Goal: Task Accomplishment & Management: Manage account settings

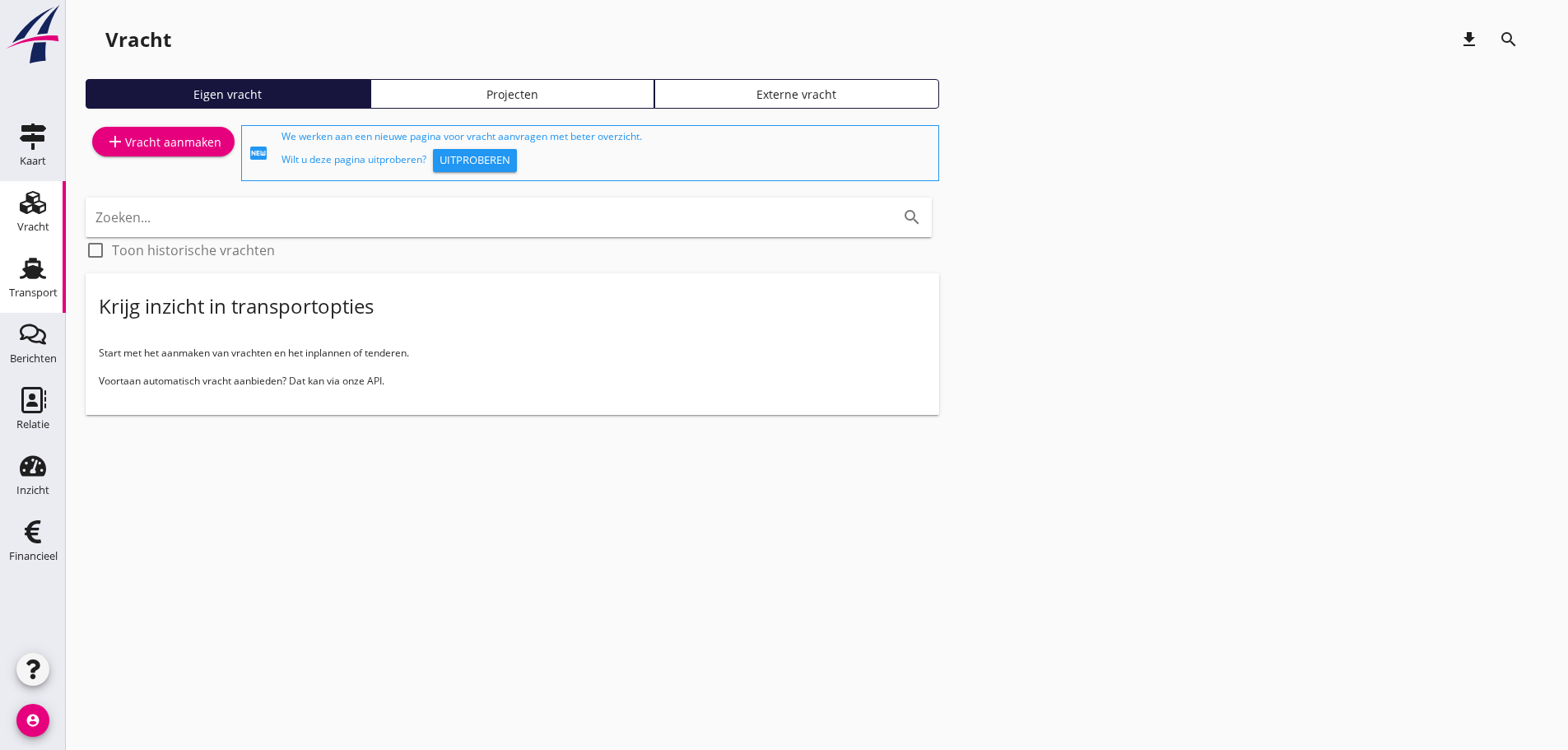
click at [21, 293] on div "Transport" at bounding box center [33, 292] width 48 height 11
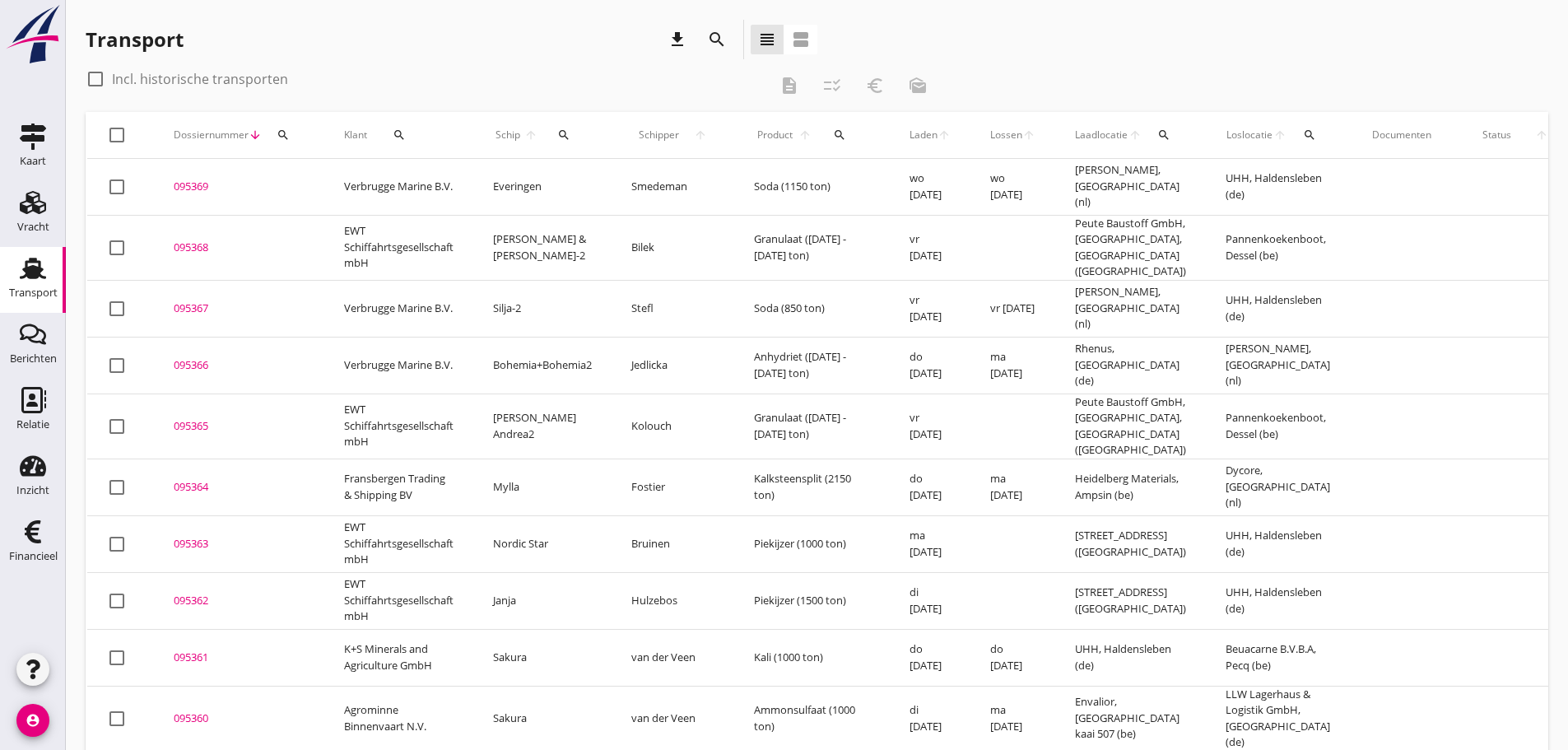
click at [564, 132] on icon "search" at bounding box center [564, 135] width 14 height 14
click at [597, 185] on input "Zoek op (scheeps)naam" at bounding box center [641, 182] width 171 height 26
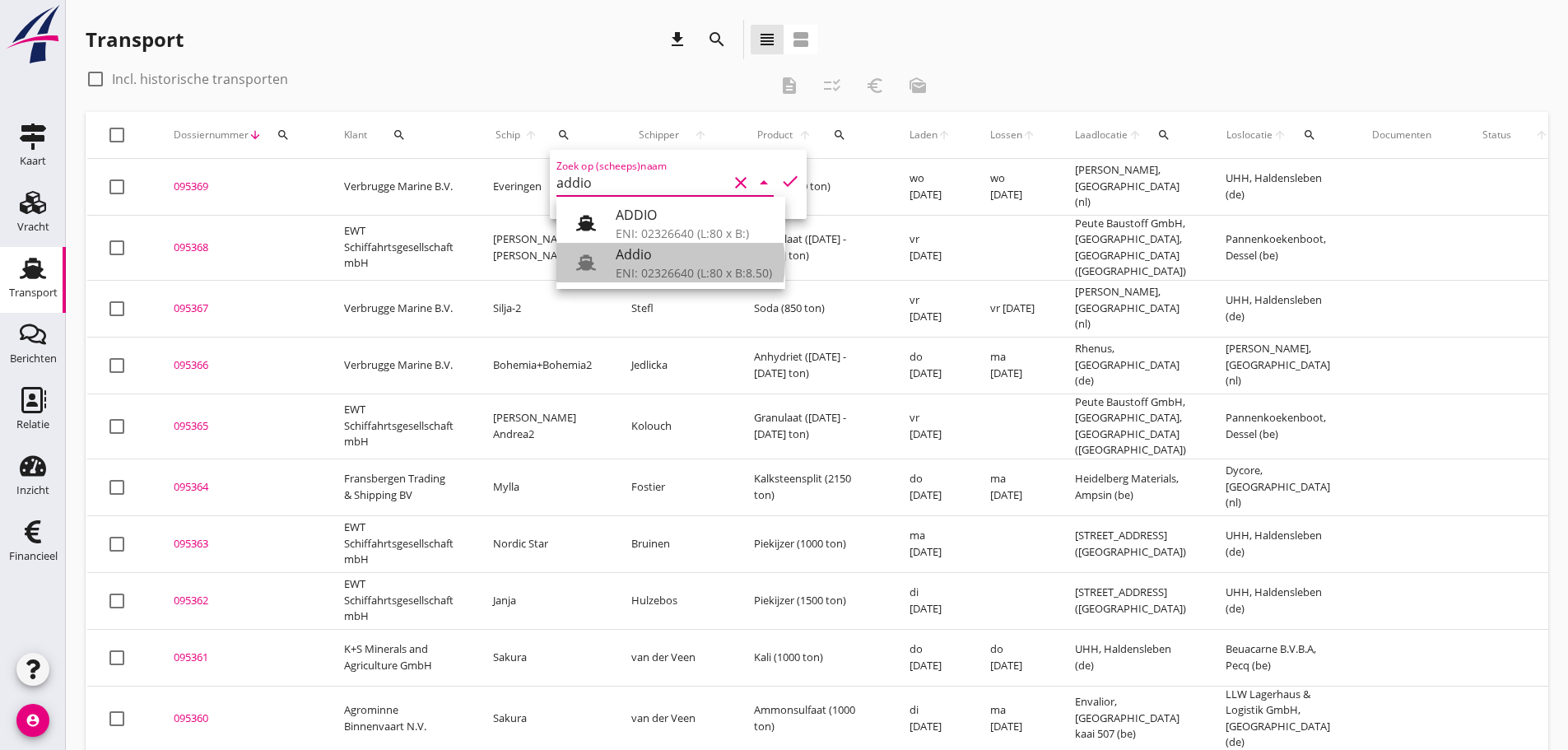
drag, startPoint x: 680, startPoint y: 274, endPoint x: 749, endPoint y: 175, distance: 120.7
click at [680, 272] on div "ENI: 02326640 (L:80 x B:8.50)" at bounding box center [694, 273] width 157 height 17
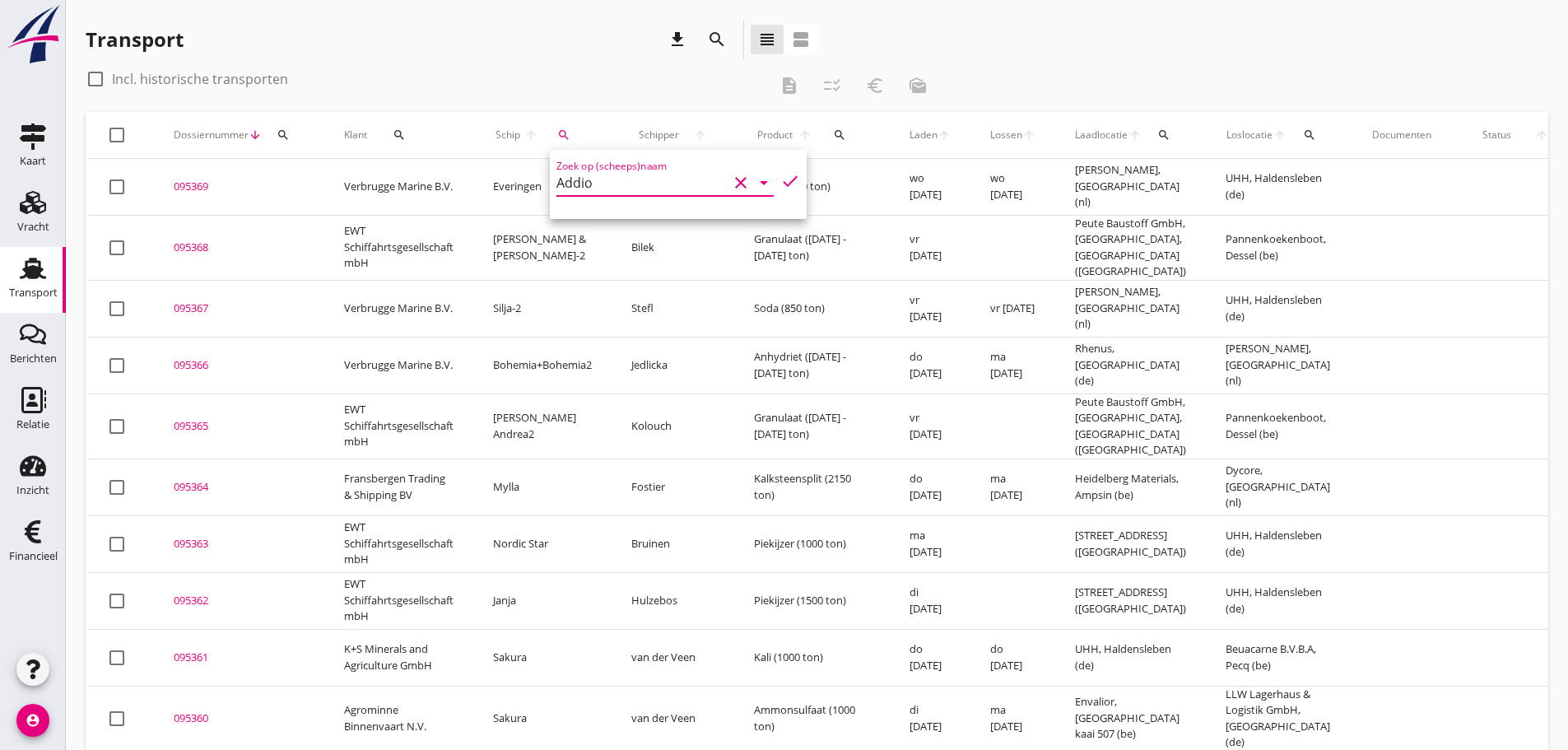
click at [780, 182] on icon "check" at bounding box center [789, 181] width 19 height 19
type input "Addio"
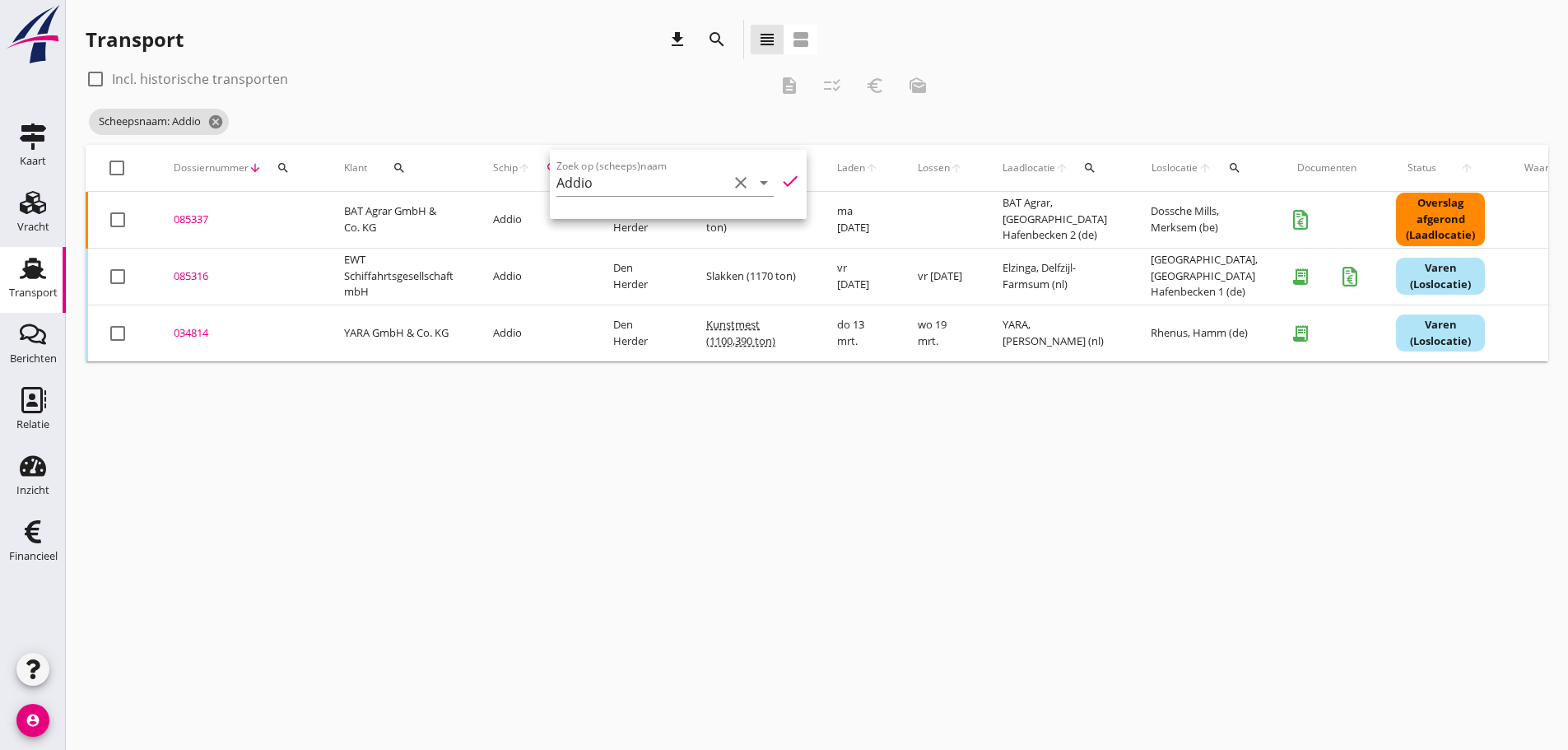
click at [195, 218] on div "085337" at bounding box center [239, 219] width 130 height 16
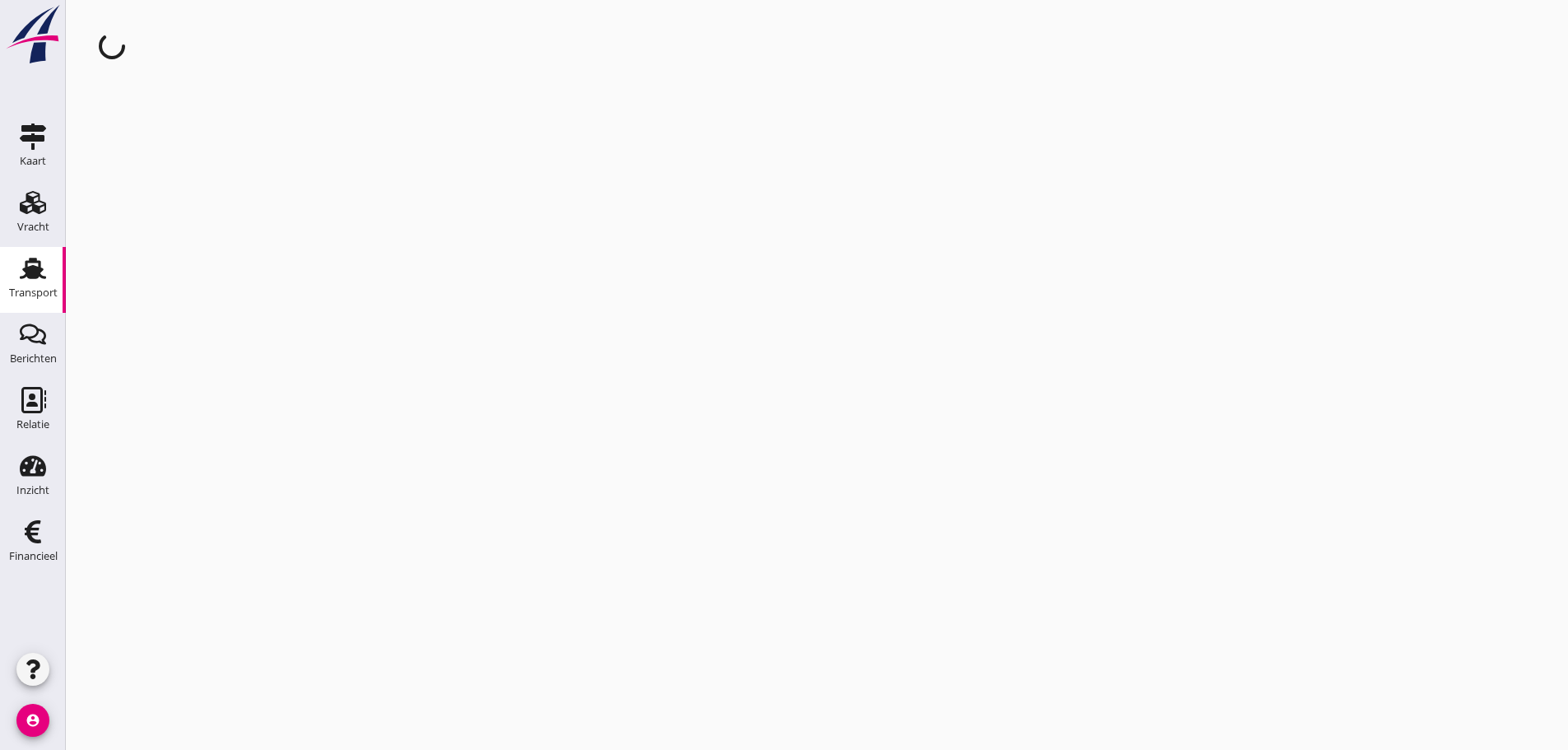
click at [195, 218] on div "cancel You are impersonating another user." at bounding box center [816, 375] width 1501 height 750
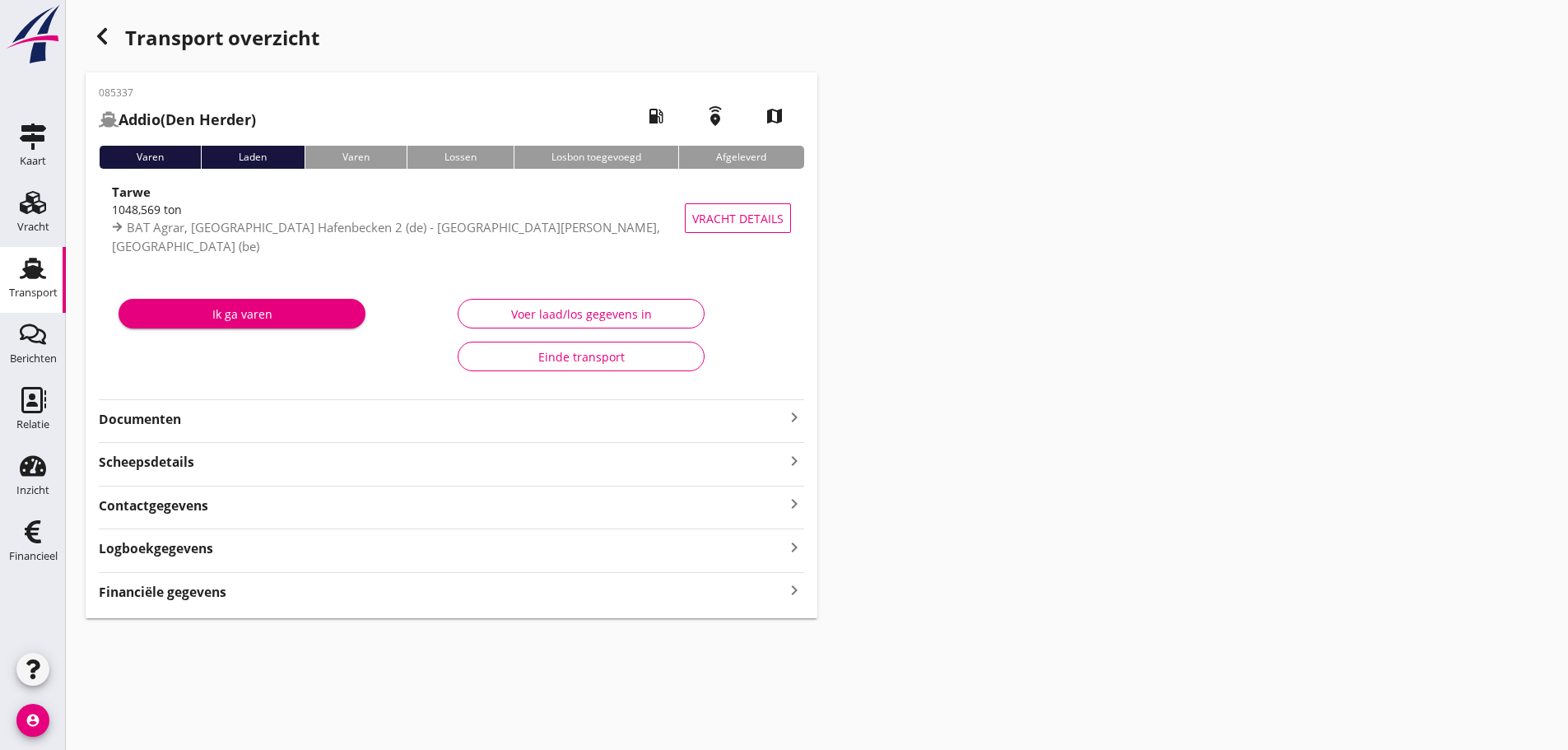
click at [791, 593] on icon "keyboard_arrow_right" at bounding box center [794, 591] width 19 height 22
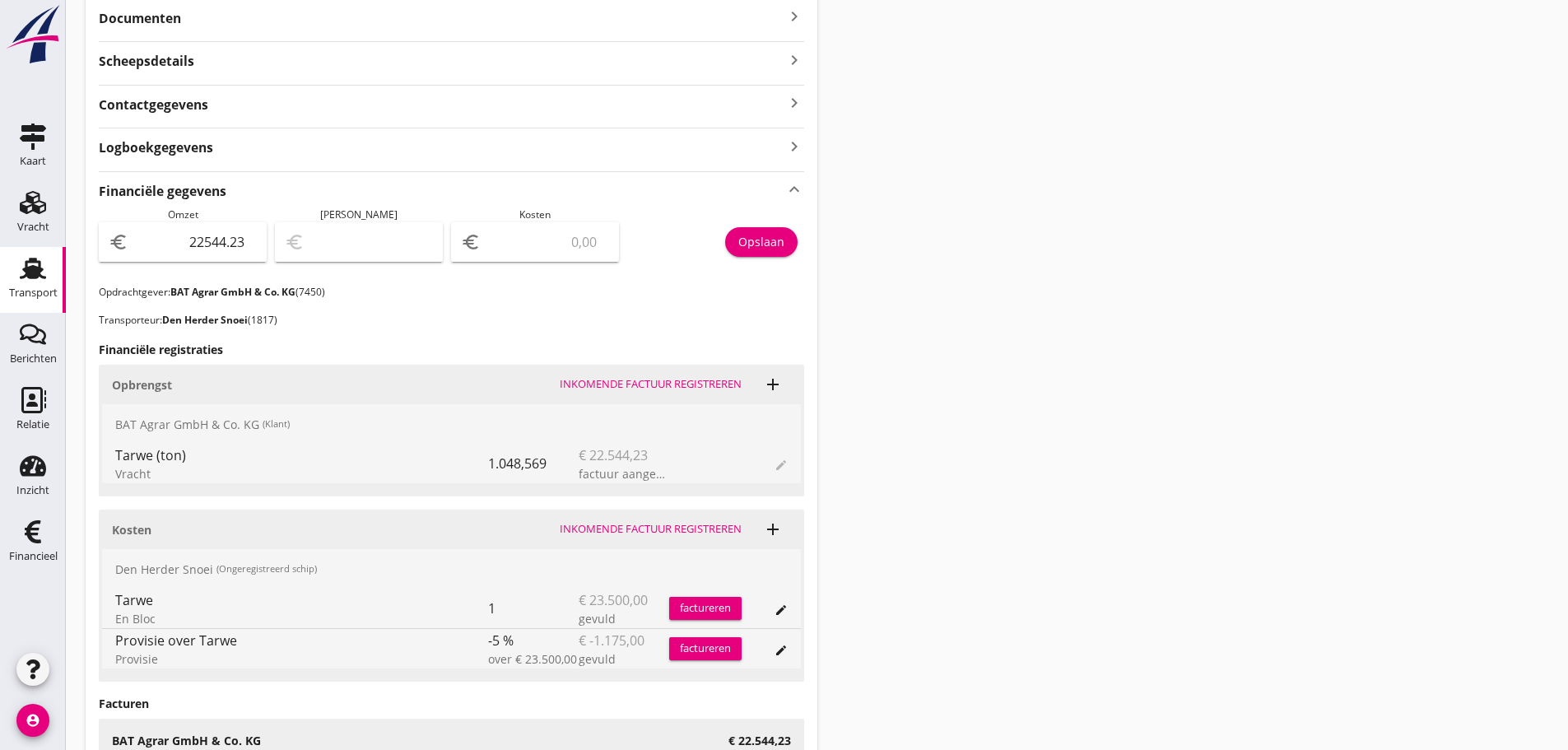
scroll to position [412, 0]
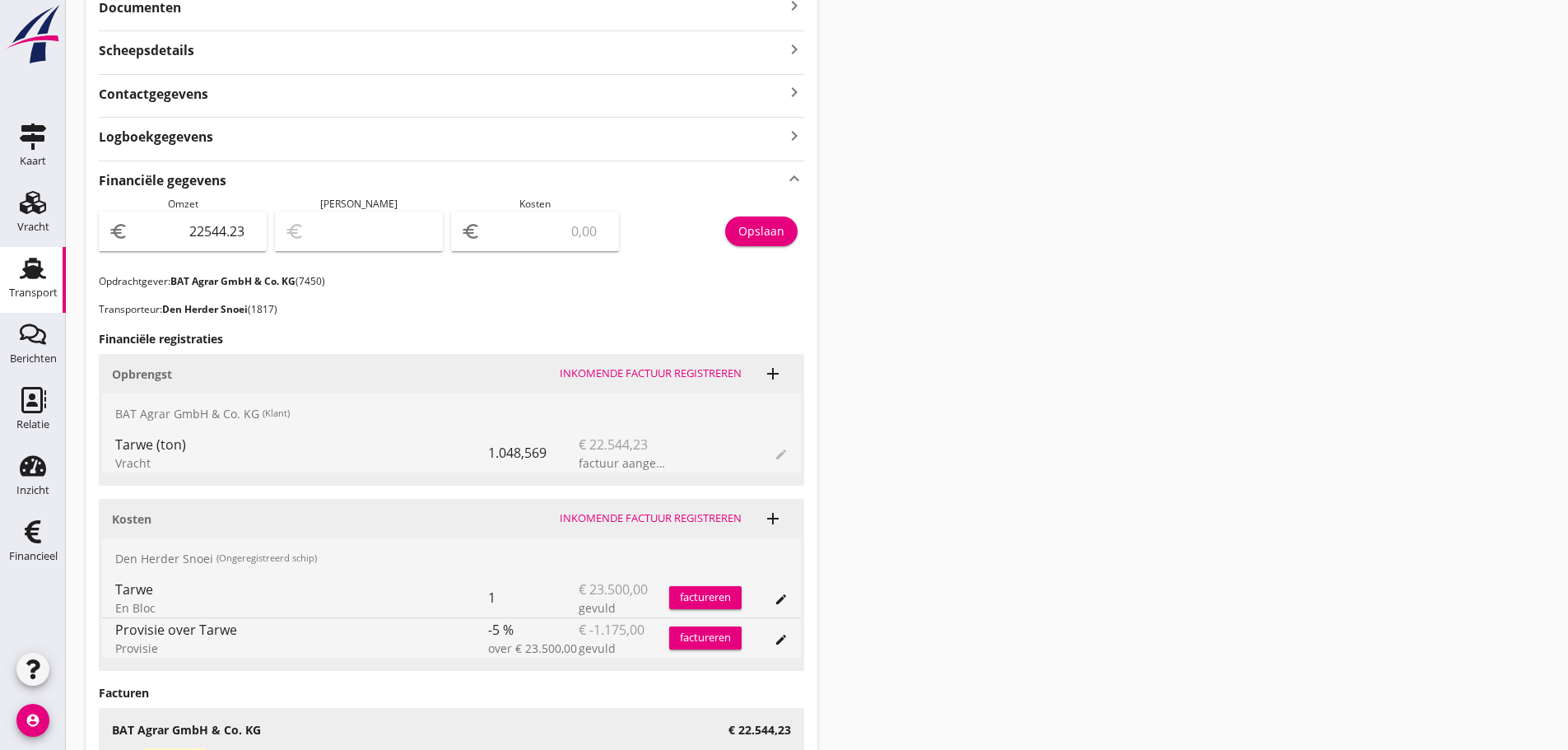
click at [543, 210] on span "Kosten" at bounding box center [534, 204] width 31 height 14
click at [553, 219] on input "number" at bounding box center [546, 231] width 125 height 26
type input "22542.23"
type input "2"
type input "22521.23"
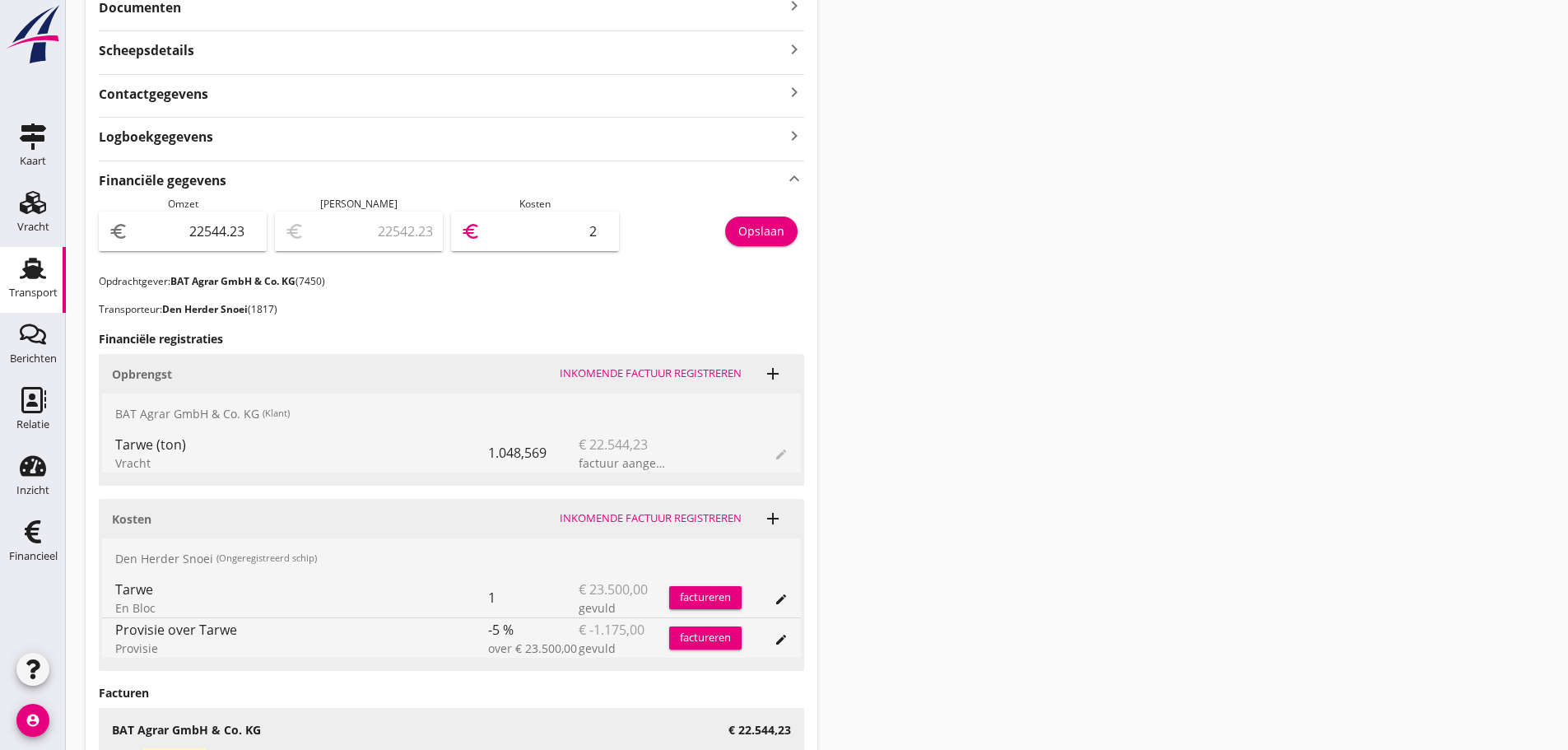
type input "23"
type input "22312.23"
type input "232"
type input "22521.23"
type input "23"
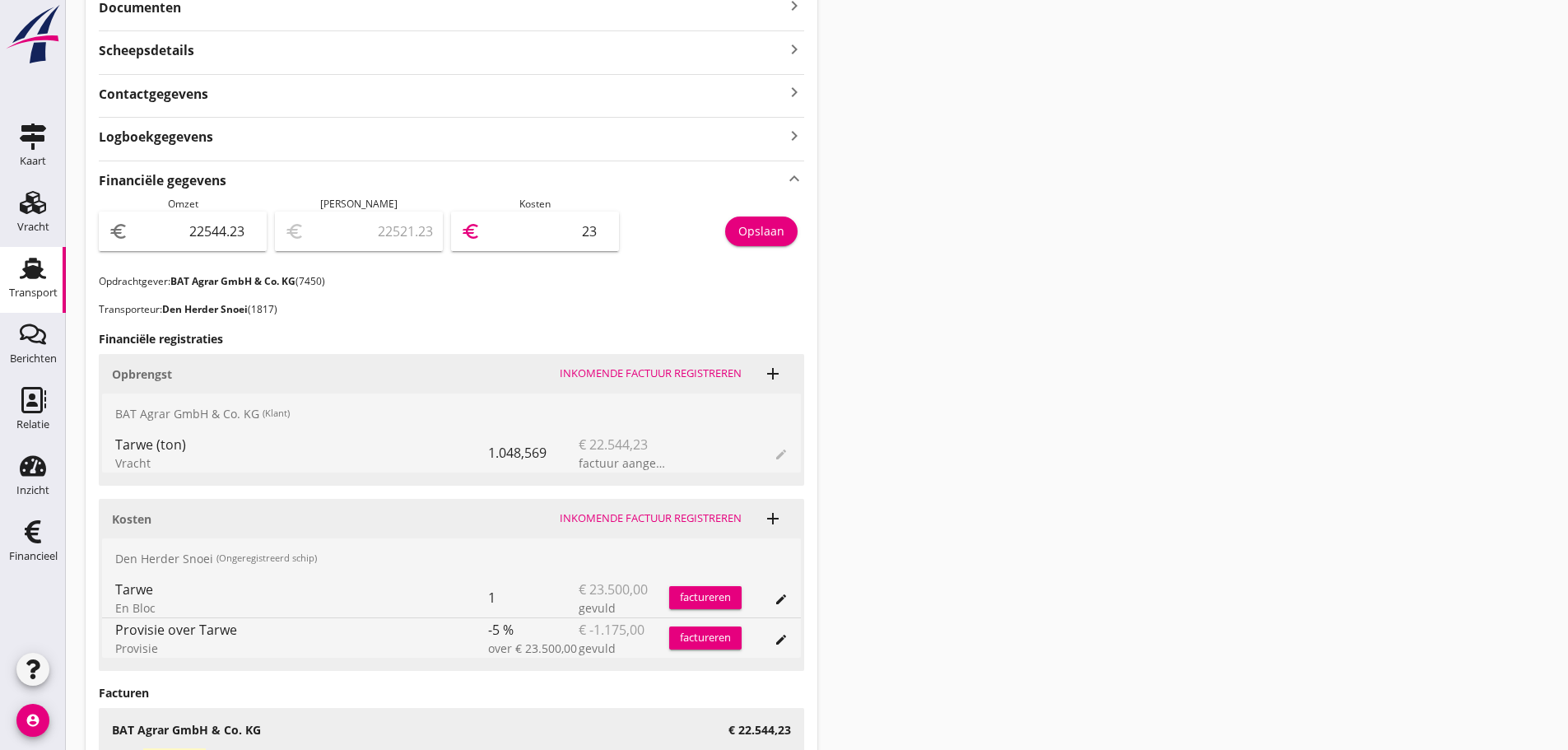
type input "22542.23"
type input "2"
type input "22522.23"
type input "22"
type input "22321.23"
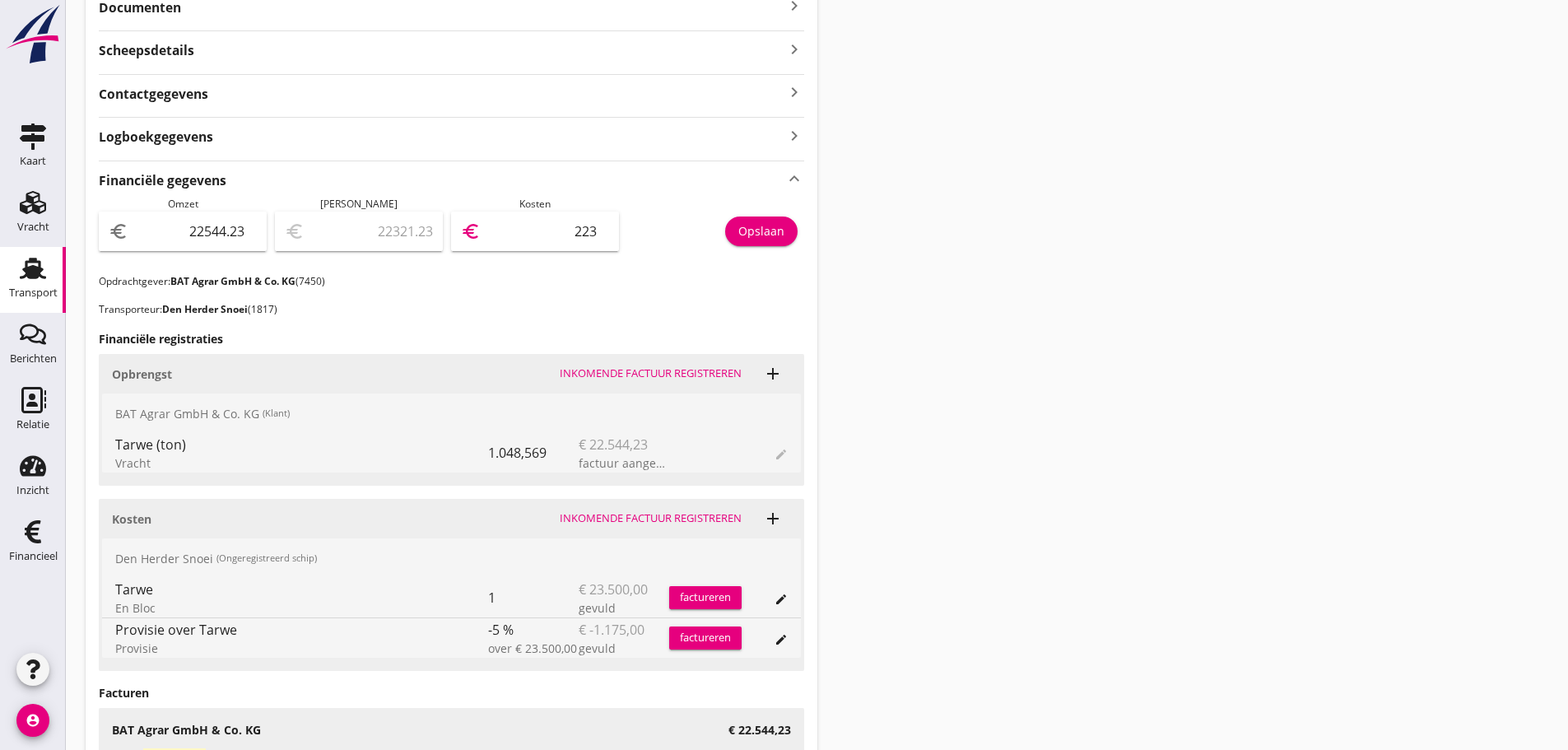
type input "2232"
type input "219.23"
type input "22325"
click at [791, 227] on button "Opslaan" at bounding box center [760, 231] width 72 height 30
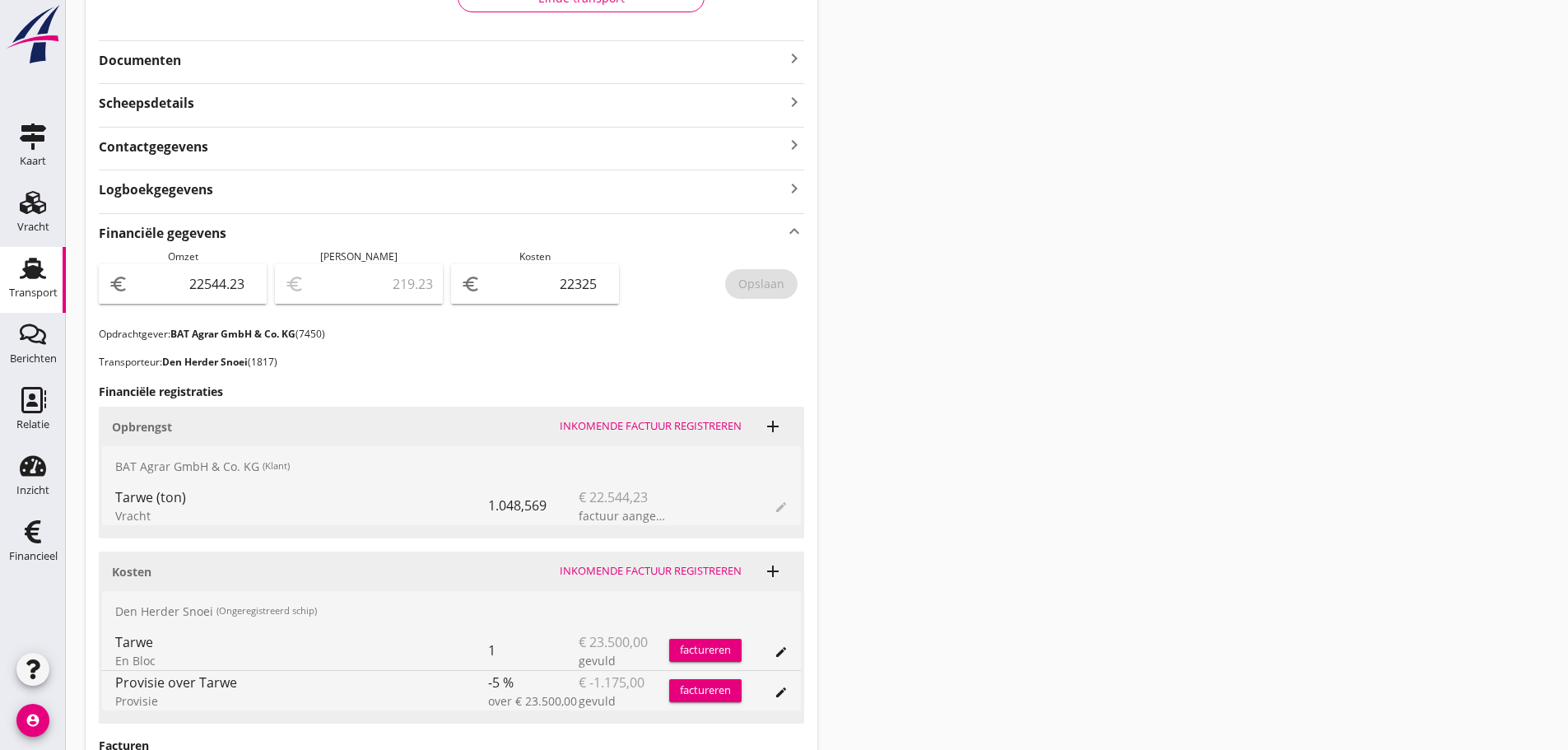
scroll to position [330, 0]
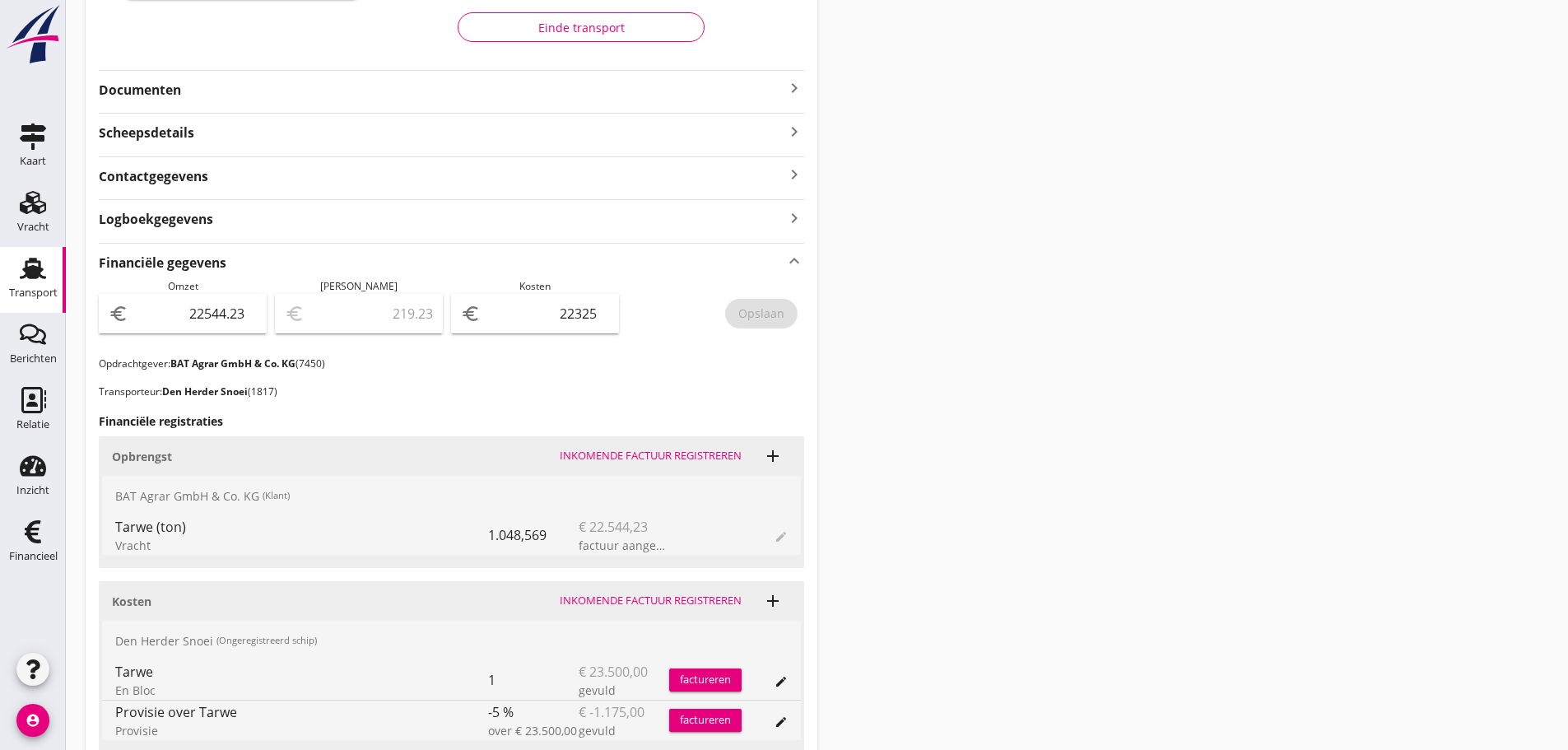
click at [800, 88] on icon "keyboard_arrow_right" at bounding box center [794, 88] width 19 height 19
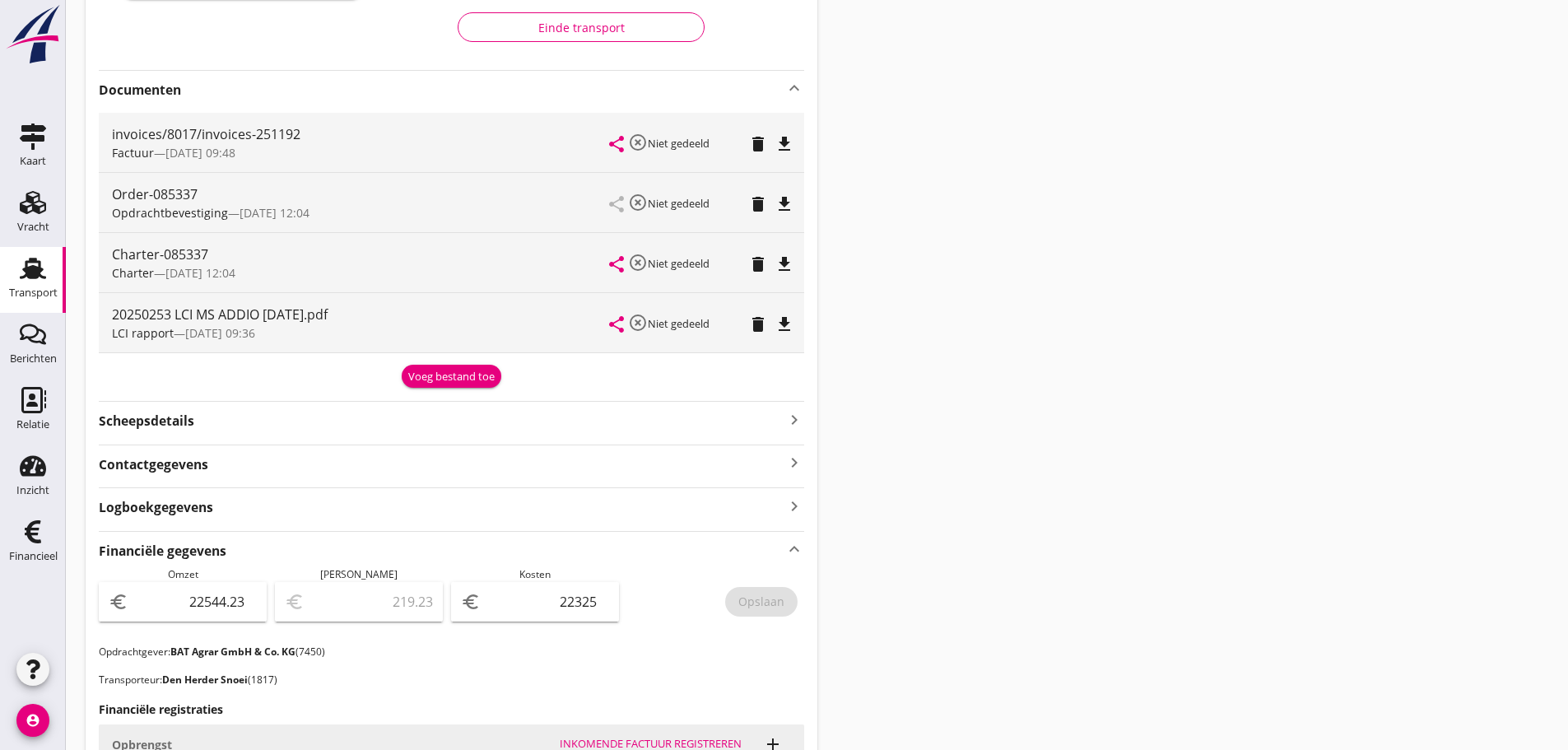
click at [449, 374] on div "Voeg bestand toe" at bounding box center [450, 377] width 86 height 16
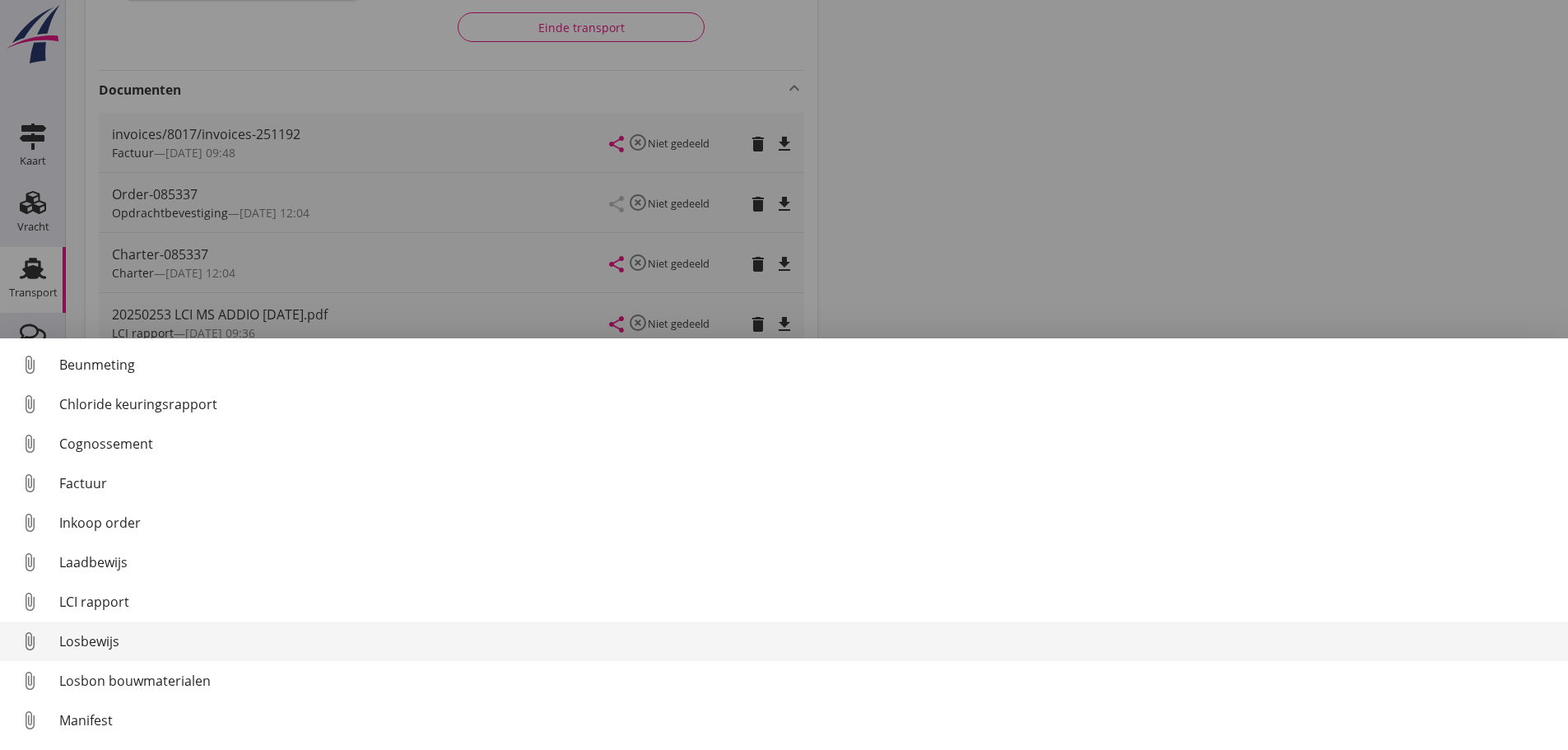
drag, startPoint x: 99, startPoint y: 640, endPoint x: 111, endPoint y: 647, distance: 13.9
click at [105, 644] on div "Losbewijs" at bounding box center [807, 641] width 1496 height 19
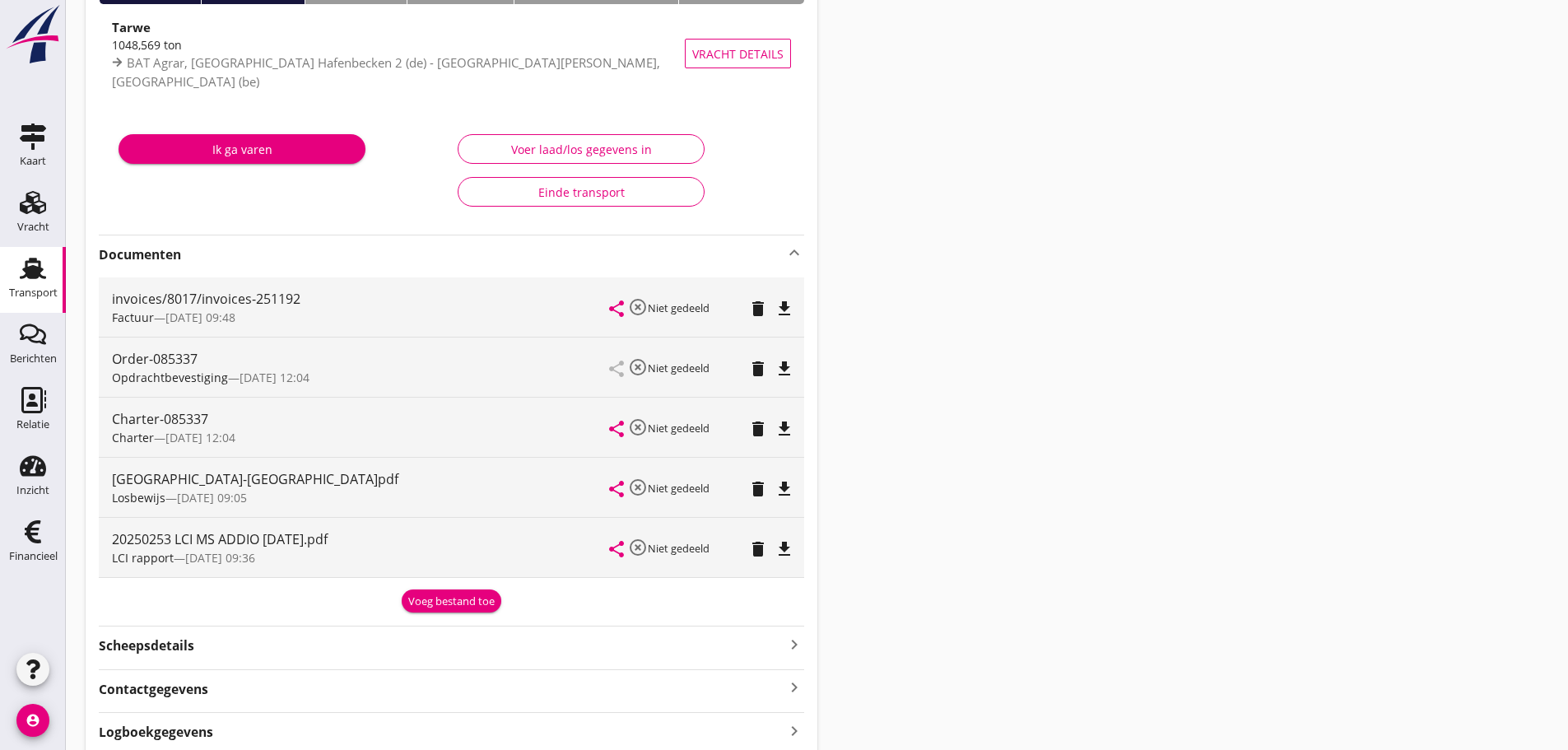
scroll to position [0, 0]
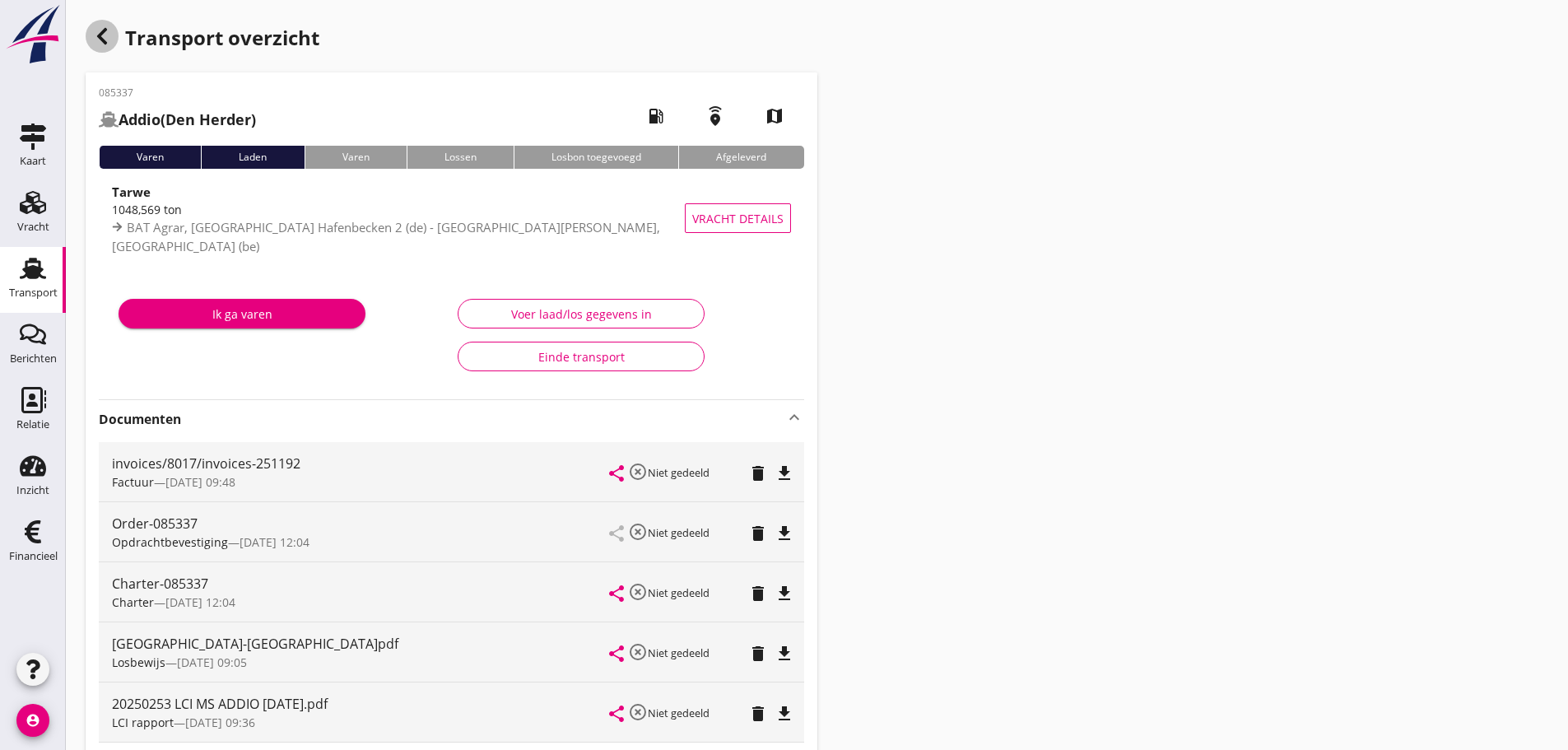
click at [92, 42] on div "button" at bounding box center [102, 36] width 33 height 33
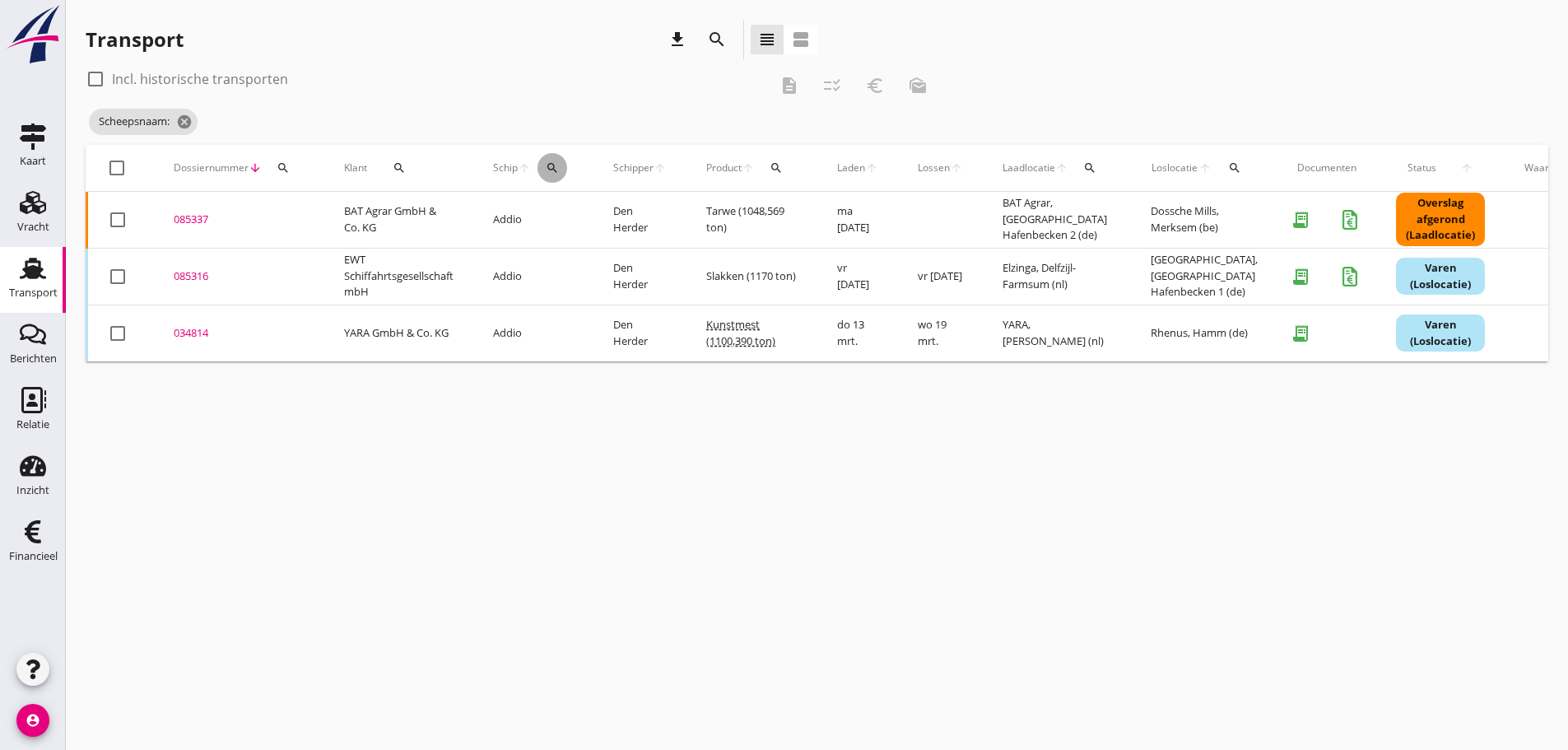
drag, startPoint x: 547, startPoint y: 165, endPoint x: 575, endPoint y: 203, distance: 47.2
click at [549, 166] on div "search" at bounding box center [552, 168] width 30 height 14
click at [575, 217] on input "Zoek op (scheeps)naam" at bounding box center [632, 216] width 171 height 26
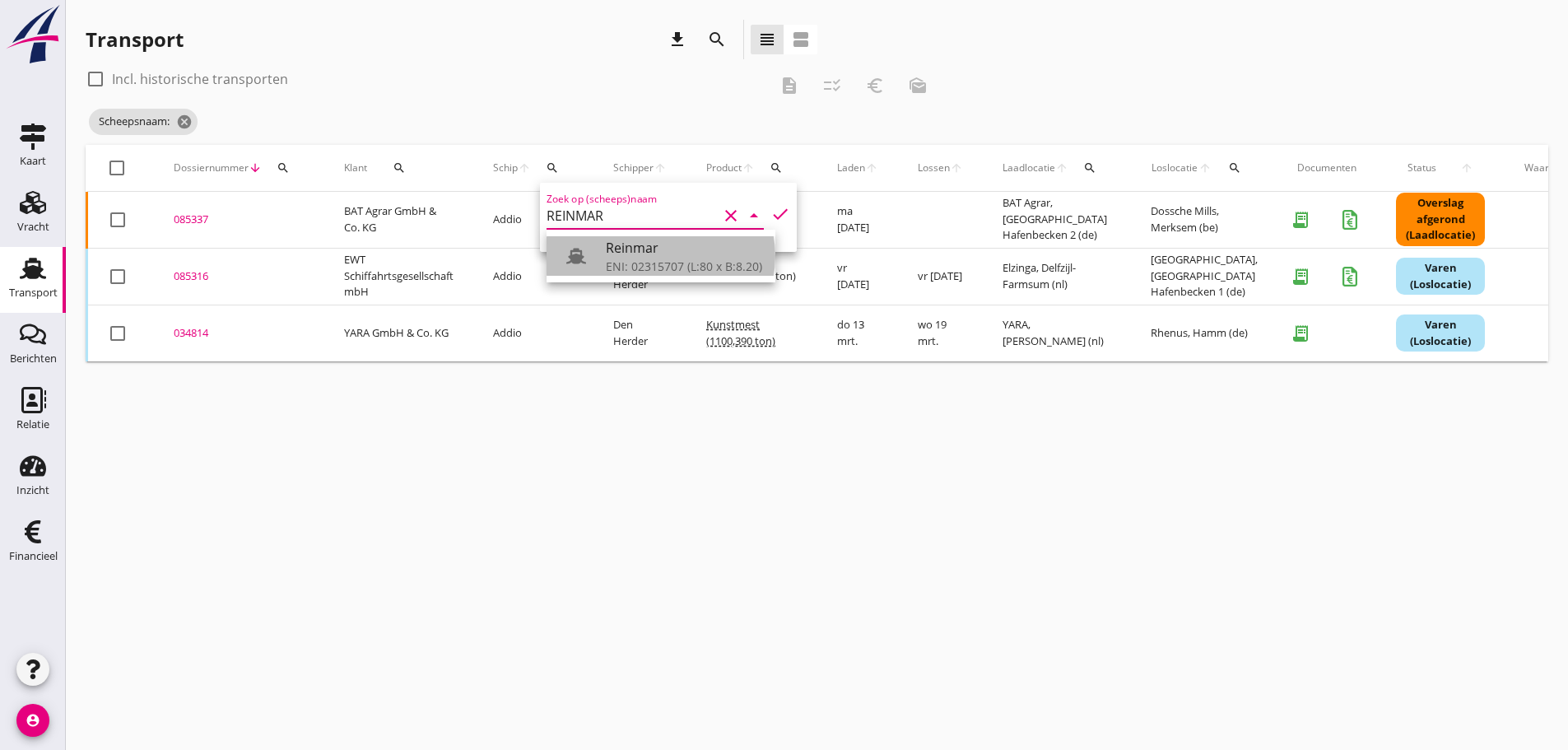
drag, startPoint x: 686, startPoint y: 248, endPoint x: 657, endPoint y: 262, distance: 32.2
click at [684, 251] on div "Reinmar" at bounding box center [684, 247] width 157 height 19
click at [635, 220] on input "Reinmar" at bounding box center [632, 216] width 171 height 26
drag, startPoint x: 644, startPoint y: 258, endPoint x: 895, endPoint y: 214, distance: 254.8
click at [653, 258] on div "ENI: 02315707 (L:80 x B:8.20)" at bounding box center [684, 267] width 157 height 17
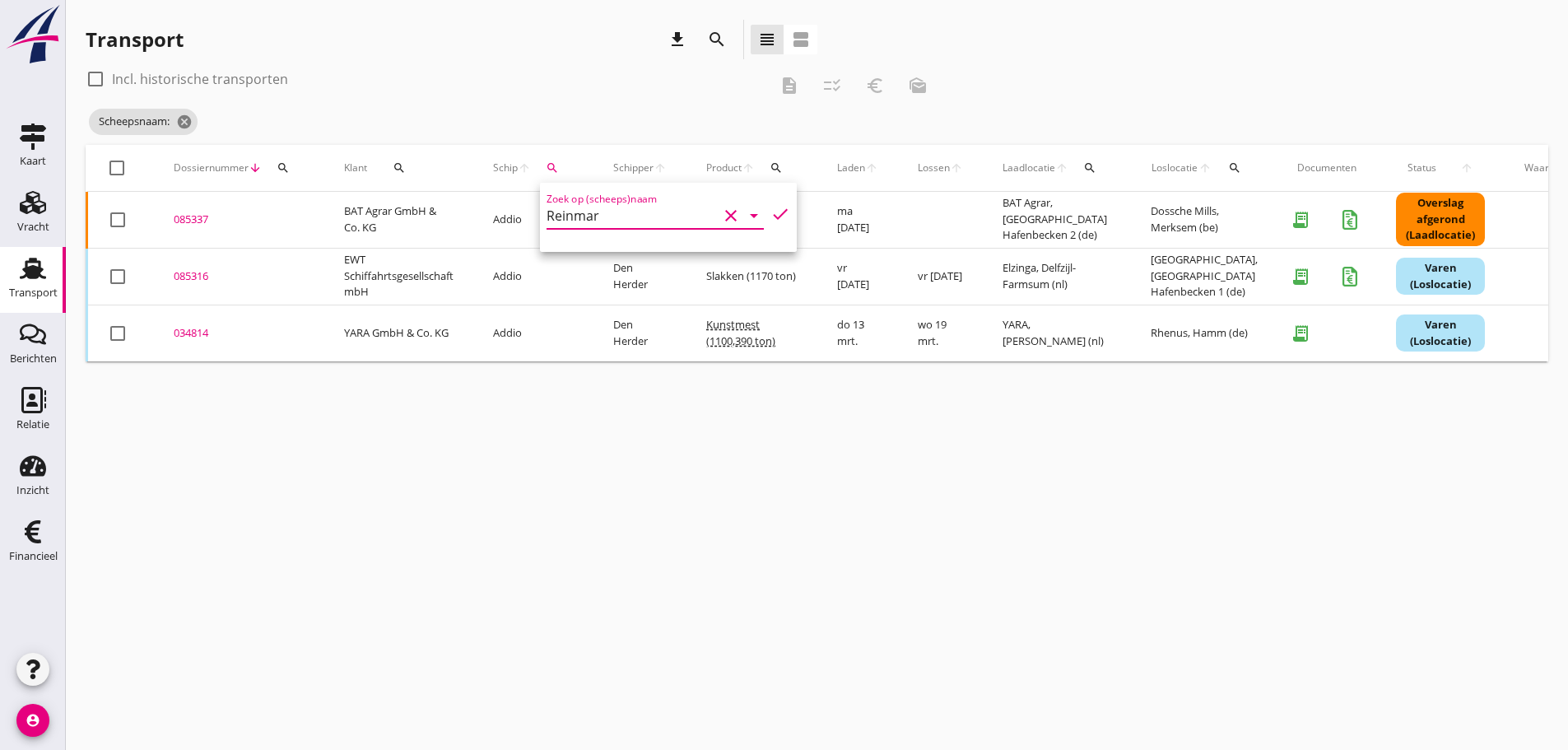
click at [770, 216] on icon "check" at bounding box center [780, 214] width 19 height 19
type input "Reinmar"
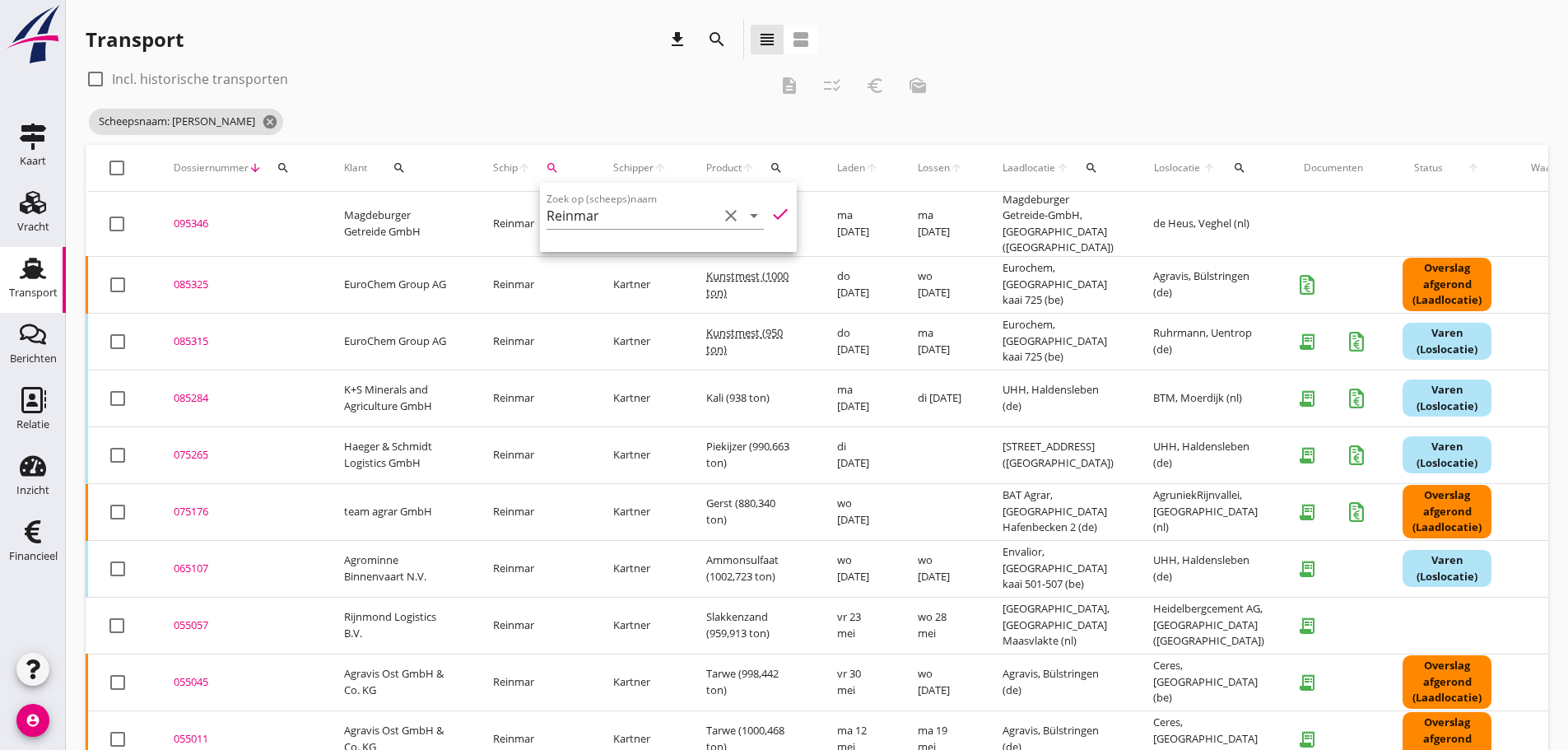
click at [206, 276] on div "085325" at bounding box center [239, 284] width 130 height 16
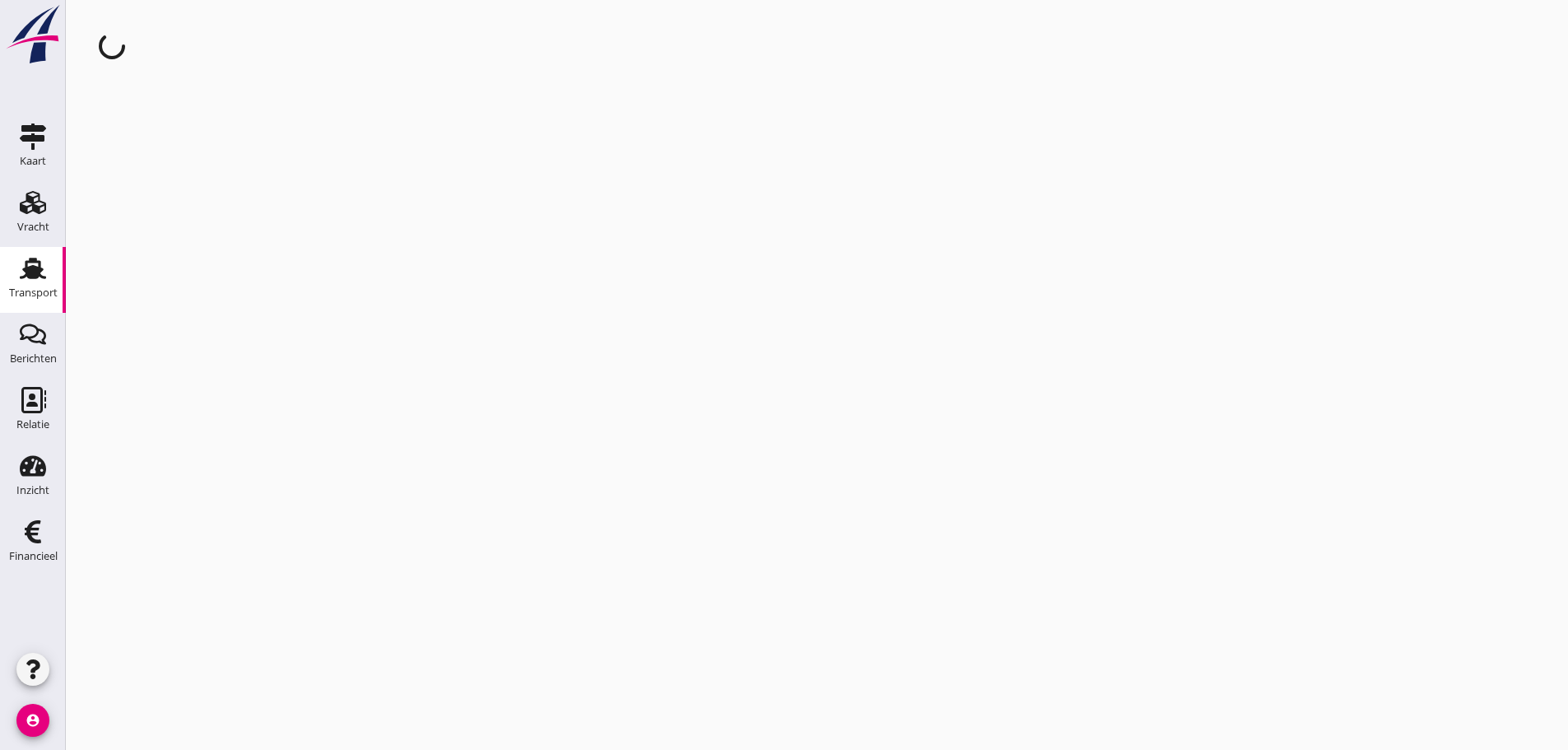
click at [206, 272] on div "cancel You are impersonating another user." at bounding box center [816, 375] width 1501 height 750
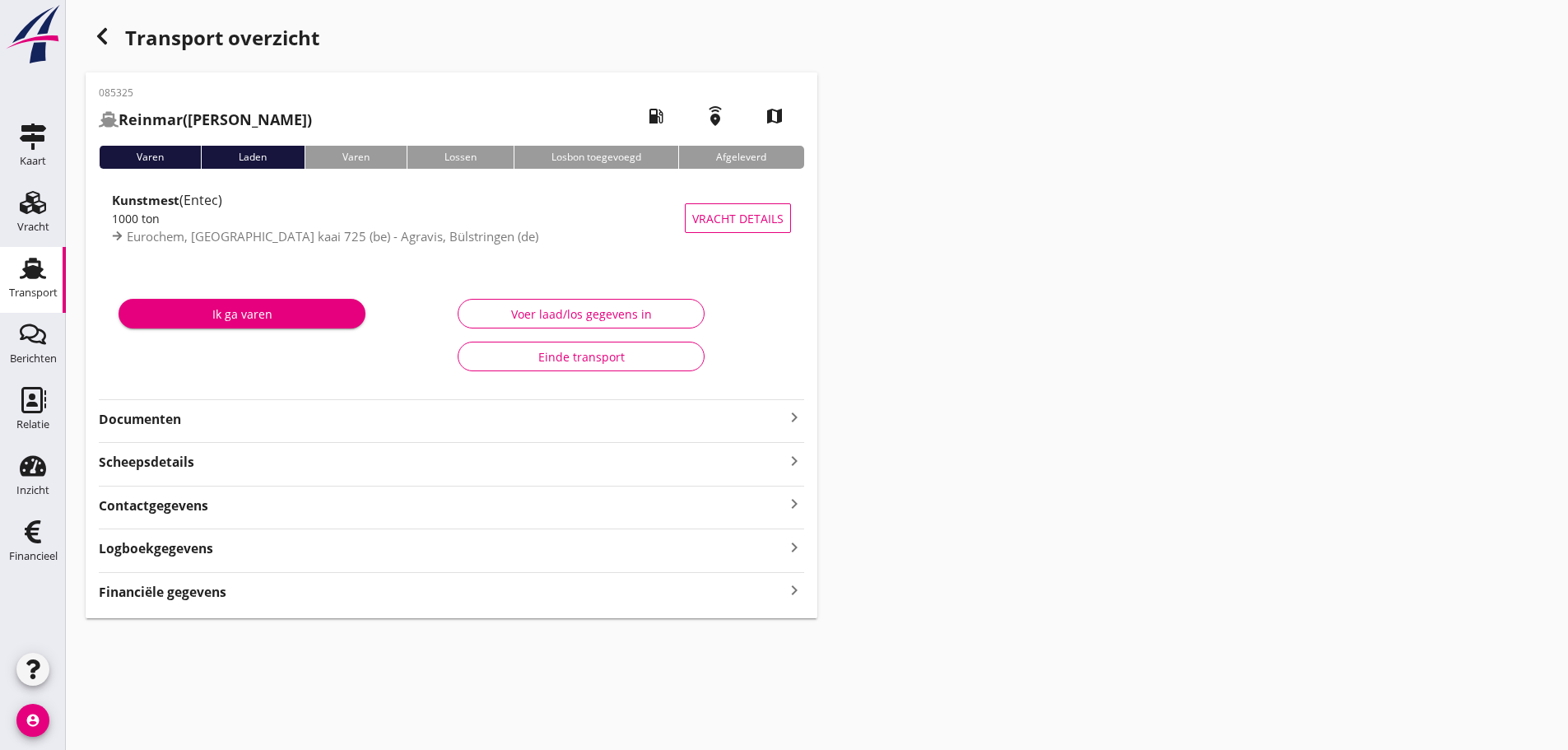
click at [796, 415] on icon "keyboard_arrow_right" at bounding box center [794, 418] width 19 height 19
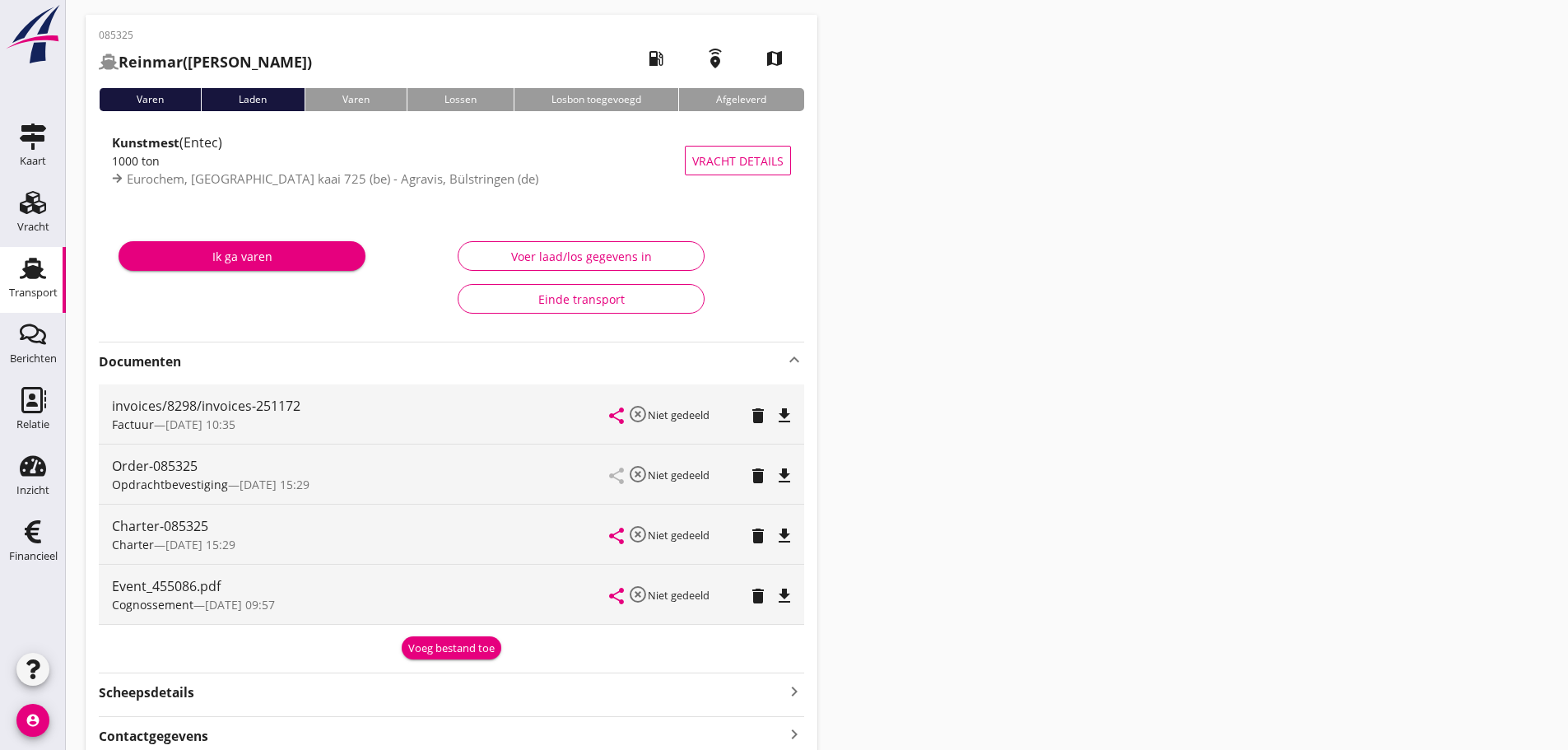
scroll to position [82, 0]
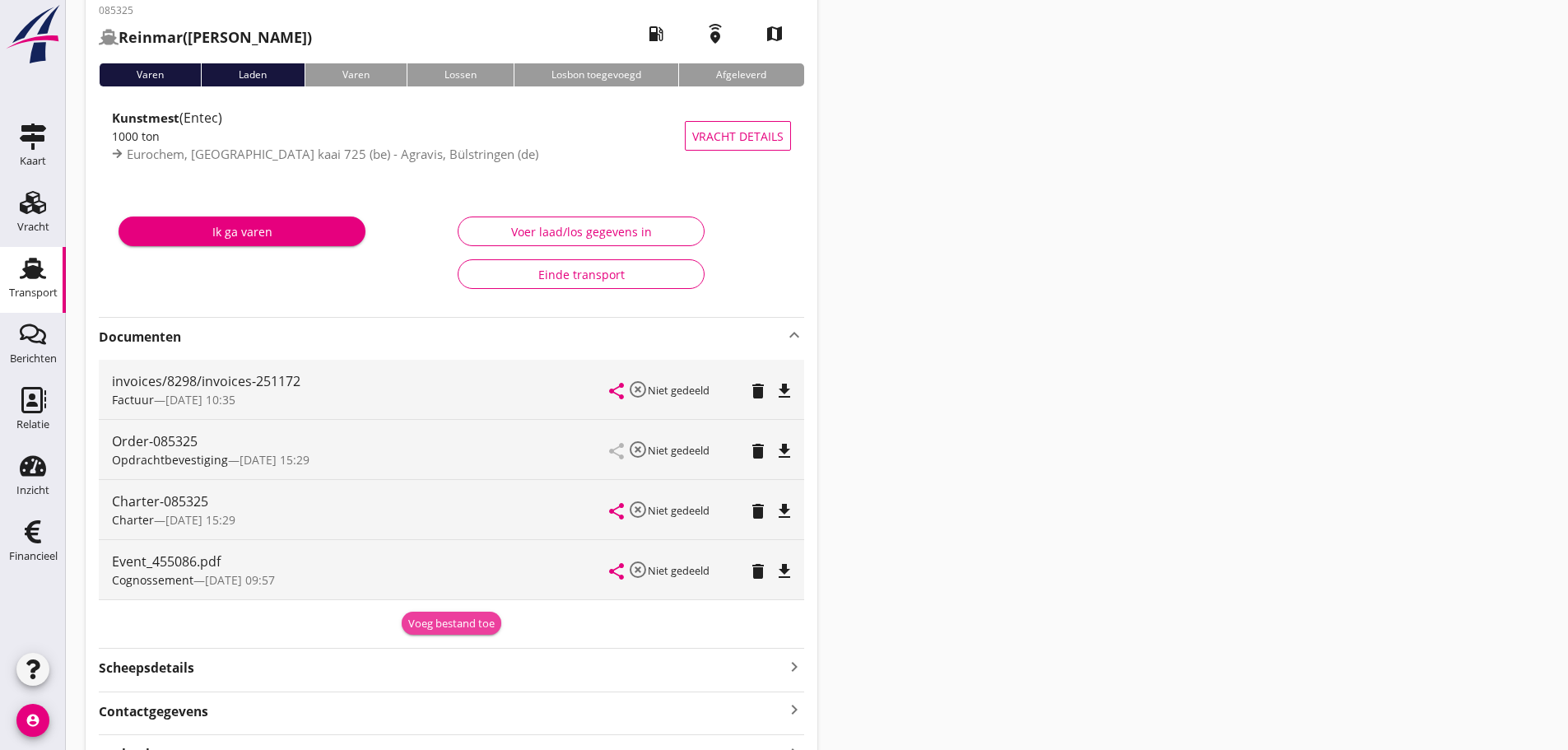
click at [431, 624] on div "Voeg bestand toe" at bounding box center [450, 623] width 86 height 16
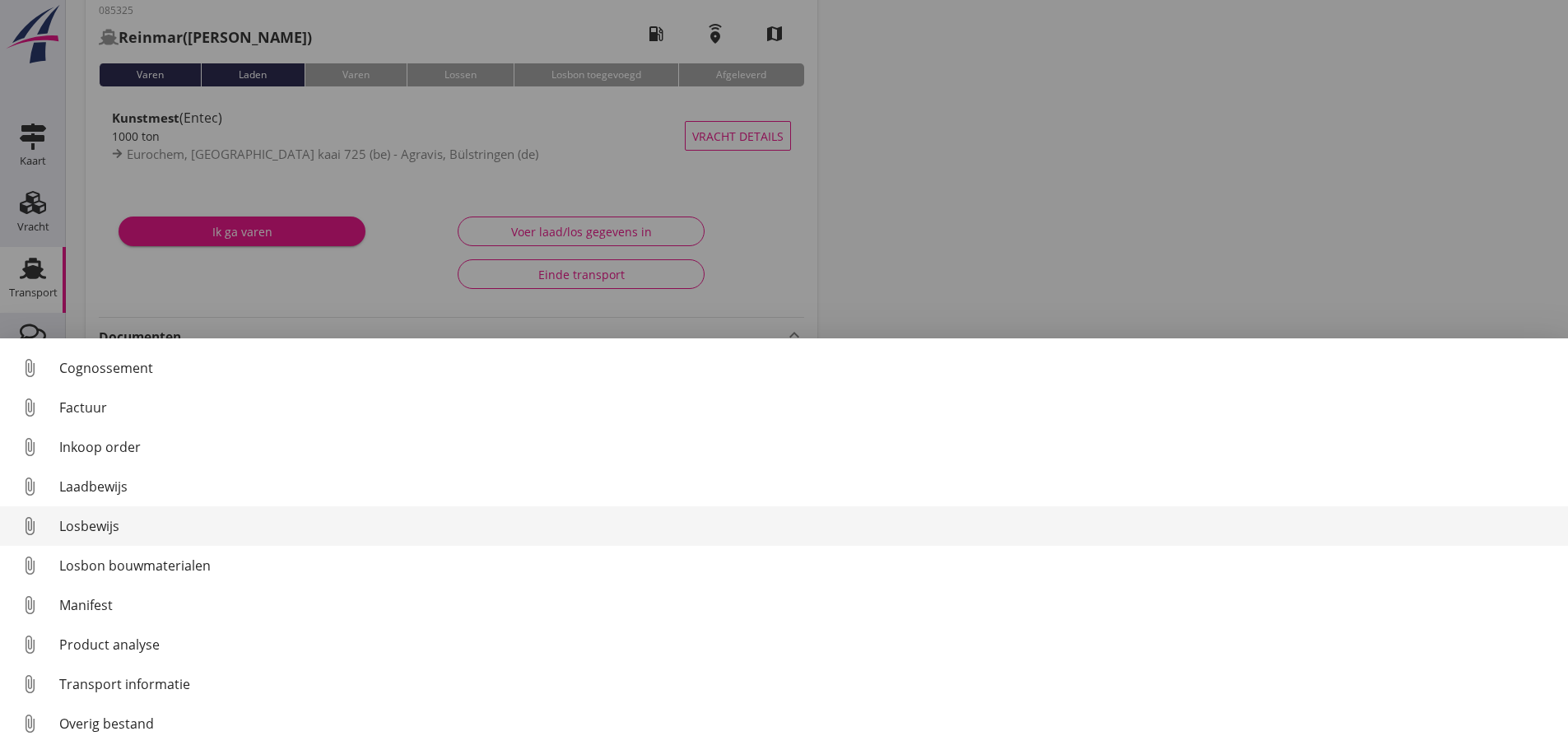
scroll to position [75, 0]
click at [108, 526] on div "Losbewijs" at bounding box center [807, 526] width 1496 height 19
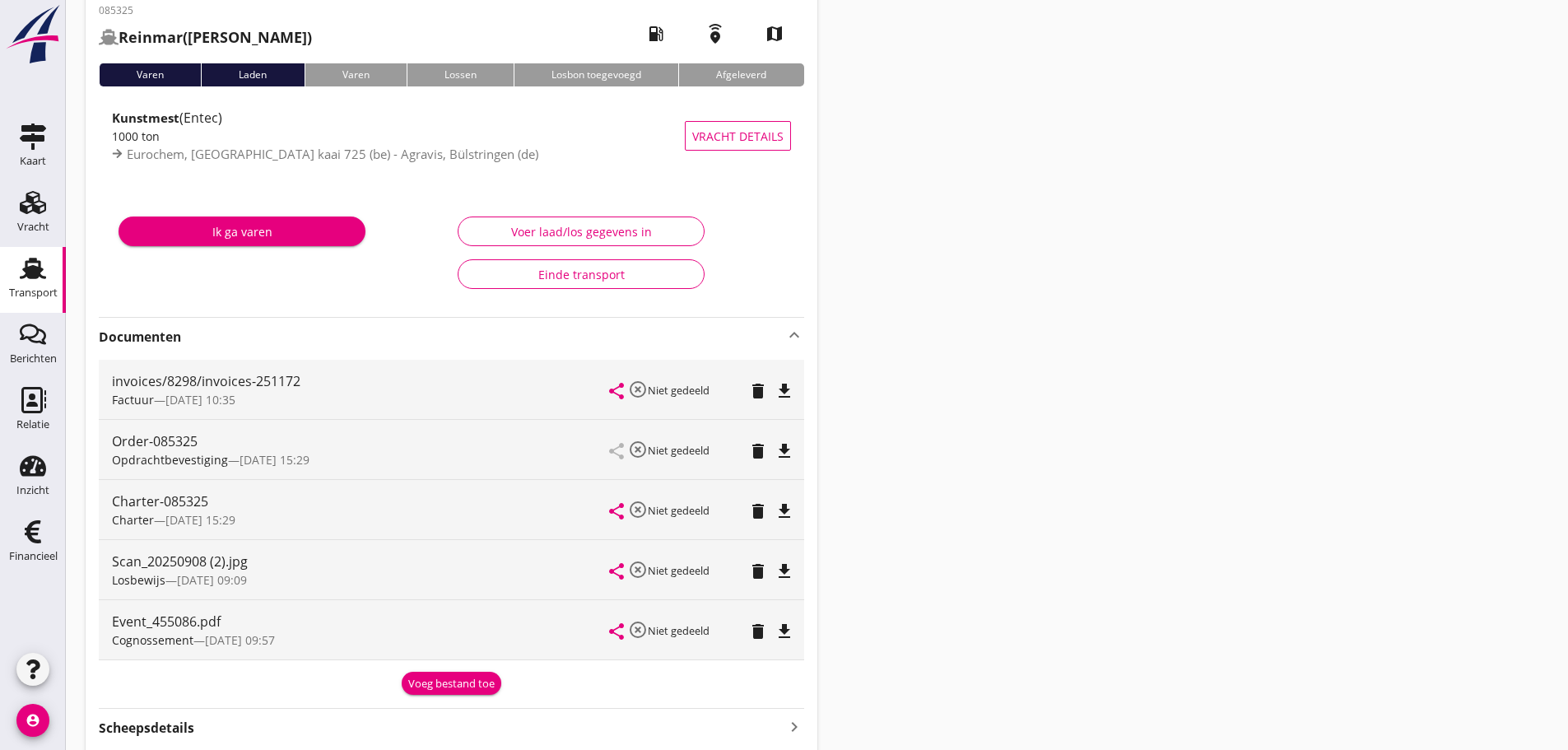
click at [788, 636] on icon "file_download" at bounding box center [784, 631] width 19 height 19
click at [438, 686] on div "Voeg bestand toe" at bounding box center [450, 683] width 86 height 16
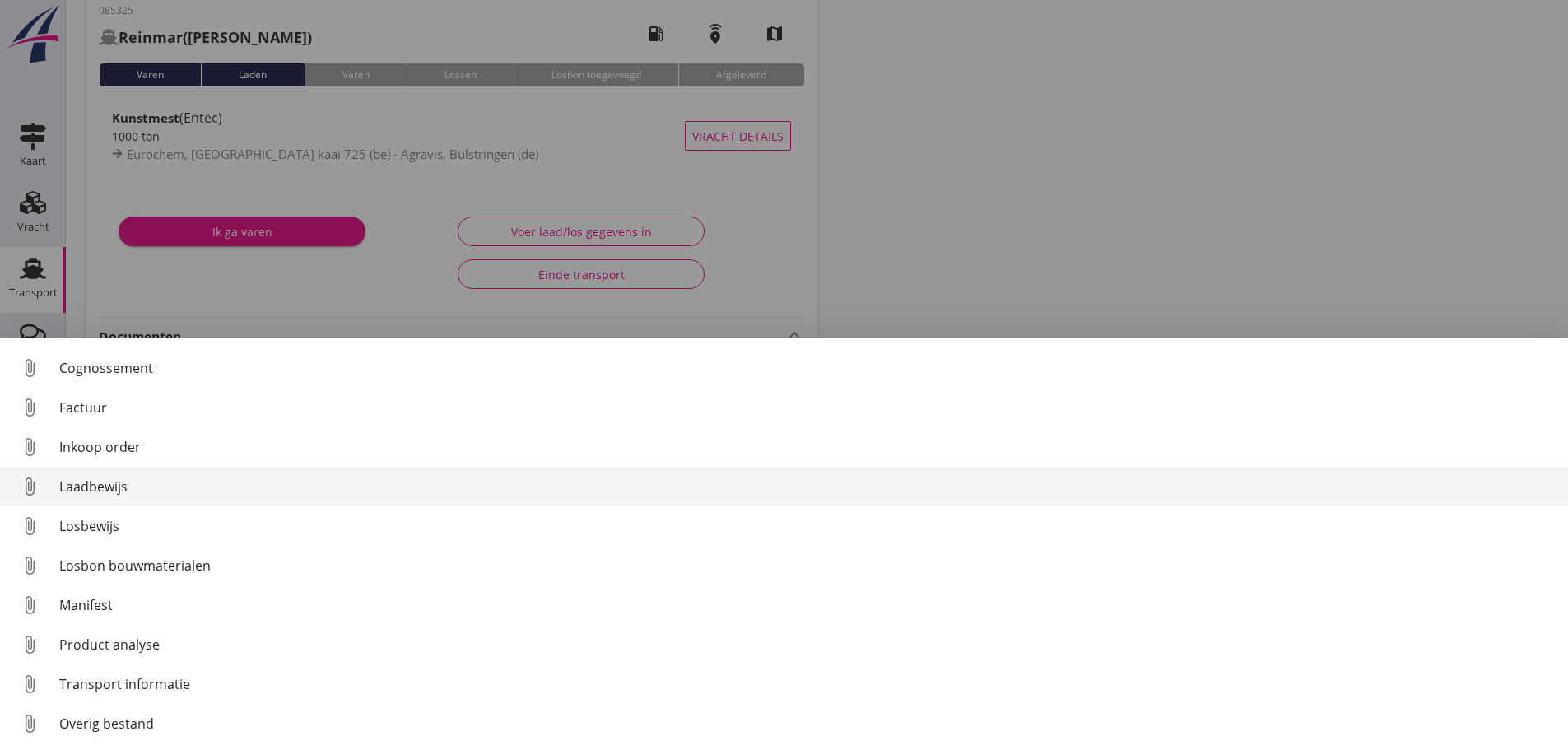
click at [77, 484] on div "Laadbewijs" at bounding box center [807, 486] width 1496 height 19
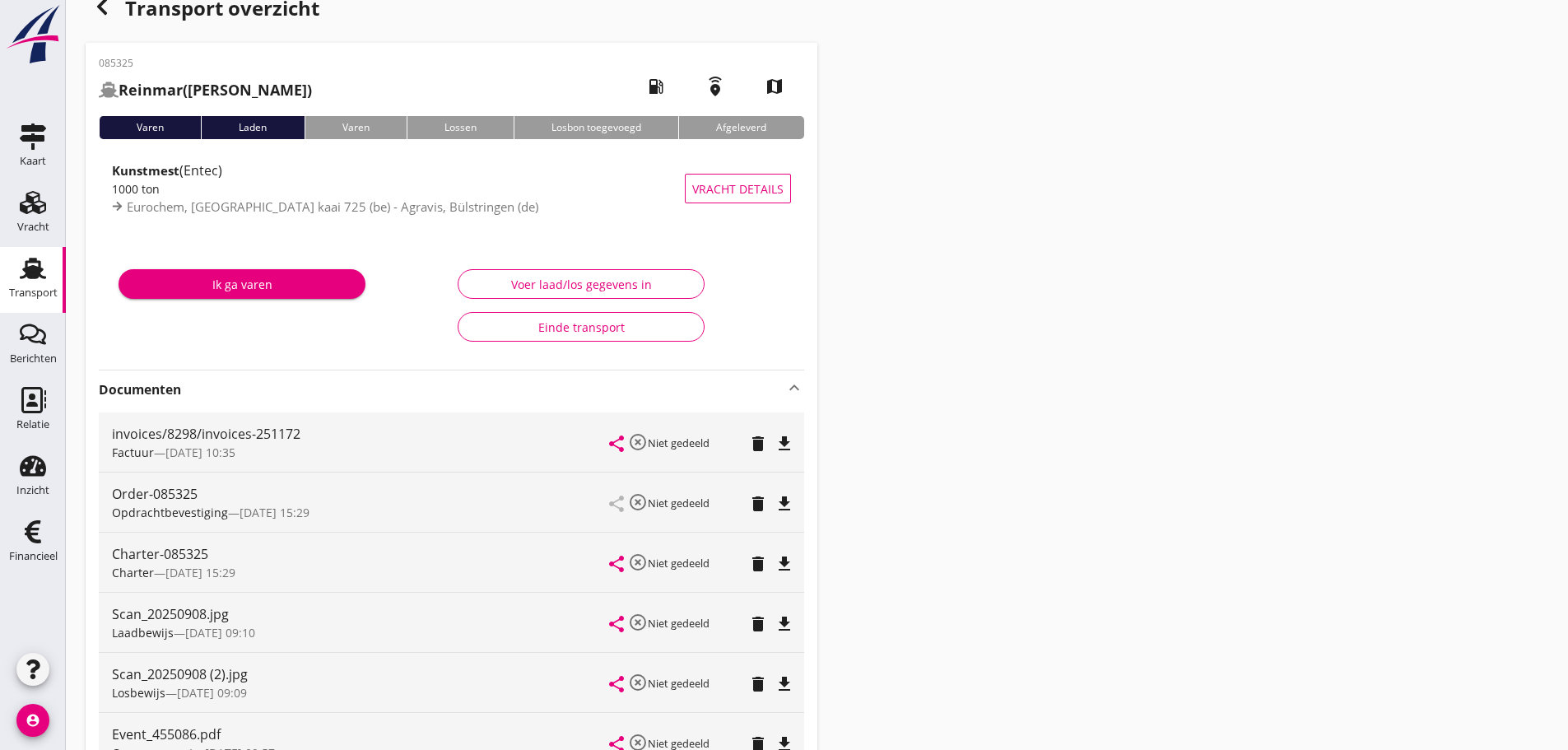
scroll to position [0, 0]
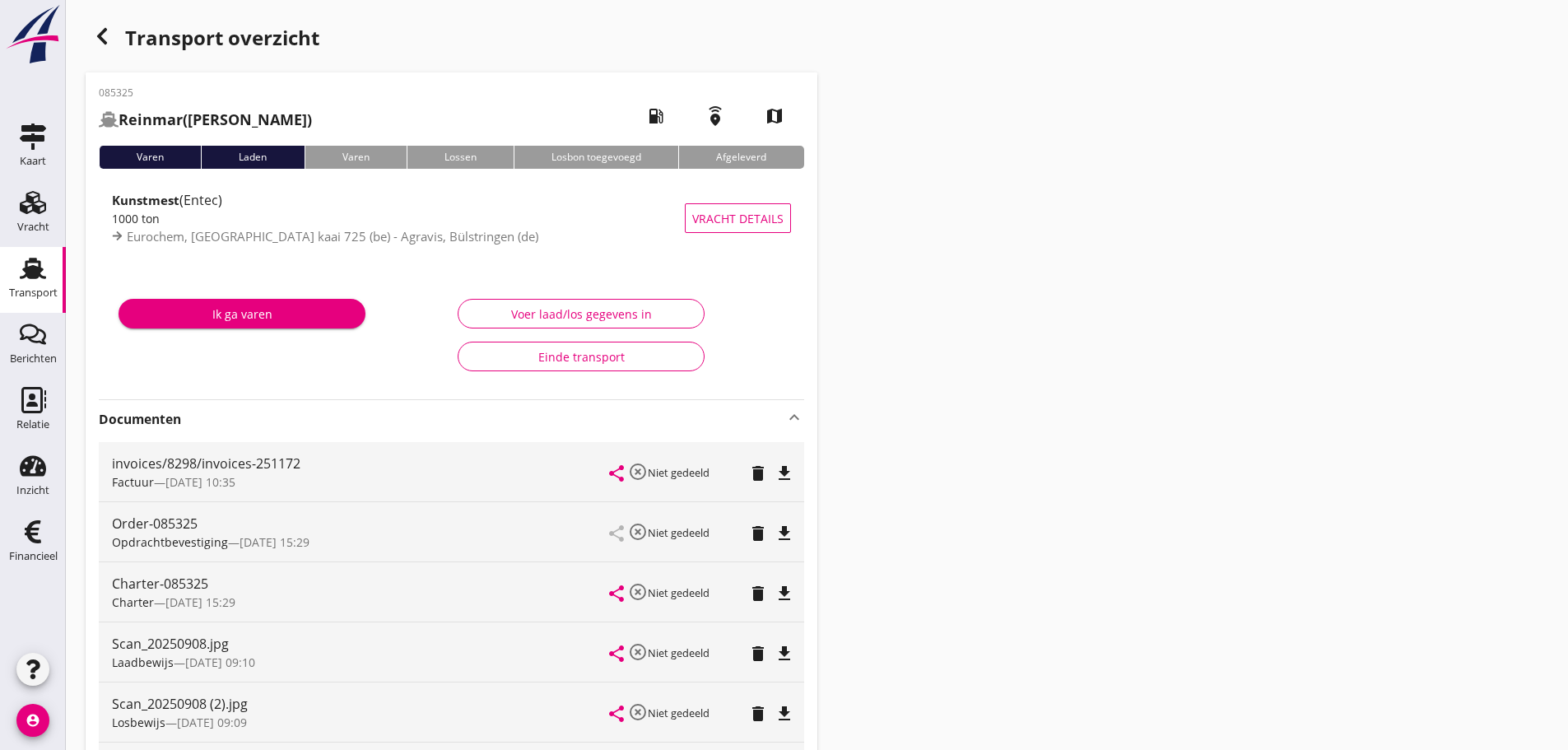
click at [98, 43] on icon "button" at bounding box center [101, 36] width 19 height 19
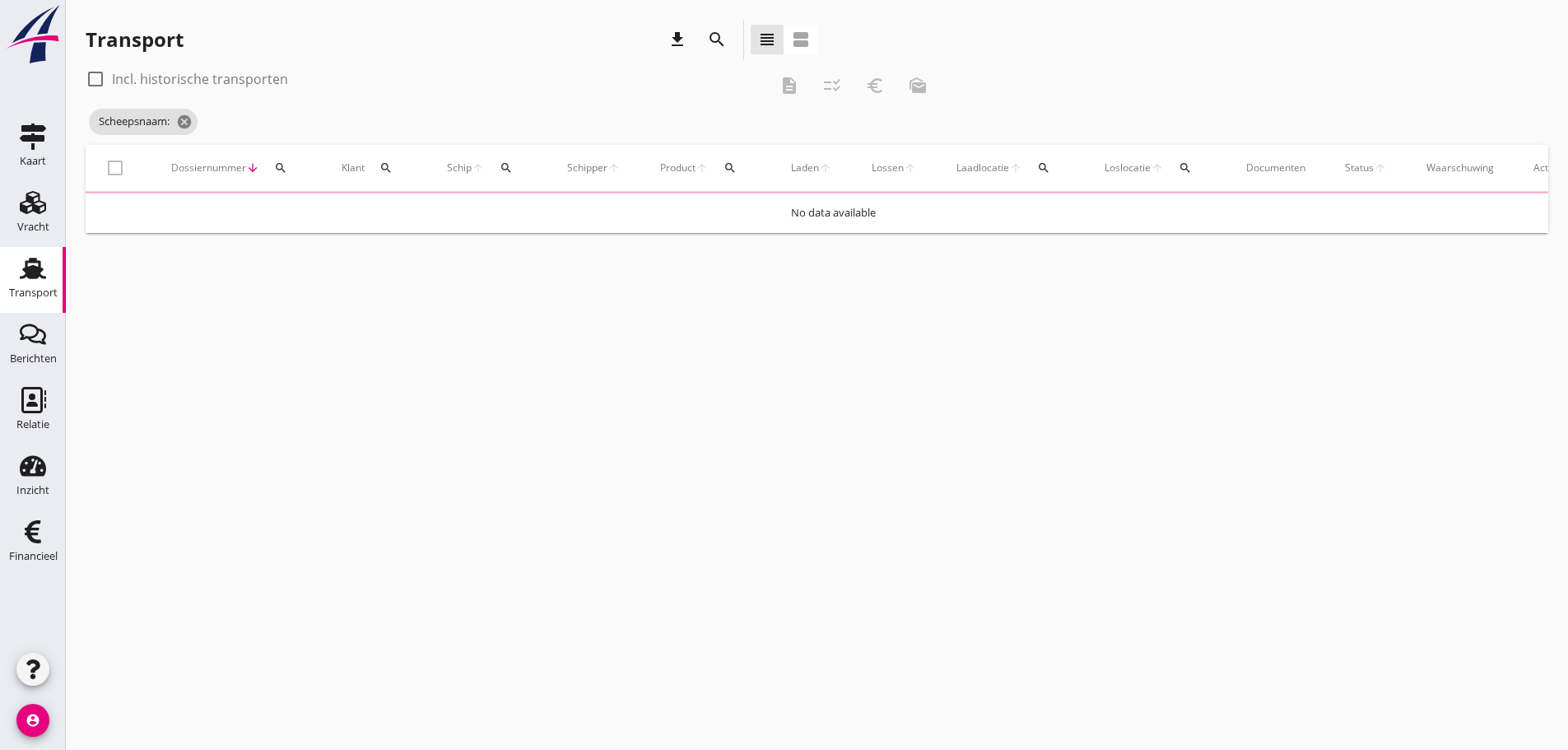
click at [505, 174] on icon "search" at bounding box center [506, 168] width 14 height 14
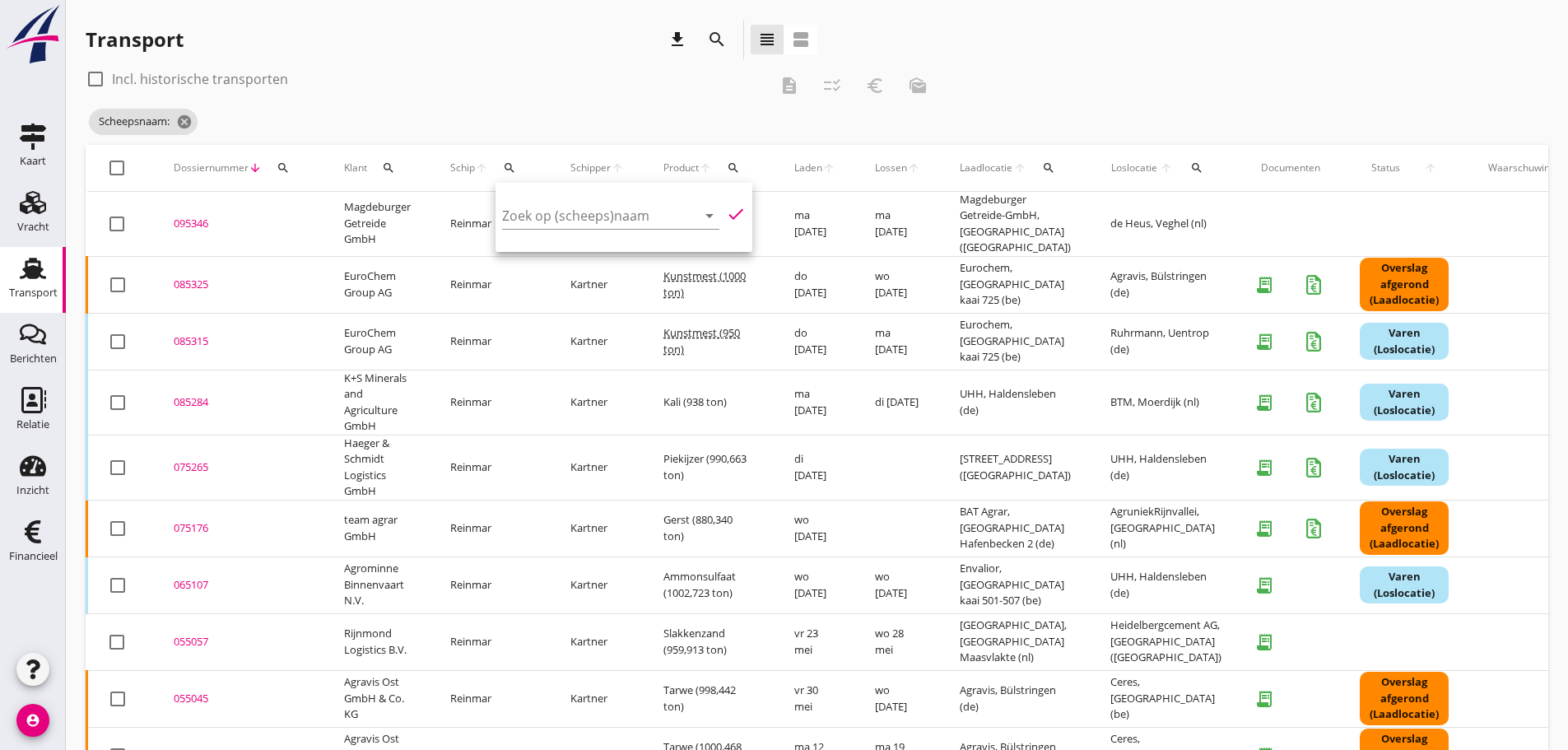
drag, startPoint x: 525, startPoint y: 221, endPoint x: 527, endPoint y: 230, distance: 9.2
click at [525, 222] on input "Zoek op (scheeps)naam" at bounding box center [587, 216] width 171 height 26
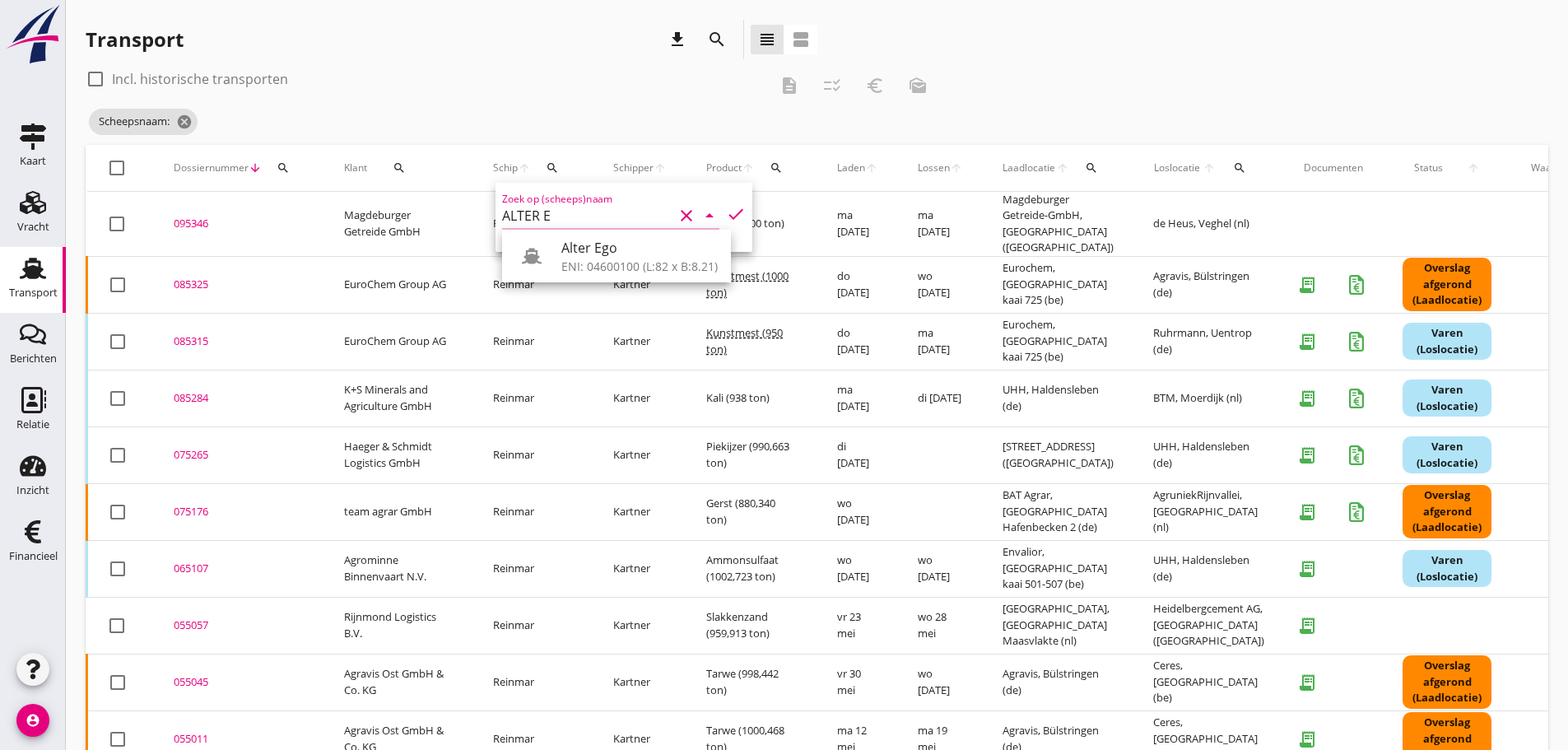
drag, startPoint x: 604, startPoint y: 255, endPoint x: 756, endPoint y: 166, distance: 176.1
click at [611, 249] on div "Alter Ego" at bounding box center [640, 247] width 157 height 19
click at [726, 214] on icon "check" at bounding box center [735, 214] width 19 height 19
type input "Alter Ego"
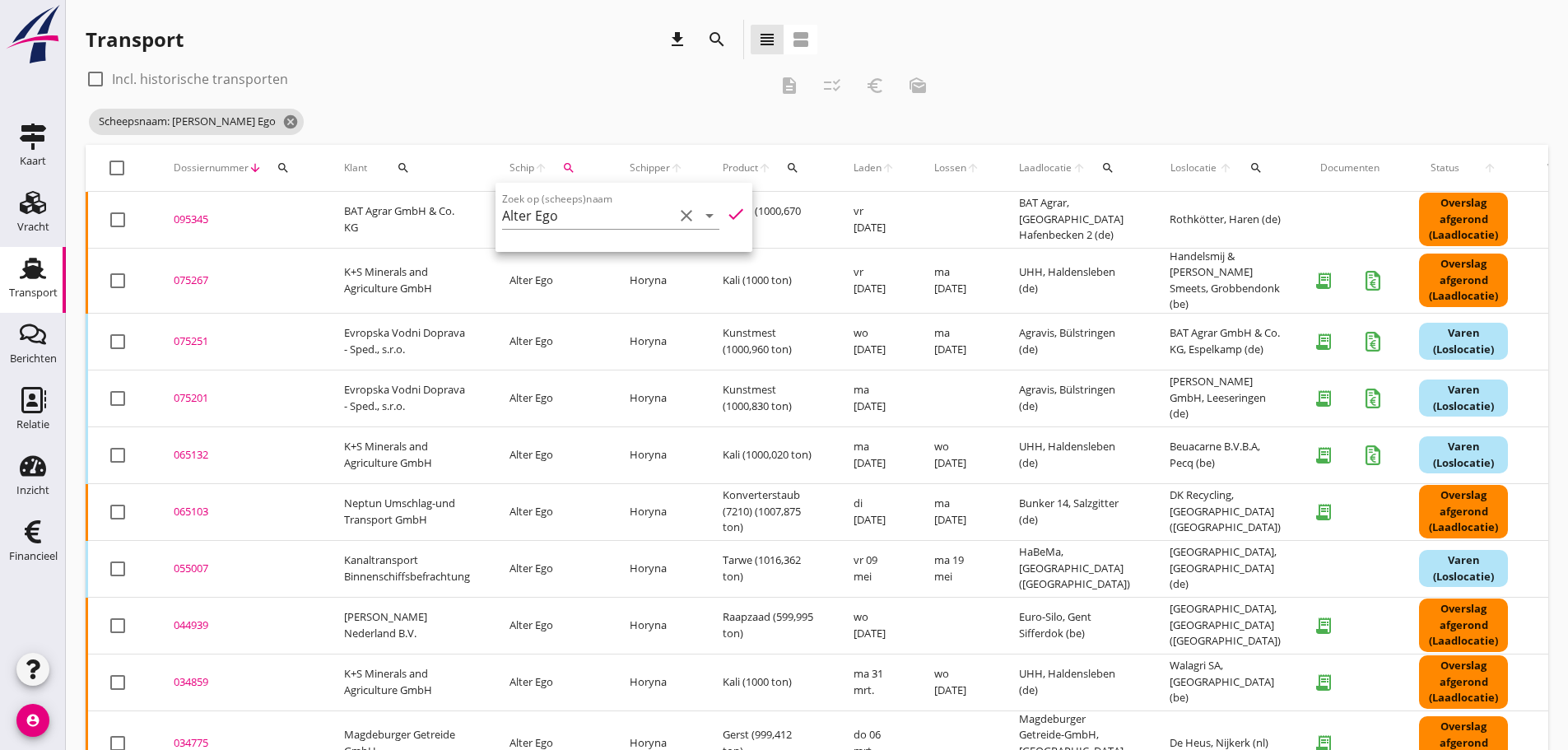
click at [470, 87] on div "check_box_outline_blank Incl. historische transporten" at bounding box center [427, 78] width 682 height 26
click at [202, 222] on div "095345" at bounding box center [239, 219] width 130 height 16
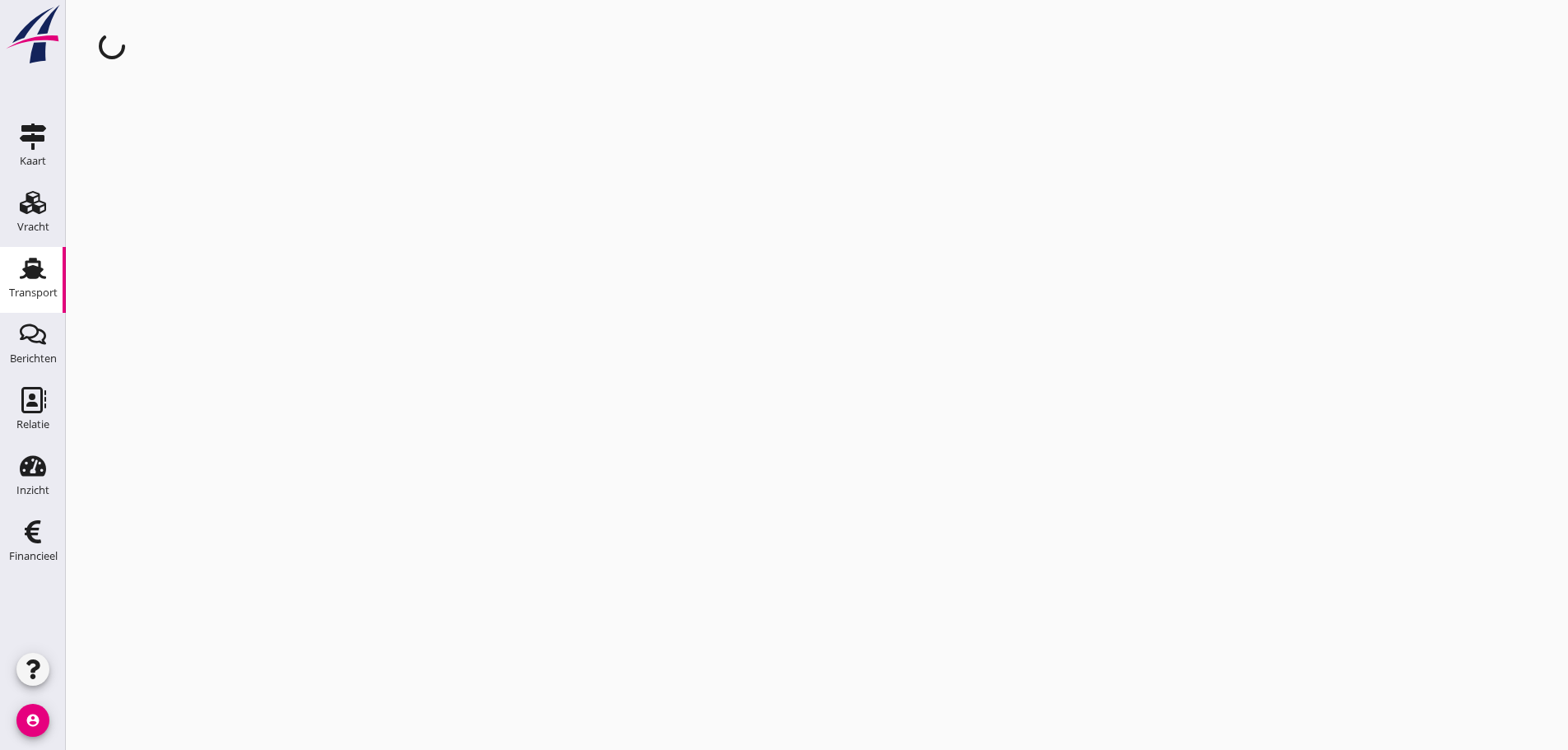
click at [202, 222] on div "cancel You are impersonating another user." at bounding box center [816, 375] width 1501 height 750
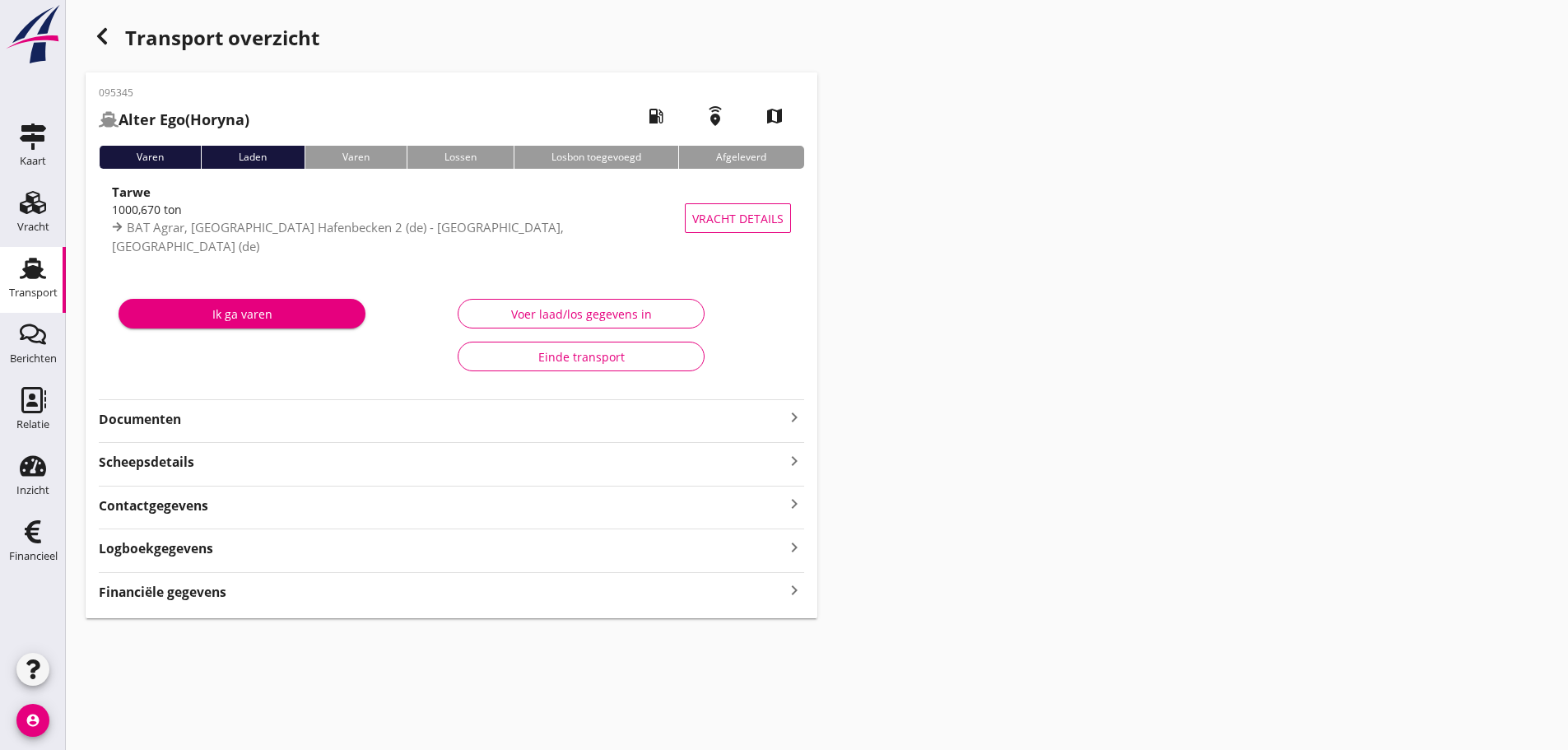
click at [785, 586] on icon "keyboard_arrow_right" at bounding box center [794, 591] width 19 height 22
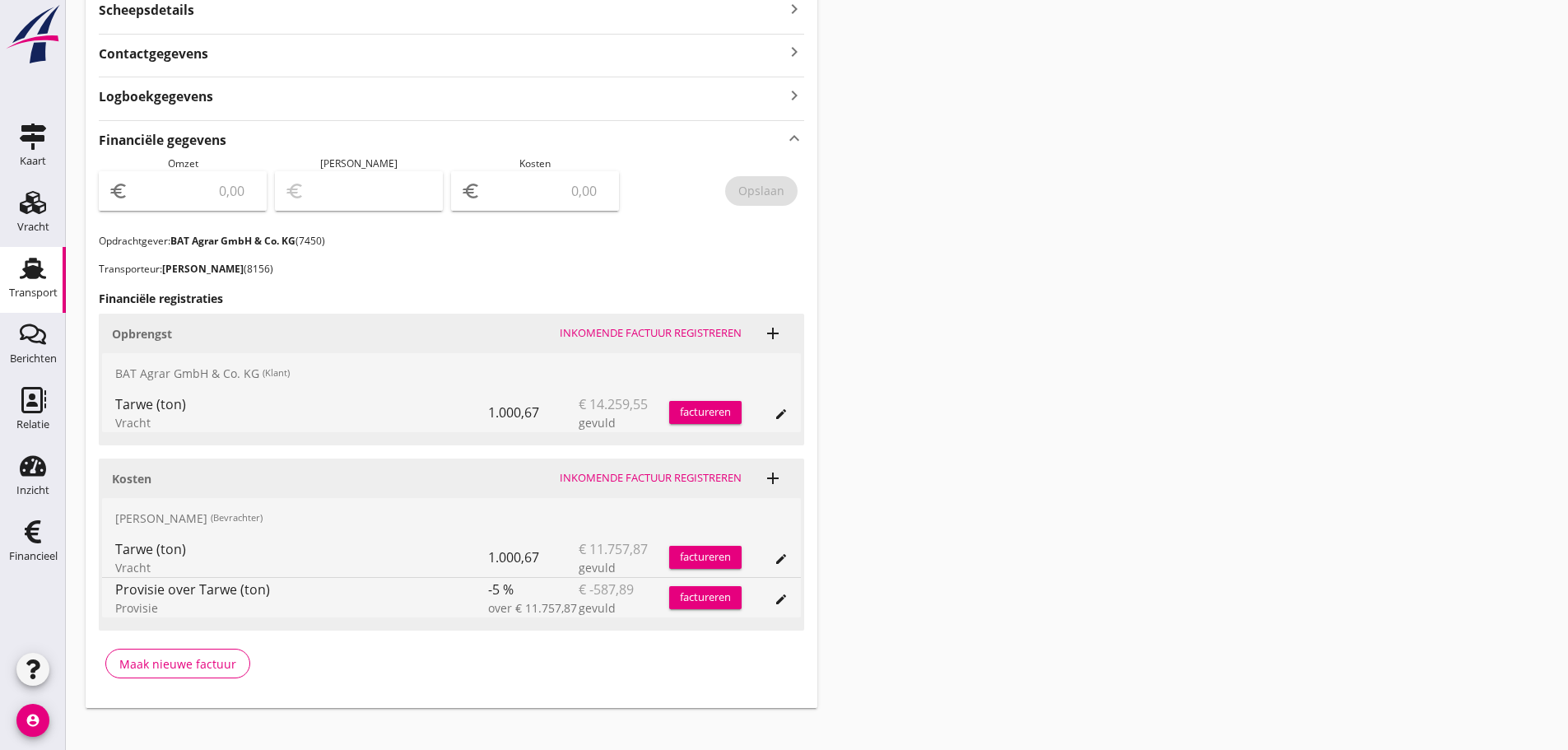
scroll to position [470, 0]
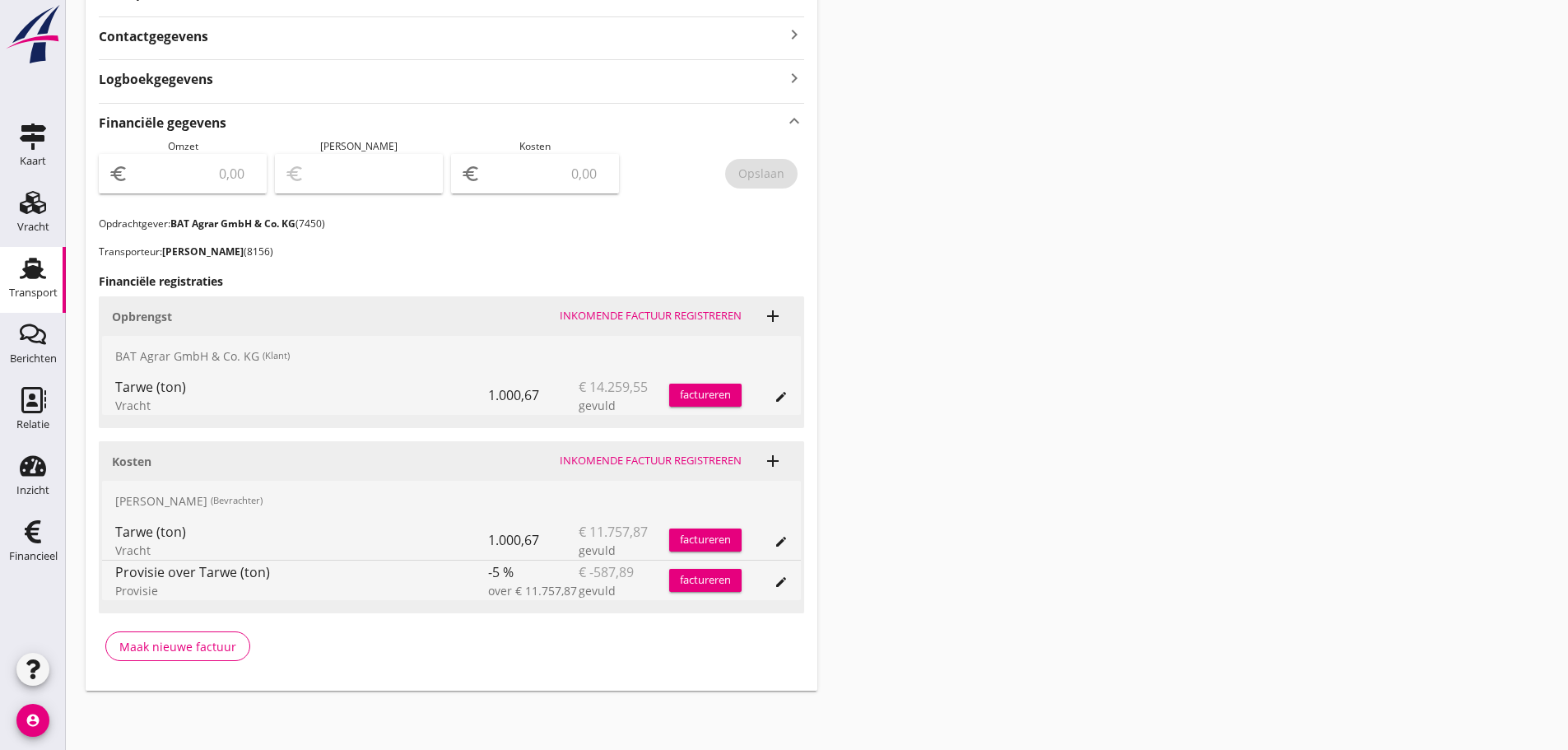
click at [505, 177] on input "number" at bounding box center [546, 173] width 125 height 26
type input "11169"
type input "11169.98"
click at [768, 179] on div "Opslaan" at bounding box center [761, 173] width 46 height 17
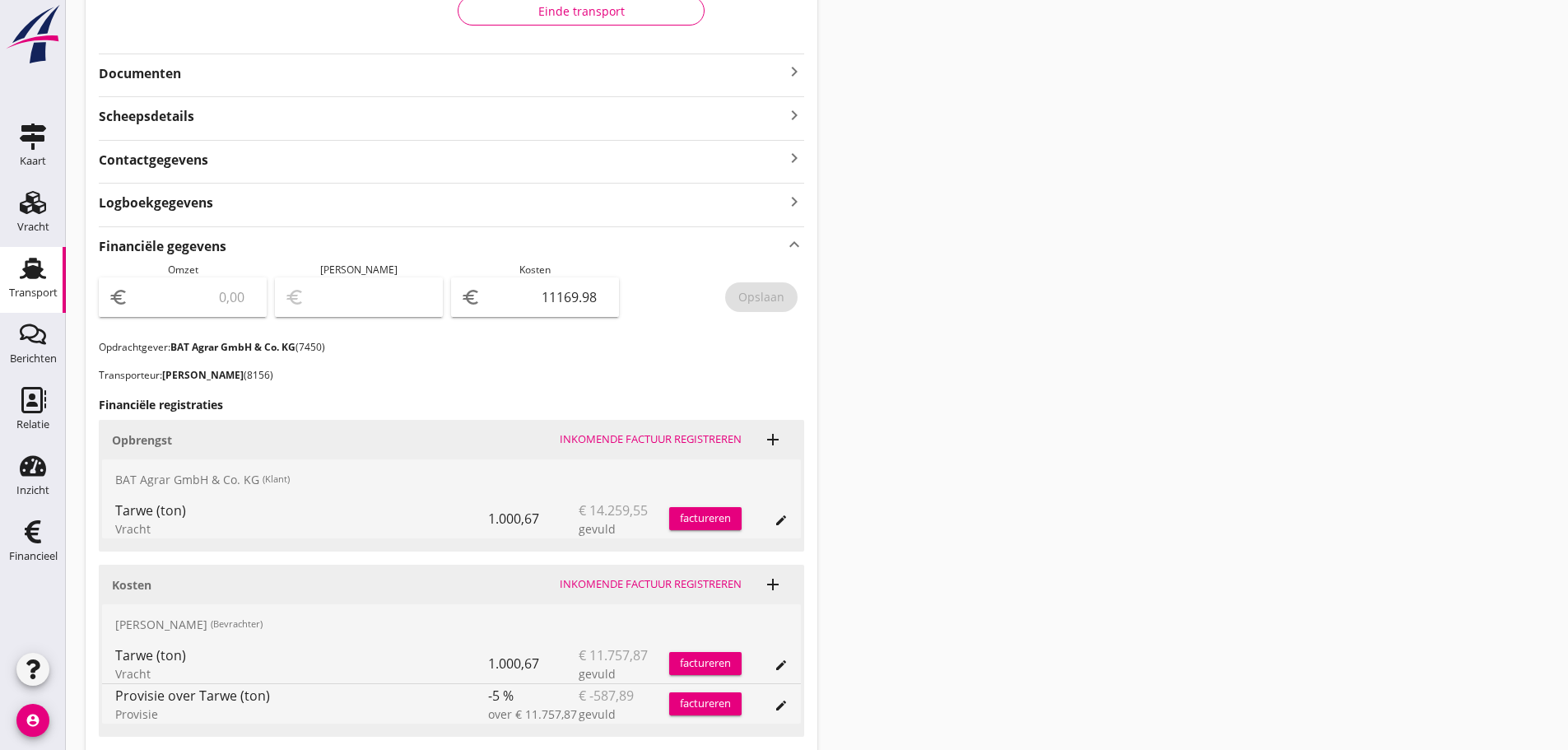
scroll to position [0, 0]
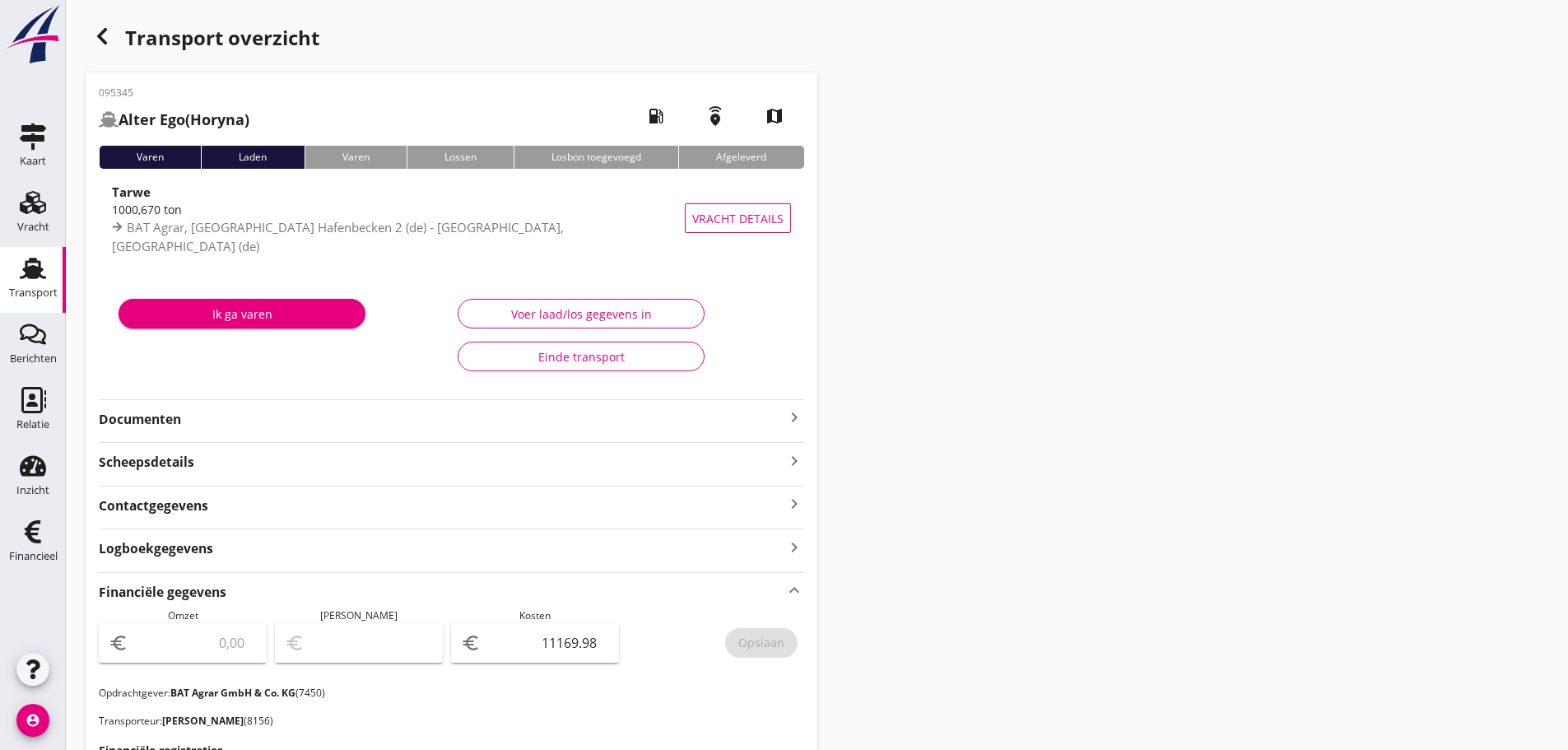
click at [33, 278] on use at bounding box center [32, 269] width 26 height 21
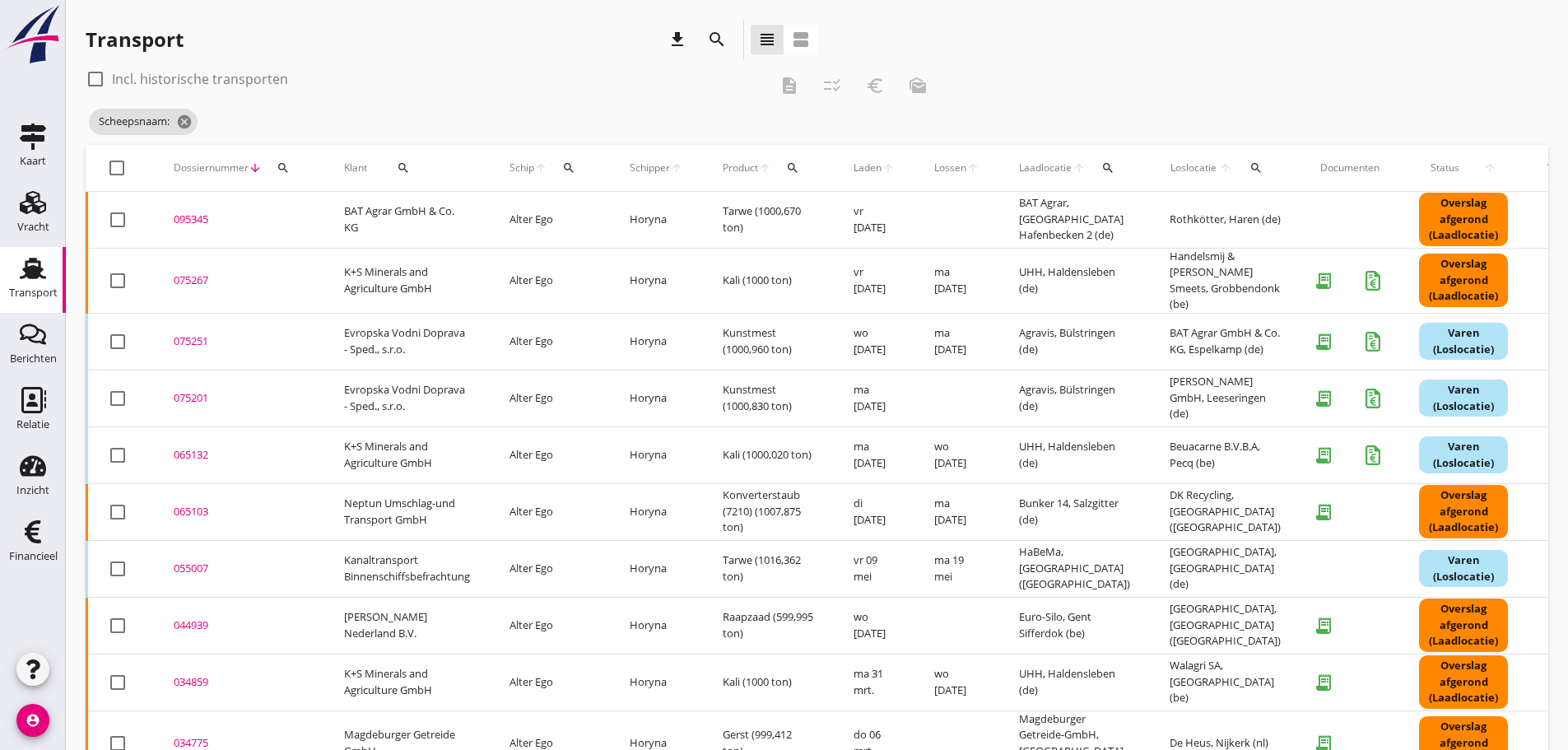
drag, startPoint x: 285, startPoint y: 167, endPoint x: 311, endPoint y: 230, distance: 68.2
click at [286, 169] on icon "search" at bounding box center [283, 168] width 14 height 14
drag, startPoint x: 313, startPoint y: 220, endPoint x: 319, endPoint y: 208, distance: 13.4
click at [316, 216] on input "Zoeken op dossiernummer..." at bounding box center [359, 216] width 171 height 26
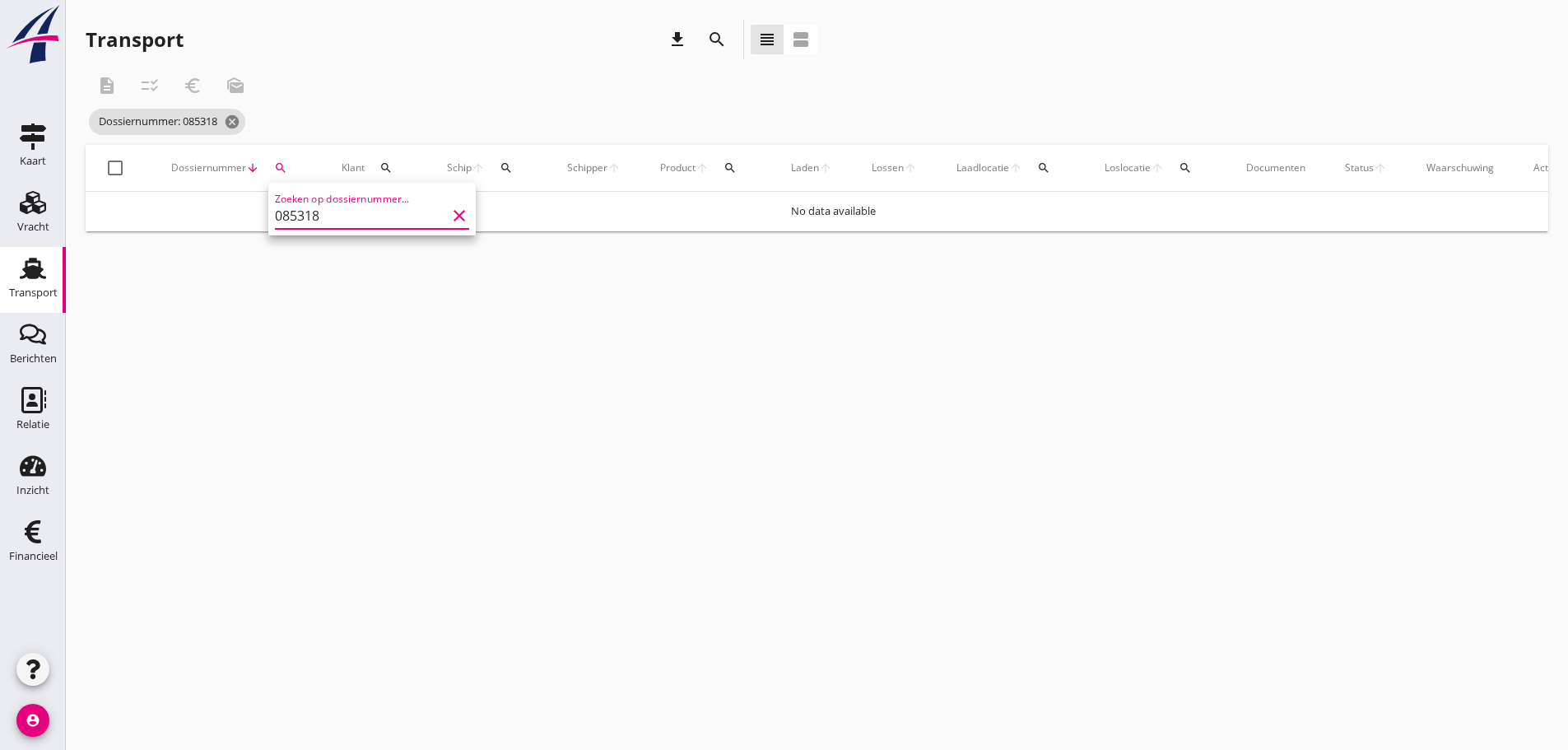
type input "085318"
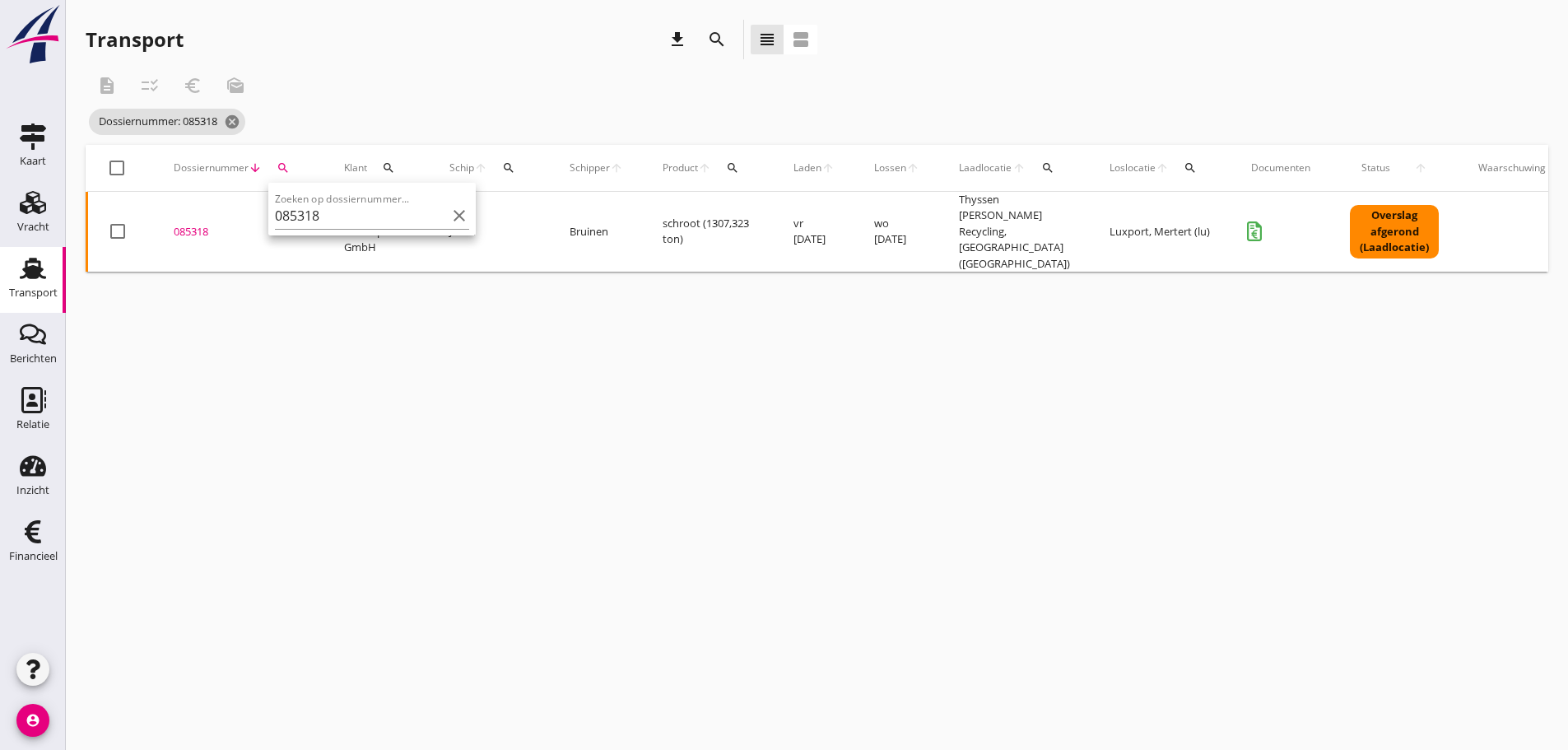
click at [182, 224] on div "085318" at bounding box center [239, 232] width 130 height 16
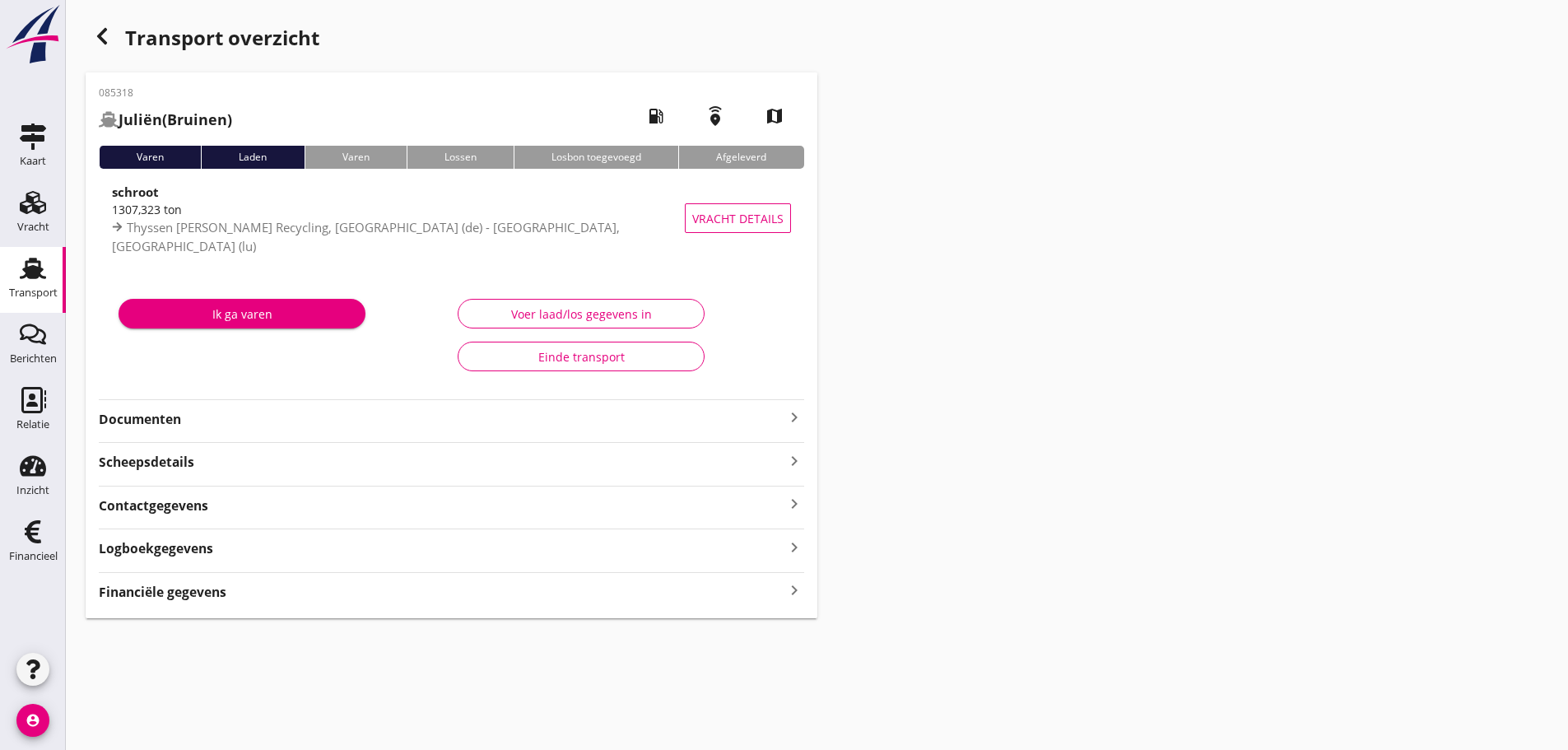
click at [785, 581] on icon "keyboard_arrow_right" at bounding box center [794, 591] width 19 height 22
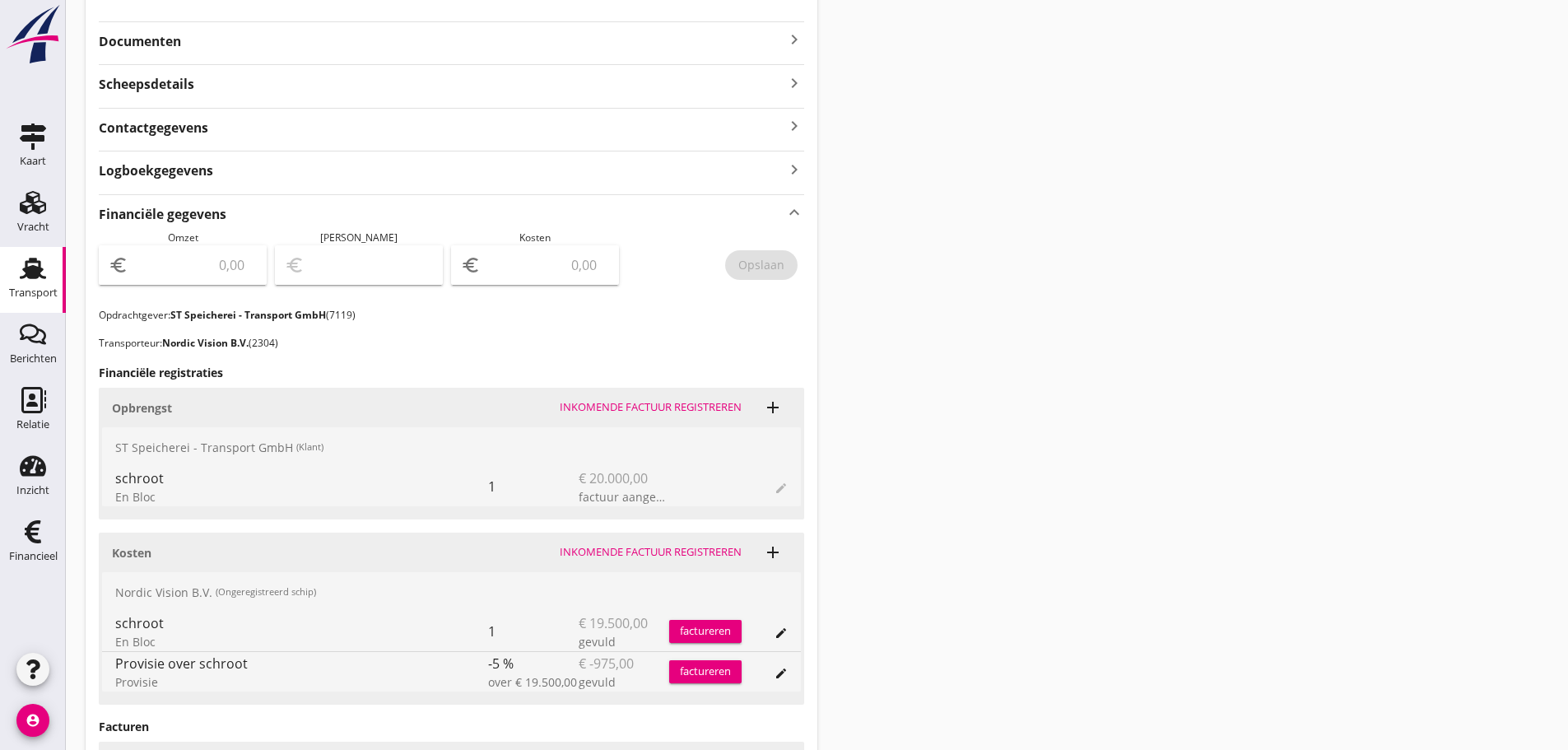
scroll to position [412, 0]
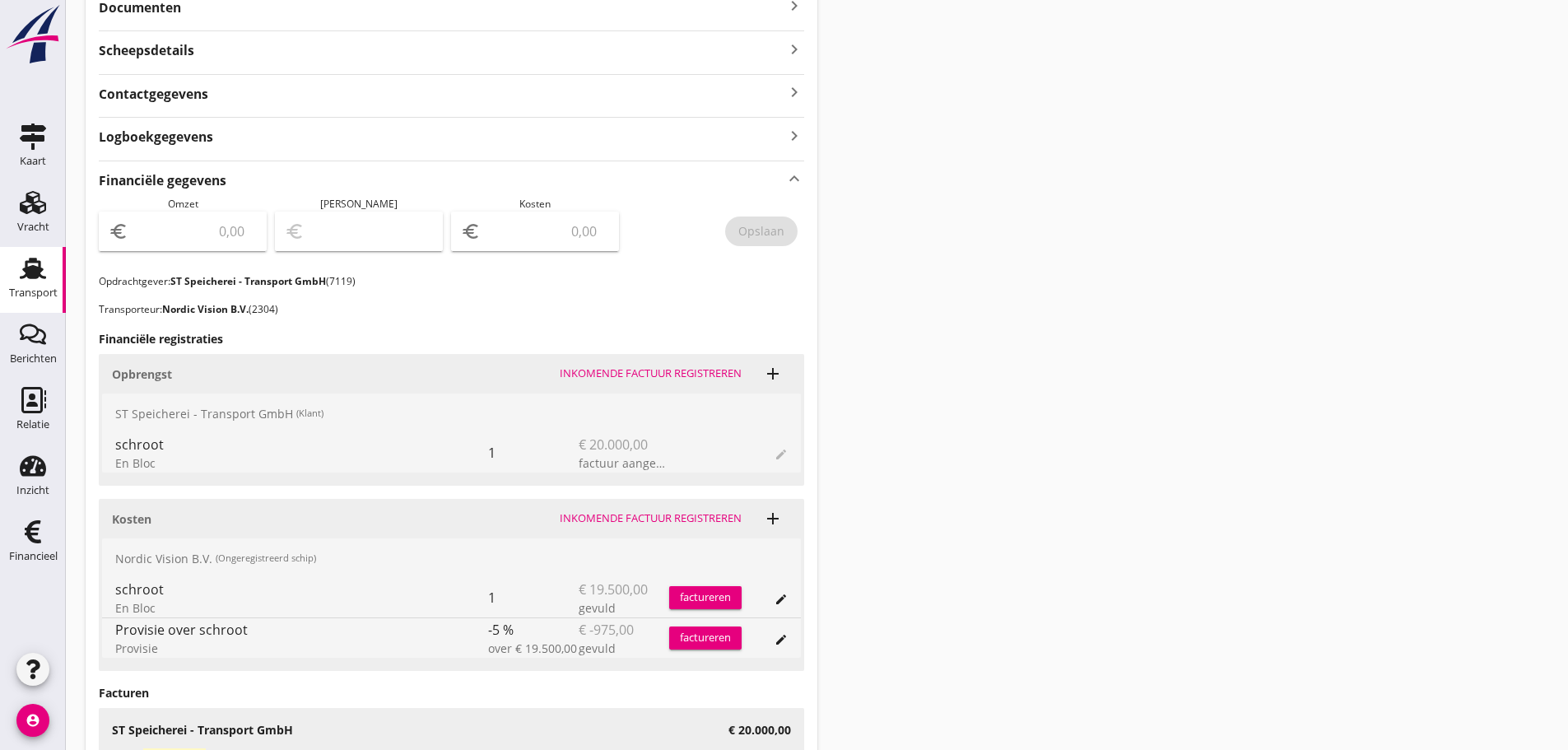
click at [186, 229] on input "number" at bounding box center [193, 231] width 125 height 26
type input "20000"
click at [508, 236] on input "number" at bounding box center [546, 231] width 125 height 26
type input "19999.00"
type input "1"
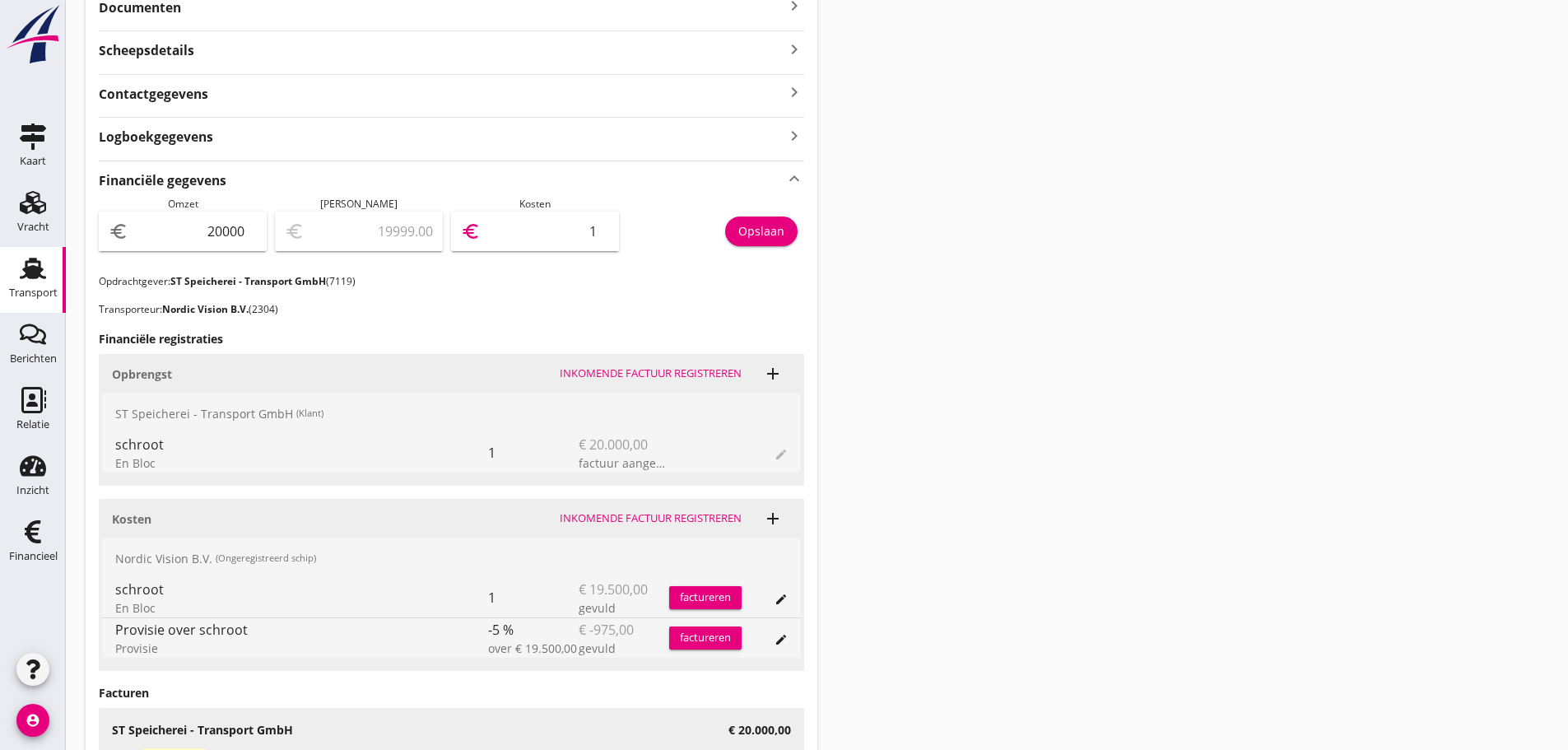
type input "19982.00"
type input "18"
type input "19815.00"
type input "185"
type input "18148.00"
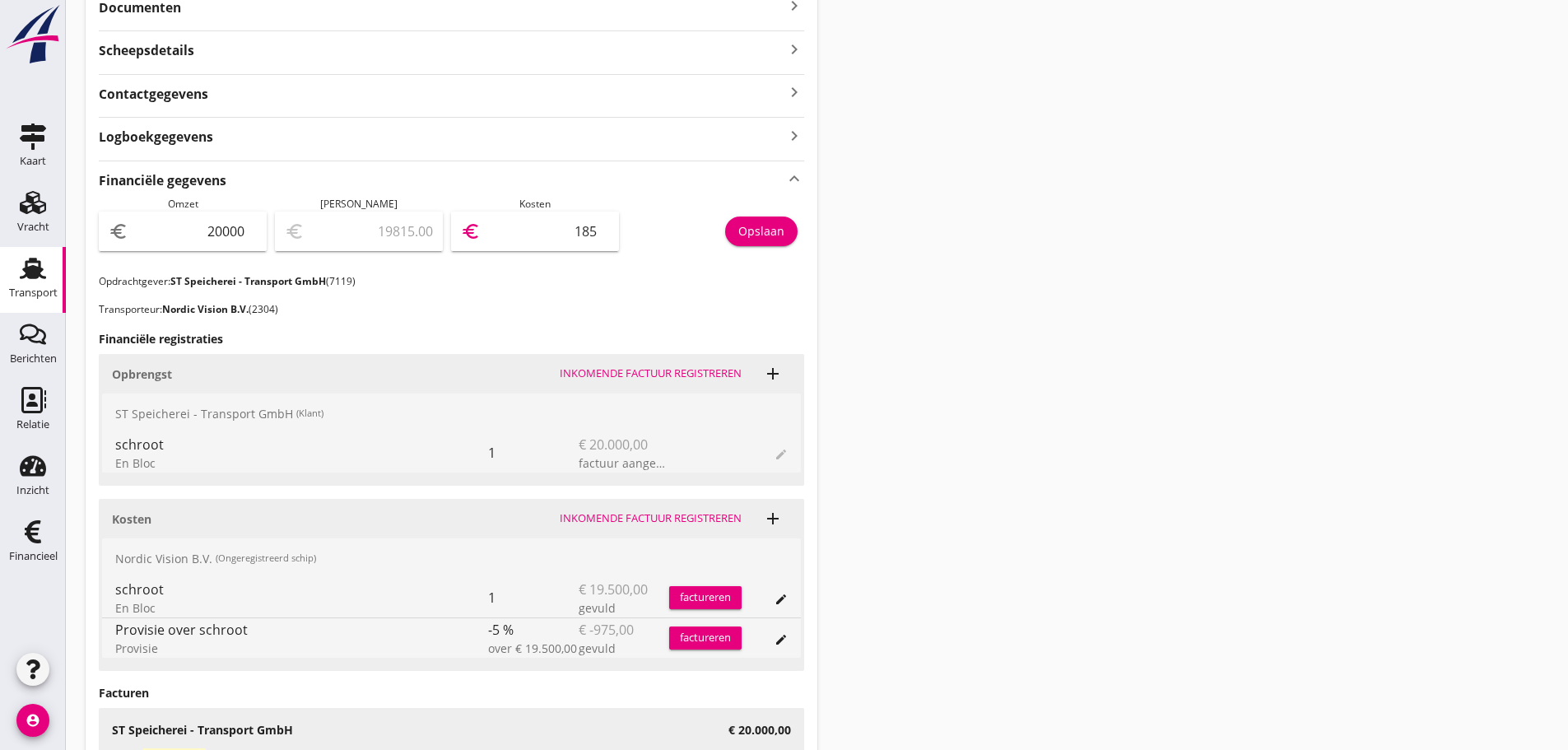
type input "1852"
type input "1475.00"
type input "18525"
click at [750, 222] on div "Opslaan" at bounding box center [761, 231] width 46 height 17
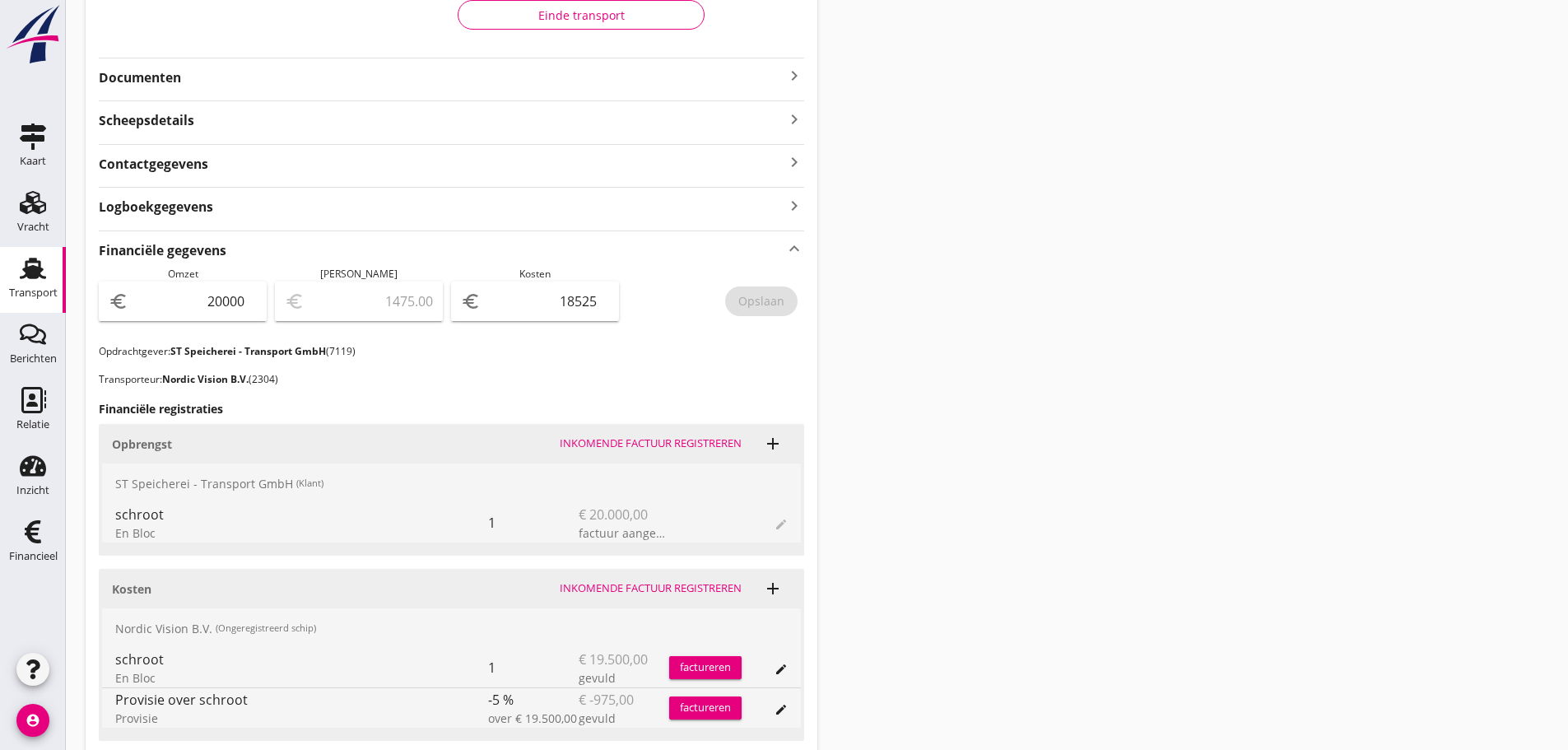
scroll to position [330, 0]
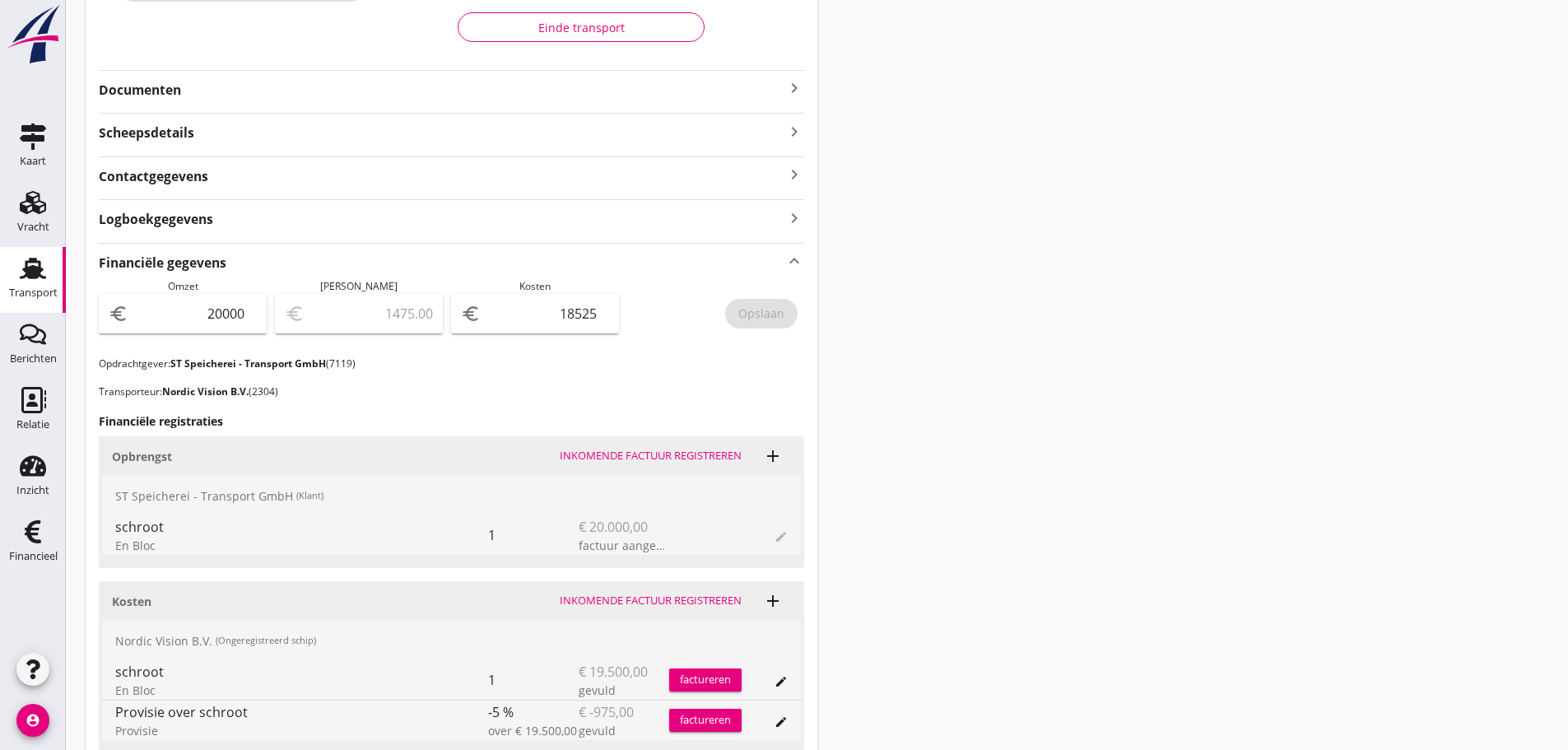
click at [791, 86] on icon "keyboard_arrow_right" at bounding box center [794, 88] width 19 height 19
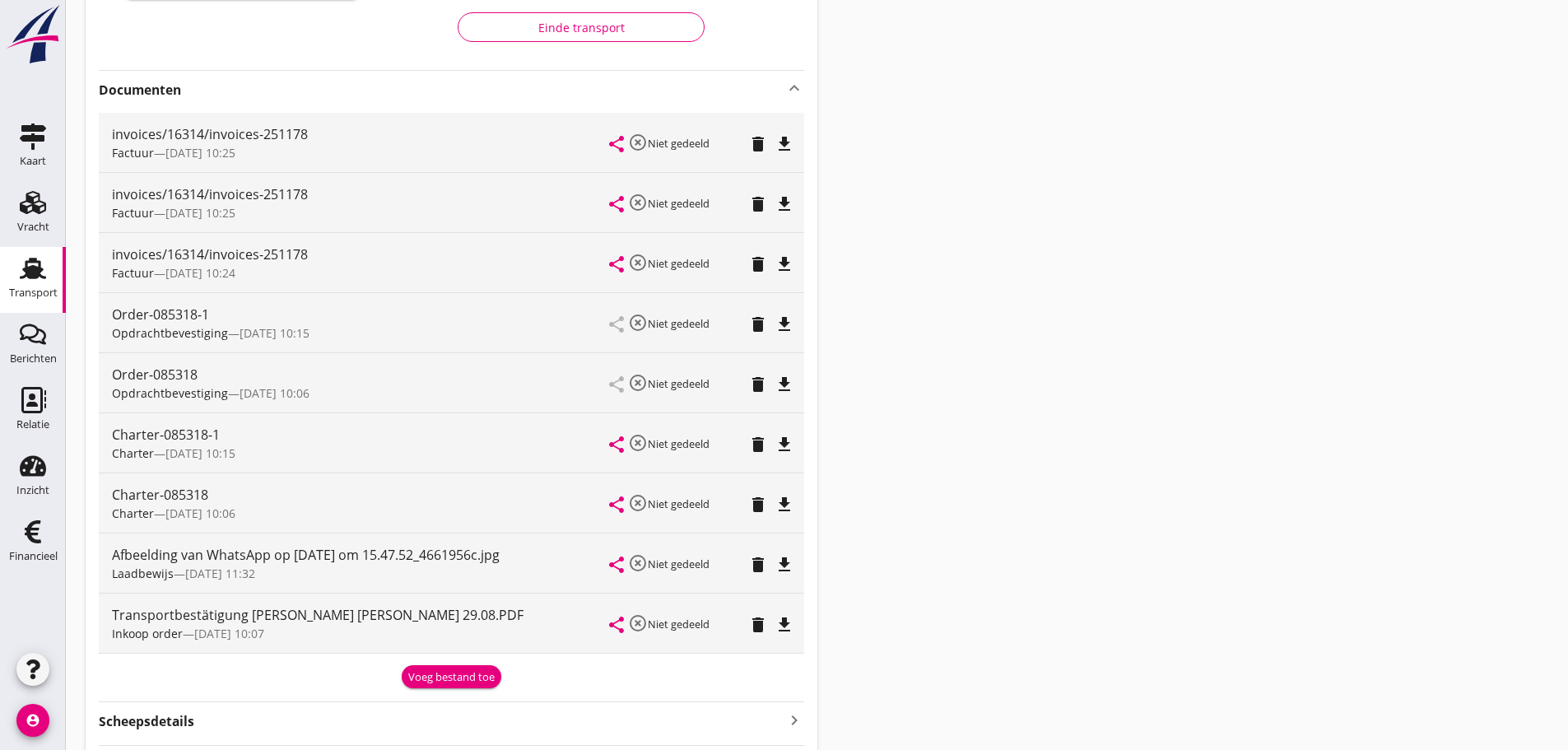
click at [472, 669] on div "Voeg bestand toe" at bounding box center [450, 677] width 86 height 16
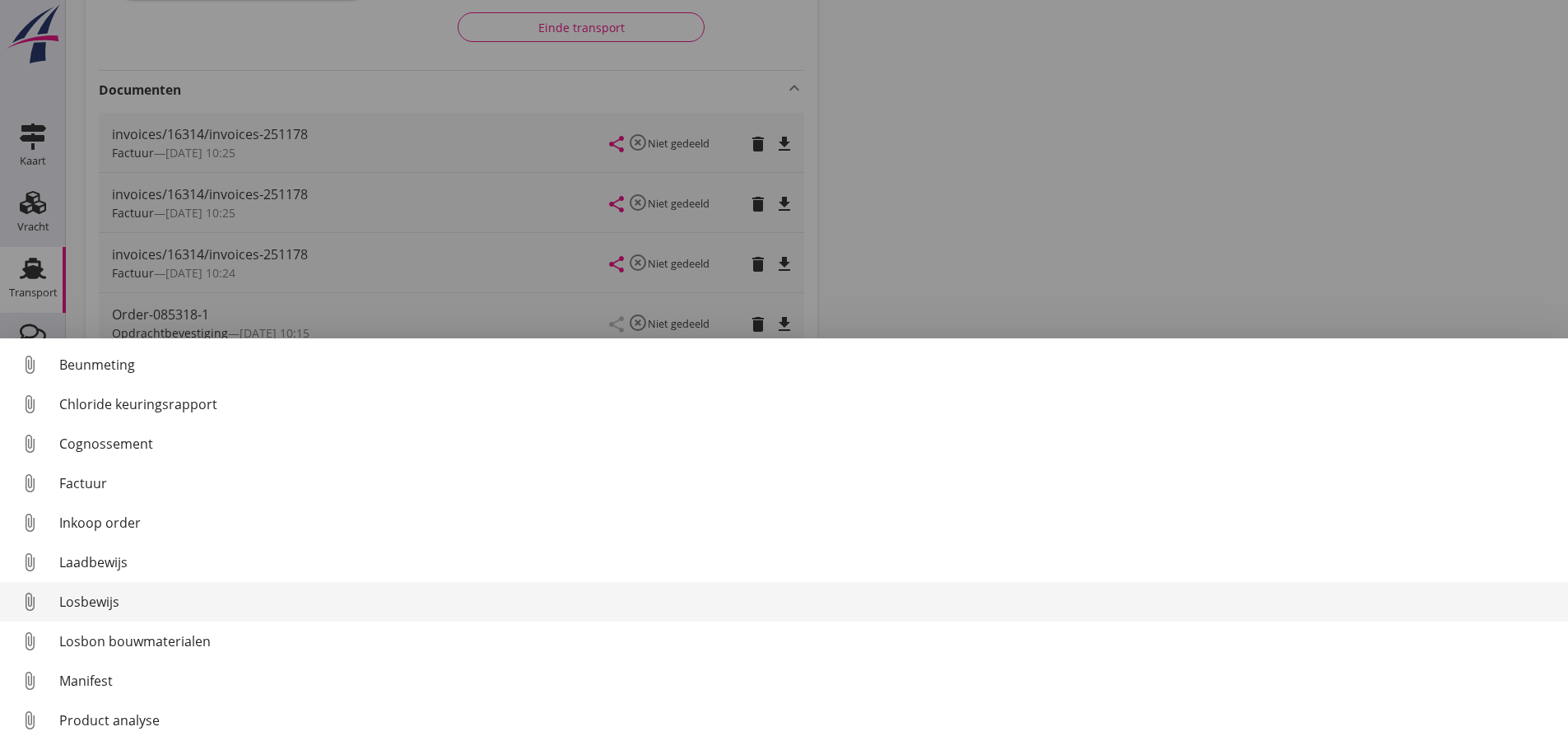
click at [106, 607] on div "Losbewijs" at bounding box center [807, 601] width 1496 height 19
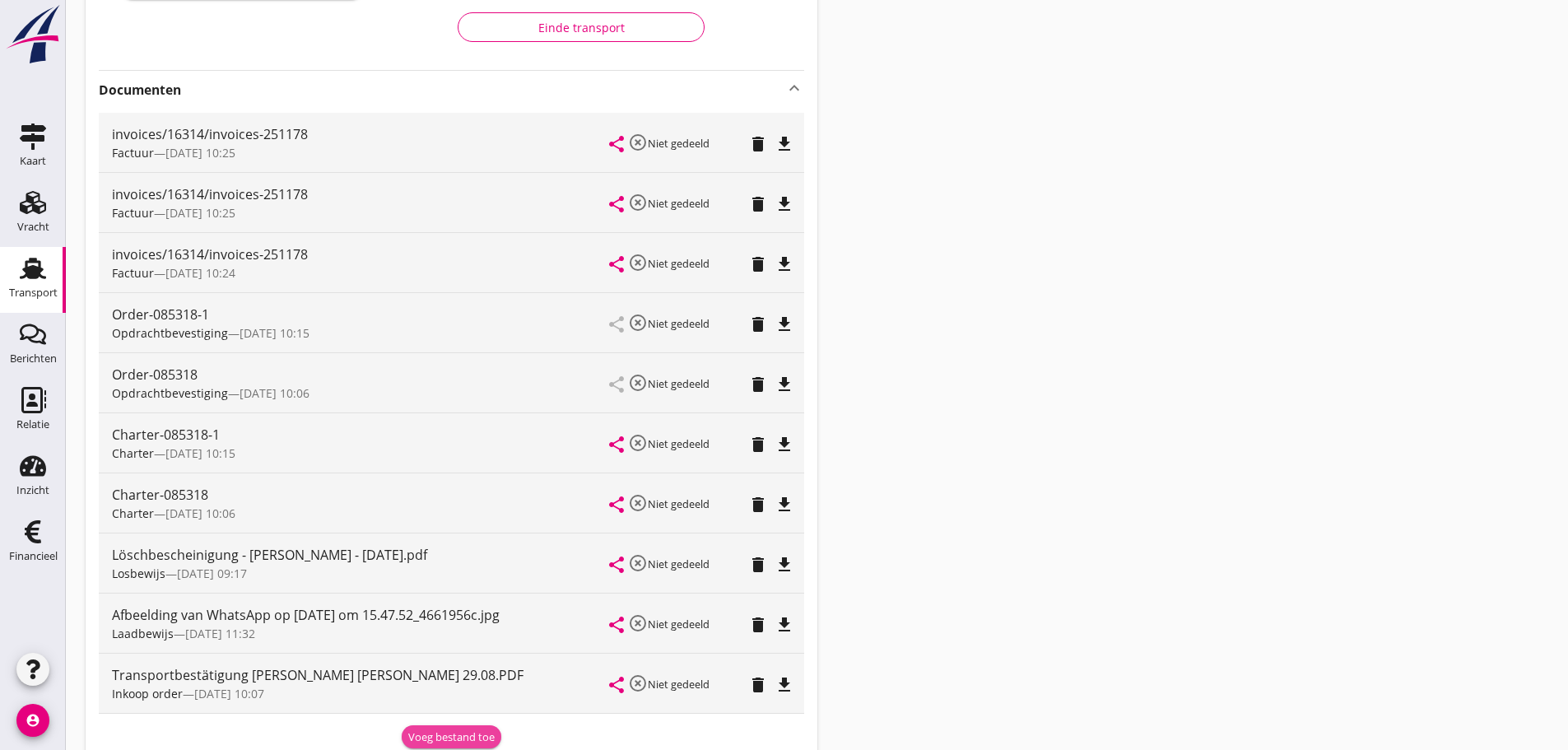
click at [421, 731] on div "Voeg bestand toe" at bounding box center [450, 737] width 86 height 16
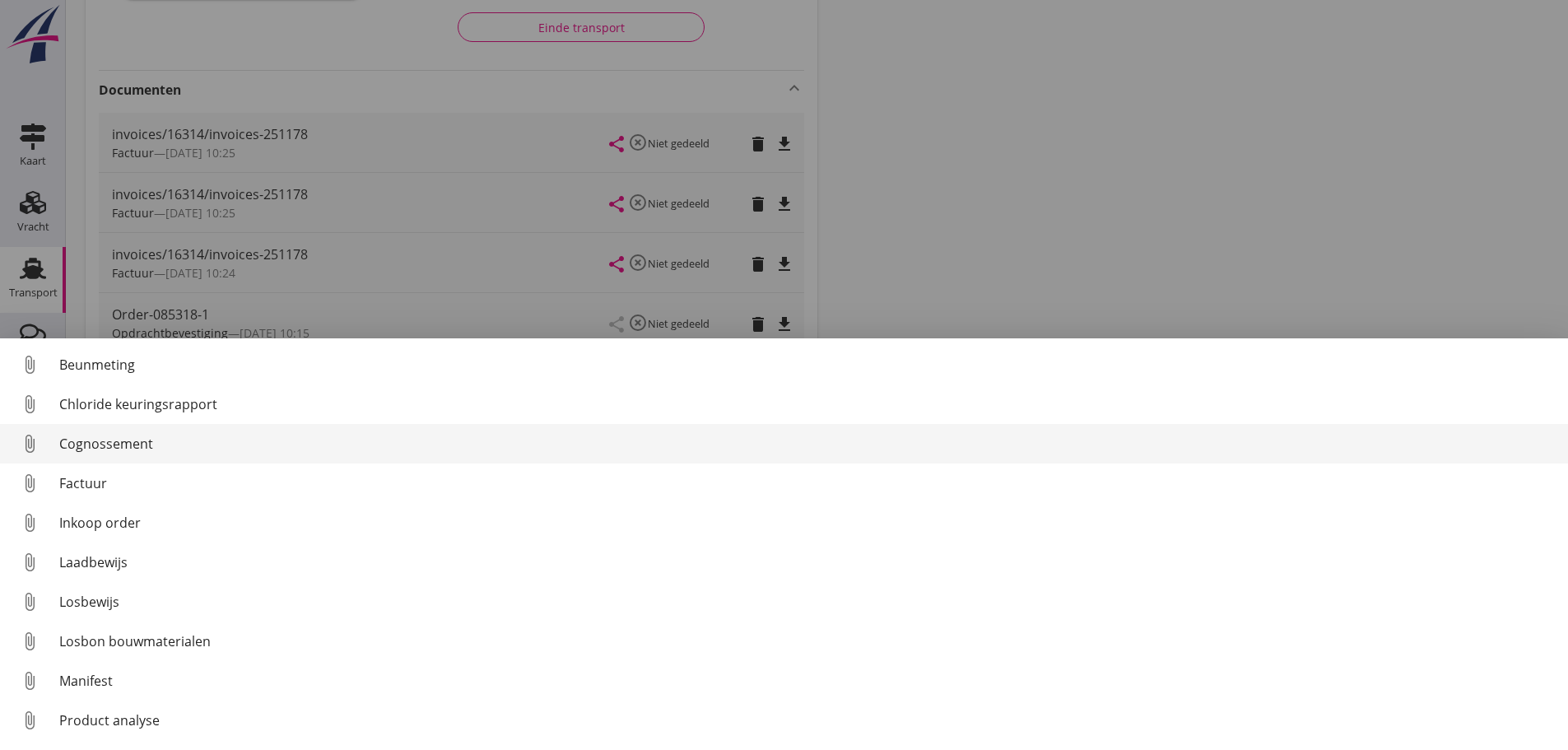
click at [80, 447] on div "Cognossement" at bounding box center [807, 444] width 1496 height 19
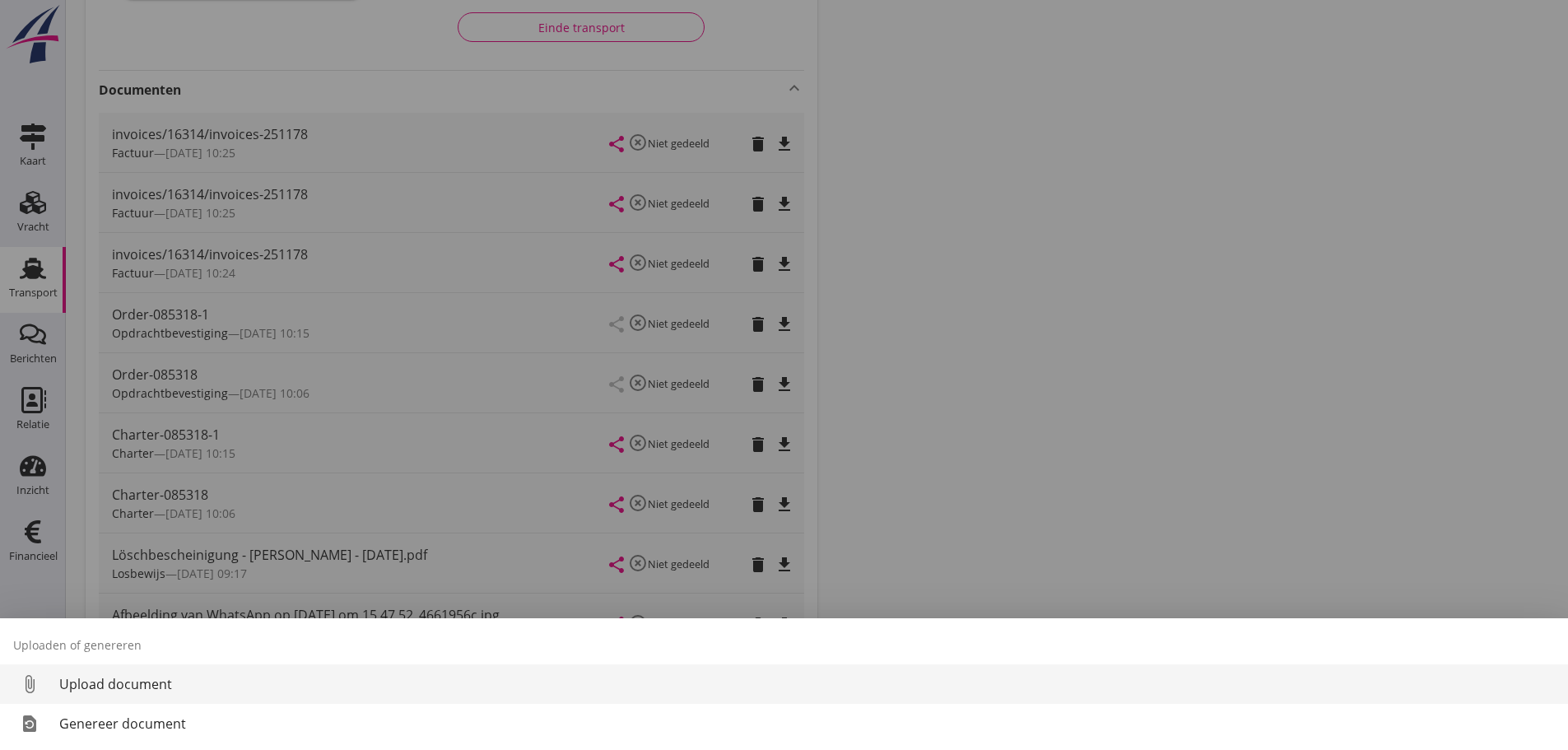
click at [70, 683] on div "Upload document" at bounding box center [807, 684] width 1496 height 19
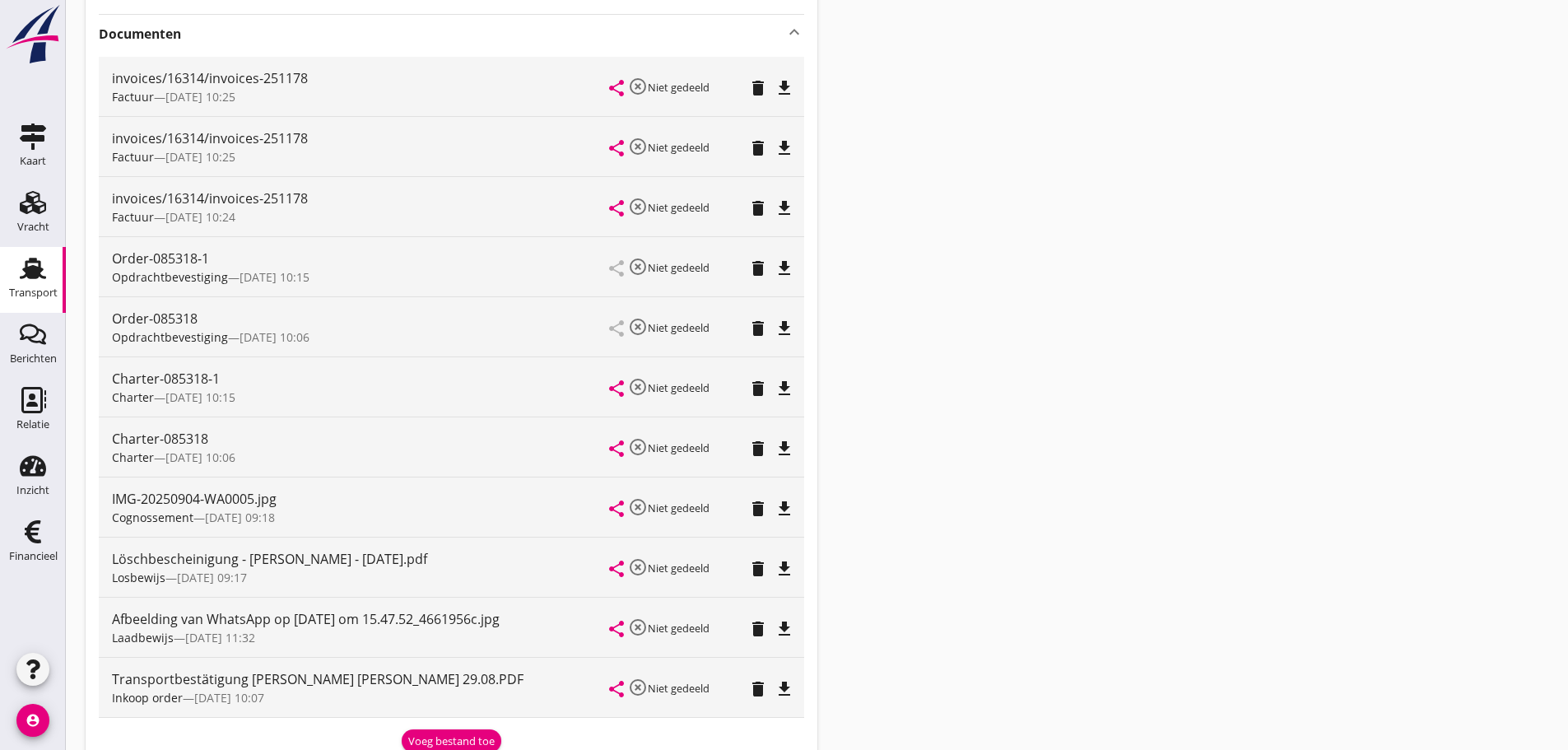
scroll to position [412, 0]
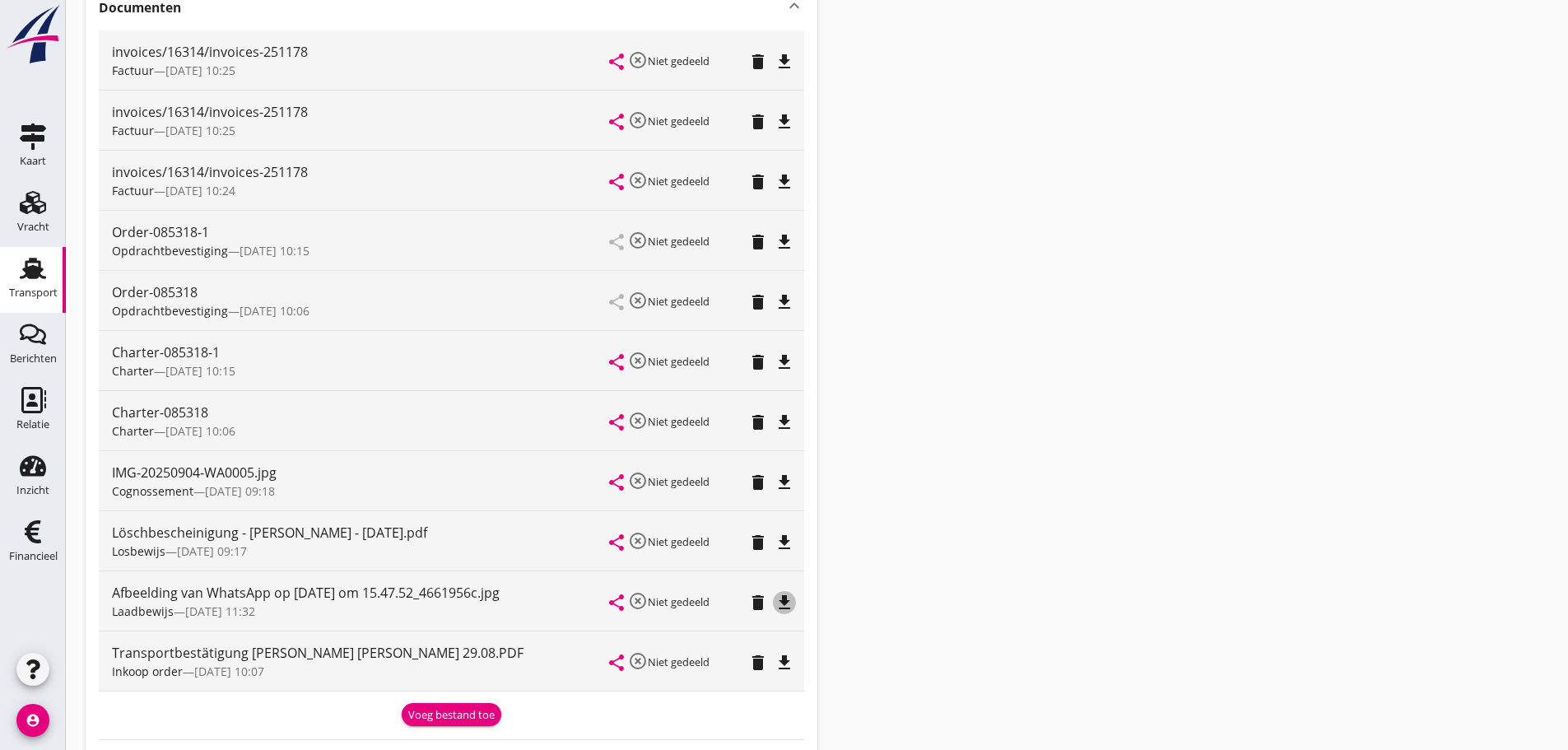
click at [784, 605] on icon "file_download" at bounding box center [784, 602] width 19 height 19
drag, startPoint x: 29, startPoint y: 289, endPoint x: 108, endPoint y: 346, distance: 97.4
click at [28, 289] on div "Transport" at bounding box center [33, 292] width 48 height 11
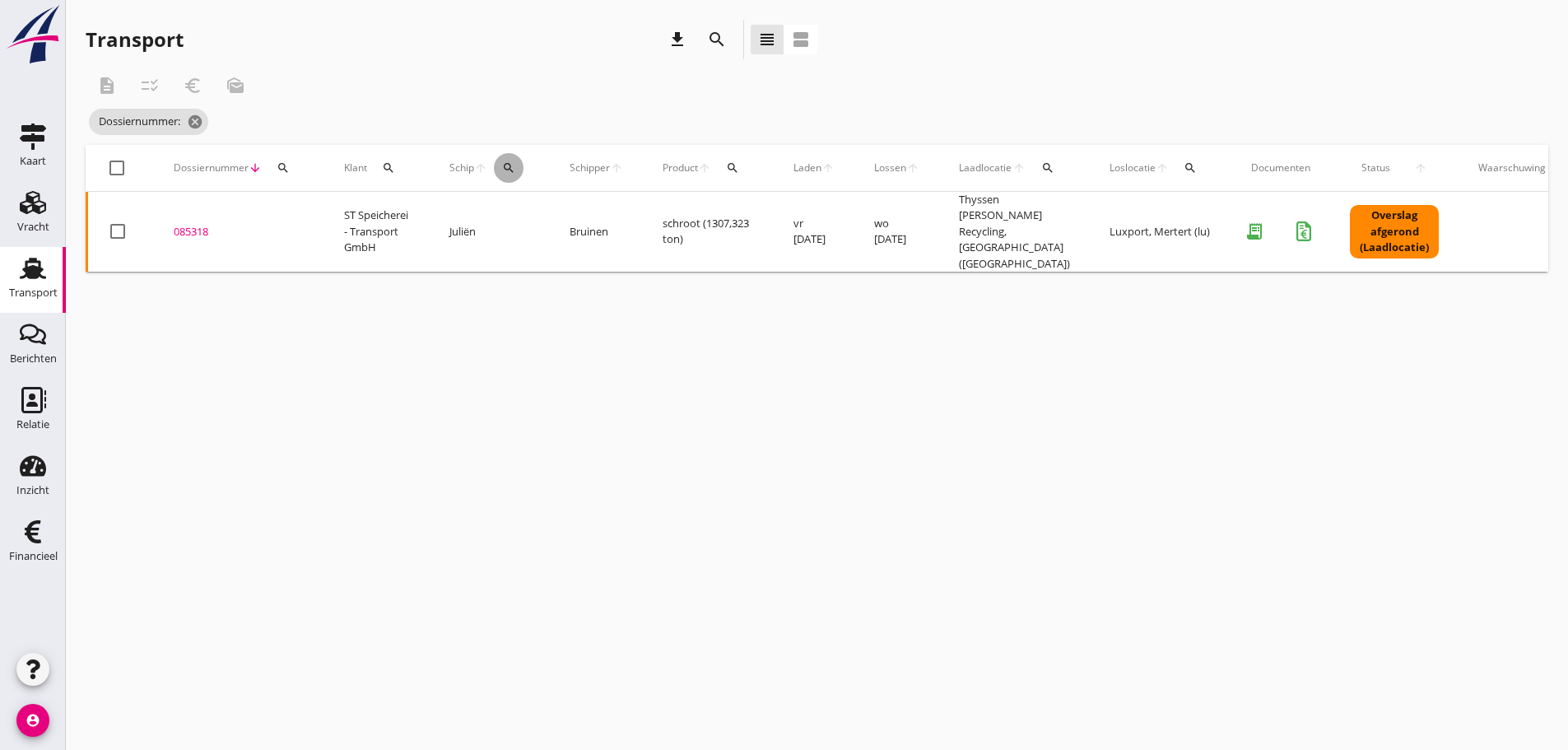
drag, startPoint x: 512, startPoint y: 168, endPoint x: 541, endPoint y: 225, distance: 64.0
click at [512, 169] on icon "search" at bounding box center [509, 168] width 14 height 14
drag, startPoint x: 537, startPoint y: 227, endPoint x: 538, endPoint y: 217, distance: 10.0
click at [538, 218] on input "Zoek op (scheeps)naam" at bounding box center [586, 216] width 171 height 26
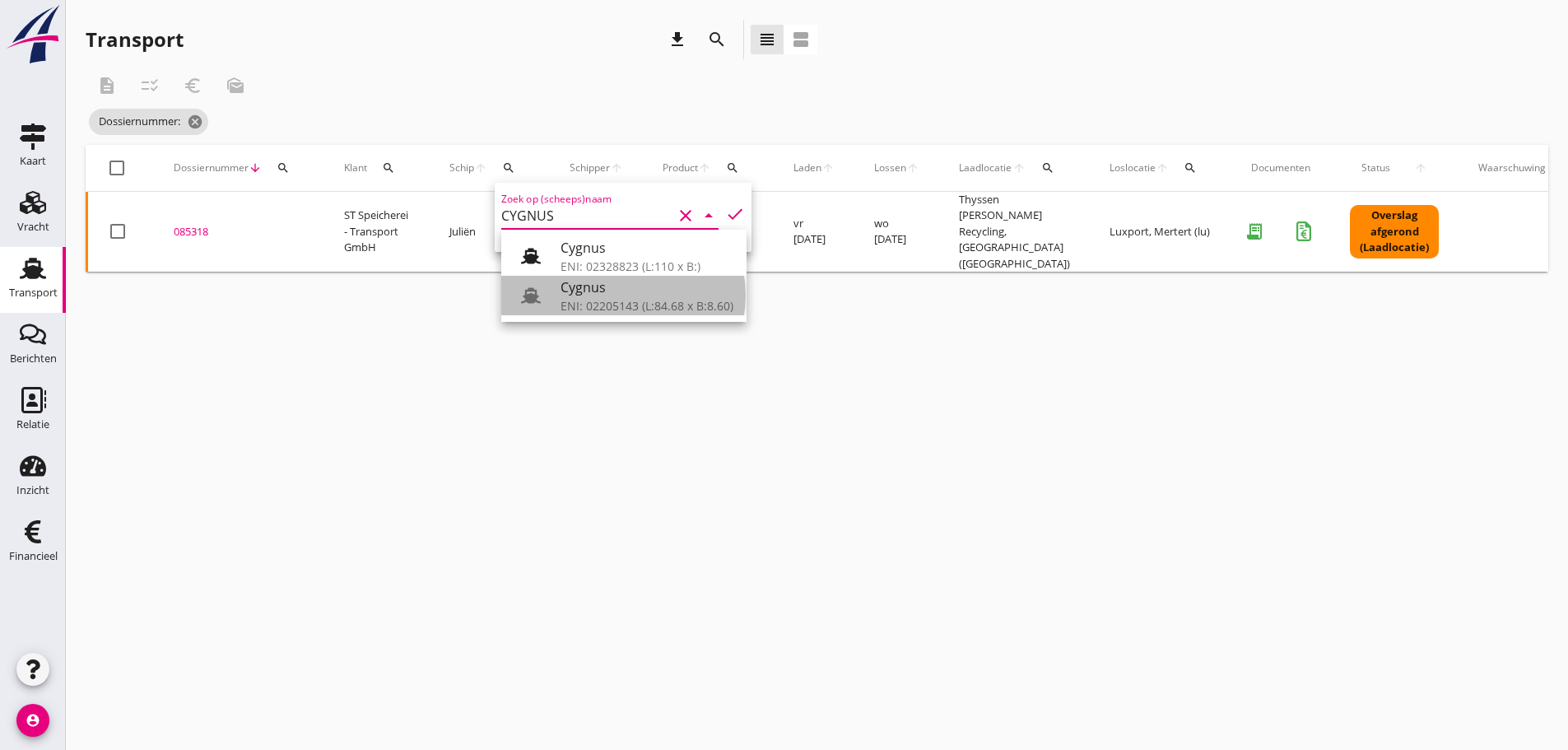
click at [620, 313] on div "ENI: 02205143 (L:84.68 x B:8.60)" at bounding box center [646, 305] width 173 height 17
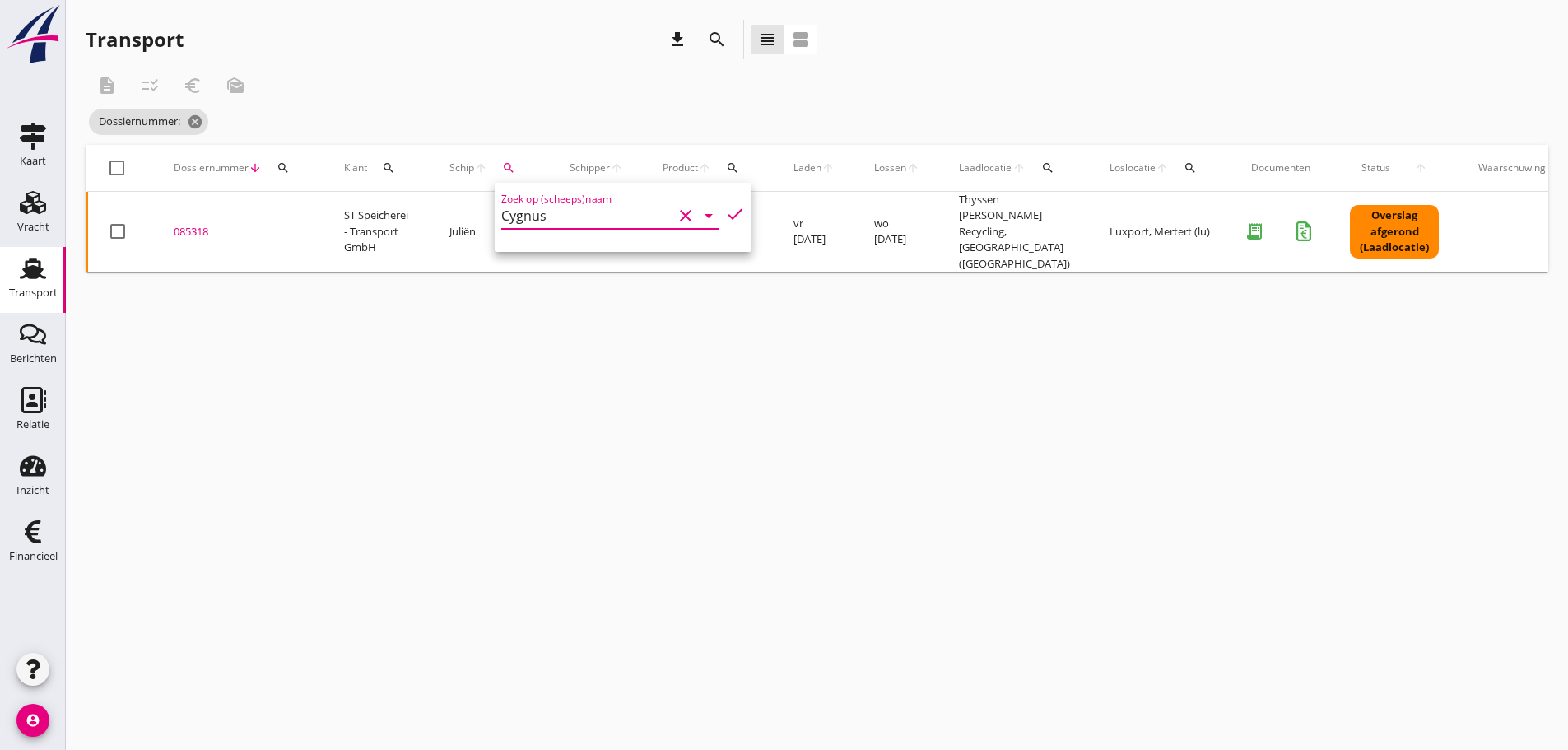
click at [724, 203] on div "Zoek op (scheeps)naam Cygnus clear arrow_drop_down check" at bounding box center [623, 217] width 257 height 70
drag, startPoint x: 711, startPoint y: 213, endPoint x: 735, endPoint y: 219, distance: 24.7
click at [725, 212] on icon "check" at bounding box center [734, 214] width 19 height 19
type input "Cygnus"
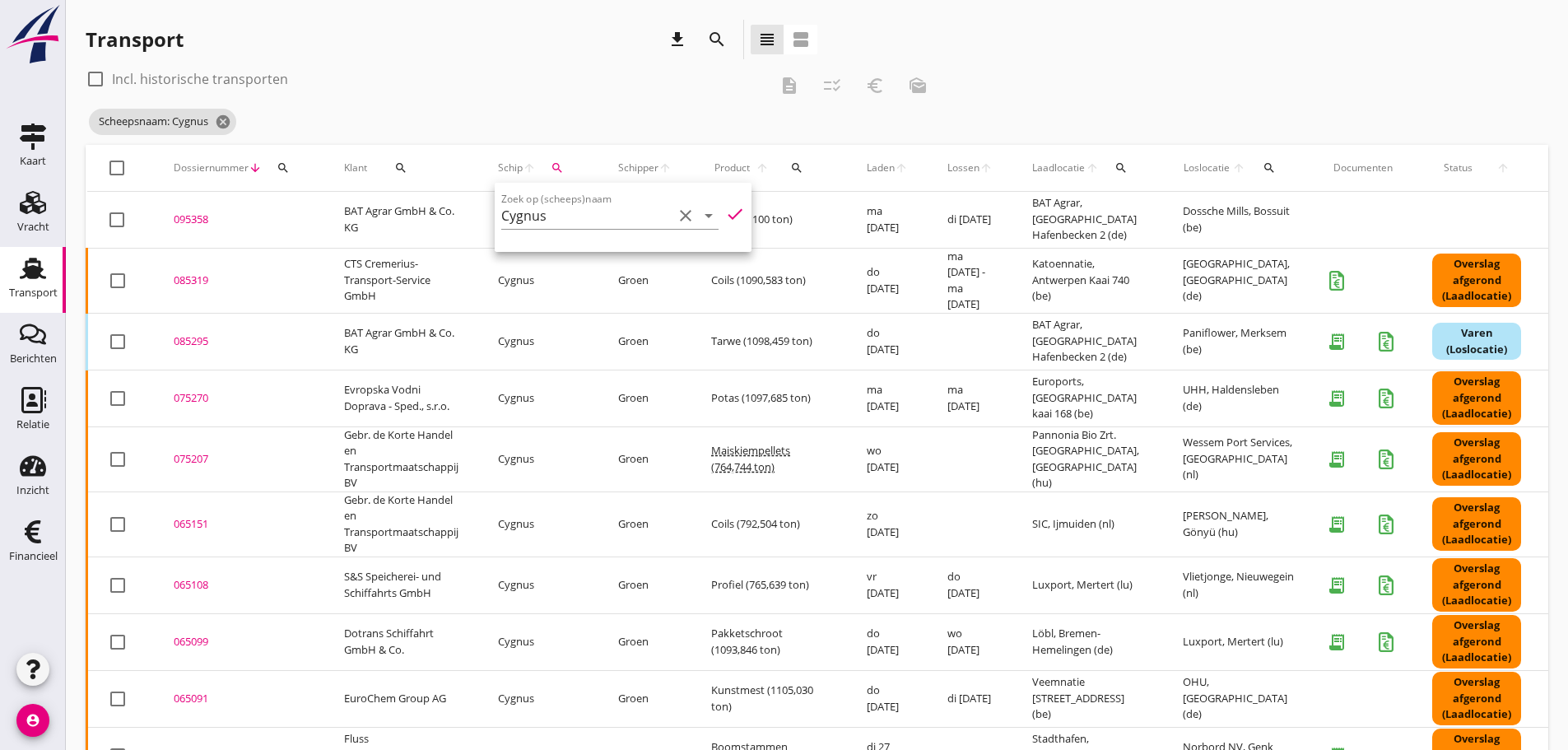
click at [521, 79] on div "check_box_outline_blank Incl. historische transporten" at bounding box center [427, 78] width 682 height 26
click at [195, 269] on td "085319 upload_file Drop hier uw bestand om het aan het dossier toe te voegen" at bounding box center [239, 279] width 170 height 65
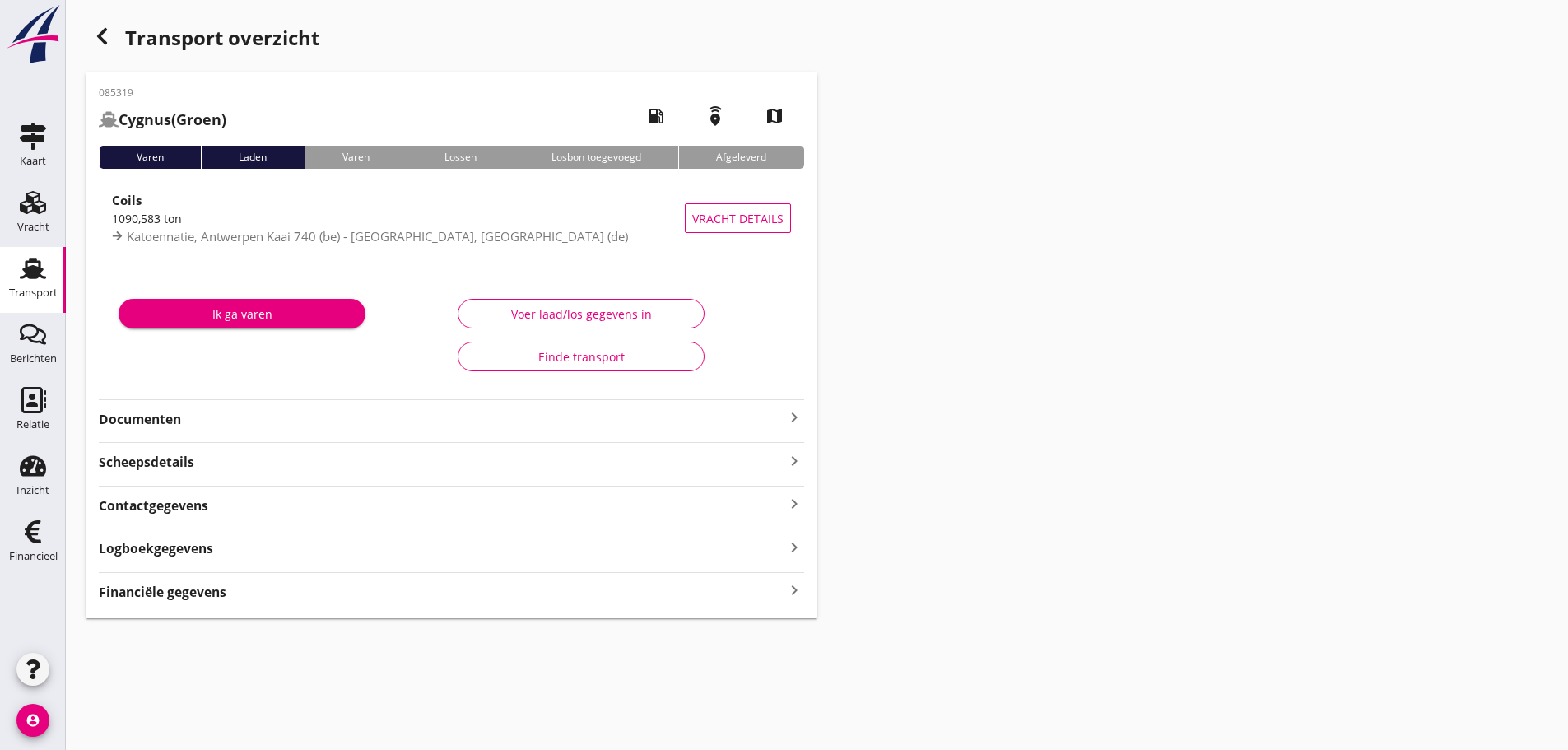
click at [793, 414] on icon "keyboard_arrow_right" at bounding box center [794, 418] width 19 height 19
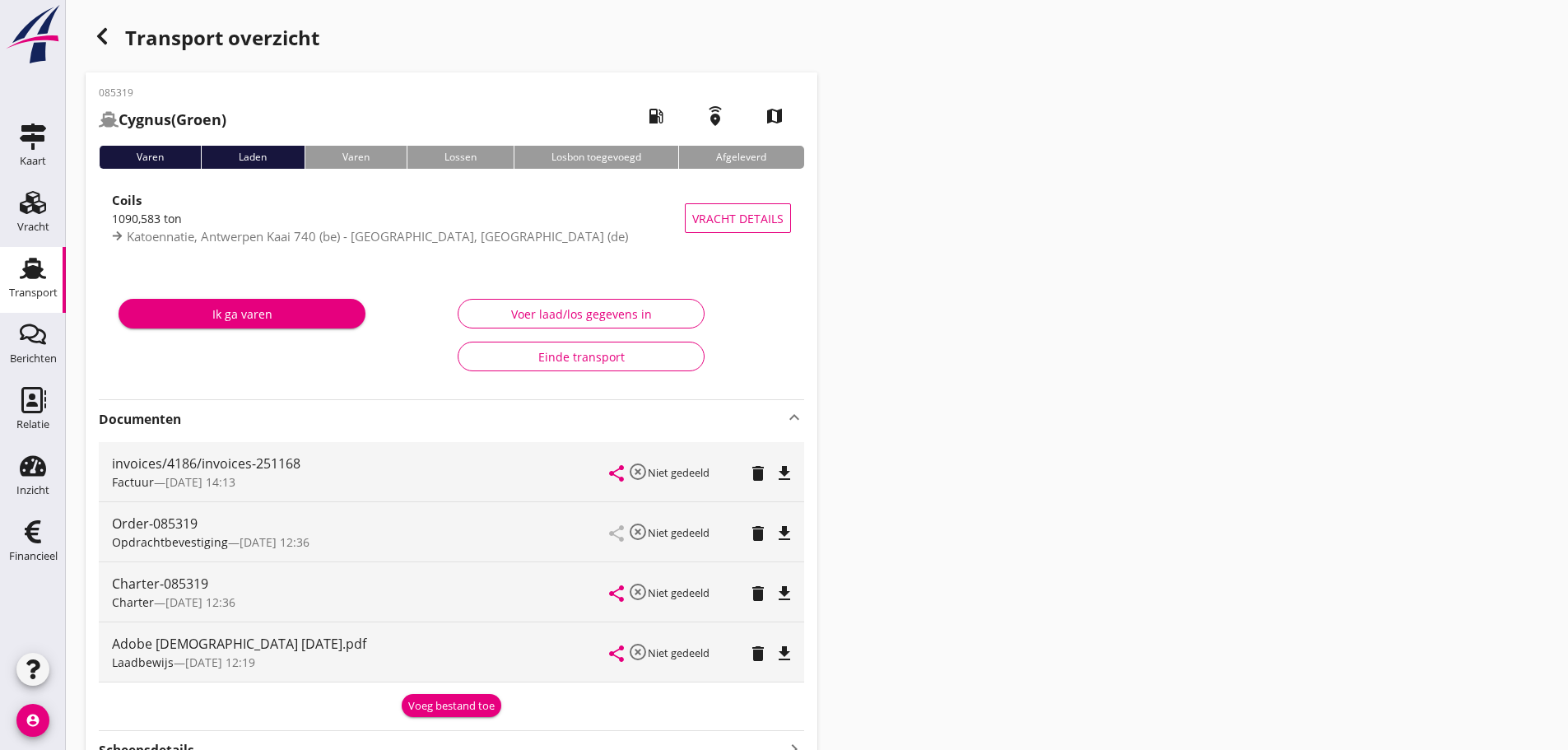
click at [479, 708] on div "Voeg bestand toe" at bounding box center [450, 706] width 86 height 16
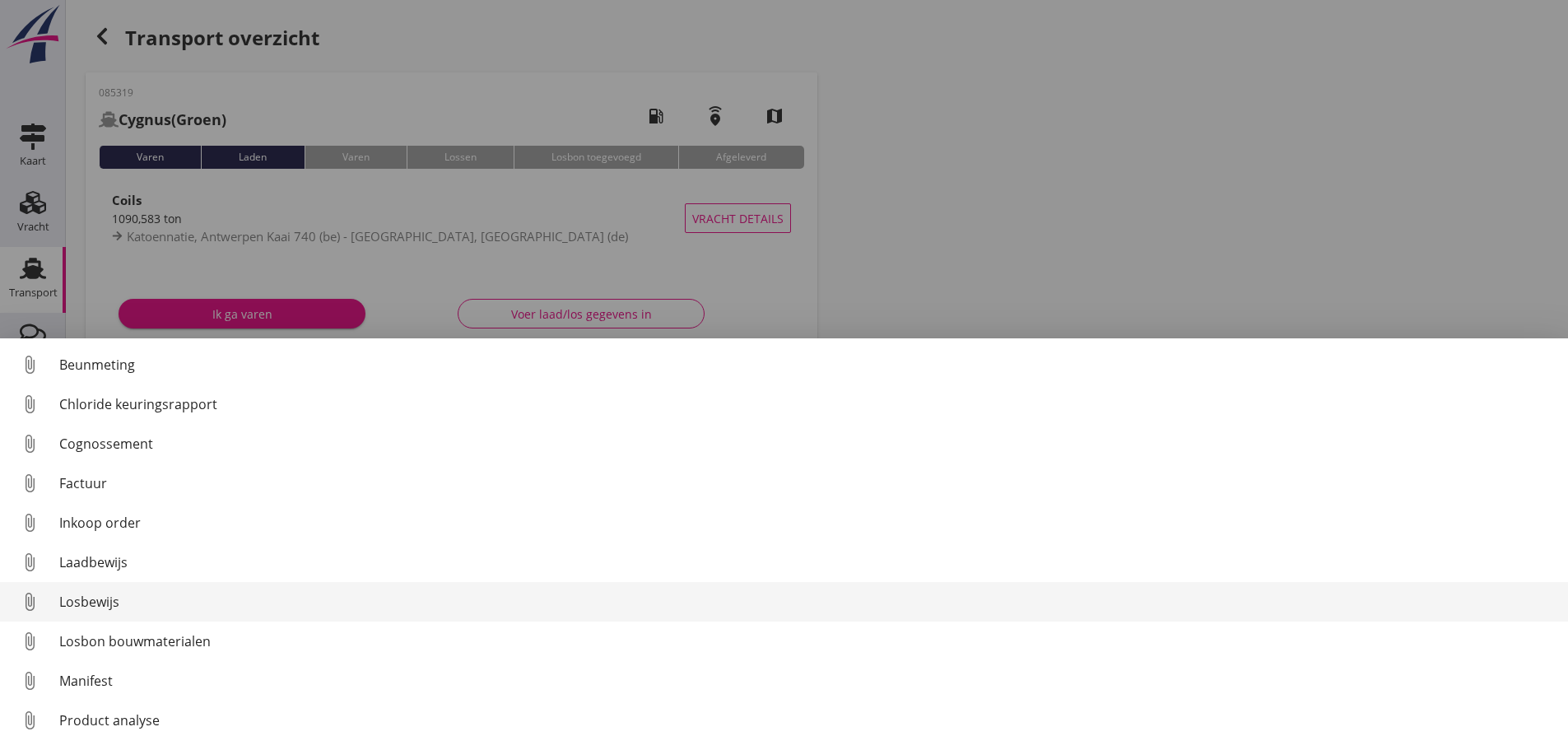
click at [86, 606] on div "Losbewijs" at bounding box center [807, 601] width 1496 height 19
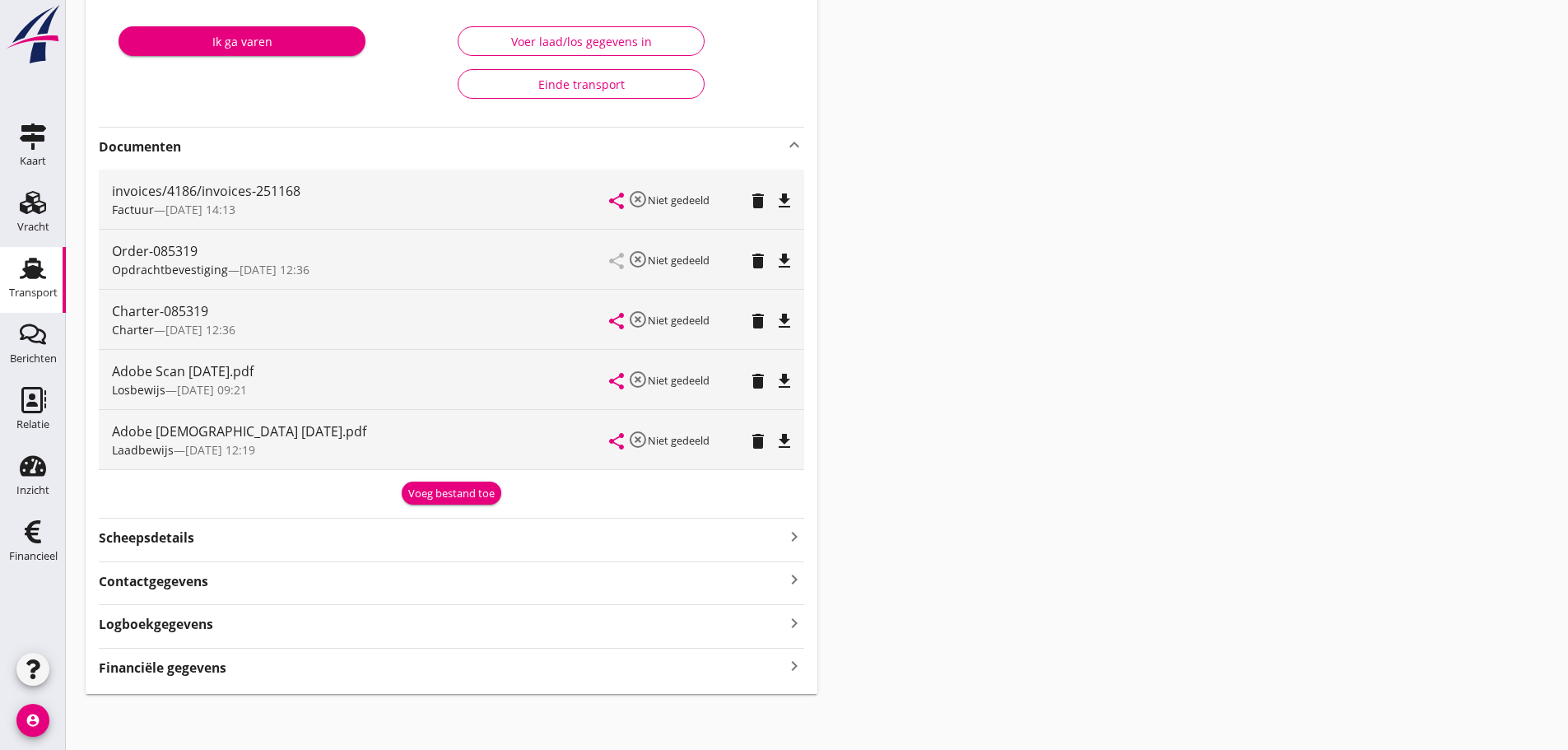
scroll to position [275, 0]
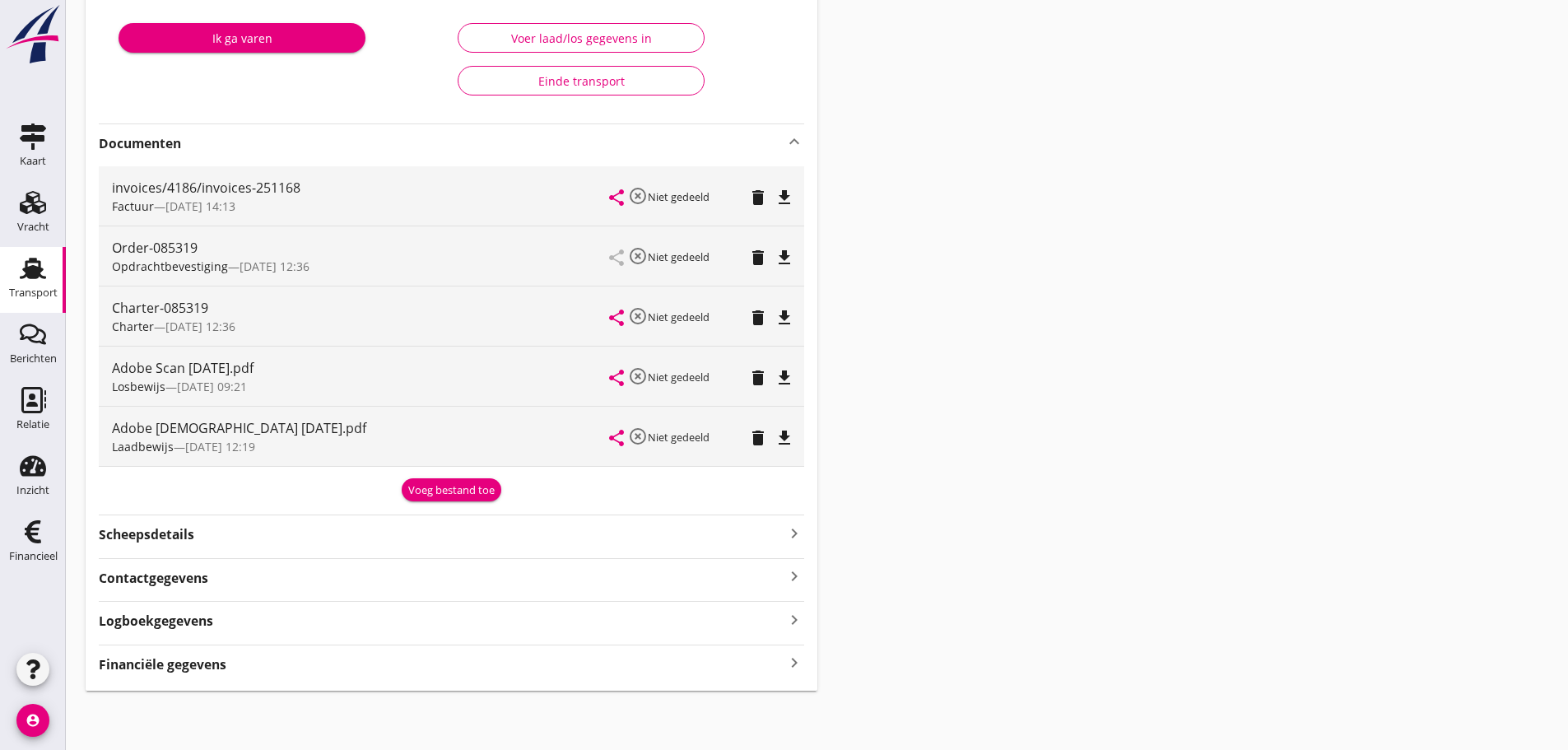
click at [236, 663] on div "Financiële gegevens keyboard_arrow_right" at bounding box center [451, 663] width 705 height 22
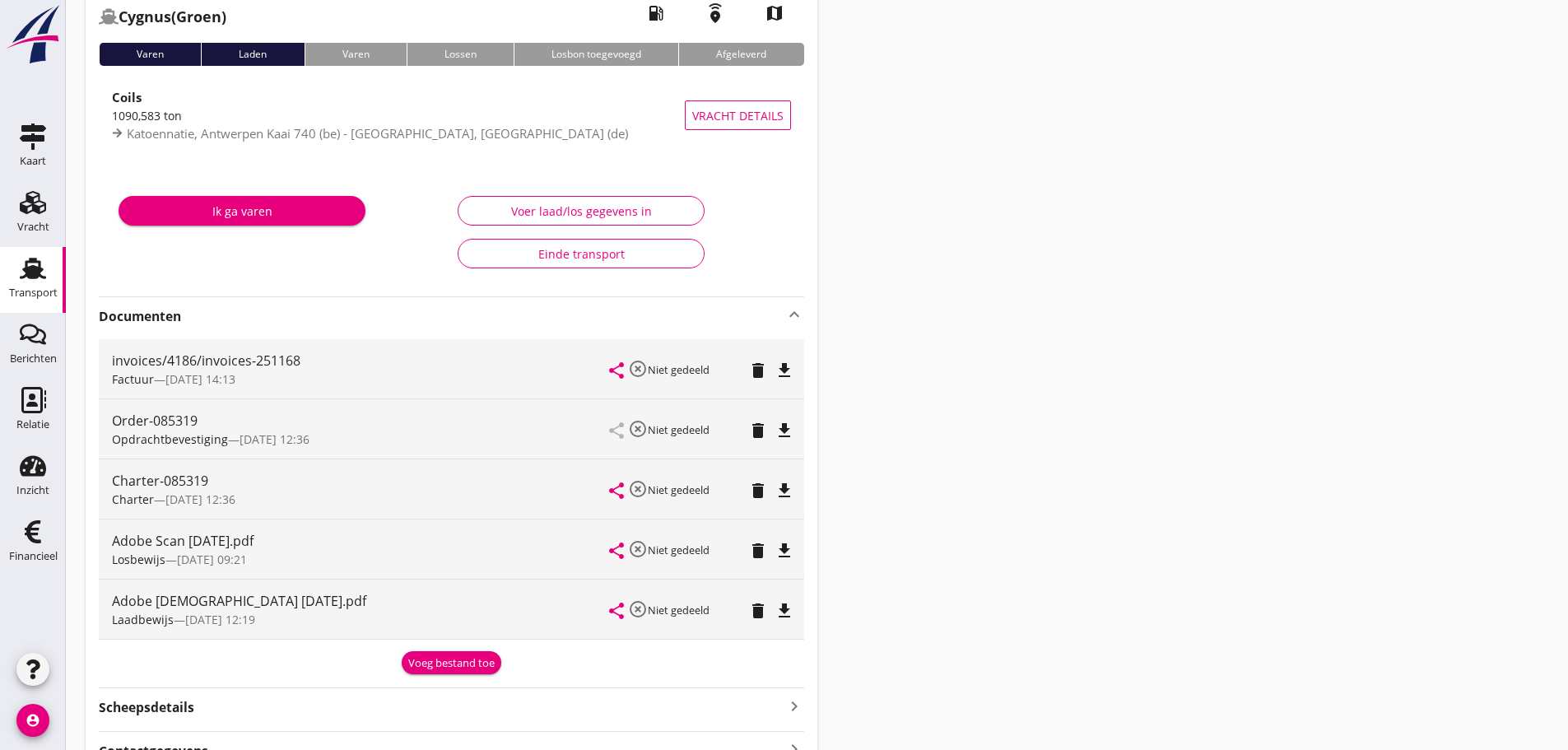
scroll to position [0, 0]
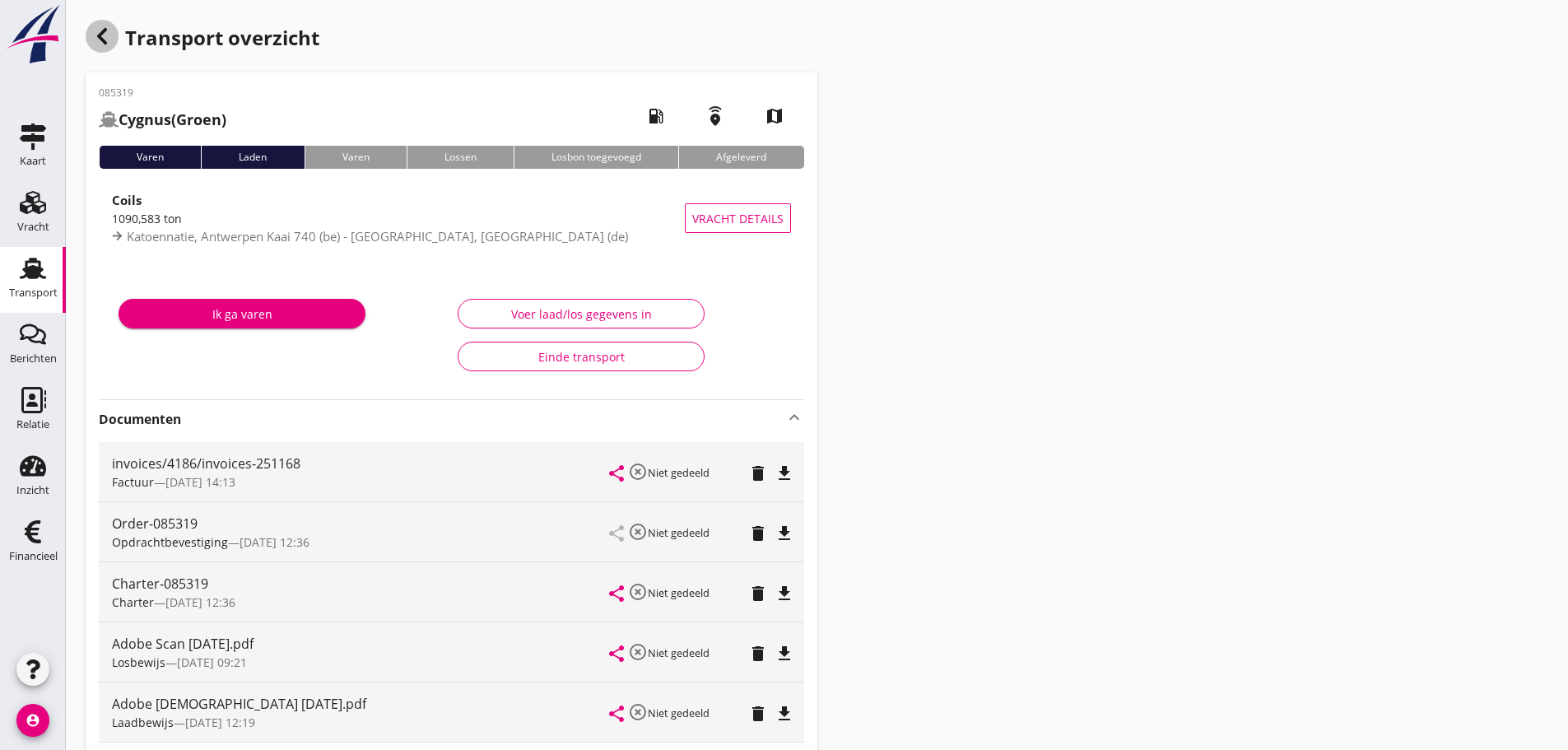
click at [111, 38] on icon "button" at bounding box center [101, 36] width 19 height 19
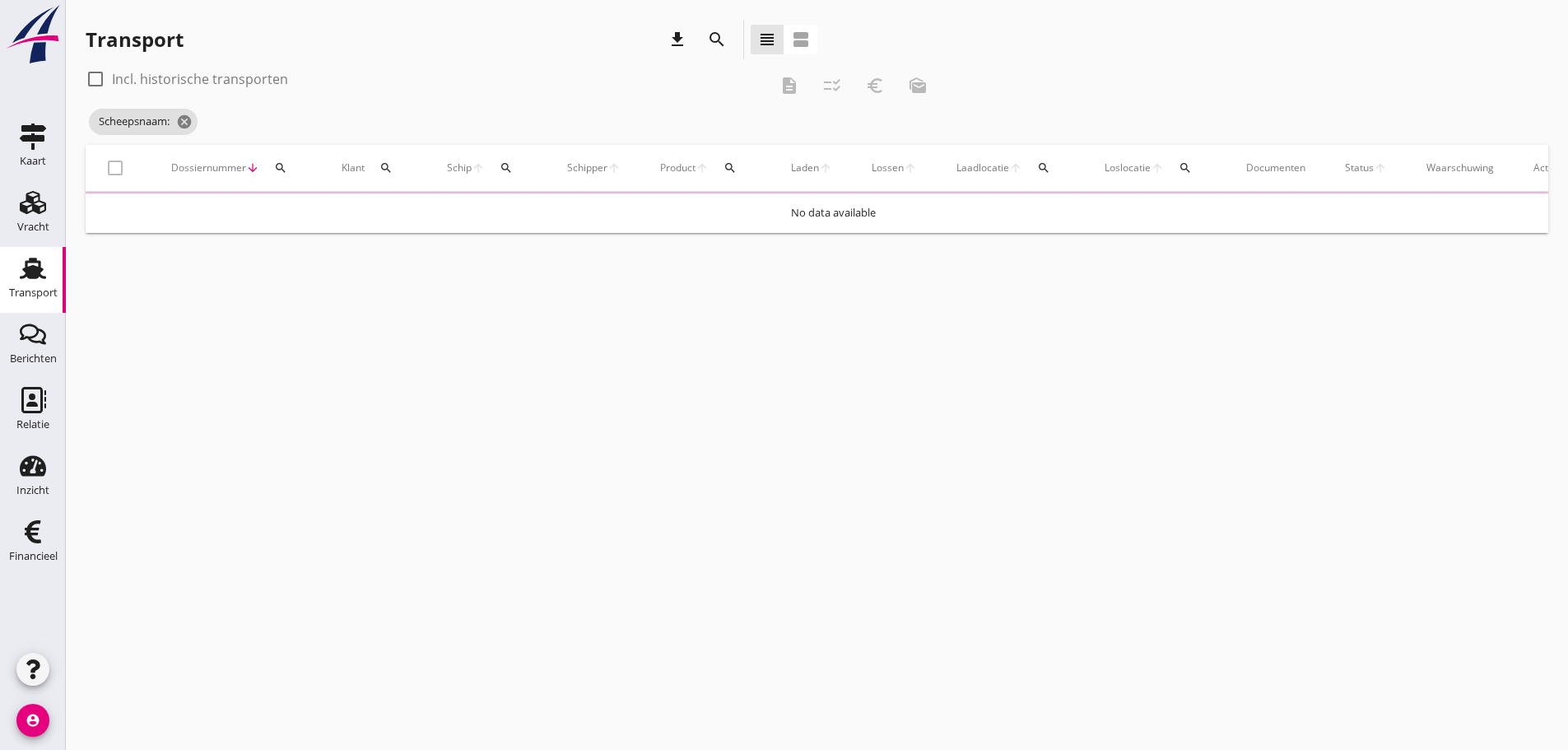
click at [504, 174] on div "Schip arrow_upward search" at bounding box center [487, 167] width 80 height 40
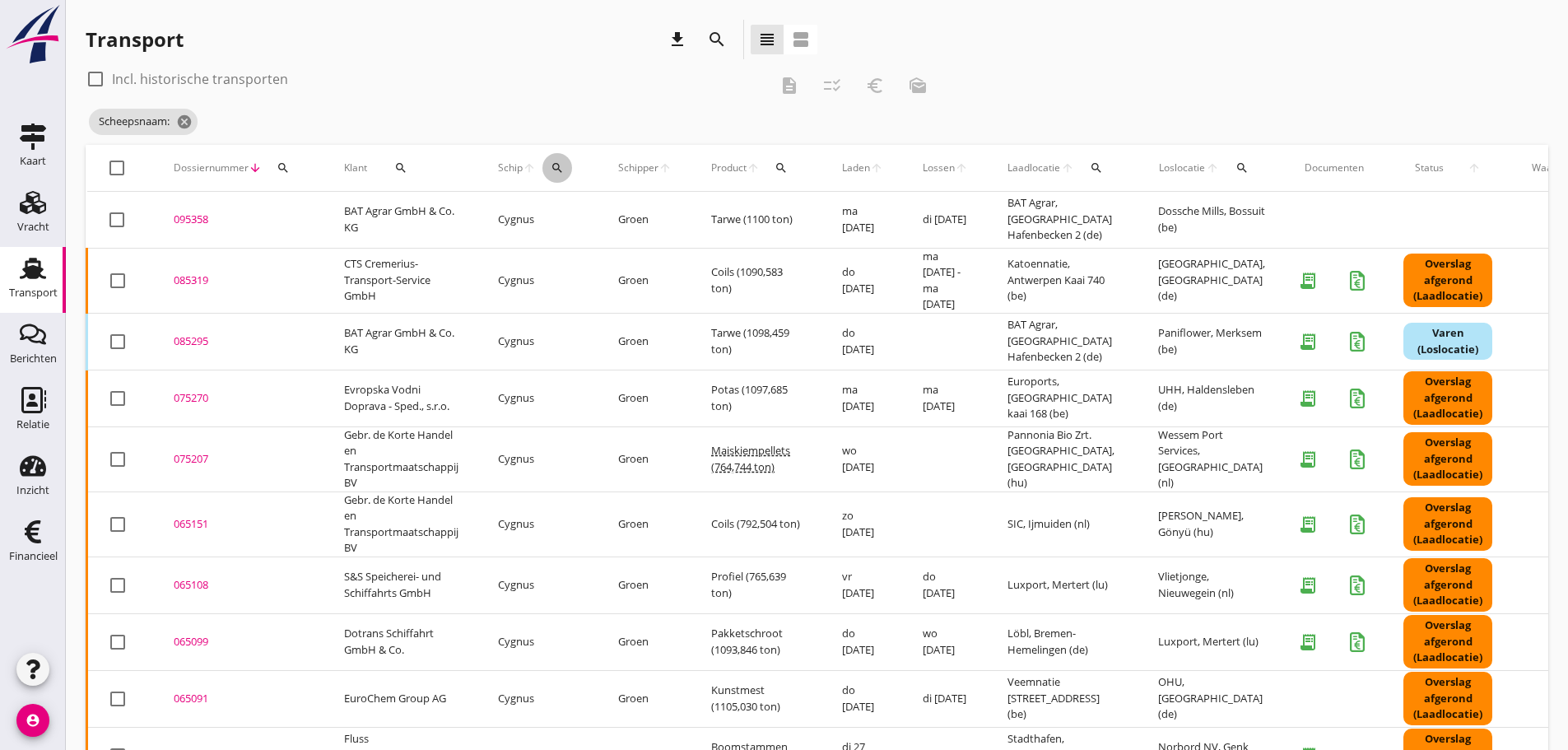
click at [562, 164] on icon "search" at bounding box center [557, 168] width 14 height 14
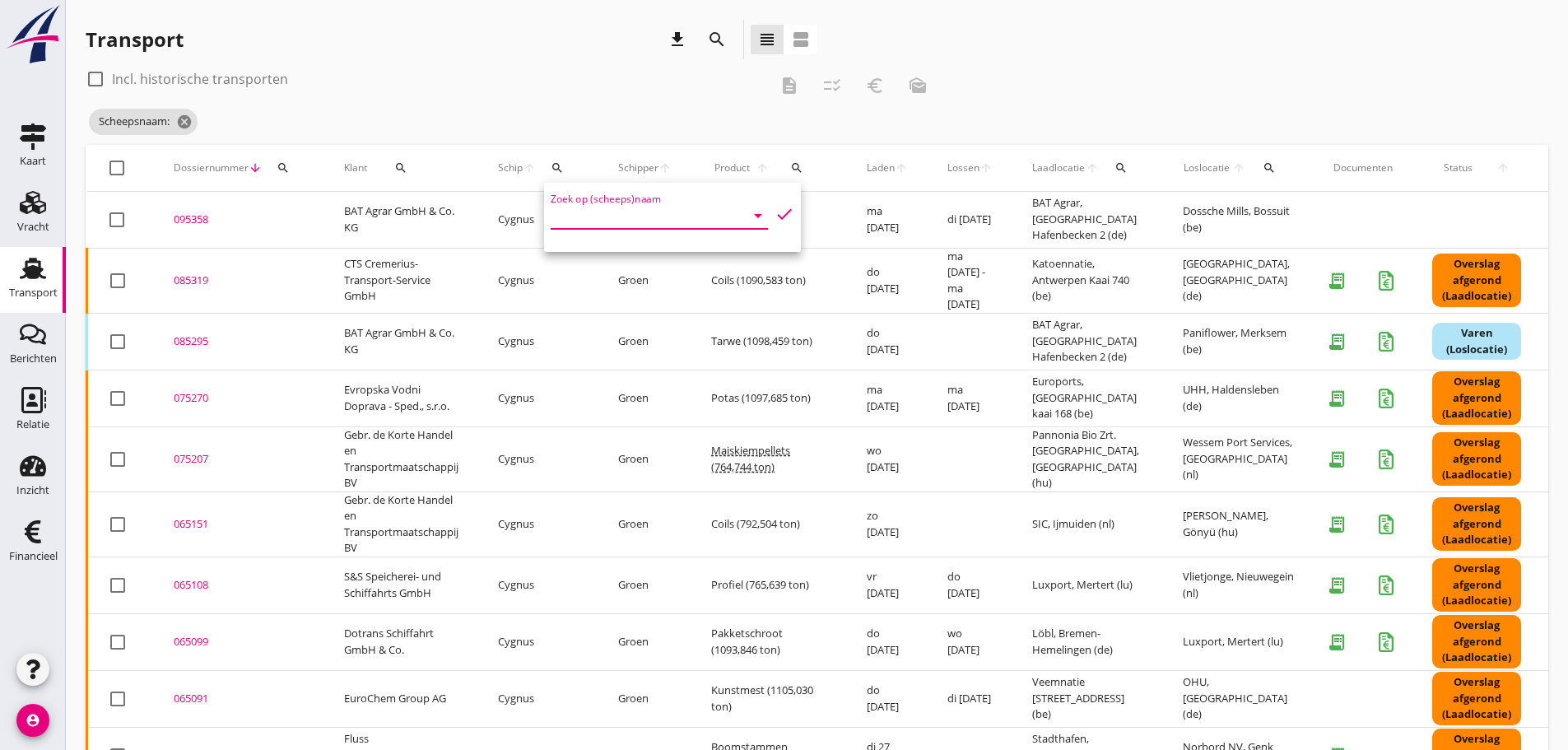
click at [573, 214] on input "Zoek op (scheeps)naam" at bounding box center [636, 216] width 171 height 26
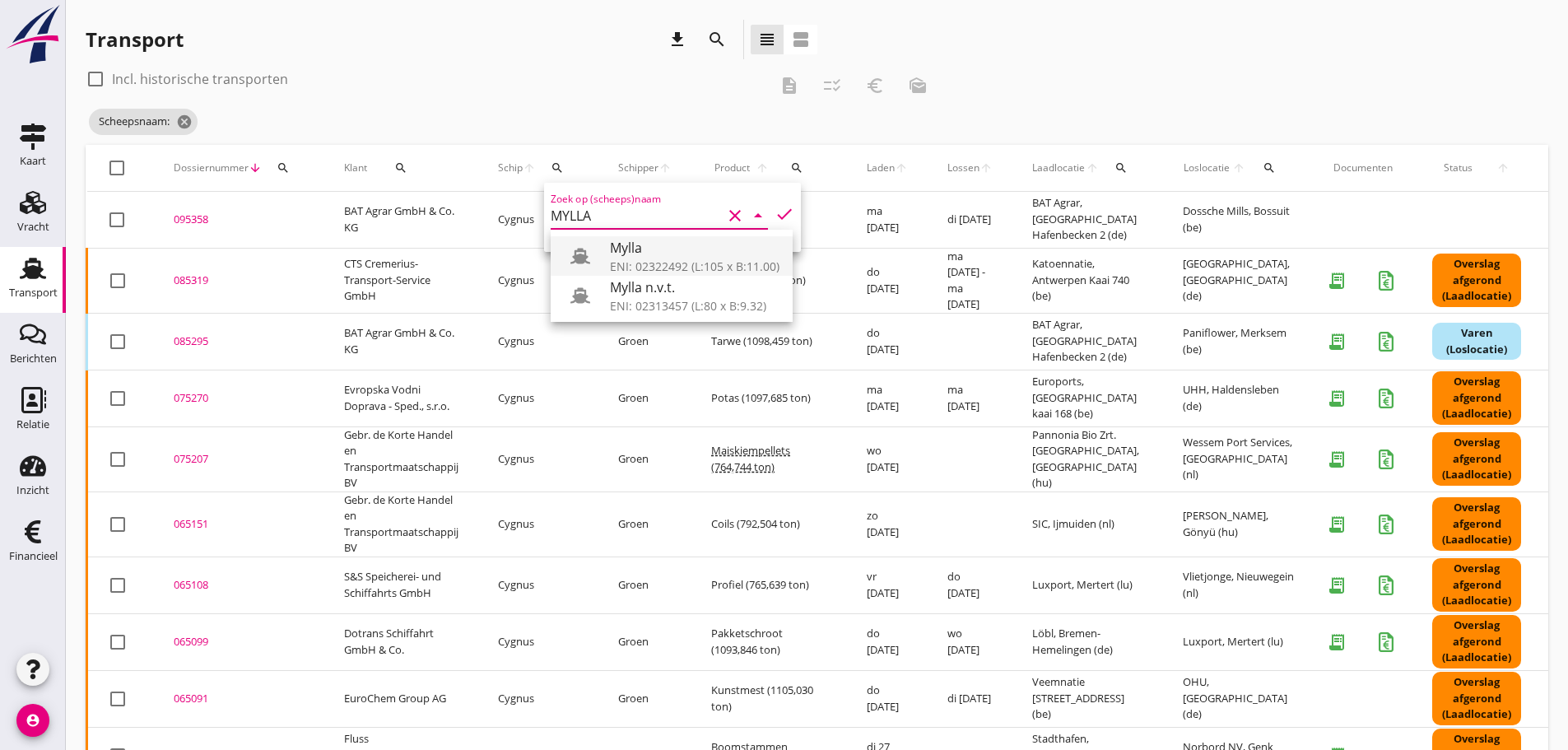
click at [737, 257] on div "Mylla" at bounding box center [694, 247] width 169 height 19
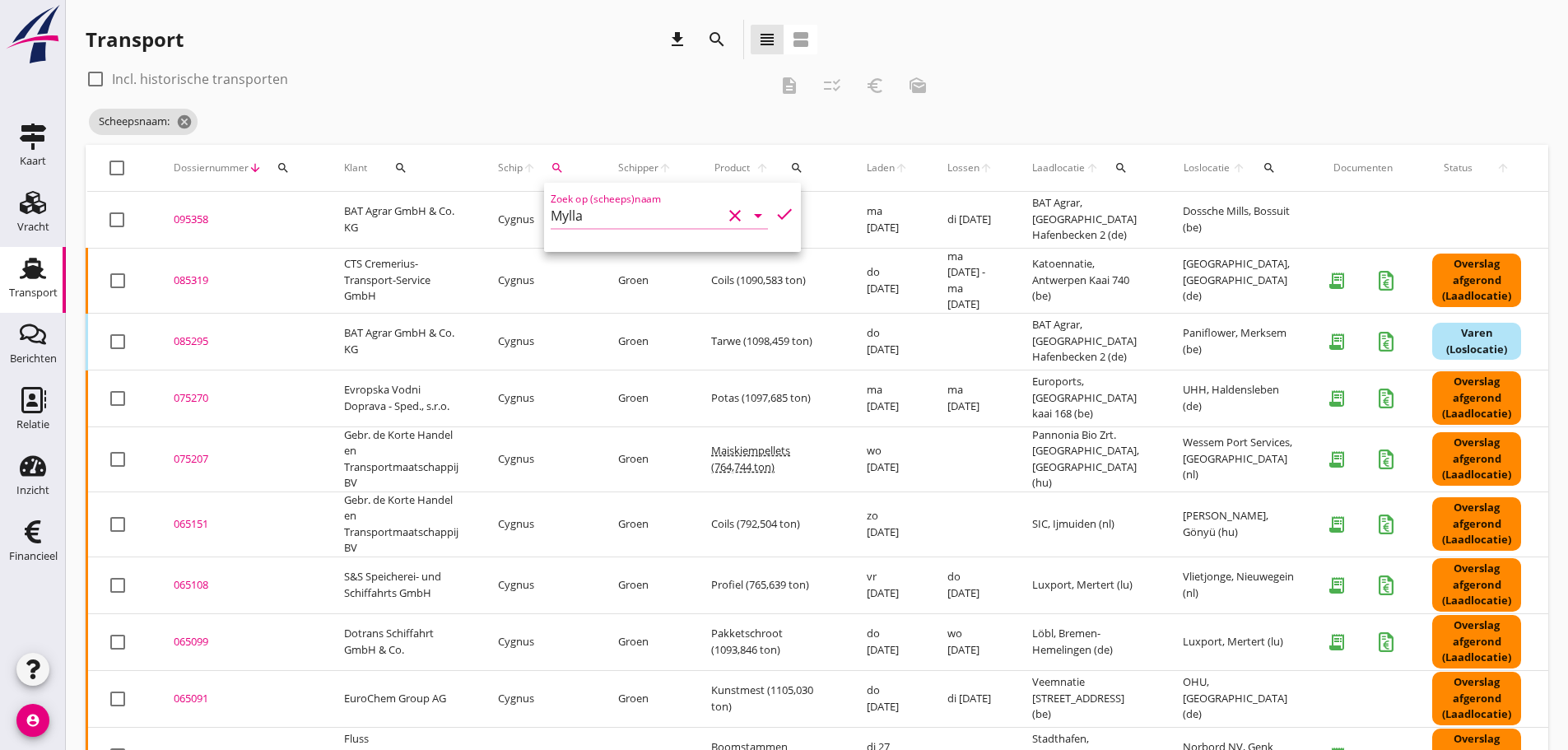
click at [773, 225] on div "Zoek op (scheeps)naam Mylla clear arrow_drop_down check" at bounding box center [672, 217] width 257 height 70
click at [775, 216] on icon "check" at bounding box center [784, 214] width 19 height 19
type input "Mylla"
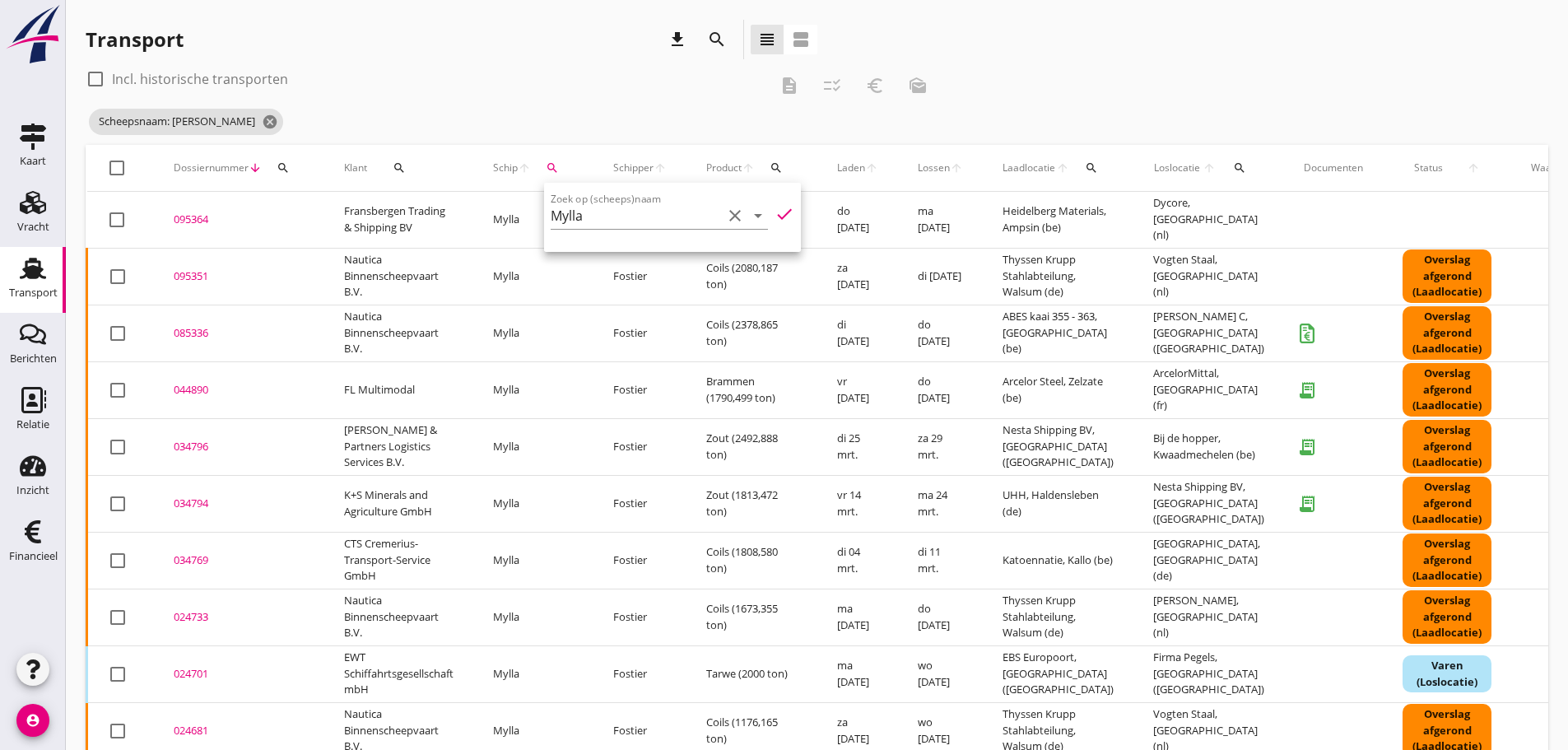
click at [570, 102] on div "check_box_outline_blank Incl. historische transporten description checklist_rtl…" at bounding box center [512, 85] width 853 height 40
drag, startPoint x: 174, startPoint y: 337, endPoint x: 184, endPoint y: 331, distance: 11.7
click at [178, 334] on div "085336" at bounding box center [239, 332] width 130 height 16
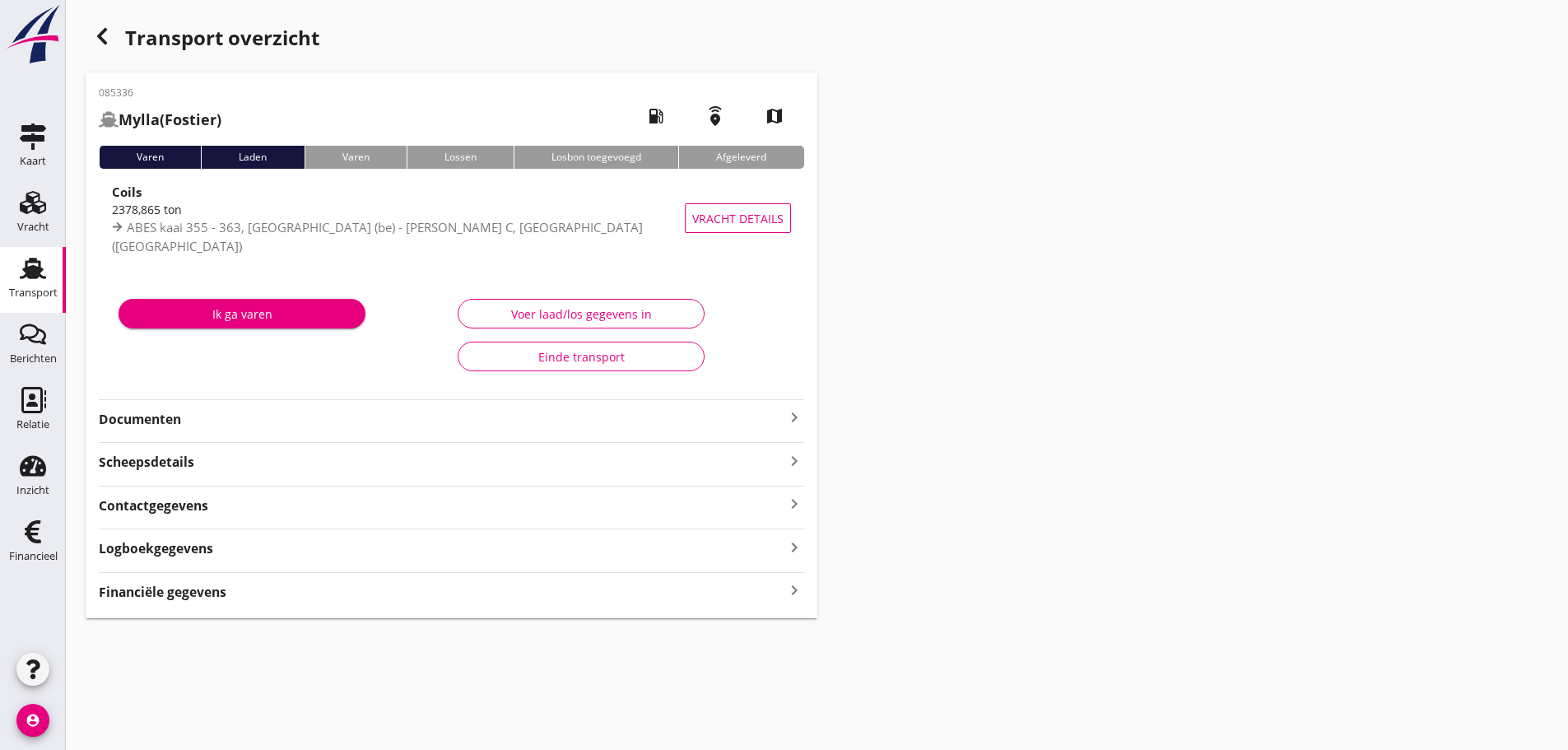
click at [349, 593] on div "Financiële gegevens keyboard_arrow_right" at bounding box center [451, 591] width 705 height 22
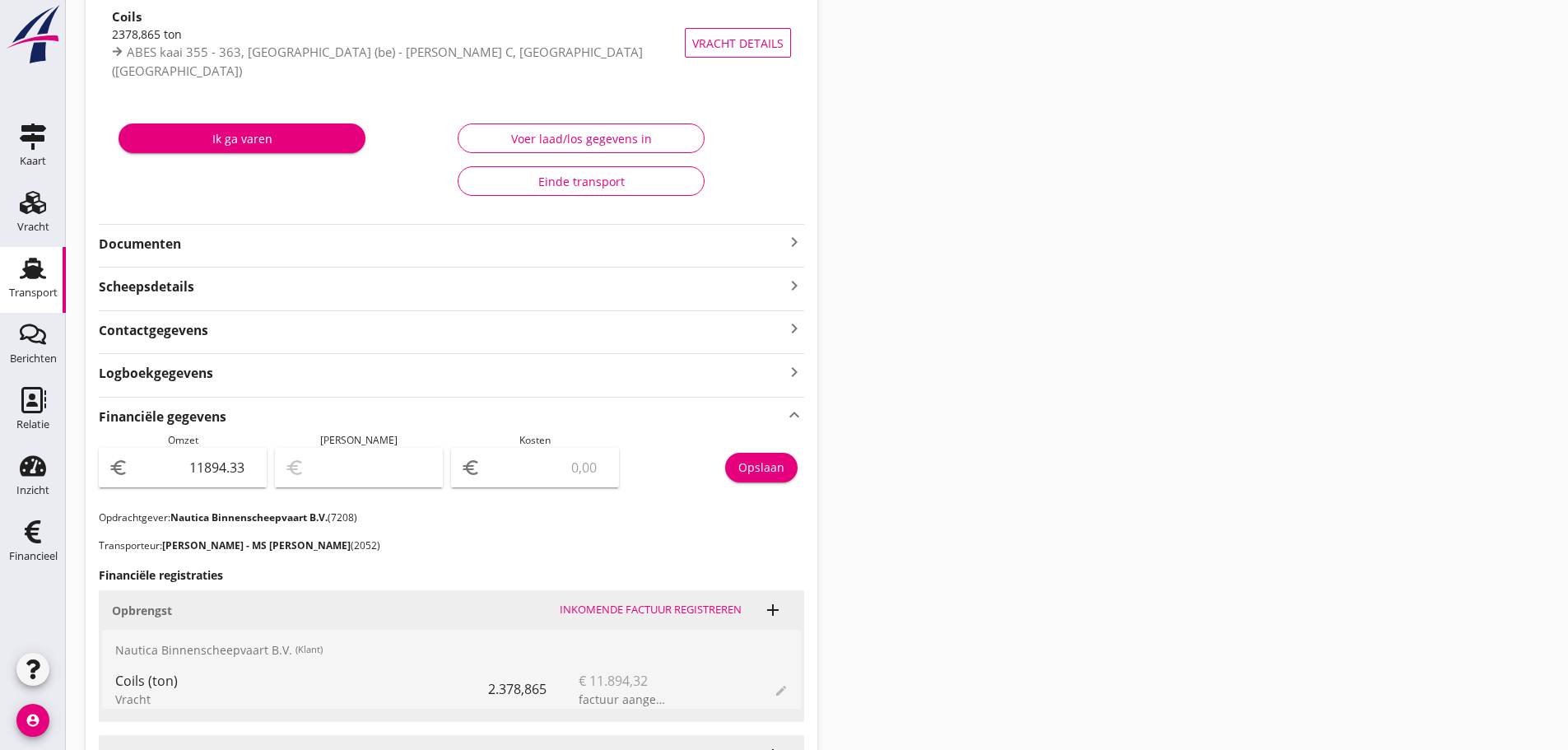
scroll to position [576, 0]
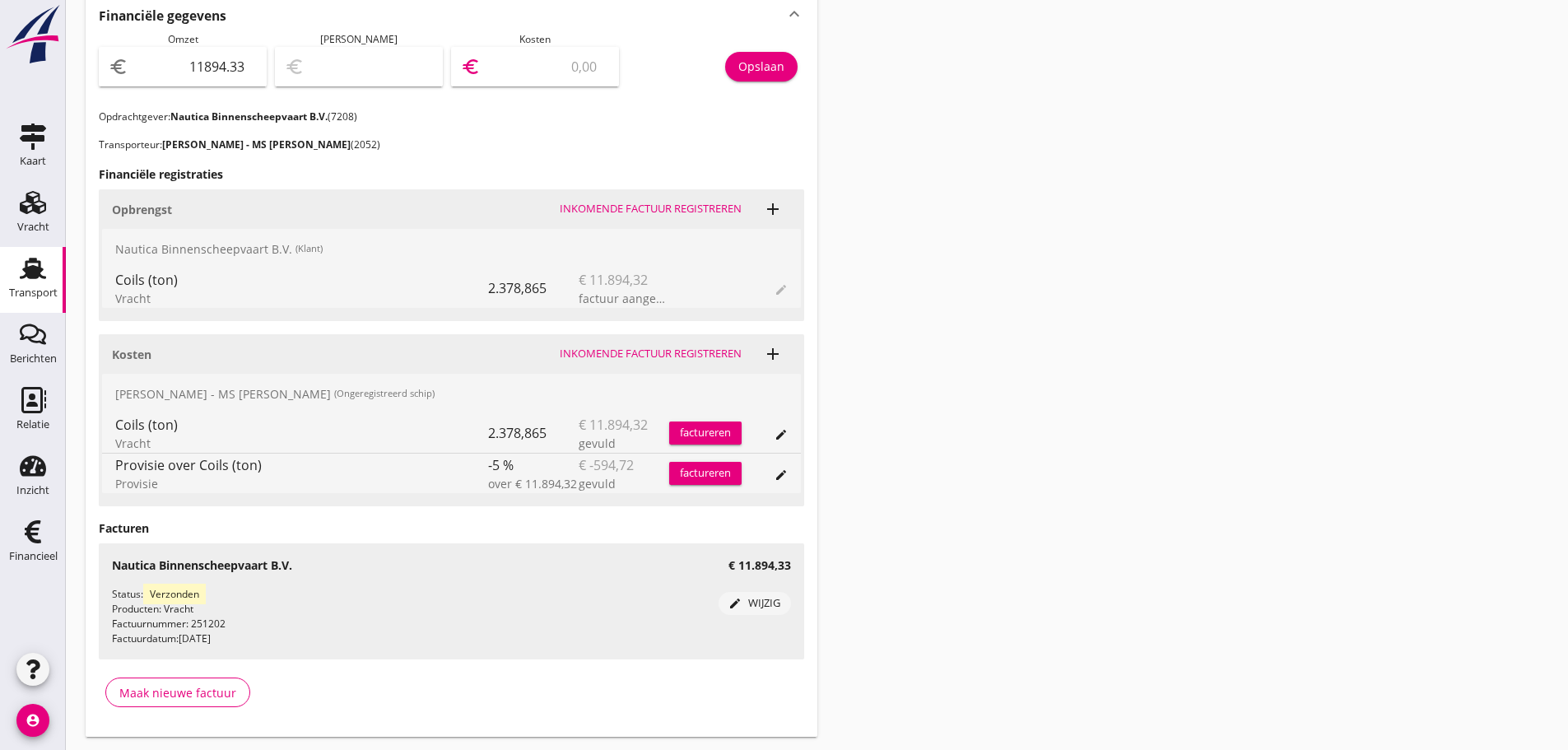
click at [530, 70] on input "number" at bounding box center [546, 66] width 125 height 26
type input "11893.33"
type input "1"
type input "11883.33"
type input "11"
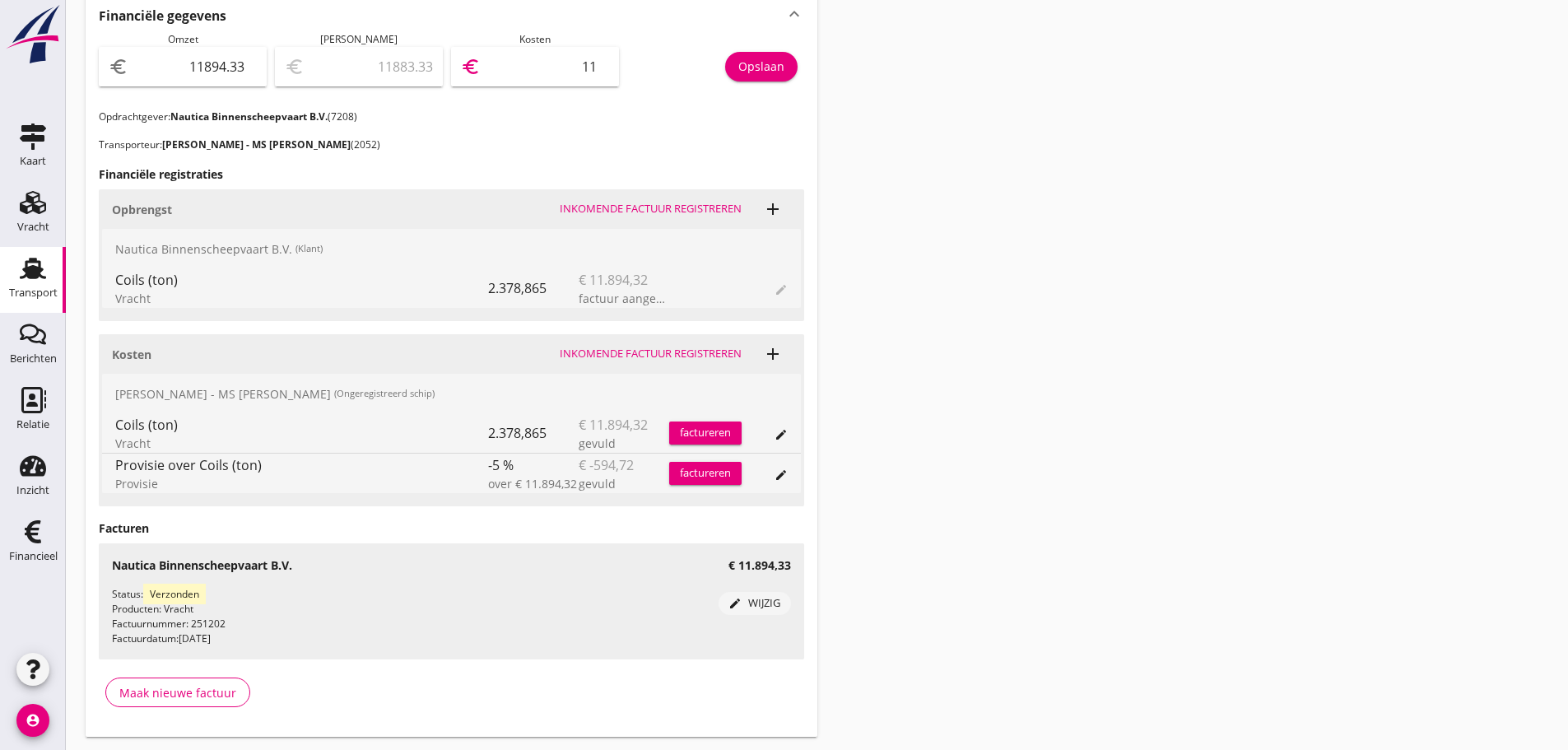
type input "11782.33"
type input "112"
type input "10765.33"
type input "1129"
type input "595.33"
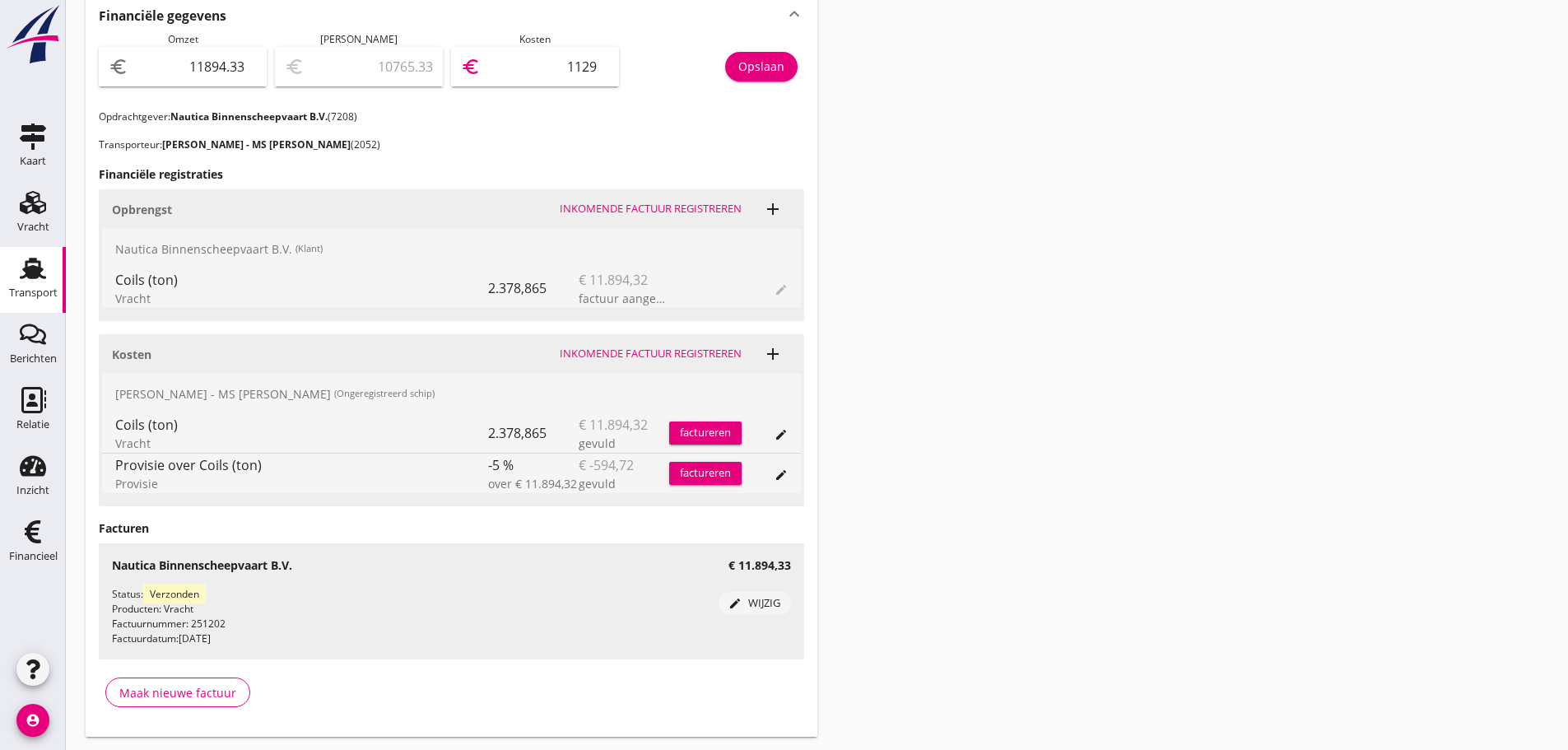
type input "11299"
type input "594.73"
type input "11299.6"
type input "594.72"
type input "11299.61"
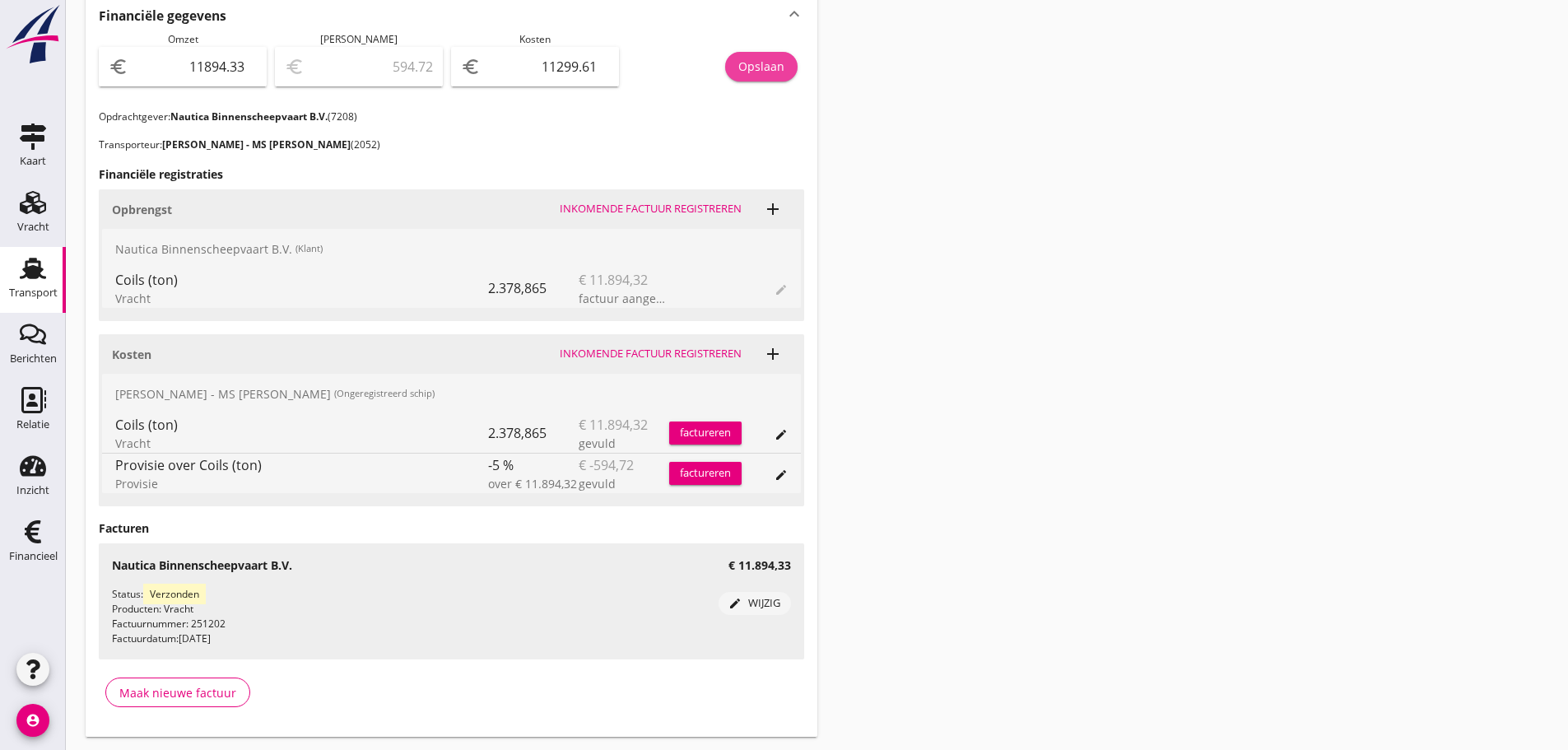
click at [762, 58] on div "Opslaan" at bounding box center [761, 67] width 46 height 17
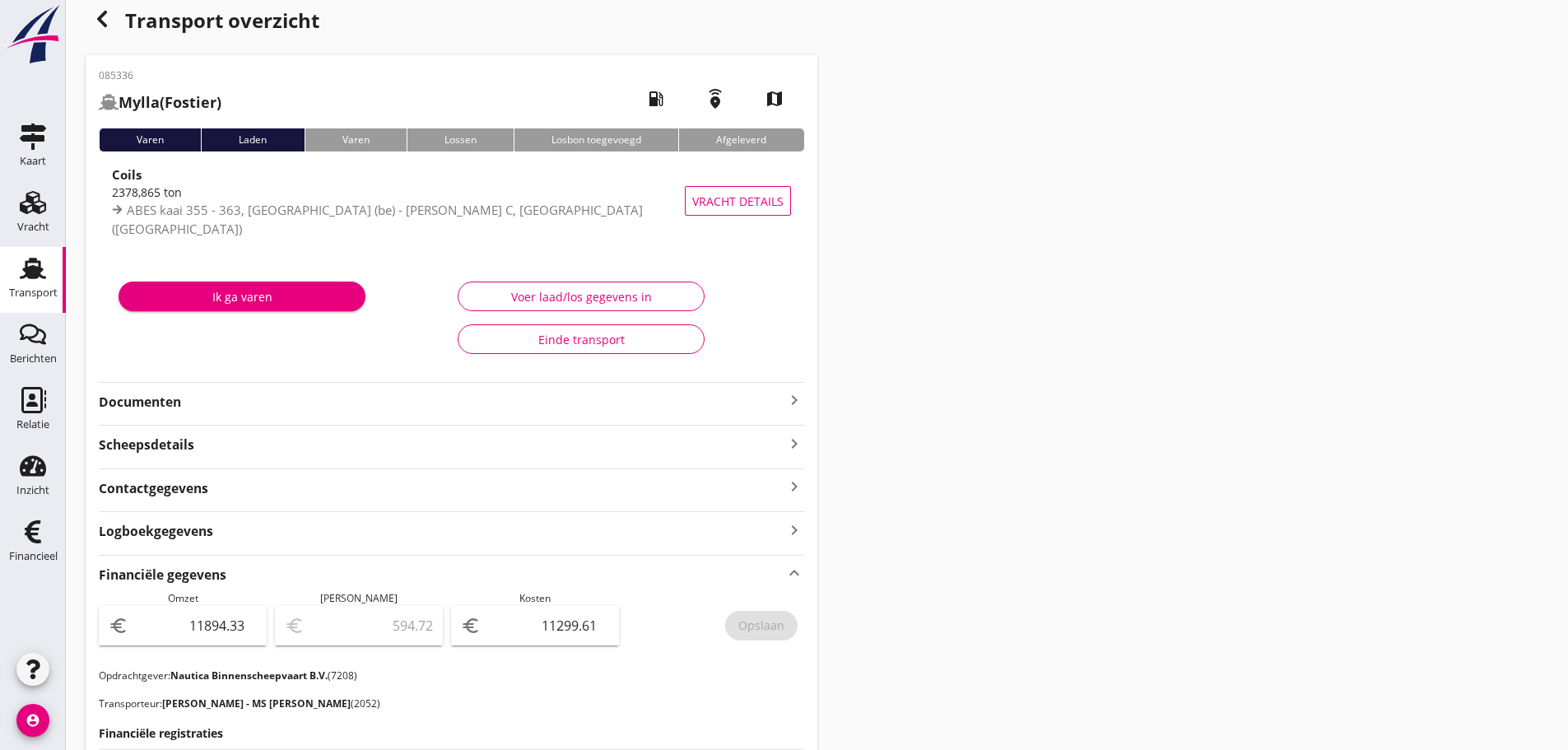
scroll to position [0, 0]
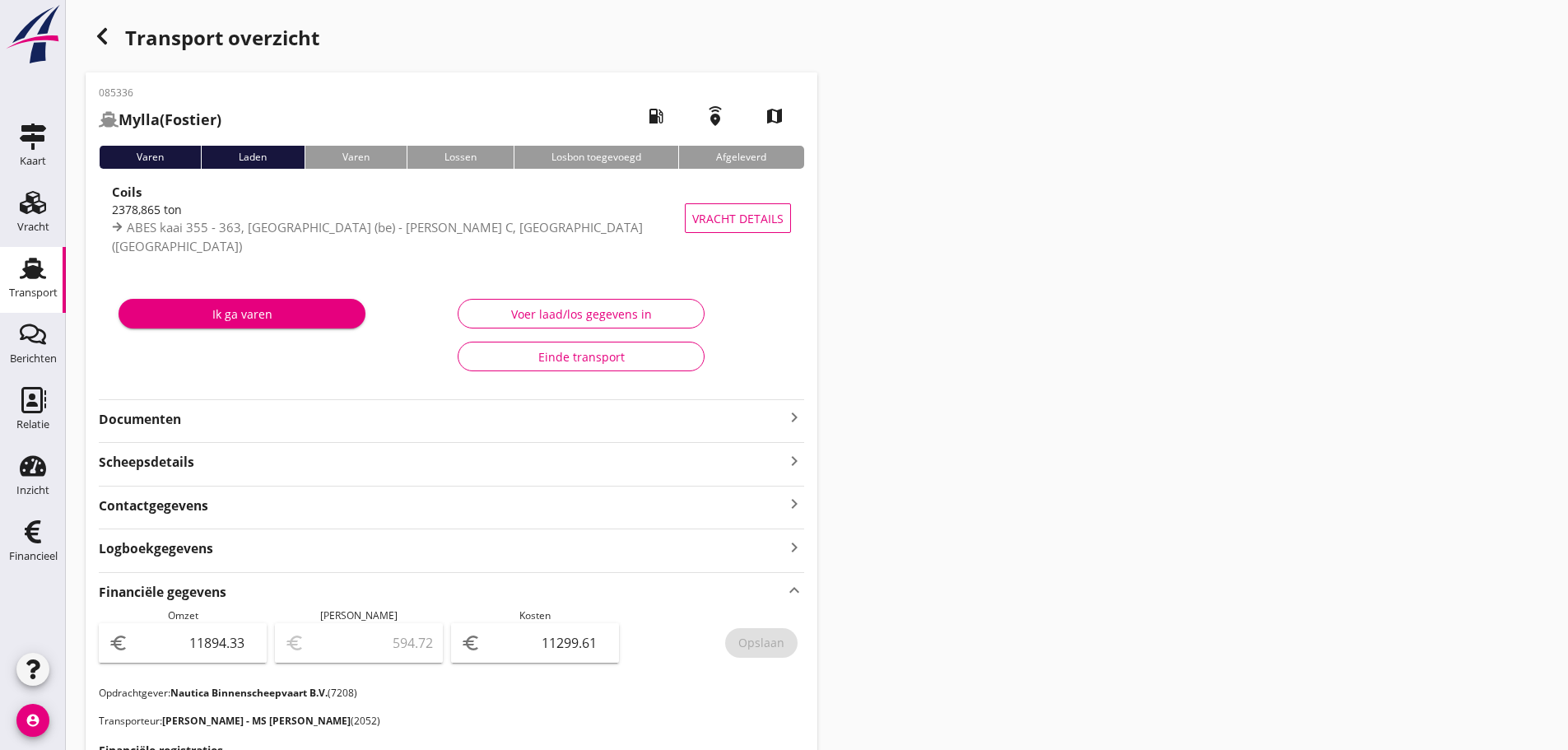
drag, startPoint x: 812, startPoint y: 409, endPoint x: 789, endPoint y: 418, distance: 24.7
click at [799, 414] on div "085336 Mylla (Fostier) local_gas_station emergency_share map Varen Laden Varen …" at bounding box center [451, 693] width 731 height 1241
click at [789, 418] on icon "keyboard_arrow_right" at bounding box center [794, 418] width 19 height 19
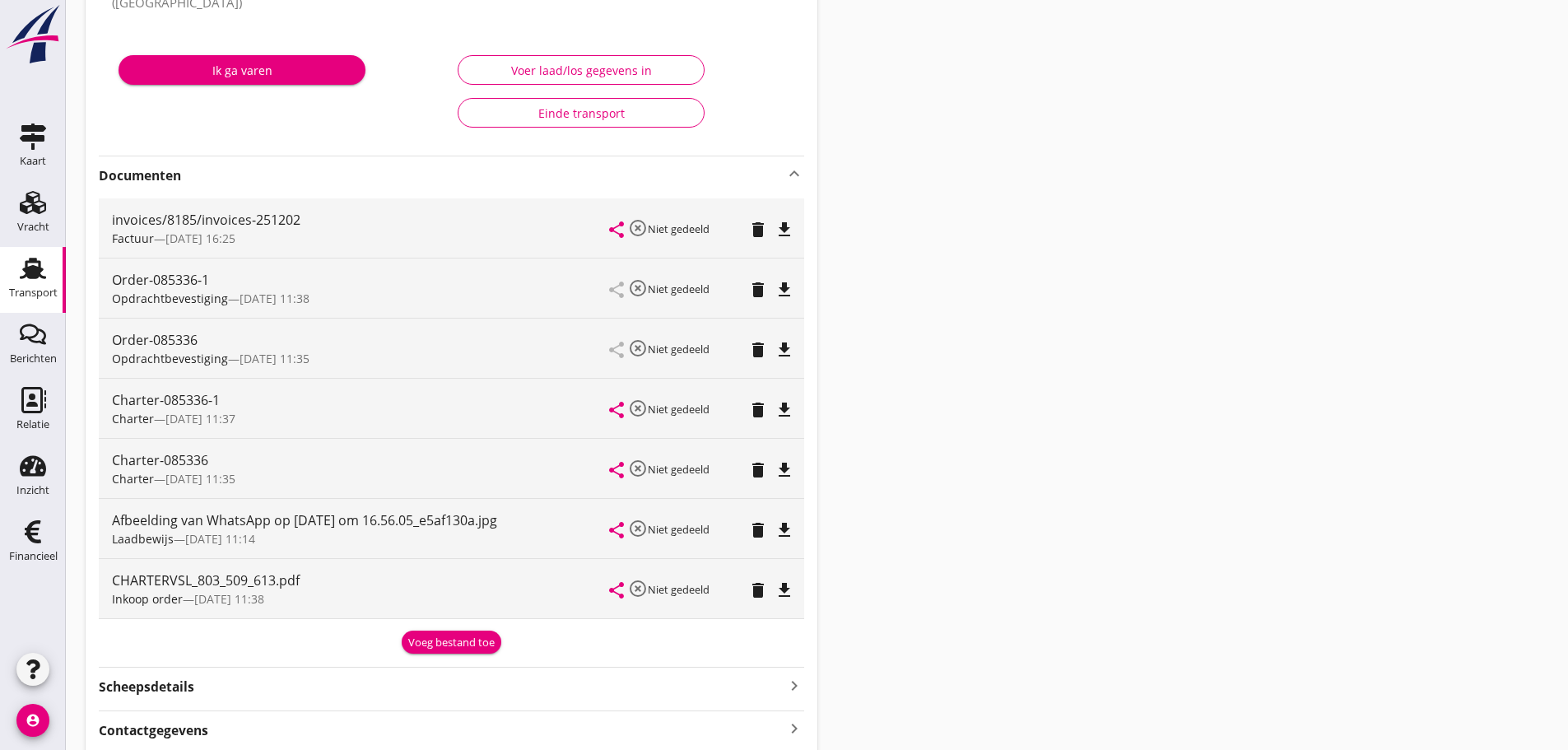
scroll to position [494, 0]
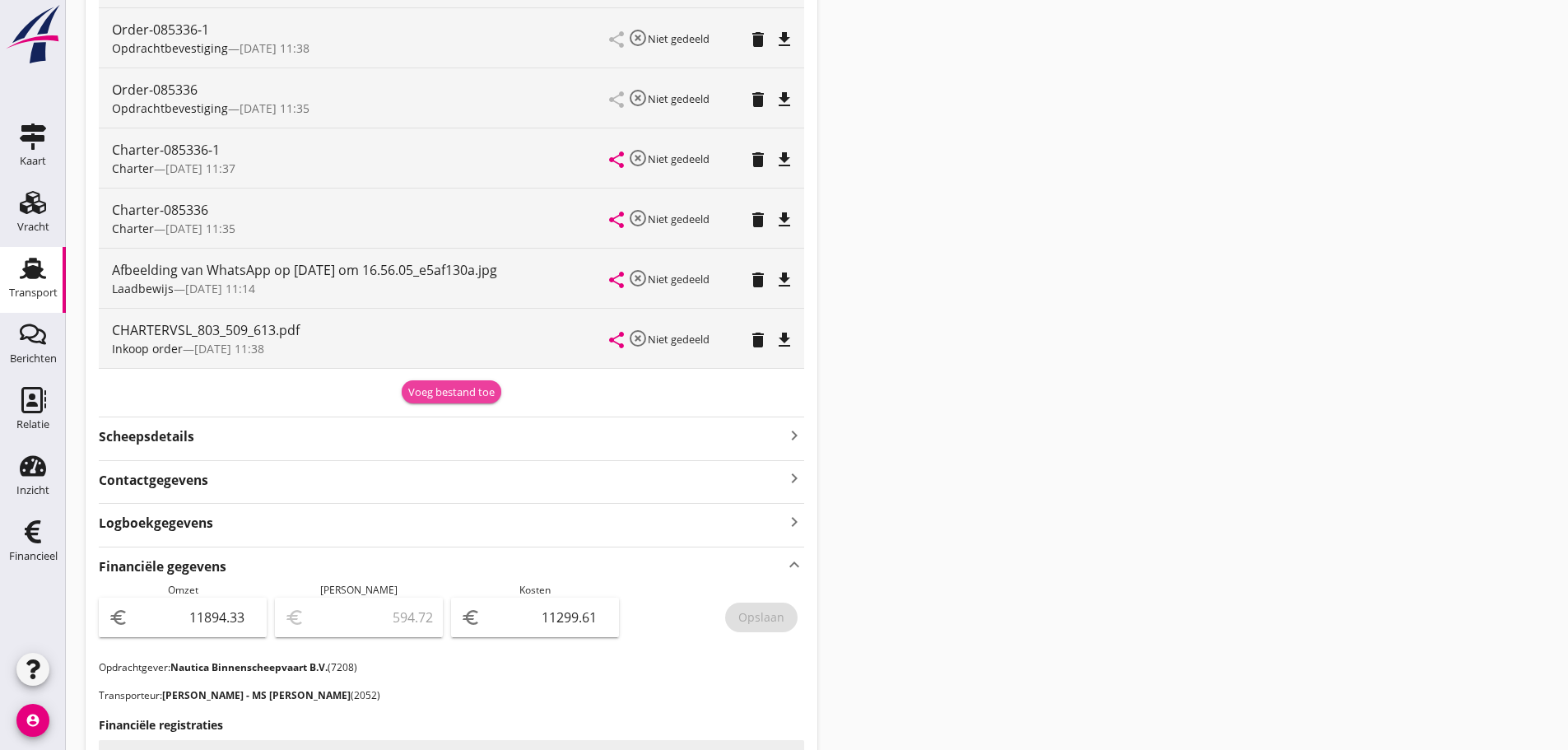
click at [452, 391] on div "Voeg bestand toe" at bounding box center [450, 392] width 86 height 16
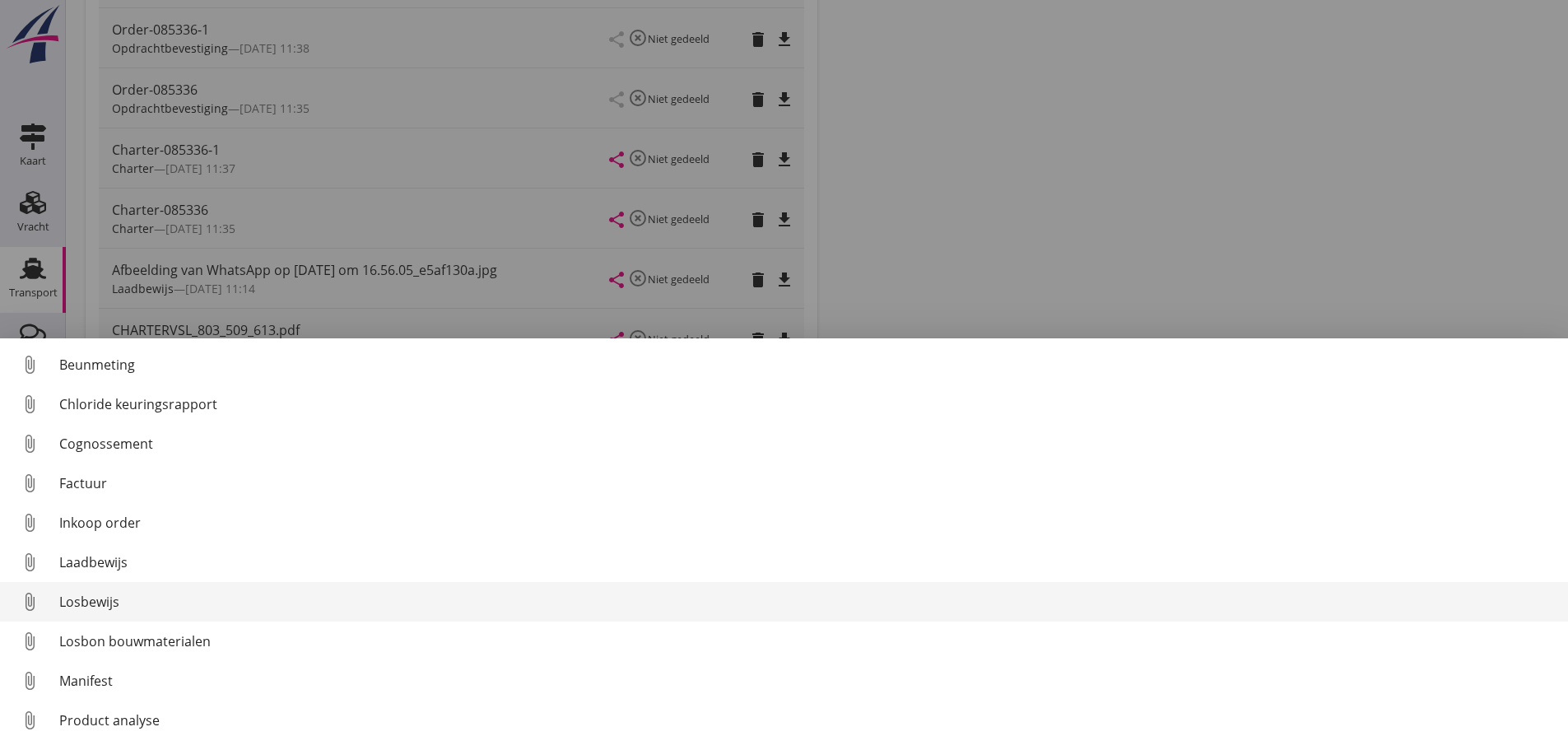
click at [86, 600] on div "Losbewijs" at bounding box center [807, 601] width 1496 height 19
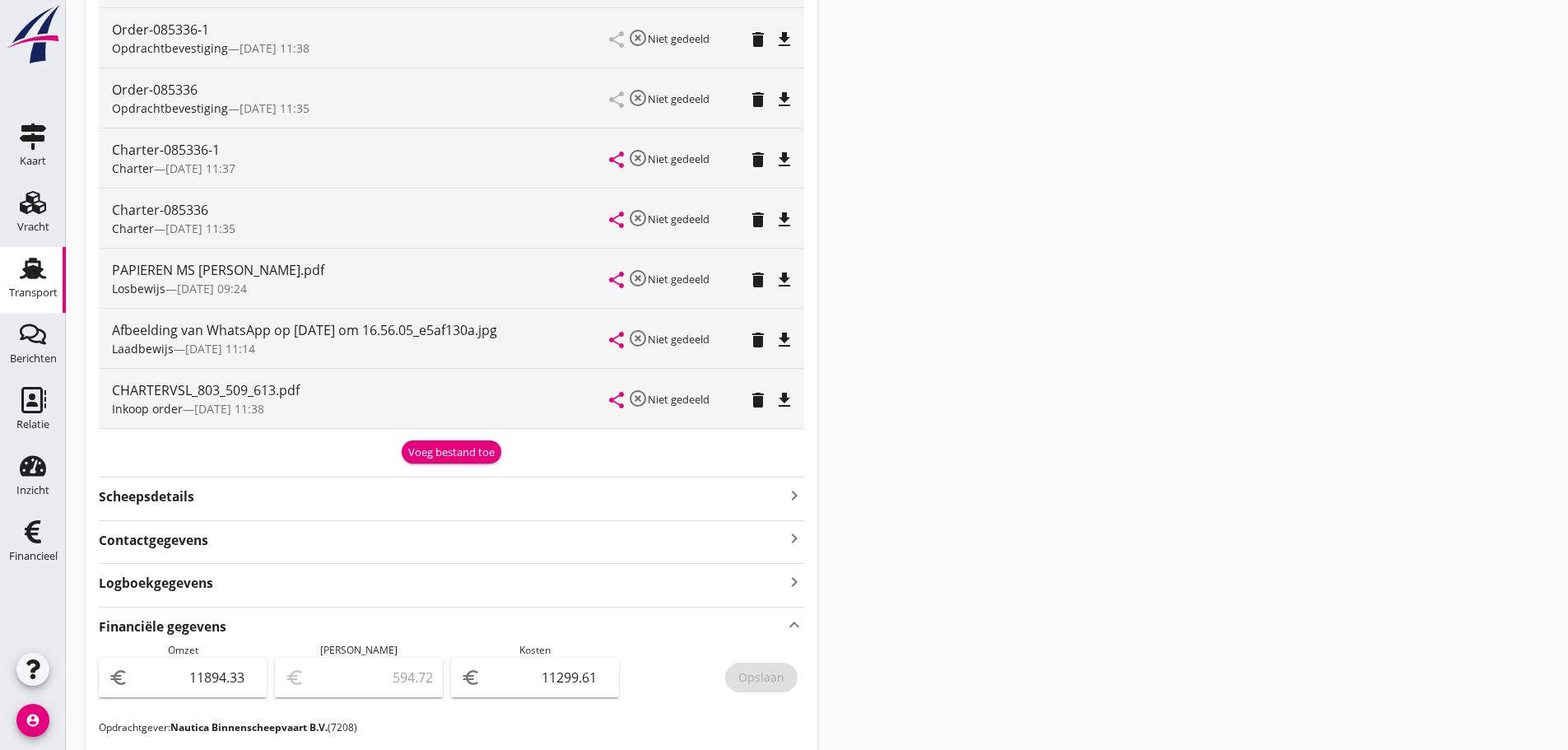
scroll to position [82, 0]
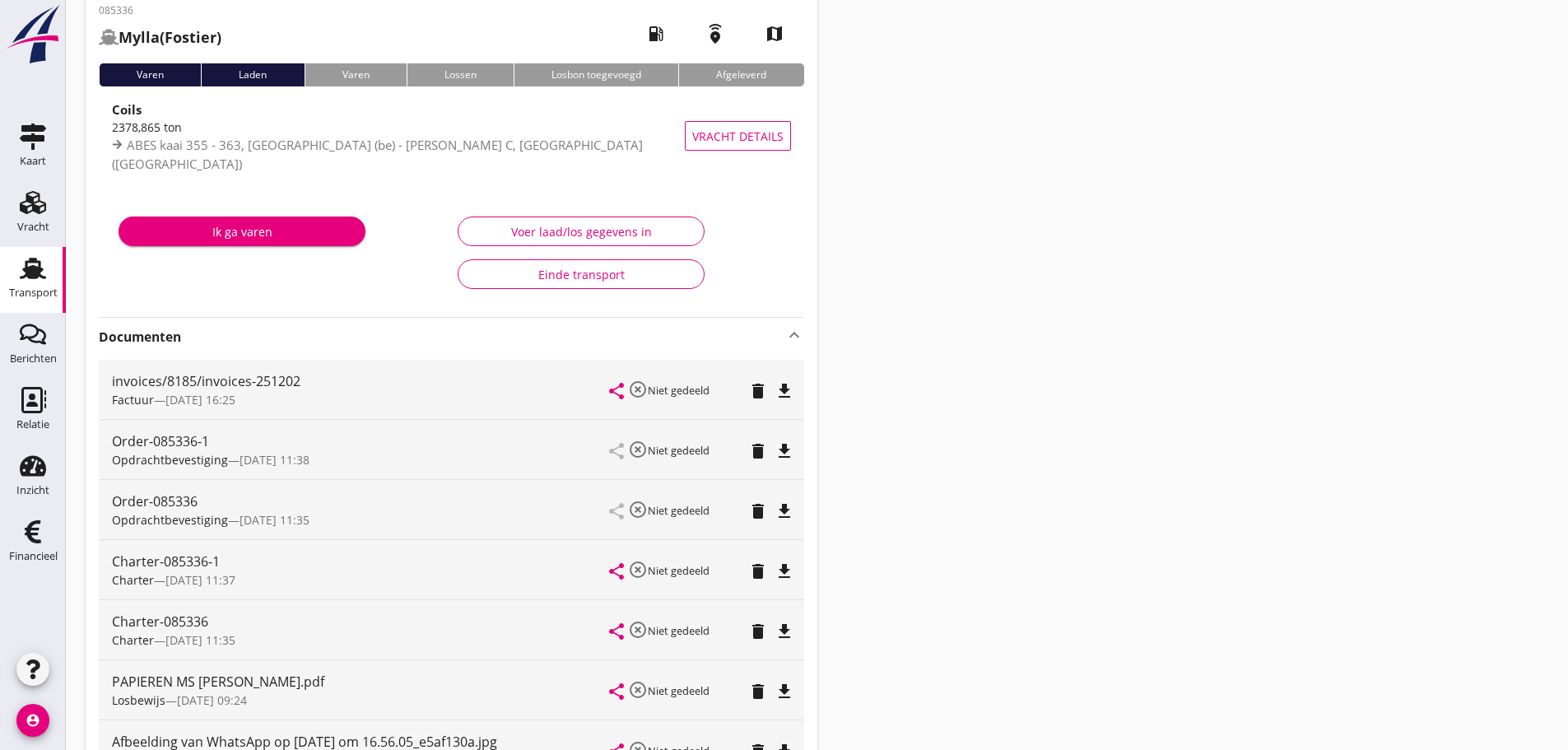
click at [33, 274] on use at bounding box center [32, 269] width 26 height 21
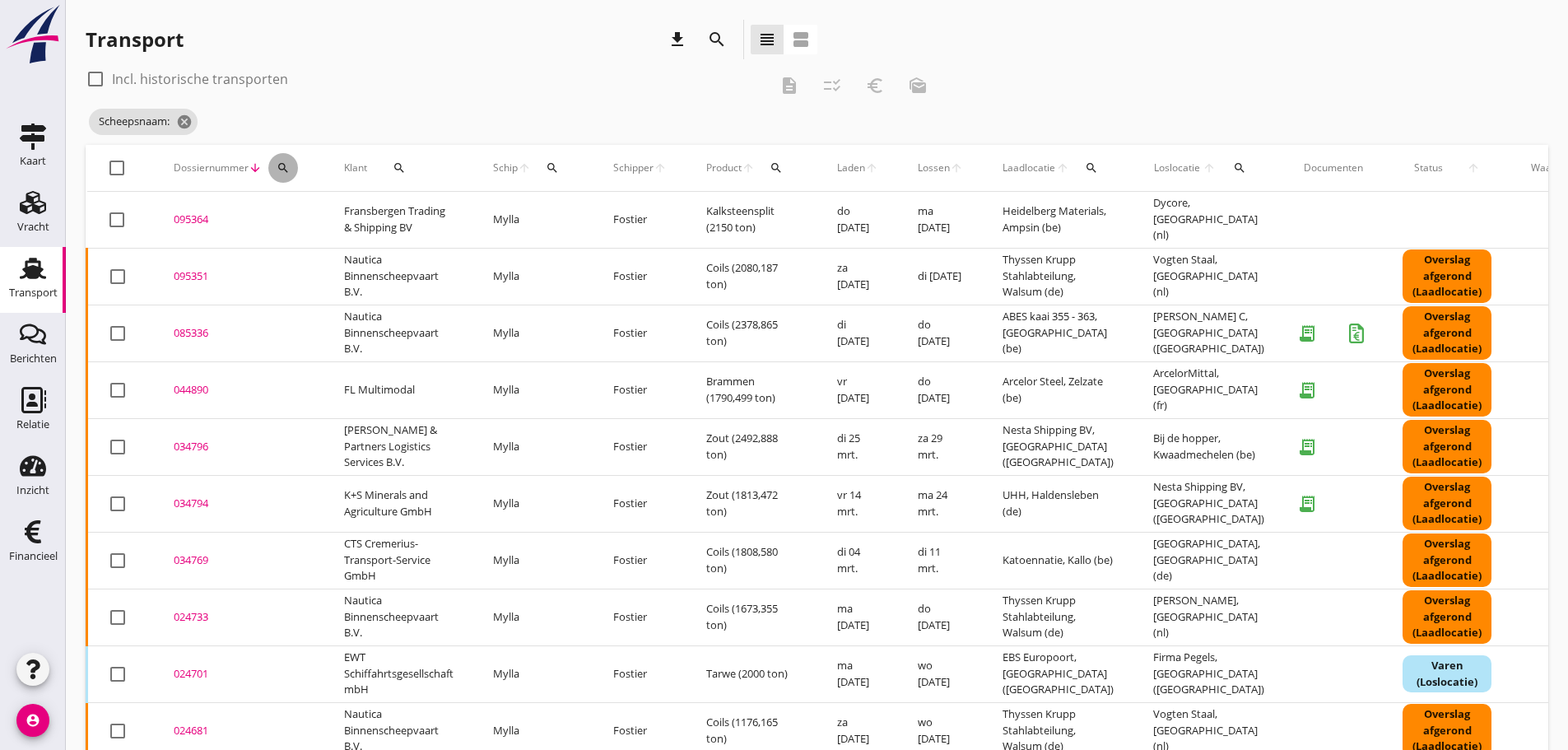
drag, startPoint x: 282, startPoint y: 166, endPoint x: 313, endPoint y: 248, distance: 87.7
click at [293, 189] on th "Dossiernummer arrow_downward search" at bounding box center [239, 168] width 170 height 46
click at [283, 166] on icon "search" at bounding box center [283, 168] width 14 height 14
drag, startPoint x: 304, startPoint y: 202, endPoint x: 308, endPoint y: 225, distance: 23.3
click at [304, 203] on div "Zoeken op dossiernummer..." at bounding box center [371, 210] width 194 height 36
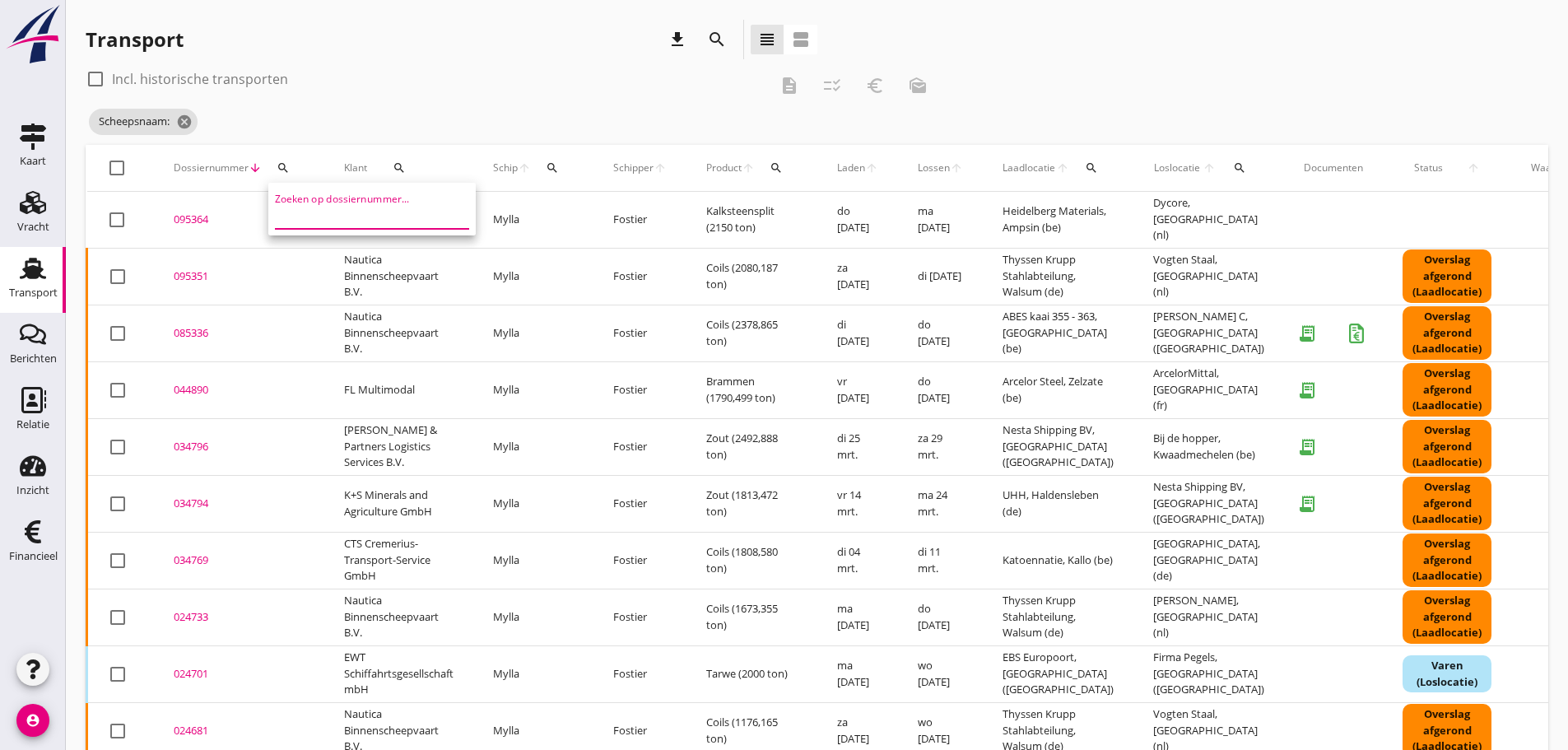
click at [309, 225] on input "Zoeken op dossiernummer..." at bounding box center [359, 216] width 171 height 26
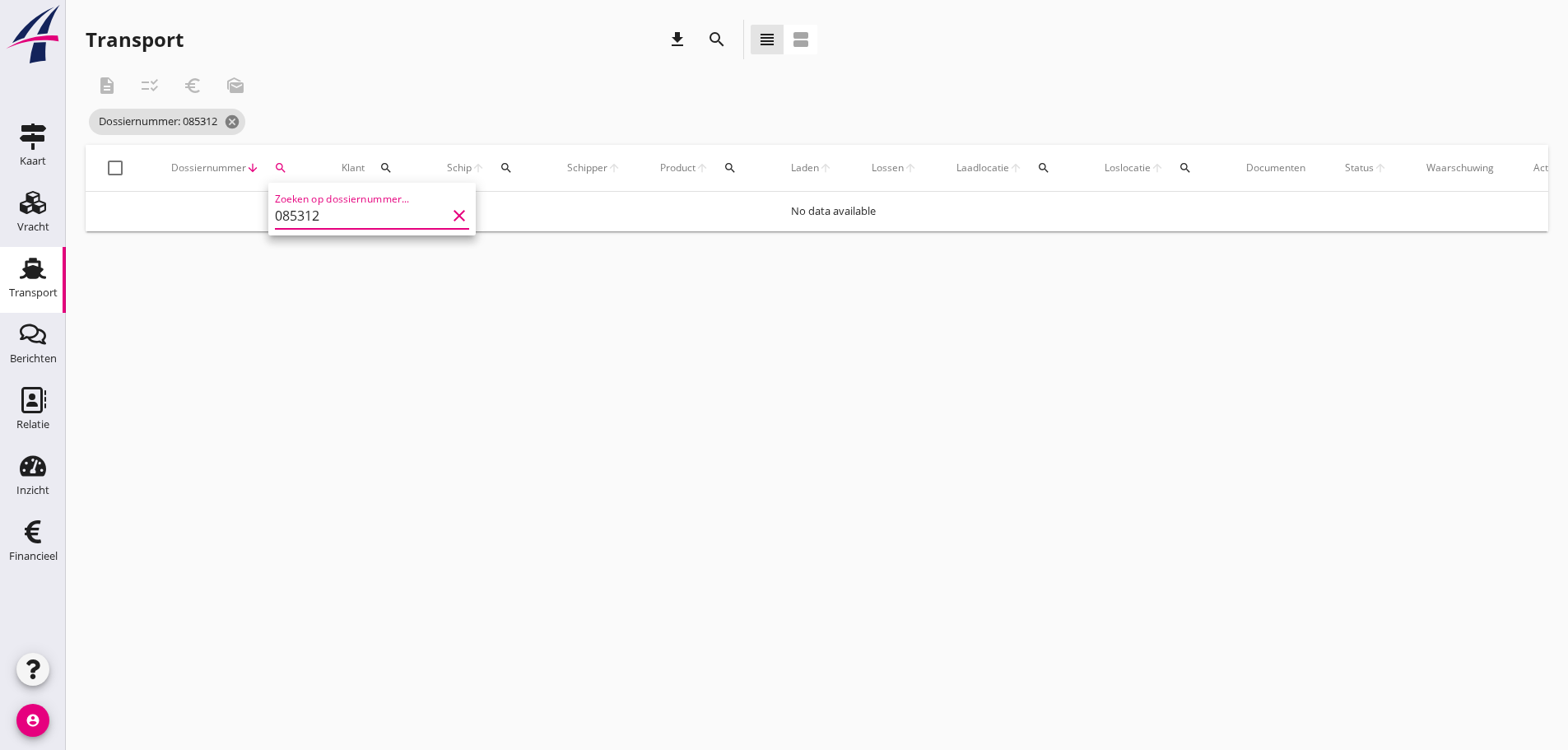
type input "085312"
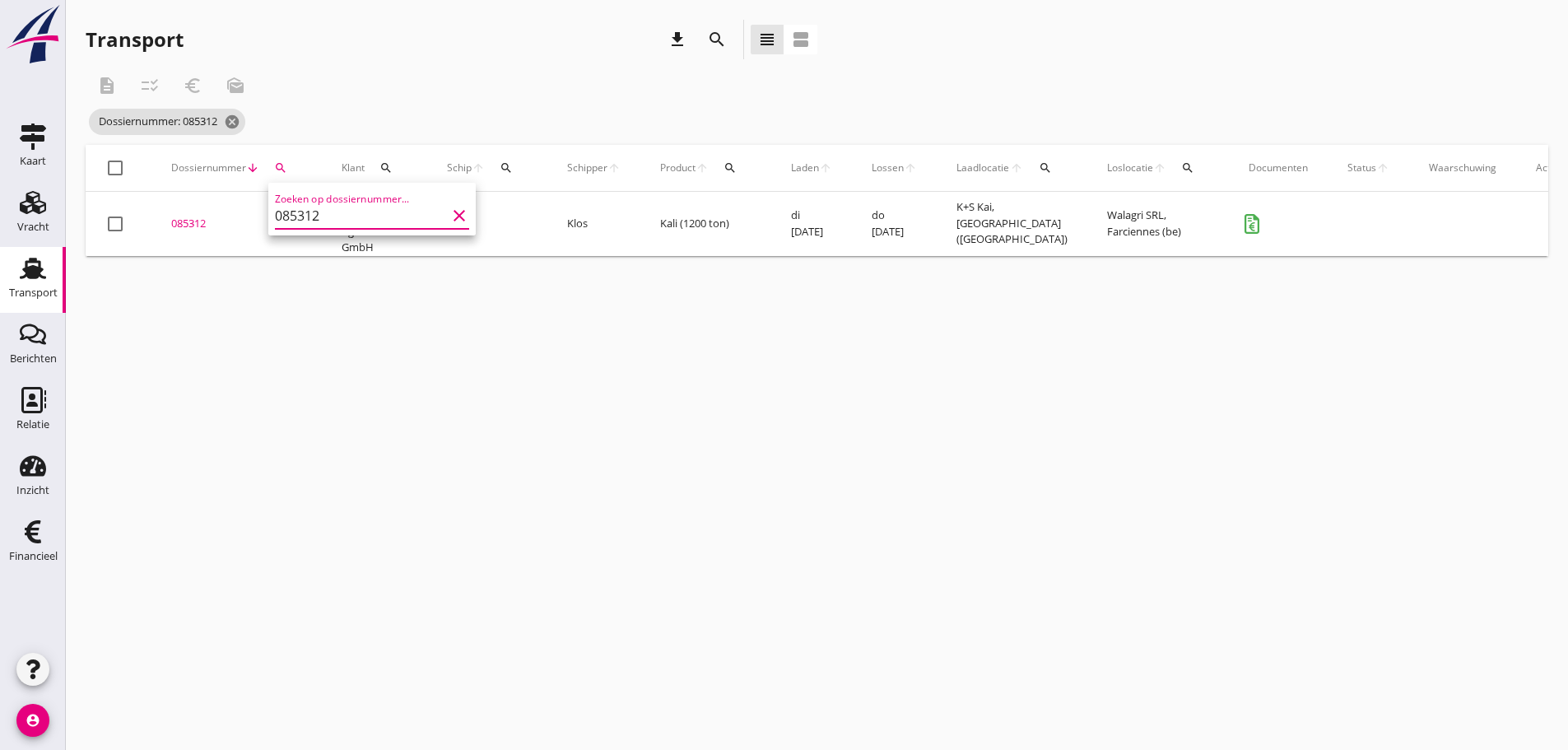
click at [191, 226] on div "085312" at bounding box center [236, 223] width 130 height 16
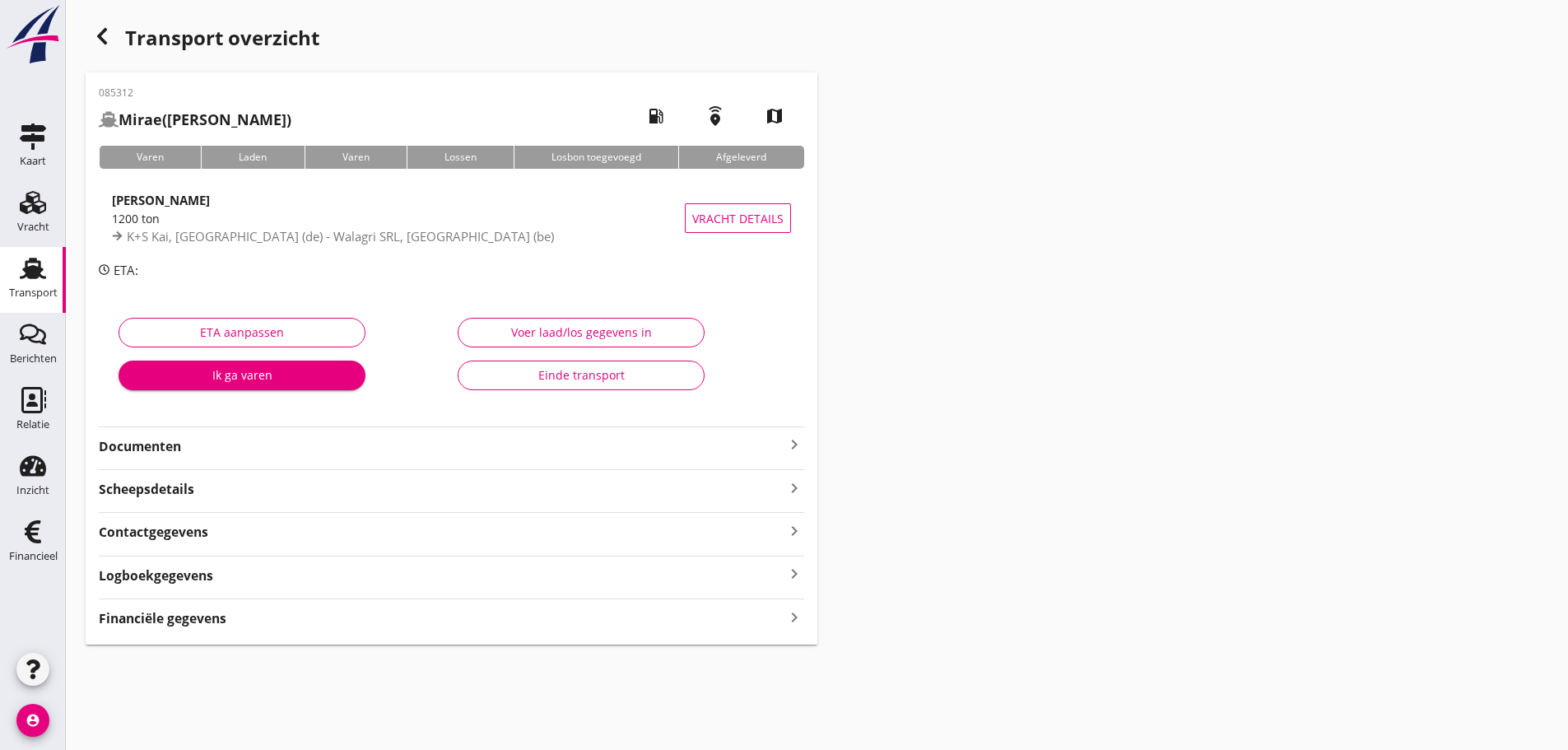
click at [182, 622] on strong "Financiële gegevens" at bounding box center [162, 619] width 128 height 19
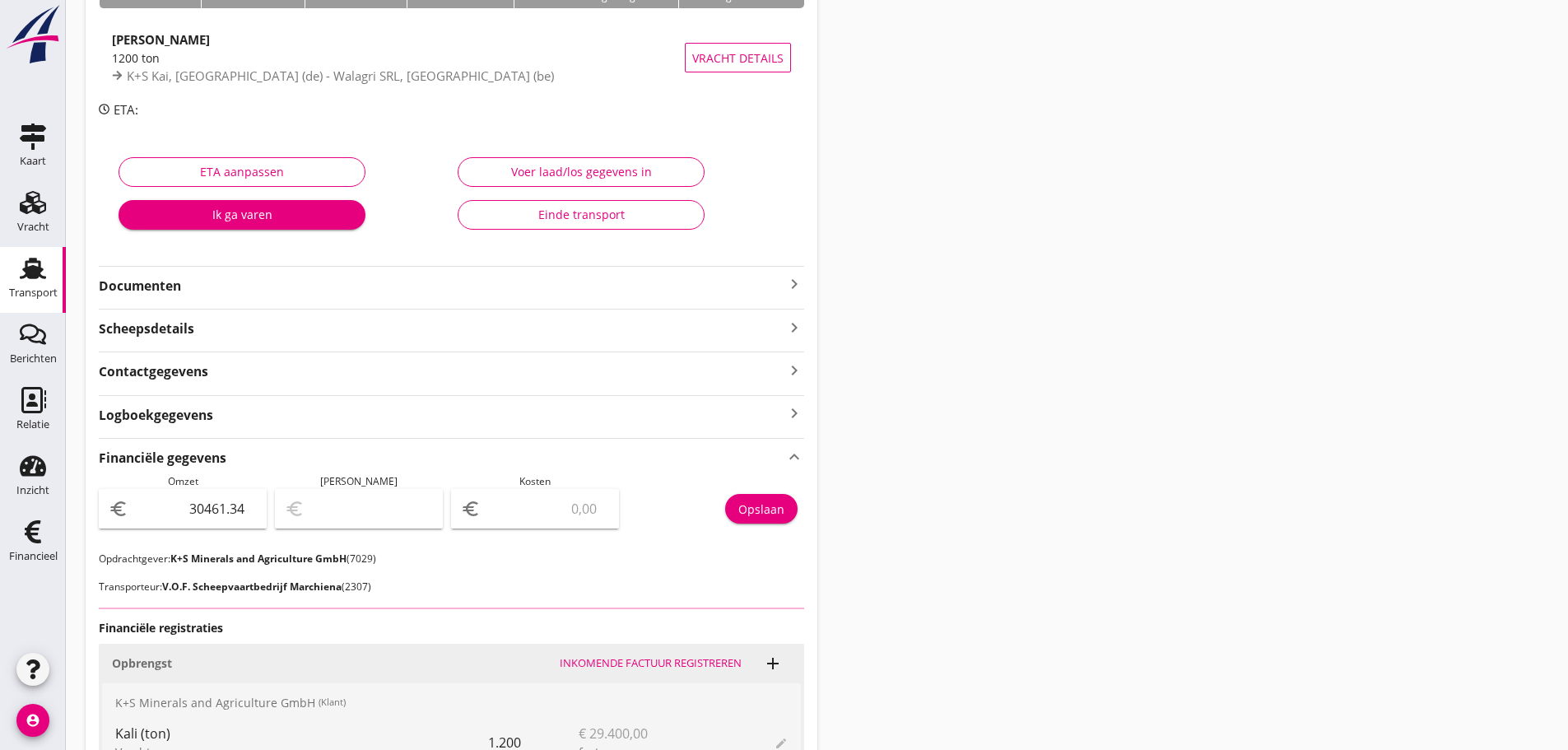
scroll to position [494, 0]
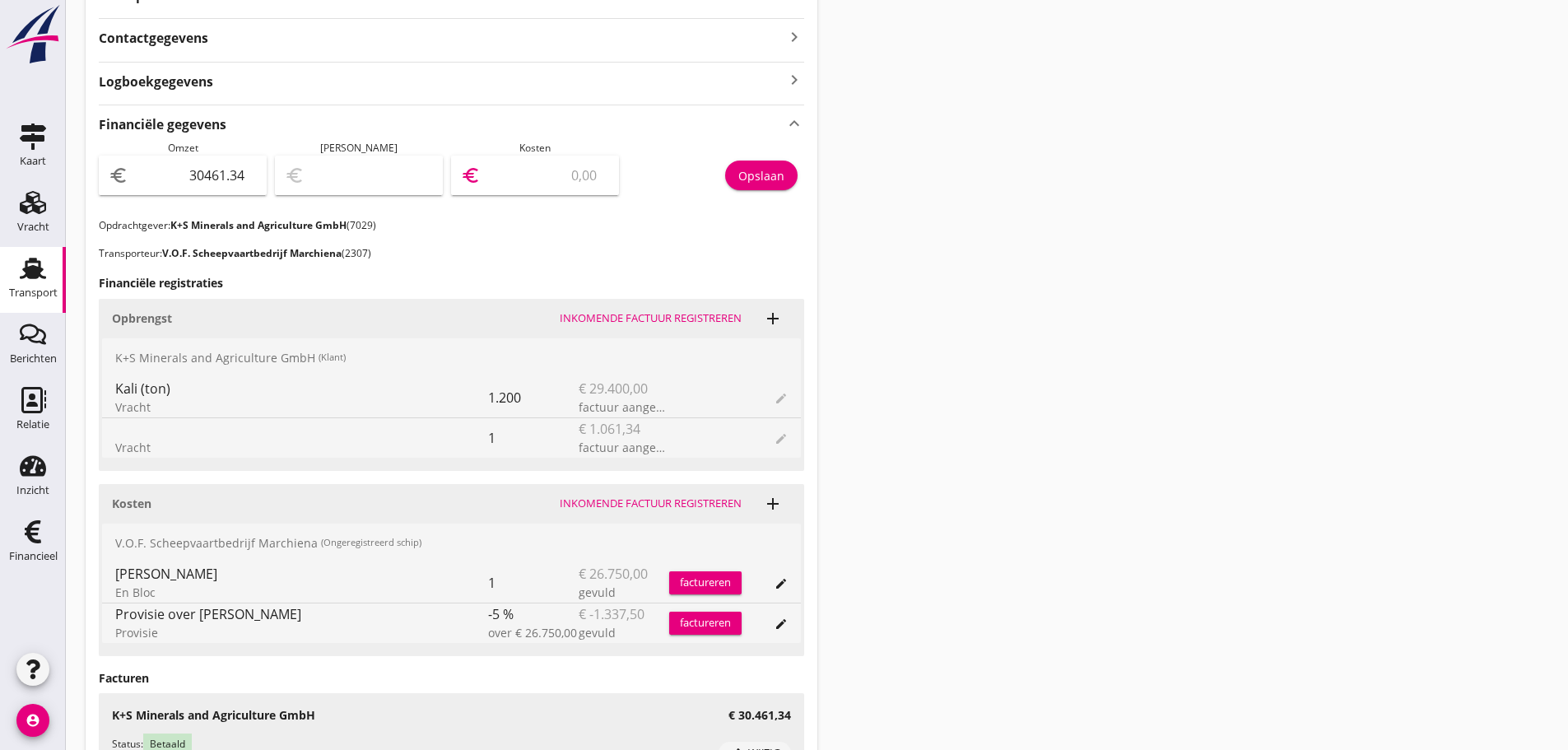
click at [537, 186] on input "number" at bounding box center [546, 175] width 125 height 26
type input "30459.34"
type input "2"
type input "30436.34"
type input "25"
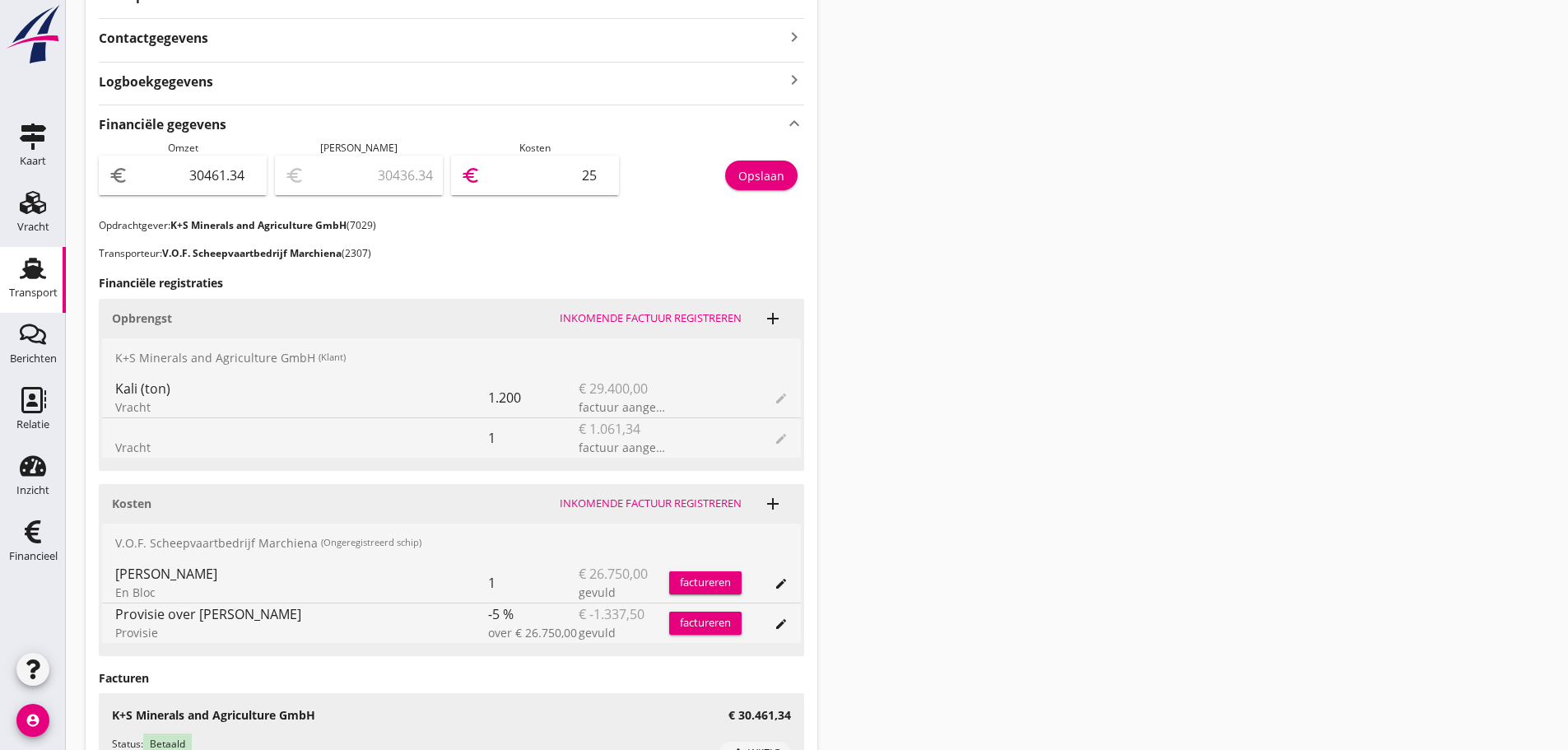
type input "30207.34"
type input "254"
type input "27920.34"
type input "2541"
type input "5049.34"
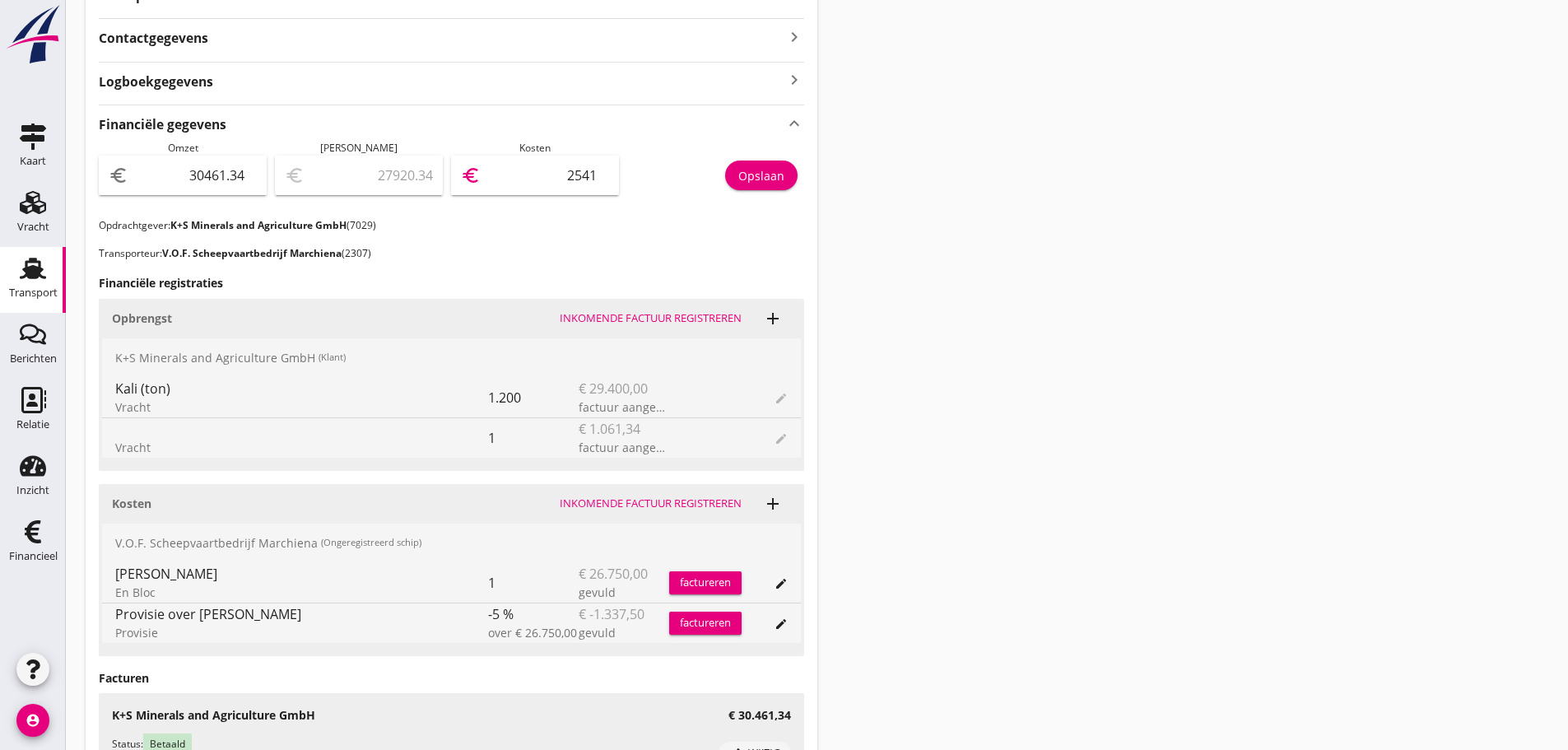
type input "25412"
type input "5048.84"
type input "25412.50"
drag, startPoint x: 776, startPoint y: 165, endPoint x: 767, endPoint y: 159, distance: 10.8
click at [767, 159] on div "Opslaan" at bounding box center [715, 180] width 176 height 77
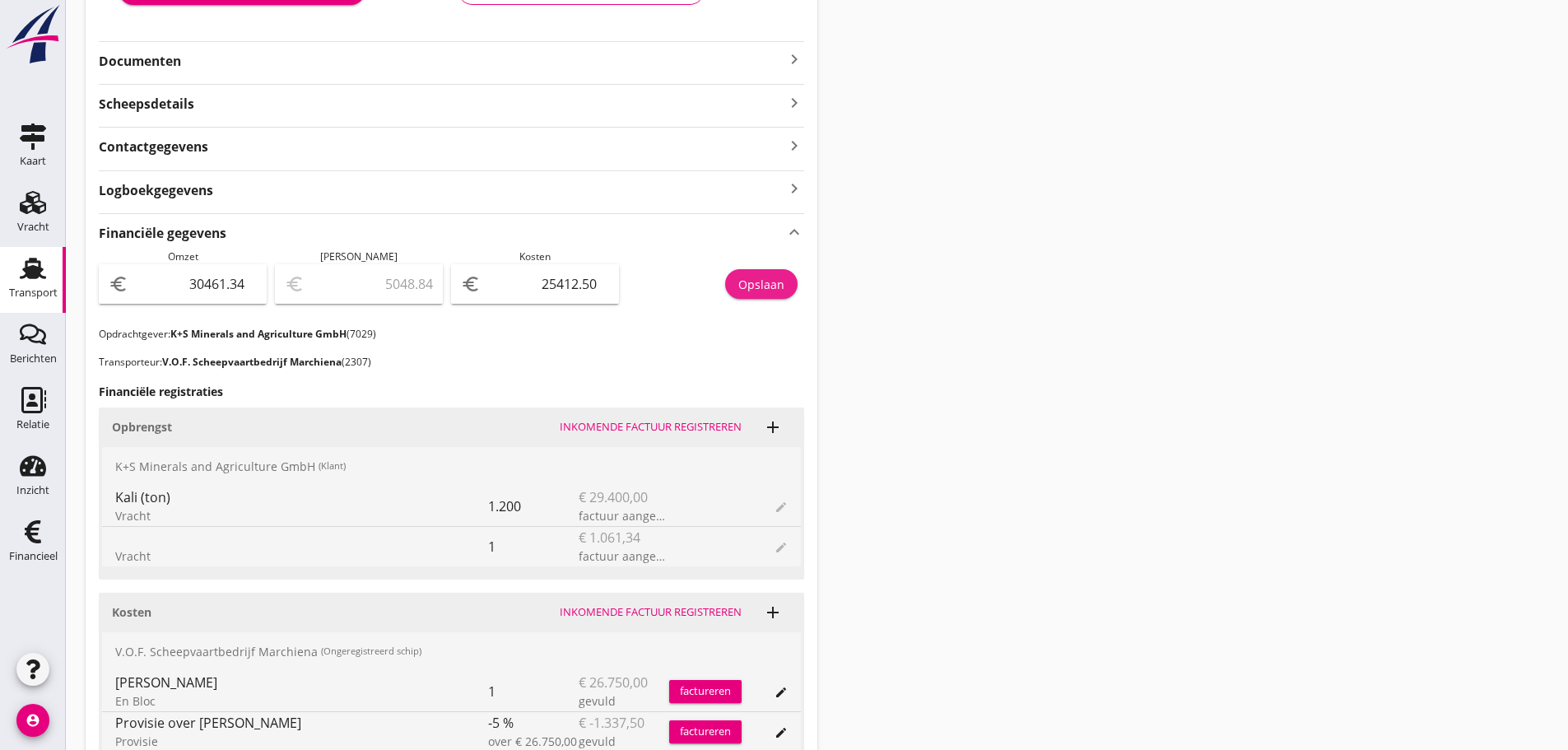
scroll to position [82, 0]
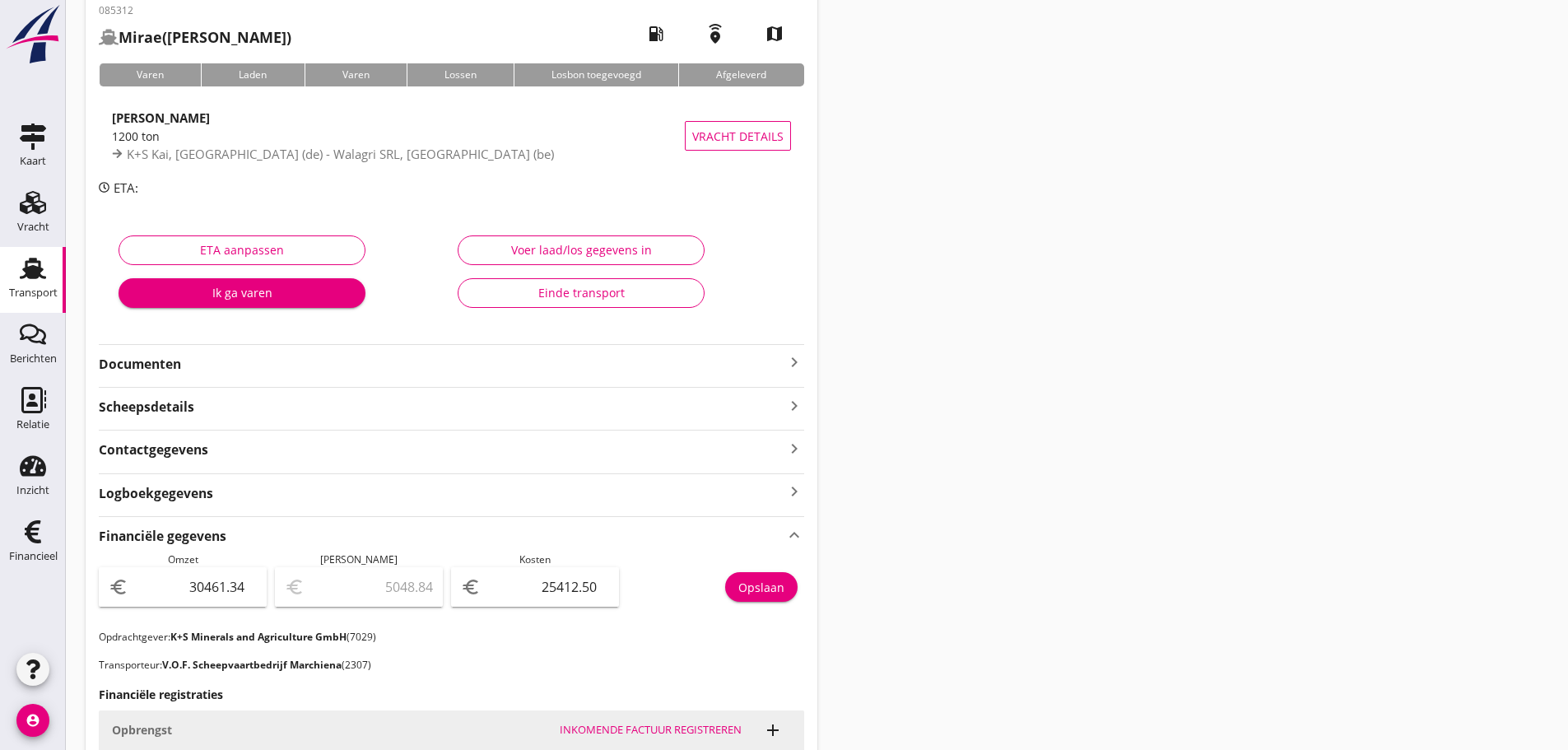
click at [798, 360] on icon "keyboard_arrow_right" at bounding box center [794, 362] width 19 height 19
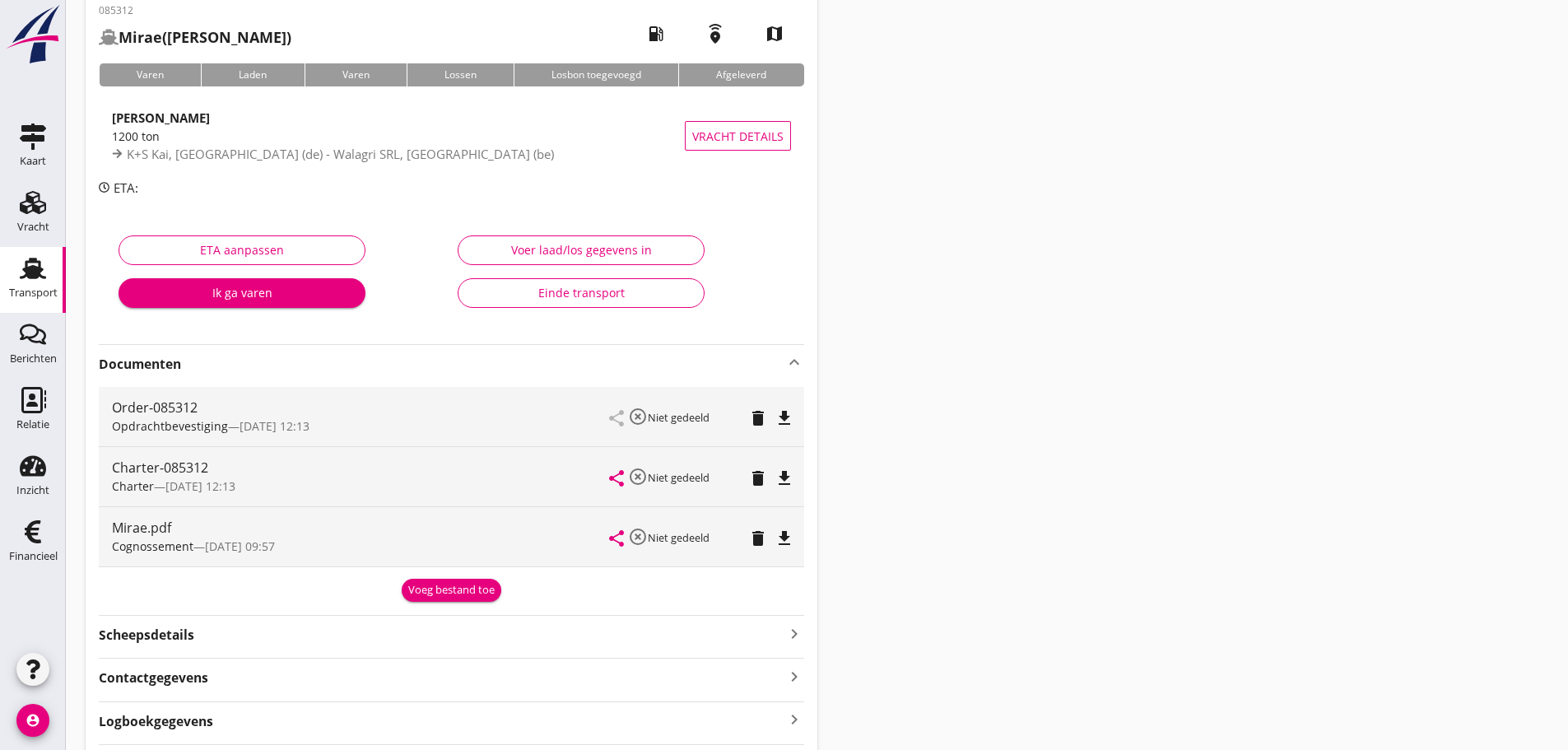
click at [419, 592] on div "Voeg bestand toe" at bounding box center [450, 590] width 86 height 16
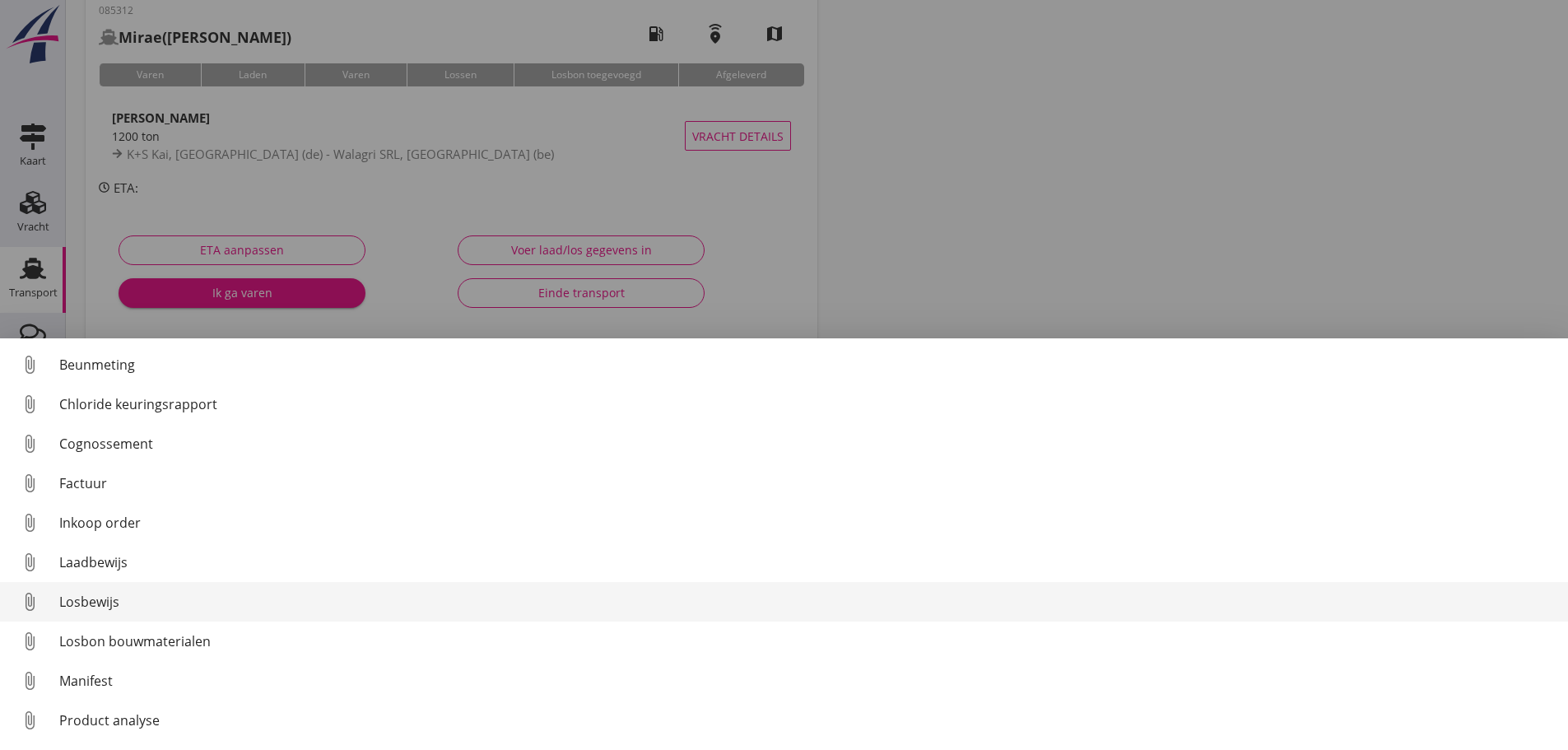
click at [94, 597] on div "Losbewijs" at bounding box center [807, 601] width 1496 height 19
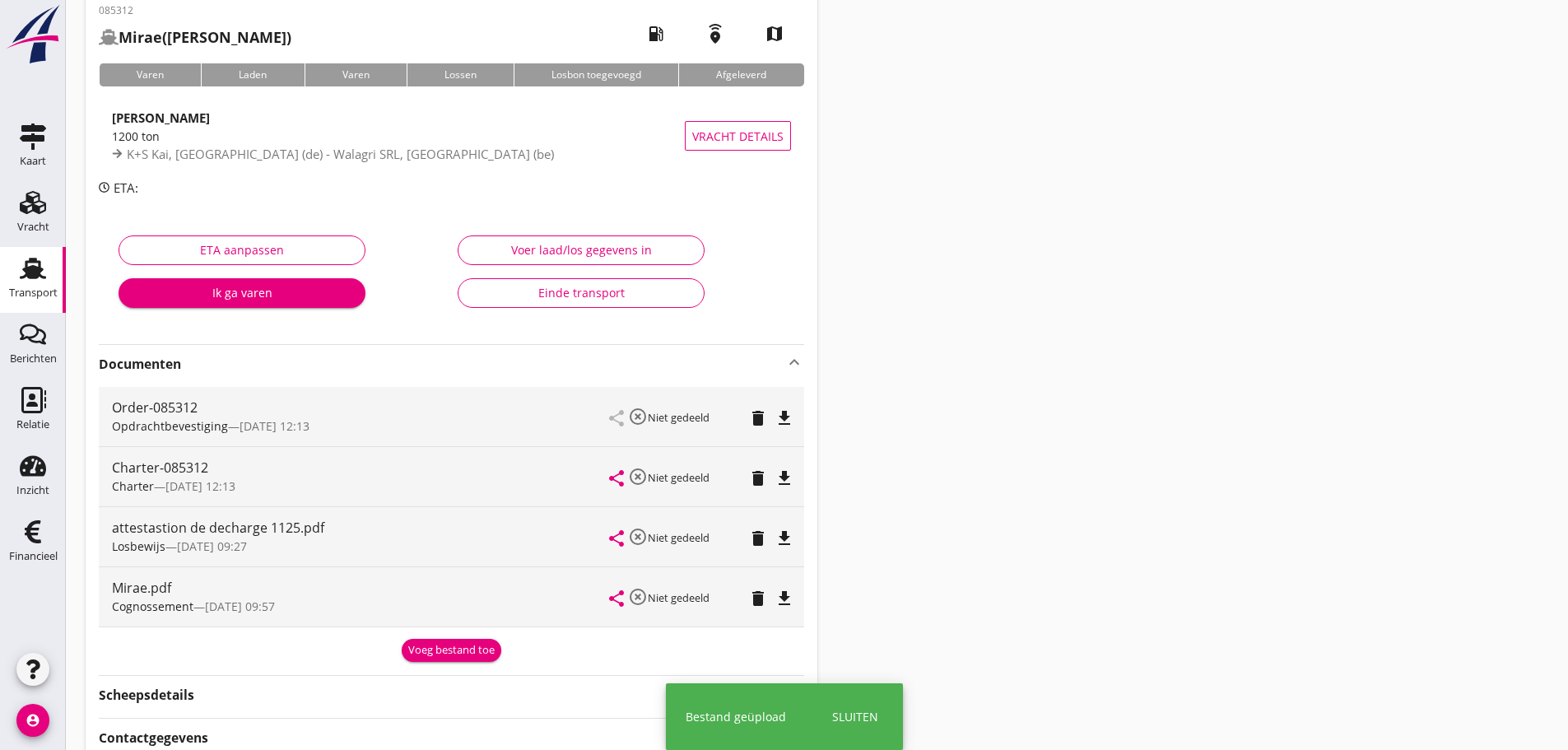
click at [442, 603] on div "Cognossement — 26/08 09:57" at bounding box center [360, 606] width 498 height 17
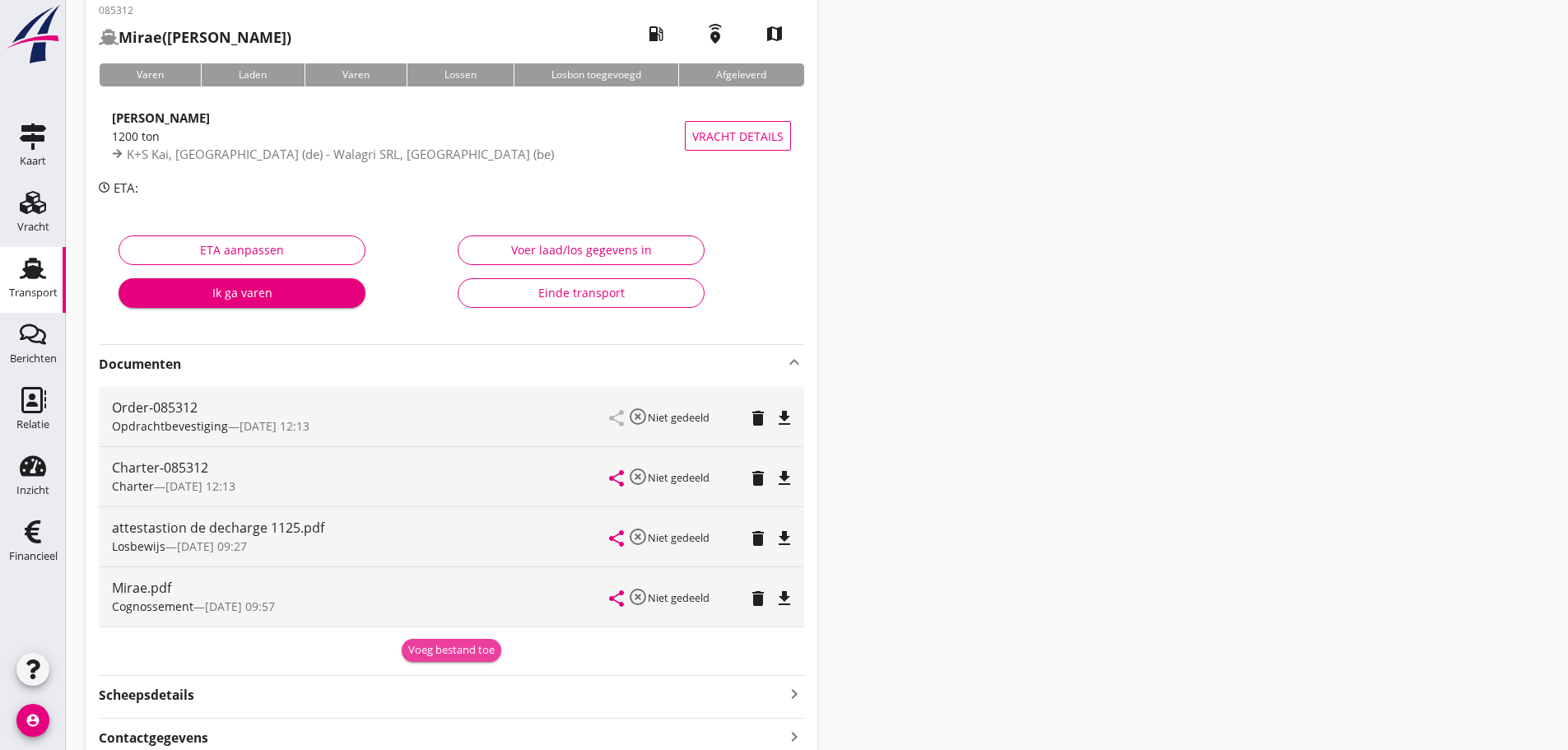
click at [457, 652] on div "Voeg bestand toe" at bounding box center [450, 649] width 86 height 16
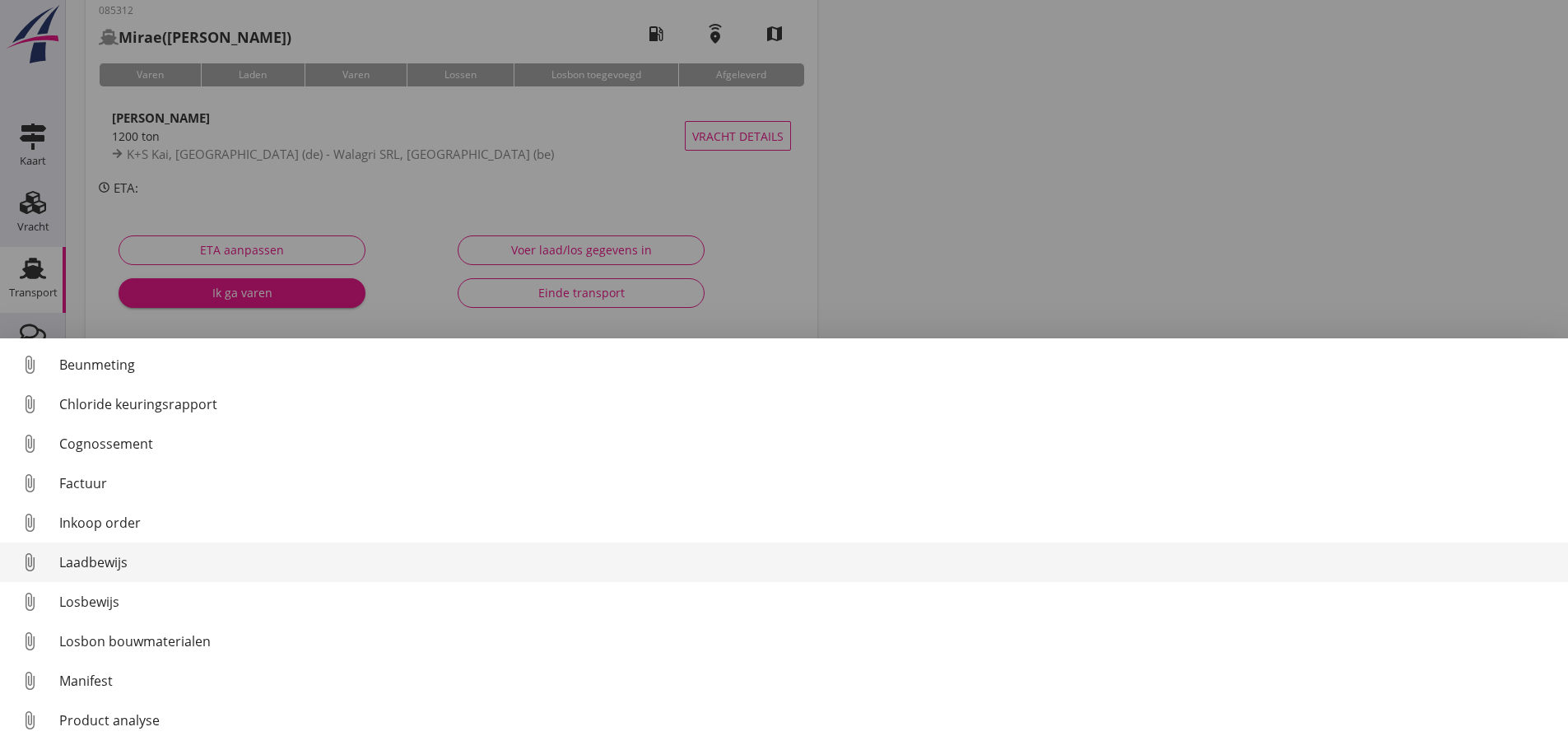
click at [114, 565] on div "Laadbewijs" at bounding box center [807, 562] width 1496 height 19
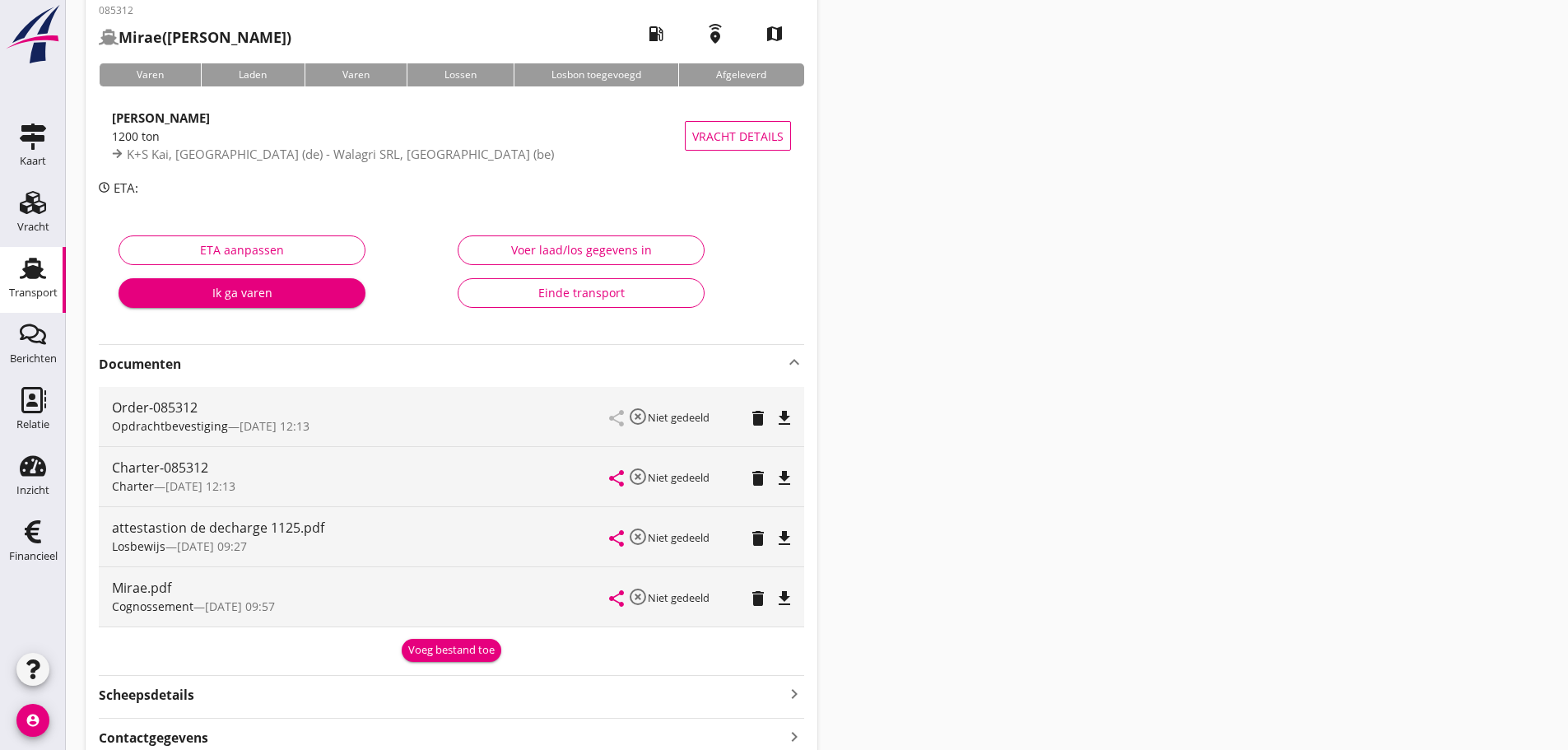
click at [782, 604] on icon "file_download" at bounding box center [784, 598] width 19 height 19
click at [474, 655] on div "Voeg bestand toe" at bounding box center [450, 649] width 86 height 16
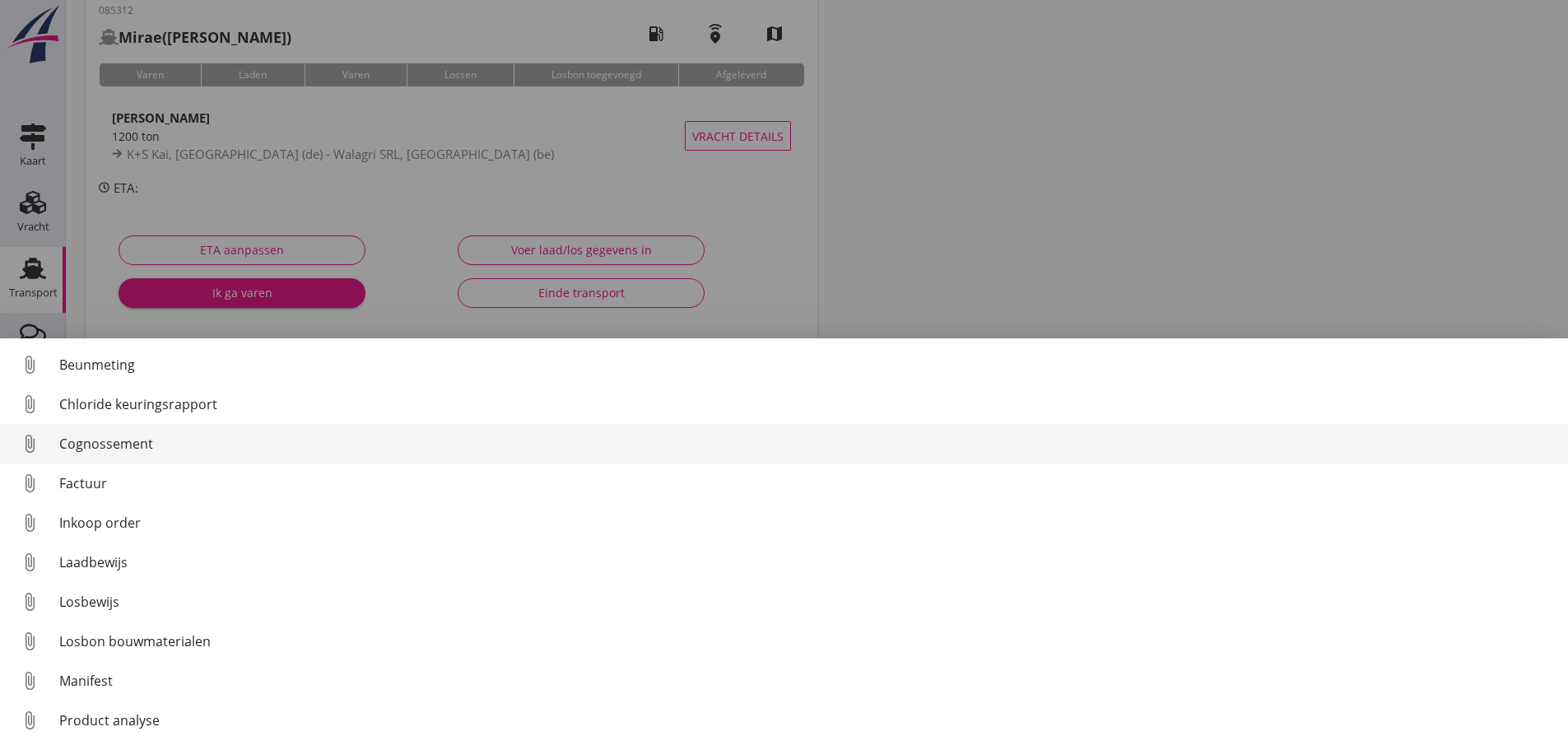
click at [102, 447] on div "Cognossement" at bounding box center [807, 444] width 1496 height 19
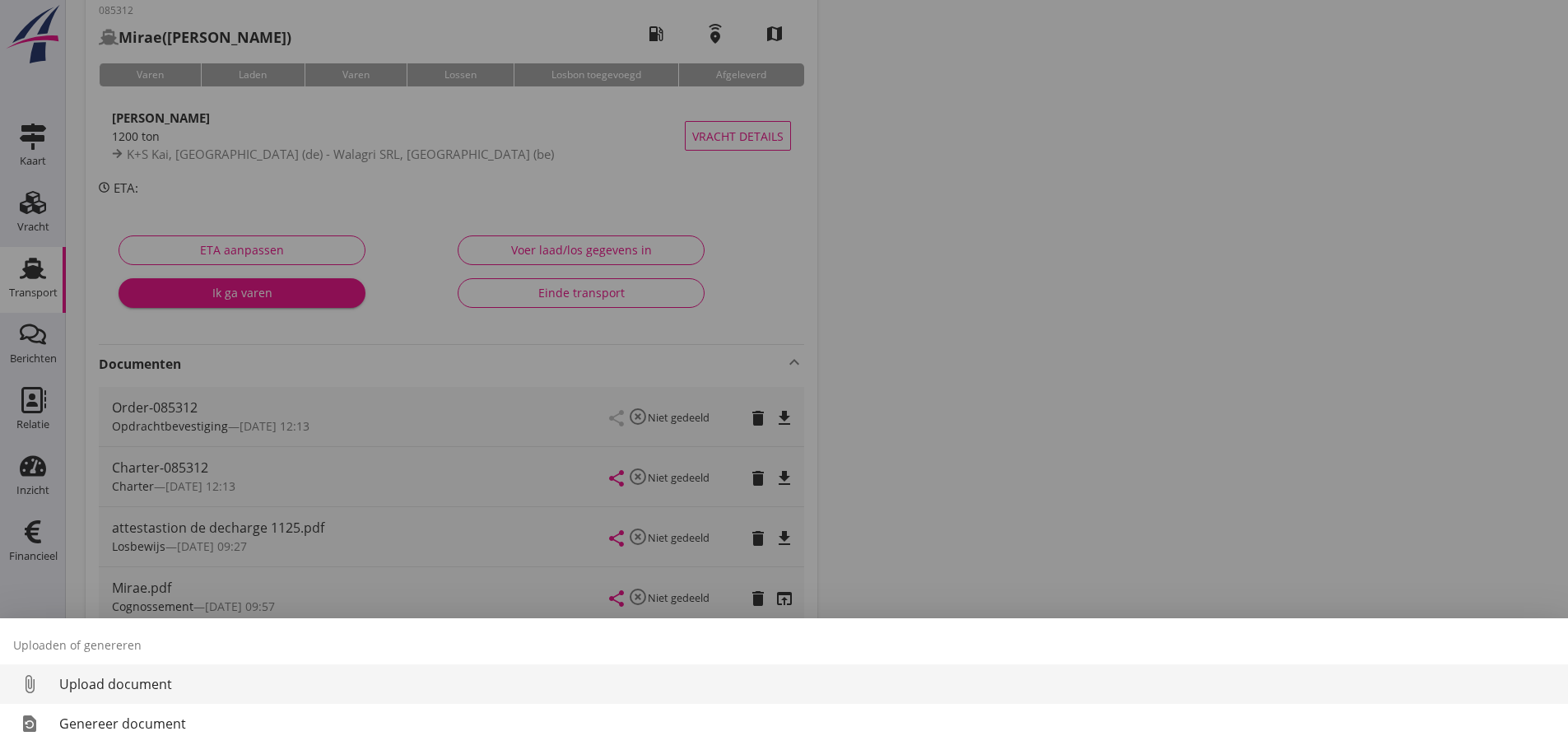
click at [142, 695] on link "attach_file Upload document" at bounding box center [784, 683] width 1568 height 40
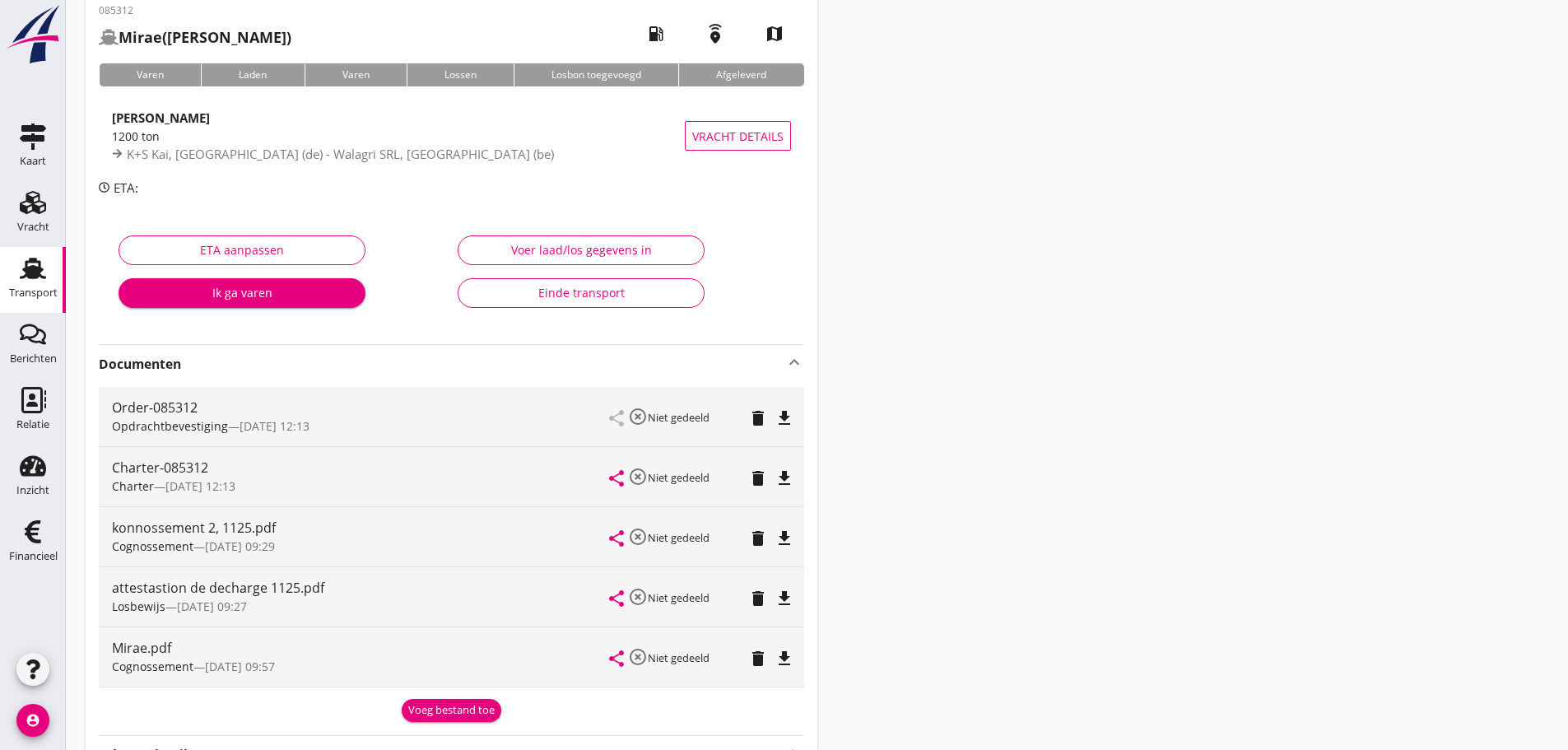
click at [788, 668] on icon "file_download" at bounding box center [784, 658] width 19 height 19
click at [785, 544] on icon "file_download" at bounding box center [784, 538] width 19 height 19
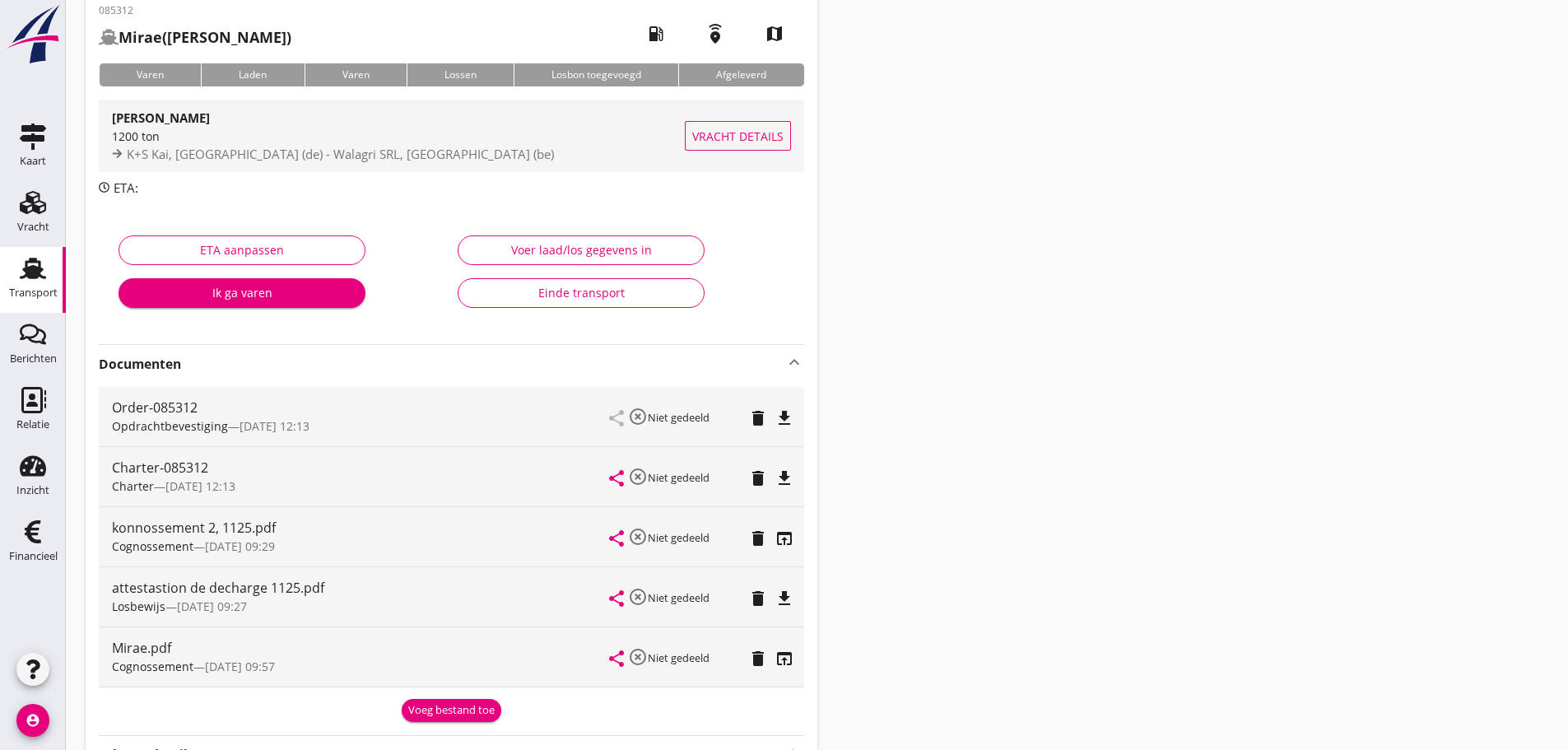
scroll to position [0, 0]
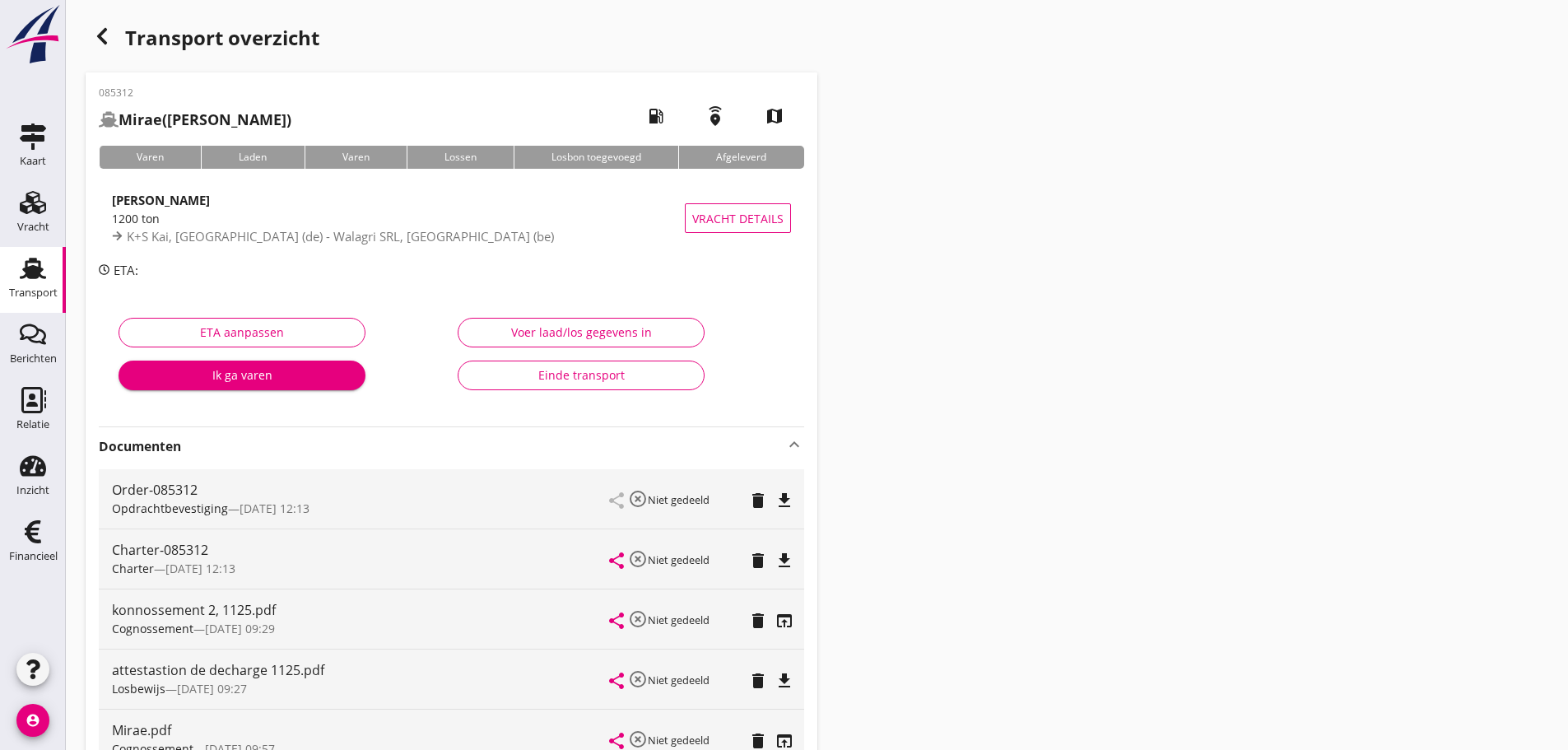
click at [104, 22] on div "button" at bounding box center [102, 36] width 33 height 33
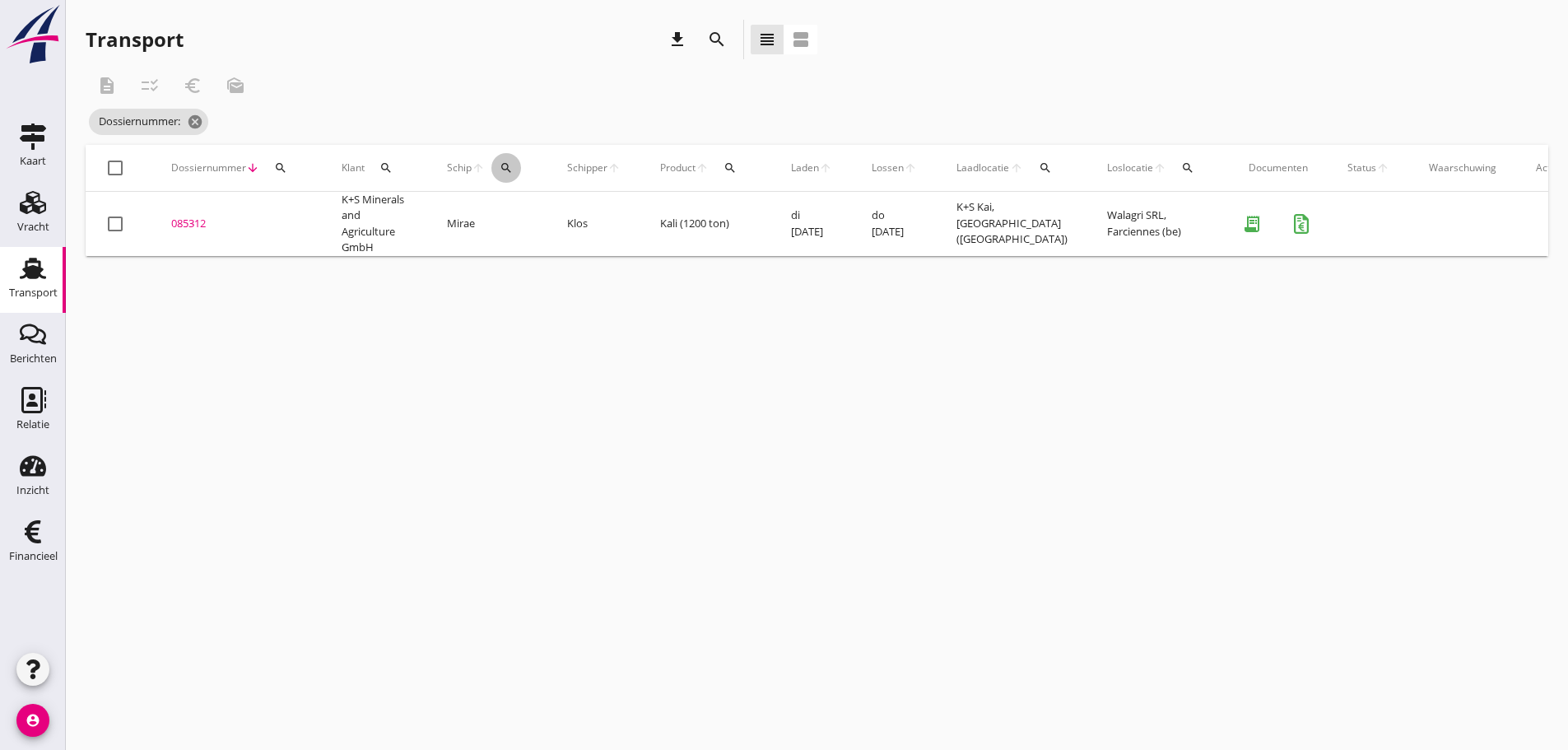
click at [503, 170] on icon "search" at bounding box center [506, 168] width 14 height 14
click at [517, 203] on input "Zoek op (scheeps)naam" at bounding box center [584, 216] width 171 height 26
click at [588, 248] on div "Sachsenhagen" at bounding box center [636, 247] width 157 height 19
click at [723, 211] on icon "check" at bounding box center [732, 214] width 19 height 19
type input "Sachsenhagen"
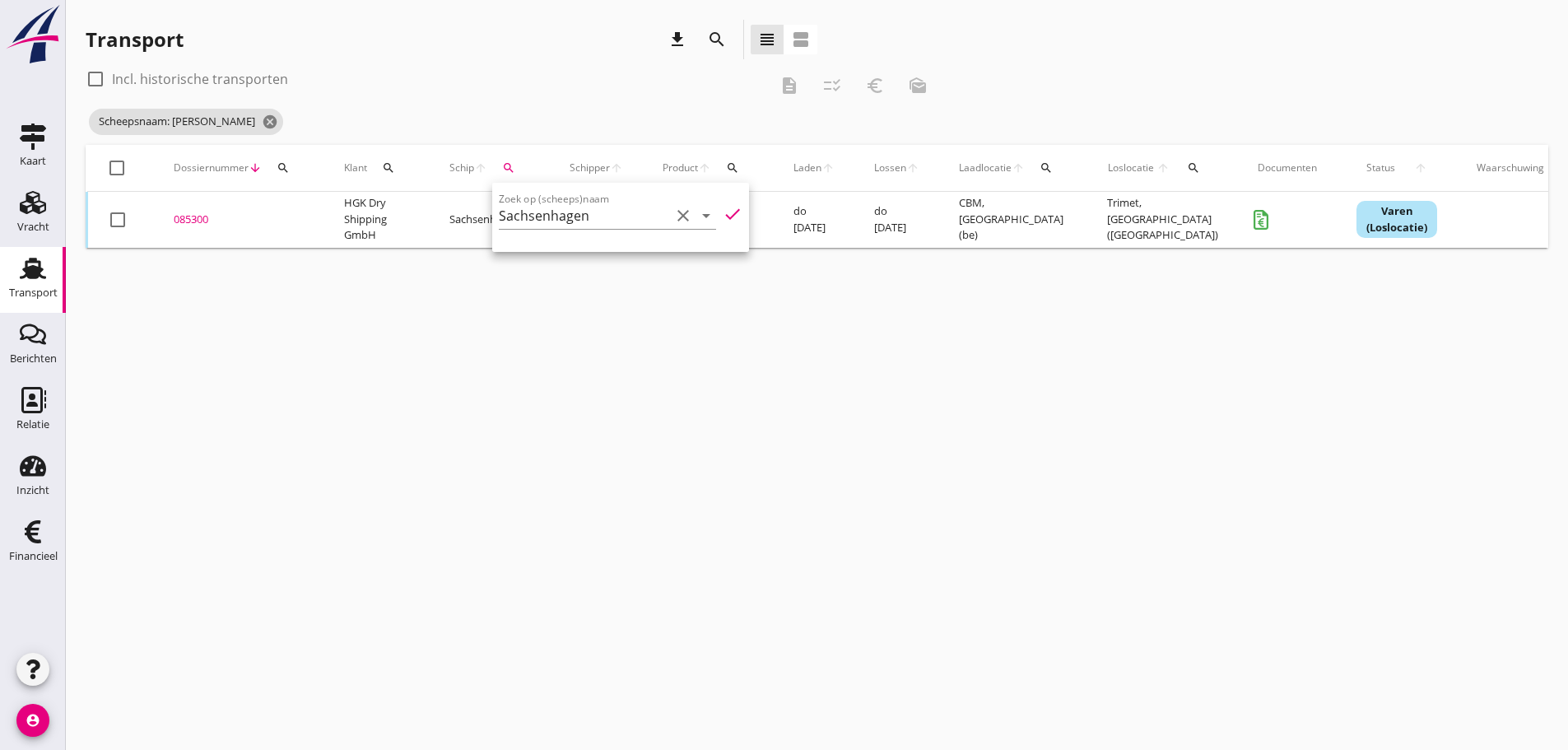
drag, startPoint x: 507, startPoint y: 271, endPoint x: 529, endPoint y: 337, distance: 69.6
click at [522, 308] on div "cancel You are impersonating another user. Transport download search view_headl…" at bounding box center [816, 375] width 1501 height 750
click at [199, 219] on div "085300" at bounding box center [239, 219] width 130 height 16
click at [199, 219] on div "cancel You are impersonating another user. Transport download search view_headl…" at bounding box center [816, 375] width 1501 height 750
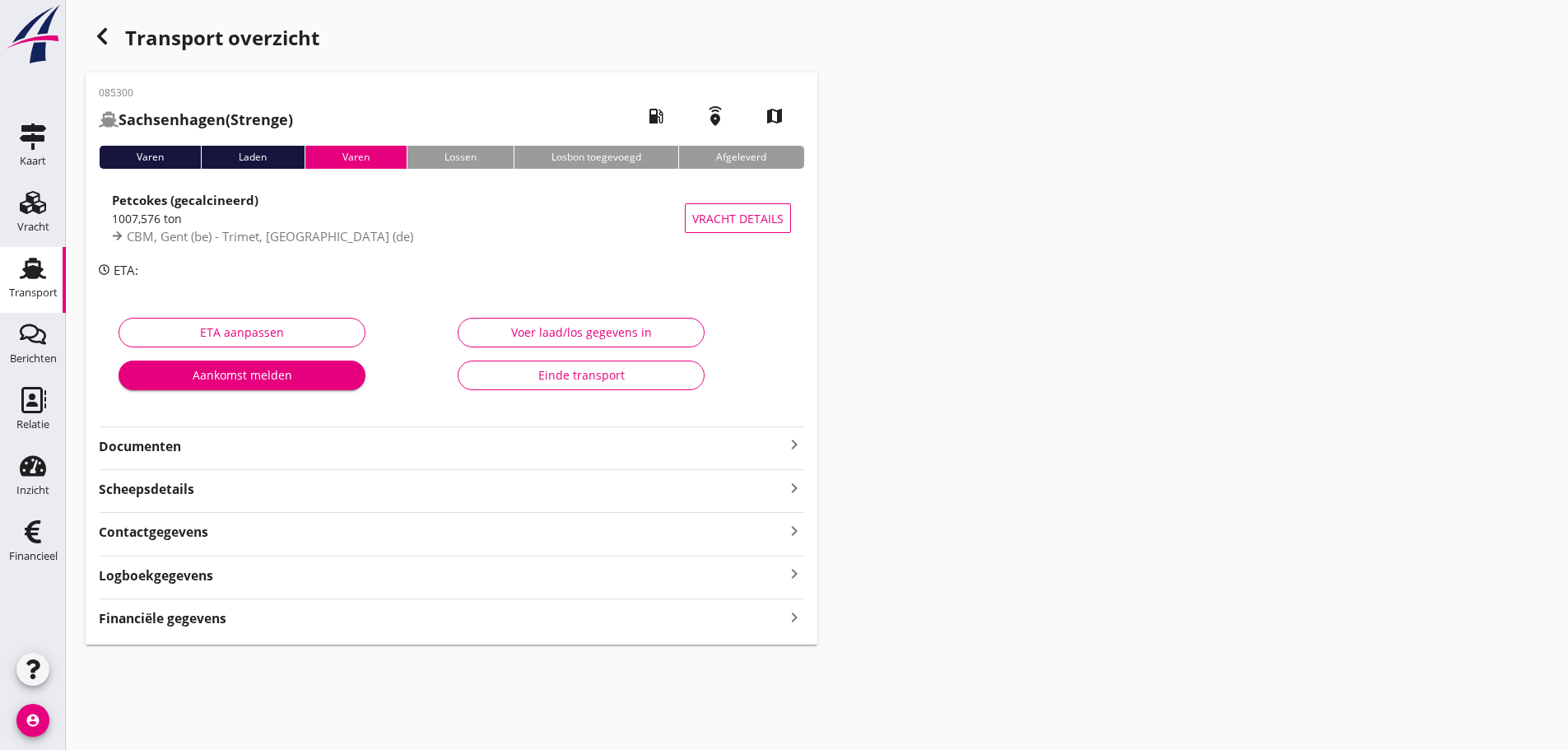
click at [792, 624] on icon "keyboard_arrow_right" at bounding box center [794, 617] width 19 height 22
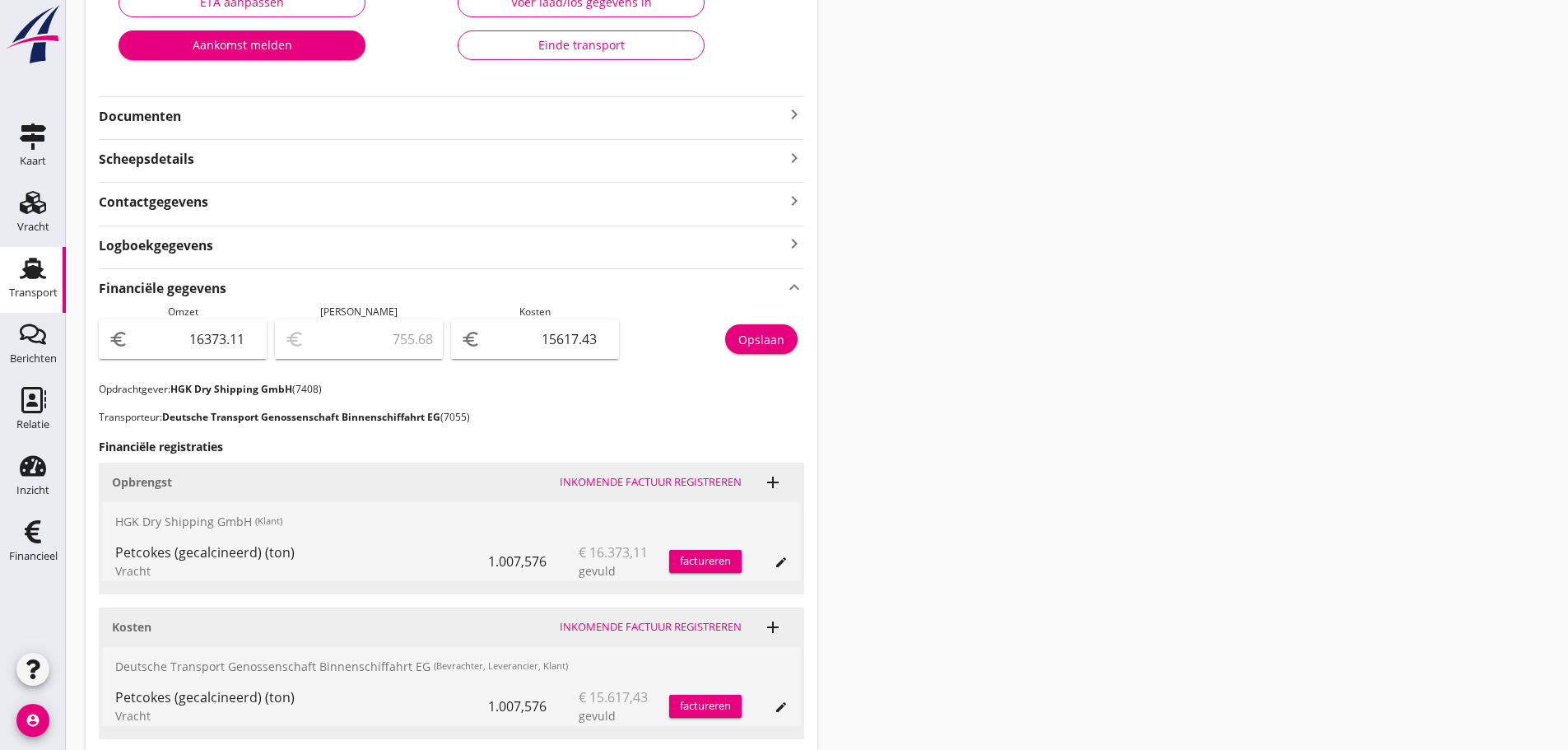
scroll to position [330, 0]
click at [794, 111] on icon "keyboard_arrow_right" at bounding box center [794, 115] width 19 height 19
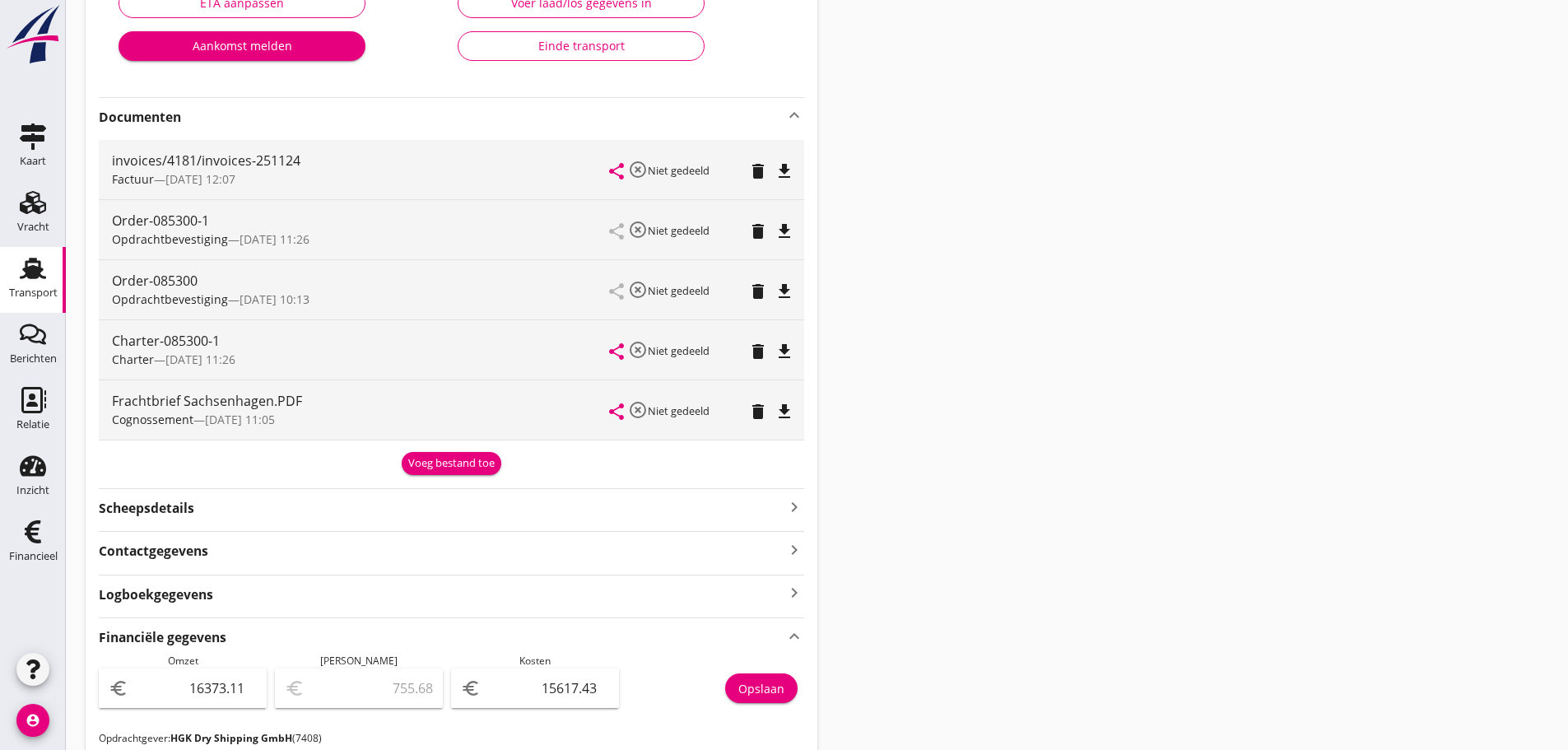
drag, startPoint x: 464, startPoint y: 467, endPoint x: 450, endPoint y: 467, distance: 14.0
click at [462, 467] on div "Voeg bestand toe" at bounding box center [450, 463] width 86 height 16
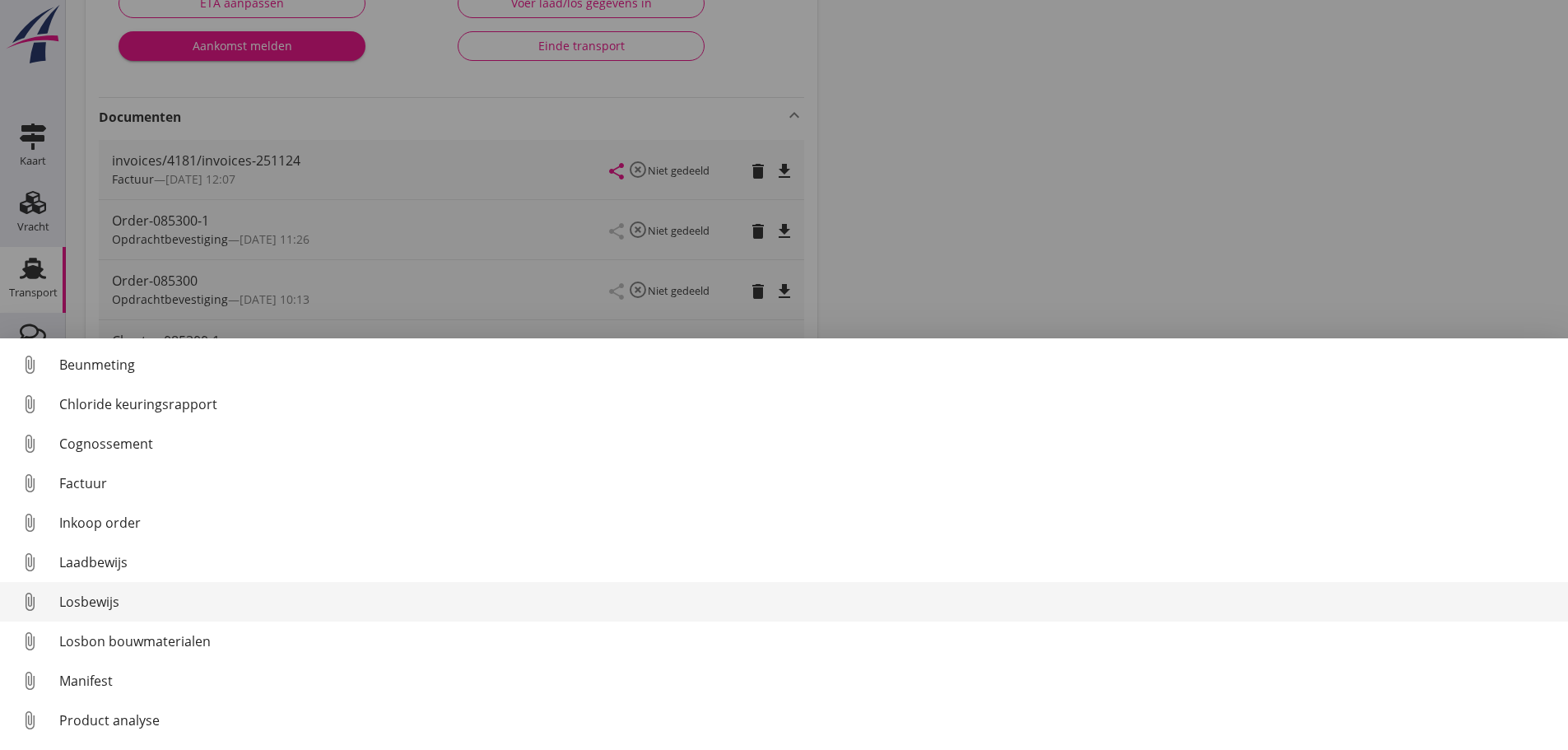
drag, startPoint x: 80, startPoint y: 605, endPoint x: 91, endPoint y: 608, distance: 11.4
click at [91, 608] on div "Losbewijs" at bounding box center [807, 601] width 1496 height 19
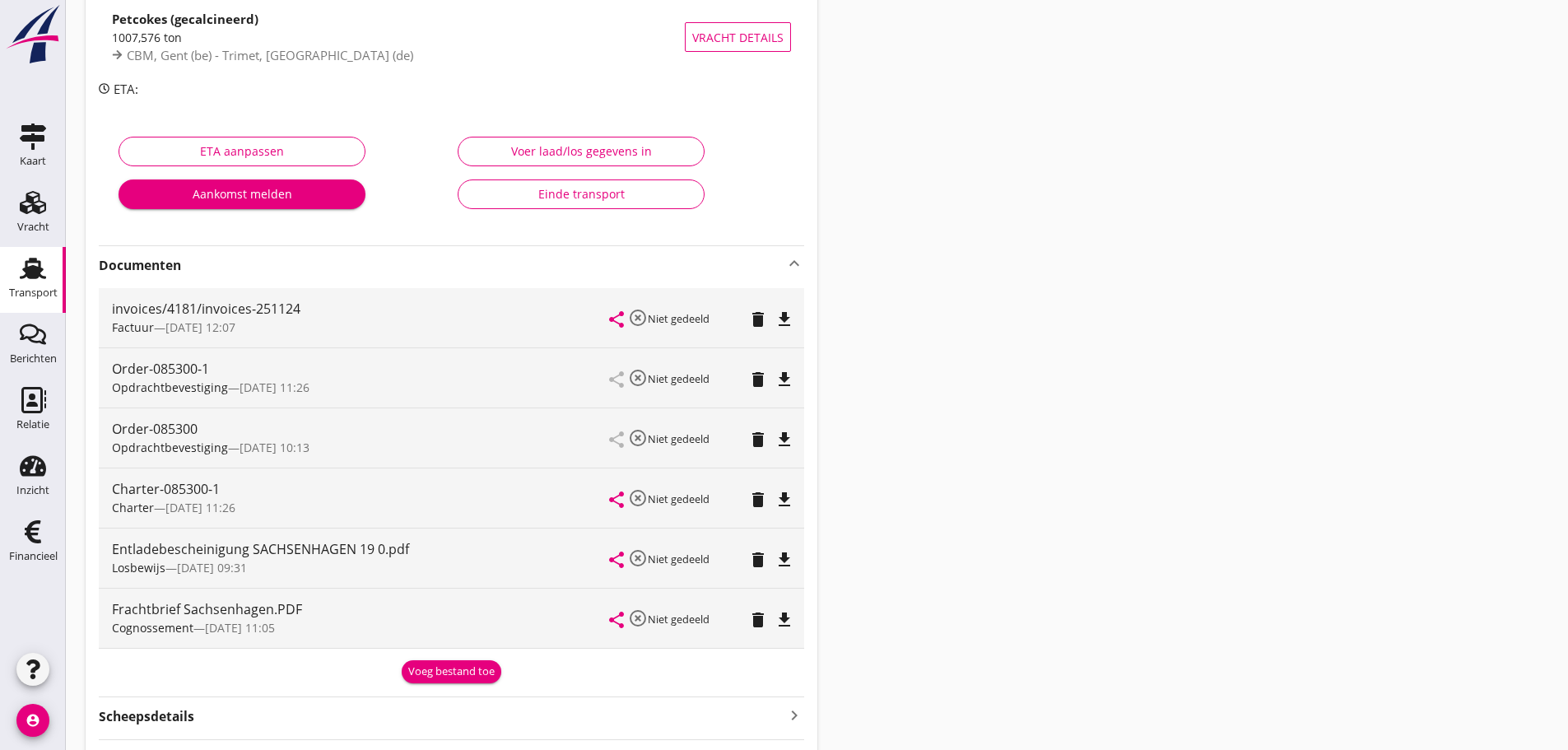
scroll to position [0, 0]
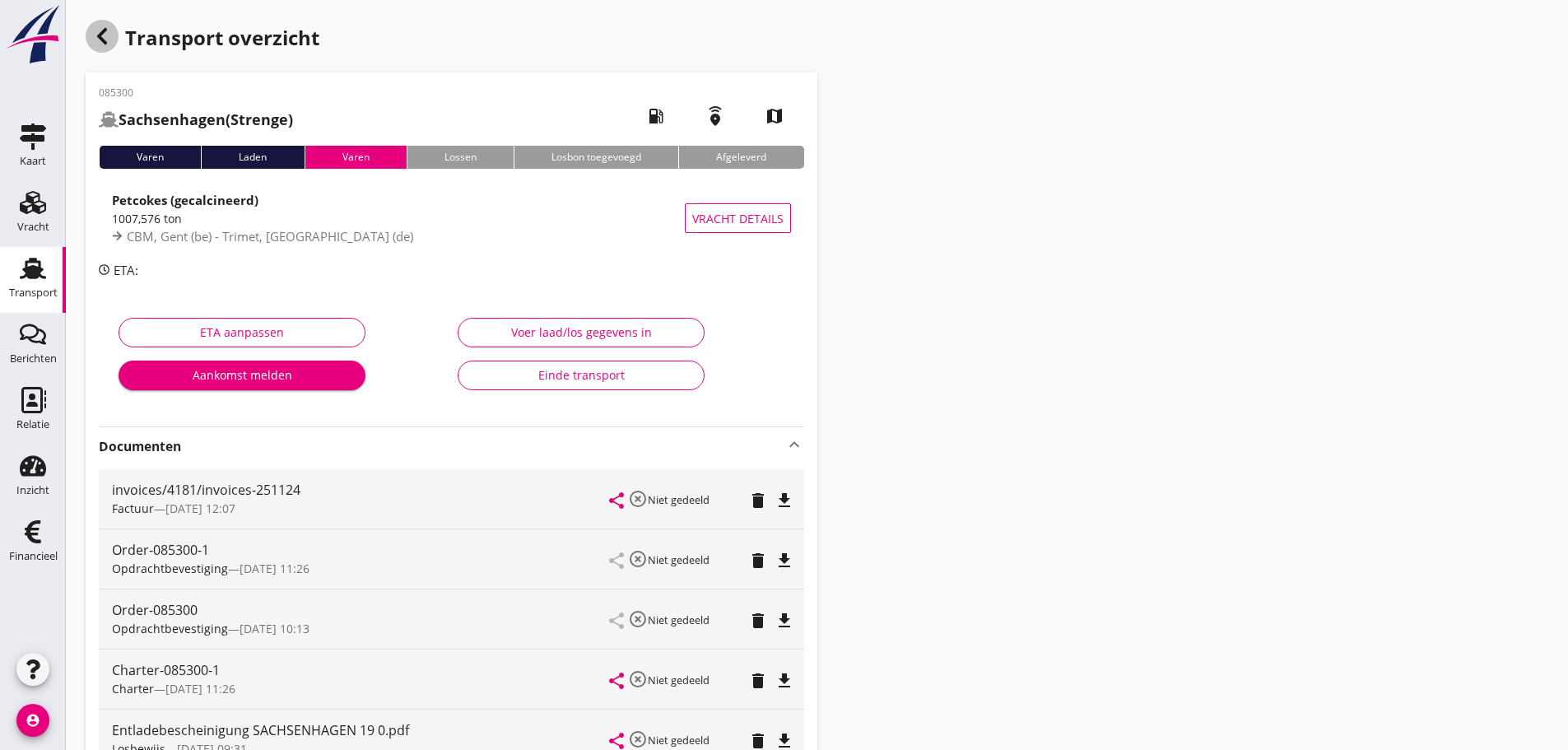
click at [100, 32] on icon "button" at bounding box center [101, 36] width 19 height 19
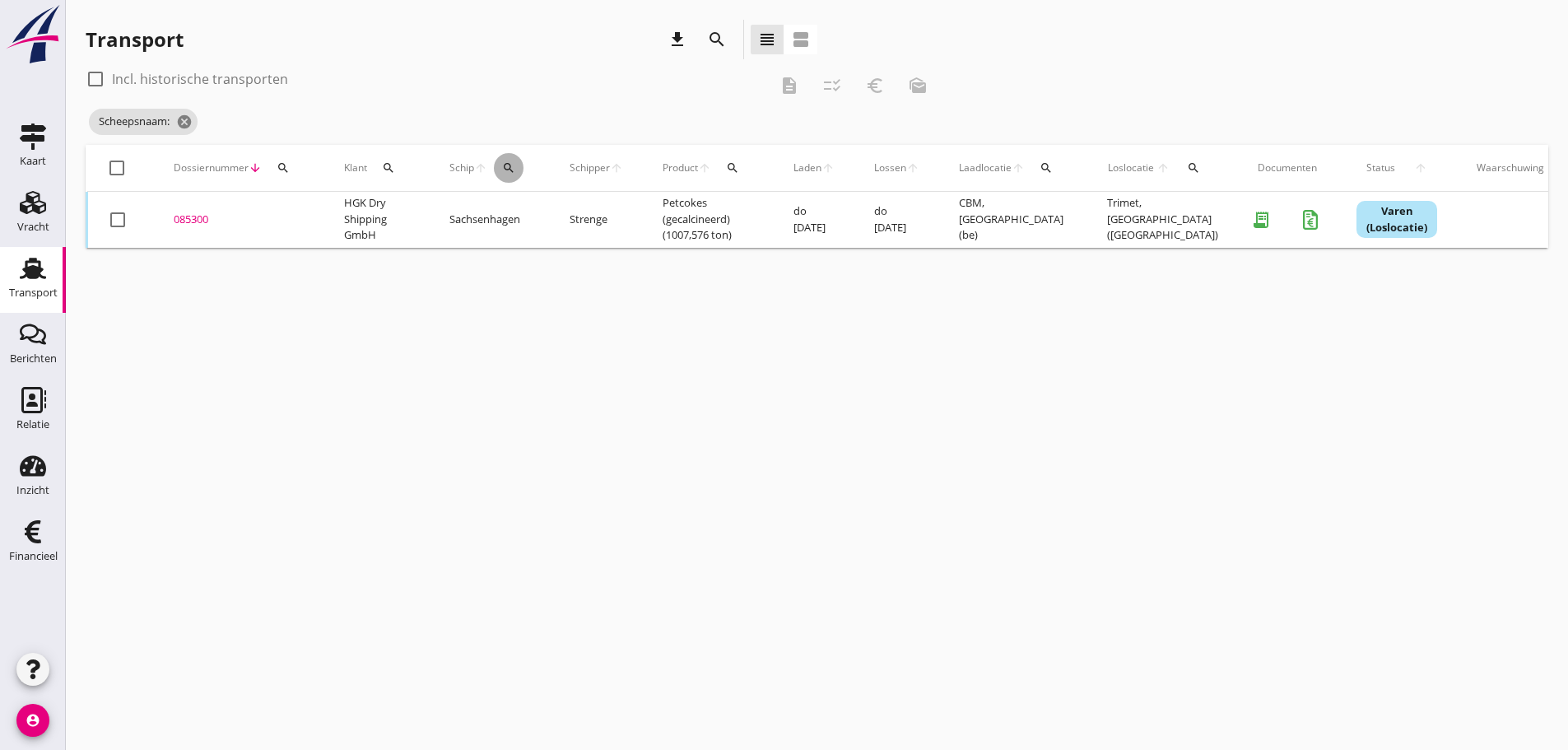
drag, startPoint x: 501, startPoint y: 164, endPoint x: 549, endPoint y: 212, distance: 67.9
click at [523, 180] on div "Schip arrow_upward search" at bounding box center [489, 167] width 80 height 40
click at [508, 173] on icon "search" at bounding box center [509, 168] width 14 height 14
click at [531, 214] on input "Zoek op (scheeps)naam" at bounding box center [586, 216] width 171 height 26
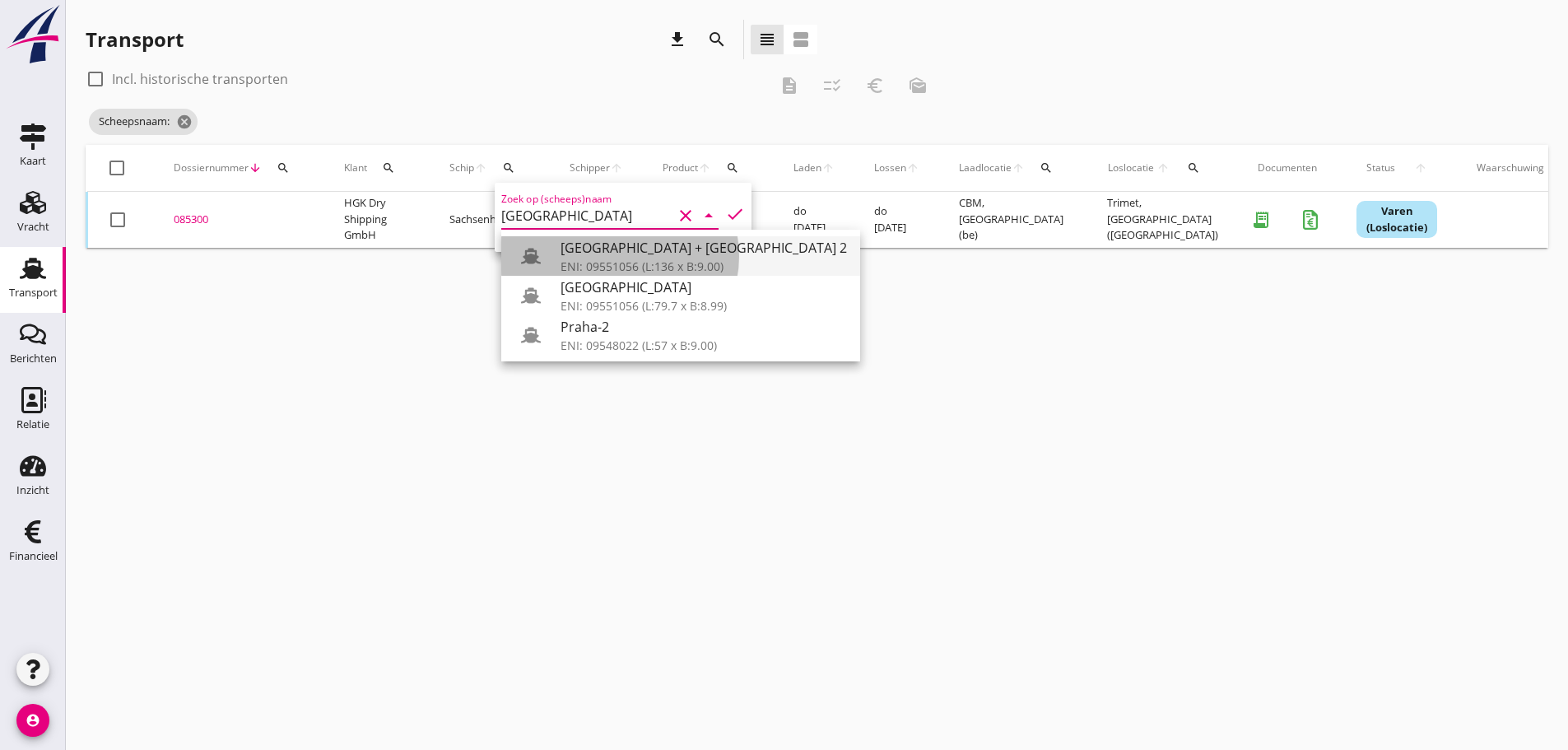
click at [605, 269] on div "ENI: 09551056 (L:136 x B:9.00)" at bounding box center [703, 267] width 286 height 17
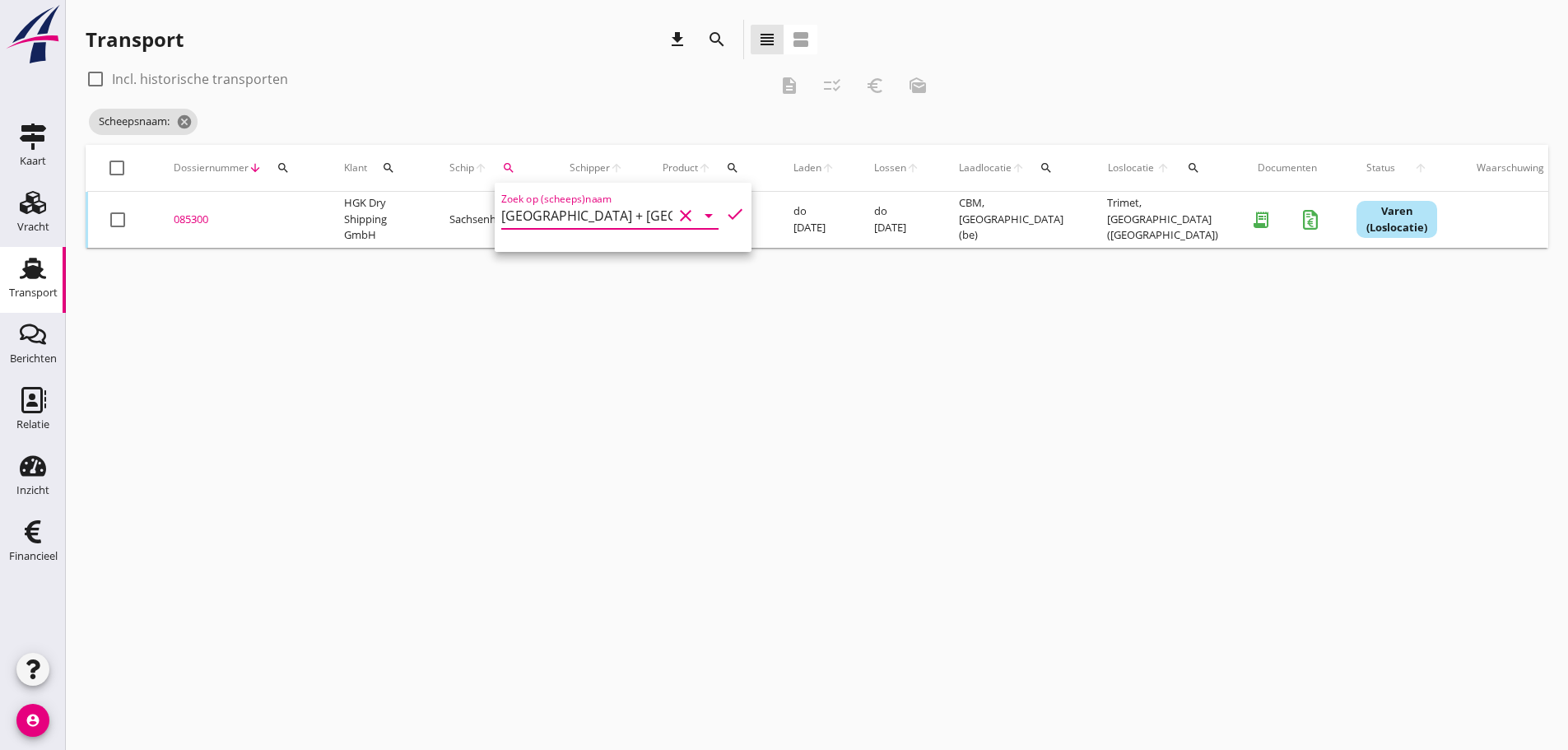
click at [719, 225] on div "Zoek op (scheeps)naam Praha + Praha 2 clear arrow_drop_down check" at bounding box center [623, 217] width 257 height 70
click at [725, 216] on icon "check" at bounding box center [734, 214] width 19 height 19
type input "Praha + Praha 2"
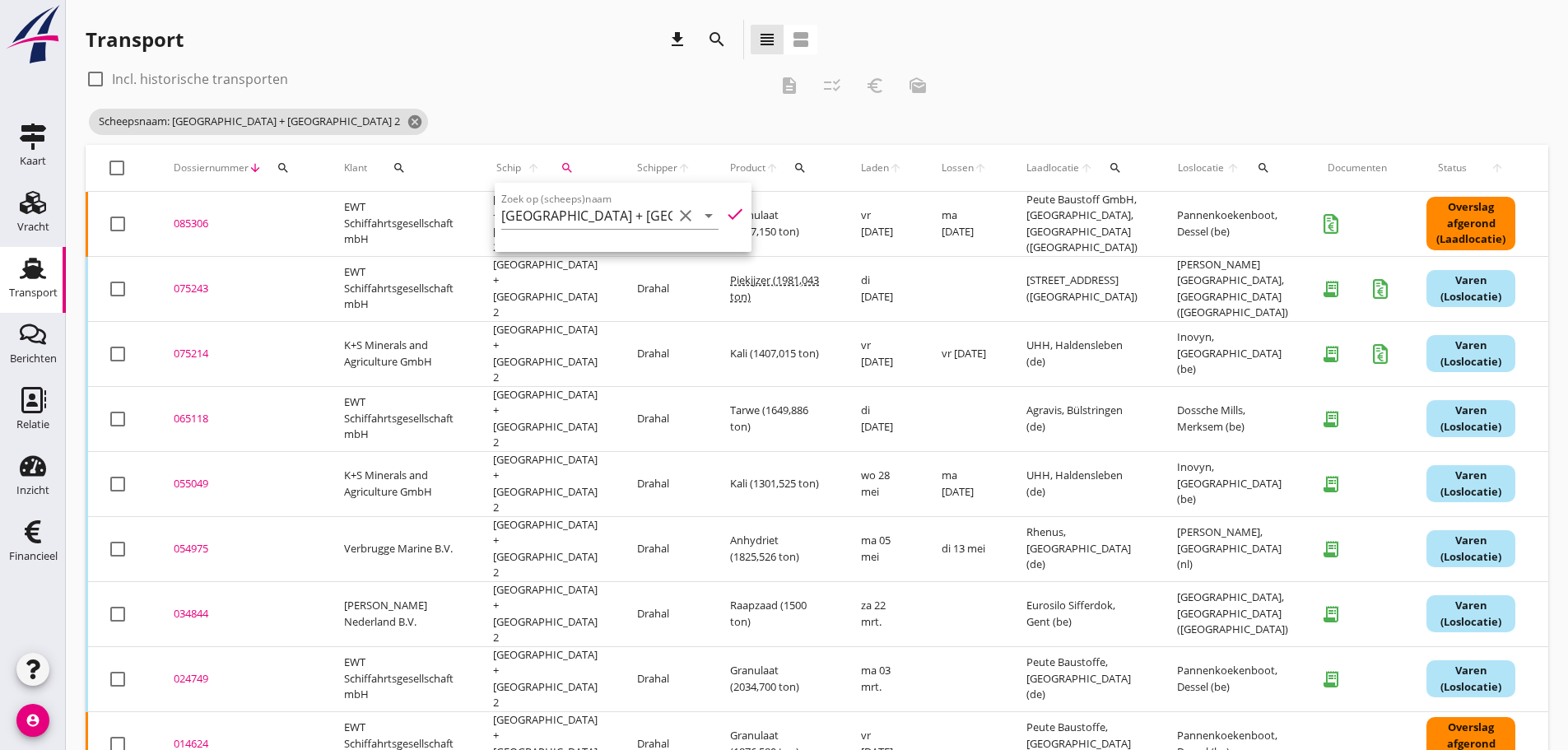
click at [184, 226] on div "085306" at bounding box center [239, 223] width 130 height 16
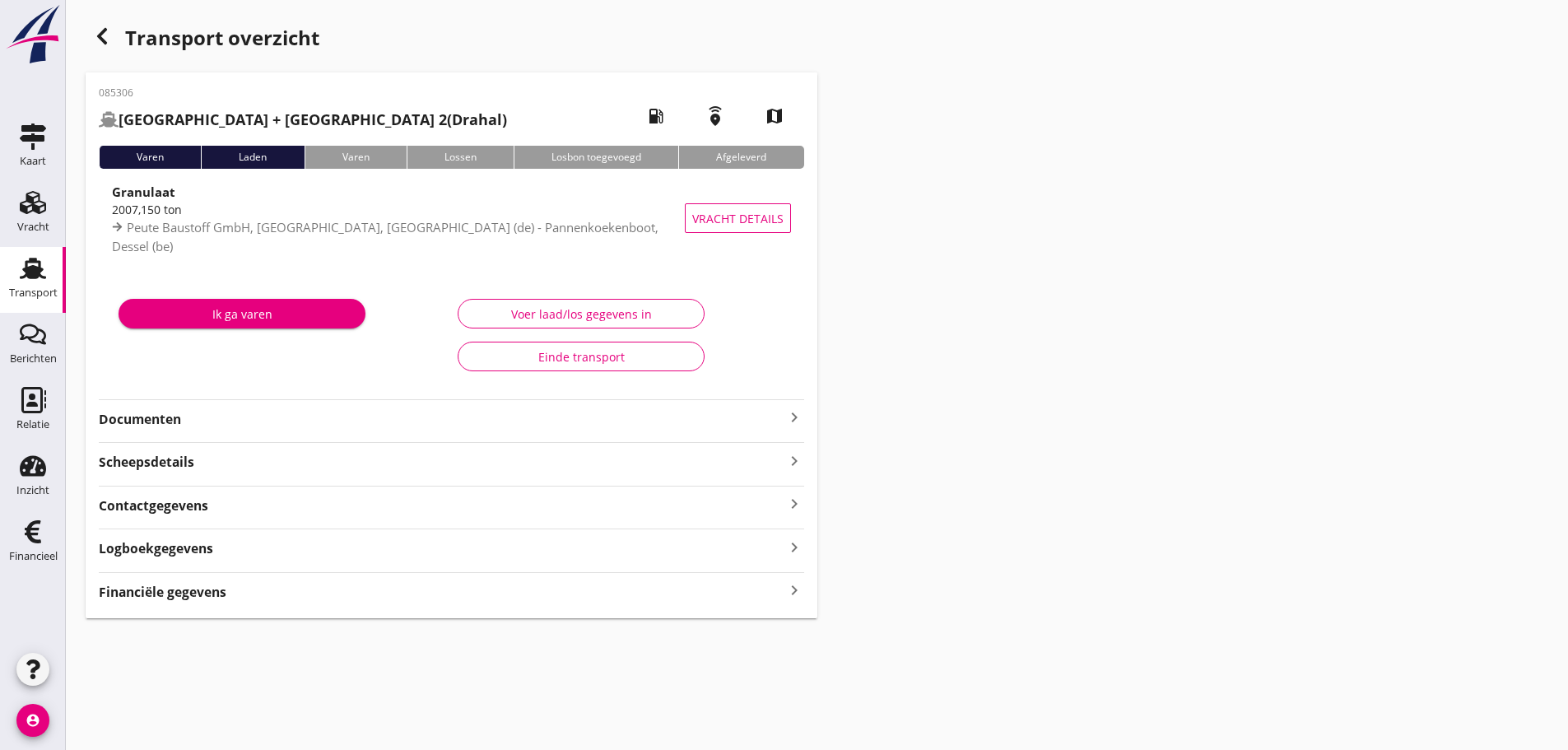
click at [187, 589] on strong "Financiële gegevens" at bounding box center [162, 592] width 128 height 19
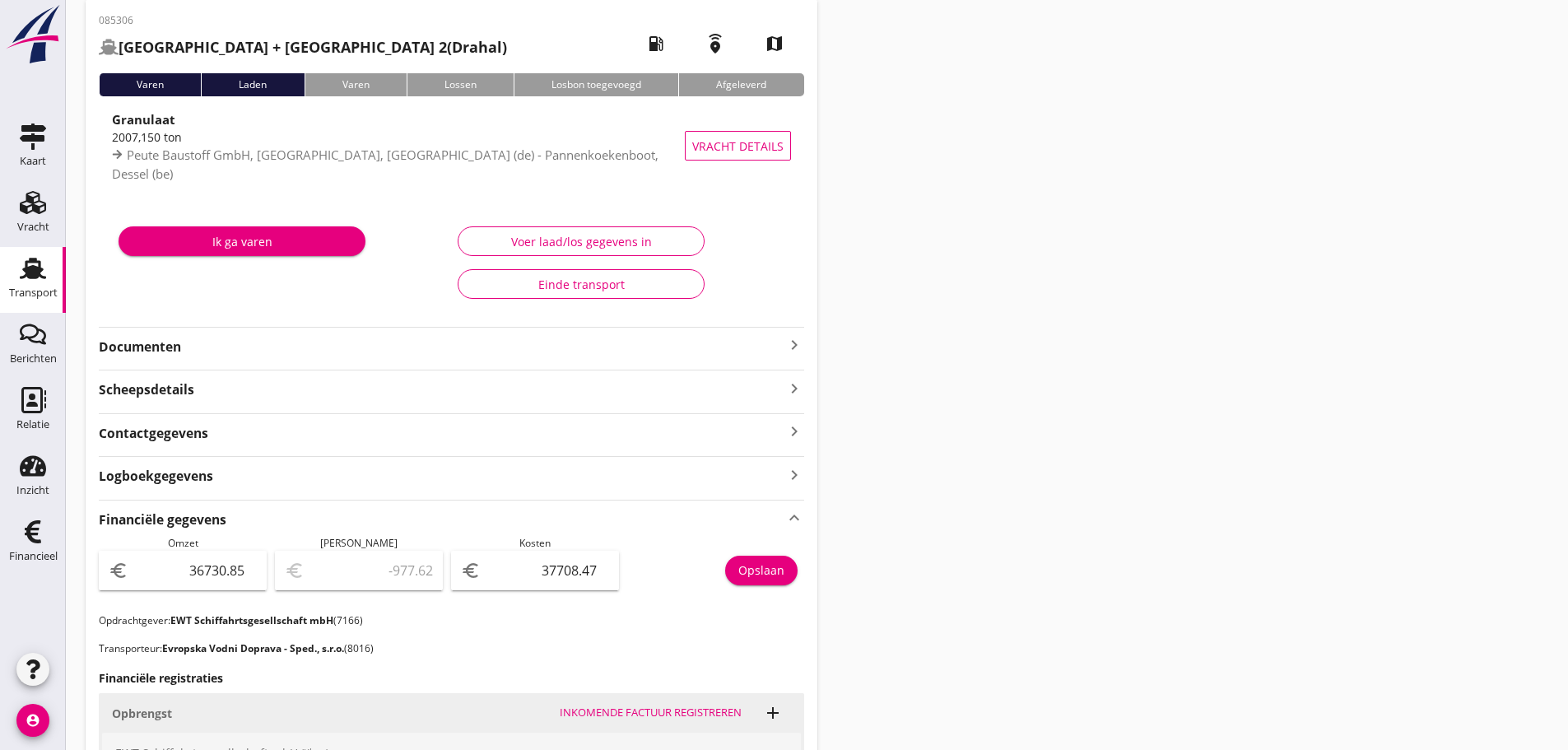
scroll to position [494, 0]
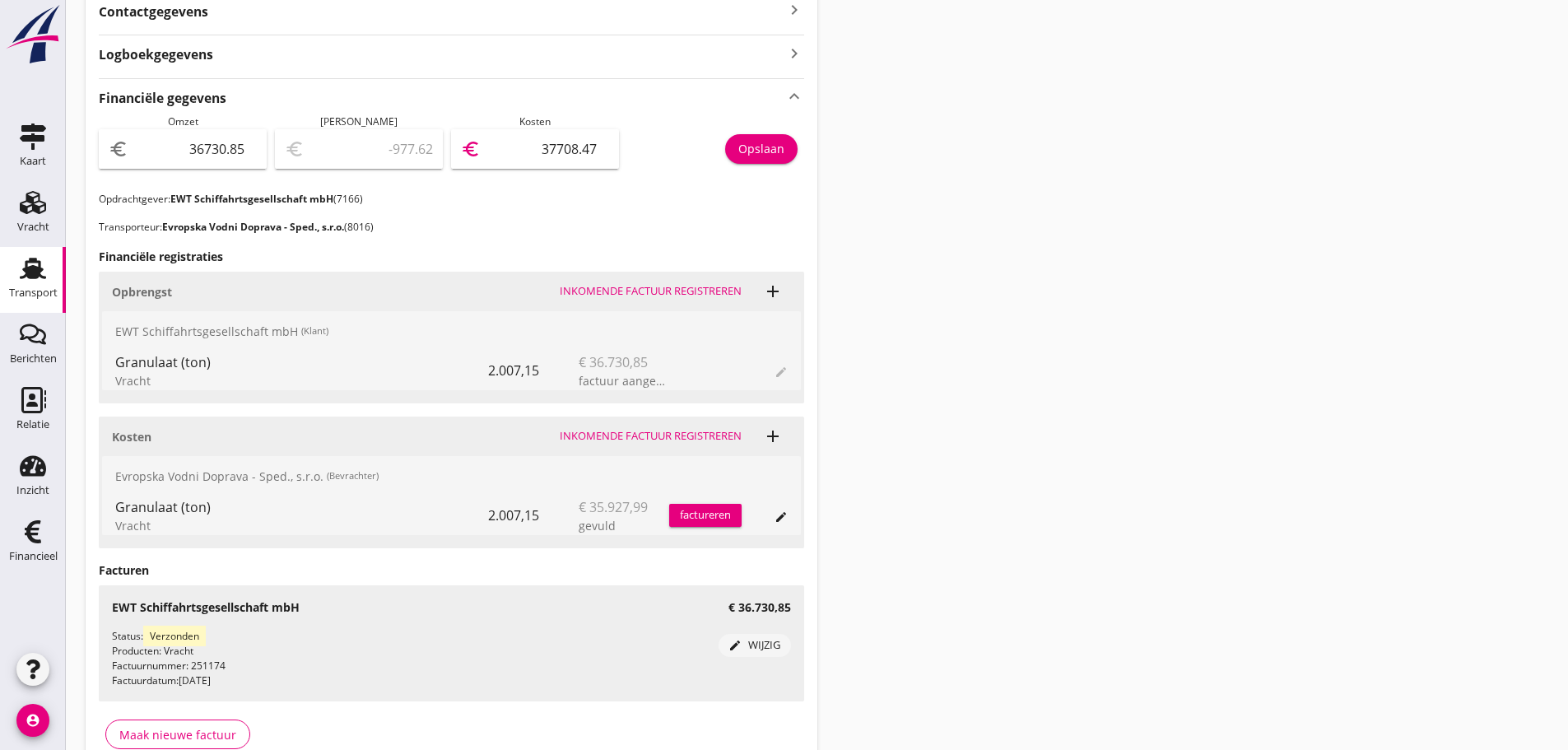
drag, startPoint x: 498, startPoint y: 156, endPoint x: 930, endPoint y: 118, distance: 433.7
click at [922, 111] on div "Transport overzicht 085306 Praha + Praha 2 (Drahal) local_gas_station emergency…" at bounding box center [816, 152] width 1501 height 1292
type input "36727.85"
type input "3"
type input "36695.85"
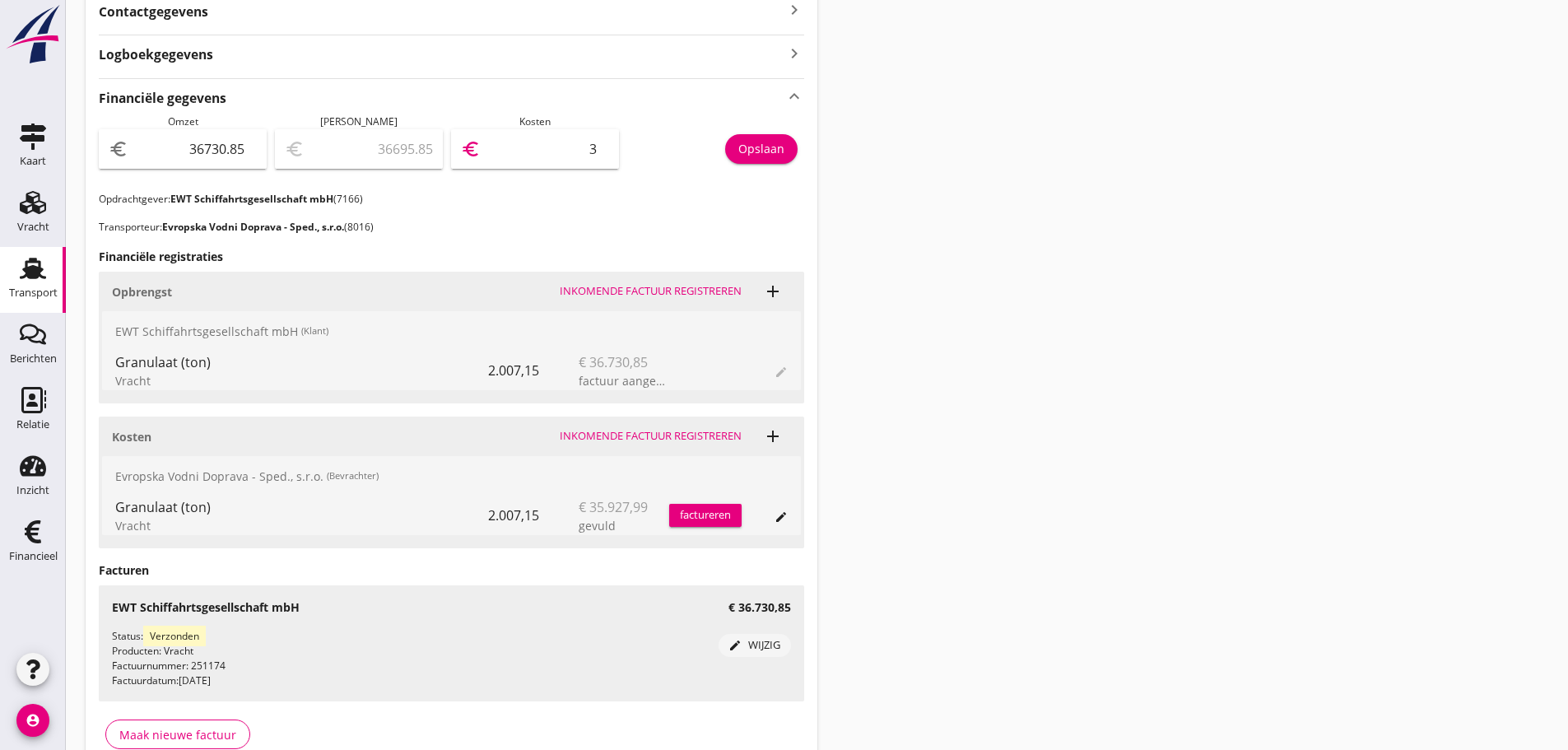
type input "35"
type input "36371.85"
type input "3592"
type input "805.85"
type input "35925"
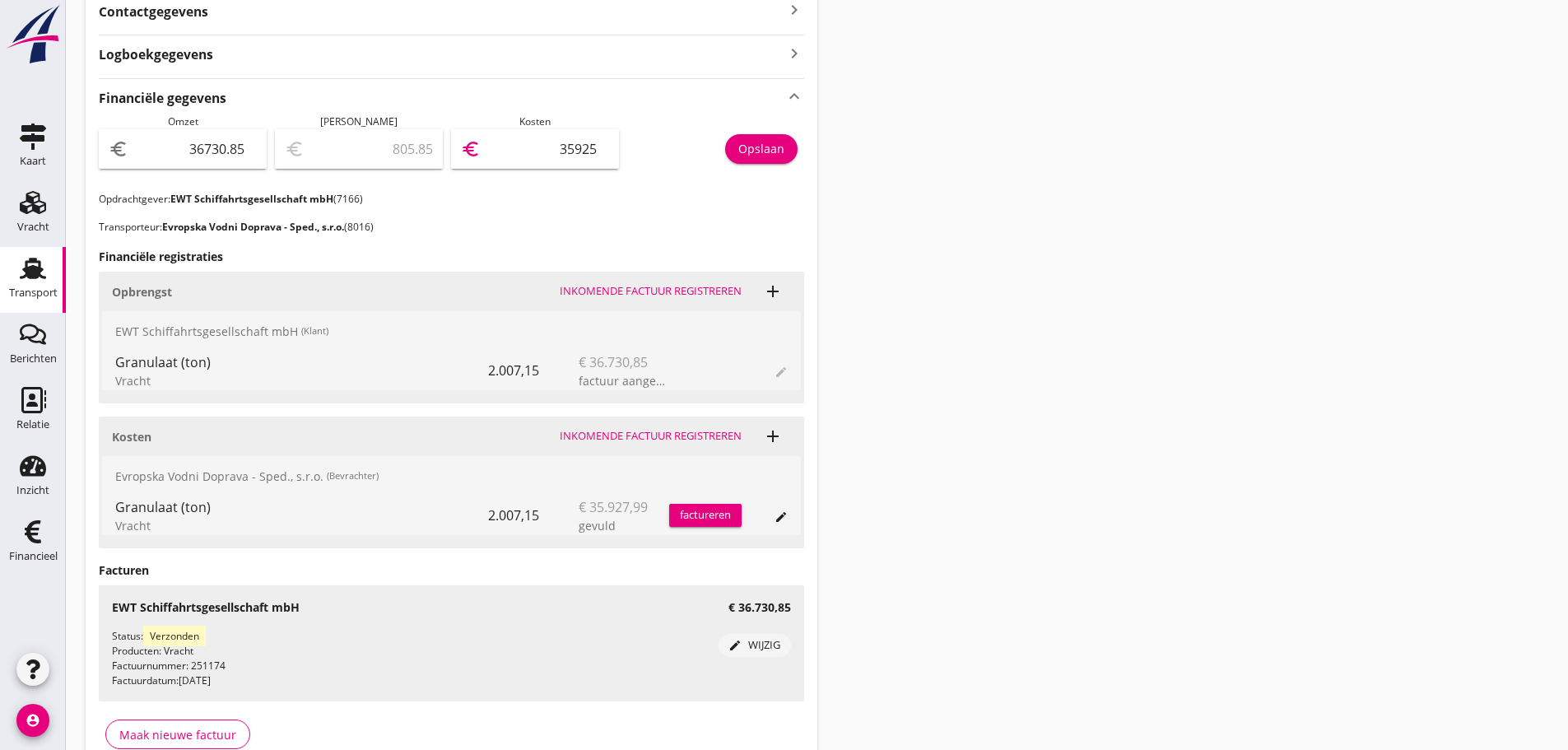
type input "-322526.15"
type input "359257"
type input "805.85"
type input "35925"
type input "33138.85"
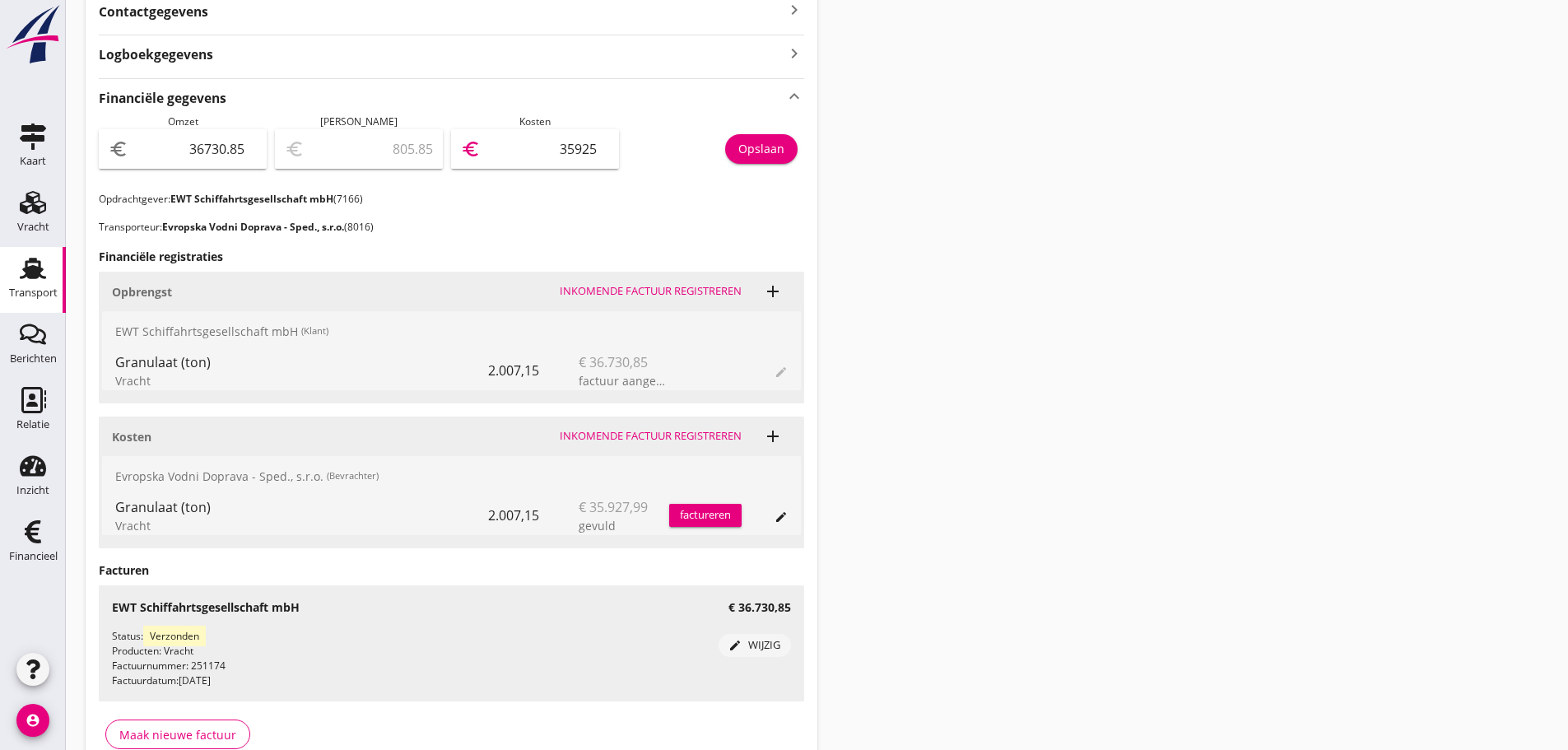
type input "3592"
type input "36371.85"
type input "359"
type input "33138.85"
type input "3592"
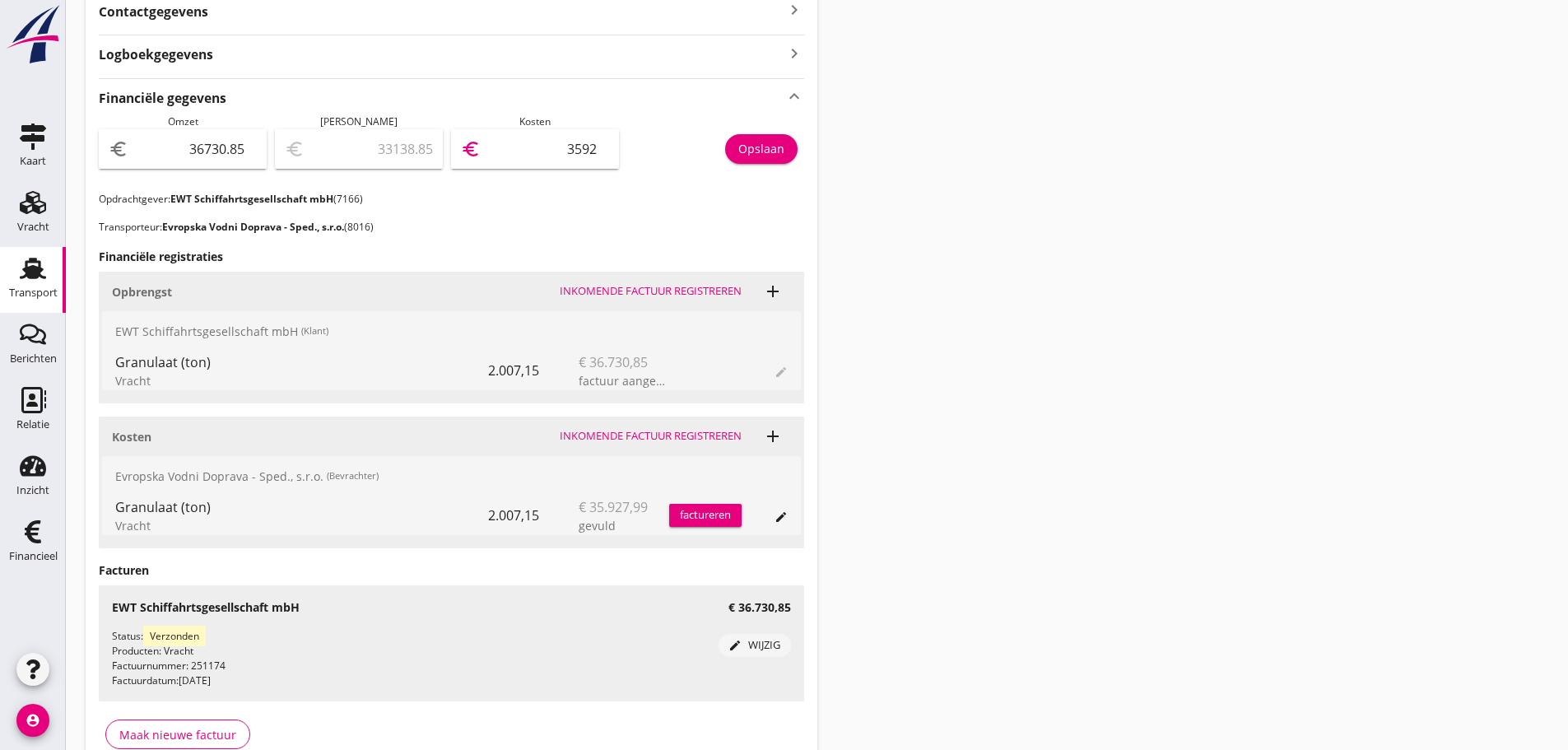
type input "803.85"
type input "35927"
type input "802.95"
type input "35927.9"
type input "802.86"
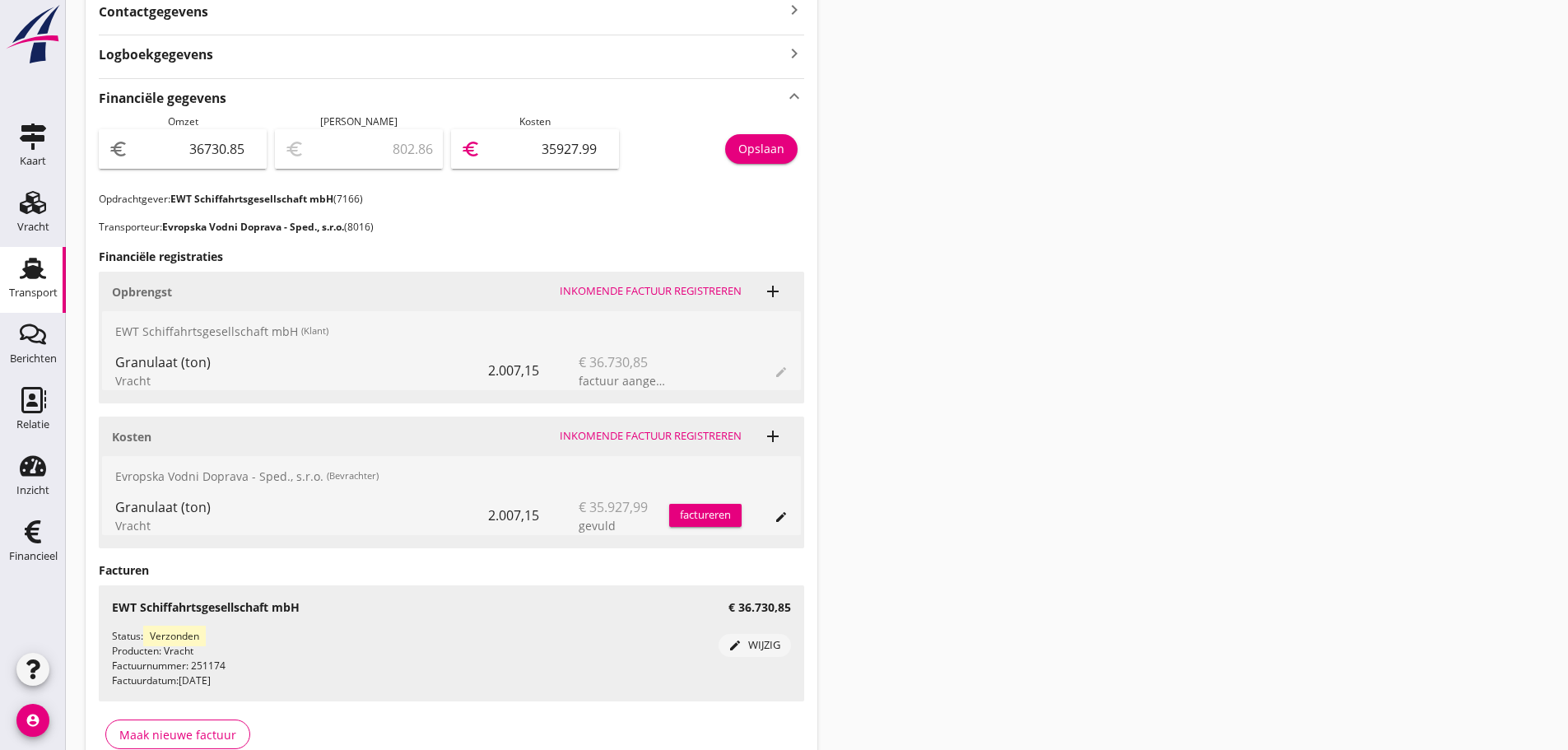
type input "35927.99"
click at [774, 152] on div "Opslaan" at bounding box center [761, 149] width 46 height 17
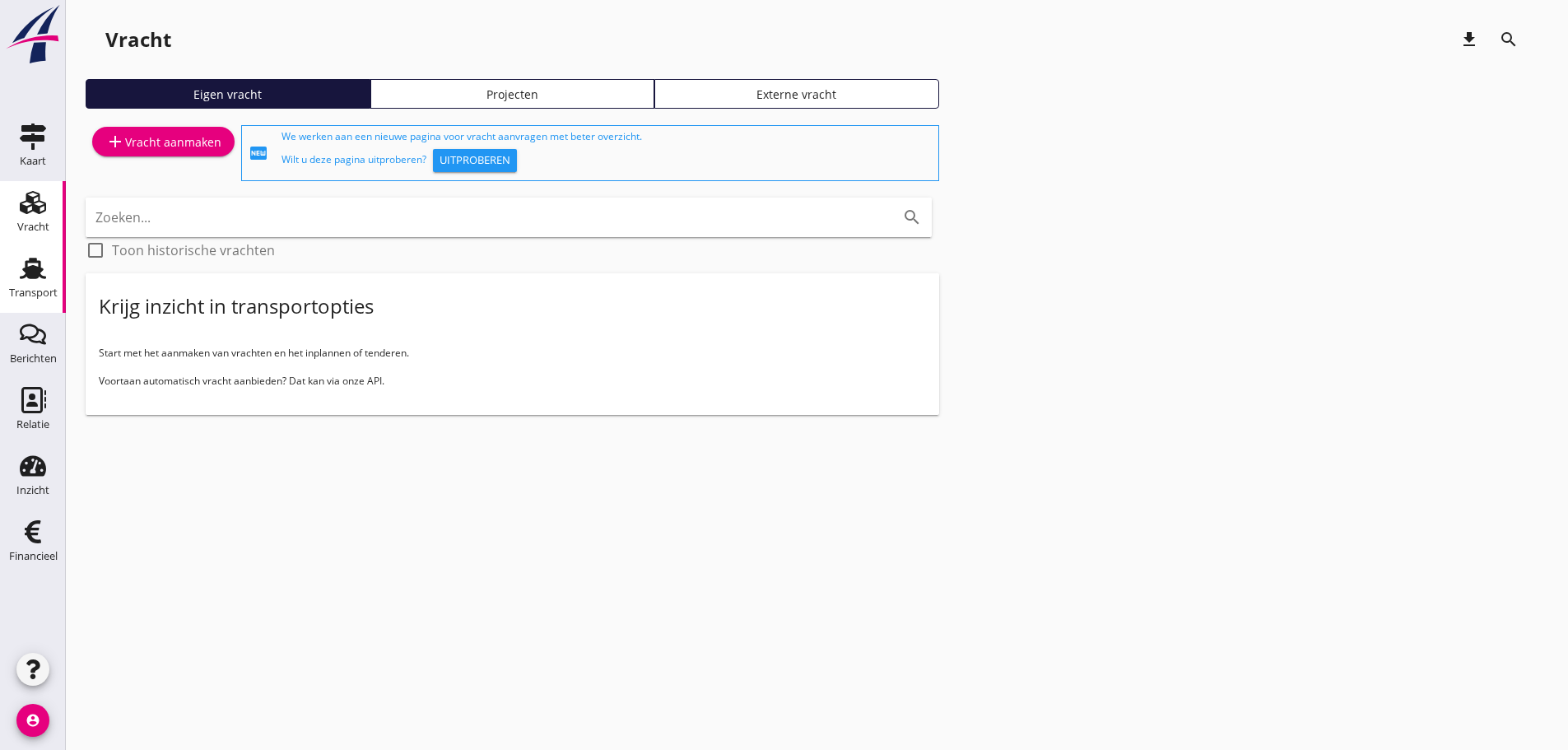
click at [56, 272] on link "Transport Transport" at bounding box center [33, 280] width 66 height 66
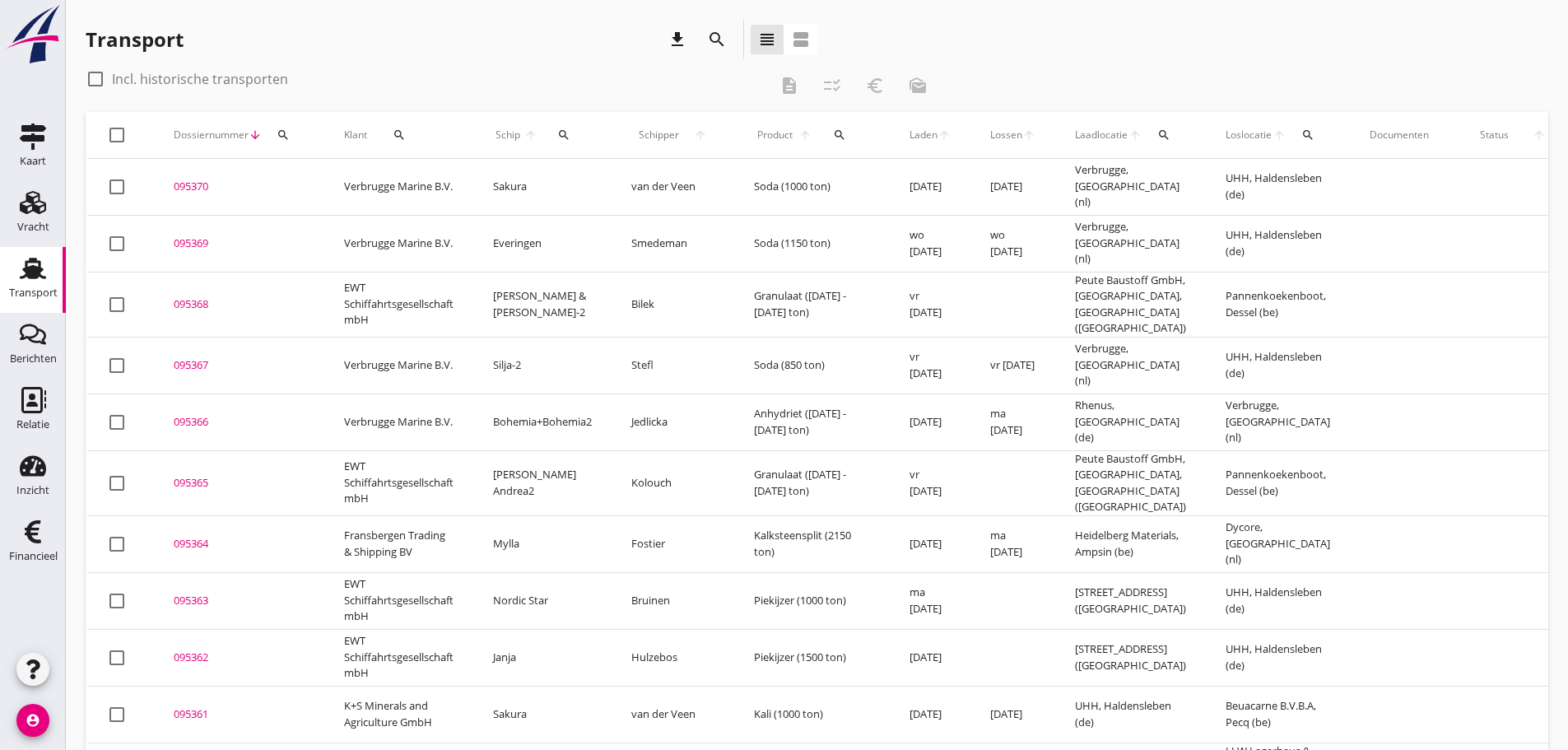
click at [562, 132] on icon "search" at bounding box center [564, 135] width 14 height 14
click at [579, 182] on input "Zoek op (scheeps)naam" at bounding box center [641, 182] width 171 height 26
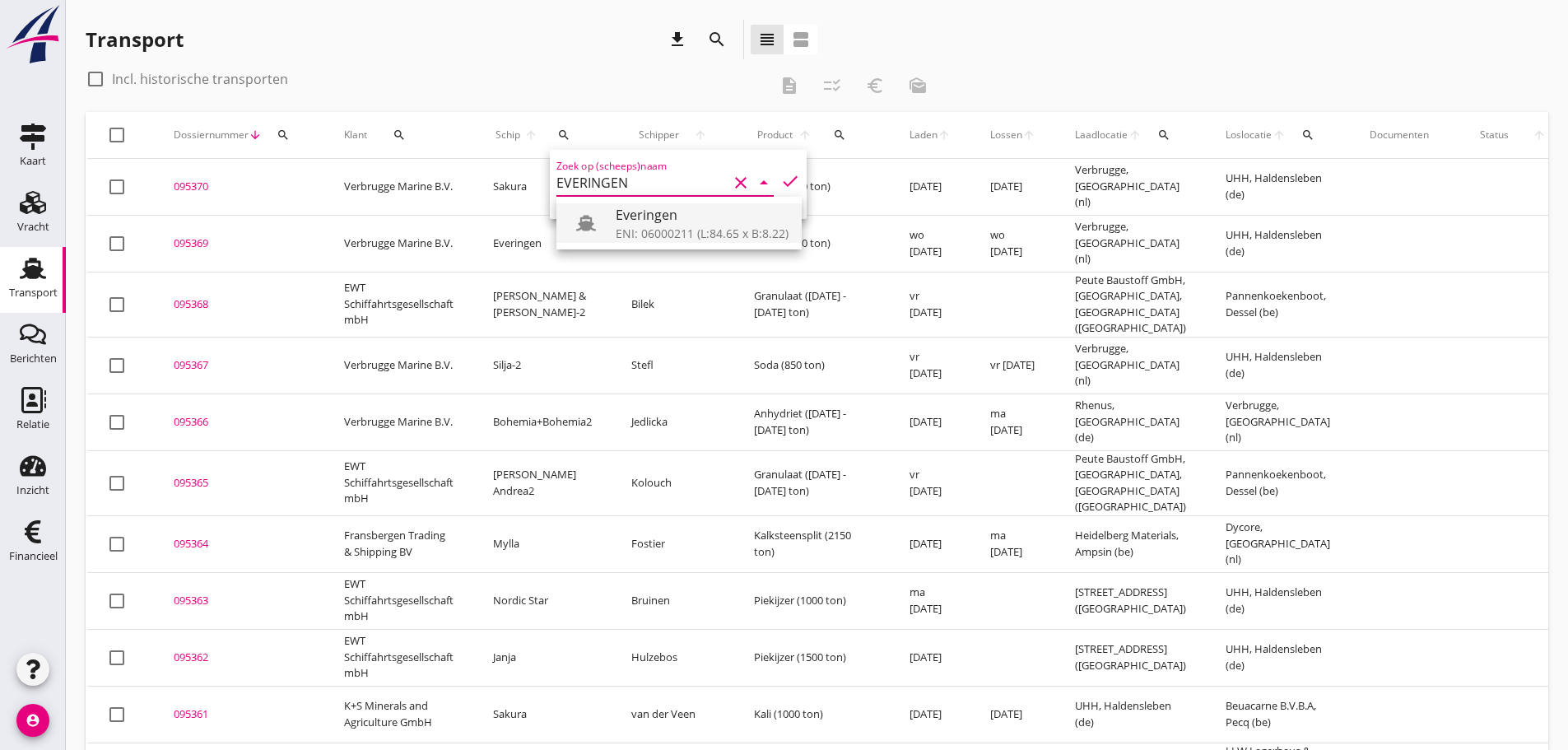
click at [679, 239] on div "ENI: 06000211 (L:84.65 x B:8.22)" at bounding box center [701, 234] width 173 height 17
click at [780, 181] on icon "check" at bounding box center [789, 181] width 19 height 19
type input "Everingen"
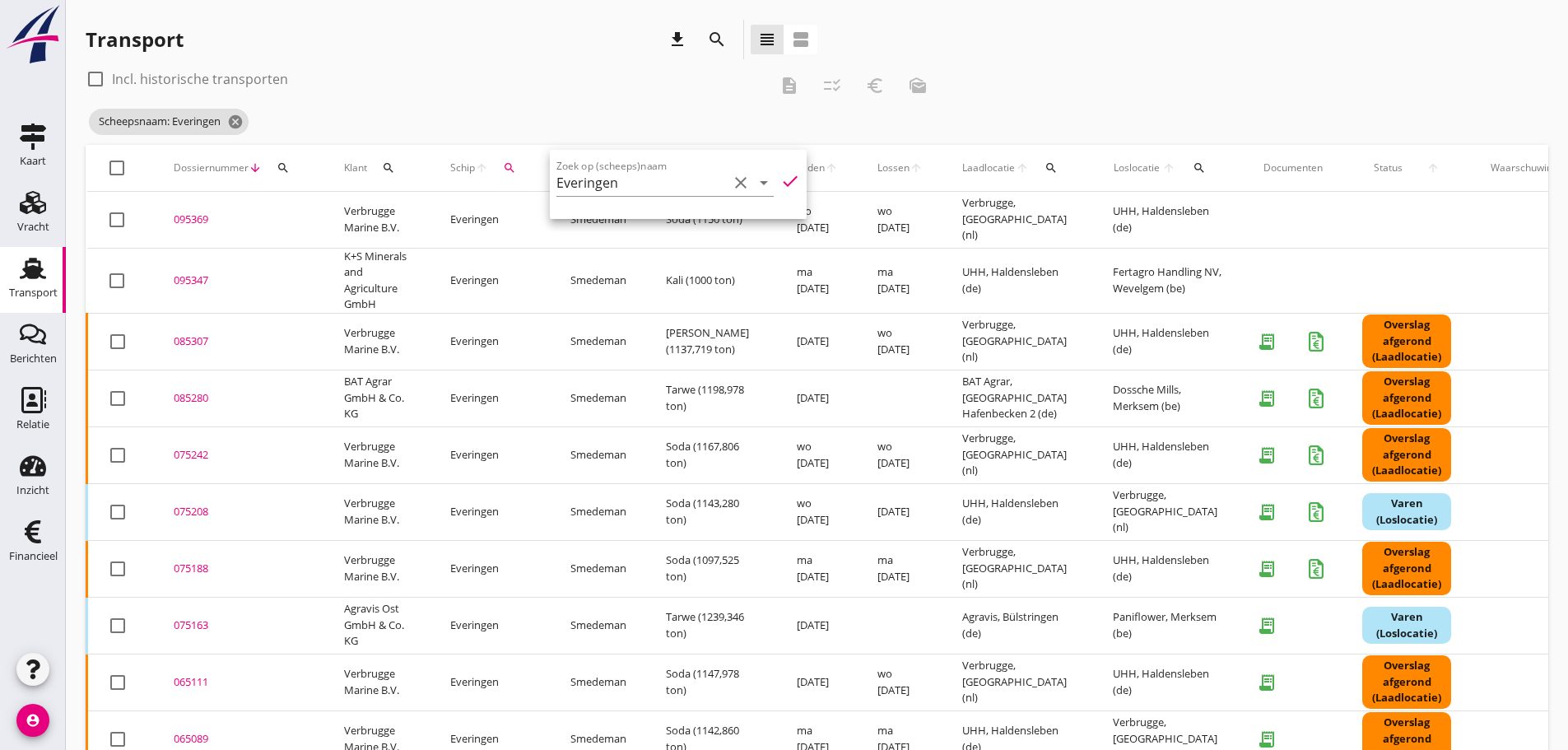
click at [563, 101] on div "check_box_outline_blank Incl. historische transporten description checklist_rtl…" at bounding box center [512, 85] width 853 height 40
click at [184, 277] on div "095347" at bounding box center [239, 280] width 130 height 16
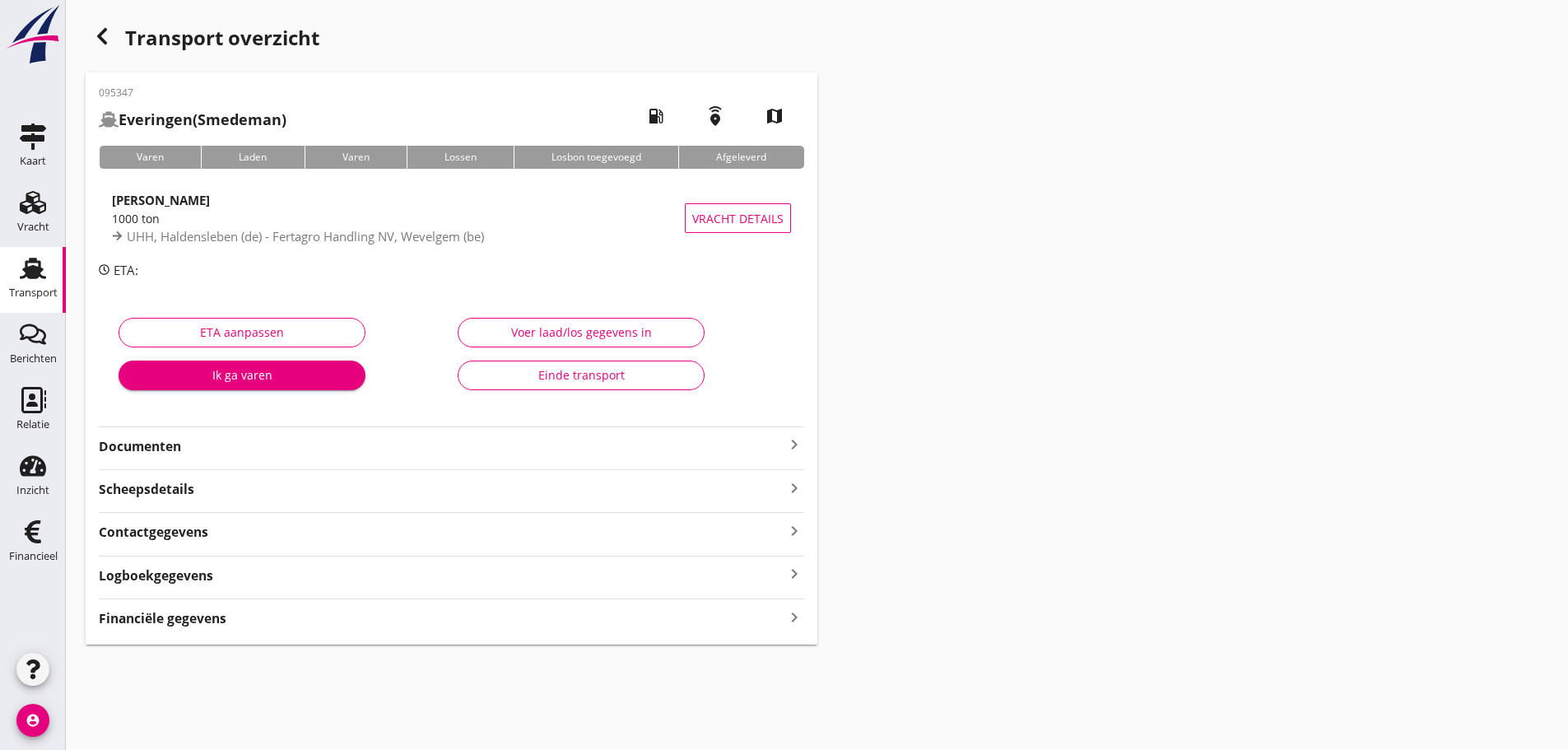
click at [802, 620] on icon "keyboard_arrow_right" at bounding box center [794, 617] width 19 height 22
click at [103, 39] on icon "button" at bounding box center [101, 36] width 19 height 19
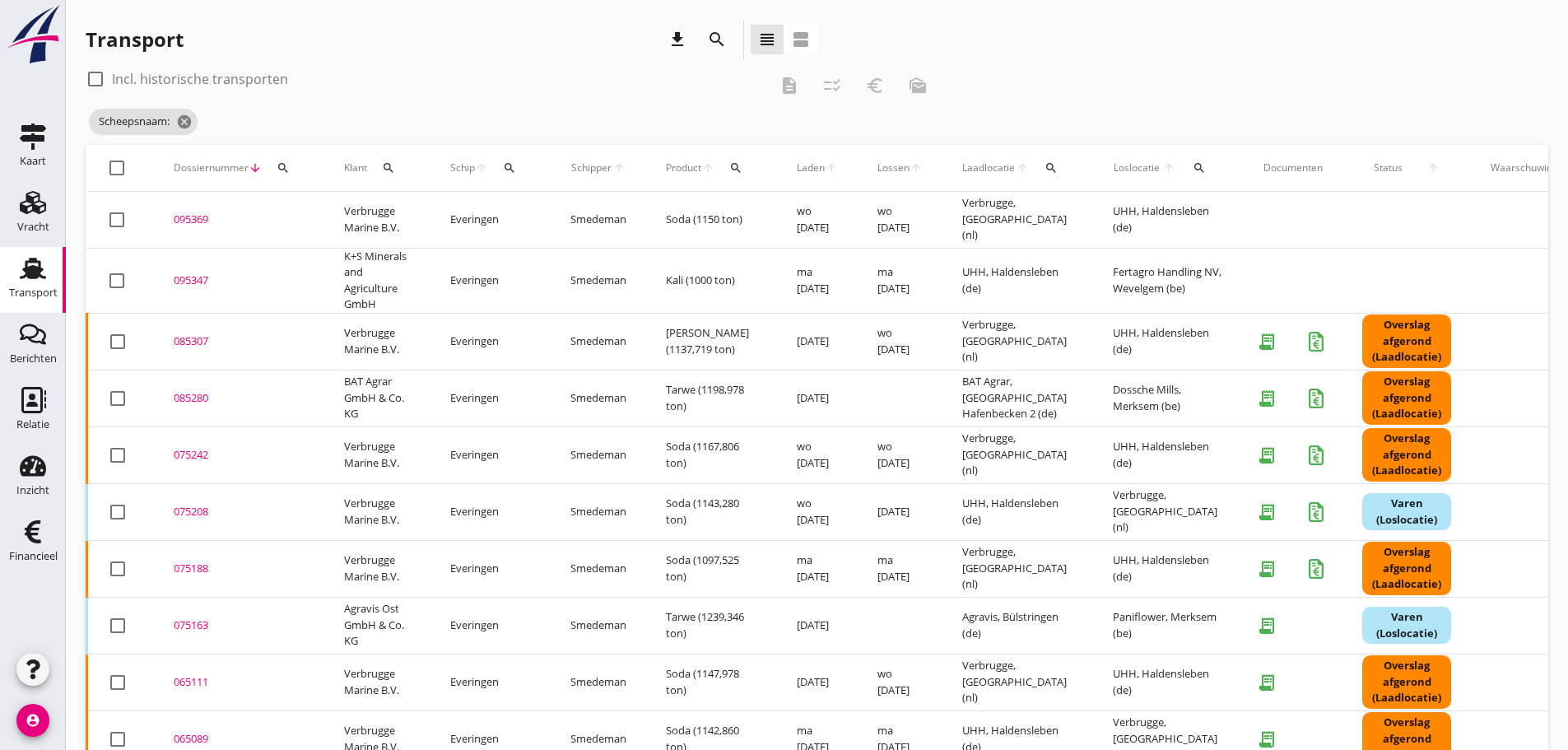
click at [18, 286] on div "Transport" at bounding box center [33, 293] width 48 height 23
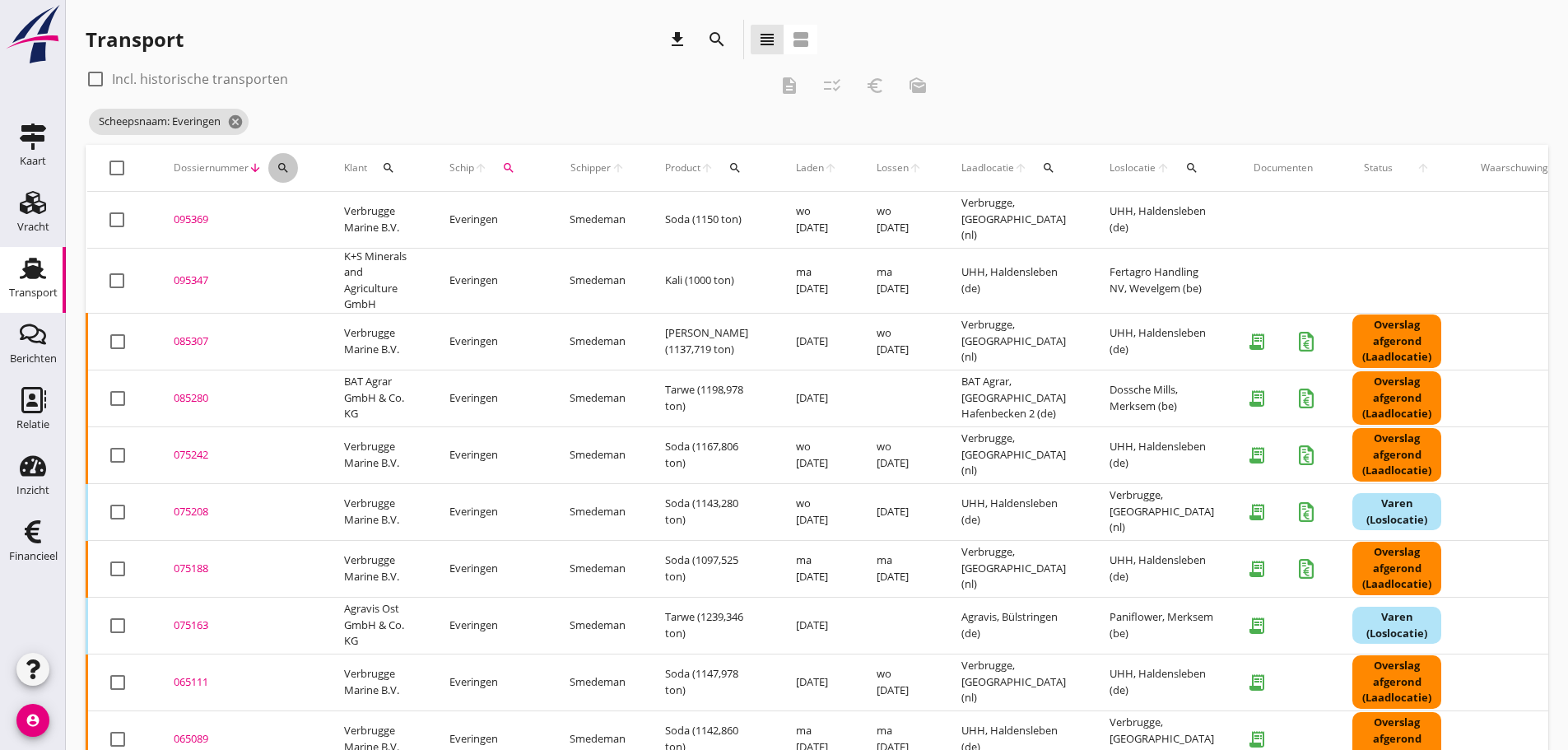
click at [280, 165] on icon "search" at bounding box center [283, 168] width 14 height 14
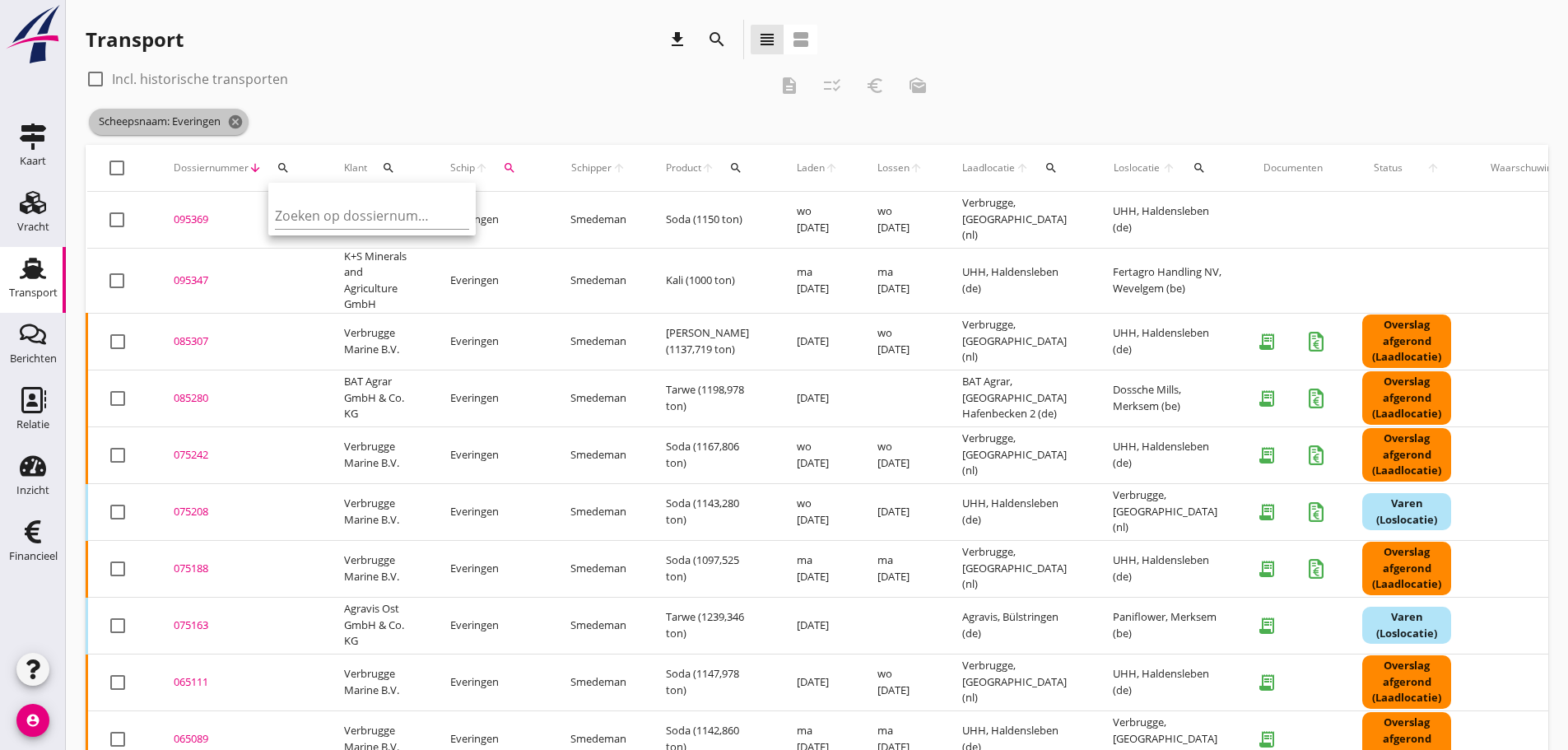
click at [248, 120] on span "Scheepsnaam: Everingen cancel" at bounding box center [168, 121] width 159 height 26
click at [248, 114] on span "Scheepsnaam: Everingen cancel" at bounding box center [168, 121] width 159 height 26
click at [243, 115] on icon "cancel" at bounding box center [235, 122] width 16 height 16
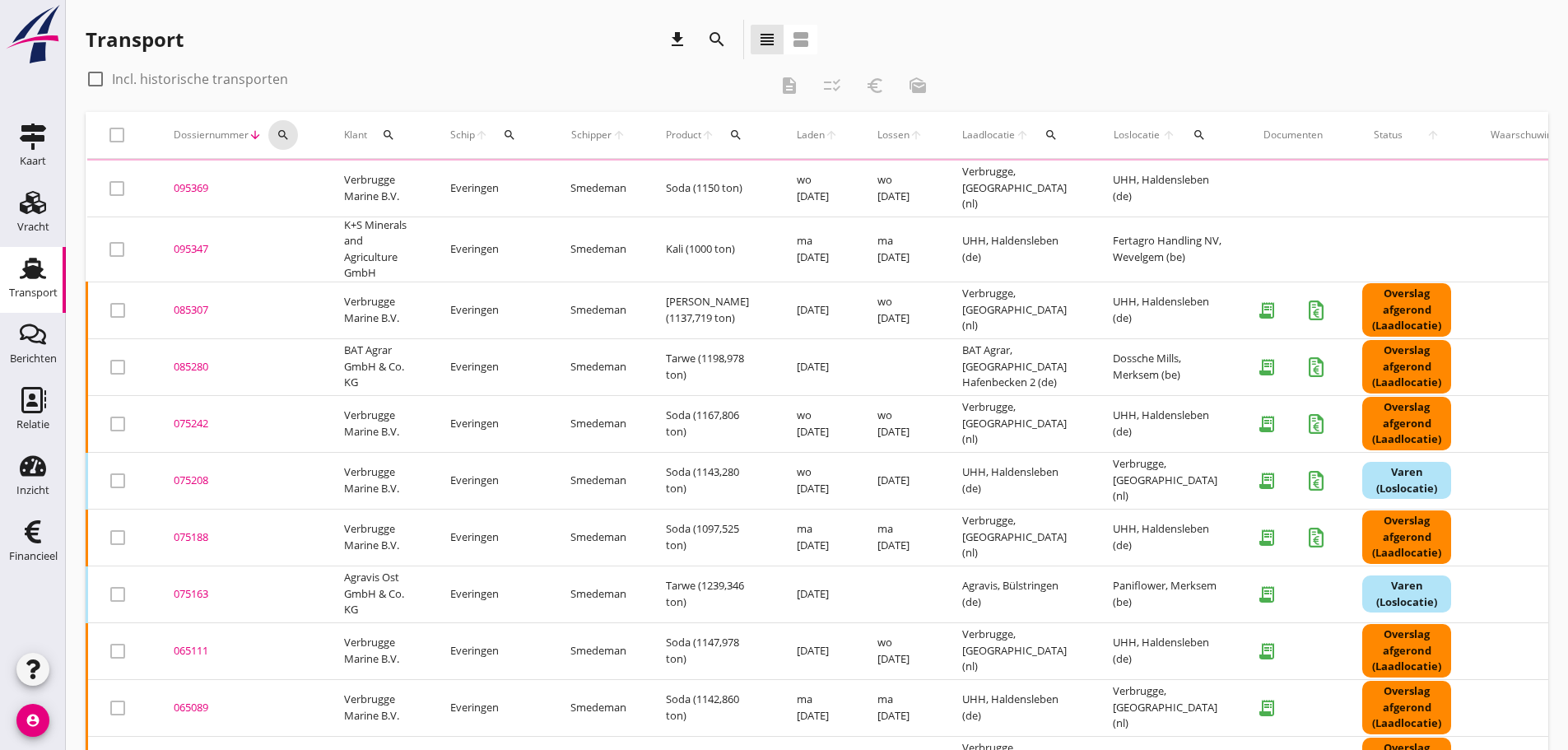
drag, startPoint x: 280, startPoint y: 133, endPoint x: 302, endPoint y: 145, distance: 25.1
click at [297, 141] on button "search" at bounding box center [283, 134] width 30 height 30
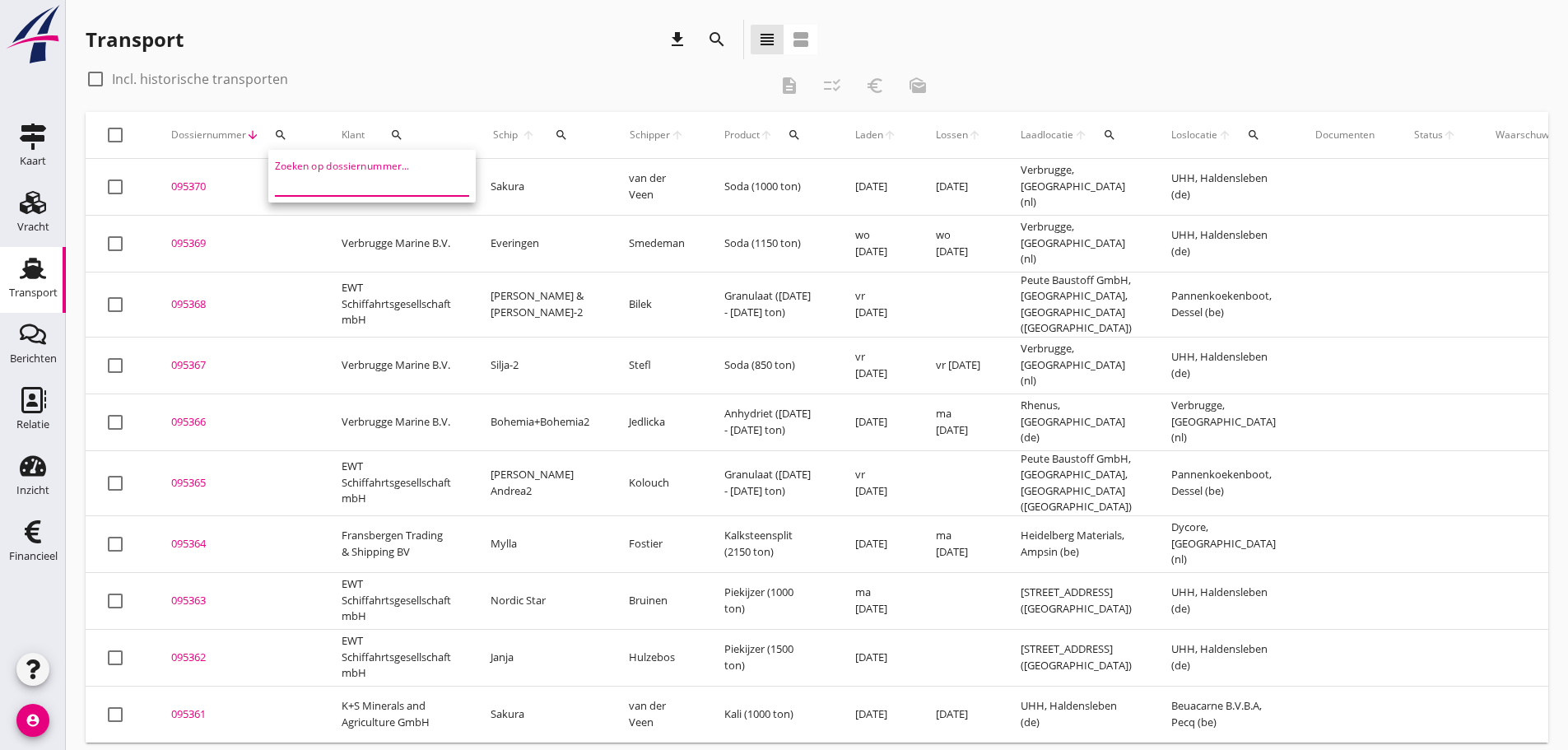
click at [308, 177] on input "Zoeken op dossiernummer..." at bounding box center [359, 182] width 171 height 26
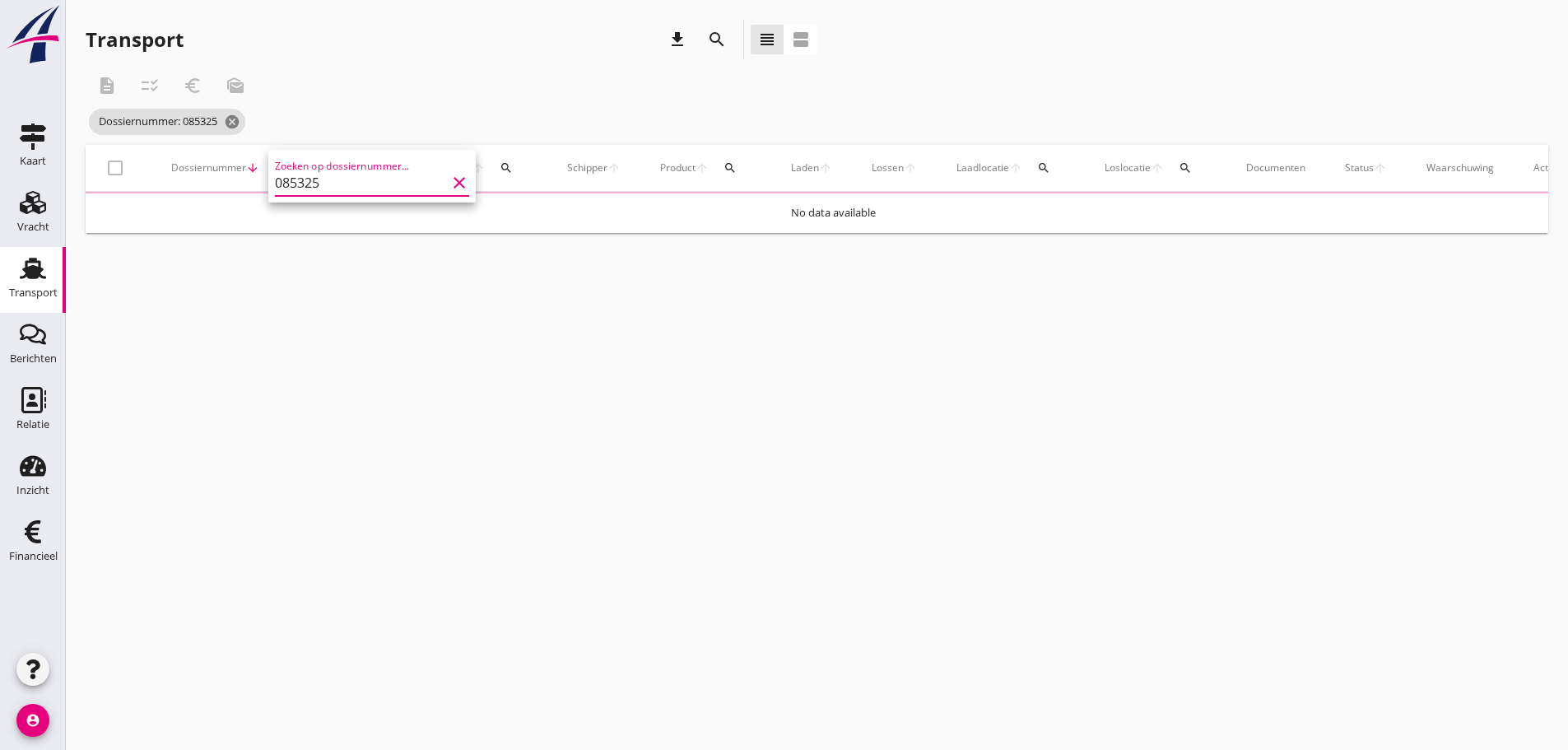
type input "085325"
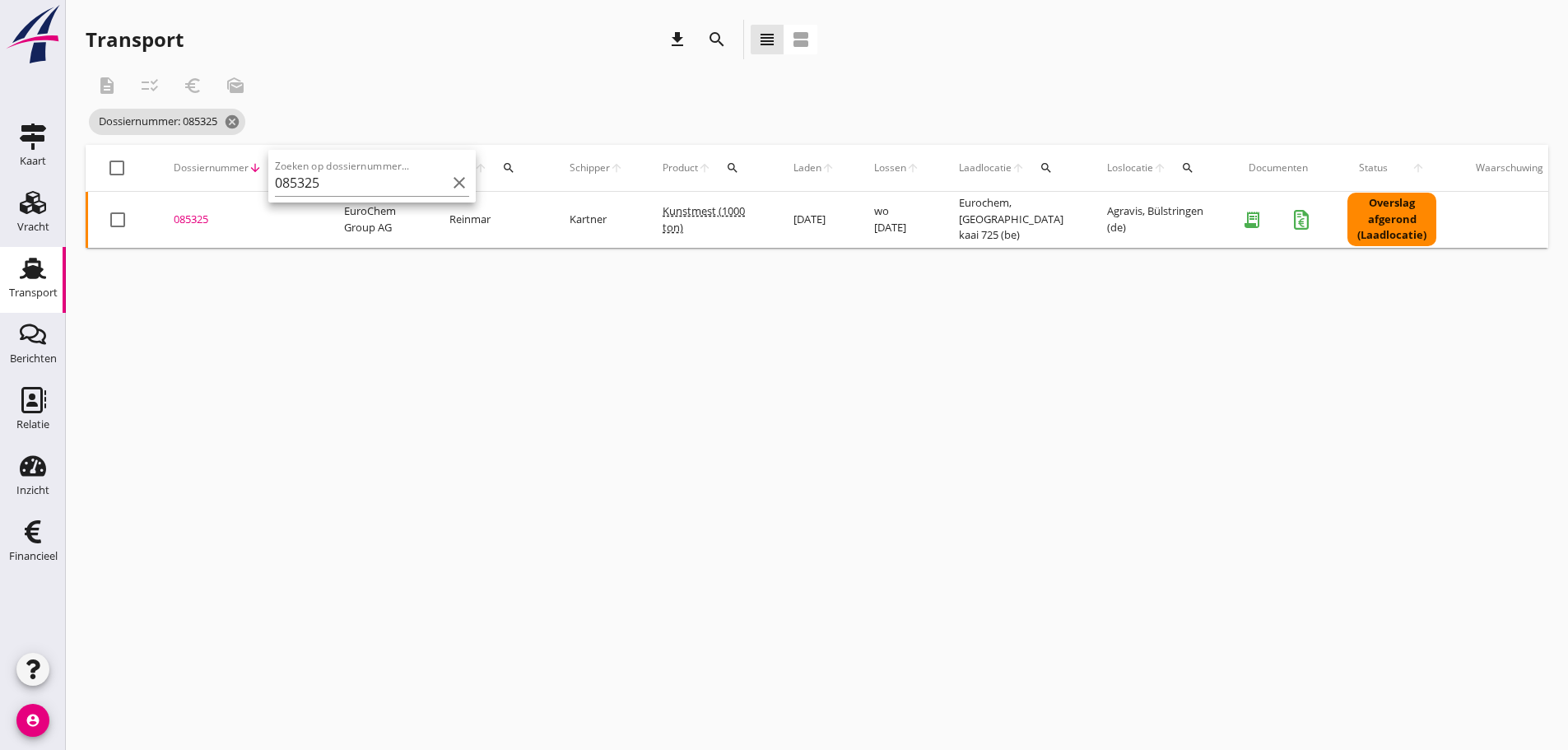
click at [203, 223] on div "085325" at bounding box center [239, 219] width 130 height 16
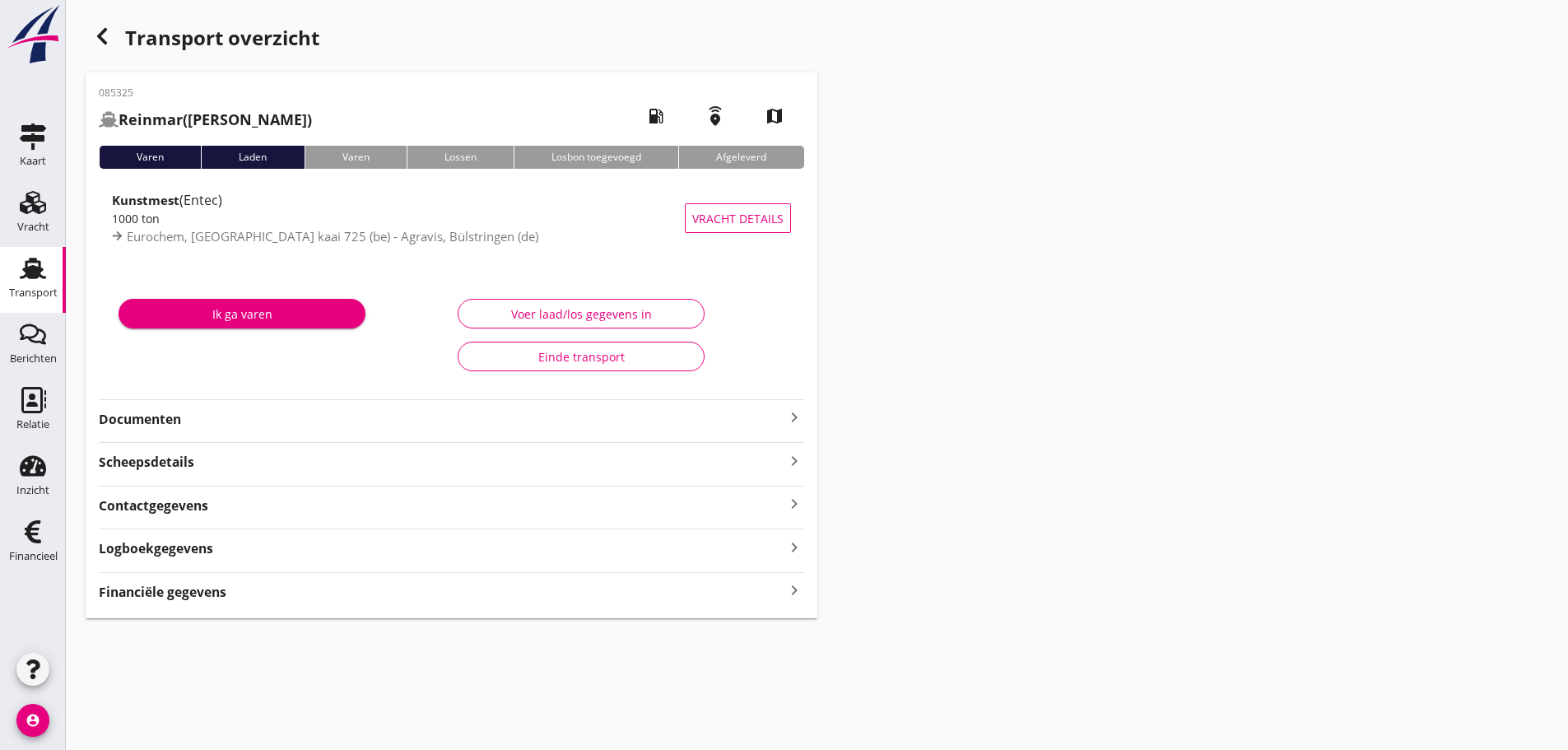
click at [796, 590] on icon "keyboard_arrow_right" at bounding box center [794, 591] width 19 height 22
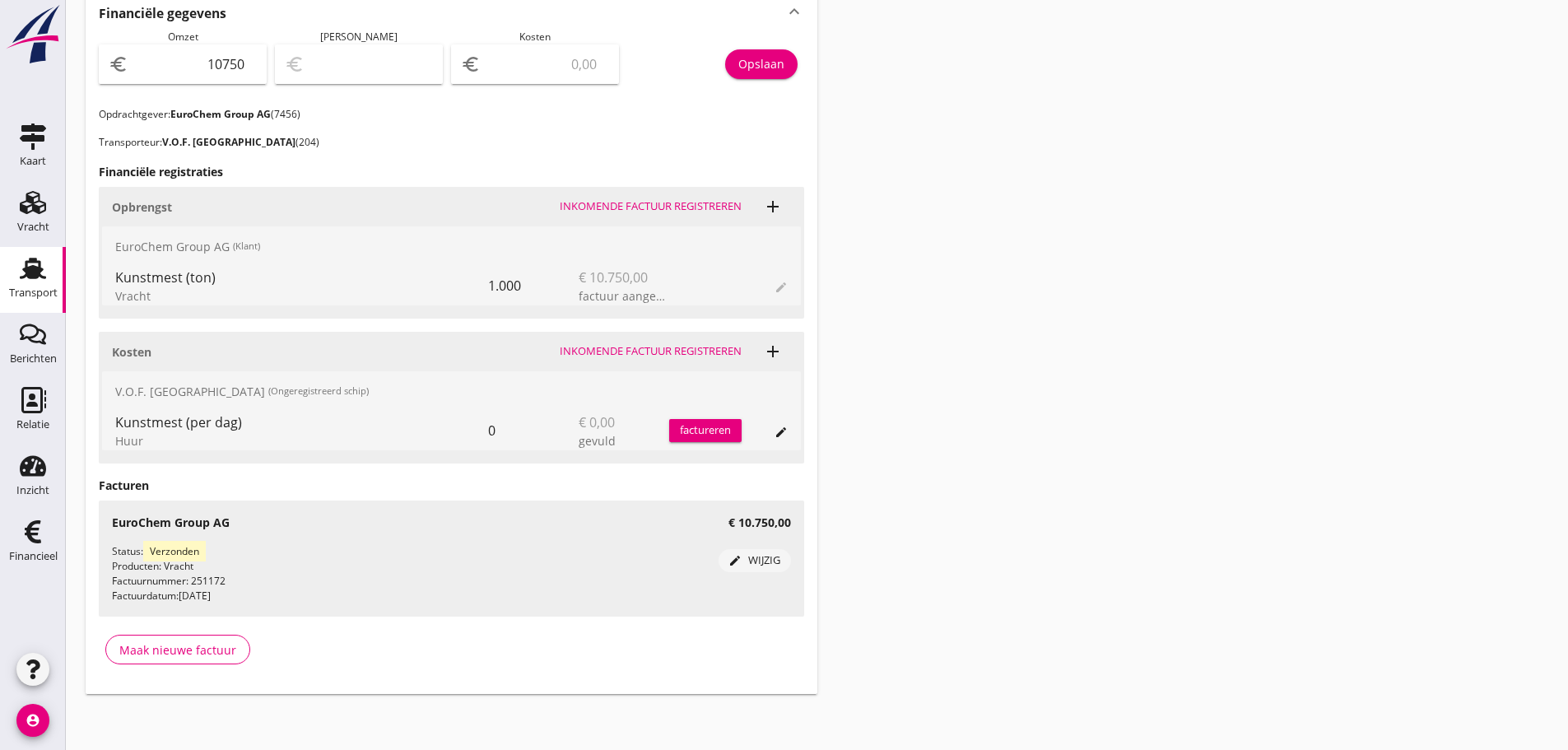
scroll to position [582, 0]
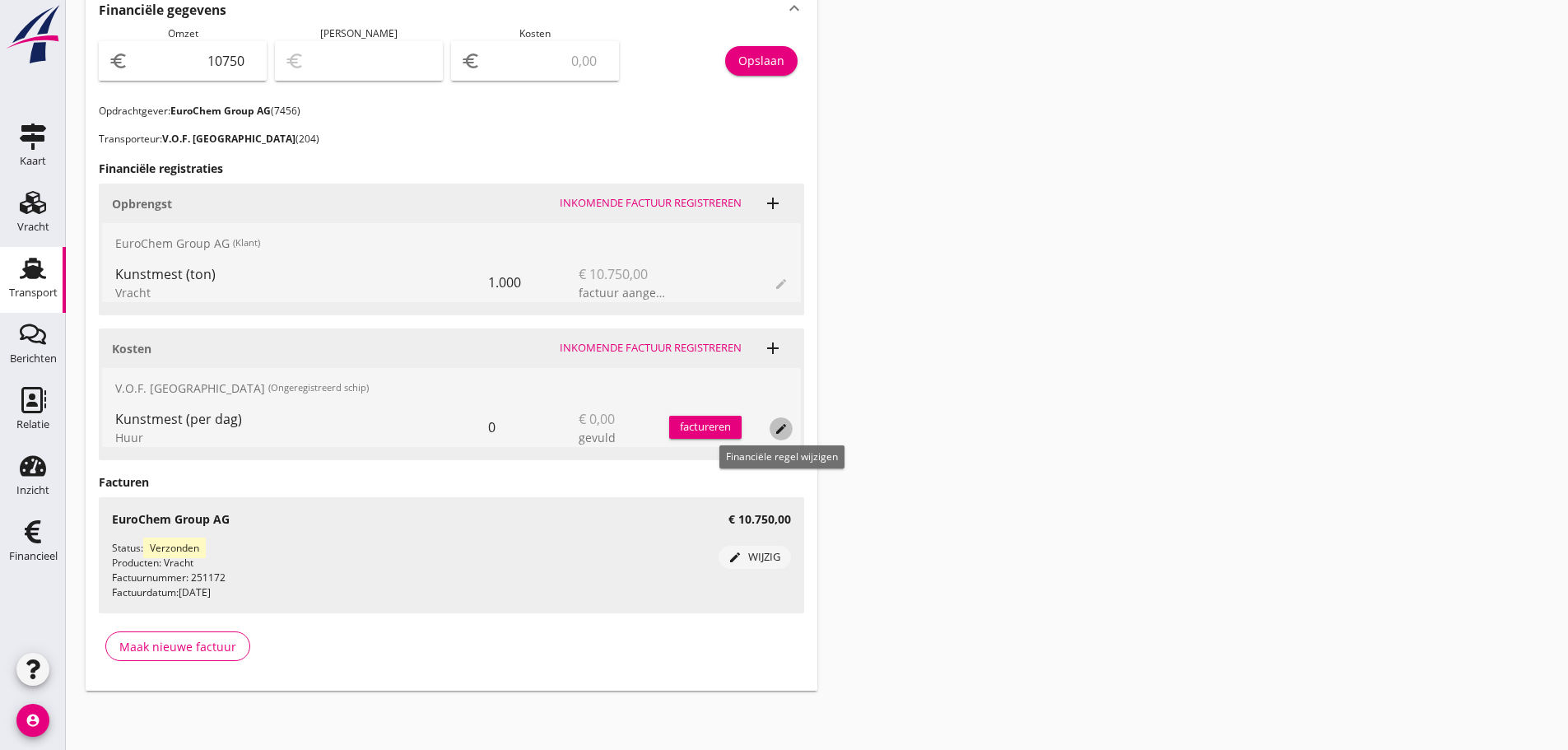
click at [780, 429] on icon "edit" at bounding box center [782, 429] width 14 height 14
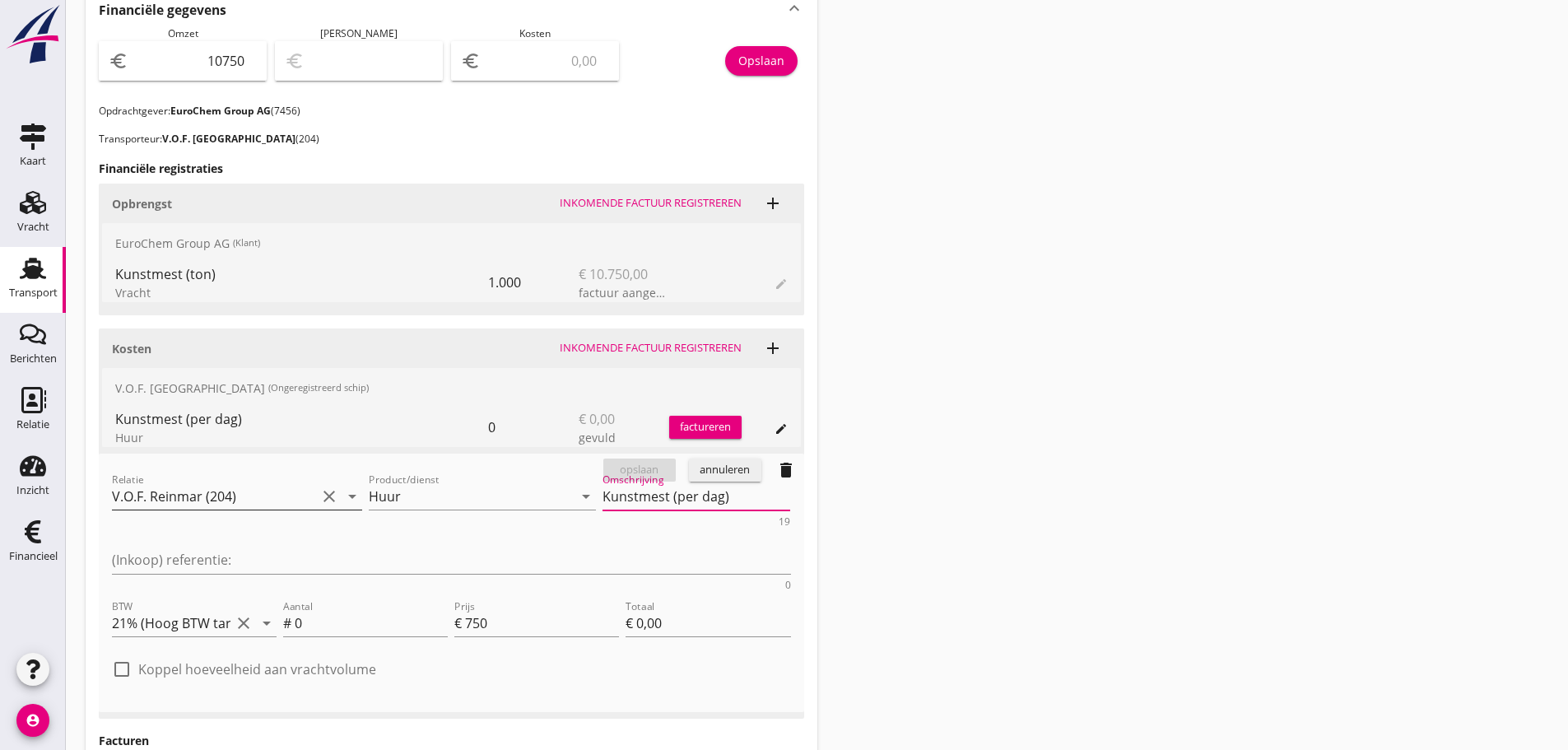
drag, startPoint x: 637, startPoint y: 501, endPoint x: 301, endPoint y: 497, distance: 336.0
click at [300, 498] on div "Relatie V.O.F. [PERSON_NAME] (204) clear arrow_drop_down Product/dienst Huur ar…" at bounding box center [451, 530] width 686 height 127
type textarea "11 Dagen"
drag, startPoint x: 306, startPoint y: 558, endPoint x: 194, endPoint y: 562, distance: 112.1
click at [194, 593] on div "BTW 21% (Hoog BTW tarief) clear arrow_drop_down Aantal # 0 Prijs € 750 Totaal €…" at bounding box center [451, 624] width 686 height 63
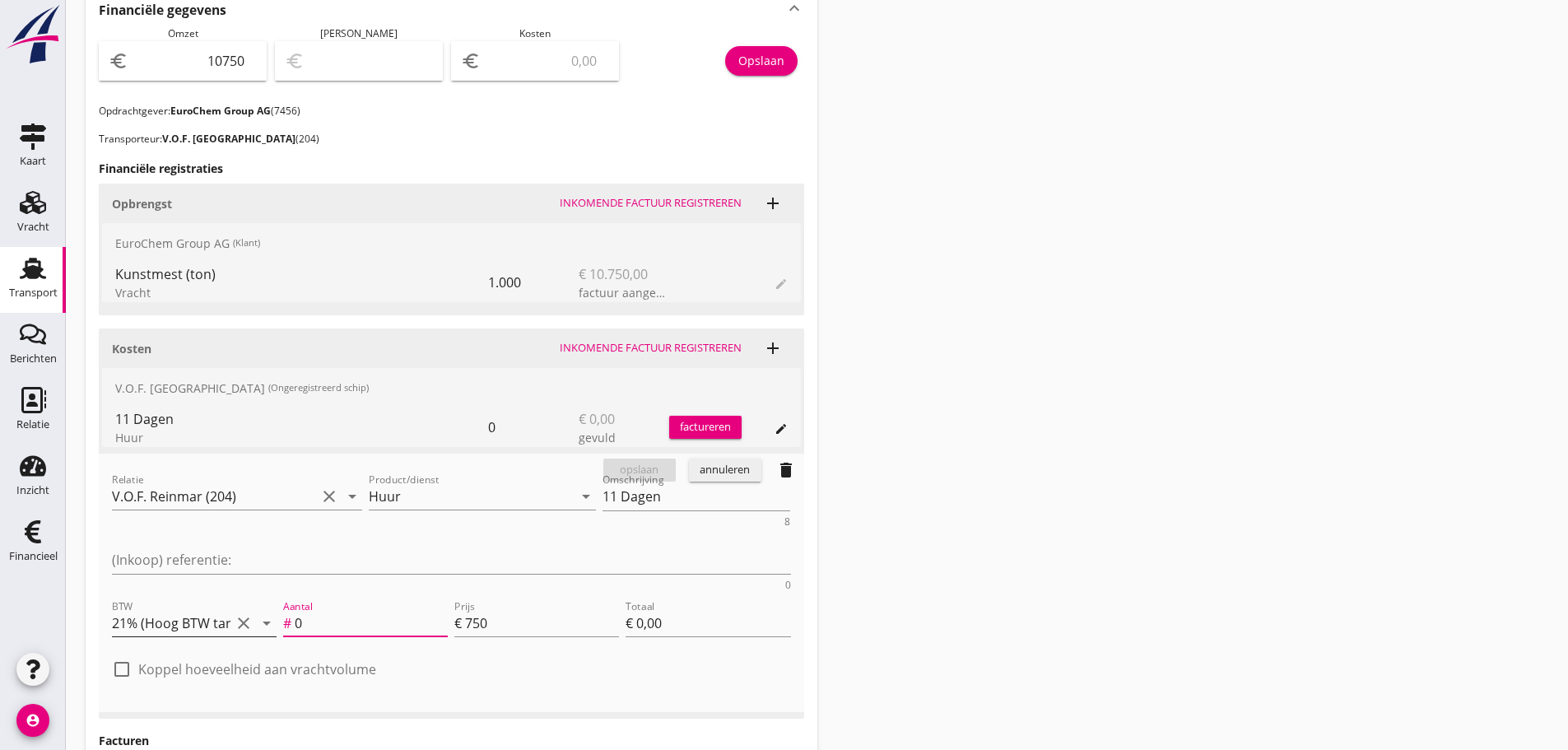
type input "1"
type input "€ 750,00"
type input "11"
type input "€ 8.250,00"
type input "11"
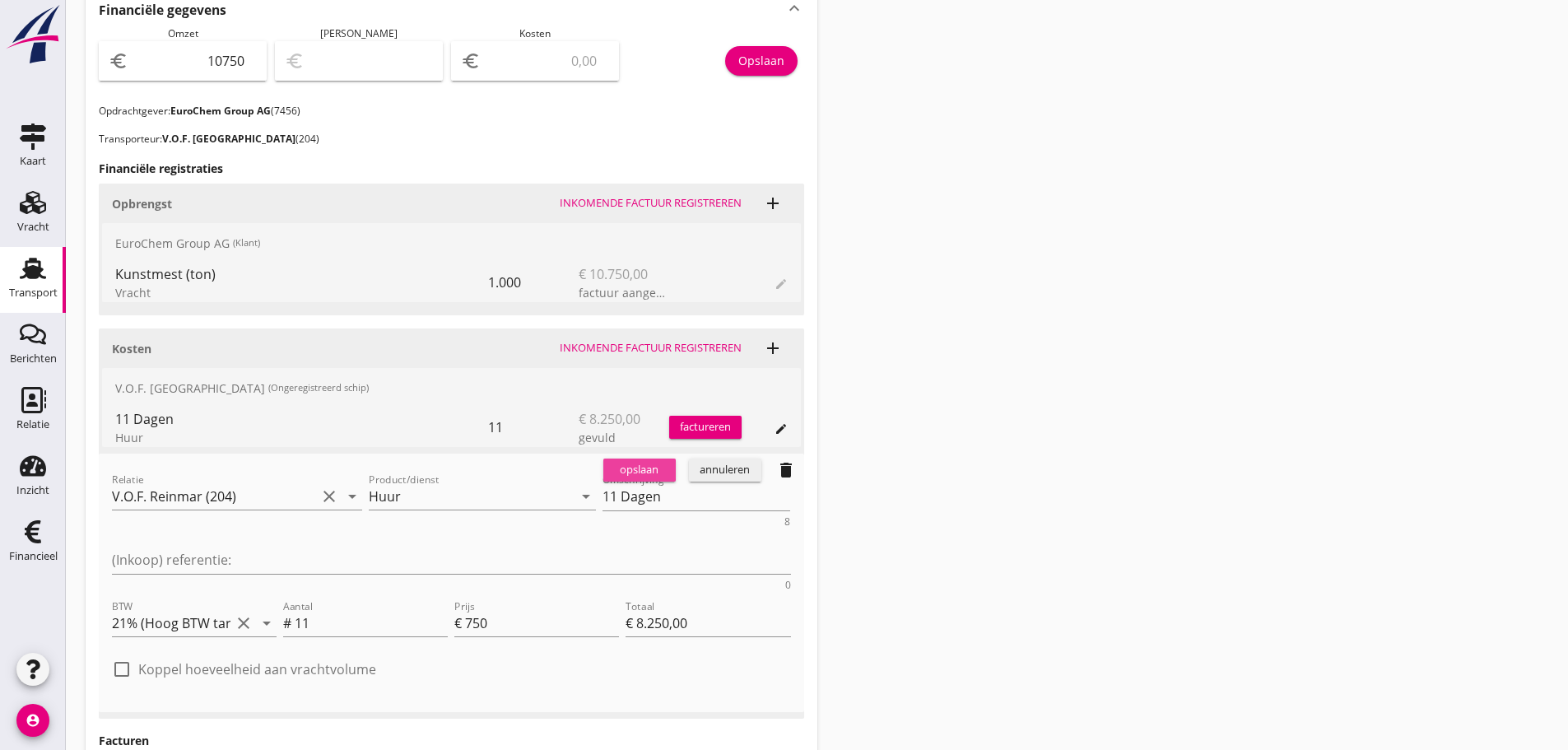
click at [654, 469] on div "opslaan" at bounding box center [639, 470] width 59 height 16
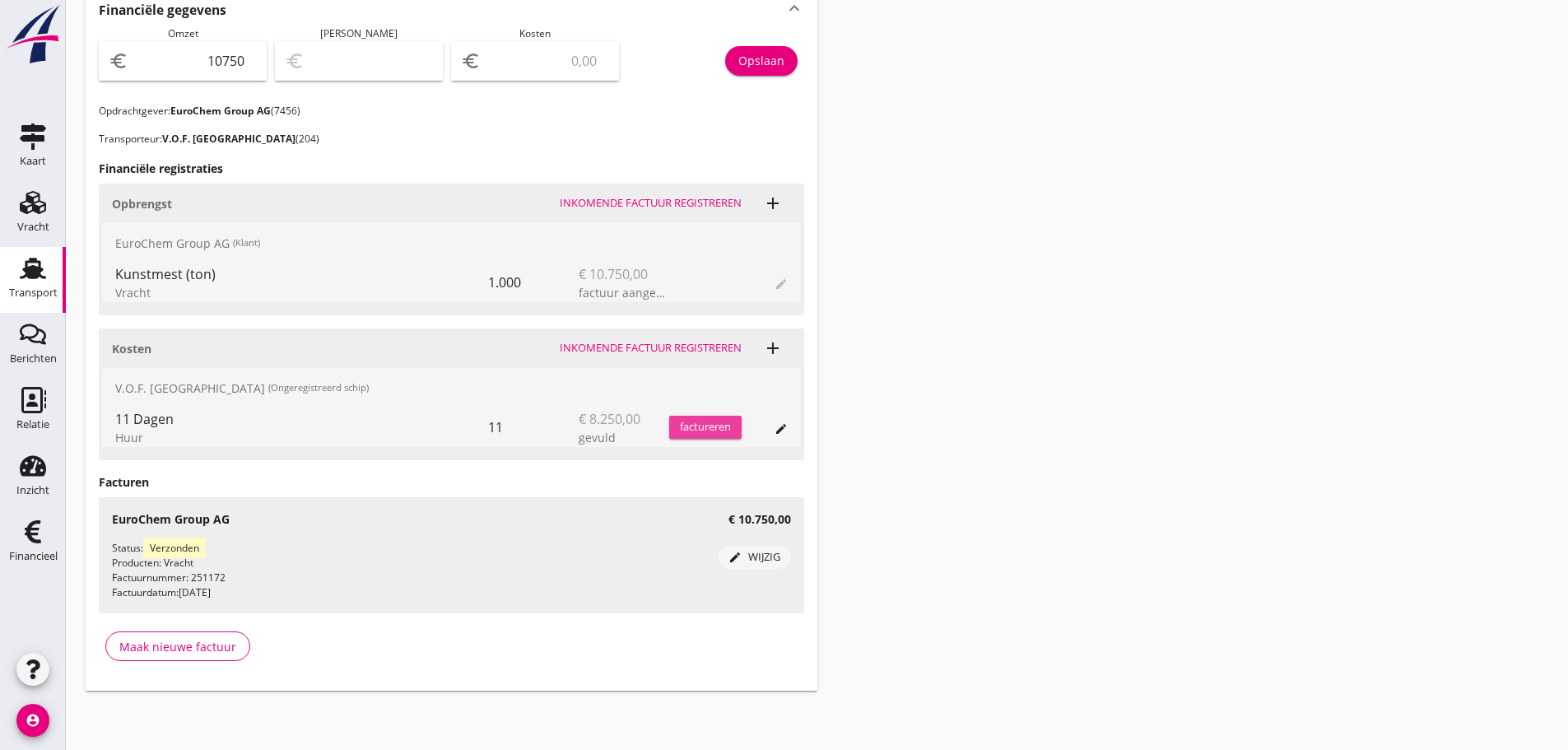
click at [694, 430] on div "factureren" at bounding box center [704, 427] width 72 height 16
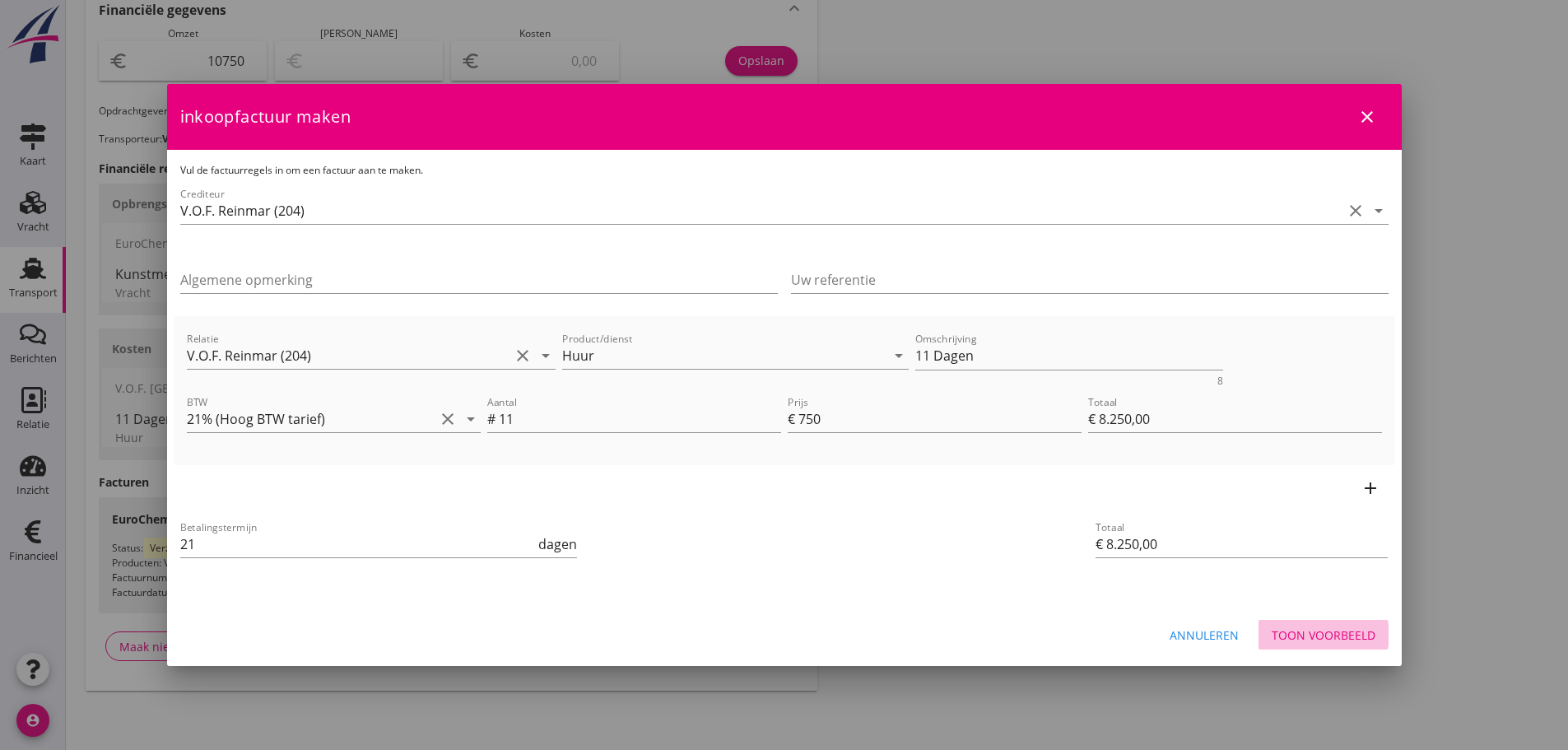
click at [1323, 629] on div "Toon voorbeeld" at bounding box center [1323, 635] width 103 height 17
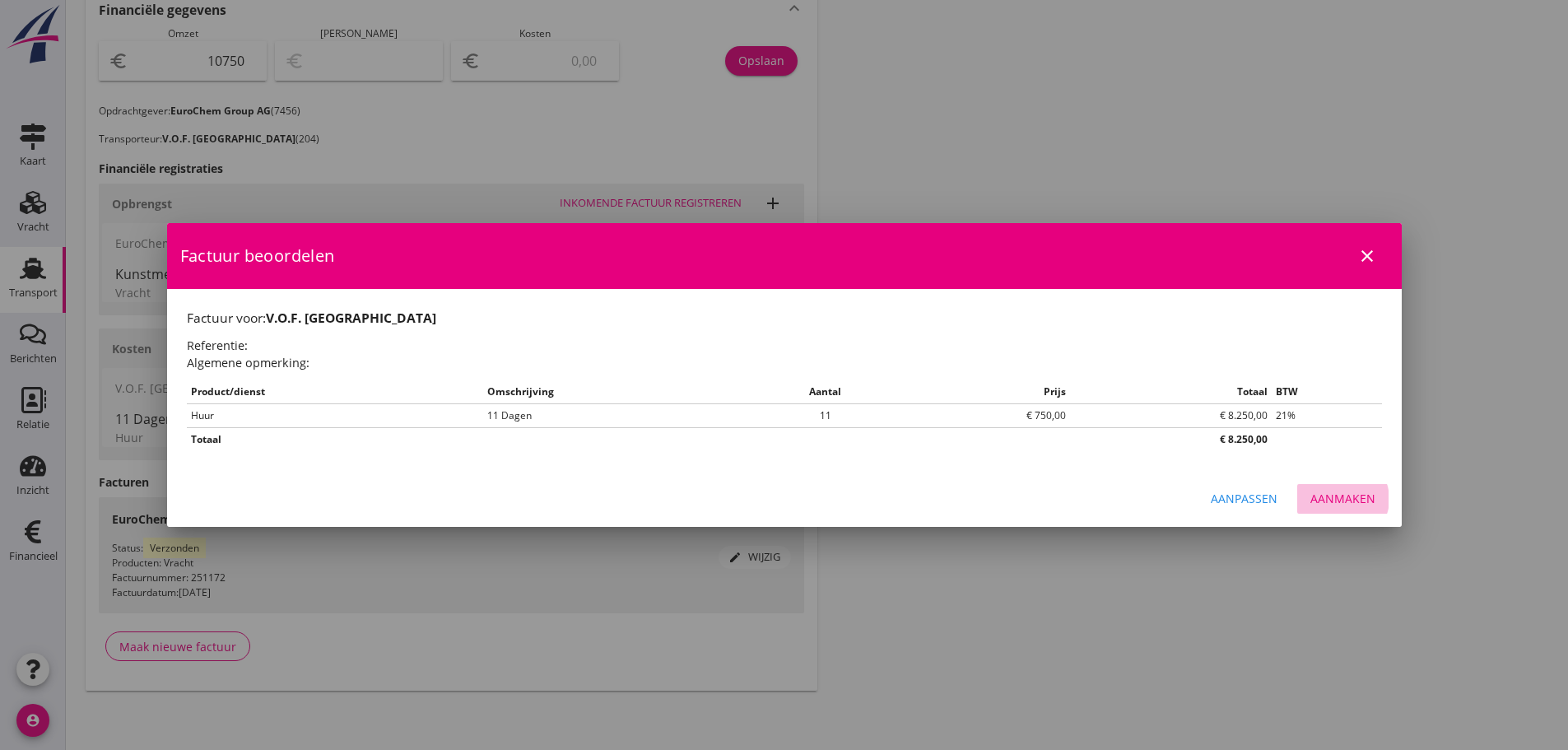
click at [1332, 492] on div "Aanmaken" at bounding box center [1342, 499] width 65 height 17
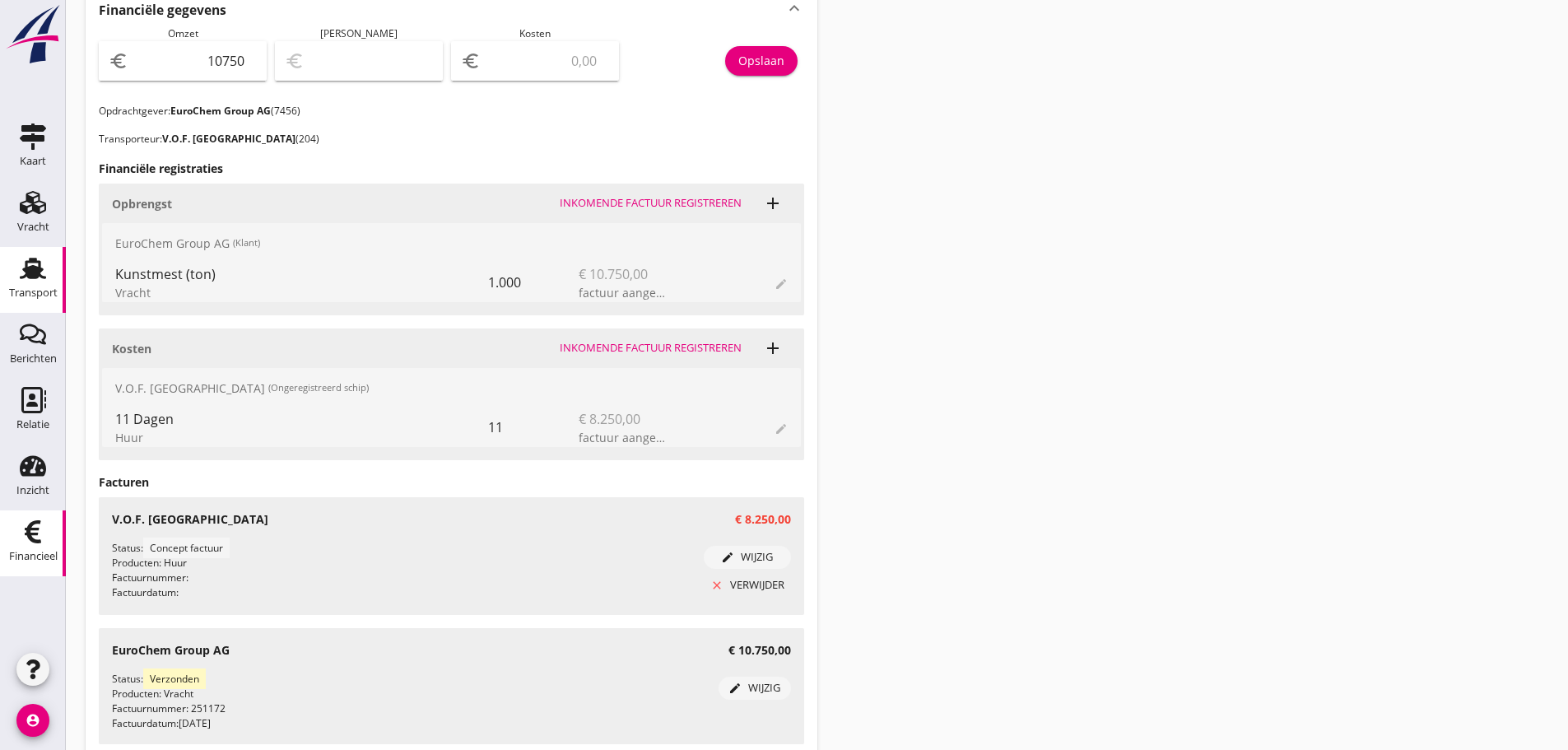
click at [29, 543] on icon "Financieel" at bounding box center [32, 532] width 26 height 26
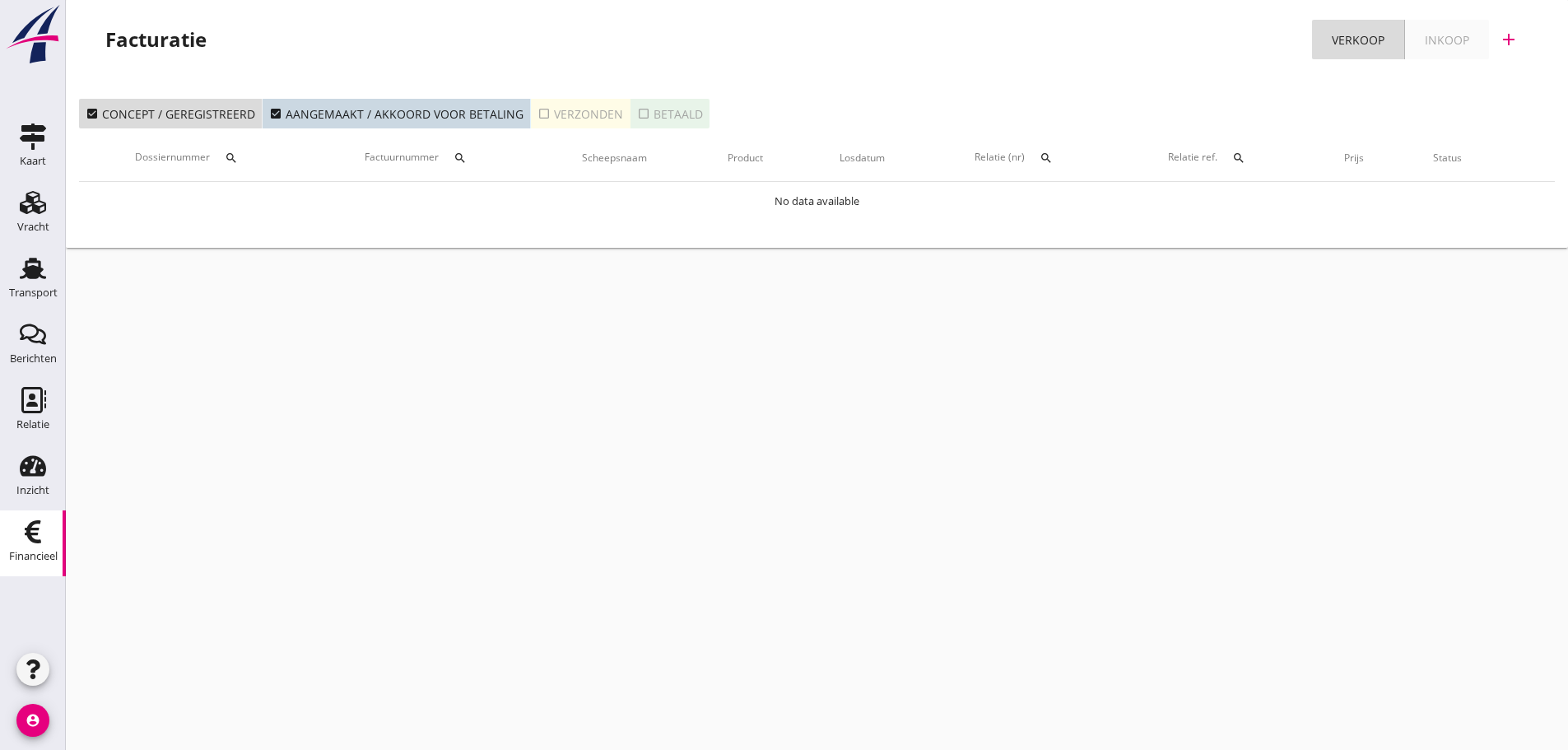
click at [1370, 495] on div "cancel You are impersonating another user. Facturatie Verkoop Inkoop add check_…" at bounding box center [816, 375] width 1501 height 750
click at [1450, 31] on div "Inkoop" at bounding box center [1446, 40] width 44 height 17
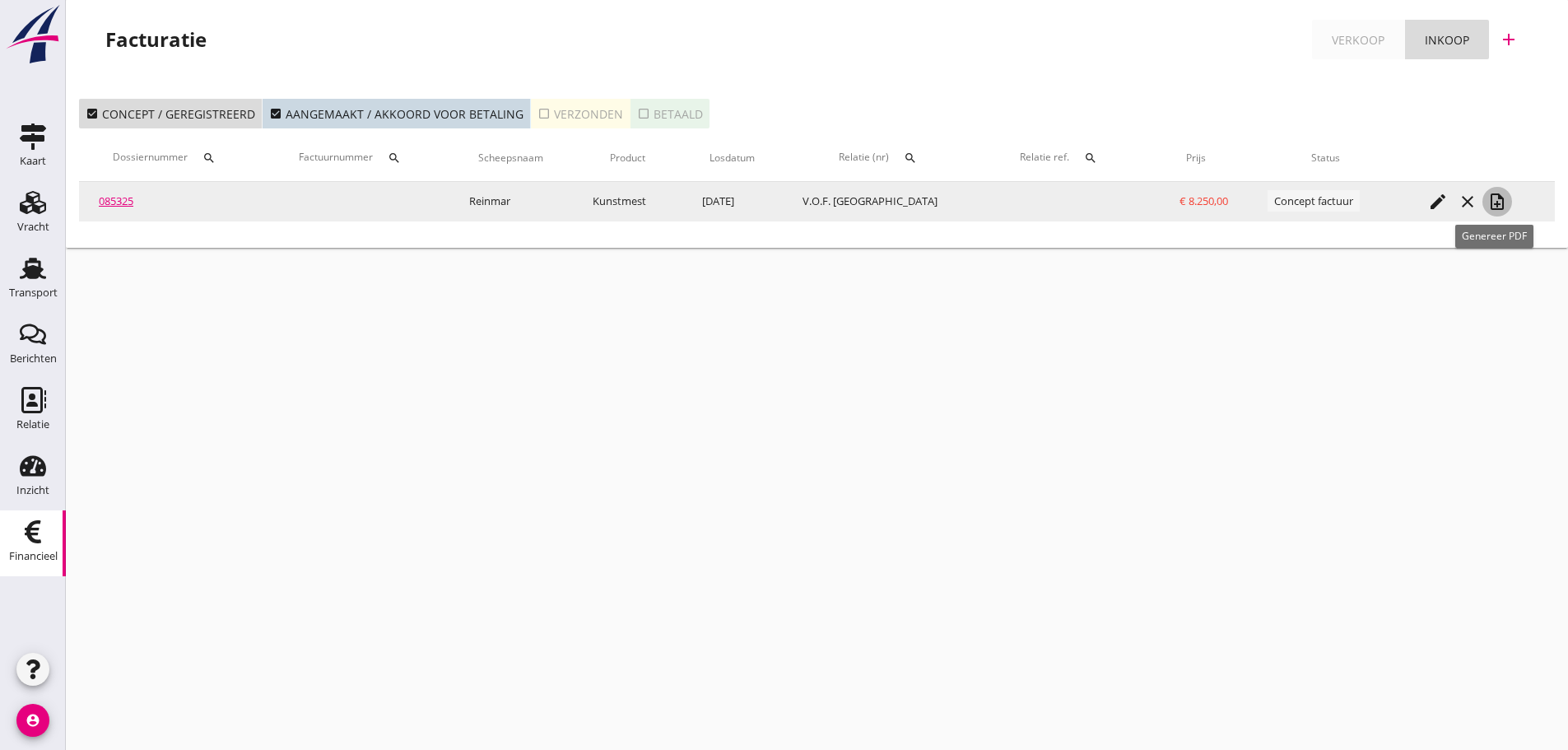
click at [1495, 205] on icon "note_add" at bounding box center [1497, 201] width 19 height 19
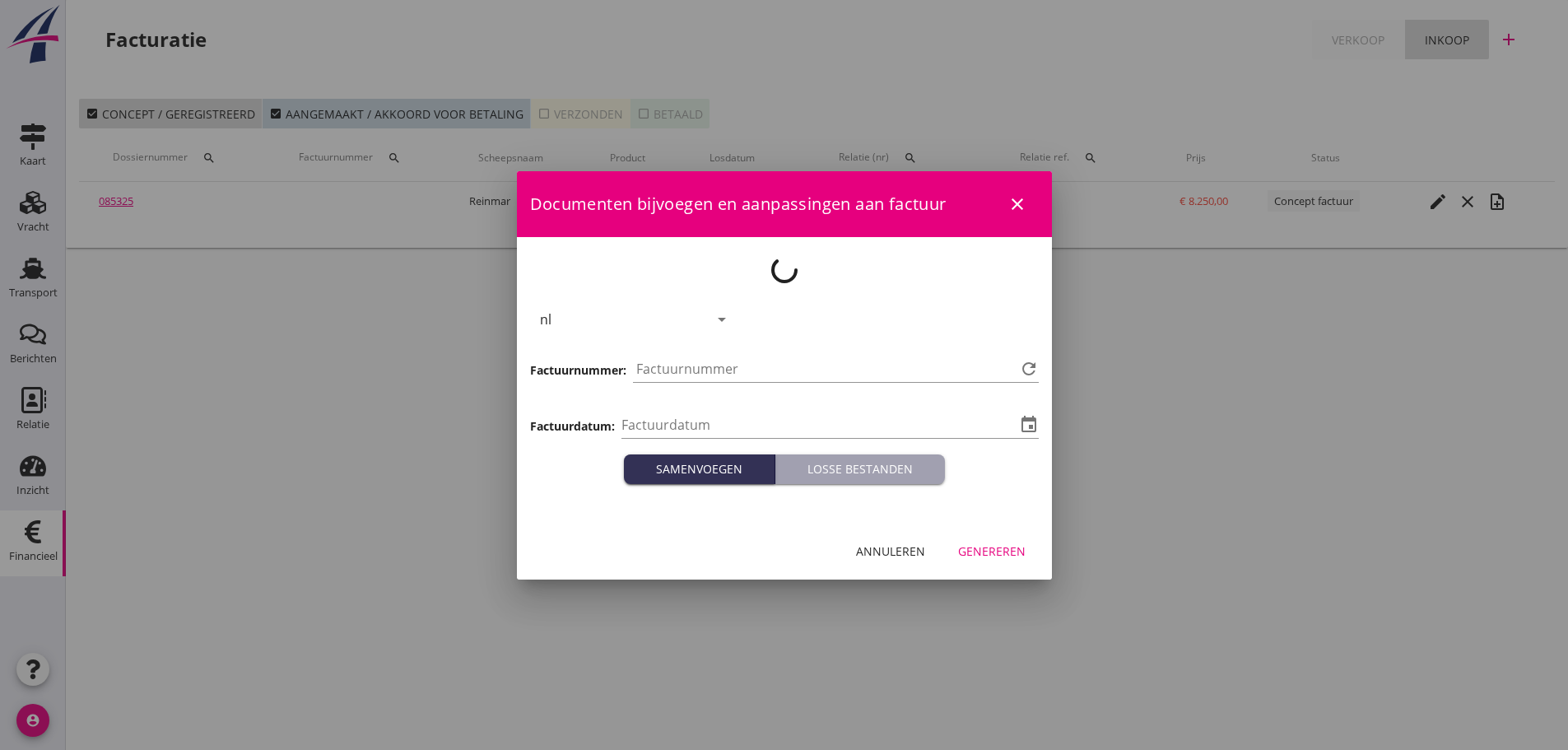
type input "[DATE]"
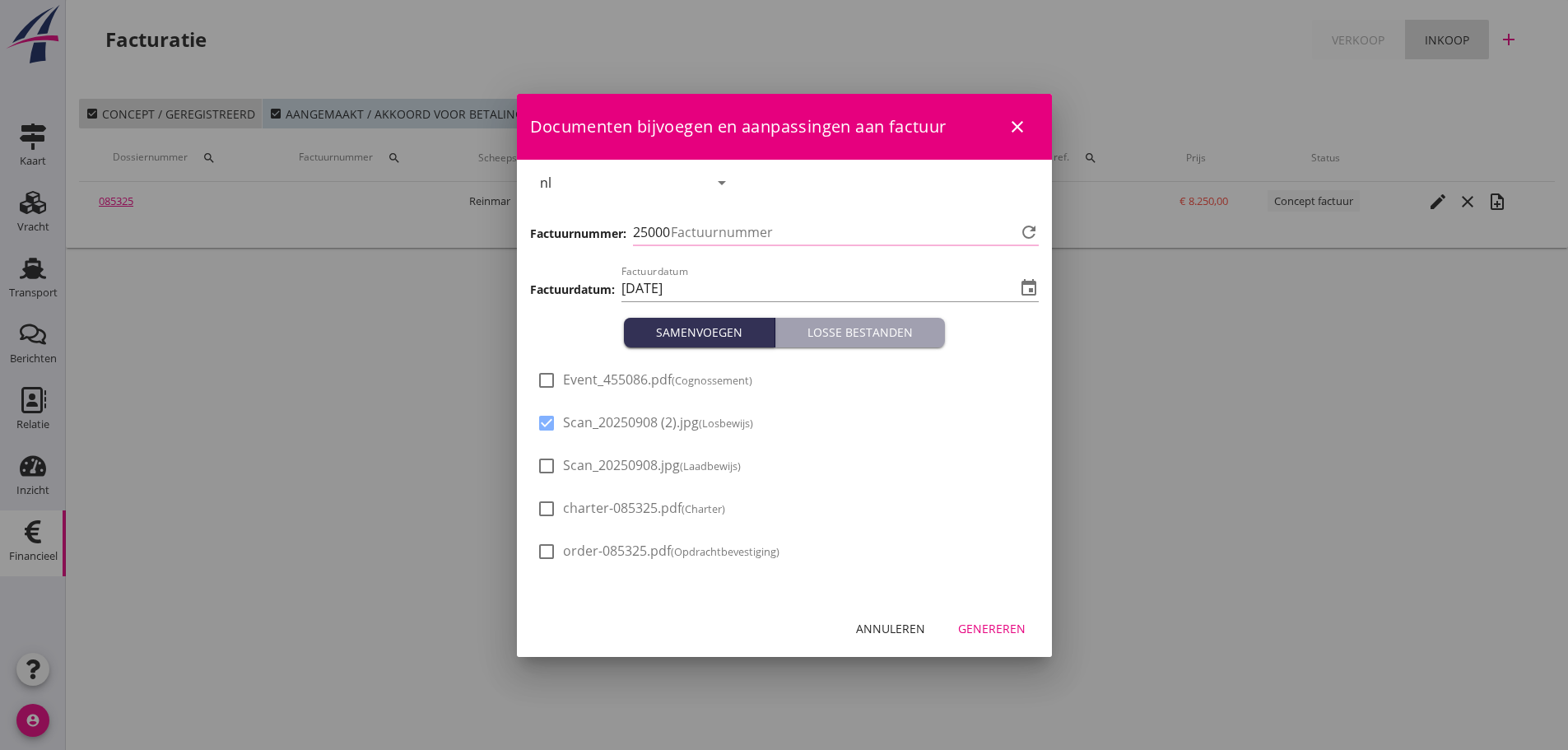
type input "1206"
click at [547, 429] on div at bounding box center [546, 422] width 28 height 28
checkbox input "false"
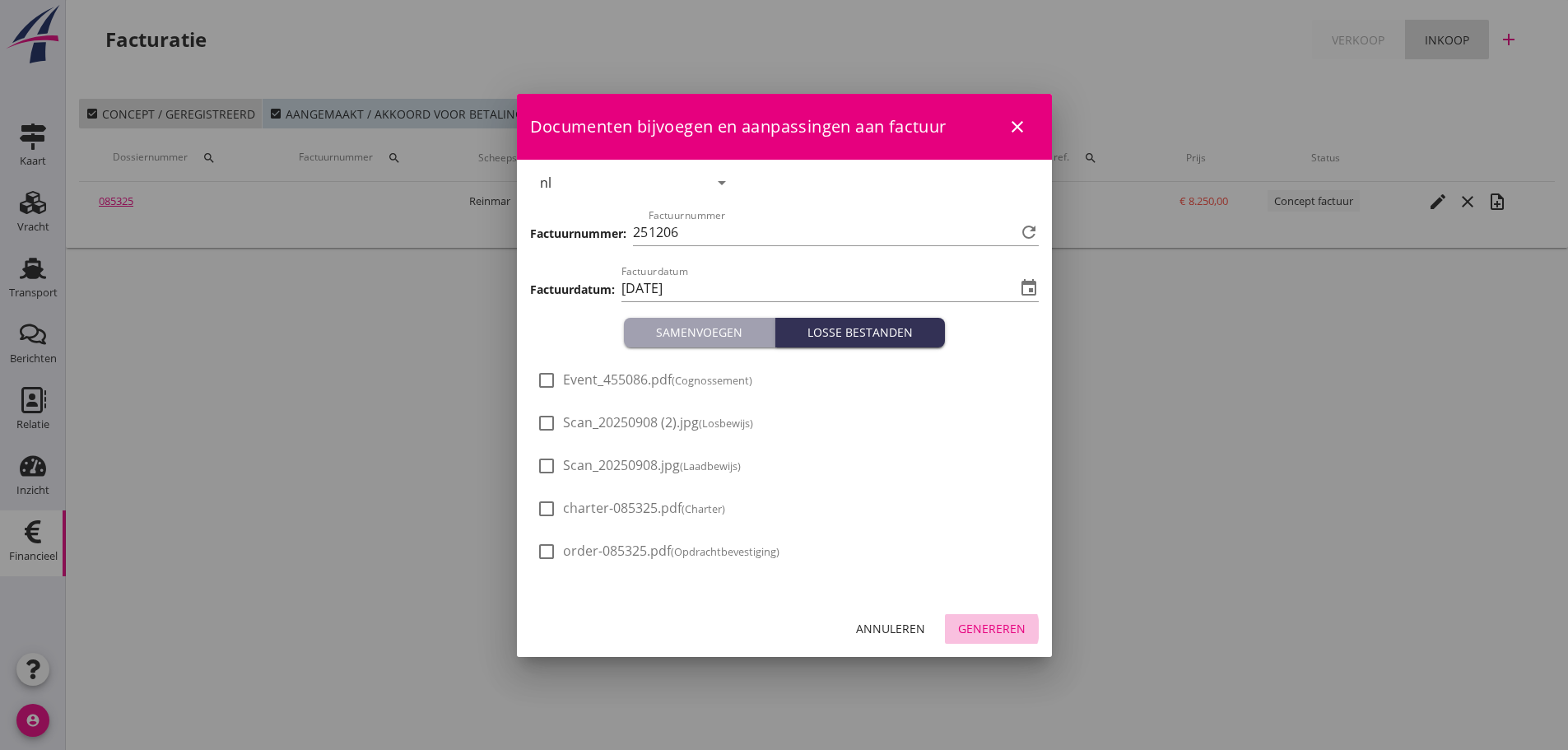
click at [1004, 635] on div "Genereren" at bounding box center [991, 628] width 68 height 17
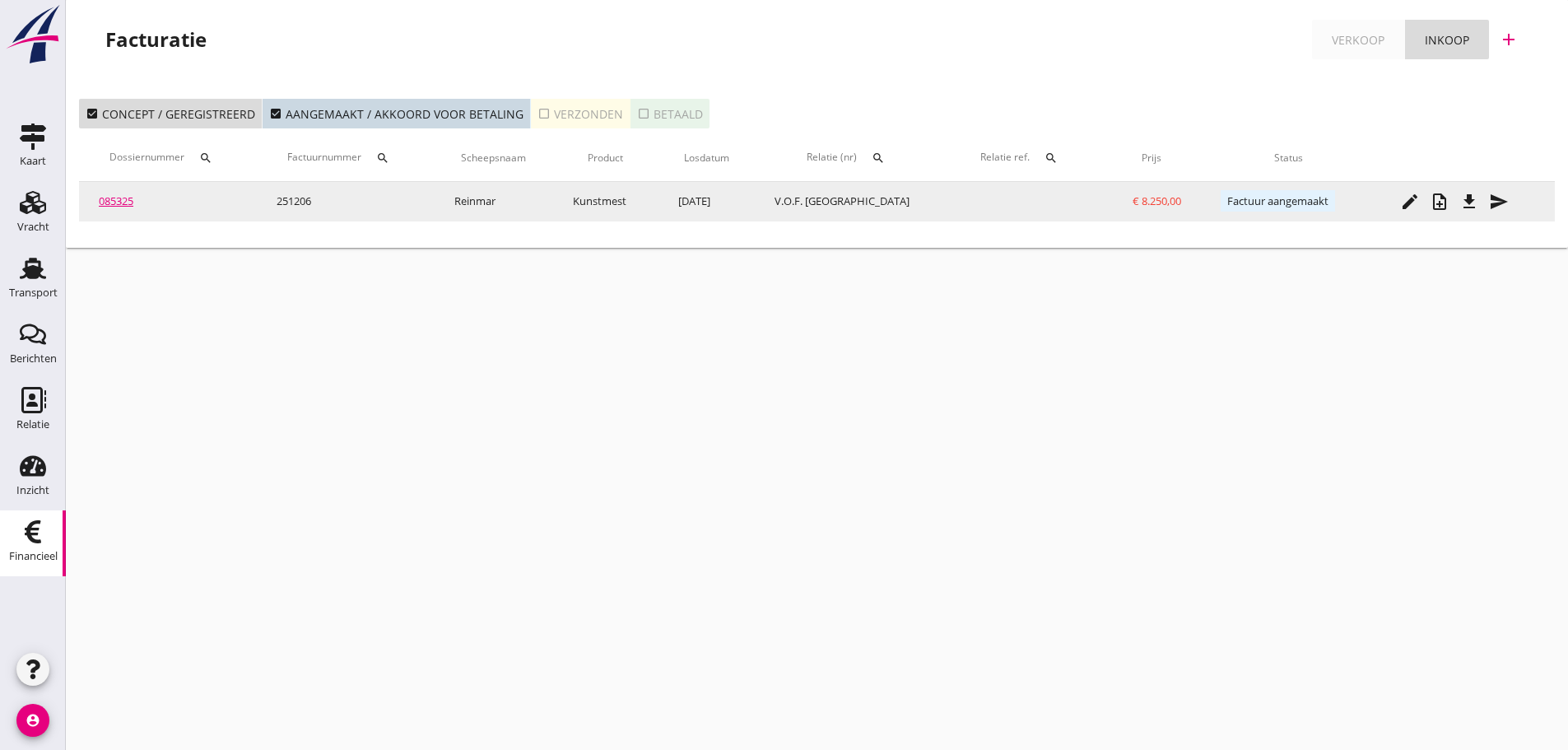
click at [1468, 197] on icon "file_download" at bounding box center [1468, 201] width 19 height 19
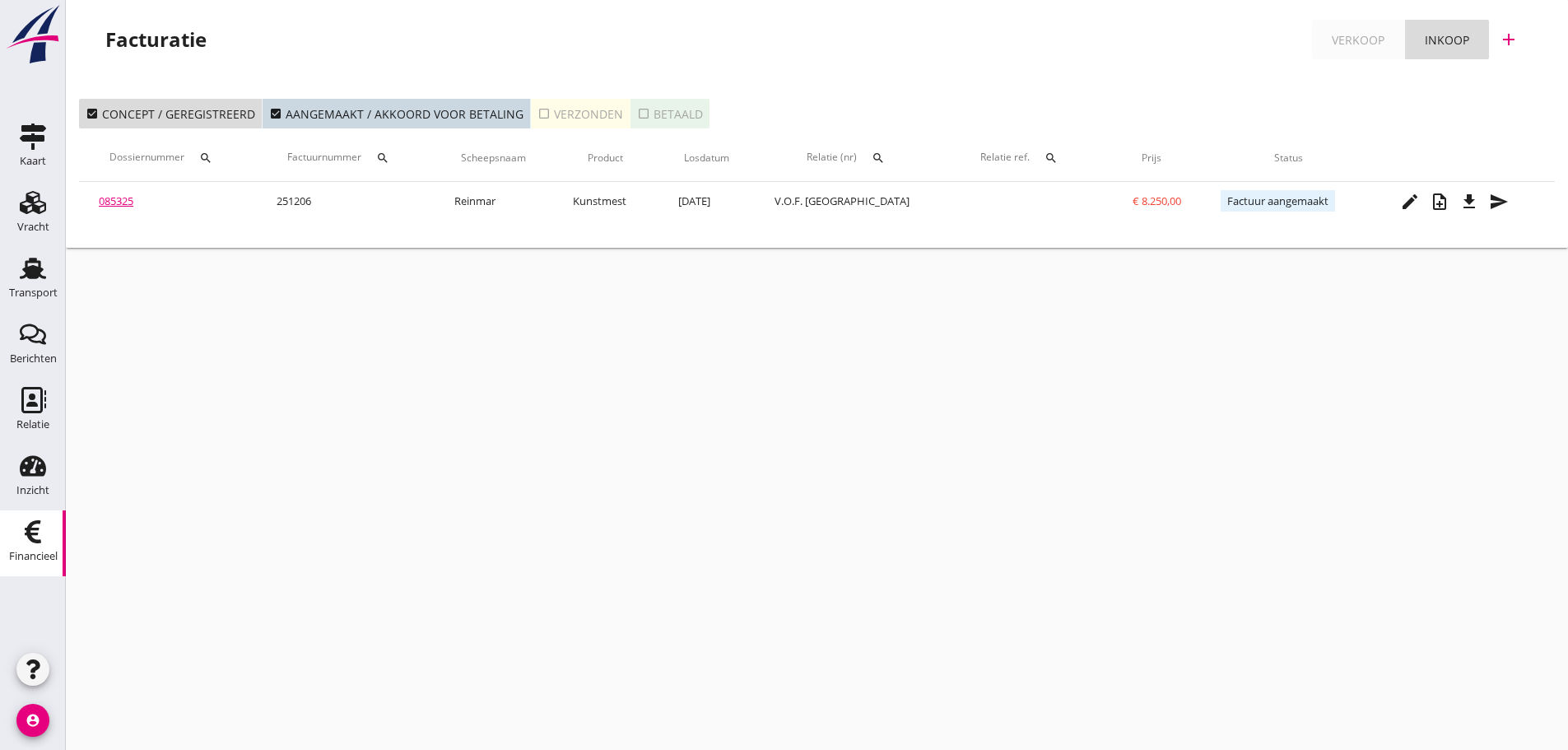
drag, startPoint x: 36, startPoint y: 285, endPoint x: 73, endPoint y: 313, distance: 46.4
click at [36, 285] on div "Transport" at bounding box center [33, 293] width 48 height 23
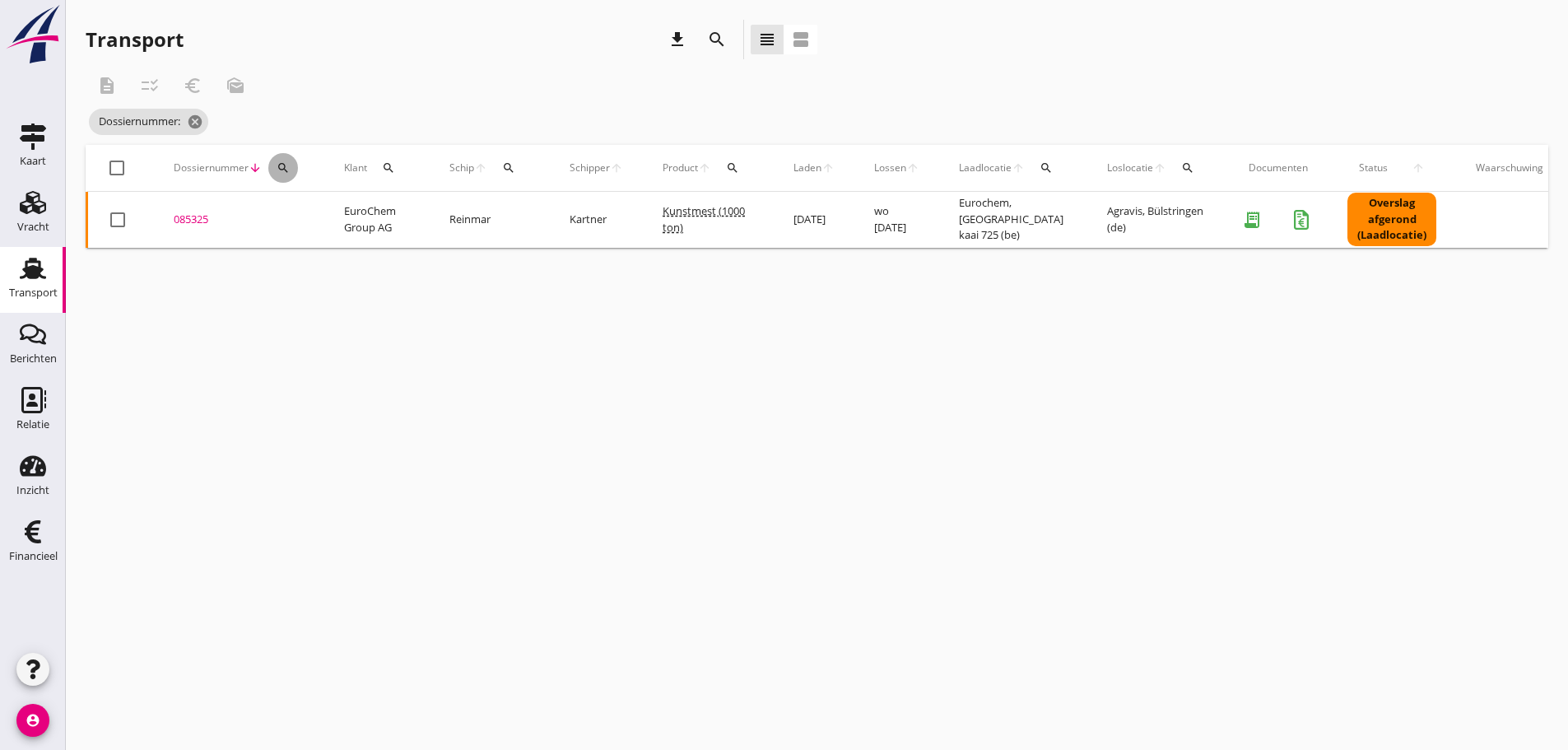
drag, startPoint x: 282, startPoint y: 171, endPoint x: 301, endPoint y: 219, distance: 51.6
click at [301, 219] on table "check_box_outline_blank Dossiernummer arrow_downward search Klant search Schip …" at bounding box center [873, 196] width 1576 height 102
click at [285, 167] on icon "search" at bounding box center [283, 168] width 14 height 14
click at [299, 233] on div "Zoeken op dossiernummer..." at bounding box center [372, 209] width 208 height 53
drag, startPoint x: 306, startPoint y: 217, endPoint x: 402, endPoint y: 220, distance: 96.0
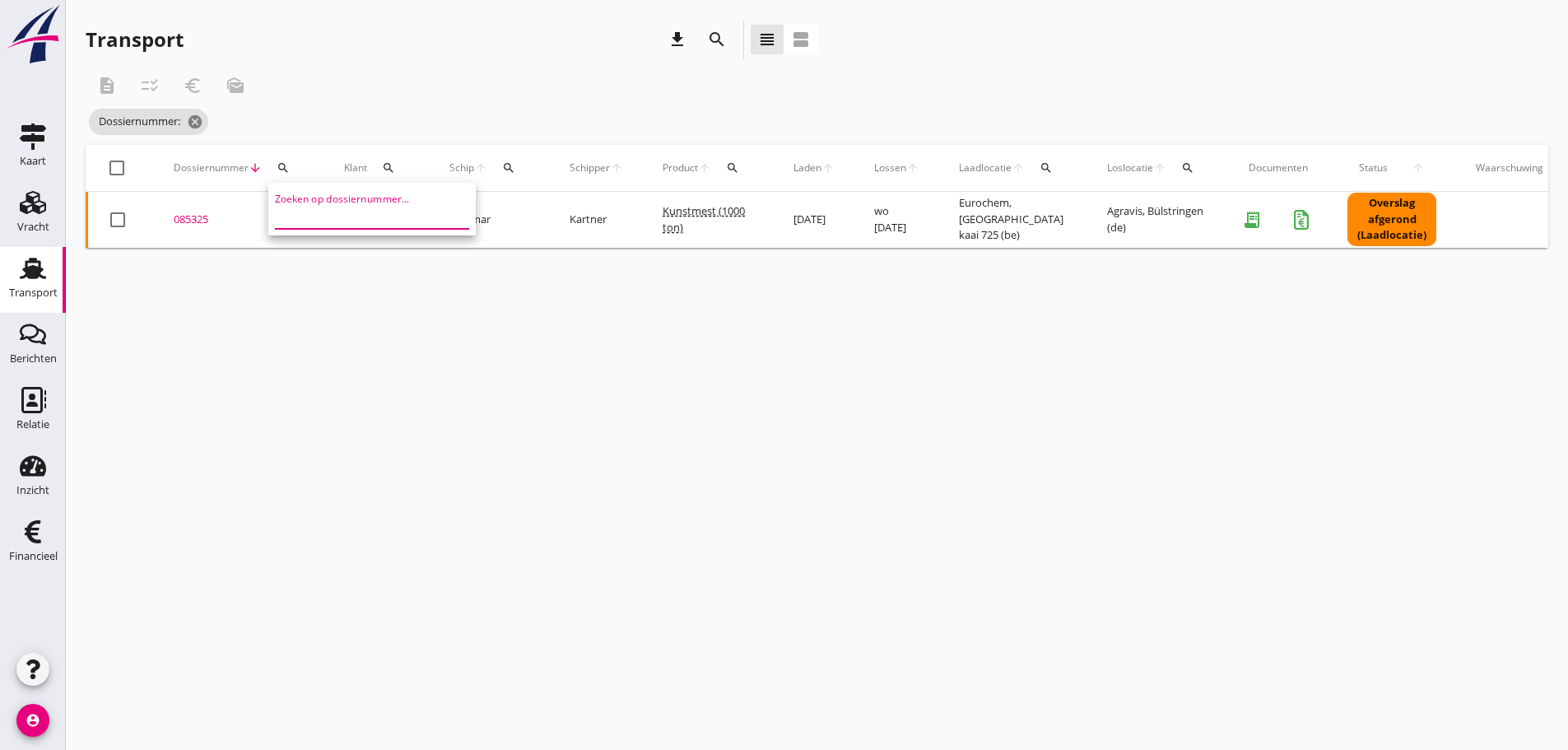
click at [314, 217] on input "Zoeken op dossiernummer..." at bounding box center [359, 216] width 171 height 26
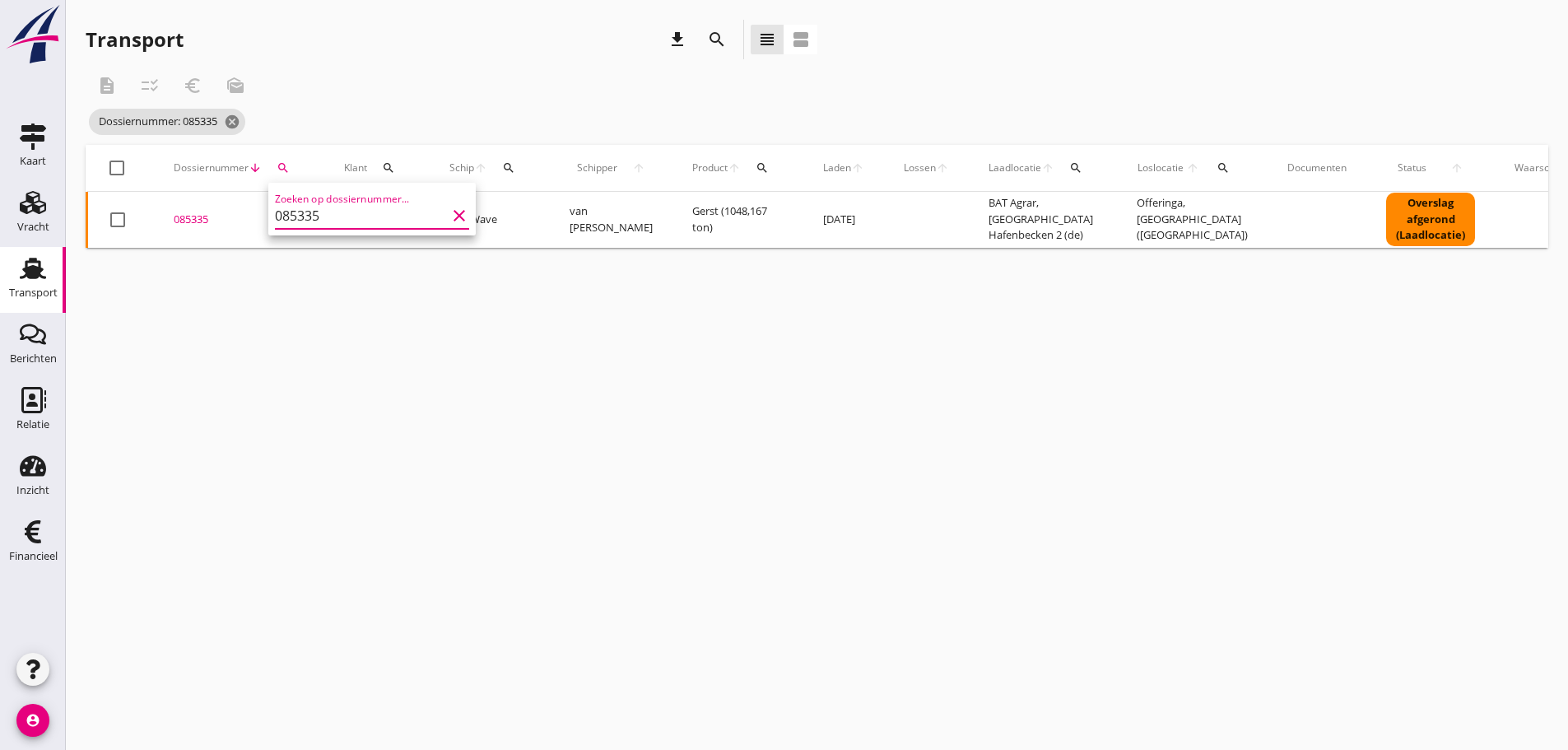
type input "085335"
click at [188, 222] on div "085335" at bounding box center [239, 219] width 130 height 16
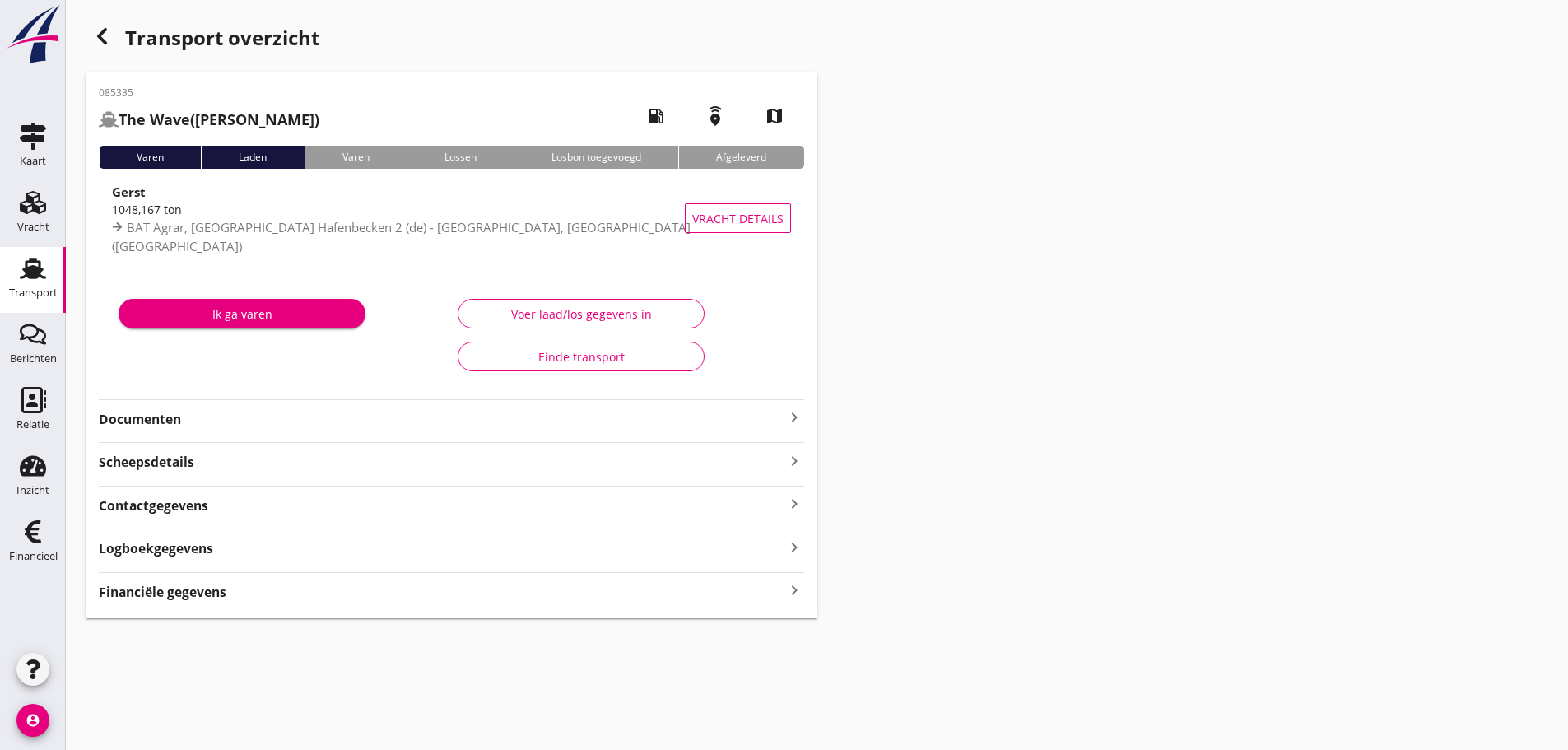
click at [190, 589] on strong "Financiële gegevens" at bounding box center [162, 592] width 128 height 19
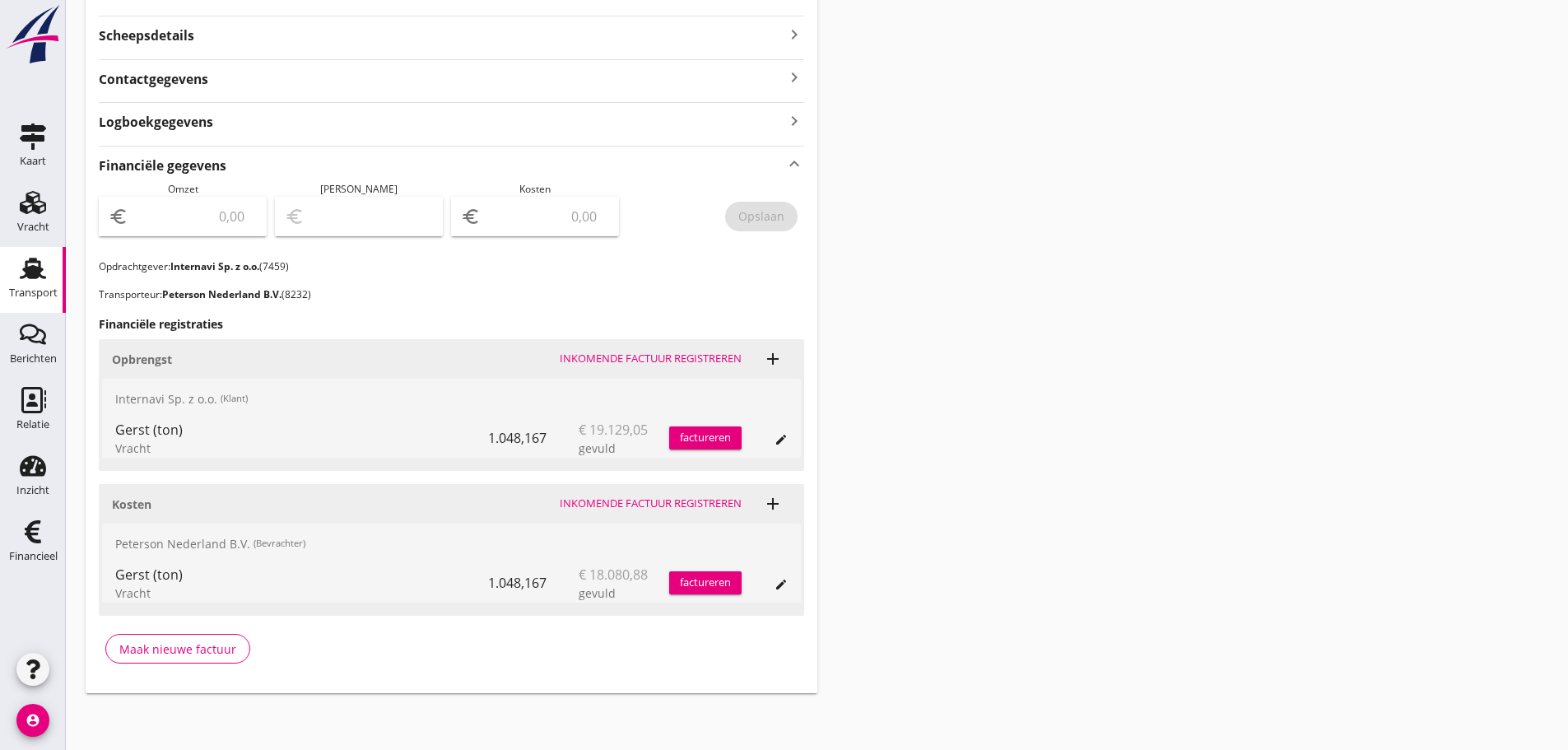
scroll to position [429, 0]
click at [702, 431] on div "factureren" at bounding box center [704, 435] width 72 height 16
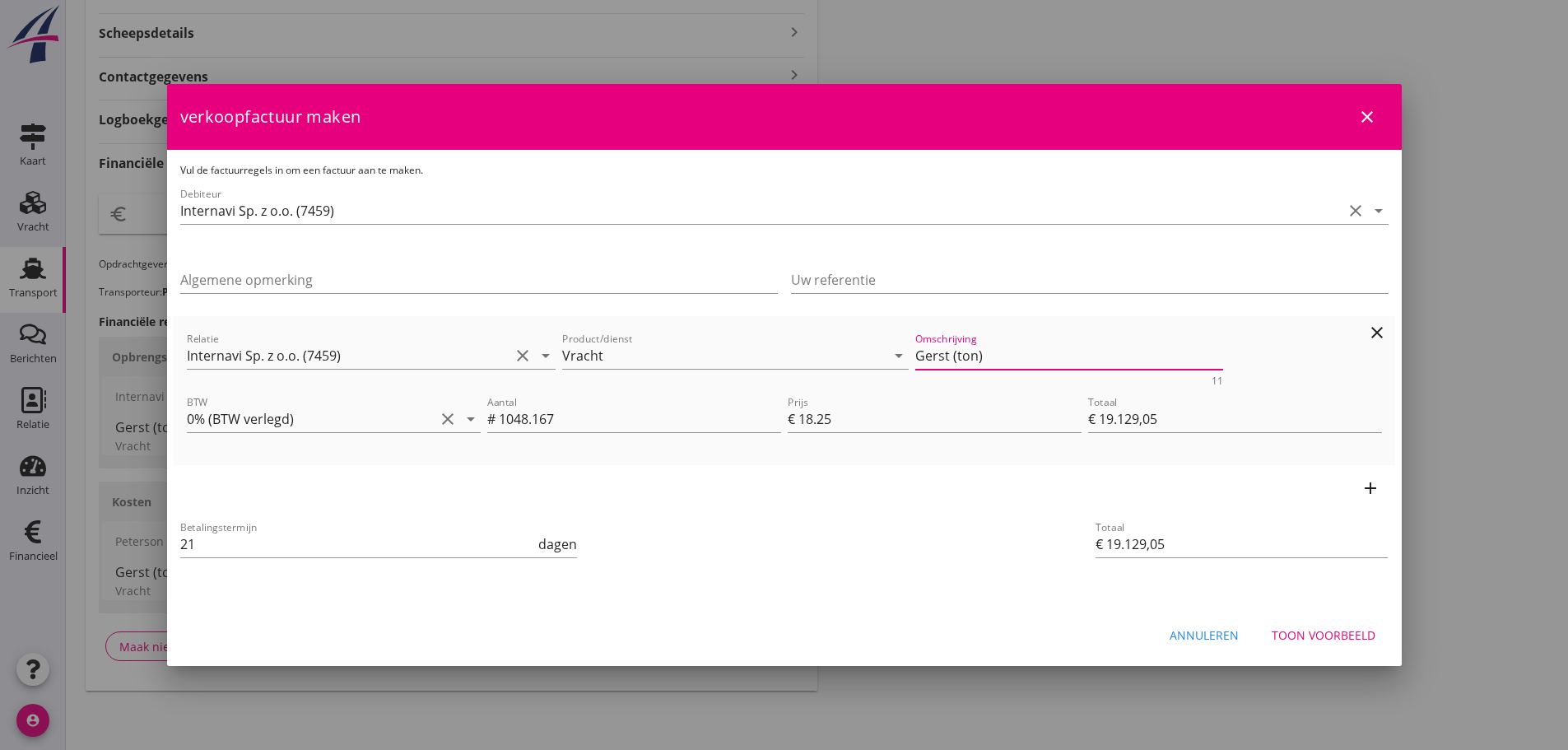
drag, startPoint x: 1002, startPoint y: 355, endPoint x: 461, endPoint y: 391, distance: 542.2
click at [460, 390] on div "Relatie Internavi Sp. z o.o. (7459) clear arrow_drop_down Product/dienst Vracht…" at bounding box center [784, 390] width 1208 height 136
click at [1330, 636] on div "Toon voorbeeld" at bounding box center [1323, 635] width 103 height 17
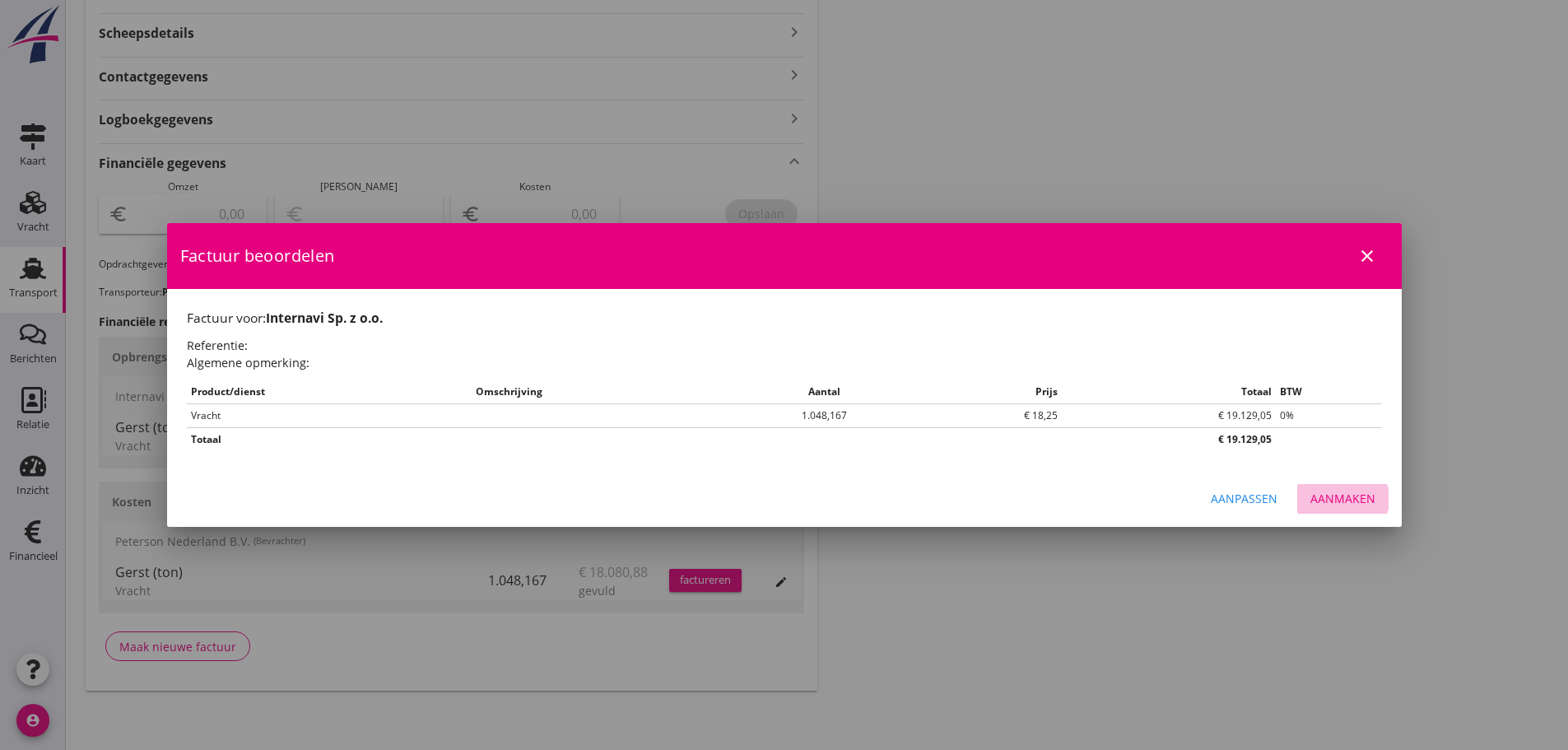
click at [1364, 505] on div "Aanmaken" at bounding box center [1342, 499] width 65 height 17
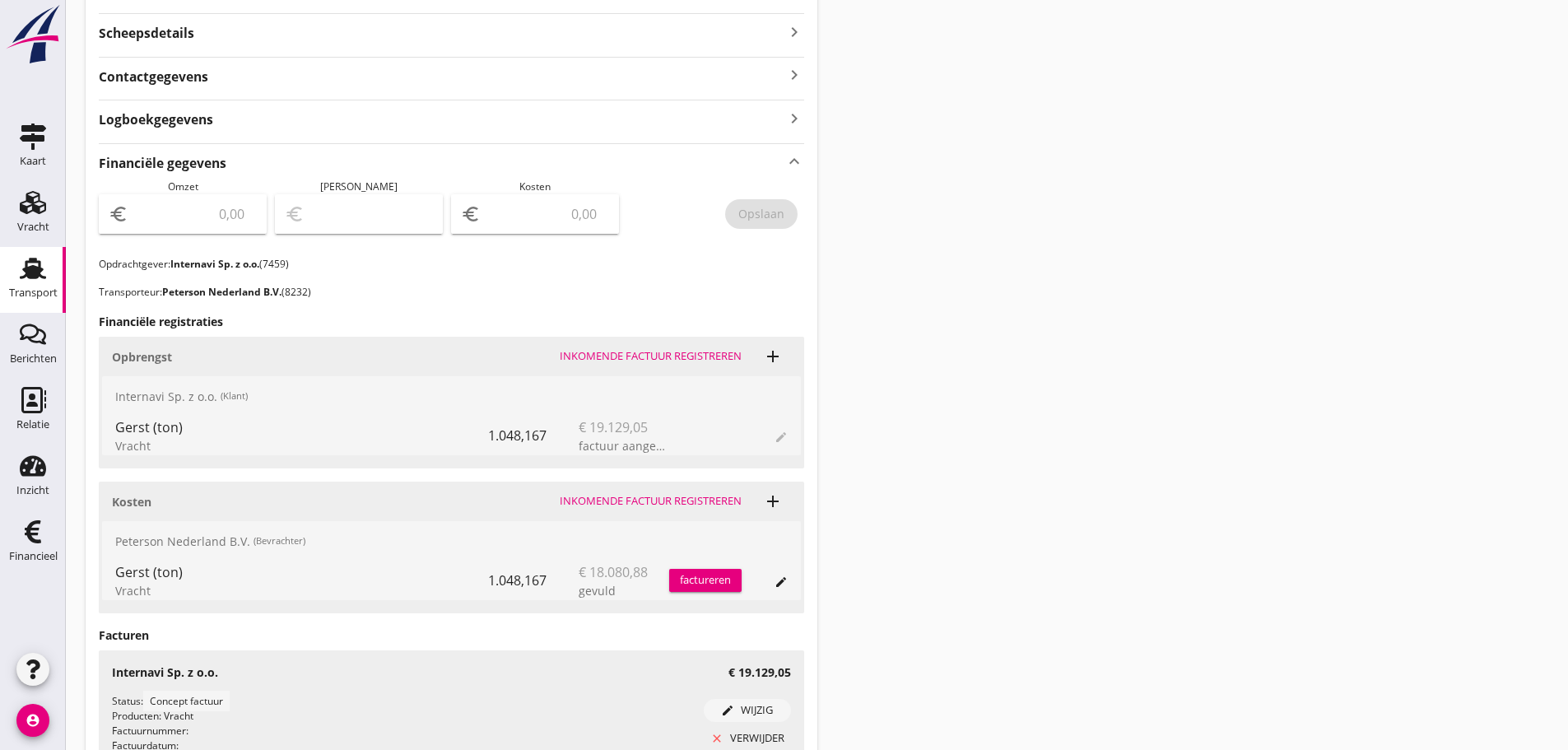
click at [197, 219] on input "number" at bounding box center [193, 214] width 125 height 26
type input "19129"
type input "19129.05"
click at [781, 215] on div "Opslaan" at bounding box center [761, 214] width 46 height 17
click at [42, 543] on icon "Financieel" at bounding box center [32, 532] width 26 height 26
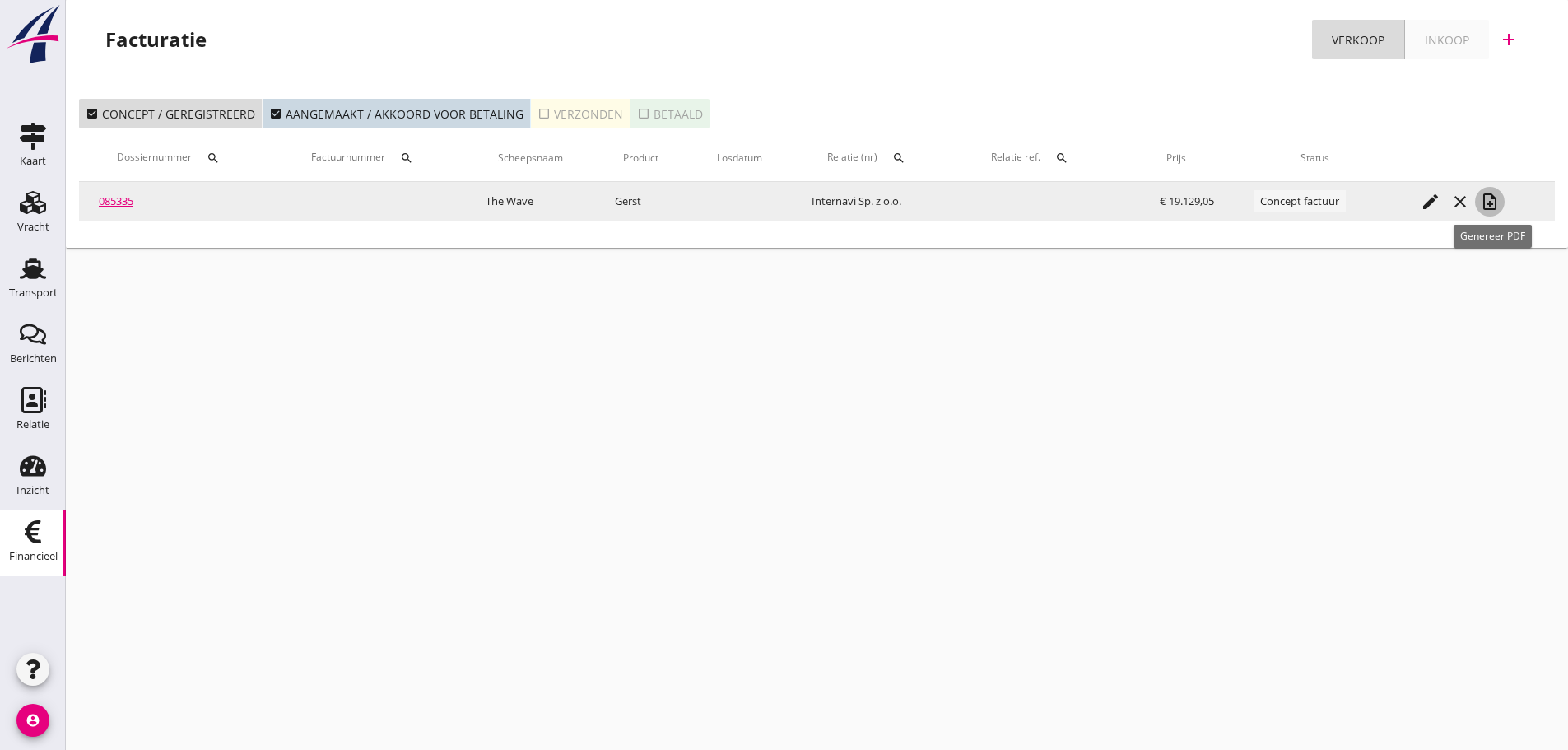
click at [1499, 204] on icon "note_add" at bounding box center [1489, 201] width 19 height 19
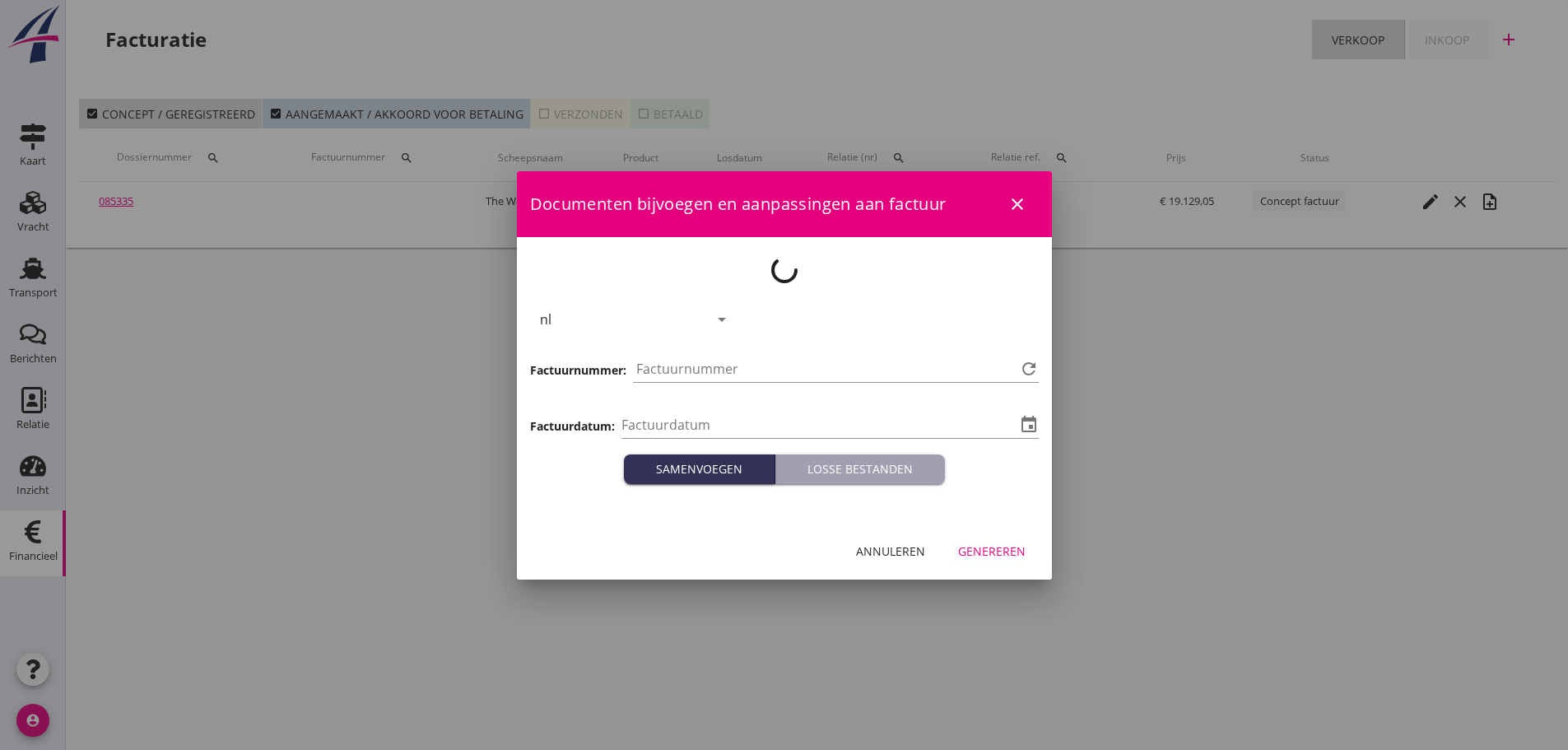
type input "[DATE]"
type input "1207"
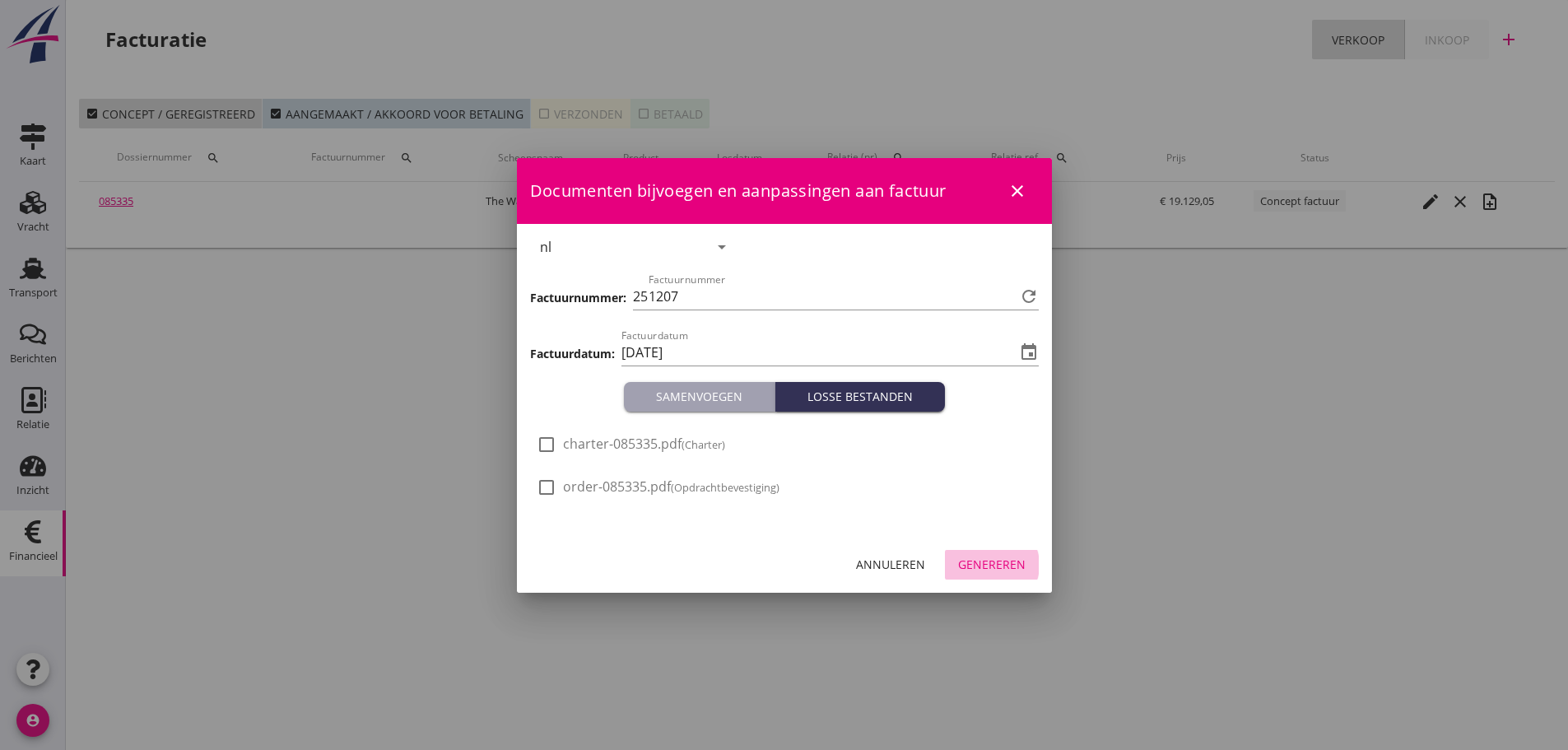
click at [1013, 573] on button "Genereren" at bounding box center [991, 564] width 94 height 30
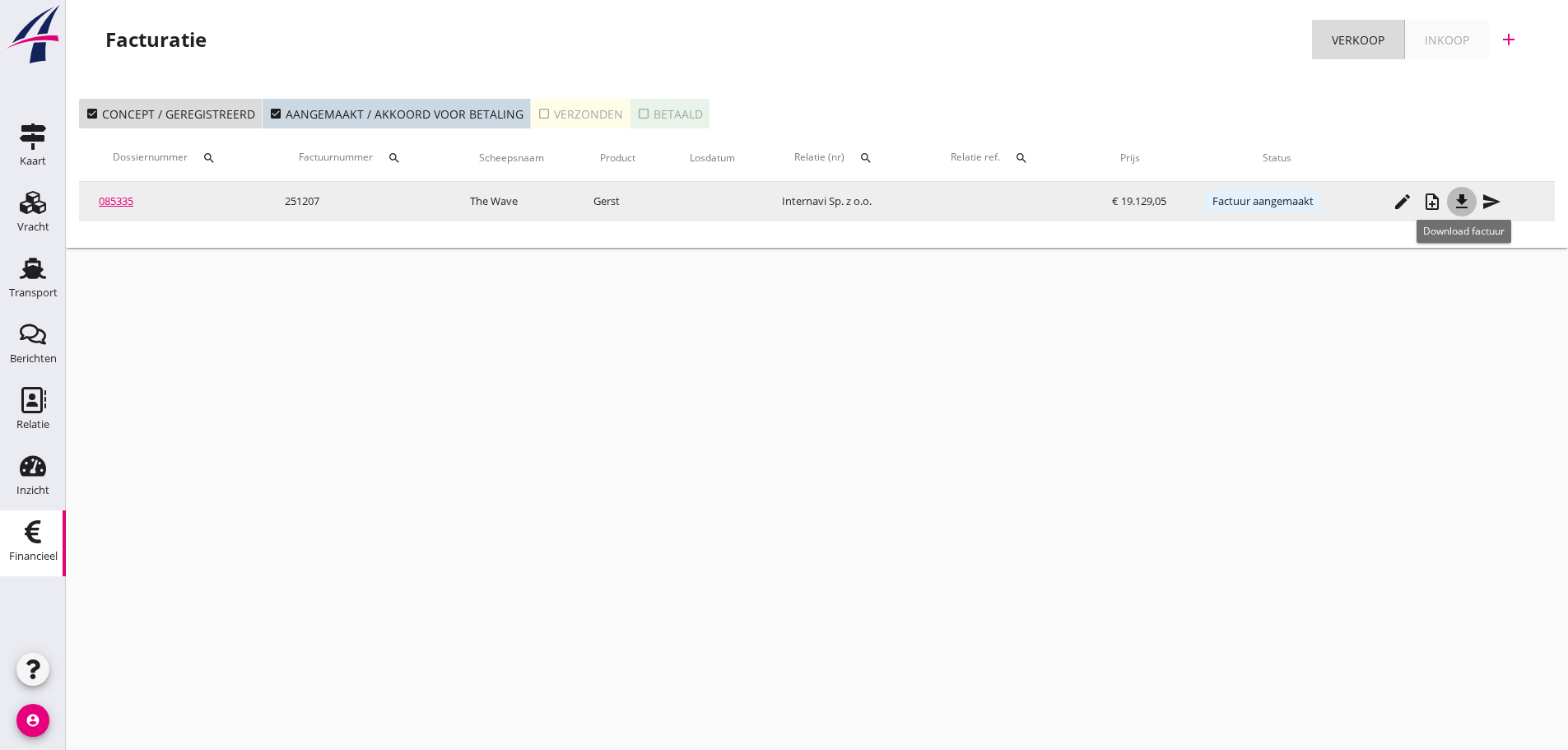
click at [1466, 194] on icon "file_download" at bounding box center [1461, 201] width 19 height 19
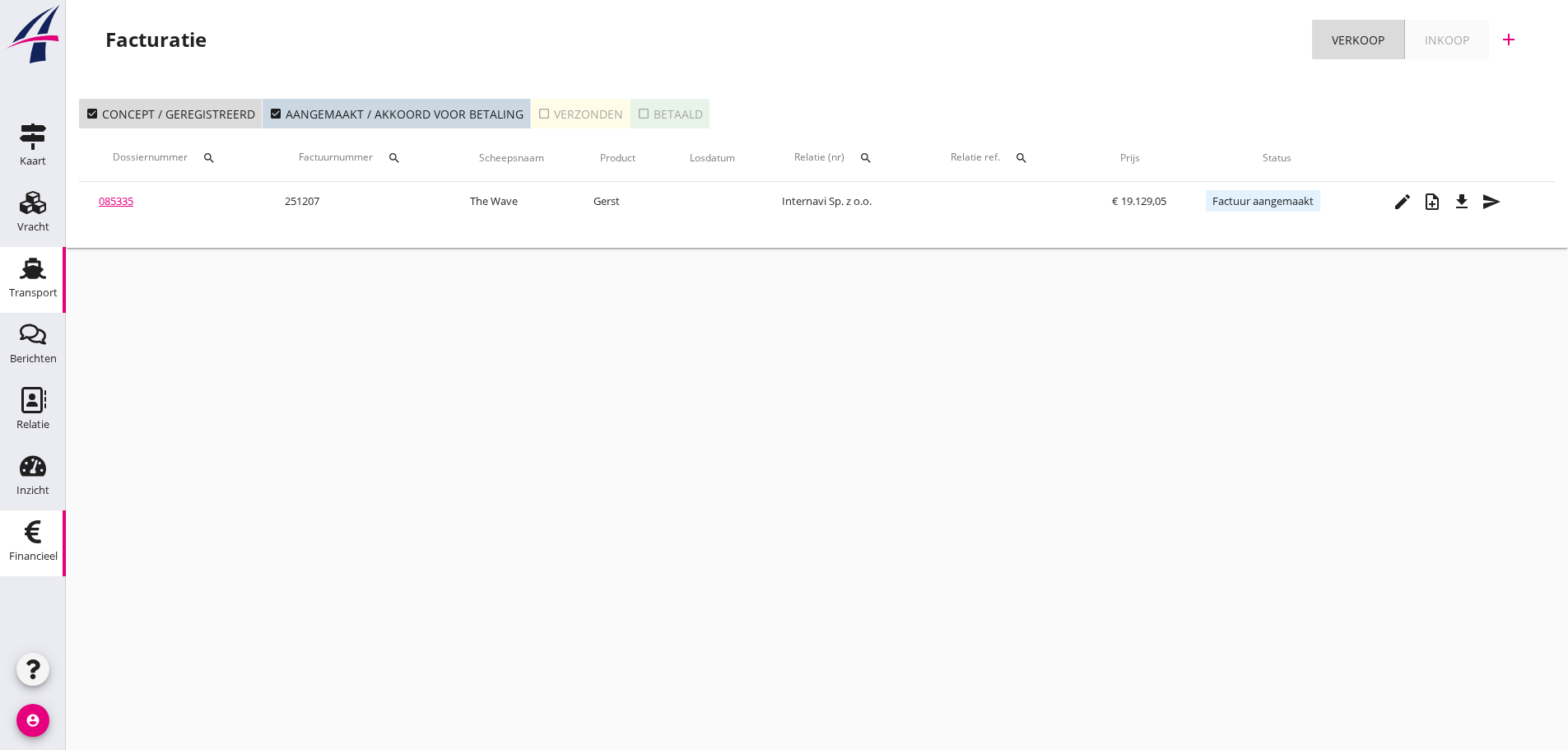
drag, startPoint x: 21, startPoint y: 285, endPoint x: 125, endPoint y: 354, distance: 124.8
click at [23, 285] on div "Transport" at bounding box center [33, 293] width 48 height 23
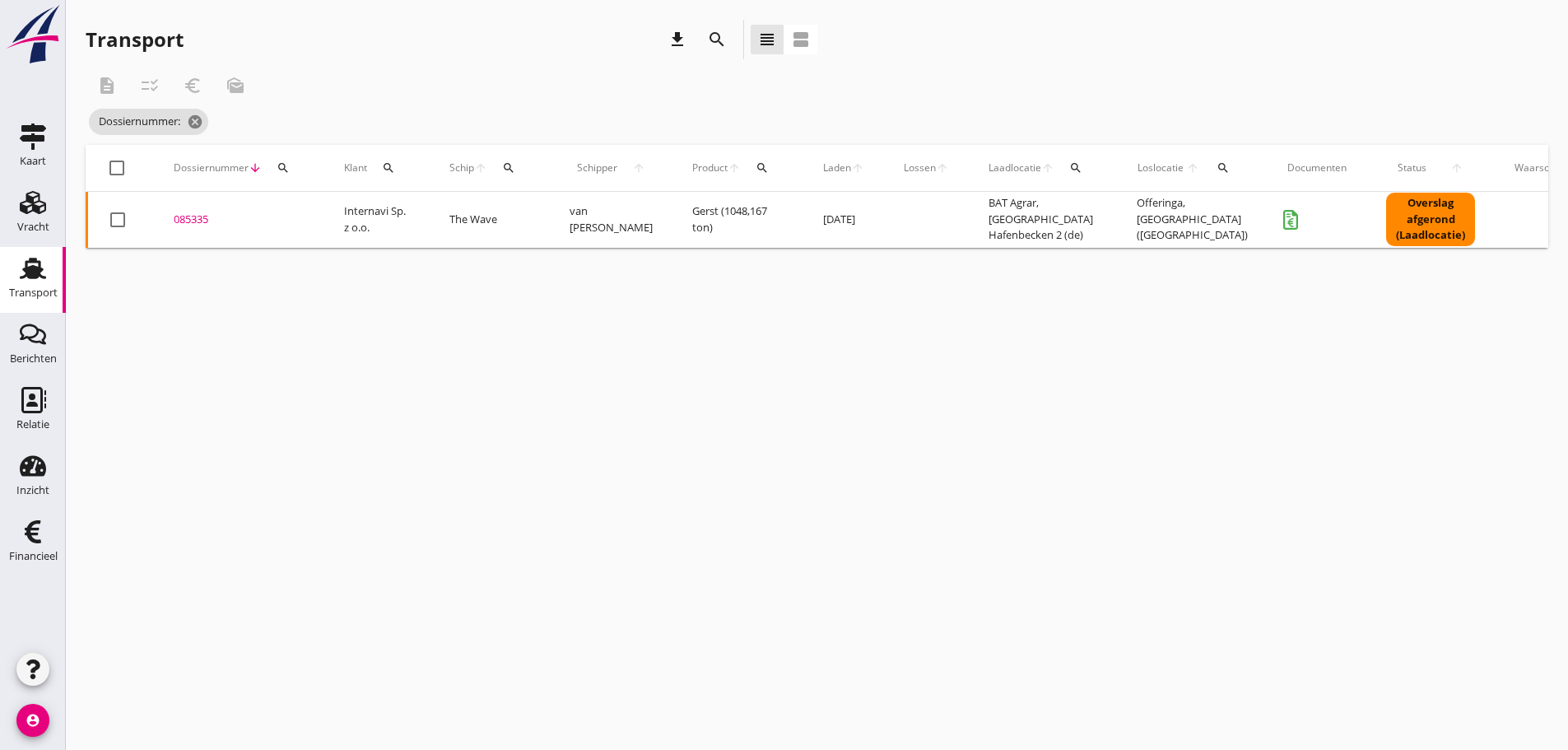
click at [281, 168] on icon "search" at bounding box center [283, 168] width 14 height 14
click at [317, 219] on input "Zoeken op dossiernummer..." at bounding box center [359, 216] width 171 height 26
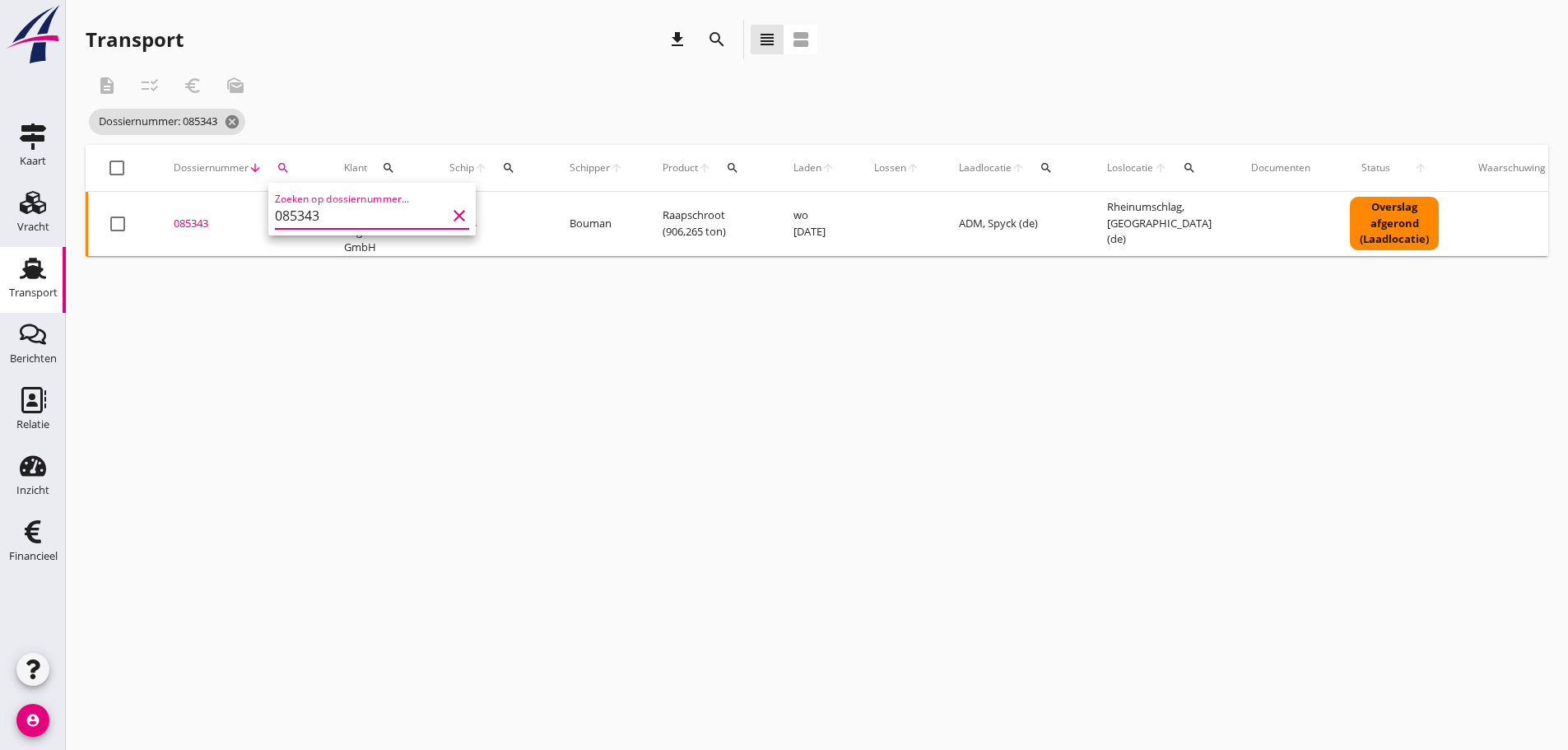
type input "085343"
click at [209, 219] on div "085343" at bounding box center [239, 223] width 130 height 16
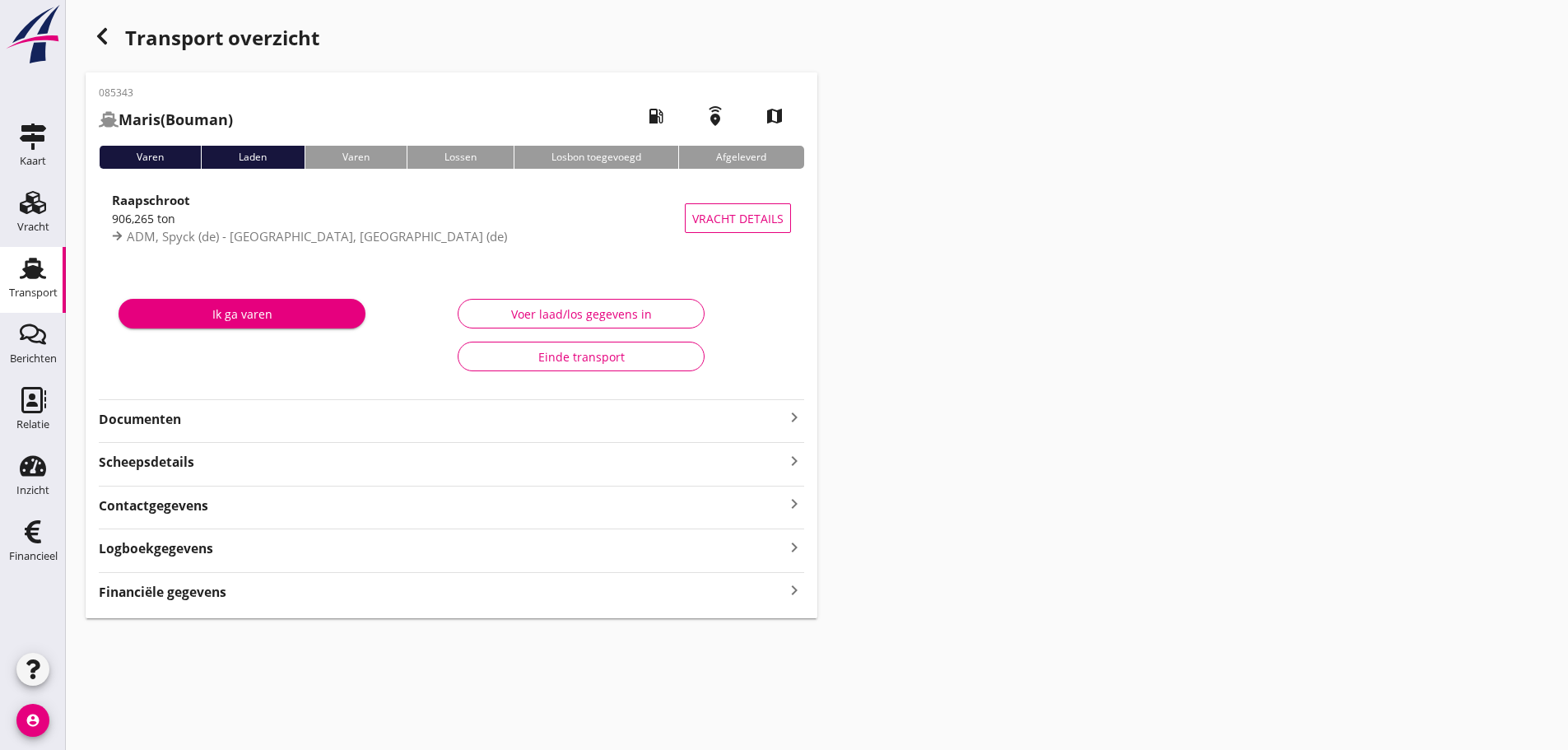
click at [797, 589] on icon "keyboard_arrow_right" at bounding box center [794, 591] width 19 height 22
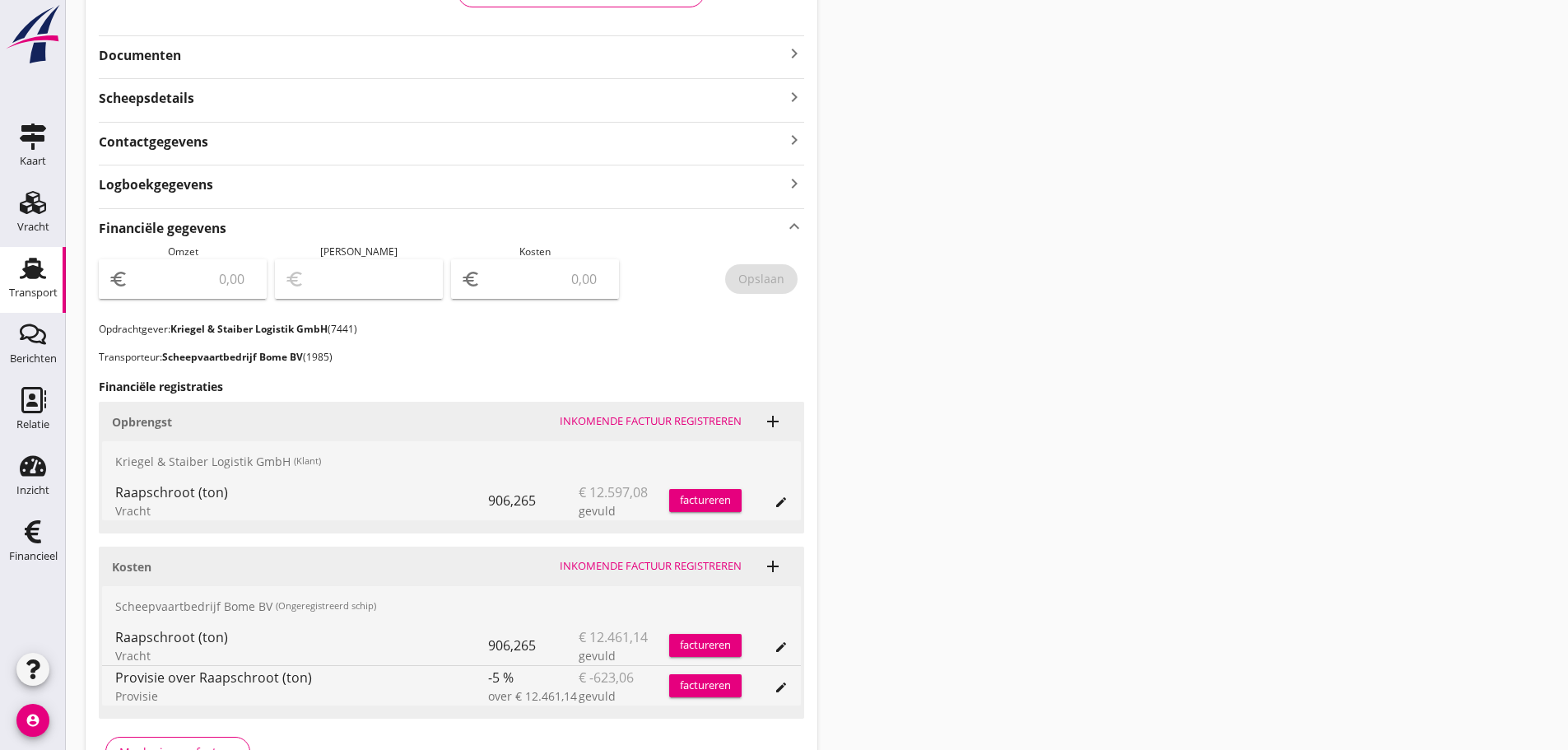
scroll to position [470, 0]
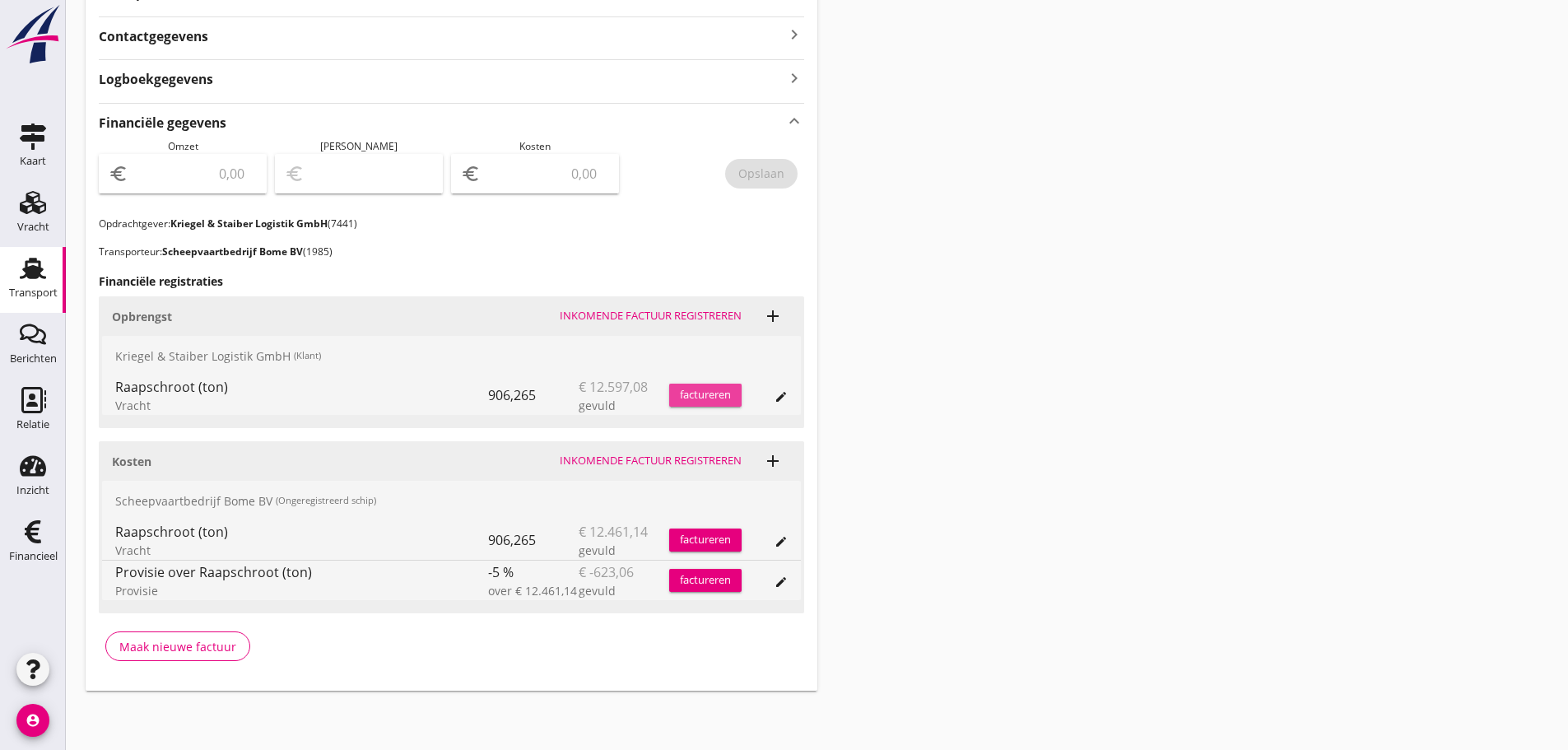
click at [713, 389] on div "factureren" at bounding box center [704, 394] width 72 height 16
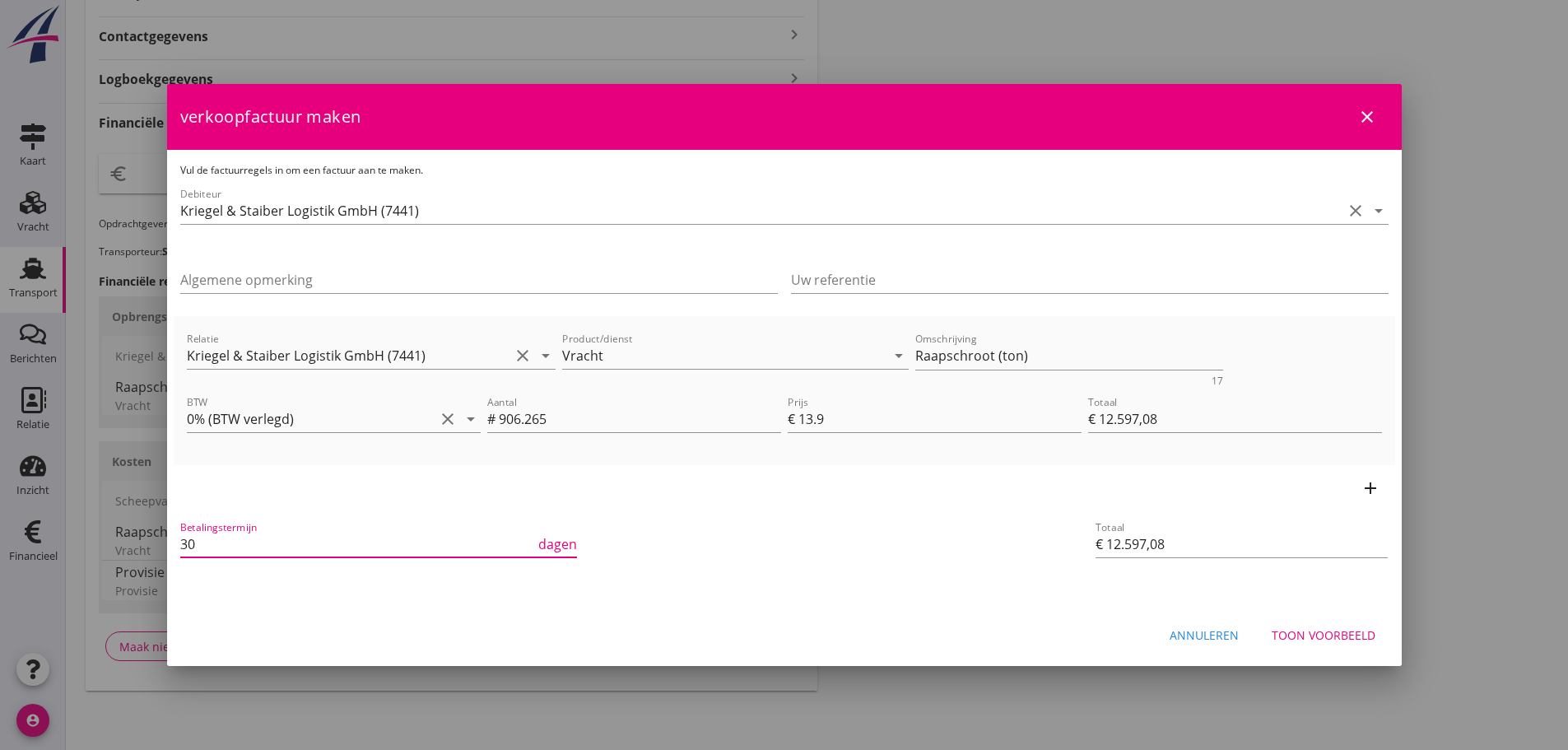
drag, startPoint x: 204, startPoint y: 544, endPoint x: -71, endPoint y: 492, distance: 279.9
click at [0, 492] on html "21% (Hoog BTW tarief) 9% (Laag BTW tarief) 0% (BTW vrij) 0% (BTW verlegd) Vrach…" at bounding box center [784, 139] width 1568 height 1219
type input "21"
click at [811, 525] on div "Betalingstermijn 21 dagen" at bounding box center [581, 545] width 808 height 63
drag, startPoint x: 1055, startPoint y: 361, endPoint x: 772, endPoint y: 361, distance: 283.0
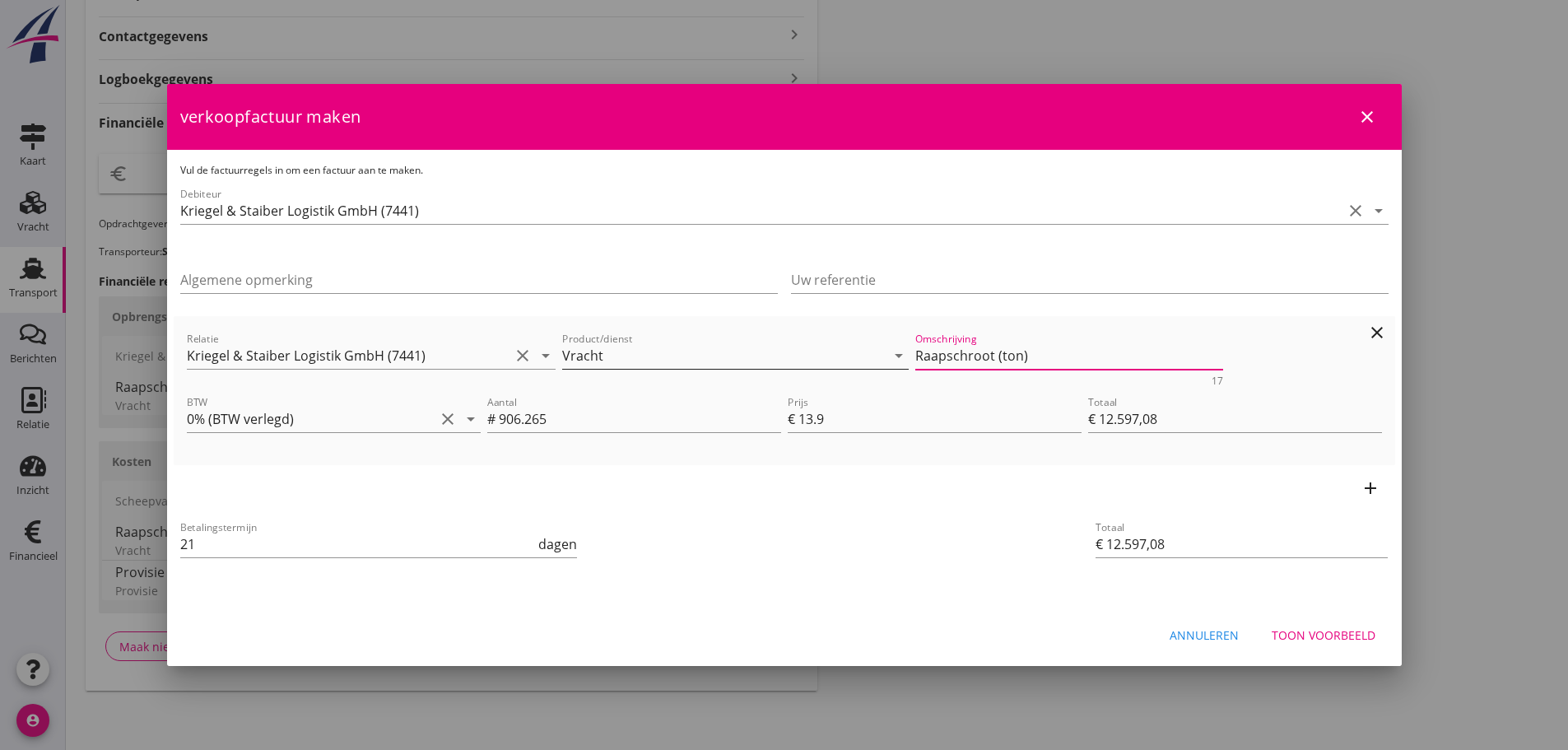
click at [772, 361] on div "Relatie Kriegel & Staiber Logistik GmbH (7441) clear arrow_drop_down Product/di…" at bounding box center [784, 358] width 1202 height 64
click at [1363, 648] on button "Toon voorbeeld" at bounding box center [1323, 634] width 130 height 30
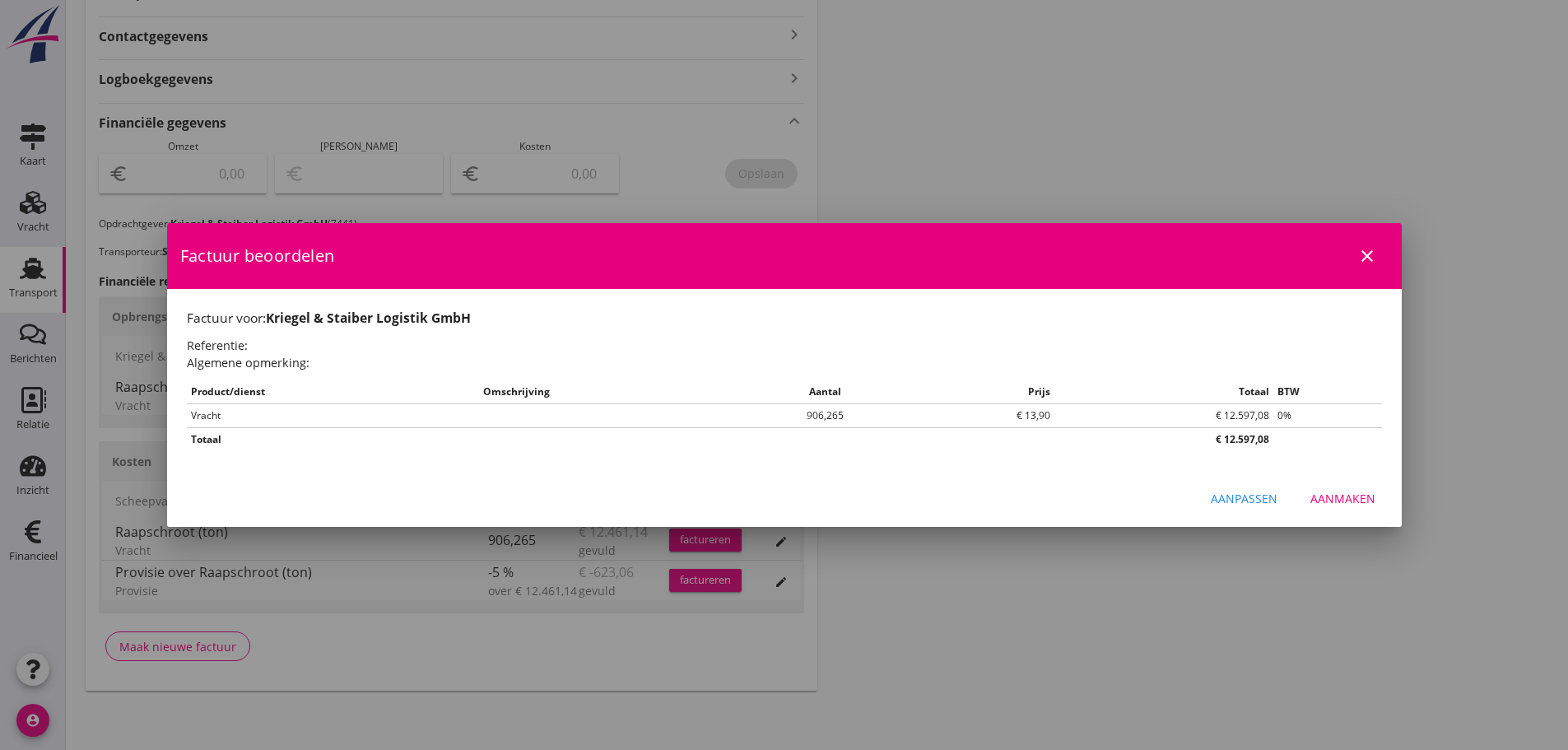
click at [1343, 499] on div "Aanmaken" at bounding box center [1342, 499] width 65 height 17
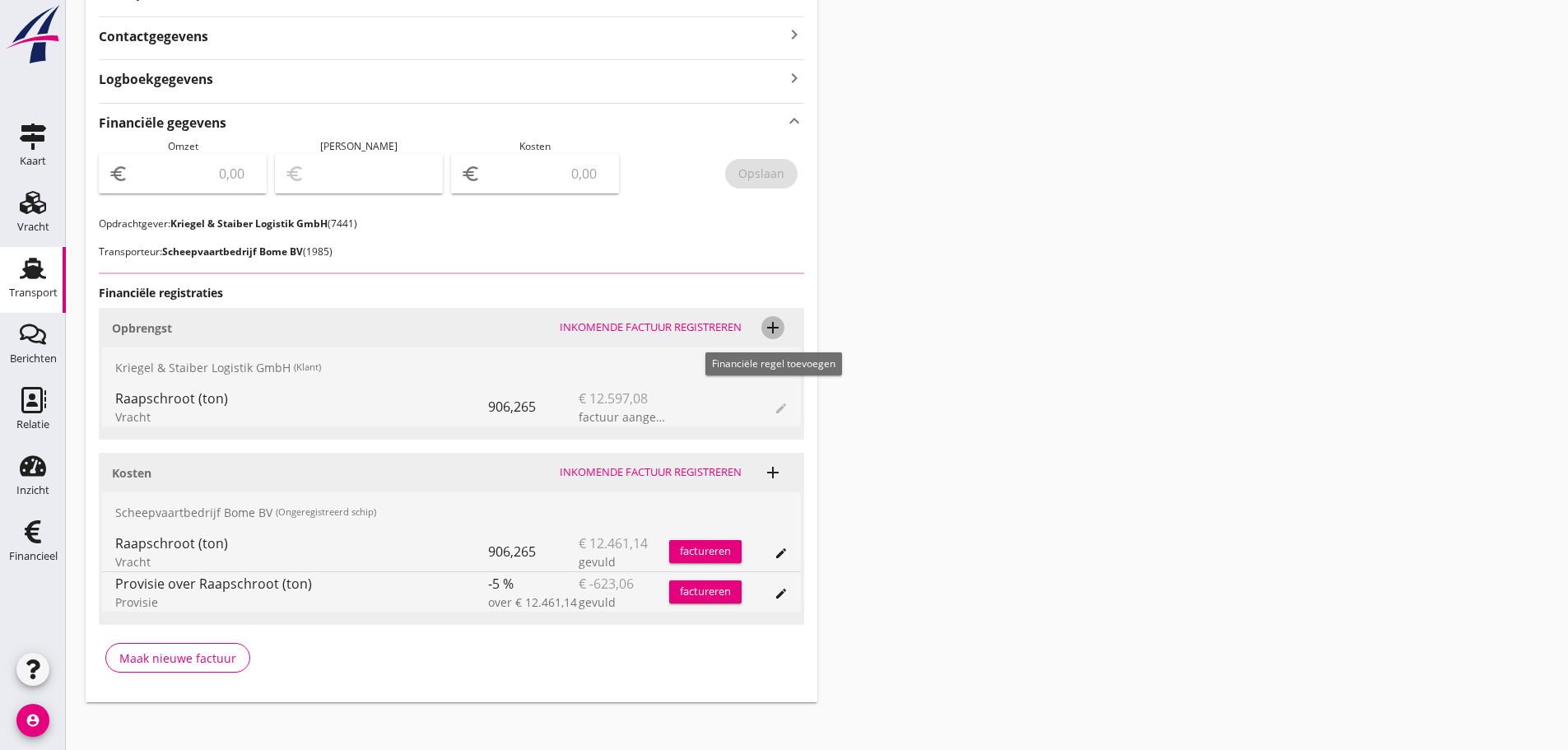
click at [775, 329] on icon "add" at bounding box center [773, 328] width 19 height 19
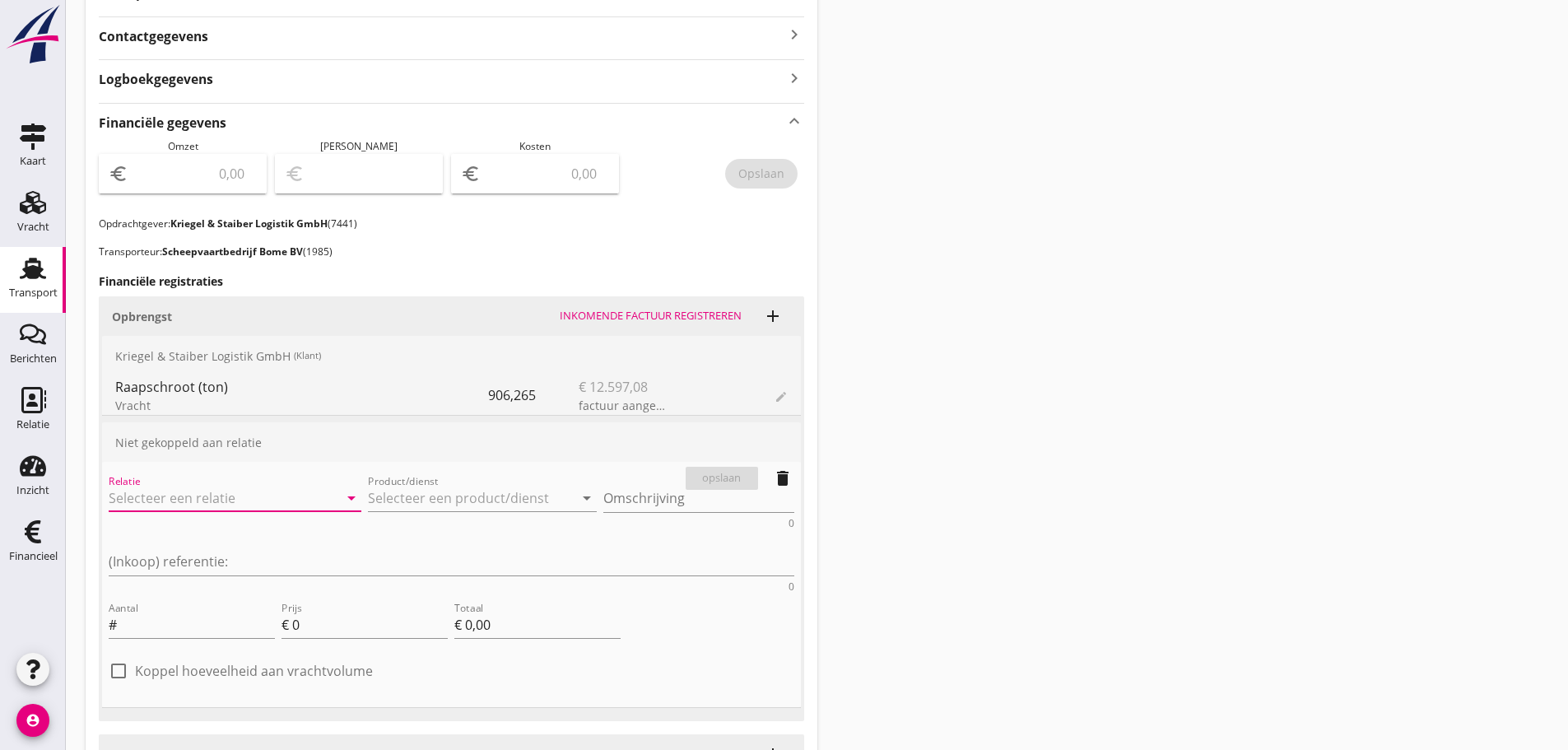
click at [230, 487] on input "Relatie" at bounding box center [212, 498] width 207 height 26
click at [186, 531] on div "Kriegel & Staiber Logistik GmbH" at bounding box center [220, 530] width 197 height 19
type input "Kriegel & Staiber Logistik GmbH (7441)"
click at [430, 502] on input "Product/dienst" at bounding box center [471, 498] width 207 height 26
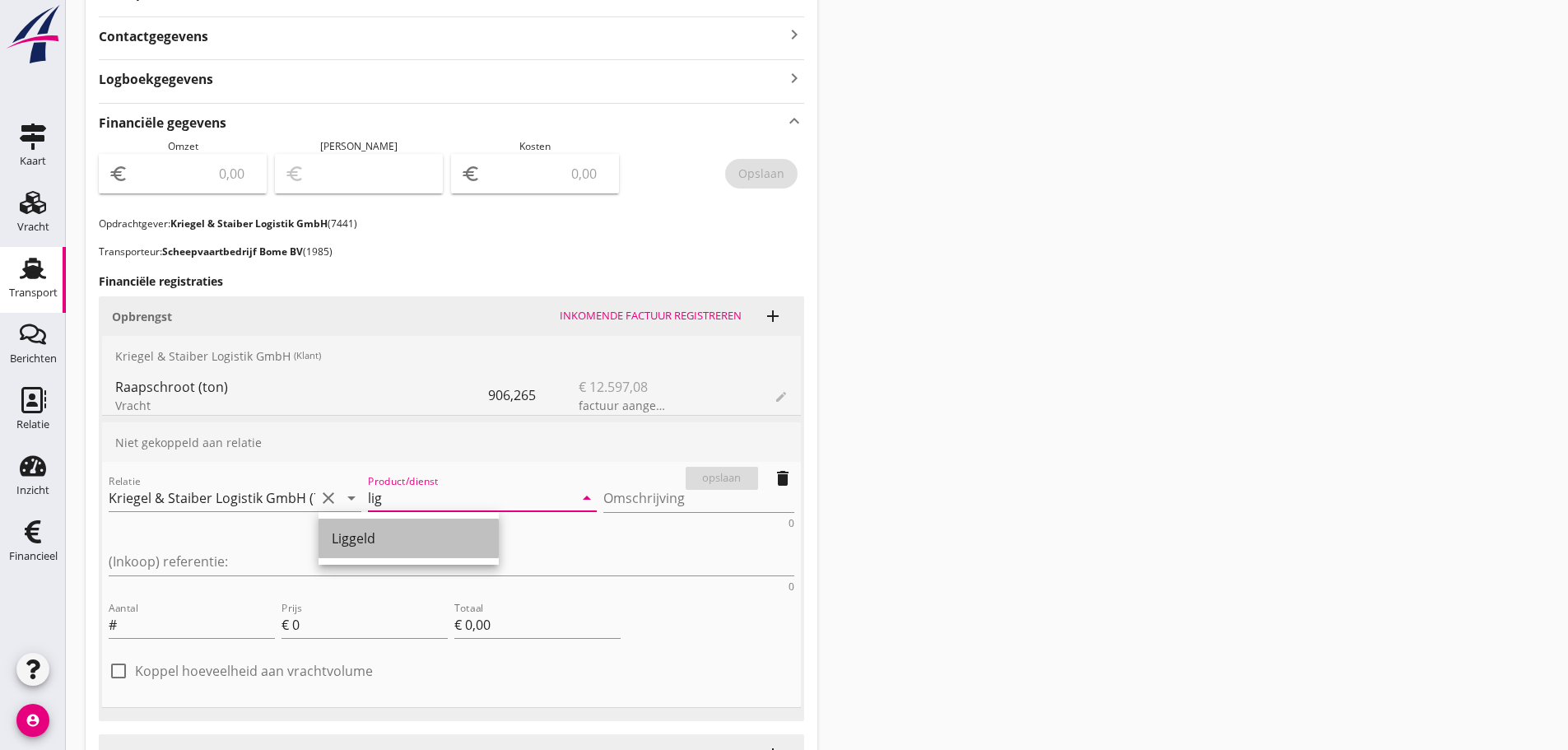
click at [341, 546] on div "Liggeld" at bounding box center [408, 538] width 154 height 19
drag, startPoint x: 404, startPoint y: 493, endPoint x: 243, endPoint y: 499, distance: 161.1
click at [243, 499] on div "Relatie Kriegel & Staiber Logistik GmbH (7441) clear arrow_drop_down Product/di…" at bounding box center [451, 532] width 692 height 127
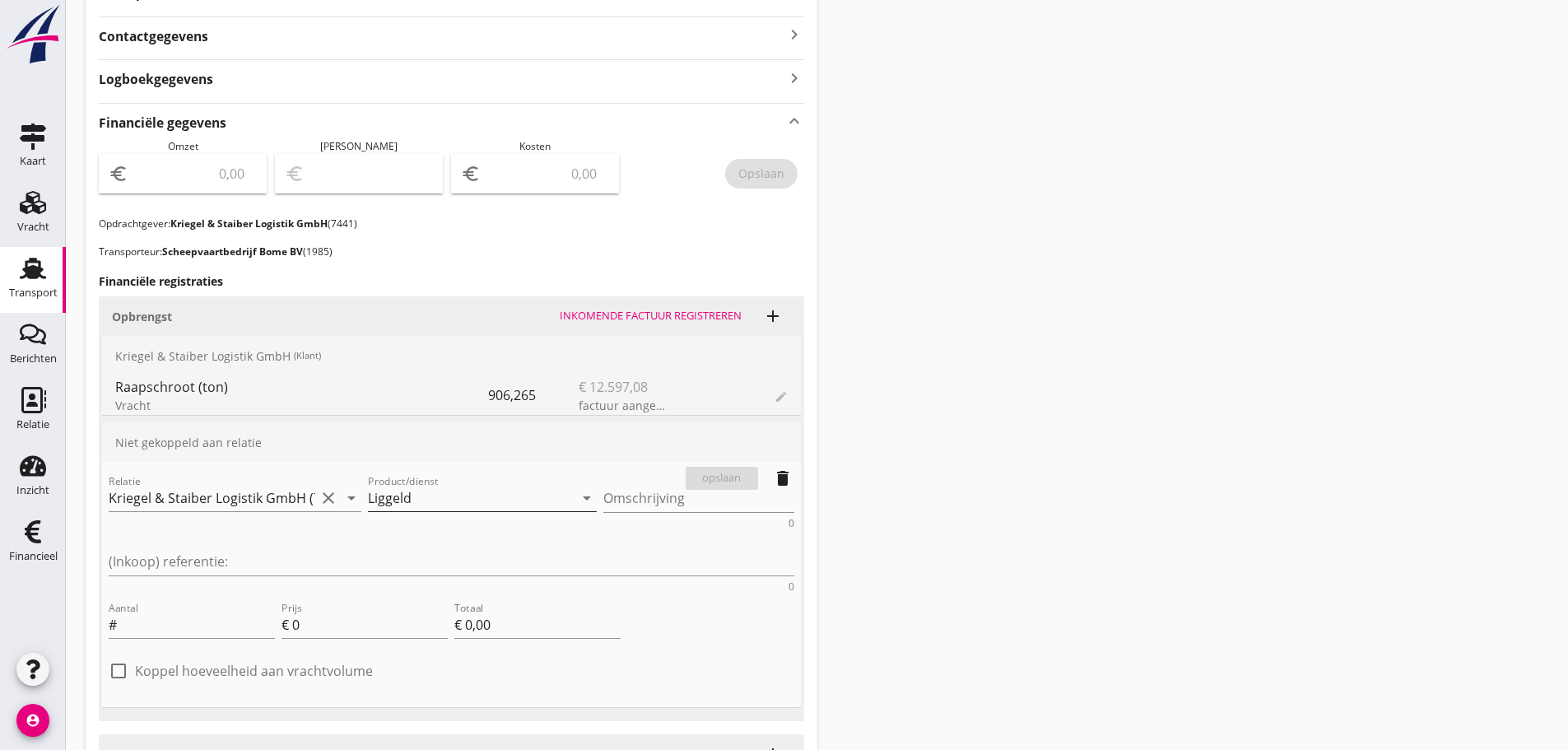
click at [577, 495] on icon "arrow_drop_down" at bounding box center [586, 498] width 19 height 19
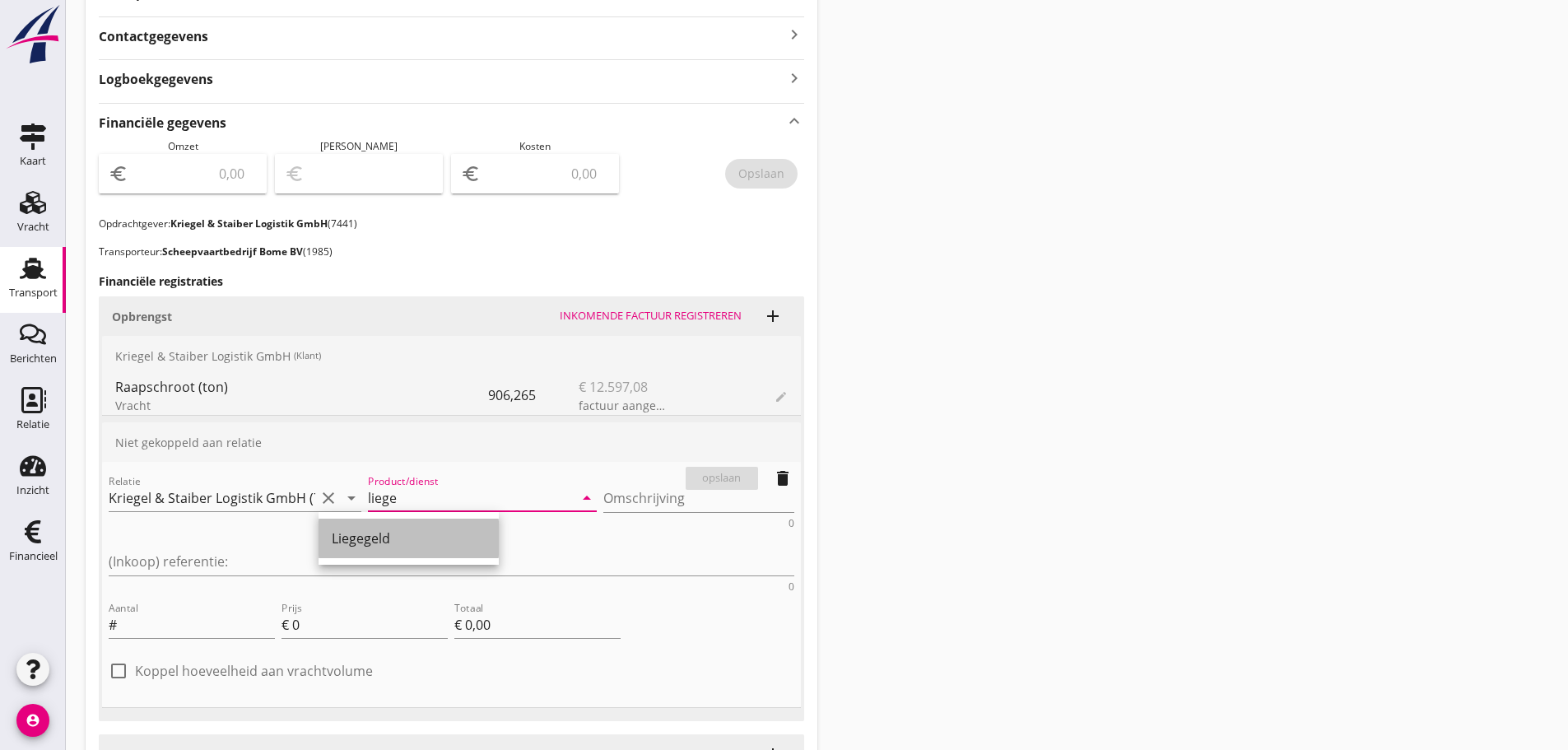
click at [377, 542] on div "Liegegeld" at bounding box center [408, 538] width 154 height 19
type input "Liegegeld"
click at [603, 507] on textarea "Omschrijving" at bounding box center [698, 499] width 191 height 27
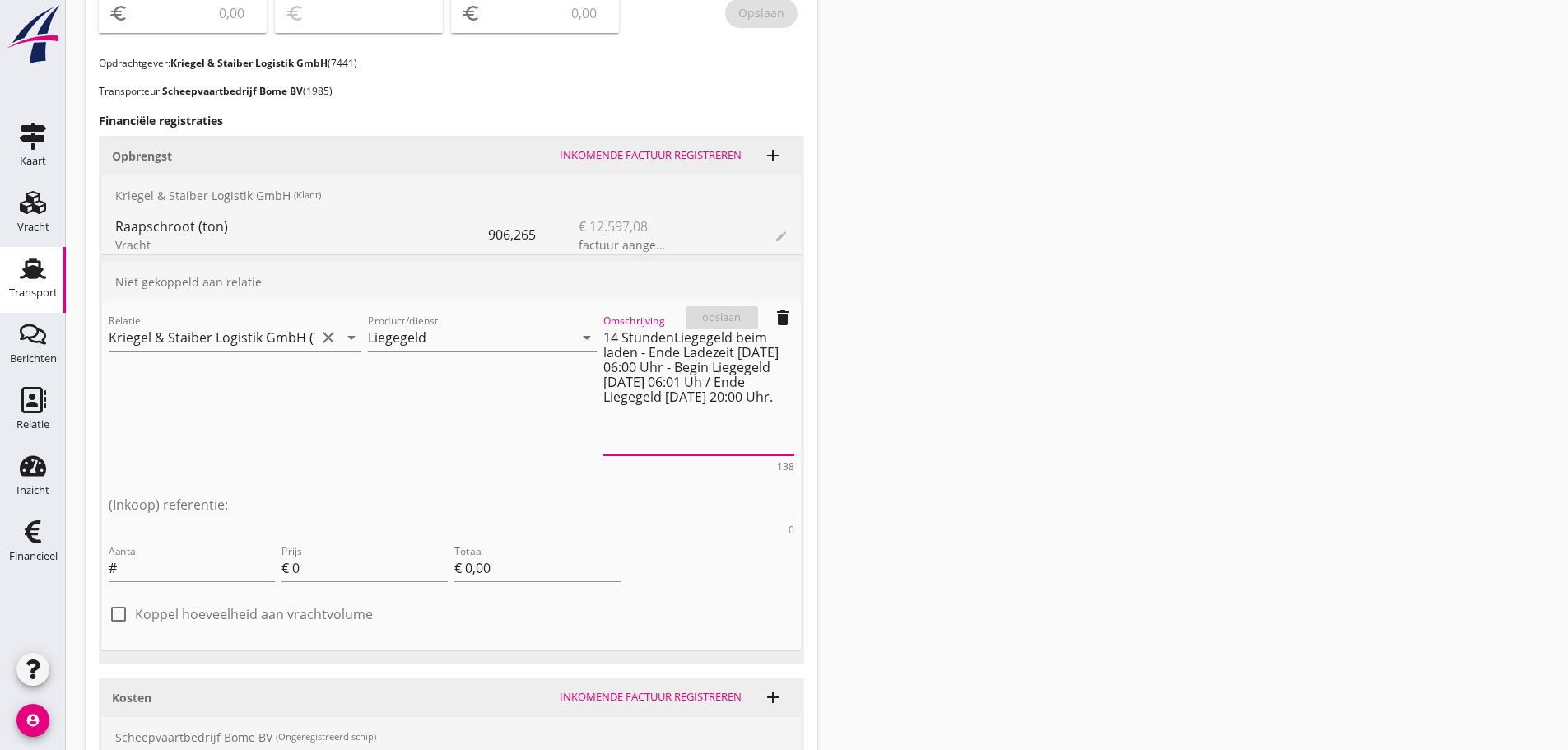
scroll to position [634, 0]
type textarea "14 StundenLiegegeld beim laden - Ende Ladezeit [DATE] 06:00 Uhr - Begin Liegege…"
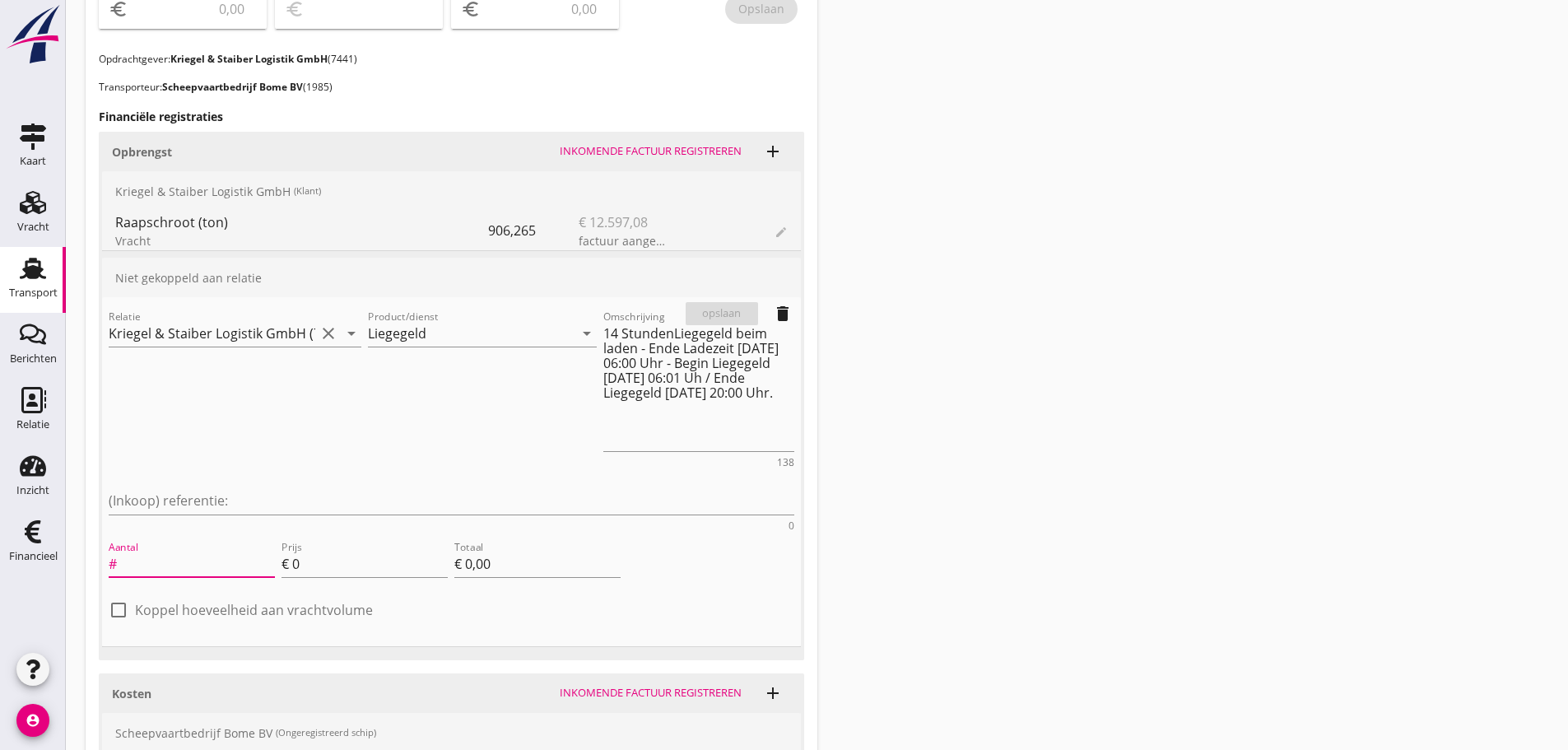
click at [177, 551] on input "Aantal" at bounding box center [197, 563] width 155 height 26
type input "14"
type input "5"
type input "€ 70,00"
type input "53"
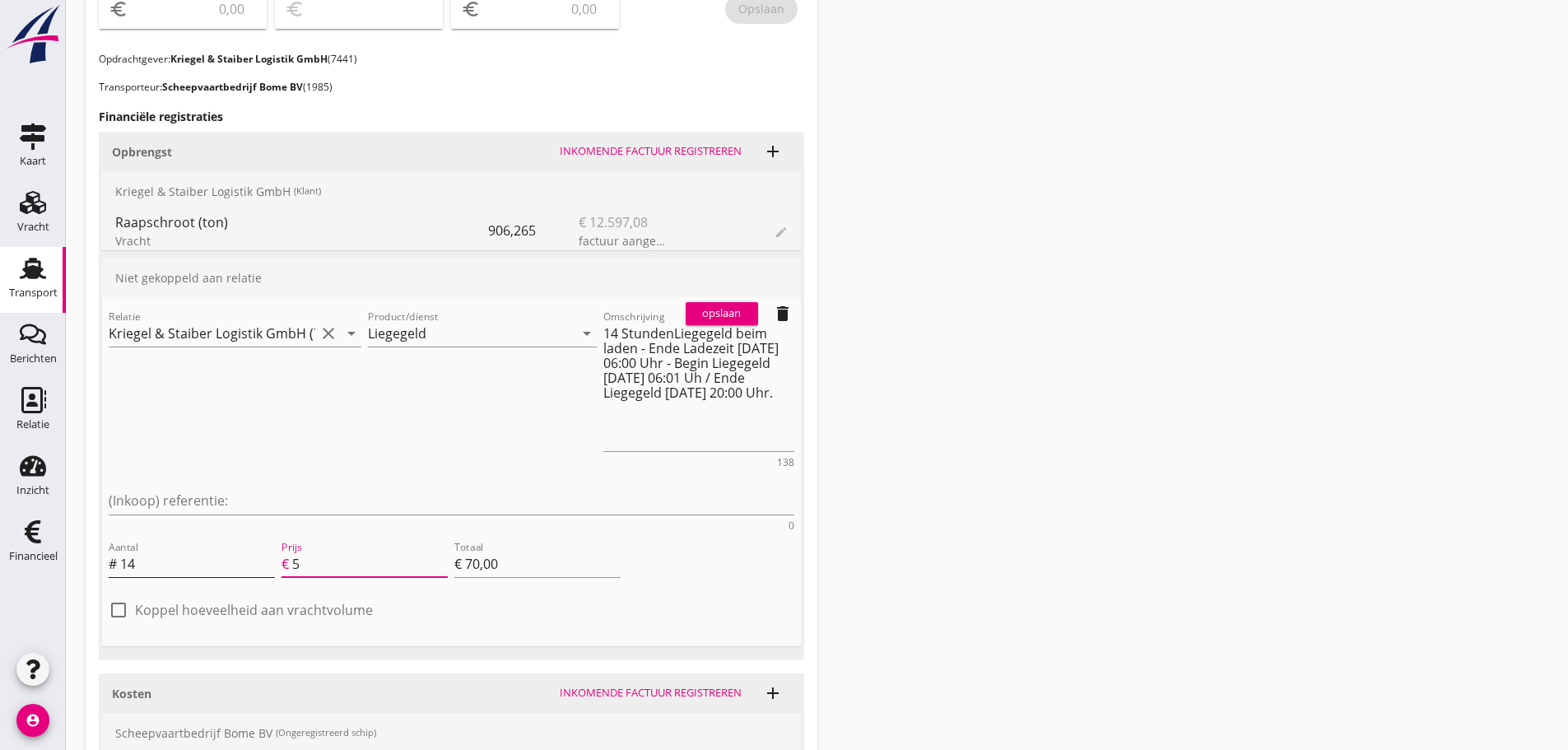
type input "€ 742,00"
type input "€ 0,00"
type input "53.6"
type input "€ 750,40"
type input "53.65"
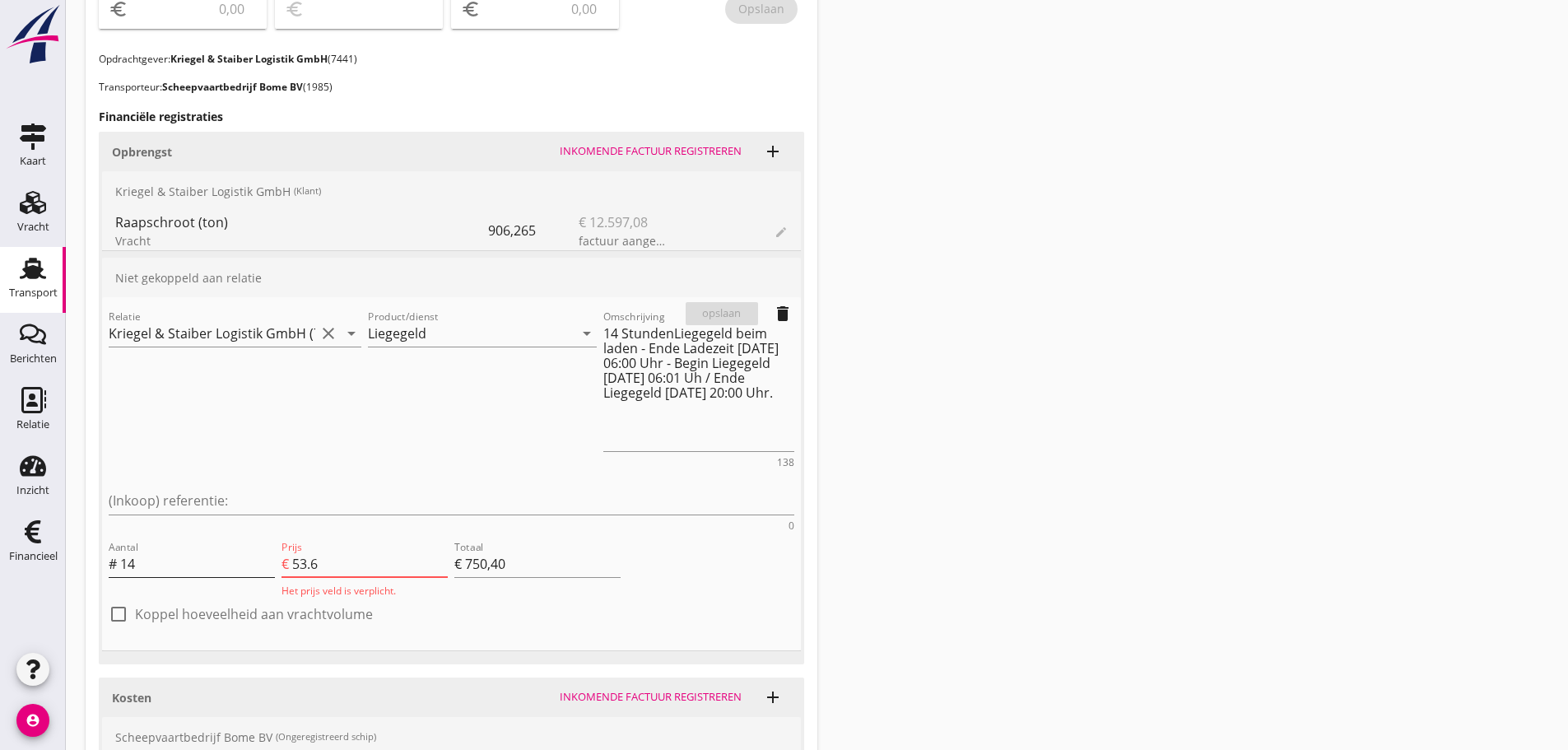
type input "€ 751,10"
type input "53.65"
click at [727, 317] on div "opslaan" at bounding box center [721, 313] width 59 height 16
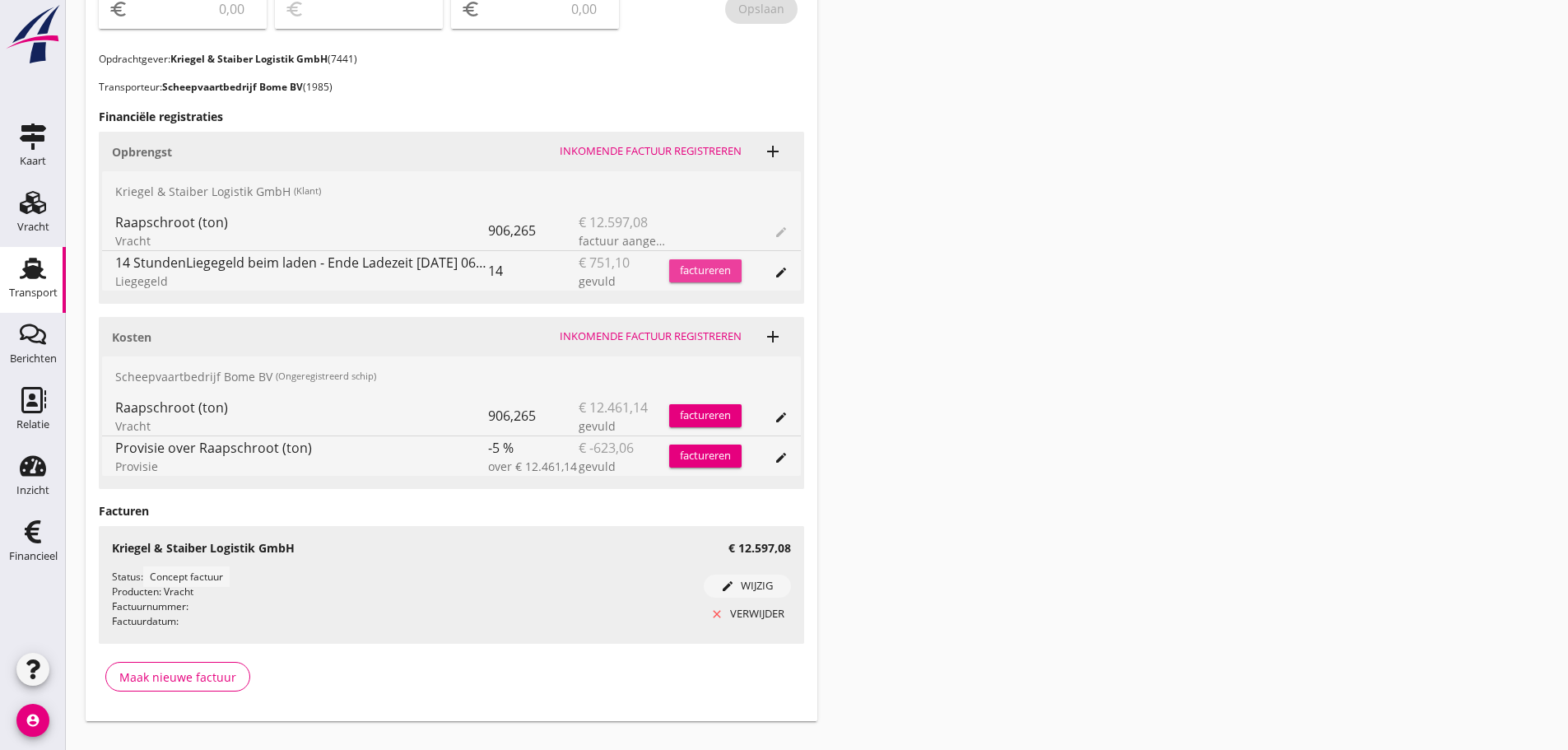
click at [713, 272] on div "factureren" at bounding box center [704, 271] width 72 height 16
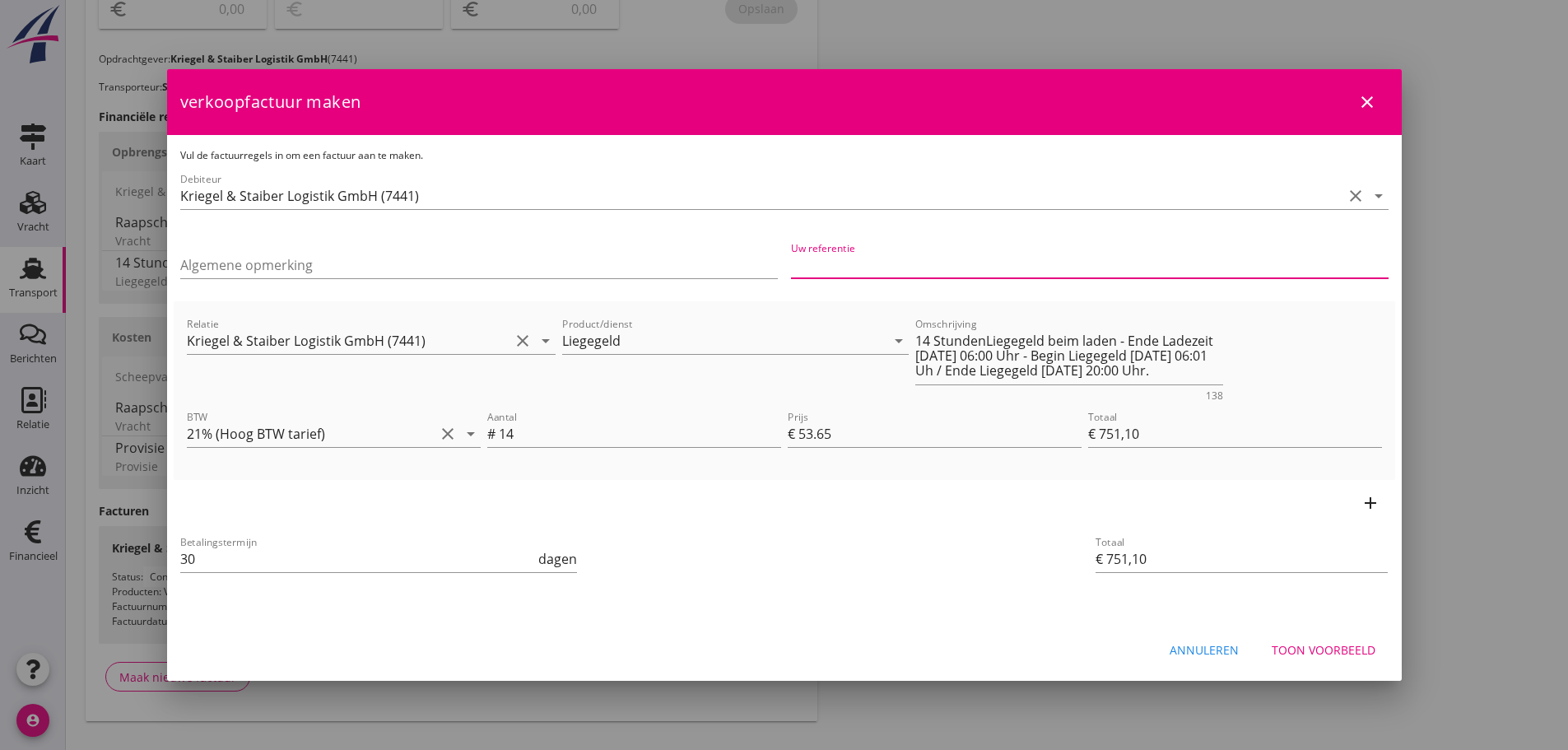
click at [903, 272] on input "Uw referentie" at bounding box center [1090, 265] width 597 height 26
click at [302, 269] on input "Algemene opmerking" at bounding box center [479, 265] width 597 height 26
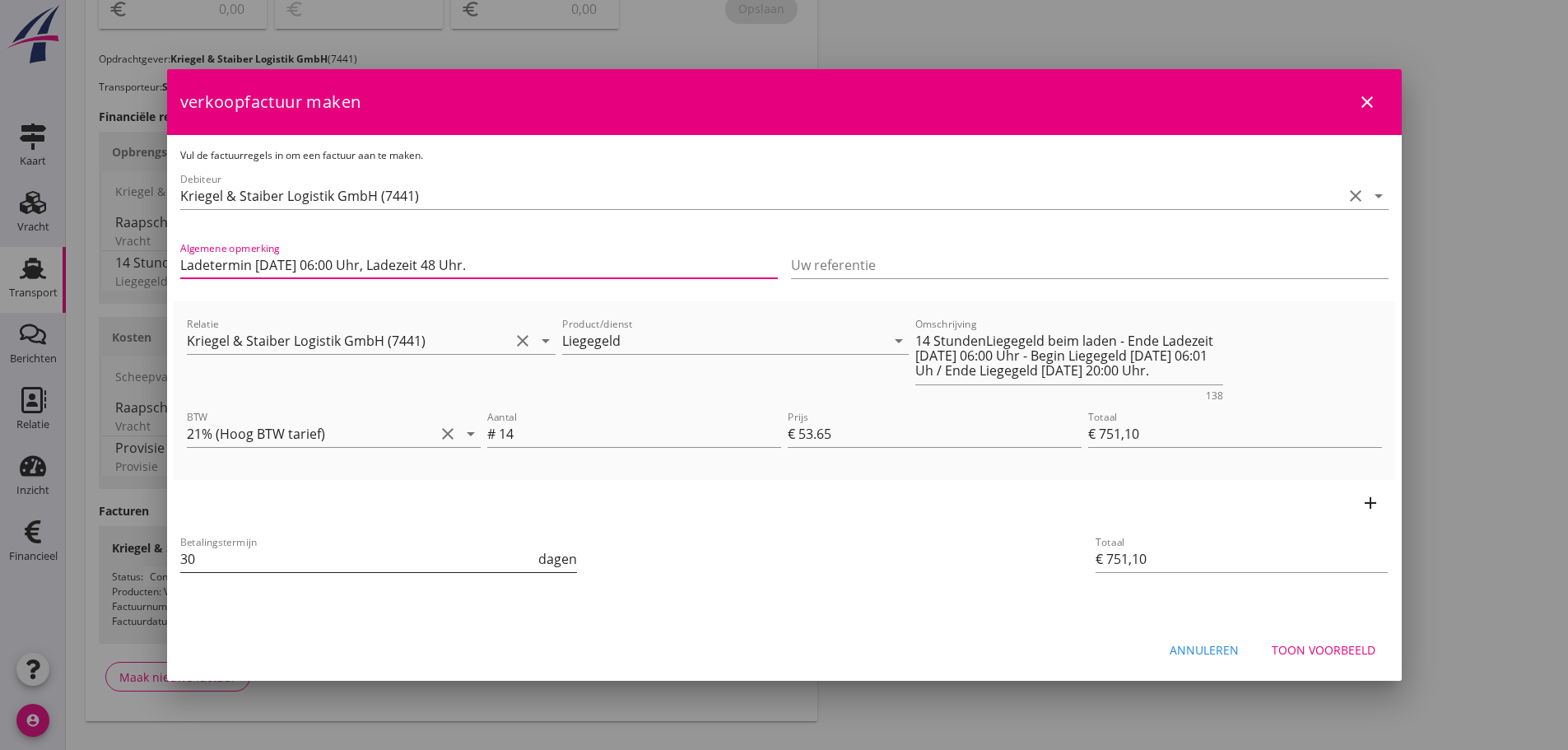
type input "Ladetermin [DATE] 06:00 Uhr, Ladezeit 48 Uhr."
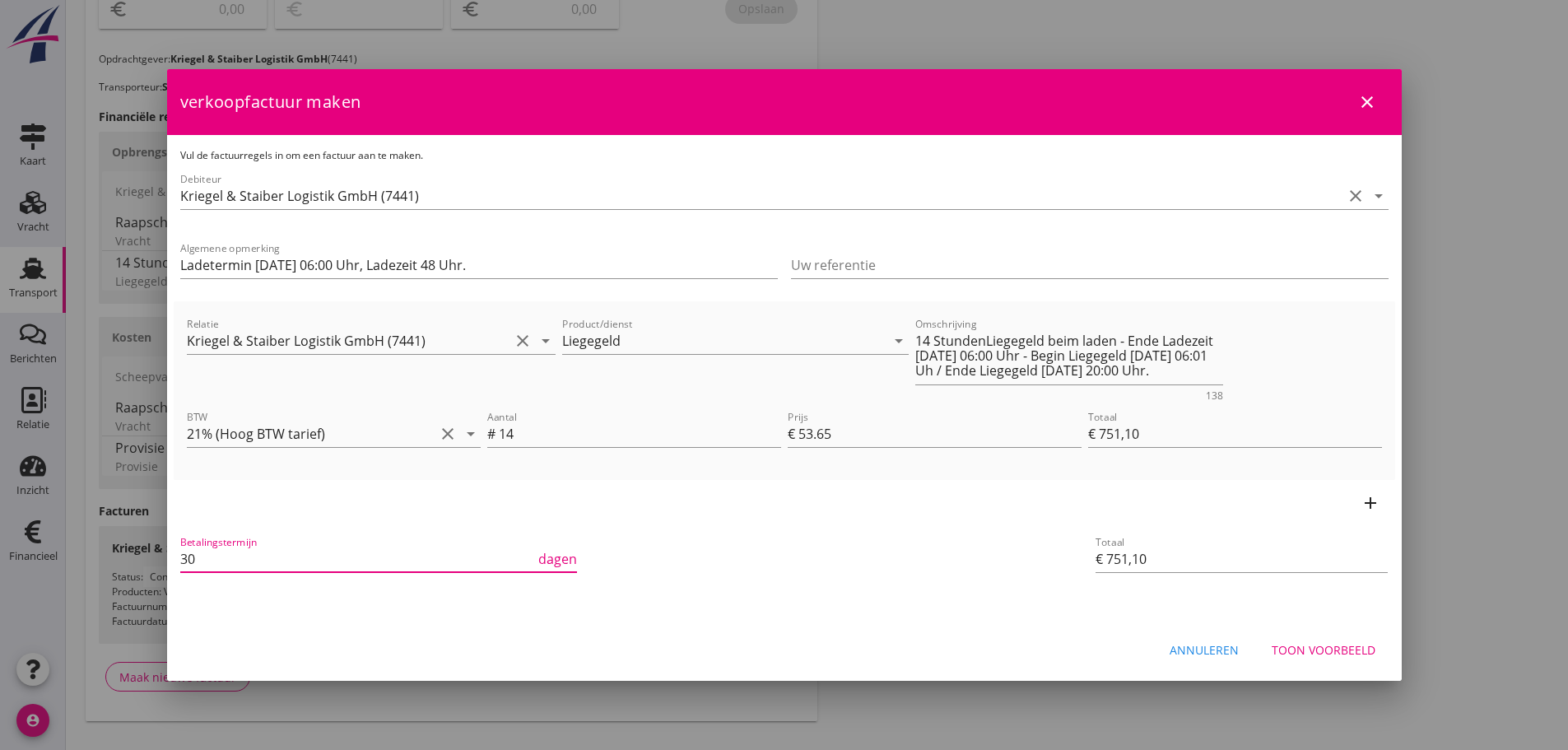
drag, startPoint x: 218, startPoint y: 568, endPoint x: 102, endPoint y: 568, distance: 116.0
click at [102, 568] on div "21% (Hoog BTW tarief) 9% (Laag BTW tarief) 0% (BTW vrij) 0% (BTW verlegd) Liege…" at bounding box center [784, 72] width 1568 height 1414
type input "21"
click at [470, 430] on icon "arrow_drop_down" at bounding box center [470, 434] width 19 height 19
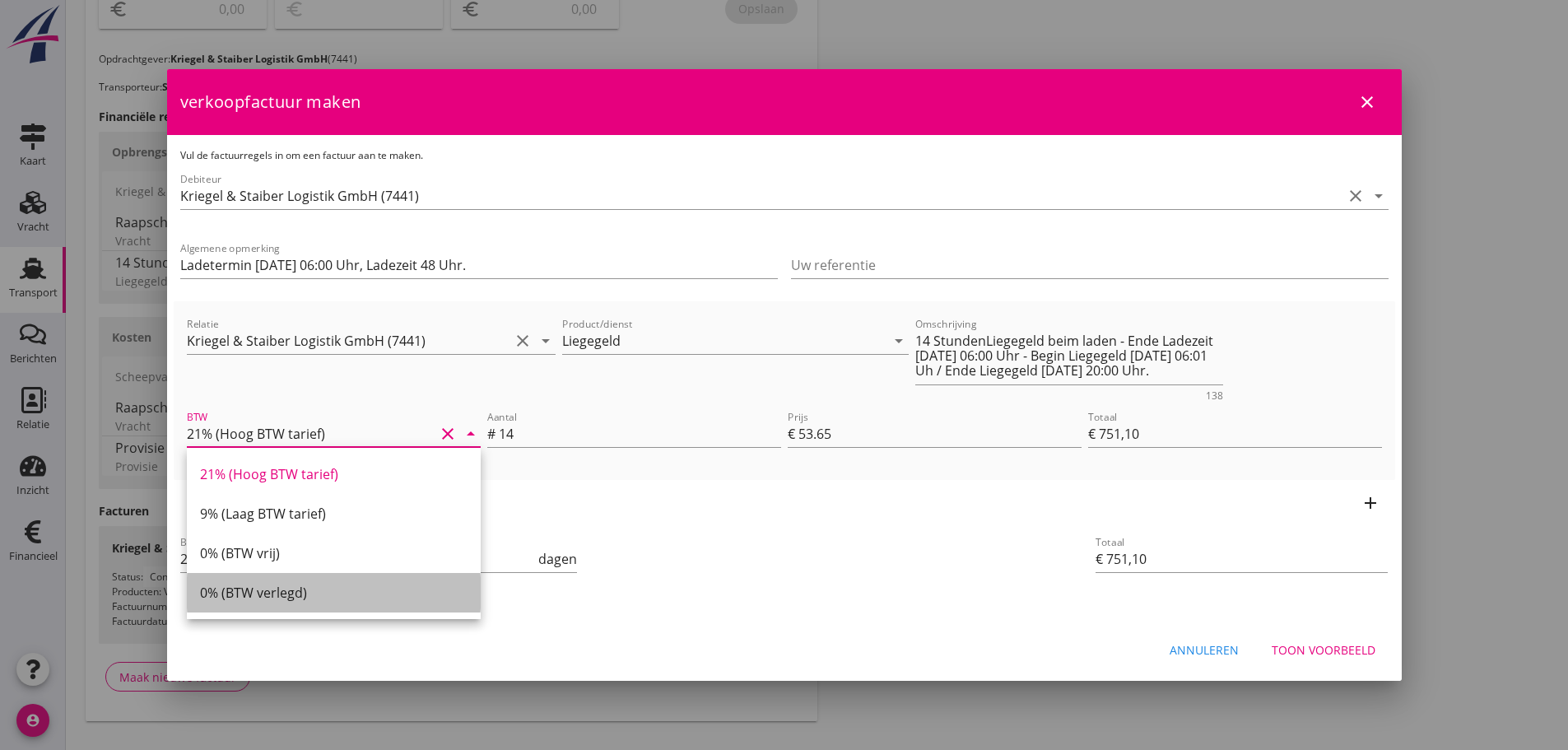
click at [253, 595] on div "0% (BTW verlegd)" at bounding box center [333, 592] width 268 height 19
type input "0% (BTW verlegd)"
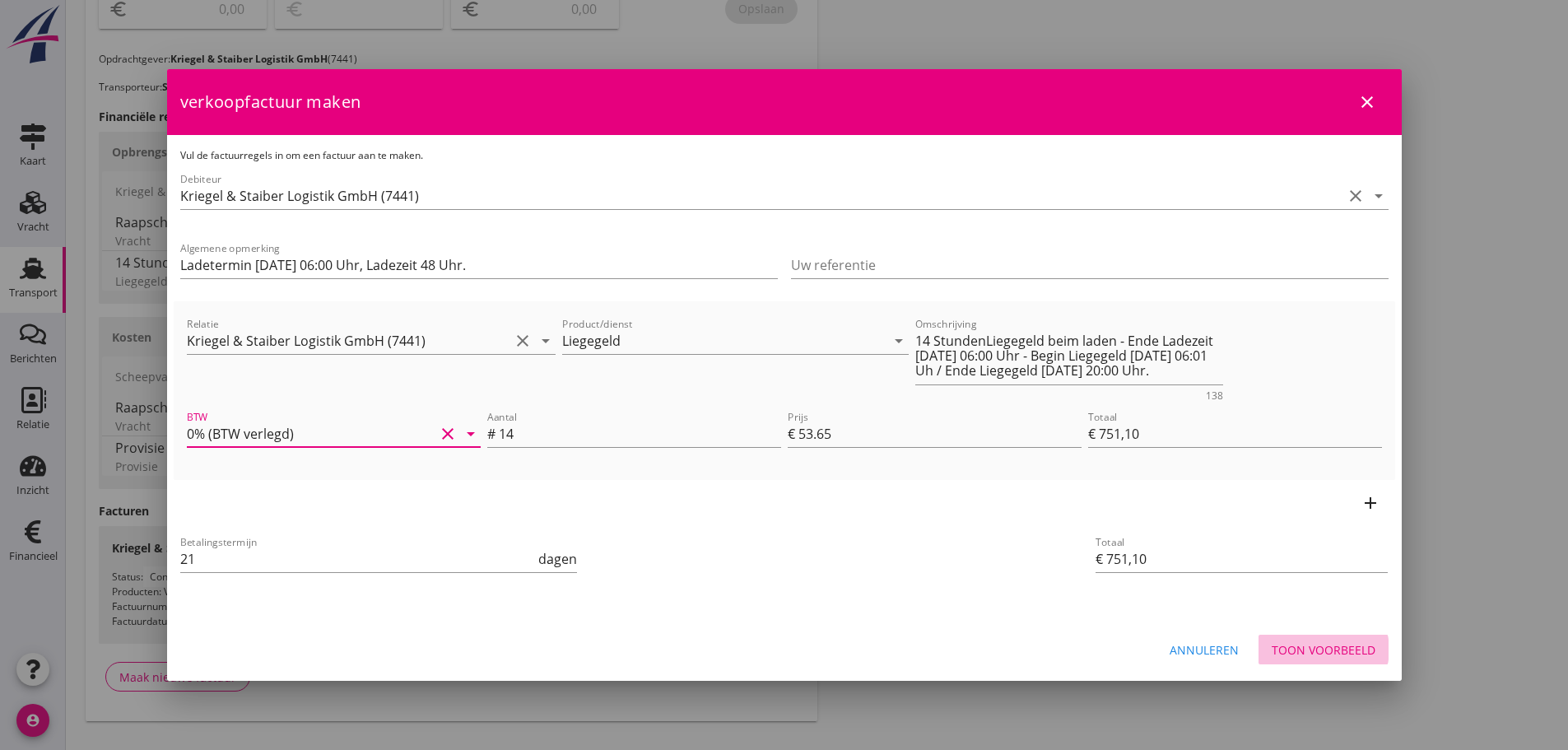
click at [1344, 642] on div "Toon voorbeeld" at bounding box center [1323, 650] width 103 height 17
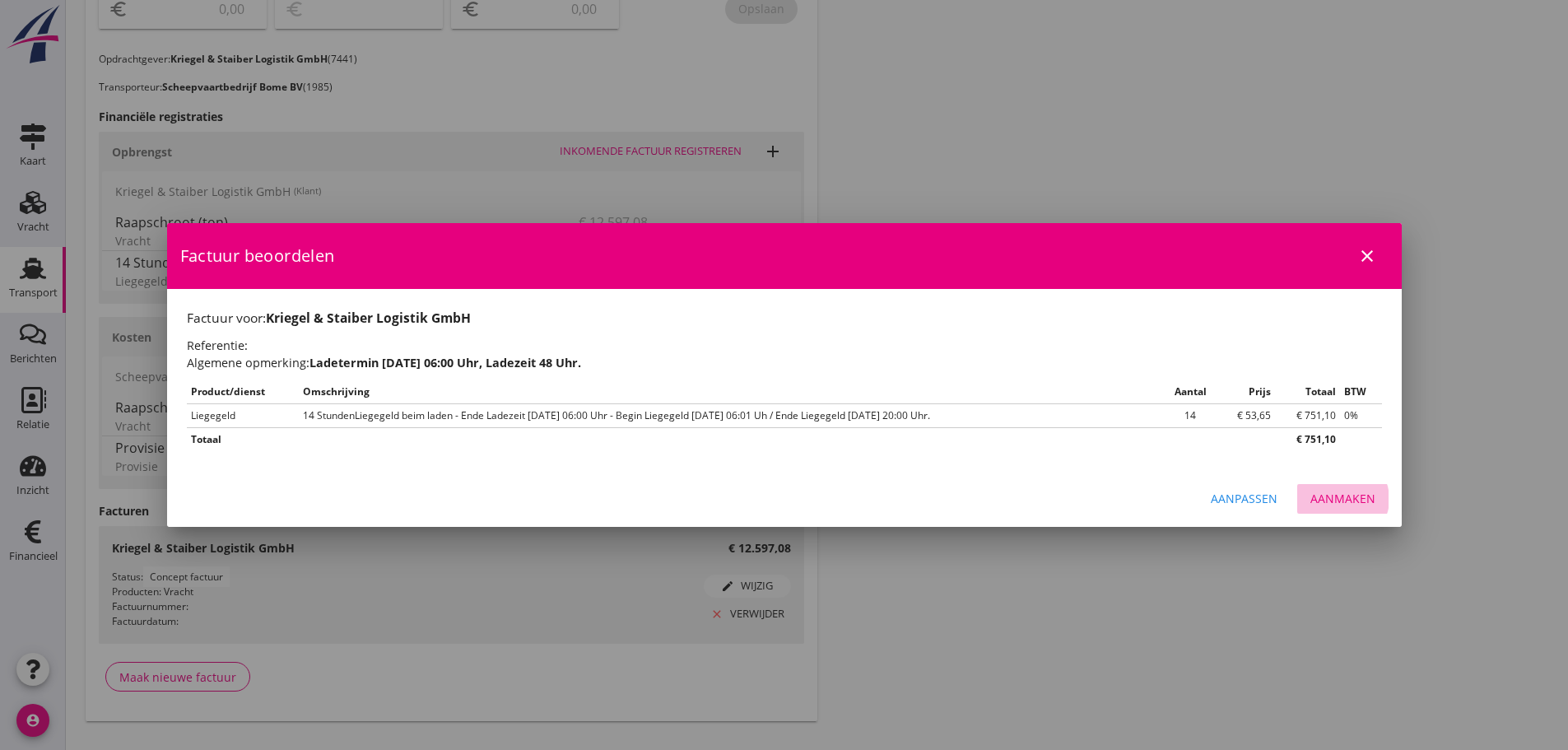
click at [1346, 498] on div "Aanmaken" at bounding box center [1342, 499] width 65 height 17
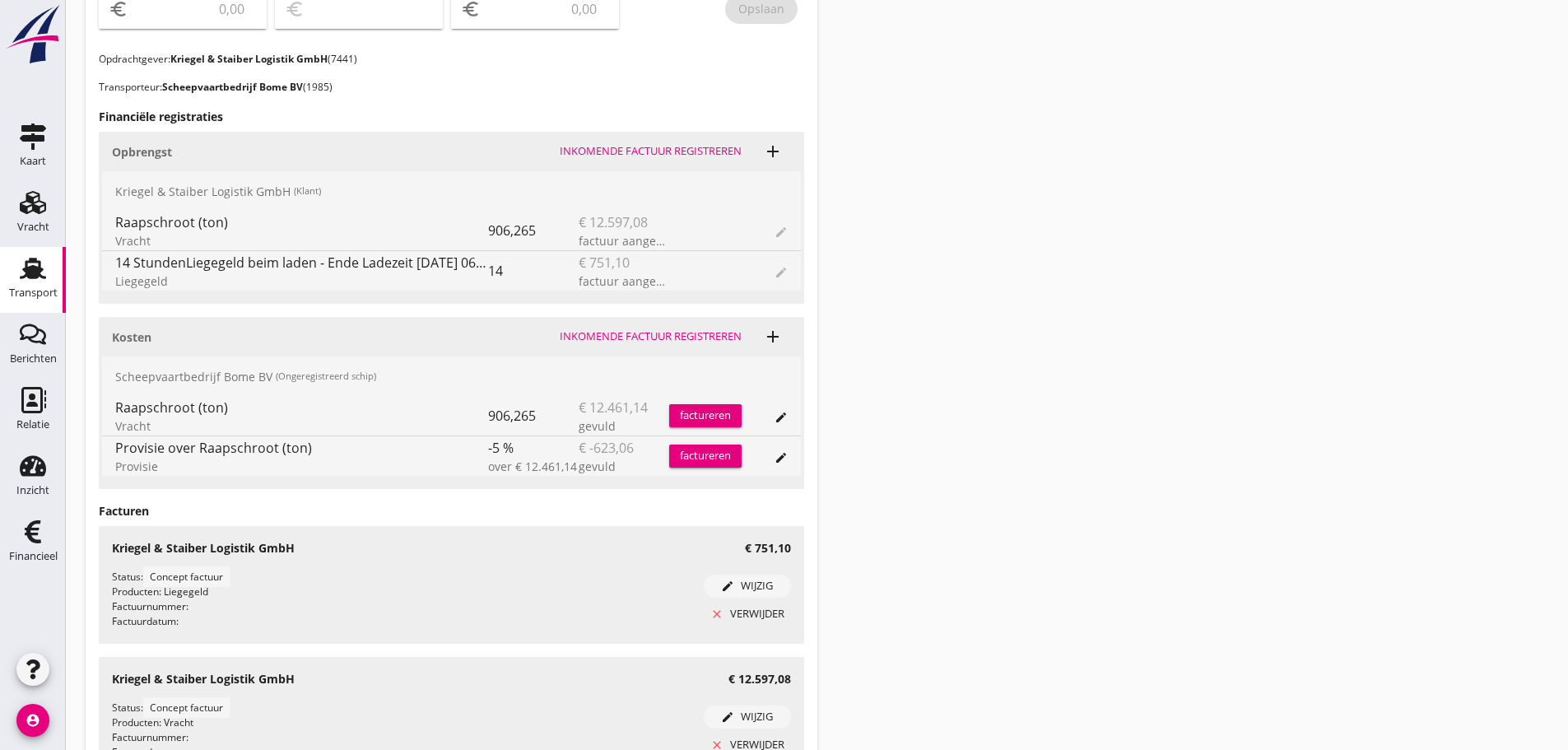
drag, startPoint x: 38, startPoint y: 540, endPoint x: 638, endPoint y: 518, distance: 600.4
click at [39, 540] on use at bounding box center [33, 532] width 16 height 23
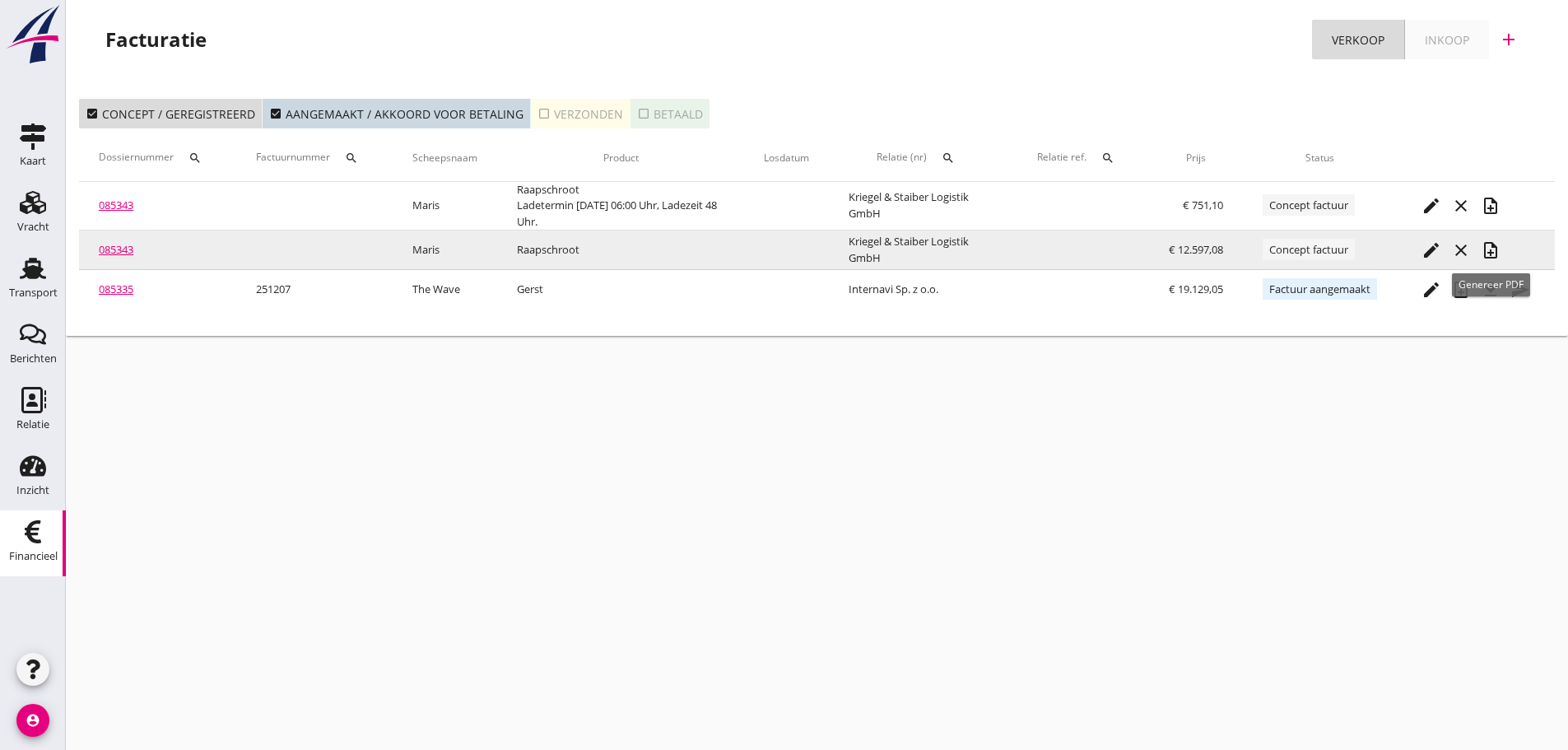
click at [1487, 249] on icon "note_add" at bounding box center [1490, 250] width 19 height 19
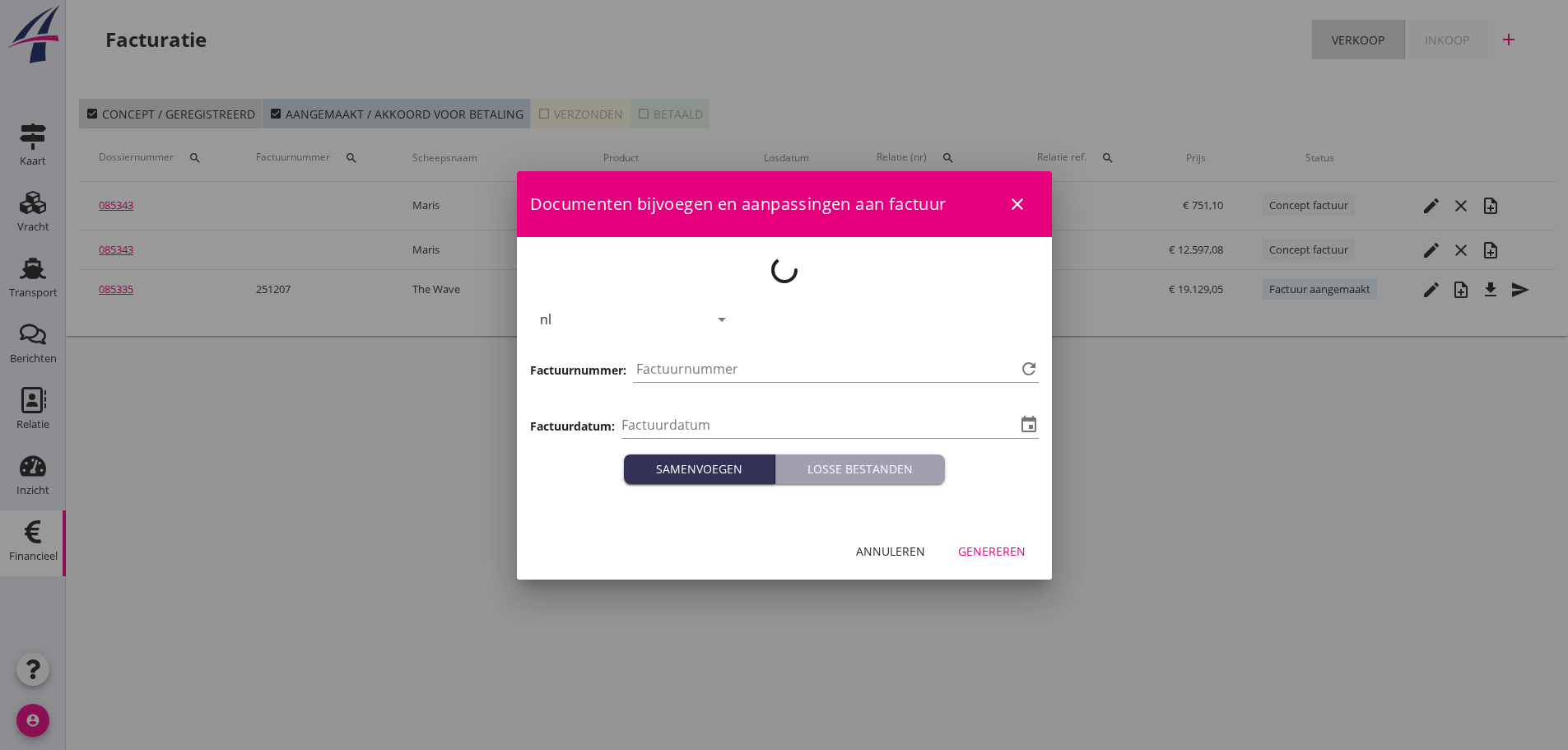
type input "[DATE]"
type input "1208"
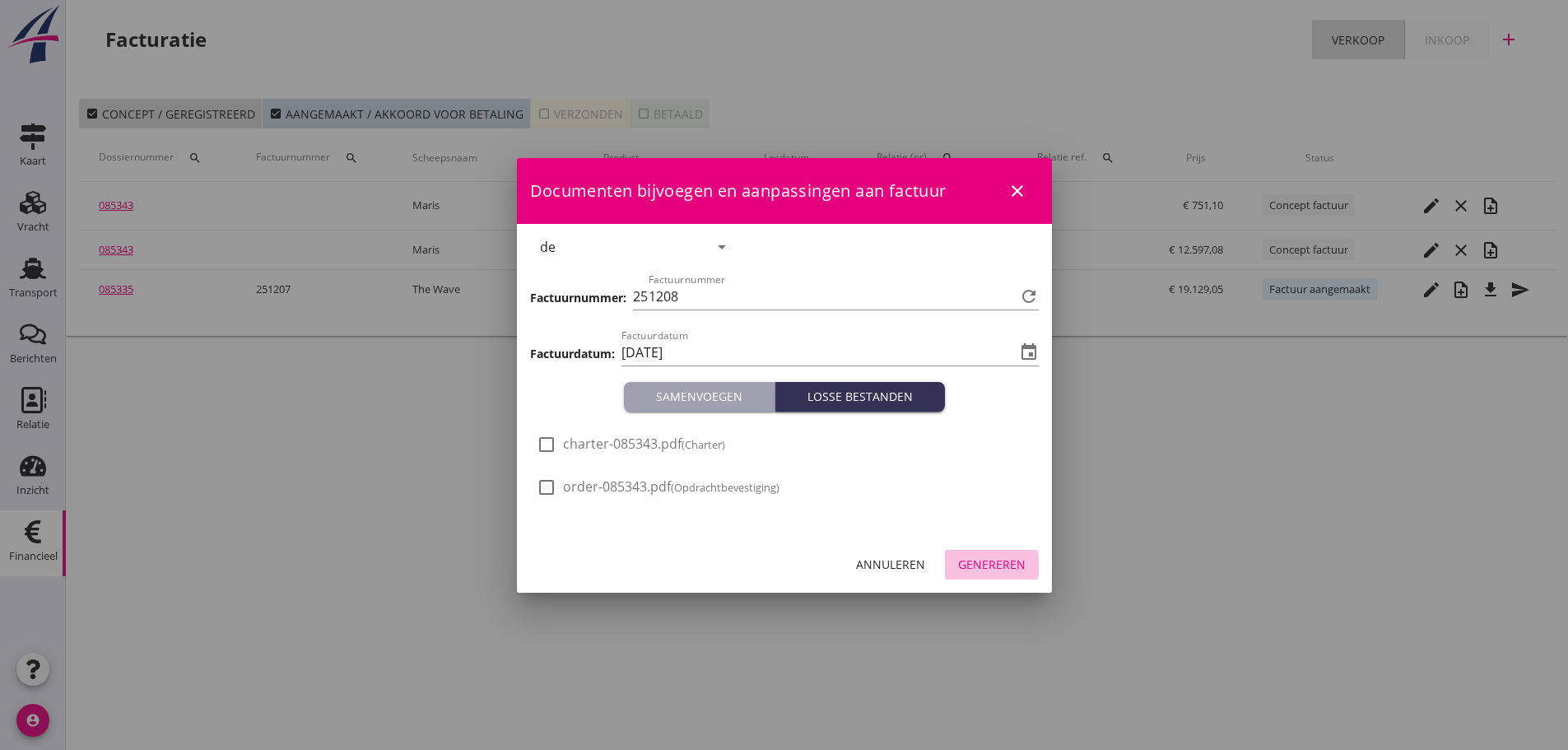
click at [967, 560] on div "Genereren" at bounding box center [991, 564] width 68 height 17
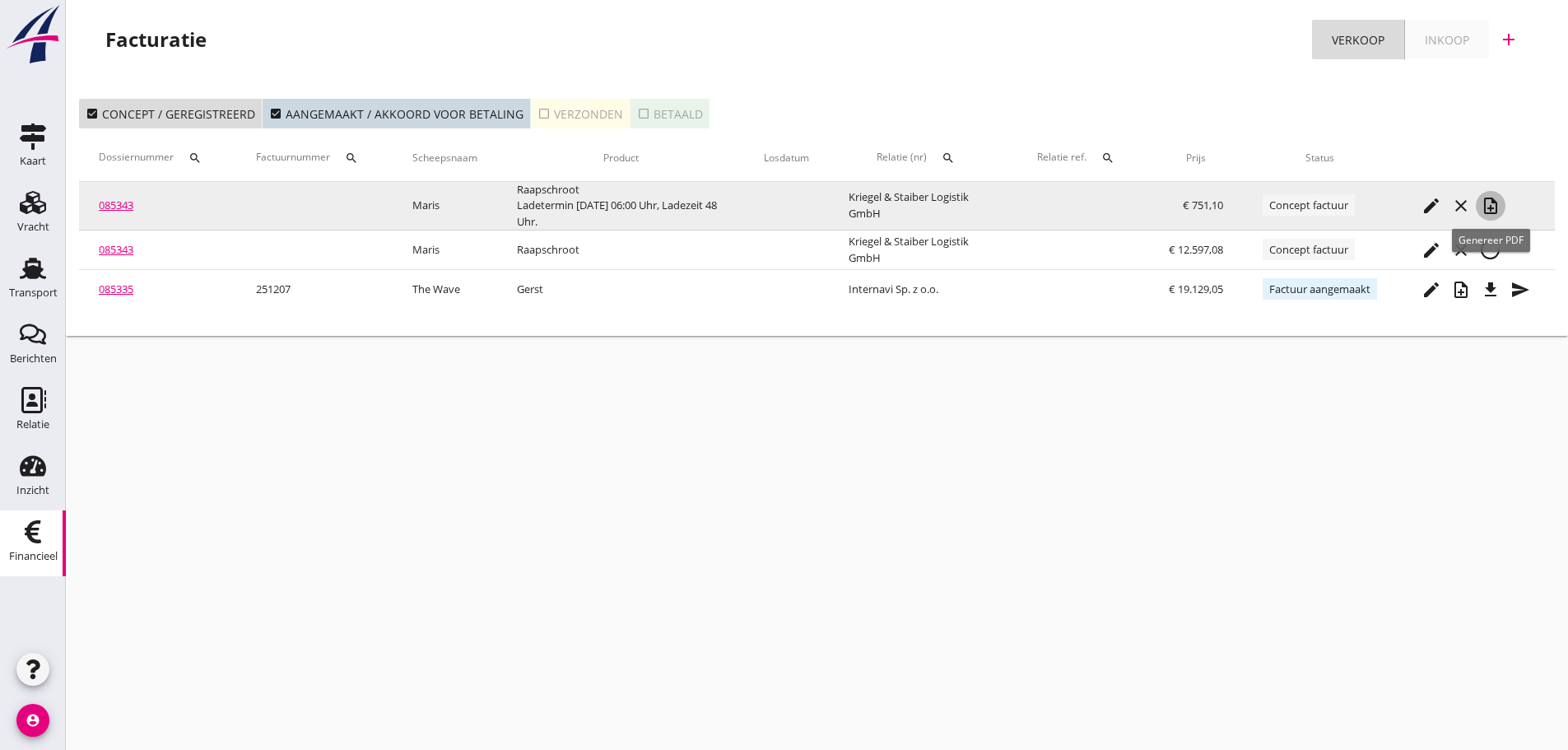
click at [1497, 203] on icon "note_add" at bounding box center [1490, 206] width 19 height 19
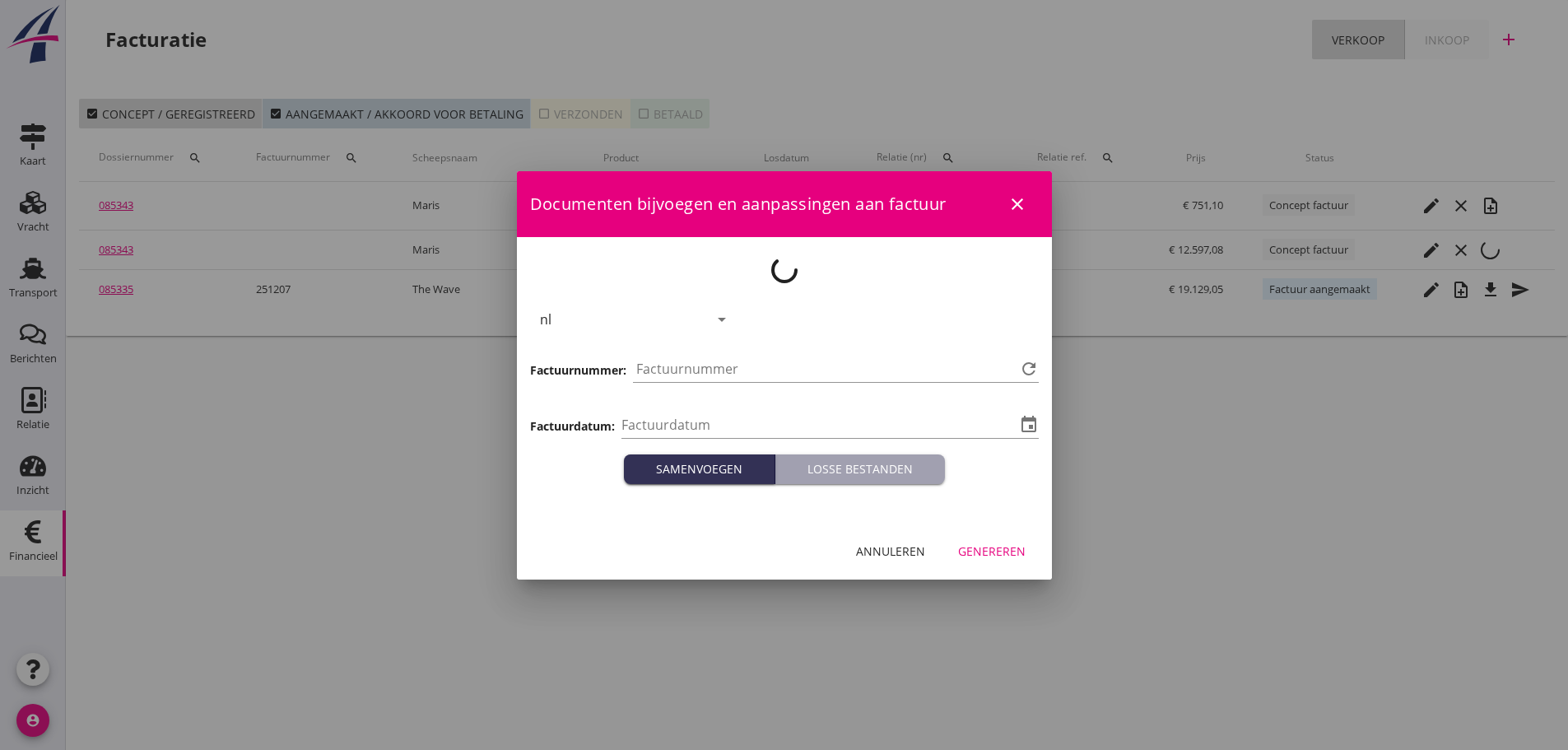
type input "[DATE]"
type input "1209"
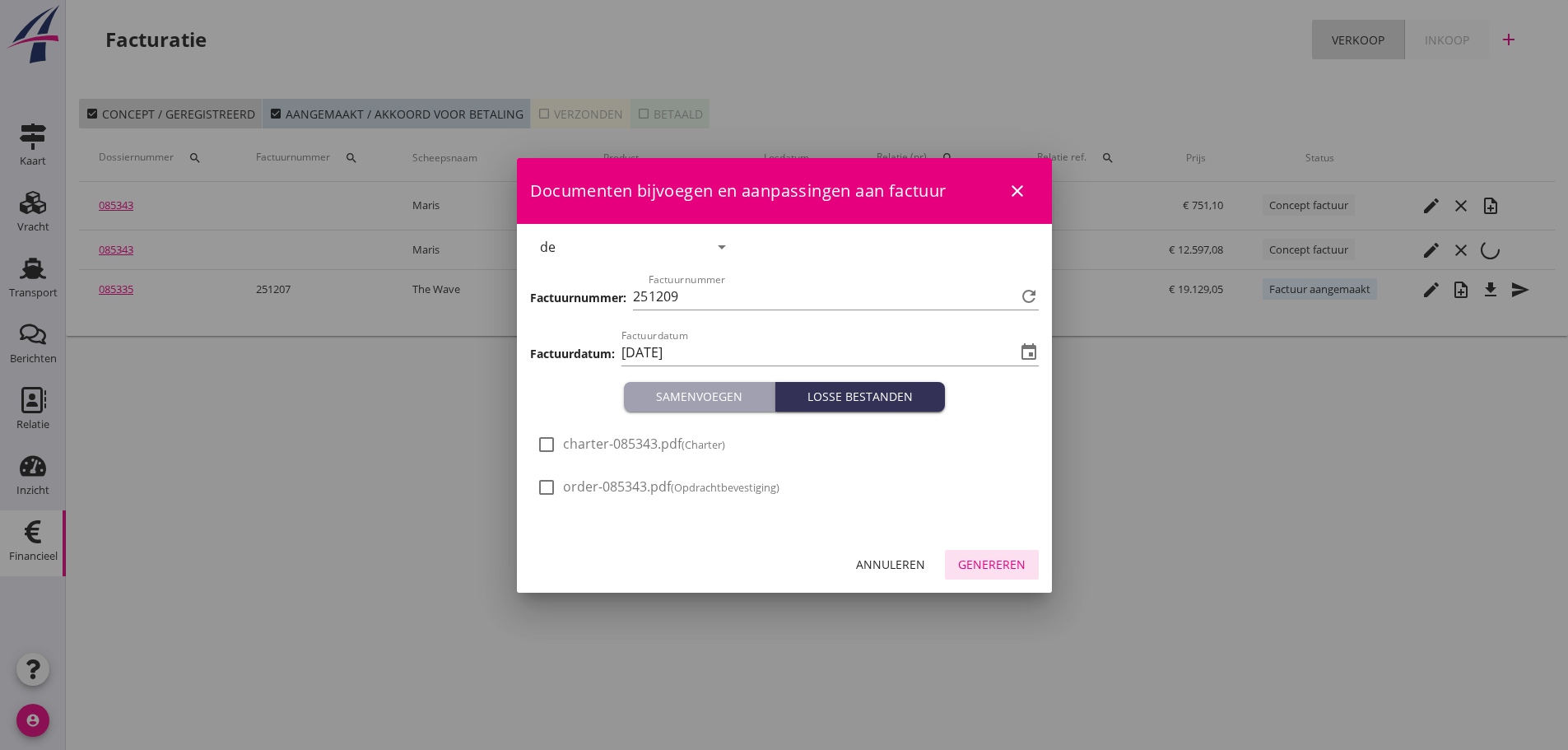
click at [996, 556] on button "Genereren" at bounding box center [991, 564] width 94 height 30
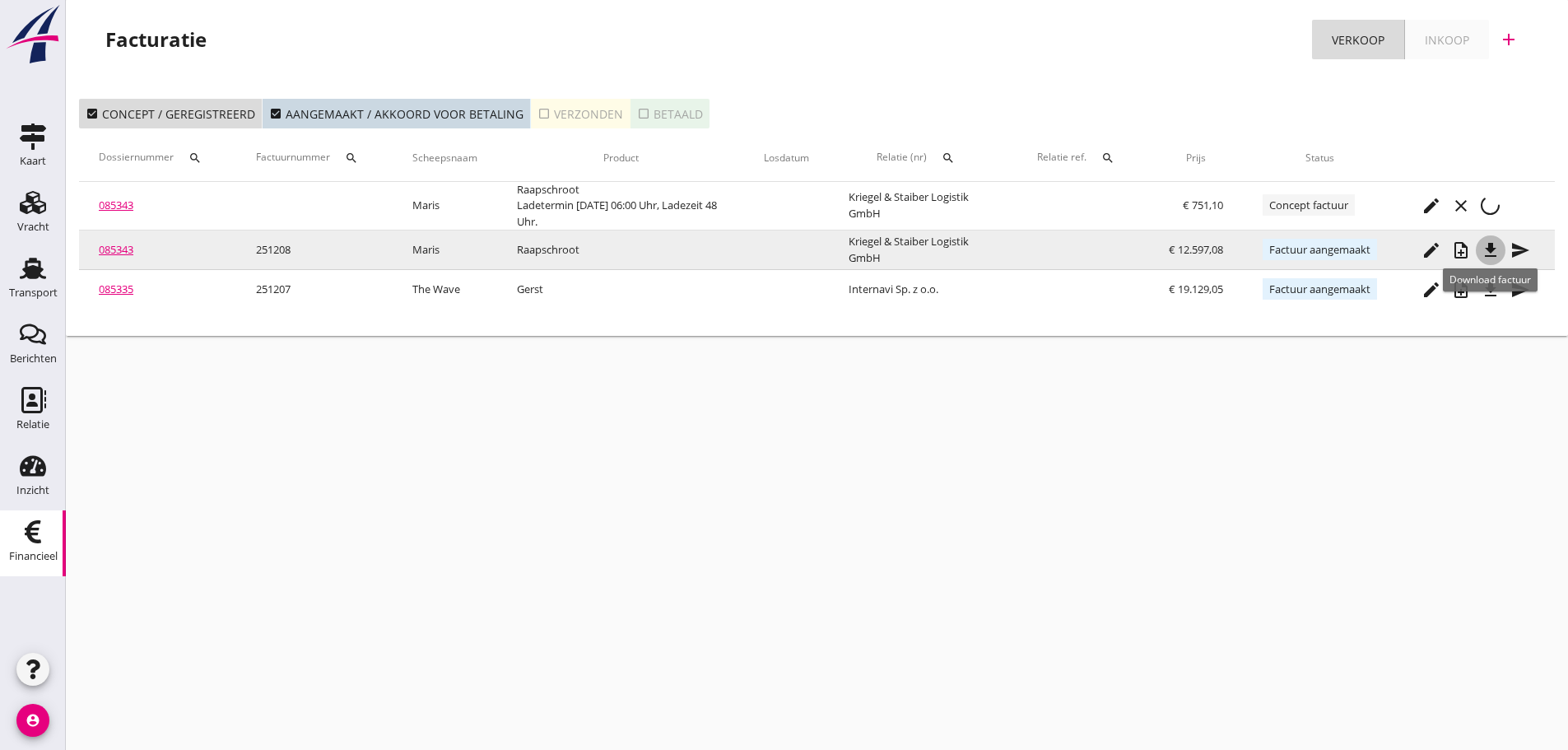
click at [1493, 246] on icon "file_download" at bounding box center [1490, 250] width 19 height 19
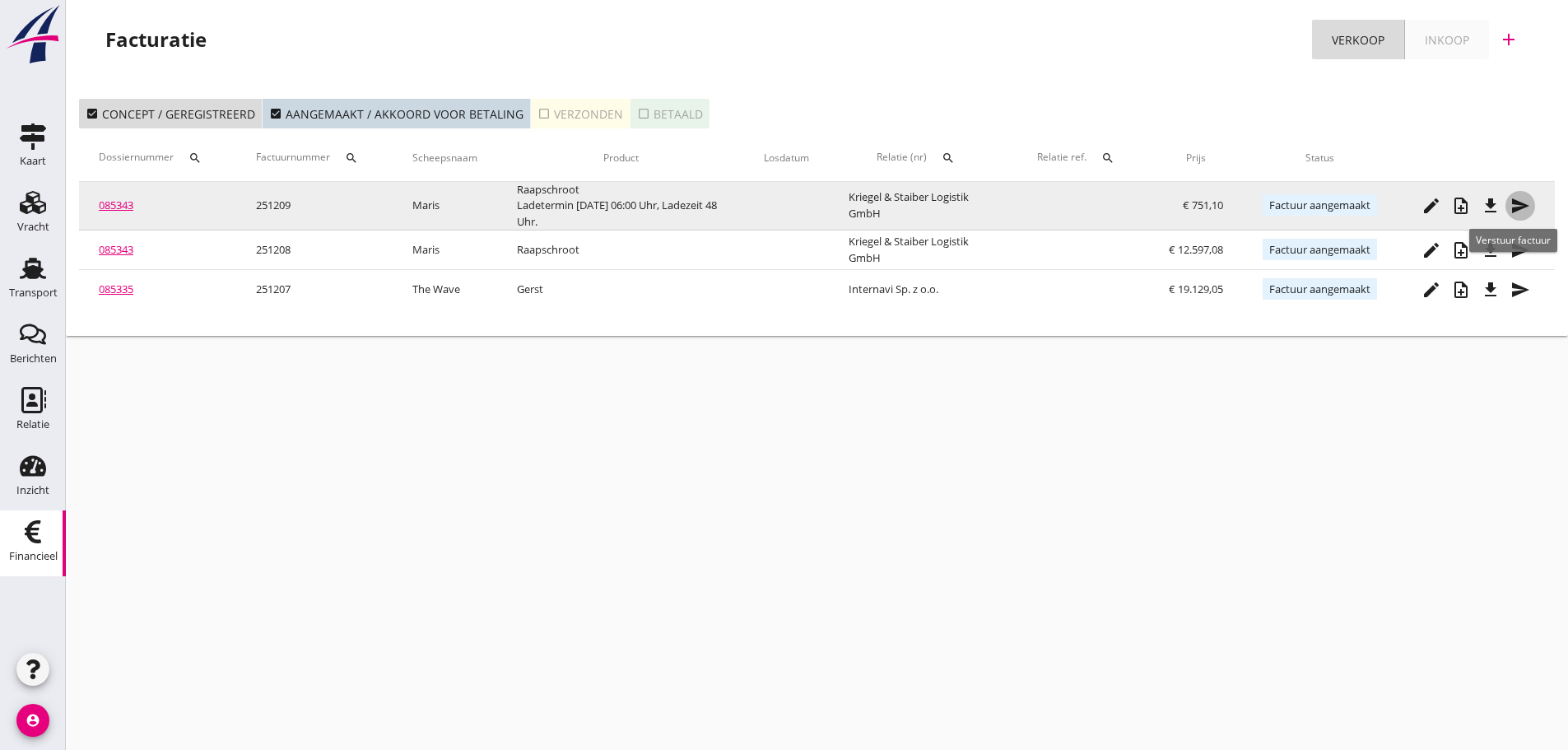
click at [1507, 210] on div "send" at bounding box center [1520, 206] width 30 height 19
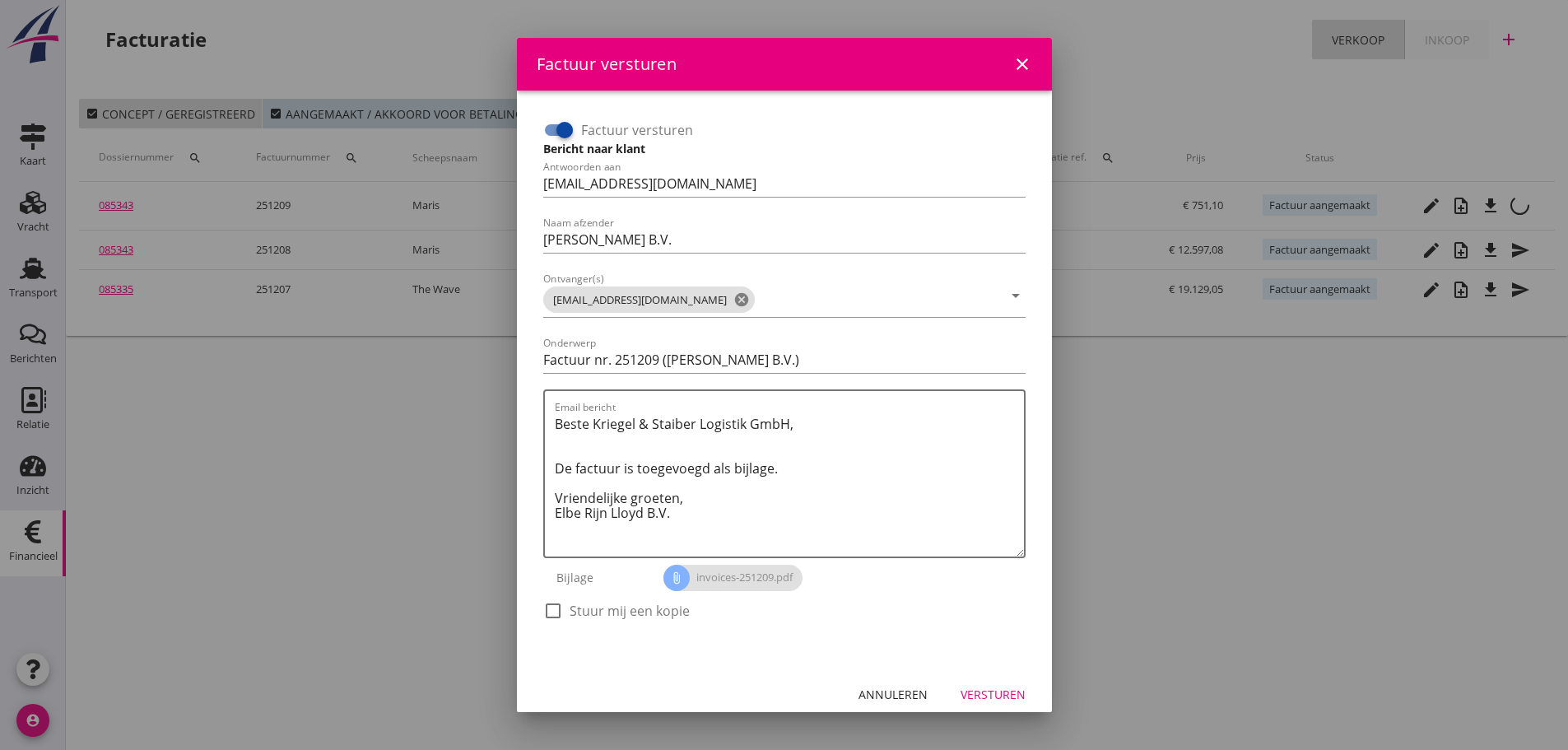
click at [1012, 68] on icon "close" at bounding box center [1022, 64] width 19 height 19
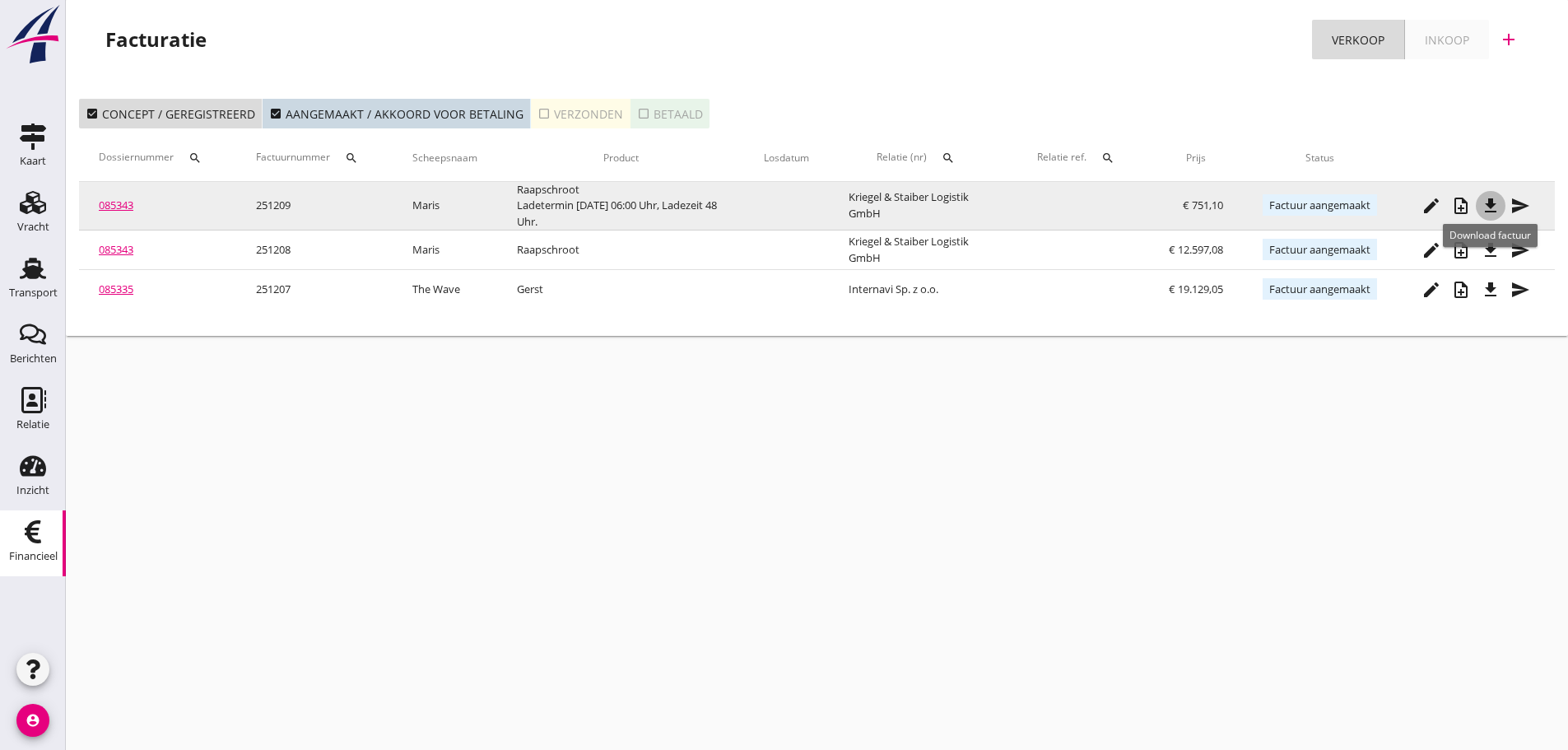
click at [1496, 201] on icon "file_download" at bounding box center [1490, 206] width 19 height 19
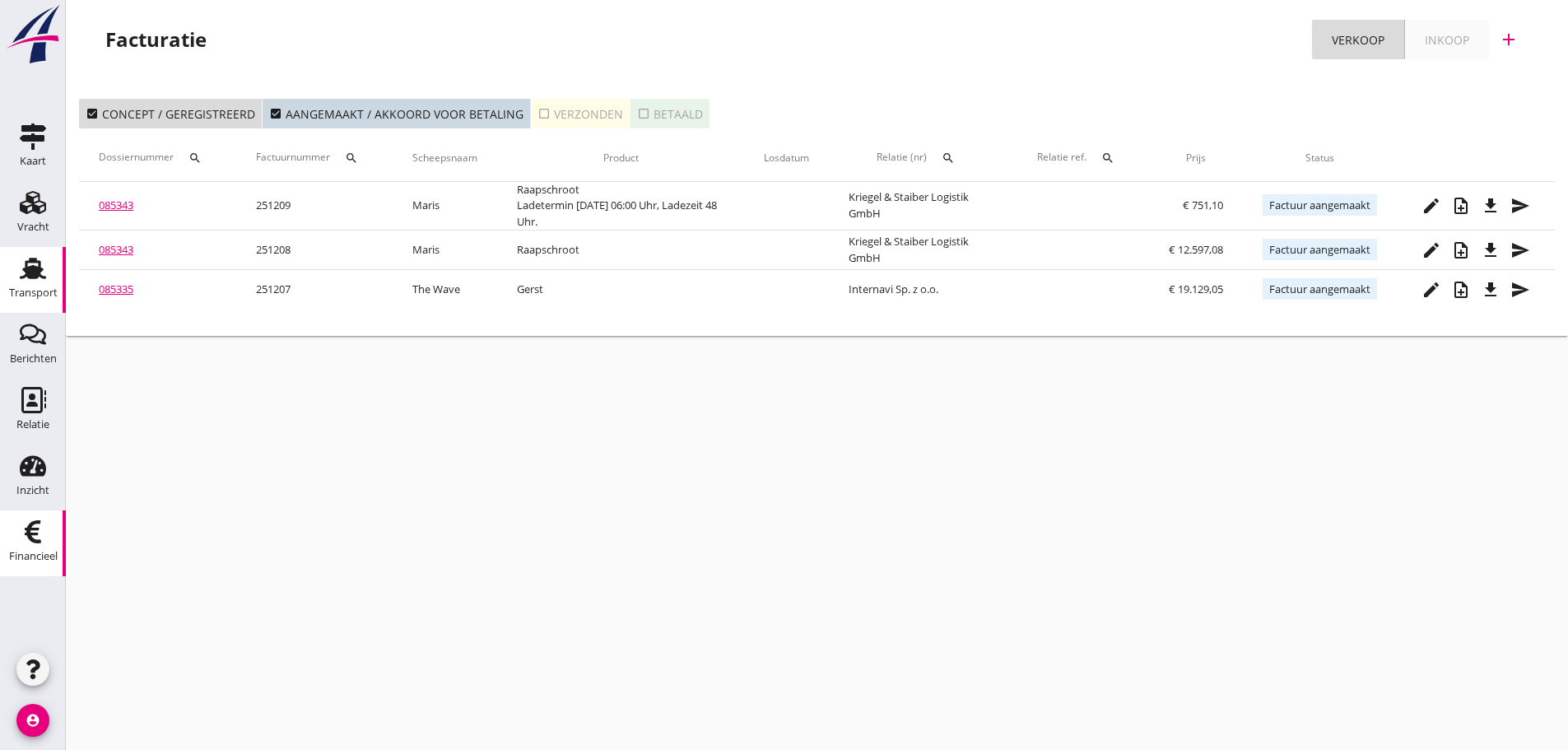
click at [49, 270] on div "Transport" at bounding box center [33, 268] width 40 height 26
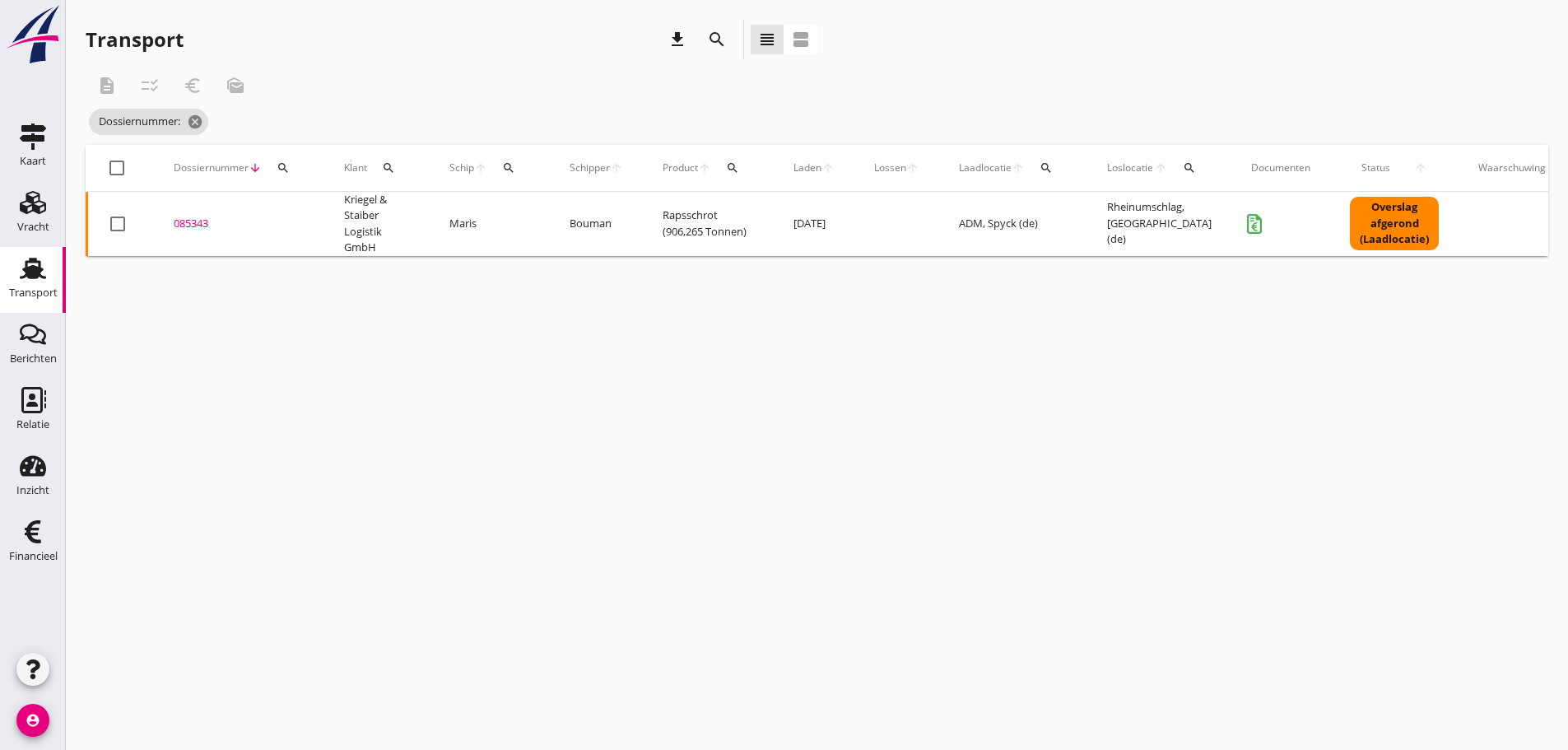
click at [291, 168] on div "search" at bounding box center [283, 168] width 30 height 14
click at [290, 216] on input "Zoeken op dossiernummer..." at bounding box center [359, 216] width 171 height 26
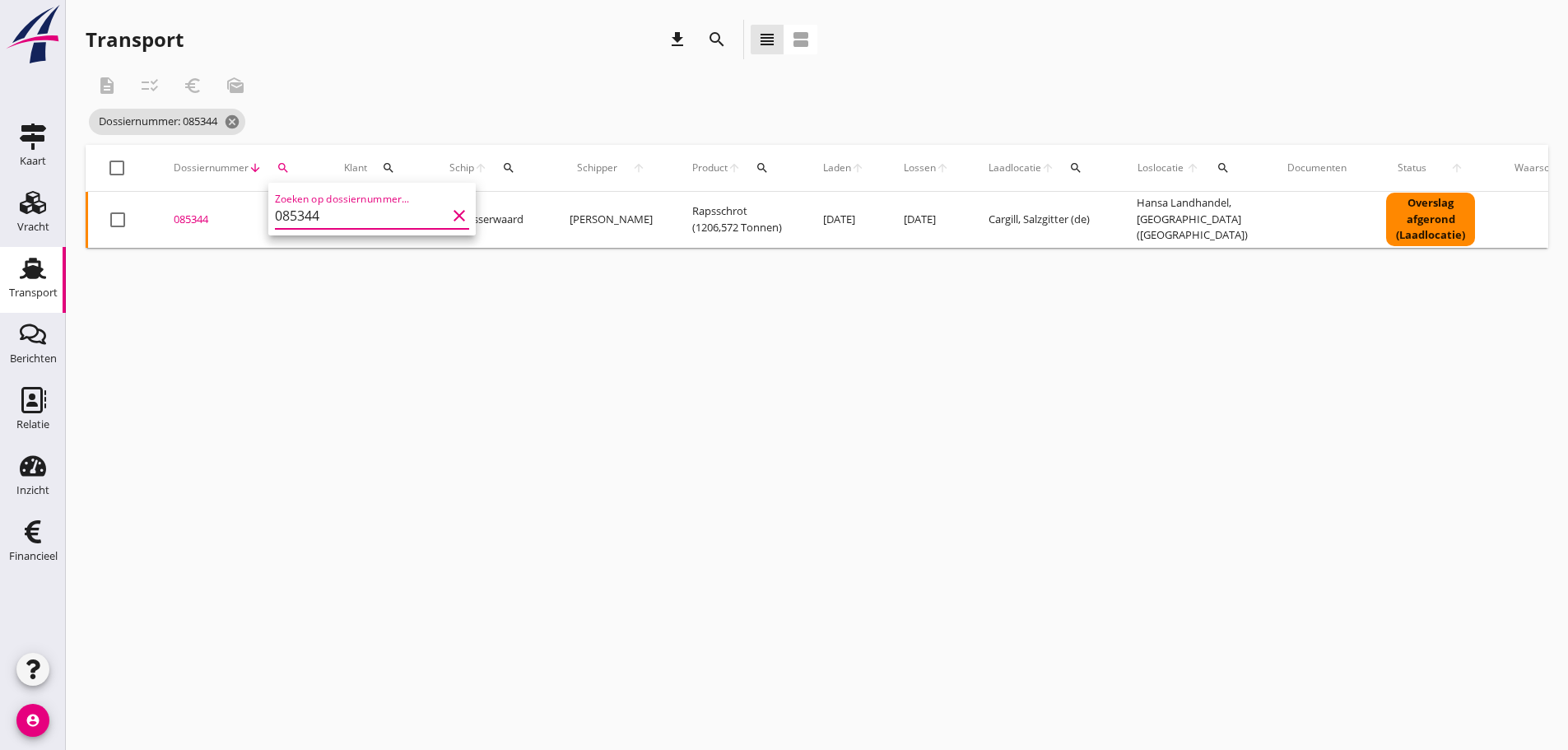
type input "085344"
click at [222, 212] on div "085344" at bounding box center [239, 219] width 130 height 16
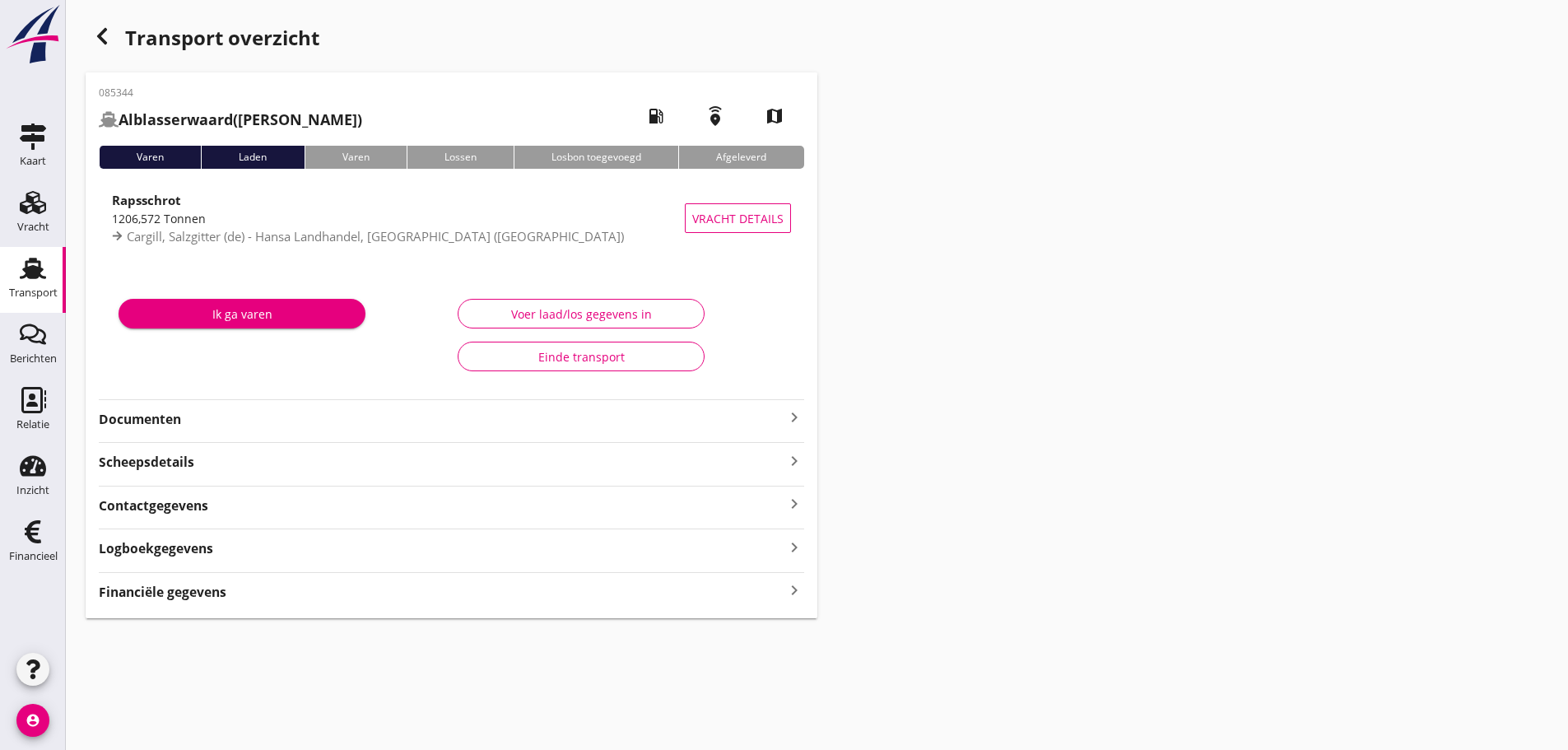
click at [252, 591] on div "Financiële gegevens keyboard_arrow_right" at bounding box center [451, 591] width 705 height 22
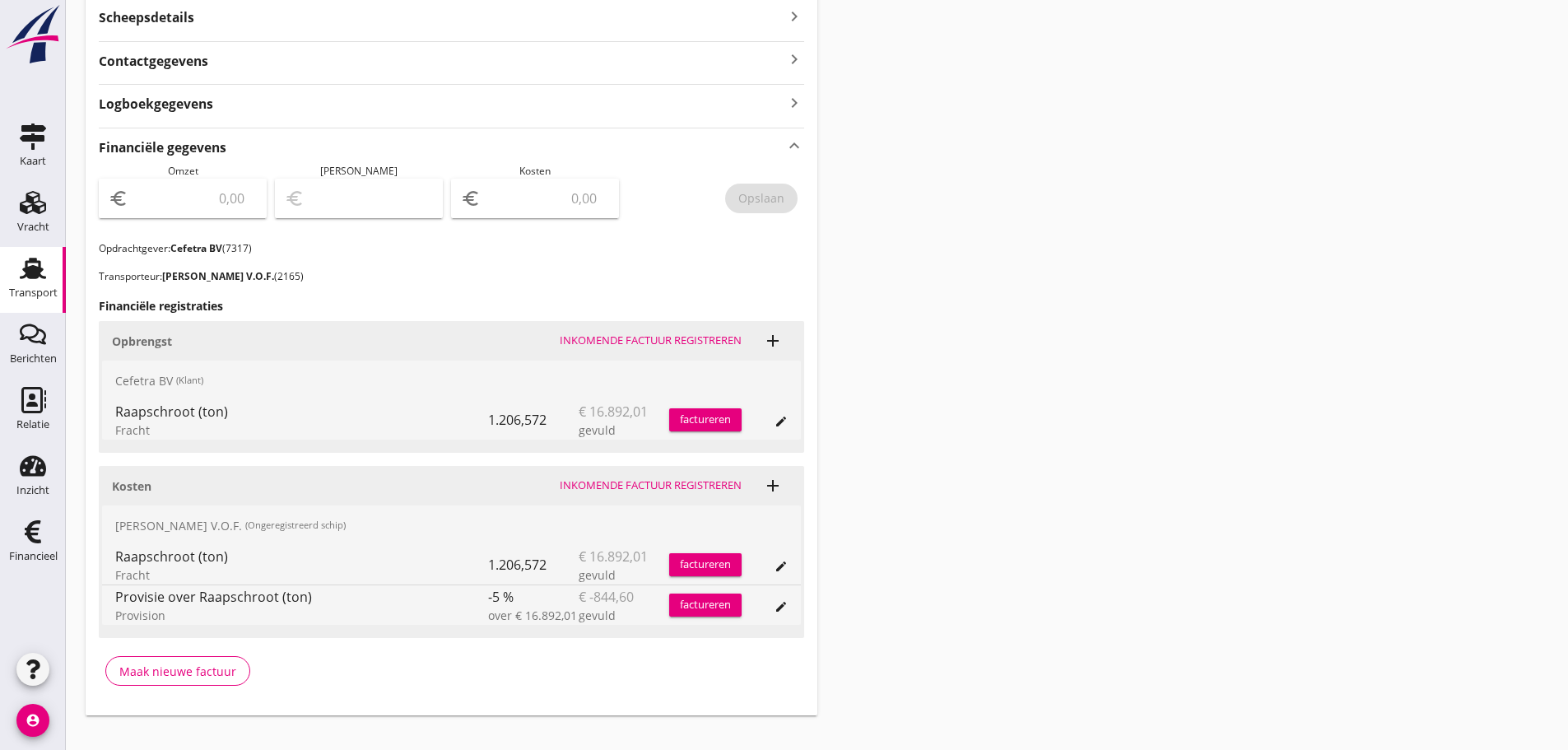
scroll to position [470, 0]
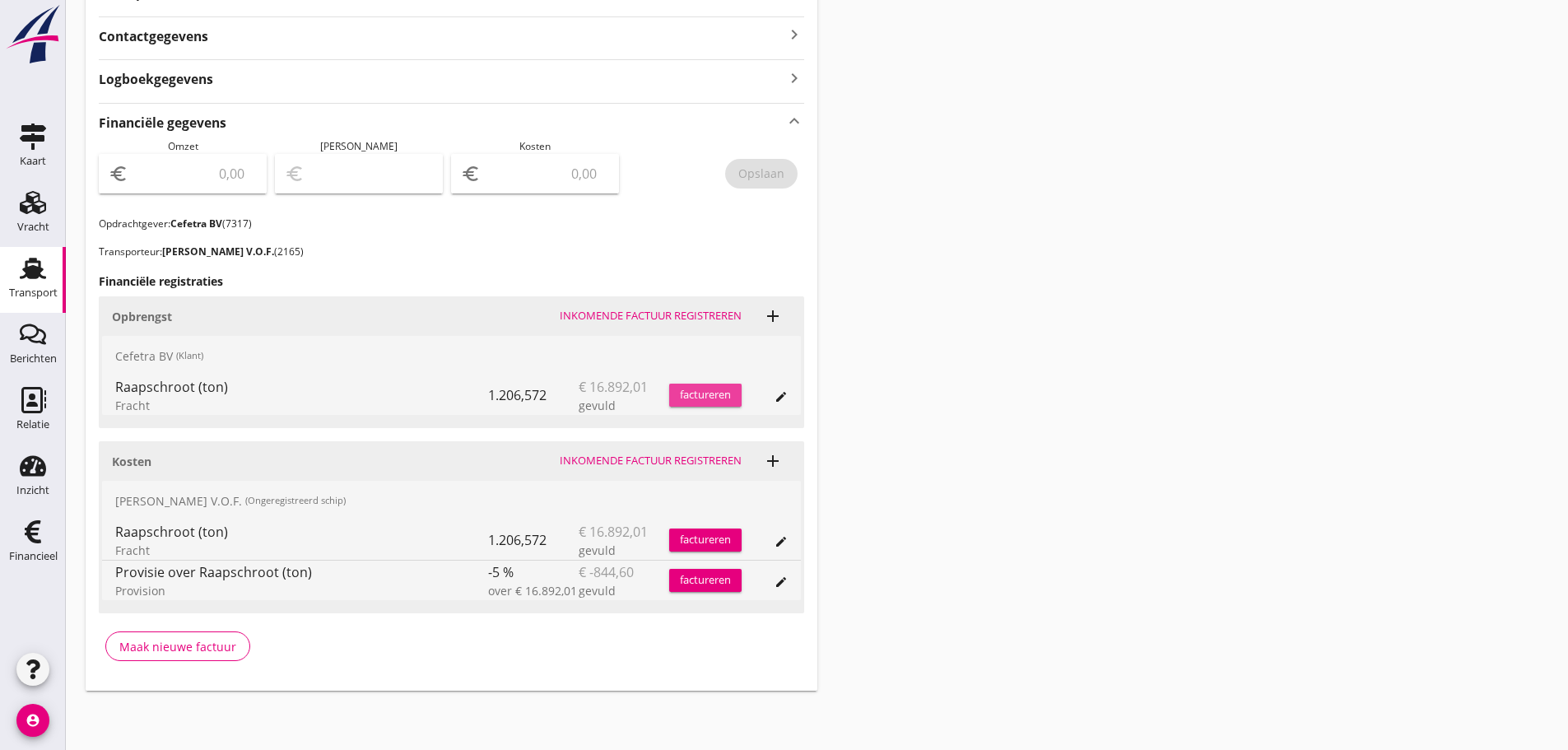
click at [729, 393] on div "factureren" at bounding box center [704, 394] width 72 height 16
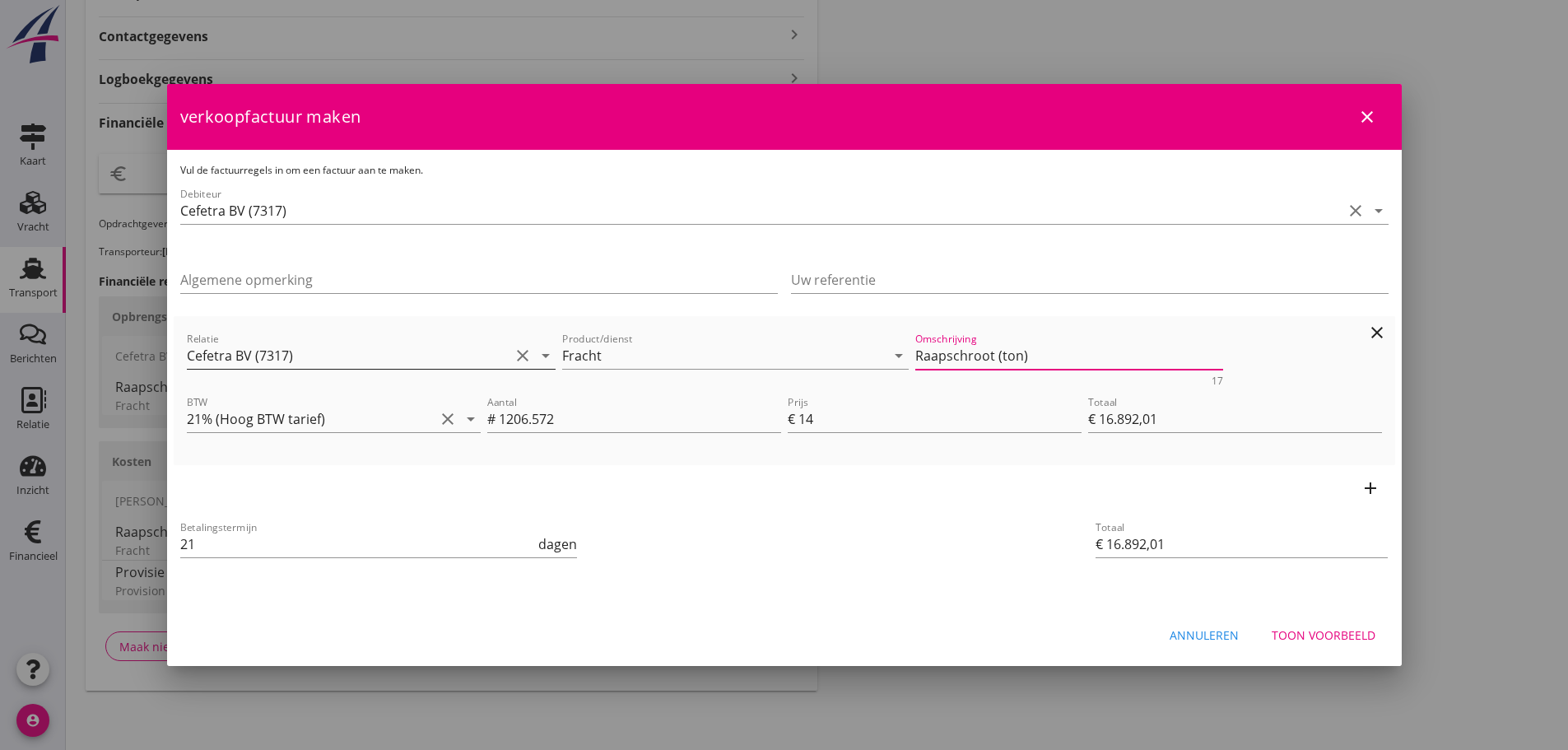
drag, startPoint x: 1039, startPoint y: 357, endPoint x: 552, endPoint y: 357, distance: 487.0
click at [467, 361] on div "Relatie Cefetra BV (7317) clear arrow_drop_down Product/dienst Fracht arrow_dro…" at bounding box center [784, 358] width 1202 height 64
click at [1200, 638] on div "Annuleren" at bounding box center [1204, 635] width 70 height 17
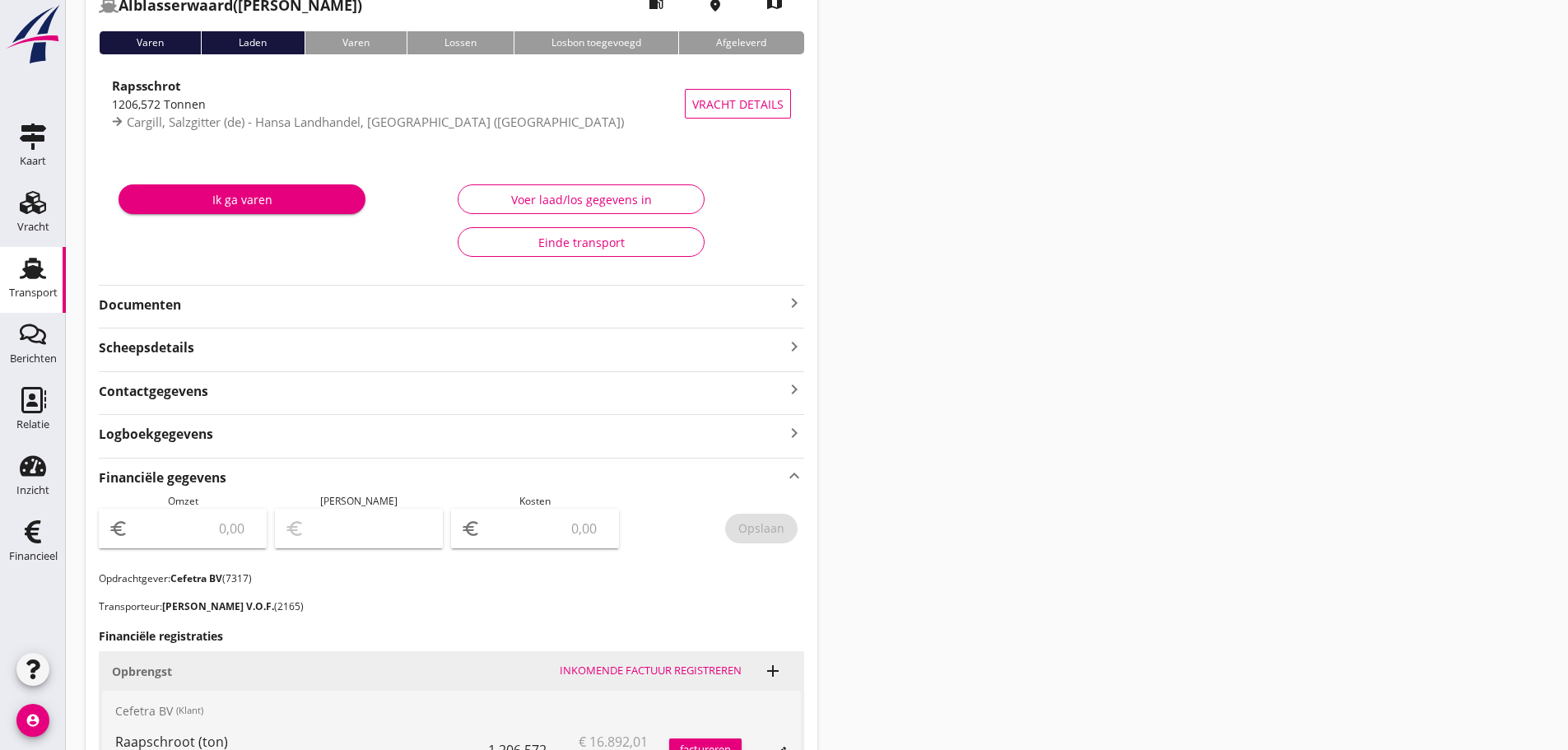
scroll to position [58, 0]
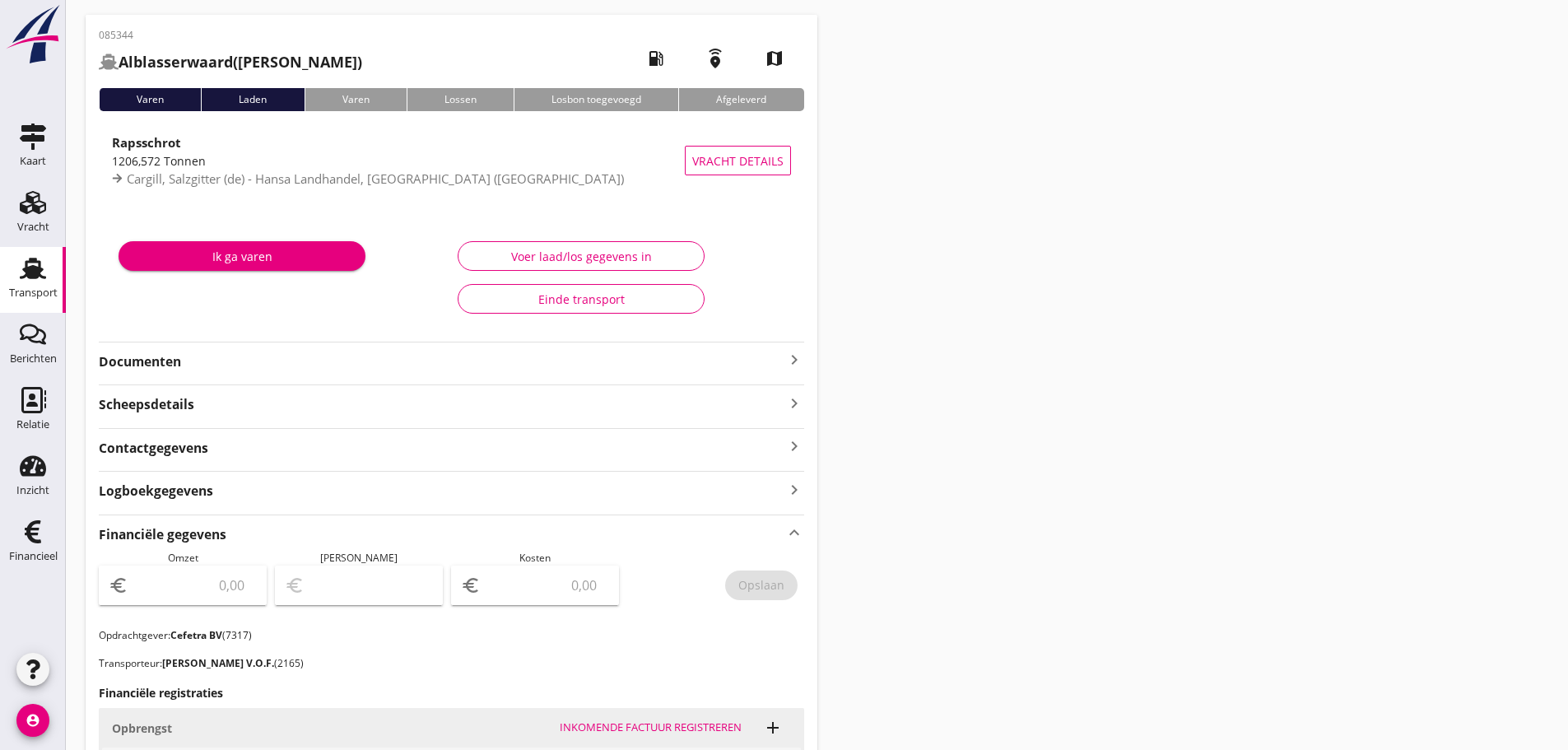
click at [149, 147] on strong "Rapsschrot" at bounding box center [147, 142] width 70 height 16
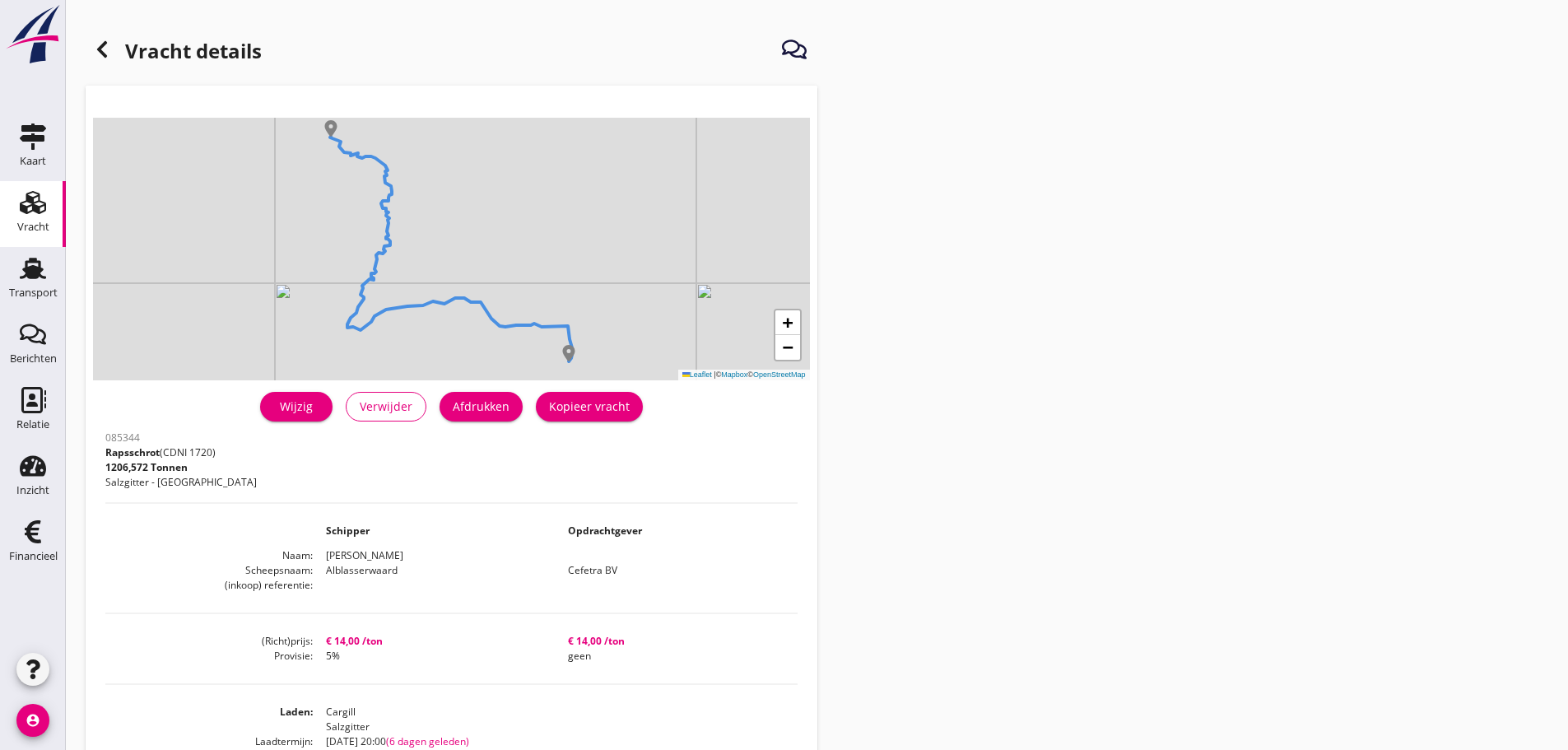
click at [304, 407] on div "Wijzig" at bounding box center [297, 406] width 46 height 17
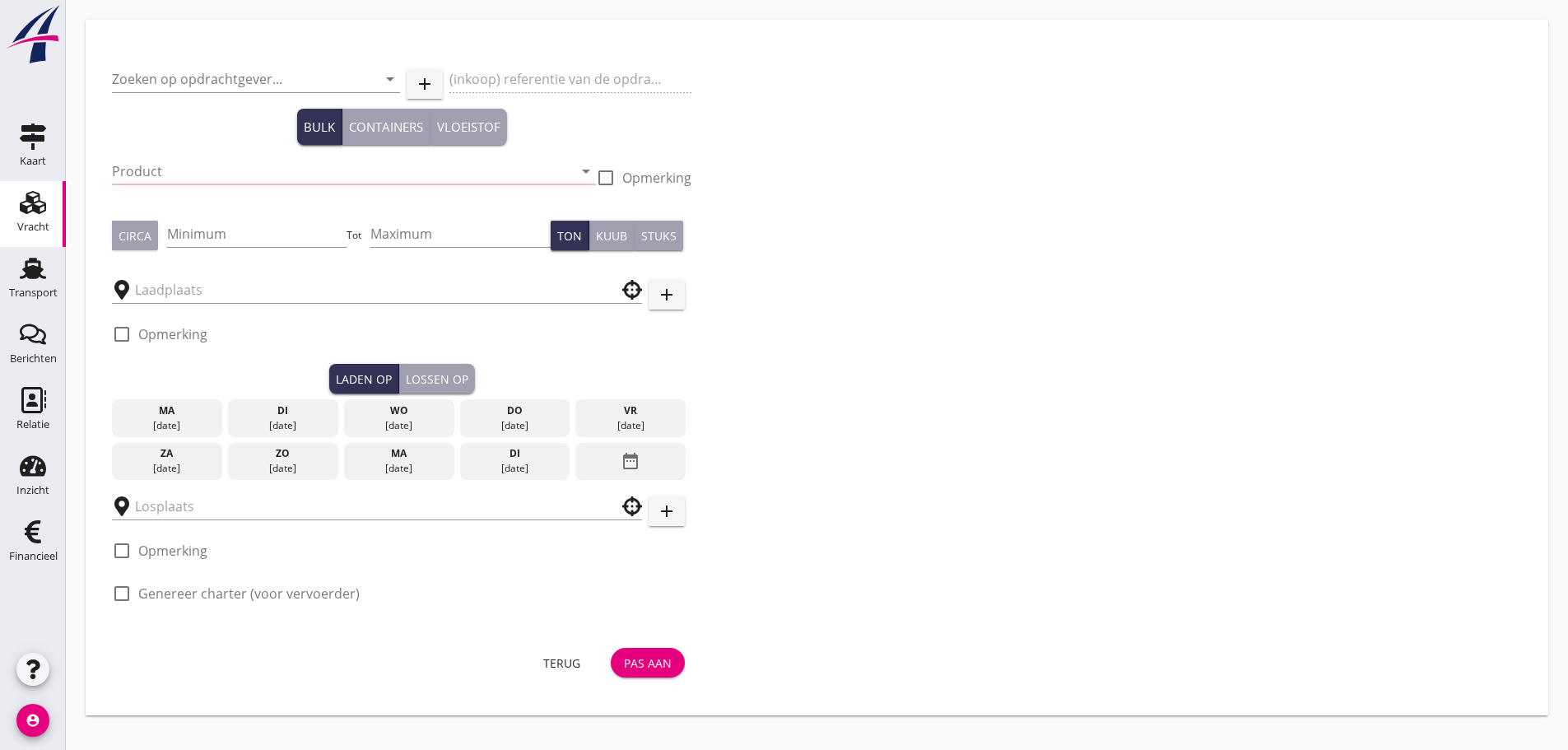
type input "Cefetra BV"
type input "Rapsschrot (1720)"
type input "1250"
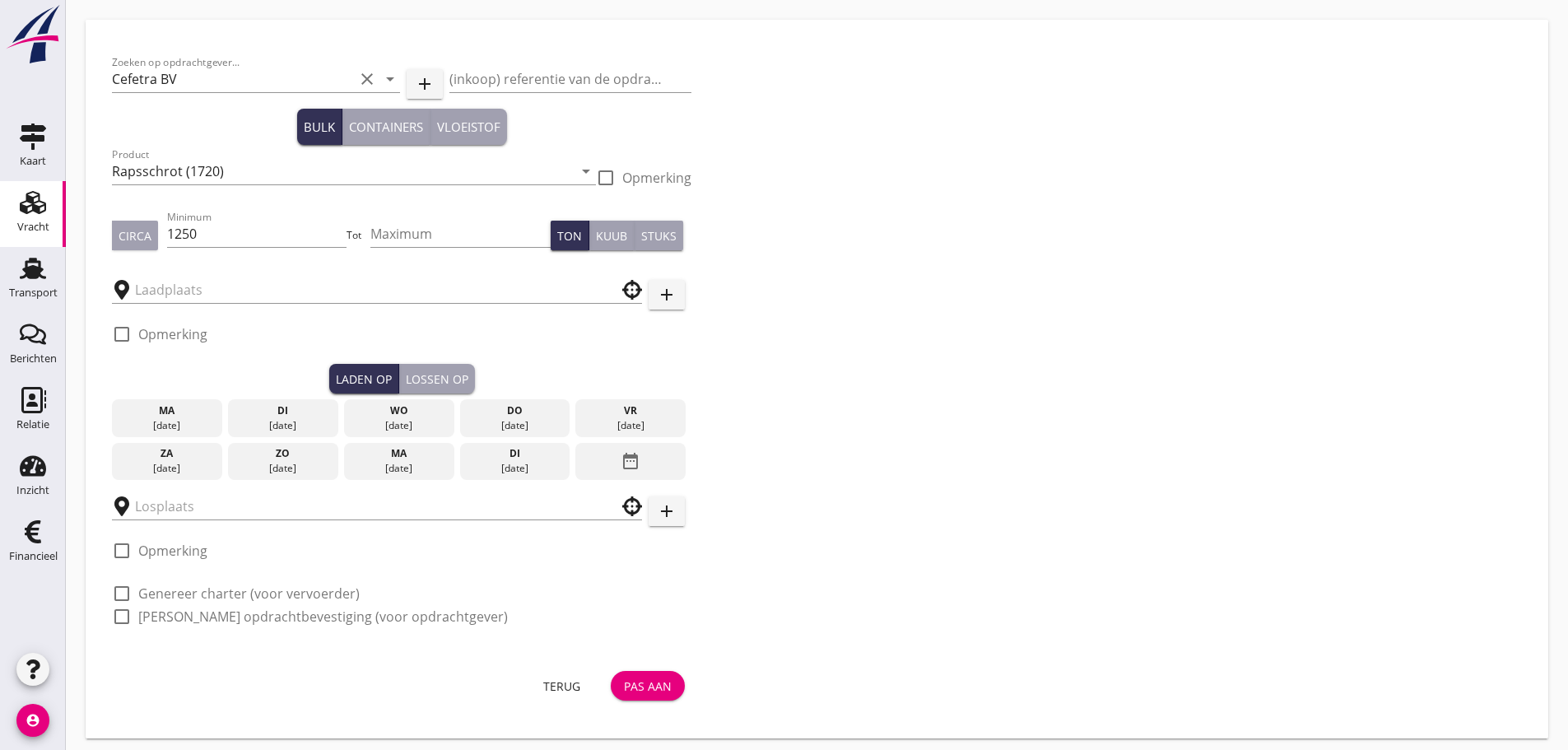
type input "Cargill"
type input "Hansa Landhandel"
checkbox input "true"
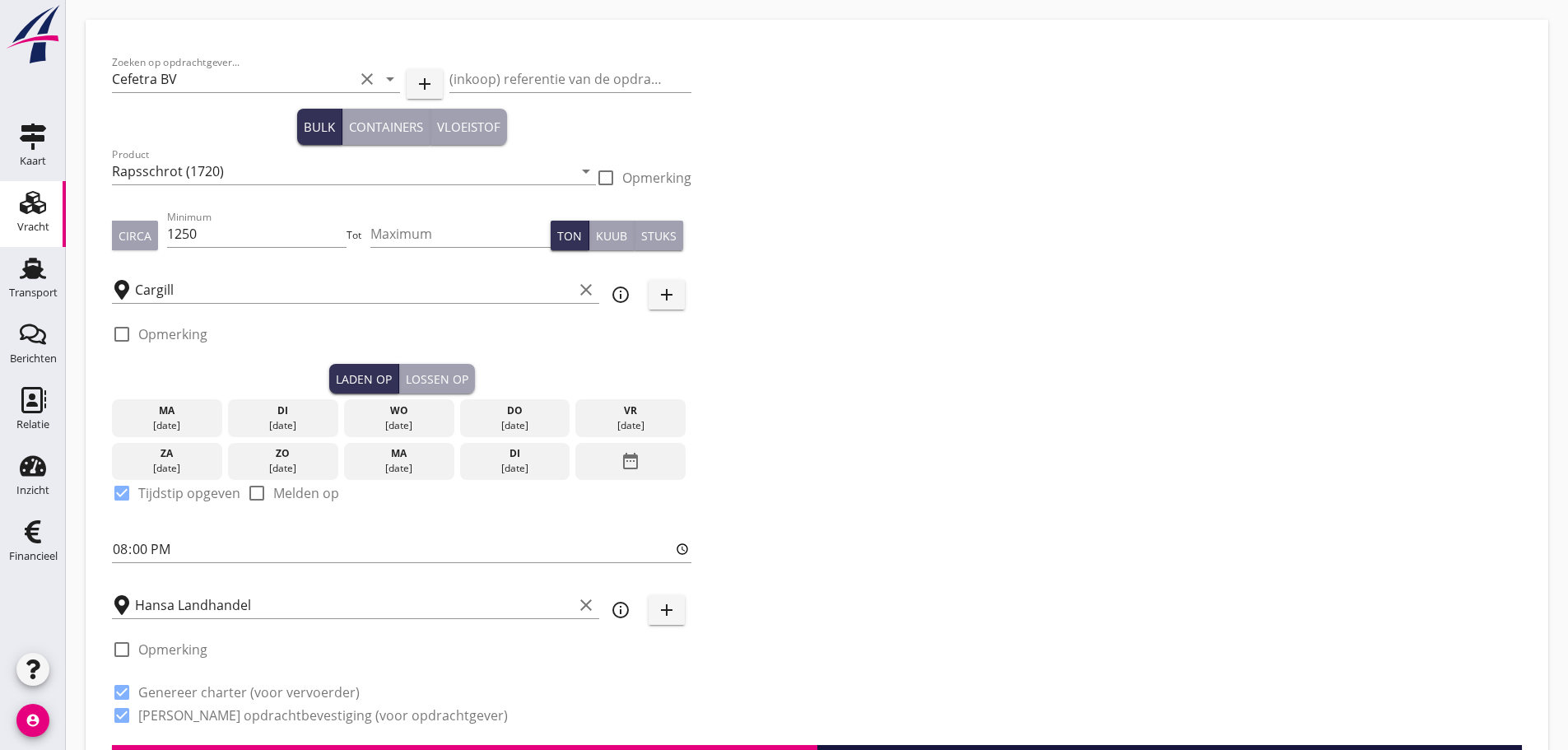
type input "14"
checkbox input "false"
radio input "false"
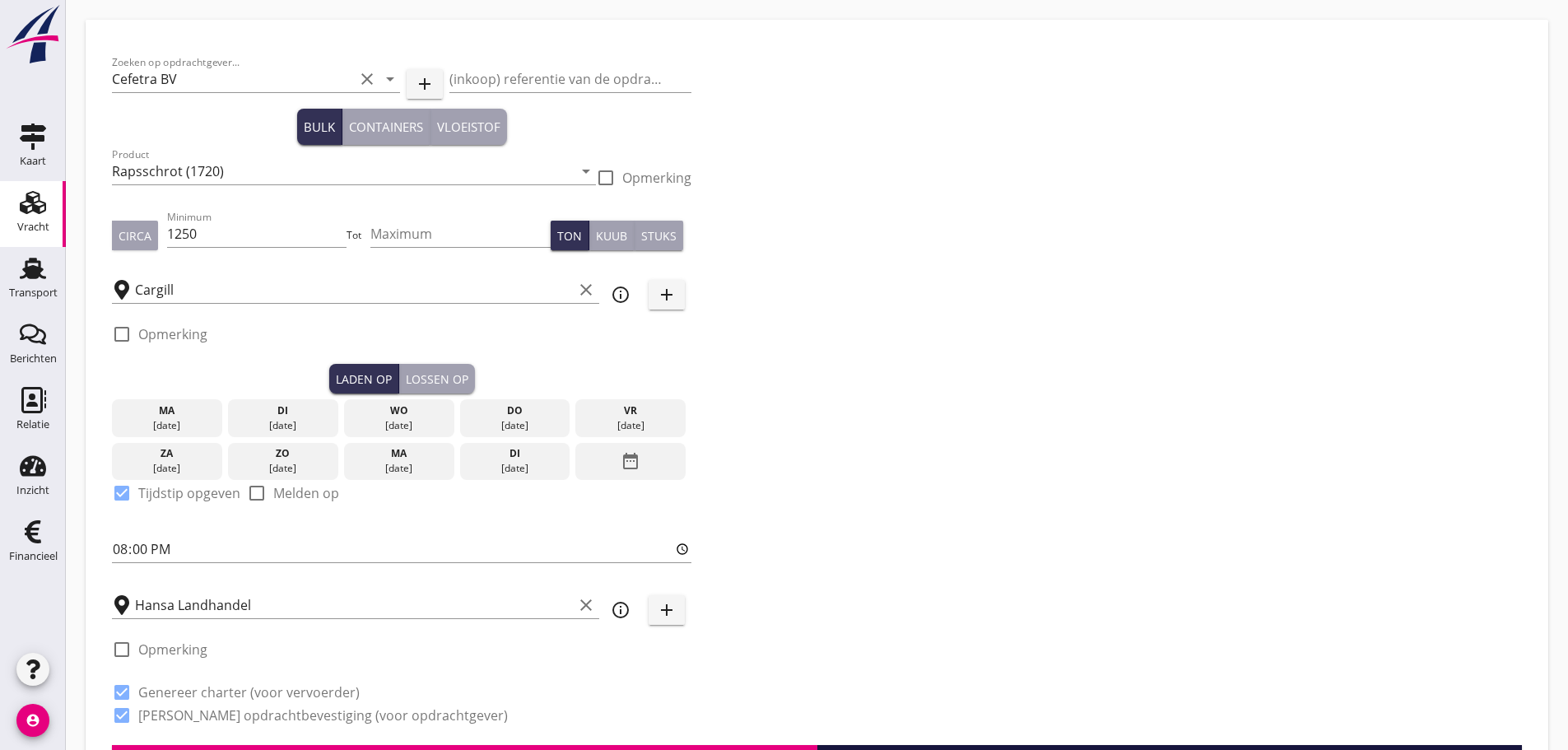
checkbox input "true"
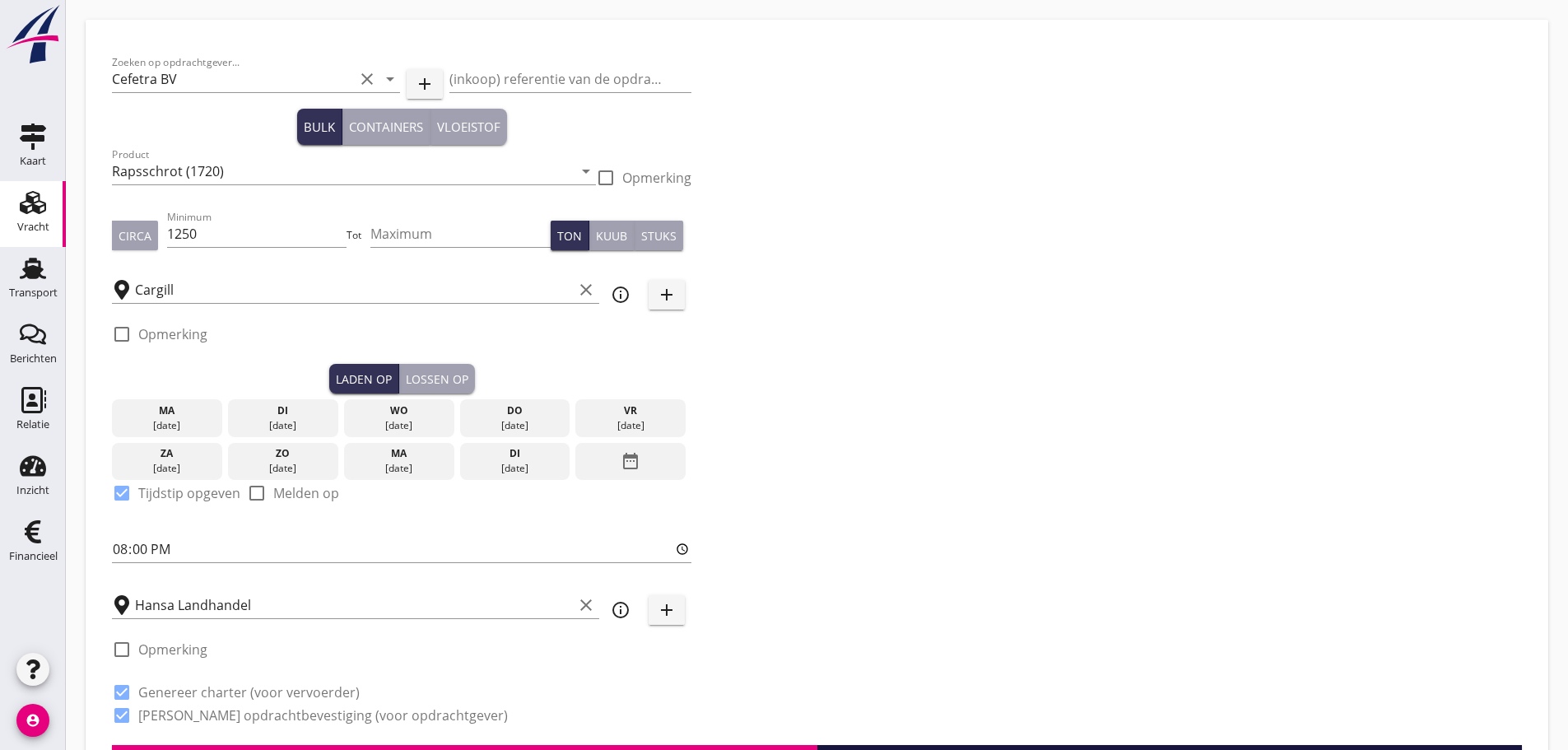
checkbox input "true"
type input "48"
type input "5"
type input "14"
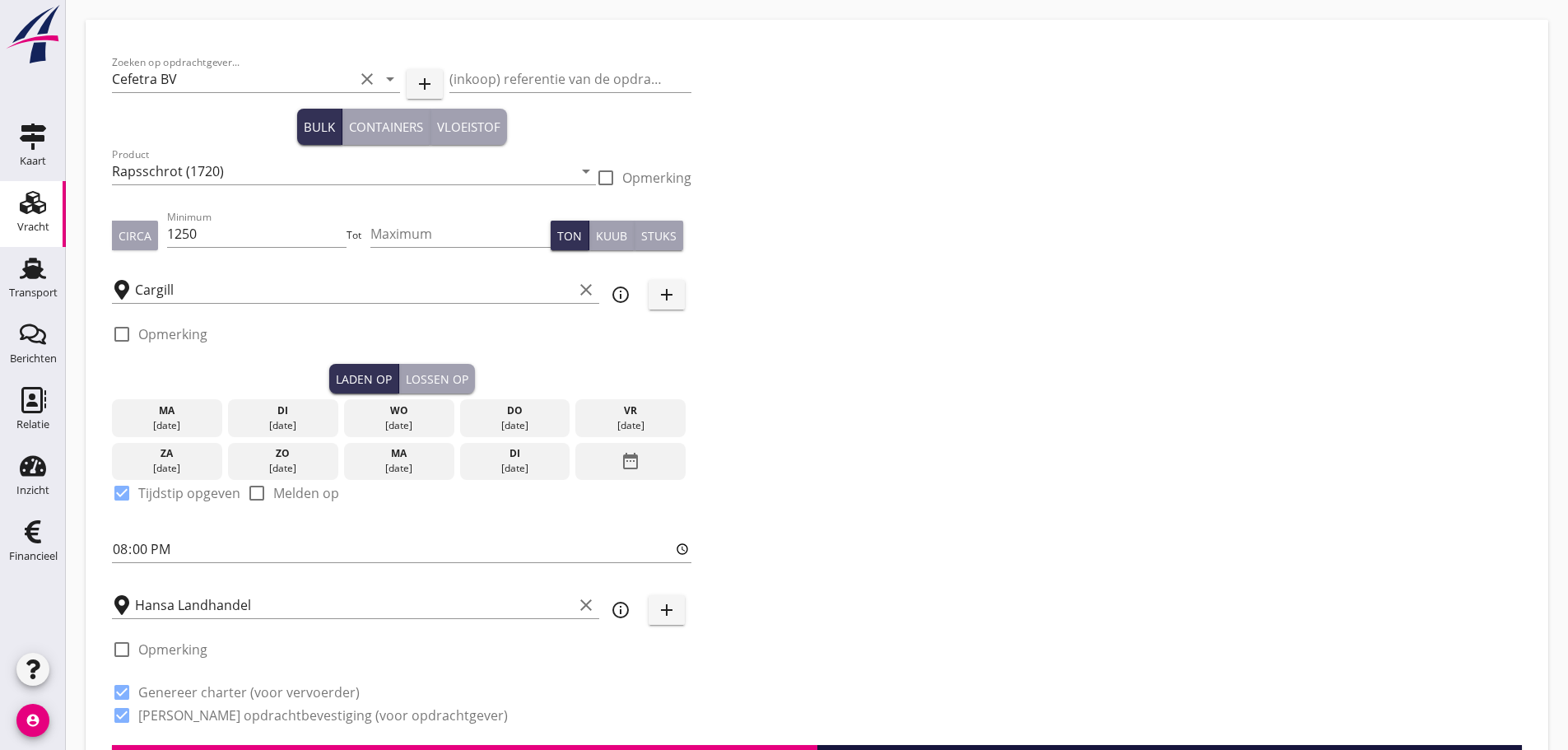
checkbox input "false"
radio input "false"
checkbox input "true"
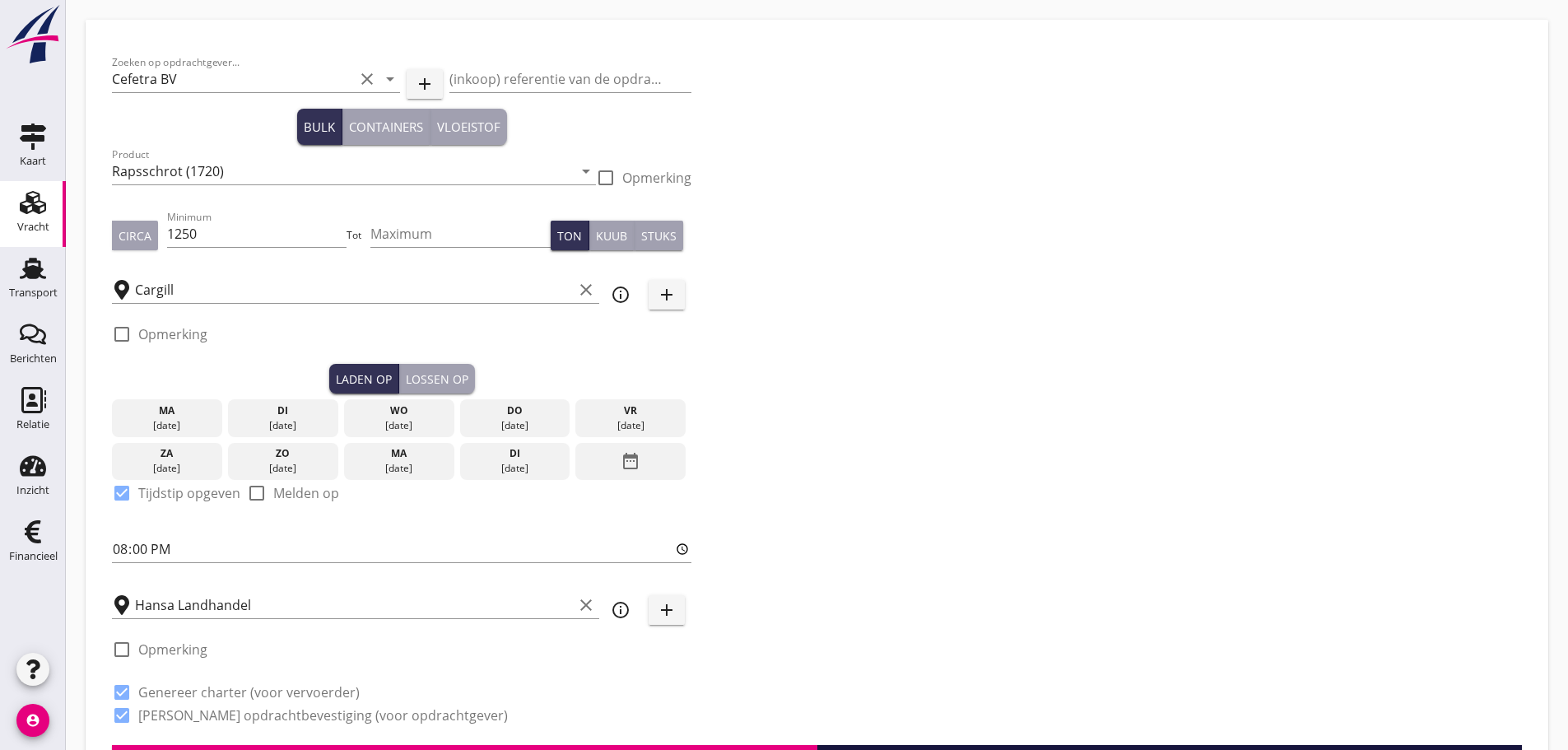
checkbox input "true"
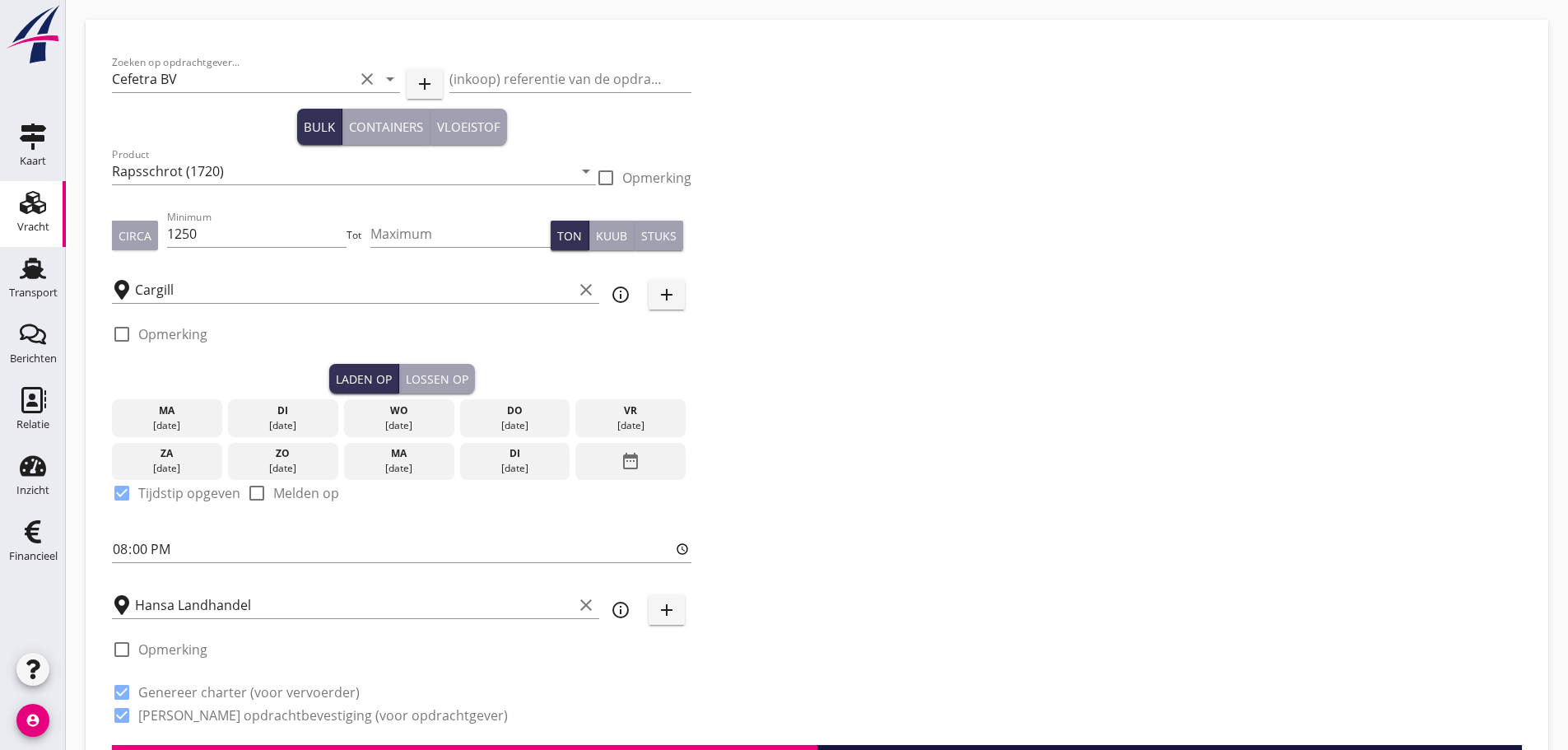
type input "48"
type input "21"
click at [33, 276] on use at bounding box center [32, 269] width 26 height 21
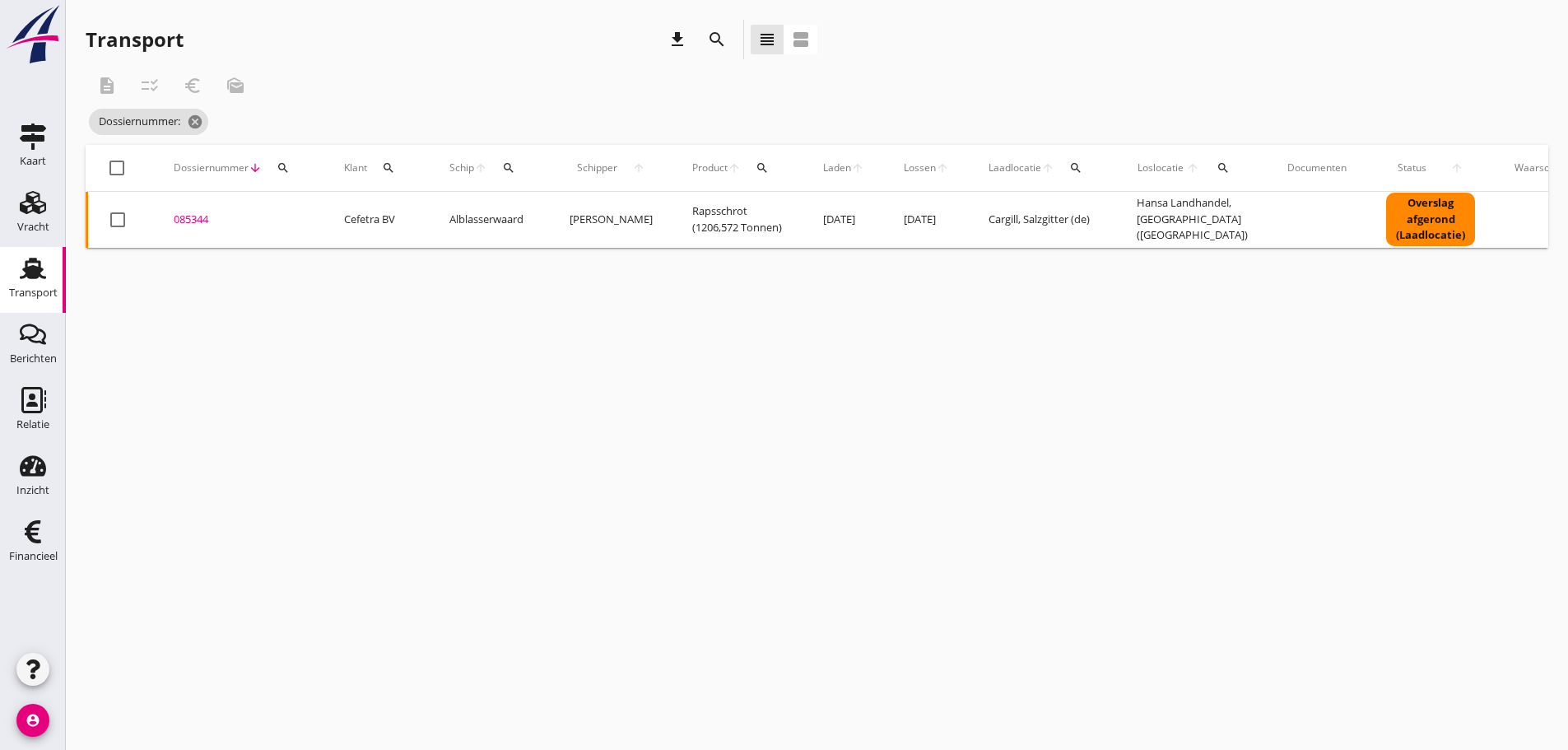
click at [203, 220] on div "085344" at bounding box center [239, 219] width 130 height 16
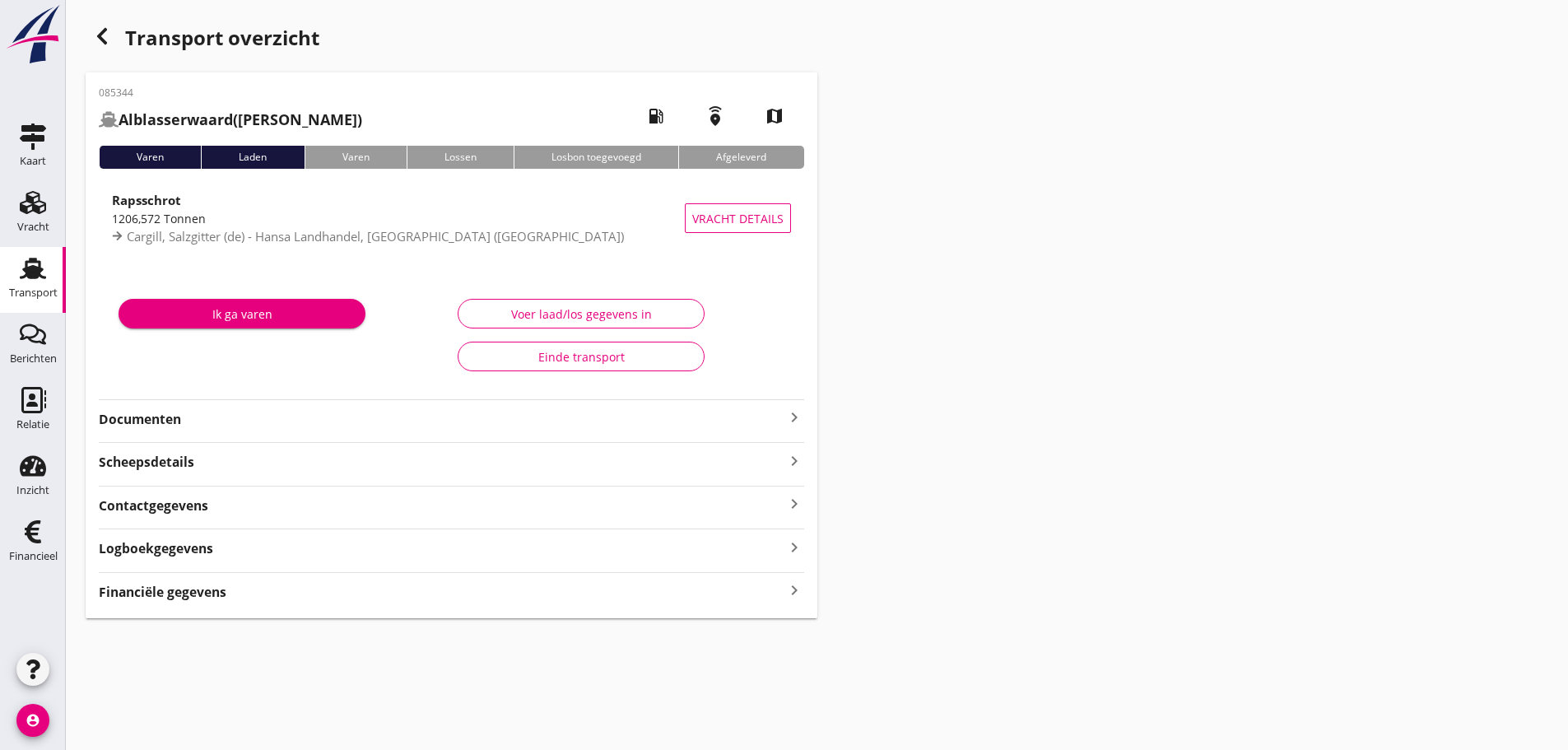
click at [271, 592] on div "Financiële gegevens keyboard_arrow_right" at bounding box center [451, 591] width 705 height 22
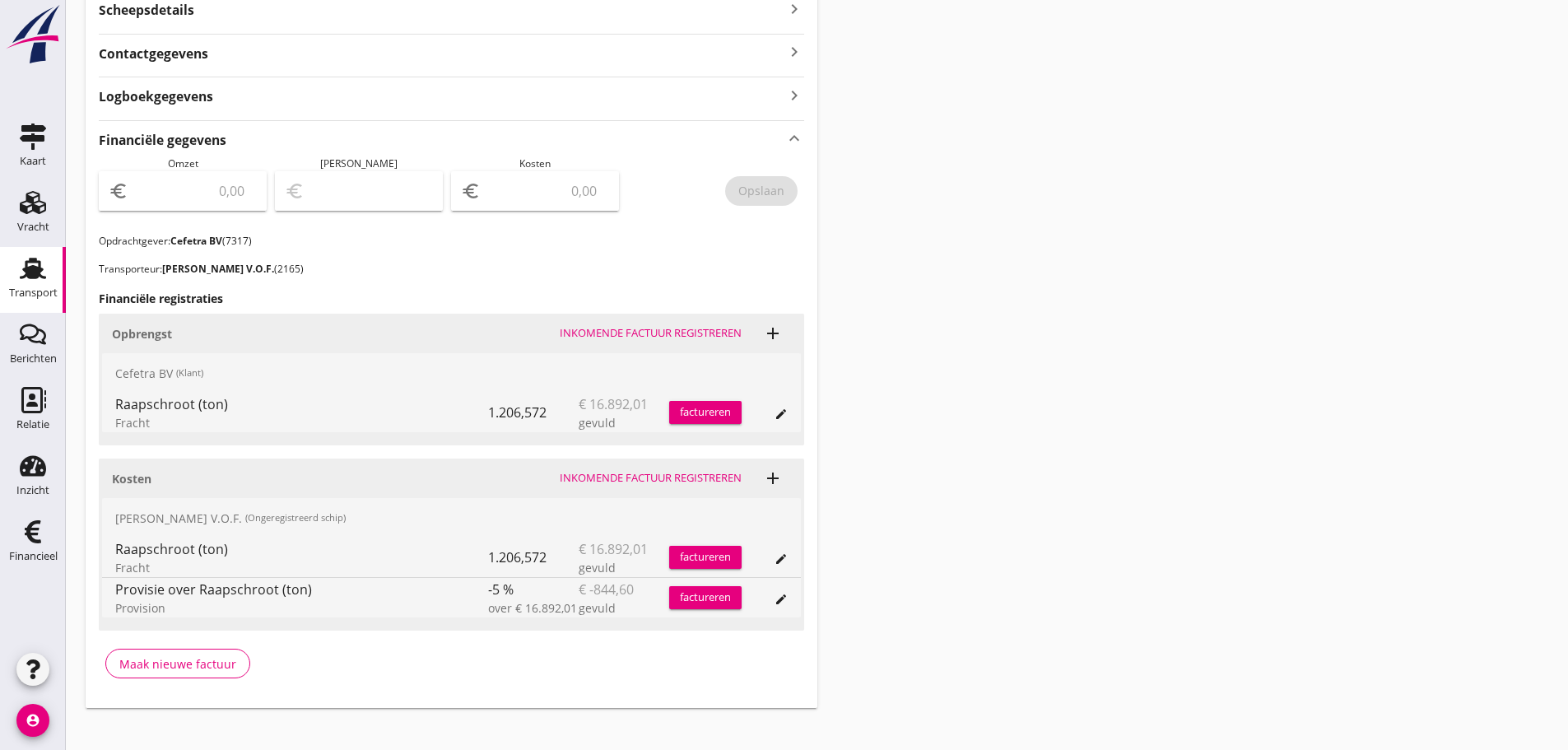
scroll to position [470, 0]
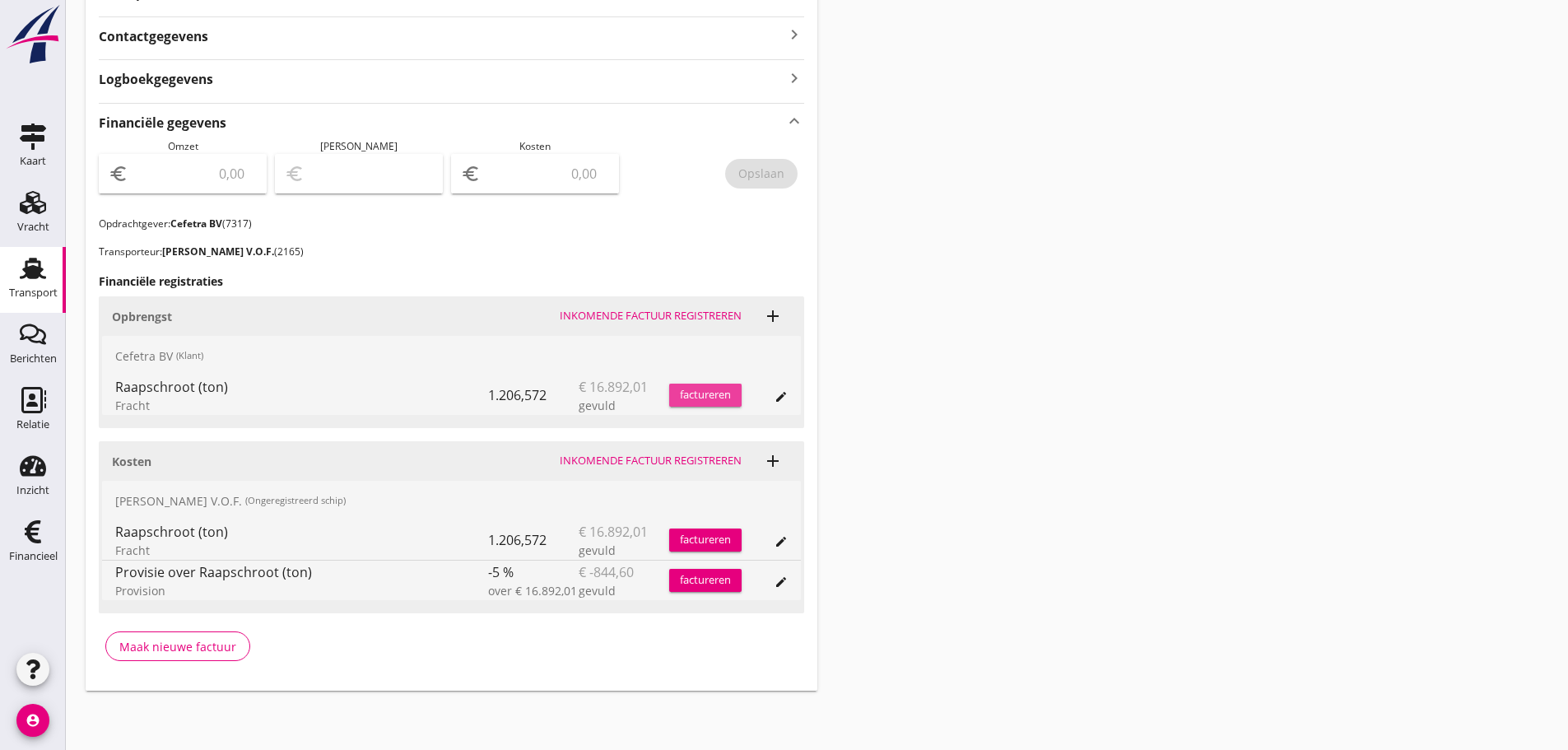
click at [733, 391] on div "factureren" at bounding box center [704, 394] width 72 height 16
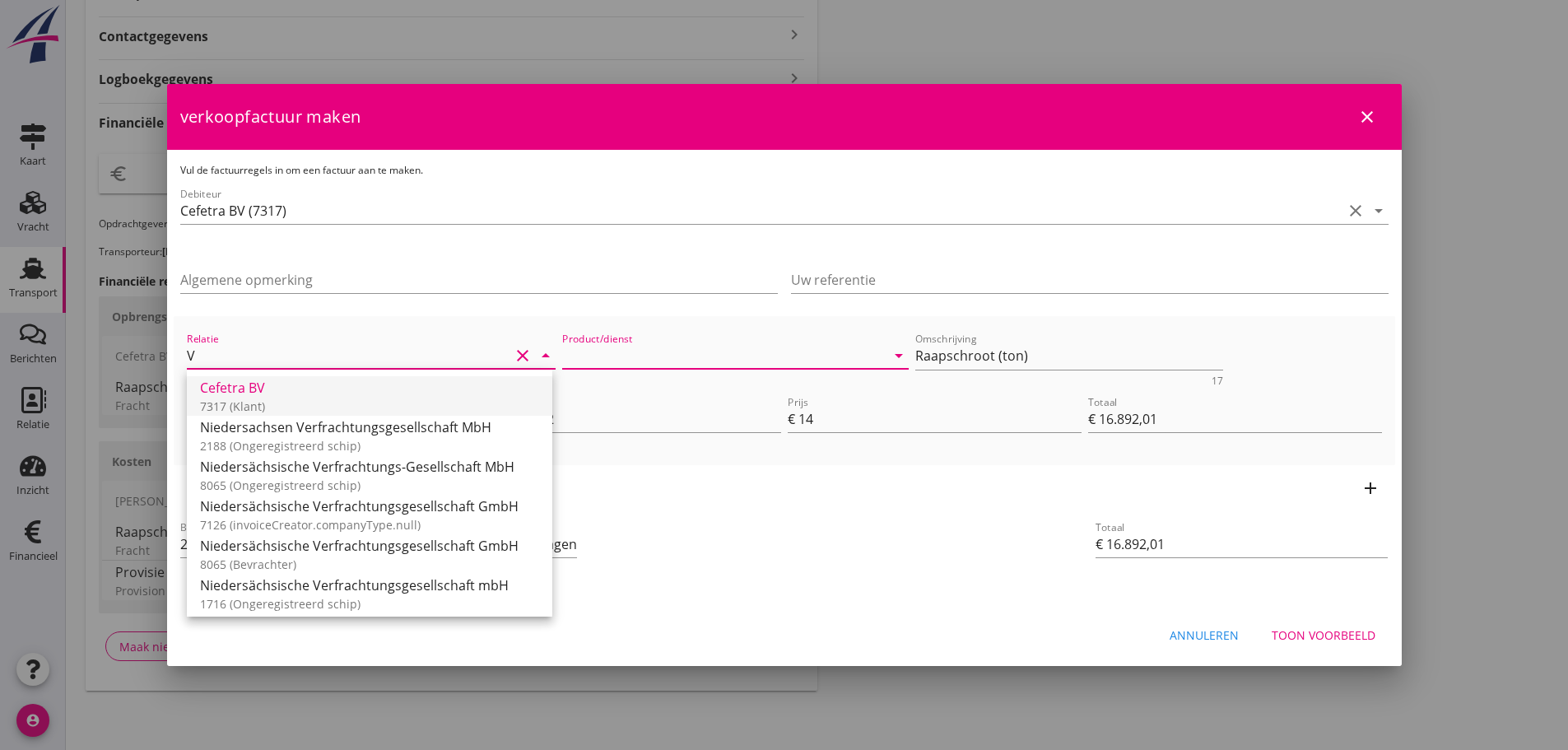
click at [225, 397] on div "Cefetra BV" at bounding box center [369, 388] width 339 height 19
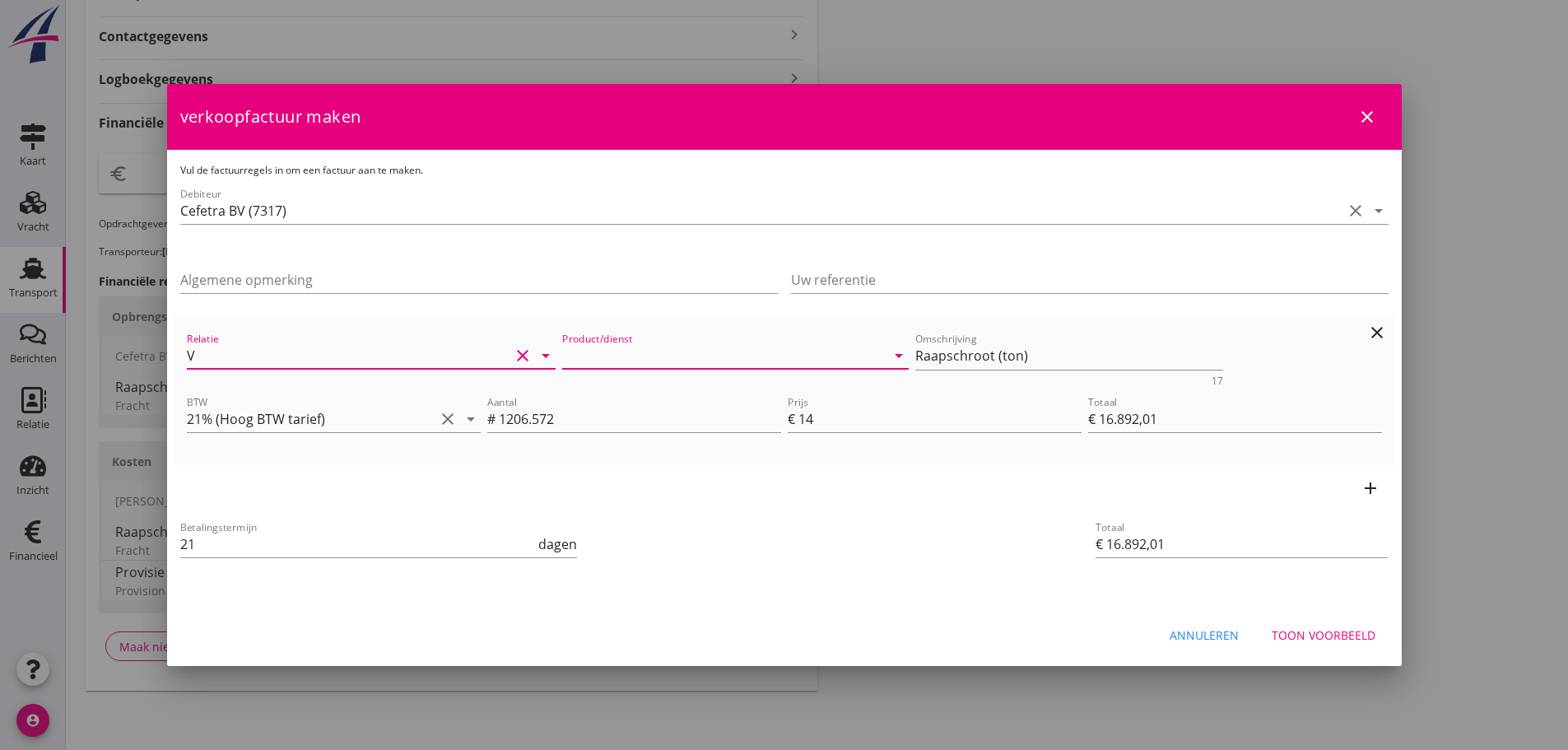
type input "Cefetra BV (7317)"
click at [630, 353] on input "Product/dienst" at bounding box center [724, 355] width 324 height 26
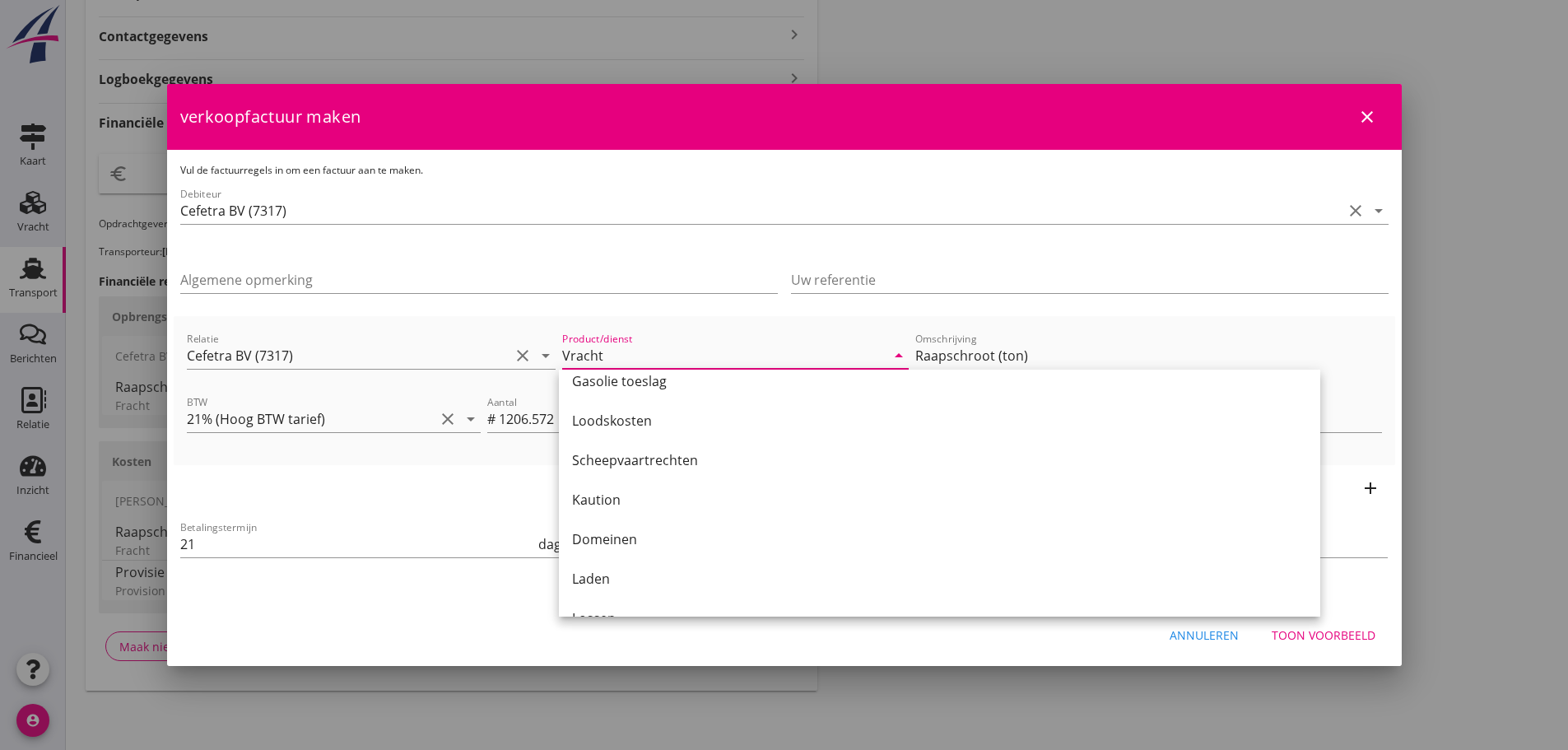
scroll to position [1781, 0]
type input "Vracht"
click at [722, 24] on div at bounding box center [784, 375] width 1568 height 750
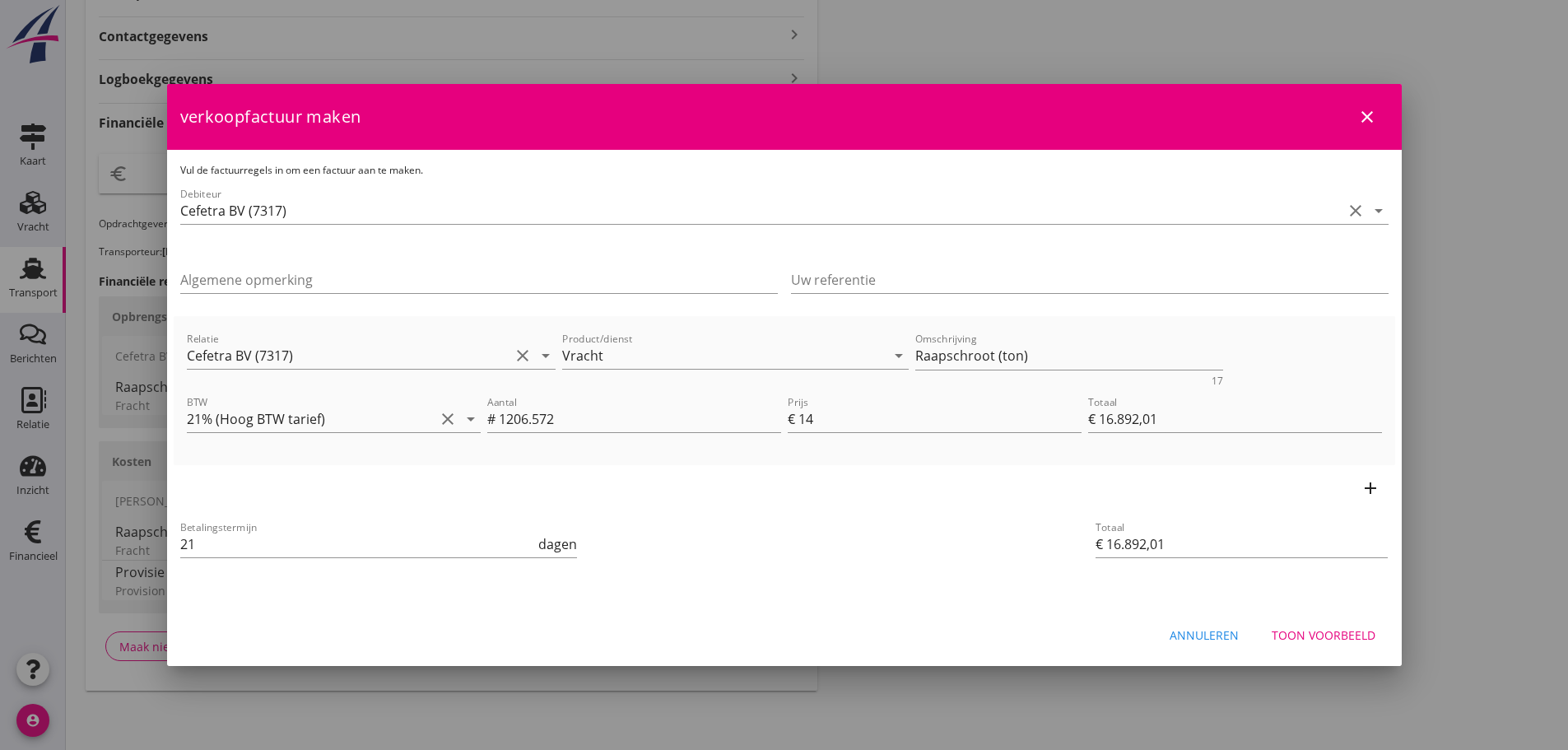
click at [1107, 43] on div at bounding box center [784, 375] width 1568 height 750
drag, startPoint x: 1016, startPoint y: 353, endPoint x: 591, endPoint y: 389, distance: 426.5
click at [591, 388] on div "Relatie Cefetra BV (7317) clear arrow_drop_down Product/dienst Vracht arrow_dro…" at bounding box center [784, 358] width 1202 height 64
click at [1327, 647] on button "Toon voorbeeld" at bounding box center [1323, 634] width 130 height 30
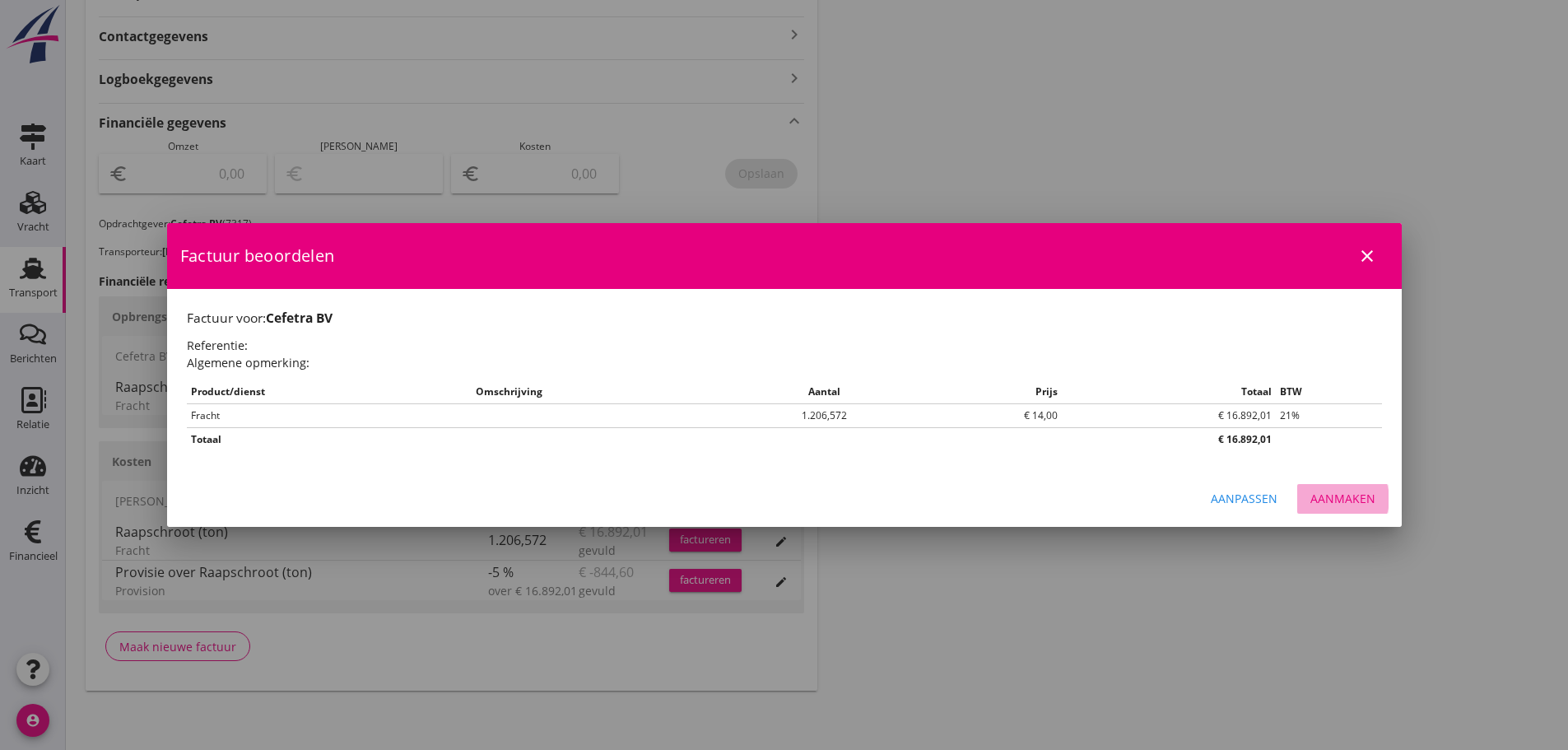
click at [1361, 525] on div "Aanpassen Aanmaken" at bounding box center [784, 499] width 1235 height 56
click at [1212, 503] on button "Aanpassen" at bounding box center [1243, 499] width 93 height 30
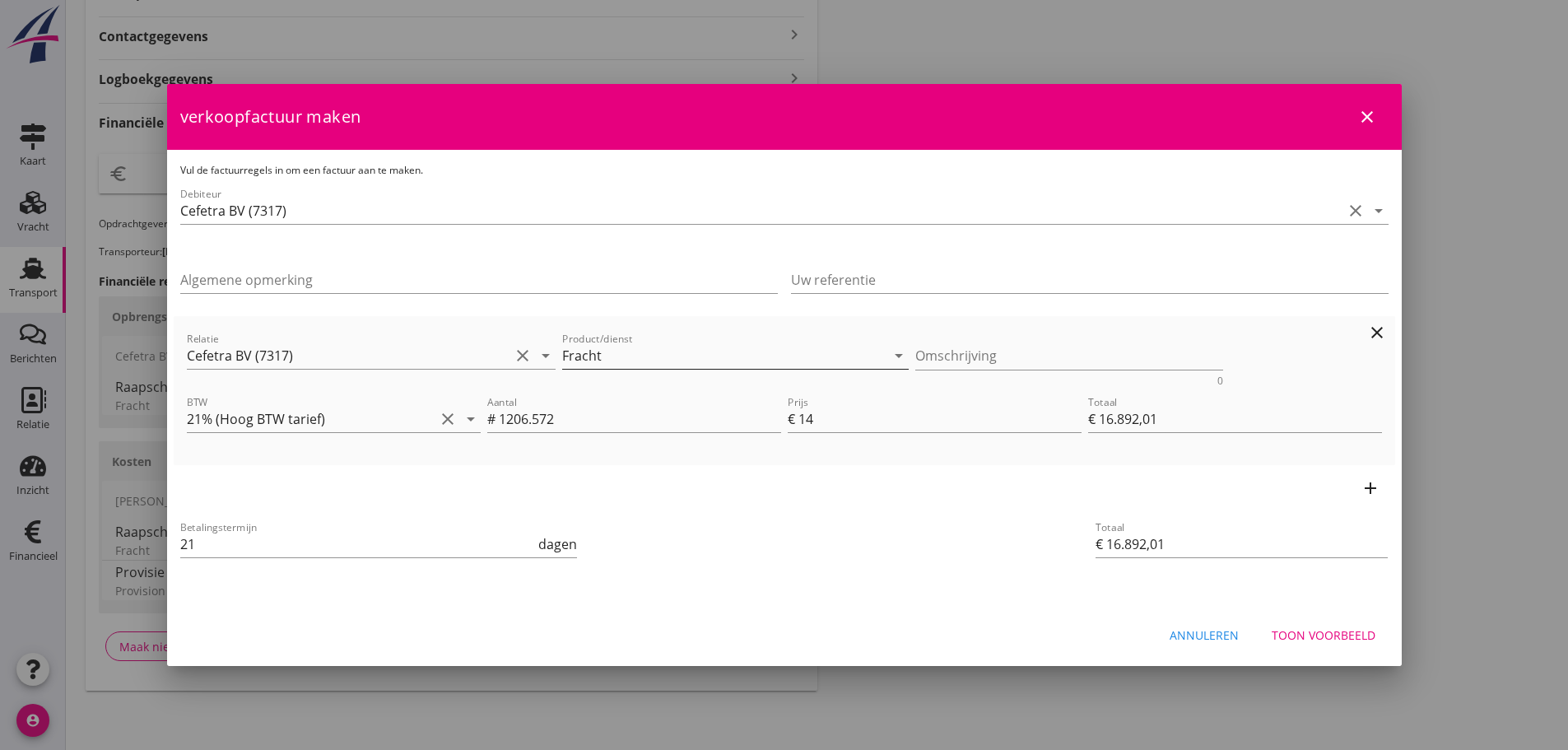
click at [653, 352] on input "Fracht" at bounding box center [724, 355] width 324 height 26
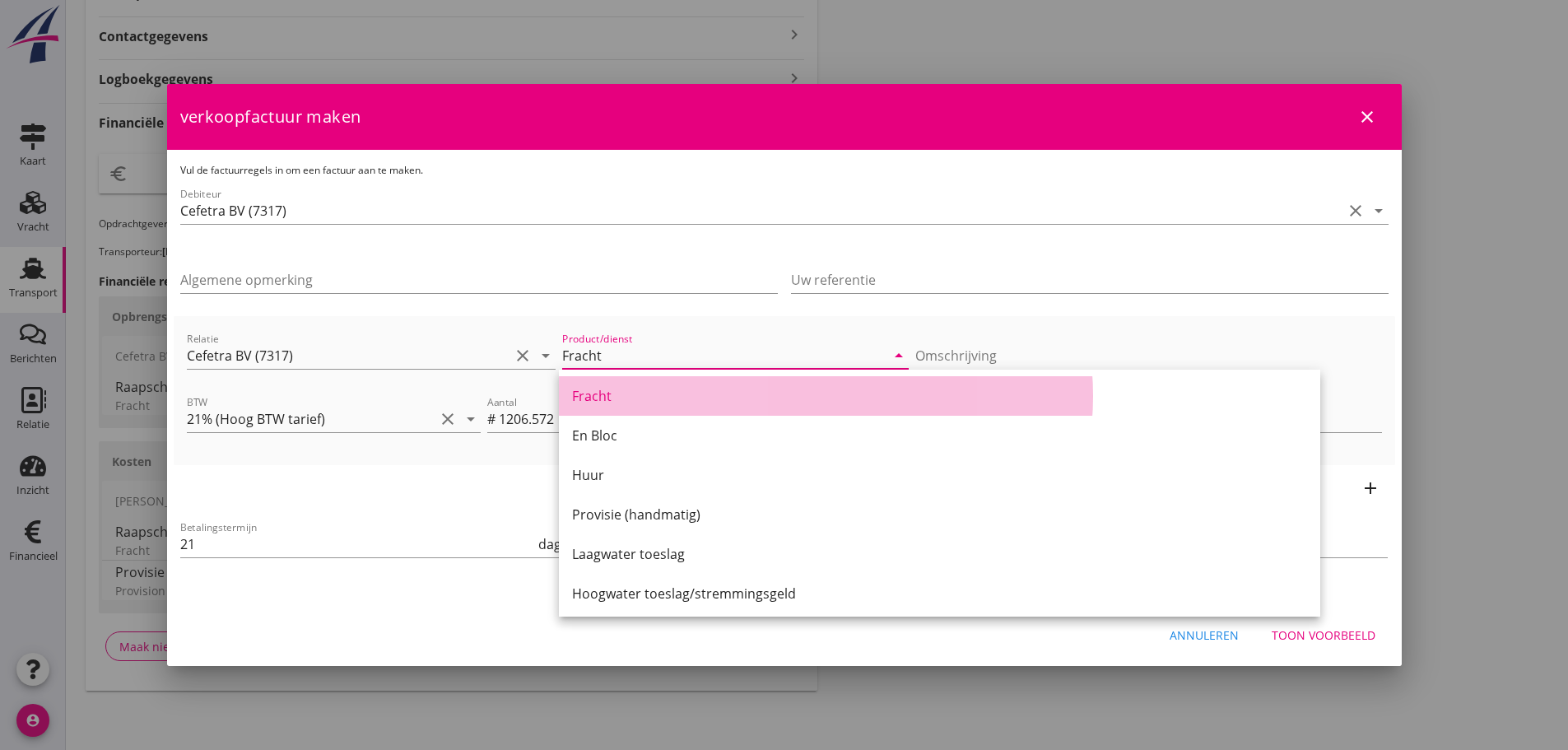
drag, startPoint x: 568, startPoint y: 395, endPoint x: 859, endPoint y: 471, distance: 300.8
click at [573, 396] on link "Fracht" at bounding box center [939, 395] width 761 height 40
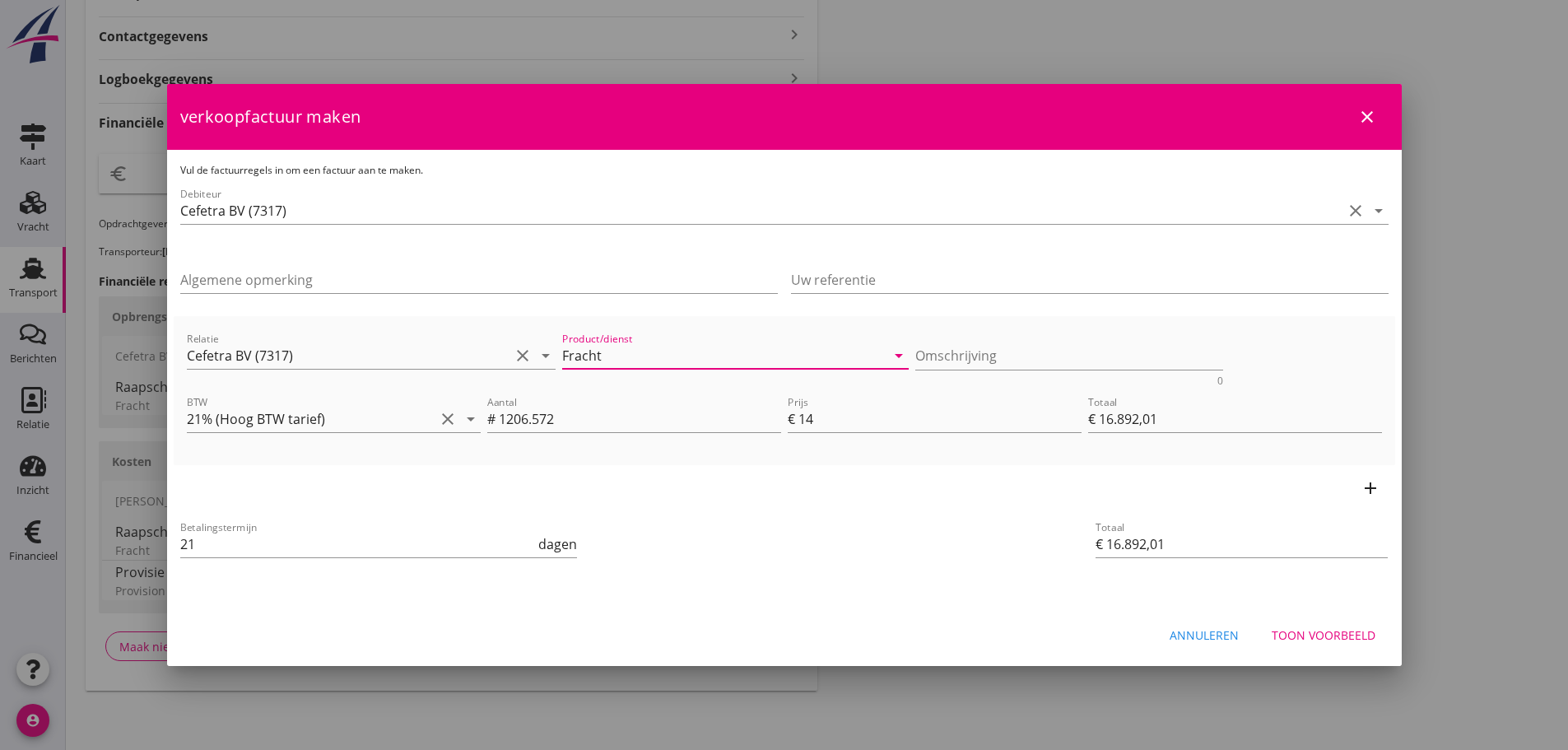
click at [1316, 645] on button "Toon voorbeeld" at bounding box center [1323, 634] width 130 height 30
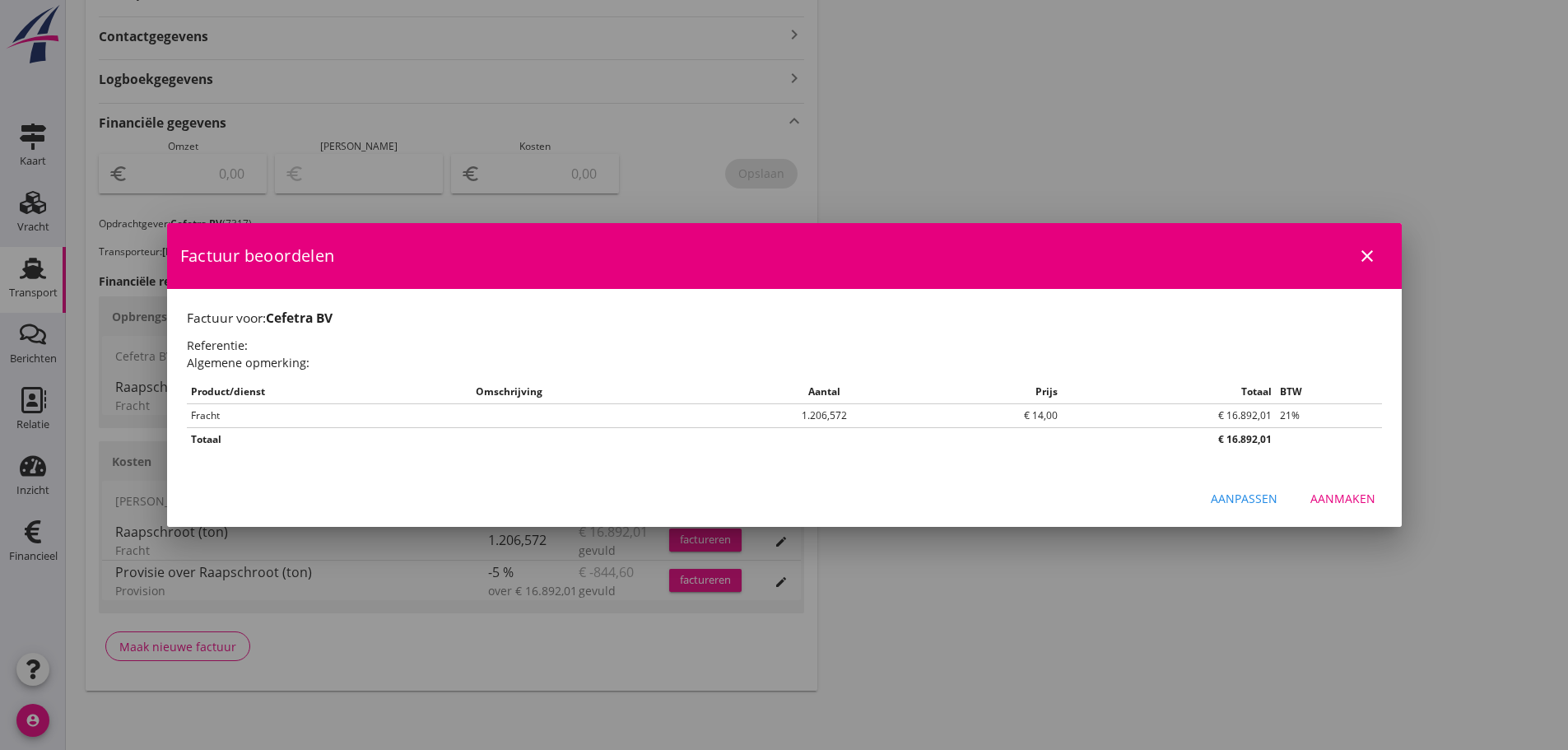
click at [1349, 500] on div "Aanmaken" at bounding box center [1342, 499] width 65 height 17
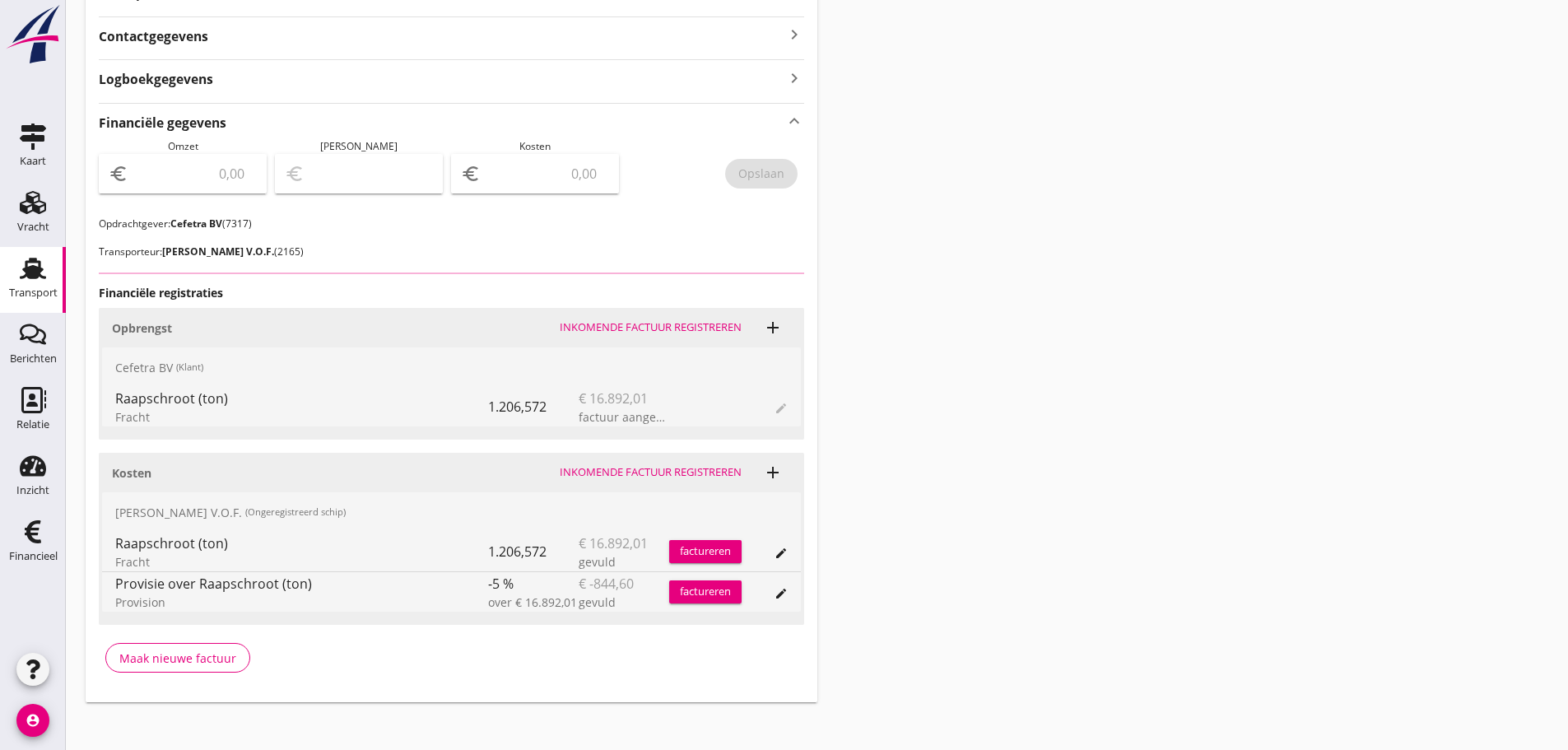
click at [205, 174] on input "number" at bounding box center [193, 173] width 125 height 26
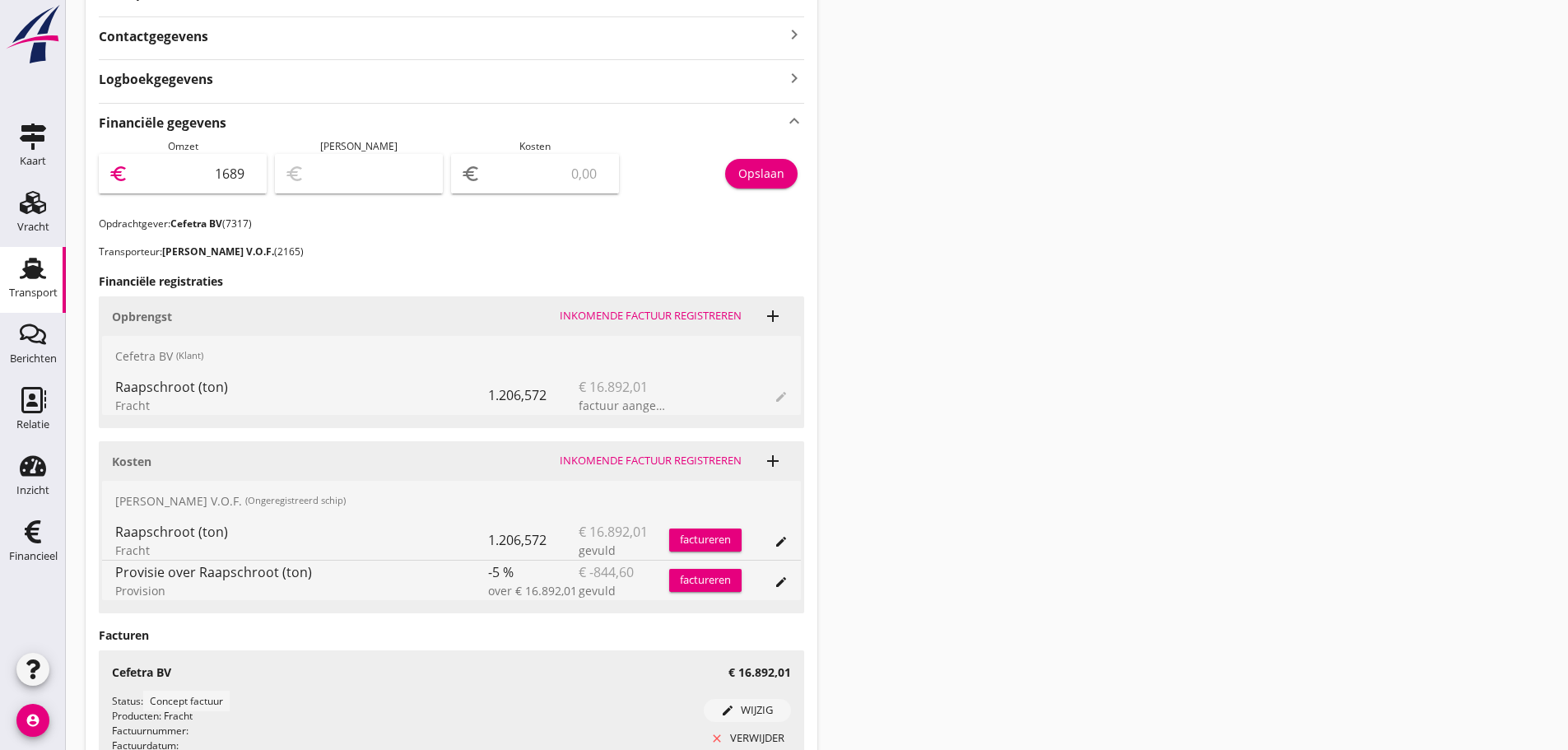
type input "16892"
type input "16892.01"
click at [771, 178] on div "Opslaan" at bounding box center [761, 173] width 46 height 17
drag, startPoint x: 28, startPoint y: 547, endPoint x: 108, endPoint y: 547, distance: 80.0
click at [28, 547] on div "Financieel" at bounding box center [33, 557] width 48 height 23
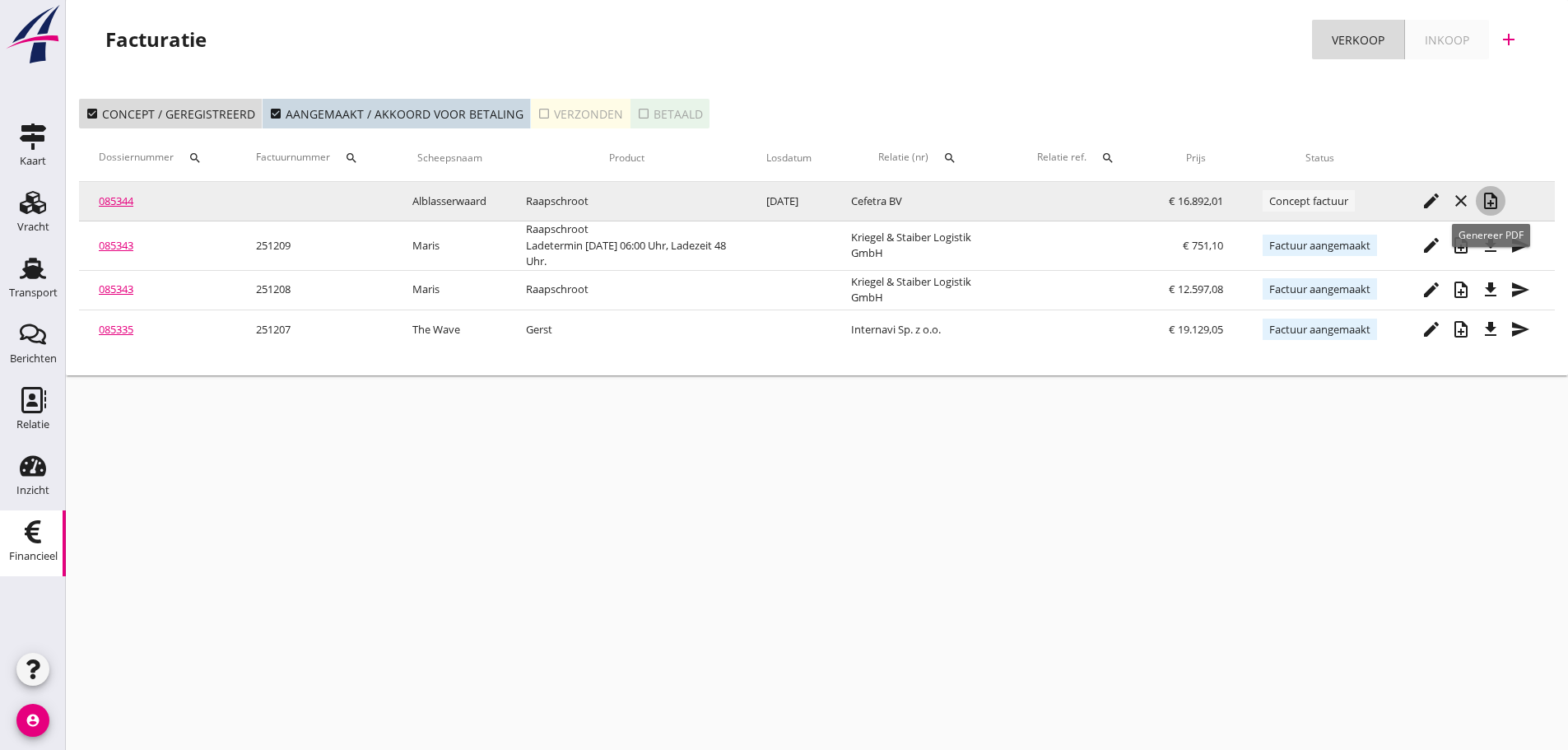
click at [1490, 197] on icon "note_add" at bounding box center [1490, 201] width 19 height 19
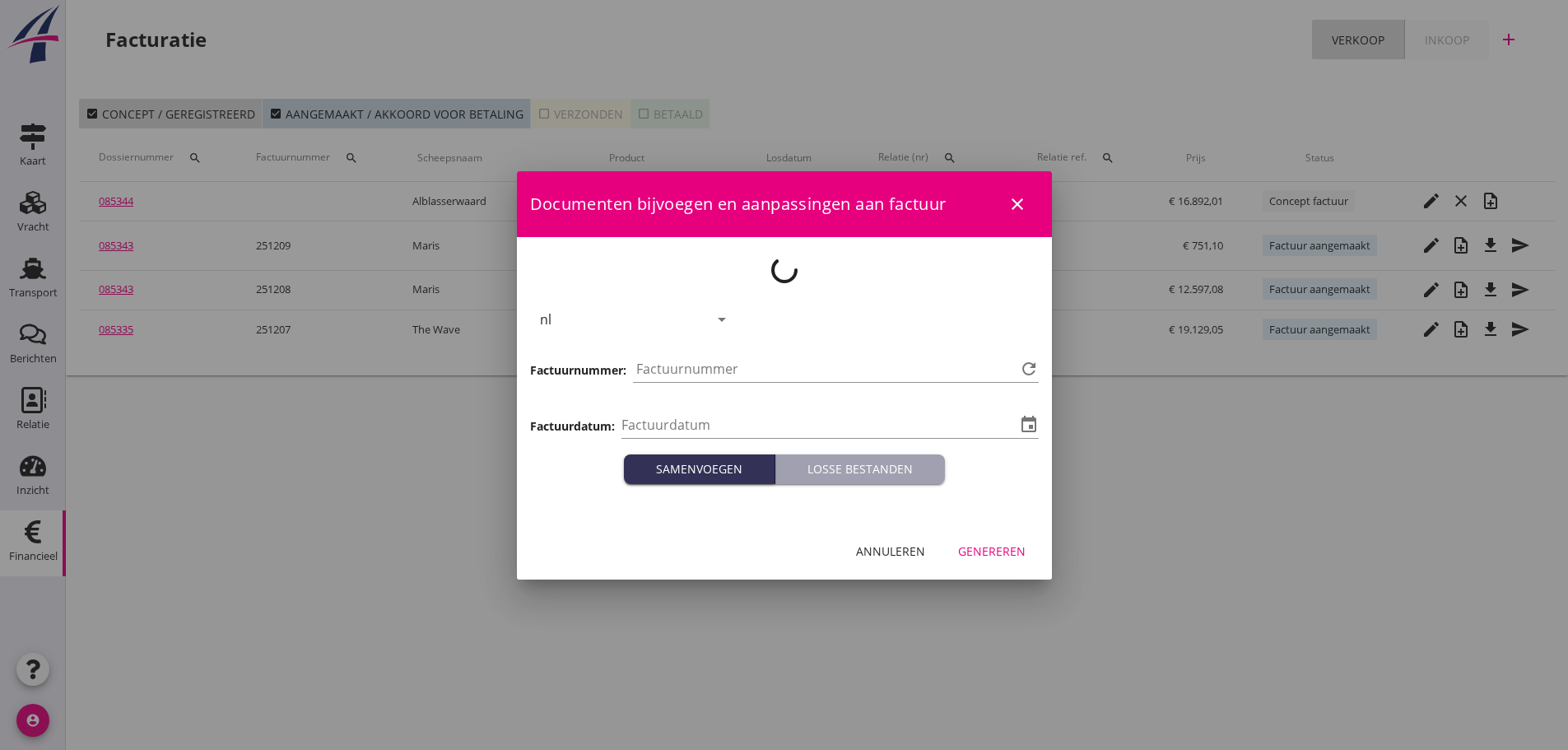
type input "[DATE]"
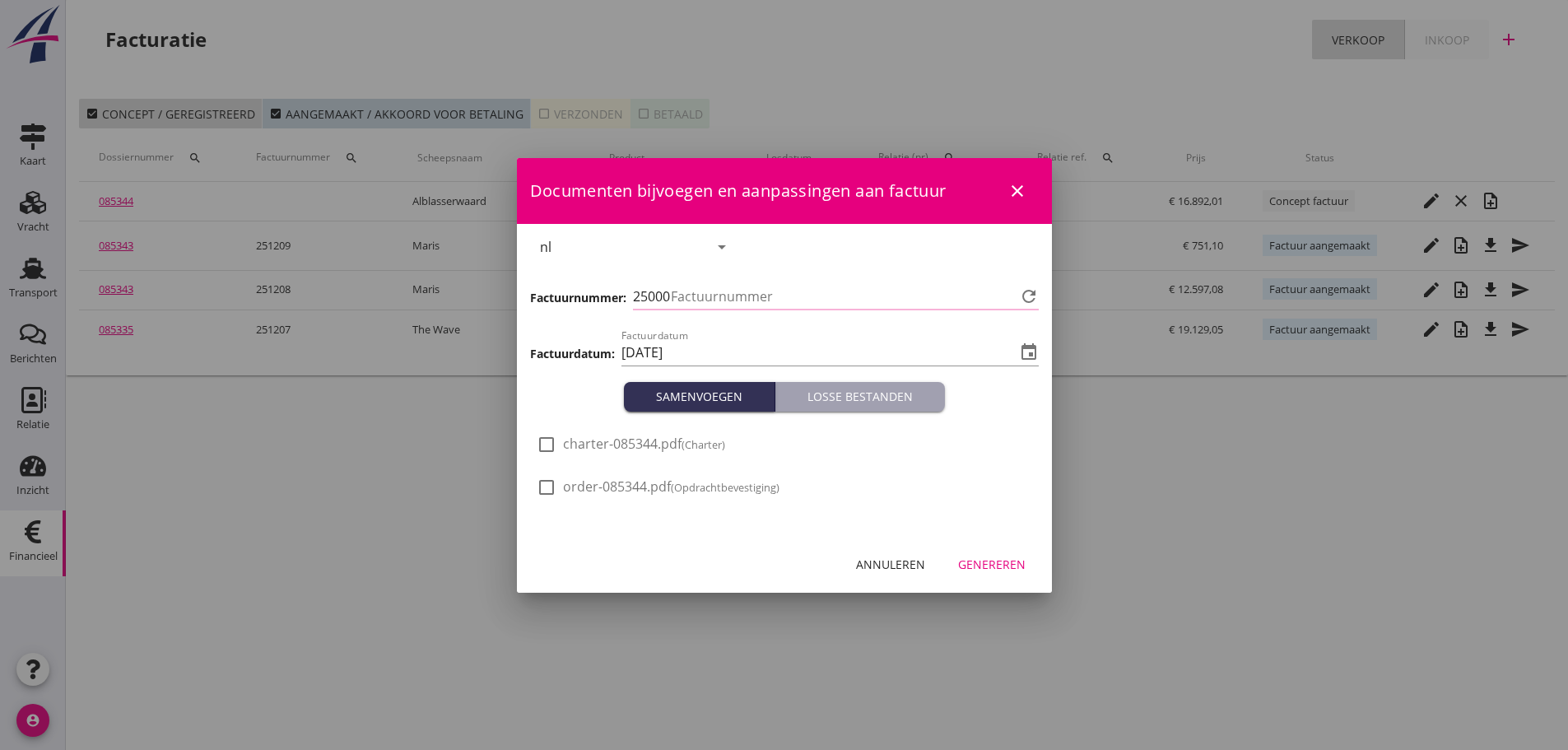
type input "1210"
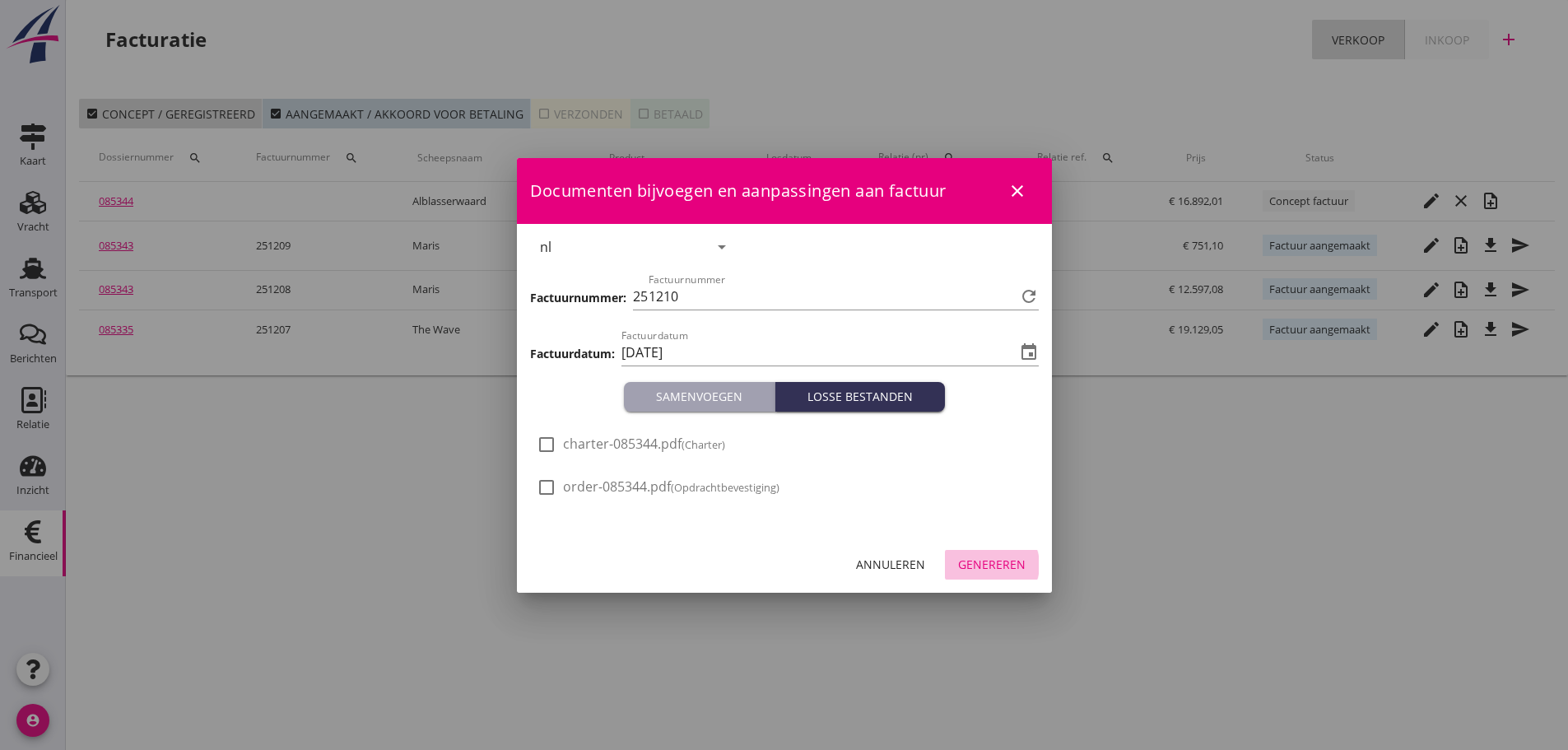
click at [996, 564] on div "Genereren" at bounding box center [991, 564] width 68 height 17
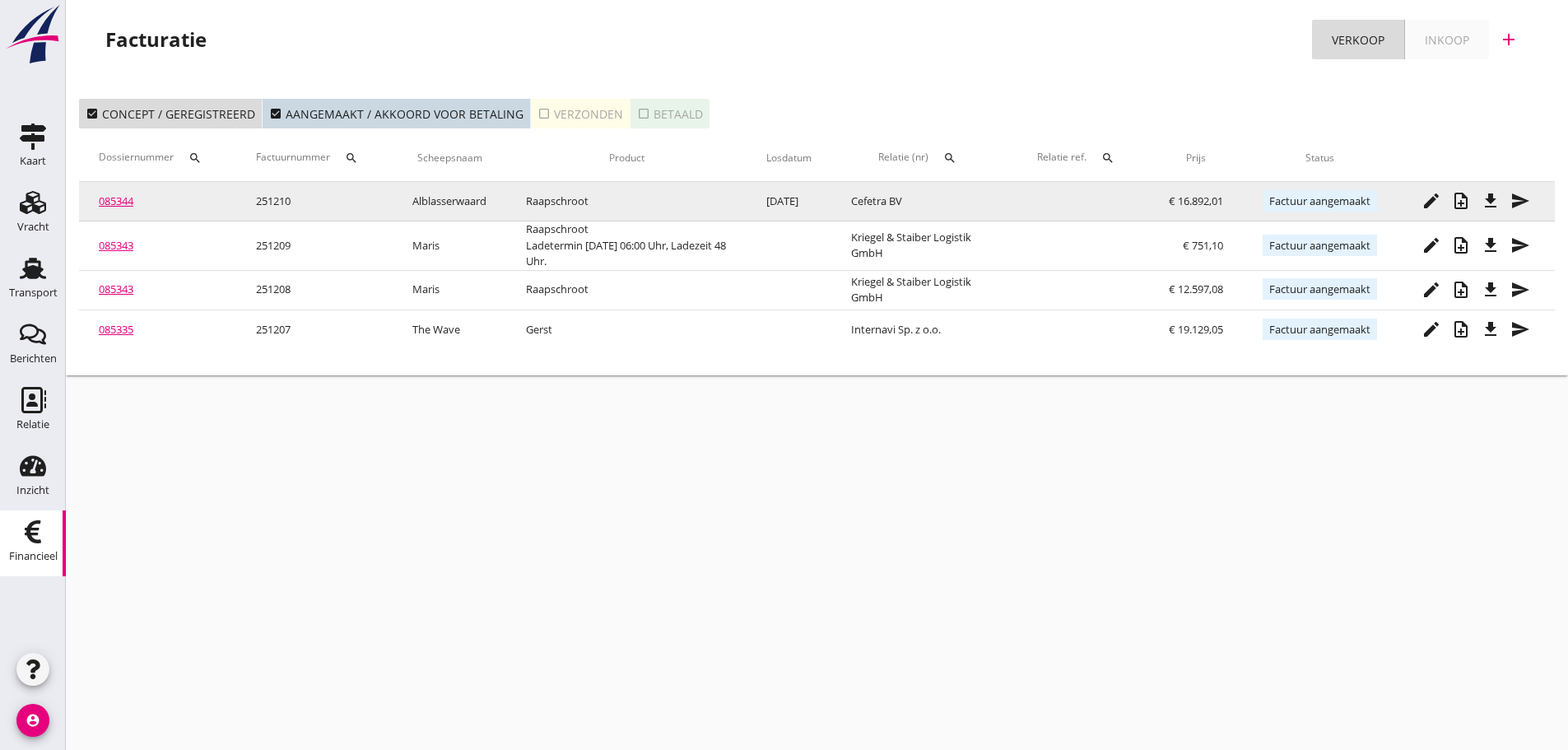
click at [1501, 212] on td "edit note_add file_download send" at bounding box center [1475, 201] width 158 height 40
click at [1497, 207] on icon "file_download" at bounding box center [1490, 201] width 19 height 19
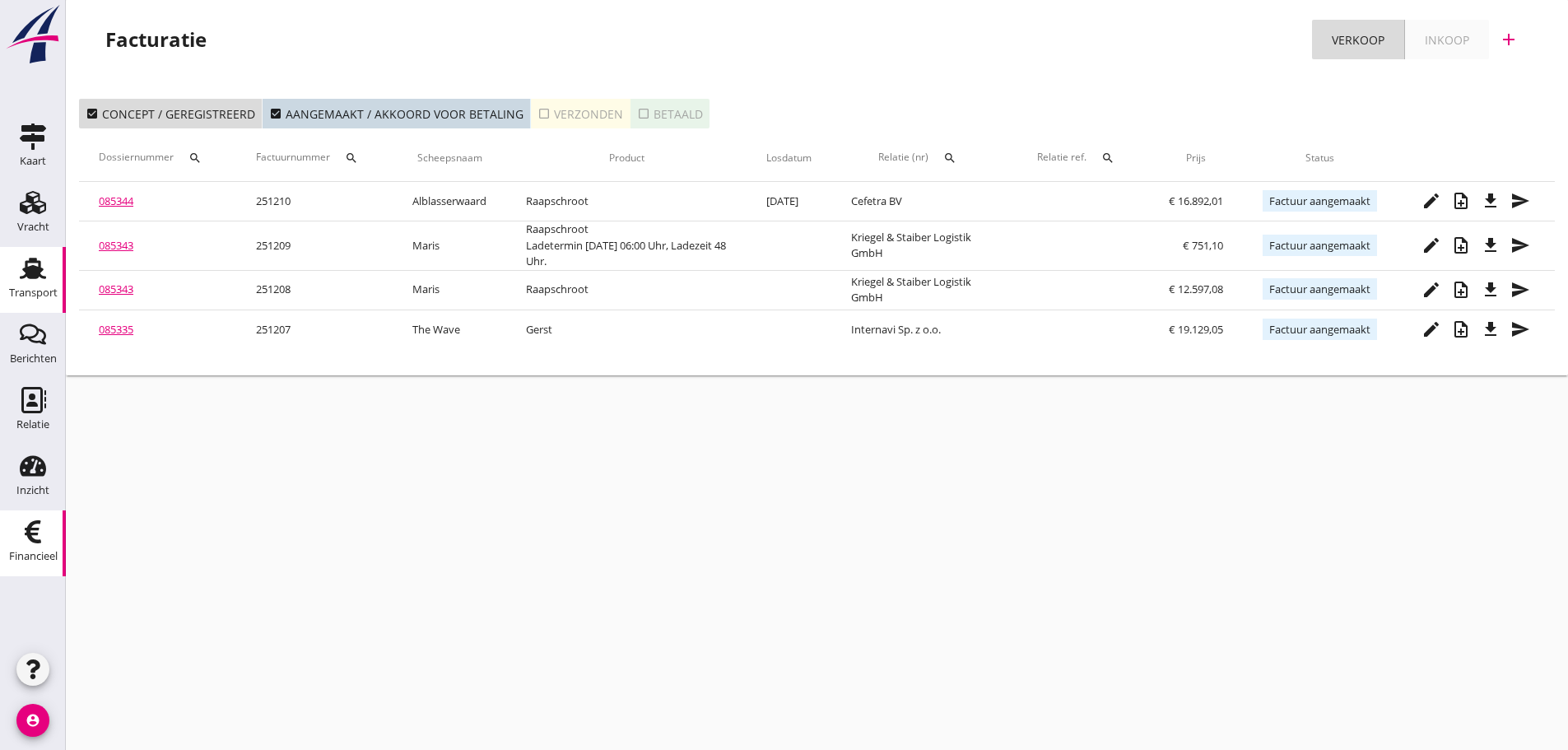
click at [28, 290] on div "Transport" at bounding box center [33, 292] width 48 height 11
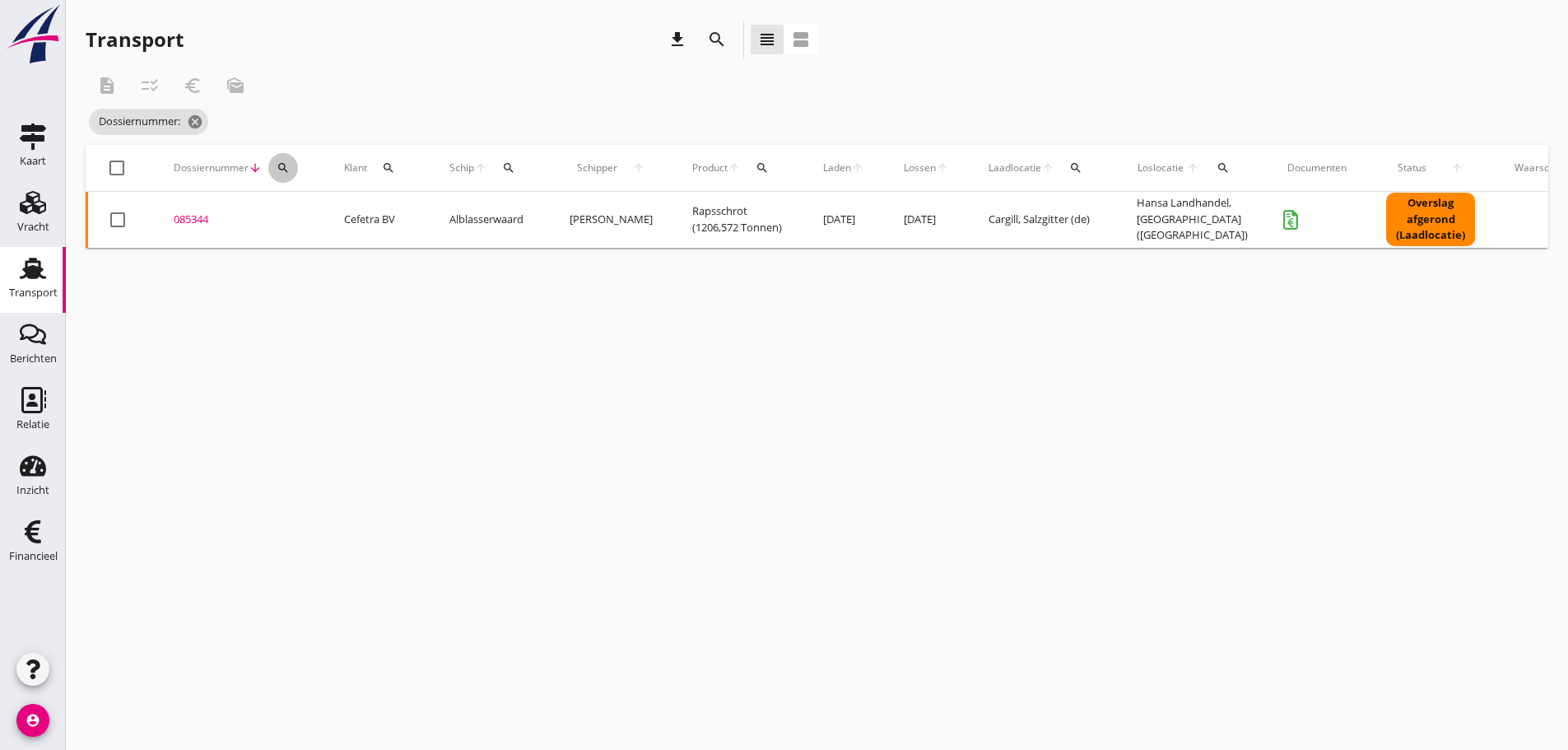
drag, startPoint x: 284, startPoint y: 162, endPoint x: 301, endPoint y: 191, distance: 33.6
click at [285, 162] on icon "search" at bounding box center [283, 168] width 14 height 14
click at [307, 215] on input "Zoeken op dossiernummer..." at bounding box center [359, 216] width 171 height 26
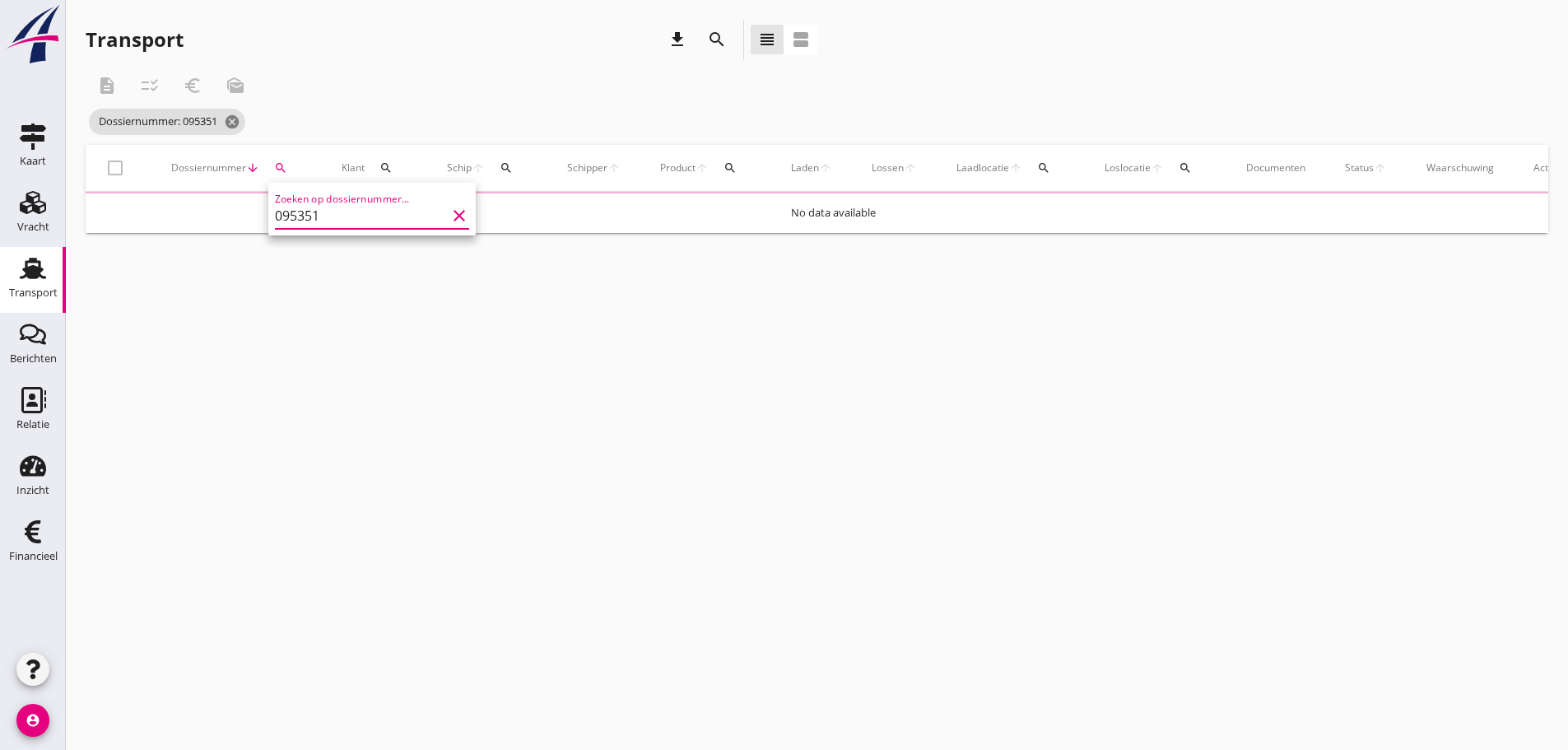
type input "095351"
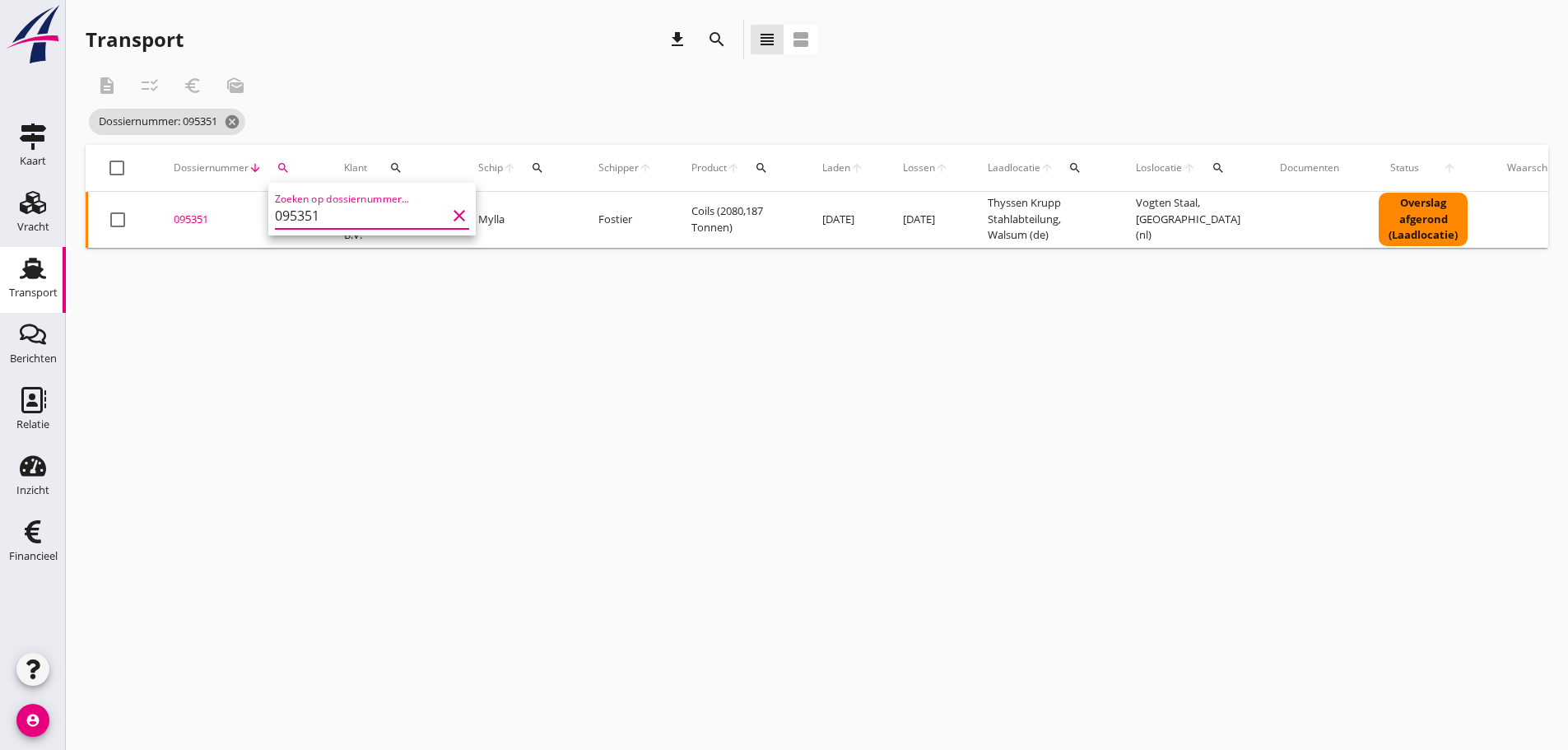
click at [201, 214] on div "095351" at bounding box center [239, 219] width 130 height 16
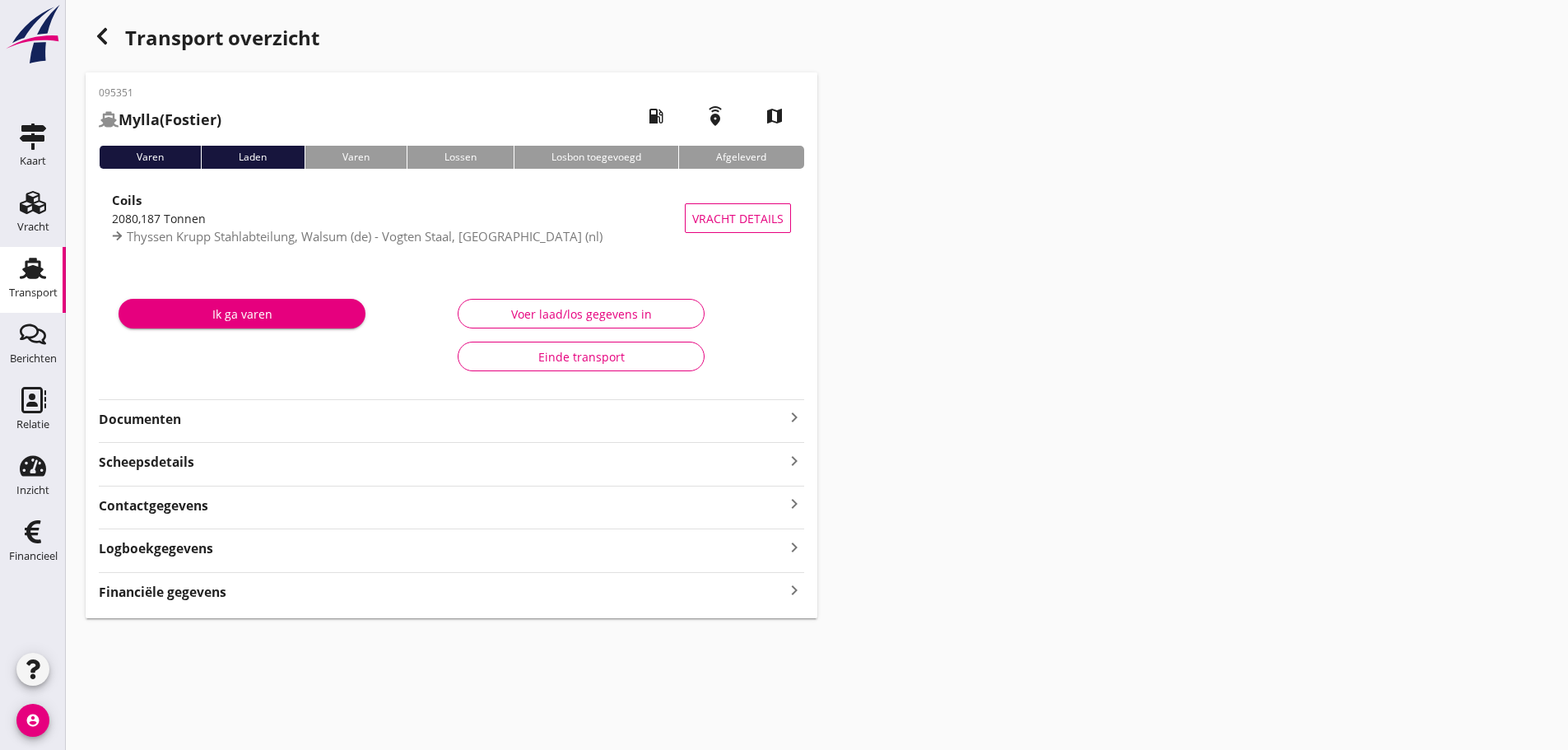
drag, startPoint x: 214, startPoint y: 591, endPoint x: 253, endPoint y: 590, distance: 39.0
click at [216, 591] on strong "Financiële gegevens" at bounding box center [162, 592] width 128 height 19
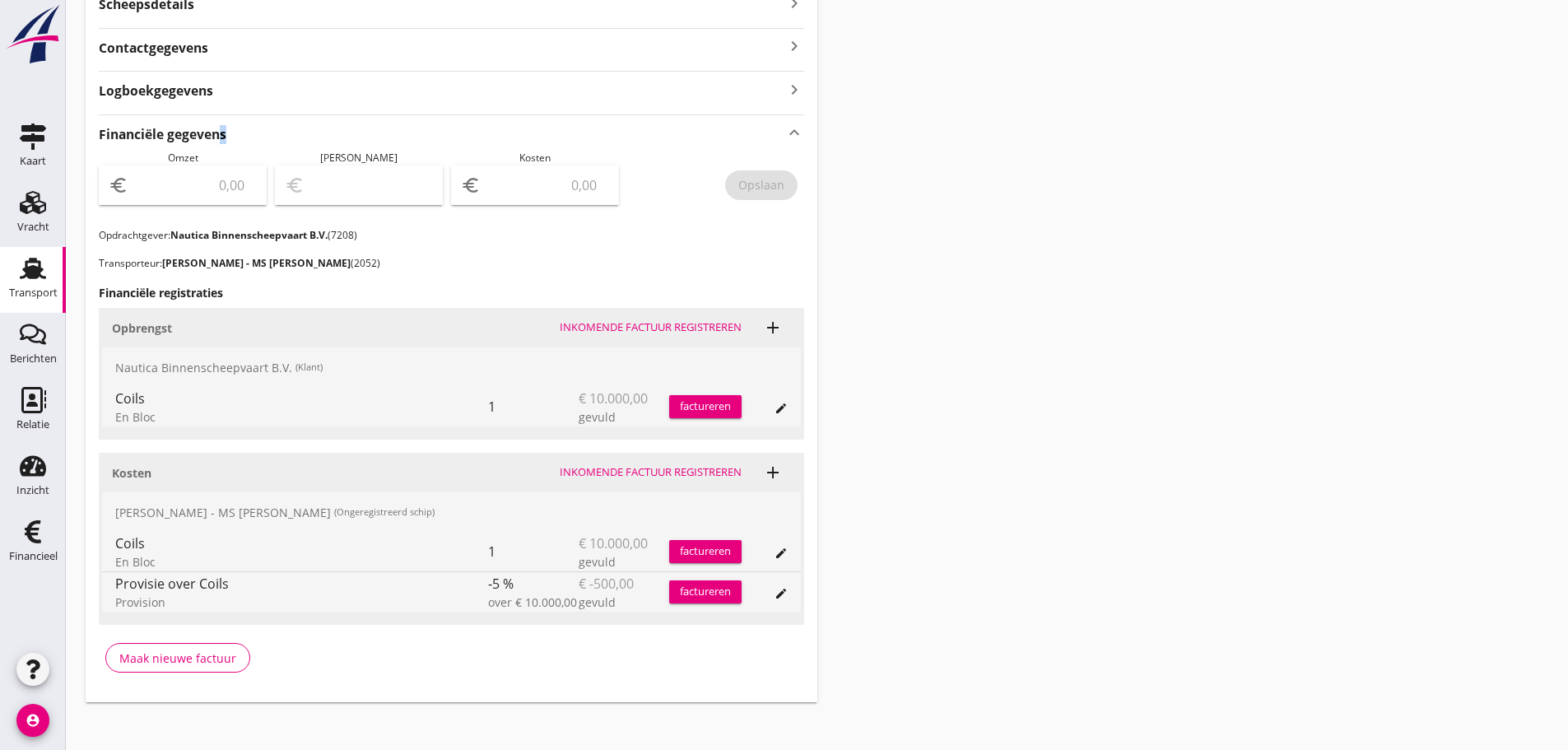
scroll to position [470, 0]
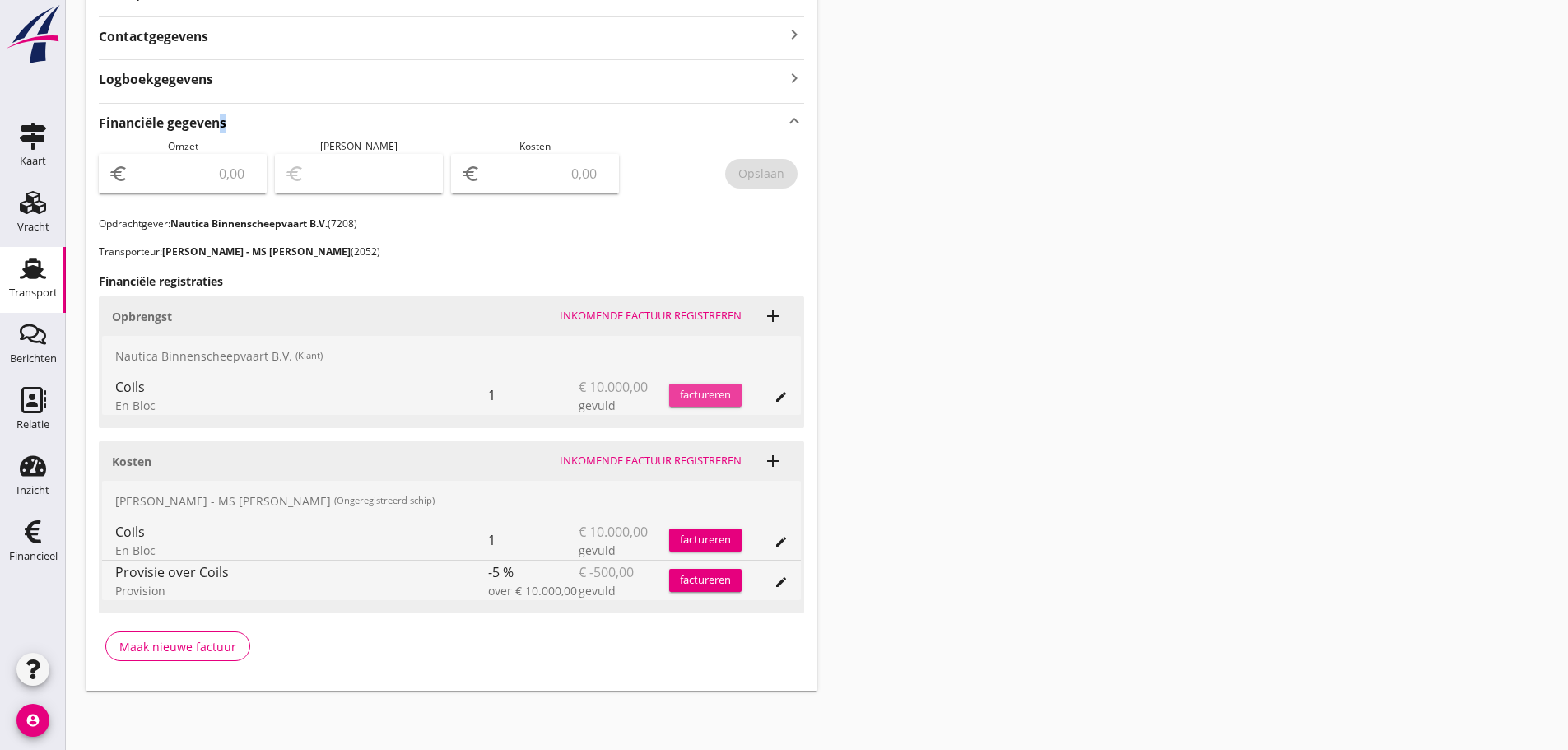
click at [714, 397] on div "factureren" at bounding box center [704, 394] width 72 height 16
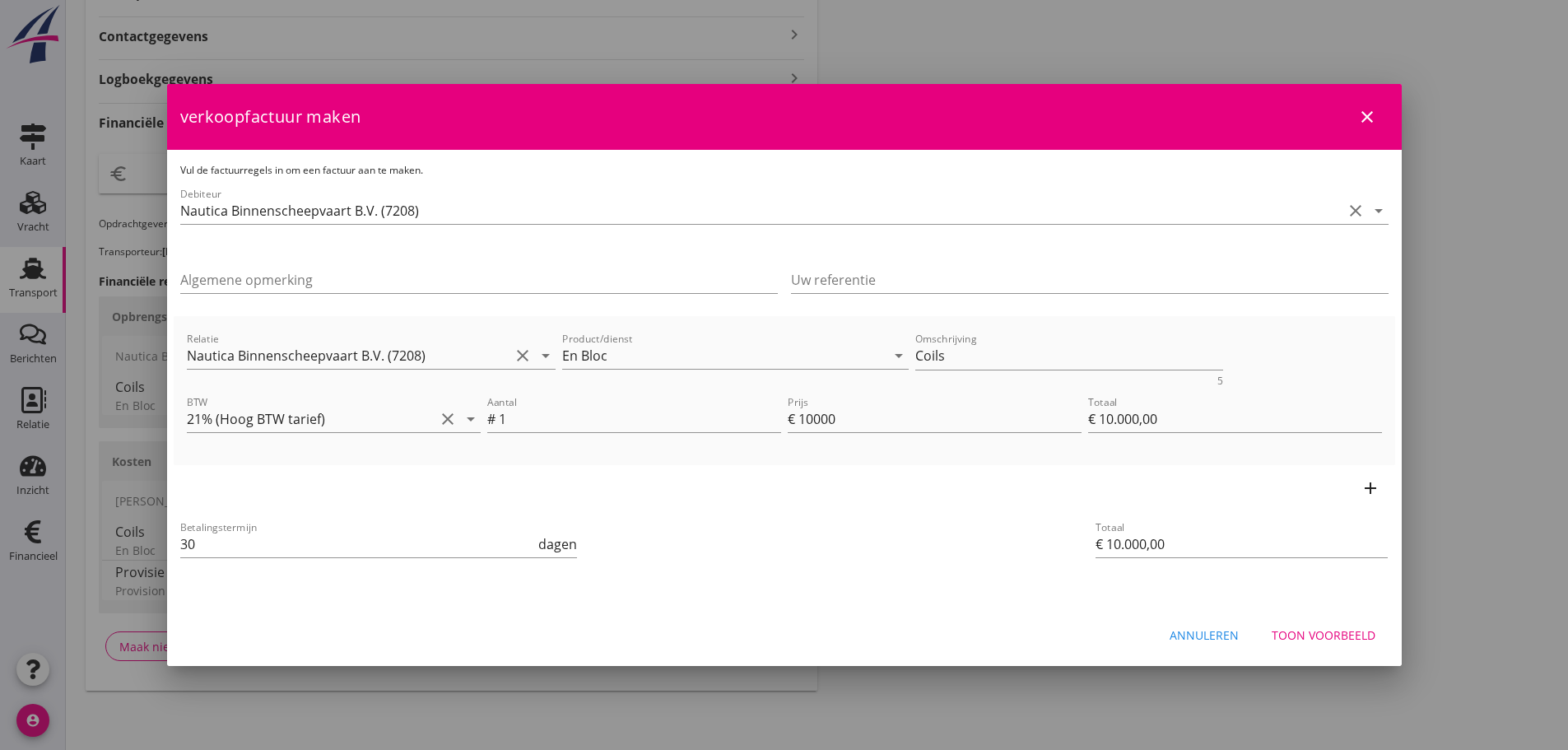
drag, startPoint x: 206, startPoint y: 549, endPoint x: 60, endPoint y: 540, distance: 146.3
click at [60, 540] on div "21% (Hoog BTW tarief) 9% (Laag BTW tarief) 0% (BTW vrij) 0% (BTW verlegd) En Bl…" at bounding box center [784, 139] width 1568 height 1219
type input "21"
drag, startPoint x: 958, startPoint y: 360, endPoint x: 698, endPoint y: 361, distance: 260.0
click at [699, 361] on div "Relatie Nautica Binnenscheepvaart B.V. (7208) clear arrow_drop_down Product/die…" at bounding box center [784, 358] width 1202 height 64
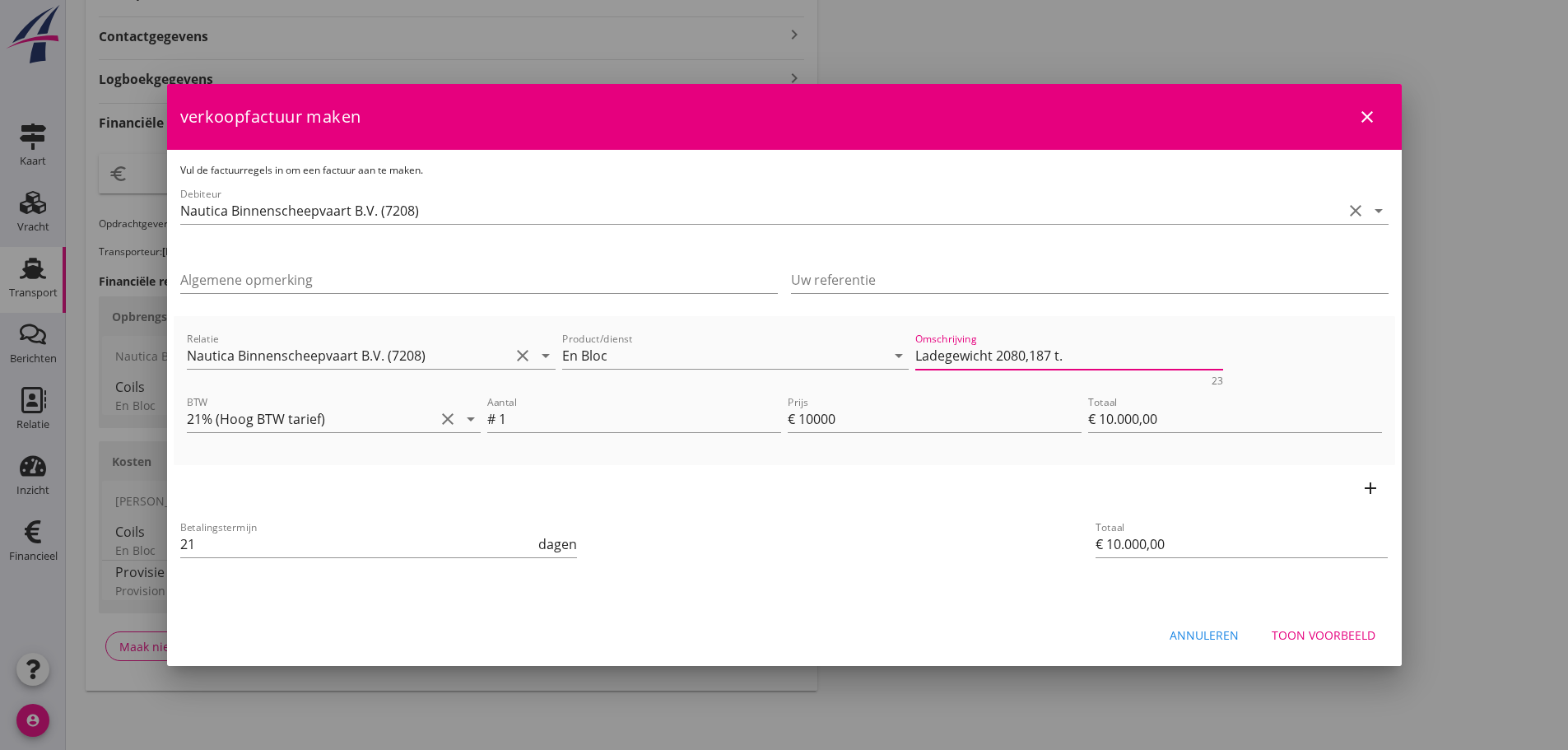
type textarea "Ladegewicht 2080,187 t."
click at [1350, 642] on div "Toon voorbeeld" at bounding box center [1323, 635] width 103 height 17
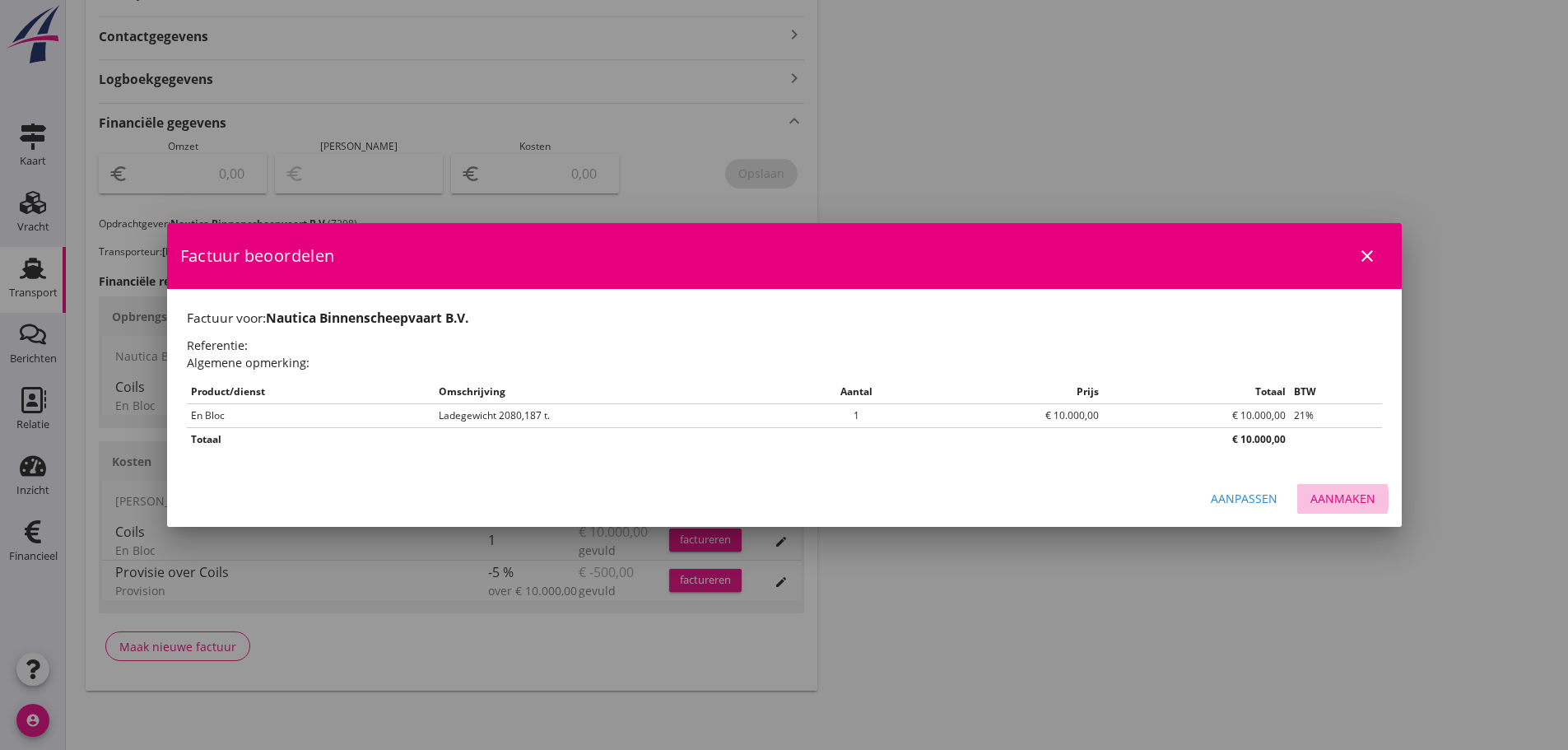
click at [1346, 497] on div "Aanmaken" at bounding box center [1342, 499] width 65 height 17
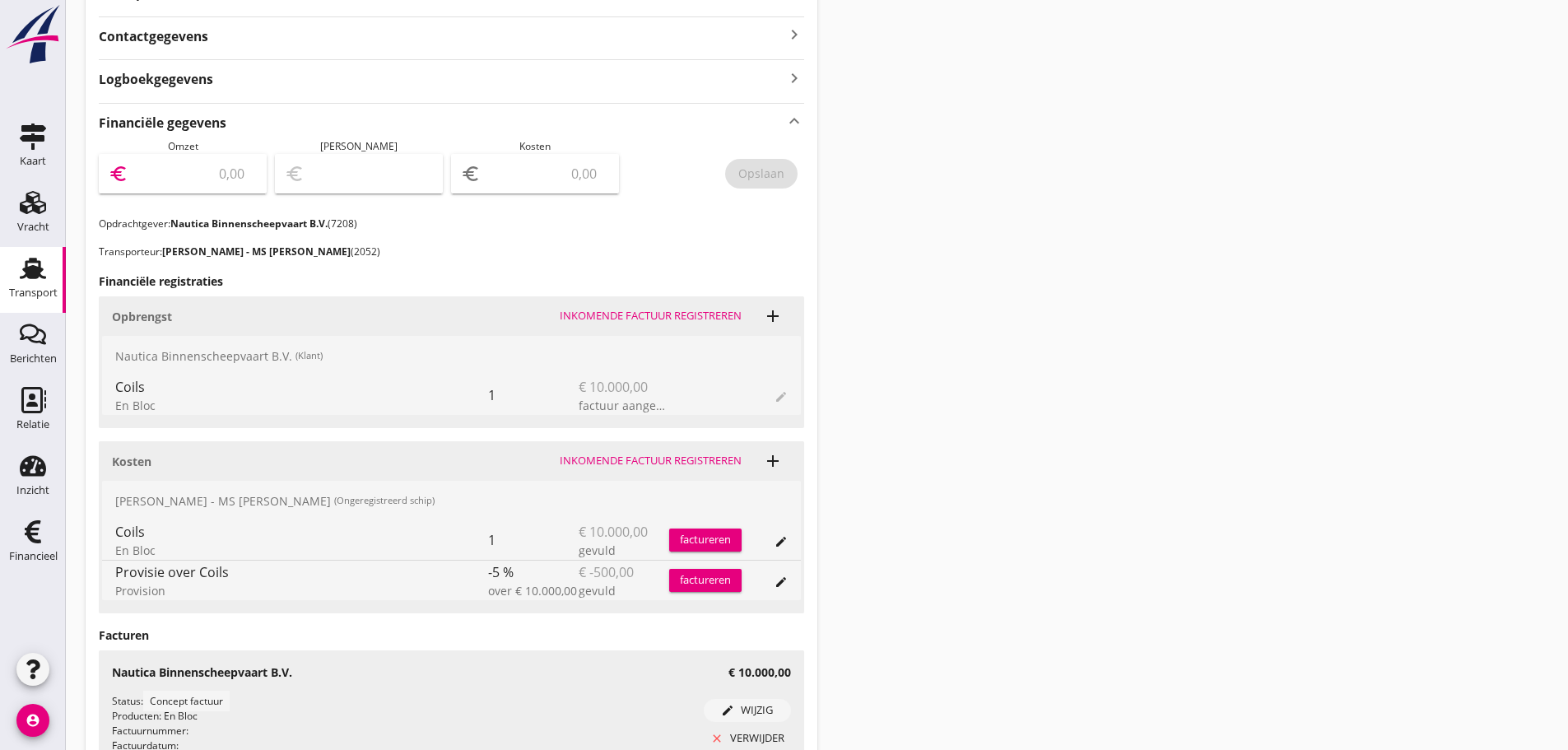
click at [237, 172] on input "number" at bounding box center [193, 173] width 125 height 26
type input "10000"
drag, startPoint x: 780, startPoint y: 180, endPoint x: 769, endPoint y: 175, distance: 12.1
click at [780, 177] on div "Opslaan" at bounding box center [761, 173] width 46 height 17
click at [47, 542] on div "Financieel" at bounding box center [33, 532] width 40 height 26
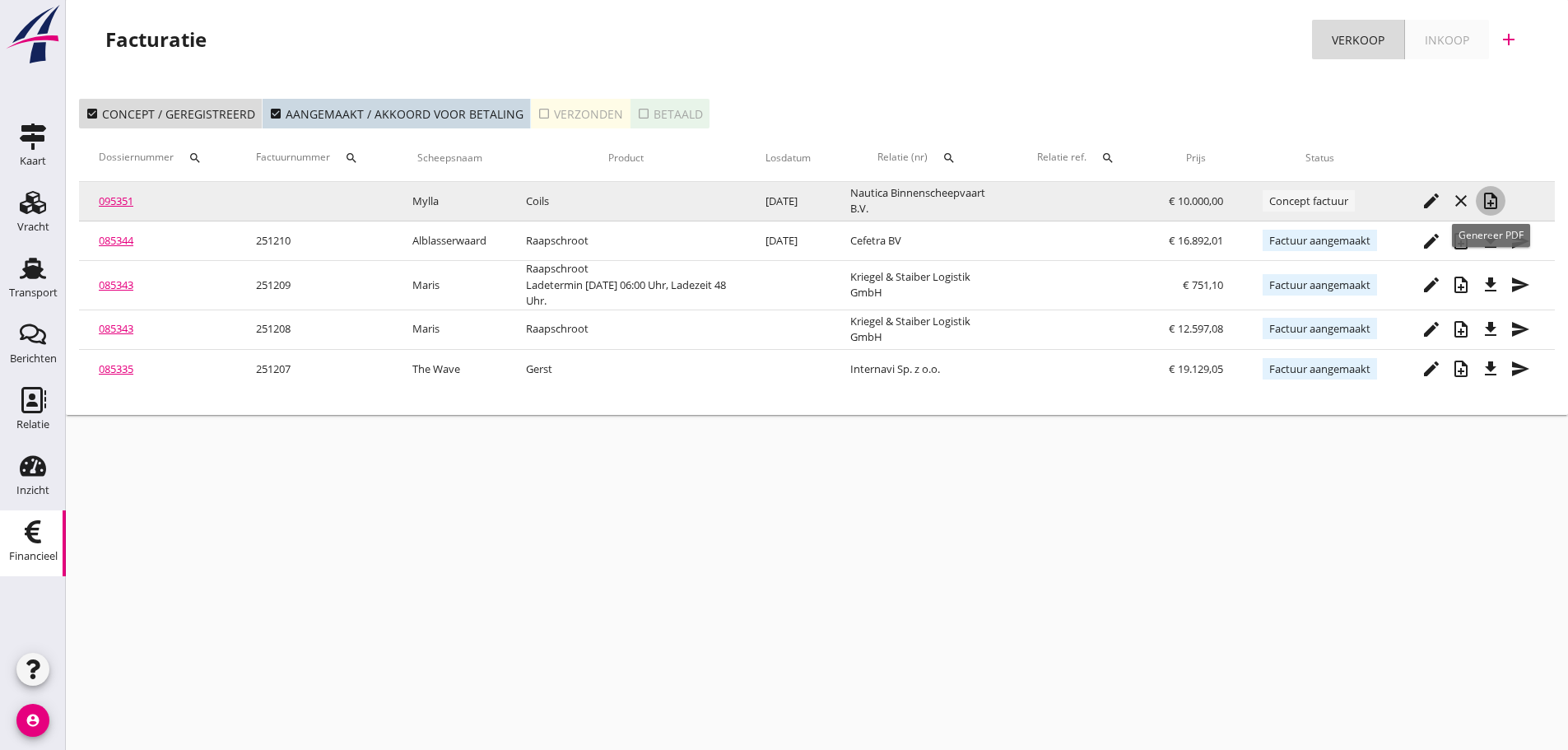
click at [1492, 202] on icon "note_add" at bounding box center [1490, 201] width 19 height 19
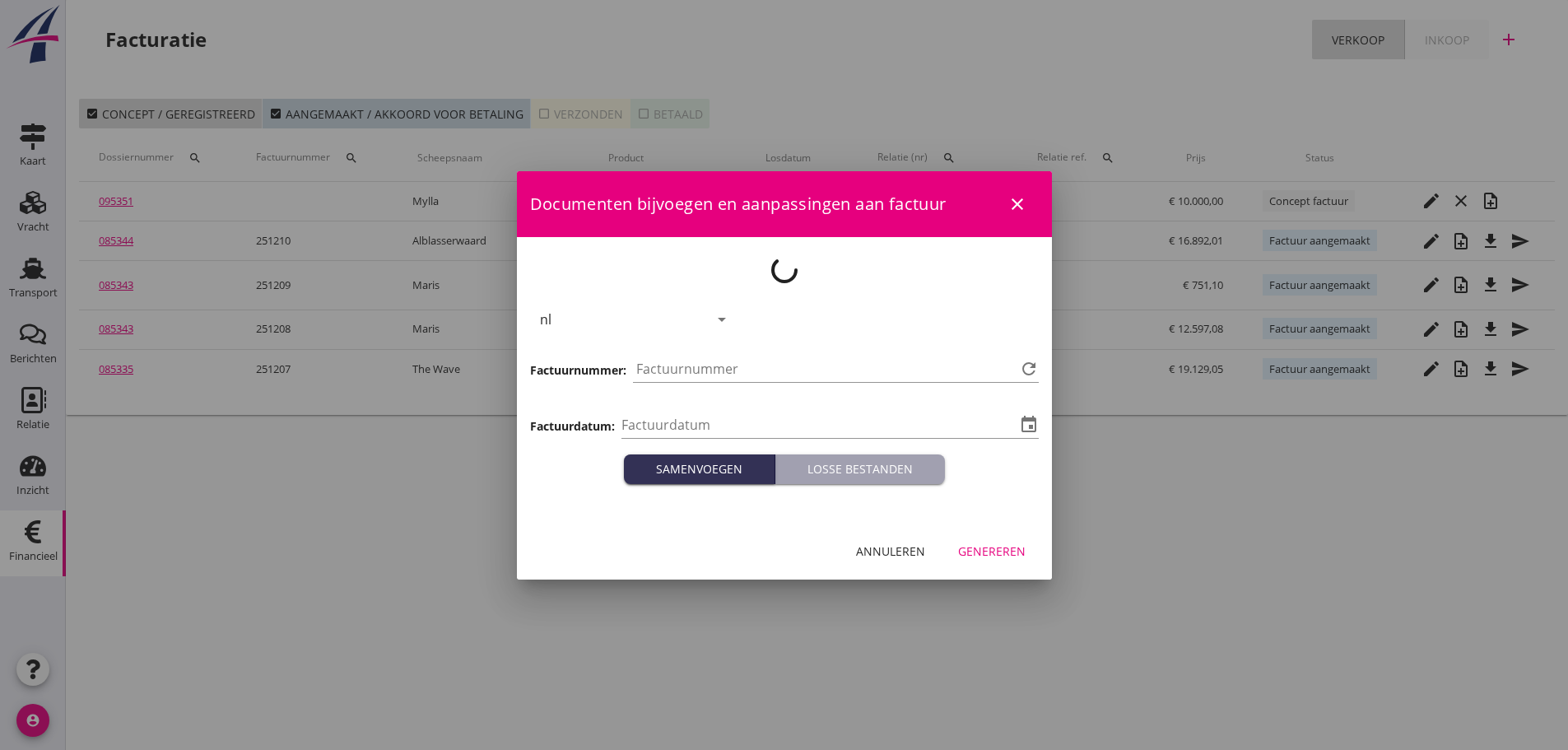
type input "[DATE]"
type input "1211"
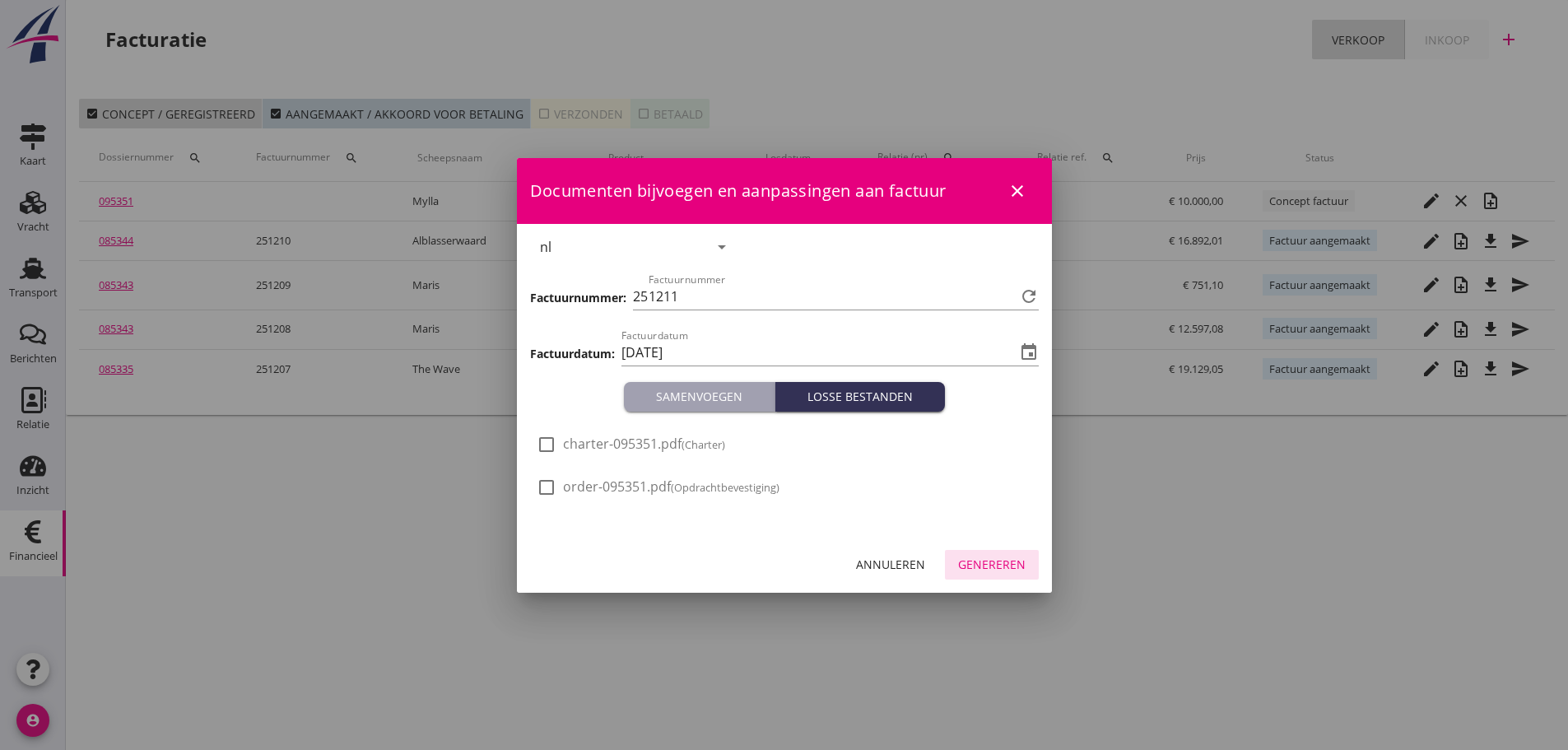
drag, startPoint x: 986, startPoint y: 567, endPoint x: 1069, endPoint y: 553, distance: 84.2
click at [987, 567] on div "Genereren" at bounding box center [991, 564] width 68 height 17
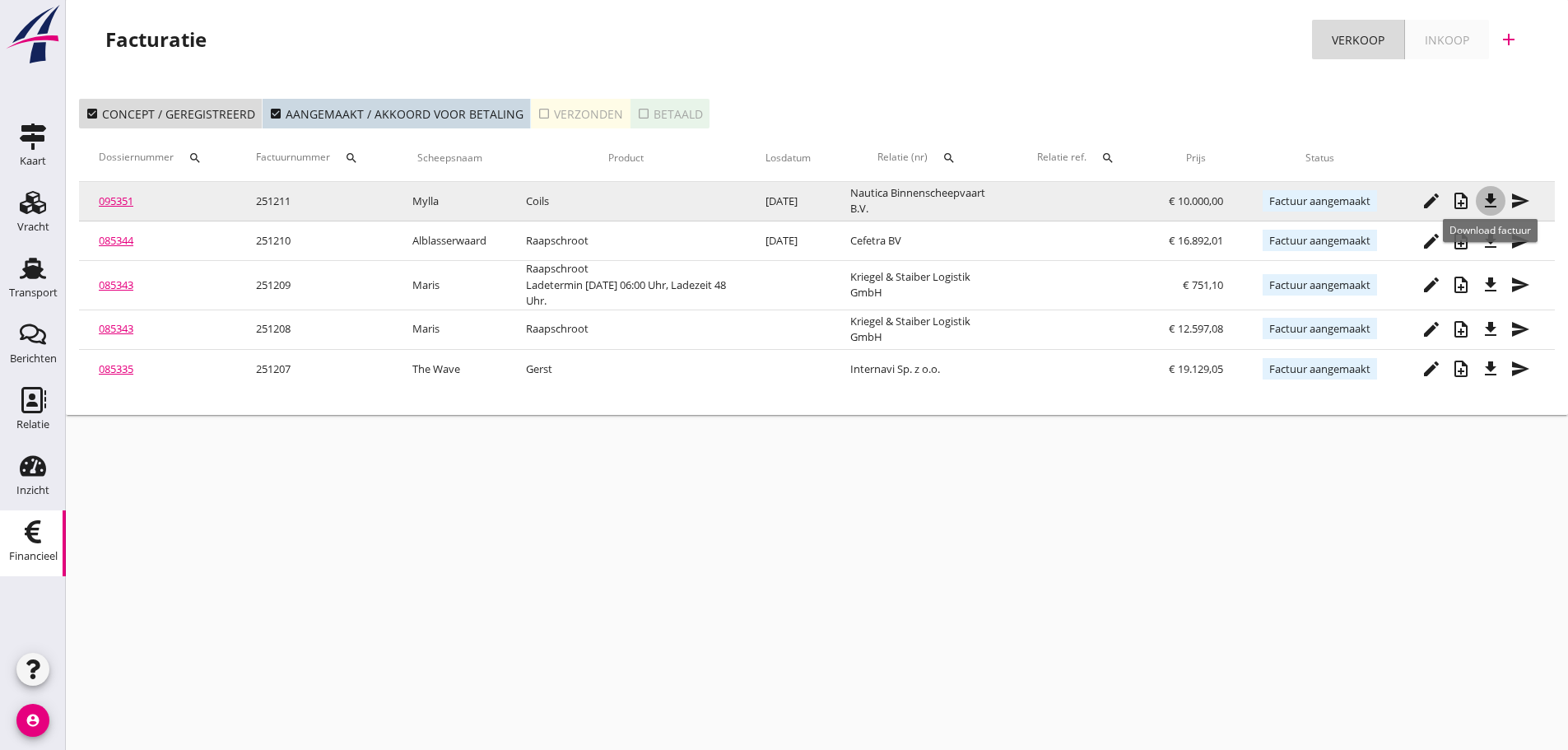
click at [1492, 199] on icon "file_download" at bounding box center [1490, 201] width 19 height 19
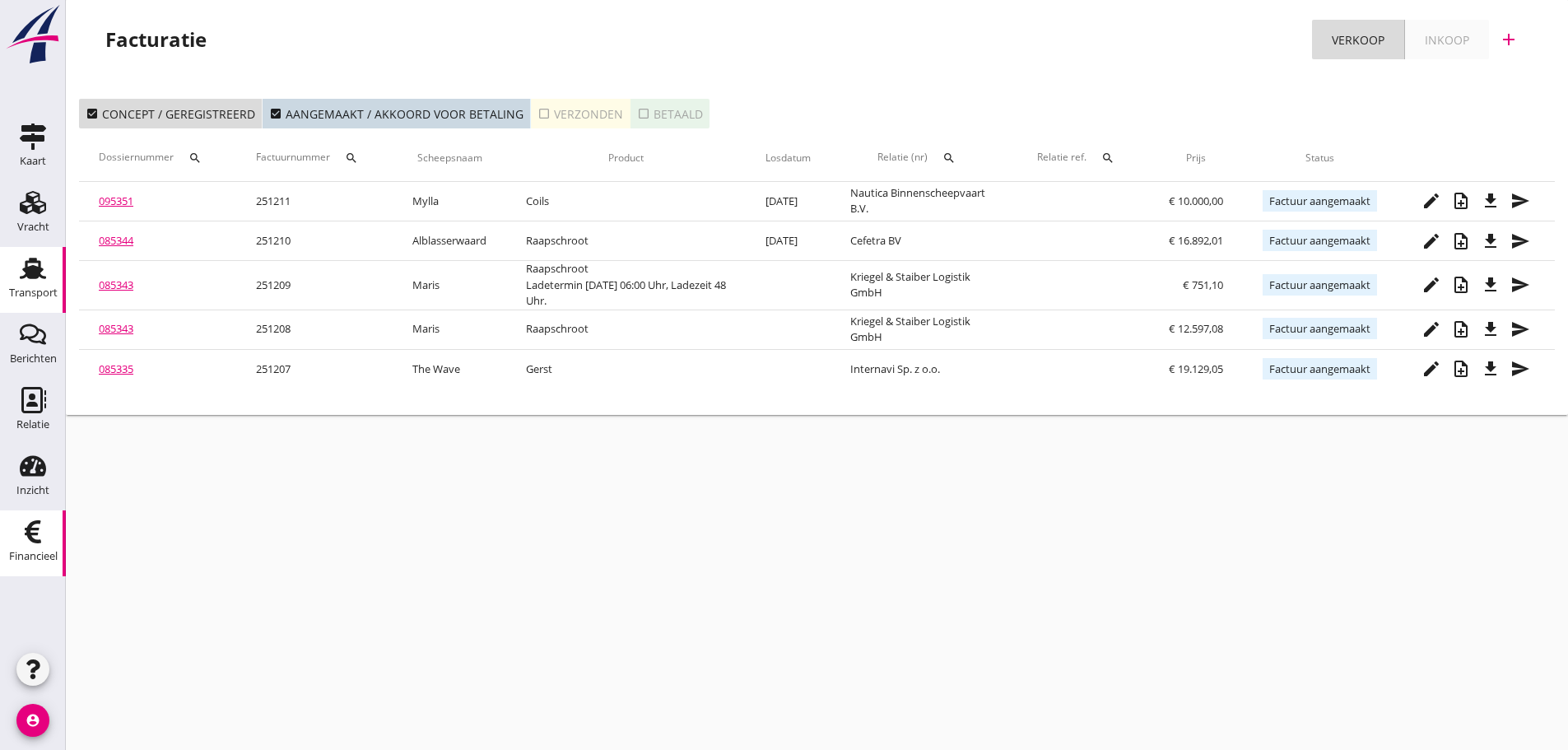
click at [35, 286] on div "Transport" at bounding box center [33, 293] width 48 height 23
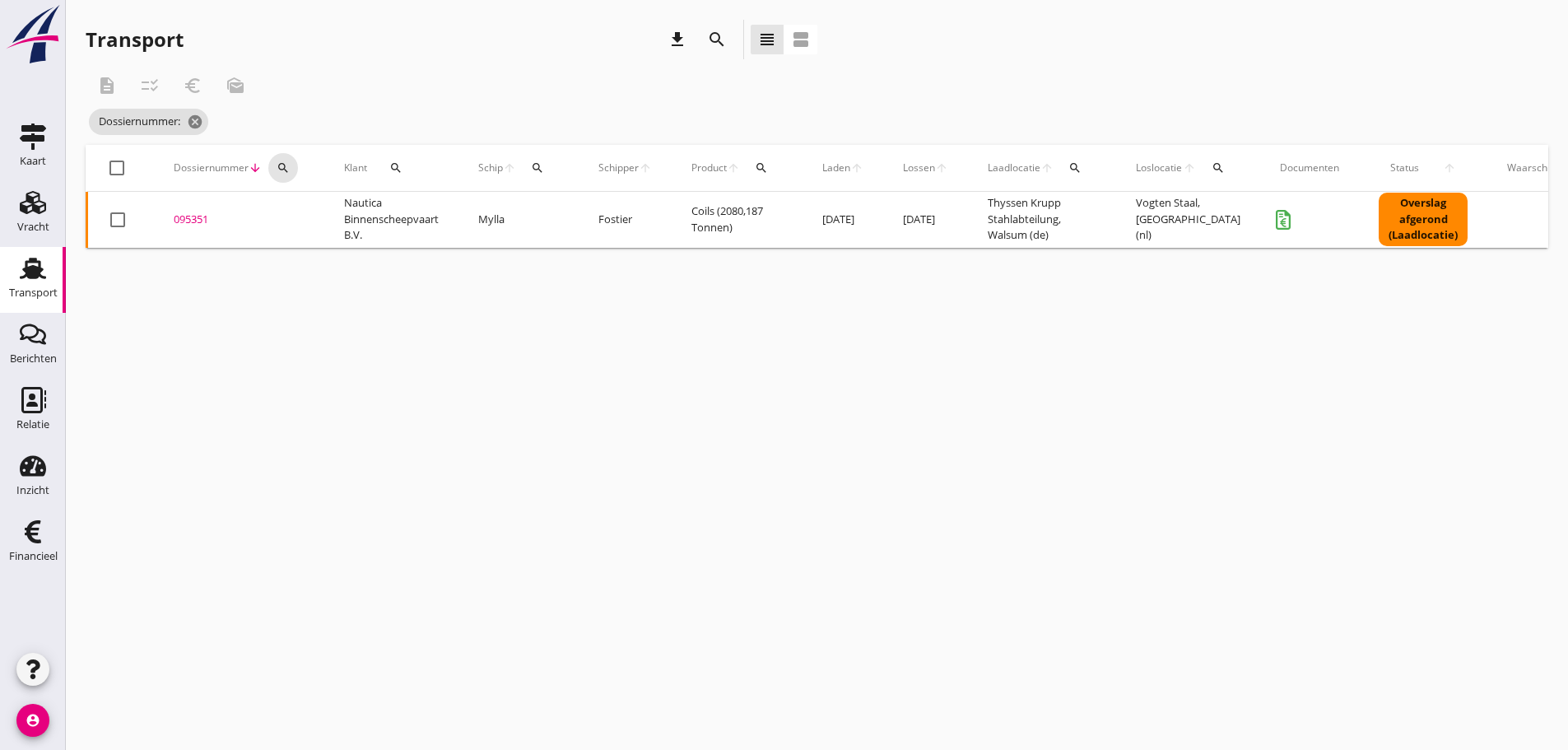
drag, startPoint x: 291, startPoint y: 161, endPoint x: 266, endPoint y: 201, distance: 47.2
click at [287, 162] on button "search" at bounding box center [283, 167] width 30 height 30
click at [336, 225] on input "Zoeken op dossiernummer..." at bounding box center [359, 216] width 171 height 26
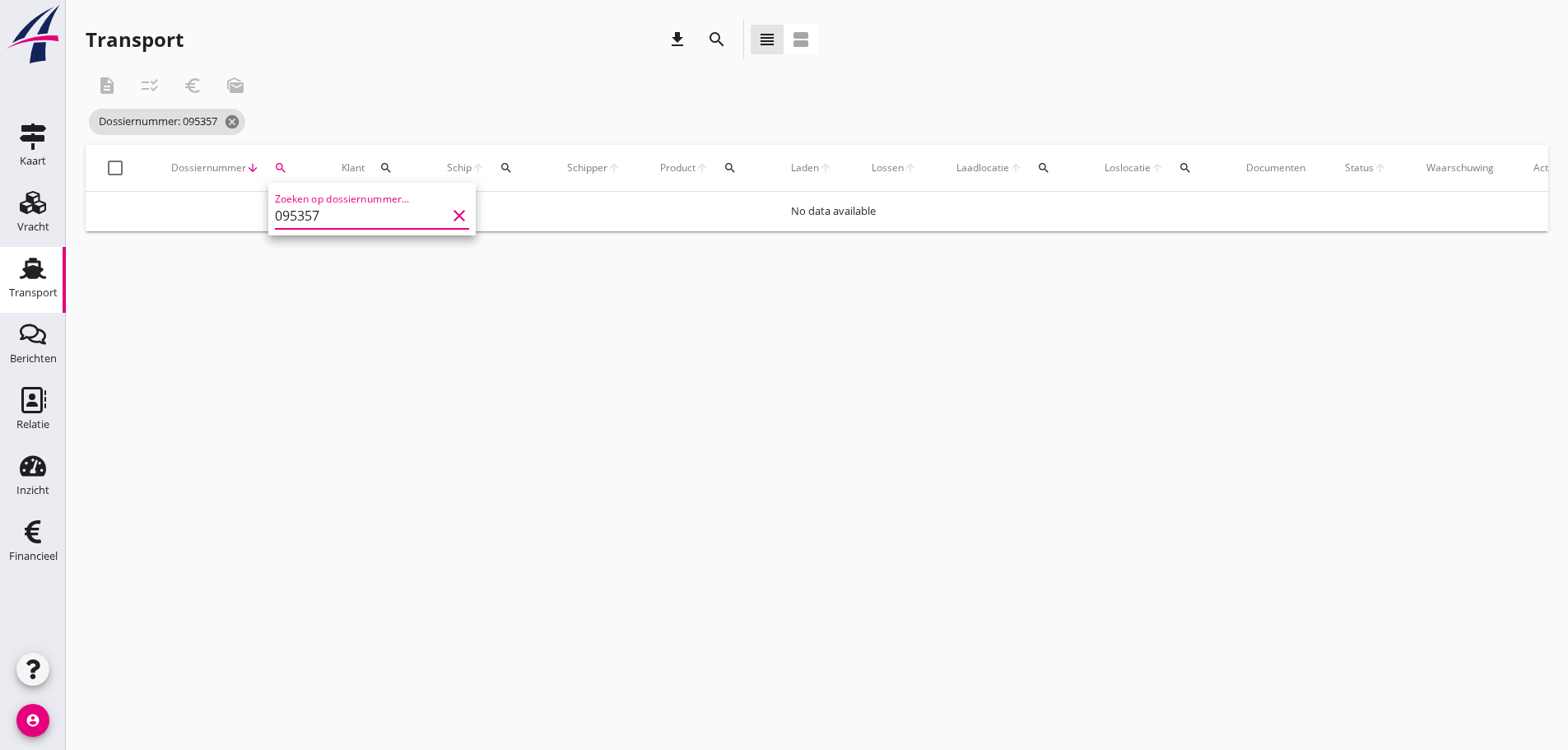
type input "095357"
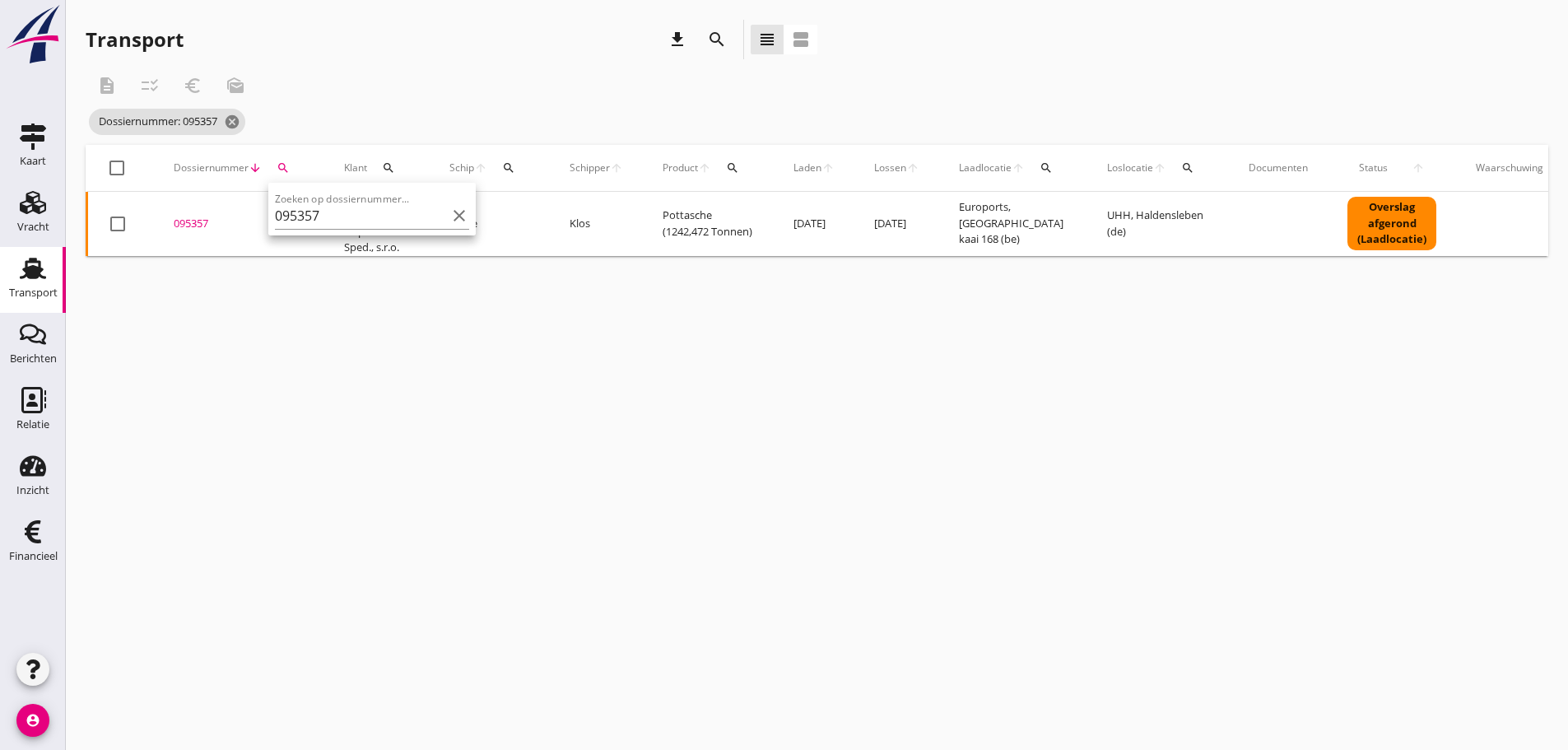
click at [178, 223] on div "095357" at bounding box center [239, 223] width 130 height 16
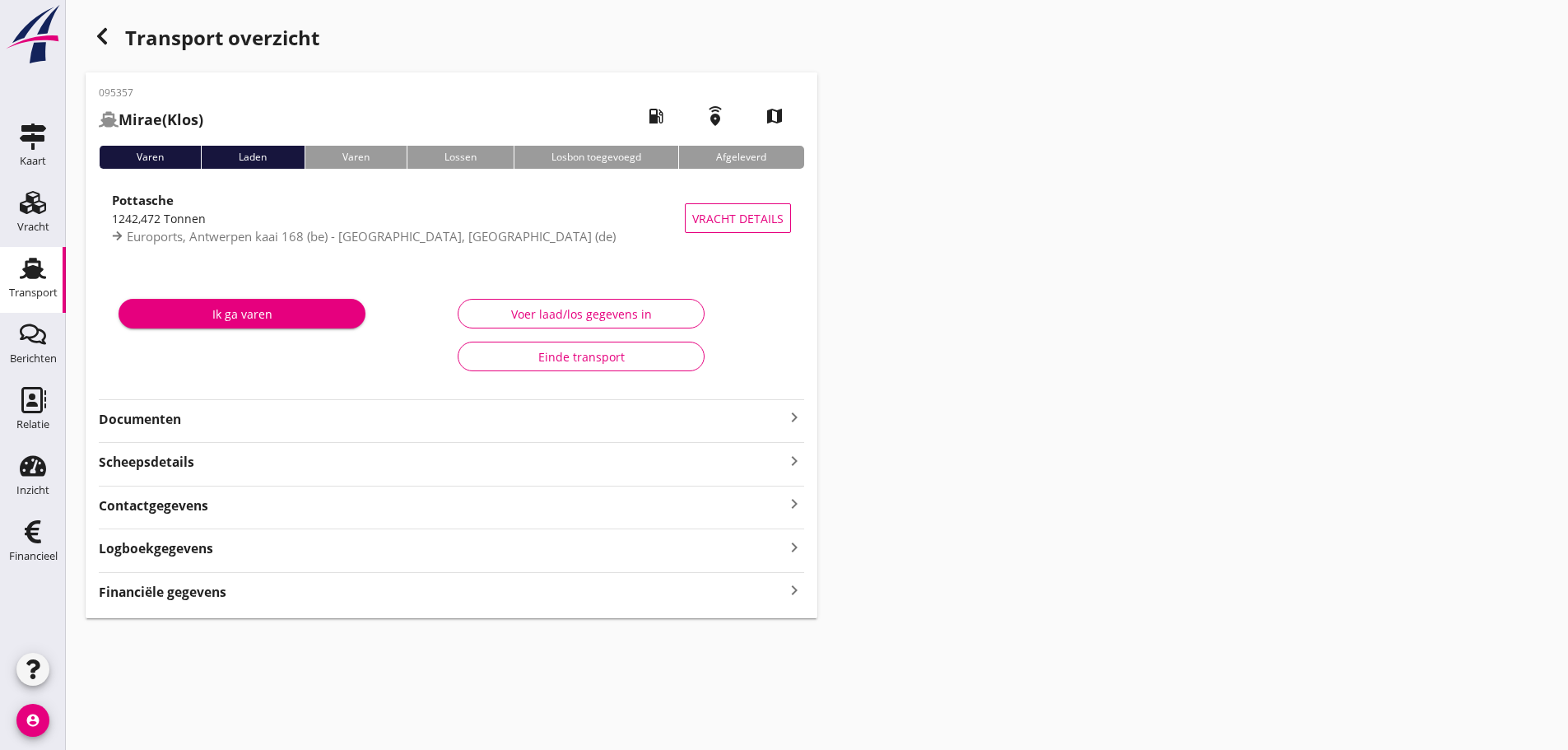
click at [792, 587] on icon "keyboard_arrow_right" at bounding box center [794, 591] width 19 height 22
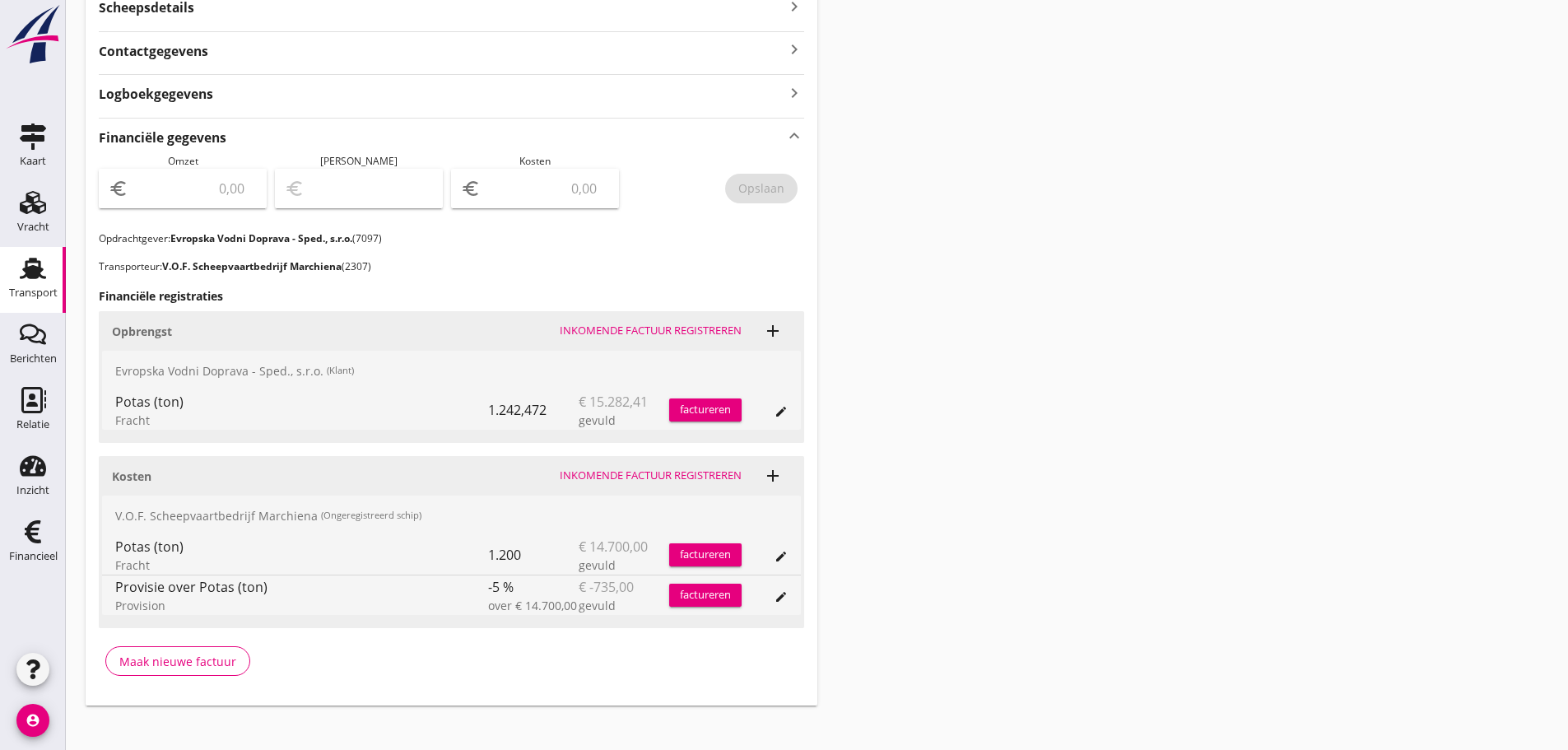
scroll to position [470, 0]
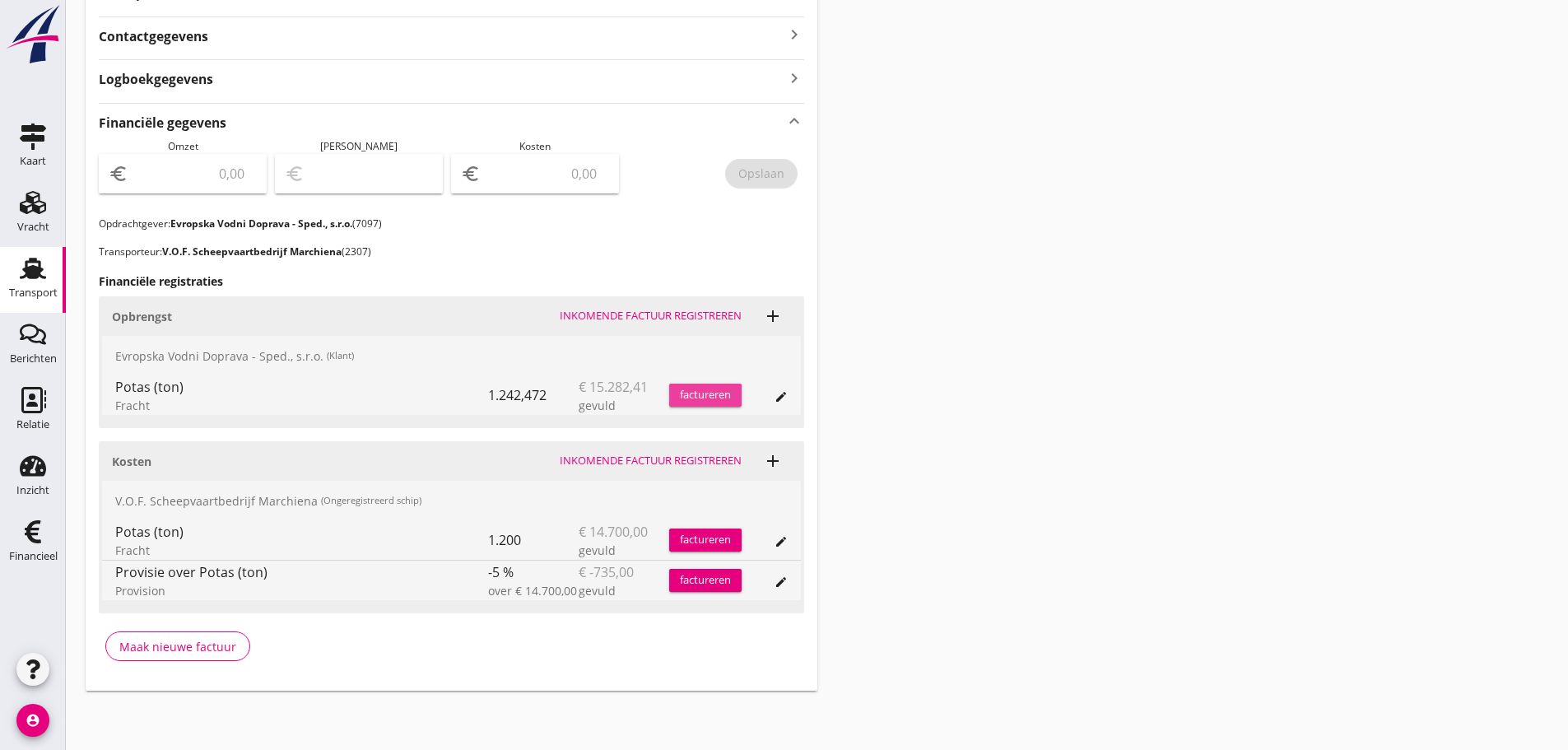
click at [699, 394] on div "factureren" at bounding box center [704, 394] width 72 height 16
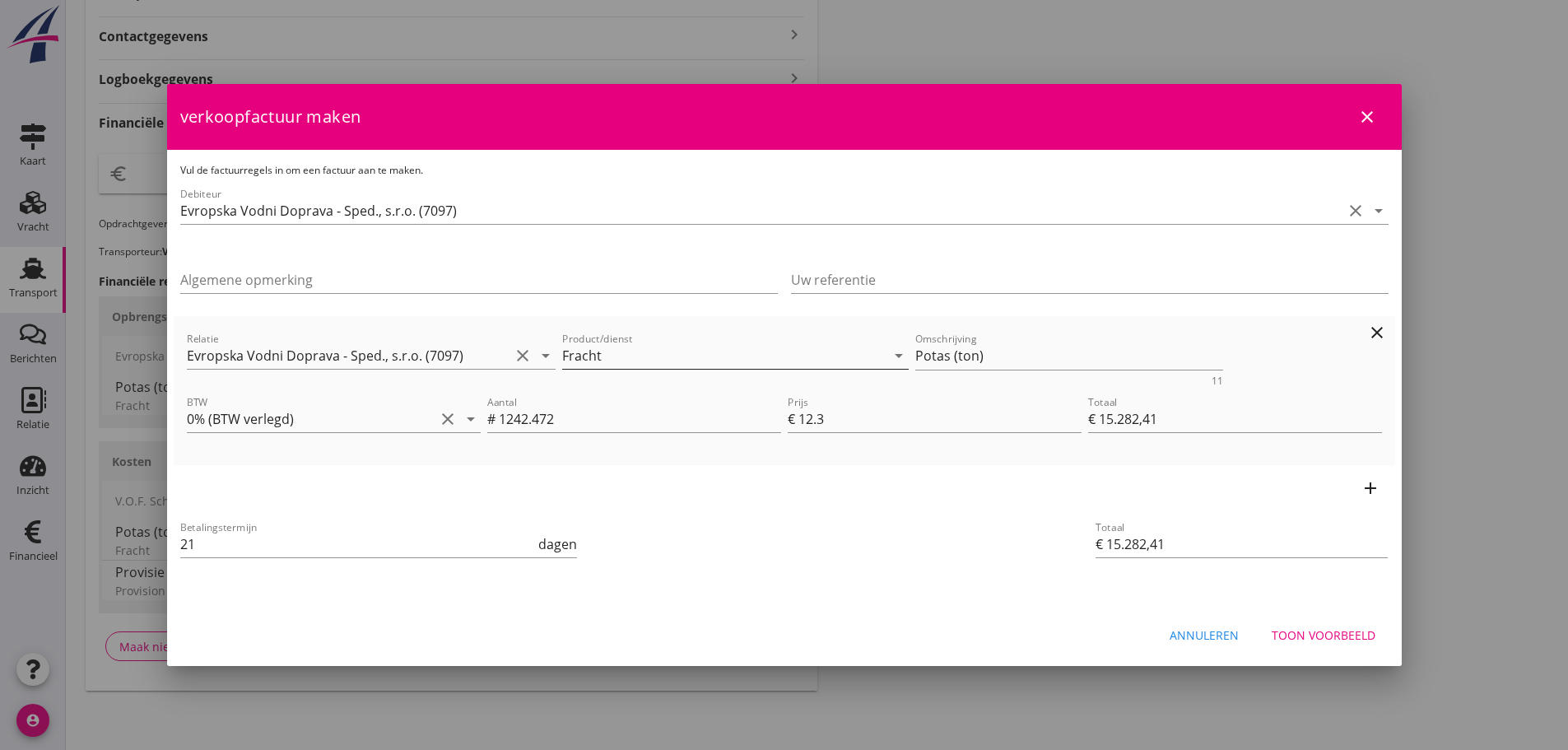
drag, startPoint x: 1007, startPoint y: 350, endPoint x: 680, endPoint y: 357, distance: 327.1
click at [680, 357] on div "Relatie Evropska Vodni Doprava - Sped., s.r.o. (7097) clear arrow_drop_down Pro…" at bounding box center [784, 358] width 1202 height 64
click at [1322, 636] on div "Toon voorbeeld" at bounding box center [1323, 635] width 103 height 17
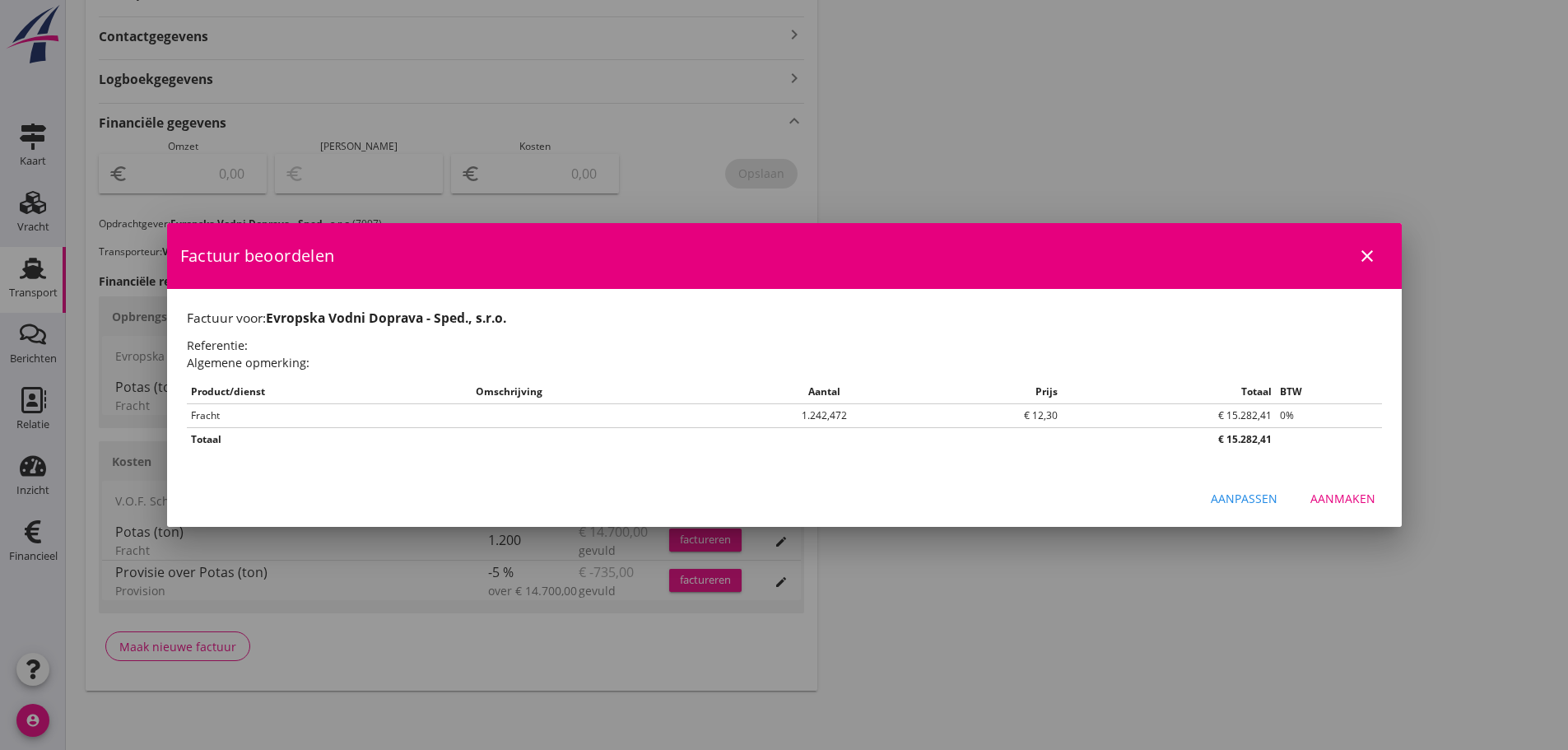
click at [1346, 499] on div "Aanmaken" at bounding box center [1342, 499] width 65 height 17
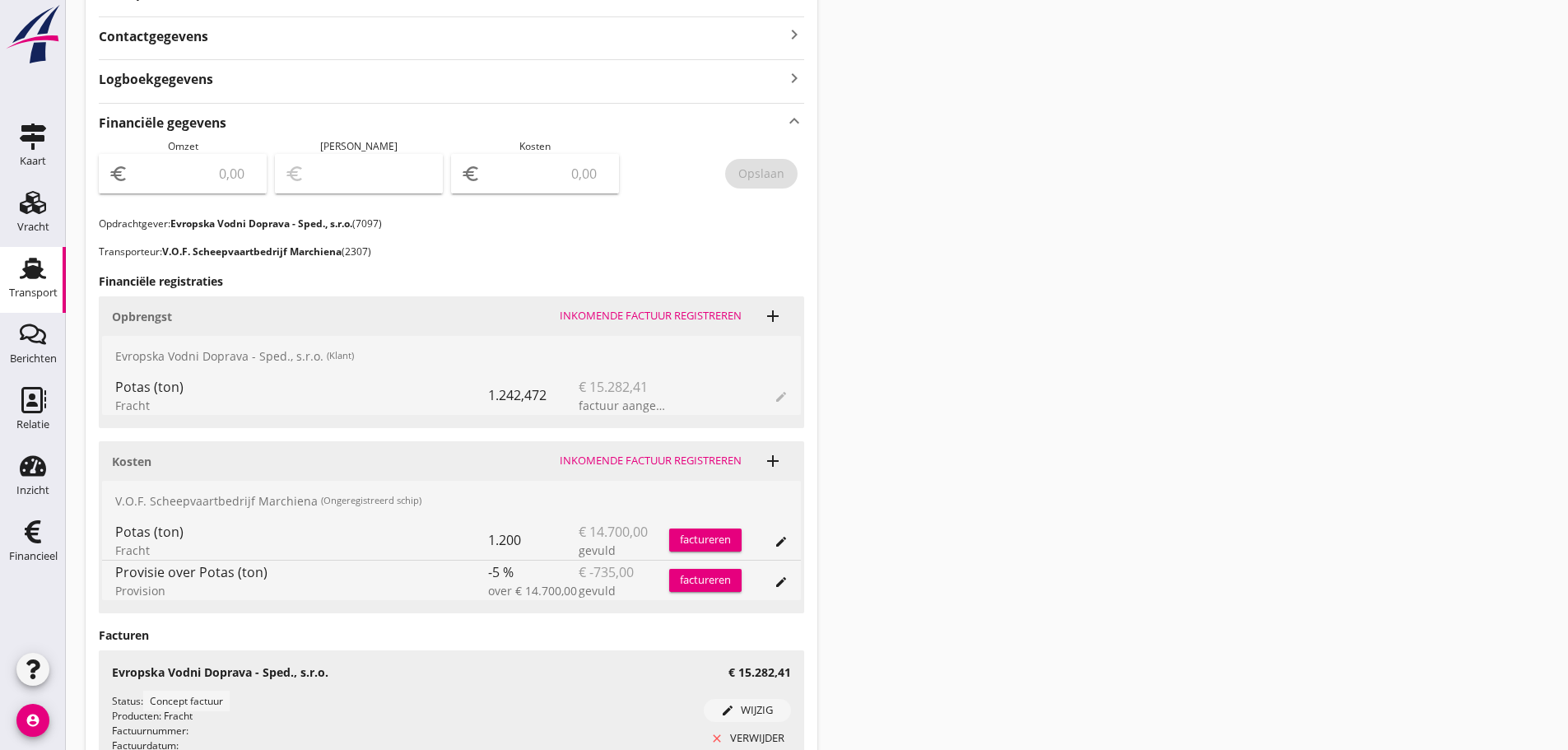
click at [212, 163] on input "number" at bounding box center [193, 173] width 125 height 26
type input "15282"
type input "15282.41"
click at [751, 175] on div "Opslaan" at bounding box center [761, 173] width 46 height 17
click at [32, 540] on use at bounding box center [33, 532] width 16 height 23
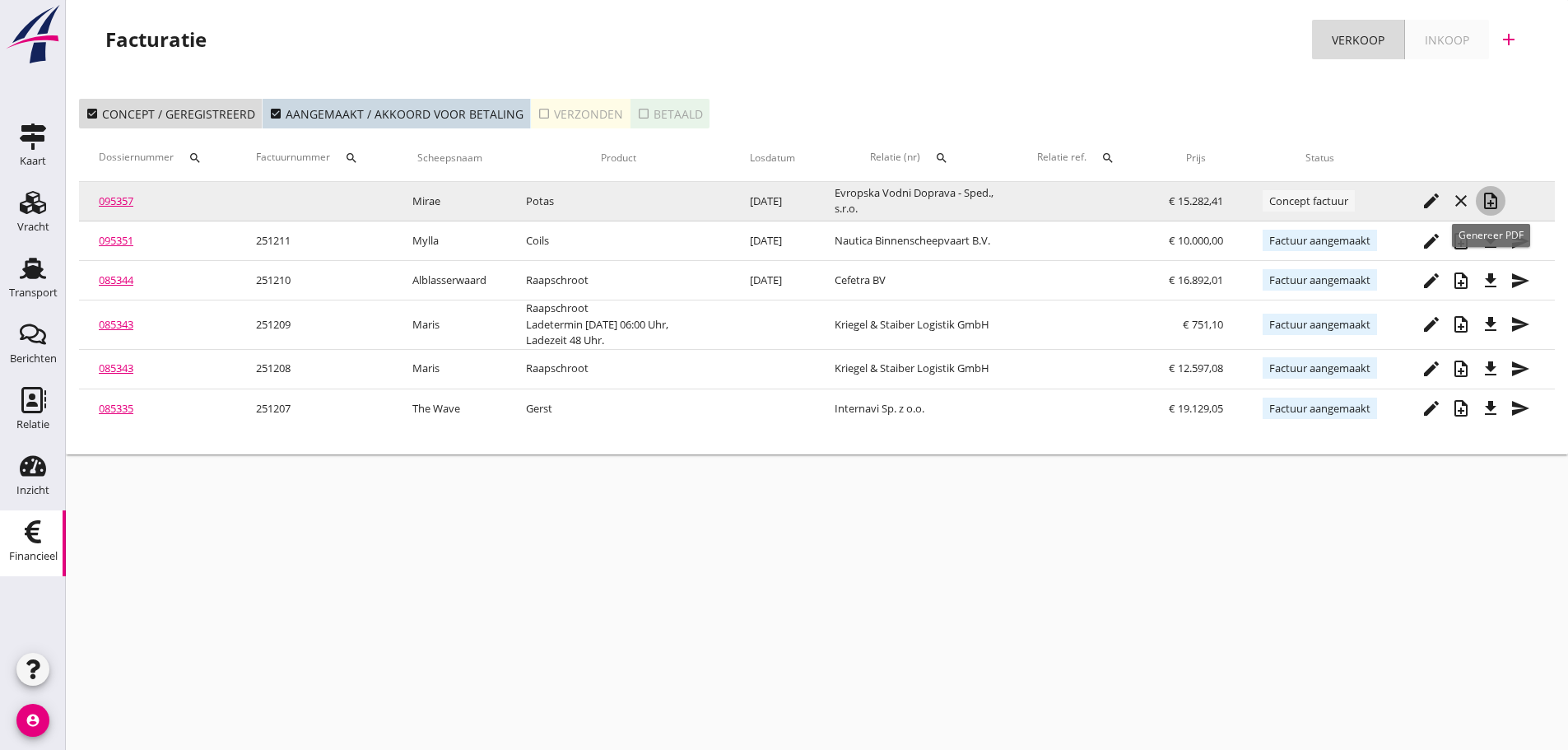
click at [1487, 206] on icon "note_add" at bounding box center [1490, 201] width 19 height 19
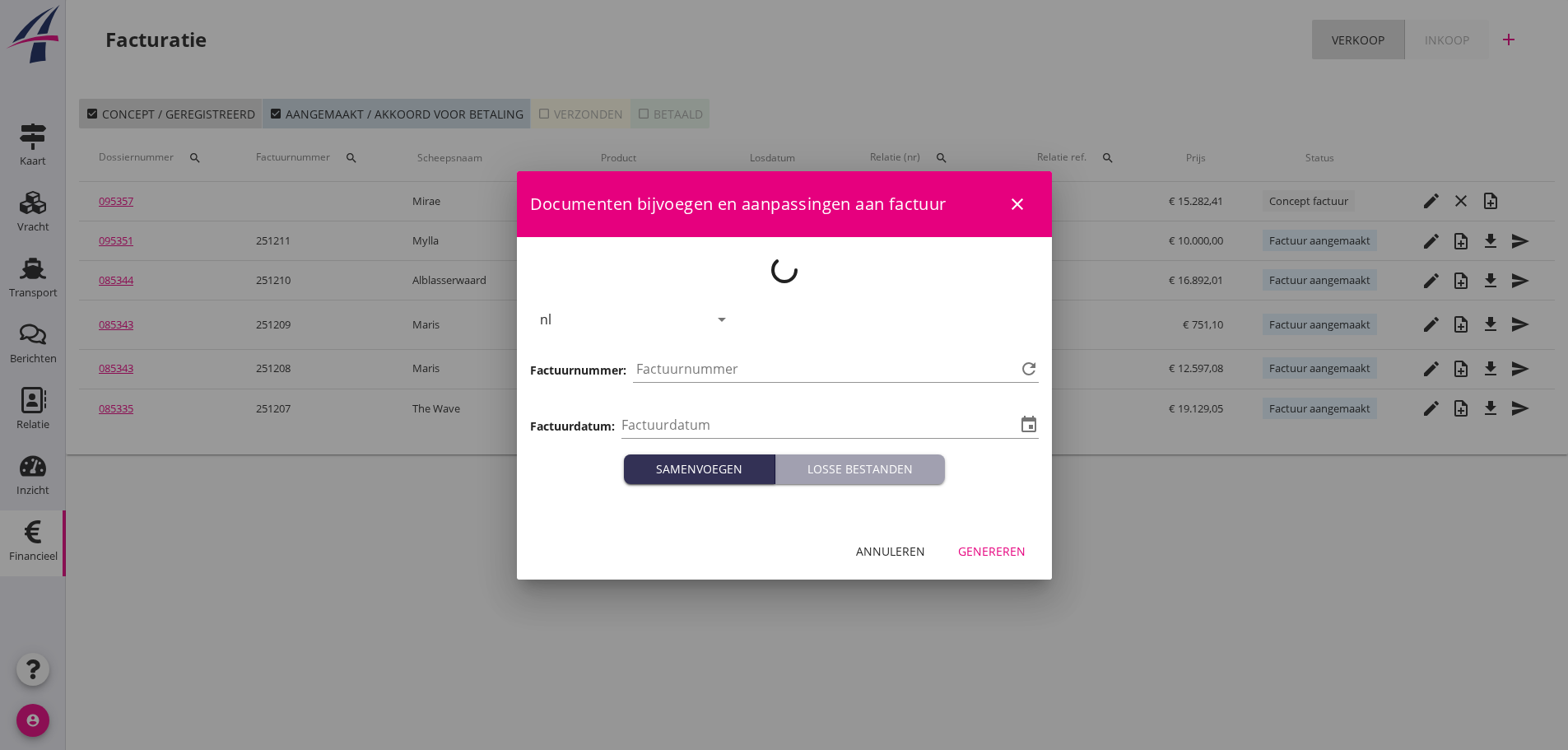
type input "[DATE]"
type input "1212"
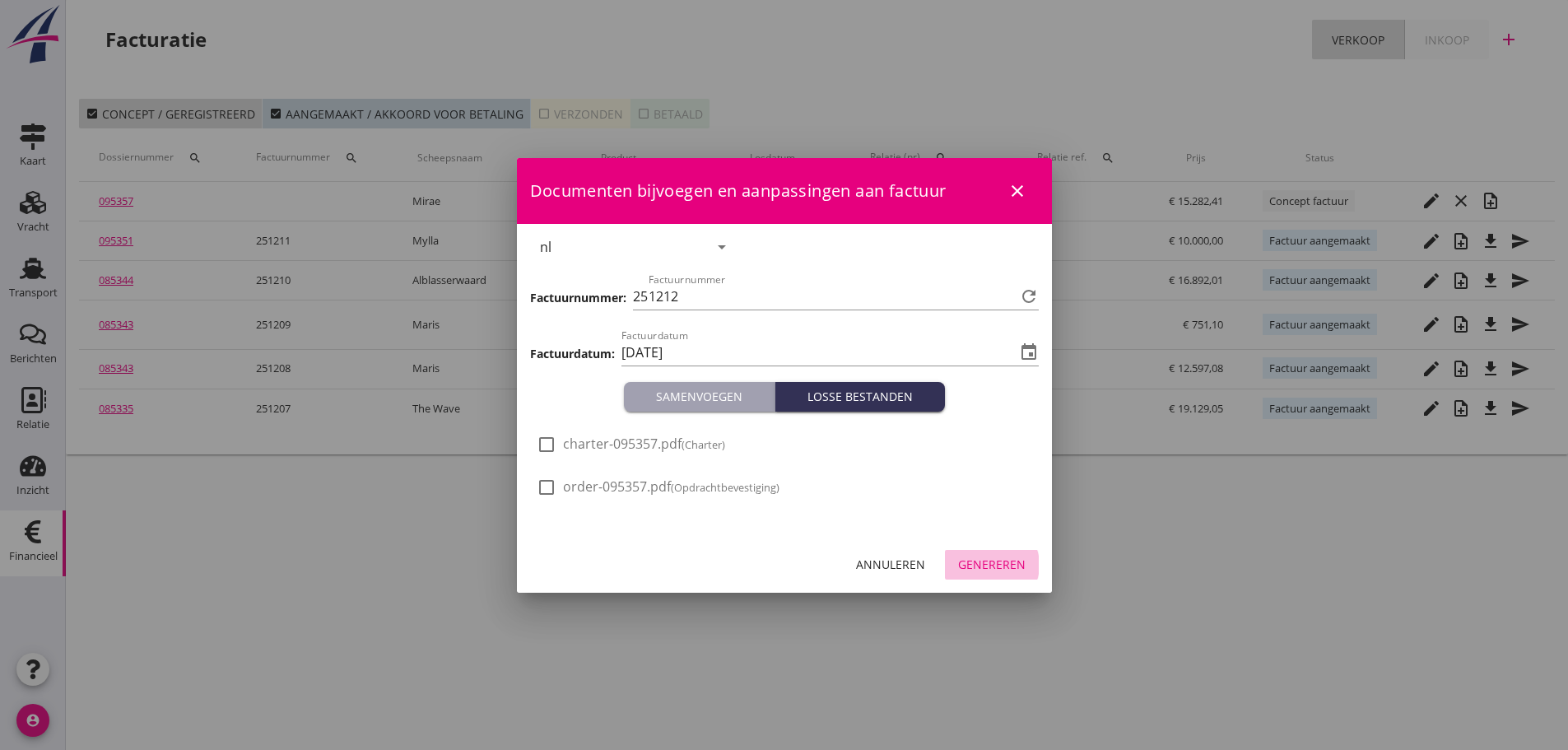
click at [985, 560] on div "Genereren" at bounding box center [991, 564] width 68 height 17
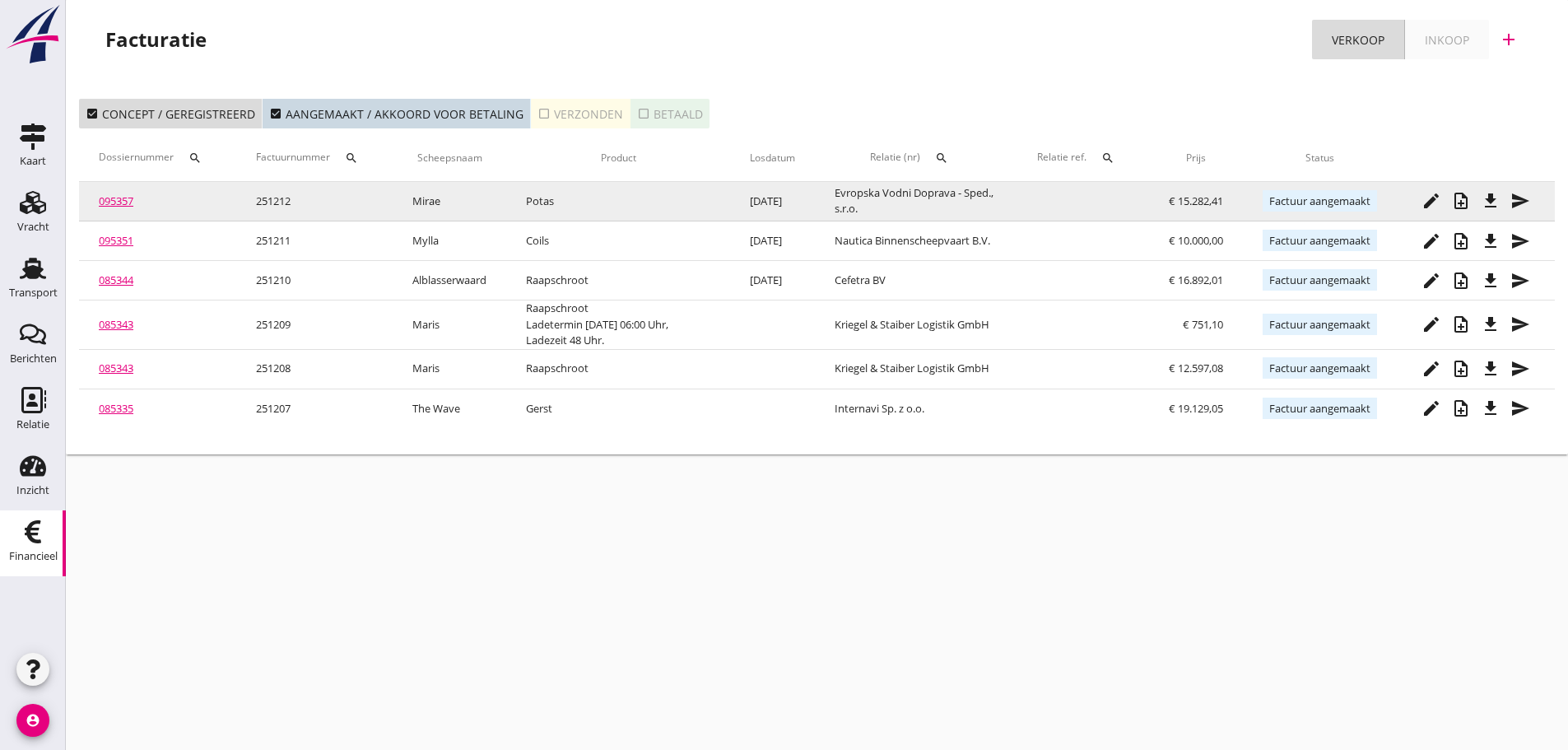
click at [1490, 204] on icon "file_download" at bounding box center [1490, 201] width 19 height 19
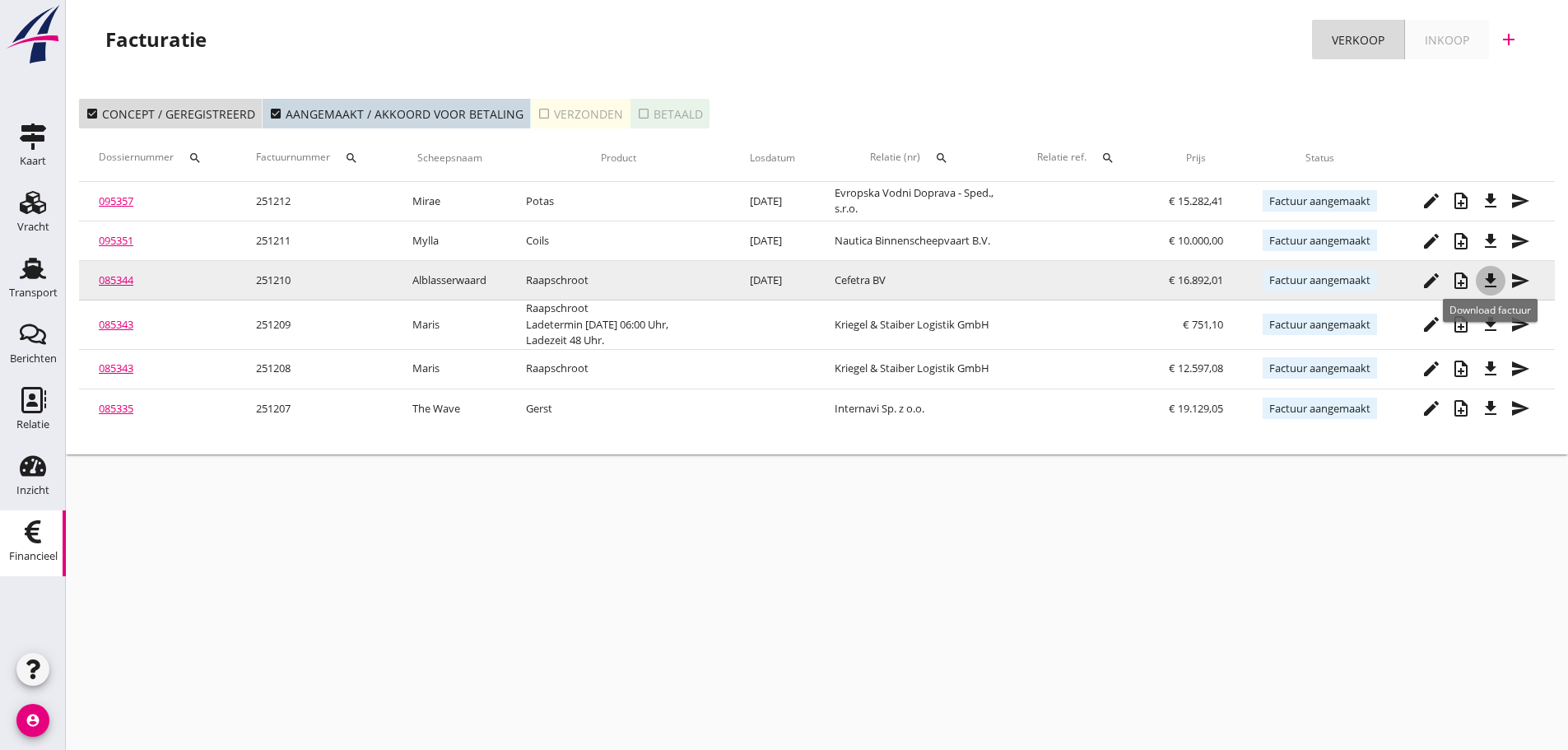
click at [1494, 276] on icon "file_download" at bounding box center [1490, 280] width 19 height 19
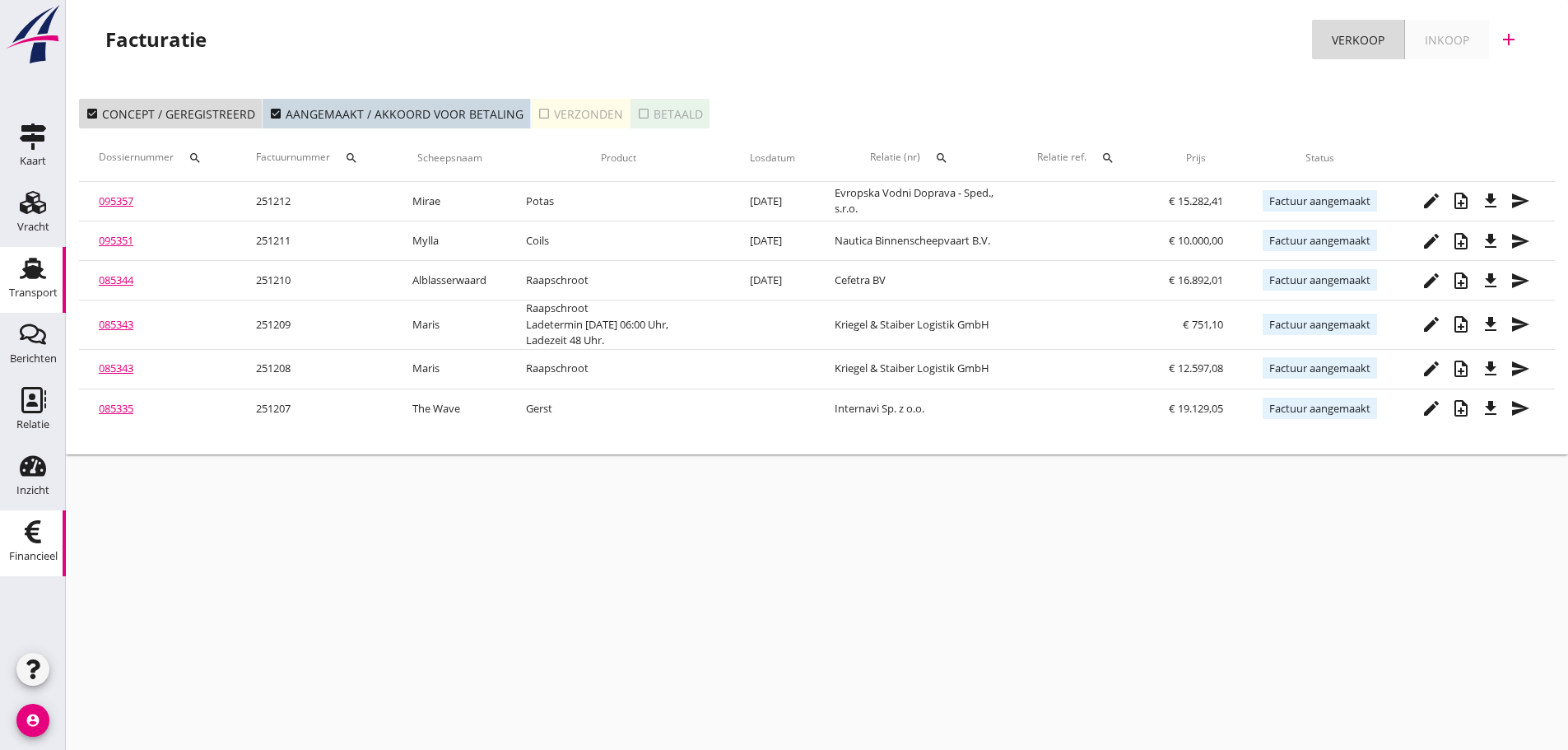
click at [36, 275] on use at bounding box center [32, 269] width 26 height 21
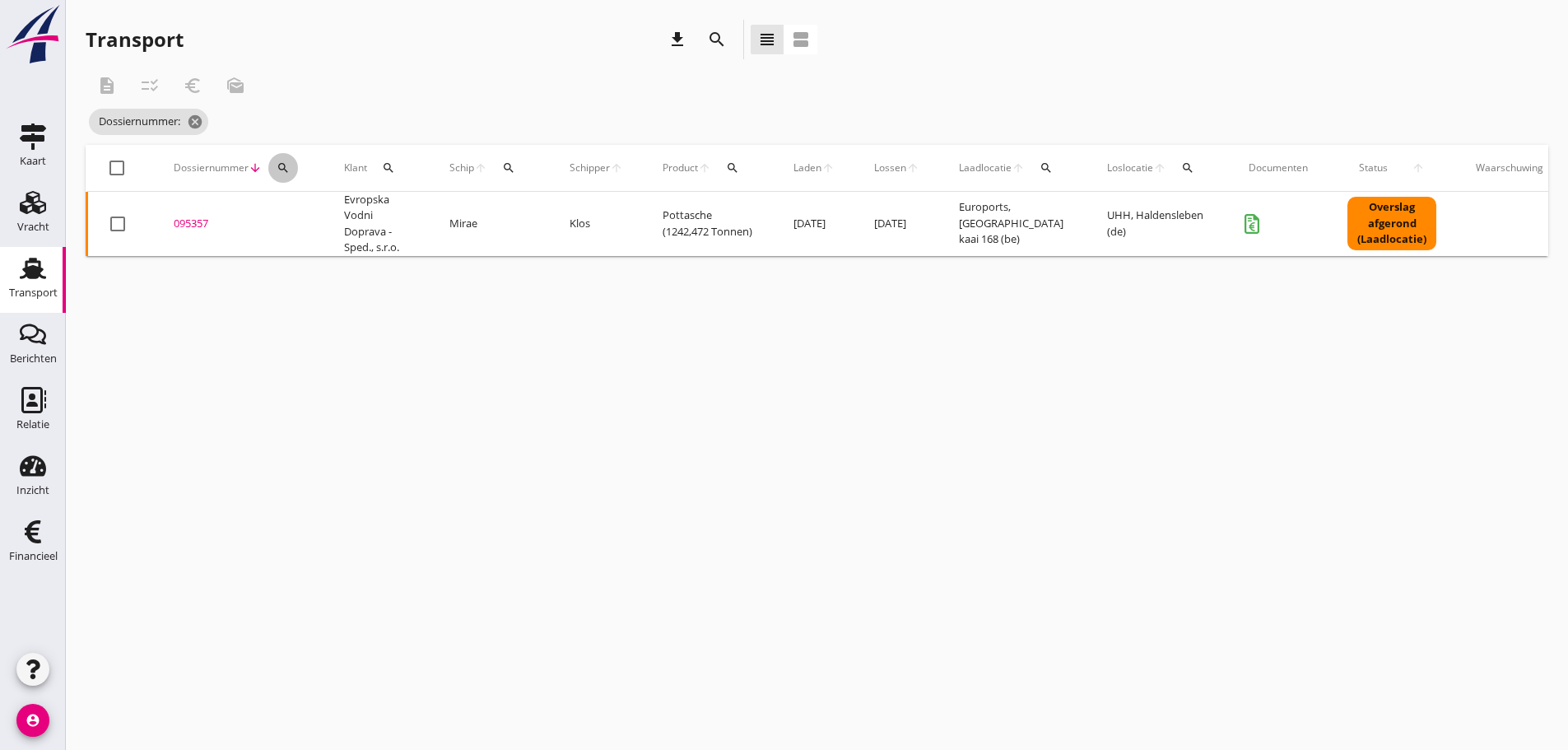
click at [286, 171] on icon "search" at bounding box center [283, 168] width 14 height 14
click at [299, 215] on input "Zoeken op dossiernummer..." at bounding box center [359, 216] width 171 height 26
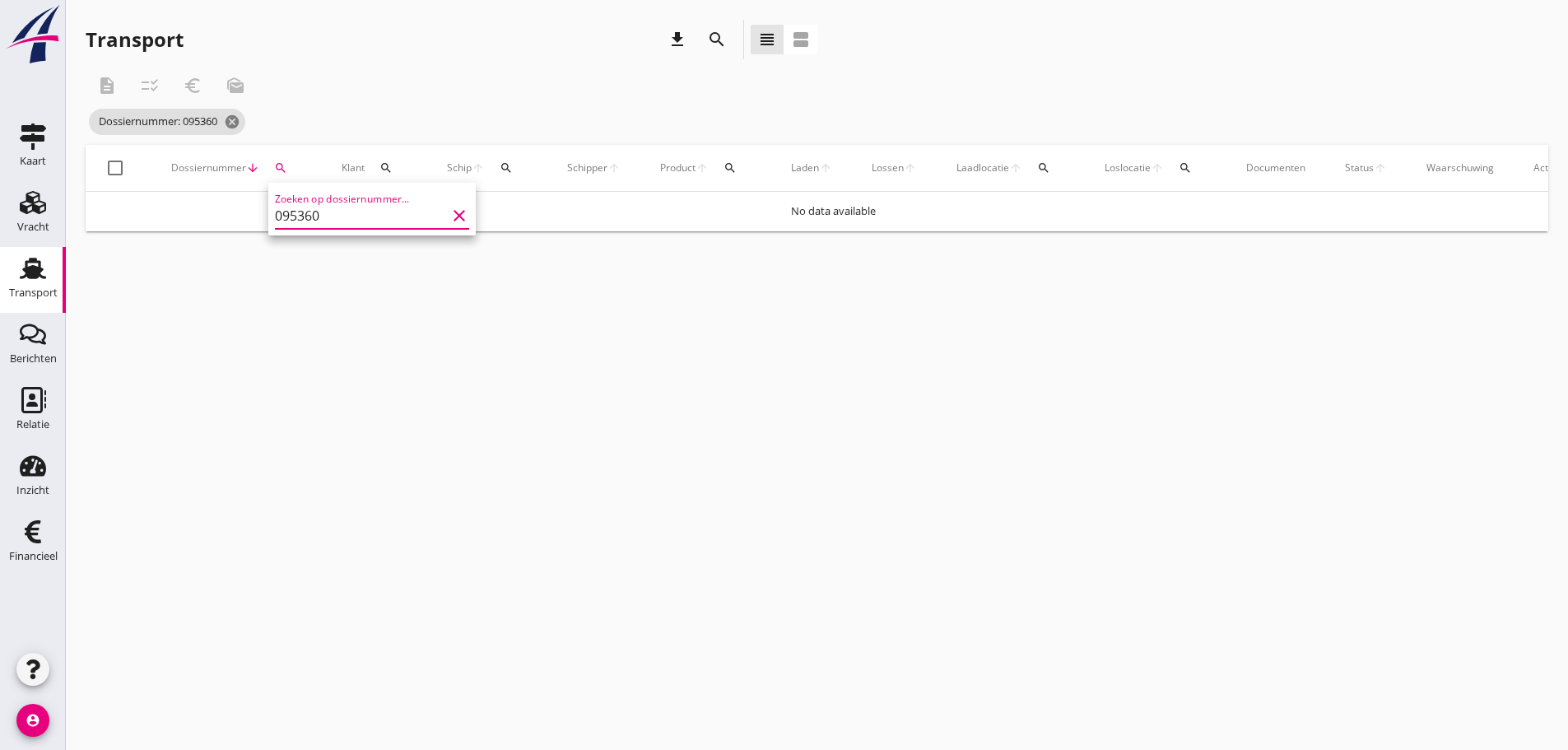
type input "095360"
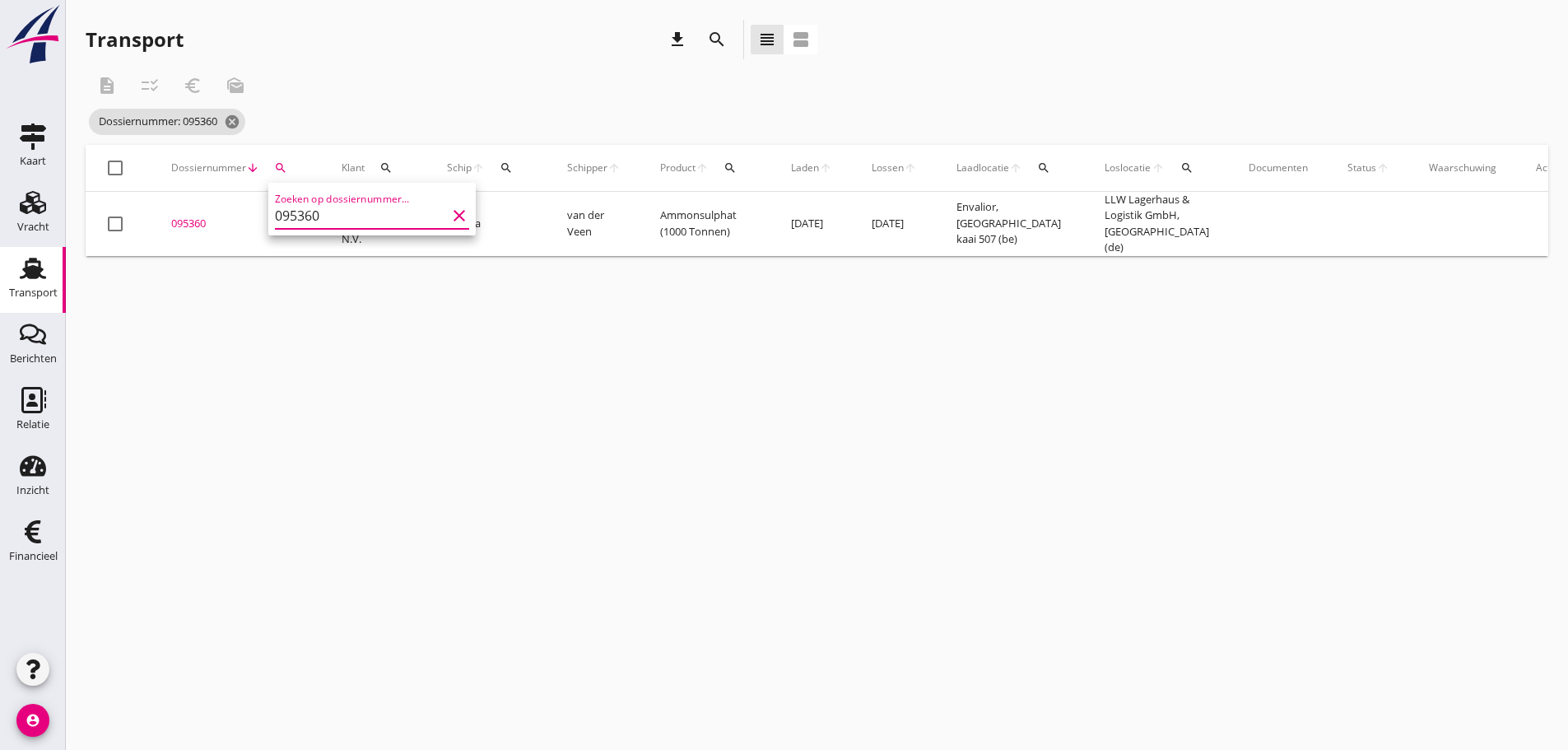
click at [185, 219] on div "095360" at bounding box center [236, 223] width 130 height 16
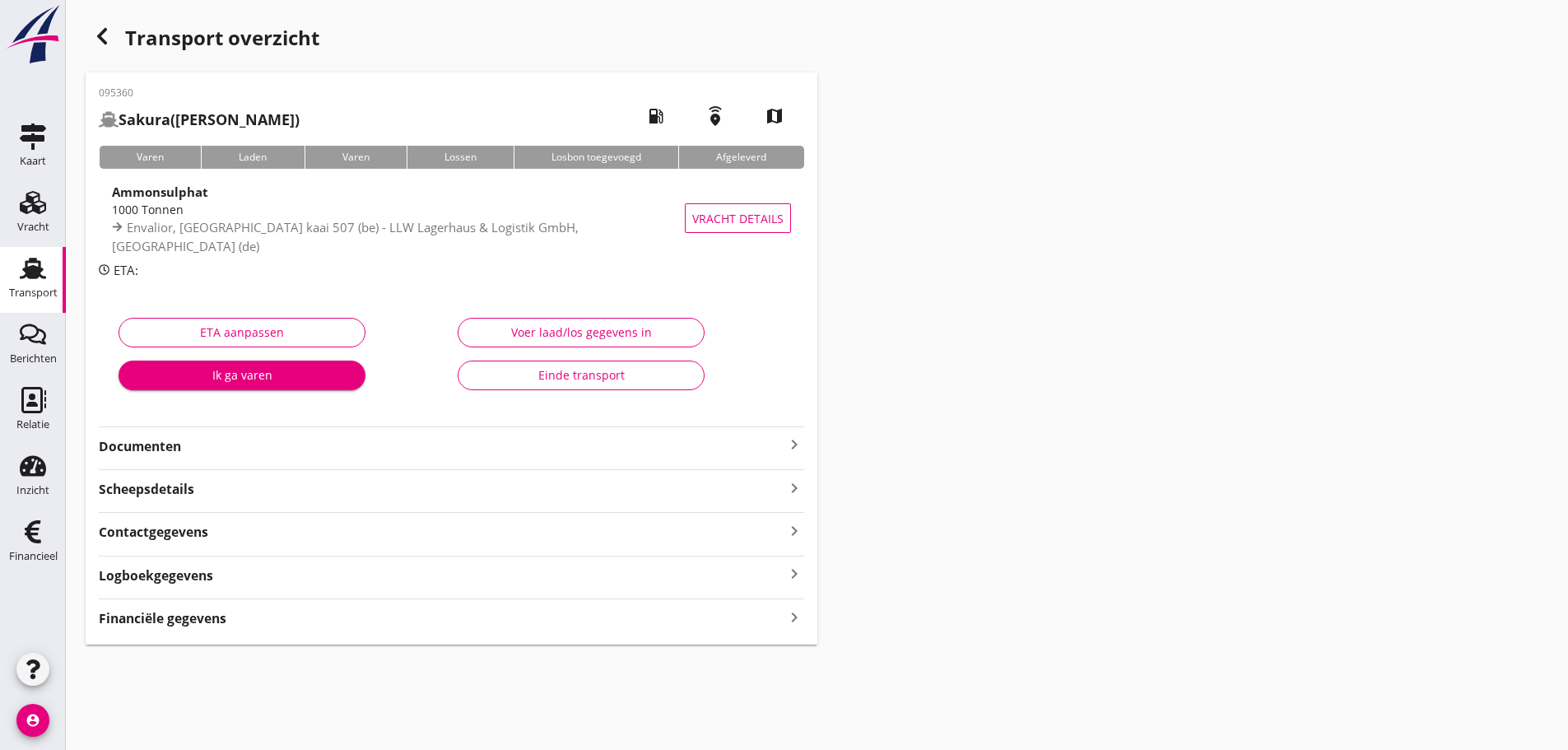
click at [792, 613] on icon "keyboard_arrow_right" at bounding box center [794, 617] width 19 height 22
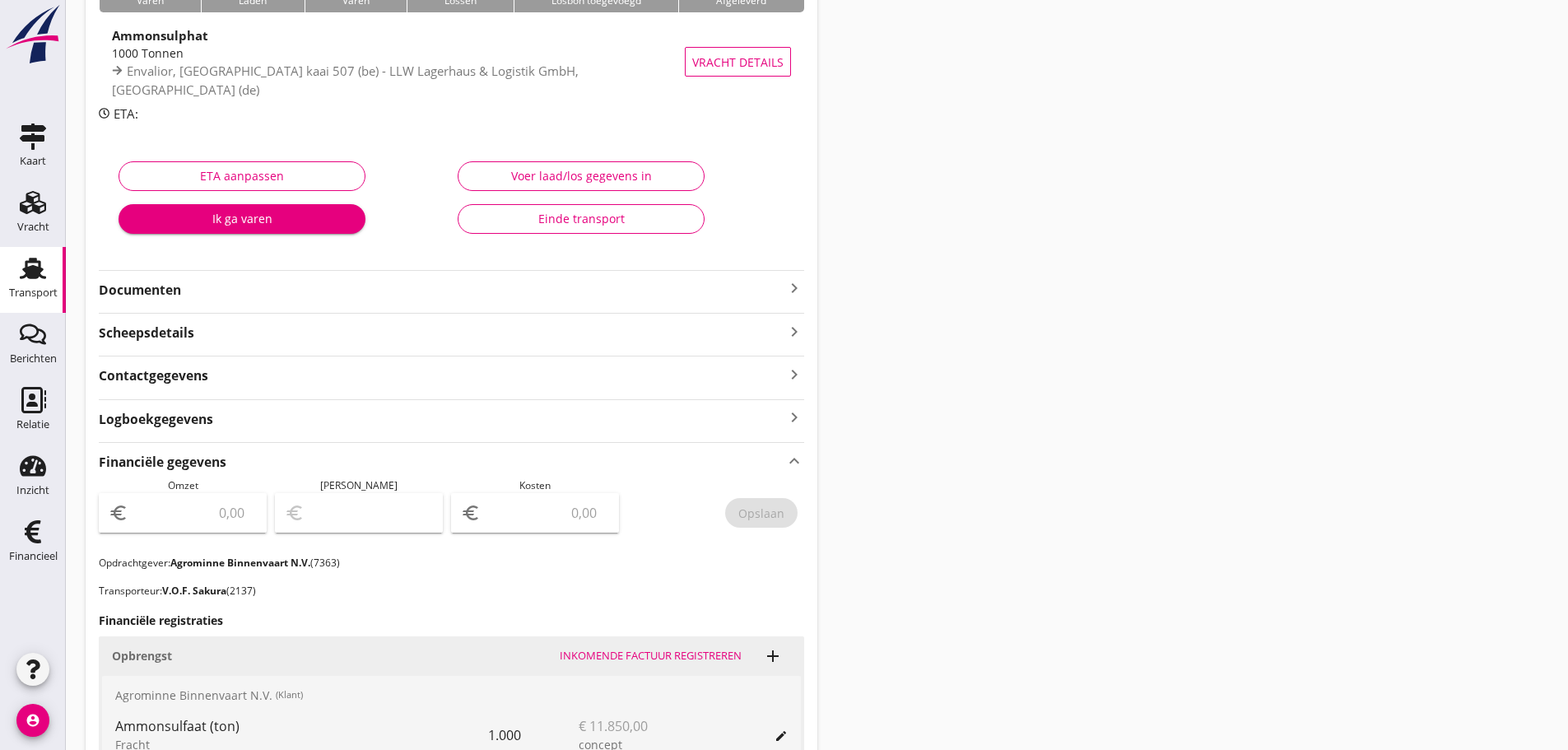
scroll to position [330, 0]
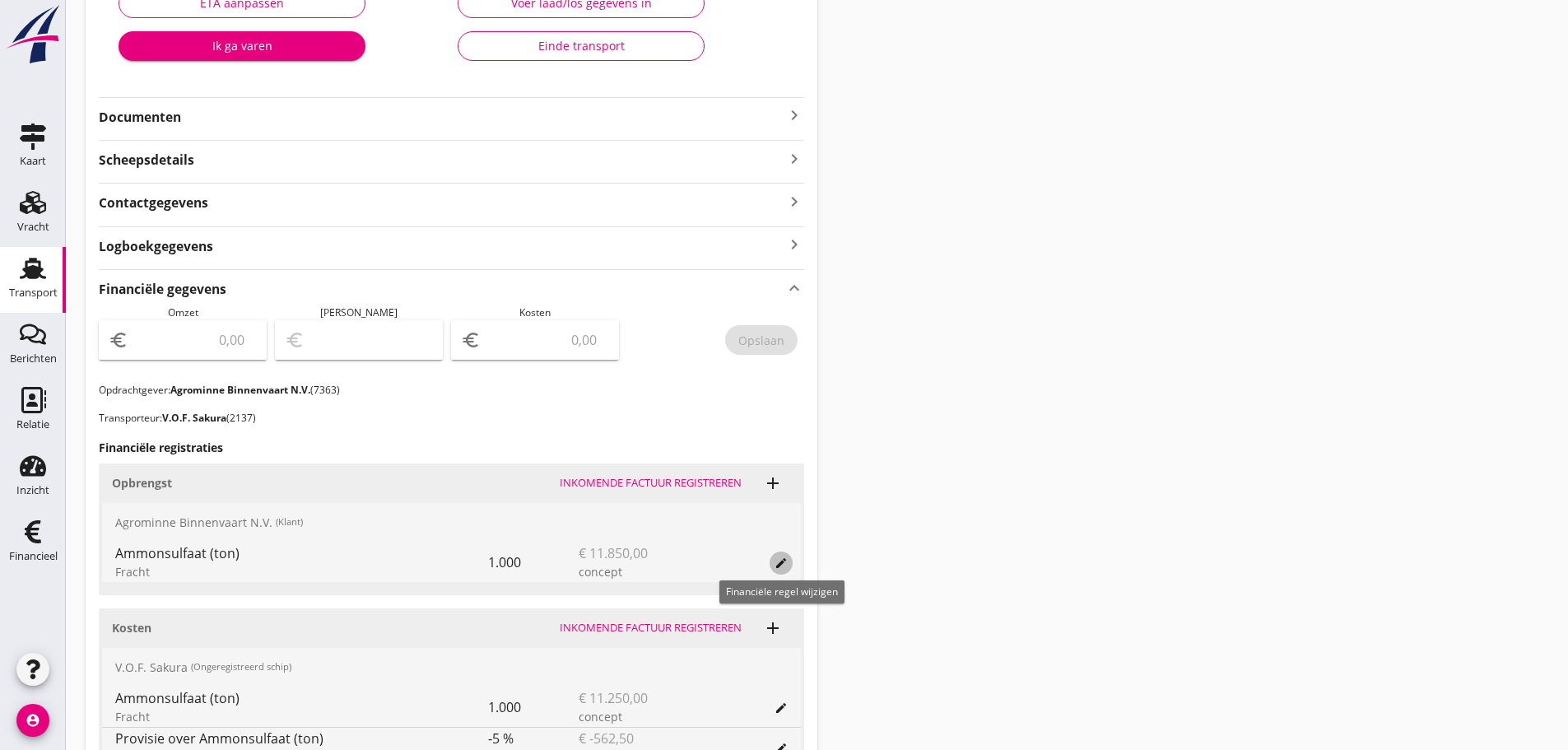
click at [779, 561] on icon "edit" at bounding box center [782, 563] width 14 height 14
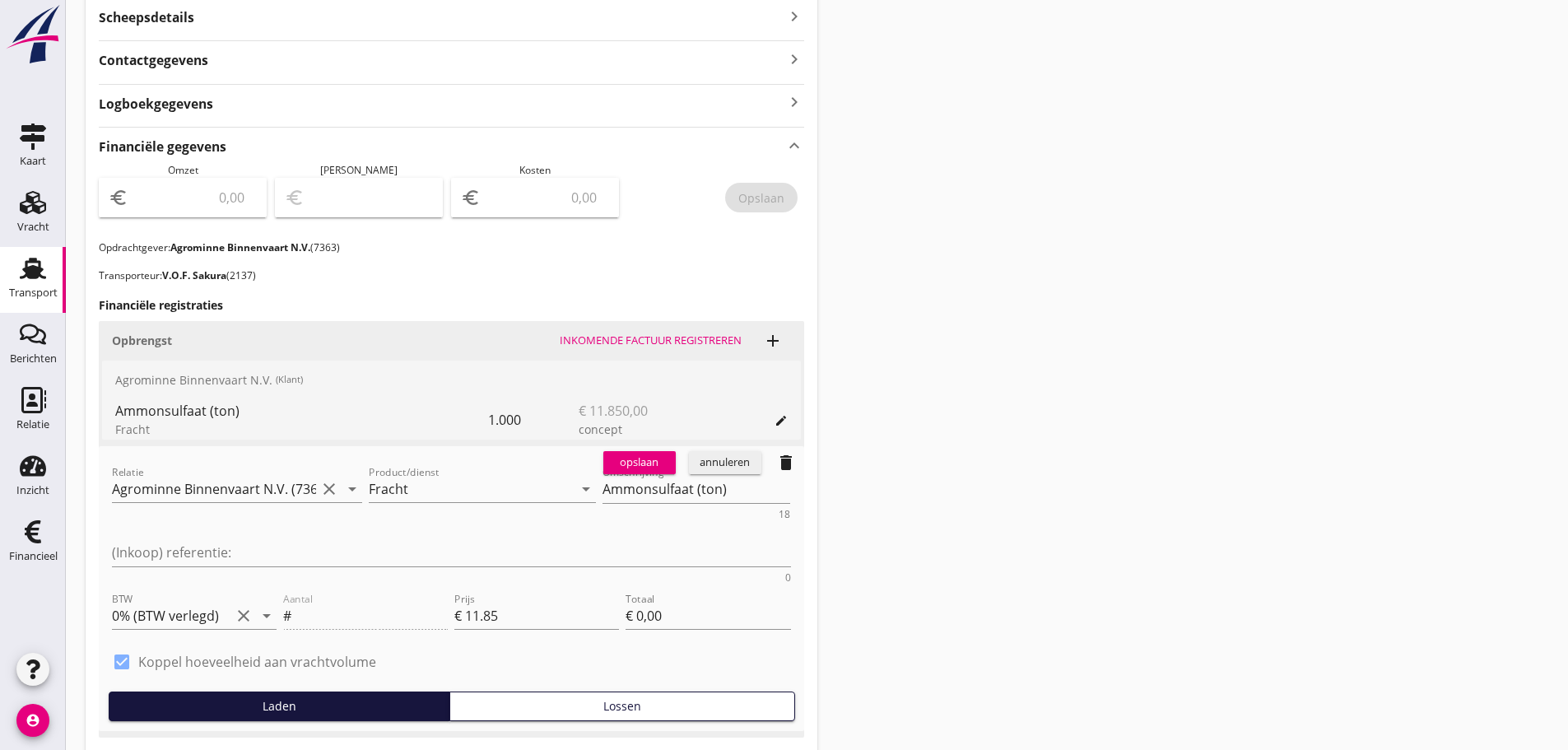
scroll to position [494, 0]
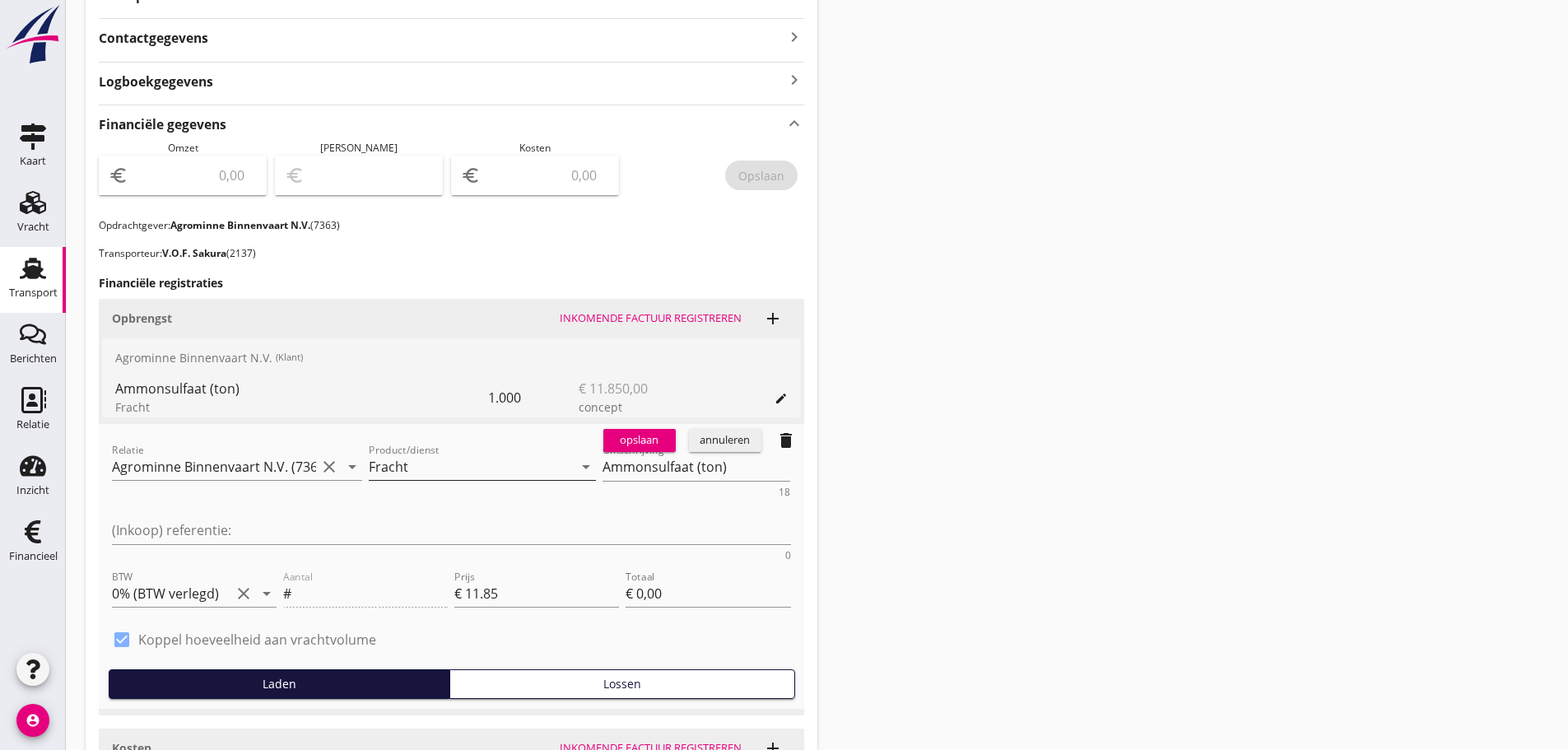
click at [399, 468] on input "Fracht" at bounding box center [470, 466] width 204 height 26
type input "V"
type input "f"
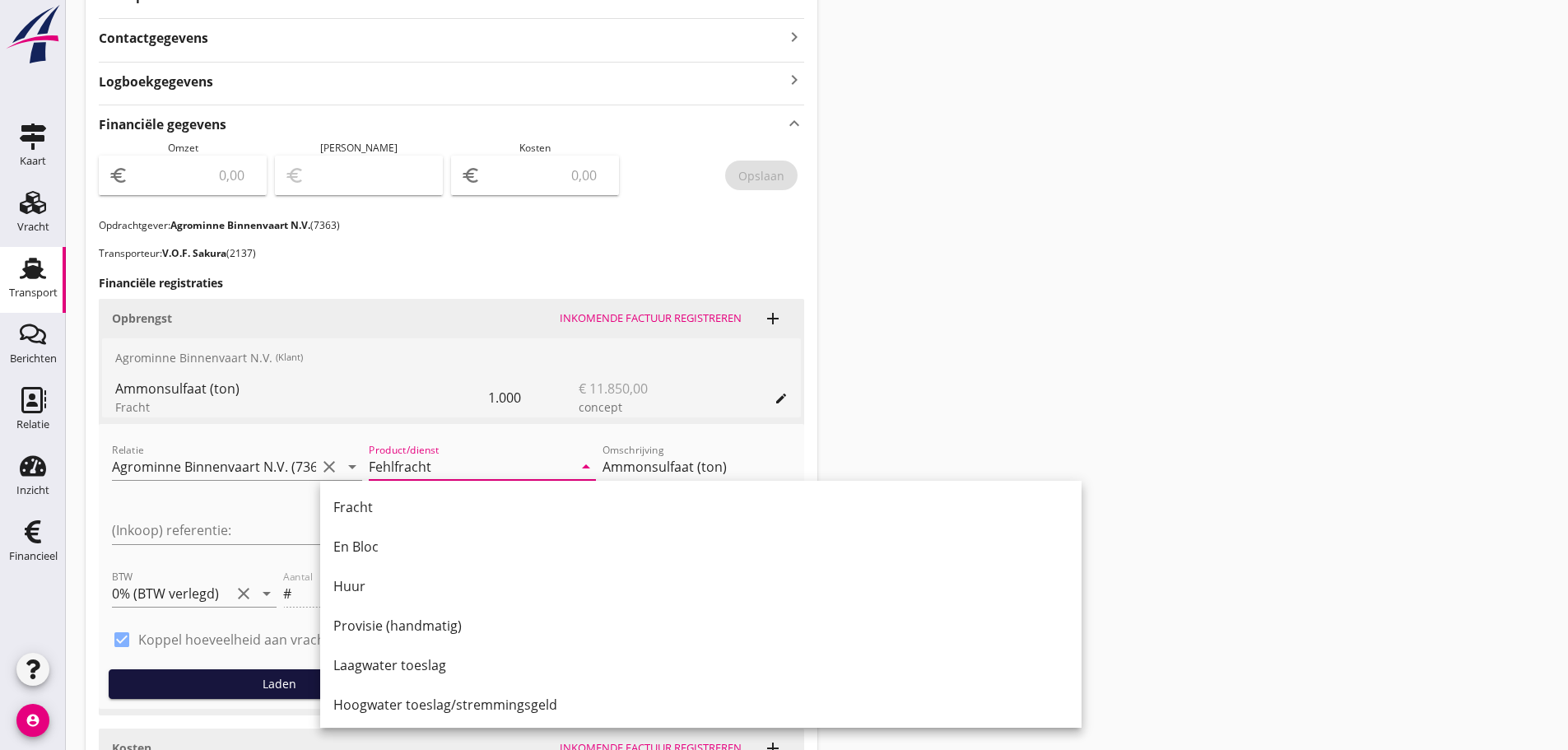
type input "Fehlfracht"
click at [1261, 421] on div "Transport overzicht 095360 Sakura (van der Veen) local_gas_station emergency_sh…" at bounding box center [816, 251] width 1501 height 1491
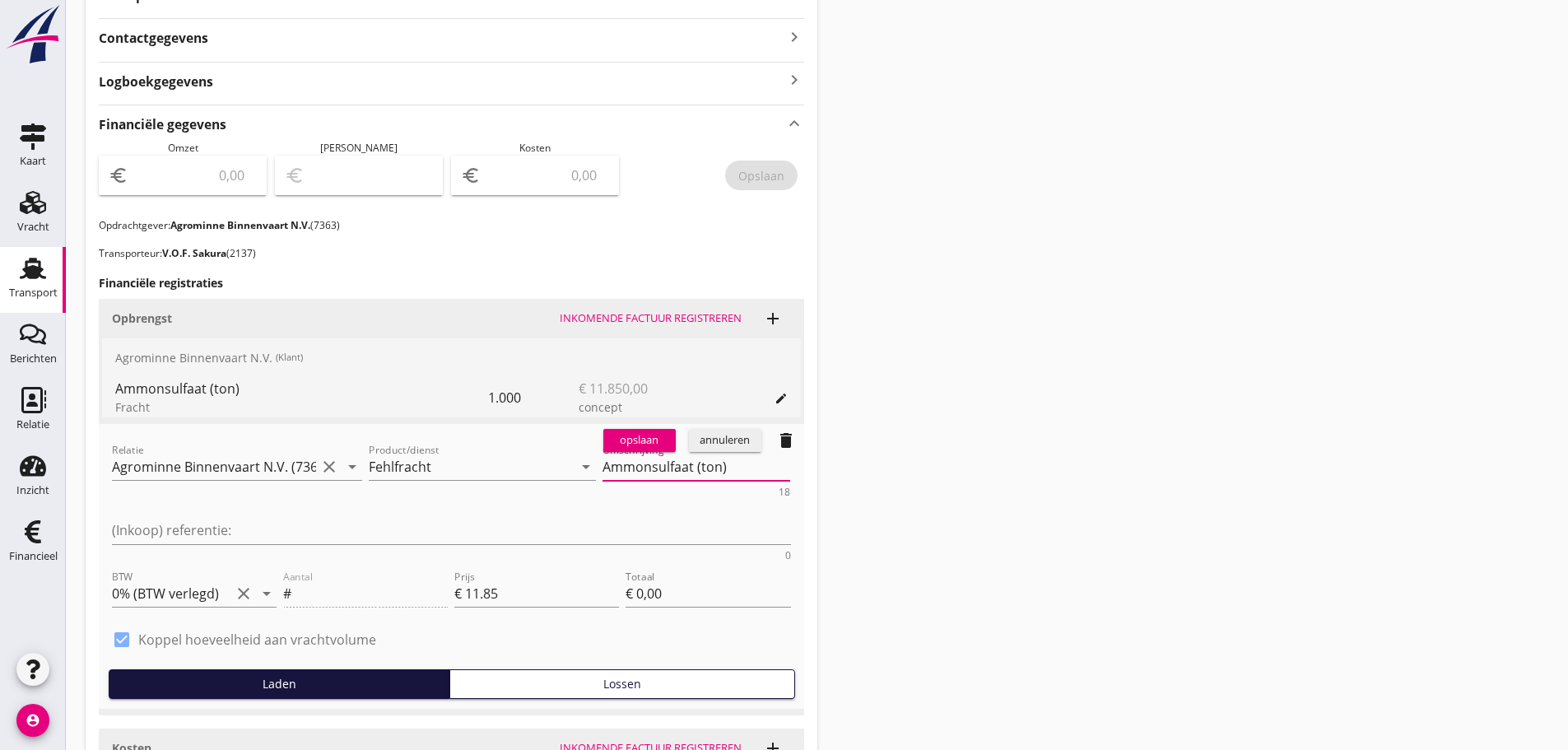
drag, startPoint x: 624, startPoint y: 470, endPoint x: 285, endPoint y: 447, distance: 339.8
click at [285, 447] on div "Relatie Agrominne Binnenvaart N.V. (7363) clear arrow_drop_down Product/dienst …" at bounding box center [451, 500] width 686 height 127
type textarea ")"
drag, startPoint x: 358, startPoint y: 540, endPoint x: 373, endPoint y: 522, distance: 23.4
click at [362, 563] on div "Aantal #" at bounding box center [365, 594] width 171 height 63
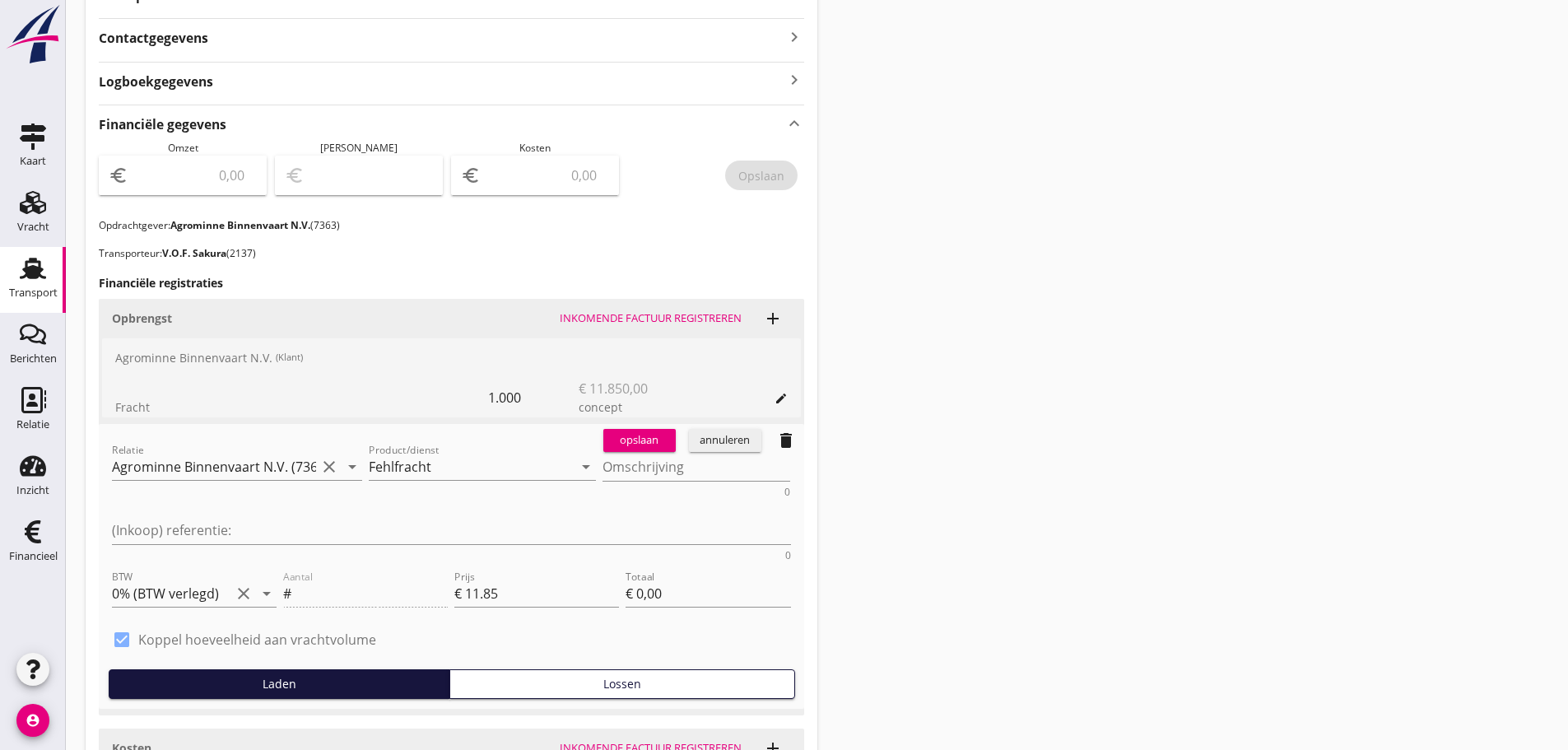
click at [373, 563] on div "Aantal #" at bounding box center [365, 594] width 171 height 63
click at [337, 563] on div "Aantal #" at bounding box center [365, 594] width 171 height 63
click at [725, 436] on div "annuleren" at bounding box center [725, 440] width 59 height 16
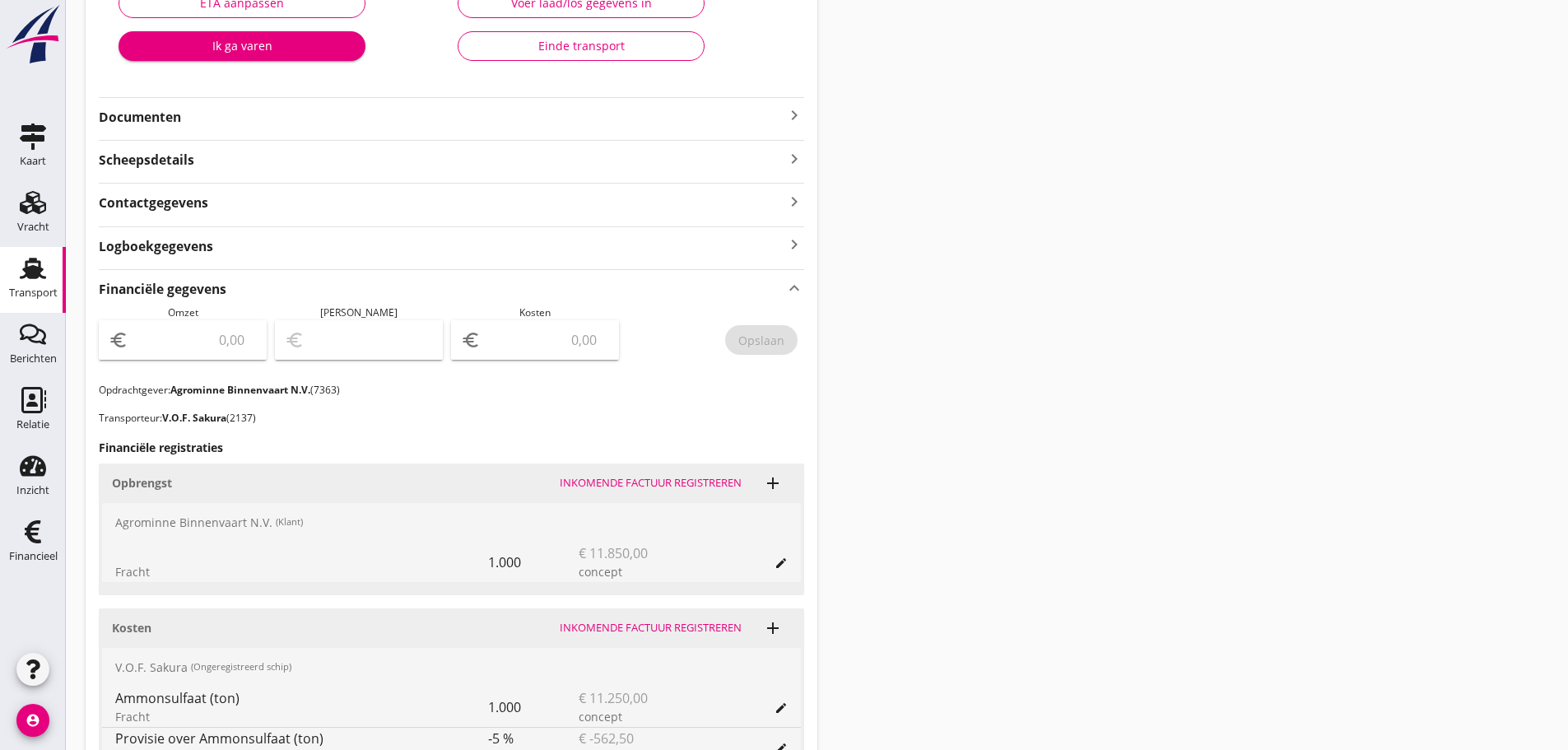
scroll to position [412, 0]
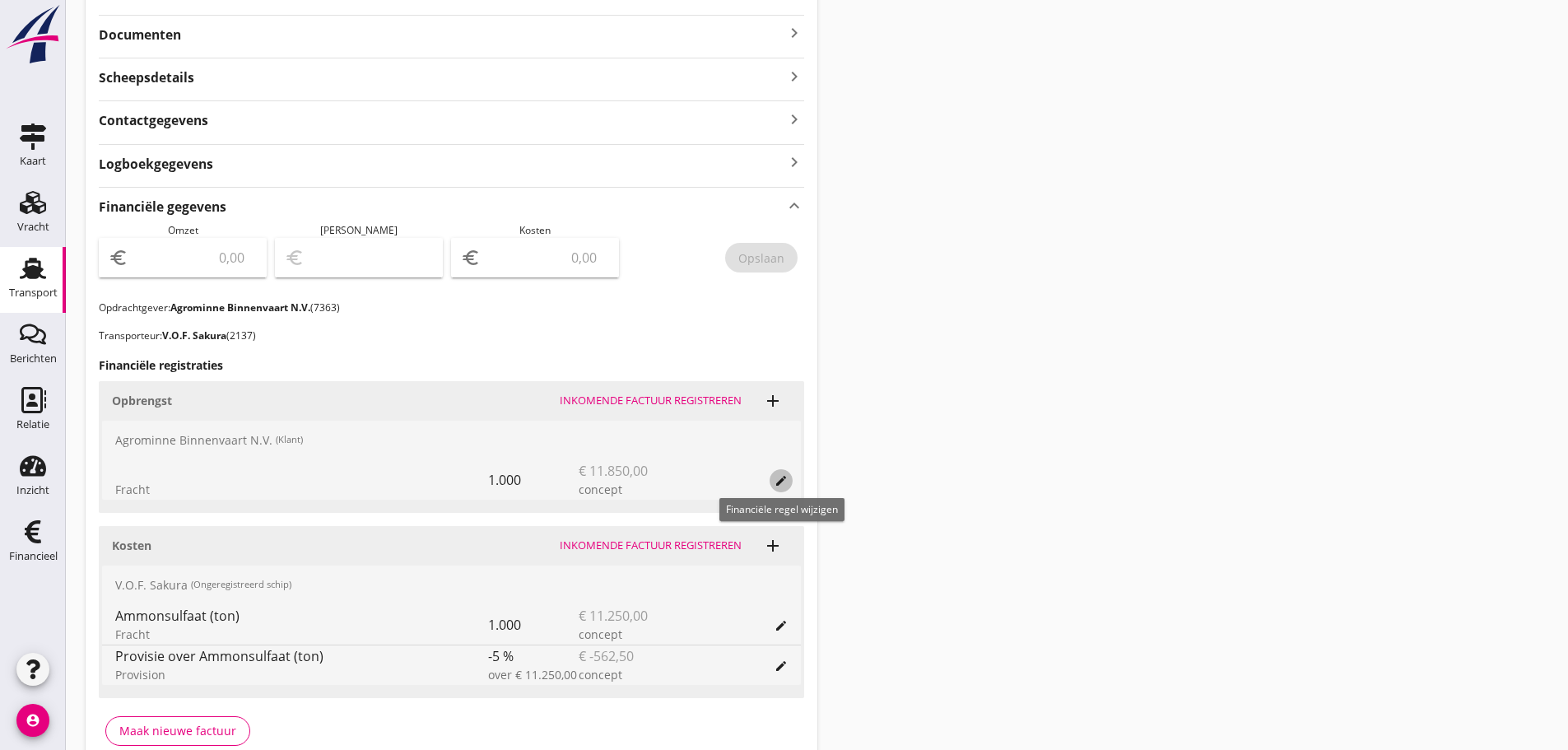
click at [779, 481] on icon "edit" at bounding box center [782, 481] width 14 height 14
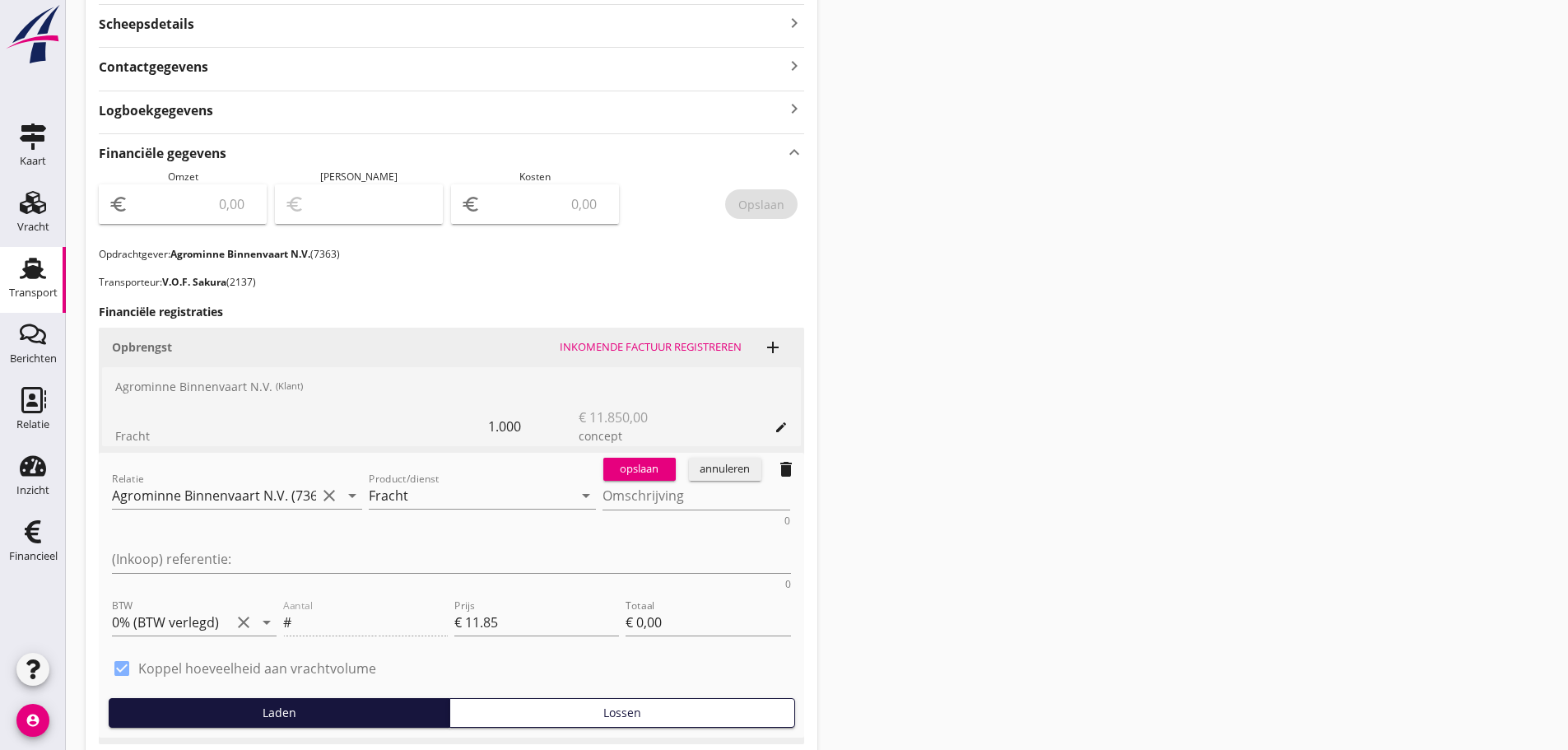
scroll to position [494, 0]
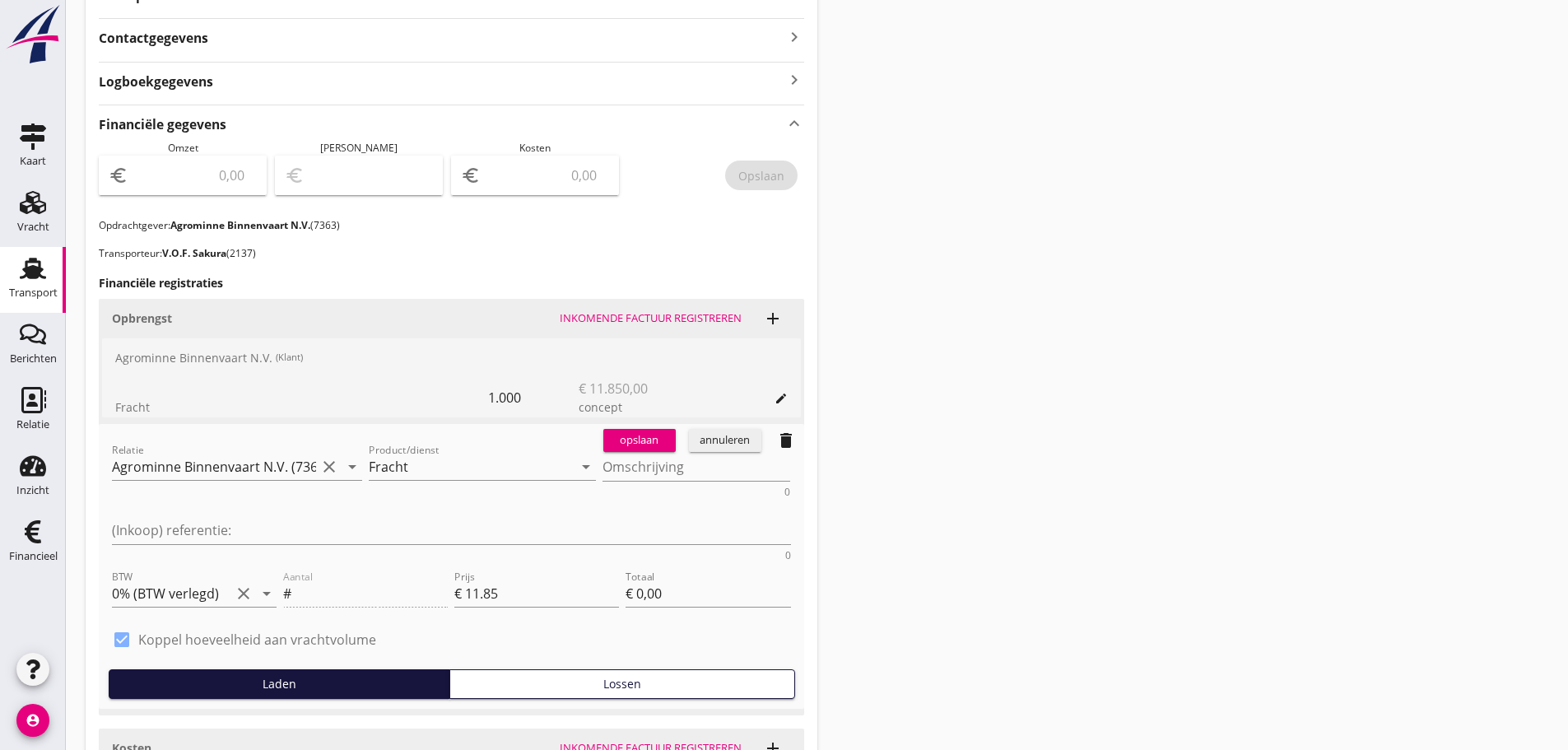
click at [390, 563] on div "Aantal #" at bounding box center [365, 594] width 171 height 63
click at [391, 563] on div "Aantal #" at bounding box center [365, 594] width 171 height 63
drag, startPoint x: 119, startPoint y: 575, endPoint x: 135, endPoint y: 575, distance: 16.0
click at [120, 625] on div at bounding box center [122, 639] width 28 height 28
type input "1000"
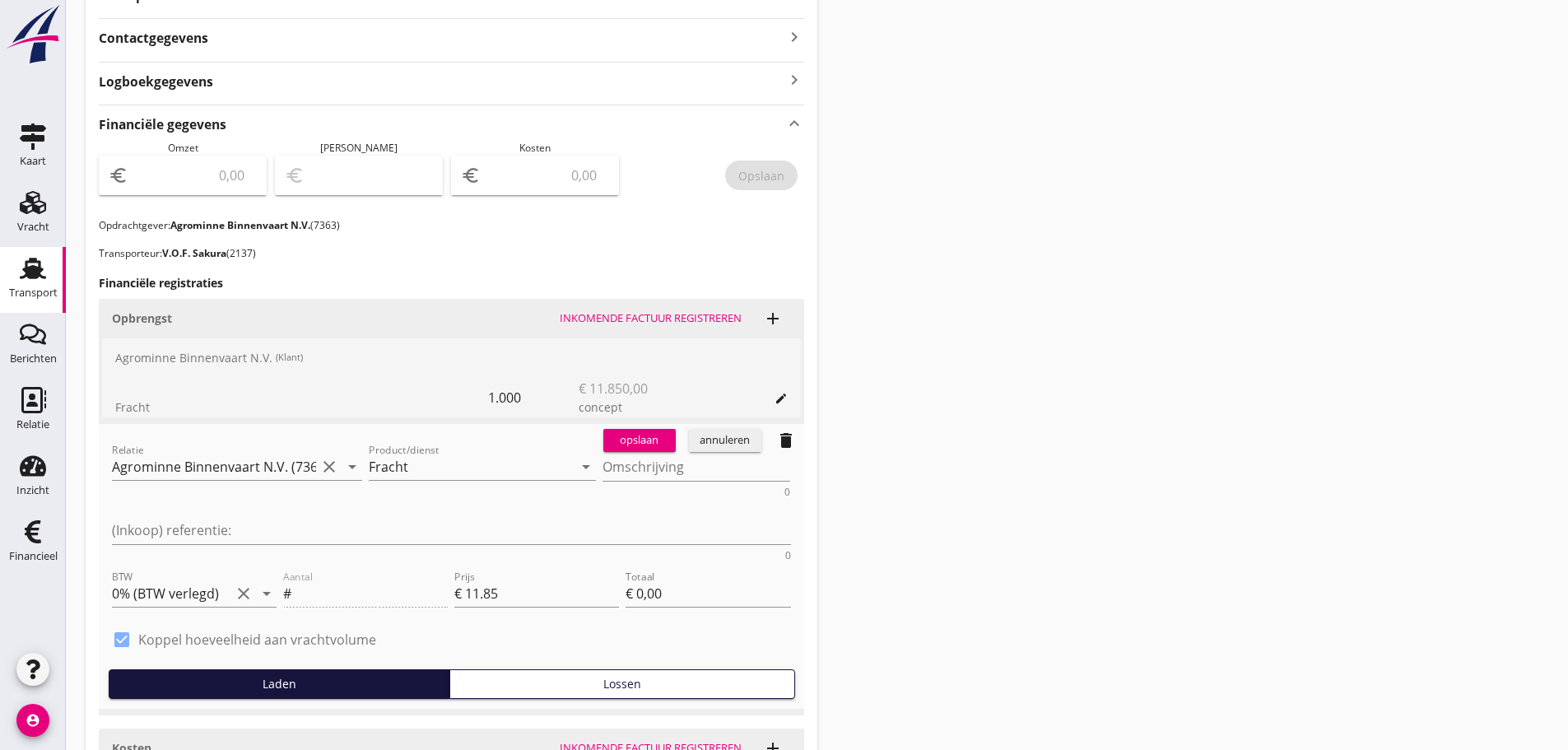
type input "€ 11.850,00"
checkbox input "false"
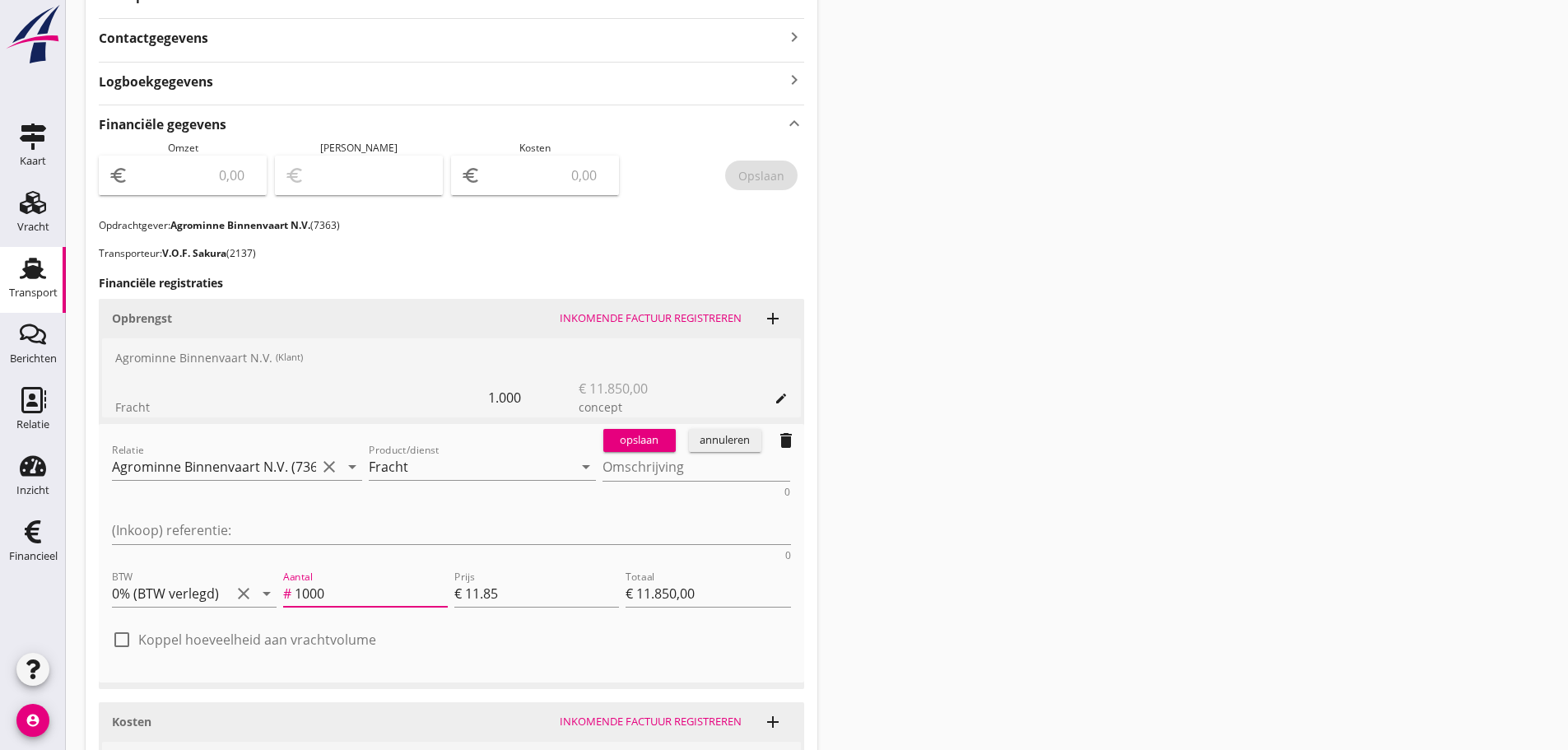
type input "1"
type input "€ 11,85"
type input "1"
type input "€ 0,00"
type input "5"
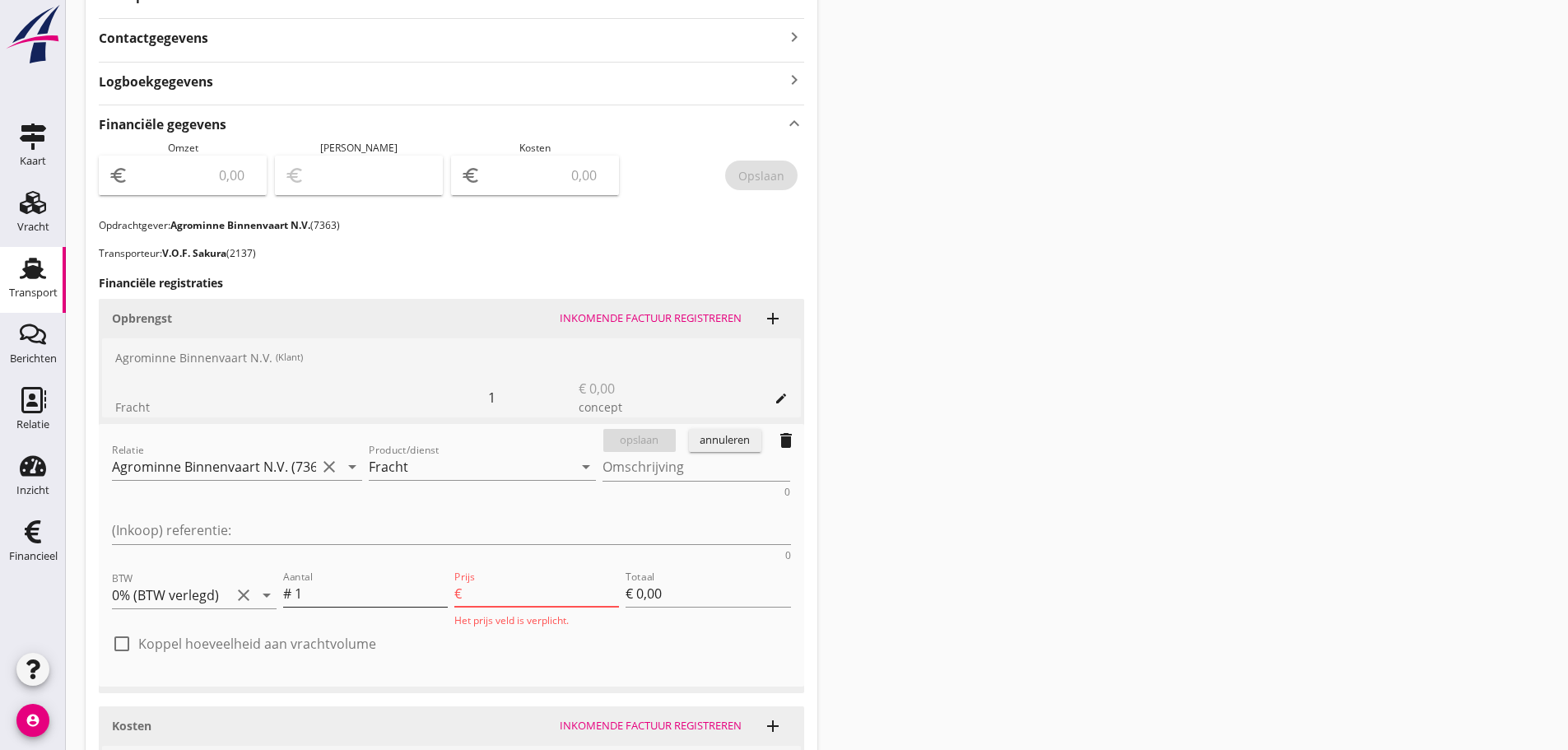
type input "€ 5,00"
type input "59"
type input "€ 59,00"
type input "592"
type input "€ 592,00"
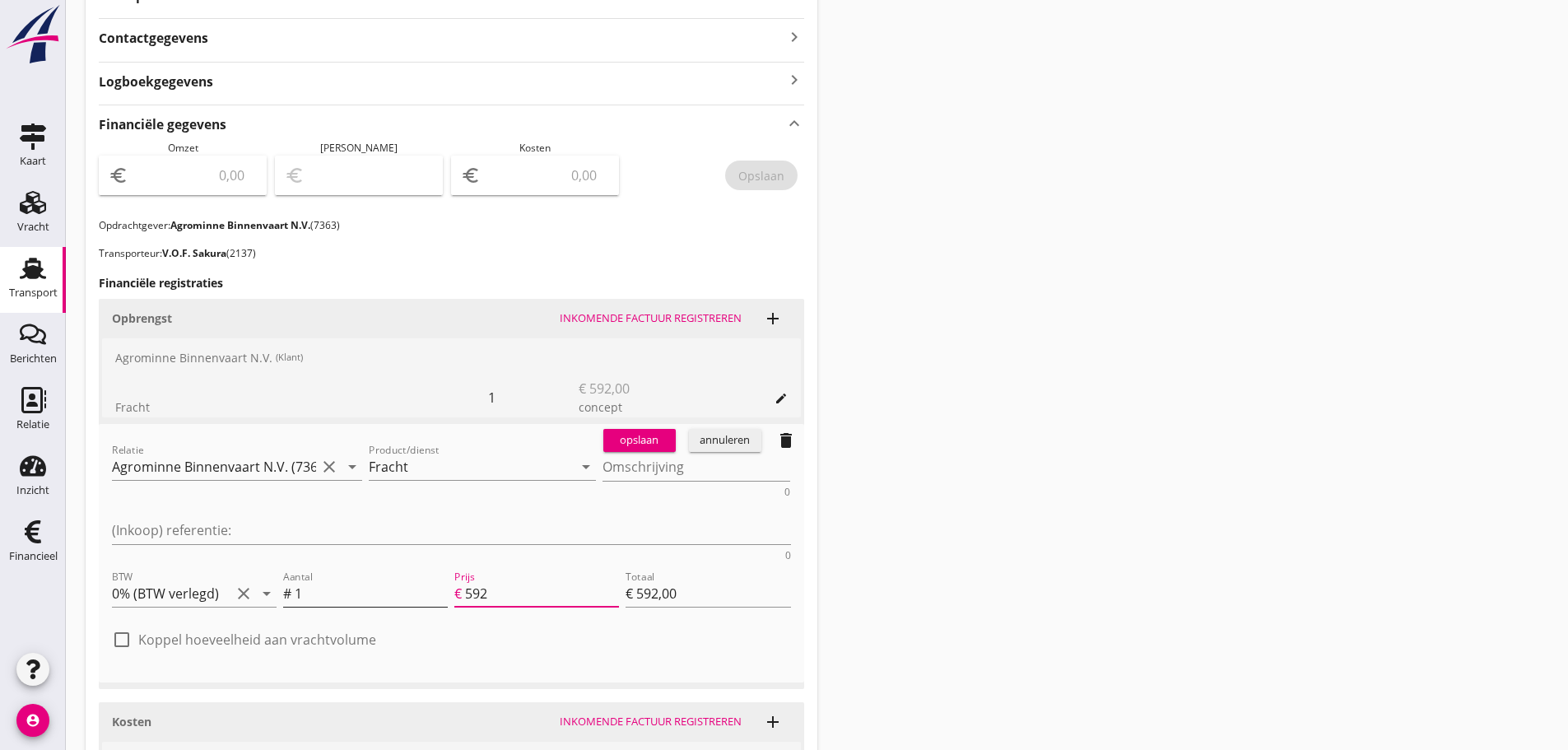
type input "5925"
type input "€ 5.925,00"
type input "5925"
click at [369, 462] on input "Fracht" at bounding box center [470, 466] width 204 height 26
type input "V"
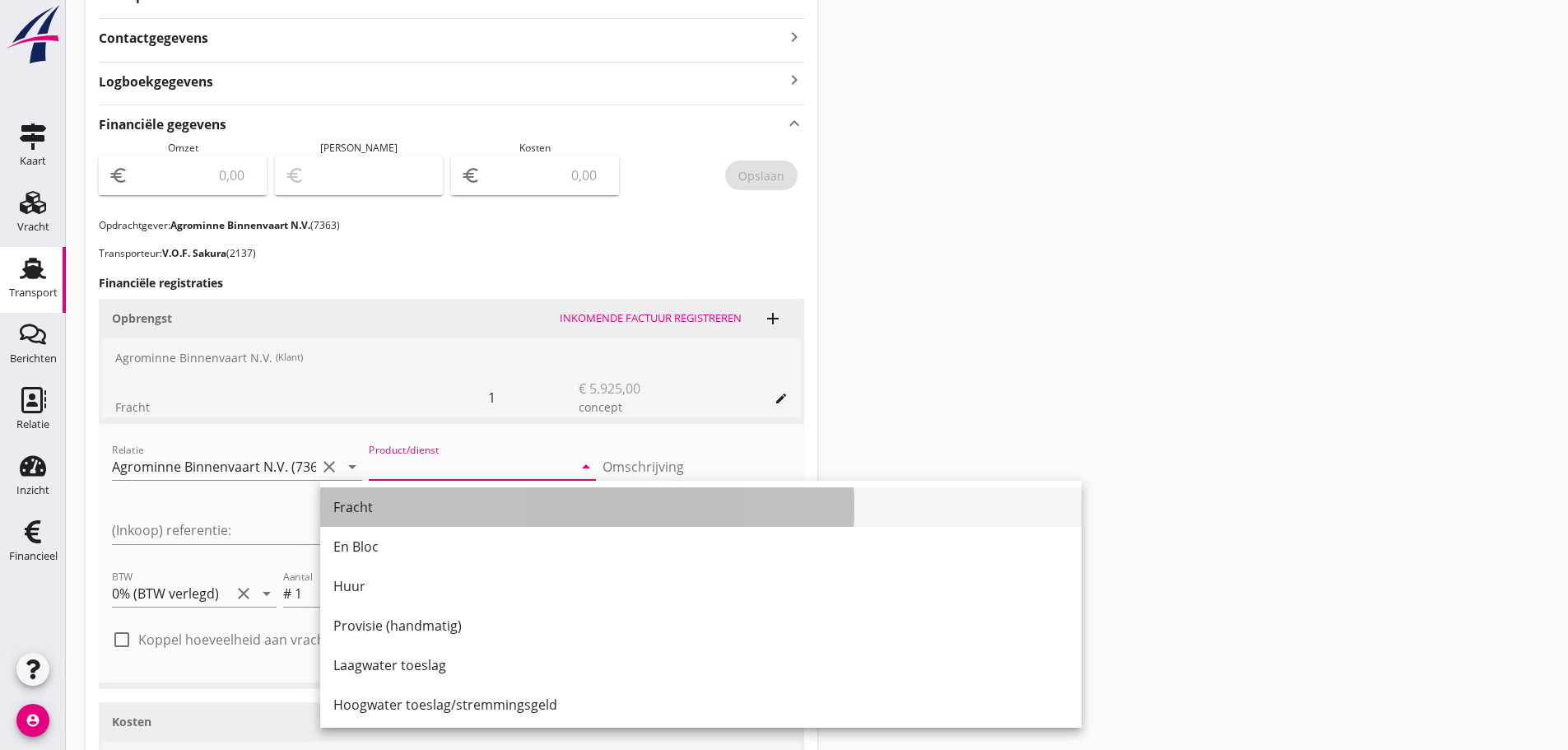
click at [356, 507] on div "Fracht" at bounding box center [700, 506] width 735 height 19
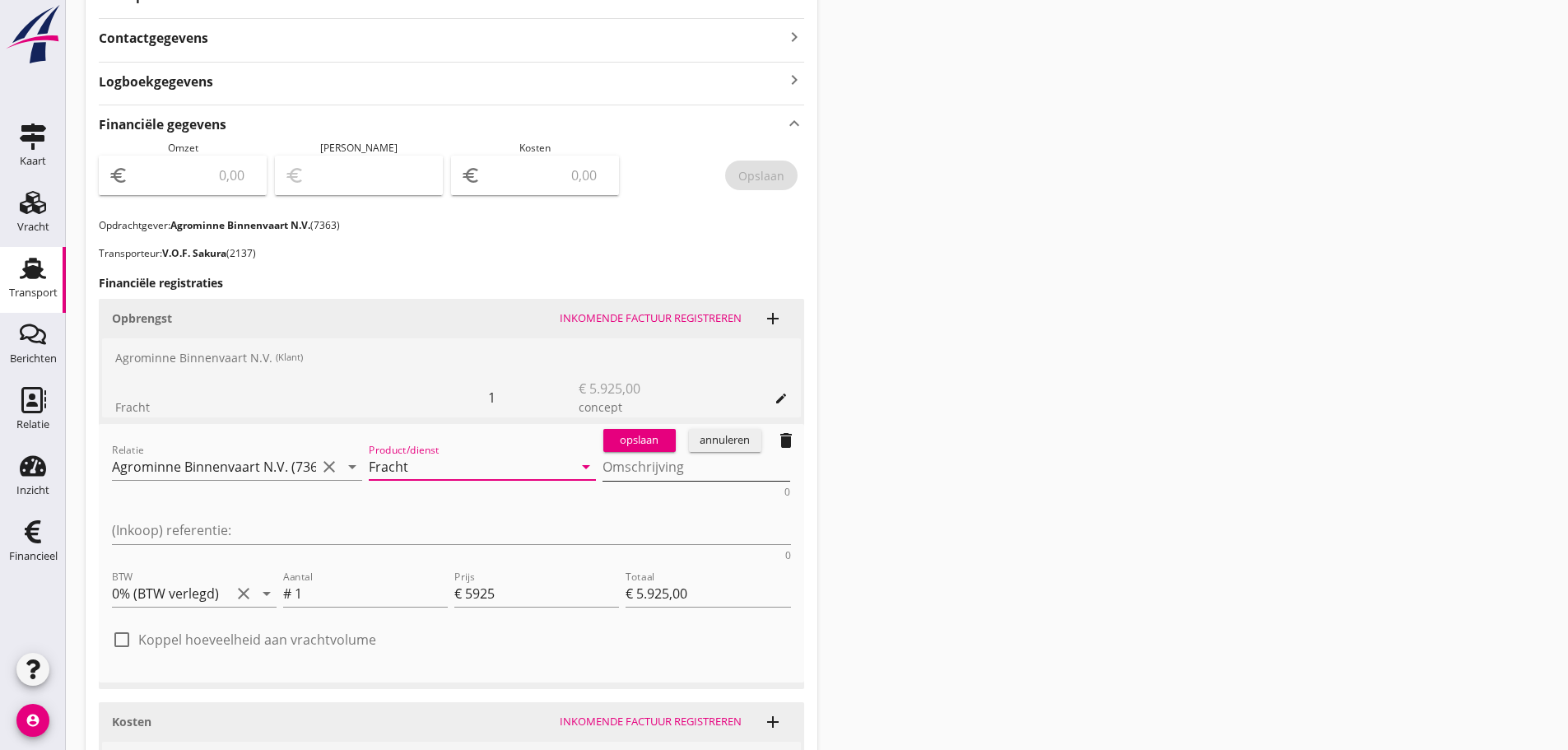
type input "Fracht"
click at [602, 457] on textarea "Omschrijving" at bounding box center [696, 467] width 188 height 27
type textarea "Foutvracht"
click at [126, 625] on div at bounding box center [122, 639] width 28 height 28
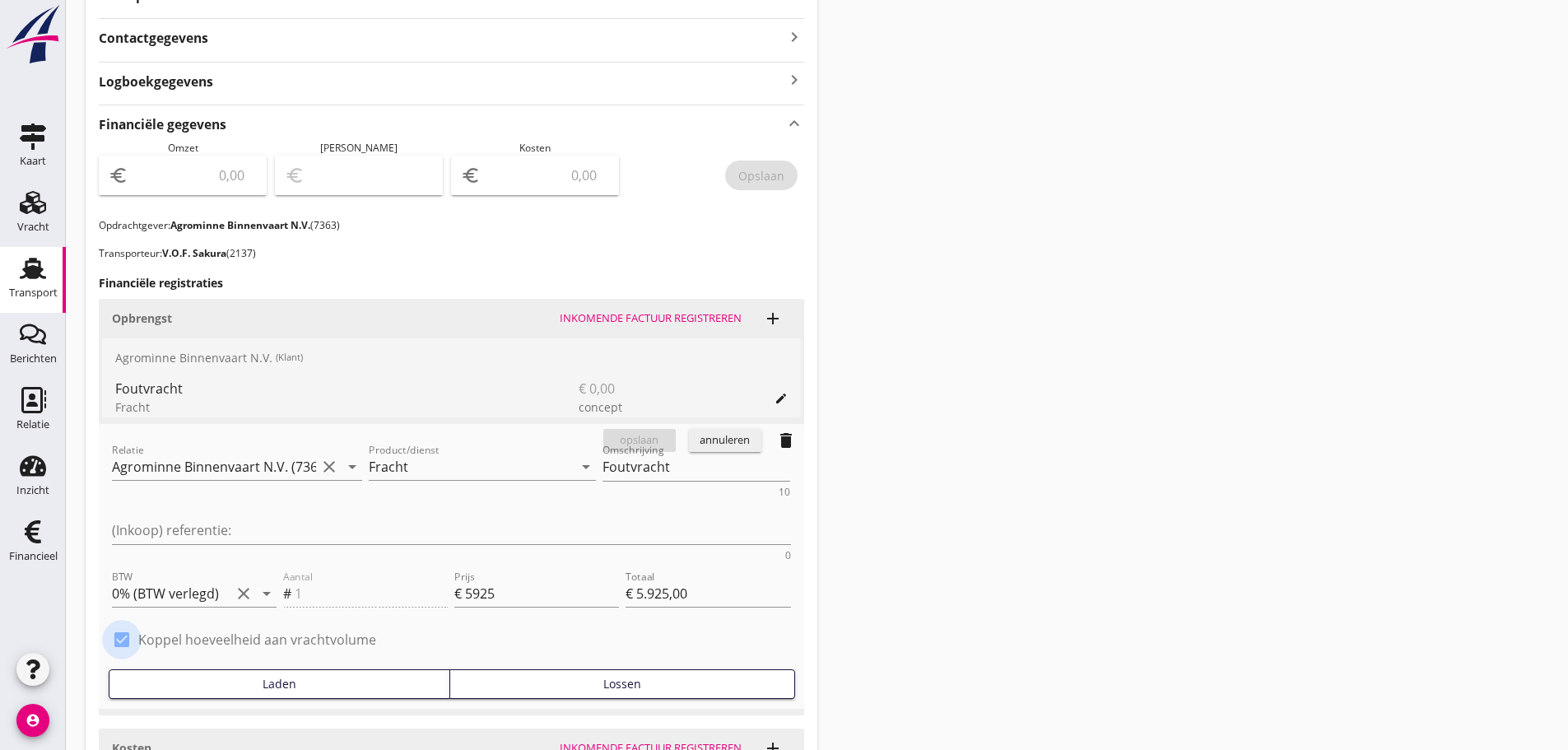
click at [126, 625] on div at bounding box center [122, 639] width 28 height 28
checkbox input "false"
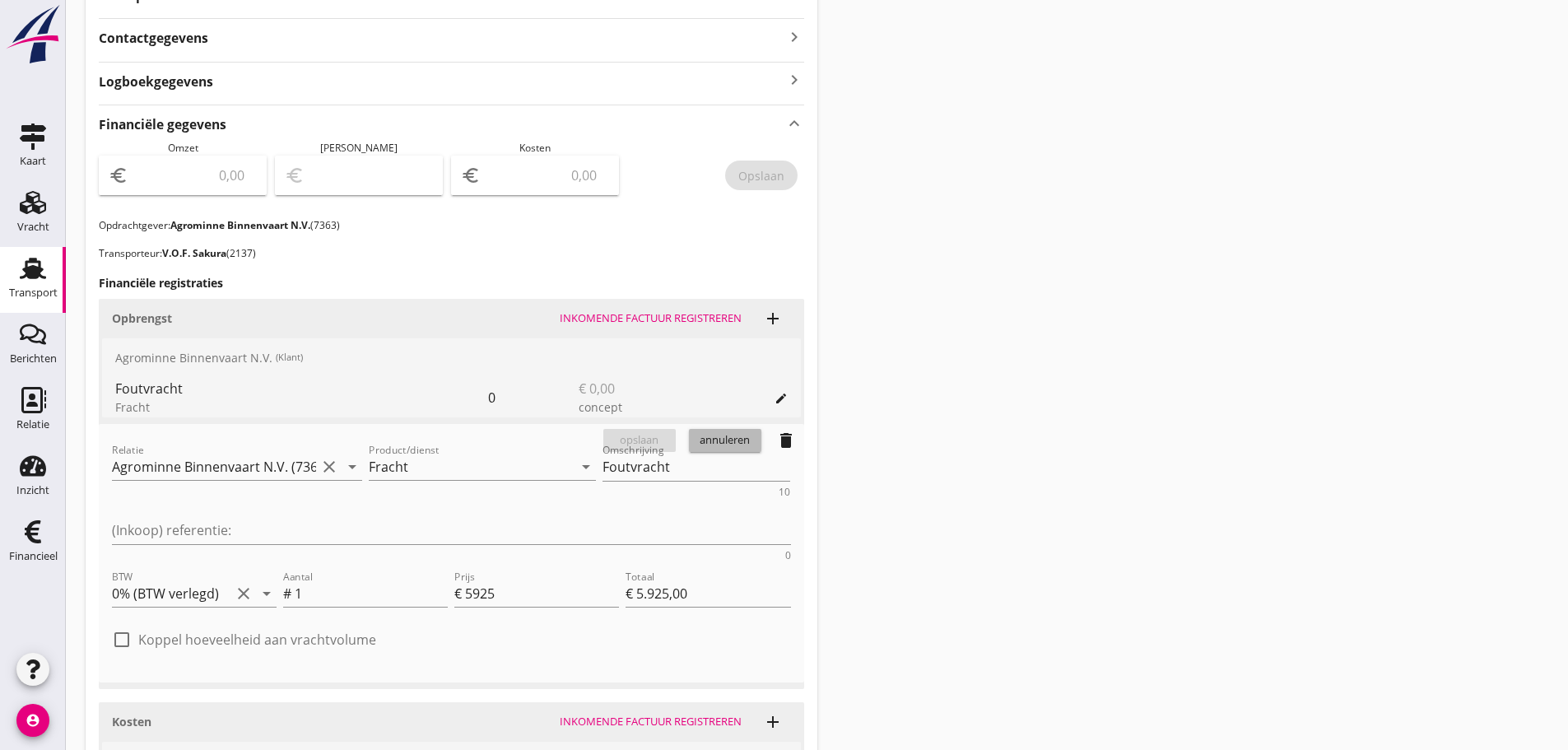
click at [715, 439] on div "annuleren" at bounding box center [725, 440] width 59 height 16
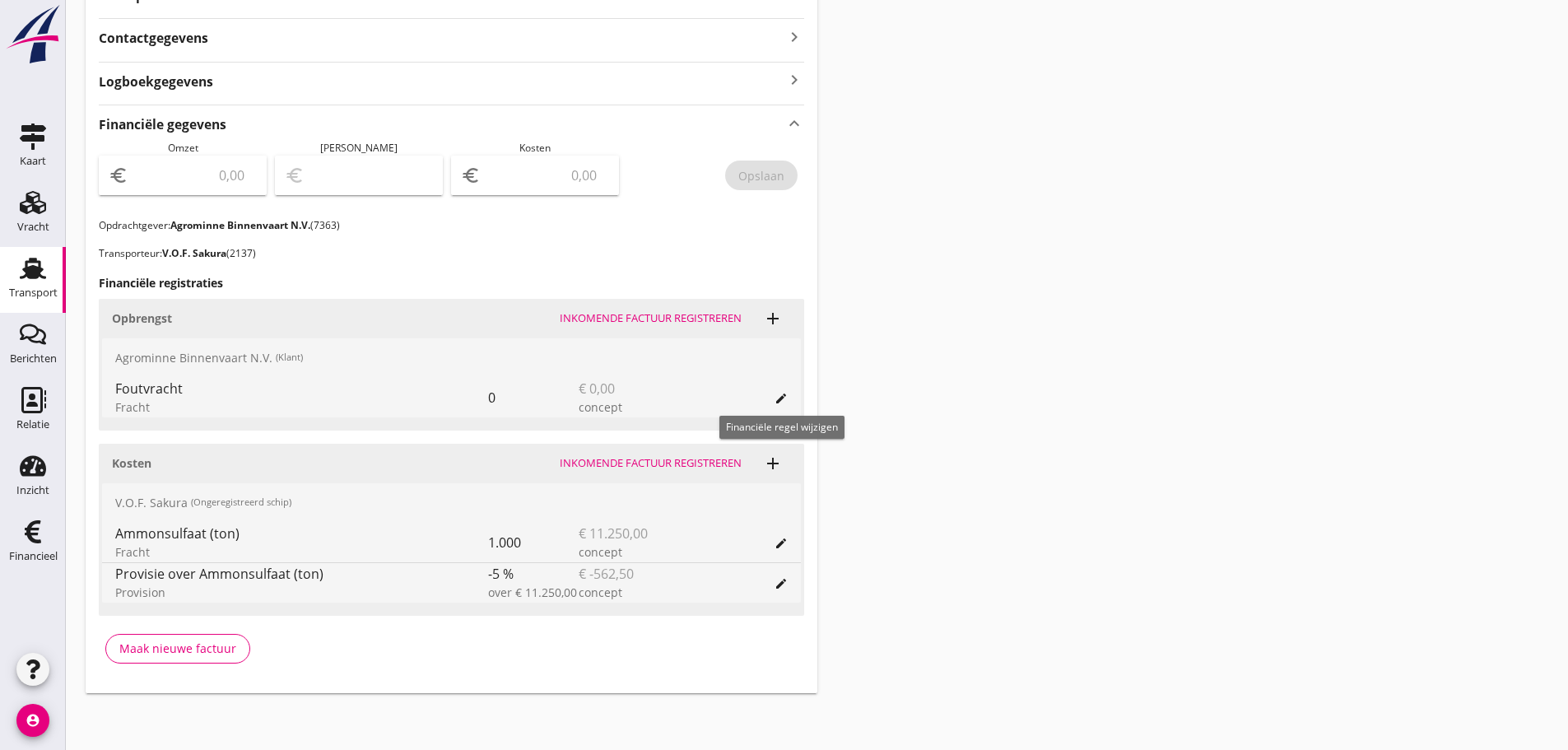
click at [771, 399] on div "edit" at bounding box center [781, 398] width 23 height 14
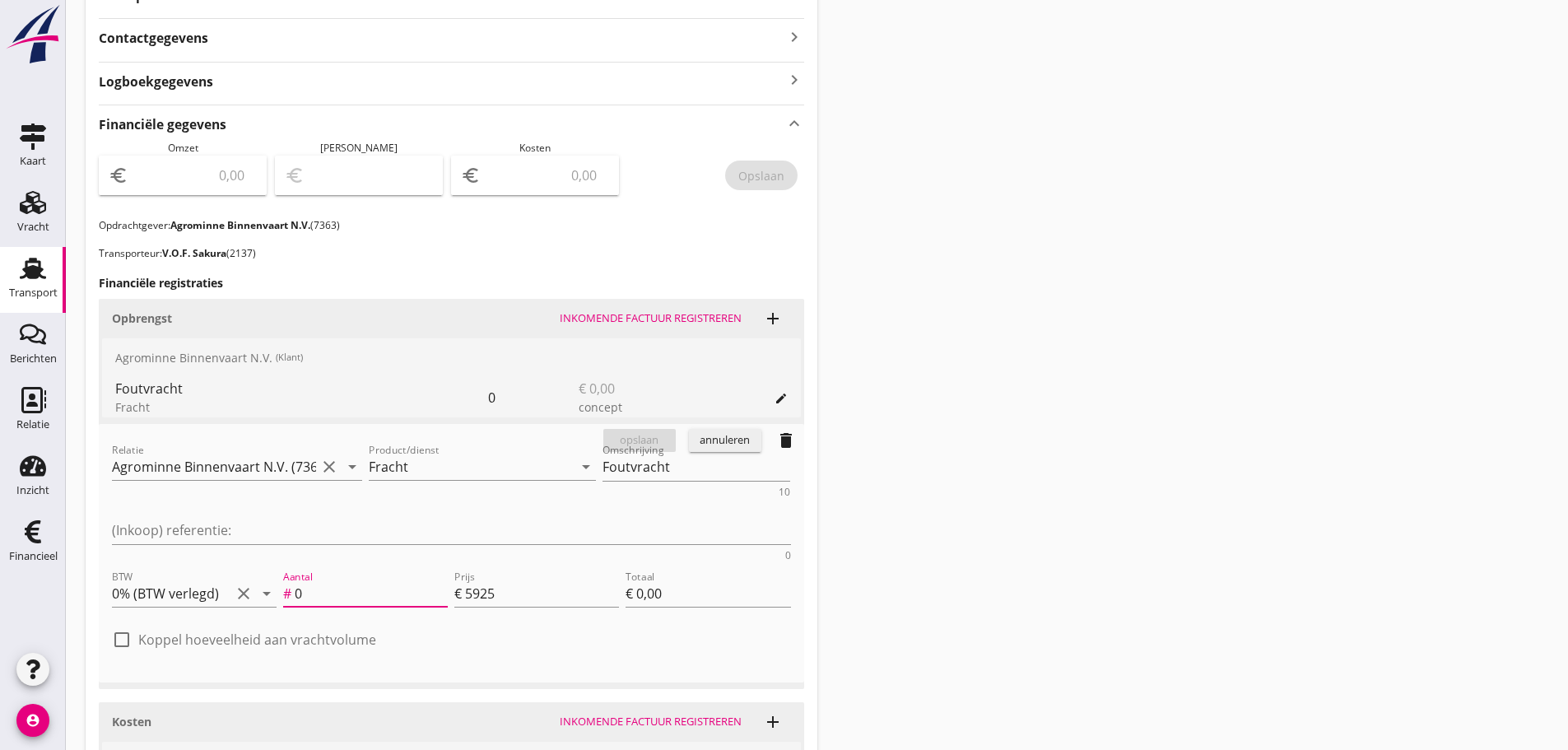
drag, startPoint x: 368, startPoint y: 533, endPoint x: 284, endPoint y: 531, distance: 84.0
click at [284, 580] on div "Aantal # 0" at bounding box center [365, 592] width 164 height 26
type input "1"
type input "€ 5.925,00"
type input "1"
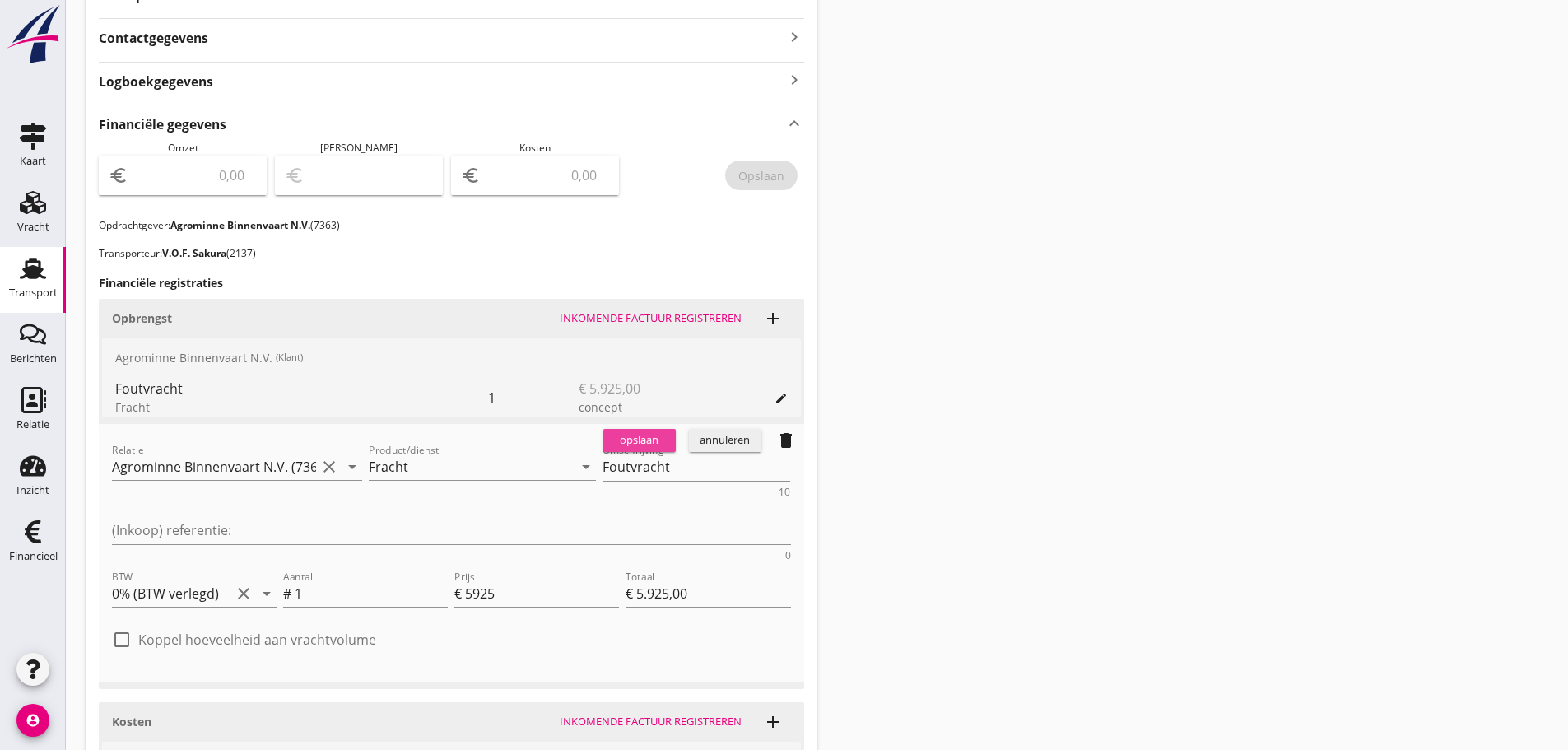
click at [639, 440] on div "opslaan" at bounding box center [639, 440] width 59 height 16
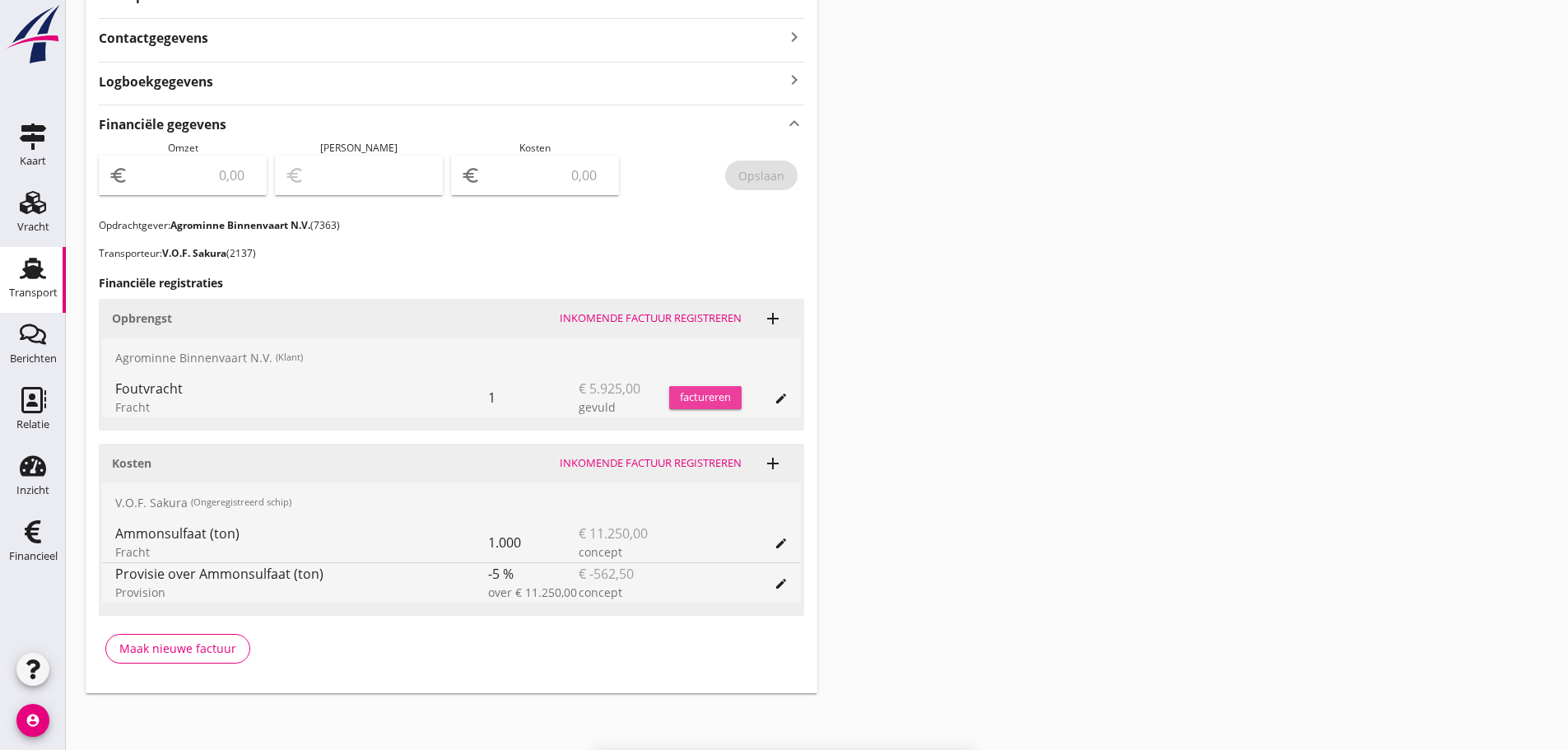
click at [719, 397] on div "factureren" at bounding box center [704, 397] width 72 height 16
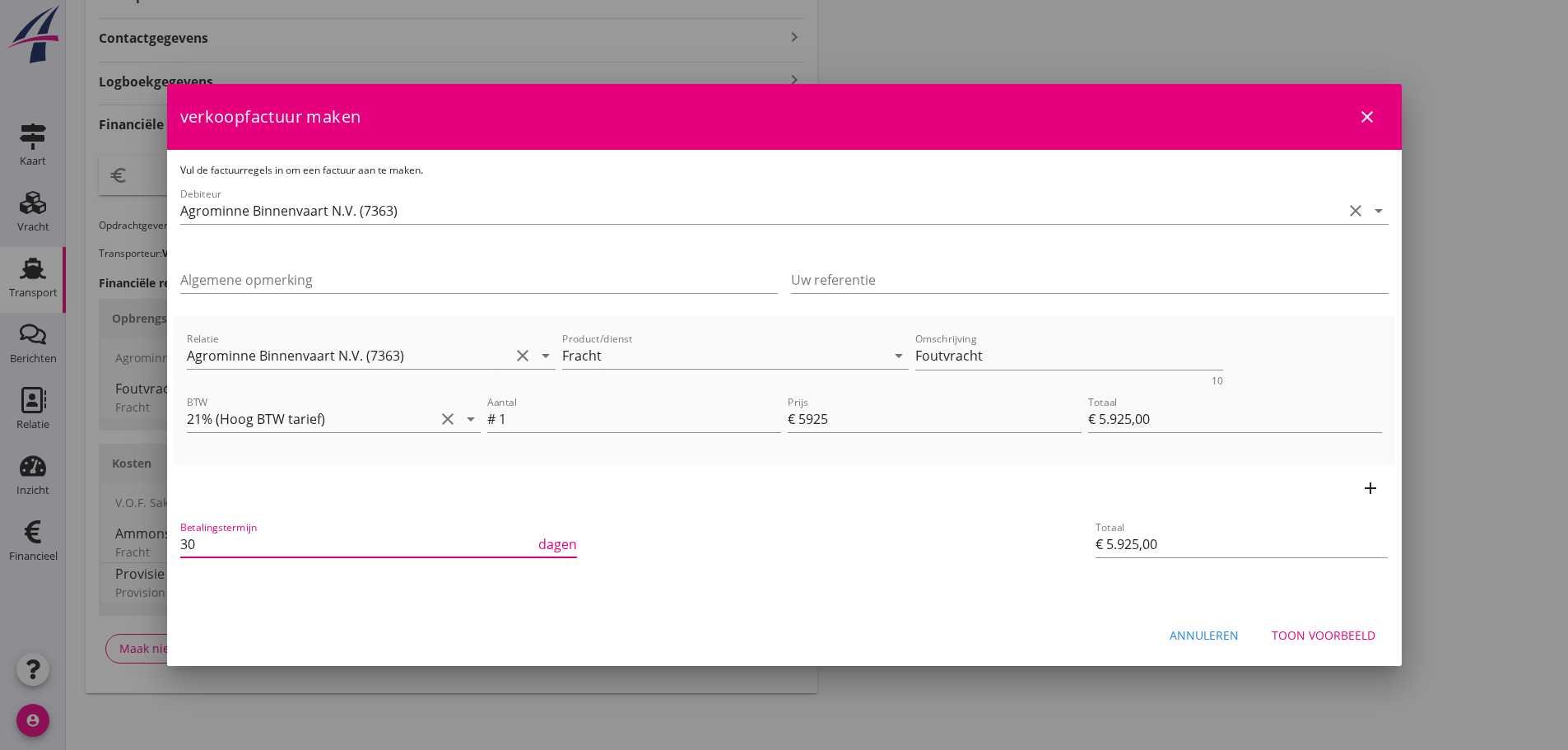
drag, startPoint x: 239, startPoint y: 538, endPoint x: -53, endPoint y: 541, distance: 292.0
click at [0, 541] on html "21% (Hoog BTW tarief) 9% (Laag BTW tarief) 0% (BTW vrij) 0% (BTW verlegd) Frach…" at bounding box center [784, 130] width 1568 height 1247
type input "21"
click at [466, 414] on icon "arrow_drop_down" at bounding box center [470, 418] width 19 height 19
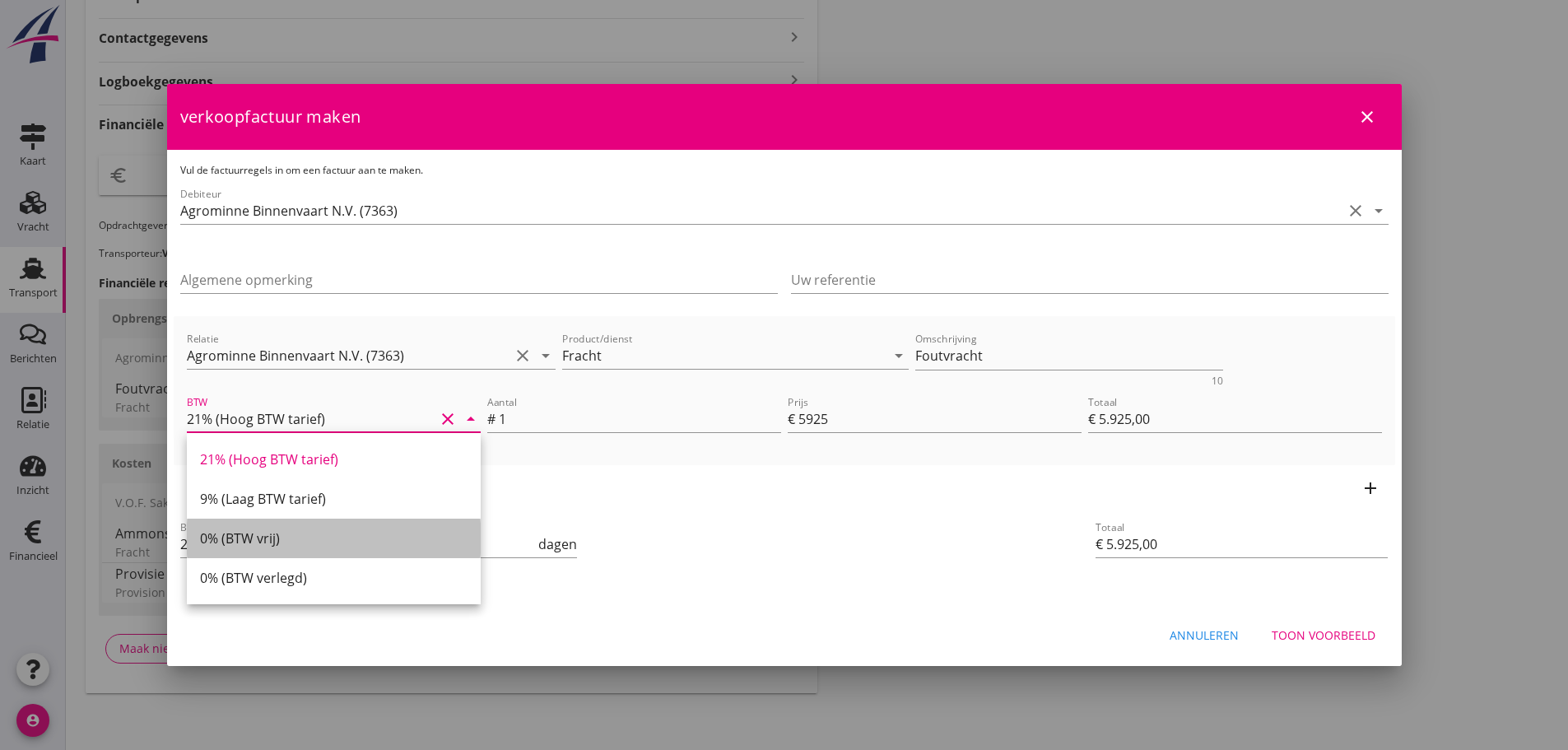
click at [280, 546] on div "0% (BTW vrij)" at bounding box center [333, 538] width 268 height 19
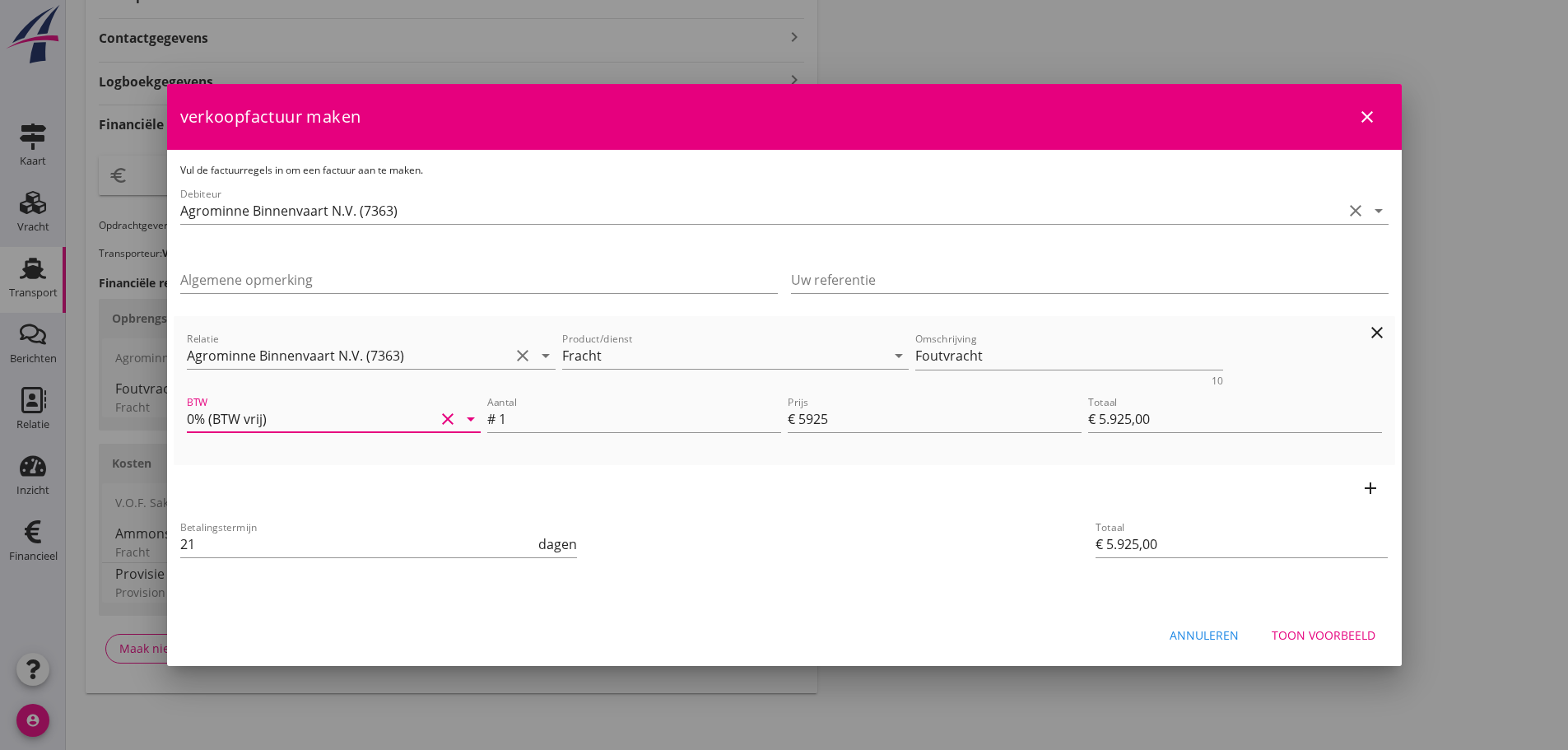
drag, startPoint x: 470, startPoint y: 418, endPoint x: 467, endPoint y: 425, distance: 7.6
click at [470, 418] on icon "arrow_drop_down" at bounding box center [470, 418] width 19 height 19
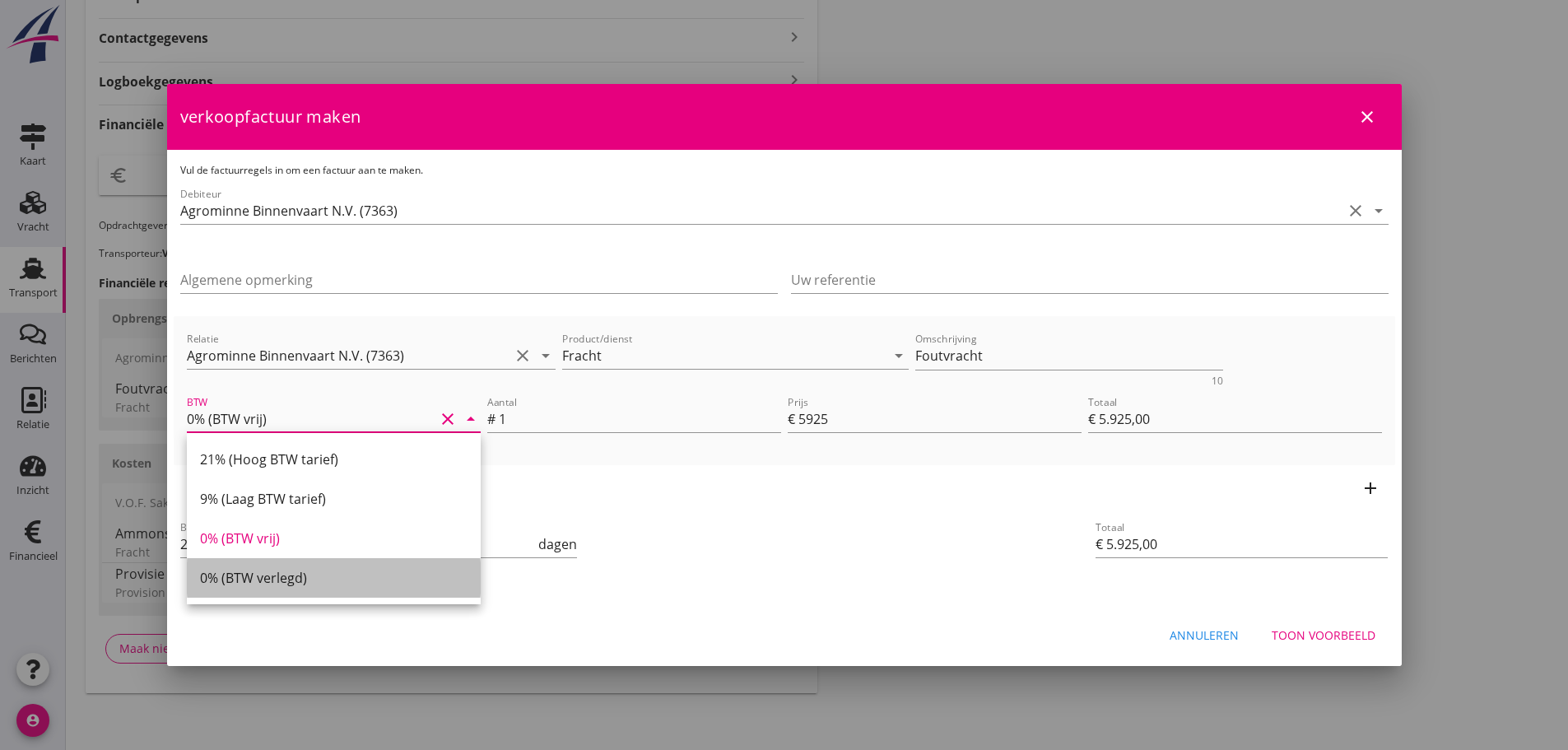
click at [321, 577] on div "0% (BTW verlegd)" at bounding box center [333, 578] width 268 height 19
type input "0% (BTW verlegd)"
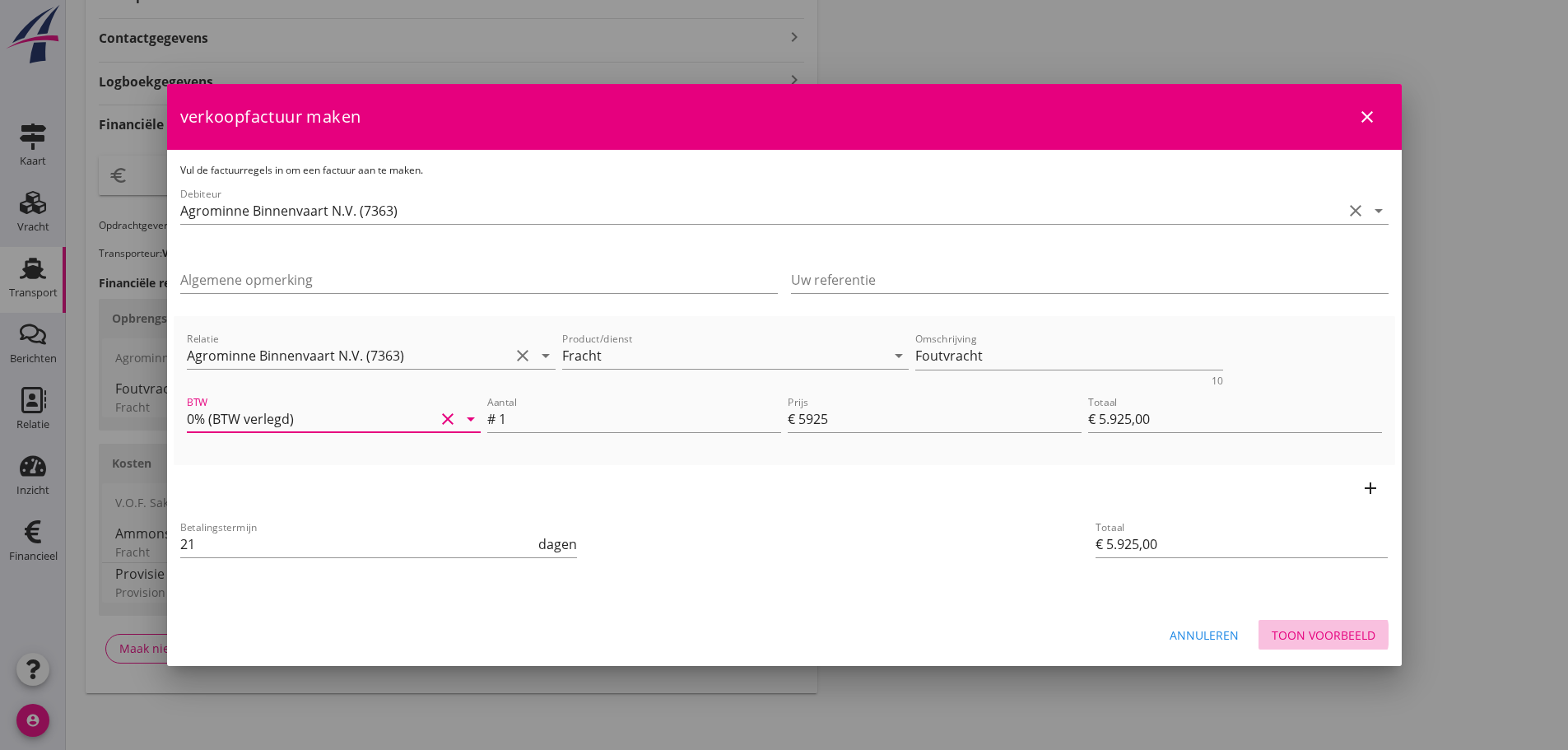
drag, startPoint x: 1328, startPoint y: 642, endPoint x: 1345, endPoint y: 615, distance: 31.9
click at [1329, 640] on div "Toon voorbeeld" at bounding box center [1323, 635] width 103 height 17
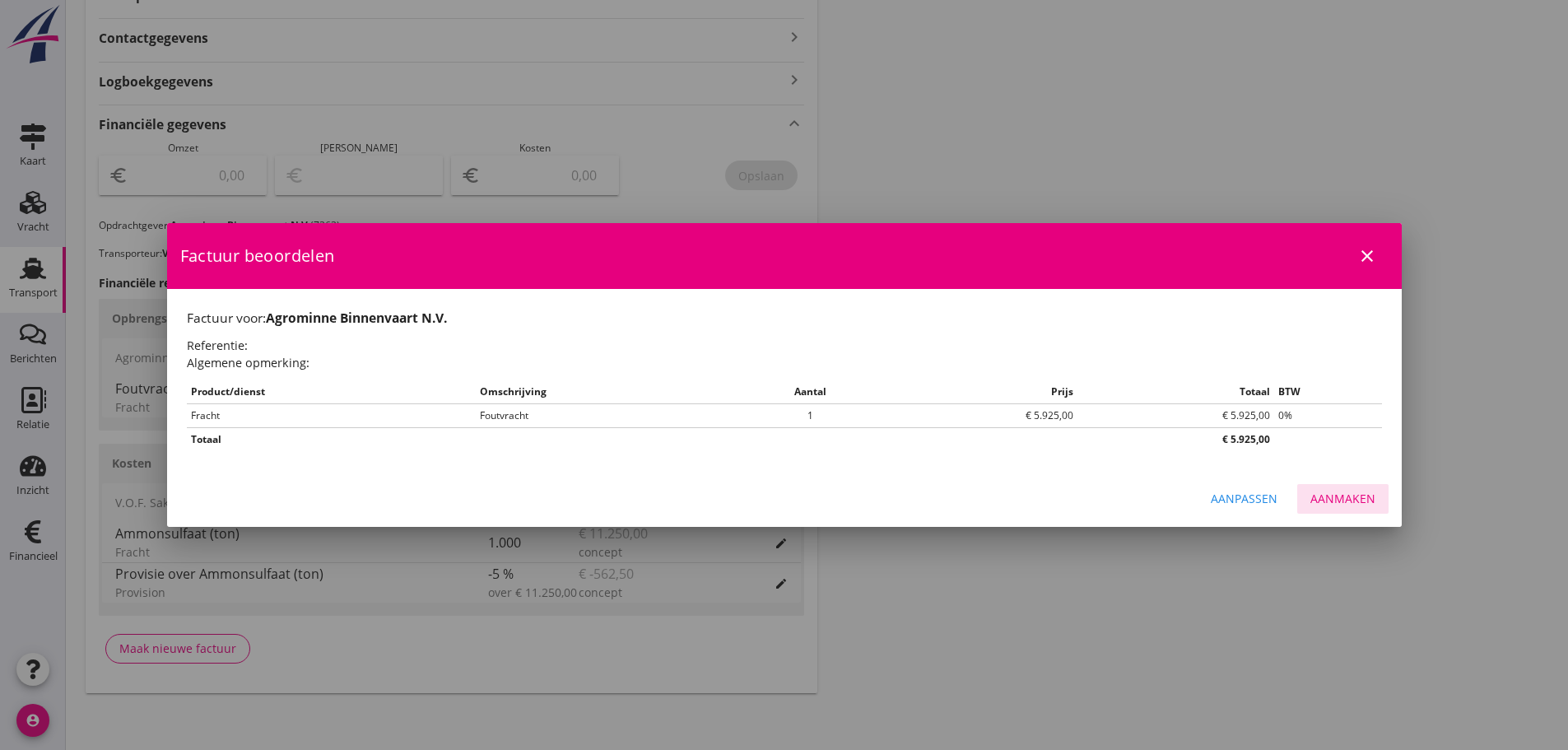
drag, startPoint x: 1329, startPoint y: 492, endPoint x: 1340, endPoint y: 498, distance: 12.5
click at [1332, 494] on div "Aanmaken" at bounding box center [1342, 499] width 65 height 17
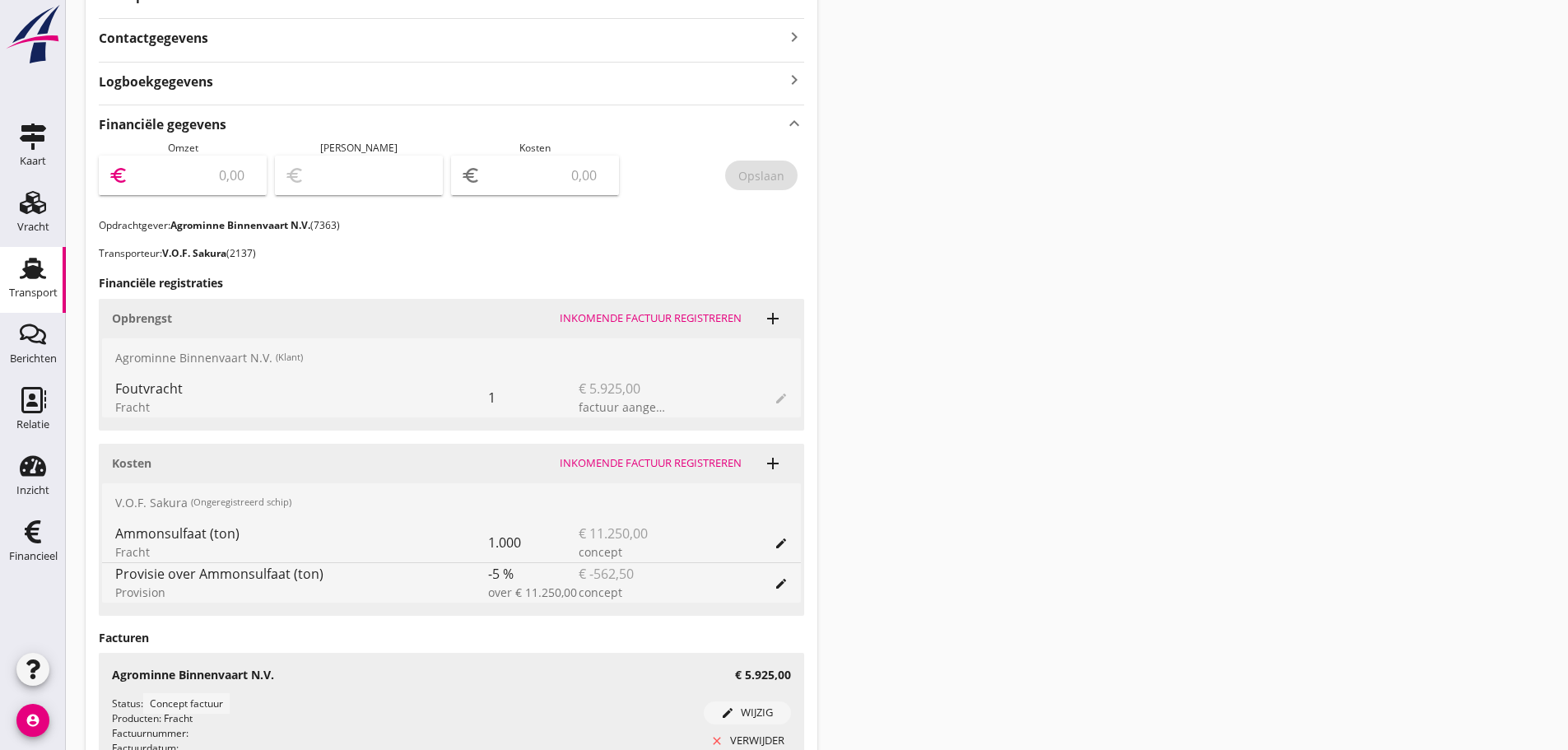
click at [218, 182] on input "number" at bounding box center [193, 175] width 125 height 26
type input "5925"
click at [758, 163] on button "Opslaan" at bounding box center [760, 175] width 72 height 30
click at [32, 536] on icon "Financieel" at bounding box center [32, 532] width 26 height 26
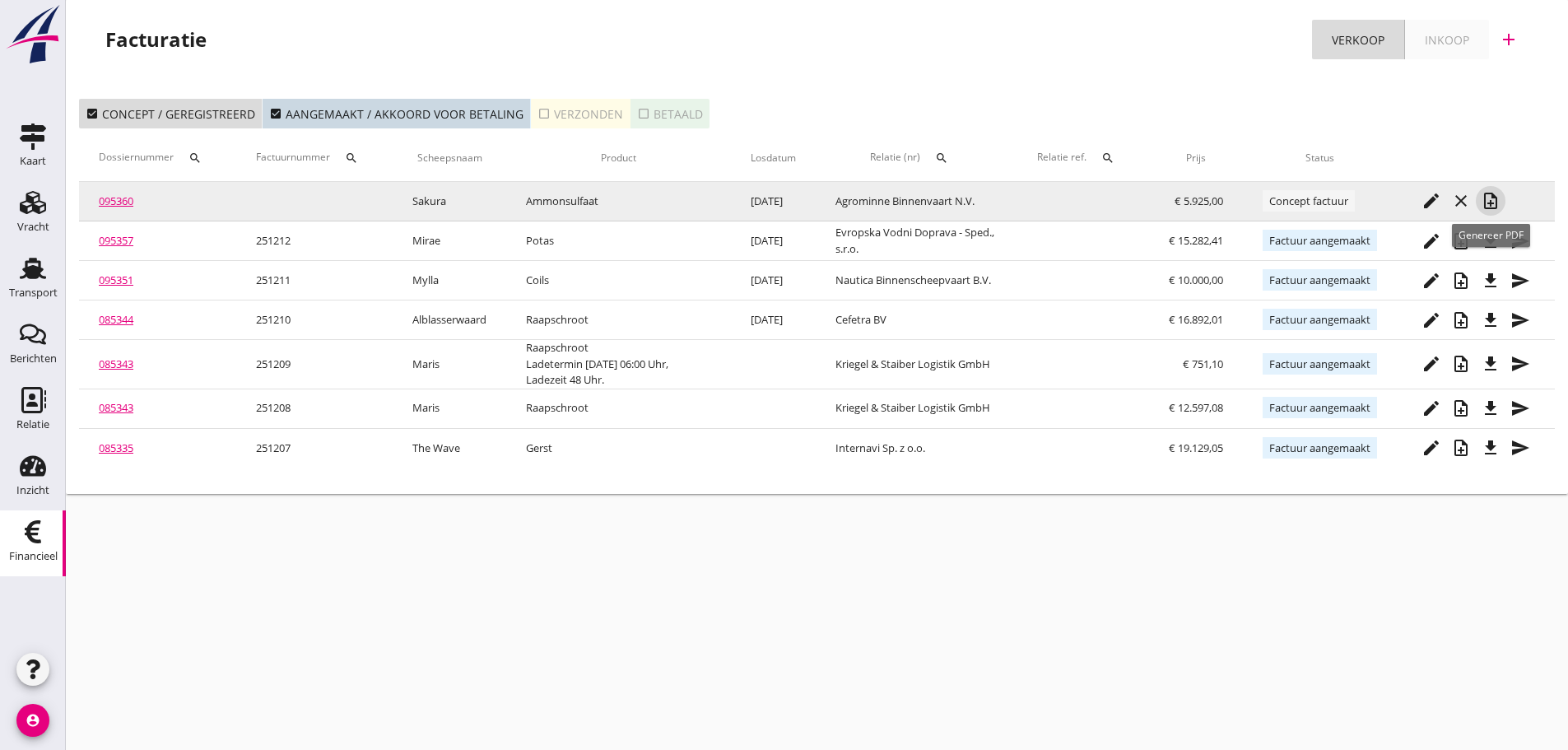
drag, startPoint x: 1493, startPoint y: 208, endPoint x: 1493, endPoint y: 216, distance: 8.0
click at [1493, 208] on icon "note_add" at bounding box center [1490, 201] width 19 height 19
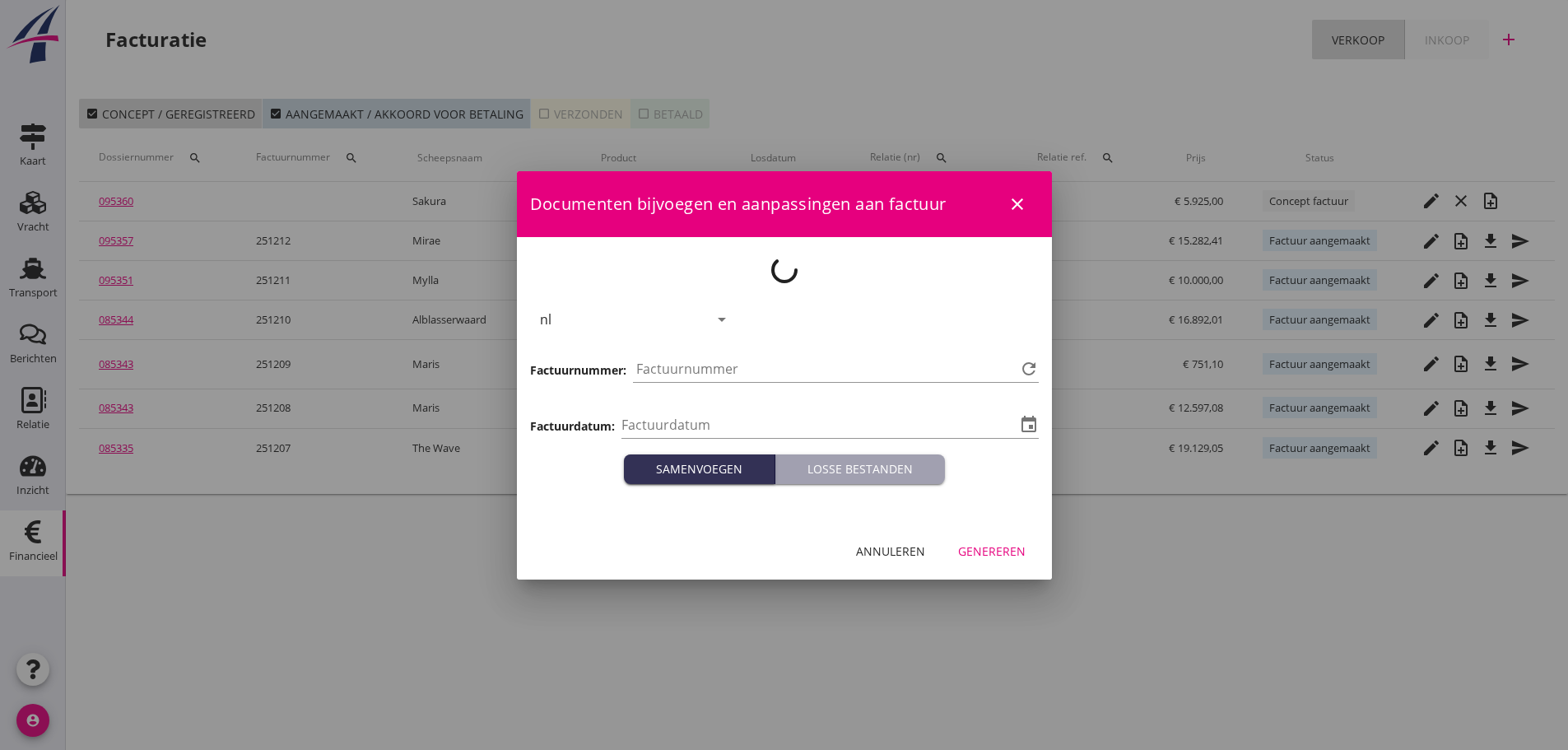
type input "[DATE]"
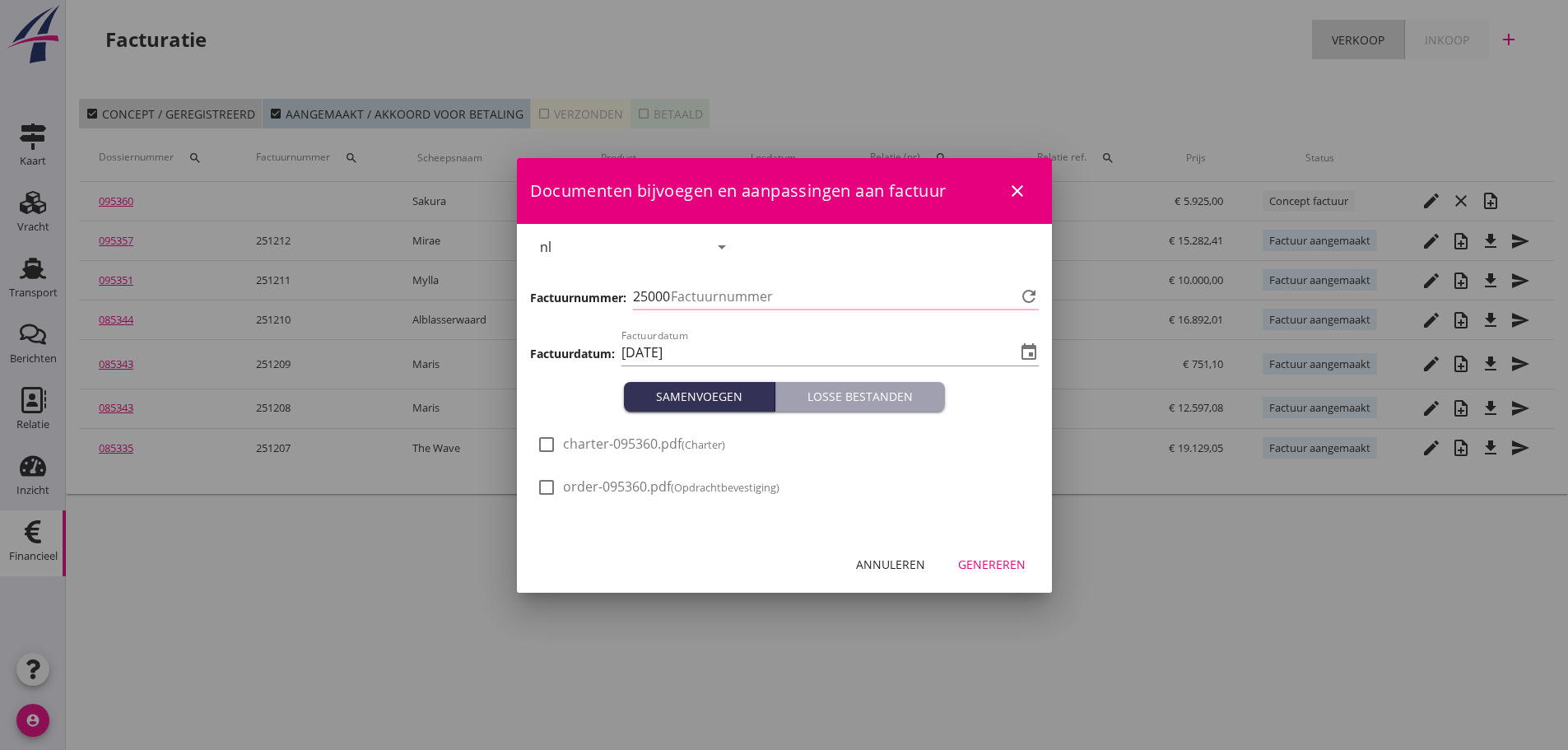
type input "1213"
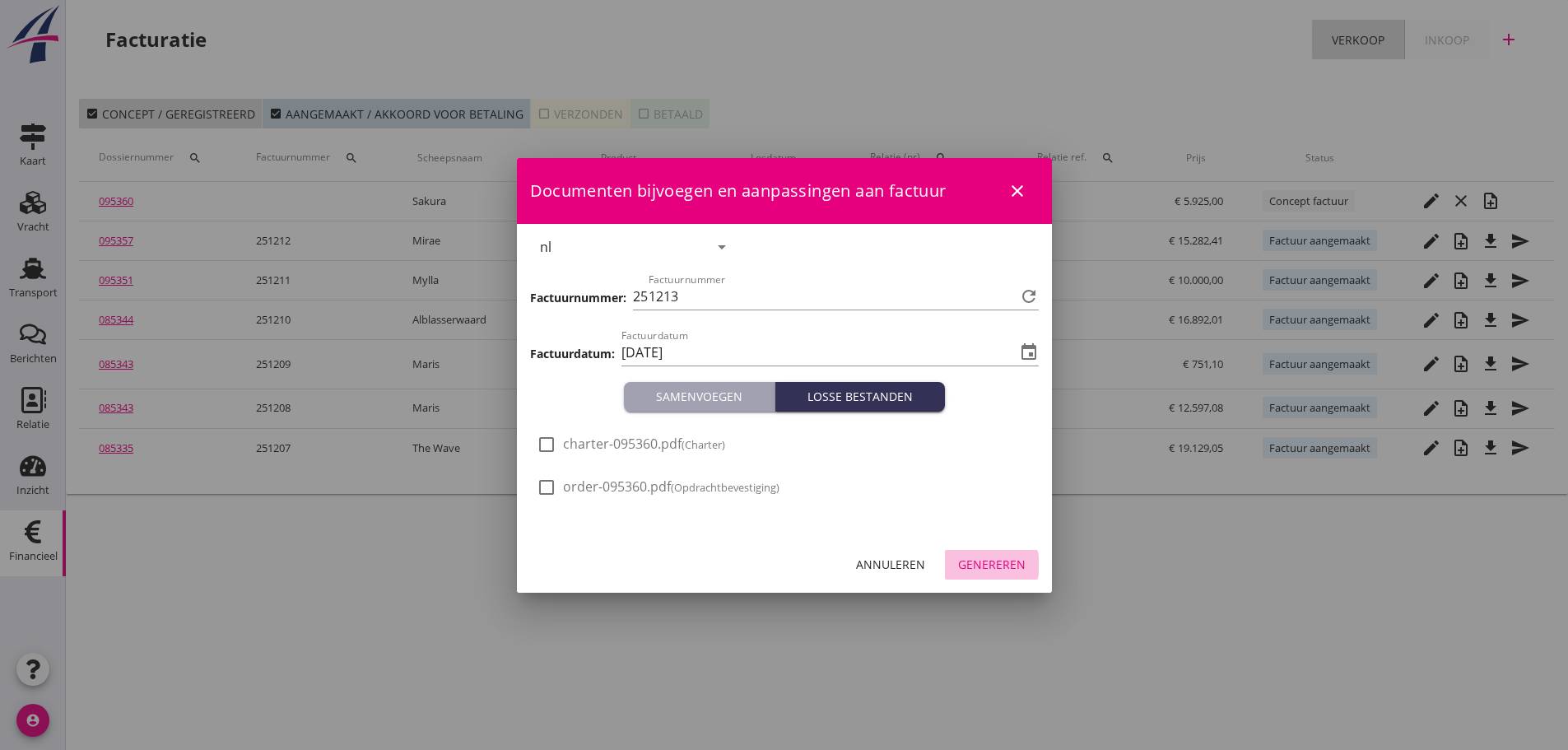
click at [1000, 569] on div "Genereren" at bounding box center [991, 564] width 68 height 17
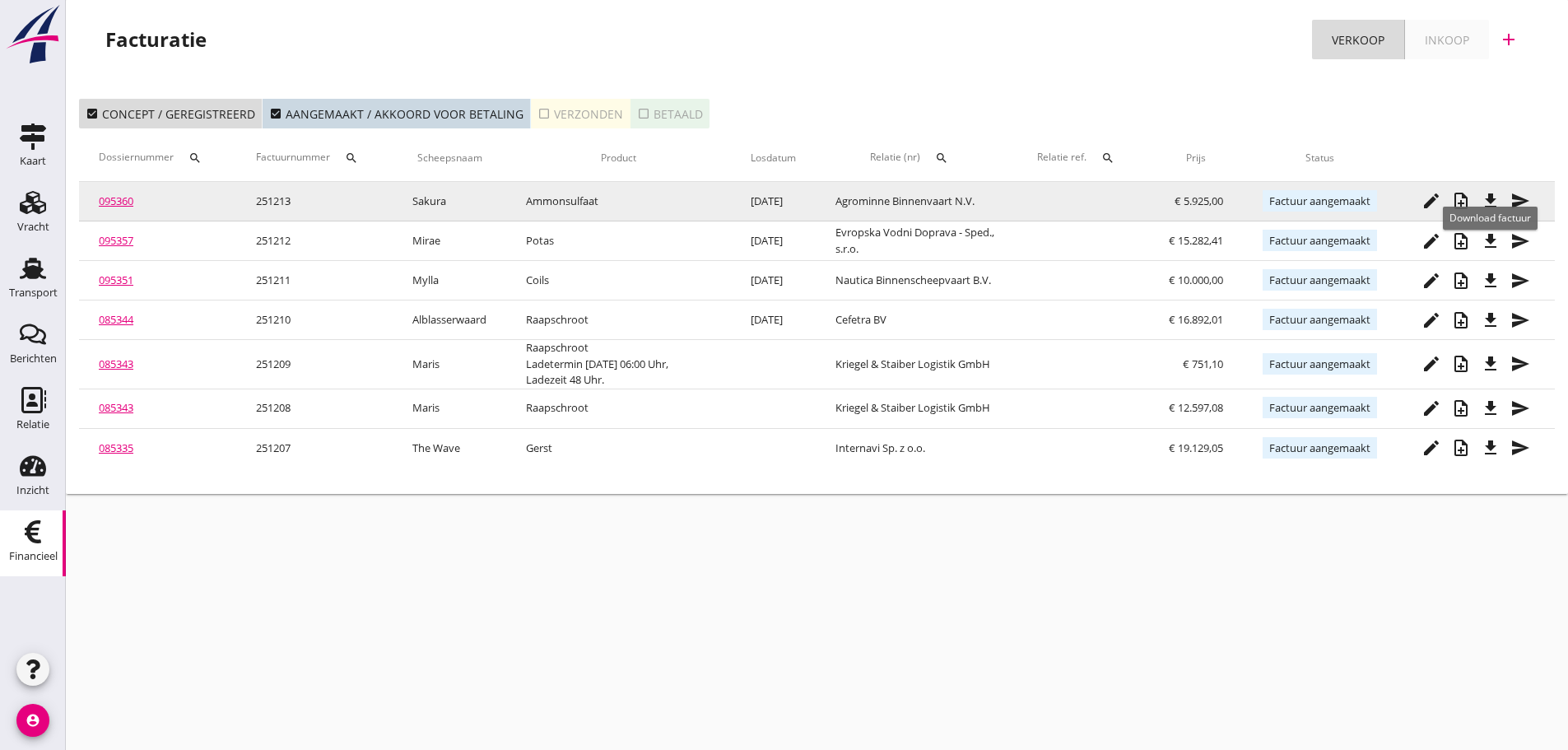
click at [1496, 209] on icon "file_download" at bounding box center [1490, 201] width 19 height 19
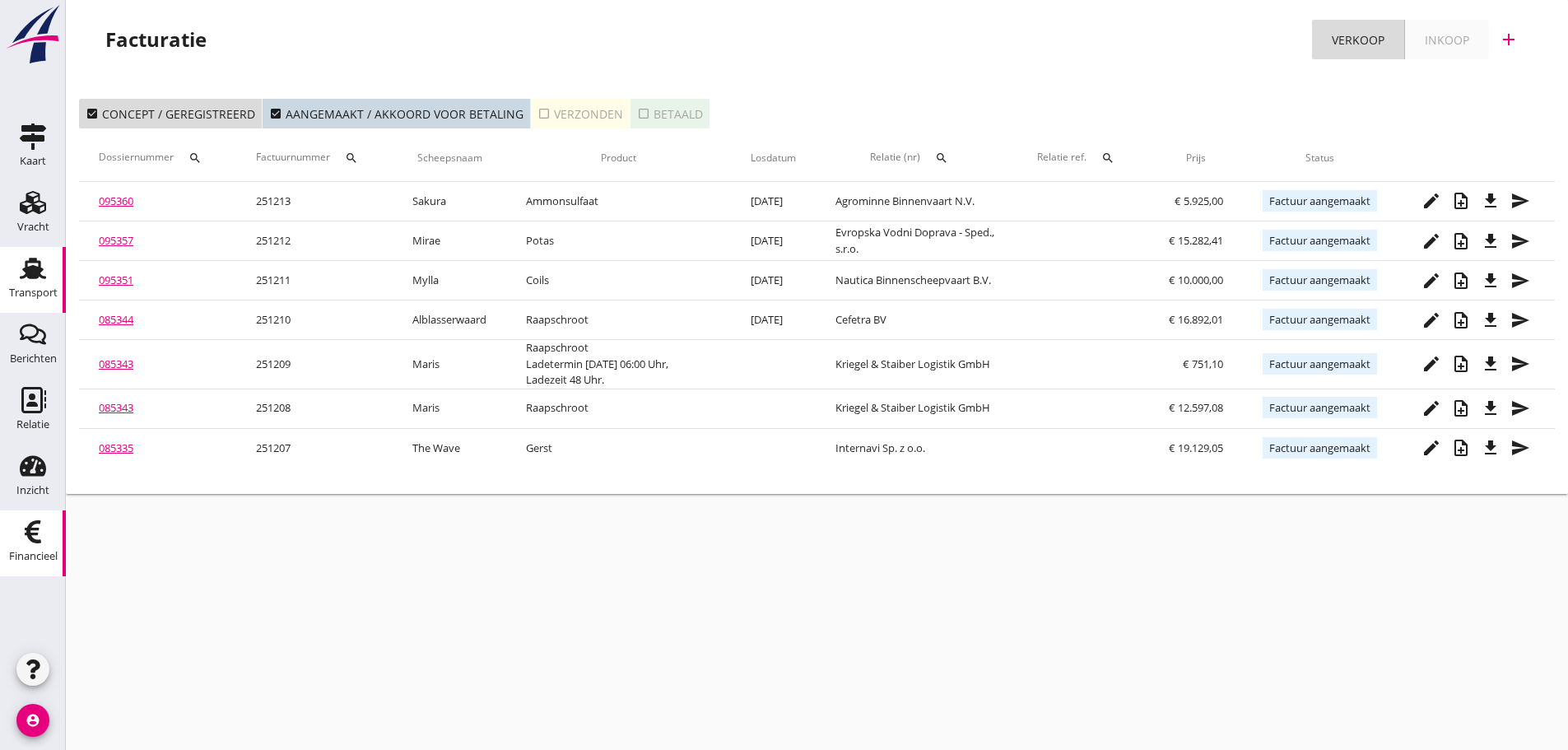
click at [53, 295] on div "Transport" at bounding box center [33, 292] width 48 height 11
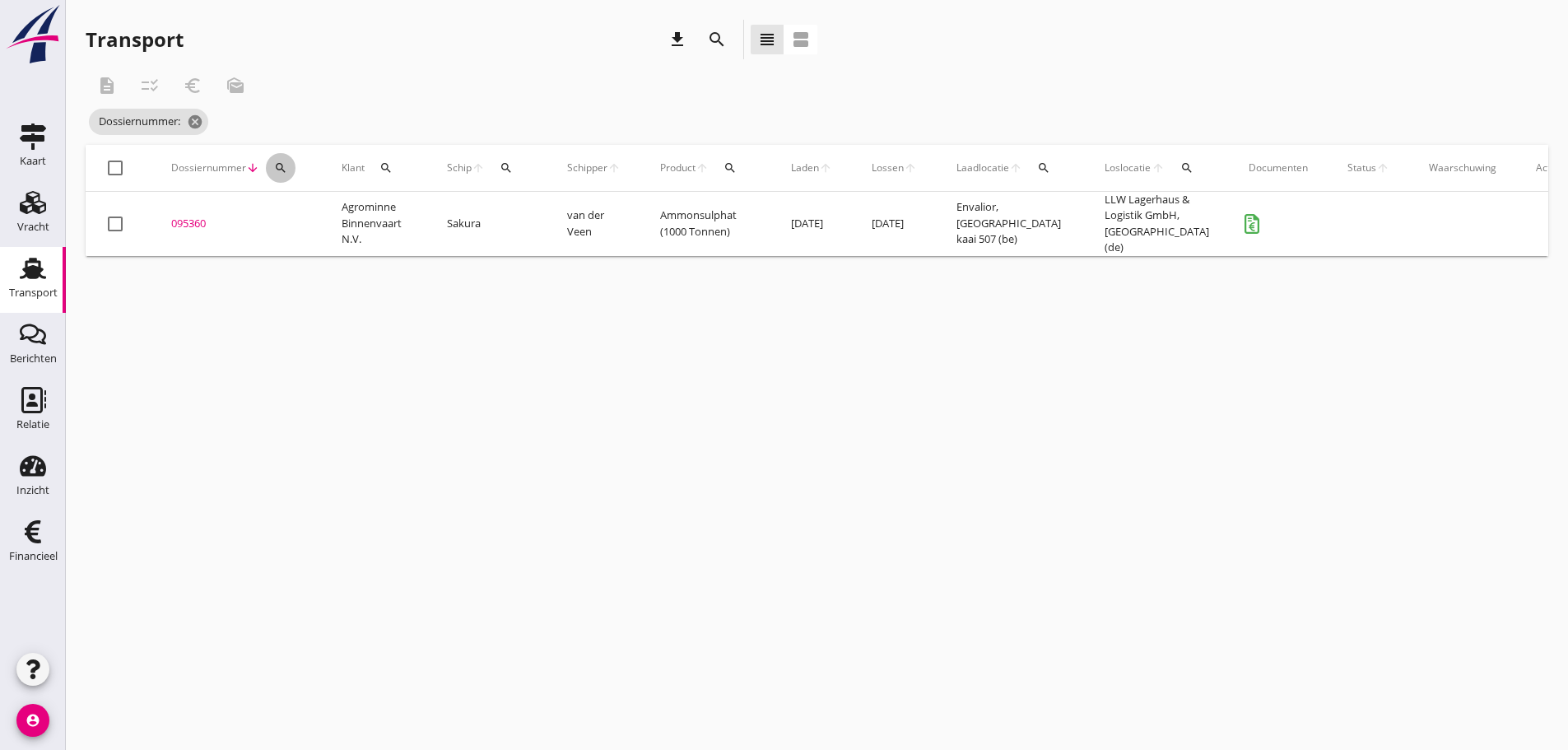
click at [284, 166] on icon "search" at bounding box center [281, 168] width 14 height 14
click at [266, 153] on button "search" at bounding box center [280, 167] width 30 height 30
click at [43, 293] on div "Transport" at bounding box center [33, 292] width 48 height 11
drag, startPoint x: 240, startPoint y: 116, endPoint x: 269, endPoint y: 146, distance: 41.7
click at [241, 117] on icon "cancel" at bounding box center [232, 122] width 16 height 16
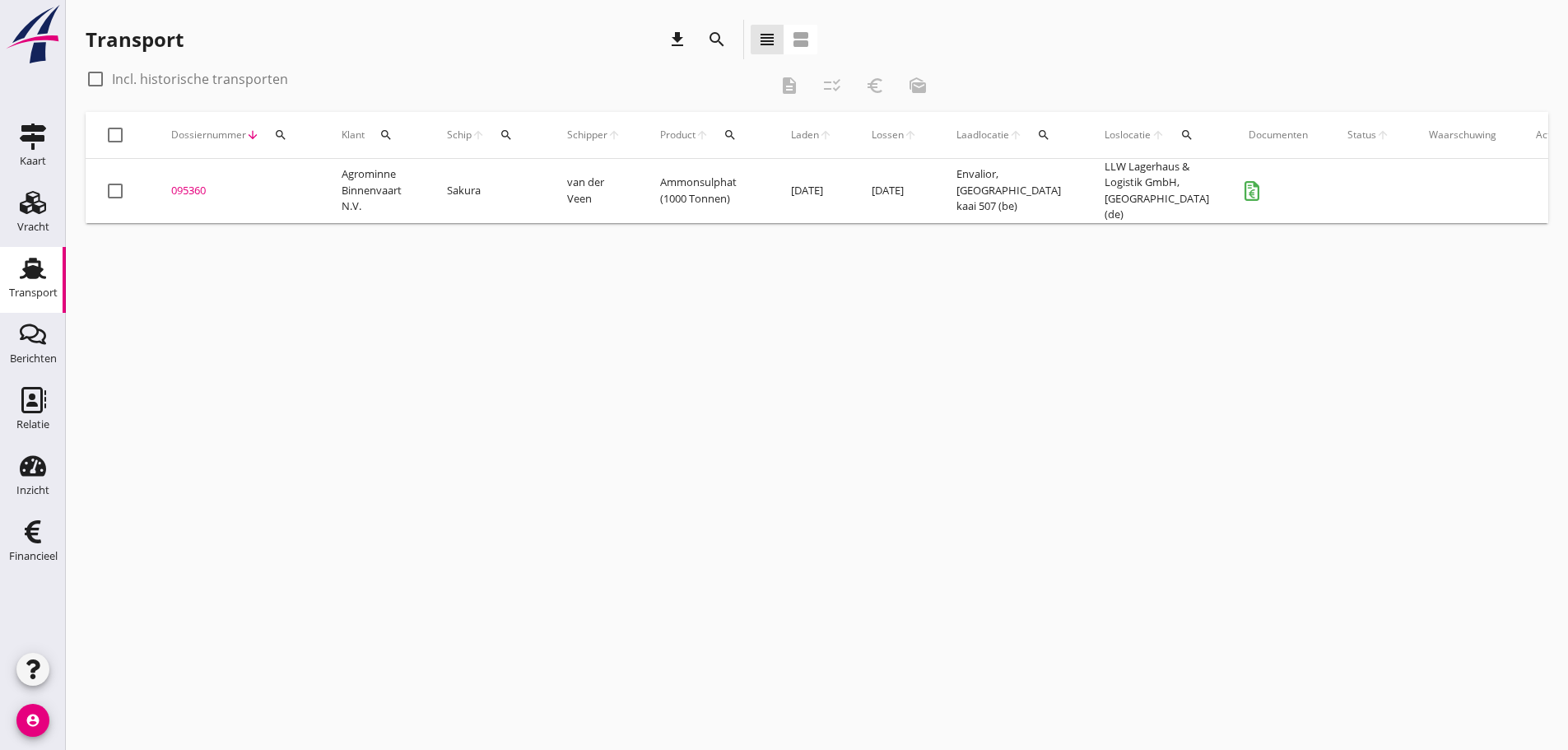
click at [286, 134] on icon "search" at bounding box center [281, 135] width 14 height 14
drag, startPoint x: 286, startPoint y: 175, endPoint x: 292, endPoint y: 191, distance: 17.1
click at [286, 182] on input "Zoeken op dossiernummer..." at bounding box center [357, 182] width 171 height 26
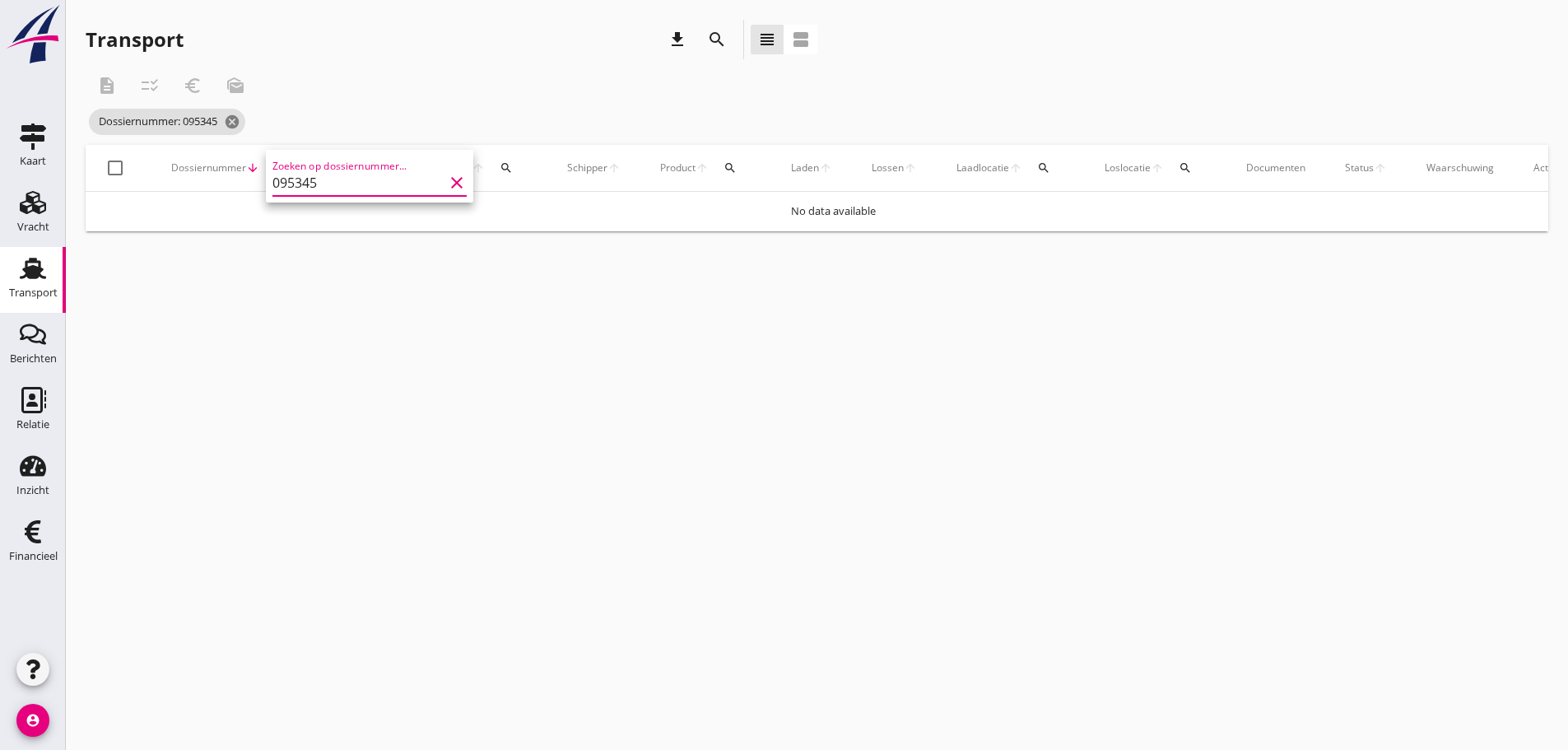
type input "095345"
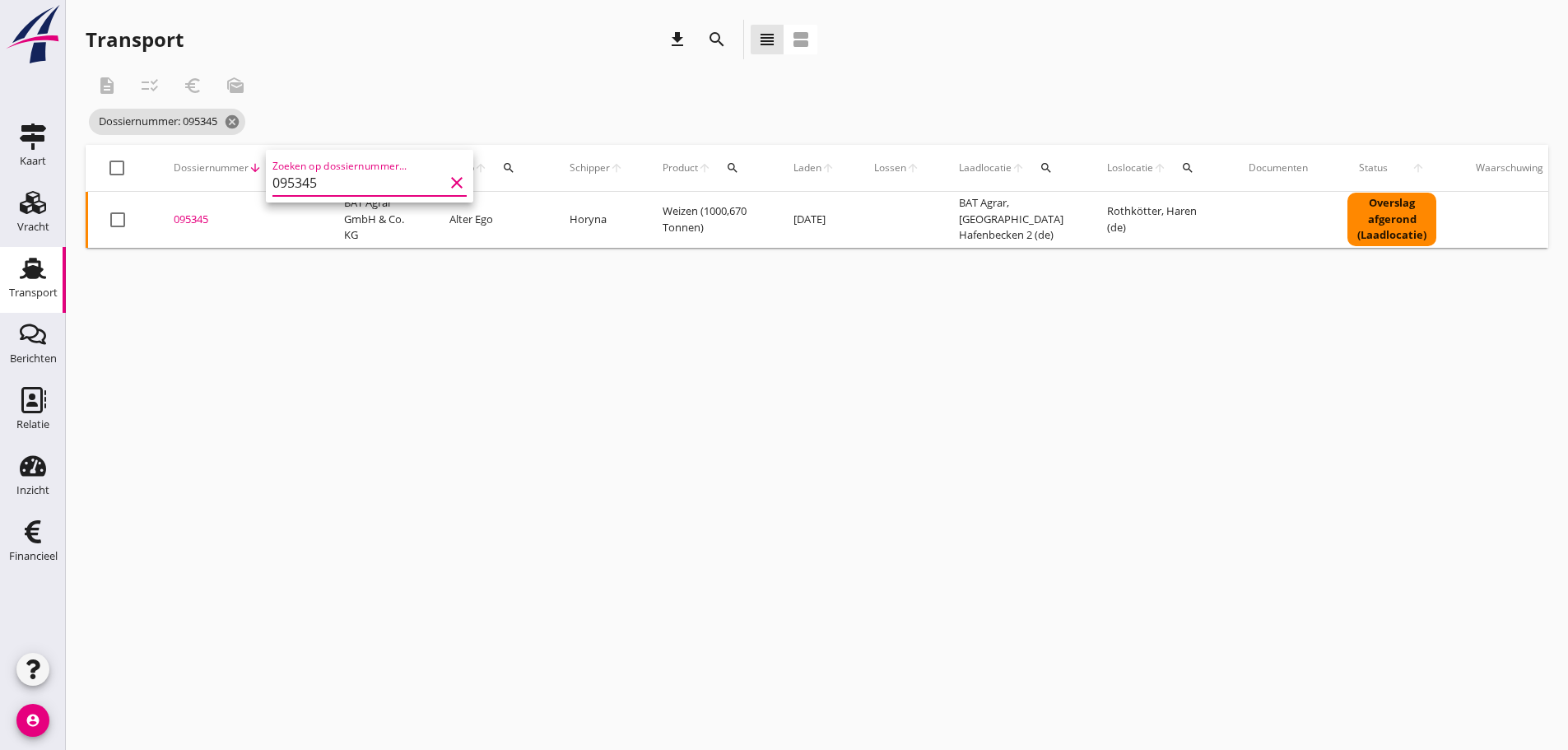
click at [208, 220] on div "095345" at bounding box center [239, 219] width 130 height 16
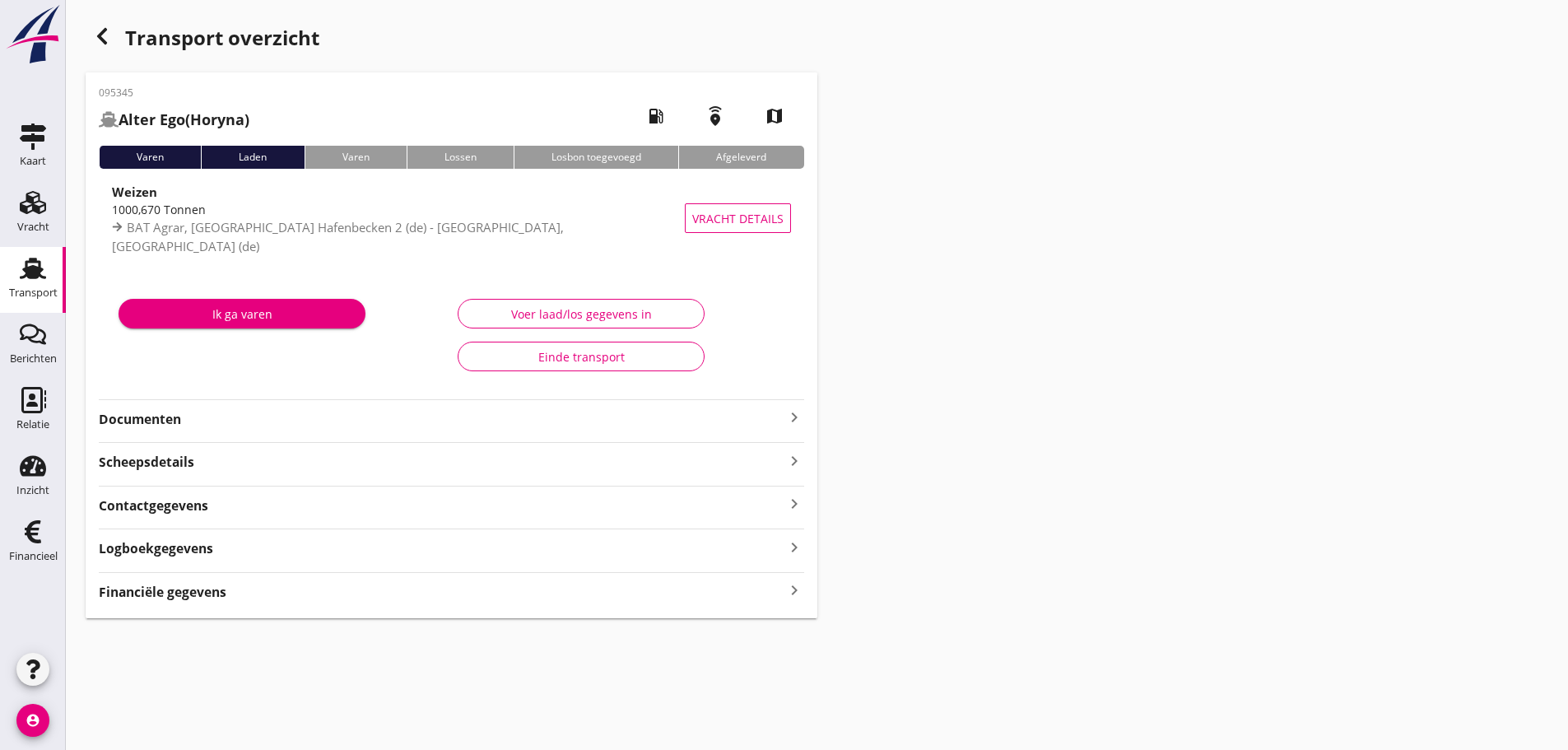
click at [238, 570] on div "095345 Alter Ego ([PERSON_NAME]) local_gas_station emergency_share map Varen La…" at bounding box center [451, 345] width 731 height 546
click at [216, 587] on strong "Financiële gegevens" at bounding box center [162, 592] width 128 height 19
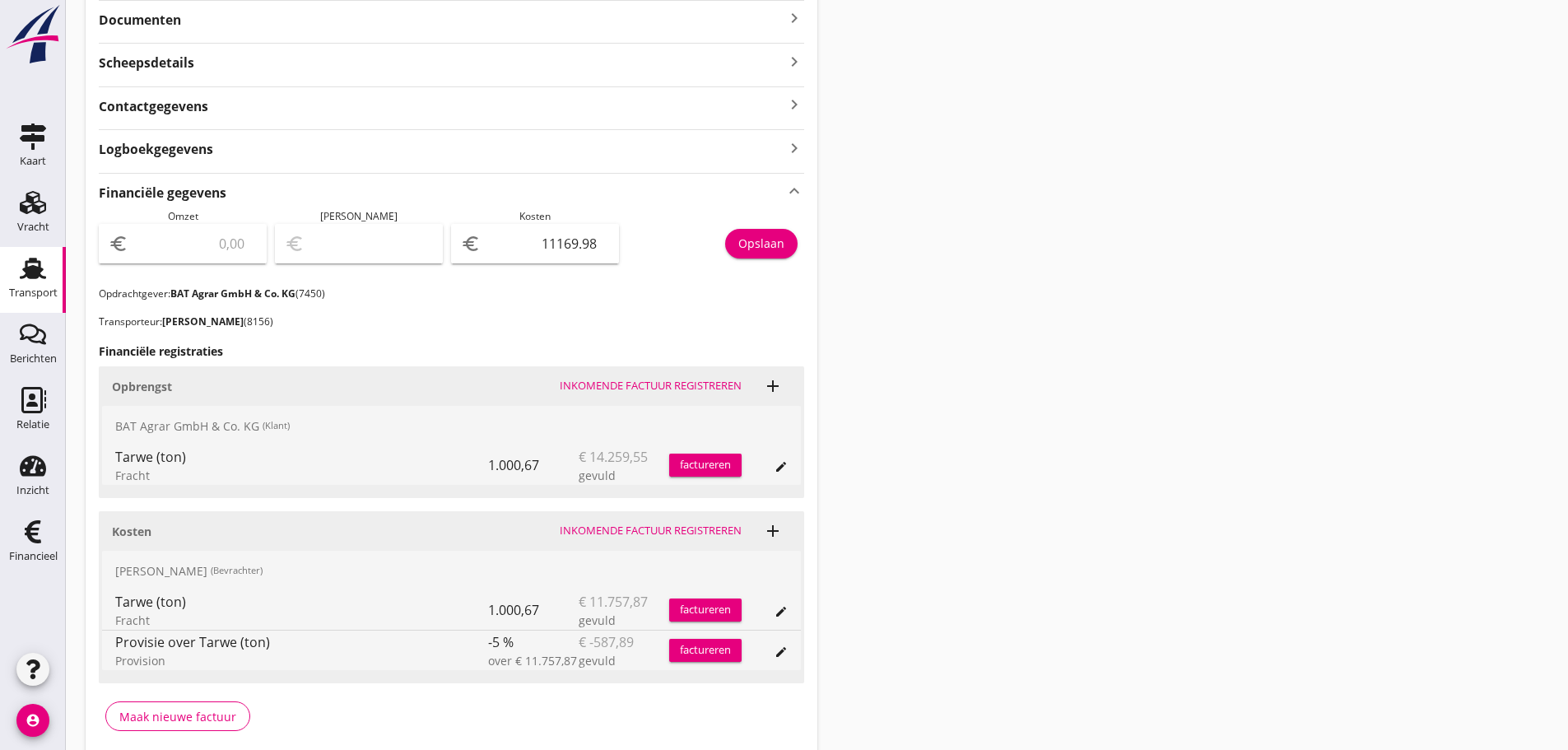
scroll to position [470, 0]
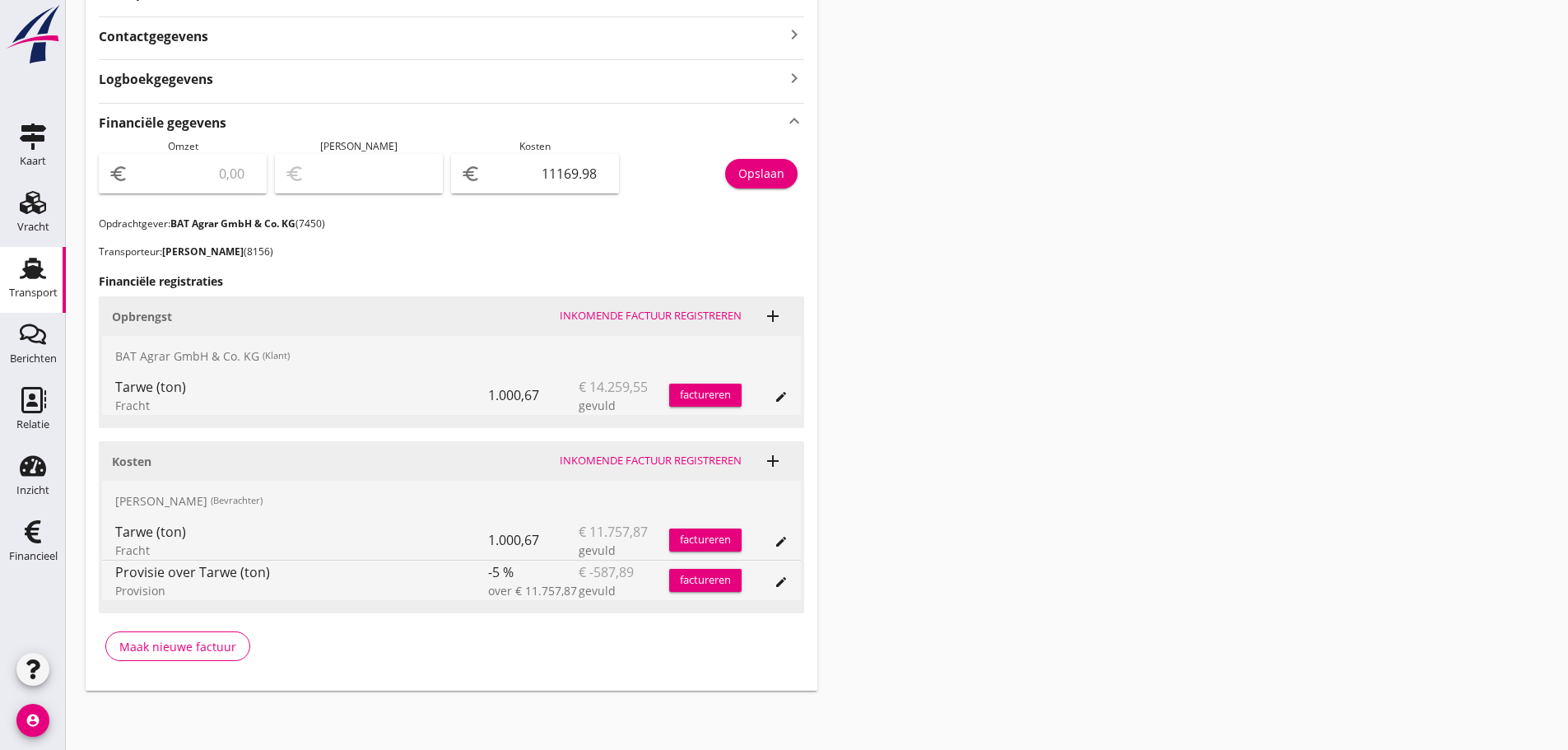
click at [714, 388] on div "factureren" at bounding box center [704, 394] width 72 height 16
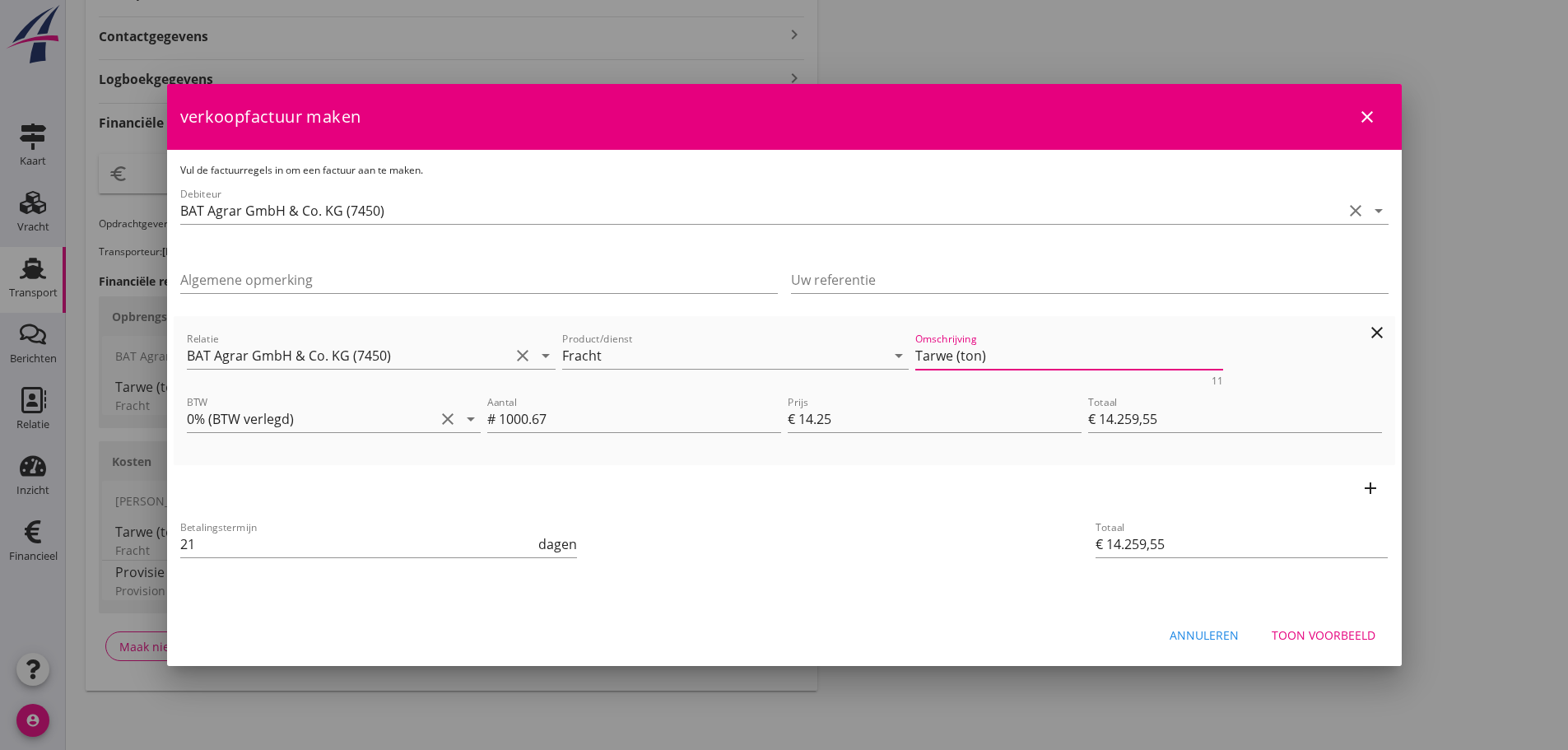
drag, startPoint x: 996, startPoint y: 365, endPoint x: 470, endPoint y: 391, distance: 526.6
click at [449, 381] on div "Relatie BAT Agrar GmbH & Co. KG (7450) clear arrow_drop_down Product/dienst Fra…" at bounding box center [784, 358] width 1202 height 64
click at [1346, 635] on div "Toon voorbeeld" at bounding box center [1323, 635] width 103 height 17
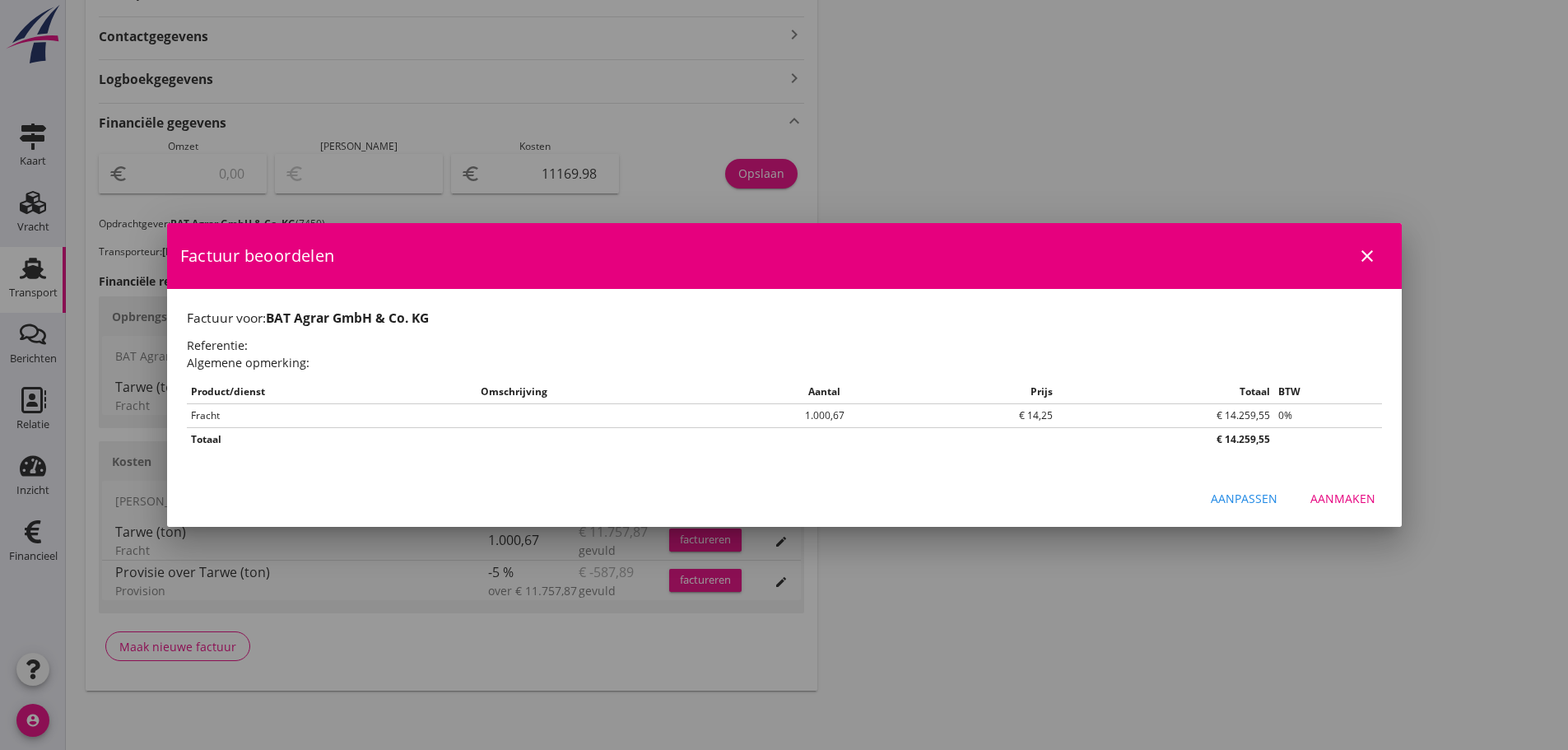
click at [1354, 491] on div "Aanmaken" at bounding box center [1342, 499] width 65 height 17
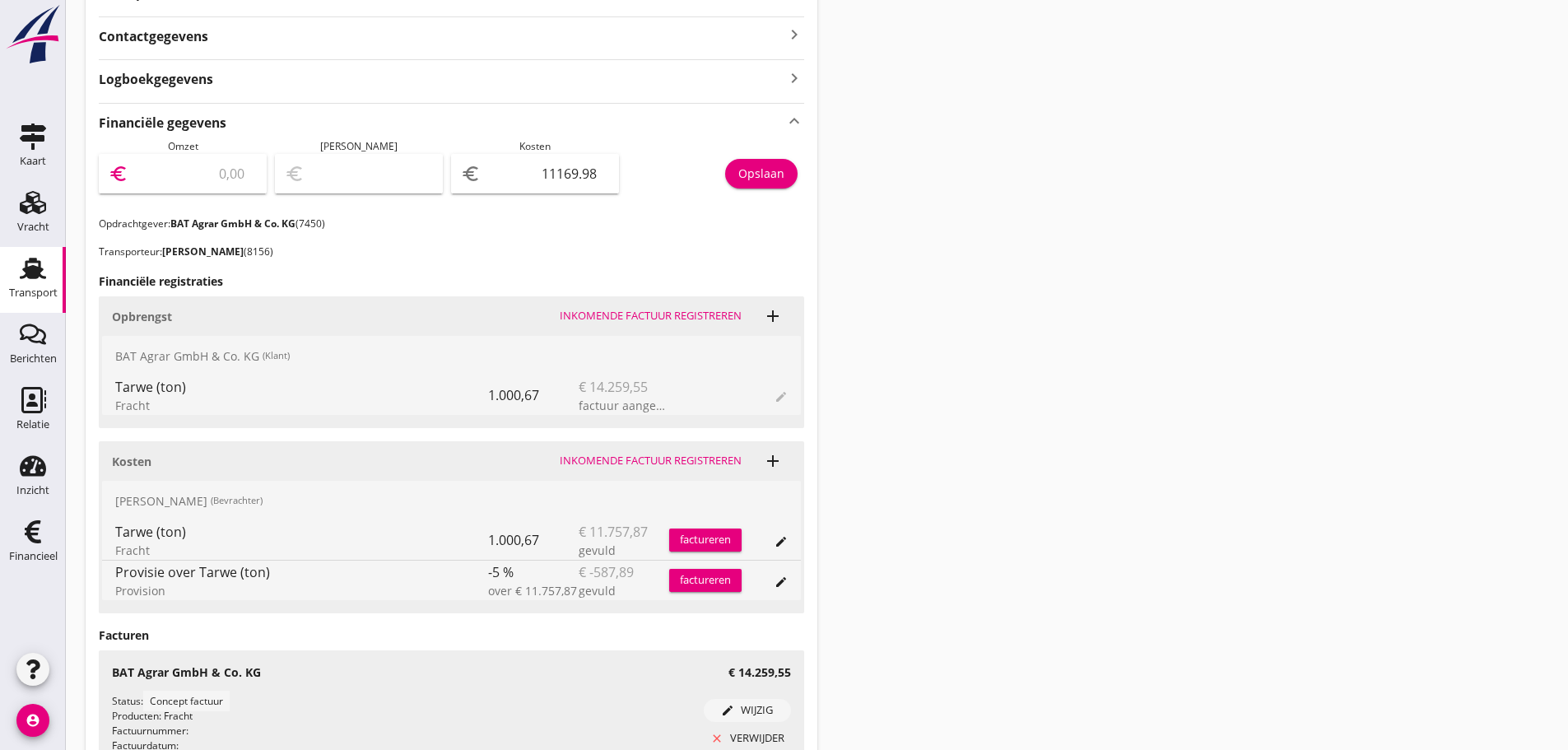
click at [203, 169] on input "number" at bounding box center [193, 173] width 125 height 26
type input "1"
type input "-11168.98"
type input "14"
type input "-11155.98"
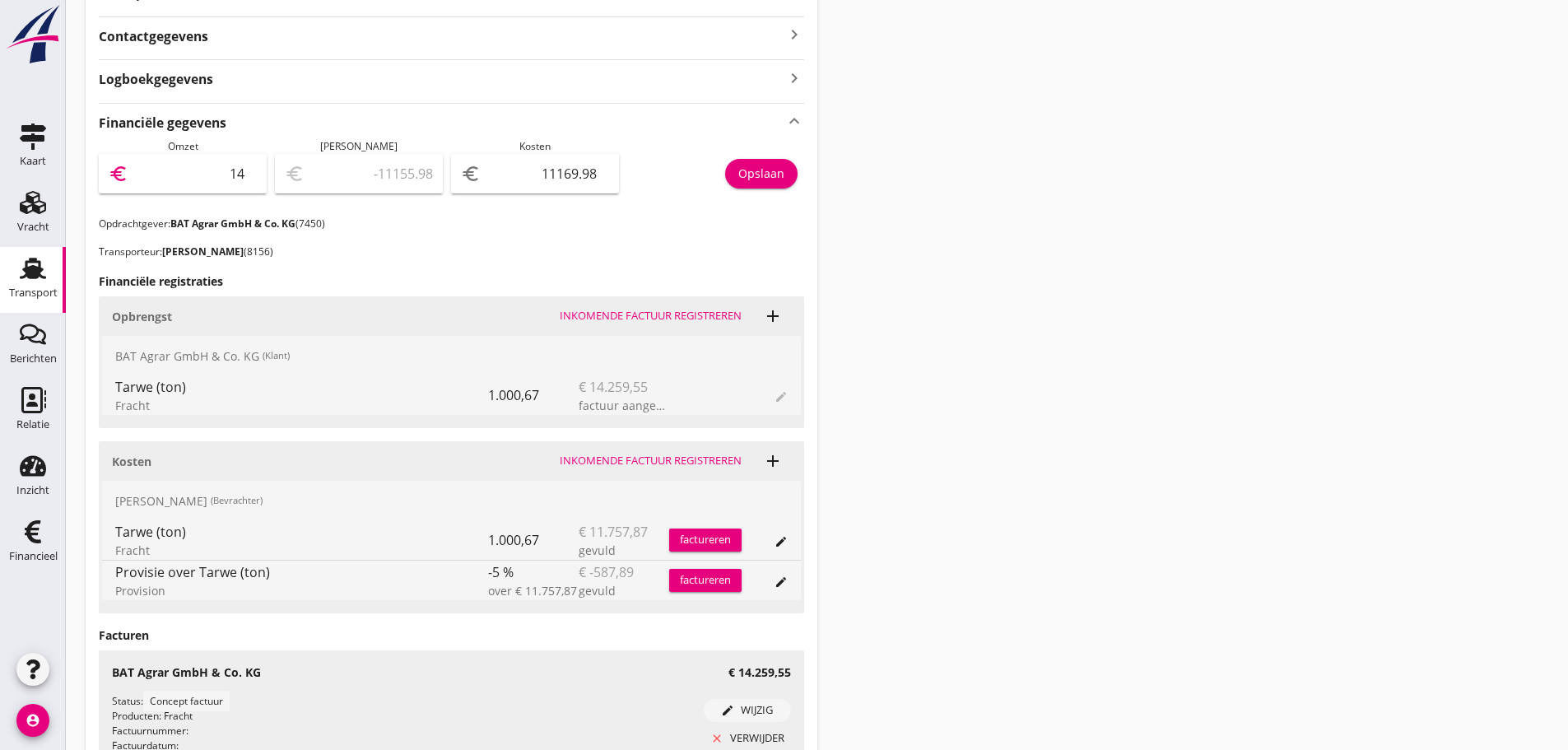
type input "142"
type input "-11027.98"
type input "1425"
type input "-9744.98"
type input "14259"
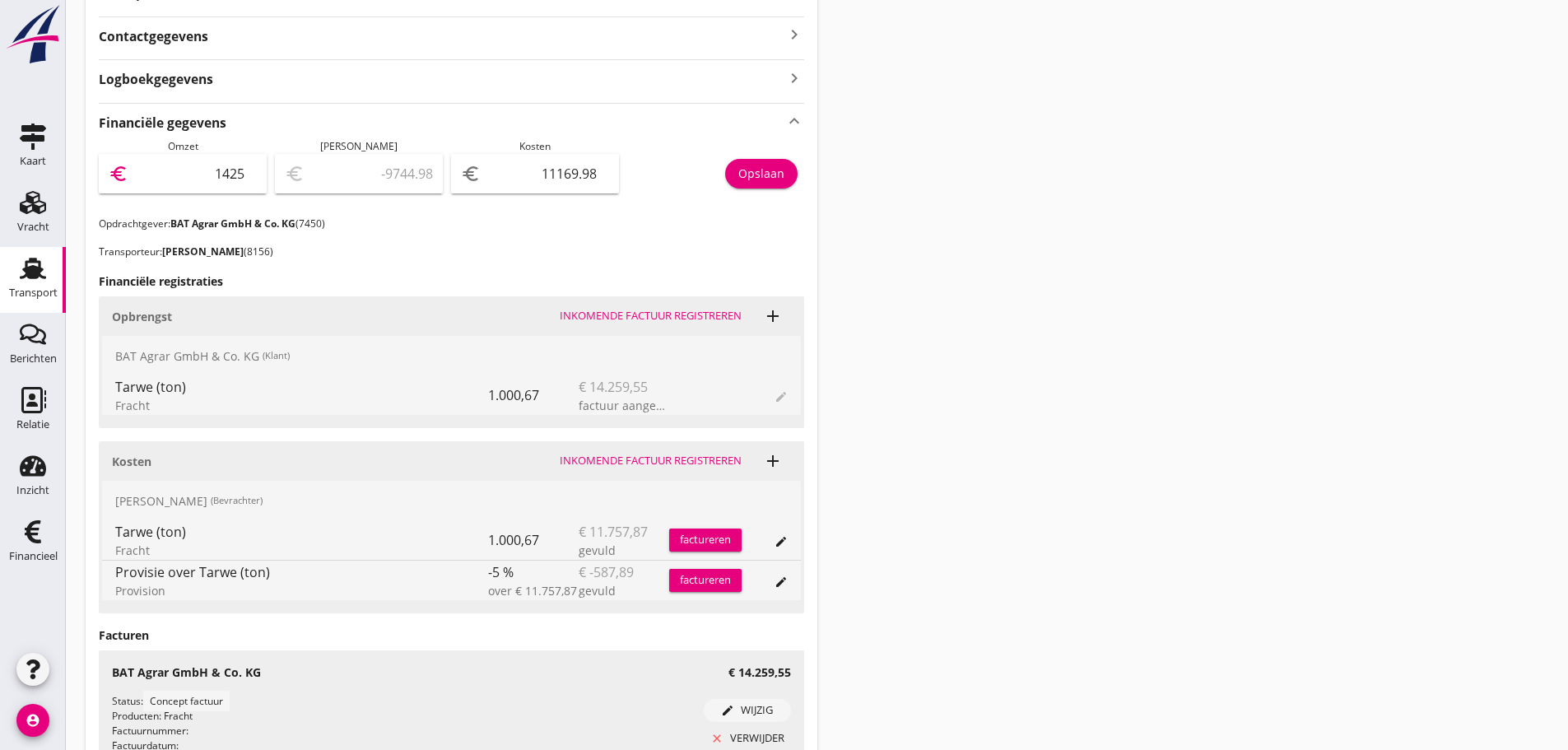
type input "3089.02"
type input "14259.5"
type input "3089.52"
type input "14259.55"
type input "3089.57"
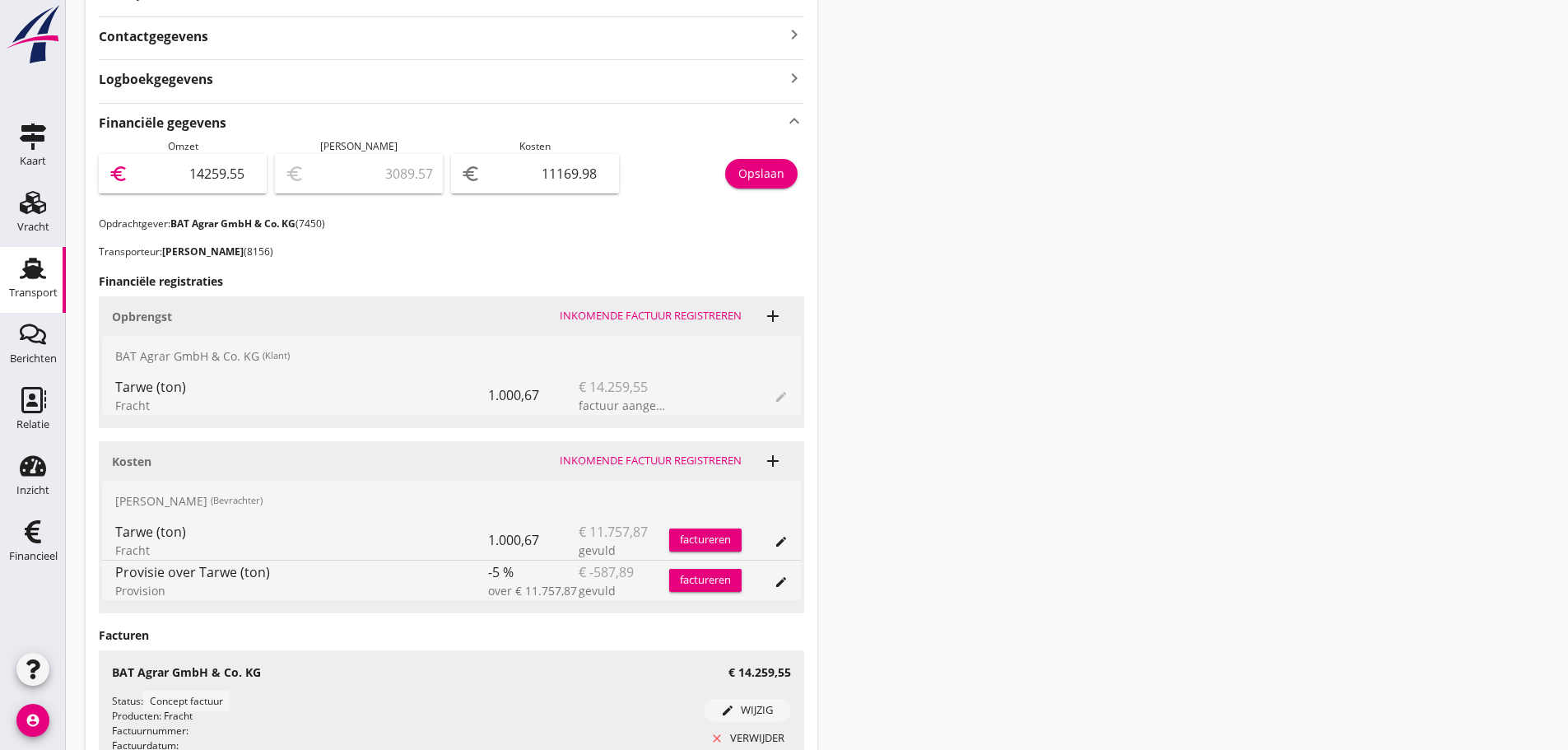
type input "14259.55"
click at [774, 178] on div "Opslaan" at bounding box center [761, 173] width 46 height 17
click at [47, 544] on link "Financieel Financieel" at bounding box center [33, 543] width 66 height 66
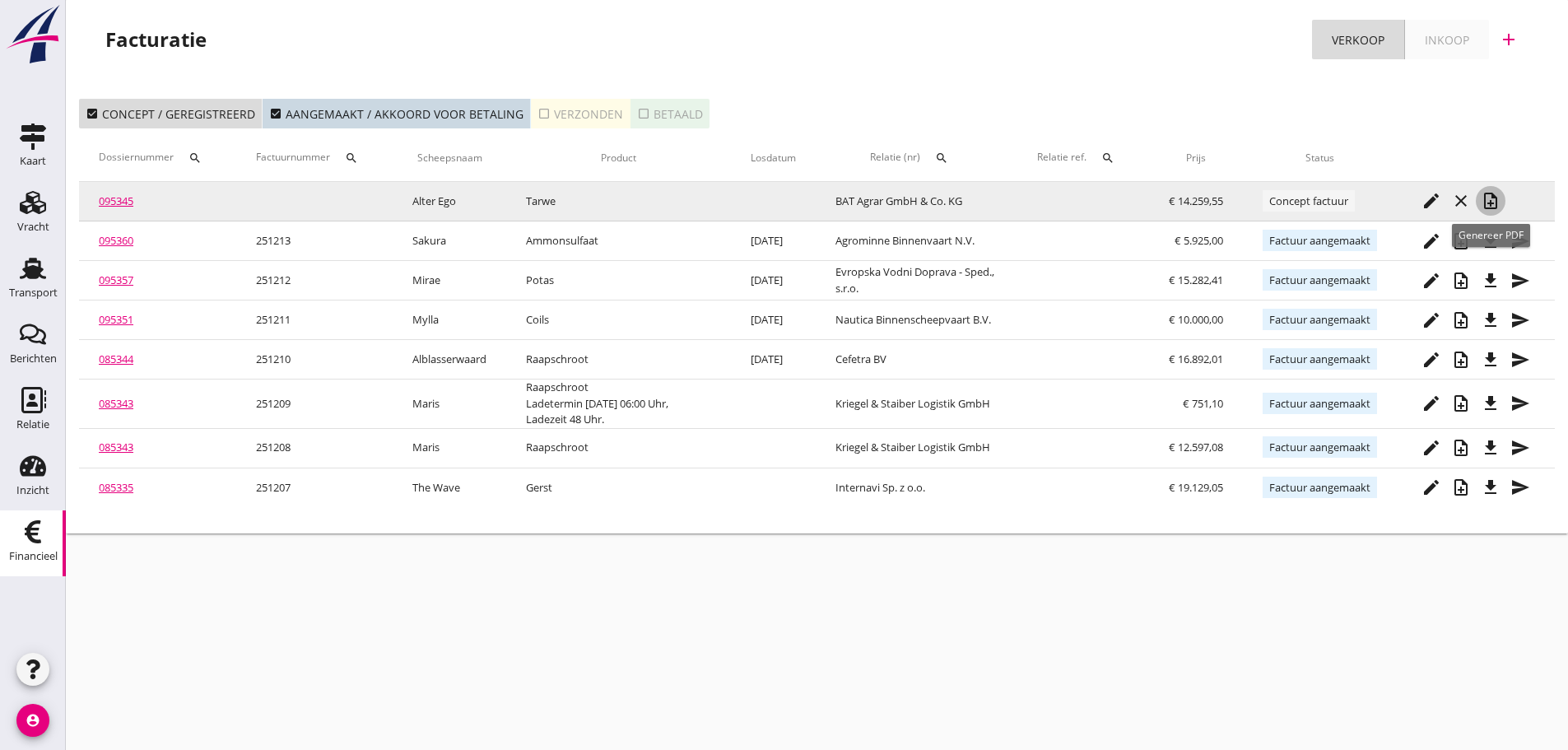
click at [1493, 208] on icon "note_add" at bounding box center [1490, 201] width 19 height 19
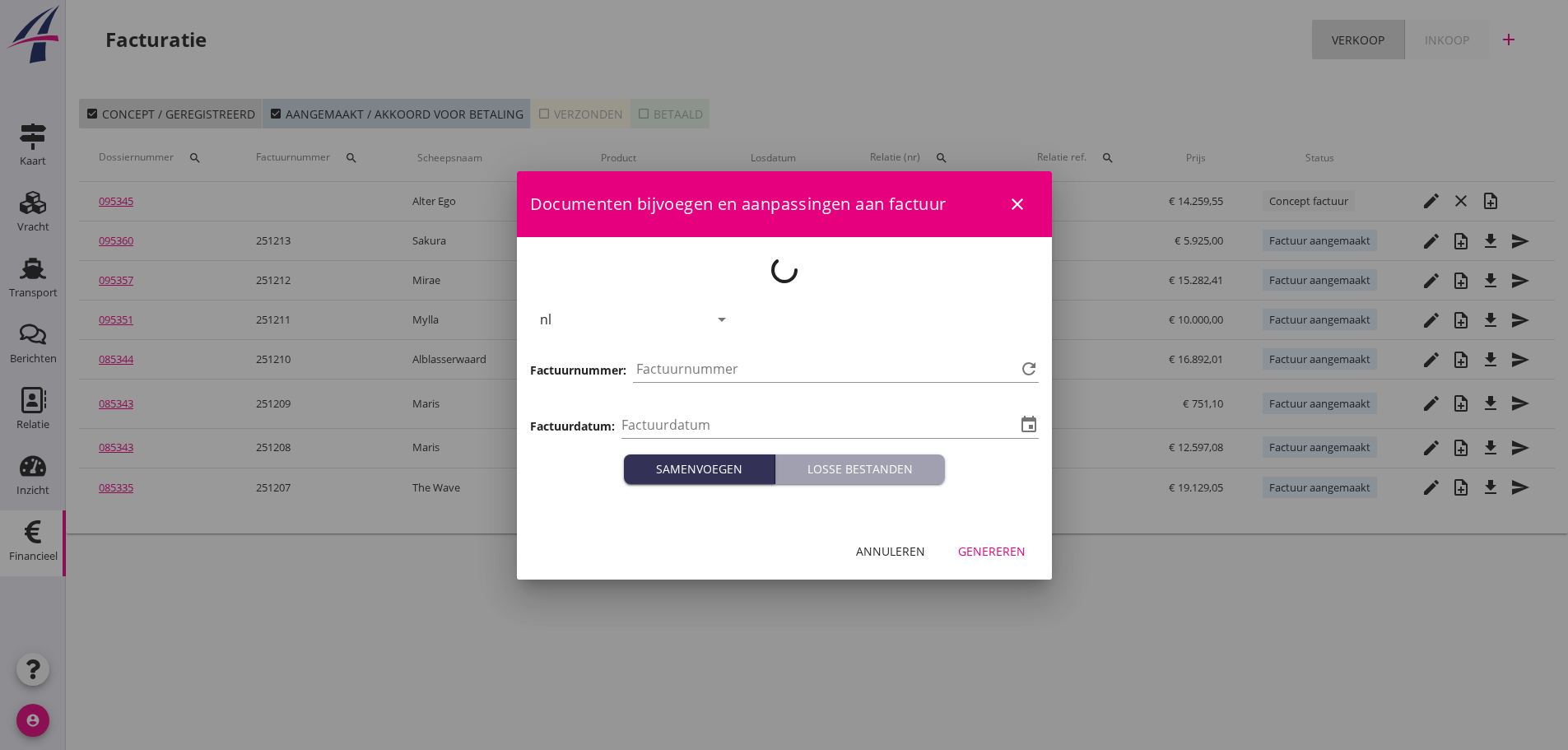
type input "[DATE]"
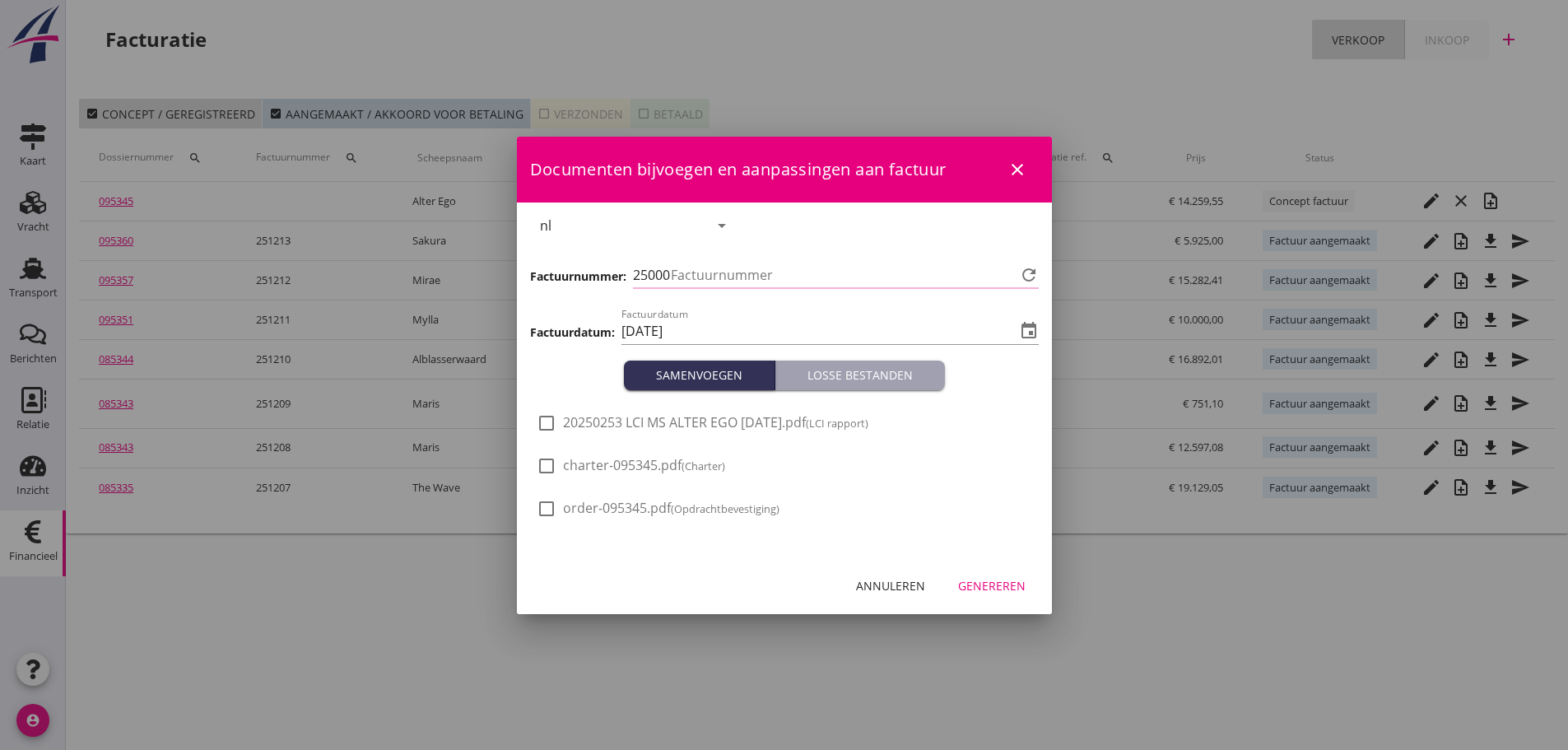
type input "1214"
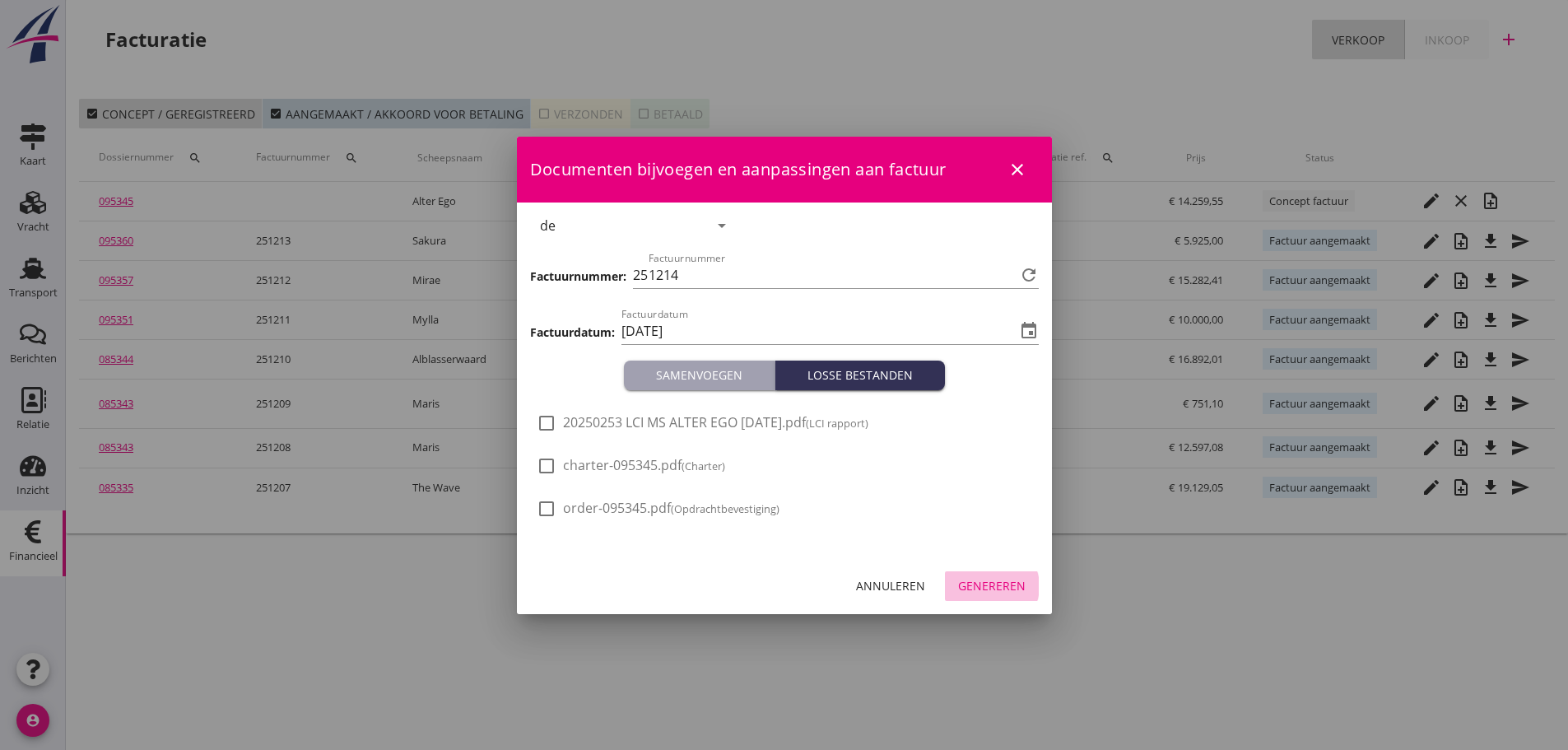
click at [989, 587] on div "Genereren" at bounding box center [991, 586] width 68 height 17
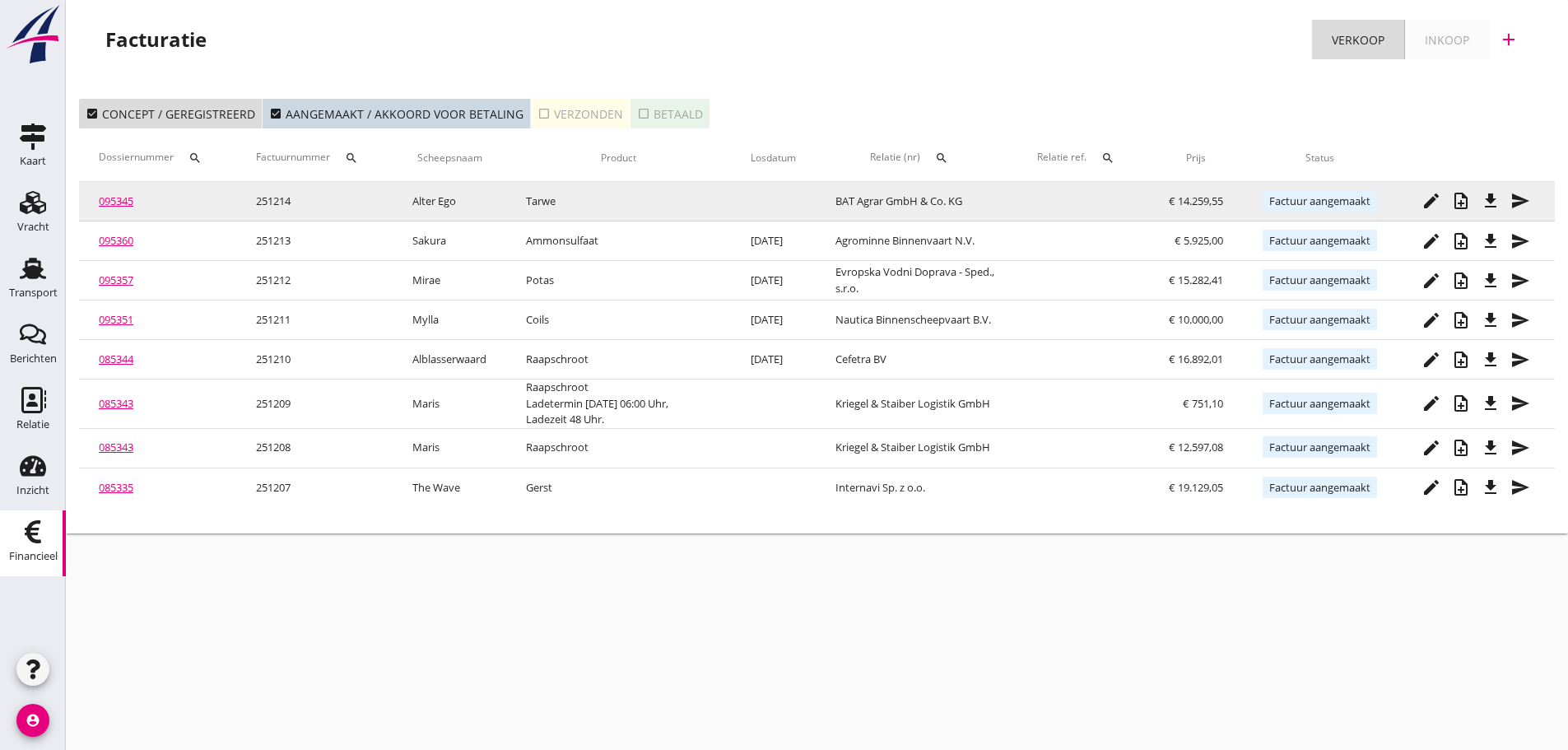
click at [1501, 206] on div "file_download" at bounding box center [1490, 201] width 30 height 19
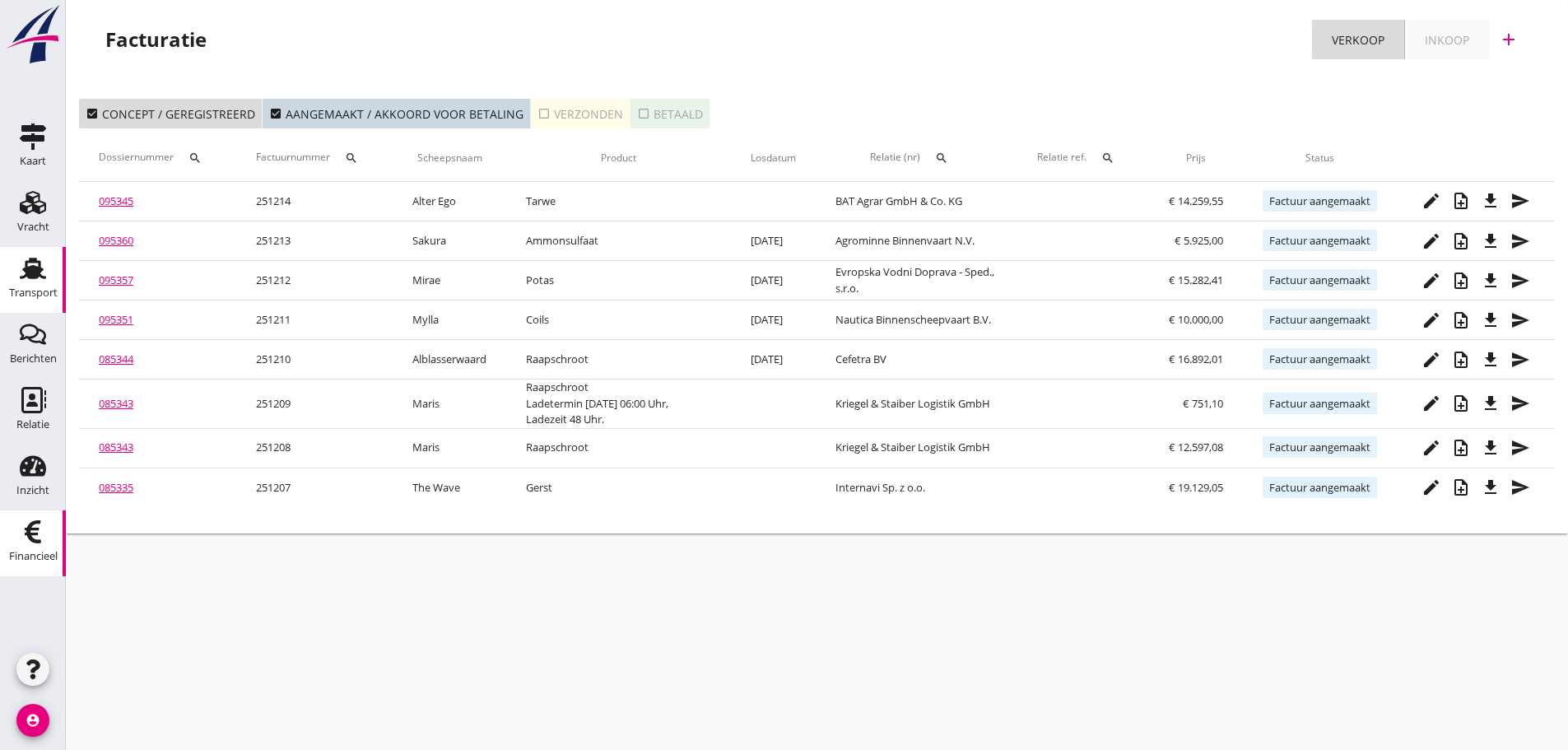
click at [41, 268] on use at bounding box center [32, 269] width 26 height 21
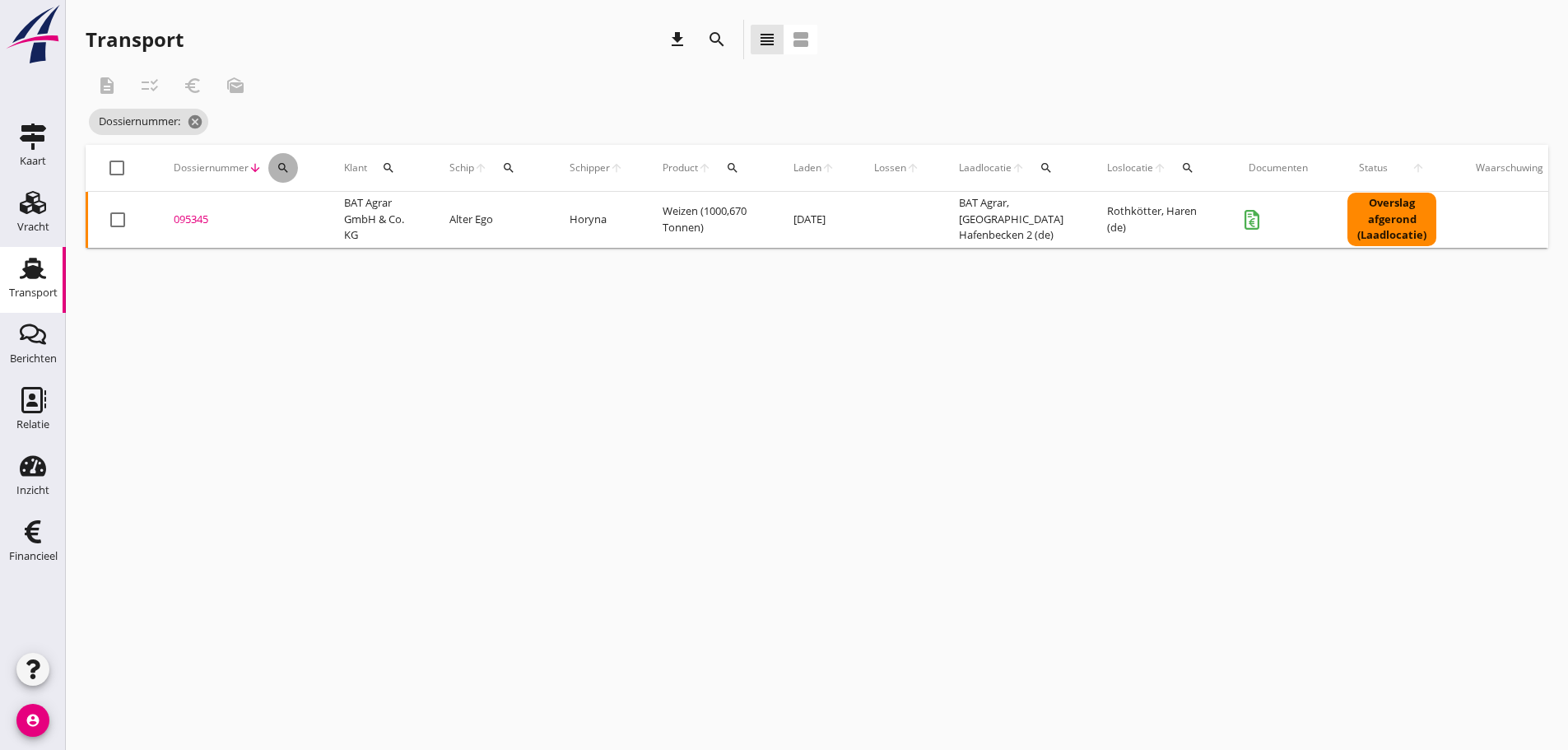
drag, startPoint x: 281, startPoint y: 169, endPoint x: 290, endPoint y: 199, distance: 31.3
click at [282, 170] on icon "search" at bounding box center [283, 168] width 14 height 14
drag, startPoint x: 291, startPoint y: 206, endPoint x: 301, endPoint y: 214, distance: 12.8
click at [304, 216] on input "Zoeken op dossiernummer..." at bounding box center [359, 216] width 171 height 26
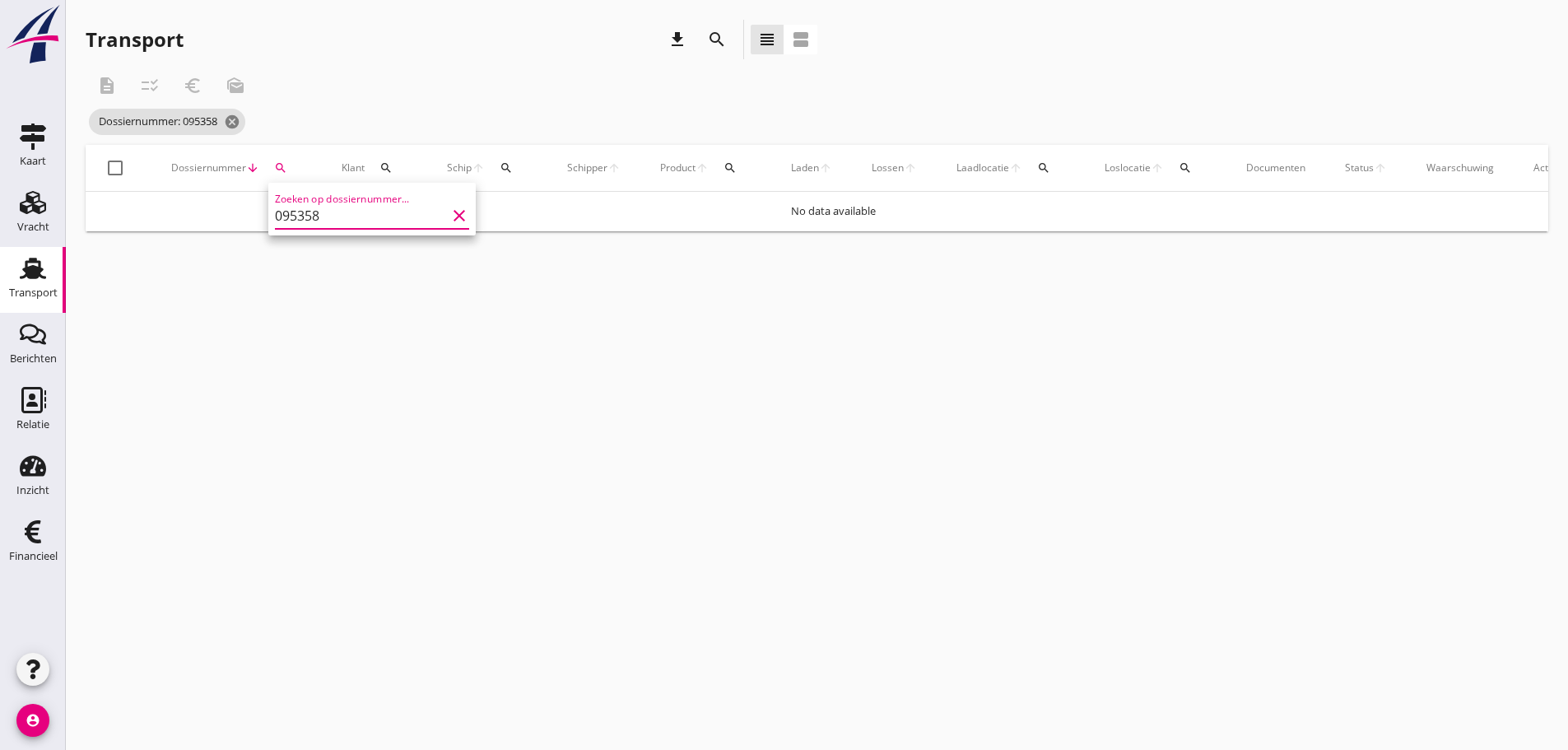
type input "095358"
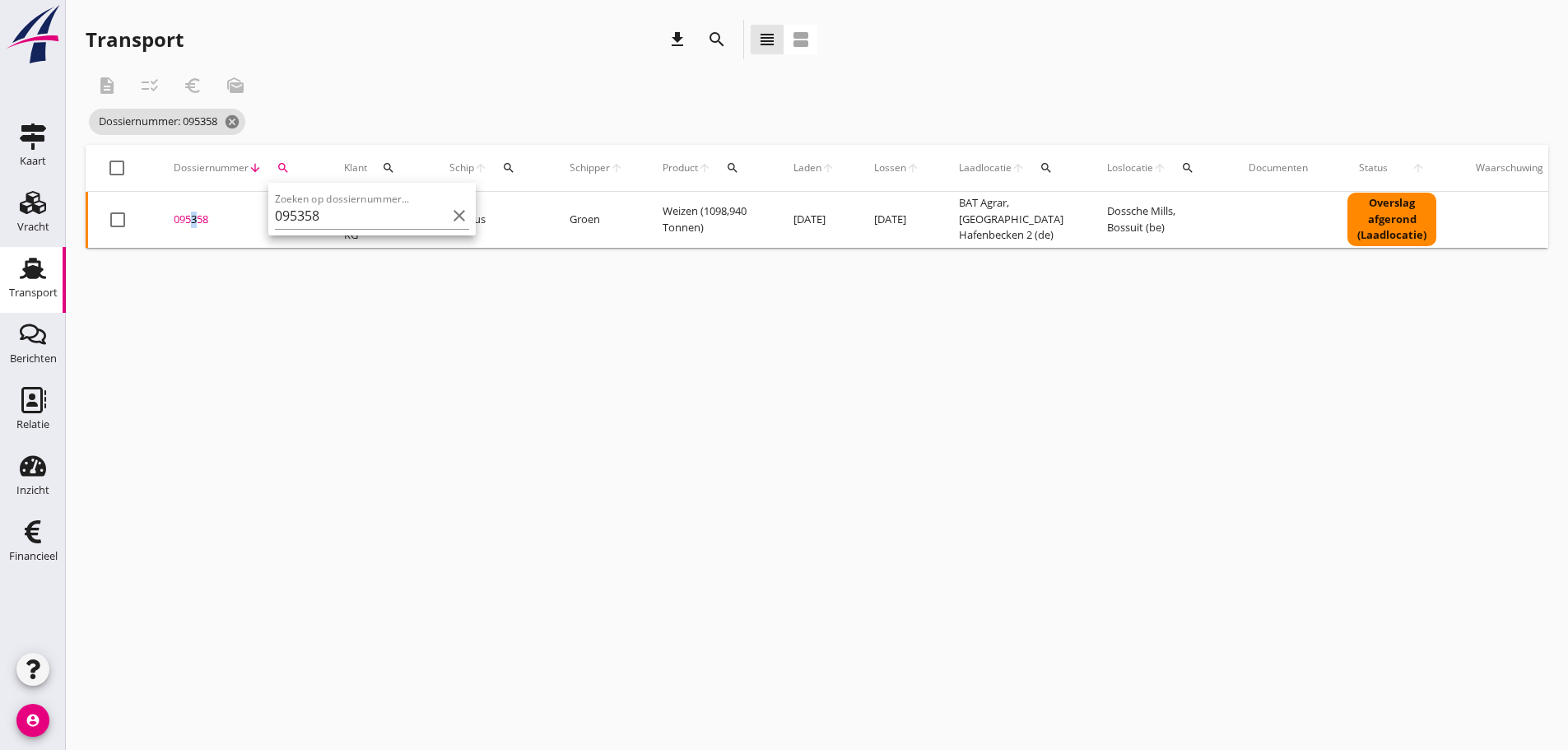
drag, startPoint x: 187, startPoint y: 225, endPoint x: 191, endPoint y: 205, distance: 20.4
click at [191, 205] on td "095358 upload_file Drop hier uw bestand om het aan het dossier toe te voegen" at bounding box center [239, 219] width 170 height 56
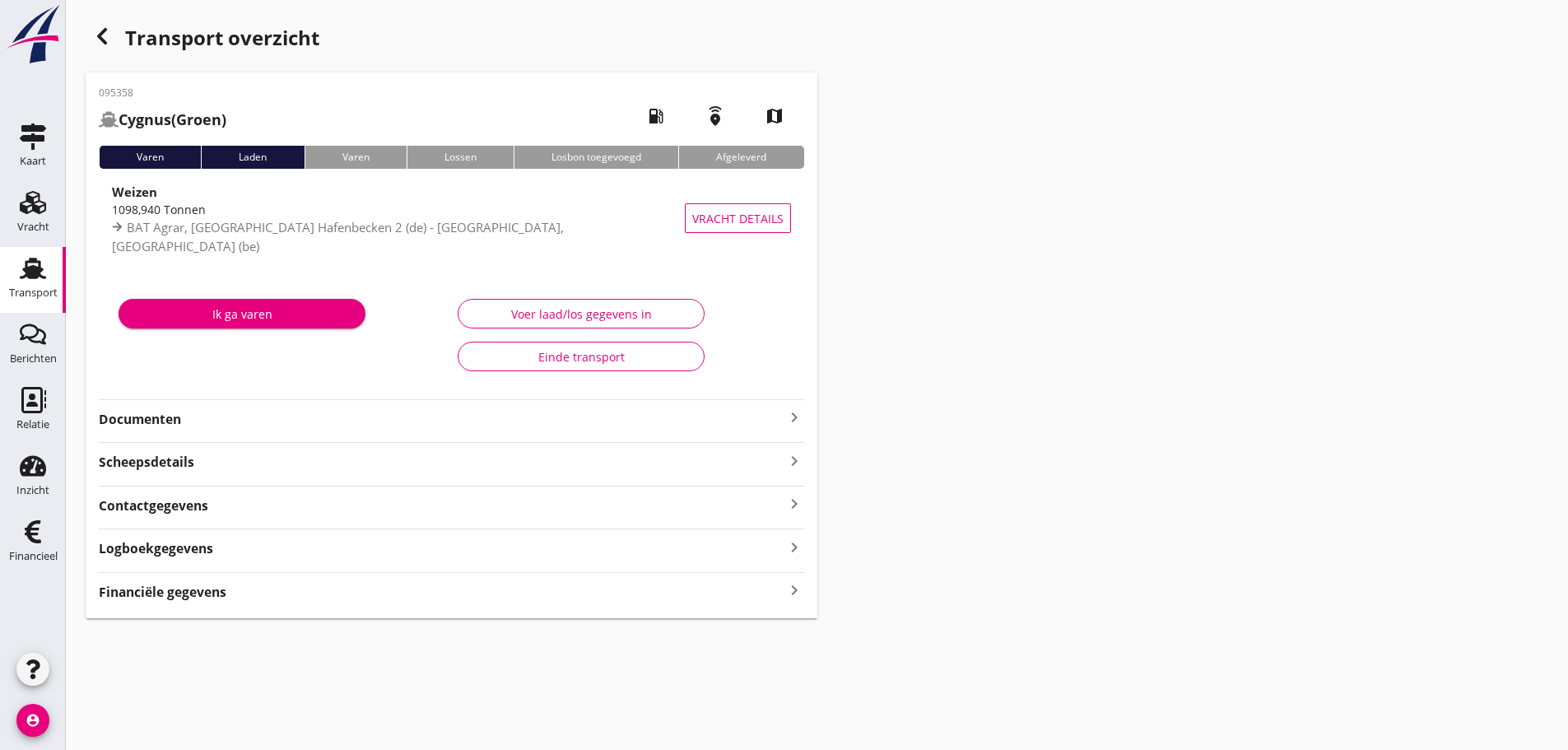
click at [799, 586] on icon "keyboard_arrow_right" at bounding box center [794, 591] width 19 height 22
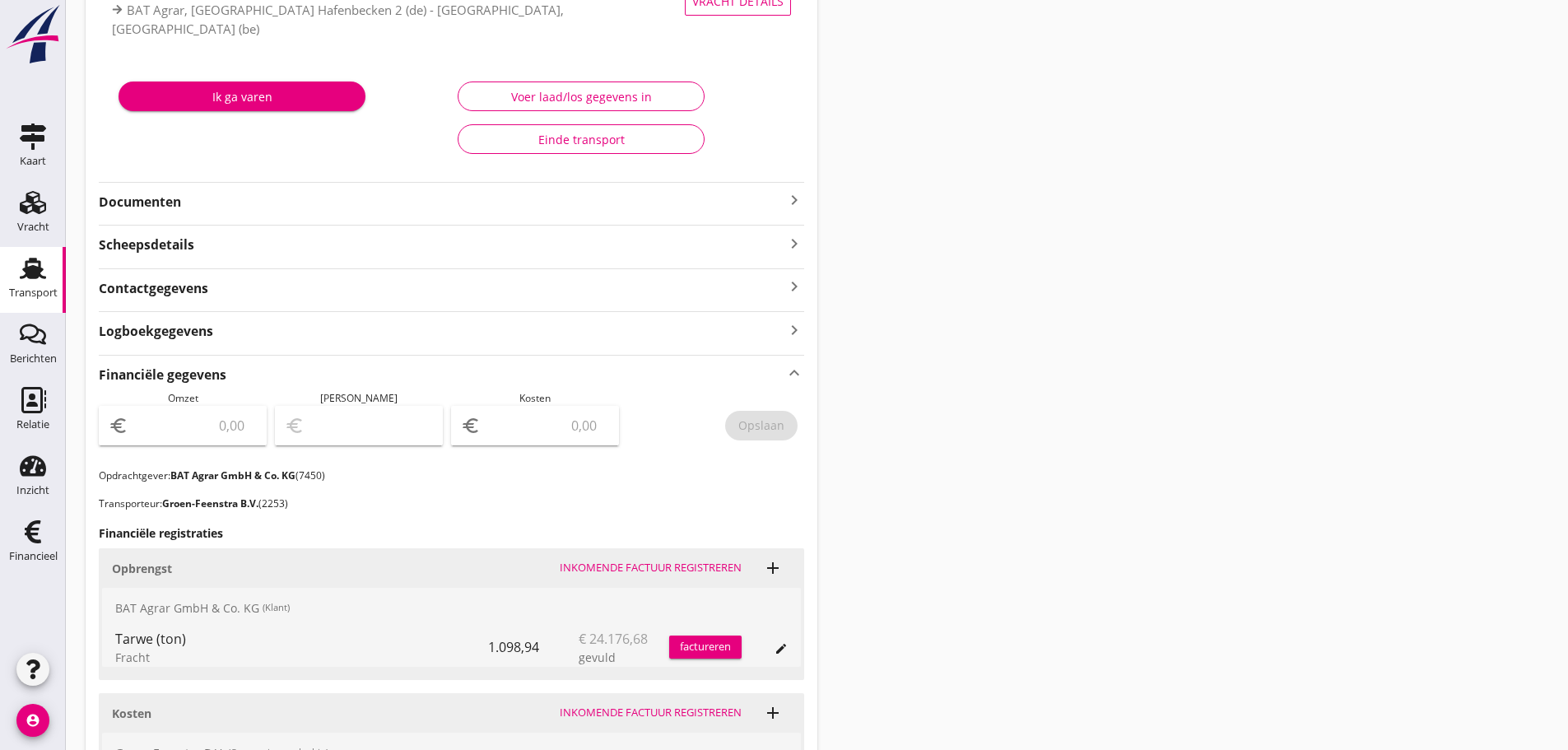
scroll to position [412, 0]
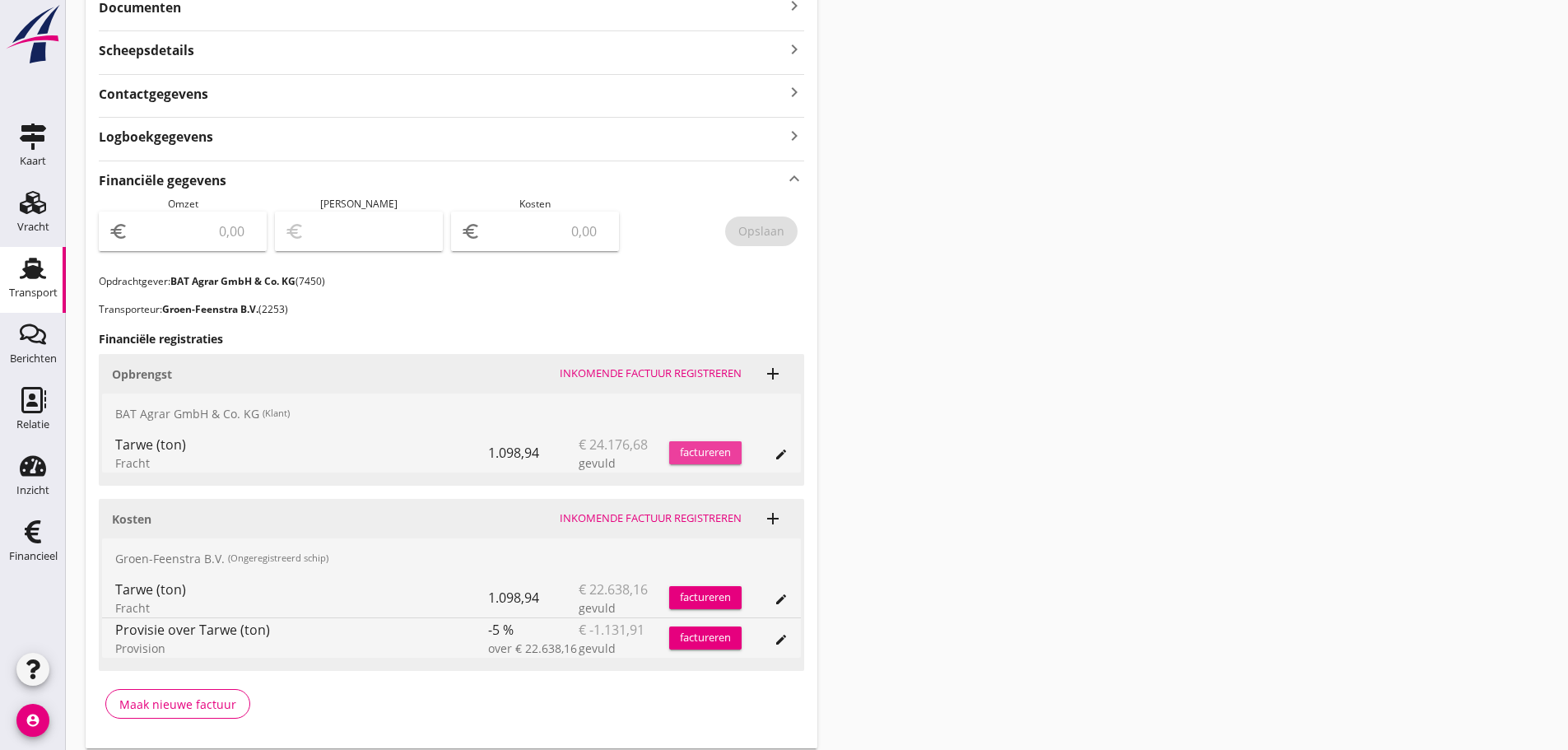
click at [684, 445] on div "factureren" at bounding box center [704, 452] width 72 height 16
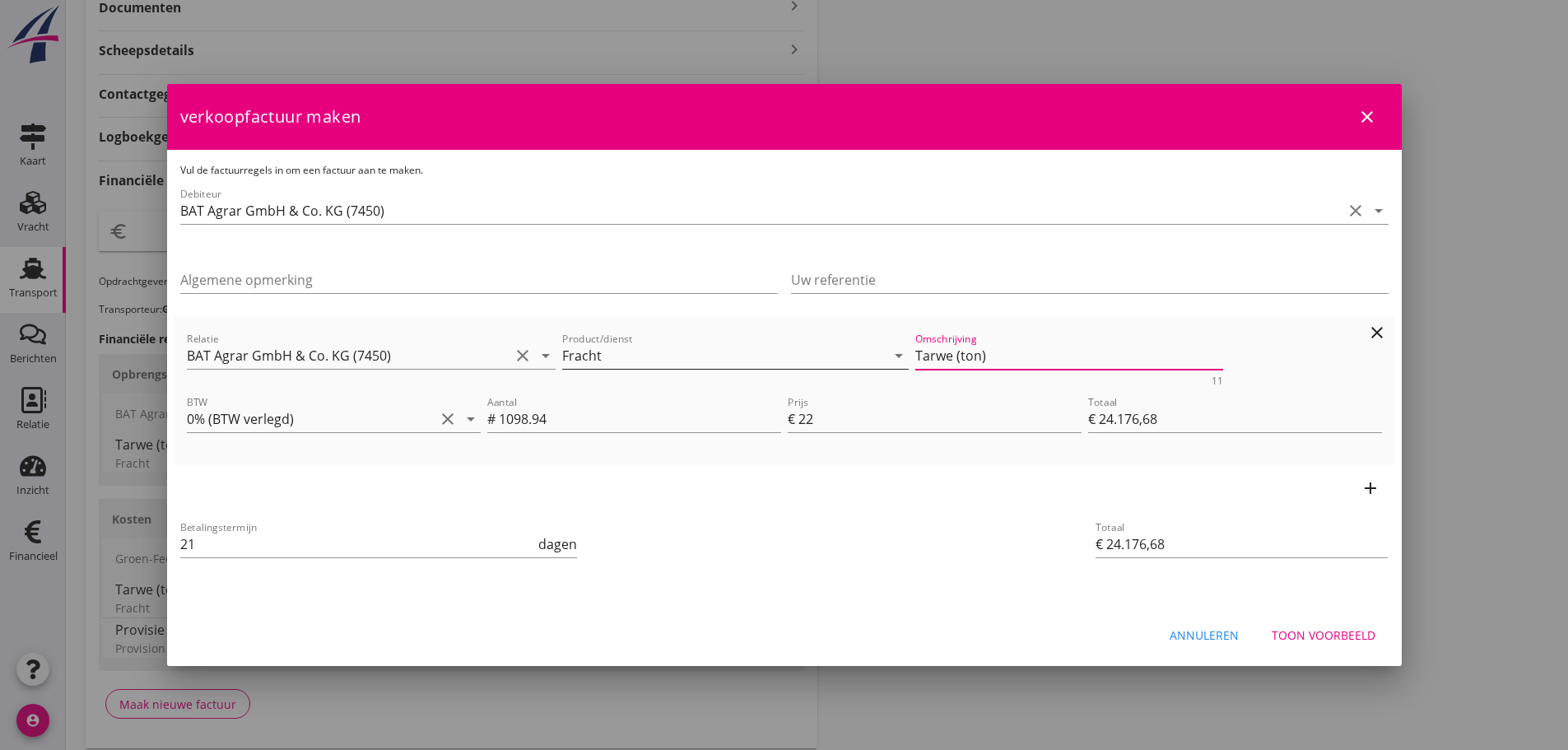
drag, startPoint x: 976, startPoint y: 363, endPoint x: 701, endPoint y: 369, distance: 275.1
click at [701, 369] on div "Relatie BAT Agrar GmbH & Co. KG (7450) clear arrow_drop_down Product/dienst Fra…" at bounding box center [784, 358] width 1202 height 64
drag, startPoint x: 1327, startPoint y: 637, endPoint x: 1359, endPoint y: 586, distance: 60.2
click at [1328, 636] on div "Toon voorbeeld" at bounding box center [1323, 635] width 103 height 17
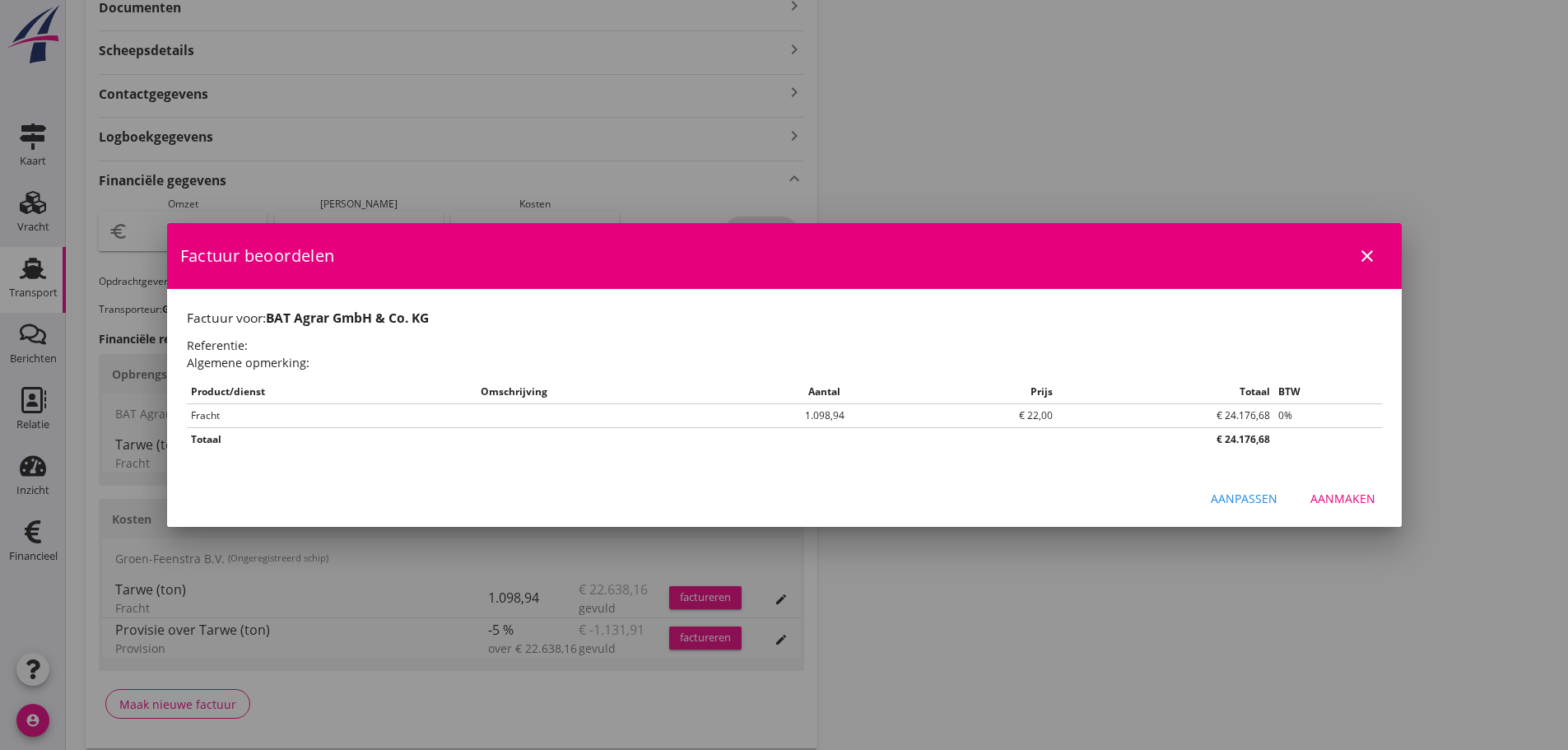
click at [1351, 504] on div "Aanmaken" at bounding box center [1342, 499] width 65 height 17
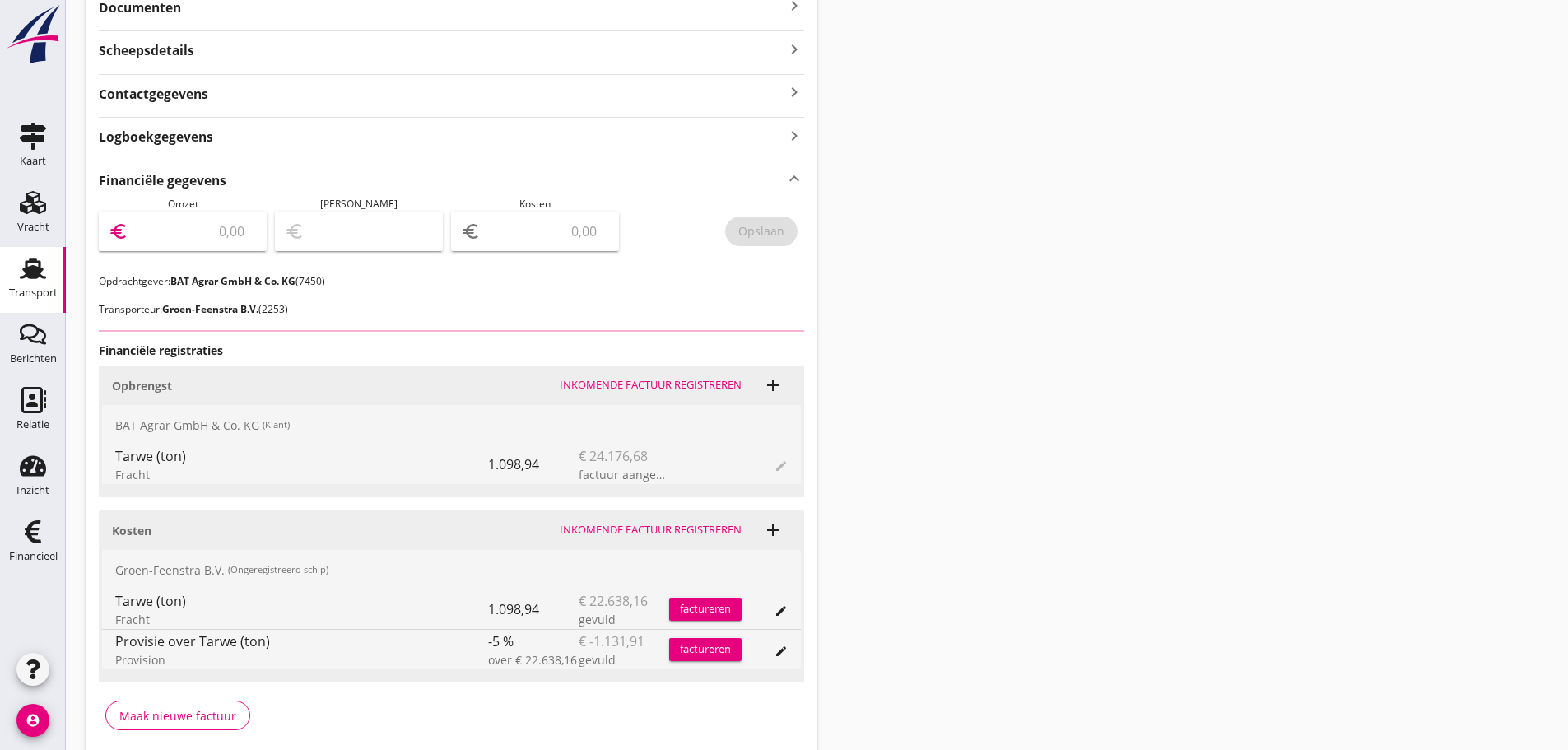
click at [164, 228] on input "number" at bounding box center [193, 231] width 125 height 26
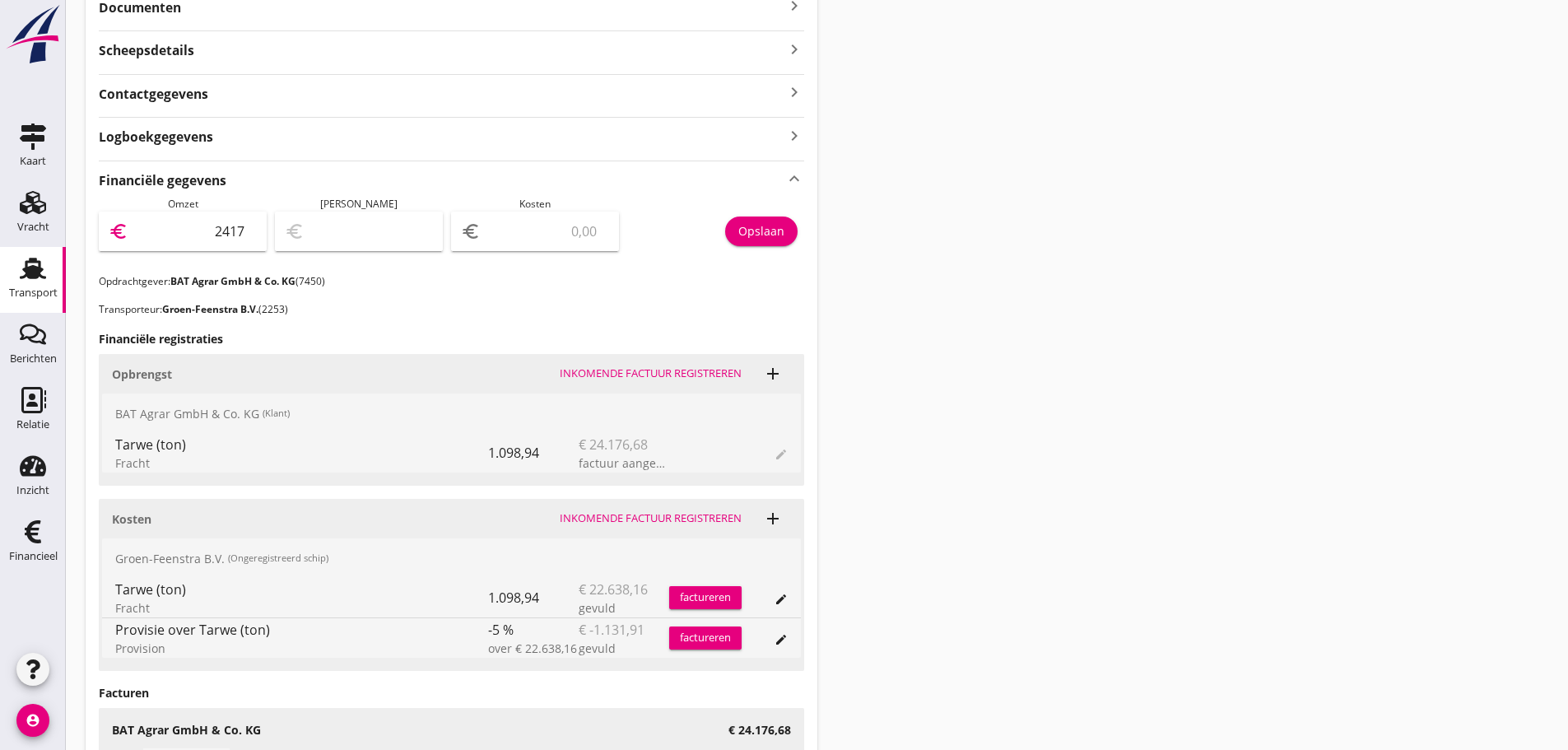
type input "24176"
type input "24176.3"
type input "24176.68"
click at [757, 224] on div "Opslaan" at bounding box center [761, 231] width 46 height 17
click at [42, 533] on icon "Financieel" at bounding box center [32, 532] width 26 height 26
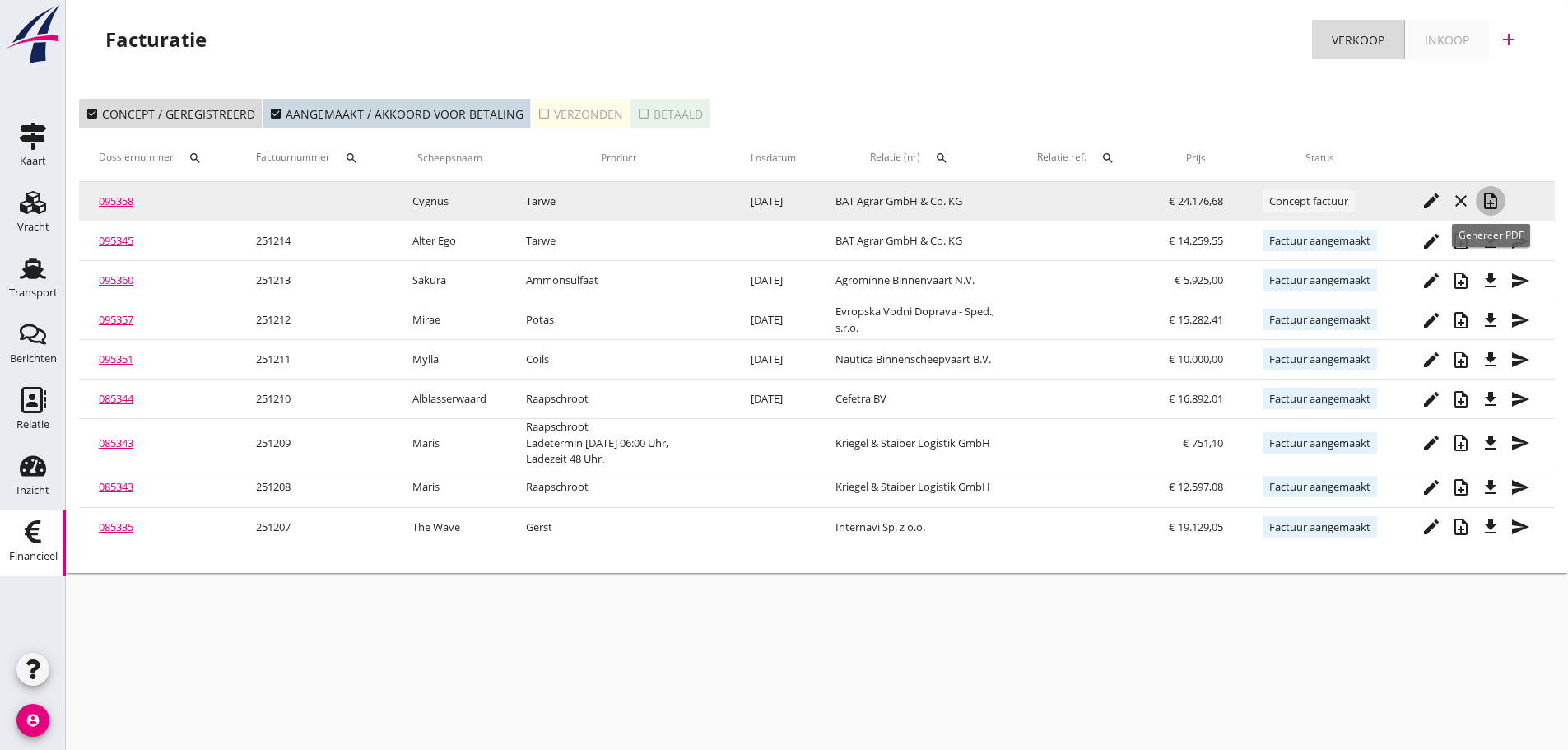
click at [1492, 201] on icon "note_add" at bounding box center [1490, 201] width 19 height 19
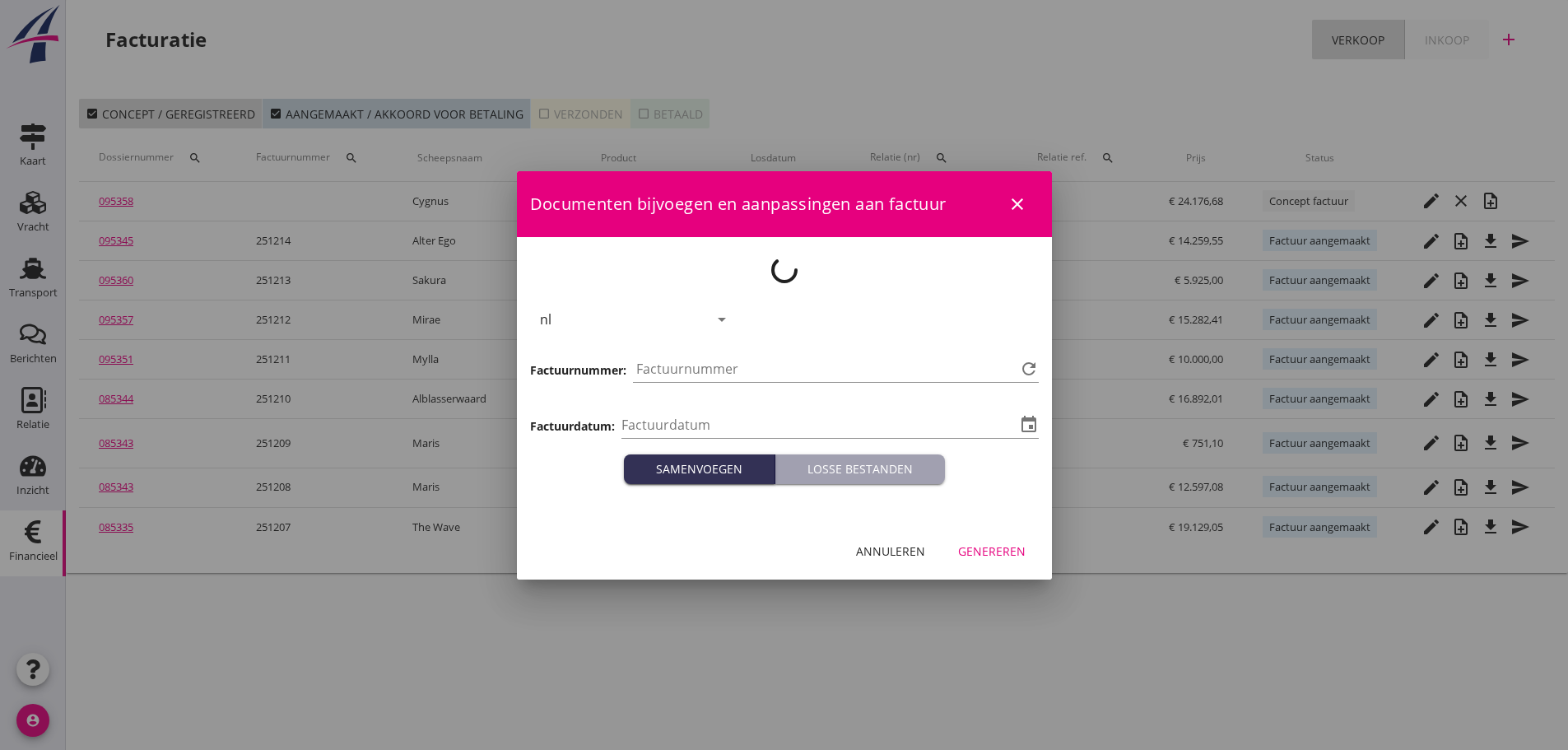
type input "[DATE]"
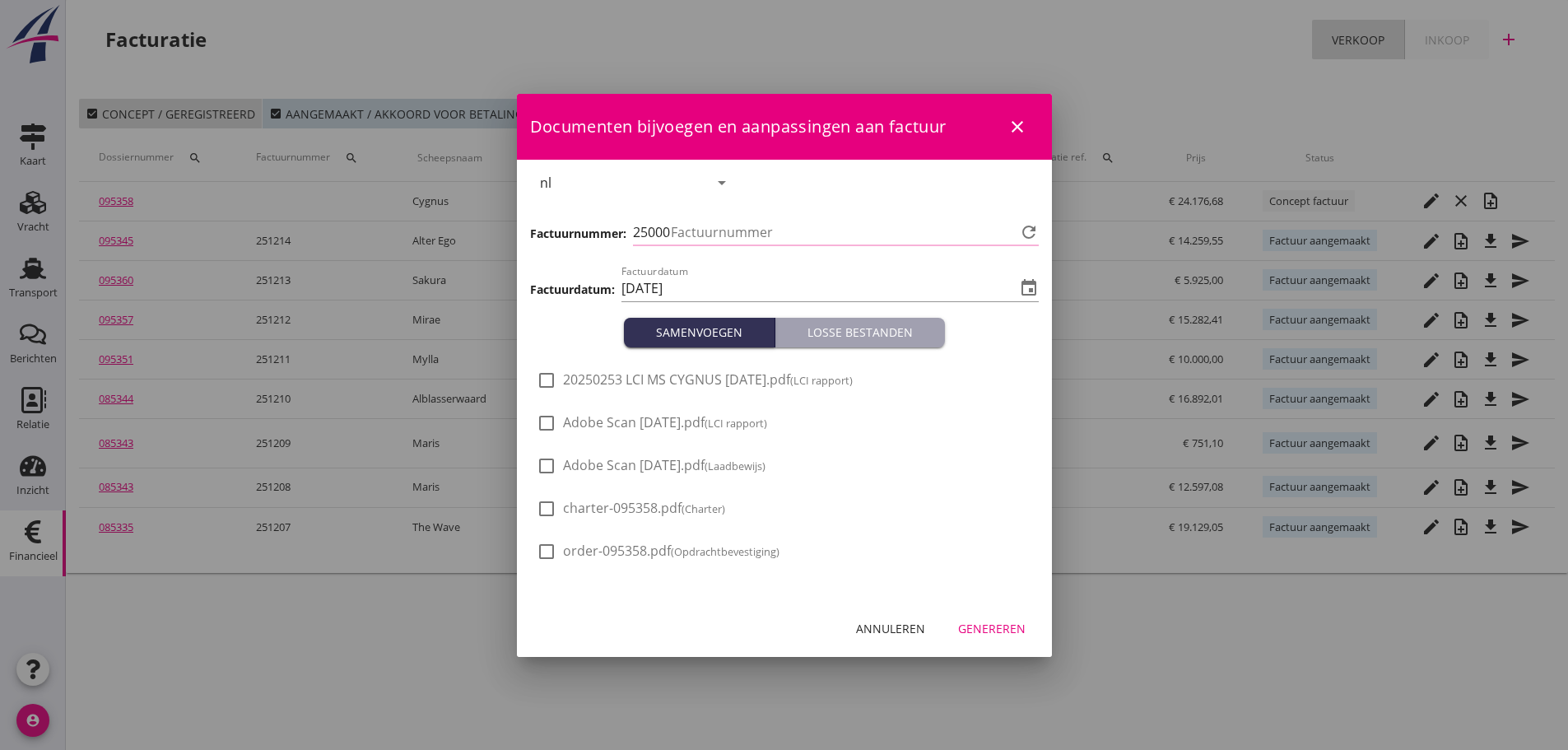
type input "1215"
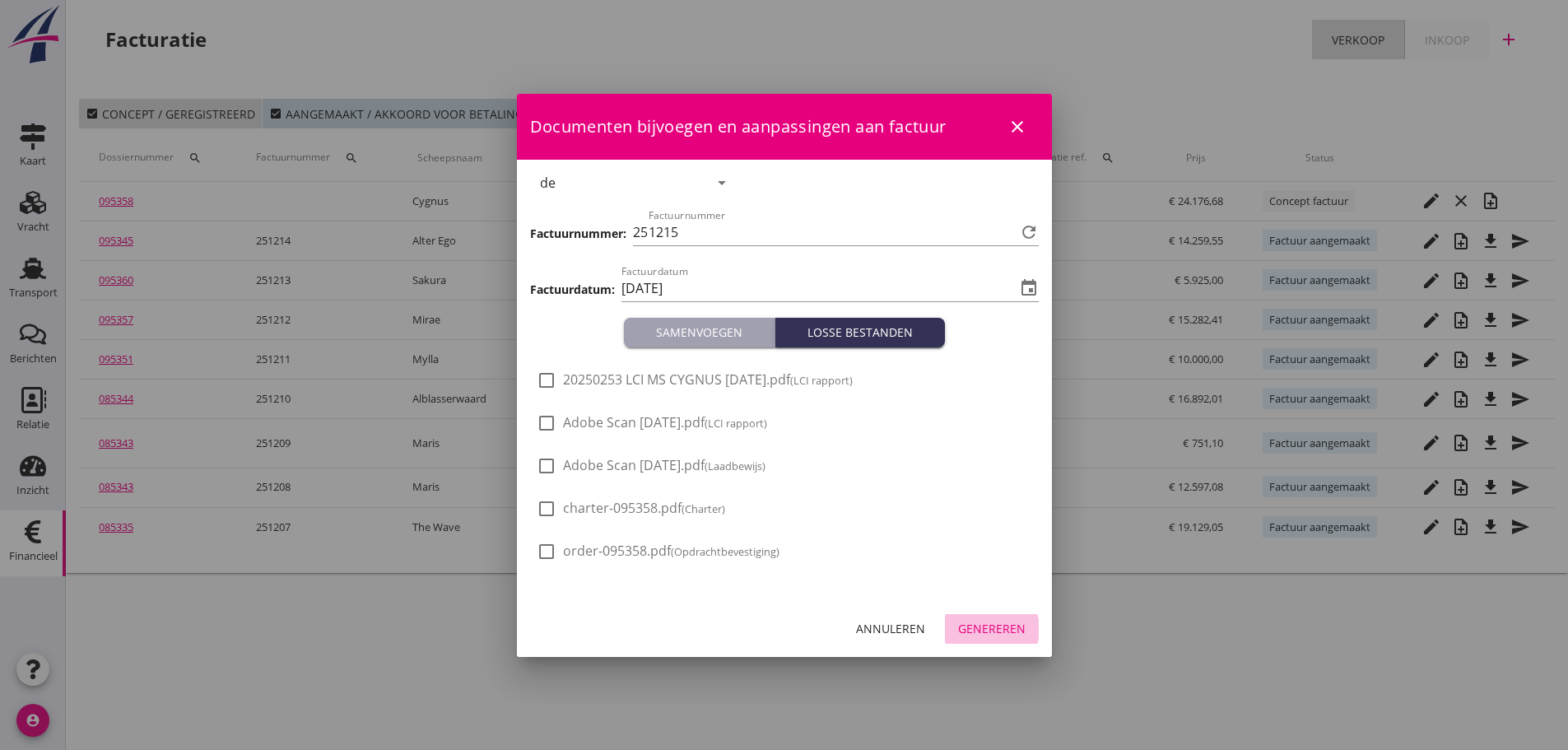
click at [991, 641] on button "Genereren" at bounding box center [991, 628] width 94 height 30
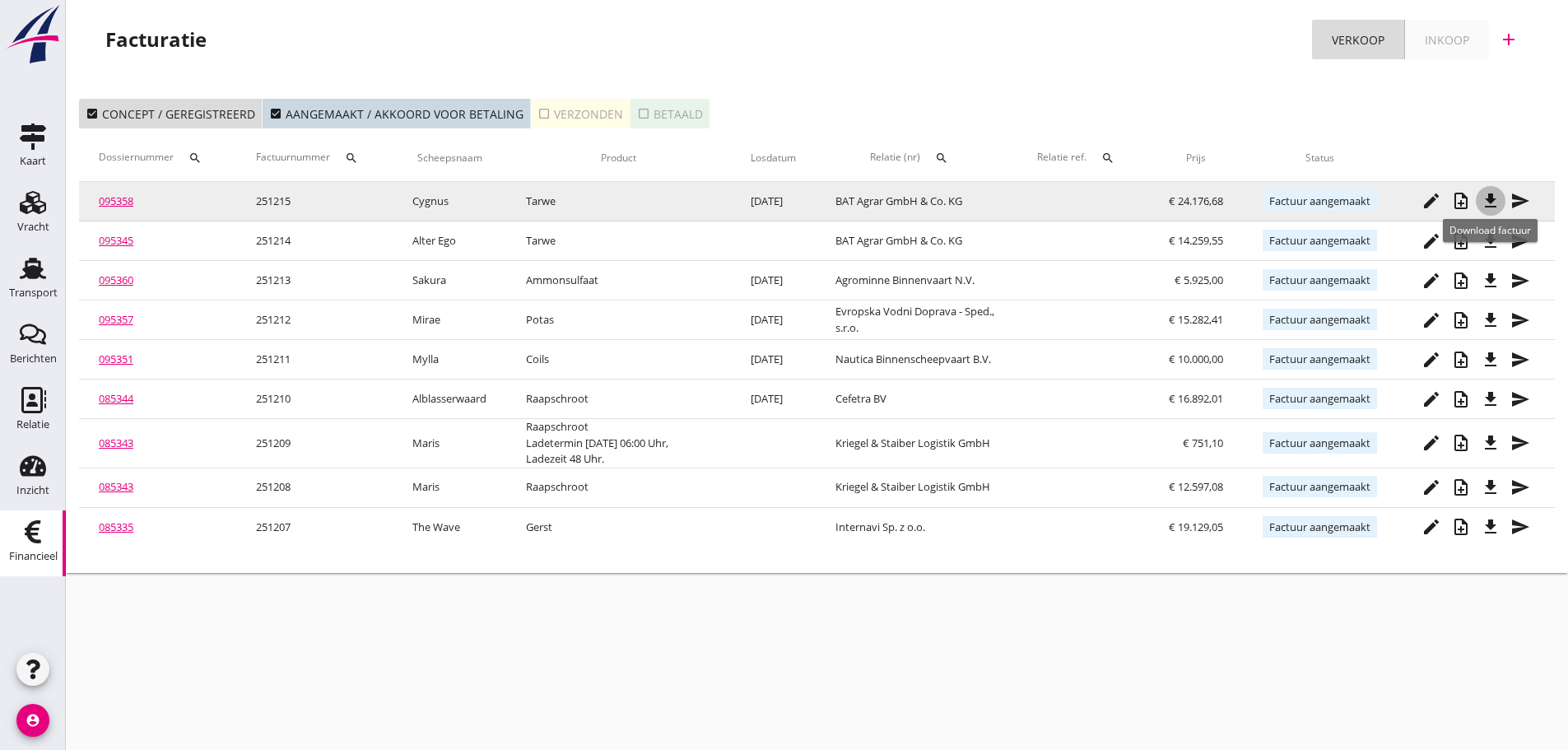
click at [1497, 206] on icon "file_download" at bounding box center [1490, 201] width 19 height 19
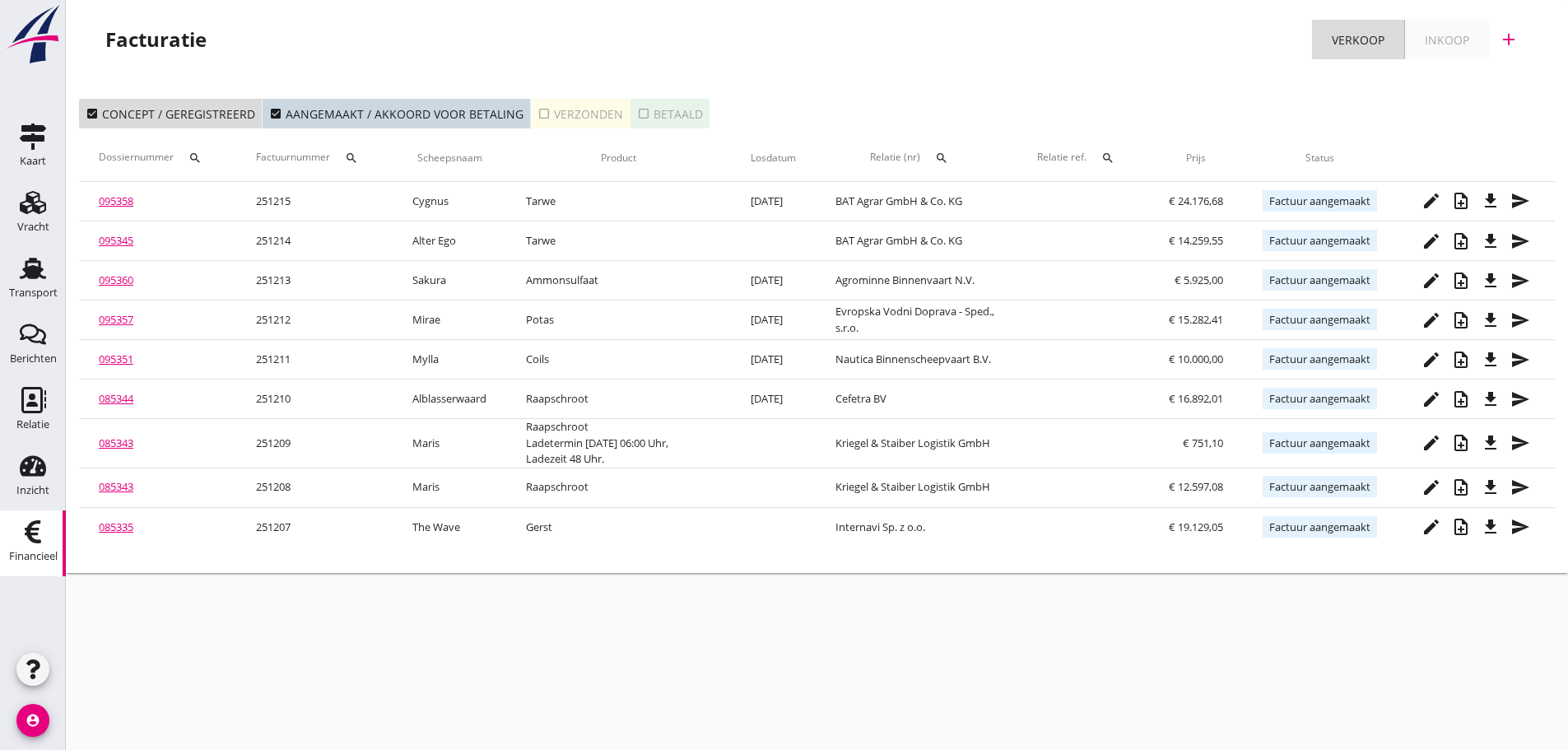
click at [432, 635] on div "cancel You are impersonating another user. Facturatie Verkoop Inkoop add check_…" at bounding box center [816, 375] width 1501 height 750
click at [28, 534] on use at bounding box center [33, 532] width 16 height 23
click at [537, 114] on icon "check_box_outline_blank" at bounding box center [544, 114] width 14 height 14
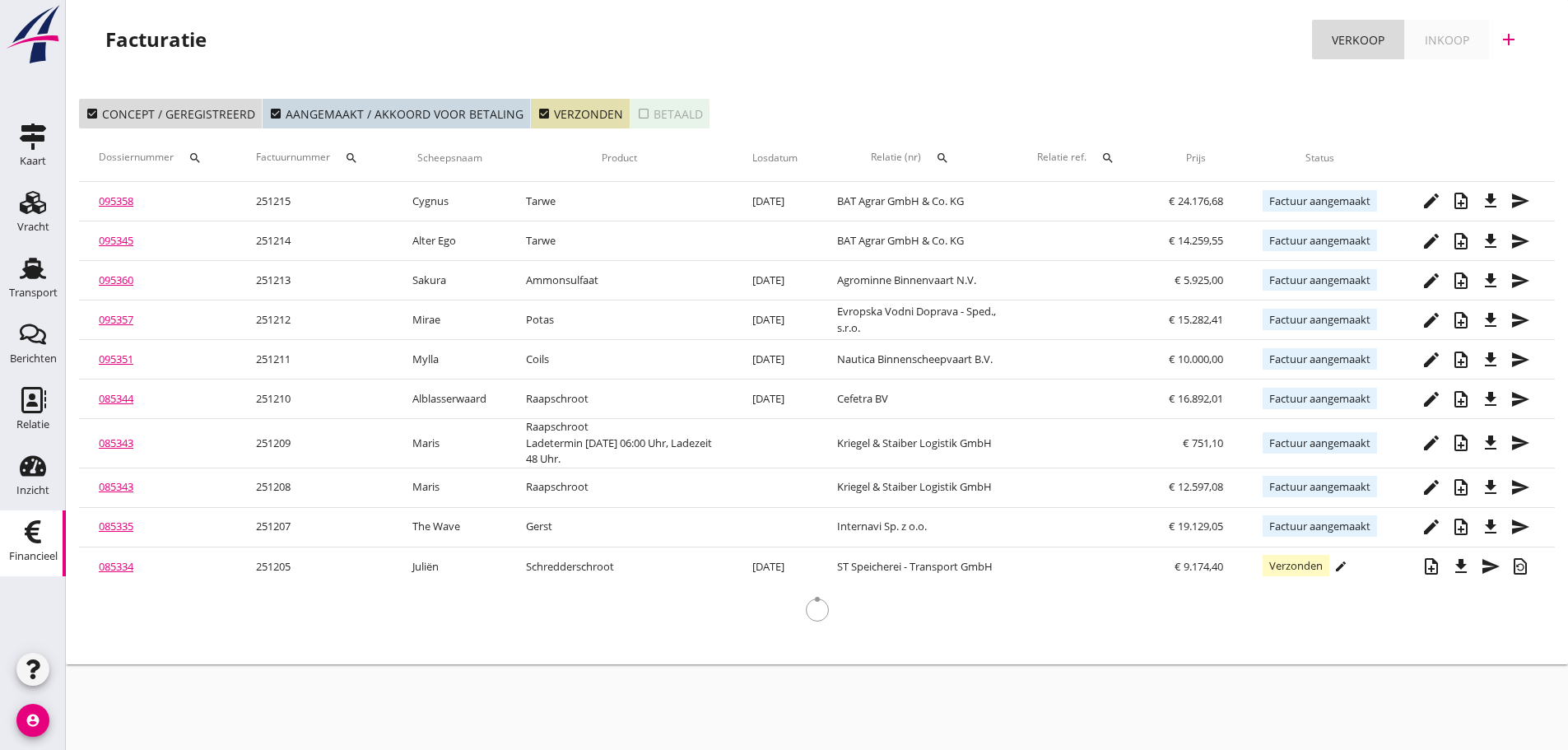
click at [355, 158] on icon "search" at bounding box center [352, 159] width 14 height 14
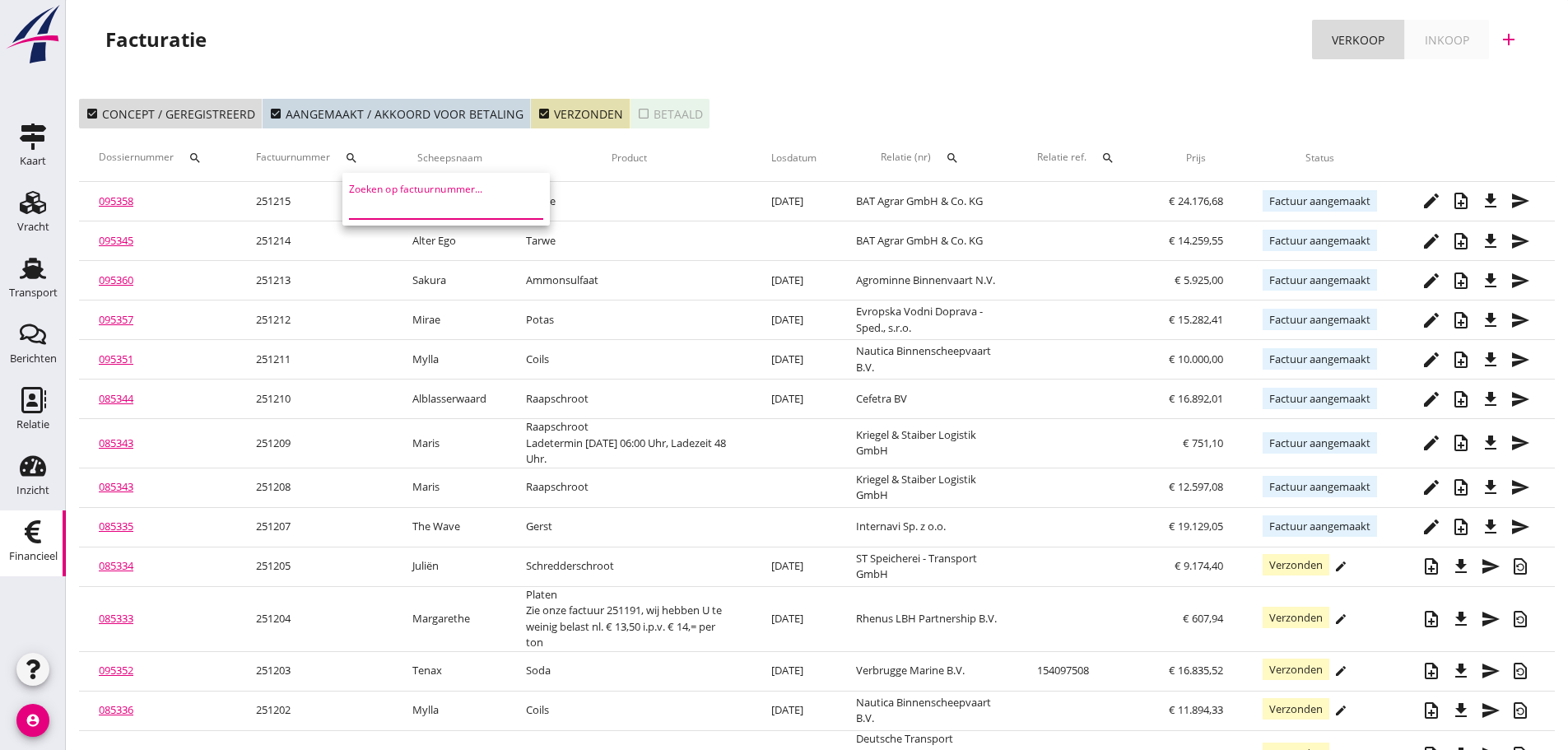
click at [364, 198] on input "Zoeken op factuurnummer..." at bounding box center [434, 205] width 171 height 26
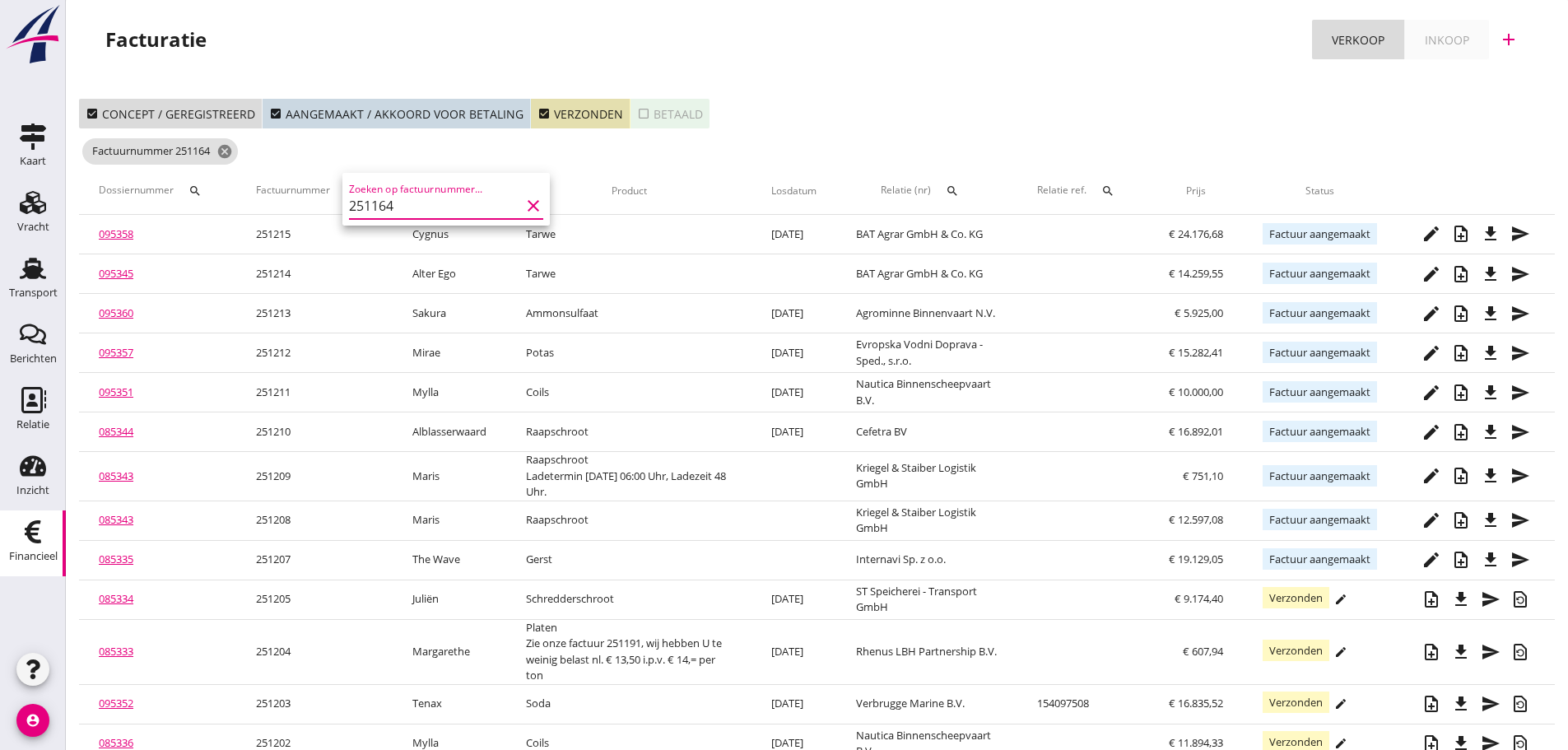
type input "251164"
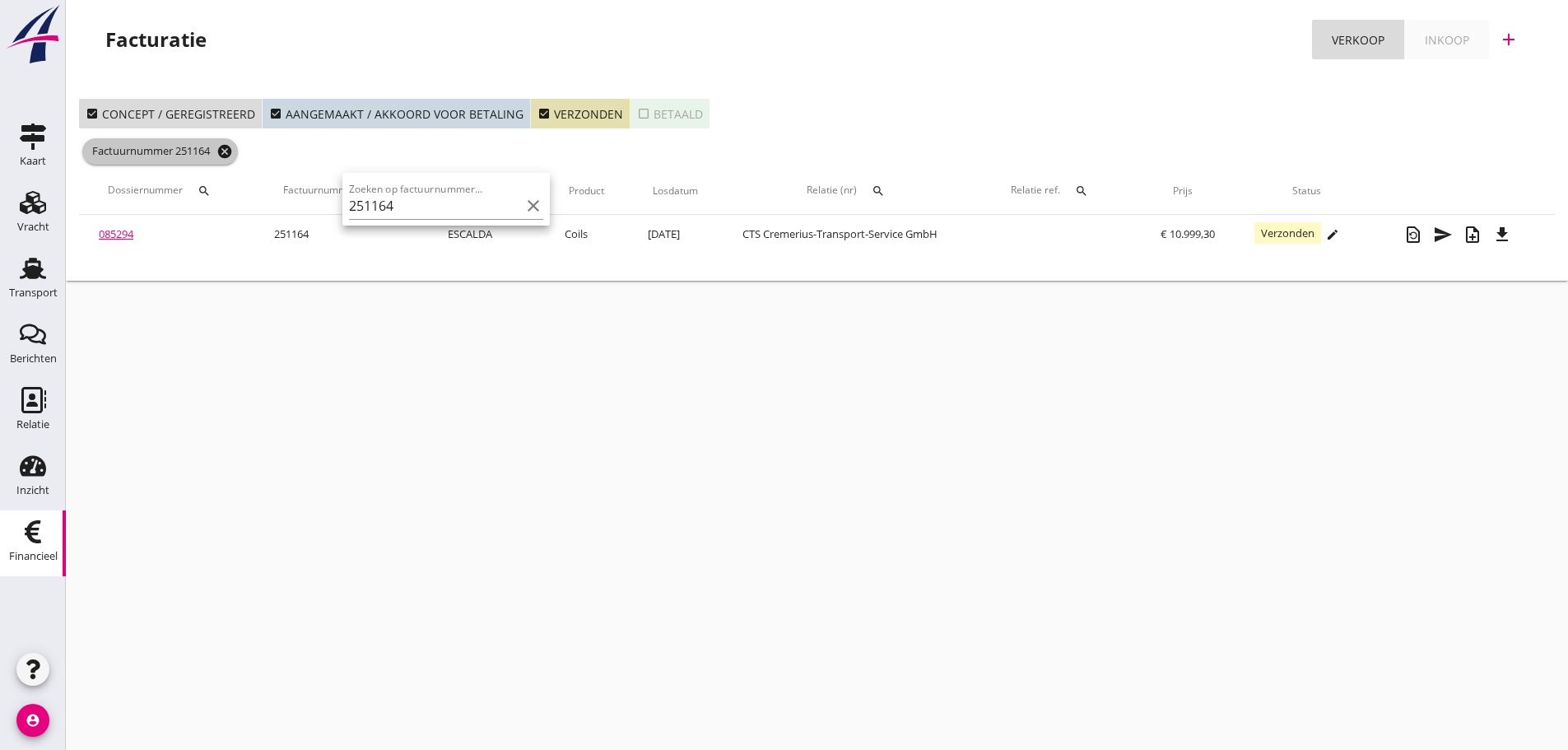
click at [229, 148] on icon "cancel" at bounding box center [224, 151] width 16 height 16
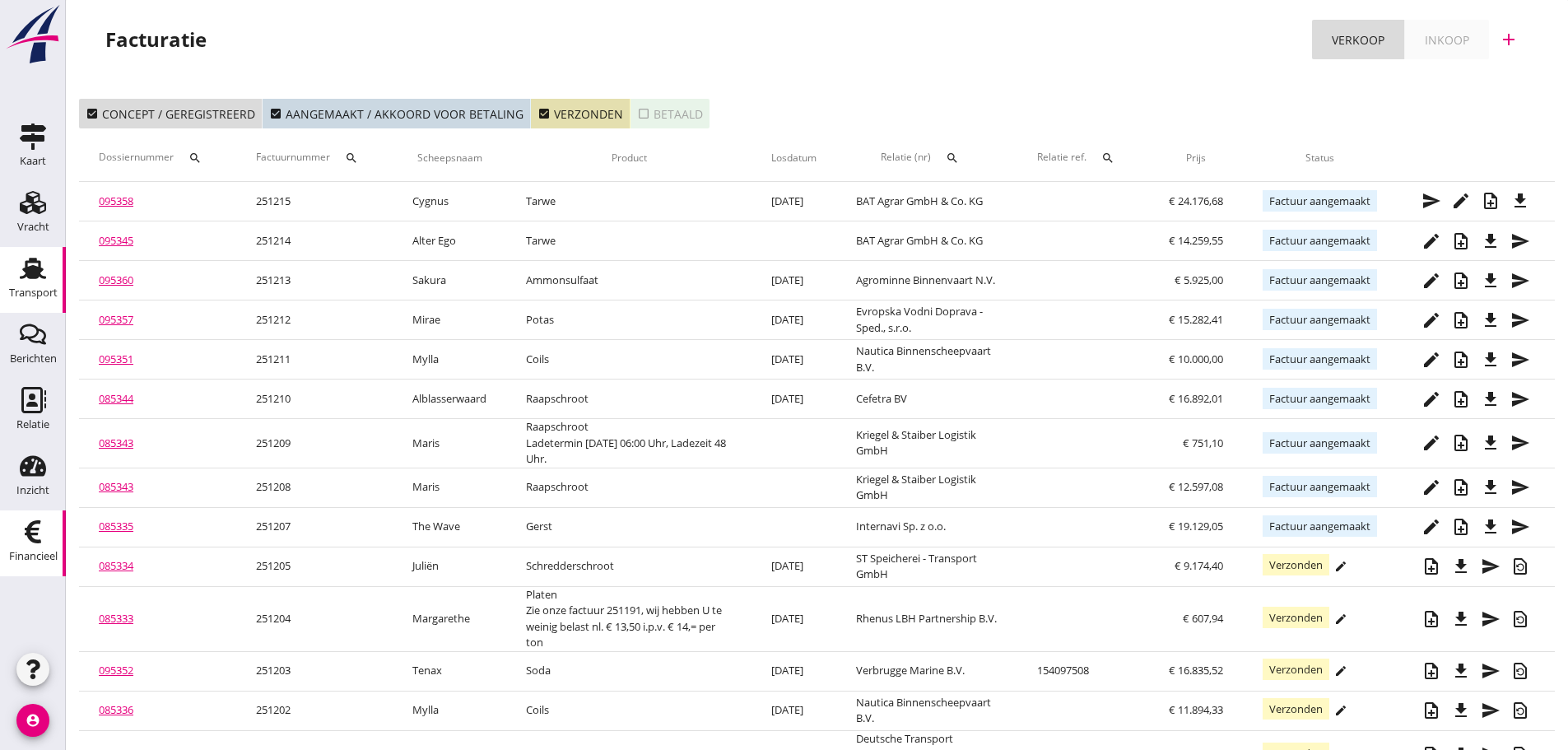
click at [32, 287] on div "Transport" at bounding box center [33, 292] width 48 height 11
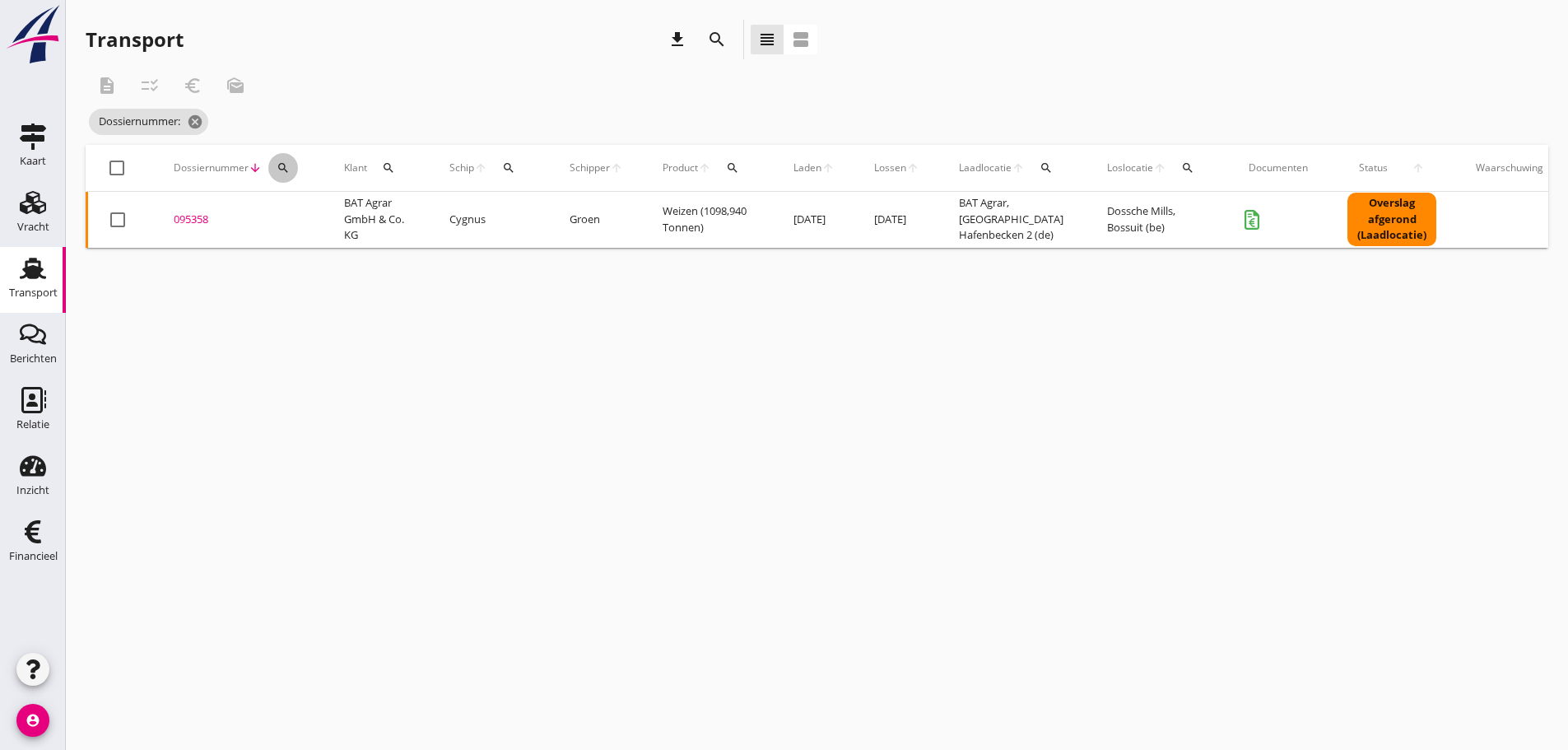
click at [280, 165] on icon "search" at bounding box center [283, 168] width 14 height 14
click at [286, 208] on input "Zoeken op dossiernummer..." at bounding box center [359, 216] width 171 height 26
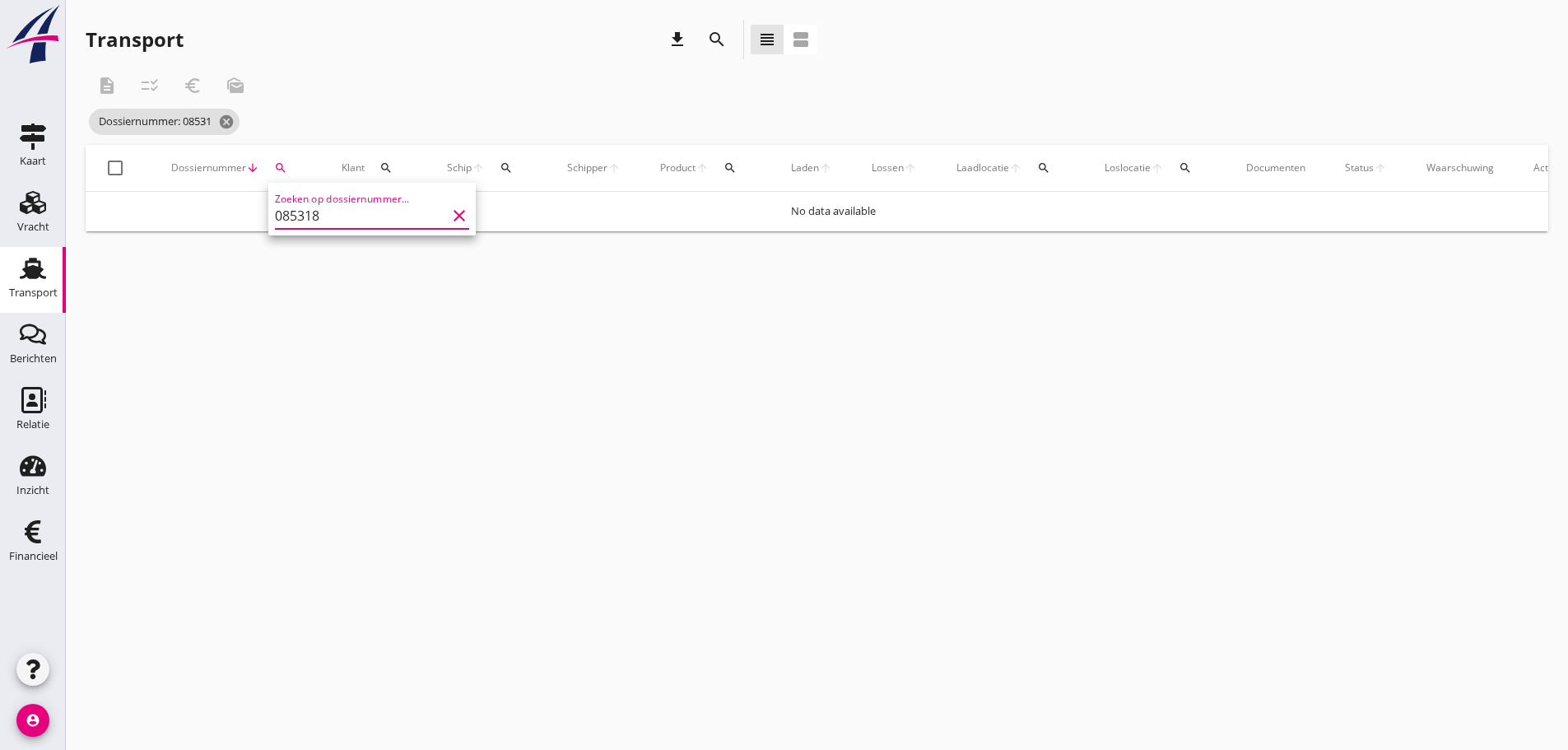
type input "085318"
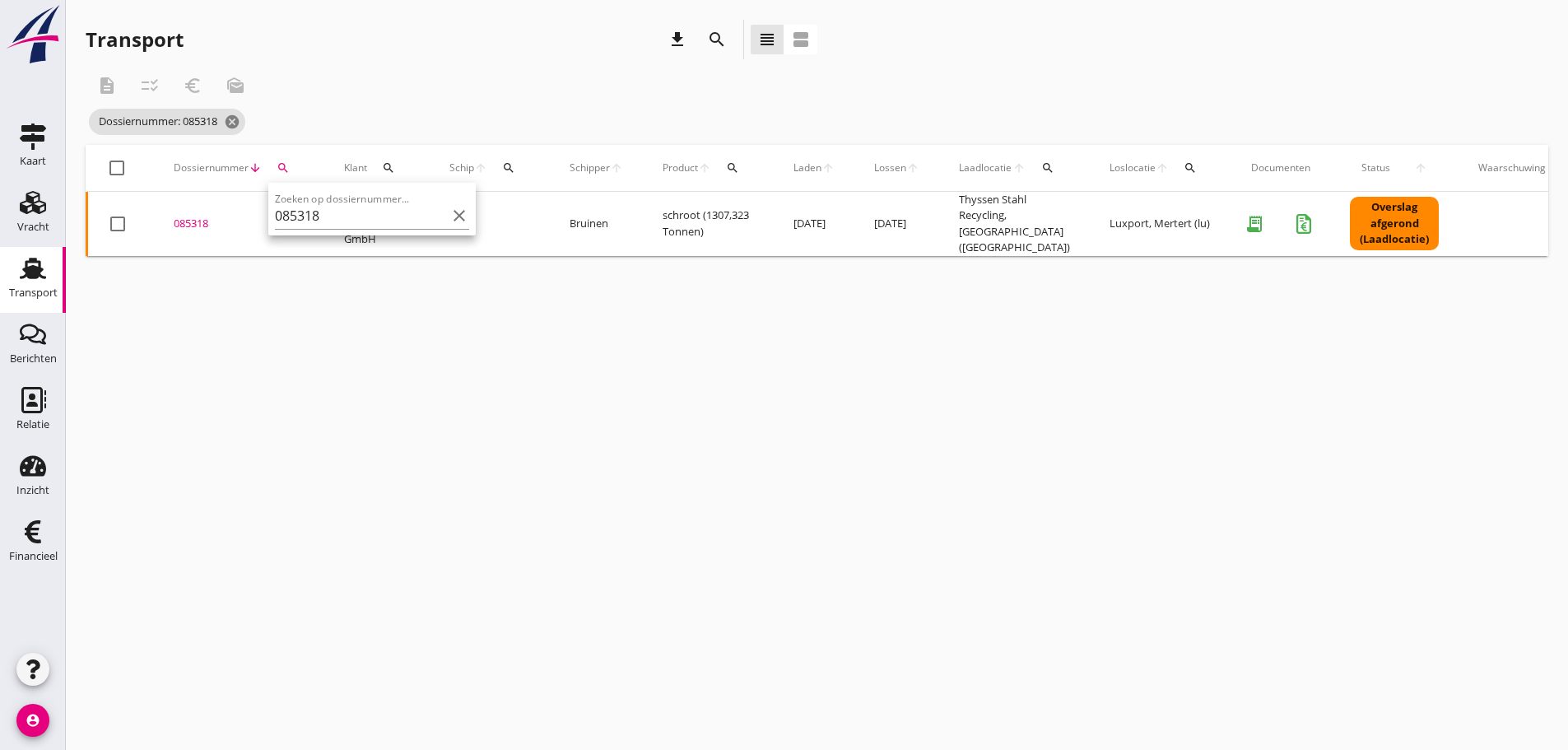
drag, startPoint x: 197, startPoint y: 225, endPoint x: 255, endPoint y: 279, distance: 79.2
click at [197, 228] on div "085318" at bounding box center [239, 223] width 130 height 16
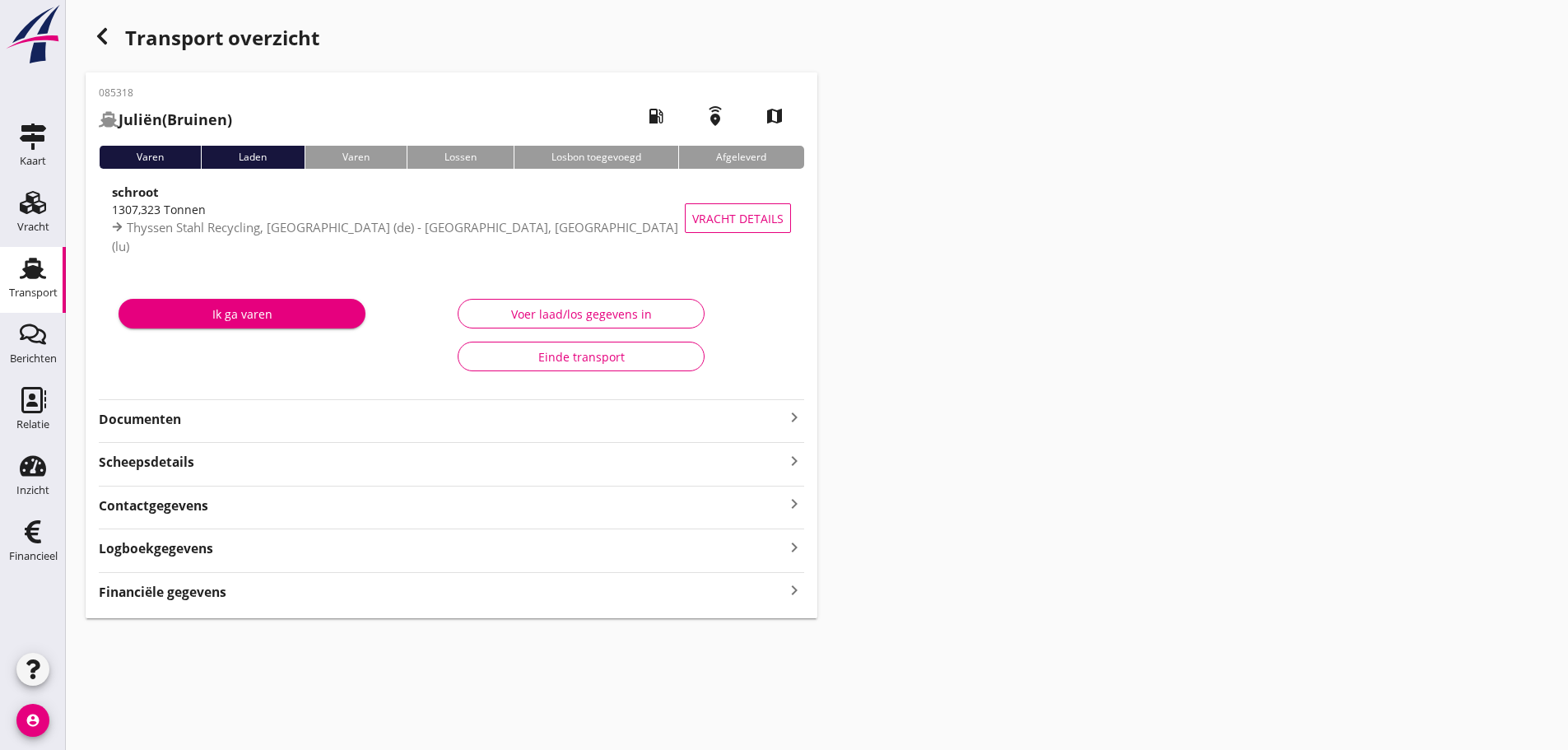
drag, startPoint x: 795, startPoint y: 587, endPoint x: 1169, endPoint y: 596, distance: 374.1
click at [795, 589] on icon "keyboard_arrow_right" at bounding box center [794, 591] width 19 height 22
click at [98, 42] on icon "button" at bounding box center [101, 36] width 19 height 19
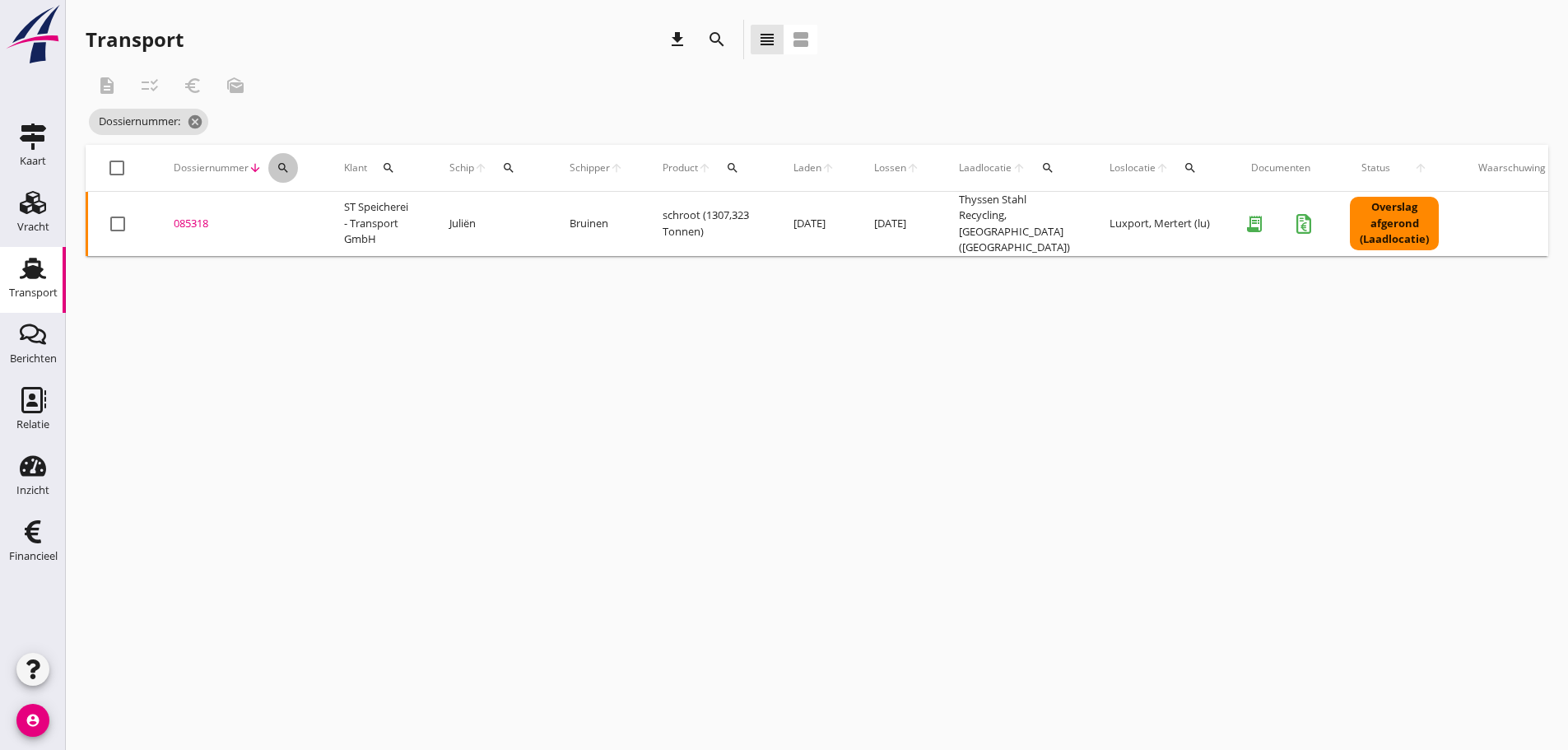
click at [277, 172] on icon "search" at bounding box center [283, 168] width 14 height 14
click at [287, 223] on input "Zoeken op dossiernummer..." at bounding box center [359, 216] width 171 height 26
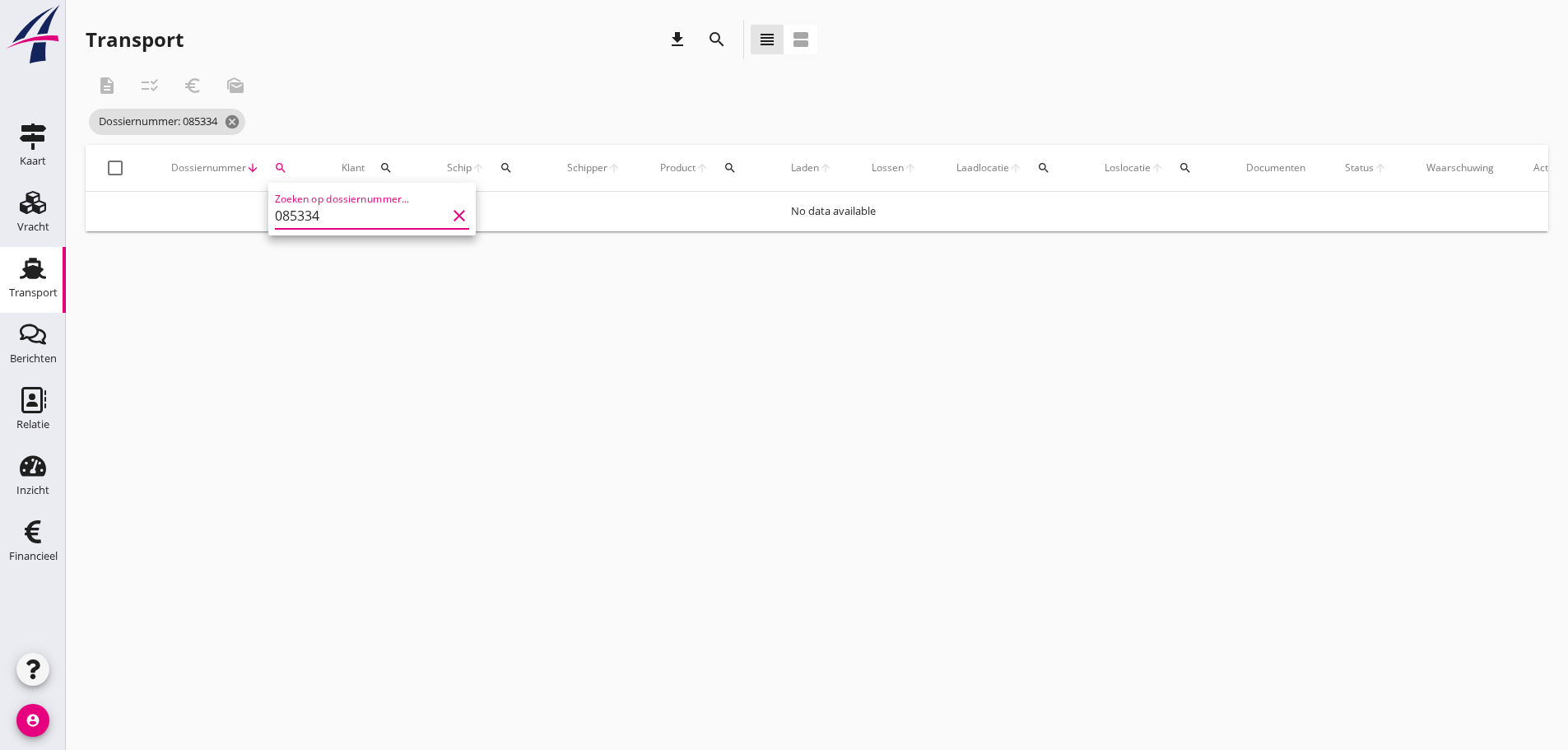
type input "085334"
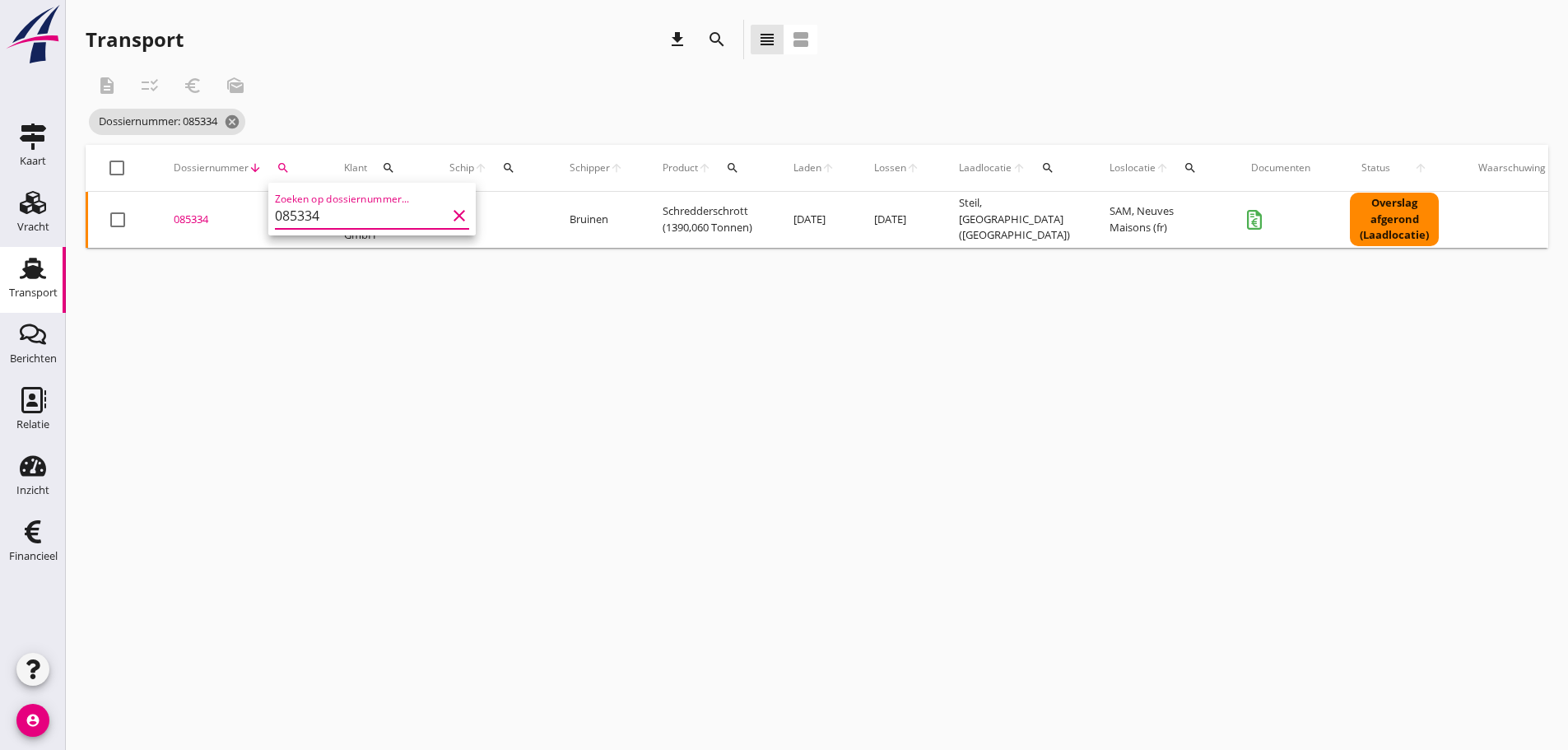
drag, startPoint x: 197, startPoint y: 223, endPoint x: 255, endPoint y: 245, distance: 62.0
click at [201, 223] on div "085334" at bounding box center [239, 219] width 130 height 16
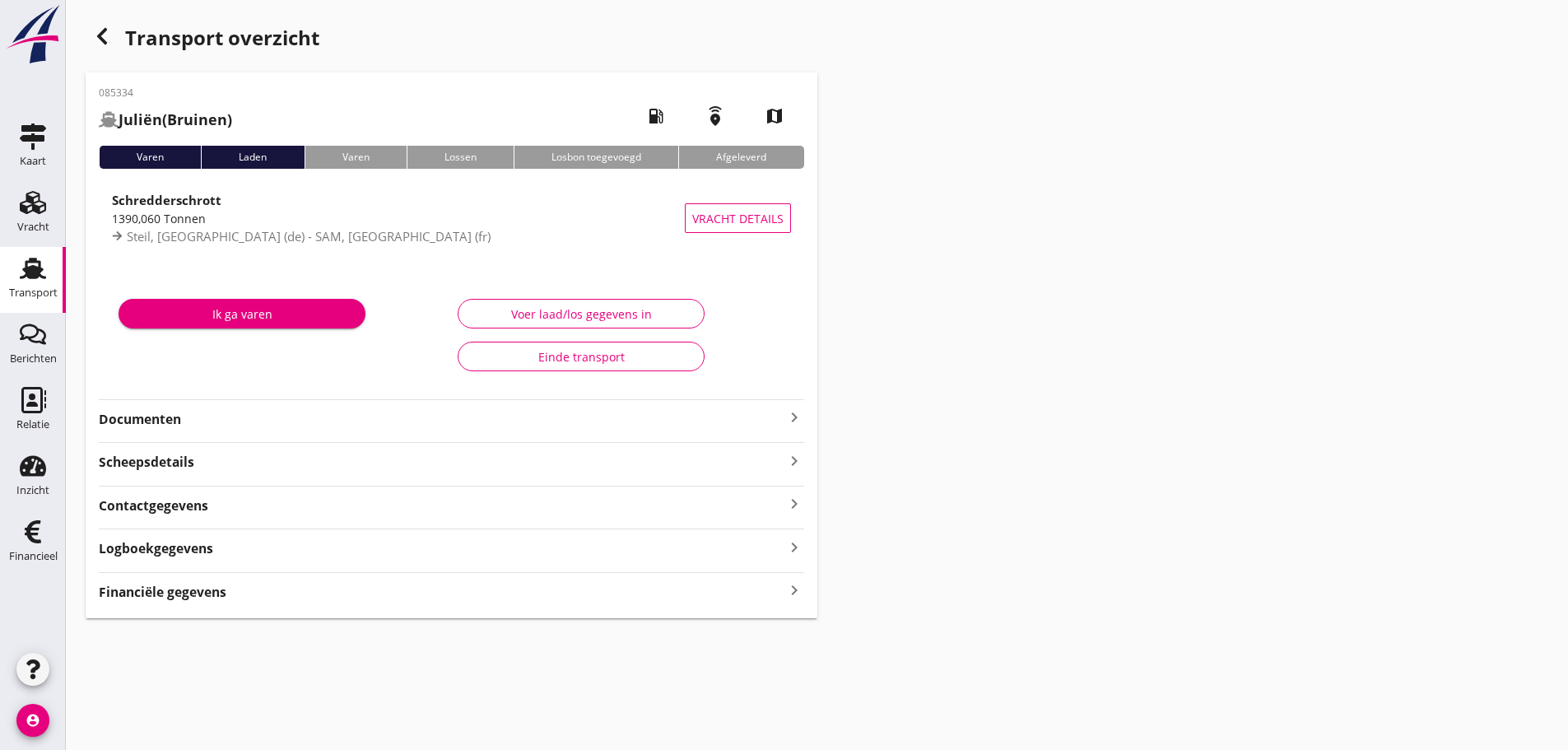
click at [159, 591] on strong "Financiële gegevens" at bounding box center [162, 592] width 128 height 19
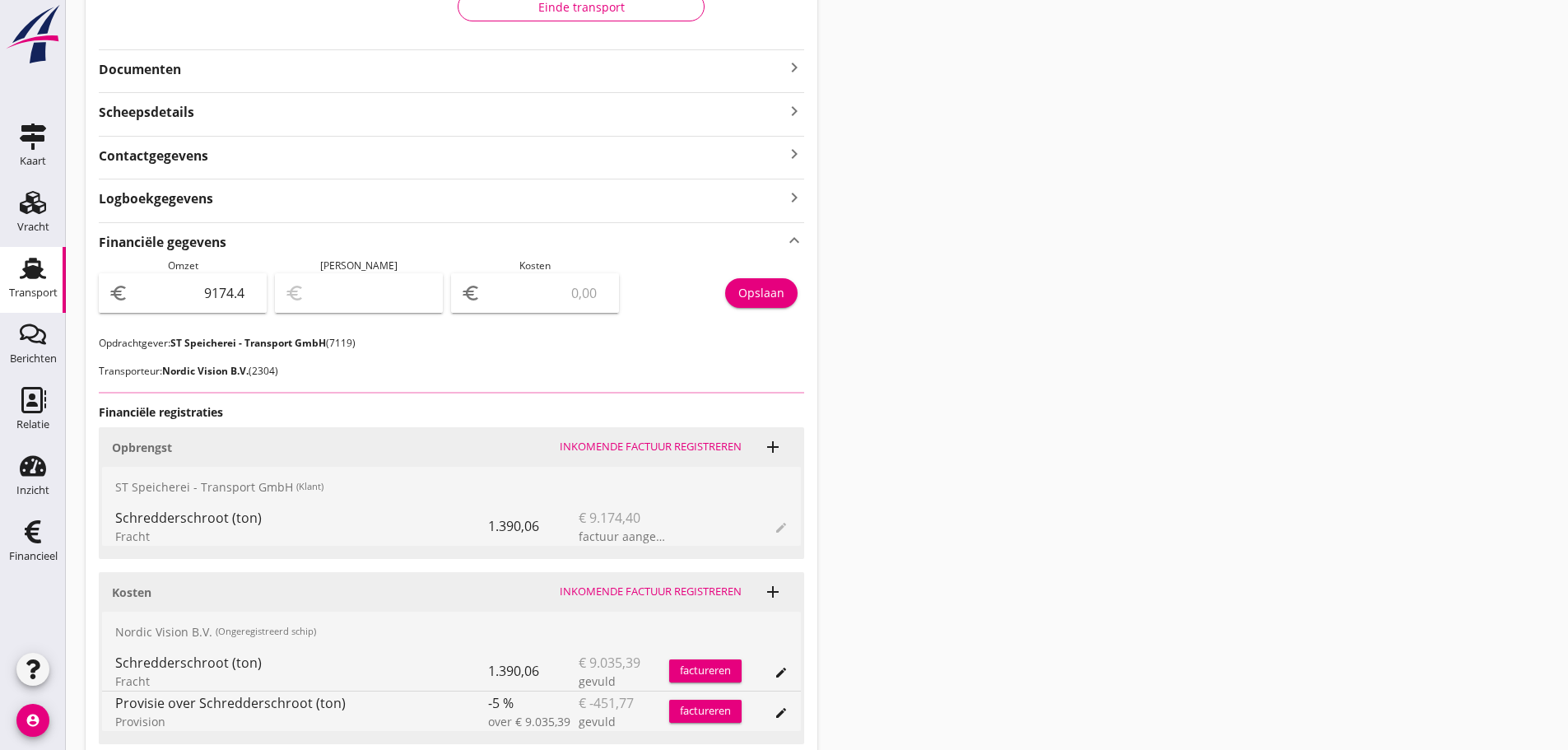
scroll to position [480, 0]
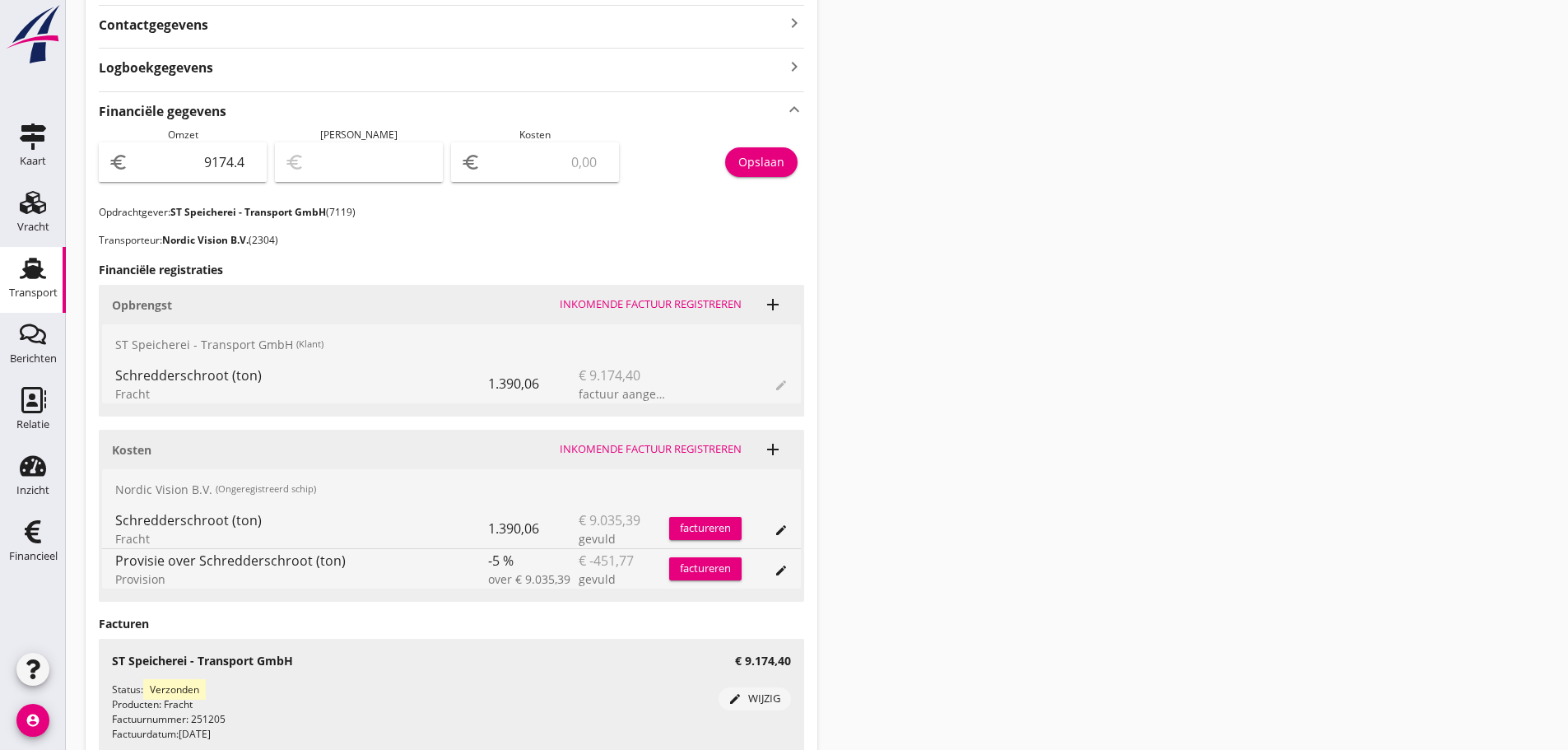
click at [546, 162] on input "number" at bounding box center [546, 161] width 125 height 26
type input "9166.40"
type input "8"
type input "9089.40"
type input "85"
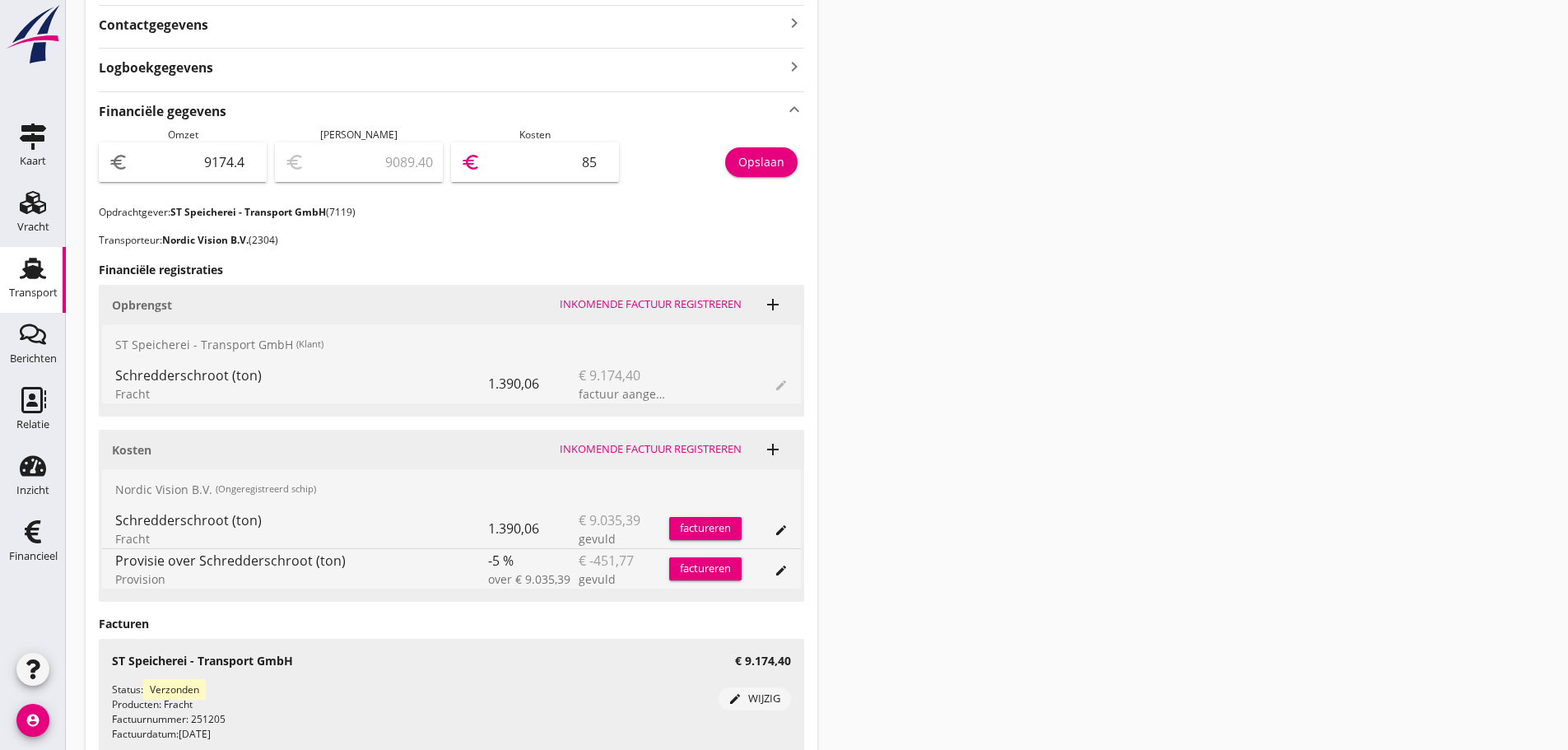
type input "8316.40"
type input "858"
type input "591.40"
type input "8583"
type input "590.80"
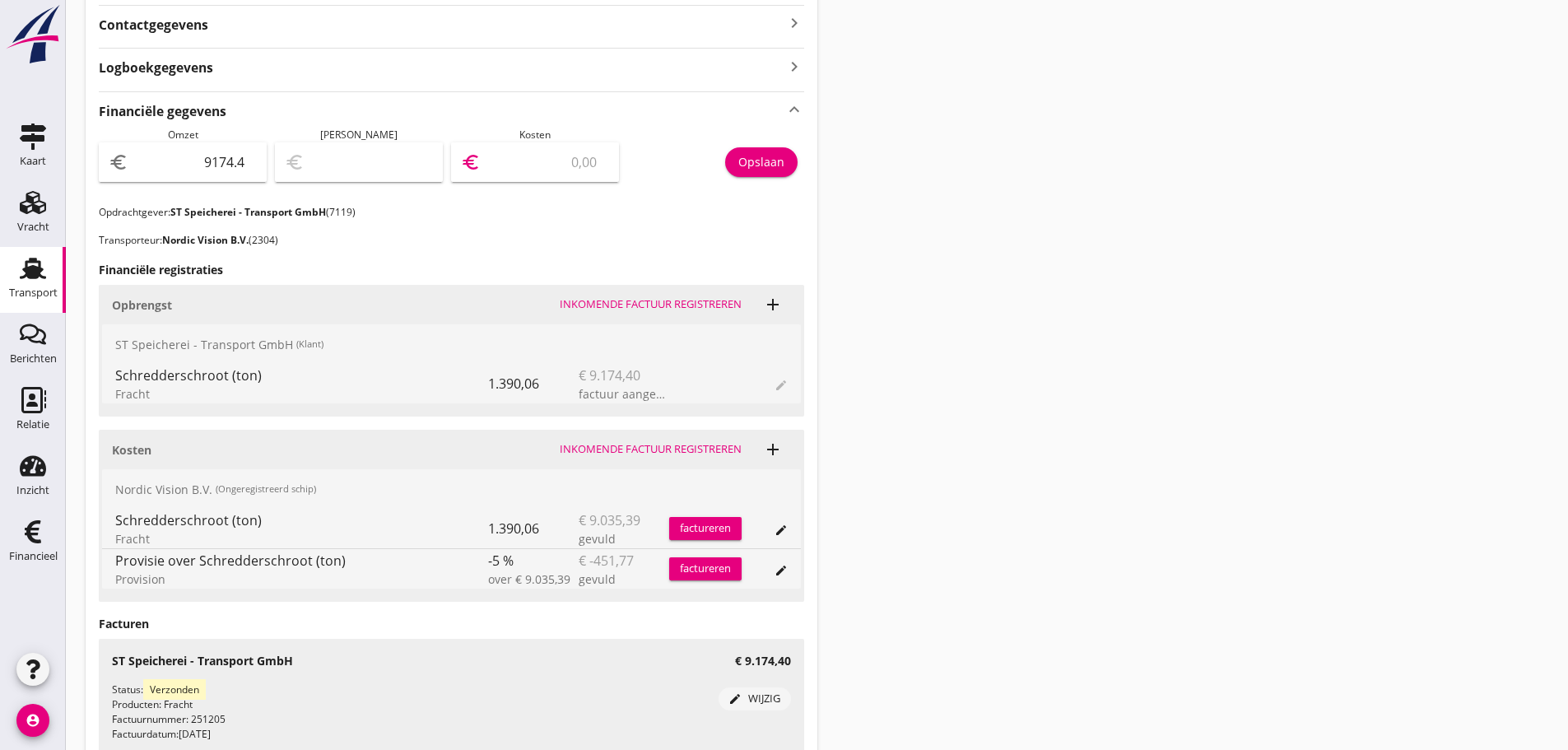
type input "8583.6"
type input "590.78"
type input "8583.62"
click at [751, 160] on div "Opslaan" at bounding box center [761, 161] width 46 height 17
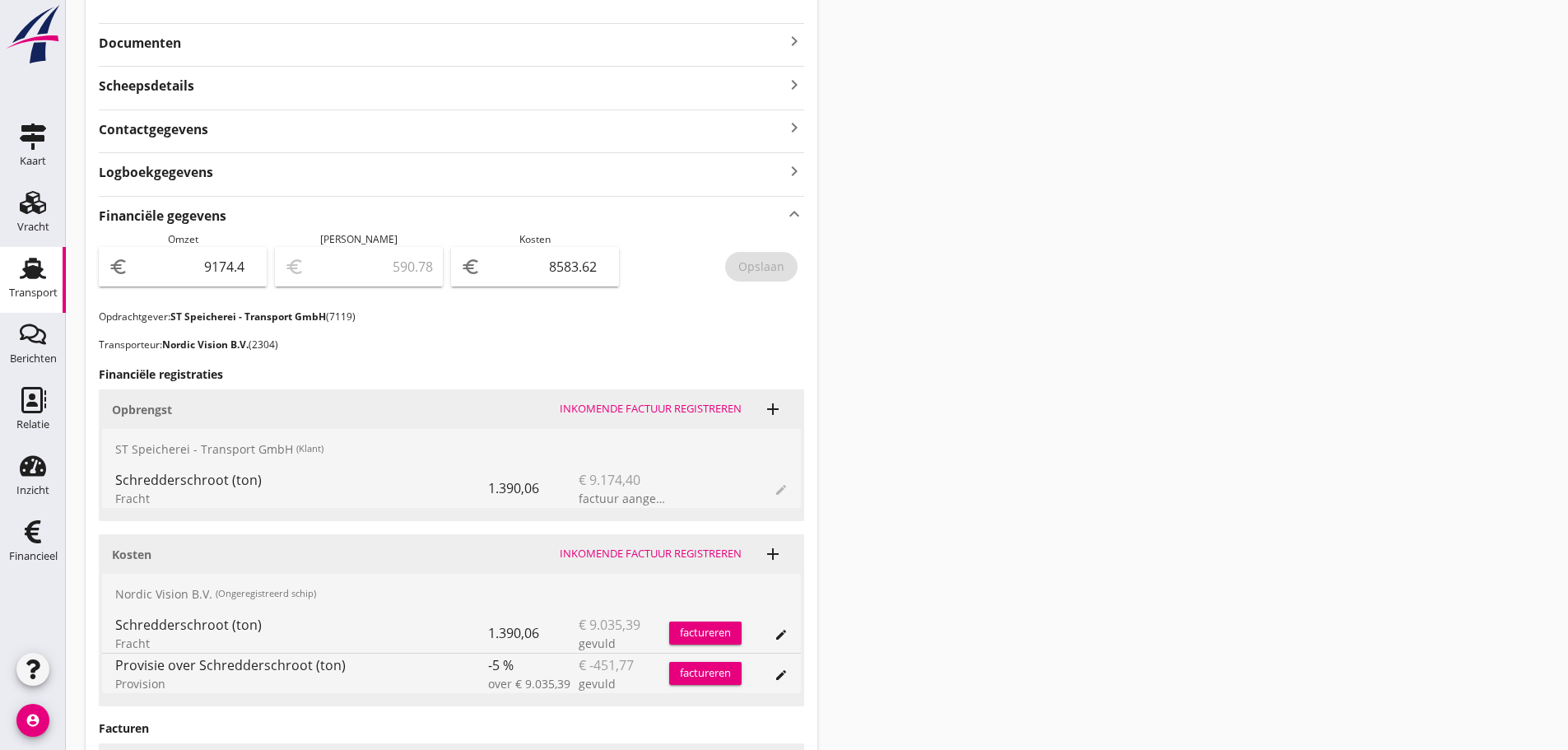
scroll to position [316, 0]
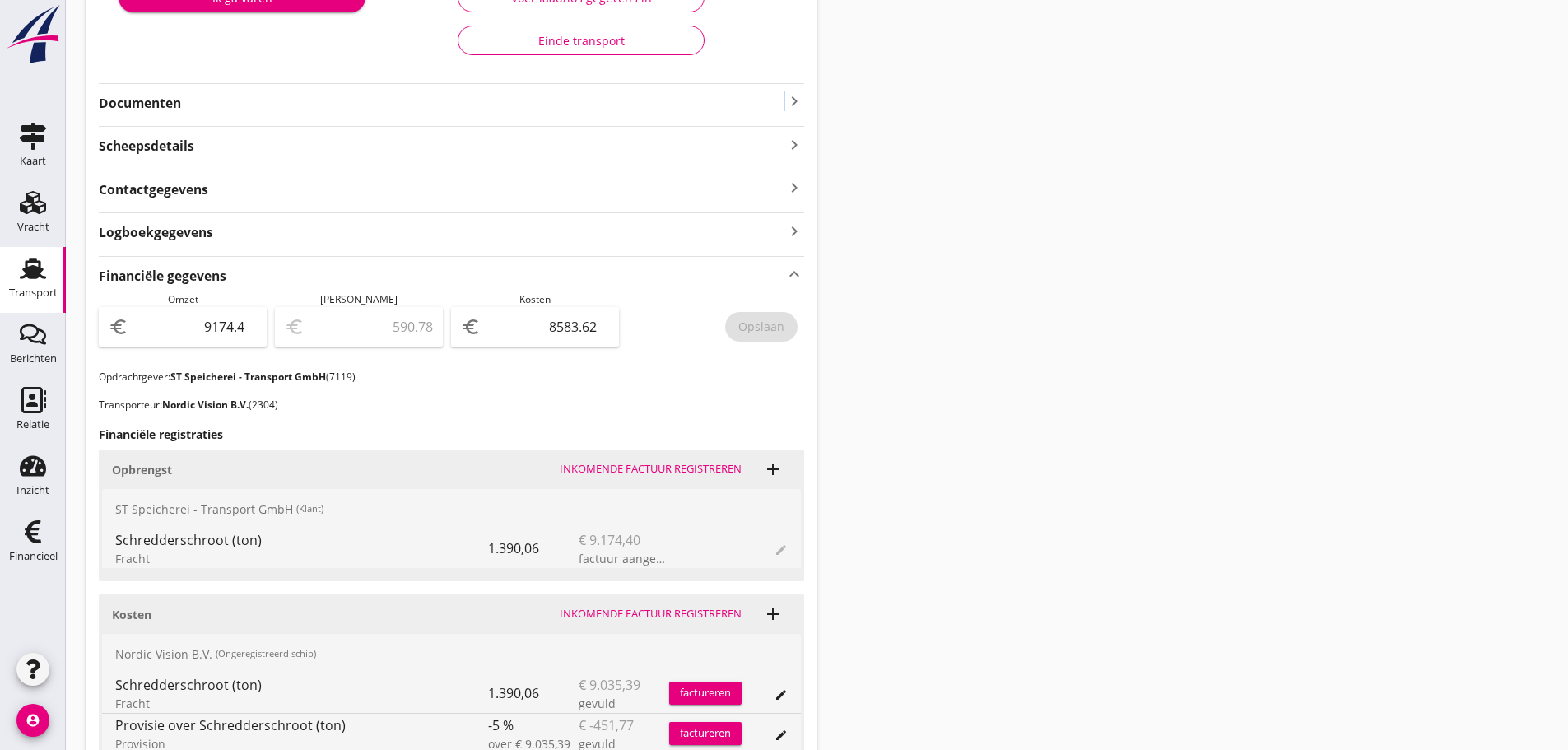
click at [787, 102] on icon "keyboard_arrow_right" at bounding box center [794, 101] width 19 height 19
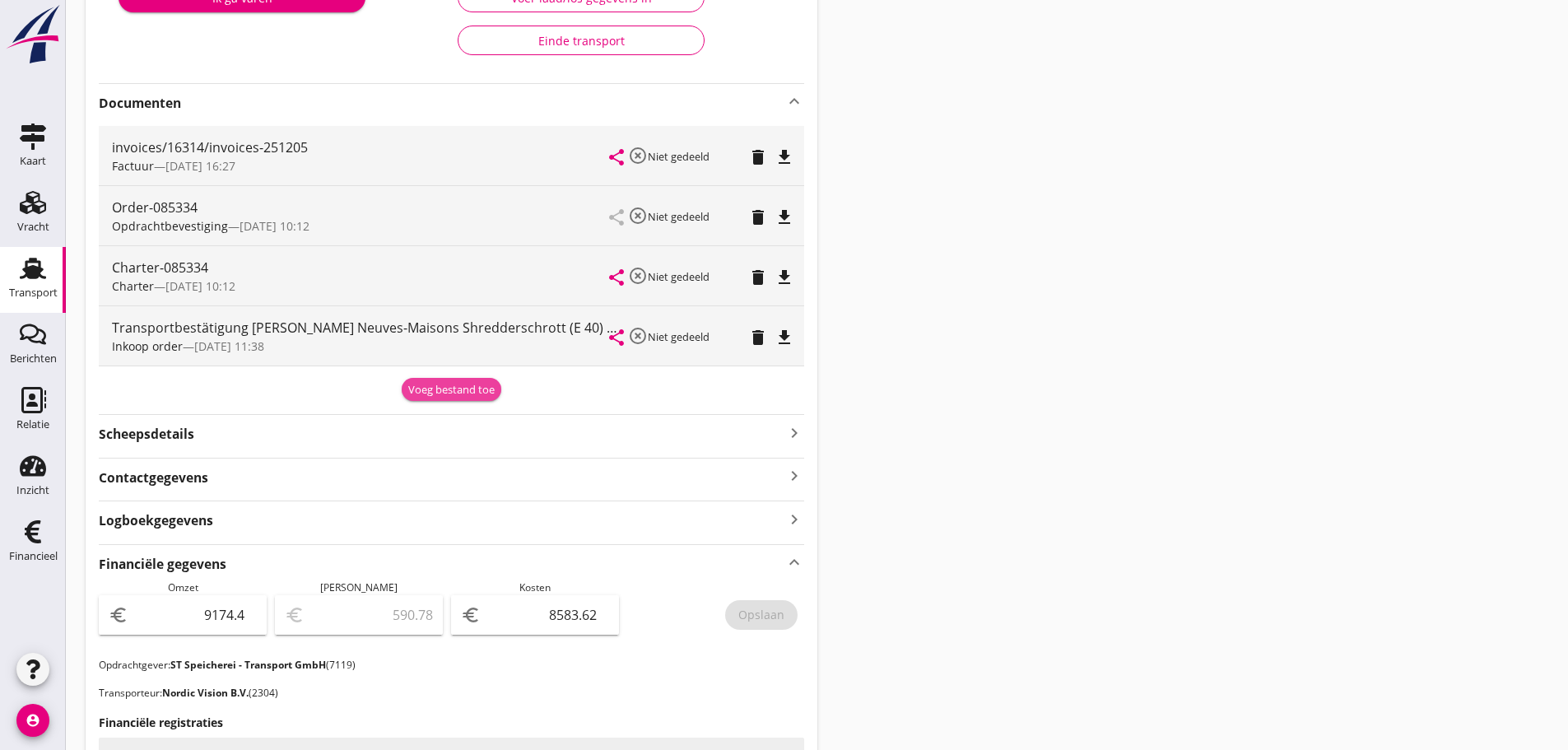
click at [474, 390] on div "Voeg bestand toe" at bounding box center [450, 389] width 86 height 16
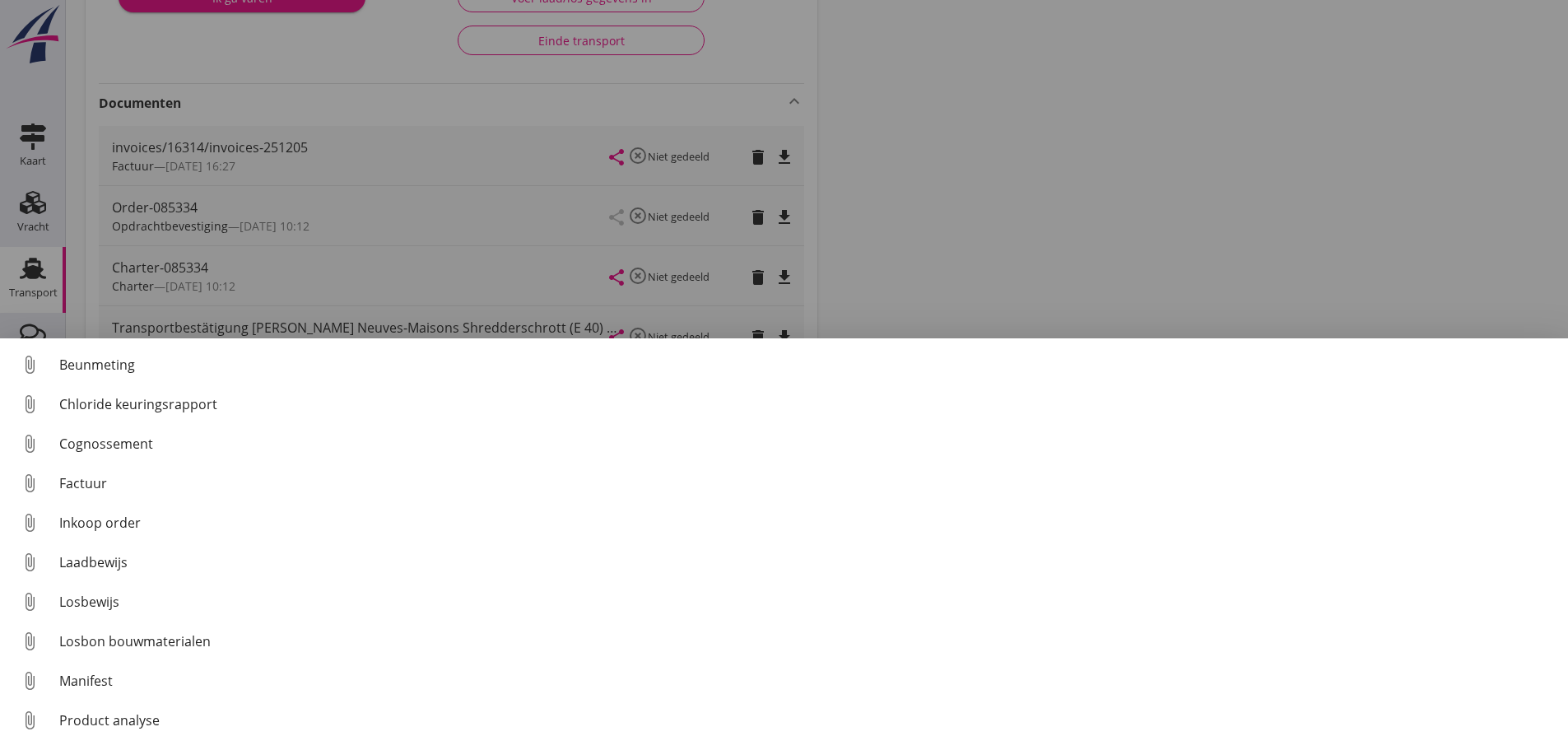
click at [1247, 264] on div at bounding box center [784, 375] width 1568 height 750
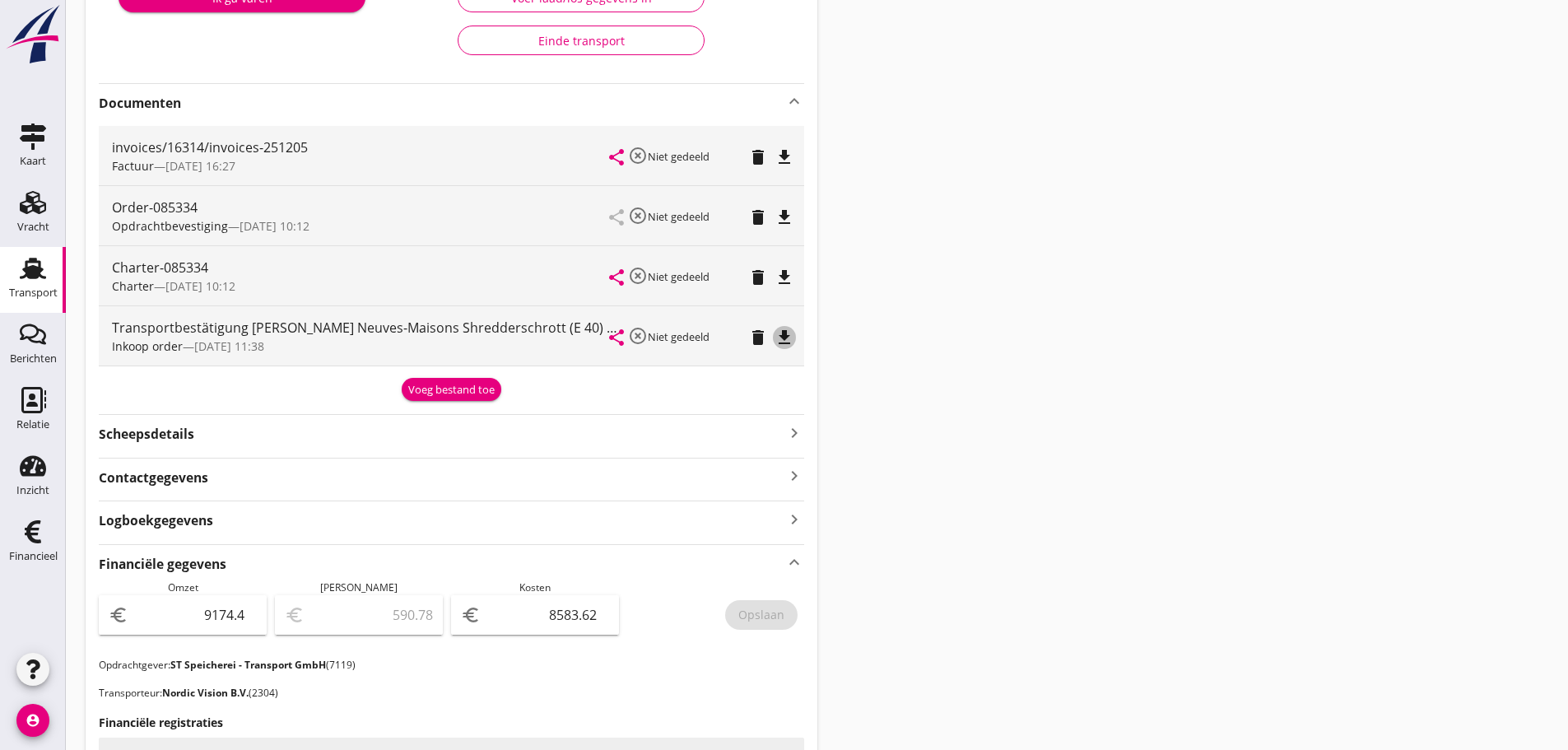
click at [784, 345] on icon "file_download" at bounding box center [784, 337] width 19 height 19
drag, startPoint x: 438, startPoint y: 391, endPoint x: 141, endPoint y: 480, distance: 310.0
click at [431, 392] on div "Voeg bestand toe" at bounding box center [450, 389] width 86 height 16
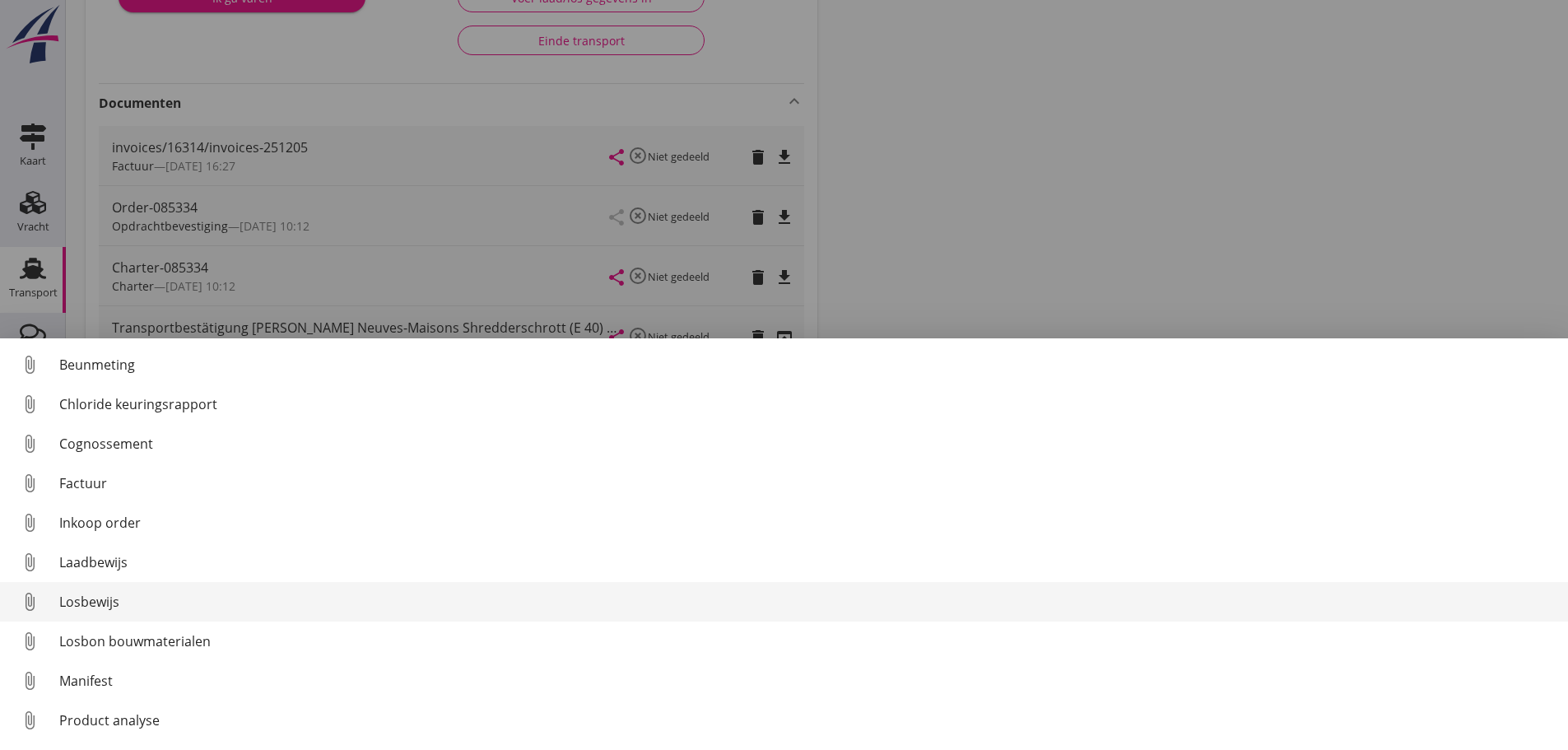
click at [109, 609] on div "Losbewijs" at bounding box center [807, 601] width 1496 height 19
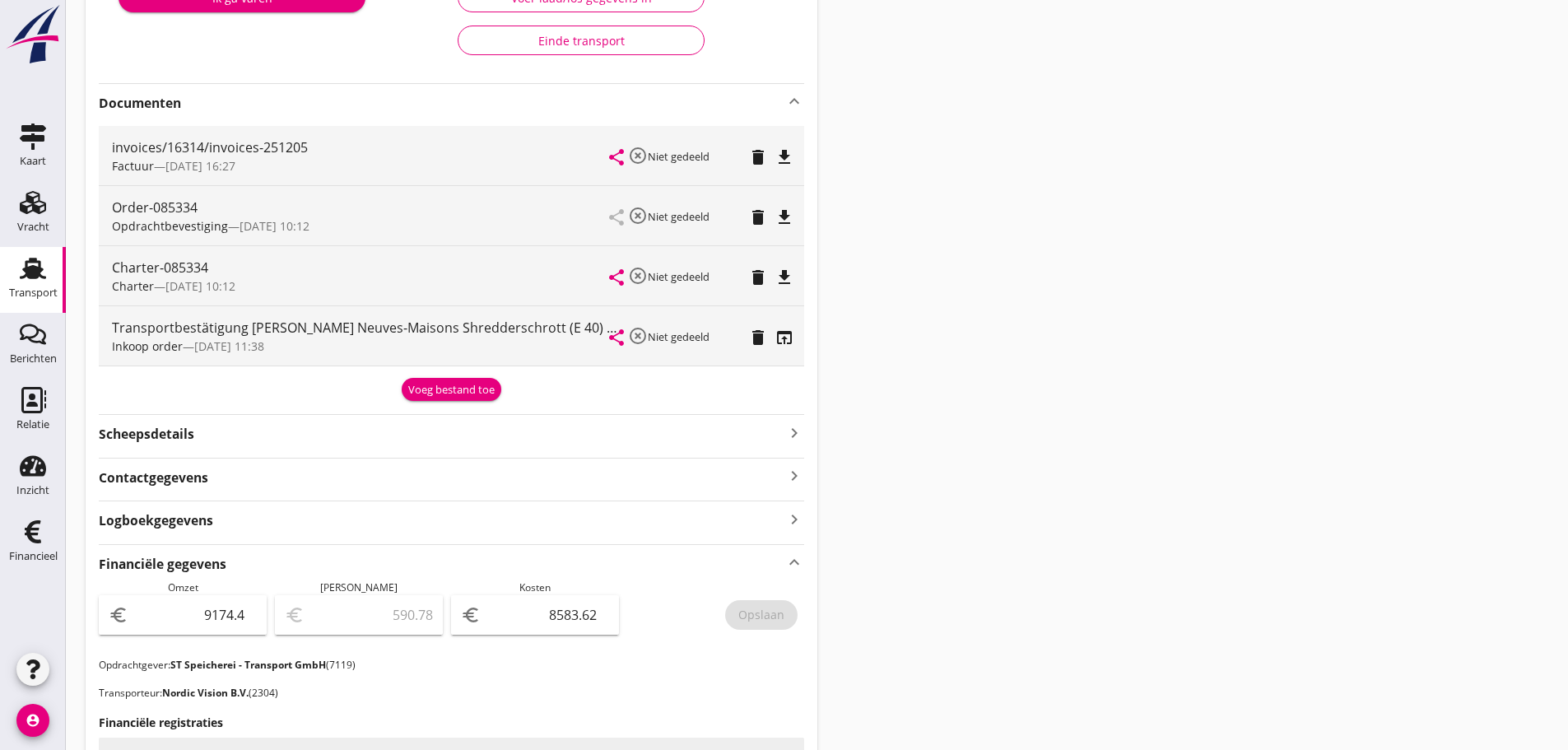
click at [449, 391] on div "Voeg bestand toe" at bounding box center [450, 389] width 86 height 16
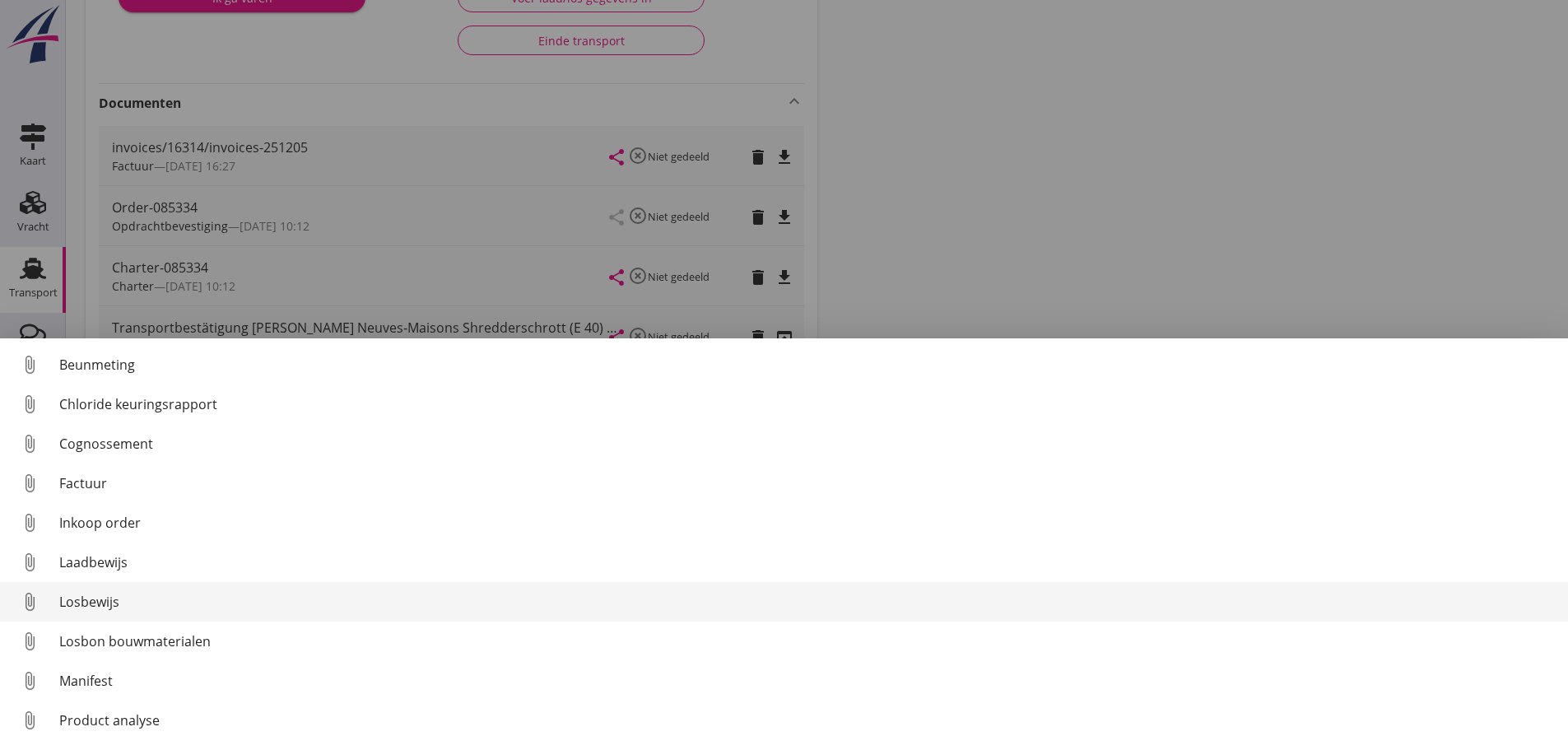
click at [92, 597] on div "Losbewijs" at bounding box center [807, 601] width 1496 height 19
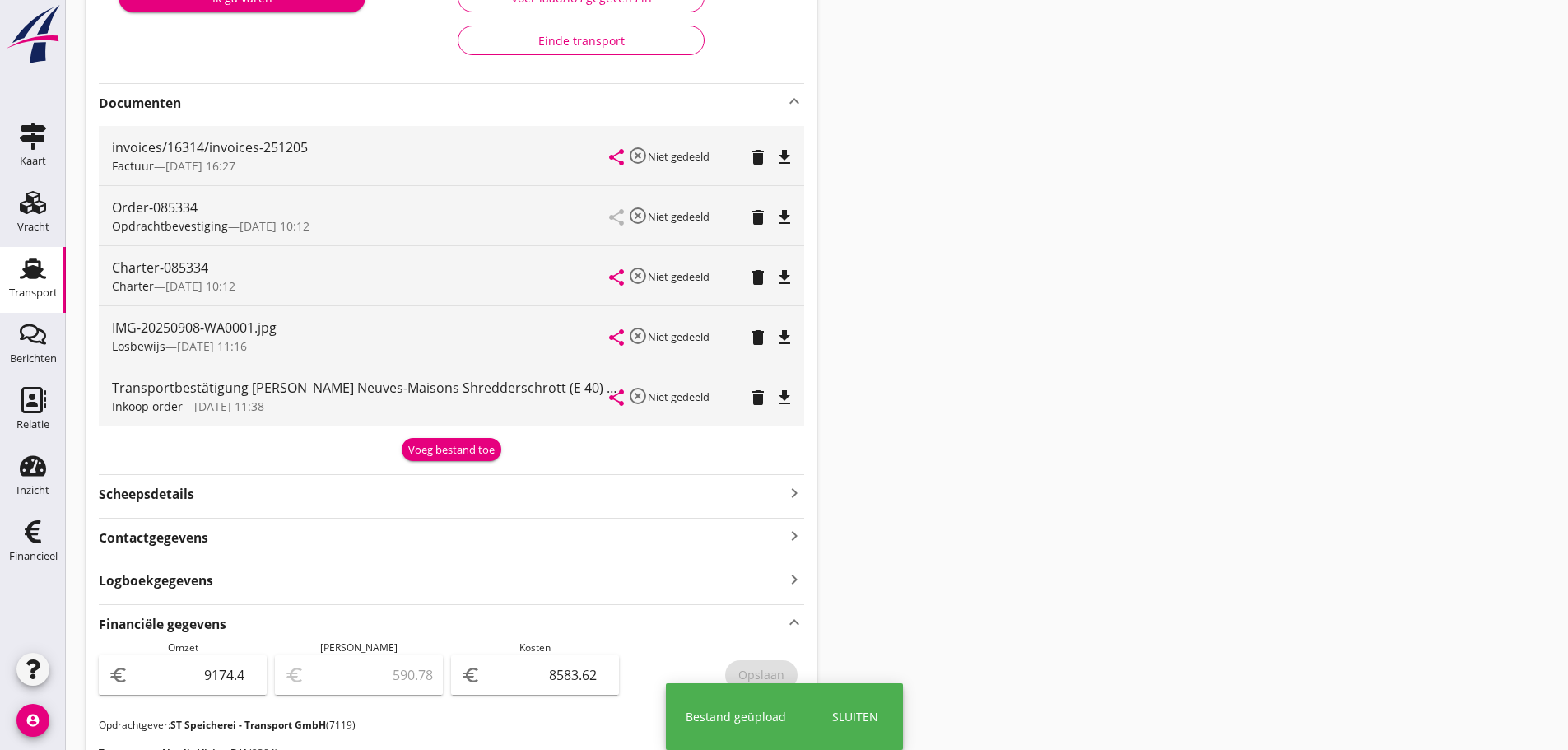
click at [467, 442] on div "Voeg bestand toe" at bounding box center [450, 449] width 86 height 16
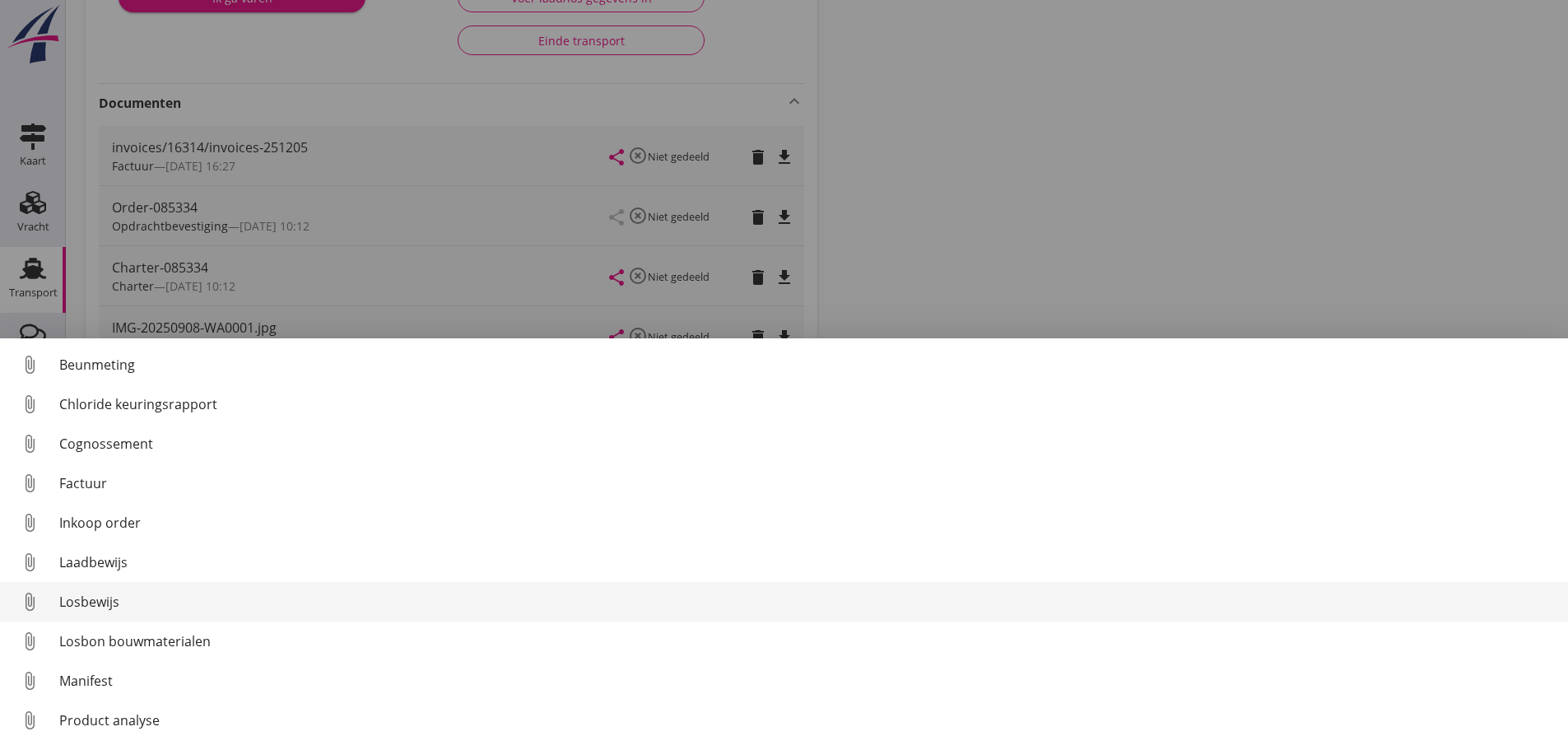
click at [131, 608] on div "Losbewijs" at bounding box center [807, 601] width 1496 height 19
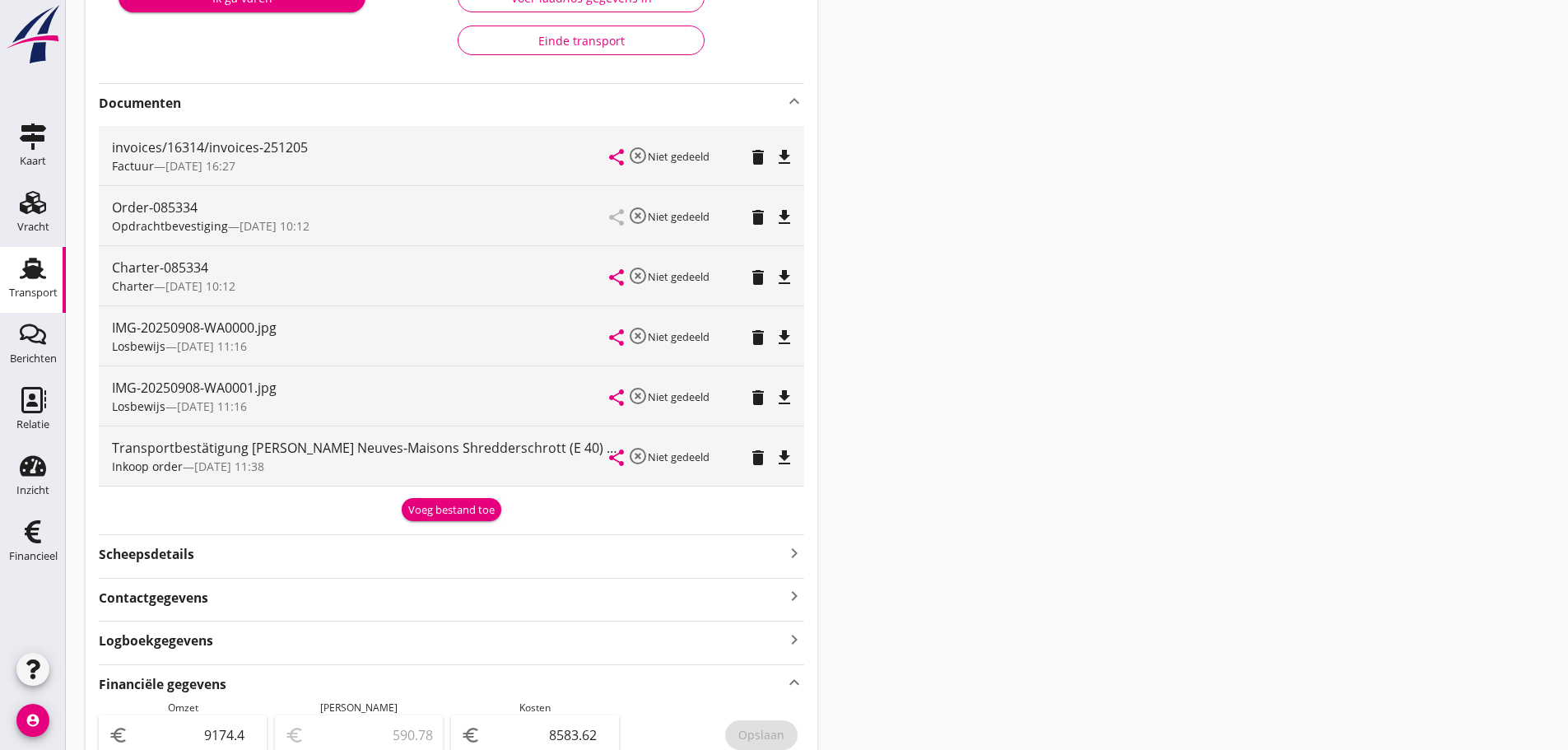
click at [463, 492] on div "invoices/16314/invoices-251205 Factuur — [DATE] 16:27 share highlight_off Niet …" at bounding box center [451, 306] width 705 height 374
click at [464, 504] on div "Voeg bestand toe" at bounding box center [450, 510] width 86 height 16
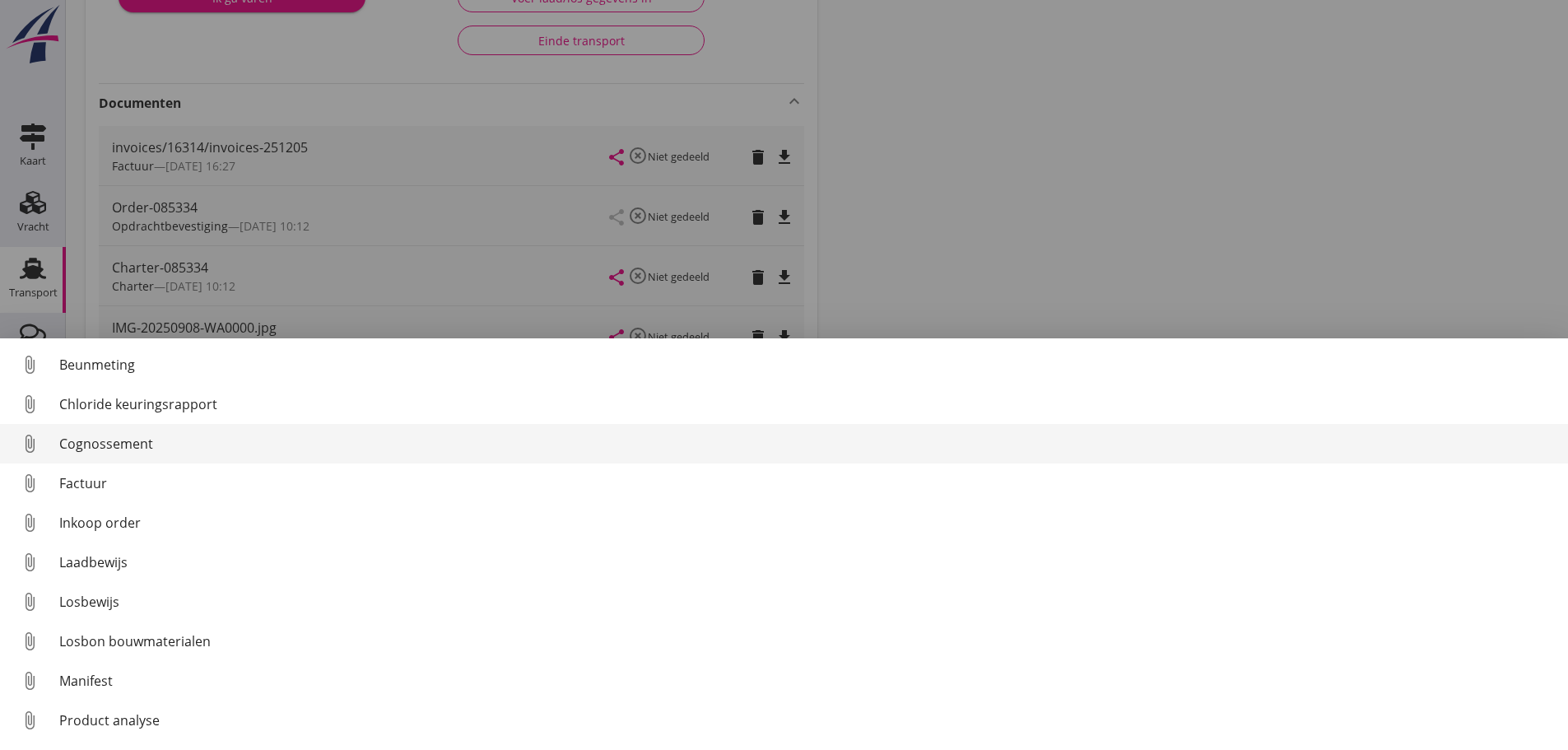
click at [103, 442] on div "Cognossement" at bounding box center [807, 444] width 1496 height 19
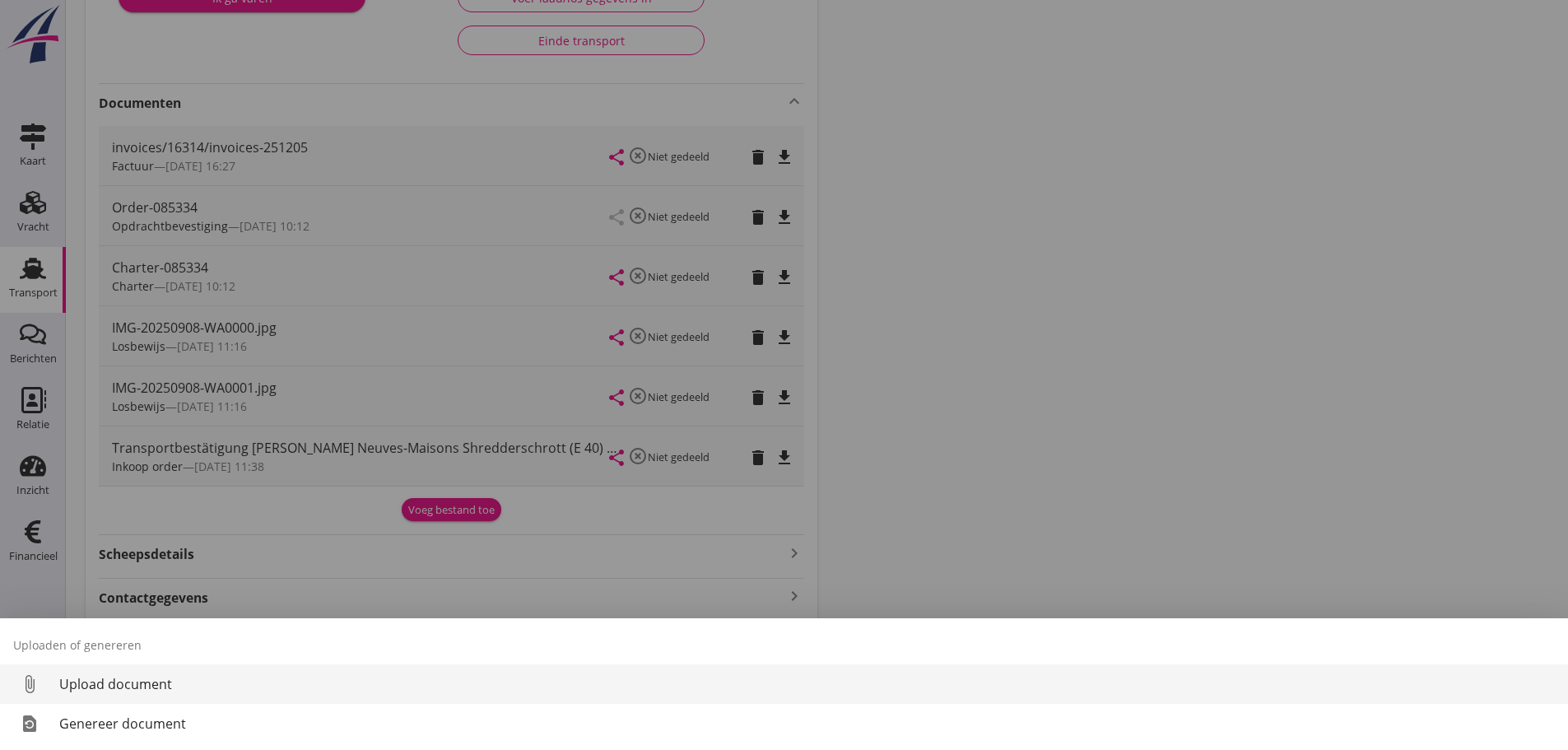
click at [153, 675] on div "Upload document" at bounding box center [807, 684] width 1496 height 19
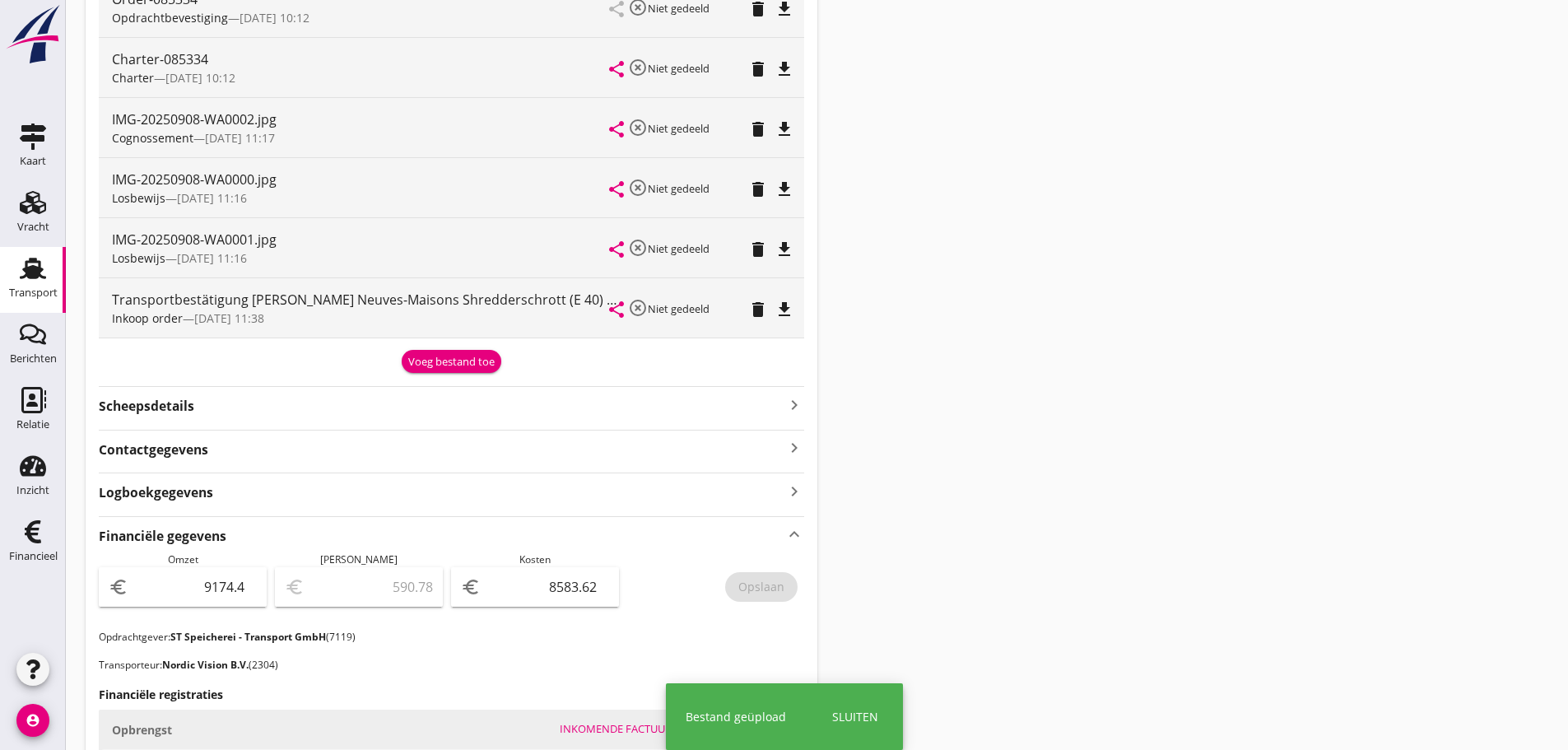
scroll to position [773, 0]
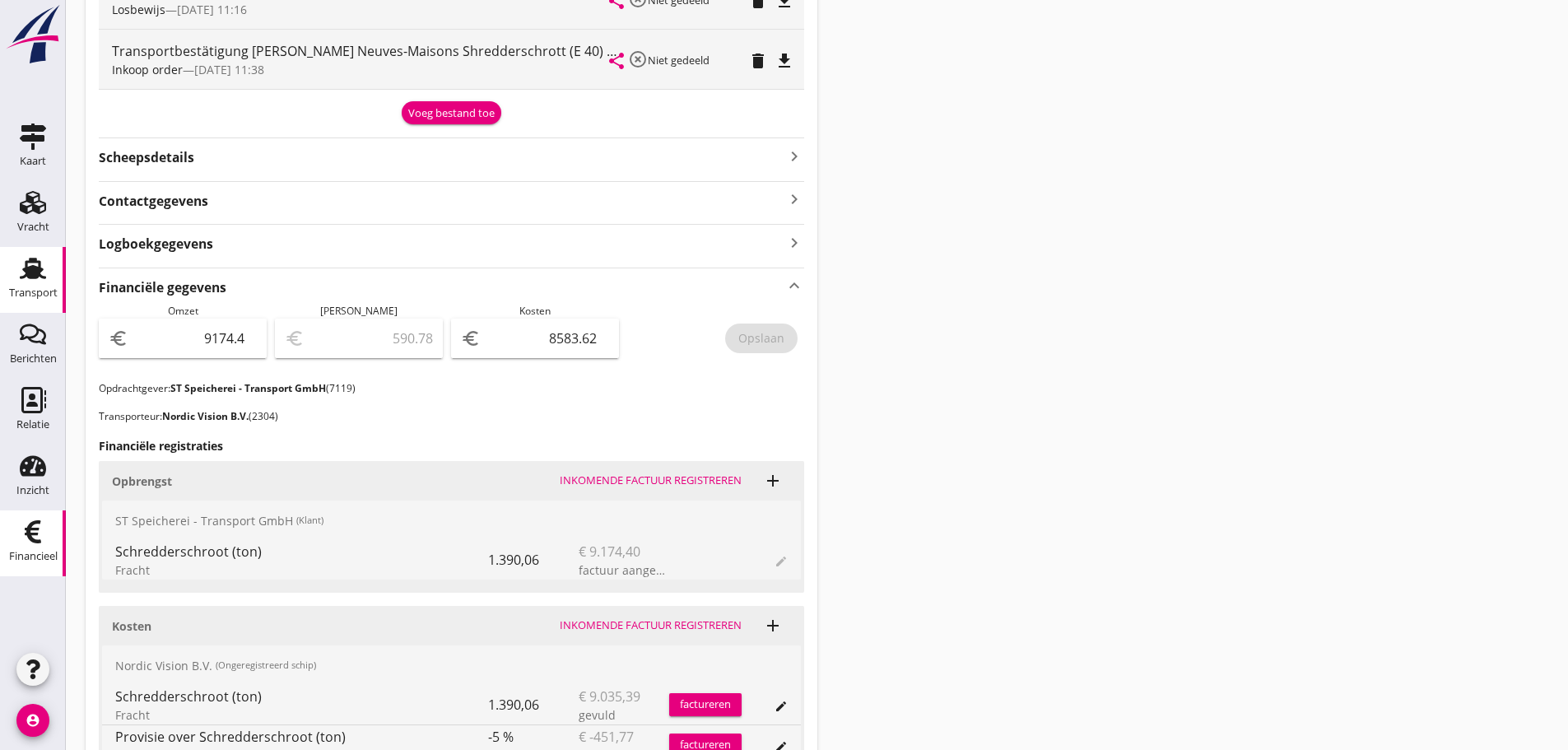
click at [33, 559] on div "Financieel" at bounding box center [33, 556] width 48 height 11
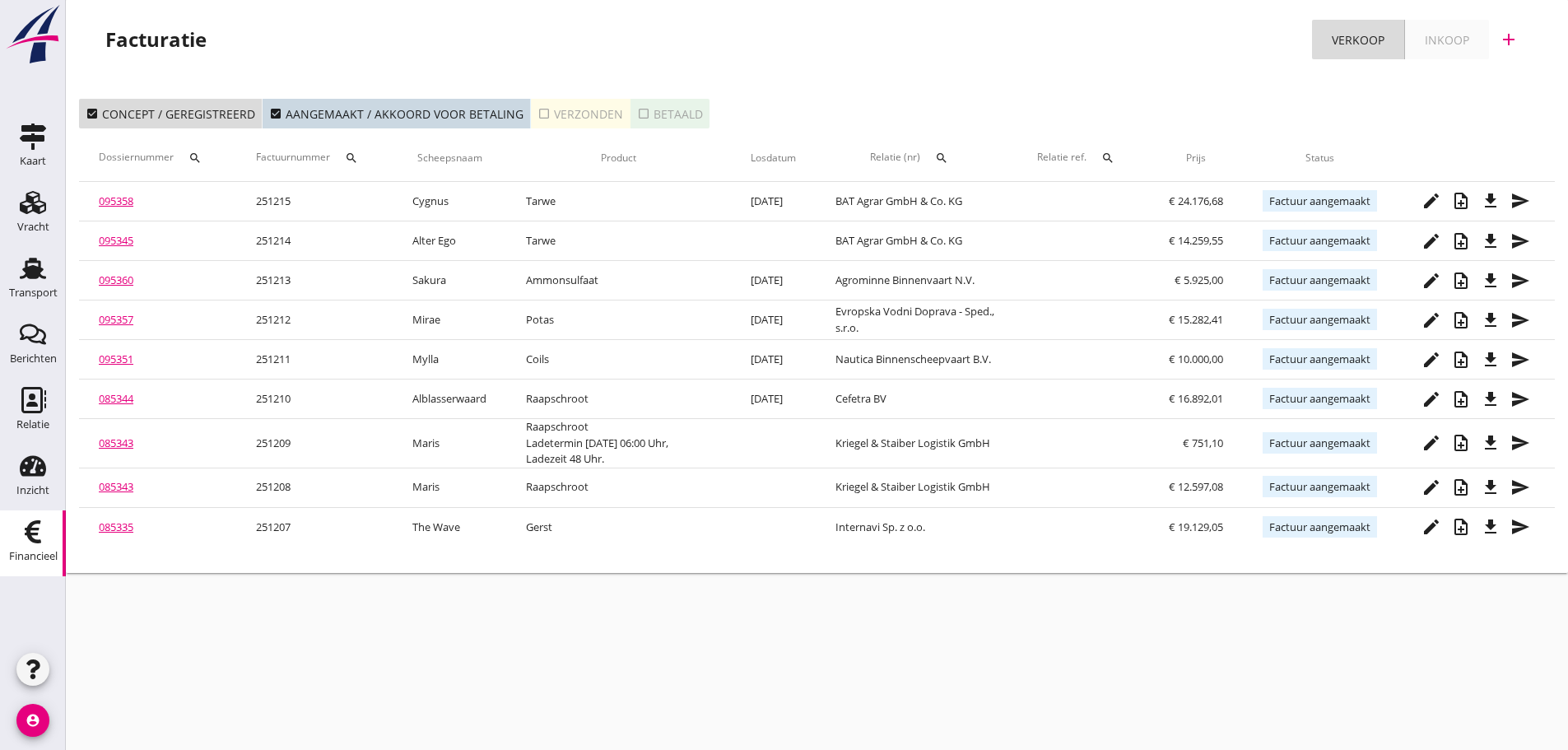
click at [1517, 43] on icon "add" at bounding box center [1508, 40] width 19 height 19
click at [1467, 82] on div "Verkoopfactuur" at bounding box center [1497, 80] width 98 height 19
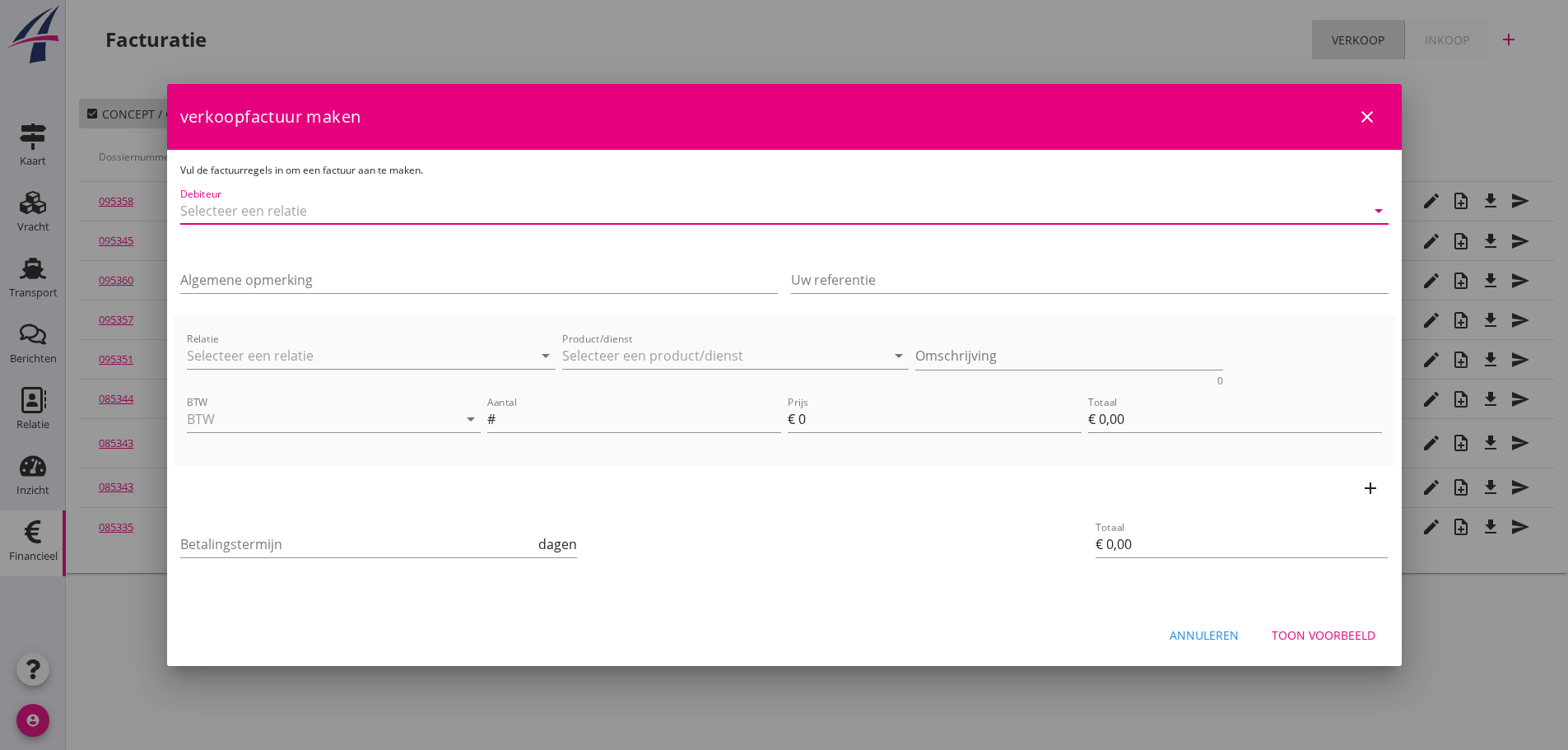
click at [331, 213] on input "Debiteur" at bounding box center [761, 210] width 1162 height 26
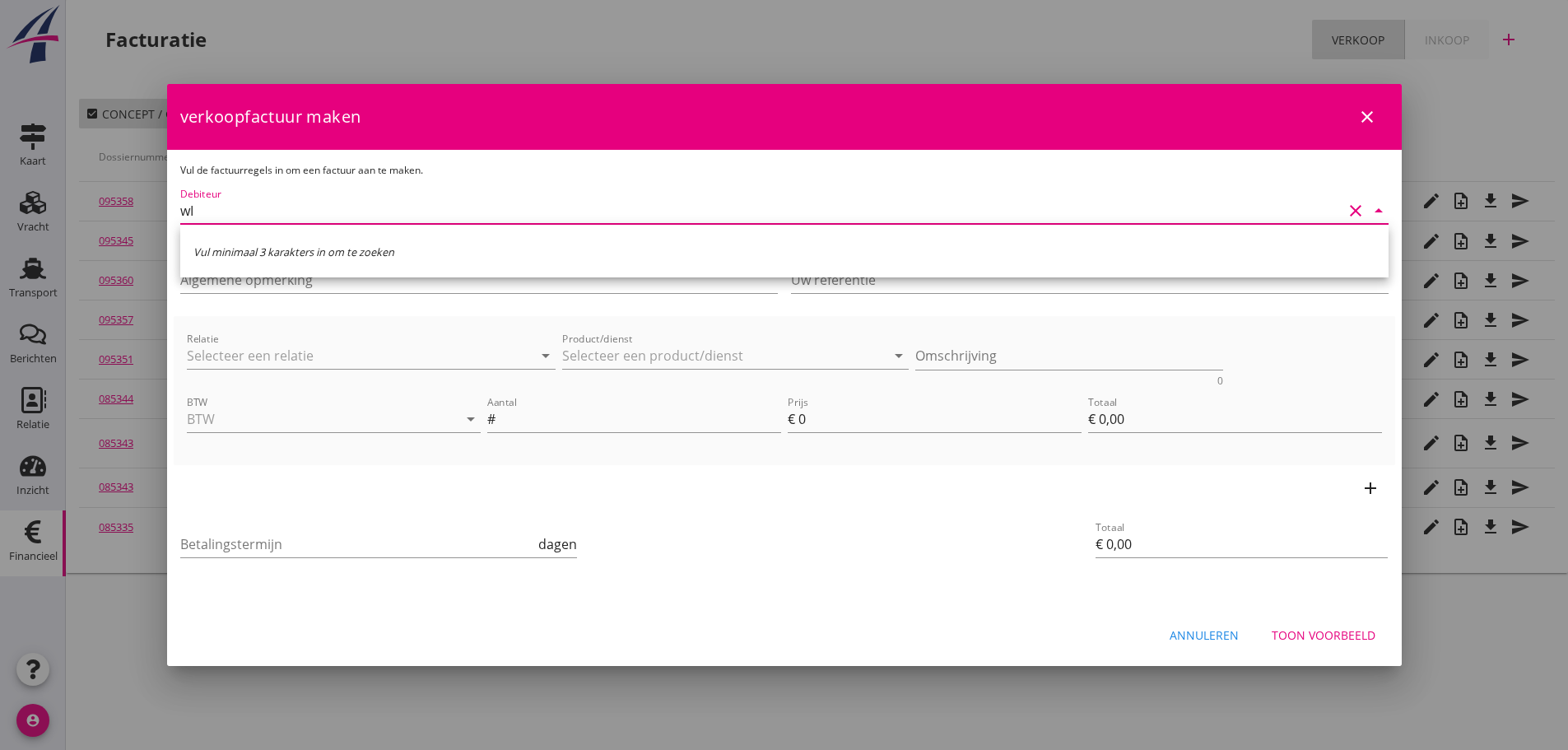
type input "w"
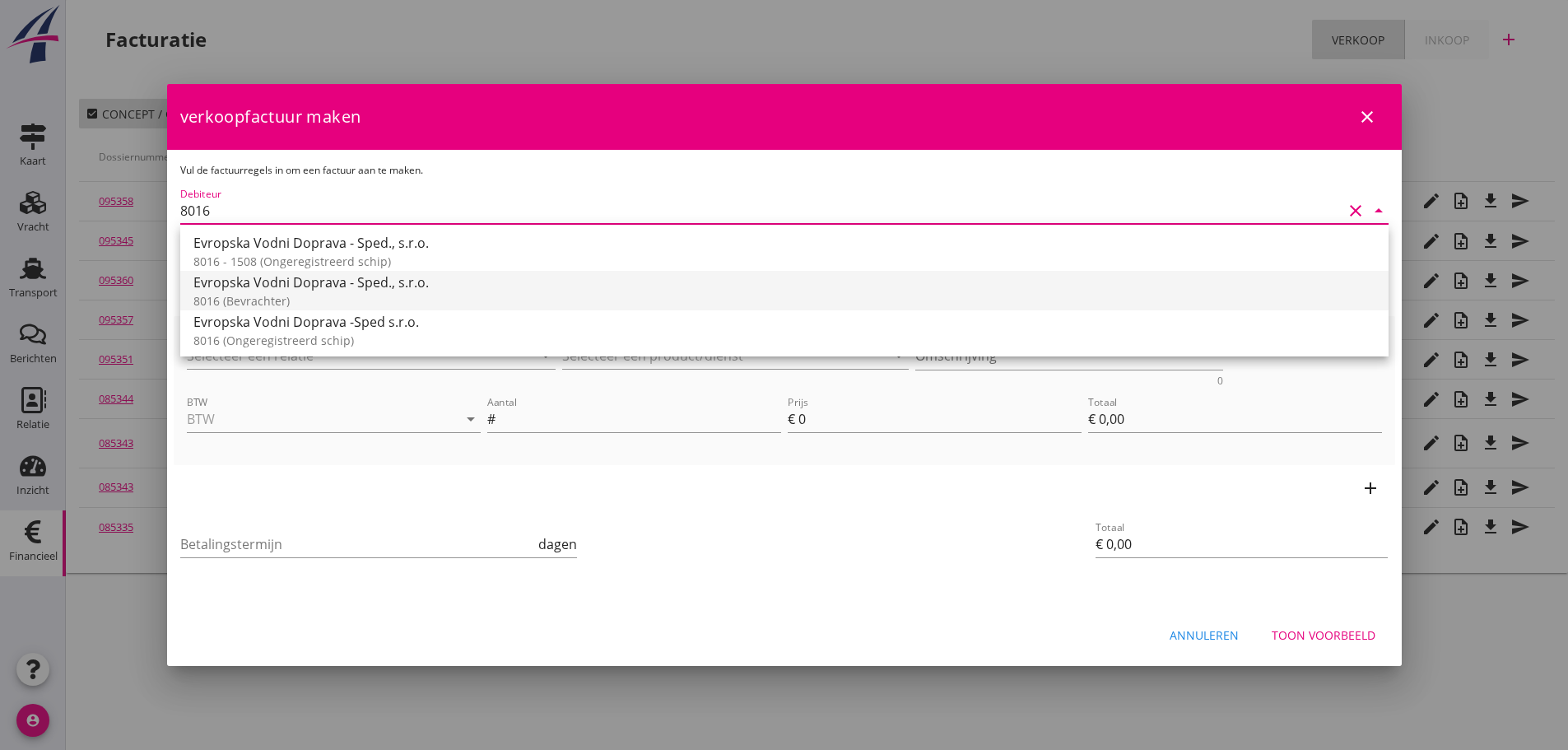
click at [272, 293] on div "8016 (Bevrachter)" at bounding box center [784, 301] width 1182 height 17
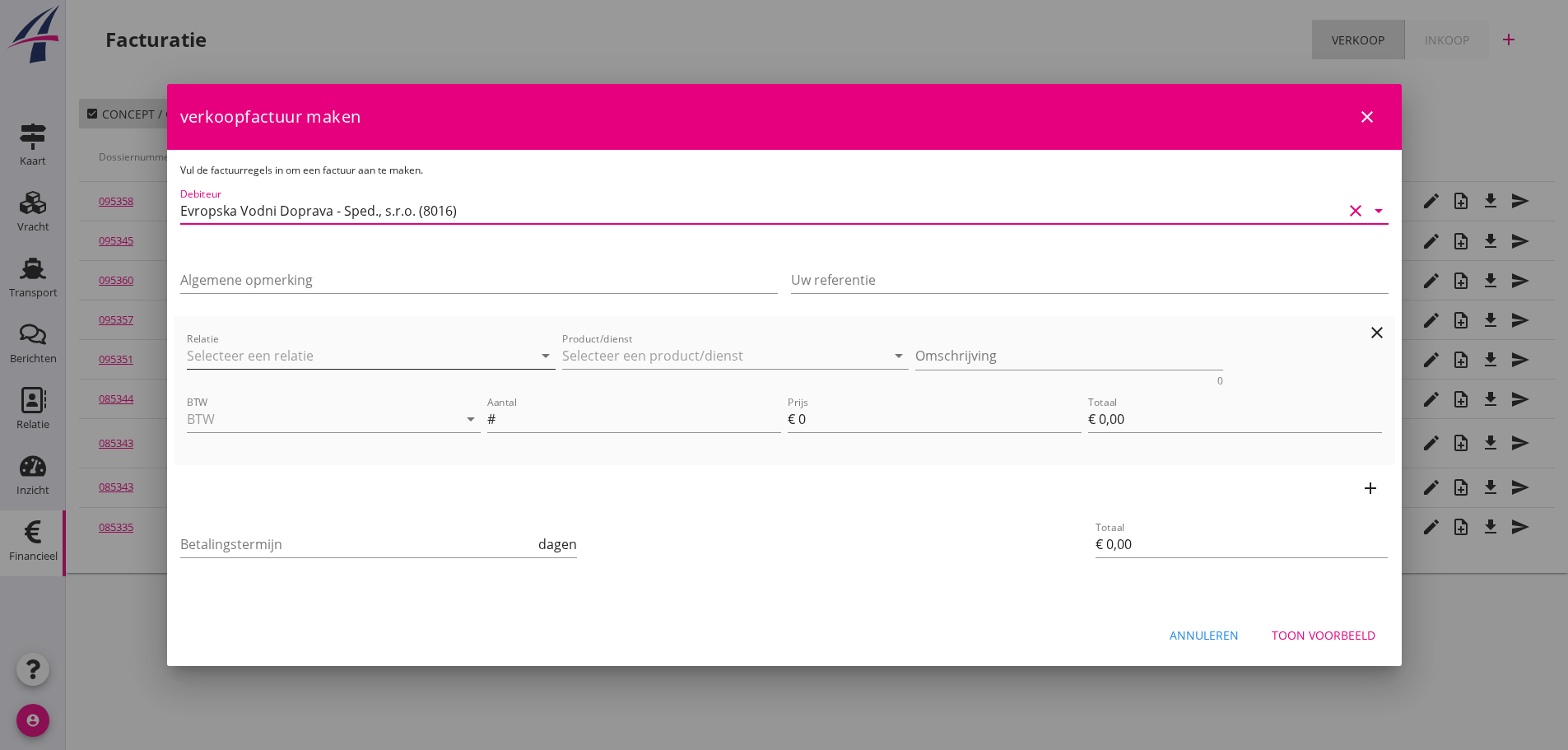
type input "Evropska Vodni Doprava - Sped., s.r.o. (8016)"
click at [262, 353] on input "Relatie" at bounding box center [348, 355] width 324 height 26
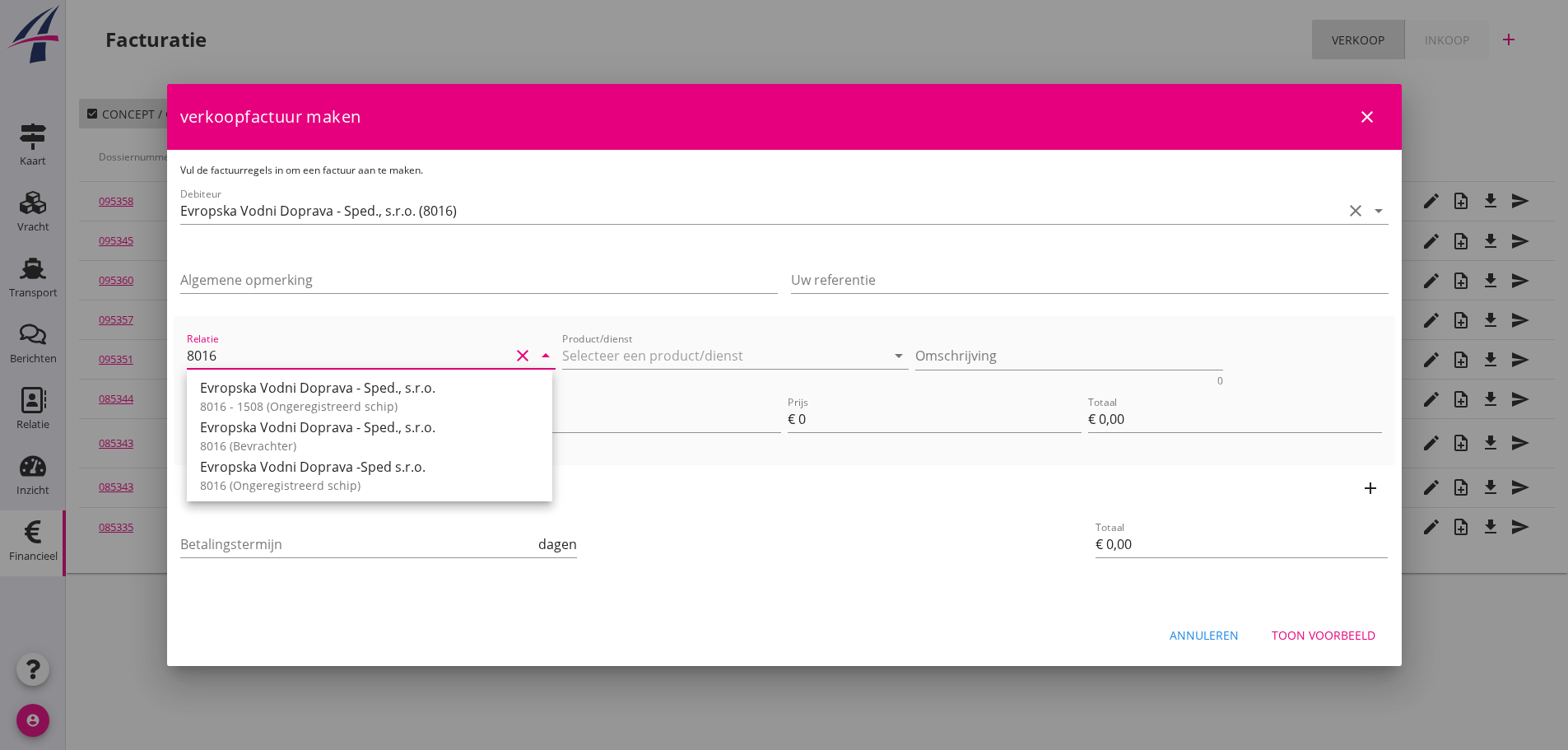
drag, startPoint x: 258, startPoint y: 441, endPoint x: 580, endPoint y: 372, distance: 329.3
click at [265, 440] on div "8016 (Bevrachter)" at bounding box center [369, 446] width 339 height 17
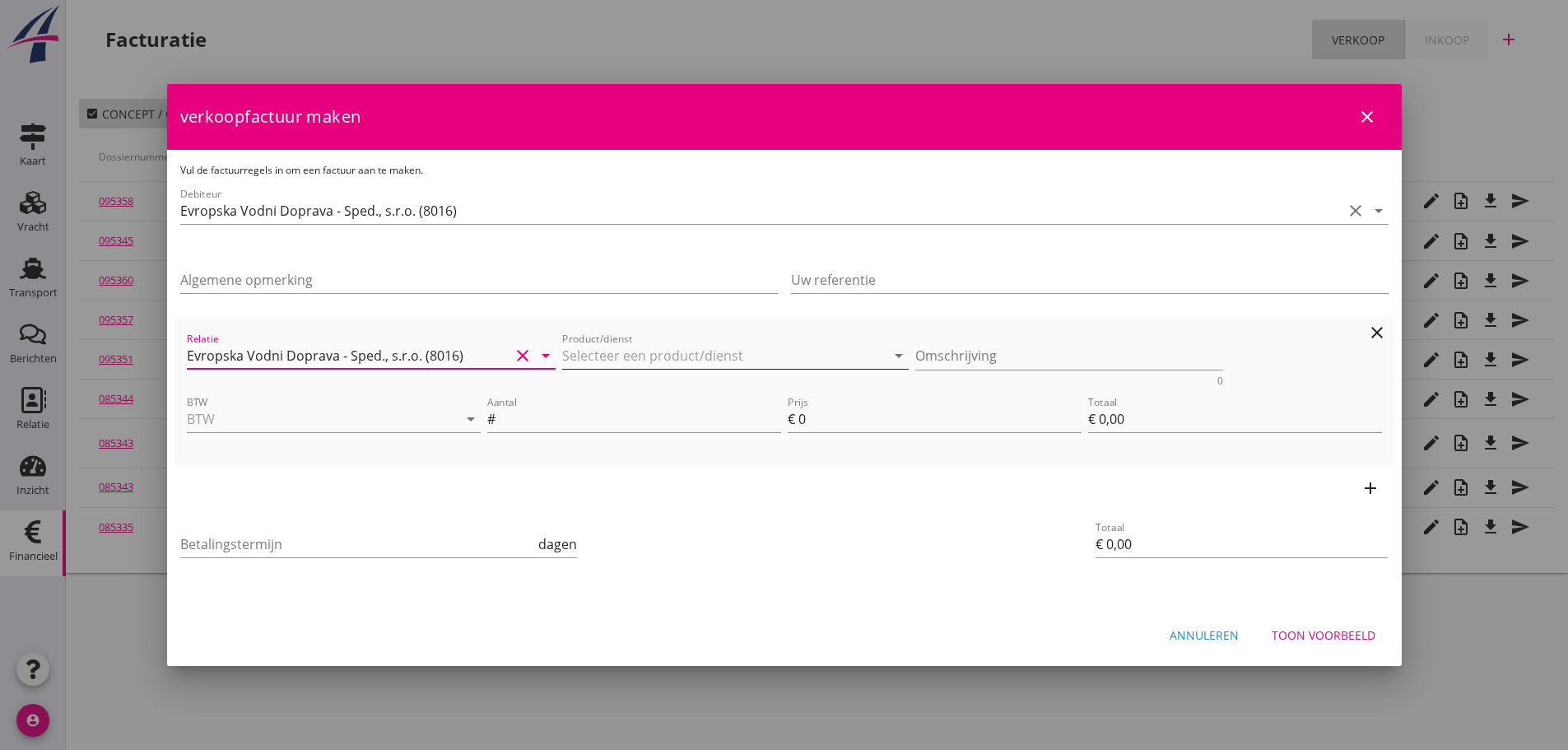
type input "Evropska Vodni Doprava - Sped., s.r.o. (8016)"
click at [597, 361] on input "Product/dienst" at bounding box center [724, 355] width 324 height 26
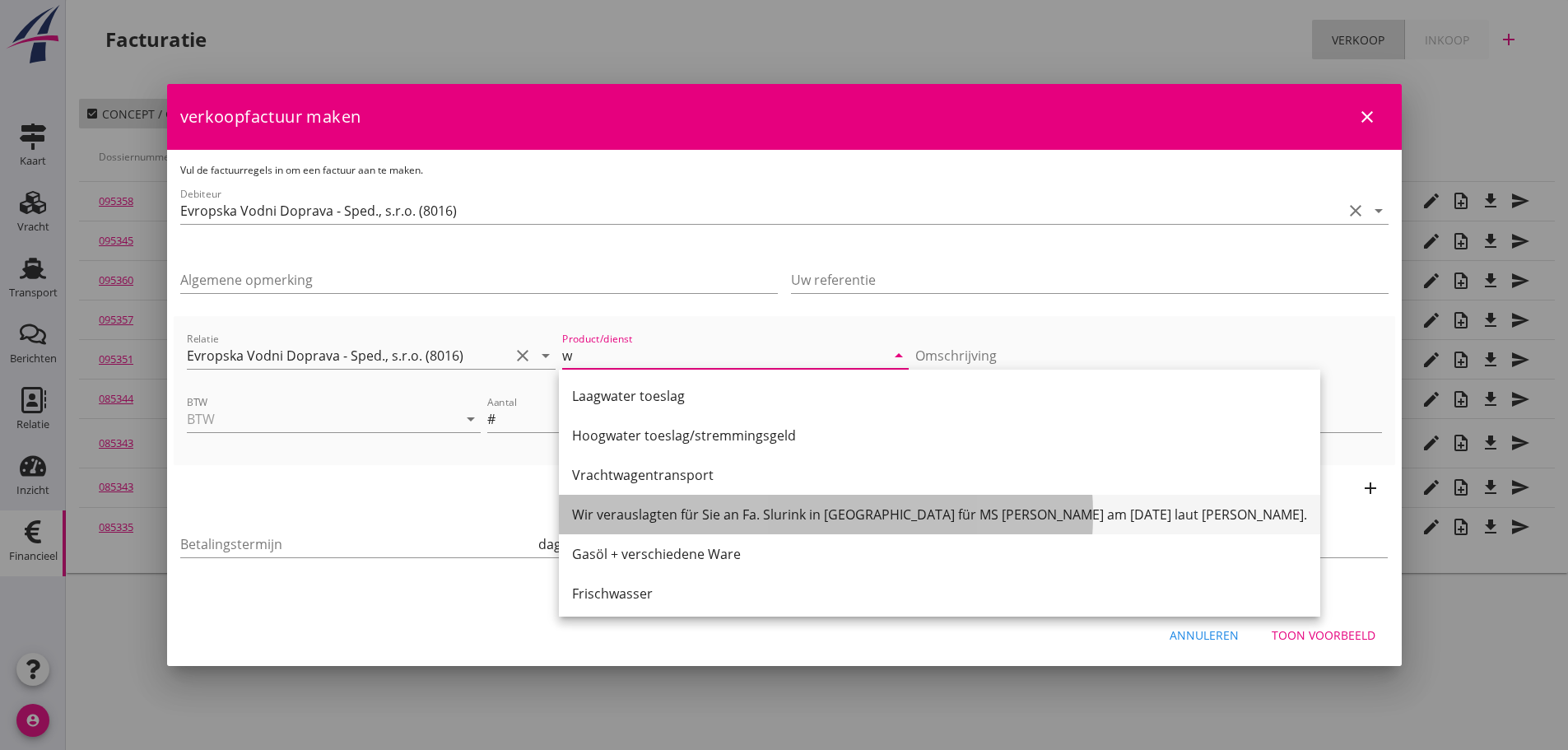
click at [804, 506] on div "Wir verauslagten für Sie an Fa. Slurink in [GEOGRAPHIC_DATA] für MS [PERSON_NAM…" at bounding box center [939, 514] width 735 height 19
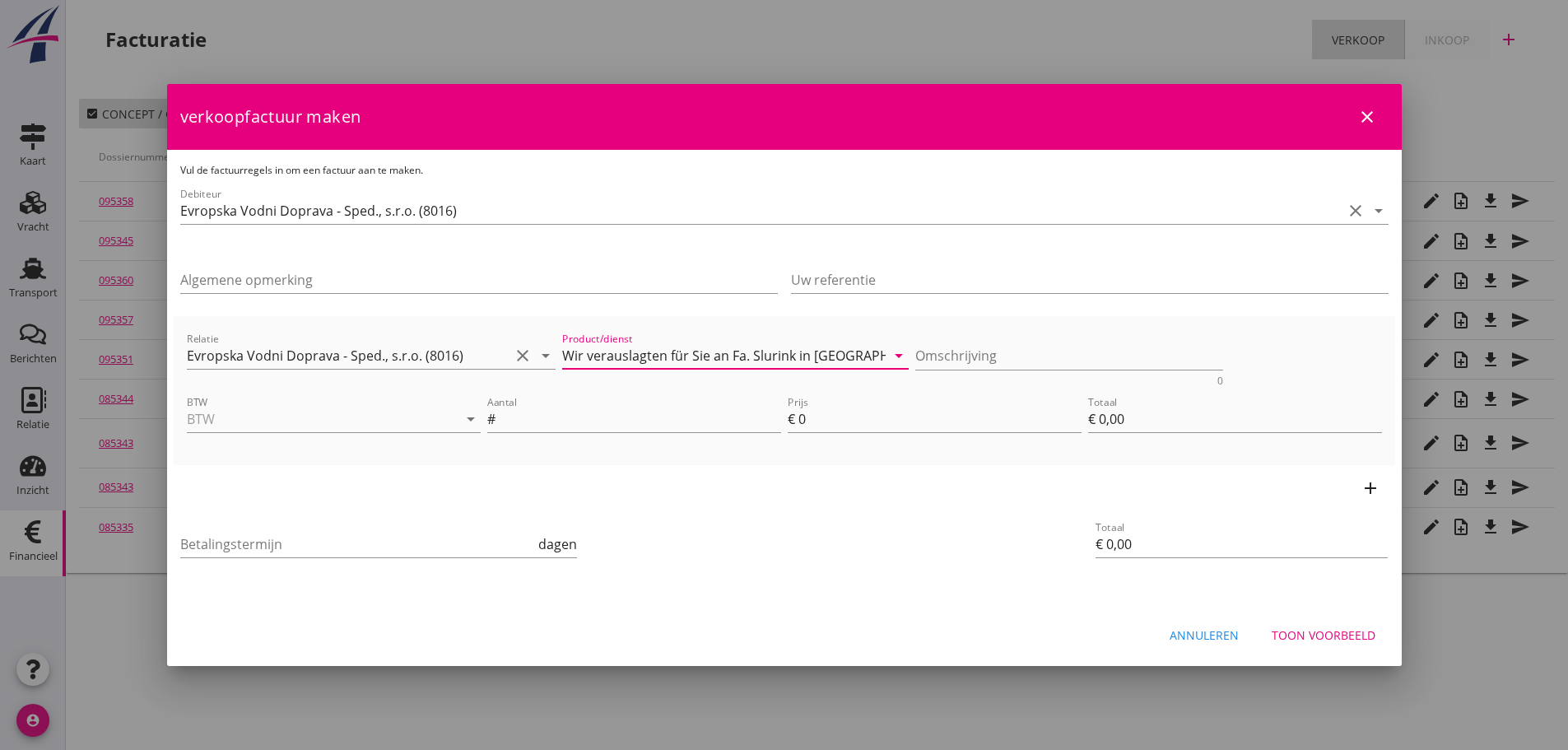
type input "Wir verauslagten für Sie an Fa. Slurink in [GEOGRAPHIC_DATA] für MS [PERSON_NAM…"
click at [1206, 636] on div "Annuleren" at bounding box center [1204, 635] width 70 height 17
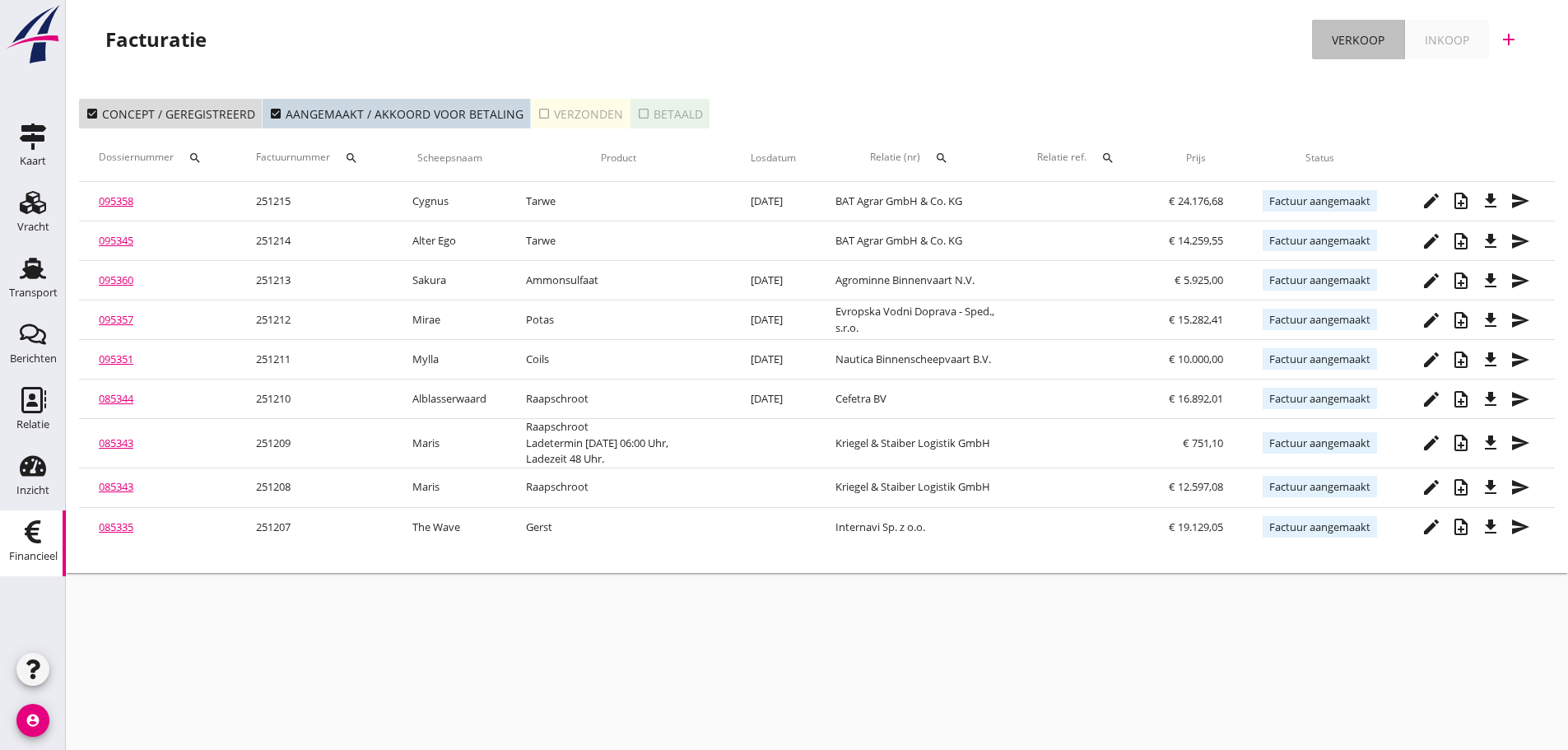
click at [1342, 43] on div "Verkoop" at bounding box center [1357, 40] width 53 height 17
click at [1512, 36] on icon "add" at bounding box center [1508, 40] width 19 height 19
click at [1523, 82] on div "Verkoopfactuur" at bounding box center [1497, 80] width 98 height 19
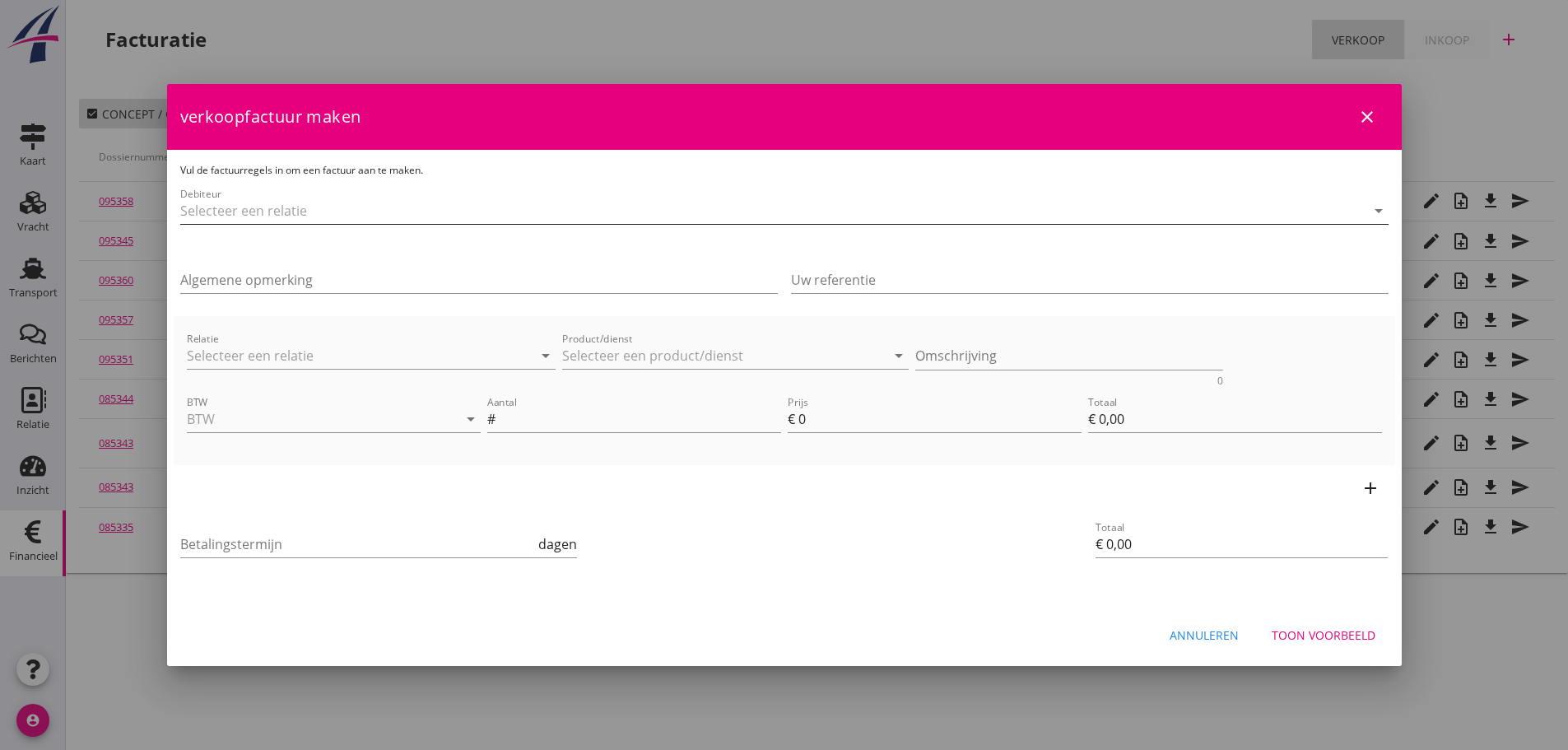
click at [245, 211] on input "Debiteur" at bounding box center [761, 210] width 1162 height 26
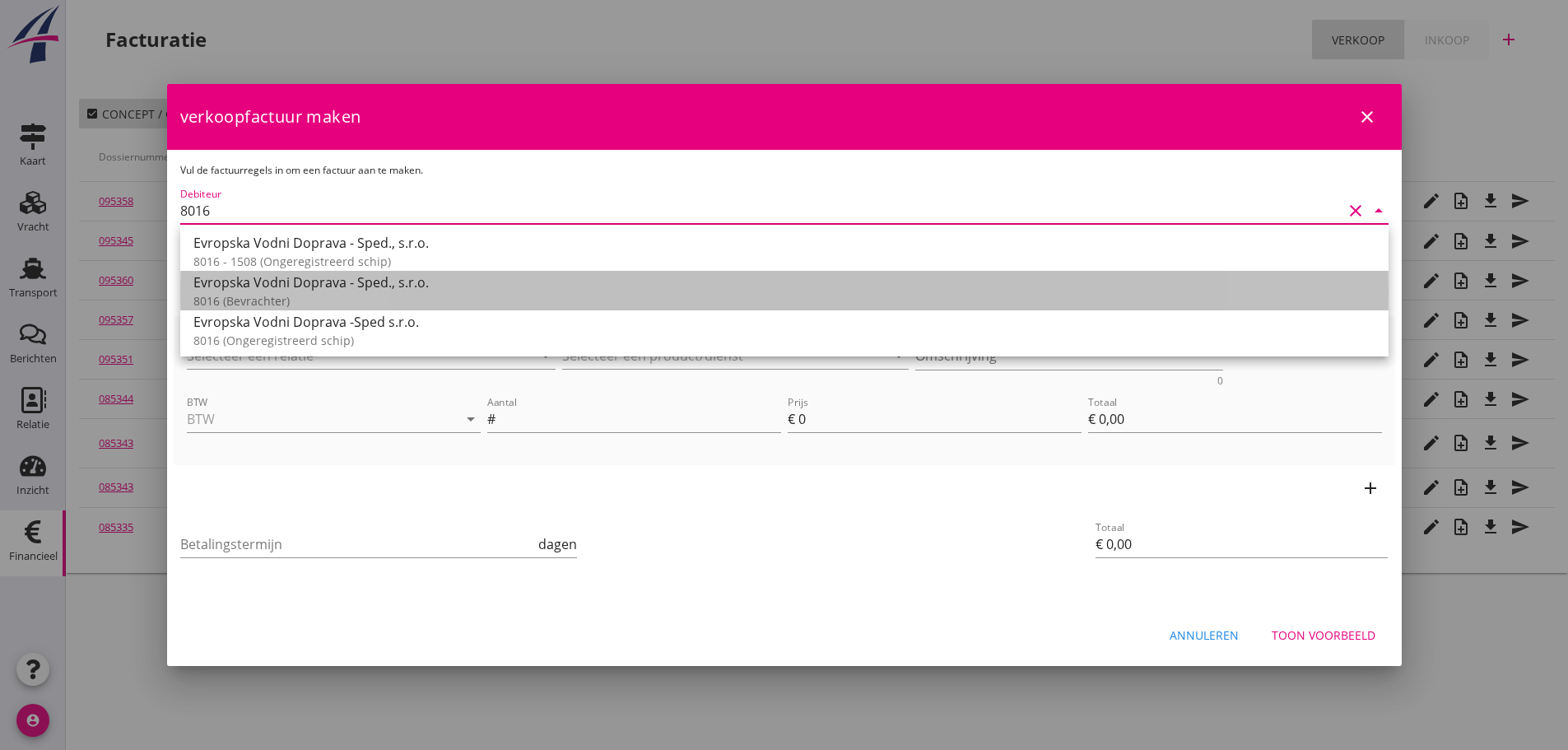
click at [223, 294] on div "8016 (Bevrachter)" at bounding box center [784, 301] width 1182 height 17
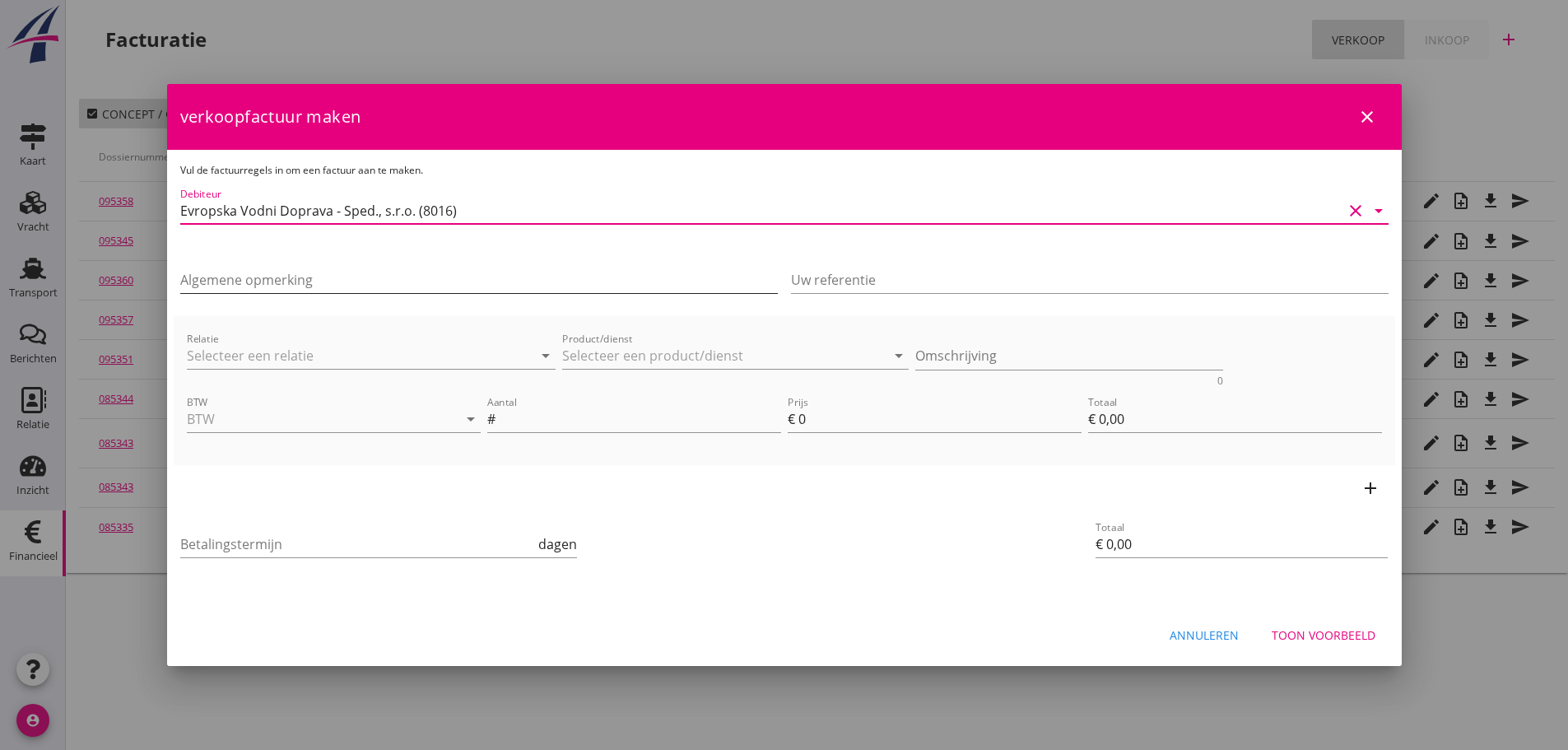
type input "Evropska Vodni Doprava - Sped., s.r.o. (8016)"
click at [236, 282] on input "Algemene opmerking" at bounding box center [479, 279] width 597 height 26
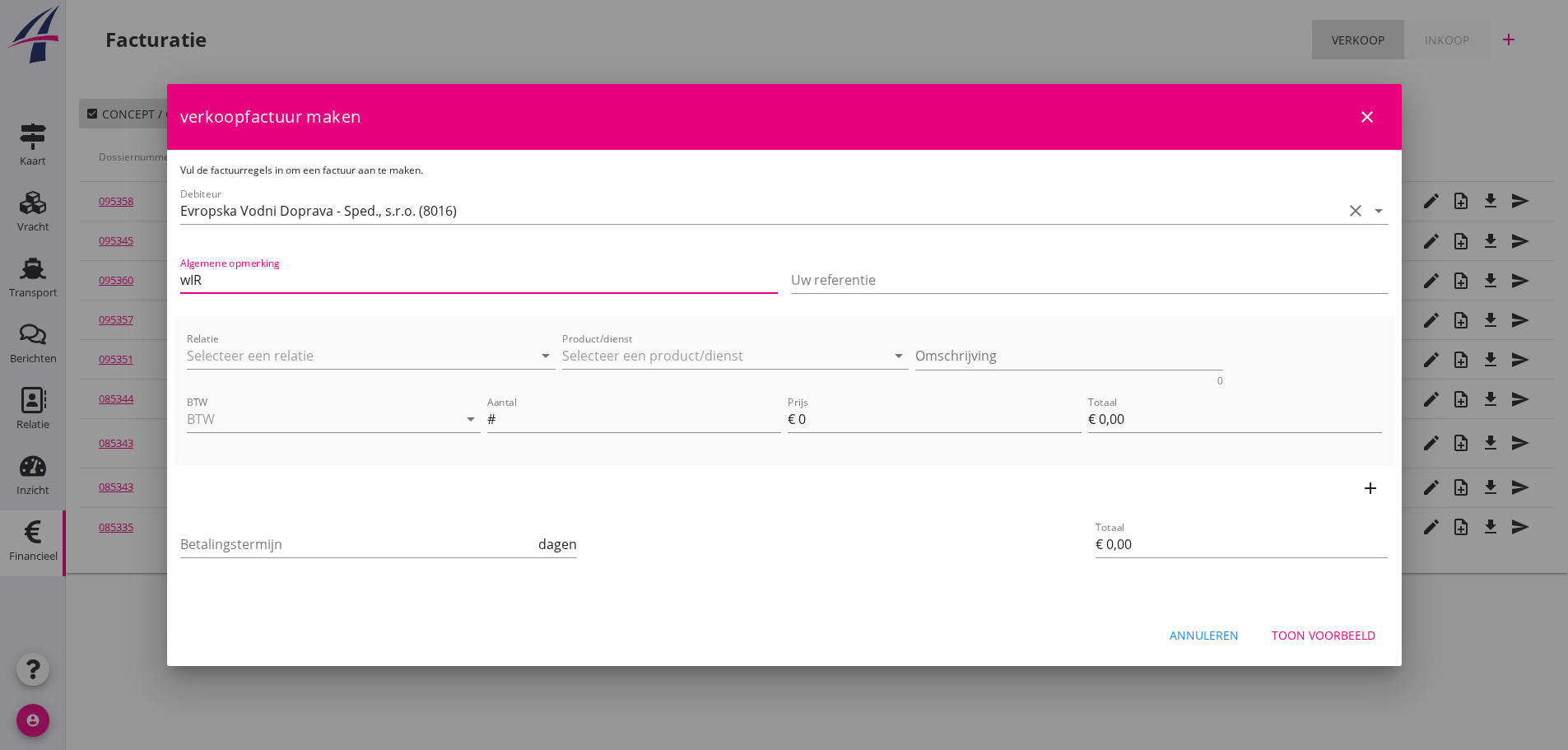
type input "Wir verauslagten für Sie an [GEOGRAPHIC_DATA] N.V. für MS [PERSON_NAME] am [DAT…"
click at [775, 280] on input "Wir verauslagten für Sie an [GEOGRAPHIC_DATA] N.V. für MS [PERSON_NAME] am [DAT…" at bounding box center [479, 279] width 597 height 26
drag, startPoint x: 763, startPoint y: 280, endPoint x: -372, endPoint y: 212, distance: 1137.0
click at [0, 212] on html "21% (Hoog BTW tarief) 9% (Laag BTW tarief) 0% (BTW vrij) 0% (BTW verlegd) Vrach…" at bounding box center [784, 375] width 1568 height 750
click at [542, 278] on input "Wir verauslagten für Sie an OK Slurink in [GEOGRAPHIC_DATA] für MS [PERSON_NAME…" at bounding box center [479, 279] width 597 height 26
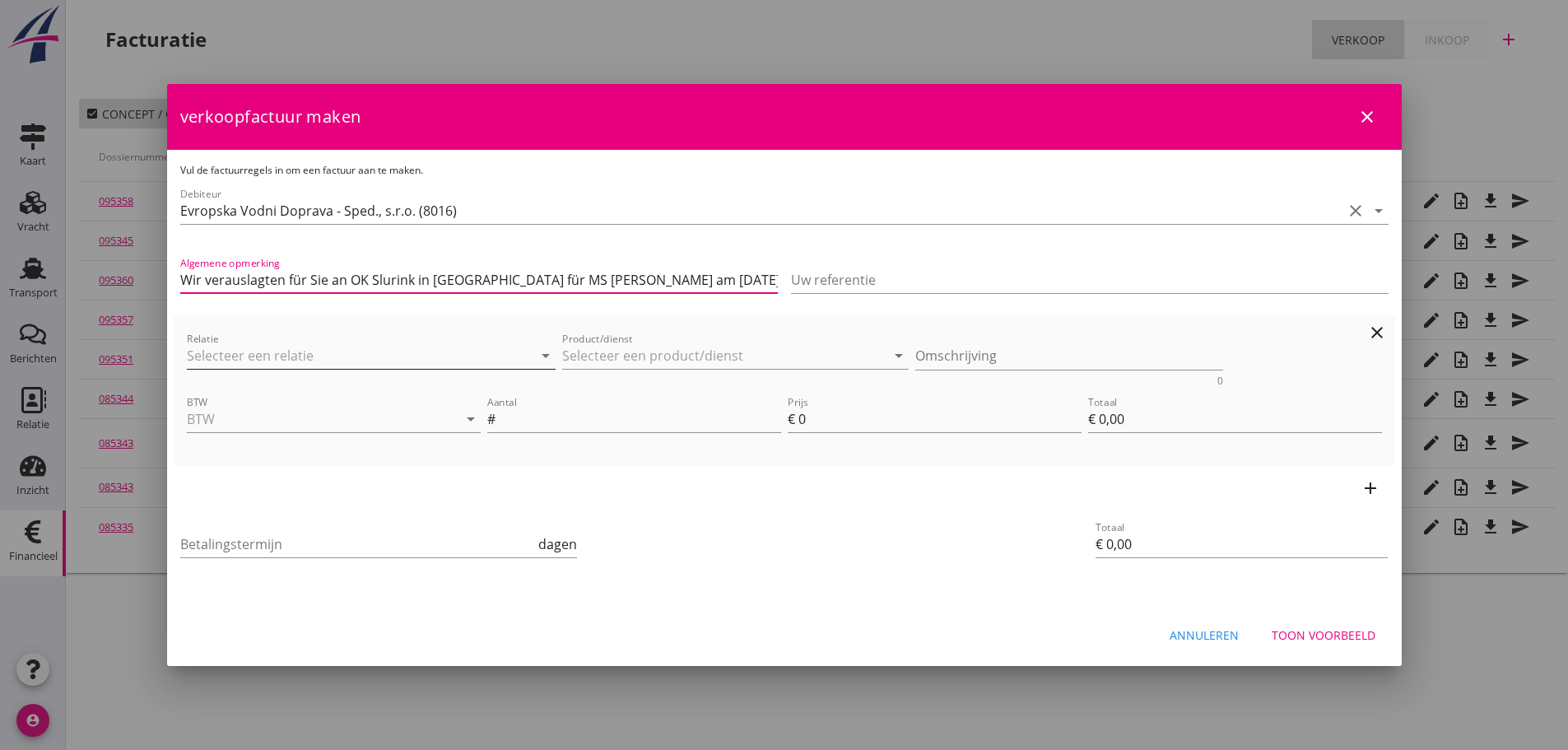
type input "Wir verauslagten für Sie an OK Slurink in [GEOGRAPHIC_DATA] für MS [PERSON_NAME…"
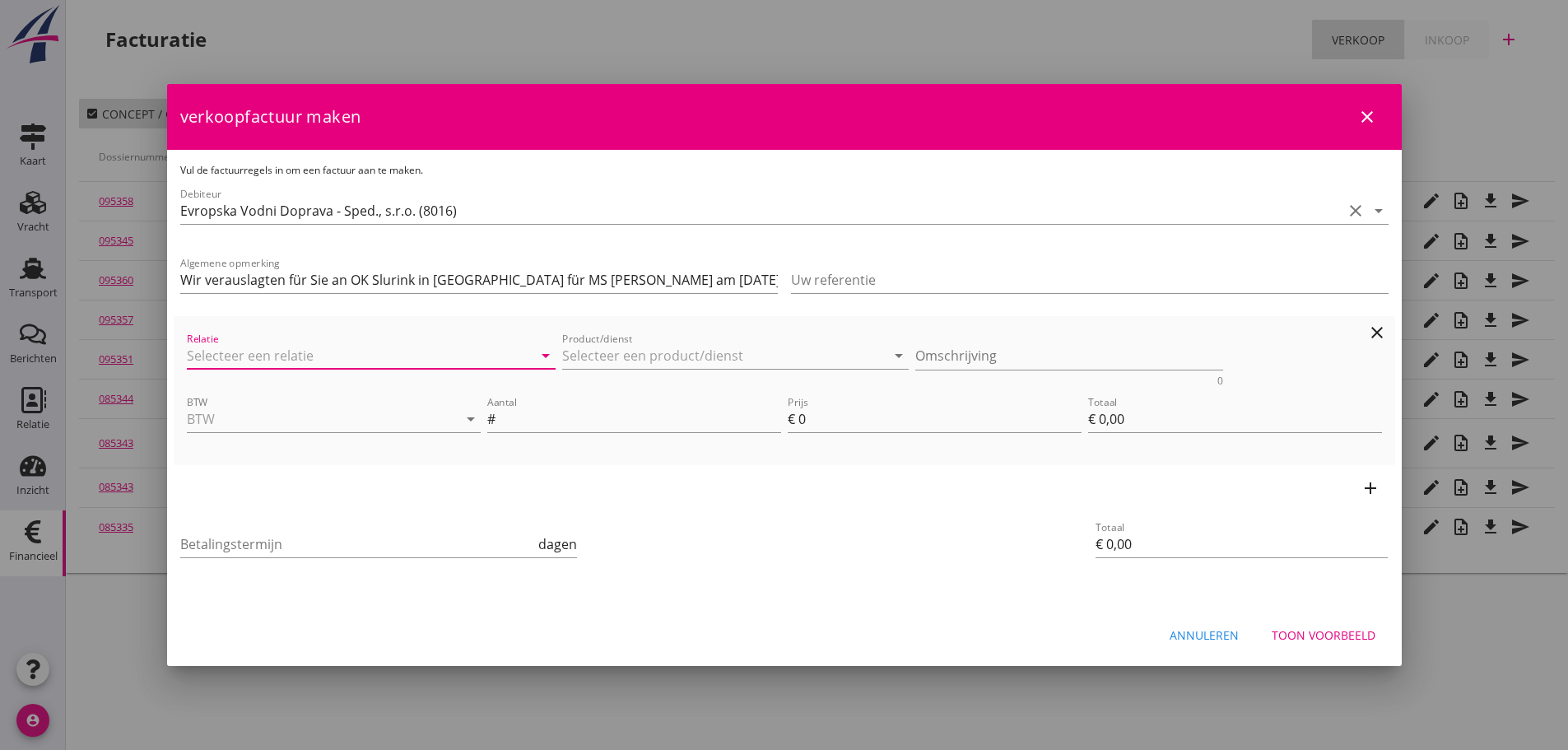
click at [243, 359] on input "Relatie" at bounding box center [348, 355] width 324 height 26
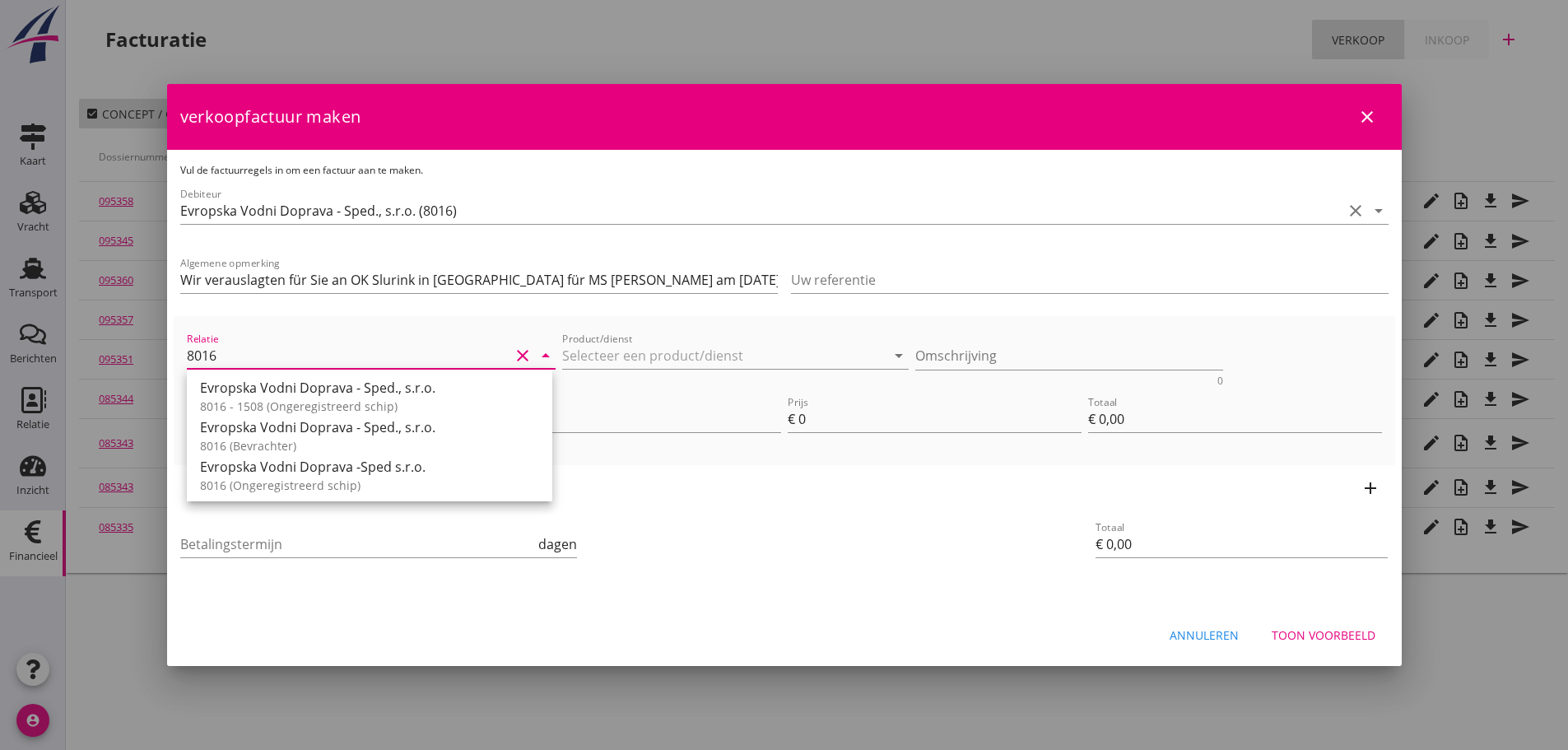
drag, startPoint x: 303, startPoint y: 447, endPoint x: 344, endPoint y: 422, distance: 48.0
click at [306, 446] on div "8016 (Bevrachter)" at bounding box center [369, 446] width 339 height 17
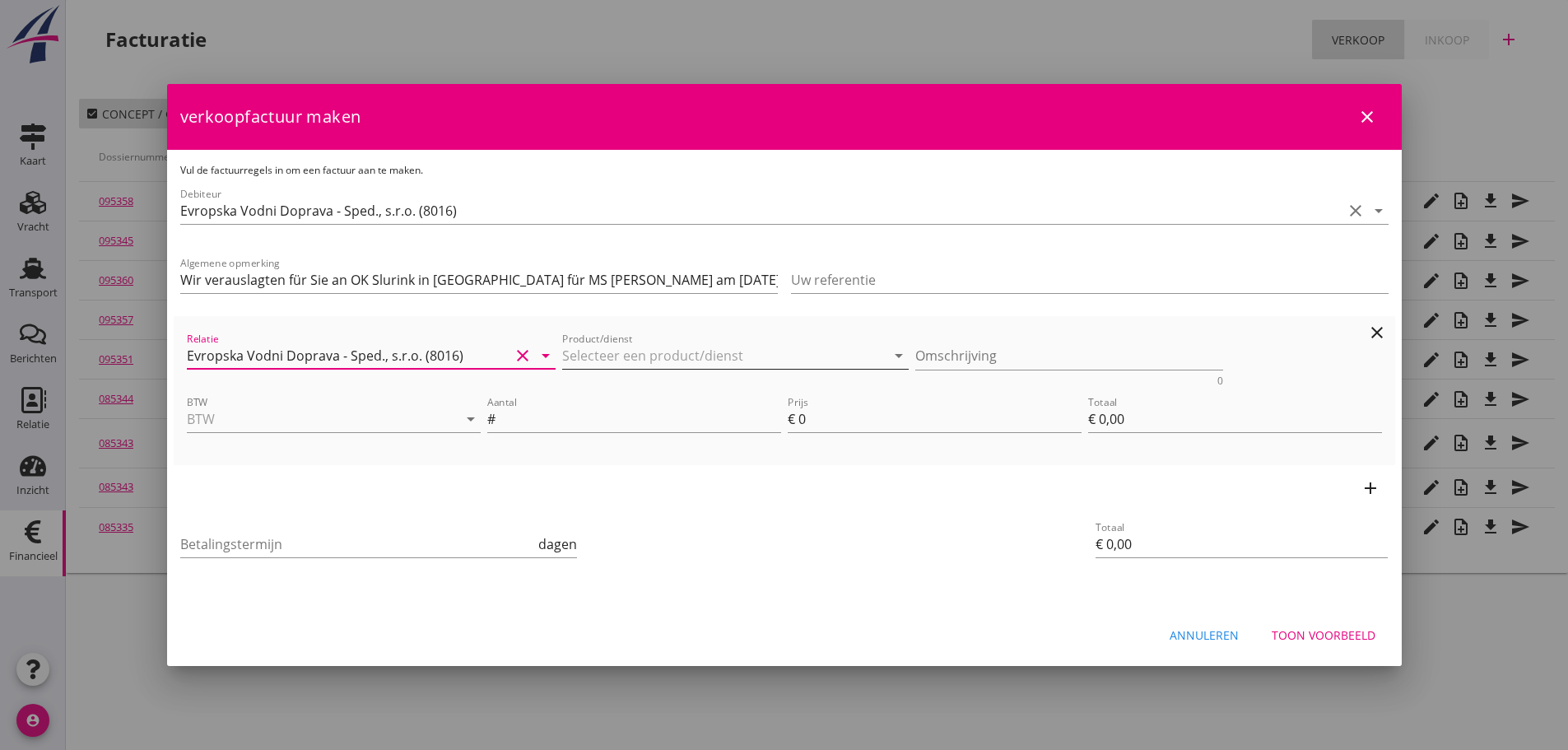
type input "Evropska Vodni Doprava - Sped., s.r.o. (8016)"
click at [646, 360] on input "Product/dienst" at bounding box center [724, 355] width 324 height 26
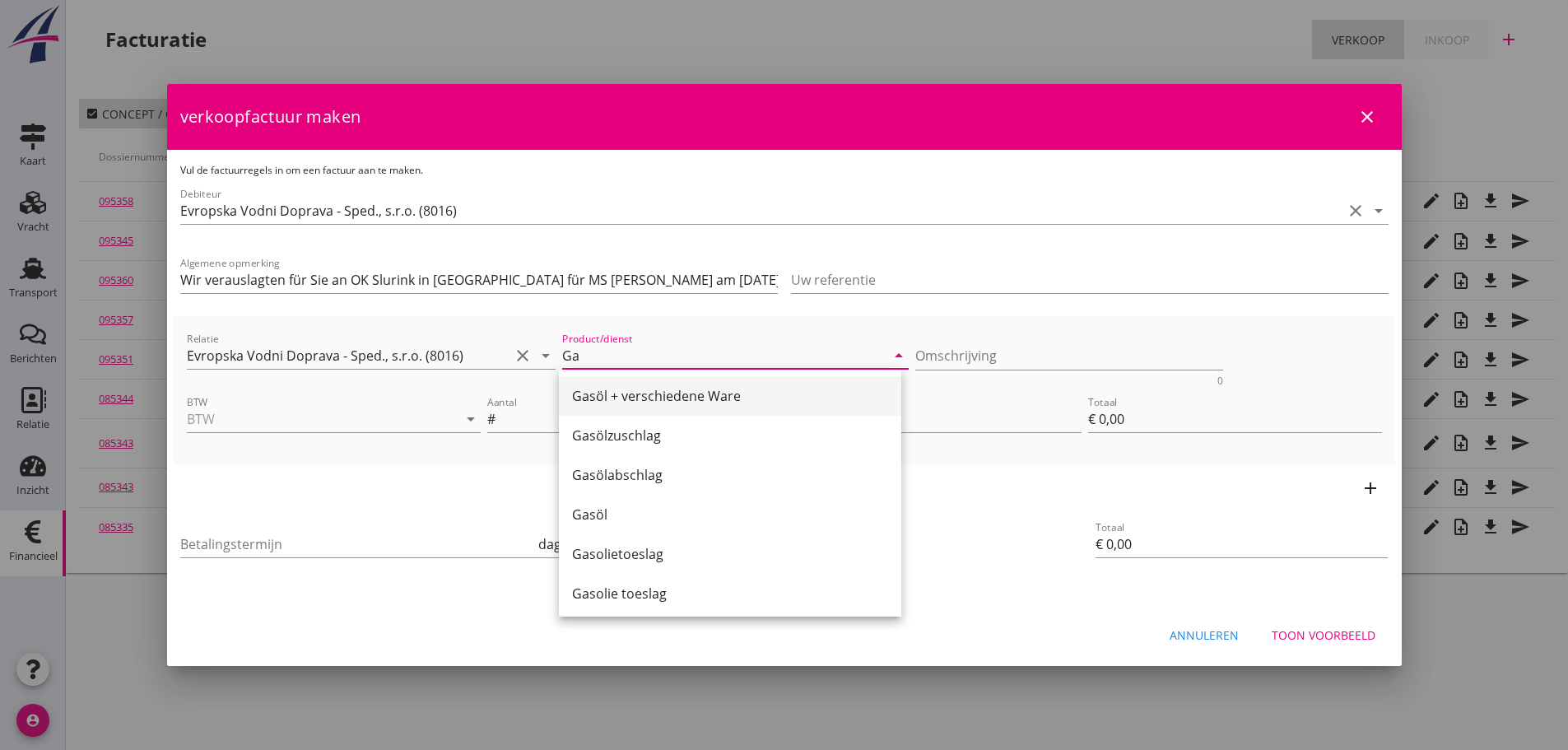
click at [641, 402] on div "Gasöl + verschiedene Ware" at bounding box center [729, 395] width 316 height 19
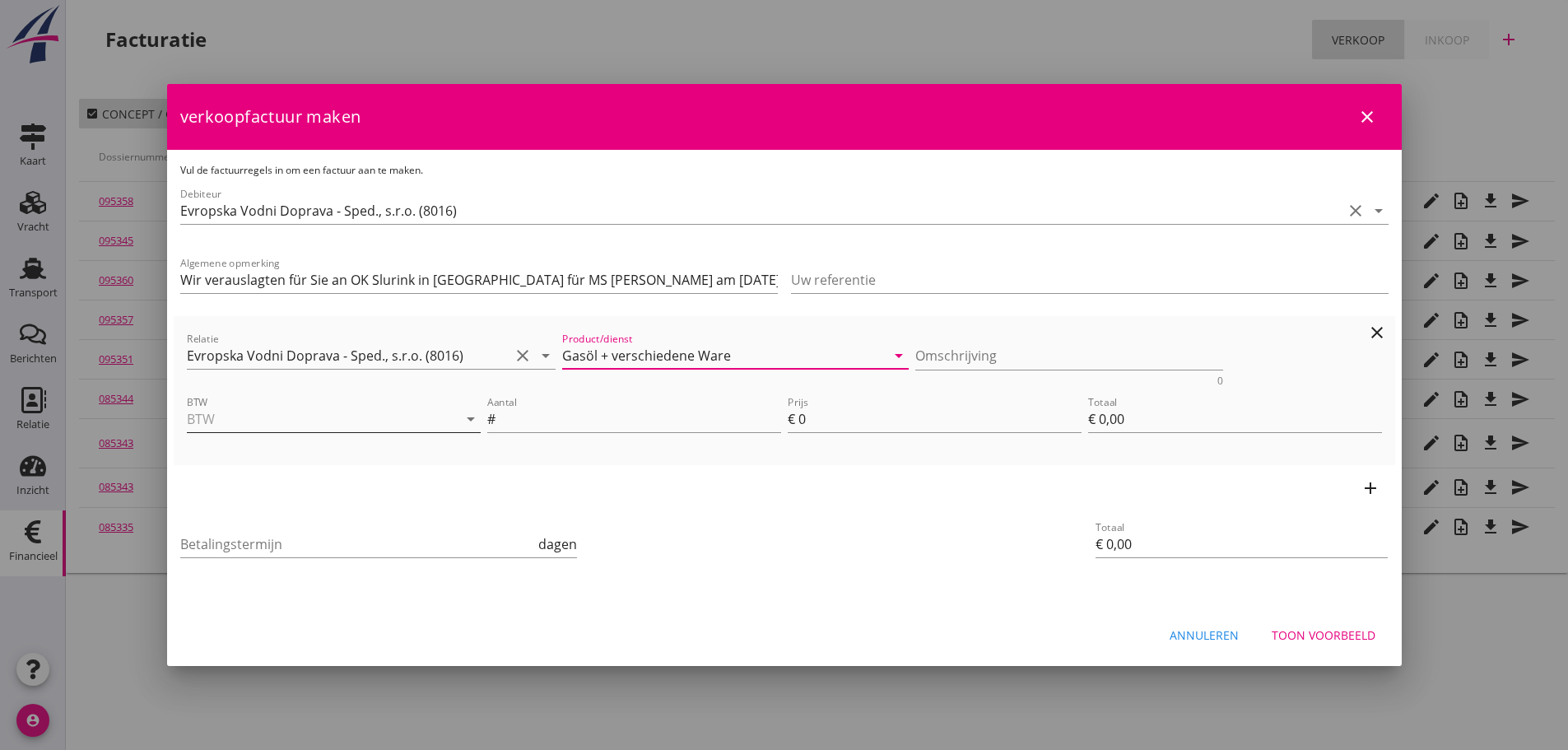
type input "Gasöl + verschiedene Ware"
click at [227, 429] on input "BTW" at bounding box center [310, 418] width 247 height 26
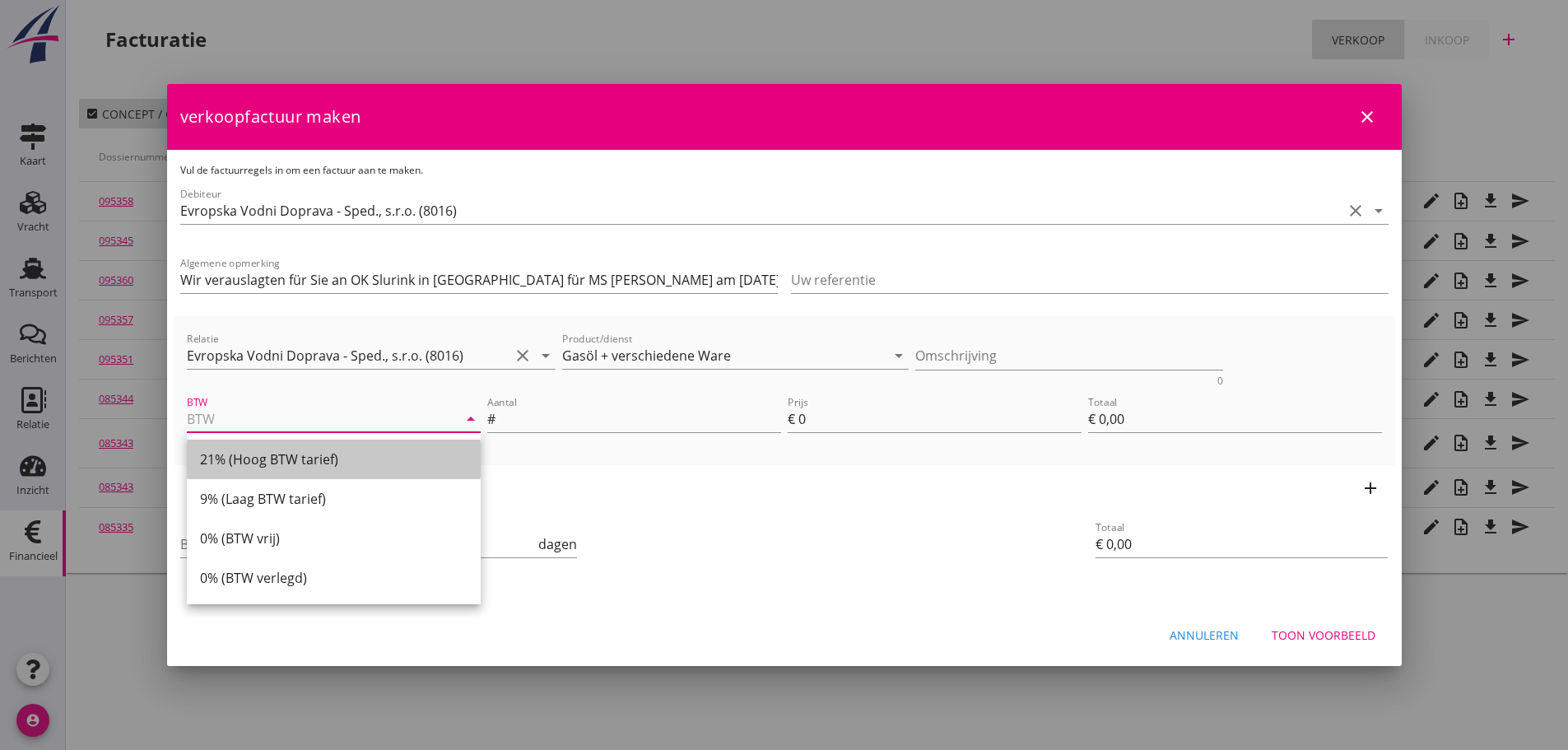
drag, startPoint x: 258, startPoint y: 458, endPoint x: 521, endPoint y: 456, distance: 263.0
click at [270, 458] on div "21% (Hoog BTW tarief)" at bounding box center [333, 459] width 268 height 19
type input "21% (Hoog BTW tarief)"
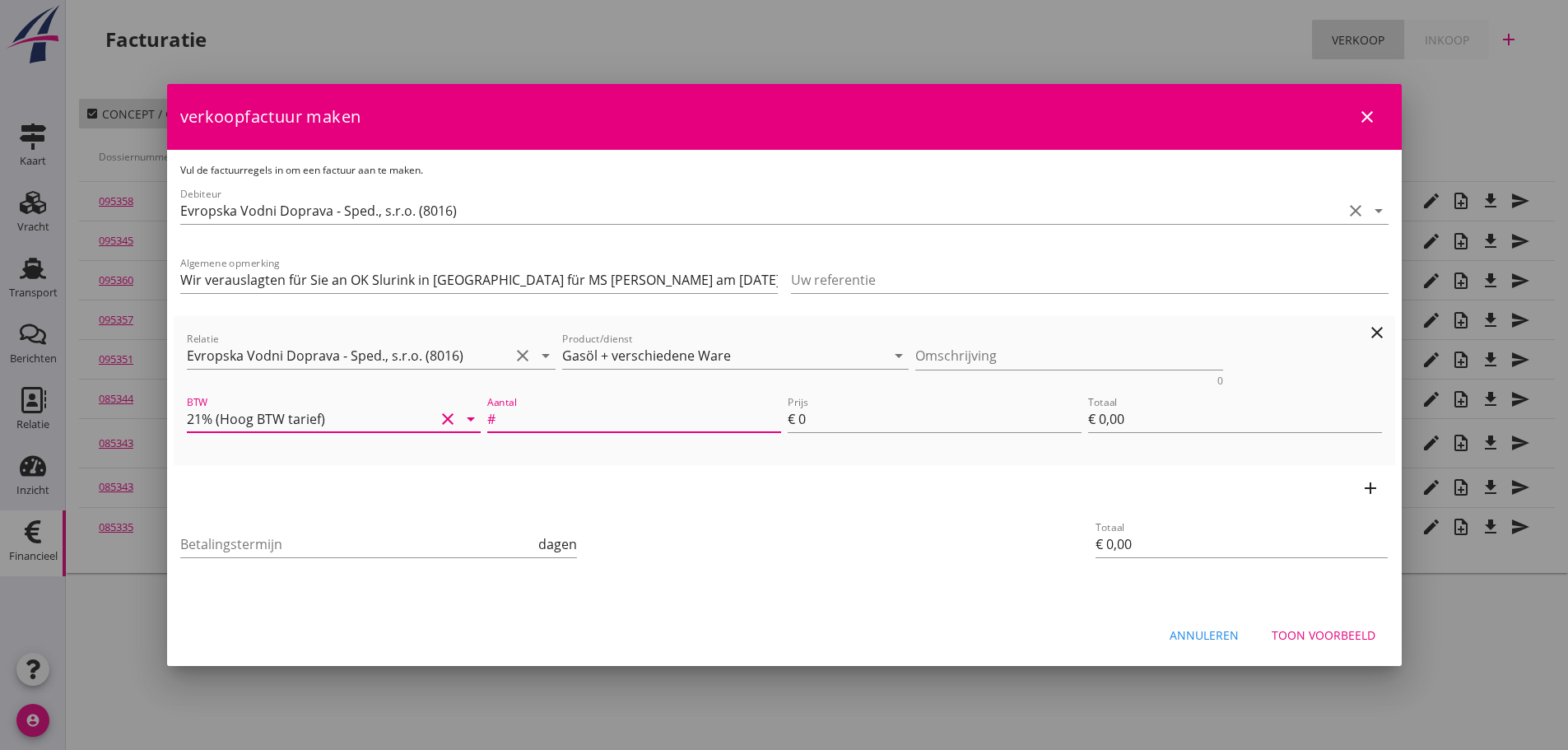
click at [539, 431] on div "Aantal #" at bounding box center [634, 418] width 294 height 26
type input "1"
type input "5"
type input "€ 5,00"
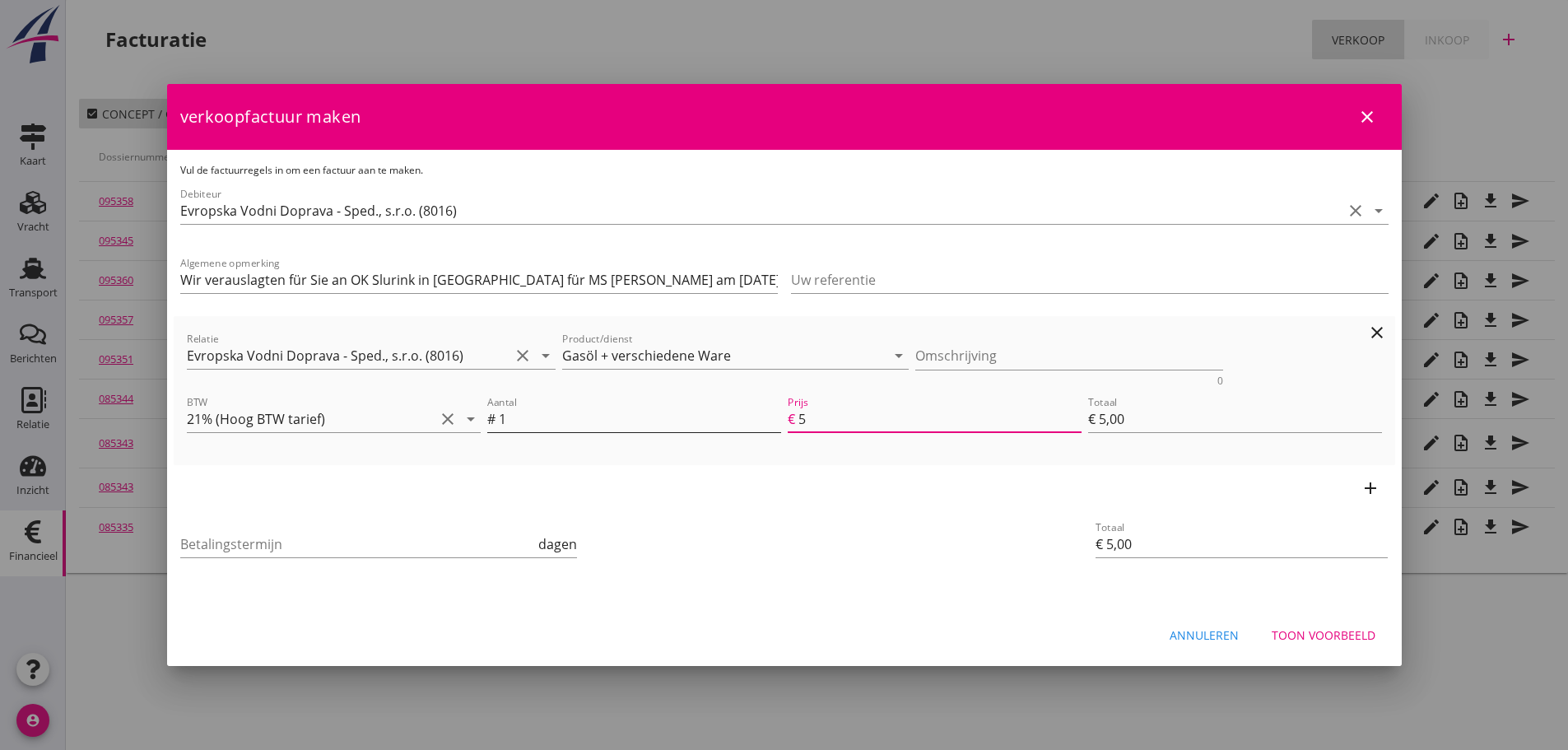
type input "54"
type input "€ 54,00"
type input "542"
click at [1374, 478] on icon "add" at bounding box center [1370, 488] width 19 height 19
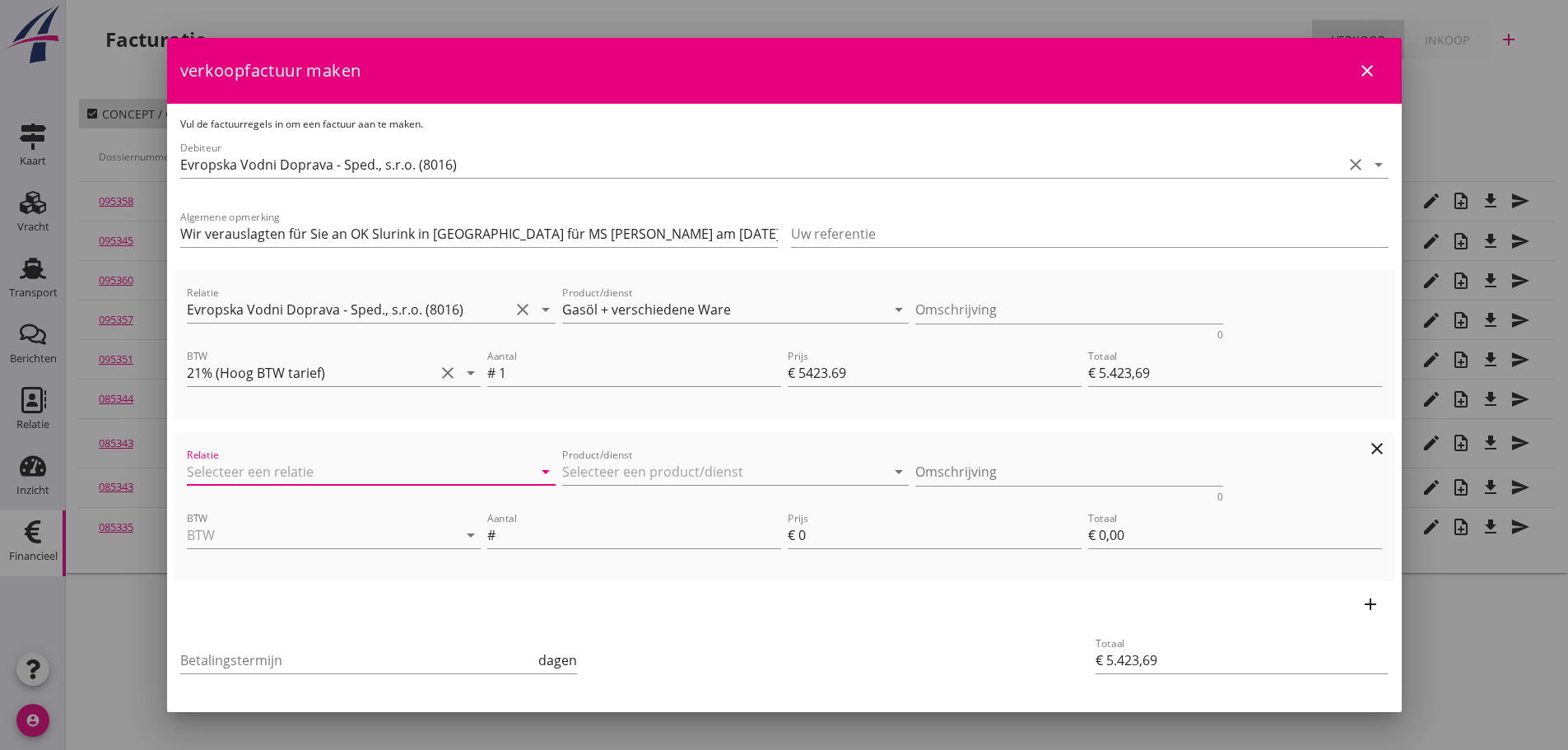
click at [280, 464] on input "Relatie" at bounding box center [348, 471] width 324 height 26
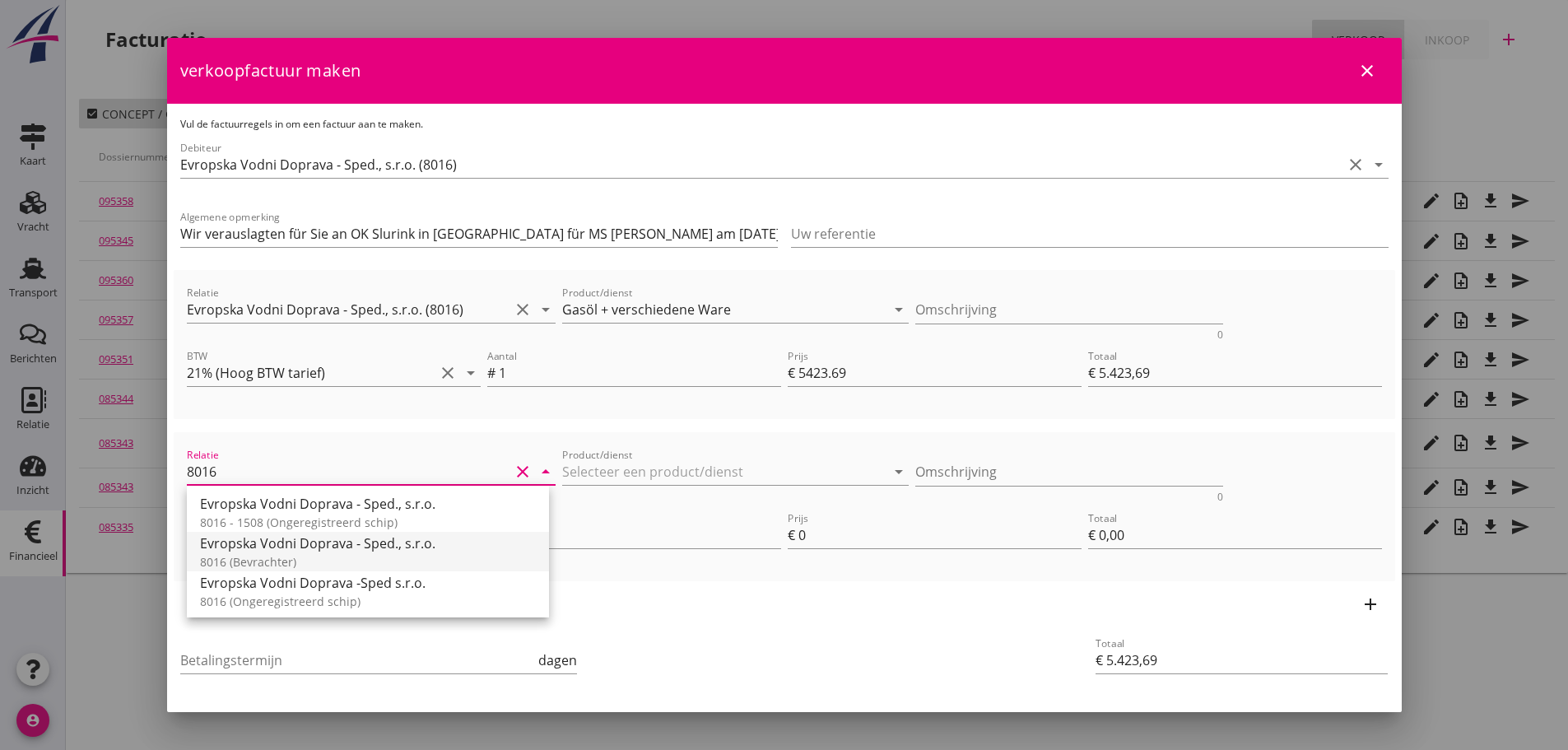
click at [264, 557] on div "8016 (Bevrachter)" at bounding box center [368, 562] width 336 height 17
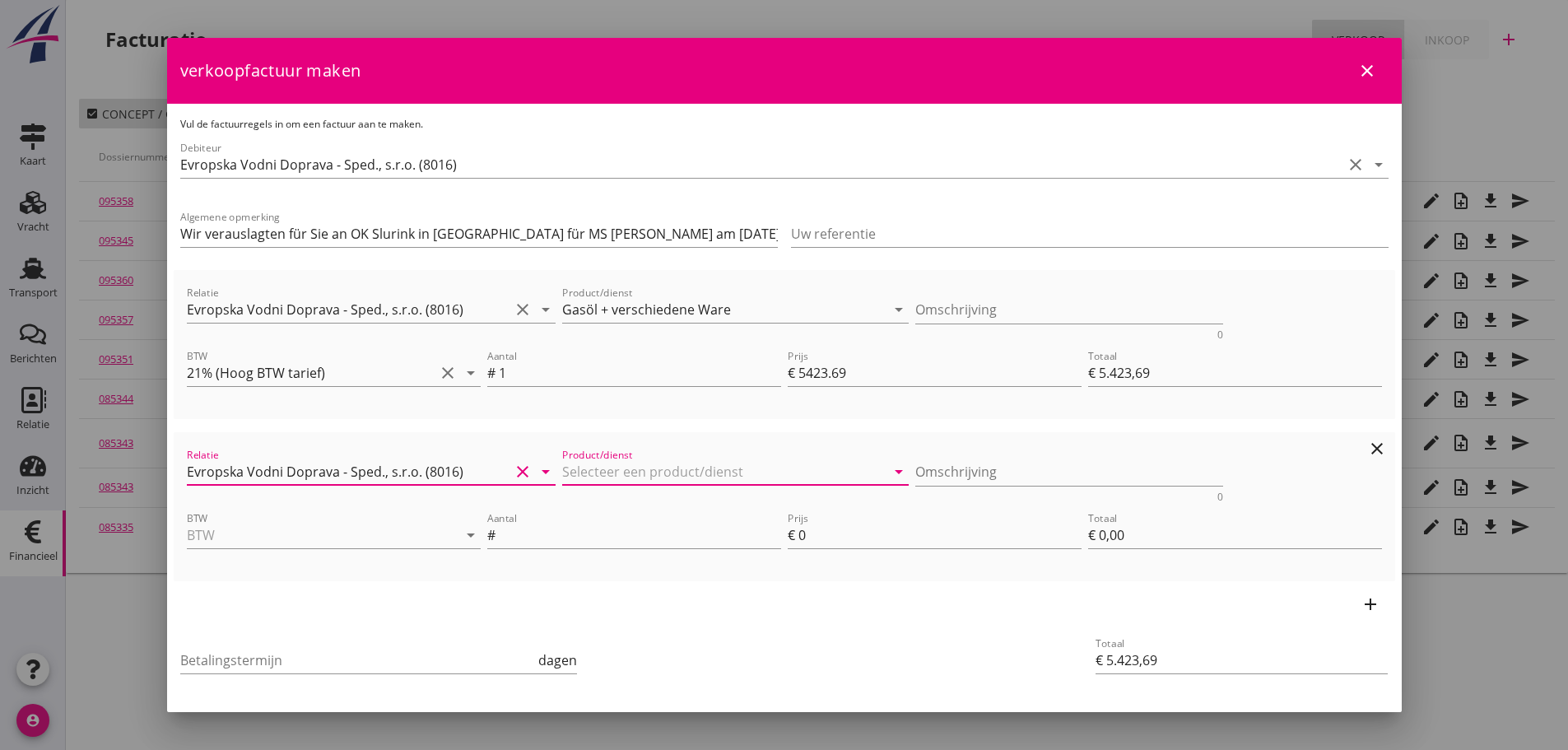
click at [592, 478] on input "Product/dienst" at bounding box center [724, 471] width 324 height 26
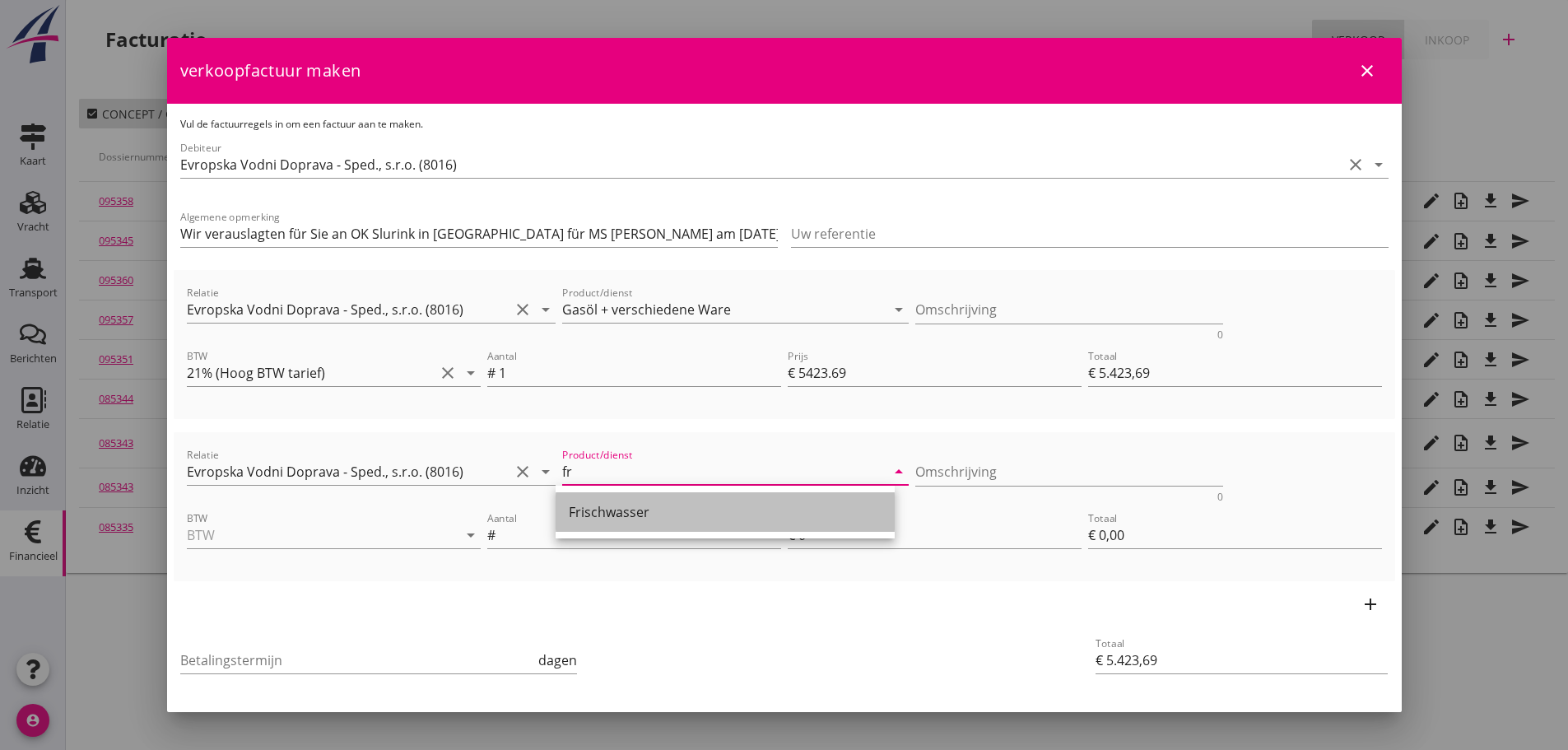
click at [602, 517] on div "Frischwasser" at bounding box center [726, 512] width 313 height 19
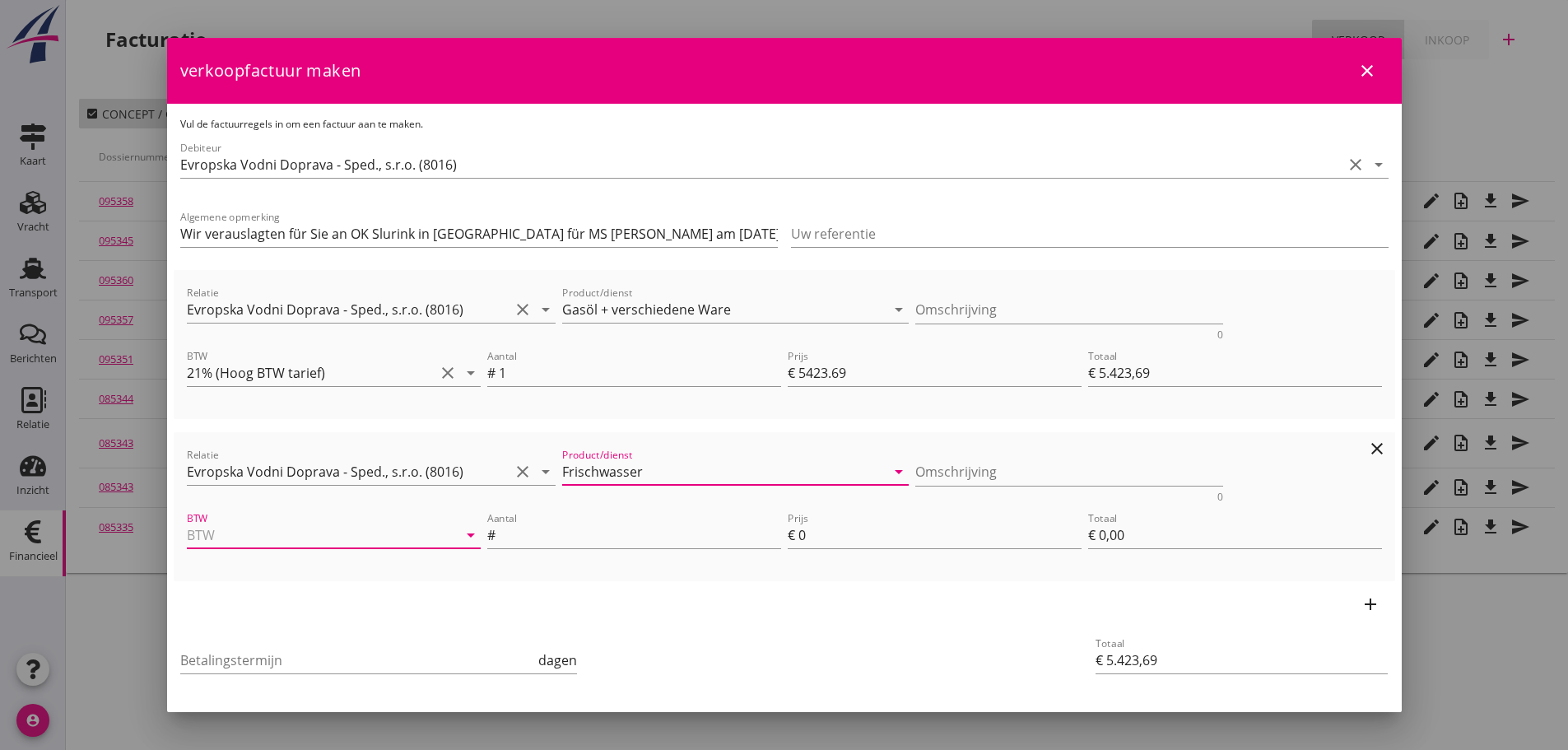
click at [376, 525] on input "BTW" at bounding box center [310, 534] width 247 height 26
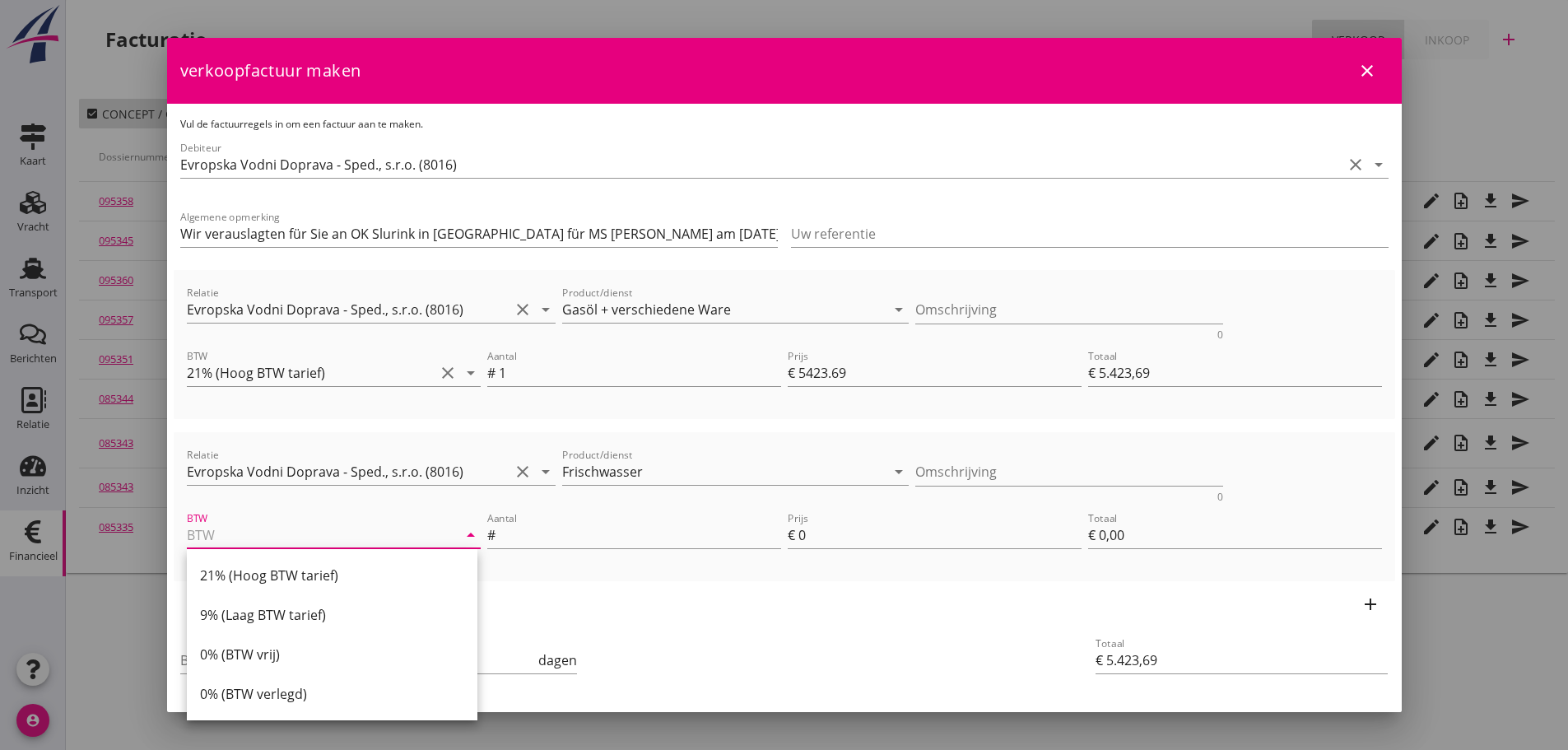
drag, startPoint x: 245, startPoint y: 611, endPoint x: 330, endPoint y: 602, distance: 85.5
click at [268, 609] on div "9% (Laag BTW tarief)" at bounding box center [331, 615] width 264 height 19
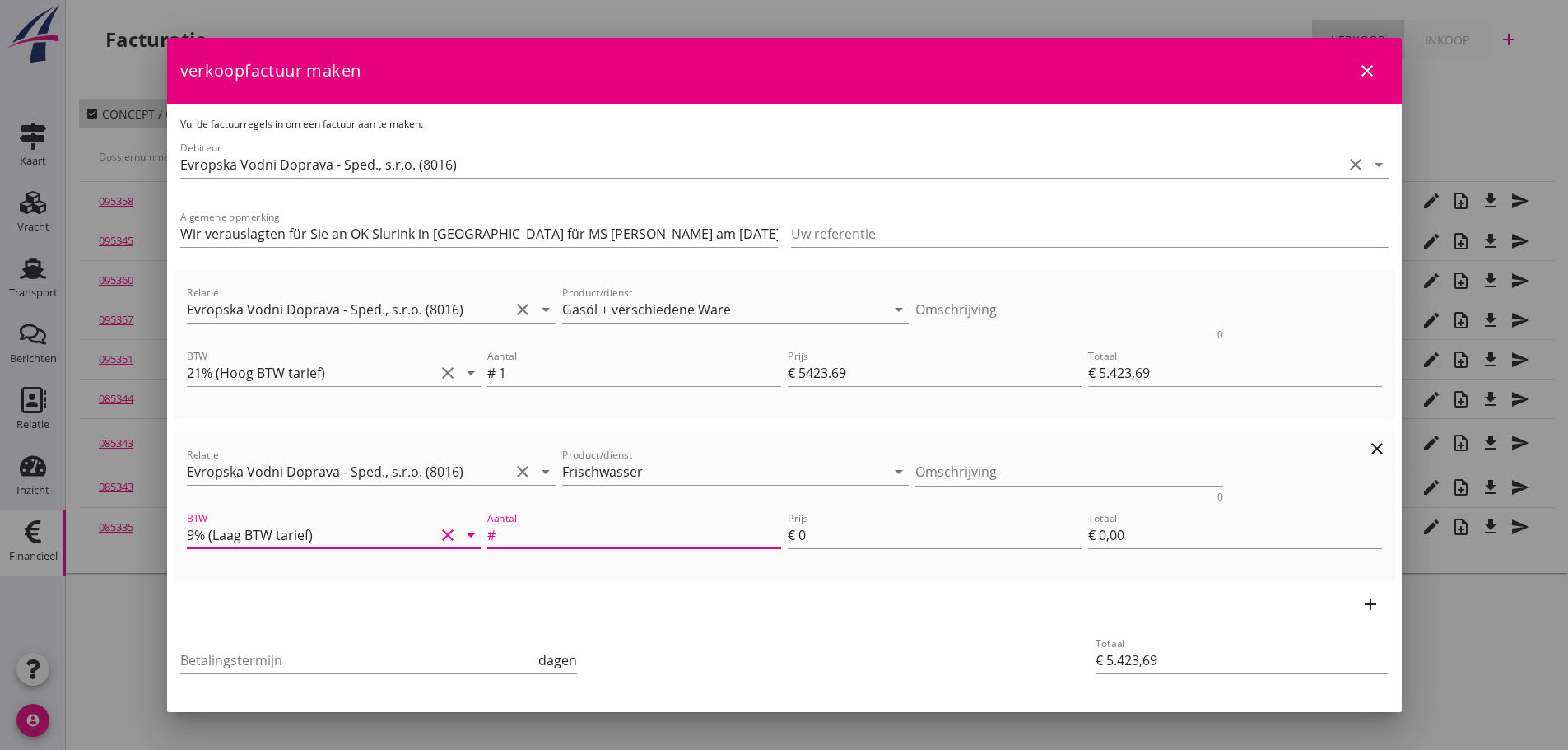
click at [698, 536] on input "Aantal" at bounding box center [640, 534] width 282 height 26
click at [335, 661] on input "Betalingstermijn" at bounding box center [358, 659] width 356 height 26
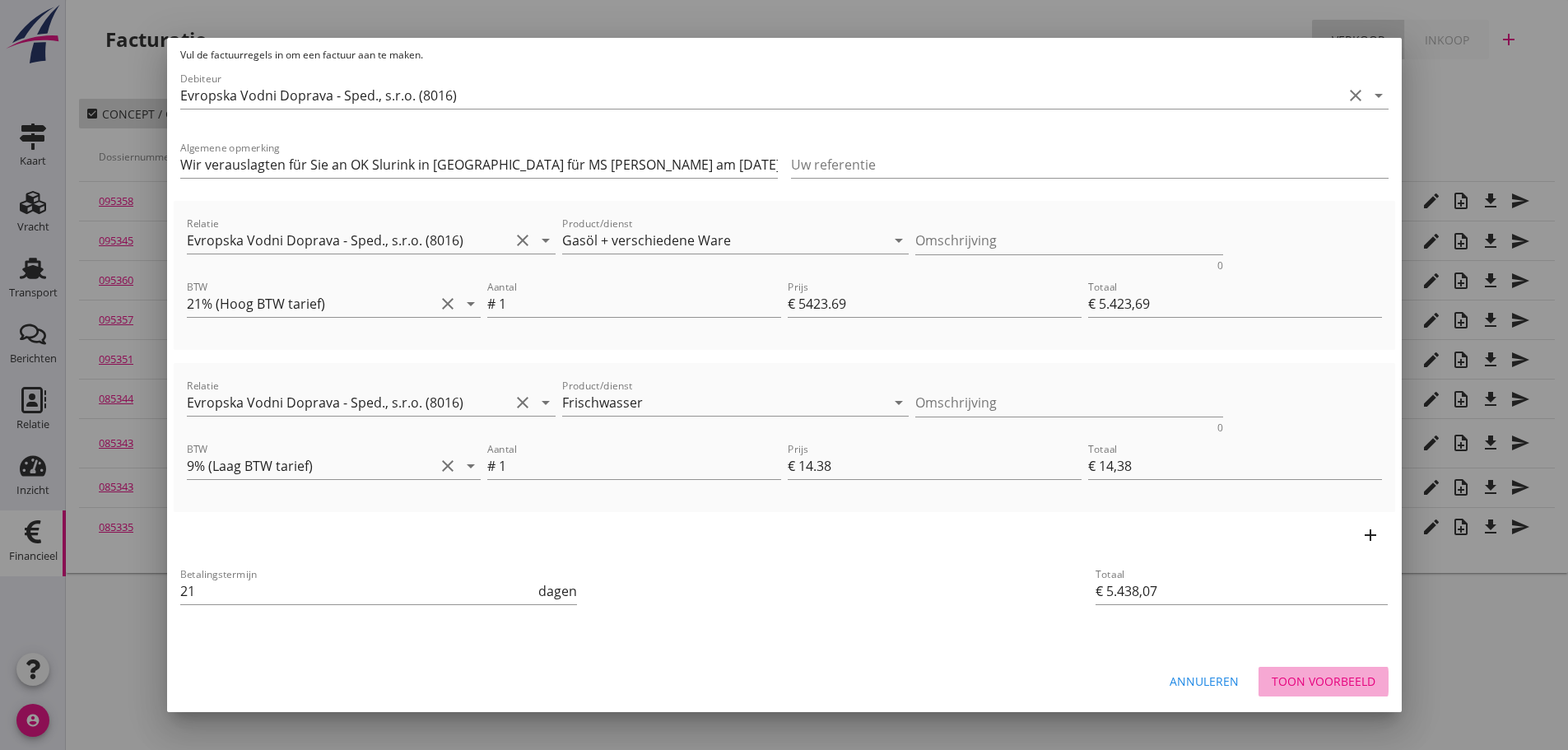
drag, startPoint x: 1334, startPoint y: 686, endPoint x: 1328, endPoint y: 679, distance: 9.2
click at [1334, 687] on div "Toon voorbeeld" at bounding box center [1323, 681] width 103 height 17
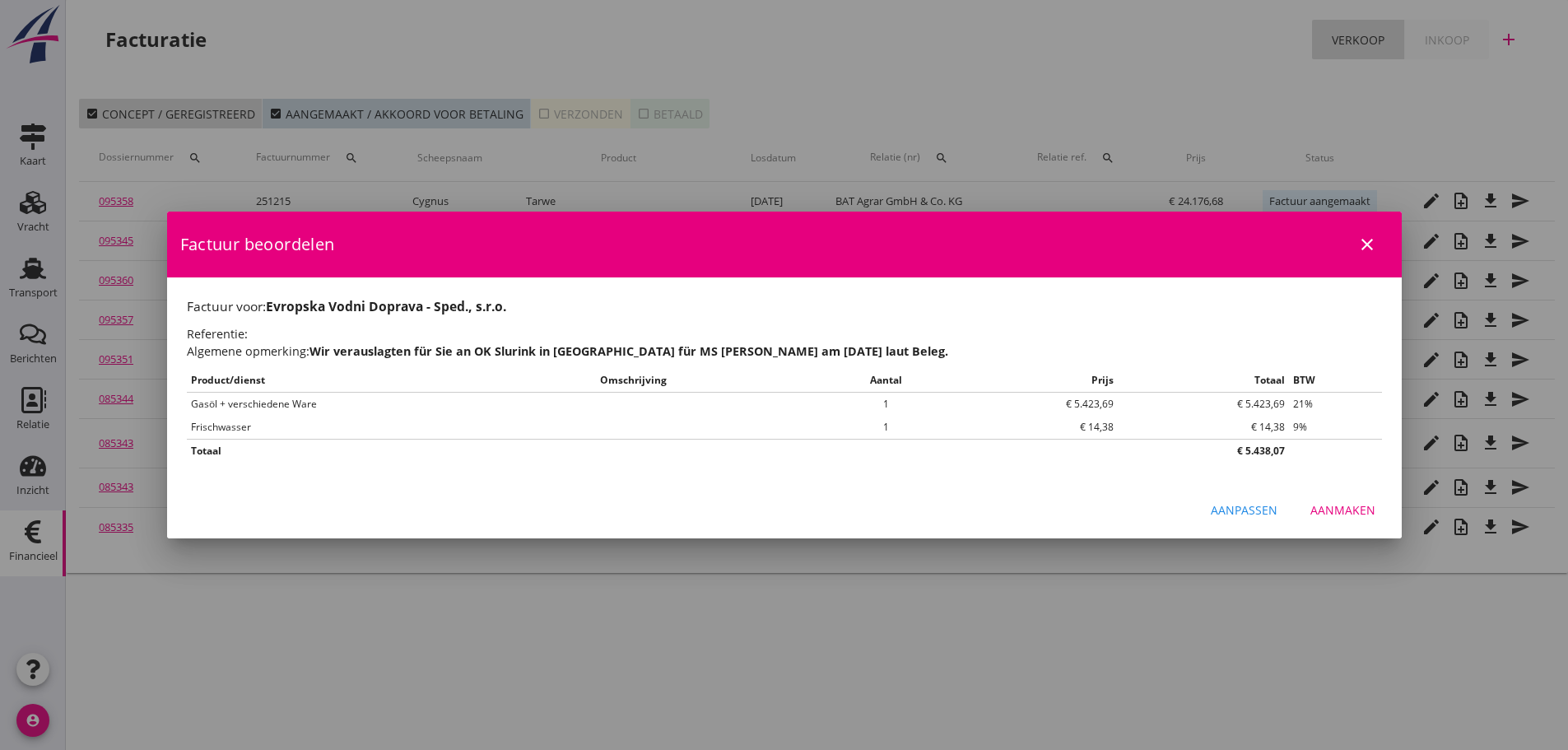
scroll to position [0, 0]
click at [1336, 515] on div "Aanmaken" at bounding box center [1342, 510] width 65 height 17
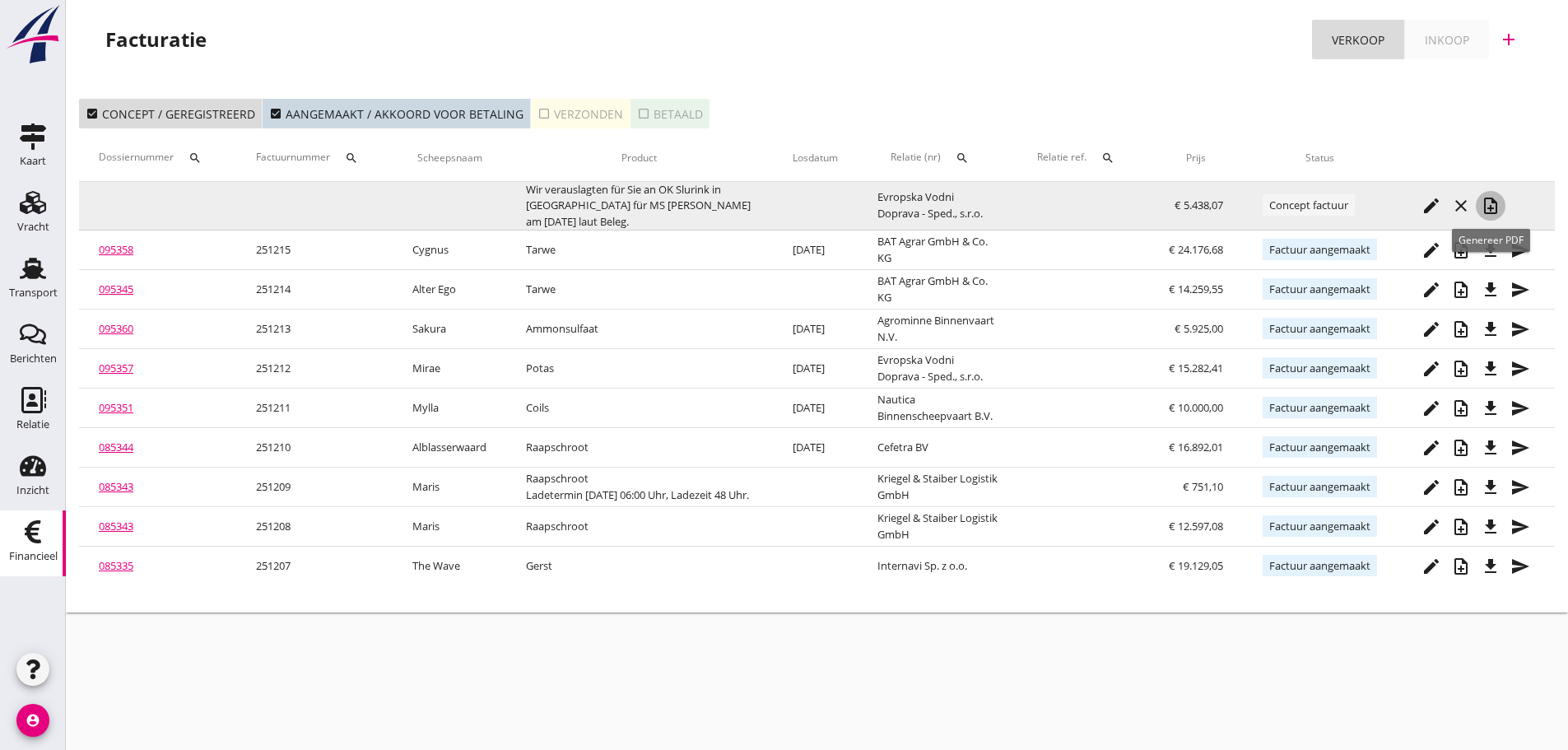
click at [1500, 203] on div "note_add" at bounding box center [1490, 206] width 30 height 19
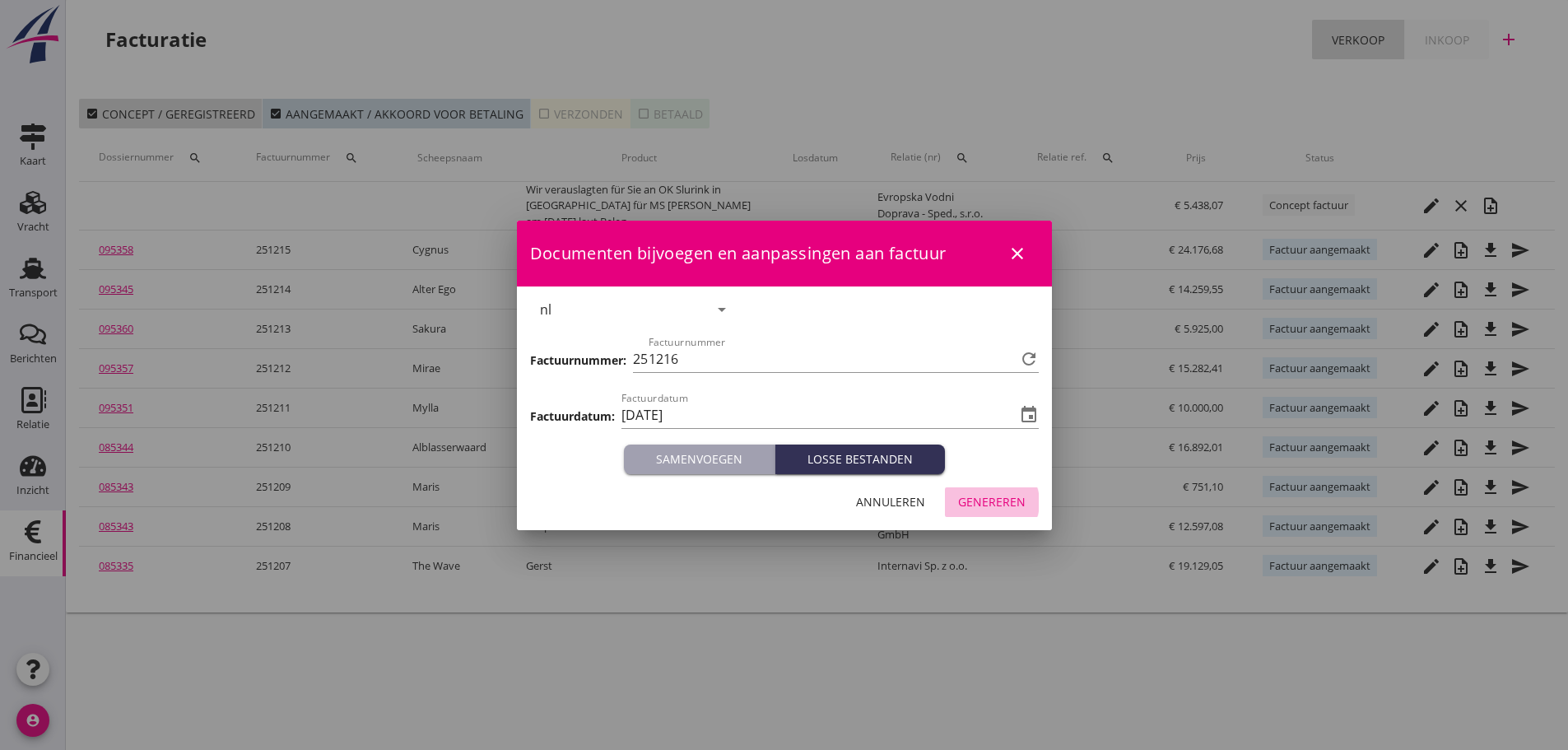
click at [992, 506] on div "Genereren" at bounding box center [991, 502] width 68 height 17
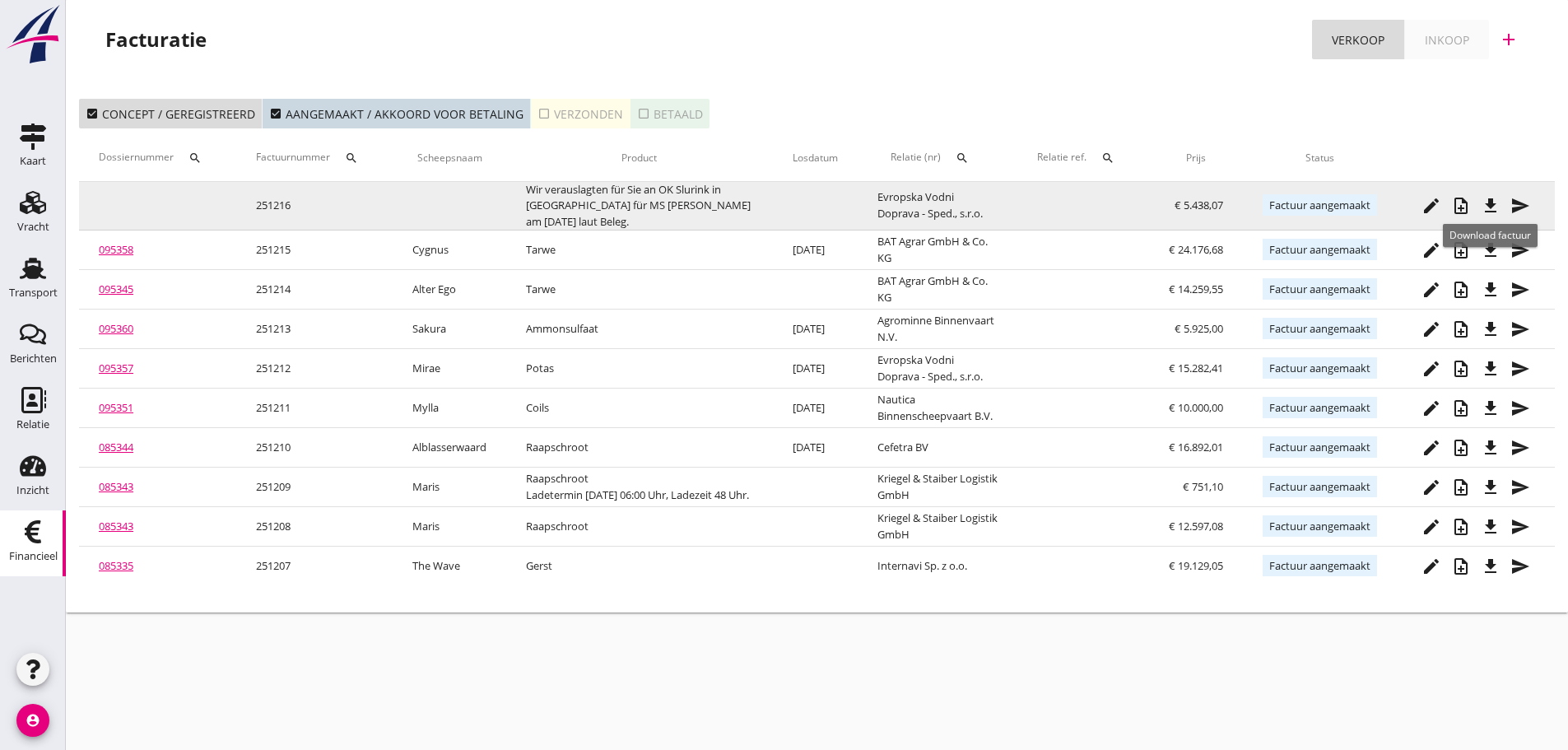
click at [1502, 199] on button "file_download" at bounding box center [1490, 206] width 30 height 30
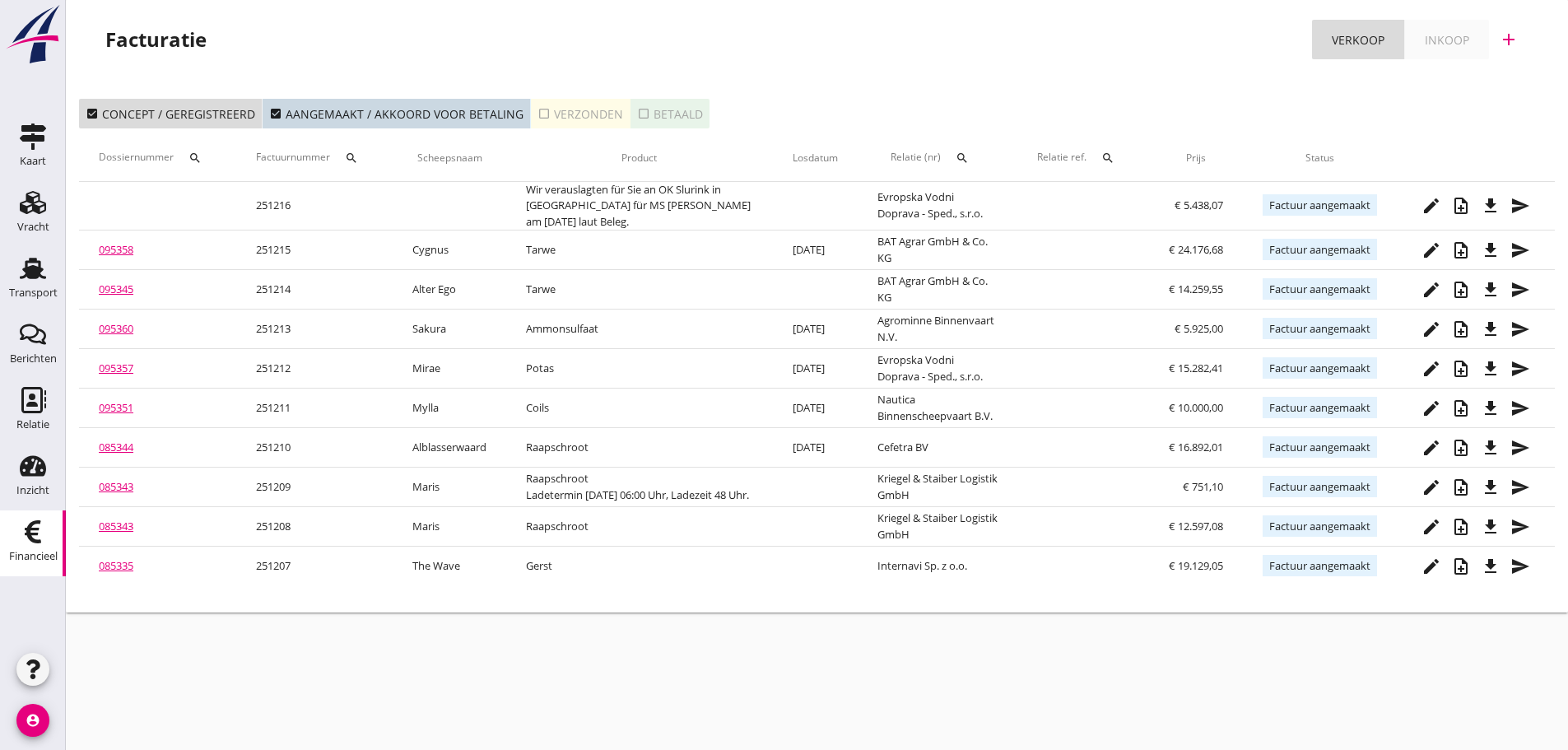
click at [1504, 38] on icon "add" at bounding box center [1508, 40] width 19 height 19
click at [1485, 92] on link "Verkoopfactuur" at bounding box center [1497, 80] width 125 height 40
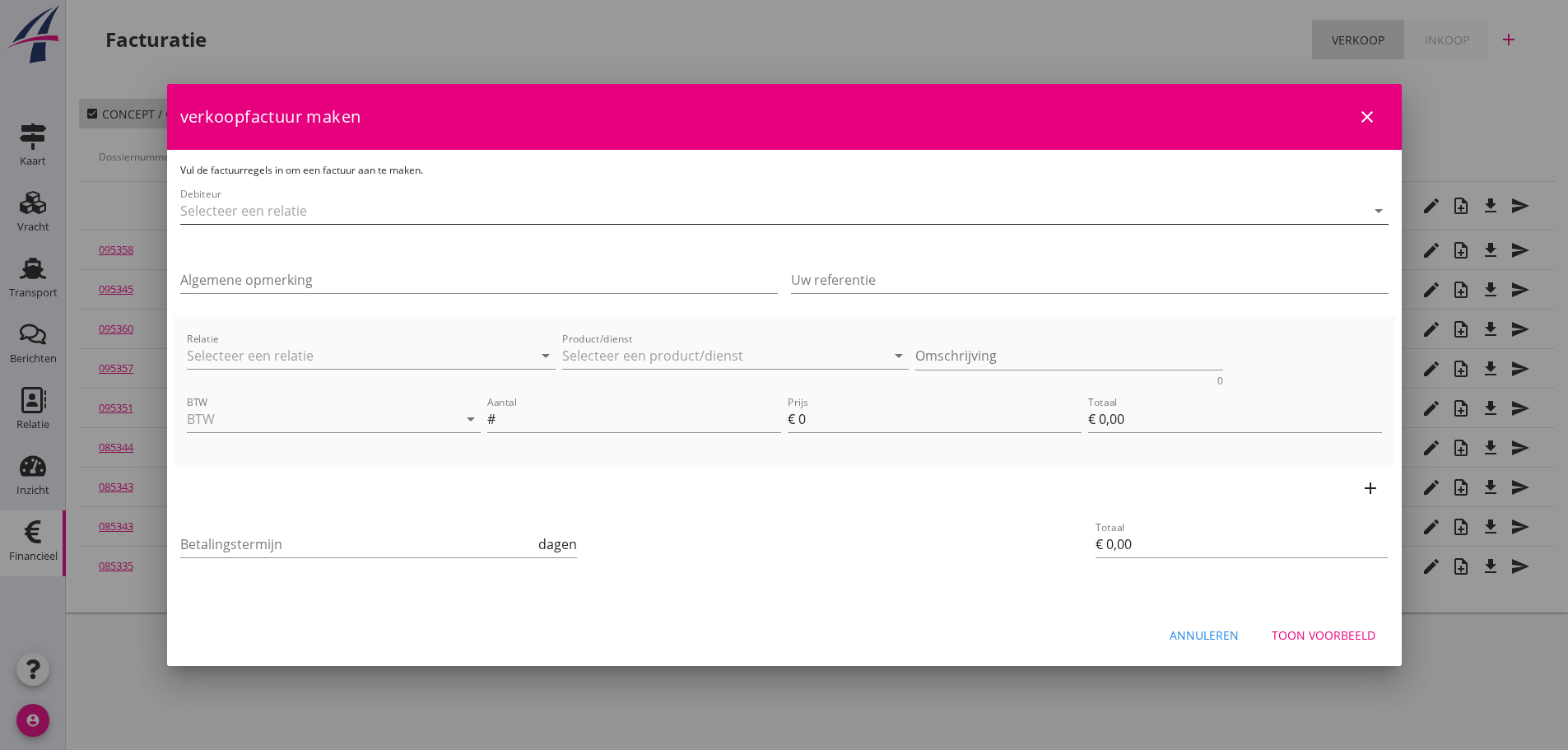
click at [246, 212] on input "Debiteur" at bounding box center [761, 210] width 1162 height 26
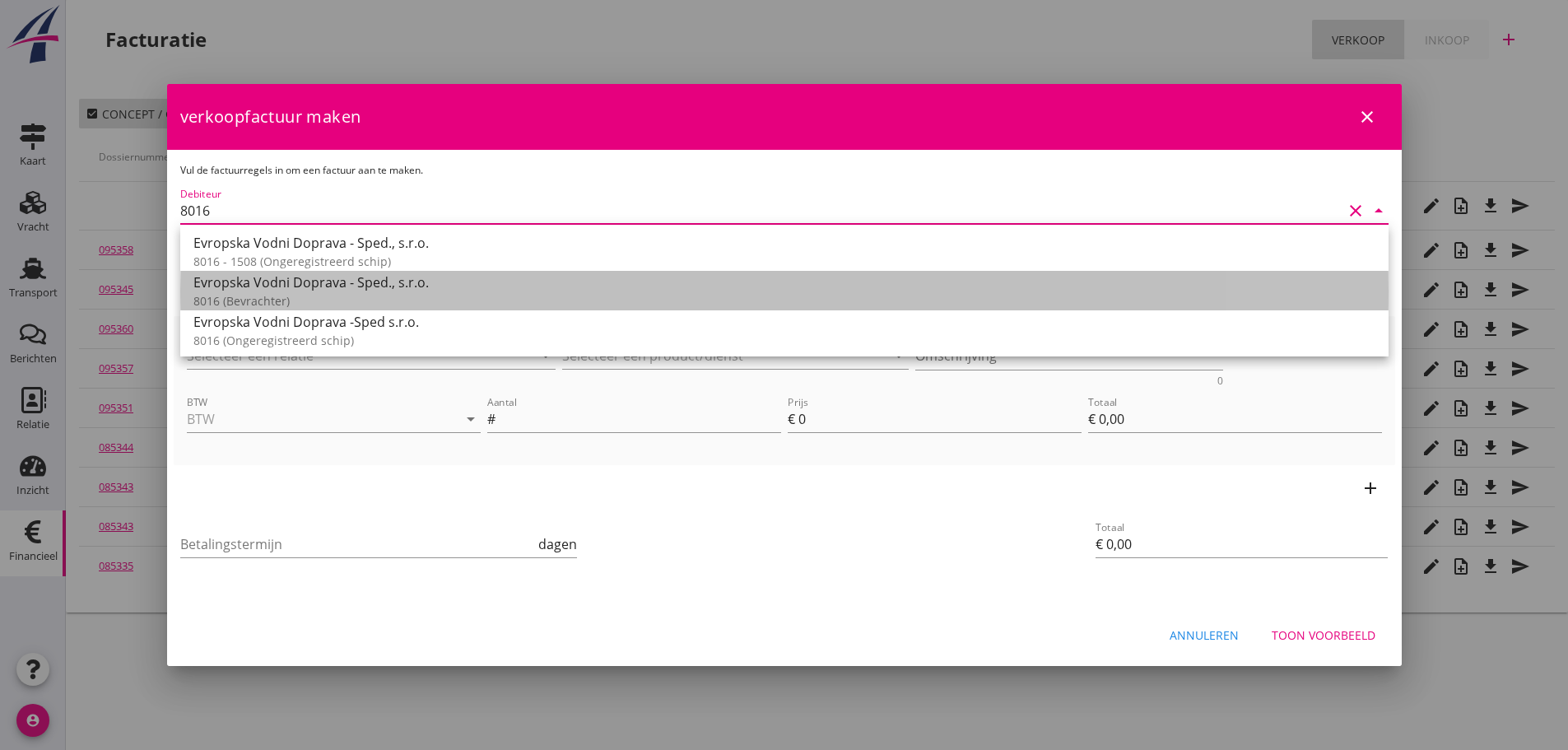
drag, startPoint x: 239, startPoint y: 294, endPoint x: 314, endPoint y: 285, distance: 75.5
click at [241, 292] on div "8016 (Bevrachter)" at bounding box center [784, 301] width 1182 height 17
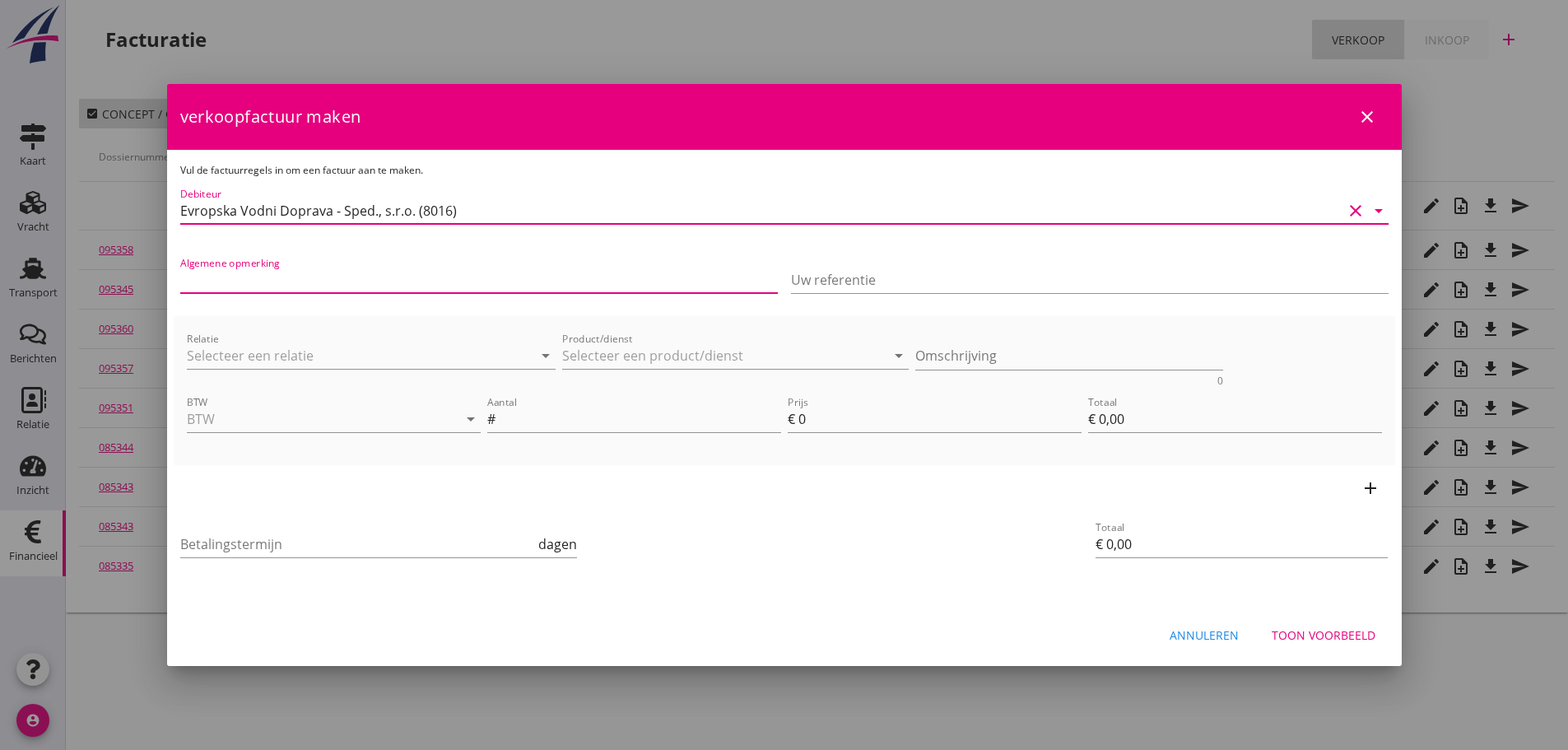
click at [320, 286] on input "Algemene opmerking" at bounding box center [479, 279] width 597 height 26
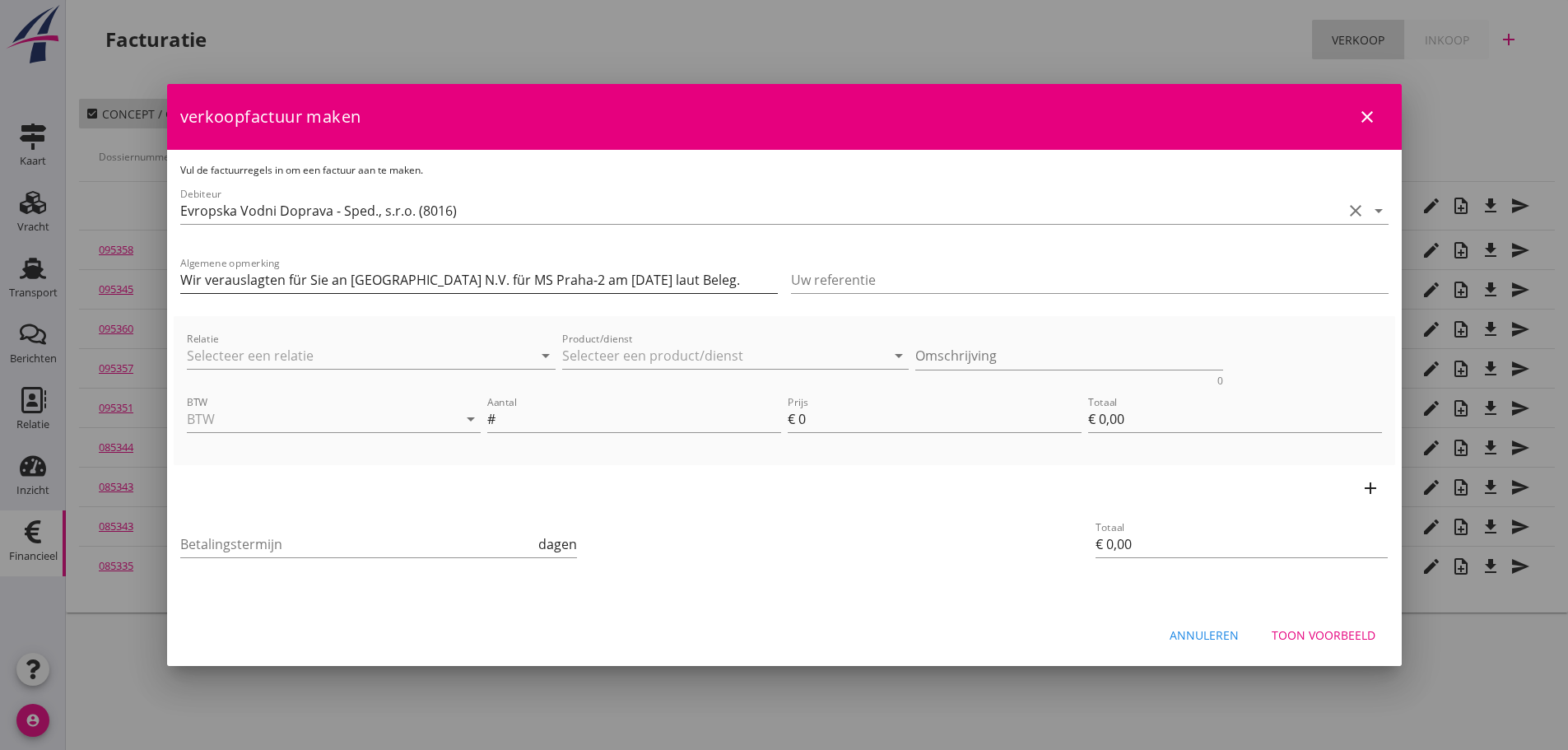
drag, startPoint x: 729, startPoint y: 264, endPoint x: 745, endPoint y: 282, distance: 24.1
click at [728, 264] on div "Algemene opmerking Wir verauslagten für Sie an [GEOGRAPHIC_DATA] N.V. für MS Pr…" at bounding box center [479, 283] width 597 height 53
drag, startPoint x: 747, startPoint y: 280, endPoint x: -389, endPoint y: 190, distance: 1139.6
click at [0, 190] on html "21% (Hoog BTW tarief) 9% (Laag BTW tarief) 0% (BTW vrij) 0% (BTW verlegd) Vrach…" at bounding box center [784, 375] width 1568 height 750
click at [544, 283] on input "Wir verauslagten für Sie an OK Slurink in [GEOGRAPHIC_DATA] für MS [PERSON_NAME…" at bounding box center [479, 279] width 597 height 26
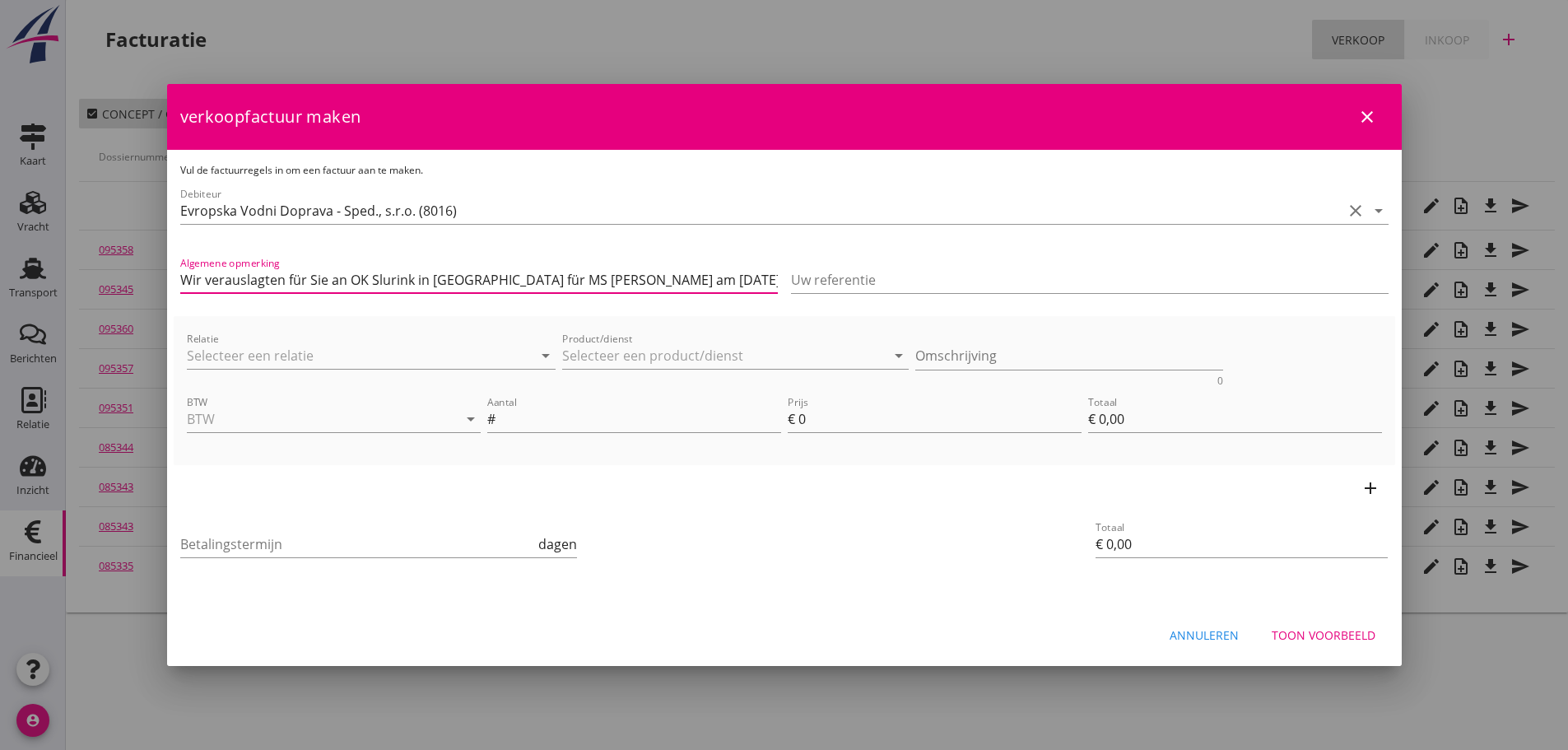
click at [538, 279] on input "Wir verauslagten für Sie an OK Slurink in [GEOGRAPHIC_DATA] für MS [PERSON_NAME…" at bounding box center [479, 279] width 597 height 26
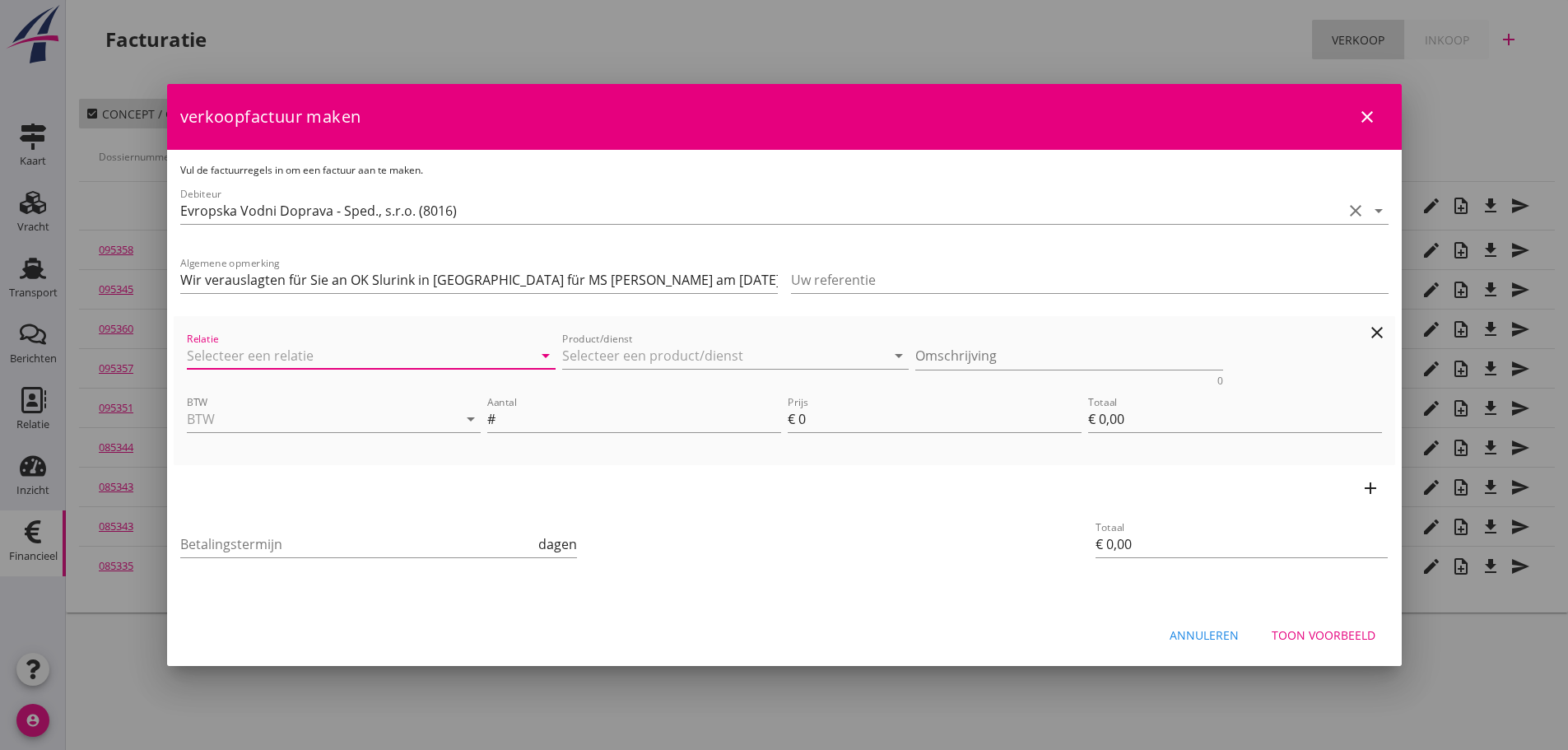
click at [426, 355] on input "Relatie" at bounding box center [348, 355] width 324 height 26
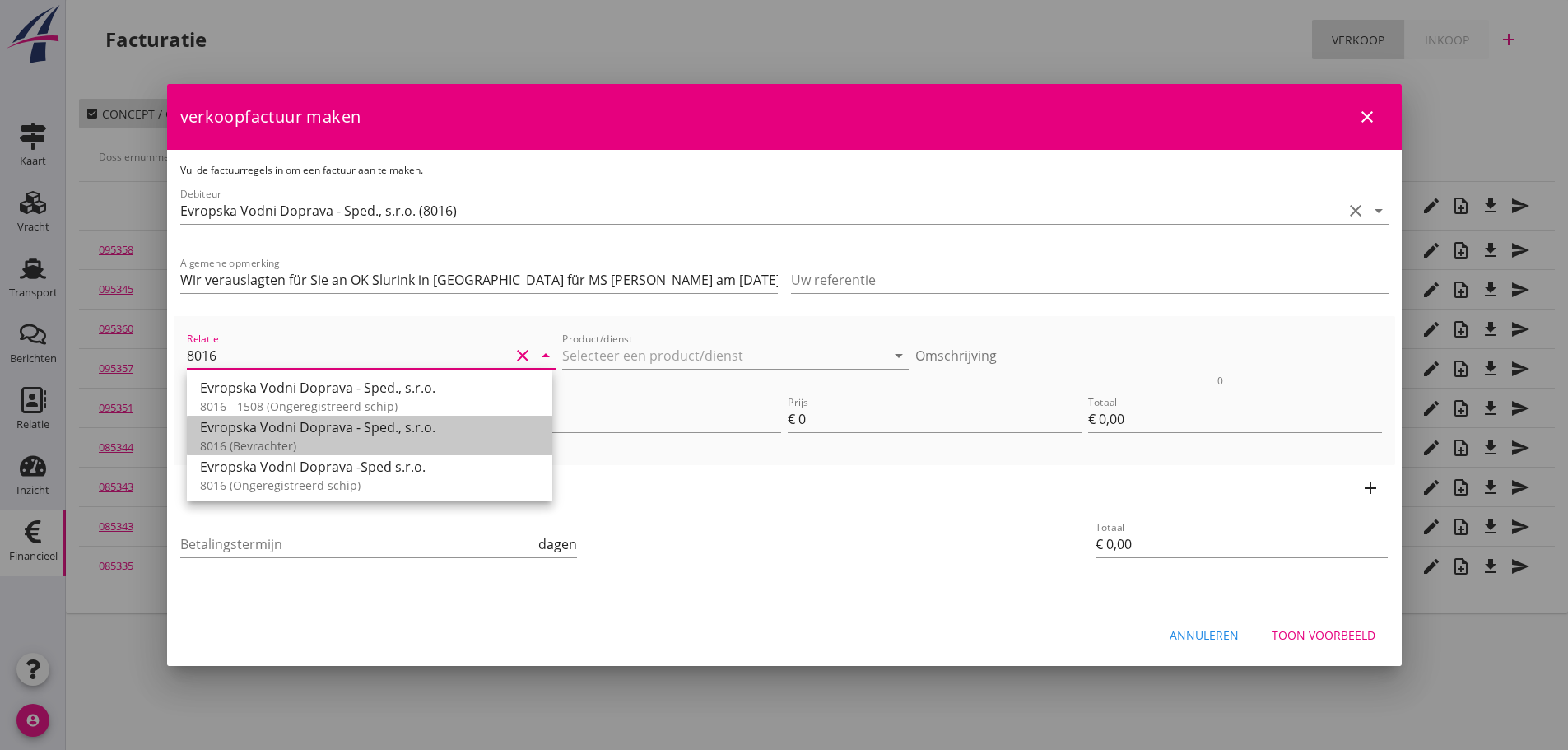
drag, startPoint x: 328, startPoint y: 441, endPoint x: 622, endPoint y: 403, distance: 296.4
click at [366, 430] on div "Evropska Vodni Doprava - Sped., s.r.o. 8016 (Bevrachter)" at bounding box center [369, 435] width 339 height 40
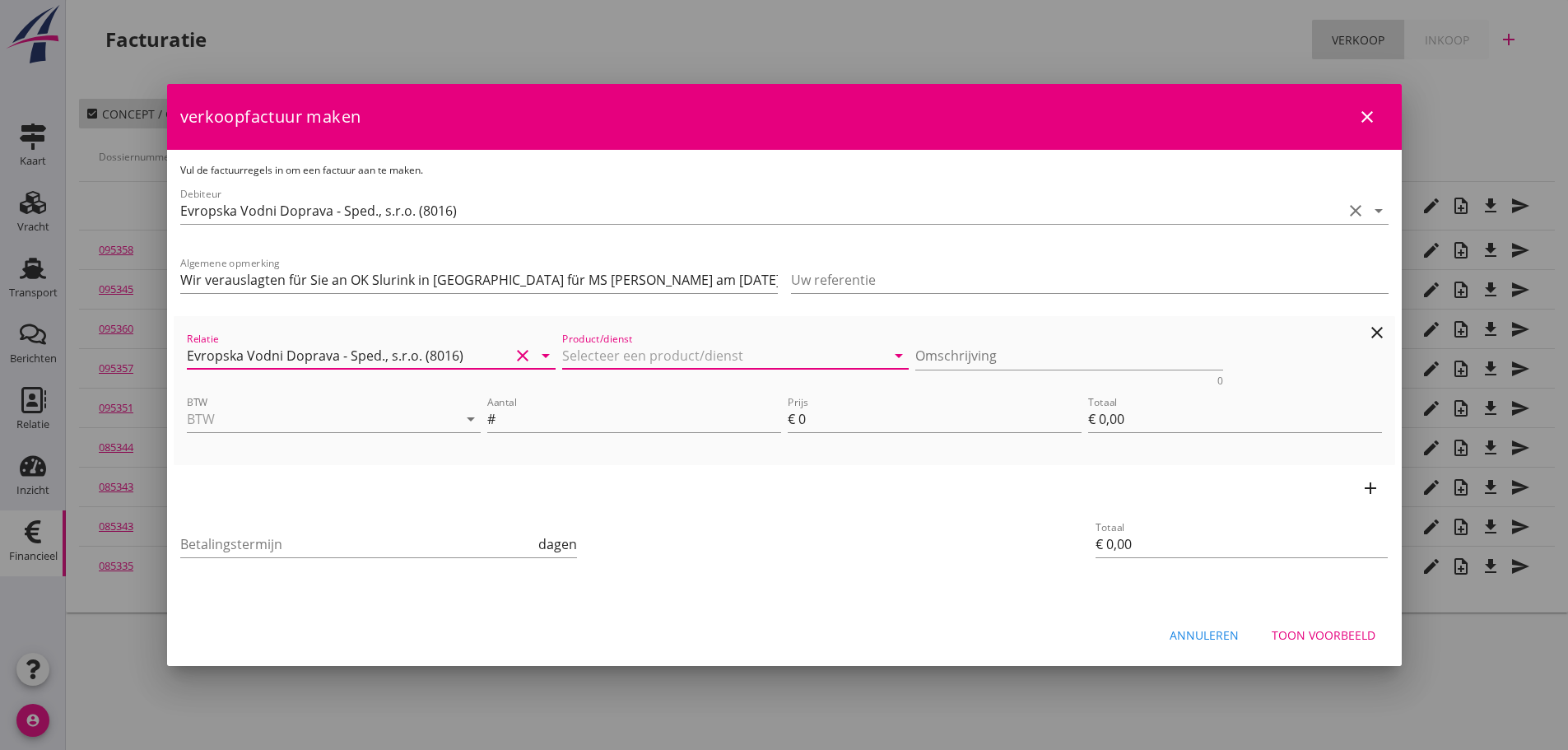
click at [660, 356] on input "Product/dienst" at bounding box center [724, 355] width 324 height 26
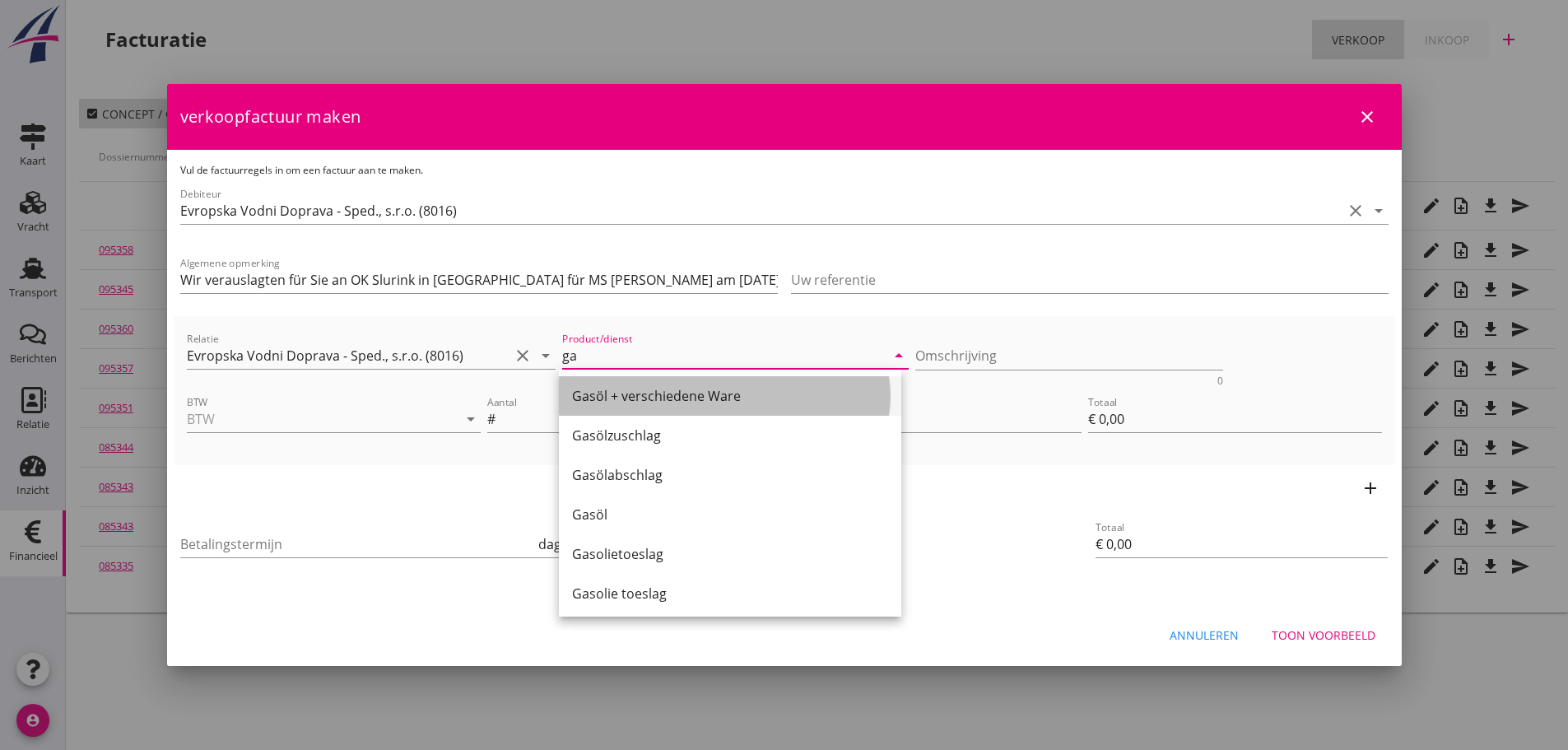
click at [674, 400] on div "Gasöl + verschiedene Ware" at bounding box center [729, 395] width 316 height 19
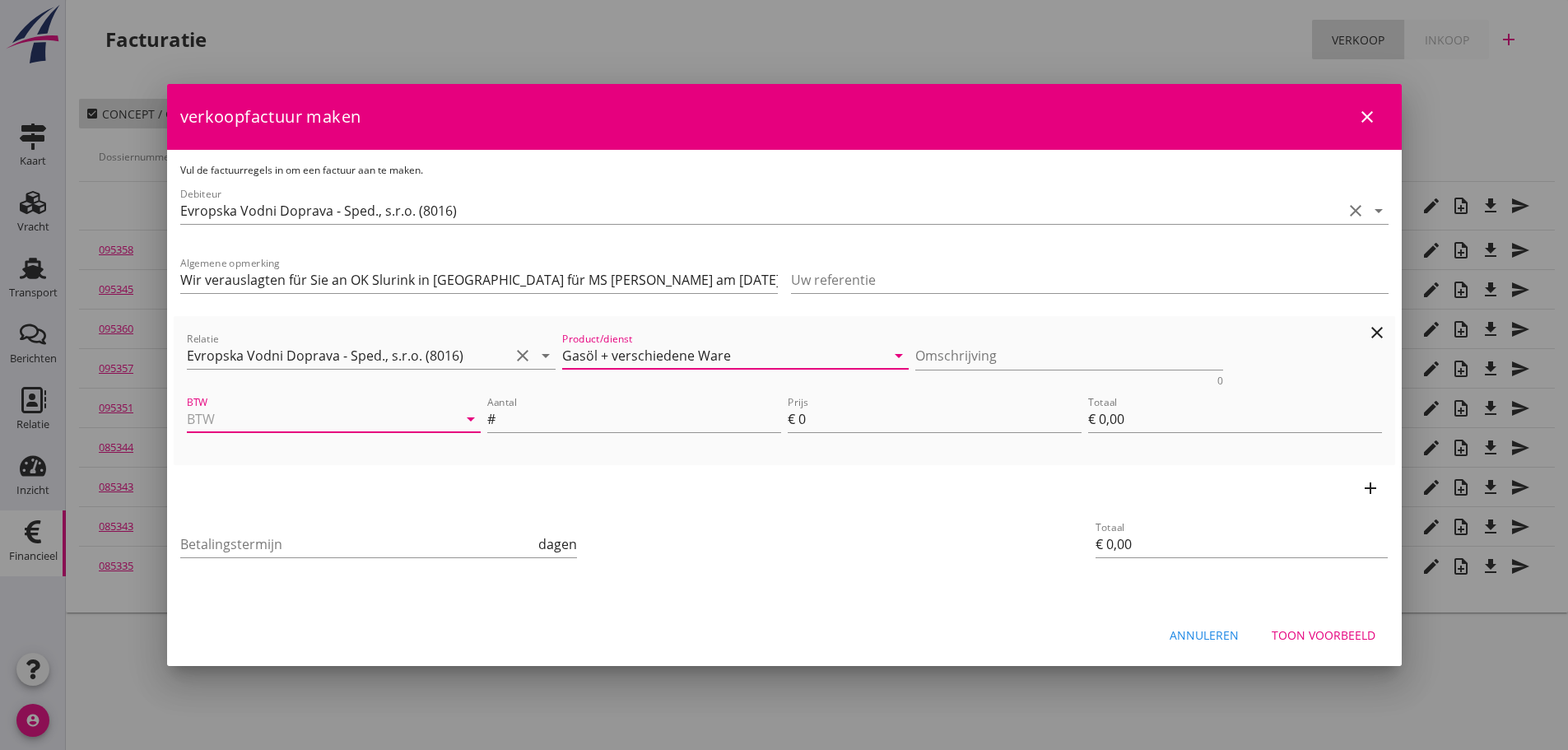
click at [319, 423] on input "BTW" at bounding box center [310, 418] width 247 height 26
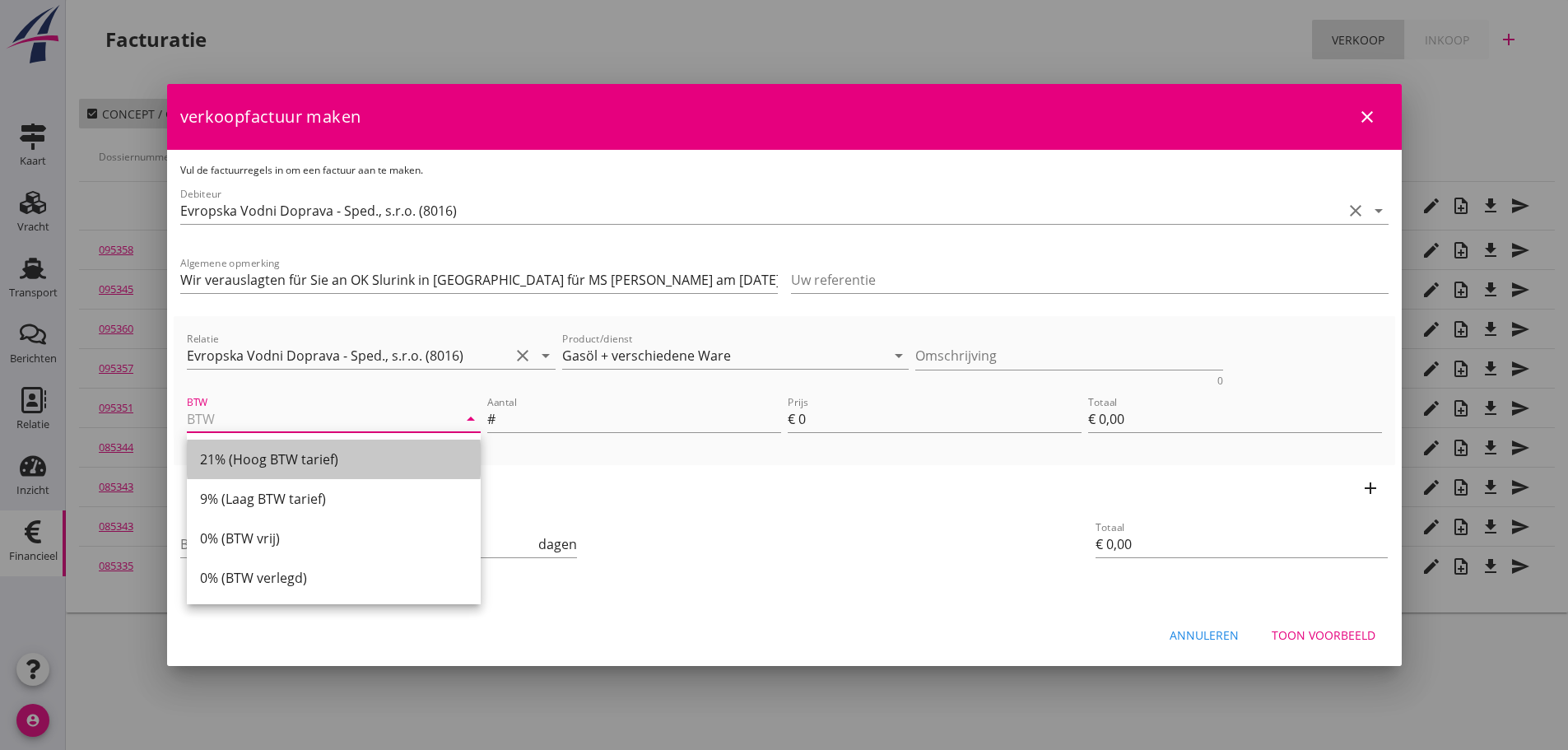
drag, startPoint x: 317, startPoint y: 464, endPoint x: 608, endPoint y: 436, distance: 292.3
click at [325, 460] on div "21% (Hoog BTW tarief)" at bounding box center [333, 459] width 268 height 19
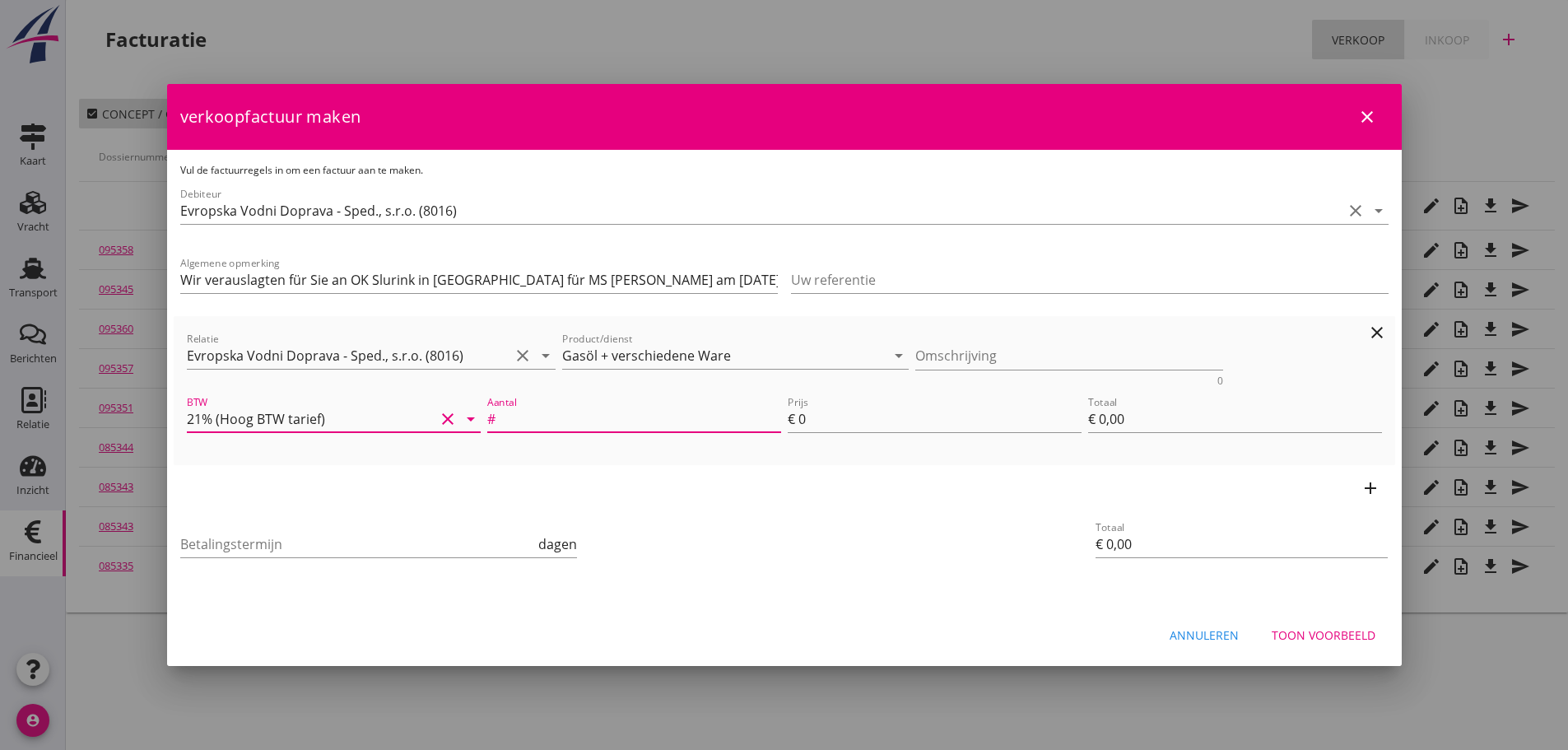
click at [634, 427] on input "Aantal" at bounding box center [640, 418] width 282 height 26
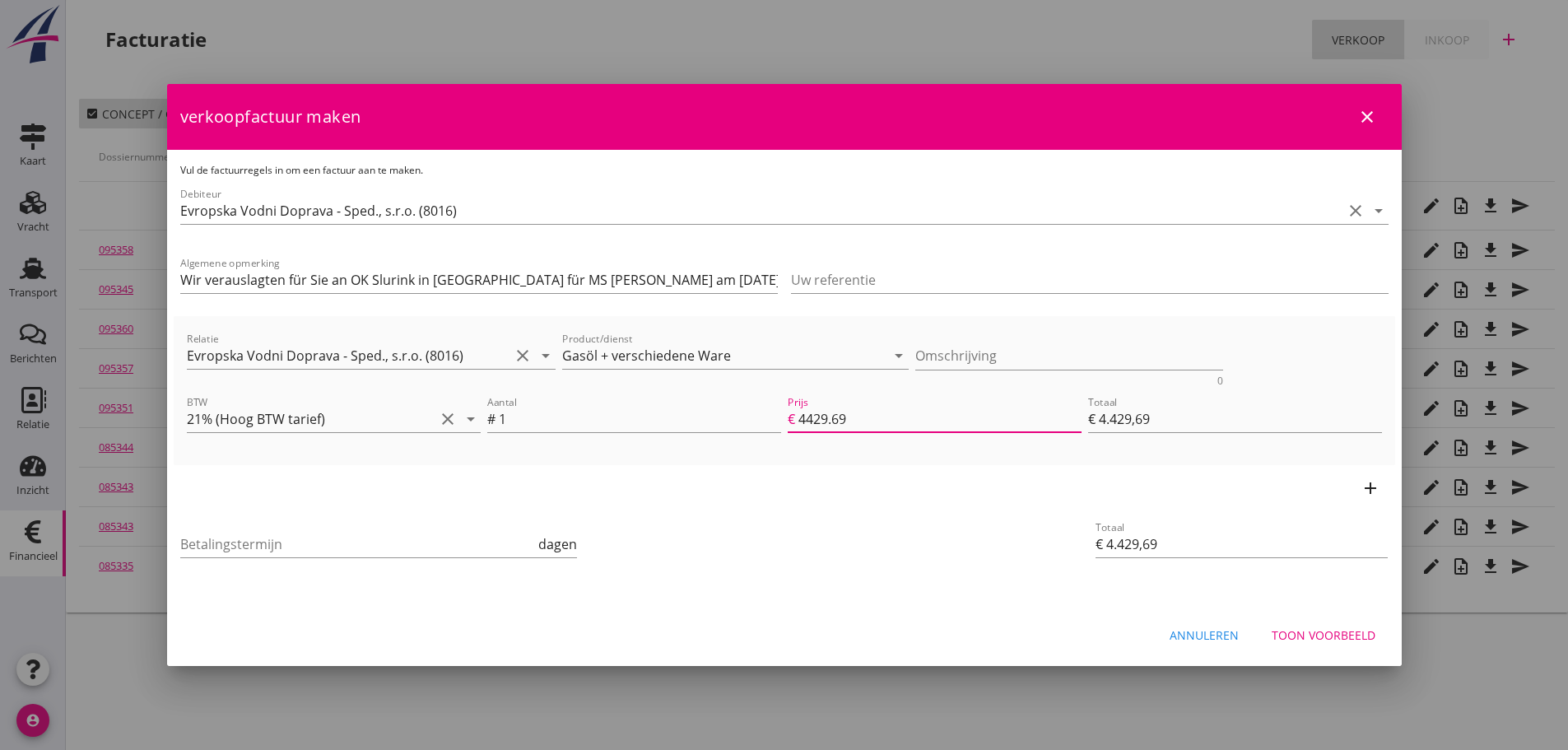
click at [1374, 488] on icon "add" at bounding box center [1370, 488] width 19 height 19
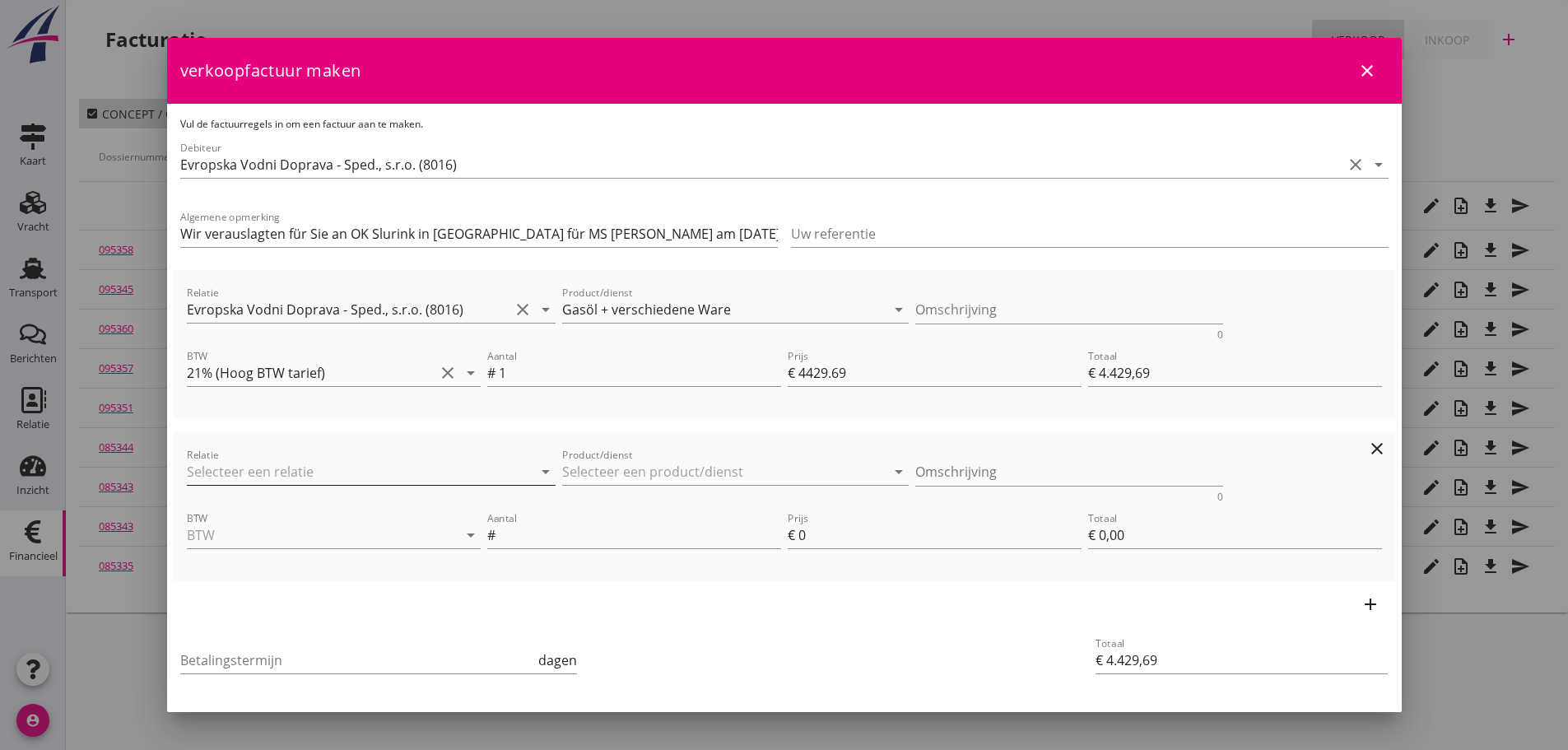
click at [310, 470] on input "Relatie" at bounding box center [348, 471] width 324 height 26
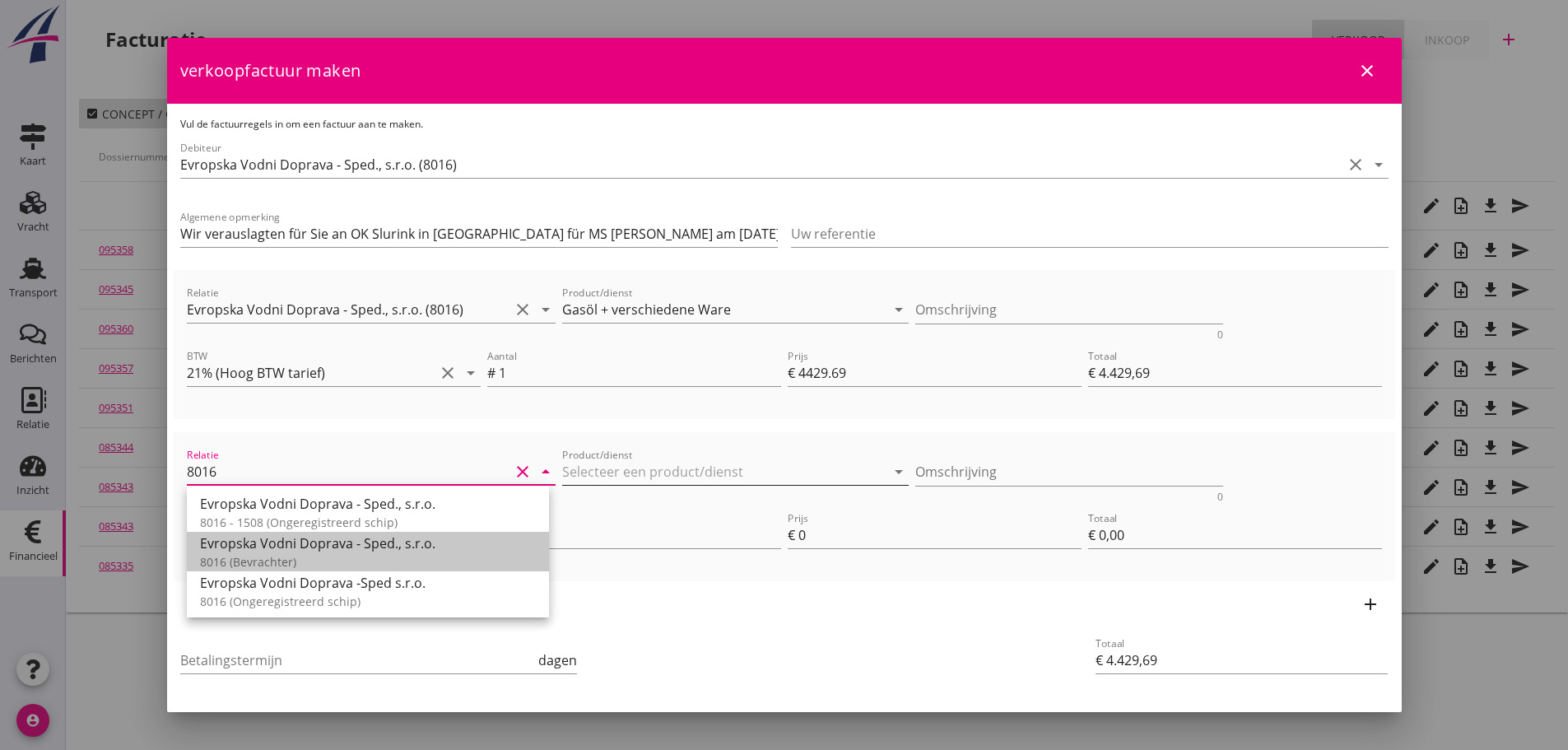
drag, startPoint x: 242, startPoint y: 559, endPoint x: 646, endPoint y: 459, distance: 416.2
click at [250, 553] on div "8016 (Bevrachter)" at bounding box center [368, 562] width 336 height 17
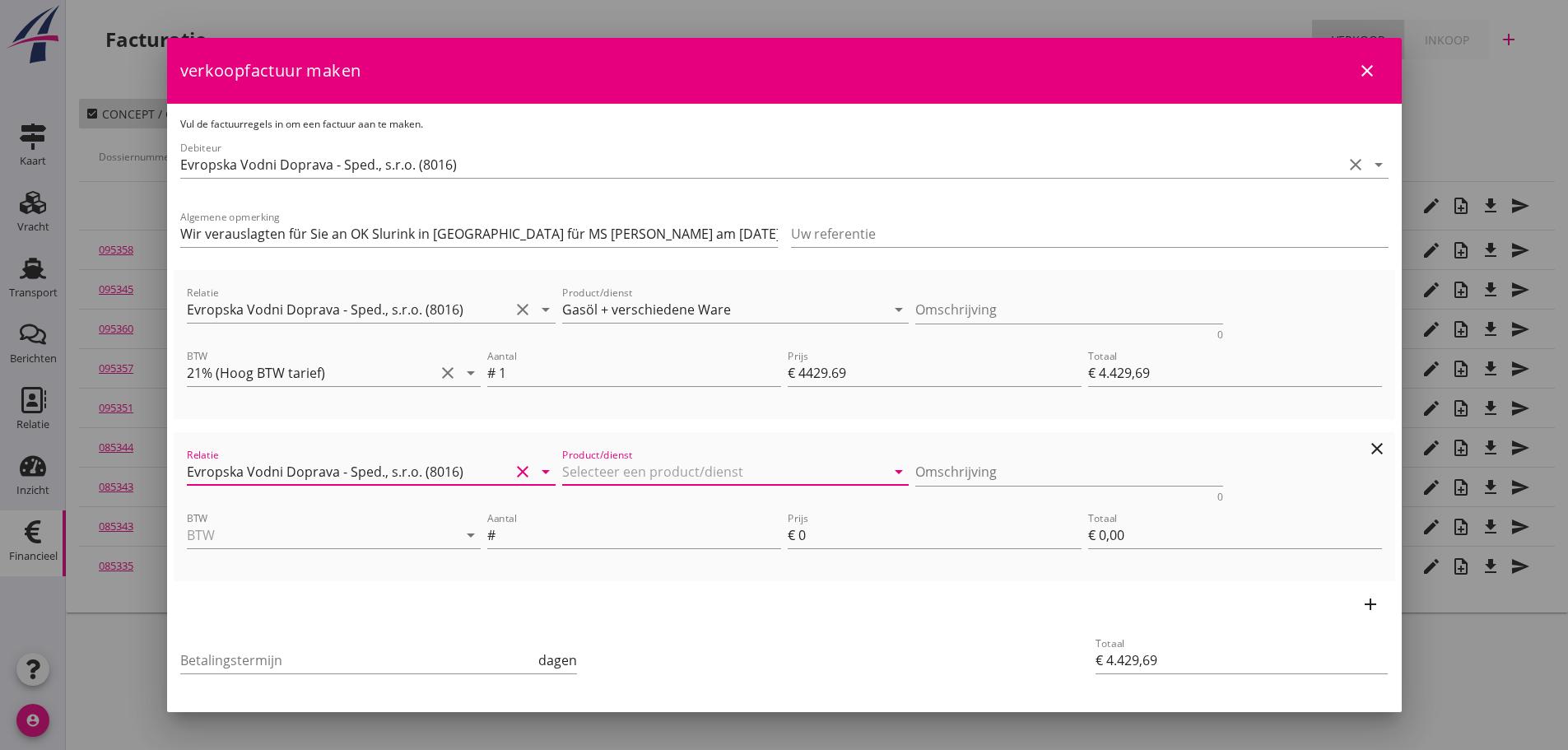
click at [659, 470] on input "Product/dienst" at bounding box center [724, 471] width 324 height 26
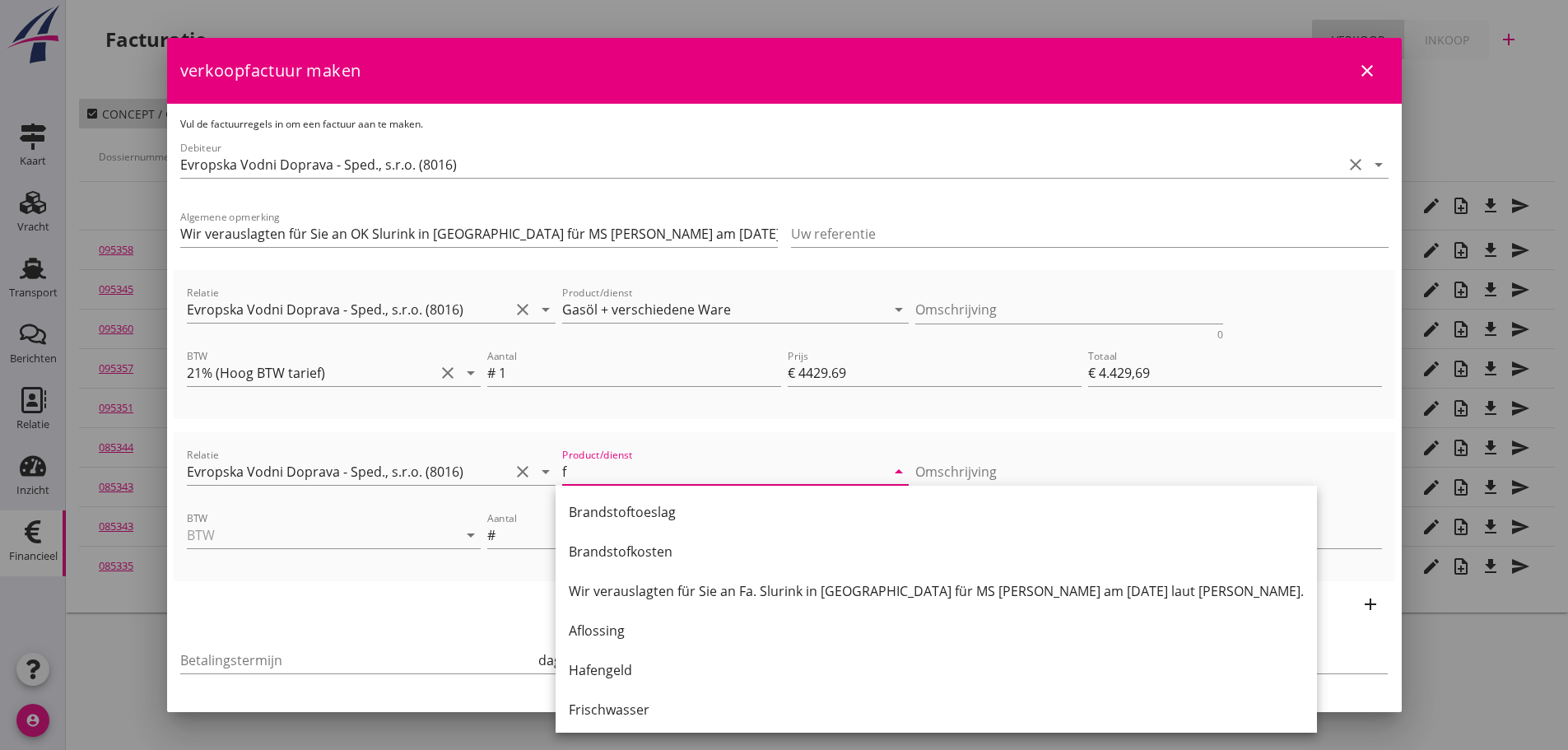
drag, startPoint x: 628, startPoint y: 707, endPoint x: 697, endPoint y: 662, distance: 82.4
click at [638, 703] on div "Frischwasser" at bounding box center [936, 709] width 735 height 19
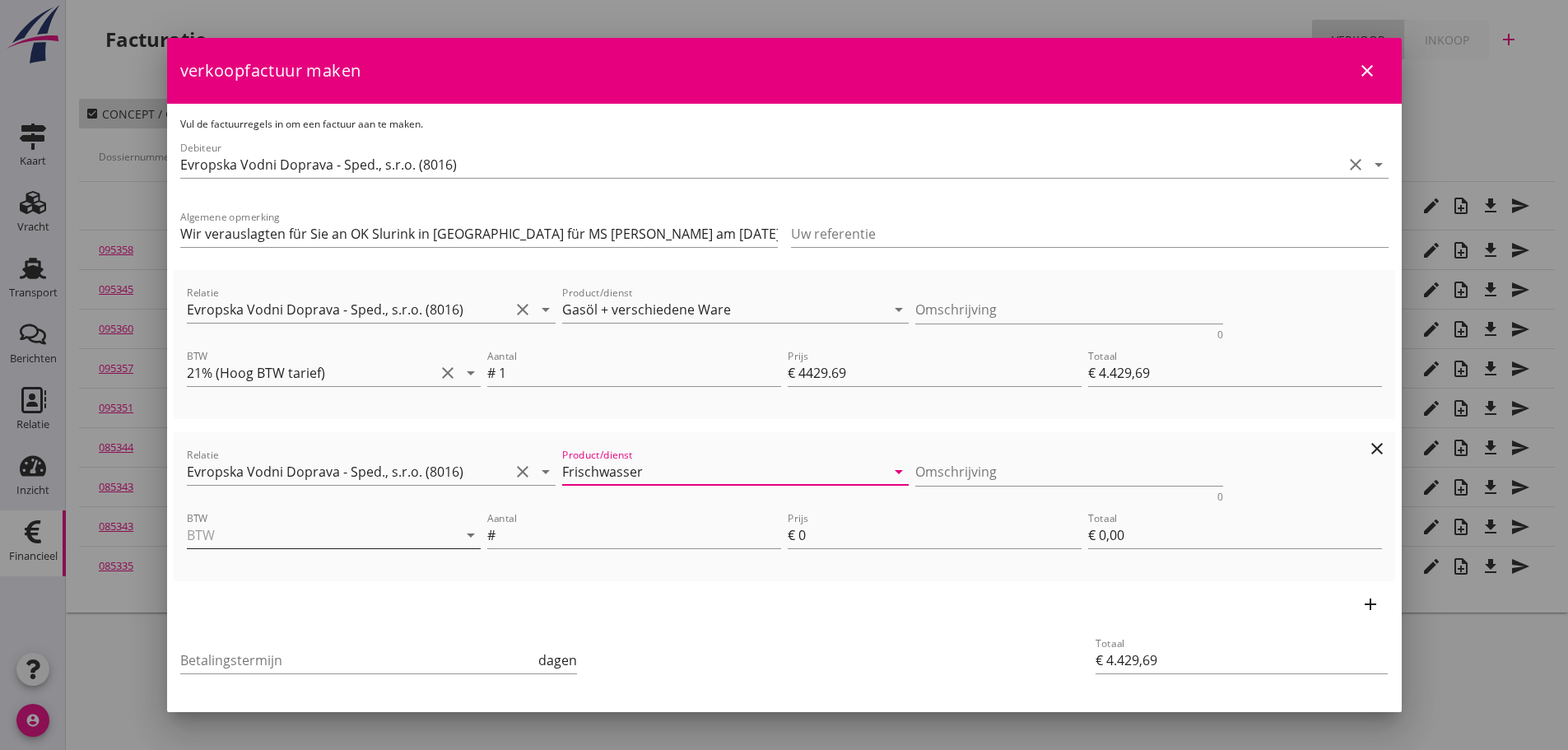
click at [365, 541] on input "BTW" at bounding box center [310, 534] width 247 height 26
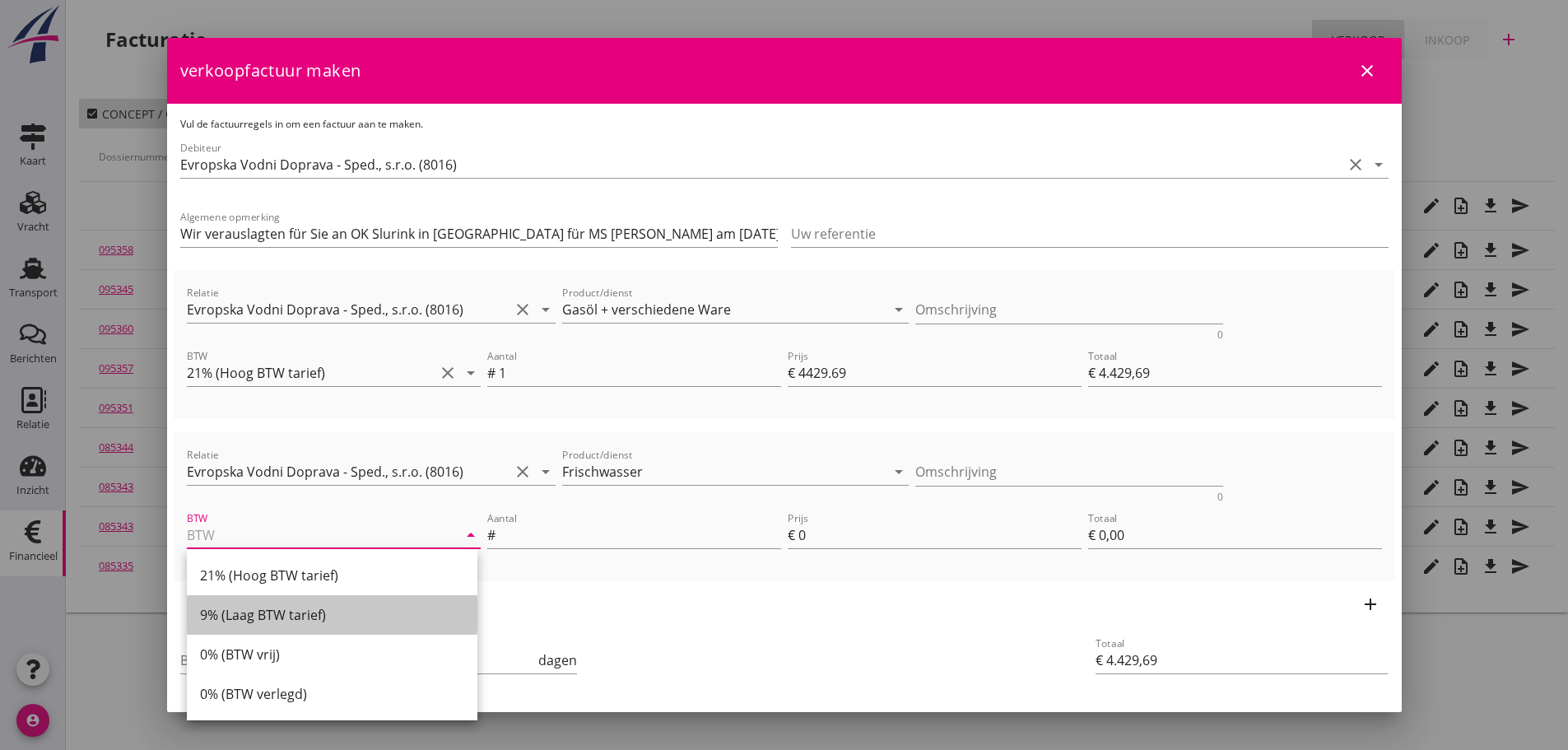
drag, startPoint x: 258, startPoint y: 614, endPoint x: 660, endPoint y: 575, distance: 403.9
click at [264, 614] on div "9% (Laag BTW tarief)" at bounding box center [331, 615] width 264 height 19
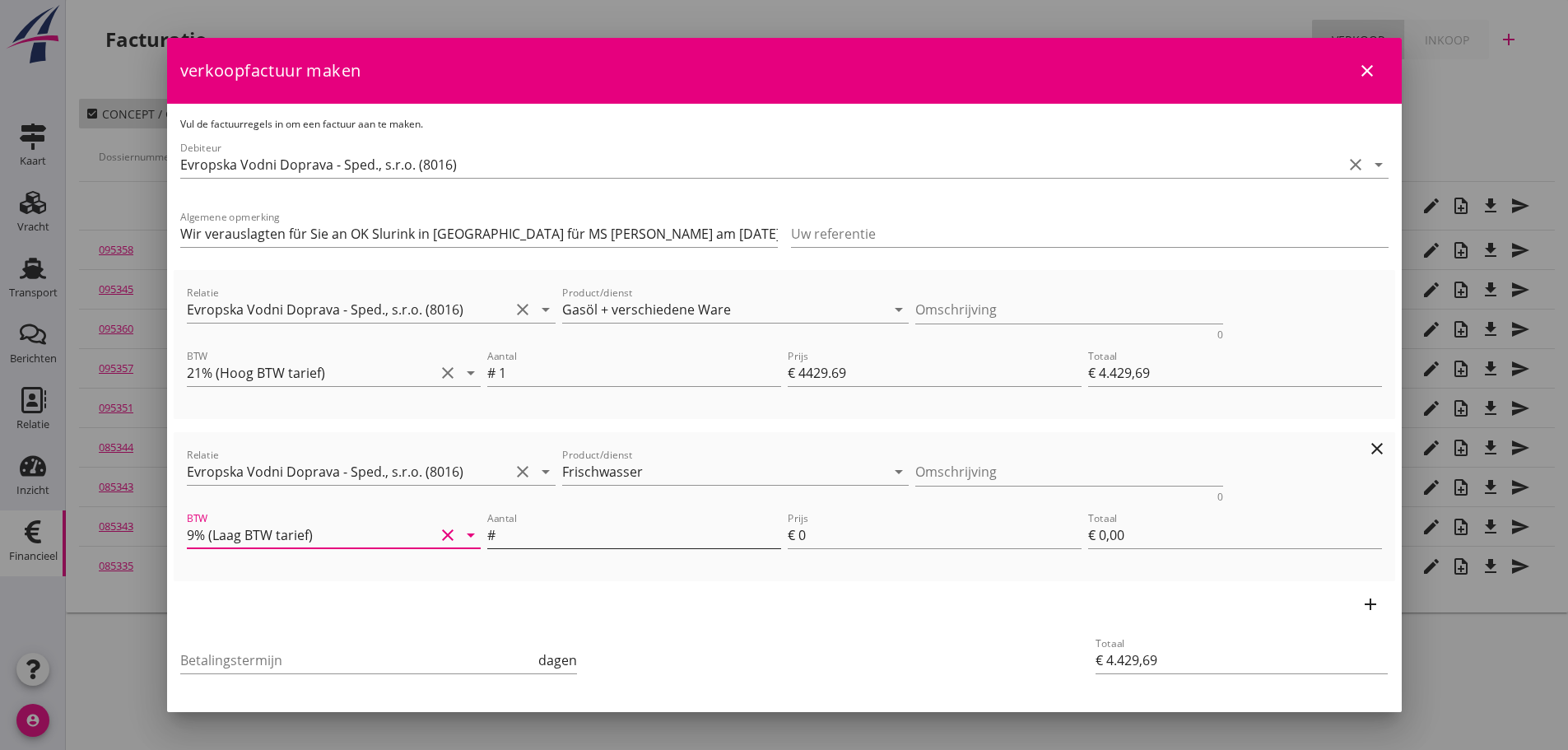
click at [680, 530] on input "Aantal" at bounding box center [640, 534] width 282 height 26
click at [267, 664] on input "Betalingstermijn" at bounding box center [358, 659] width 356 height 26
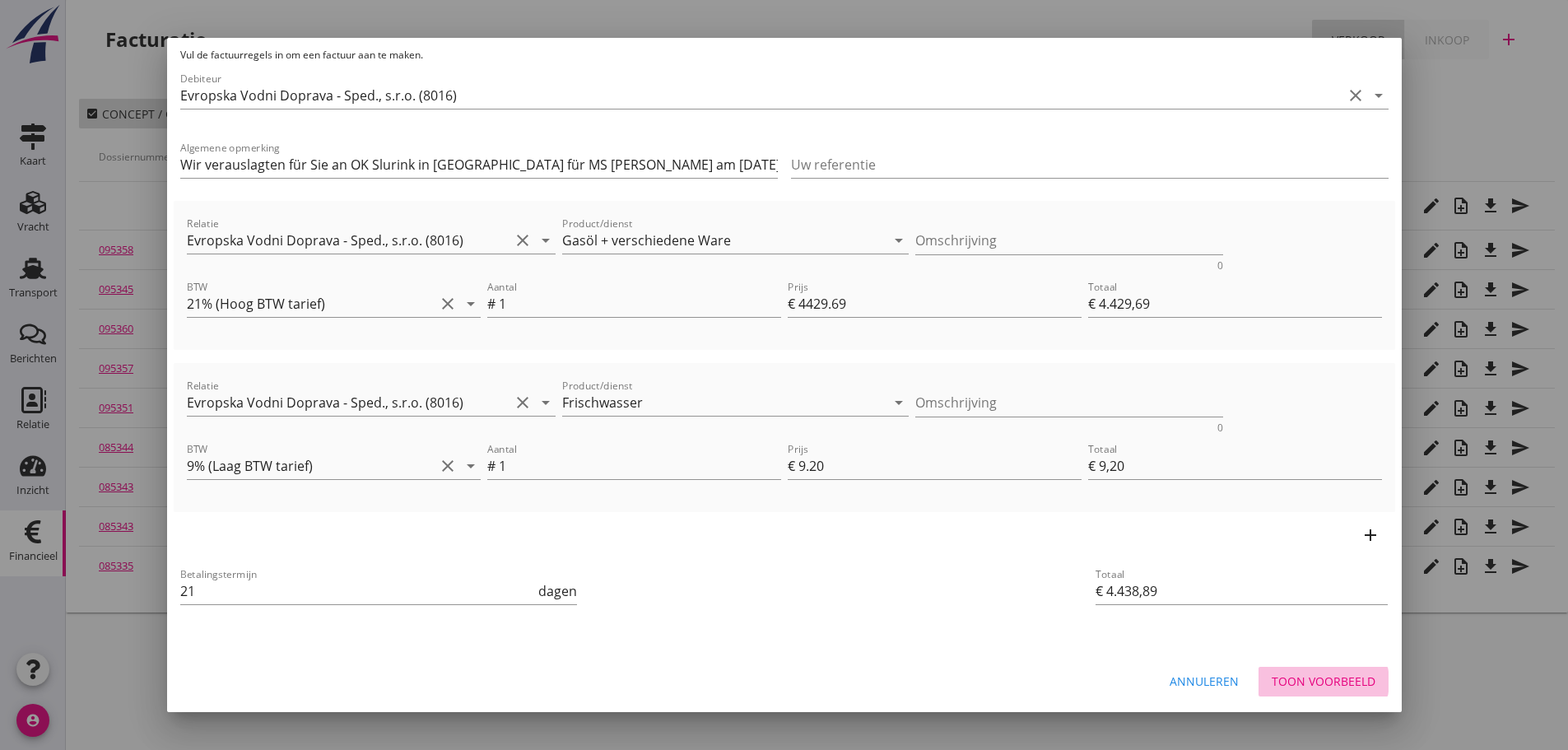
click at [1347, 678] on div "Toon voorbeeld" at bounding box center [1323, 681] width 103 height 17
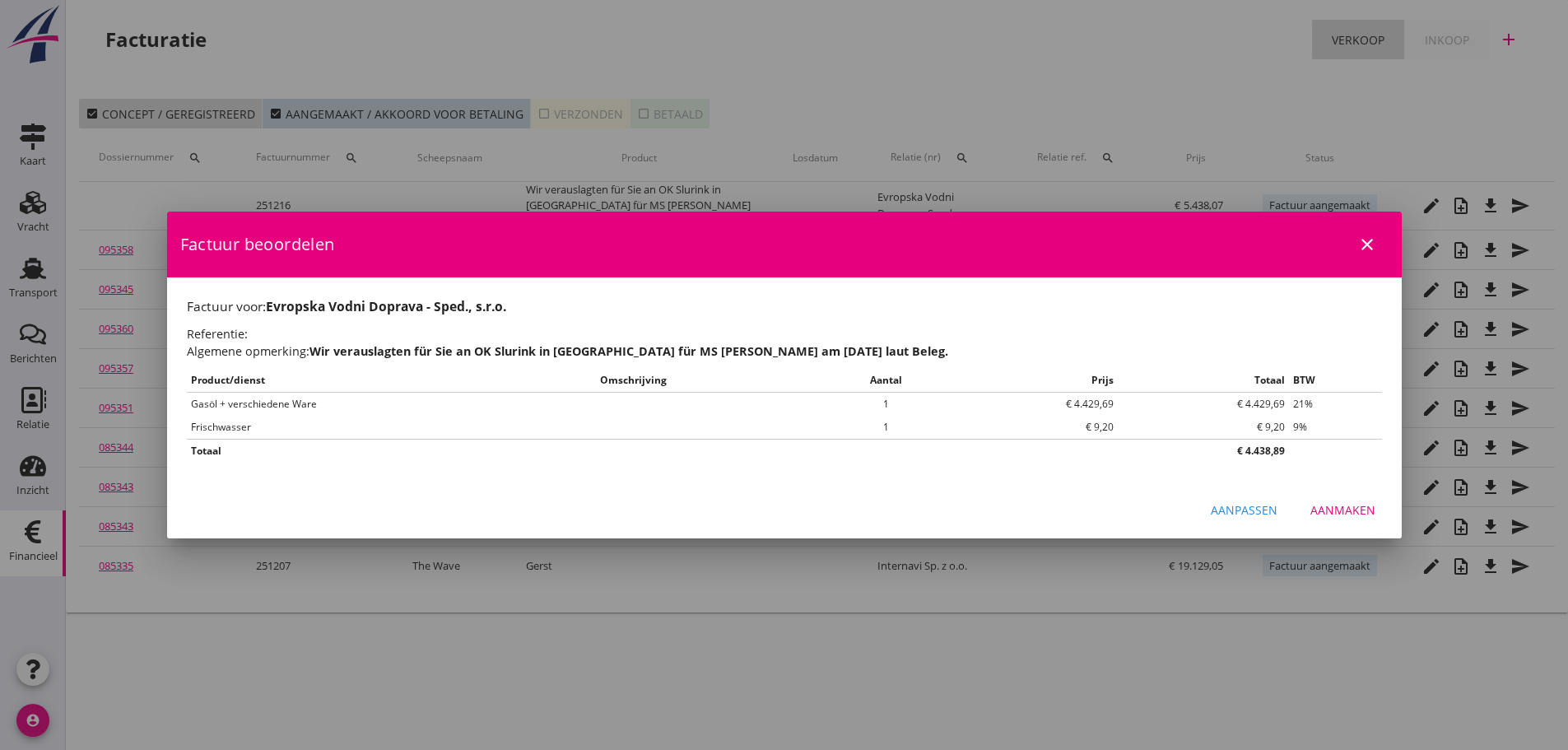
click at [1352, 507] on div "Aanmaken" at bounding box center [1342, 510] width 65 height 17
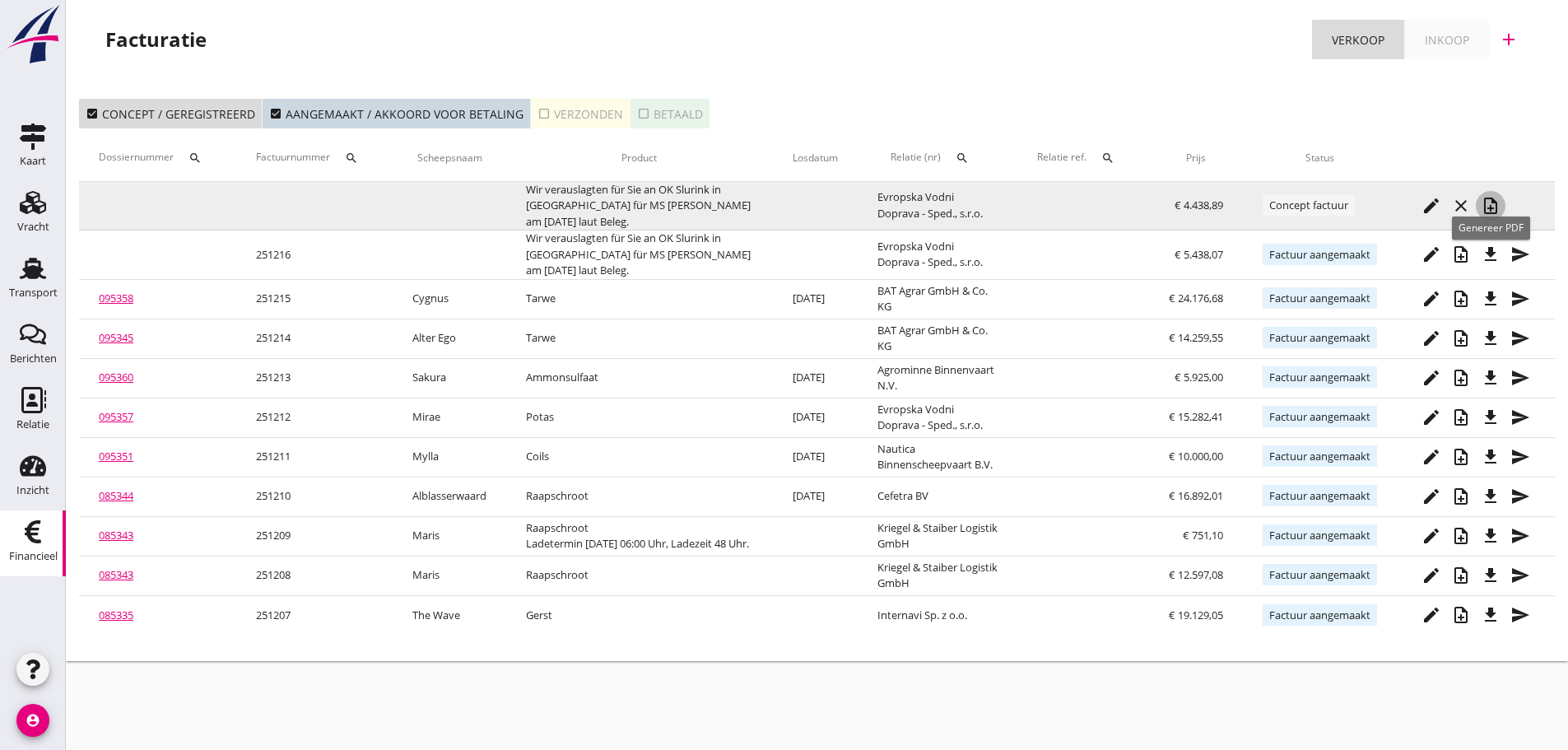
click at [1497, 211] on icon "note_add" at bounding box center [1490, 206] width 19 height 19
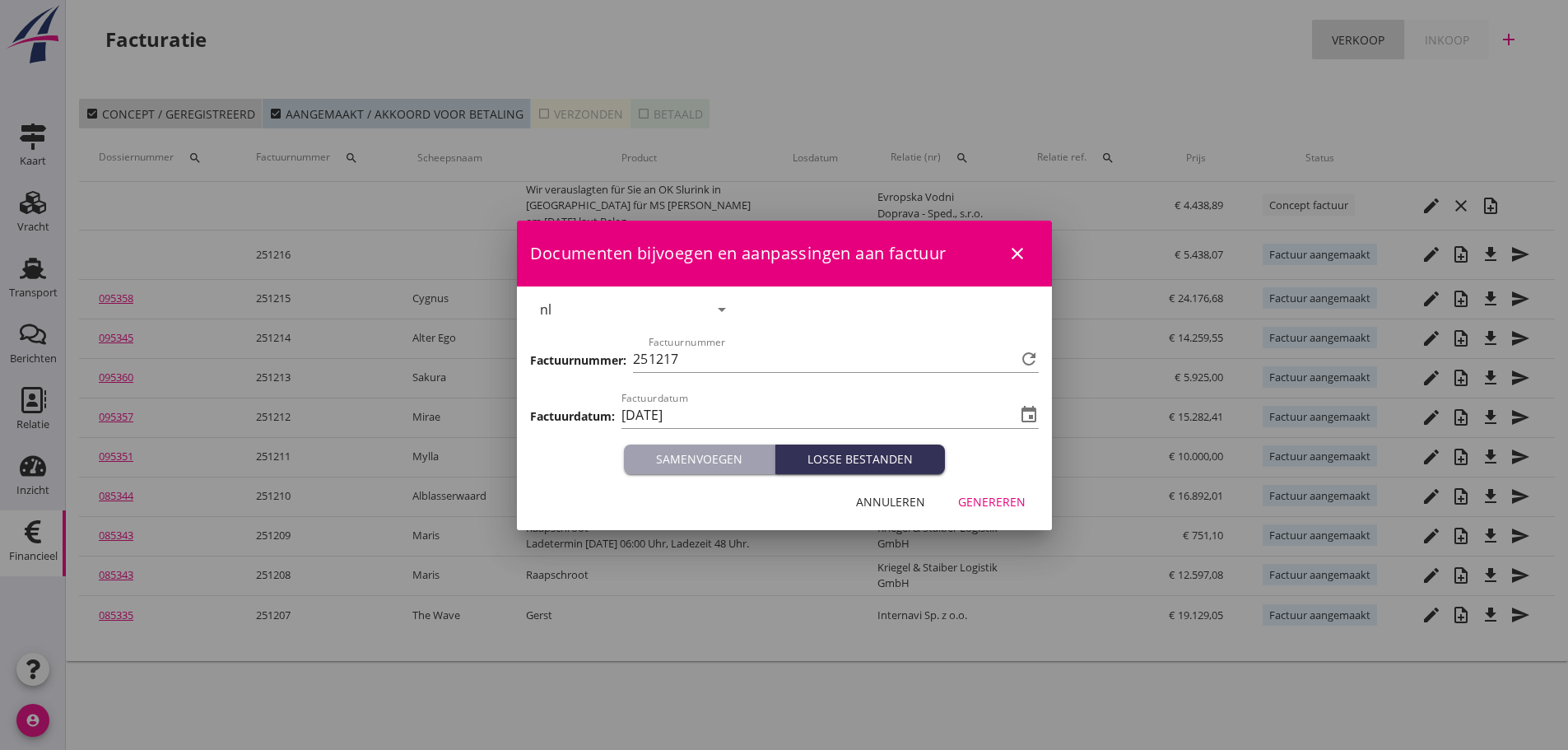
click at [999, 496] on div "Genereren" at bounding box center [991, 502] width 68 height 17
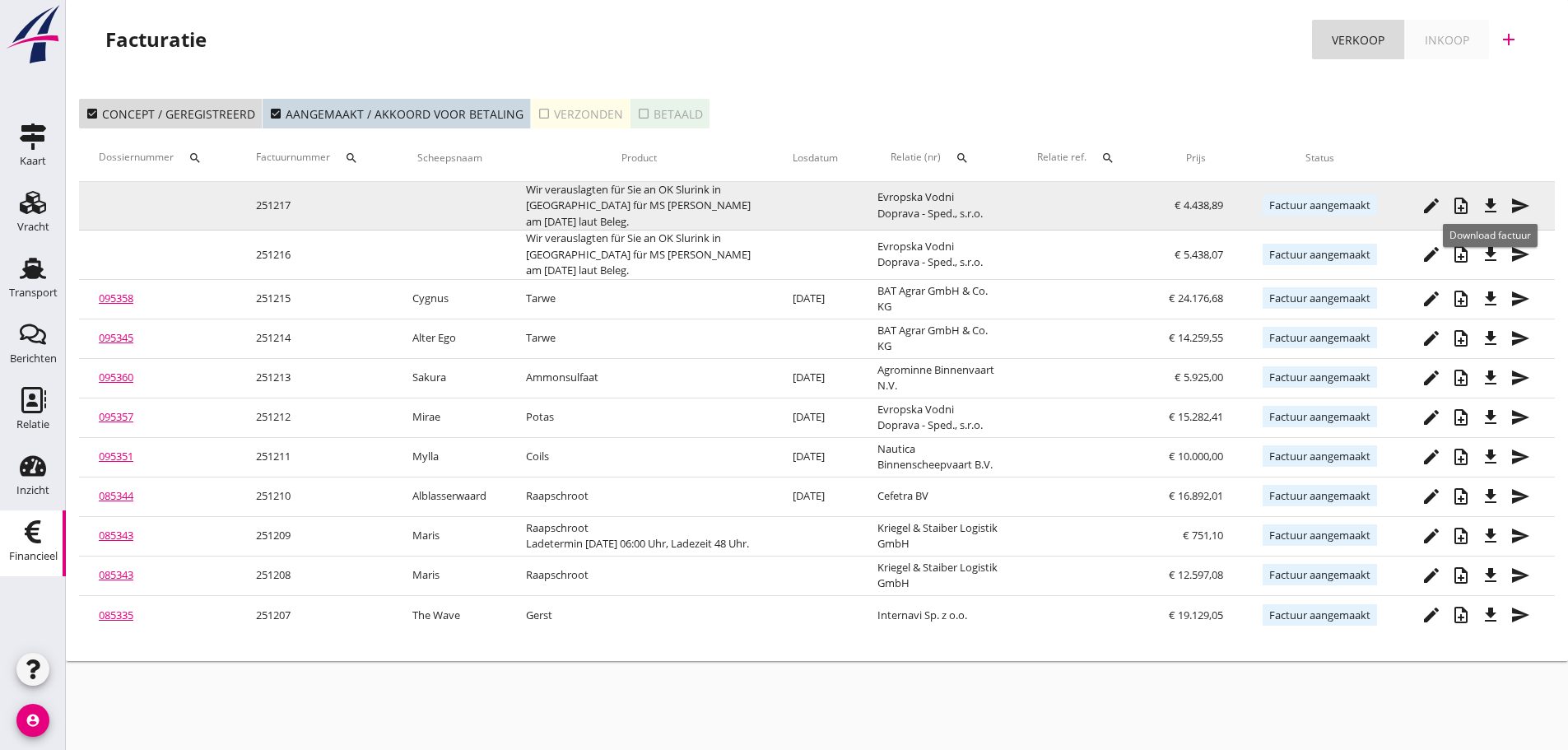
click at [1495, 199] on icon "file_download" at bounding box center [1490, 206] width 19 height 19
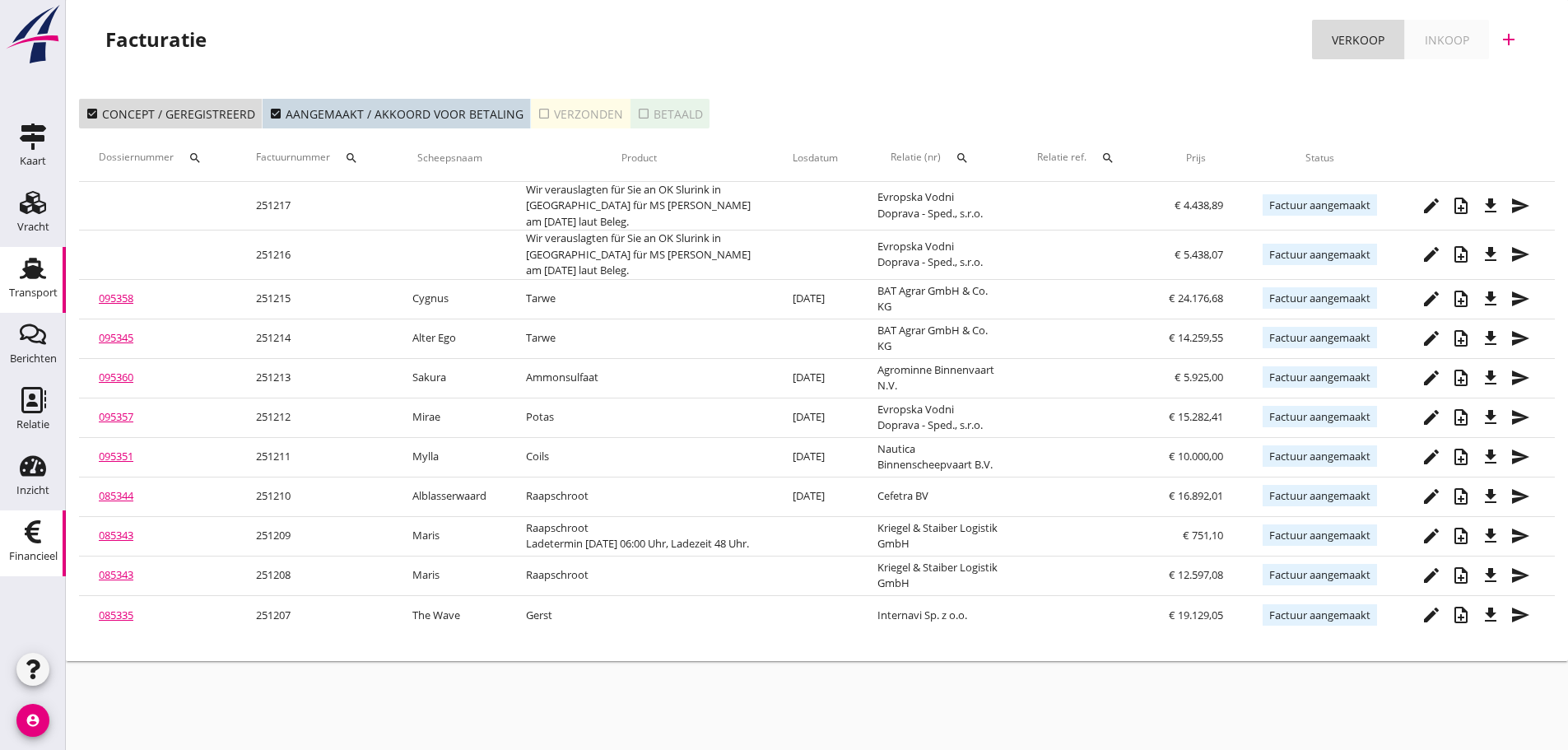
click at [28, 274] on use at bounding box center [32, 269] width 26 height 21
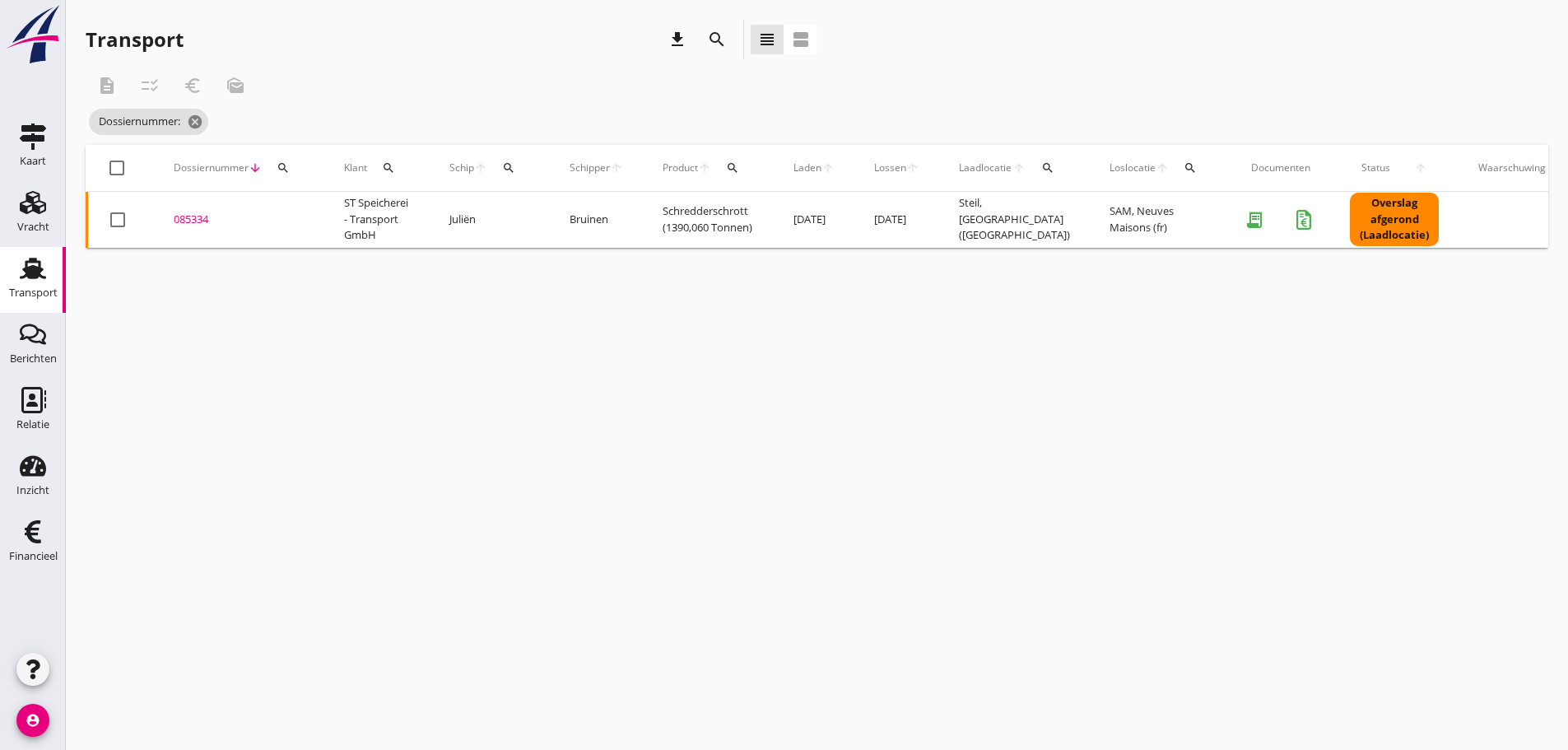
drag, startPoint x: 283, startPoint y: 170, endPoint x: 287, endPoint y: 179, distance: 9.8
click at [284, 170] on icon "search" at bounding box center [283, 168] width 14 height 14
click at [302, 219] on input "Zoeken op dossiernummer..." at bounding box center [359, 216] width 171 height 26
click at [298, 356] on div "cancel You are impersonating another user. Transport download search view_headl…" at bounding box center [816, 375] width 1501 height 750
click at [43, 545] on div "Financieel" at bounding box center [33, 557] width 48 height 23
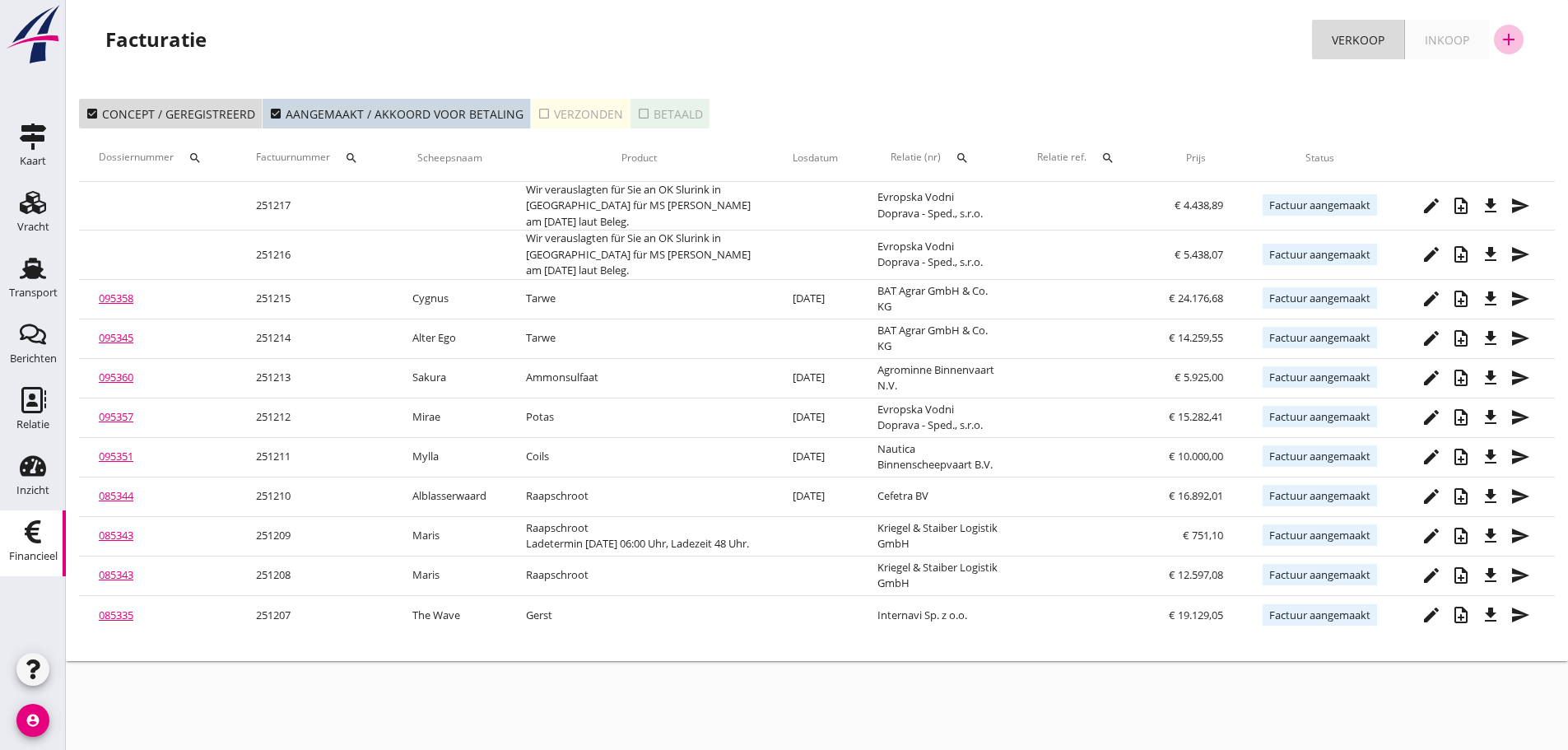
click at [1515, 36] on icon "add" at bounding box center [1508, 40] width 19 height 19
click at [1462, 89] on div "Verkoopfactuur" at bounding box center [1497, 80] width 98 height 19
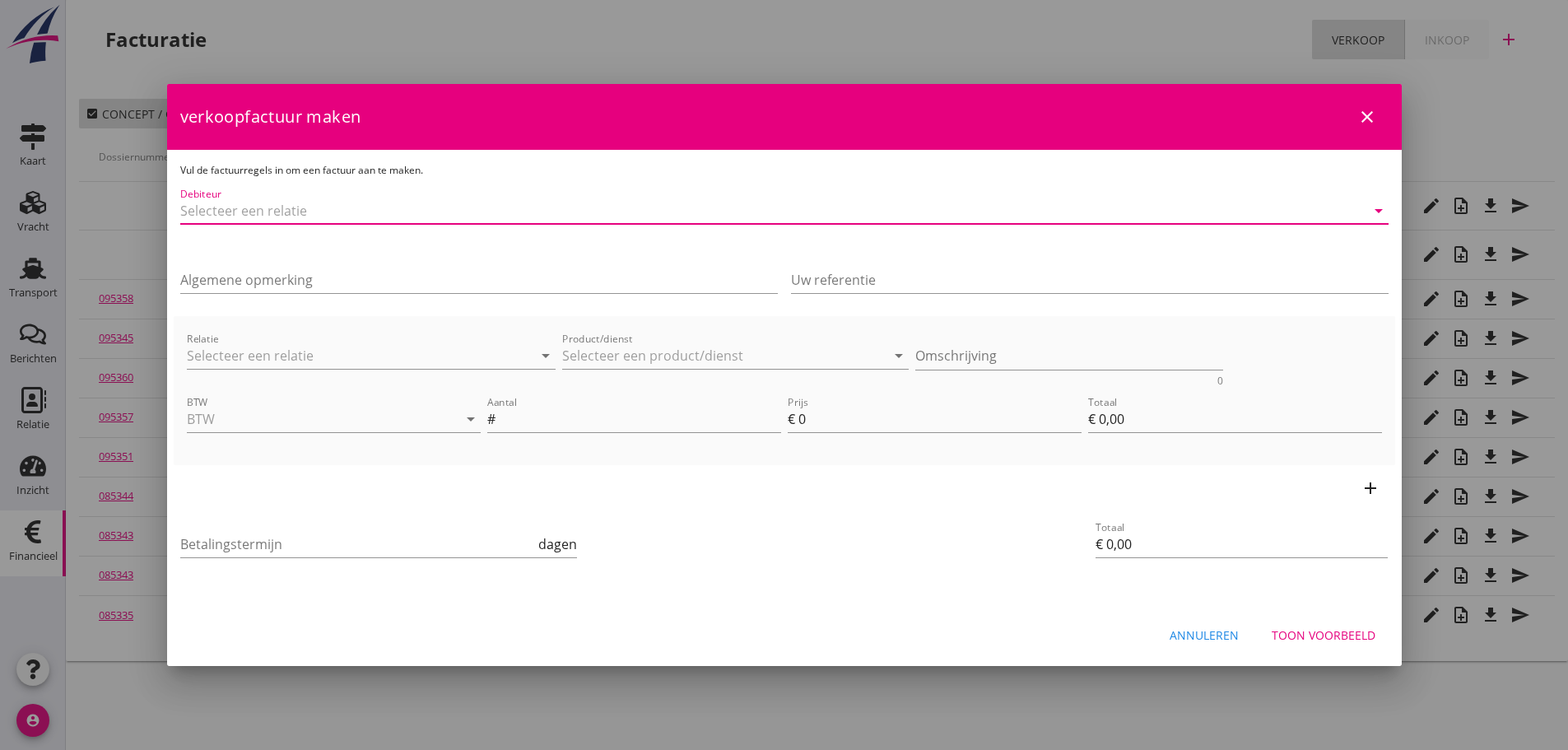
click at [328, 203] on input "Debiteur" at bounding box center [761, 210] width 1162 height 26
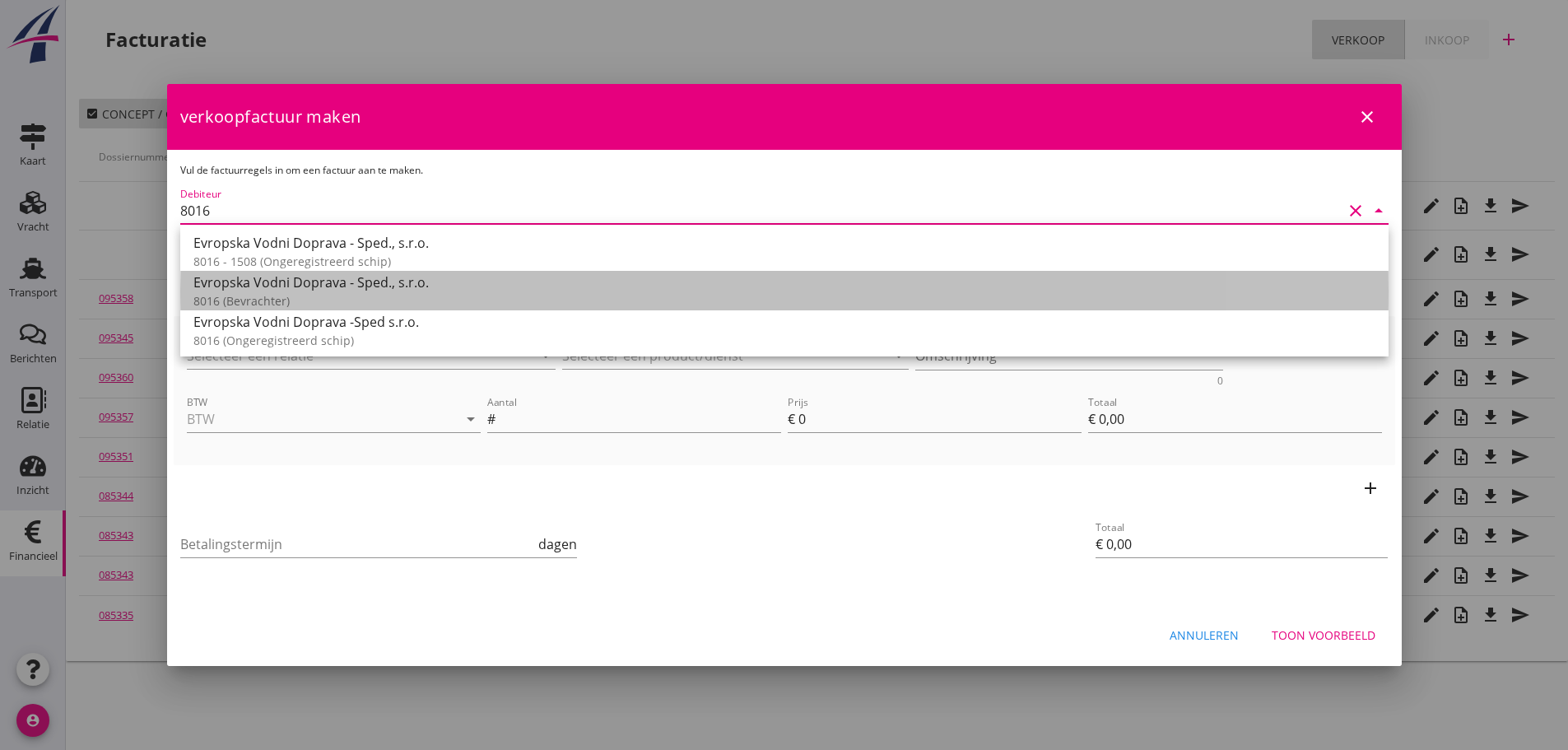
click at [249, 294] on div "8016 (Bevrachter)" at bounding box center [784, 301] width 1182 height 17
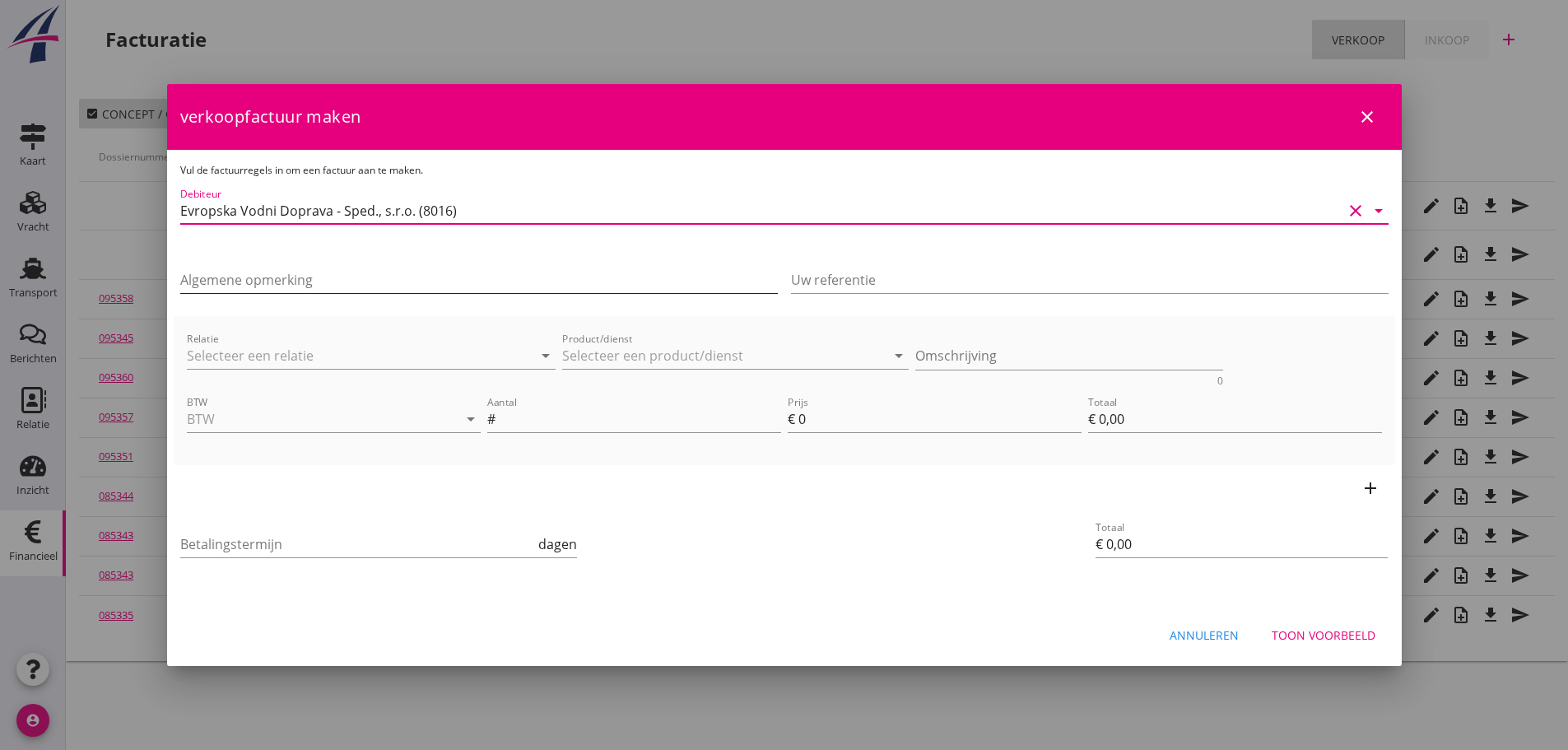
click at [347, 283] on input "Algemene opmerking" at bounding box center [479, 279] width 597 height 26
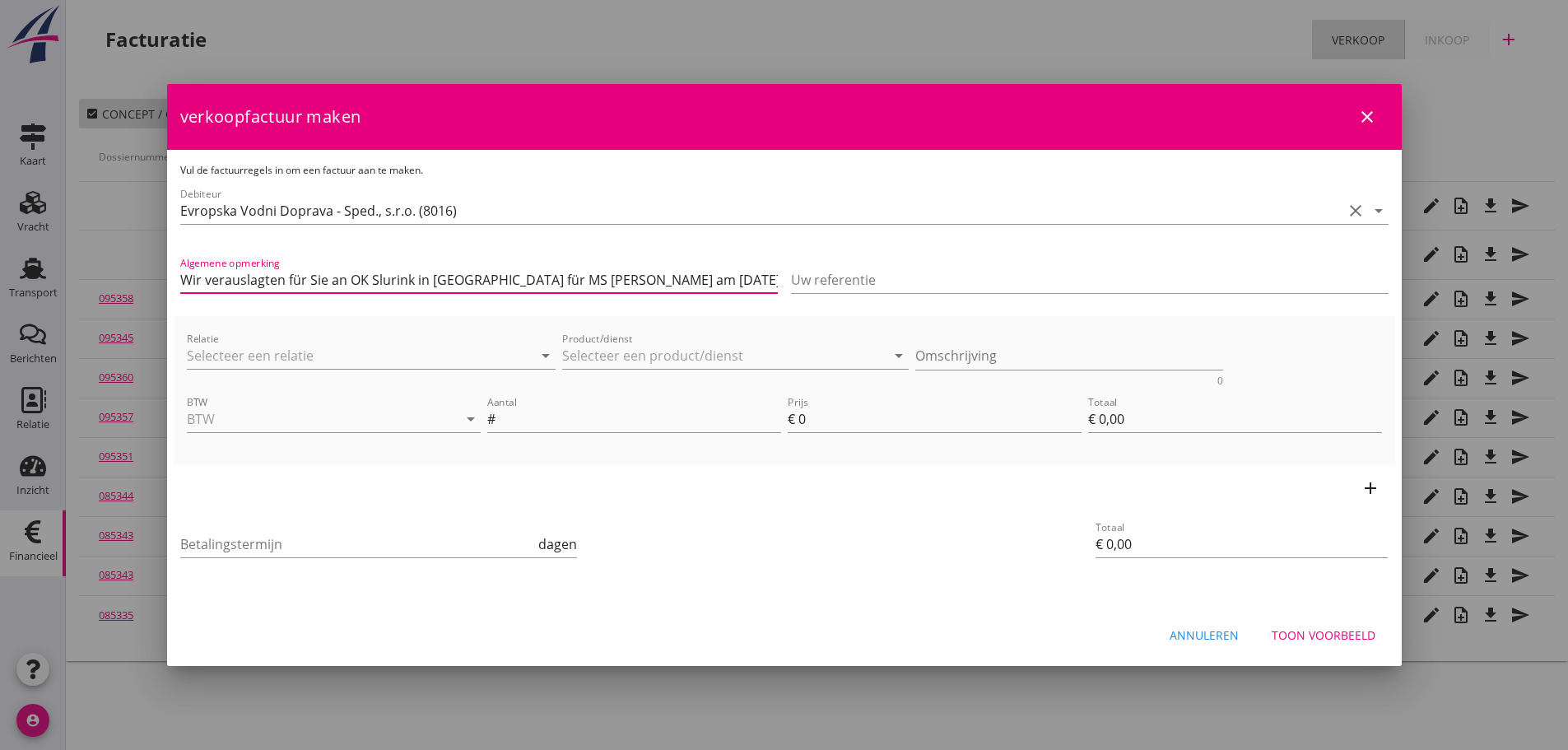
click at [583, 278] on input "Wir verauslagten für Sie an OK Slurink in [GEOGRAPHIC_DATA] für MS [PERSON_NAME…" at bounding box center [479, 279] width 597 height 26
click at [344, 355] on input "Relatie" at bounding box center [348, 355] width 324 height 26
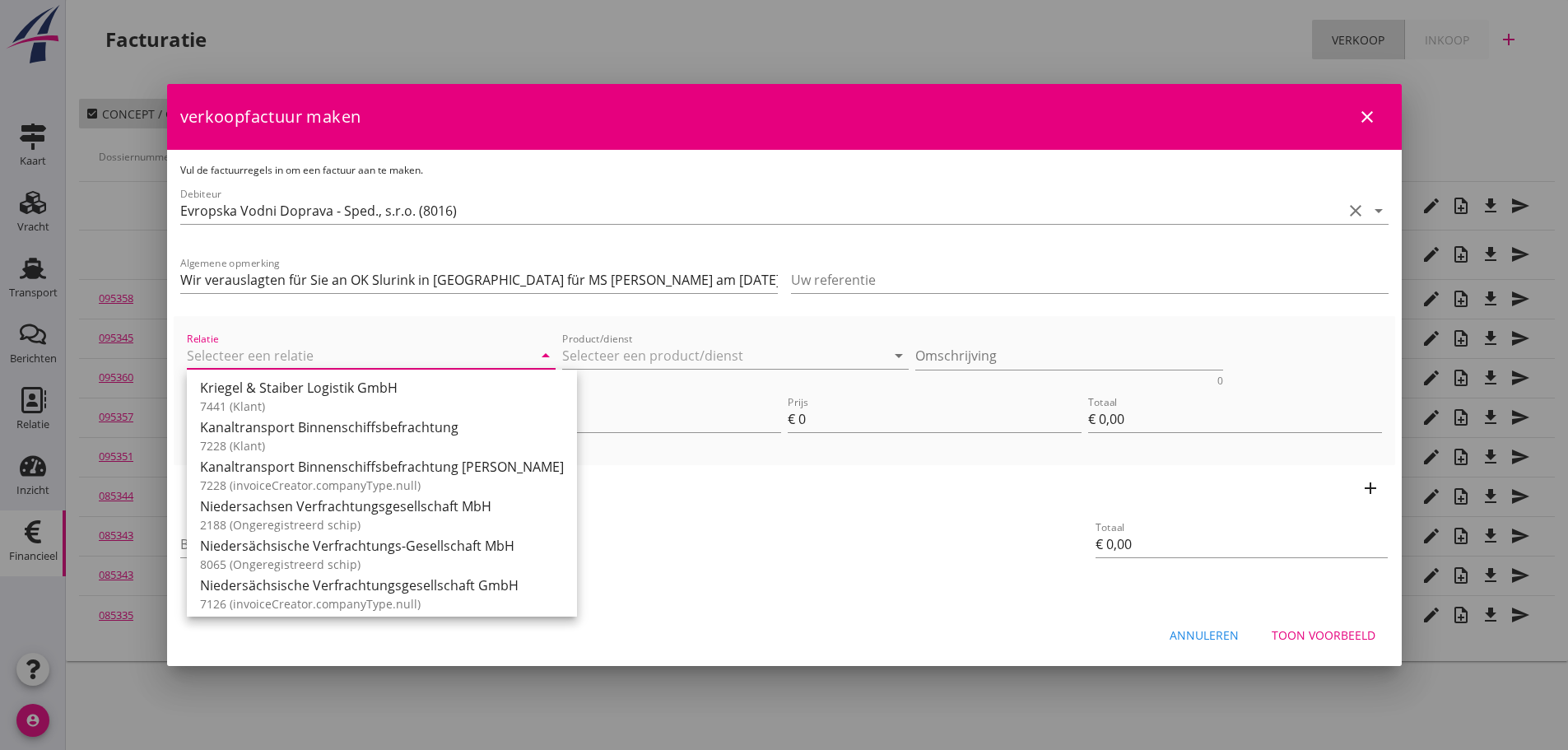
click at [662, 573] on div "Betalingstermijn dagen" at bounding box center [581, 545] width 808 height 63
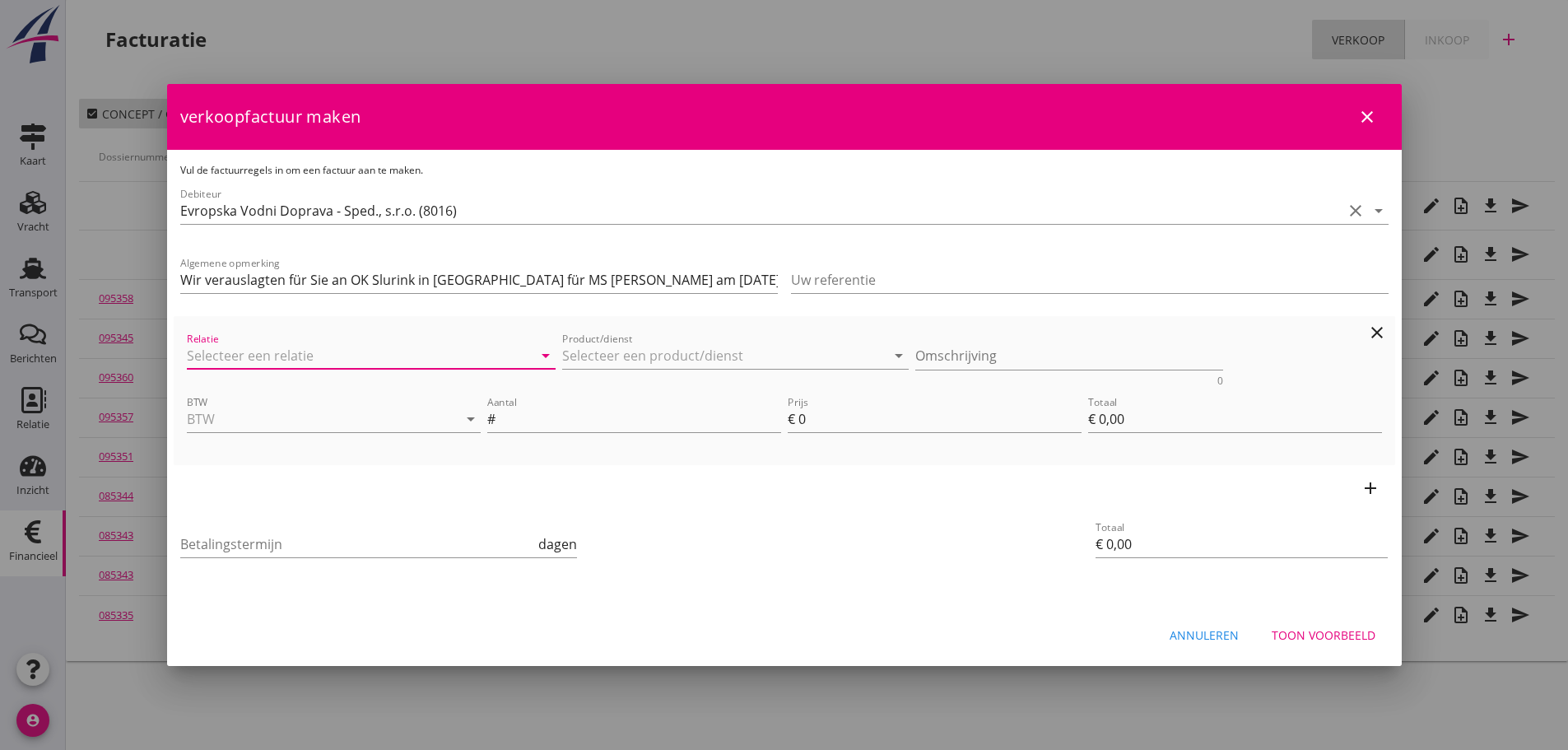
click at [196, 350] on input "Relatie" at bounding box center [348, 355] width 324 height 26
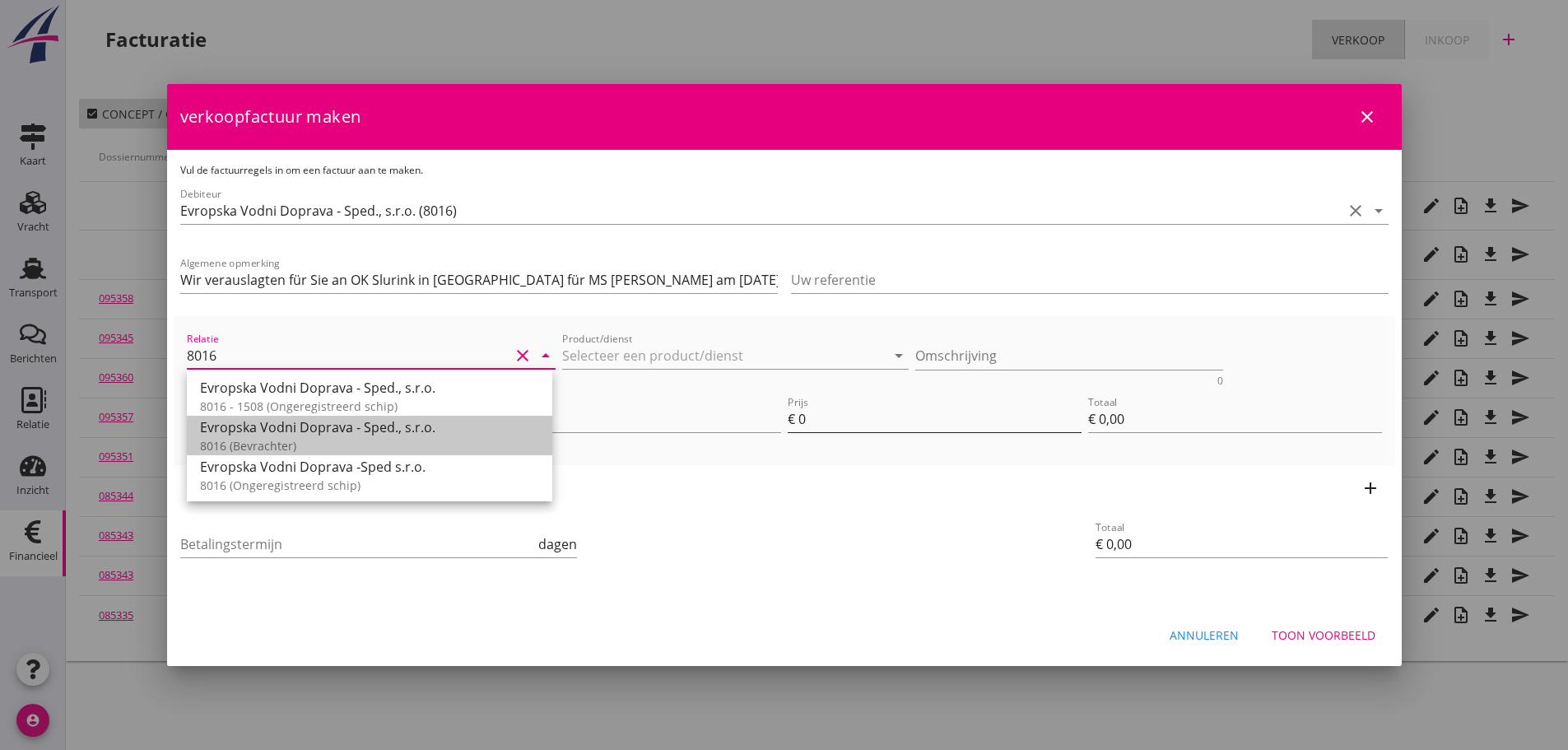
drag, startPoint x: 252, startPoint y: 442, endPoint x: 809, endPoint y: 425, distance: 557.3
click at [272, 439] on div "8016 (Bevrachter)" at bounding box center [369, 446] width 339 height 17
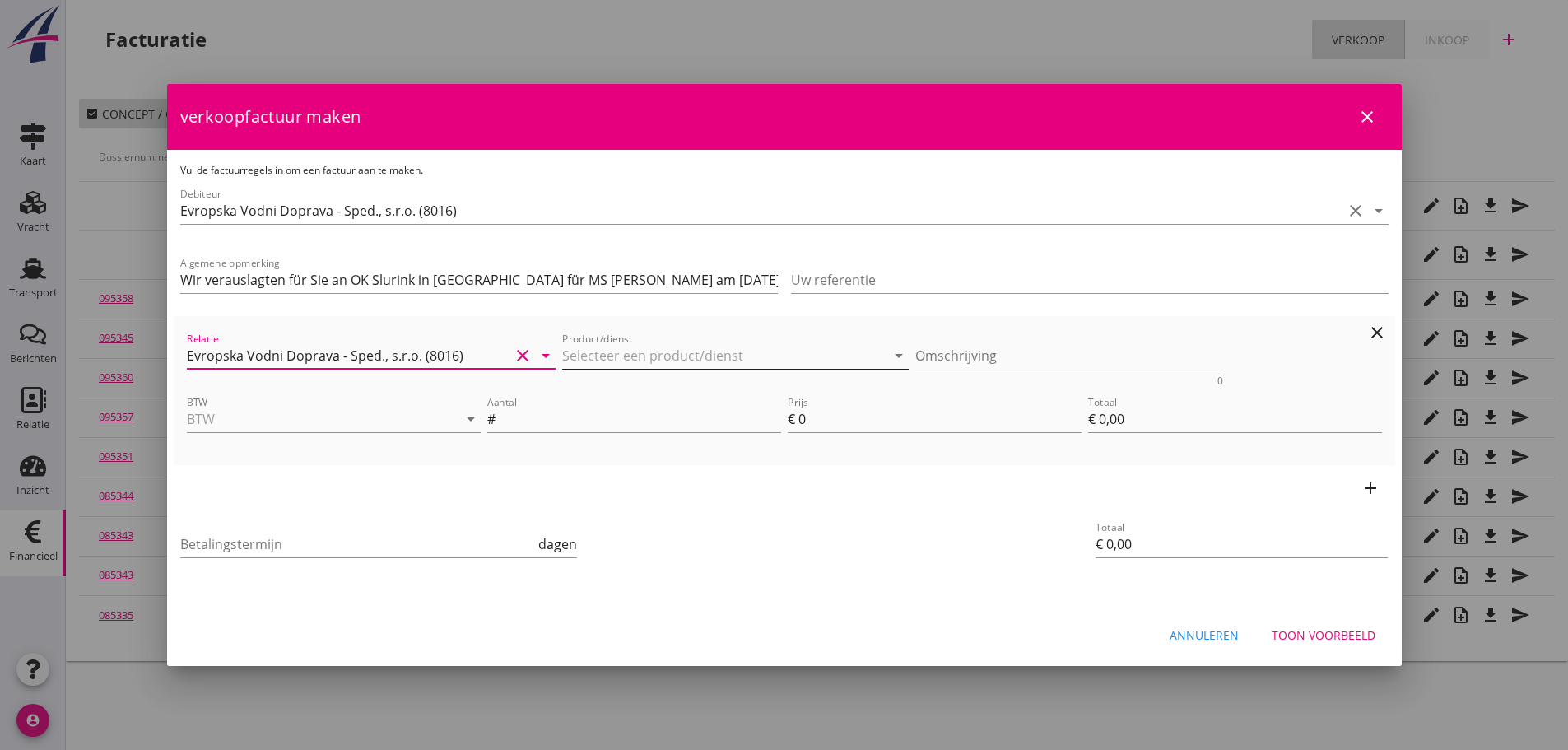
click at [774, 362] on input "Product/dienst" at bounding box center [724, 355] width 324 height 26
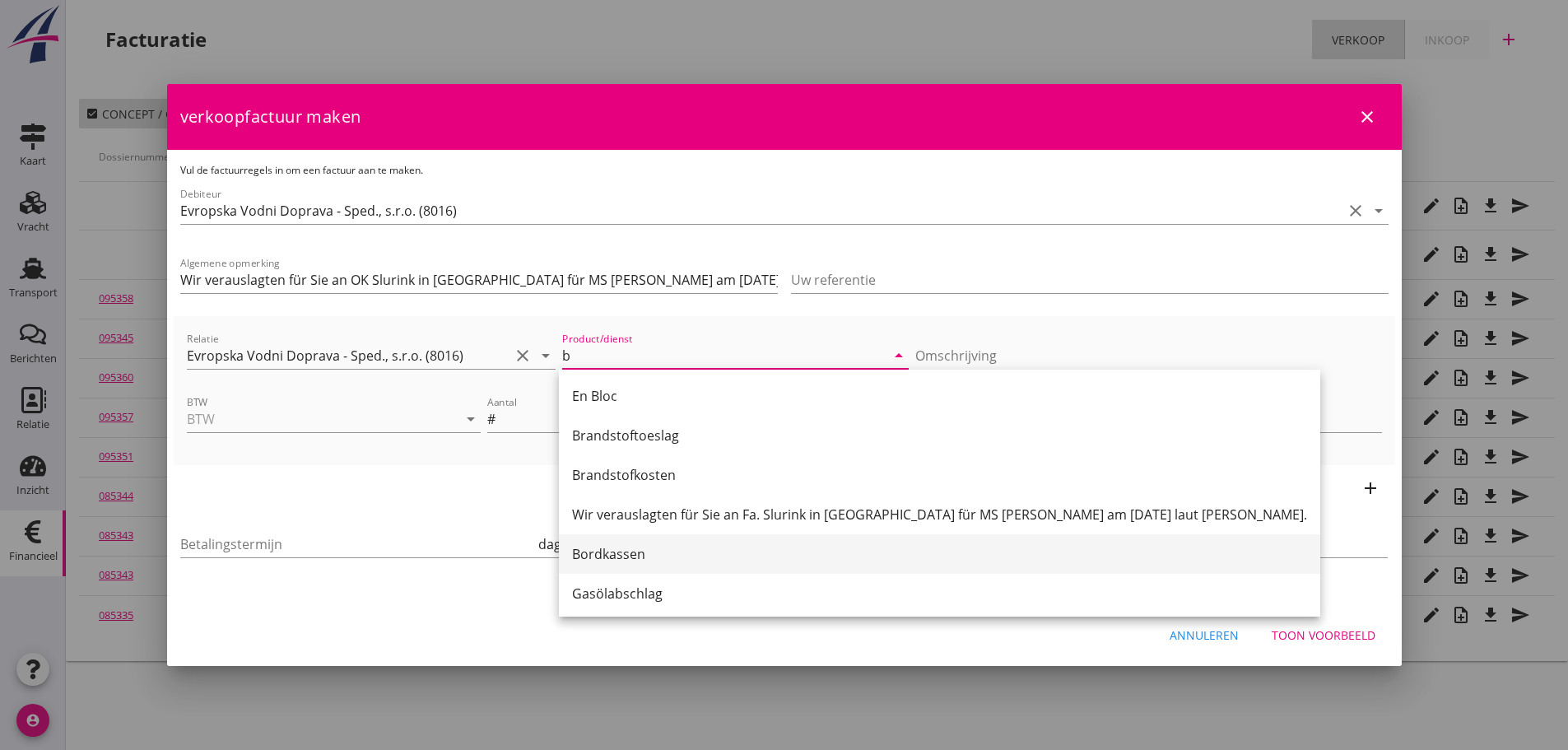
click at [624, 563] on div "Bordkassen" at bounding box center [939, 554] width 735 height 40
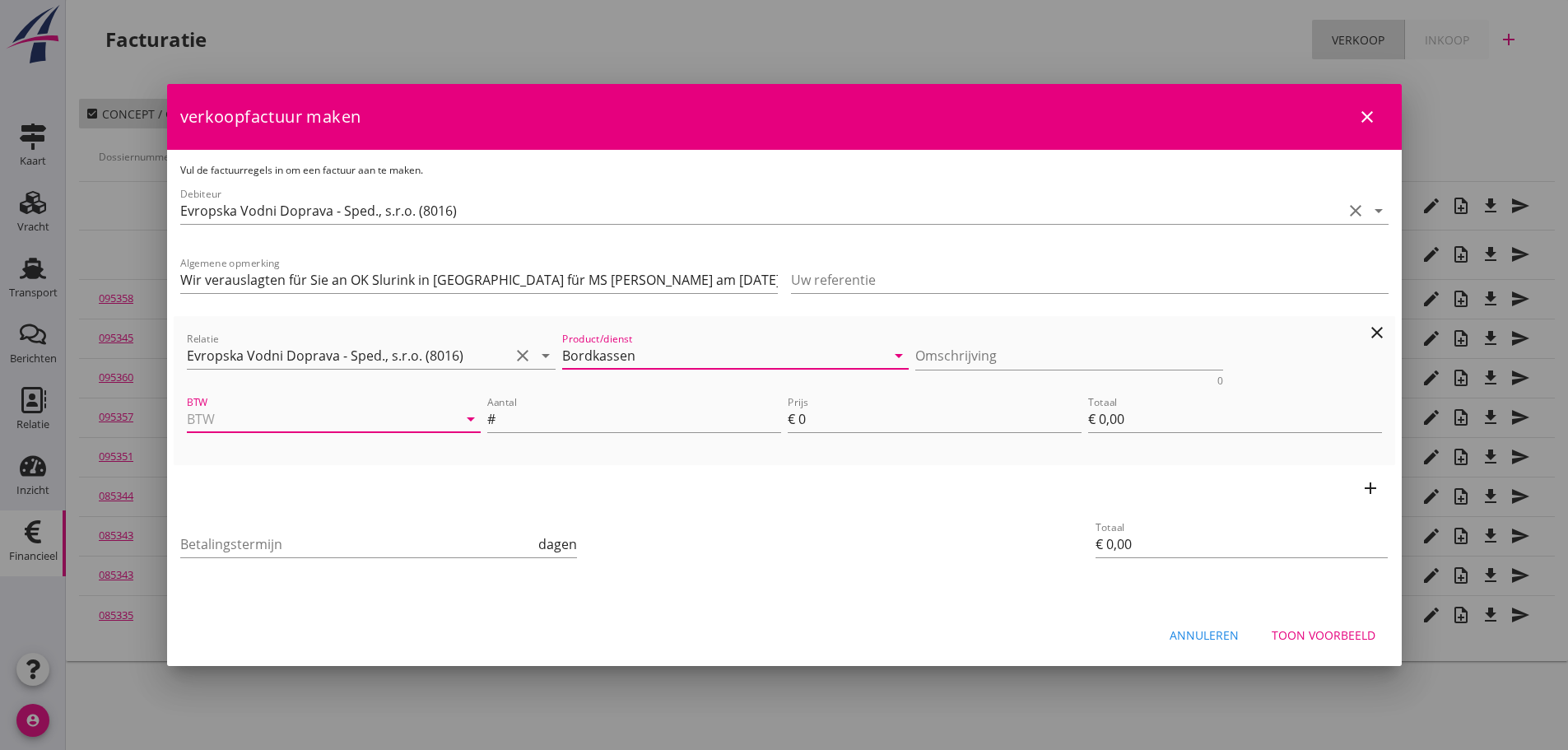
click at [235, 417] on input "BTW" at bounding box center [310, 418] width 247 height 26
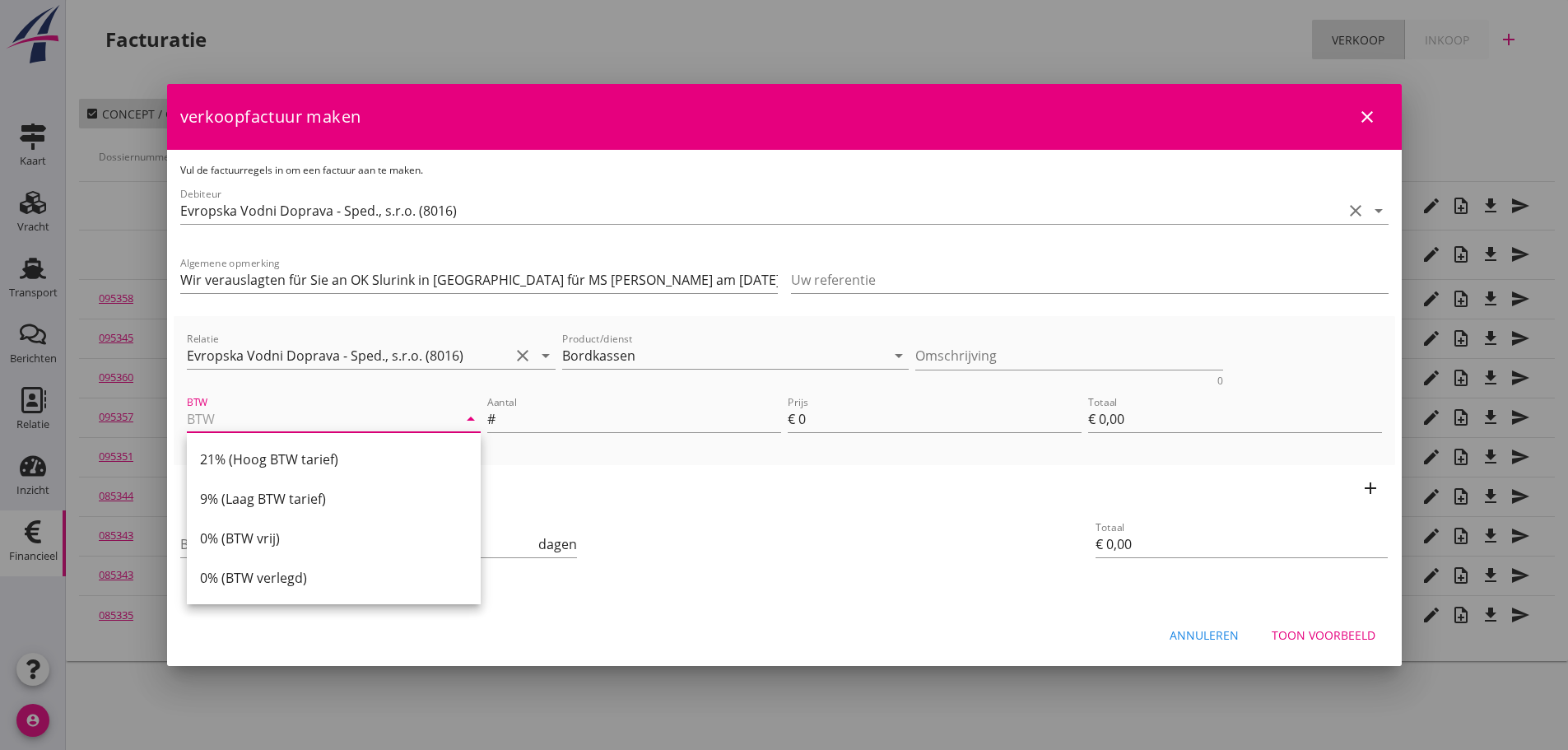
drag, startPoint x: 277, startPoint y: 545, endPoint x: 330, endPoint y: 511, distance: 63.0
click at [286, 536] on div "0% (BTW vrij)" at bounding box center [333, 538] width 268 height 19
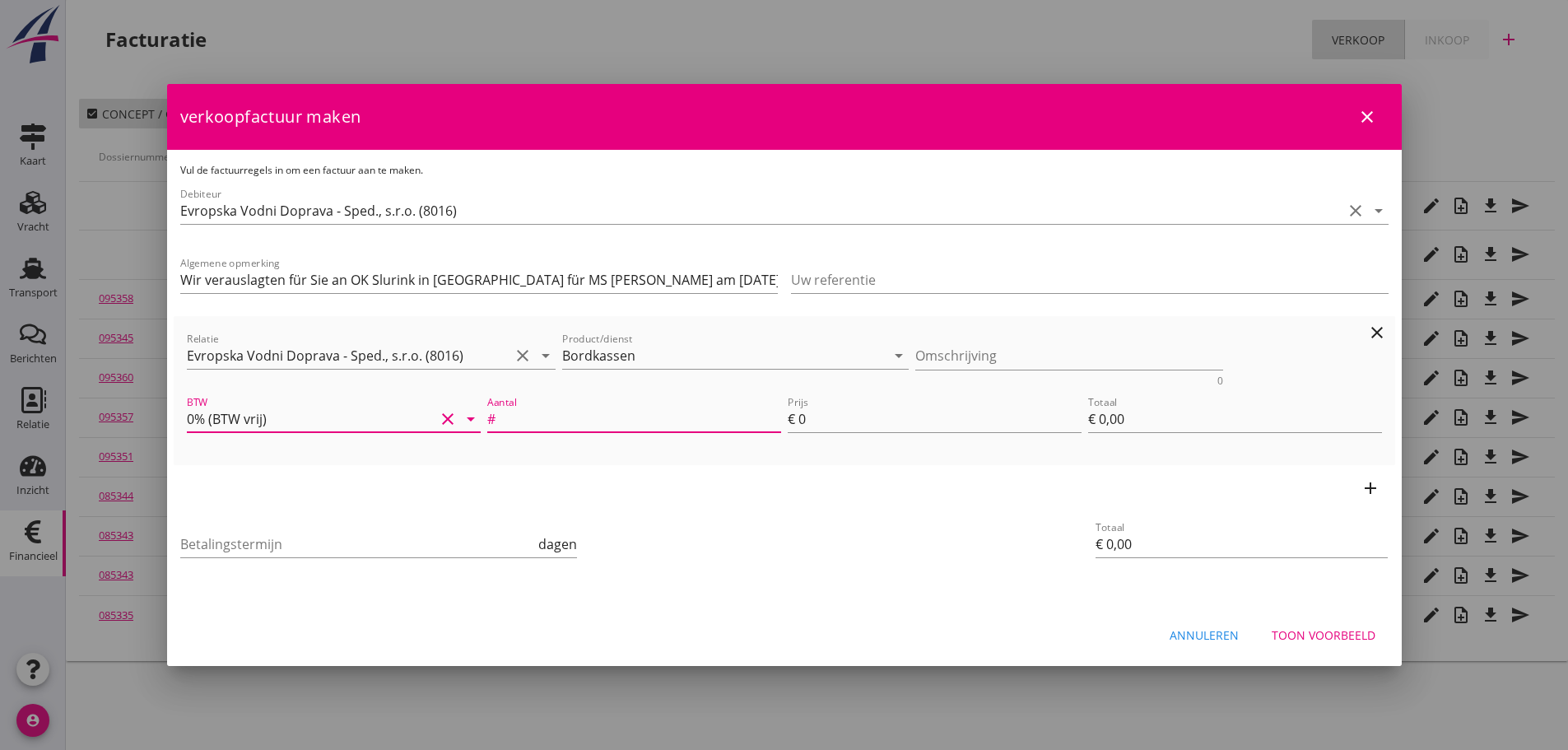
click at [574, 423] on input "Aantal" at bounding box center [640, 418] width 282 height 26
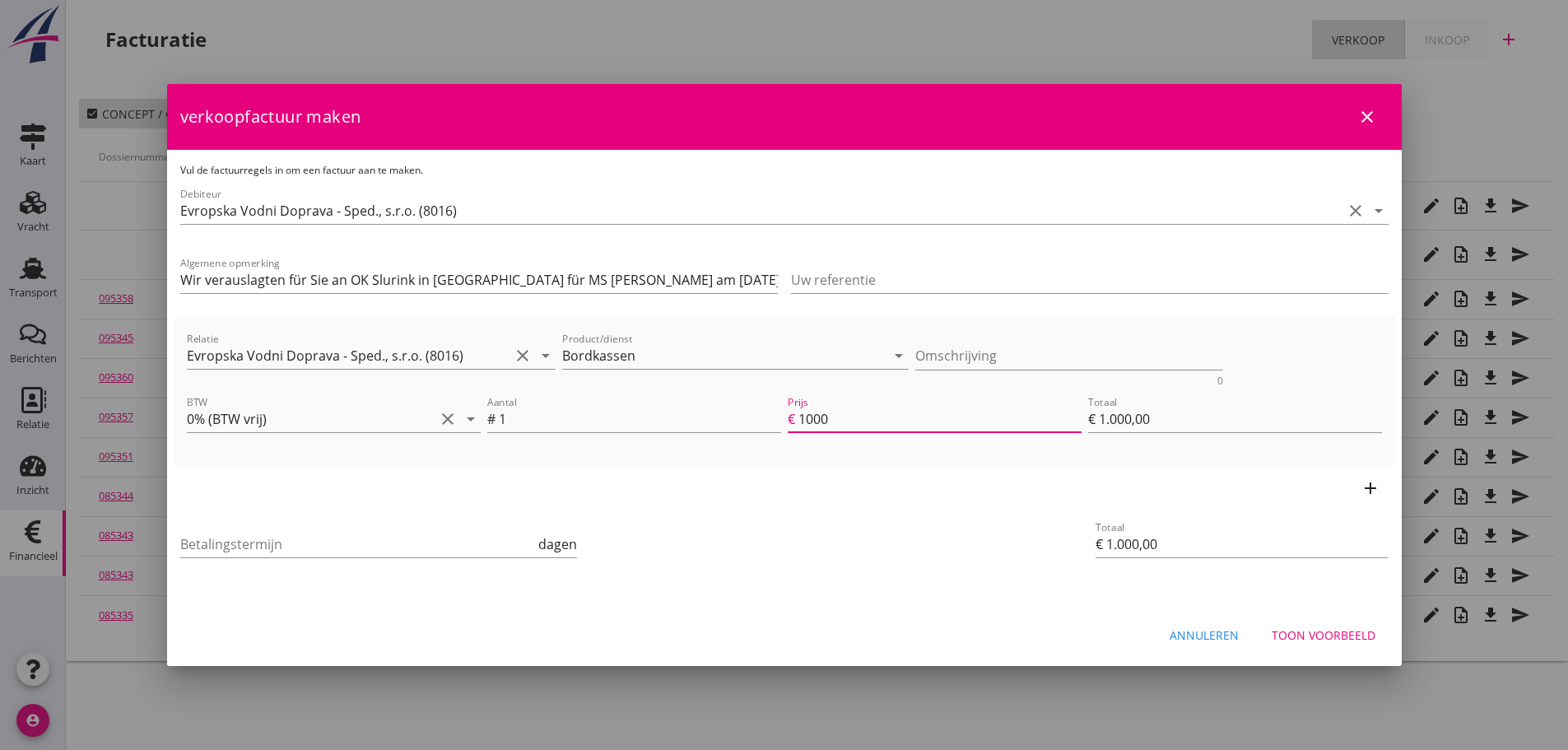
click at [1369, 497] on icon "add" at bounding box center [1370, 488] width 19 height 19
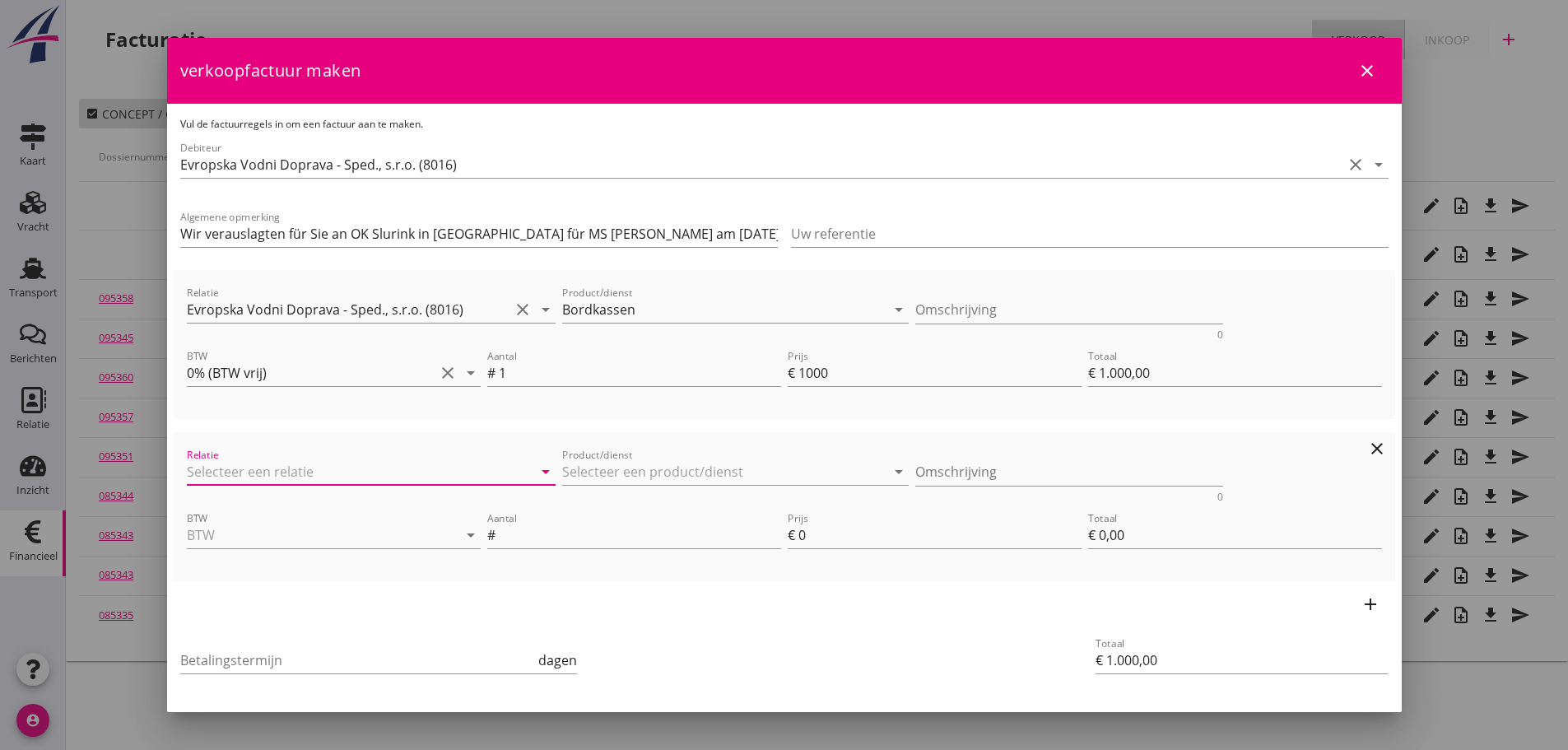
click at [305, 474] on input "Relatie" at bounding box center [348, 471] width 324 height 26
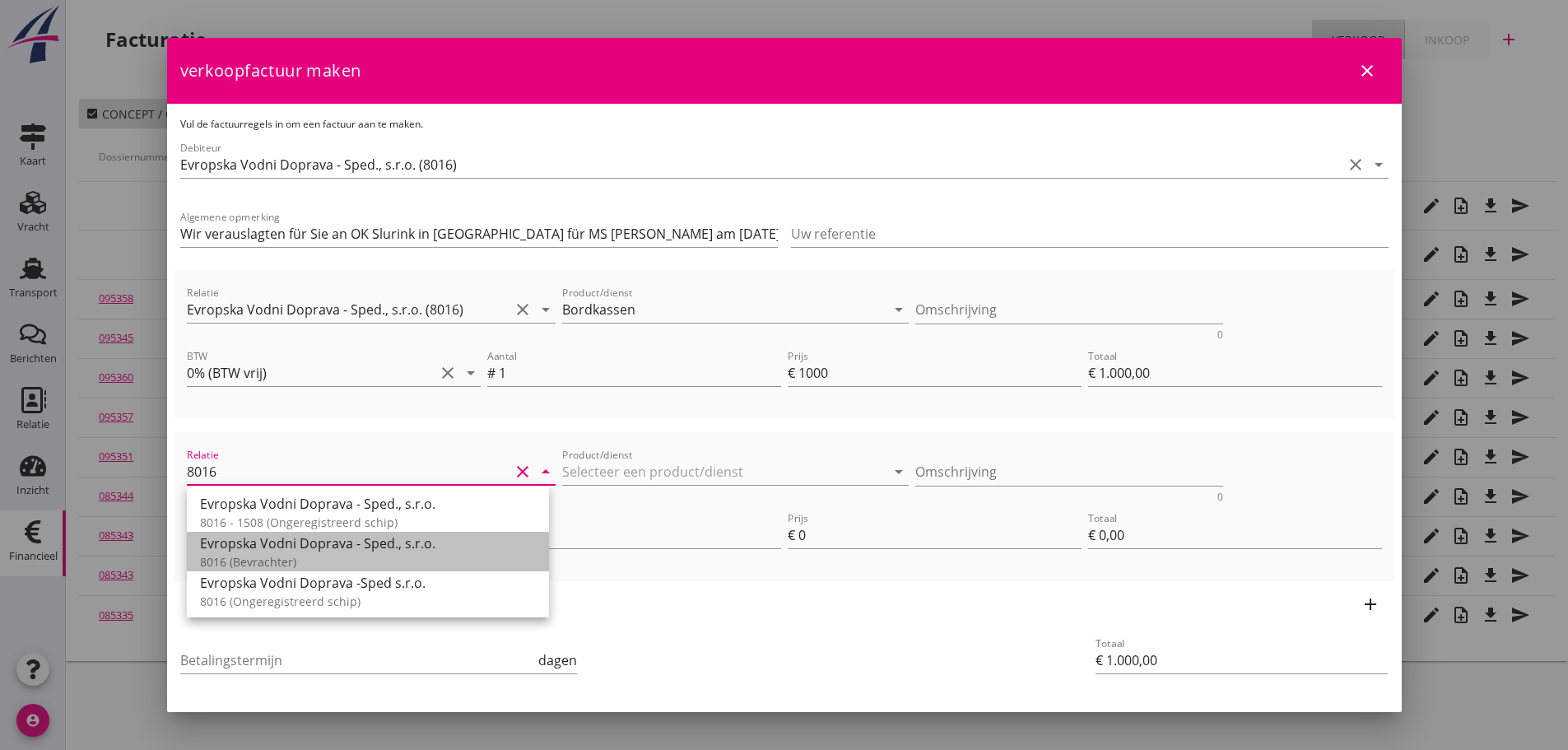
click at [320, 563] on div "8016 (Bevrachter)" at bounding box center [368, 562] width 336 height 17
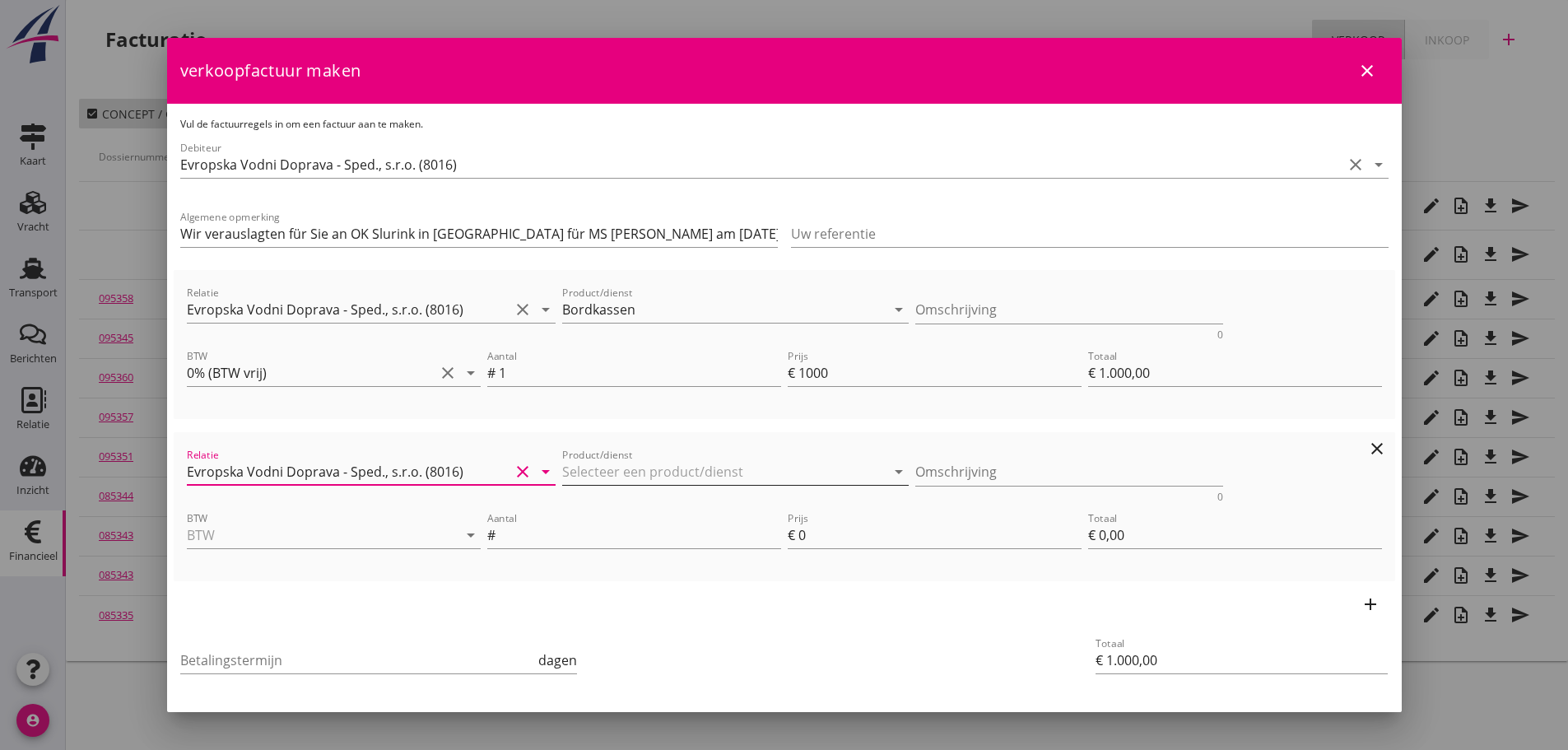
click at [636, 465] on input "Product/dienst" at bounding box center [724, 471] width 324 height 26
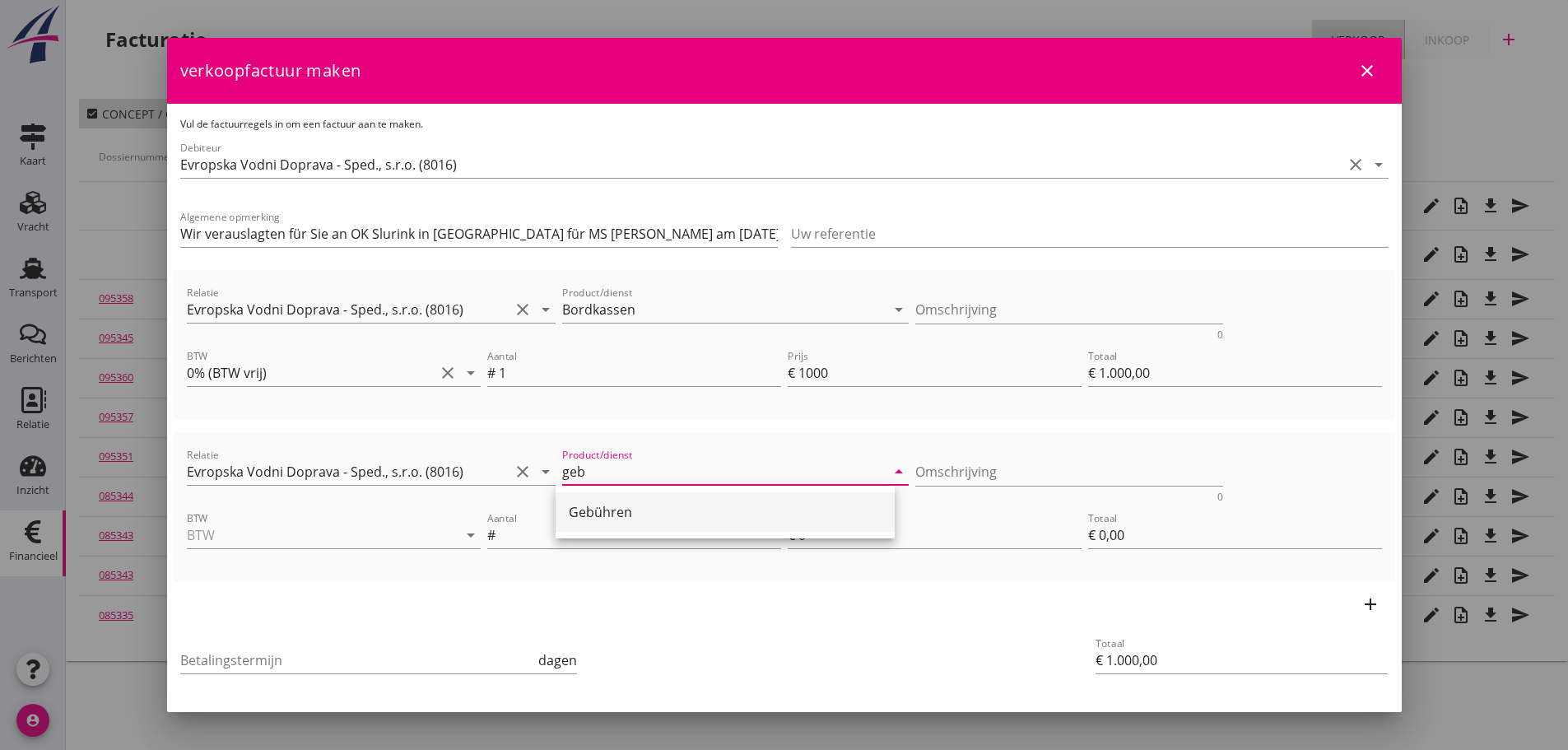
click at [628, 519] on div "Gebühren" at bounding box center [726, 512] width 313 height 19
click at [216, 532] on input "BTW" at bounding box center [310, 534] width 247 height 26
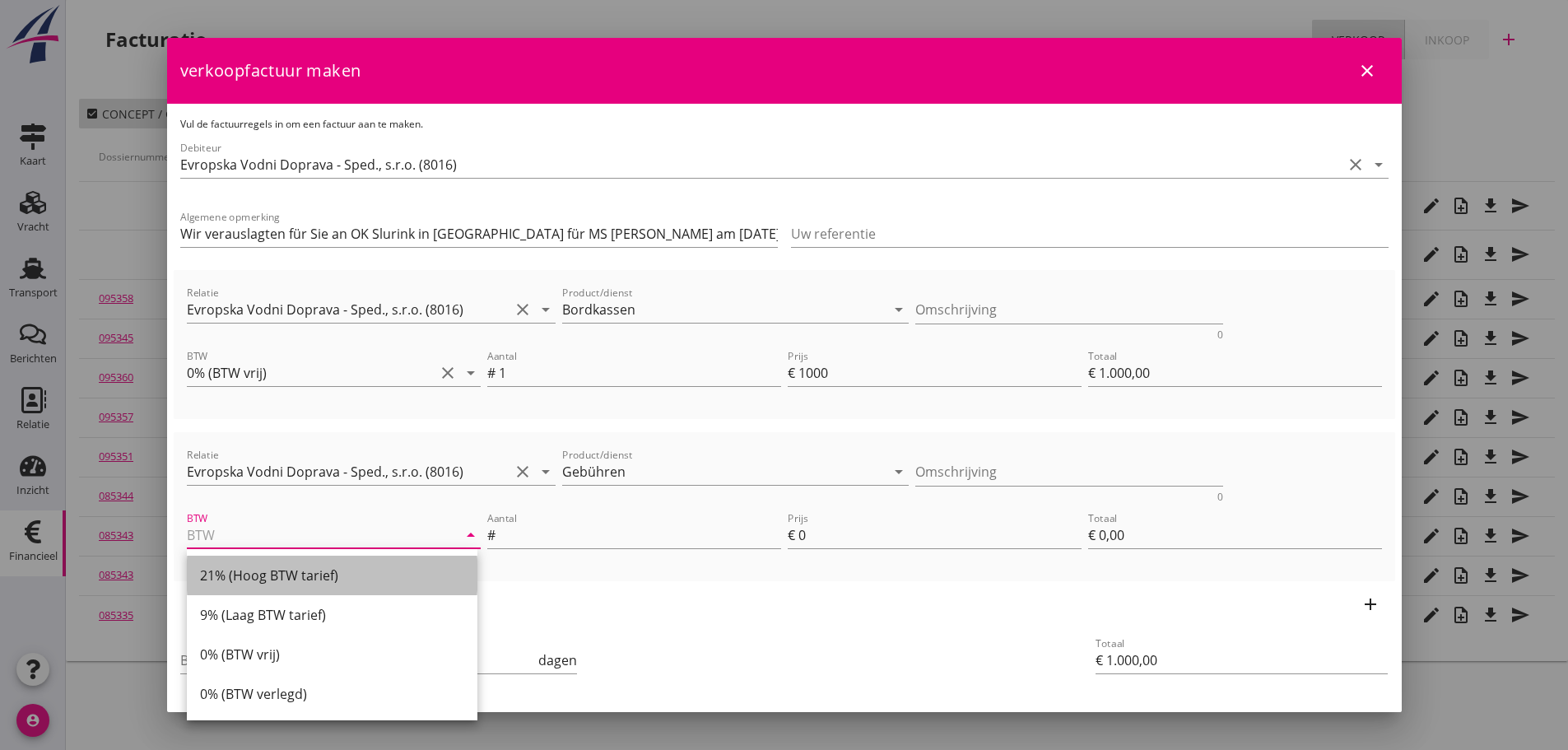
click at [271, 574] on div "21% (Hoog BTW tarief)" at bounding box center [331, 575] width 264 height 19
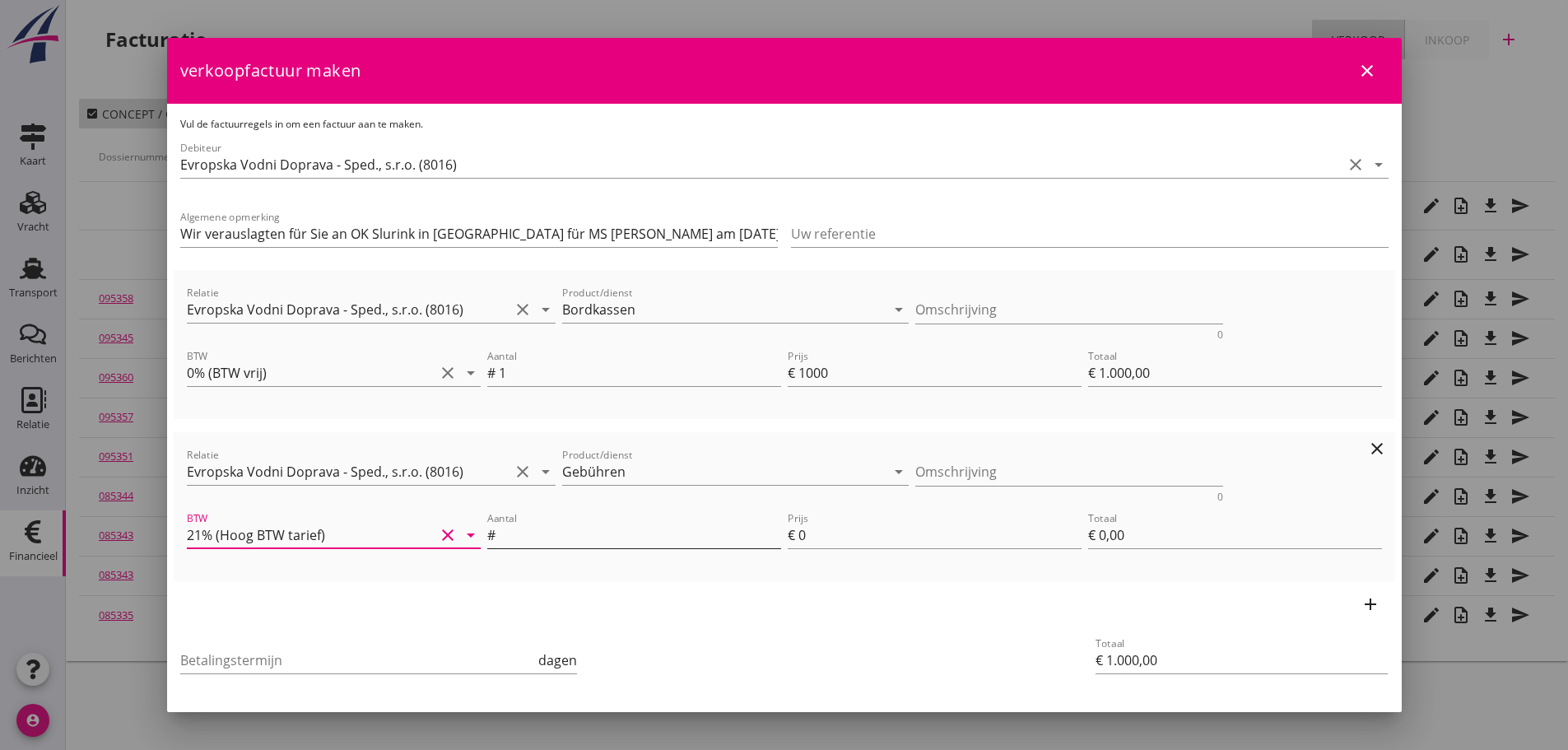
click at [499, 531] on input "Aantal" at bounding box center [640, 534] width 282 height 26
click at [253, 668] on input "Betalingstermijn" at bounding box center [358, 659] width 356 height 26
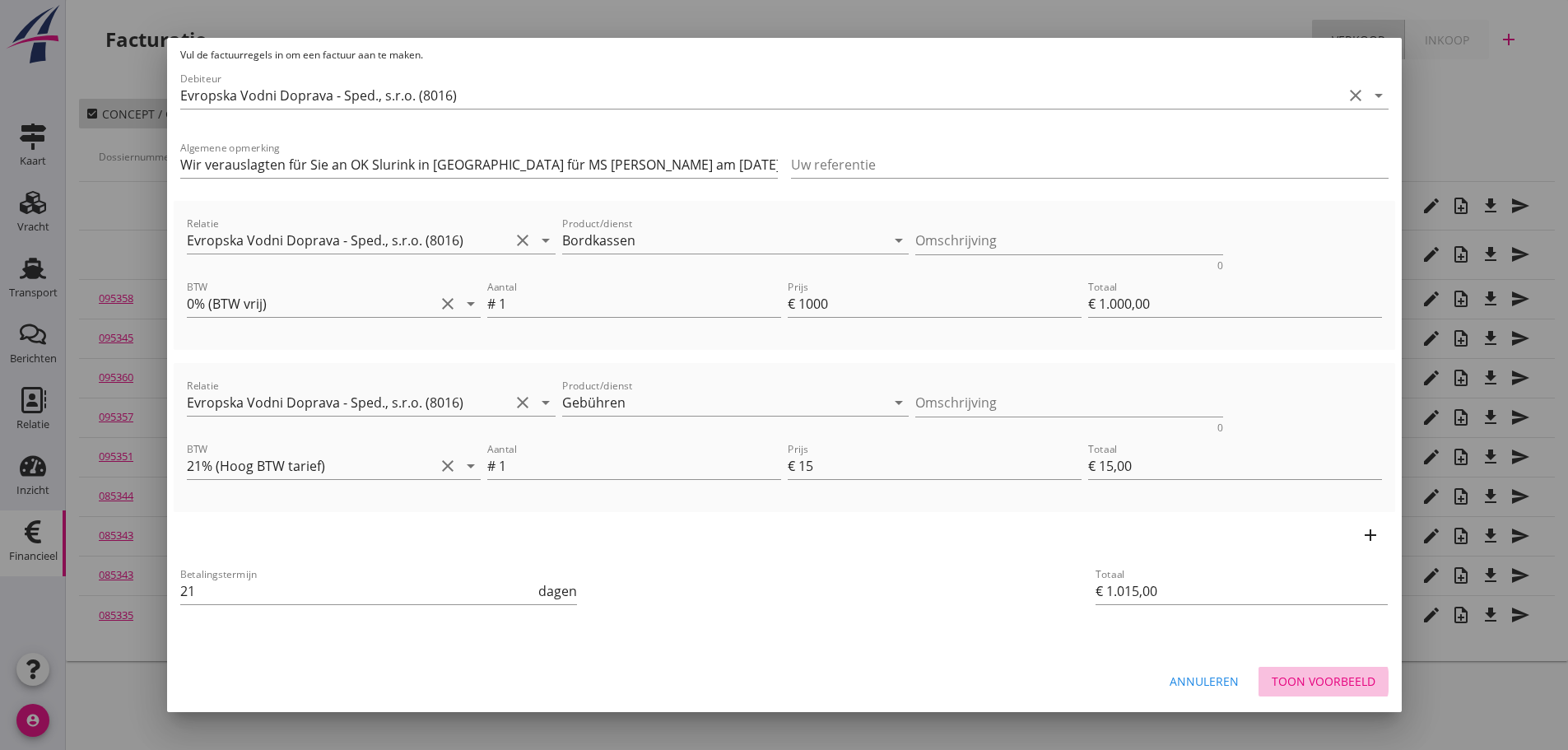
click at [1316, 678] on div "Toon voorbeeld" at bounding box center [1323, 681] width 103 height 17
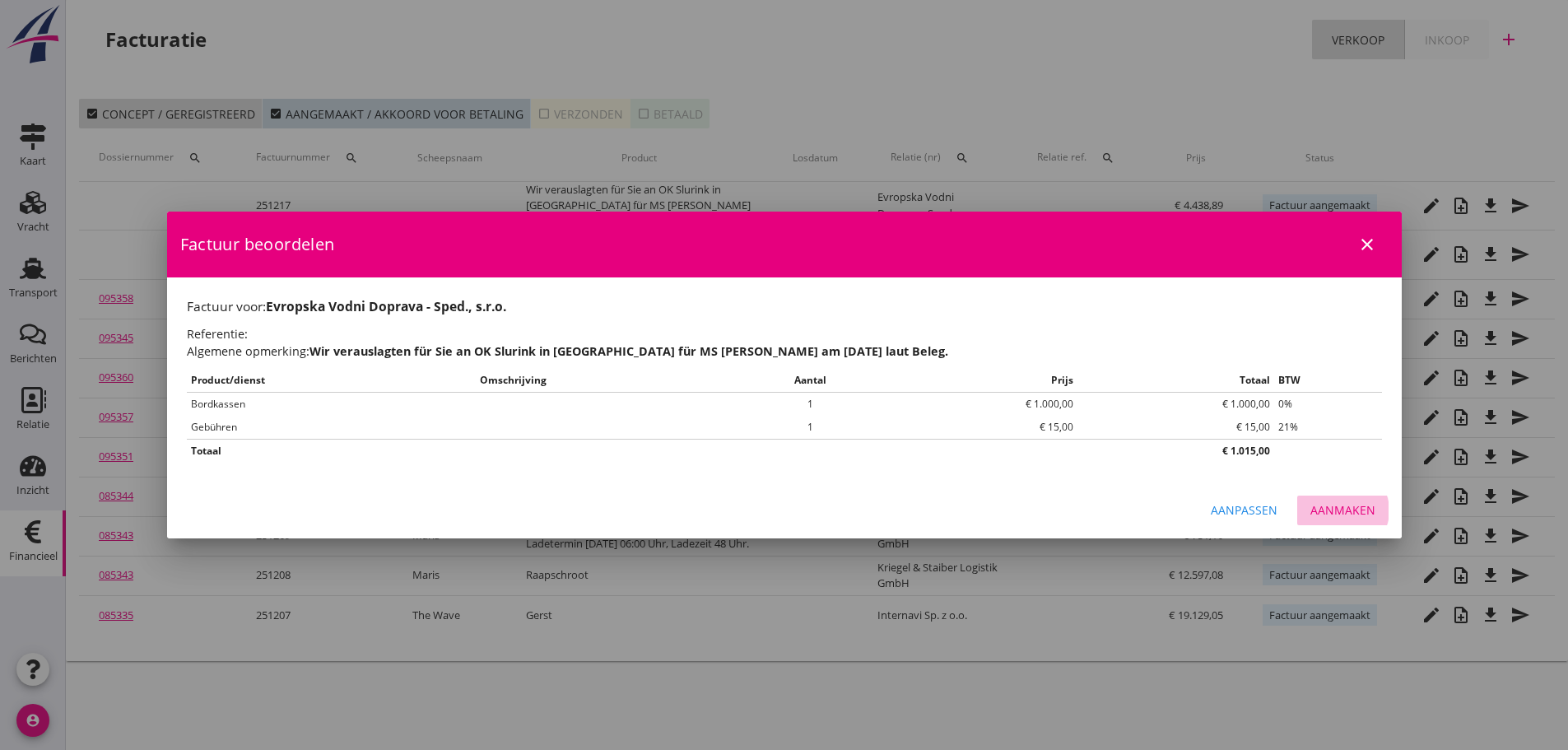
click at [1367, 508] on div "Aanmaken" at bounding box center [1342, 510] width 65 height 17
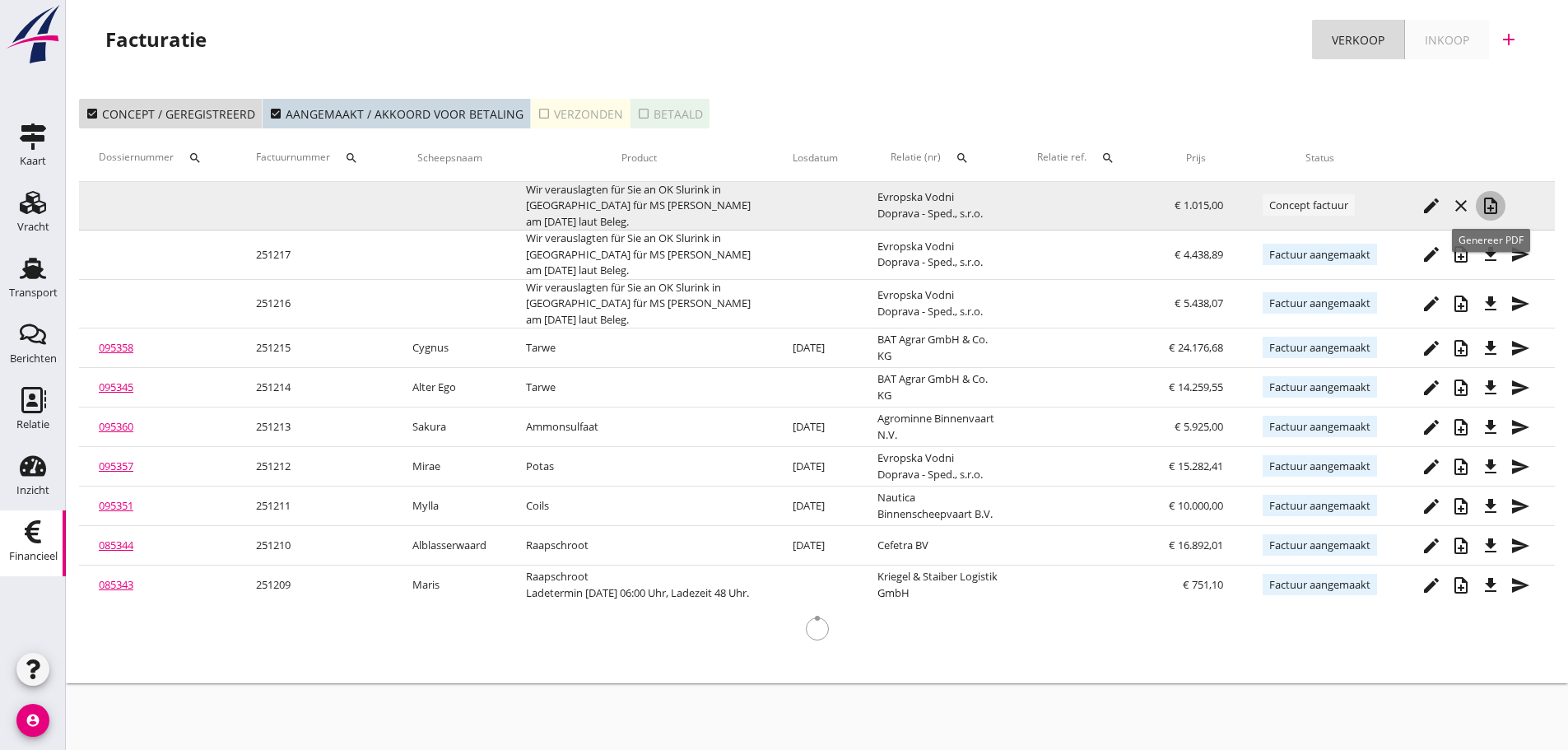
click at [1501, 212] on div "note_add" at bounding box center [1490, 206] width 30 height 19
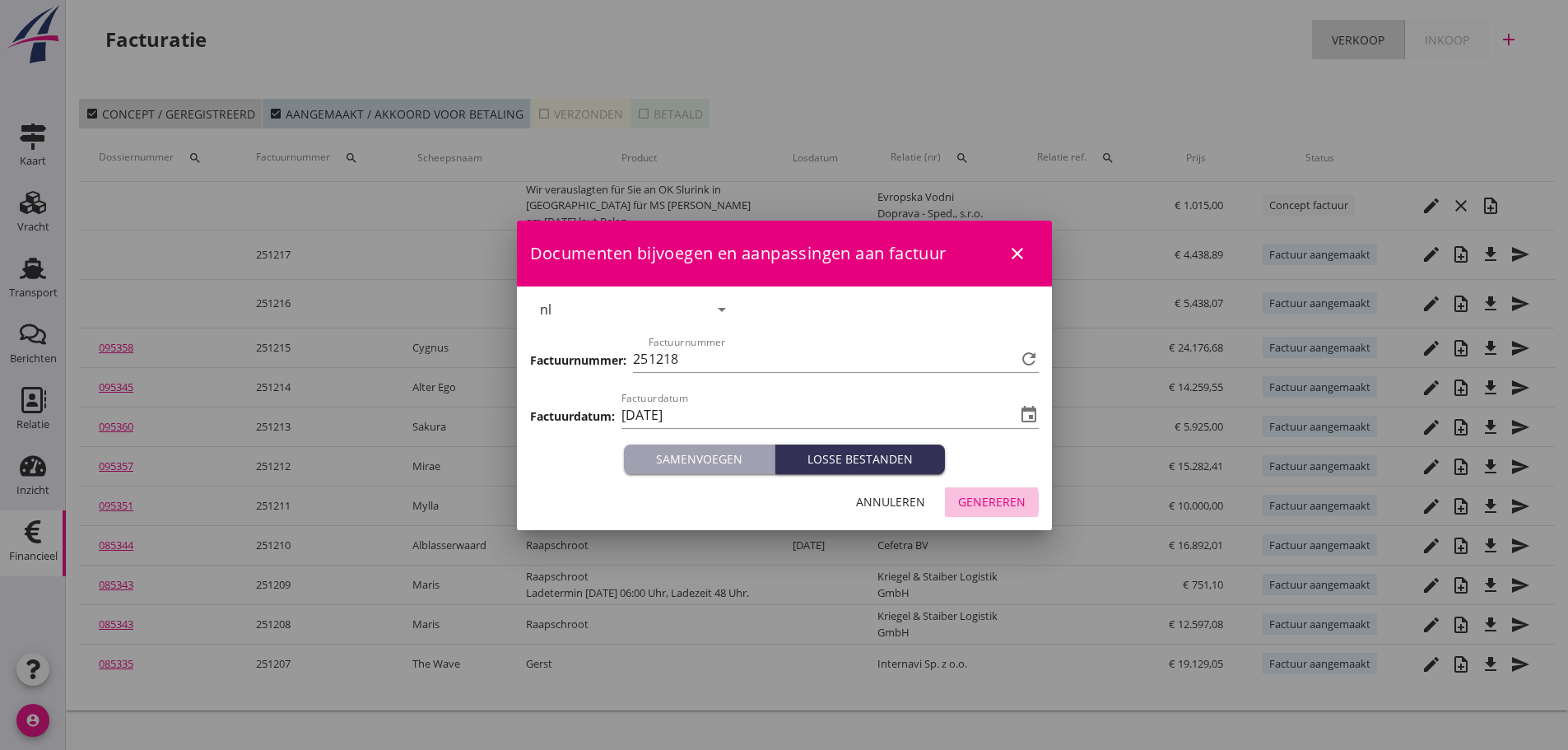
click at [1003, 505] on div "Genereren" at bounding box center [991, 502] width 68 height 17
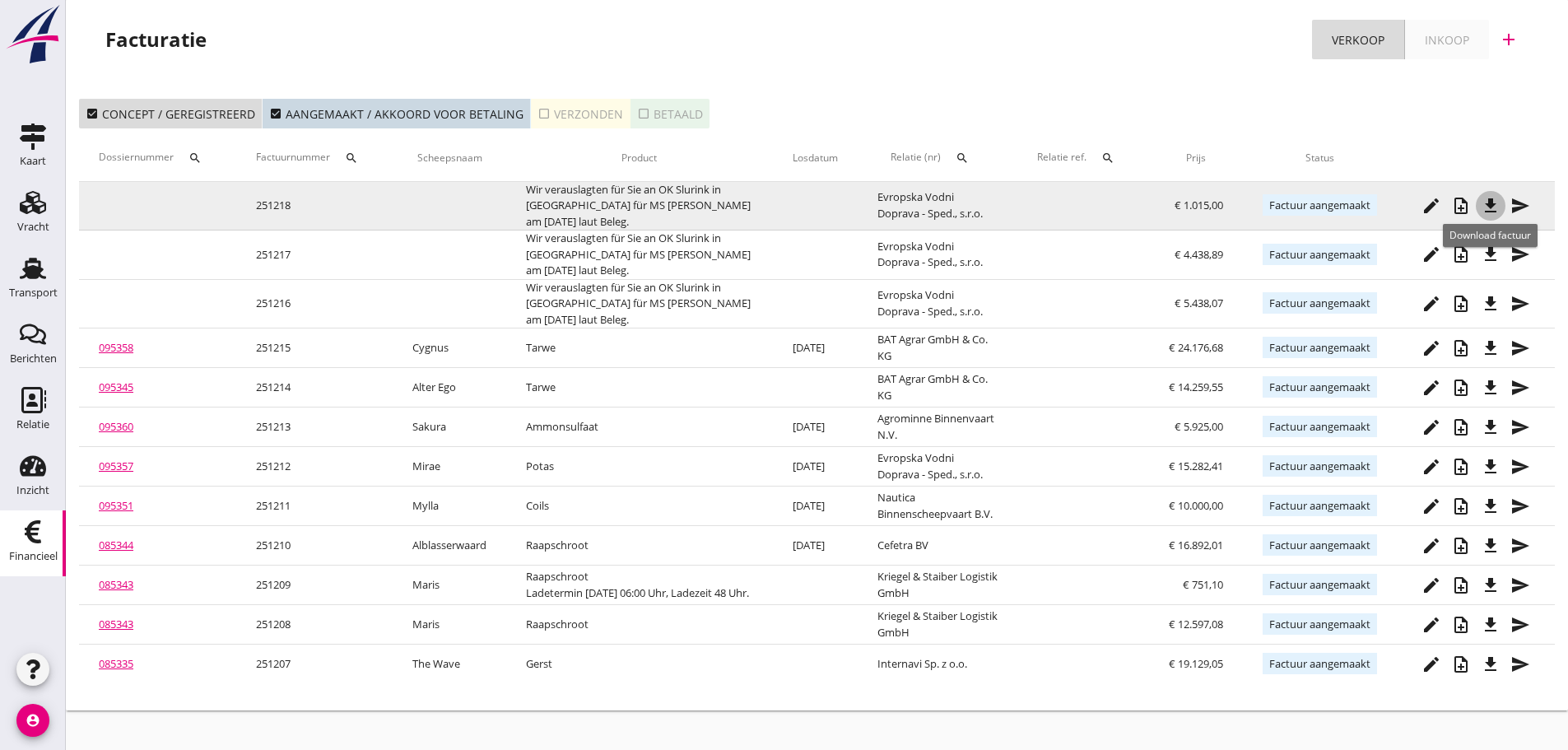
click at [1493, 208] on icon "file_download" at bounding box center [1490, 206] width 19 height 19
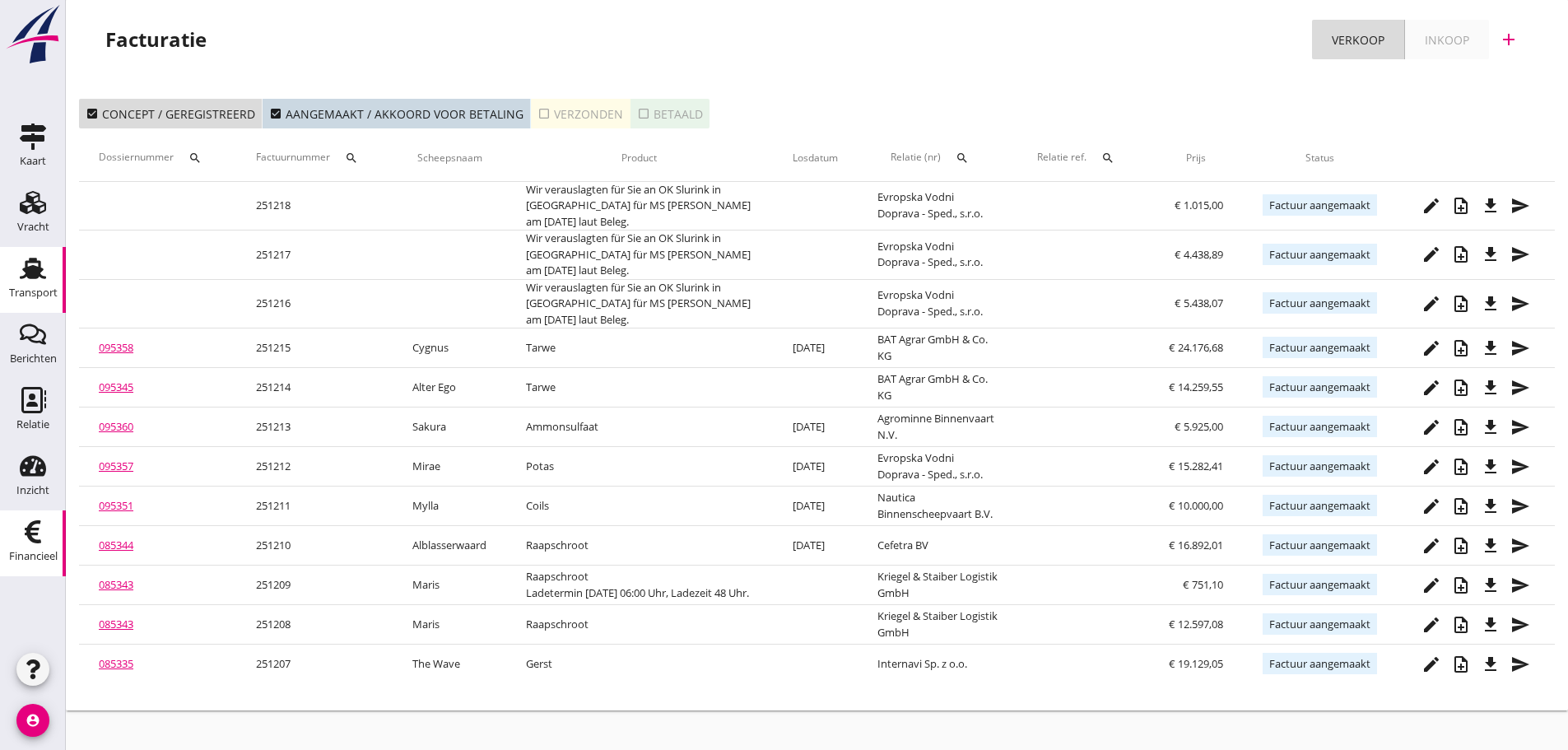
click at [31, 284] on div "Transport" at bounding box center [33, 293] width 48 height 23
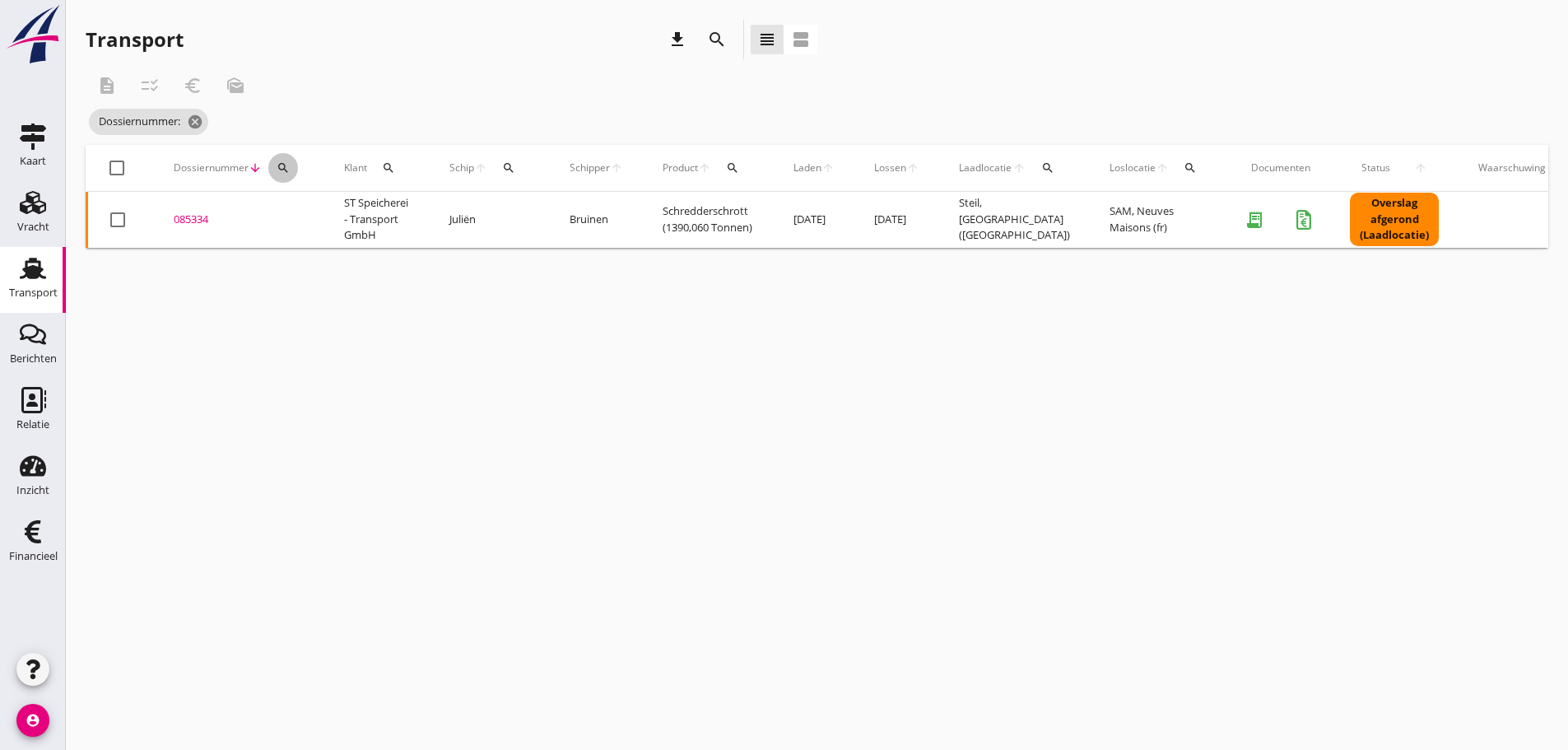
click at [280, 165] on icon "search" at bounding box center [283, 168] width 14 height 14
click at [301, 217] on input "Zoeken op dossiernummer..." at bounding box center [359, 216] width 171 height 26
drag, startPoint x: 302, startPoint y: 403, endPoint x: 43, endPoint y: 471, distance: 267.8
click at [302, 403] on div "cancel You are impersonating another user. Transport download search view_headl…" at bounding box center [816, 375] width 1501 height 750
click at [32, 545] on link "Financieel Financieel" at bounding box center [33, 543] width 66 height 66
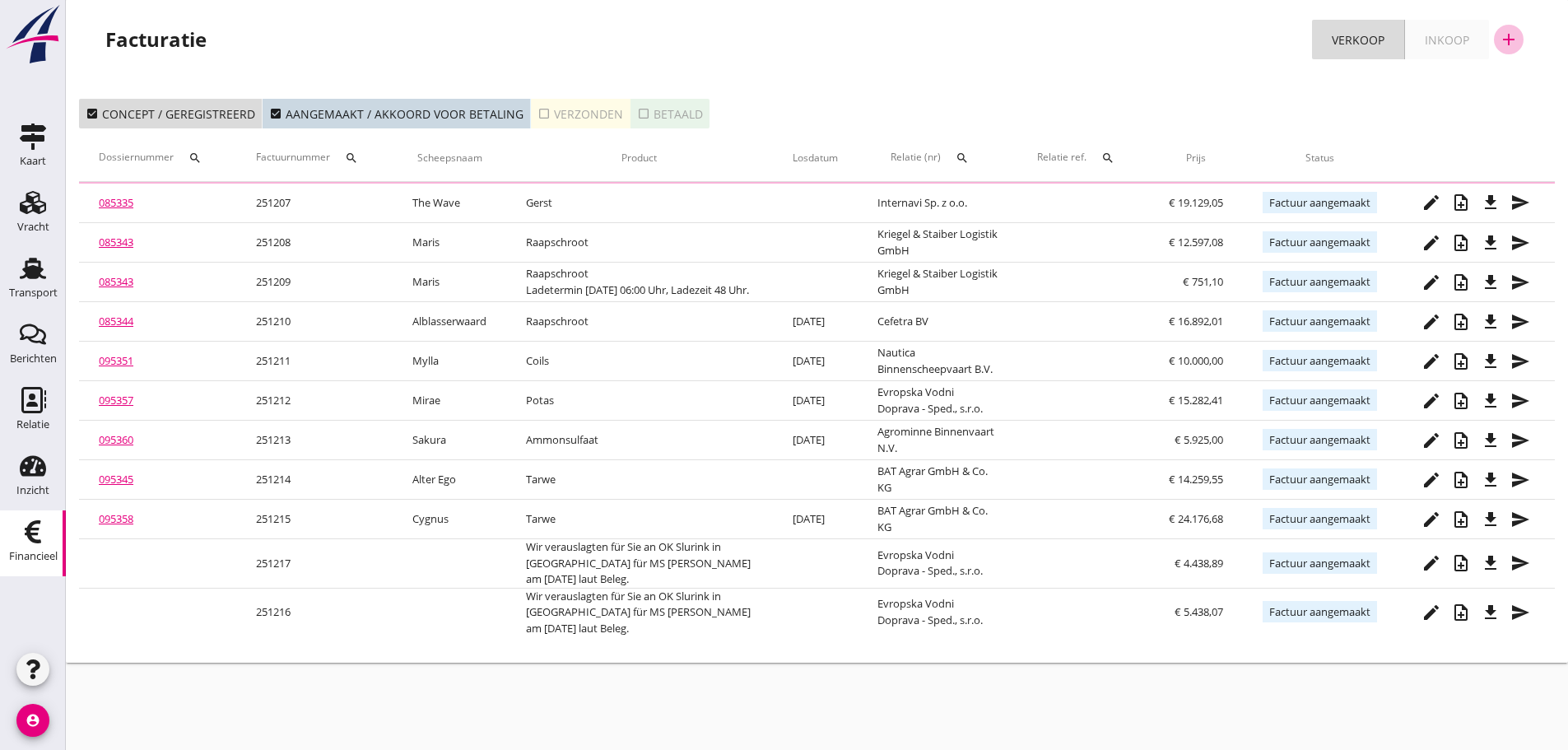
click at [1507, 30] on icon "add" at bounding box center [1508, 40] width 19 height 19
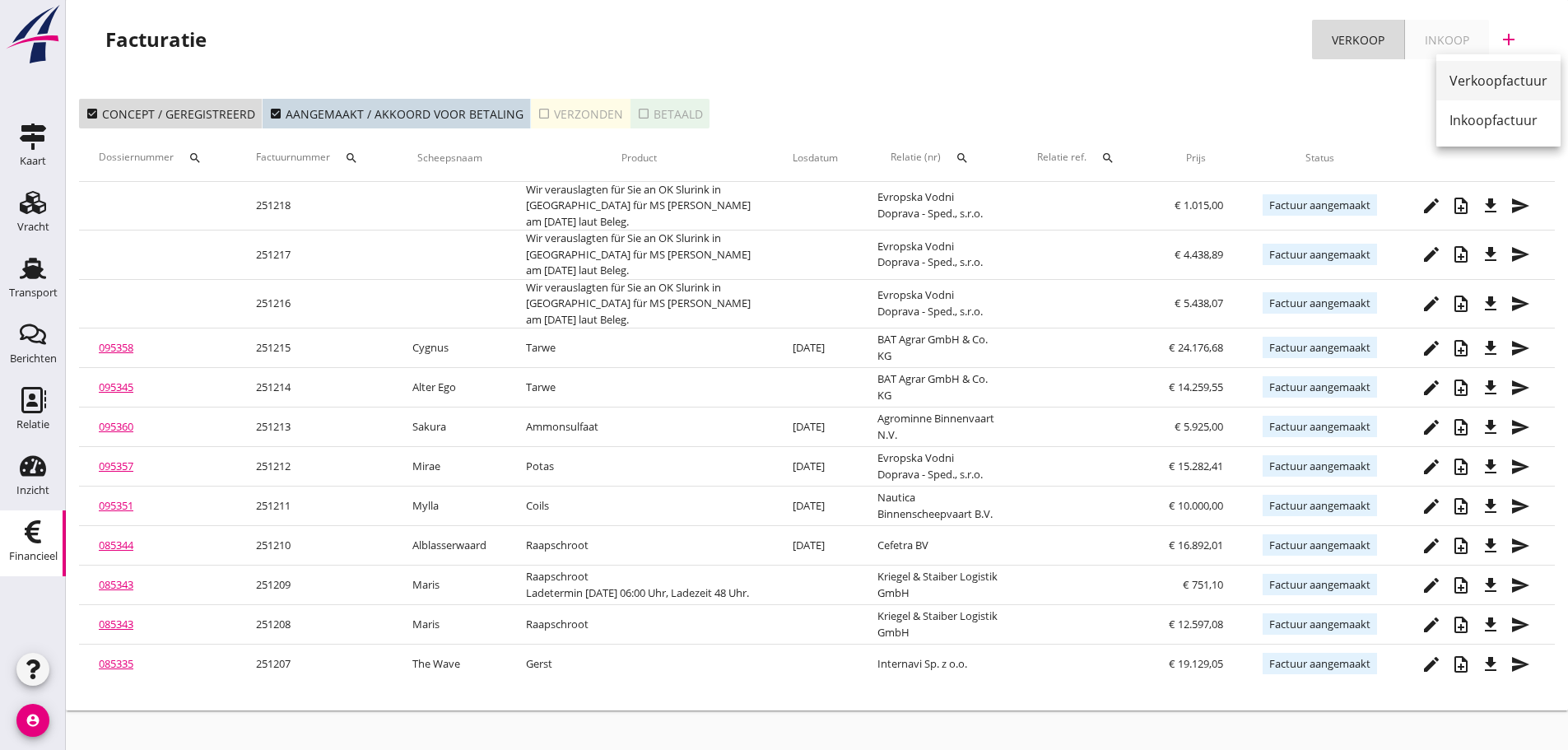
click at [1485, 85] on div "Verkoopfactuur" at bounding box center [1497, 80] width 98 height 19
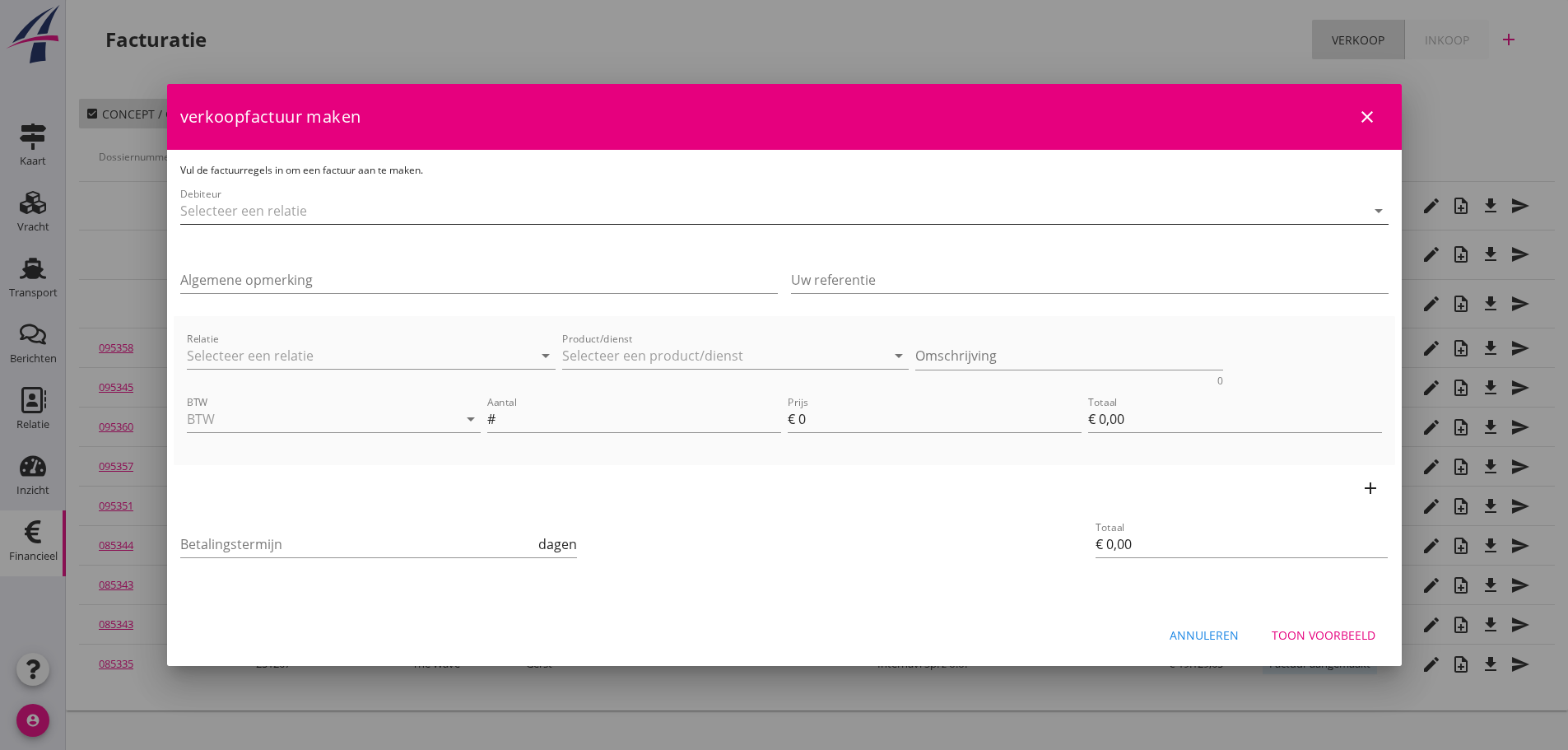
click at [397, 222] on input "Debiteur" at bounding box center [761, 210] width 1162 height 26
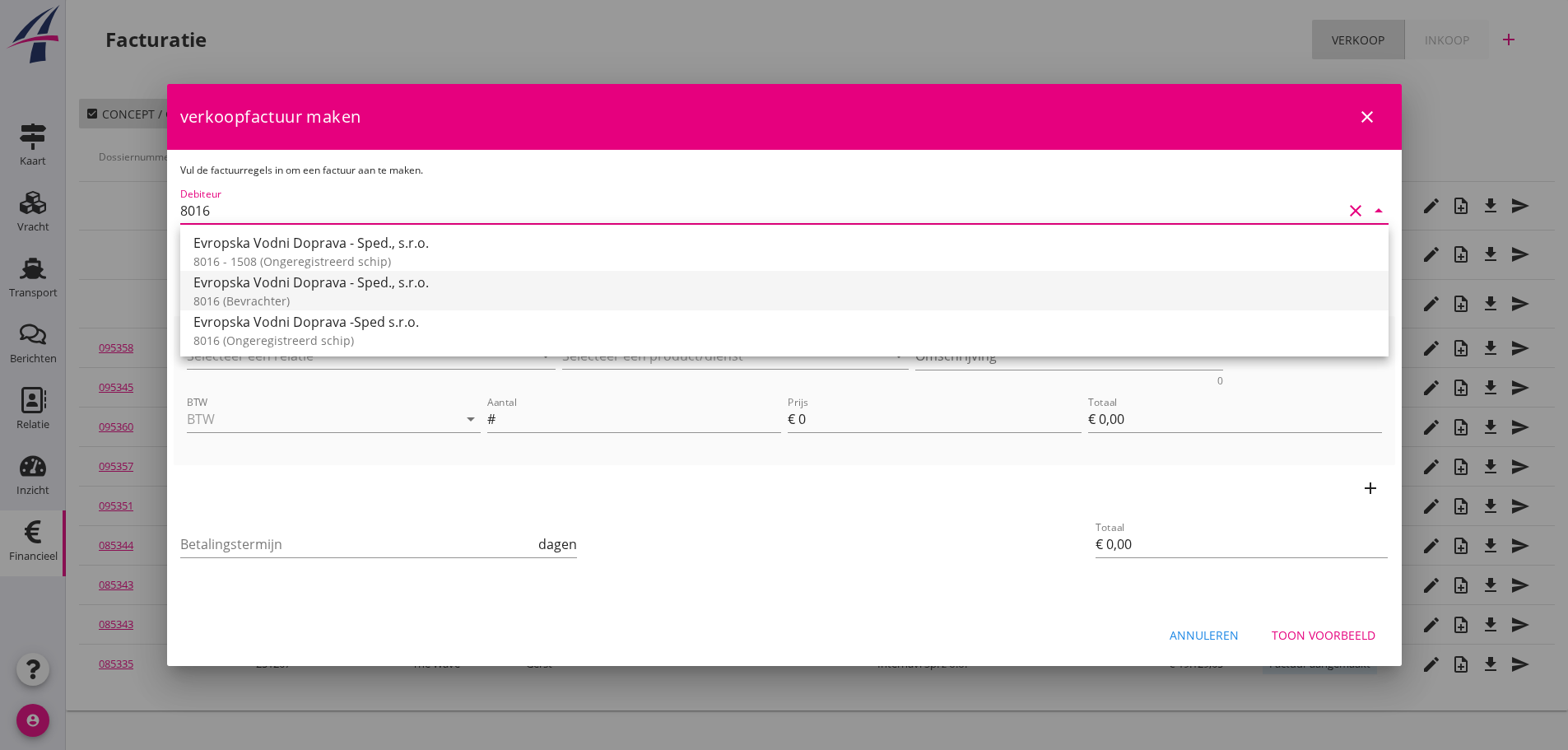
click at [325, 274] on div "Evropska Vodni Doprava - Sped., s.r.o." at bounding box center [784, 282] width 1182 height 19
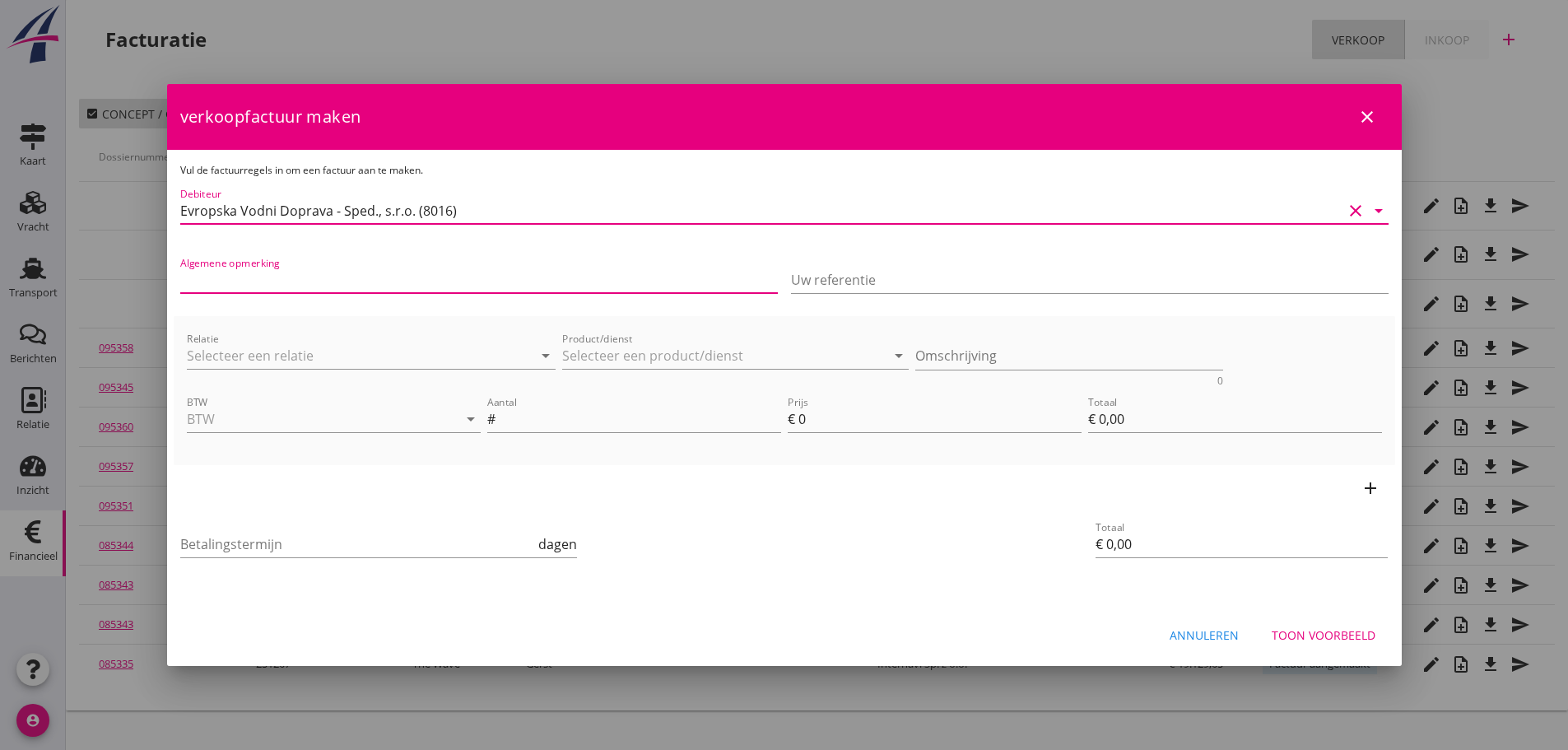
click at [319, 274] on input "Algemene opmerking" at bounding box center [479, 279] width 597 height 26
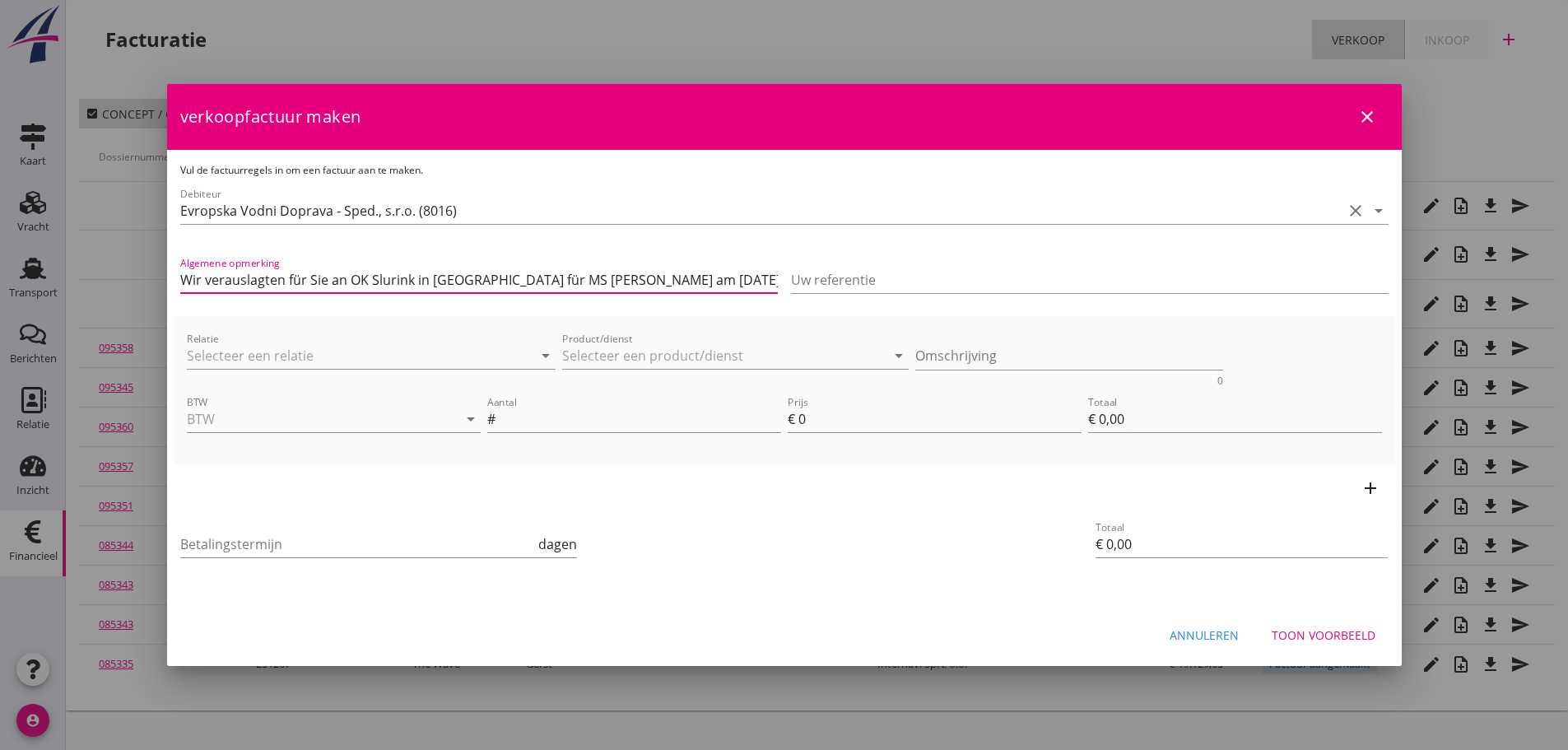
click at [542, 280] on input "Wir verauslagten für Sie an OK Slurink in [GEOGRAPHIC_DATA] für MS [PERSON_NAME…" at bounding box center [479, 279] width 597 height 26
click at [377, 363] on input "Relatie" at bounding box center [348, 355] width 324 height 26
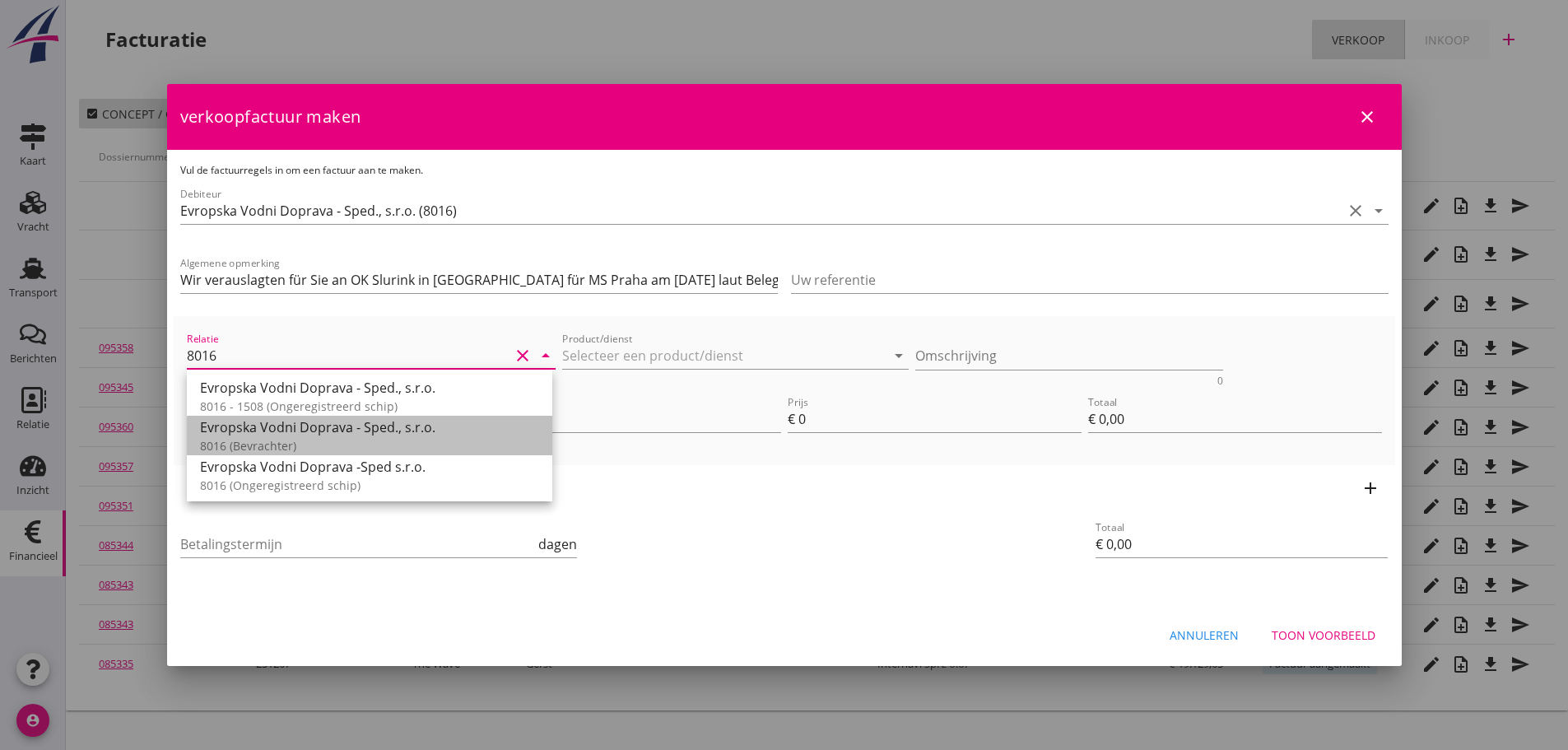
drag, startPoint x: 360, startPoint y: 447, endPoint x: 505, endPoint y: 418, distance: 147.9
click at [361, 447] on div "8016 (Bevrachter)" at bounding box center [369, 446] width 339 height 17
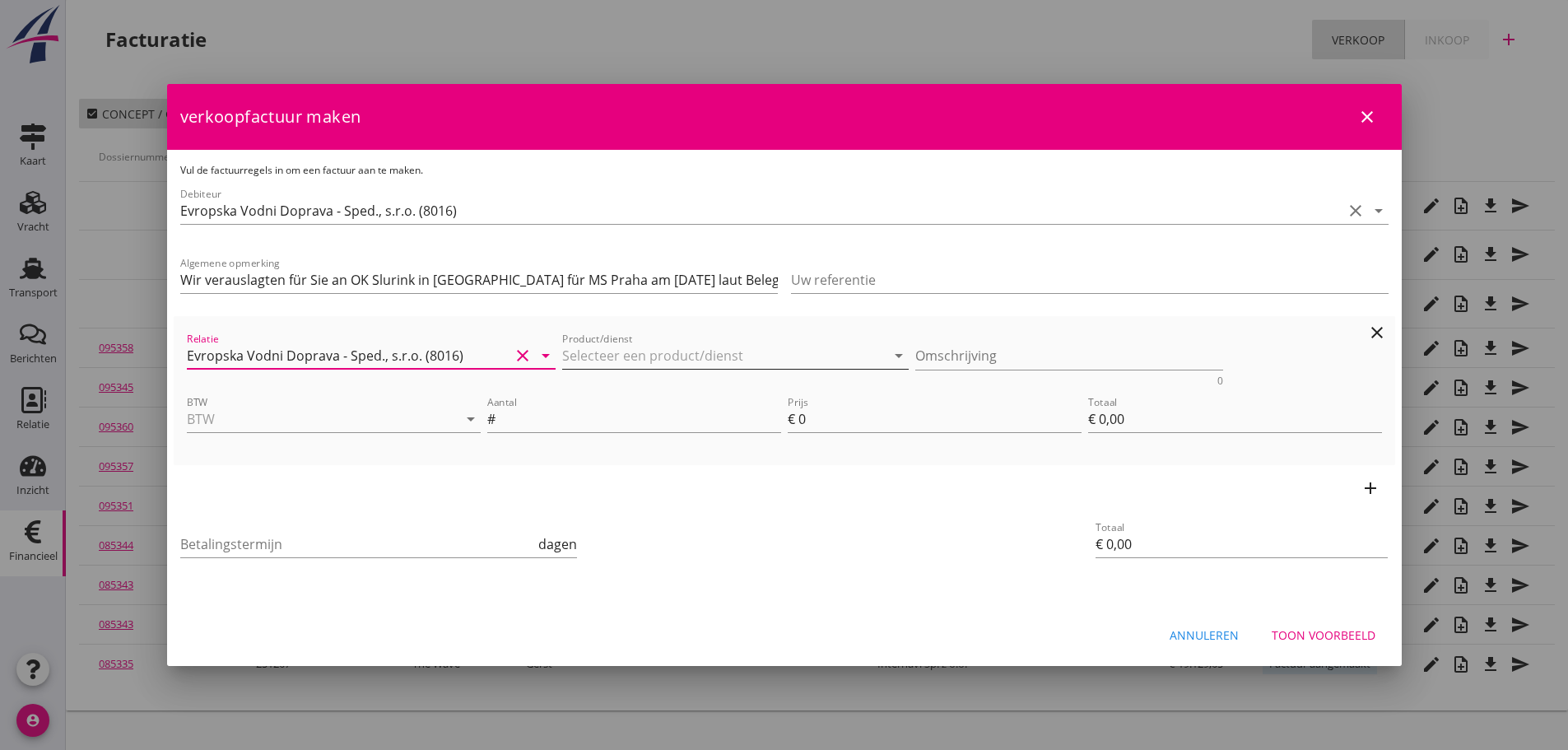
click at [644, 359] on input "Product/dienst" at bounding box center [724, 355] width 324 height 26
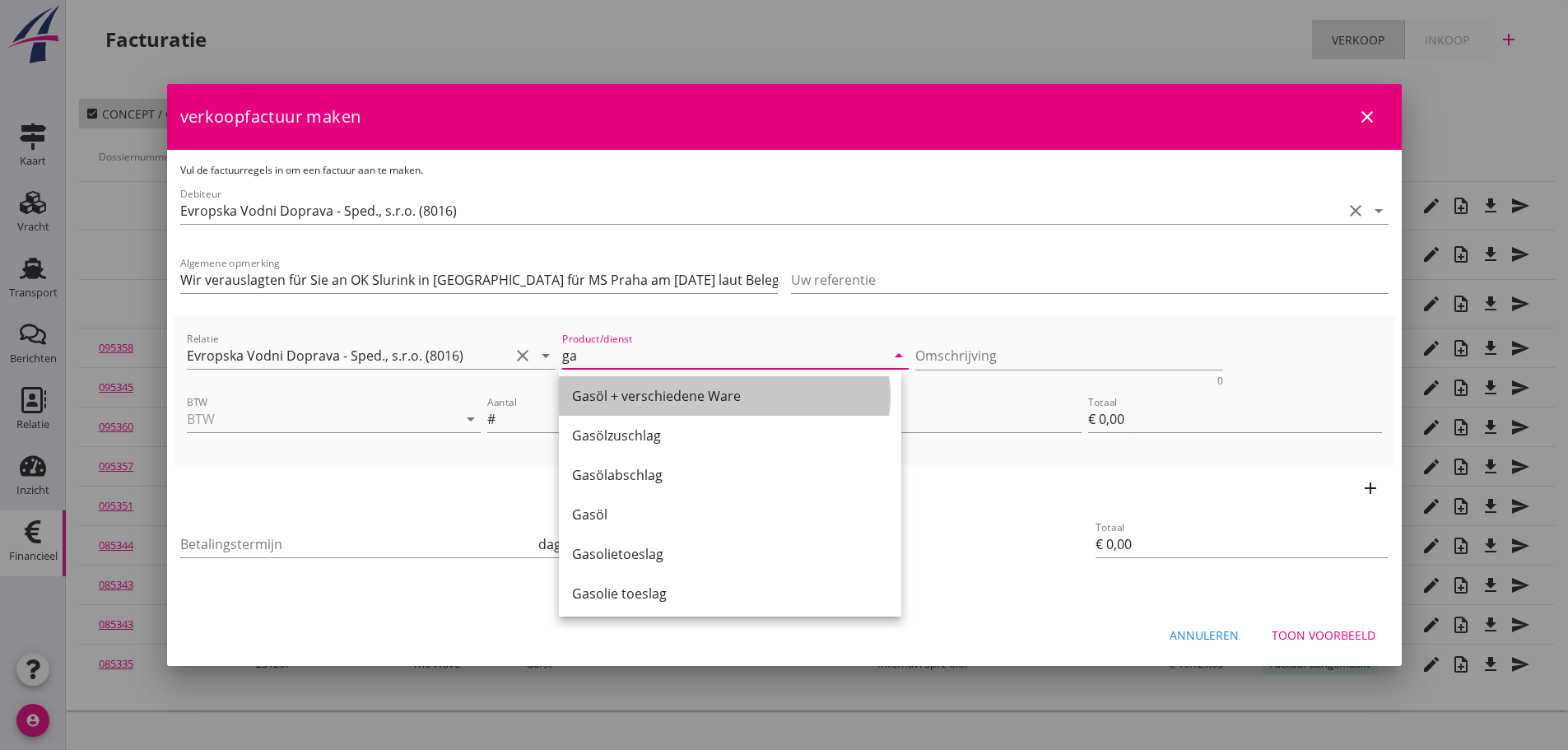
drag, startPoint x: 622, startPoint y: 402, endPoint x: 796, endPoint y: 378, distance: 175.6
click at [632, 398] on div "Gasöl + verschiedene Ware" at bounding box center [729, 395] width 316 height 19
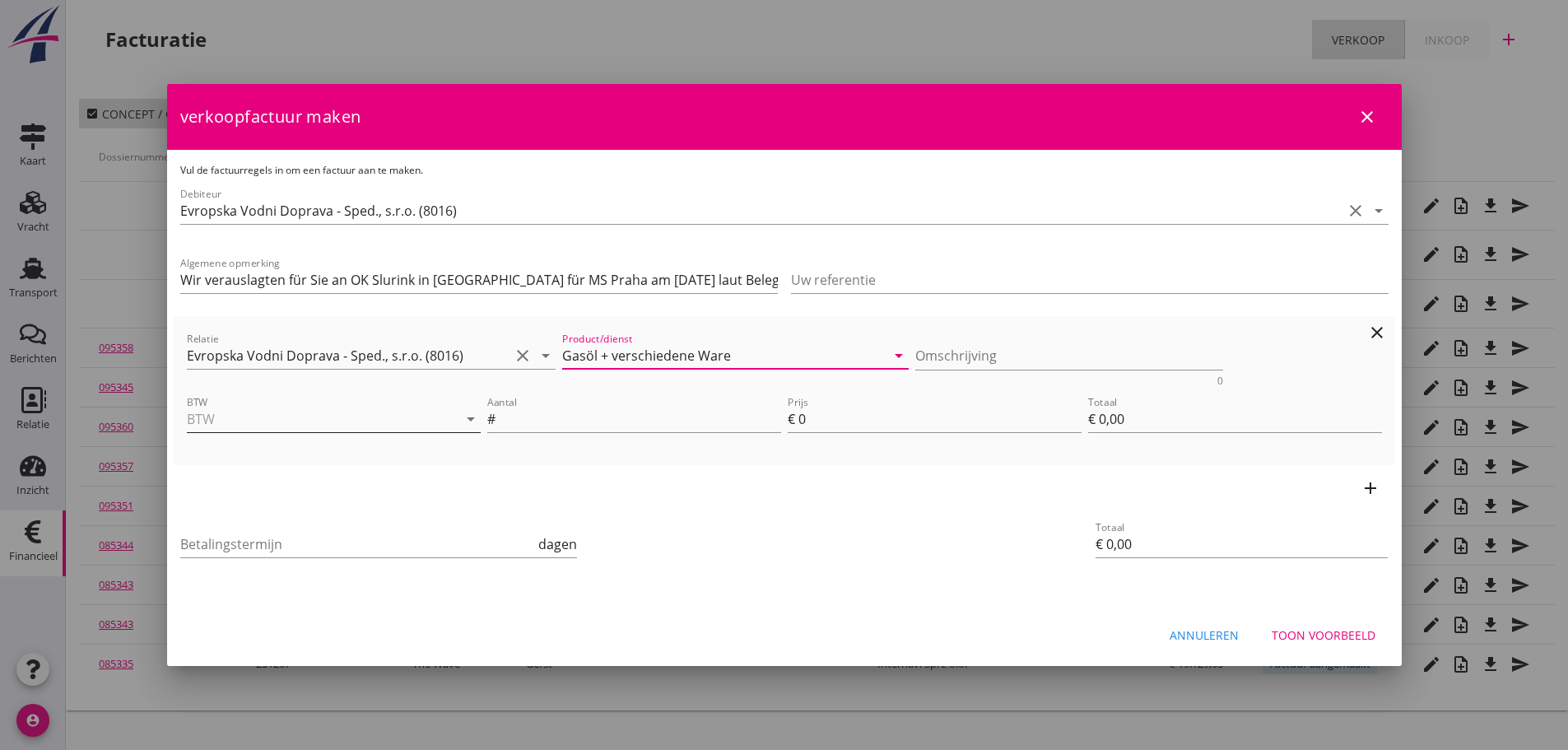
click at [349, 423] on input "BTW" at bounding box center [310, 418] width 247 height 26
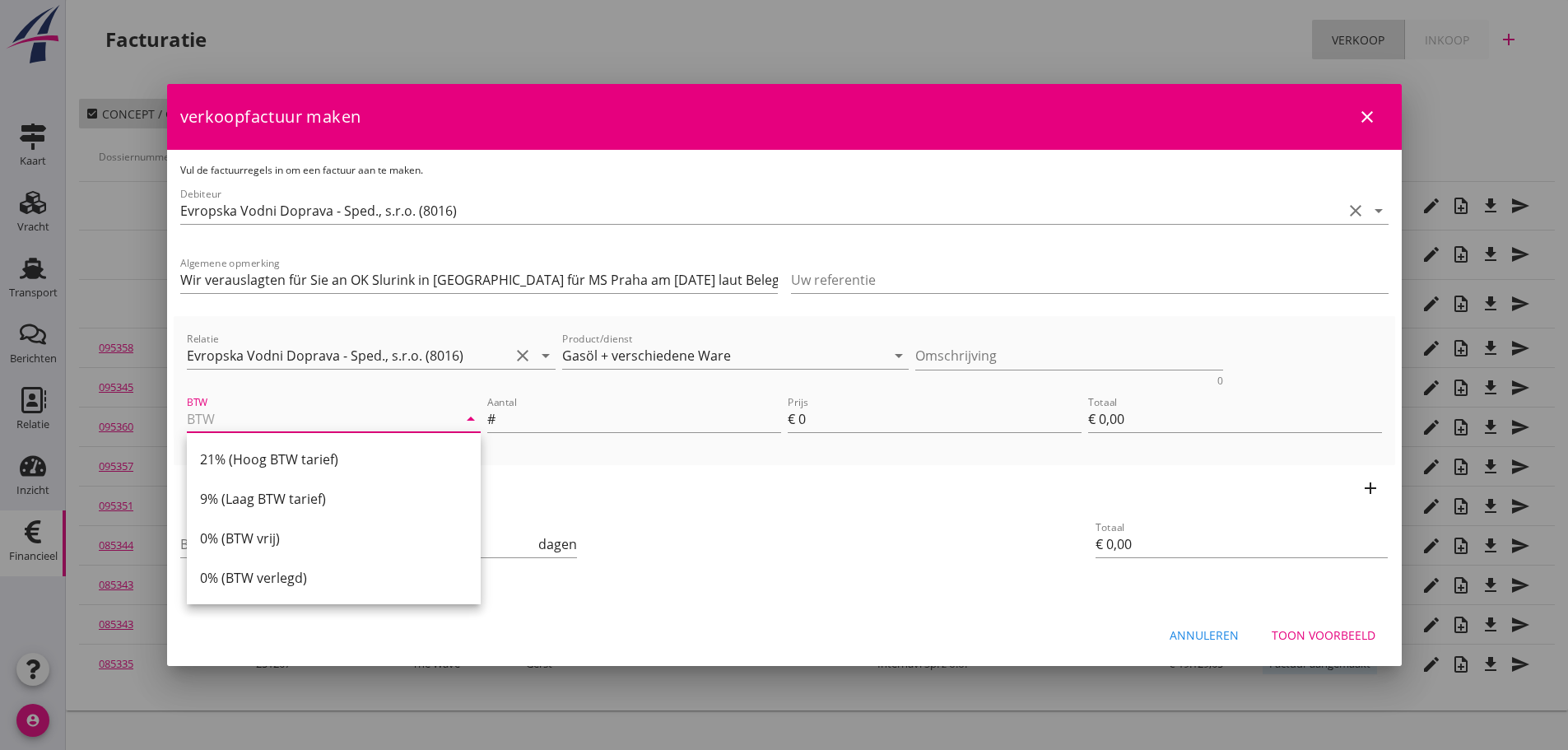
drag, startPoint x: 269, startPoint y: 470, endPoint x: 365, endPoint y: 459, distance: 96.6
click at [277, 465] on div "21% (Hoog BTW tarief)" at bounding box center [333, 459] width 268 height 40
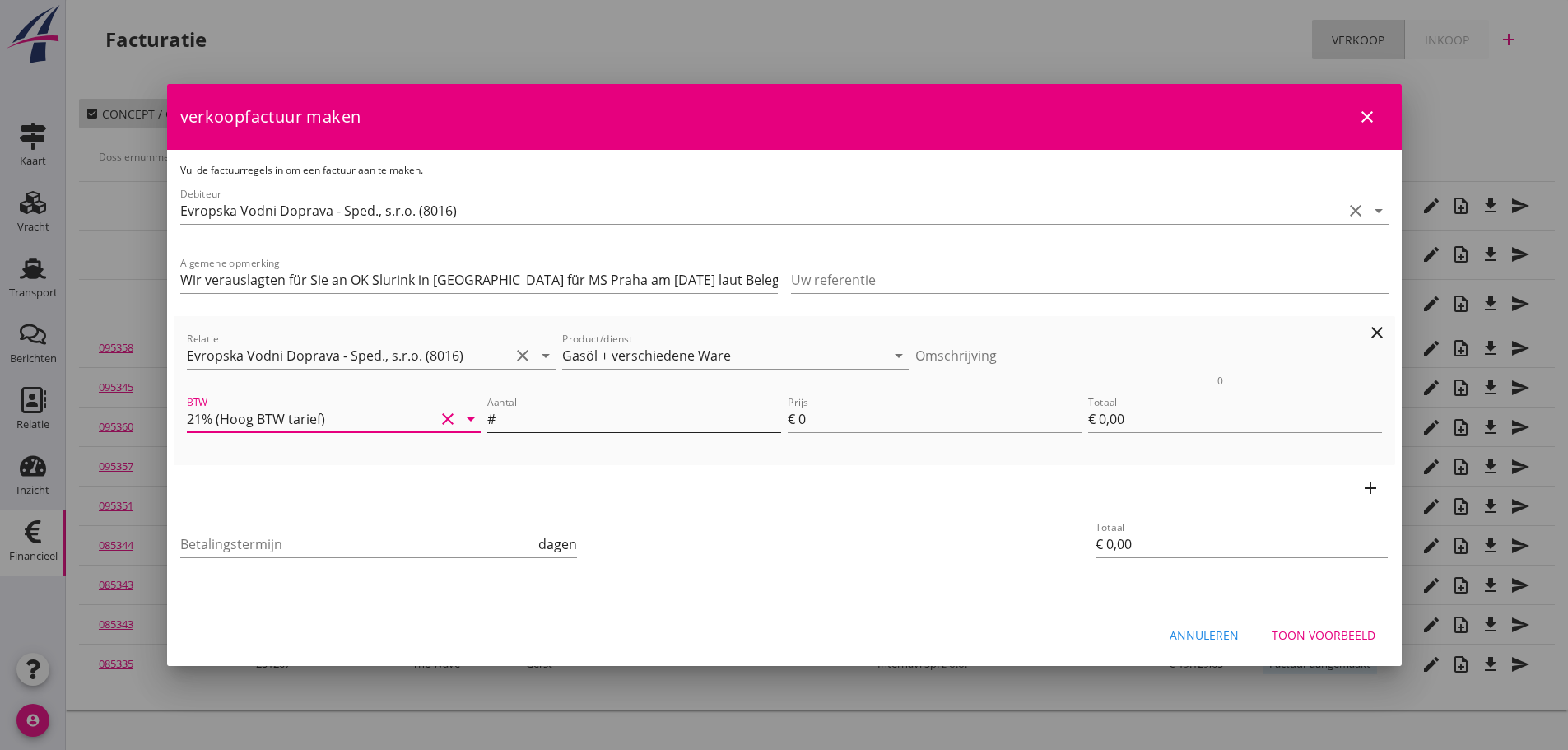
click at [579, 424] on input "Aantal" at bounding box center [640, 418] width 282 height 26
click at [1368, 488] on icon "add" at bounding box center [1370, 488] width 19 height 19
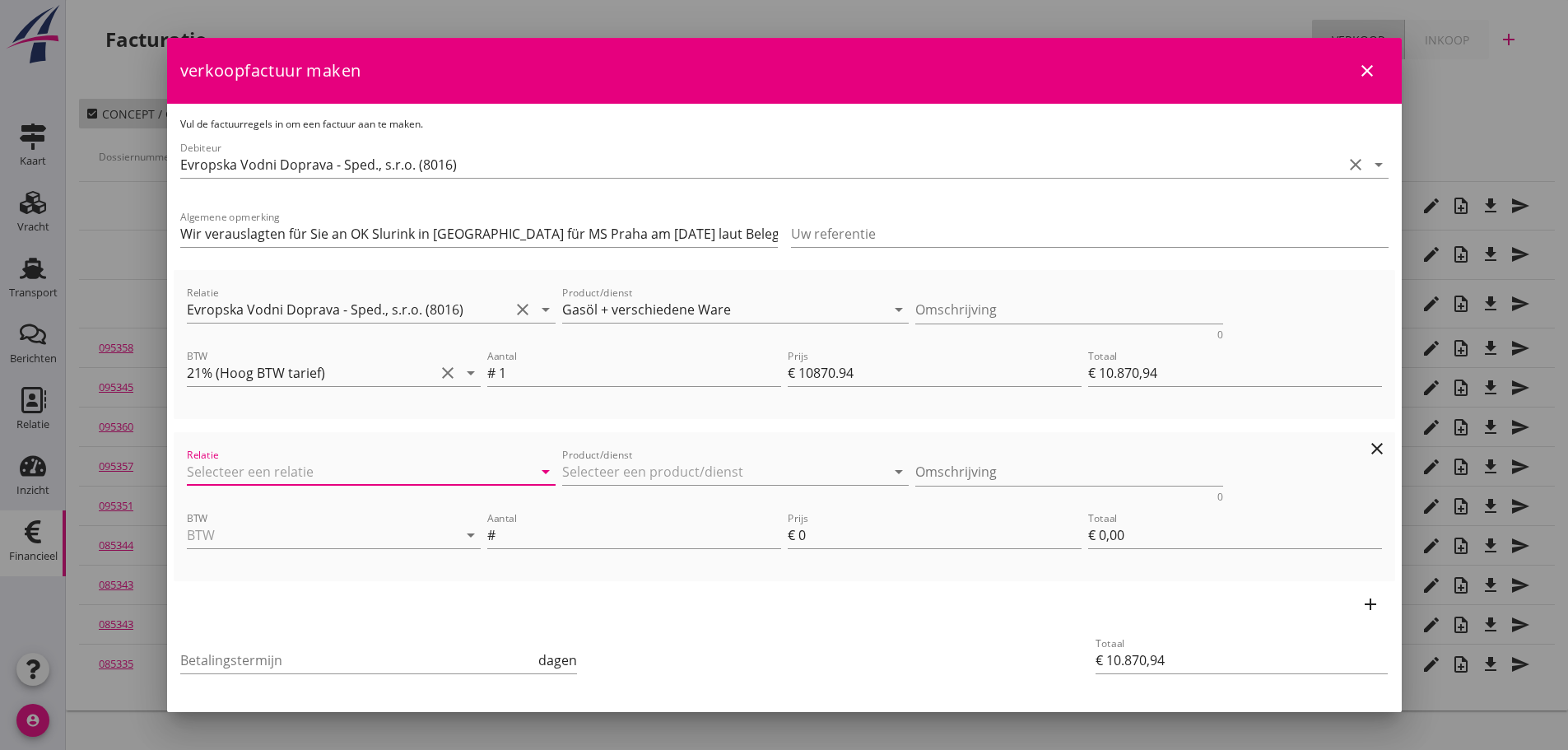
click at [328, 478] on input "Relatie" at bounding box center [348, 471] width 324 height 26
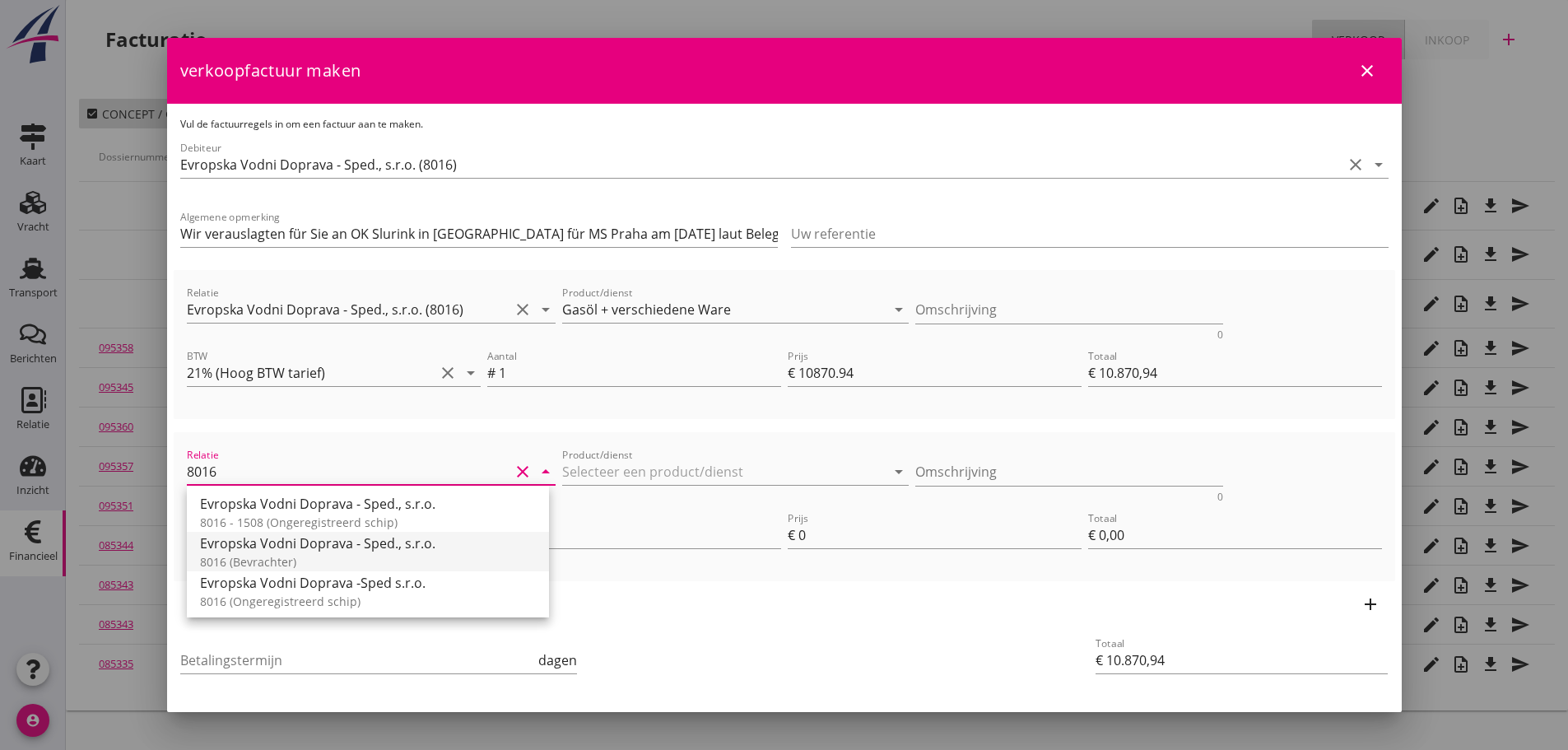
click at [299, 560] on div "8016 (Bevrachter)" at bounding box center [368, 562] width 336 height 17
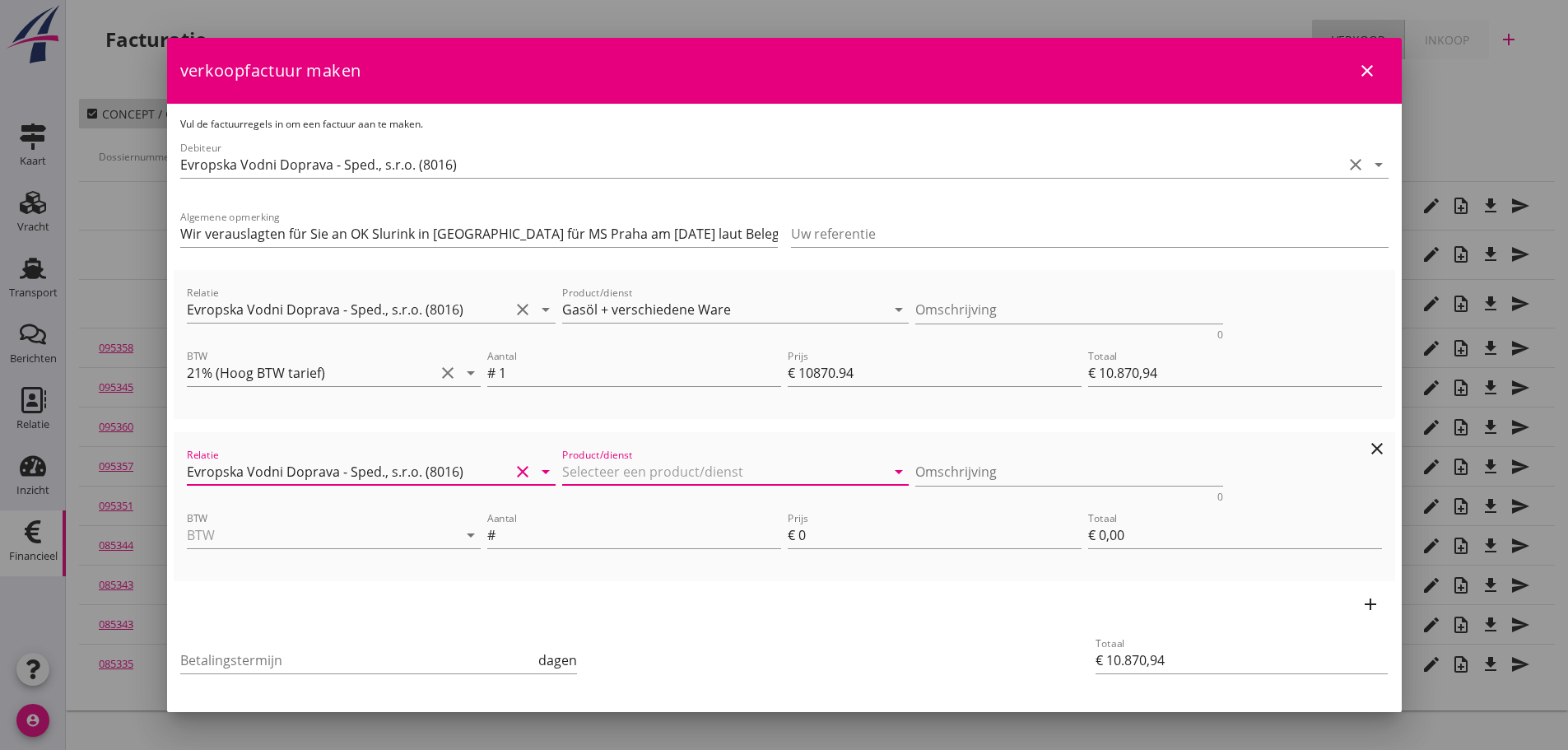
click at [658, 462] on input "Product/dienst" at bounding box center [724, 471] width 324 height 26
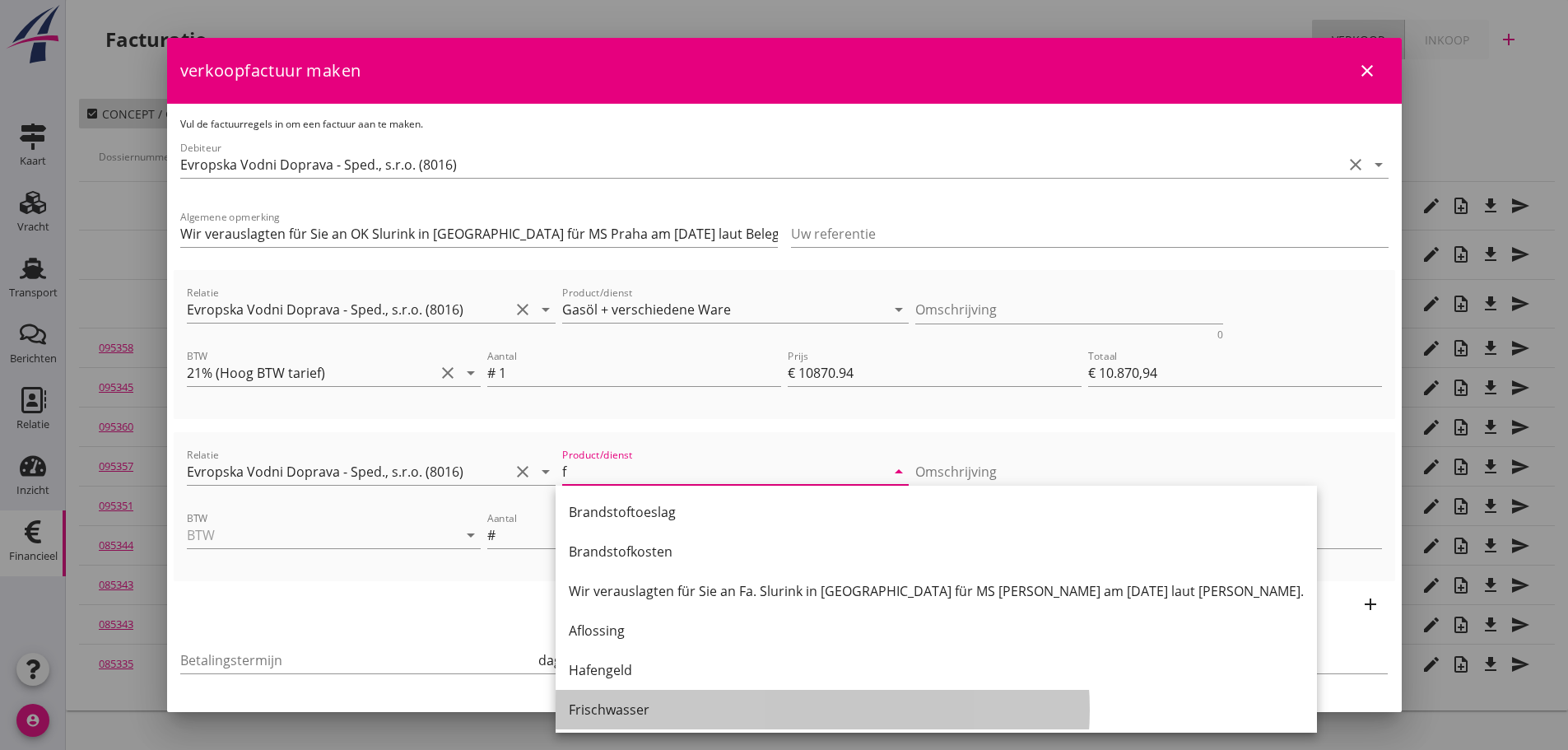
drag, startPoint x: 601, startPoint y: 712, endPoint x: 776, endPoint y: 570, distance: 225.4
click at [612, 703] on div "Frischwasser" at bounding box center [936, 709] width 735 height 19
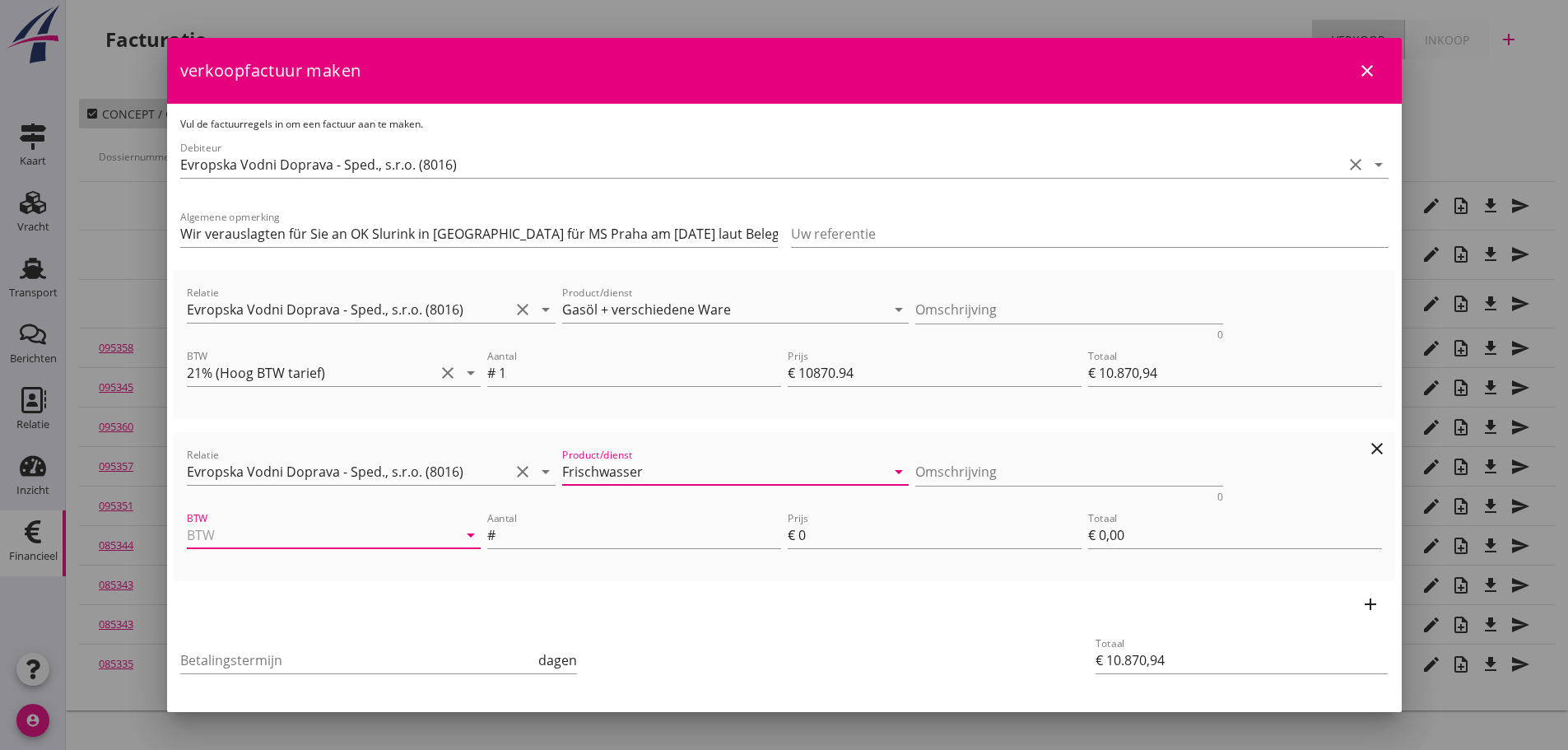
click at [340, 527] on input "BTW" at bounding box center [310, 534] width 247 height 26
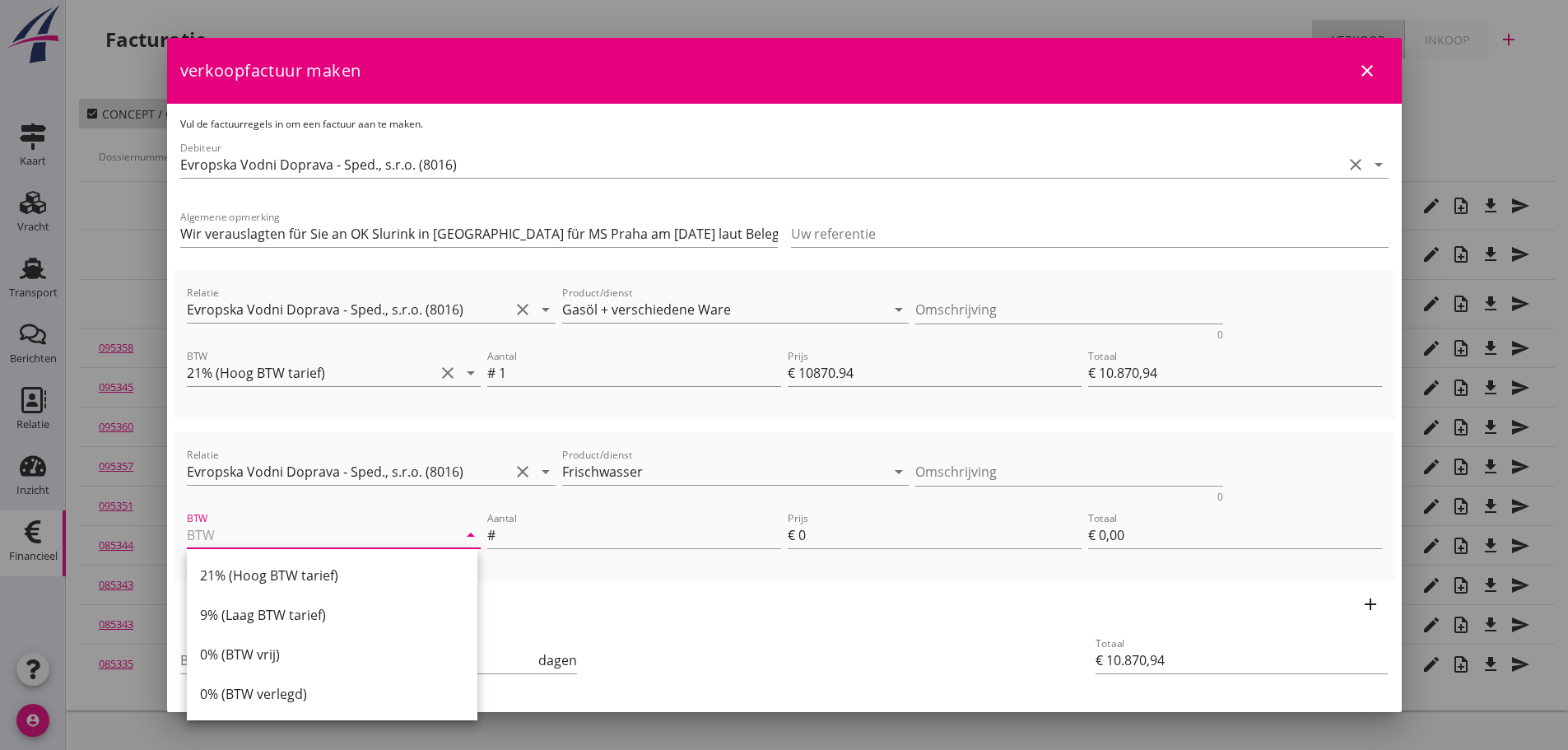
drag, startPoint x: 222, startPoint y: 611, endPoint x: 332, endPoint y: 579, distance: 114.6
click at [233, 605] on div "9% (Laag BTW tarief)" at bounding box center [331, 615] width 264 height 19
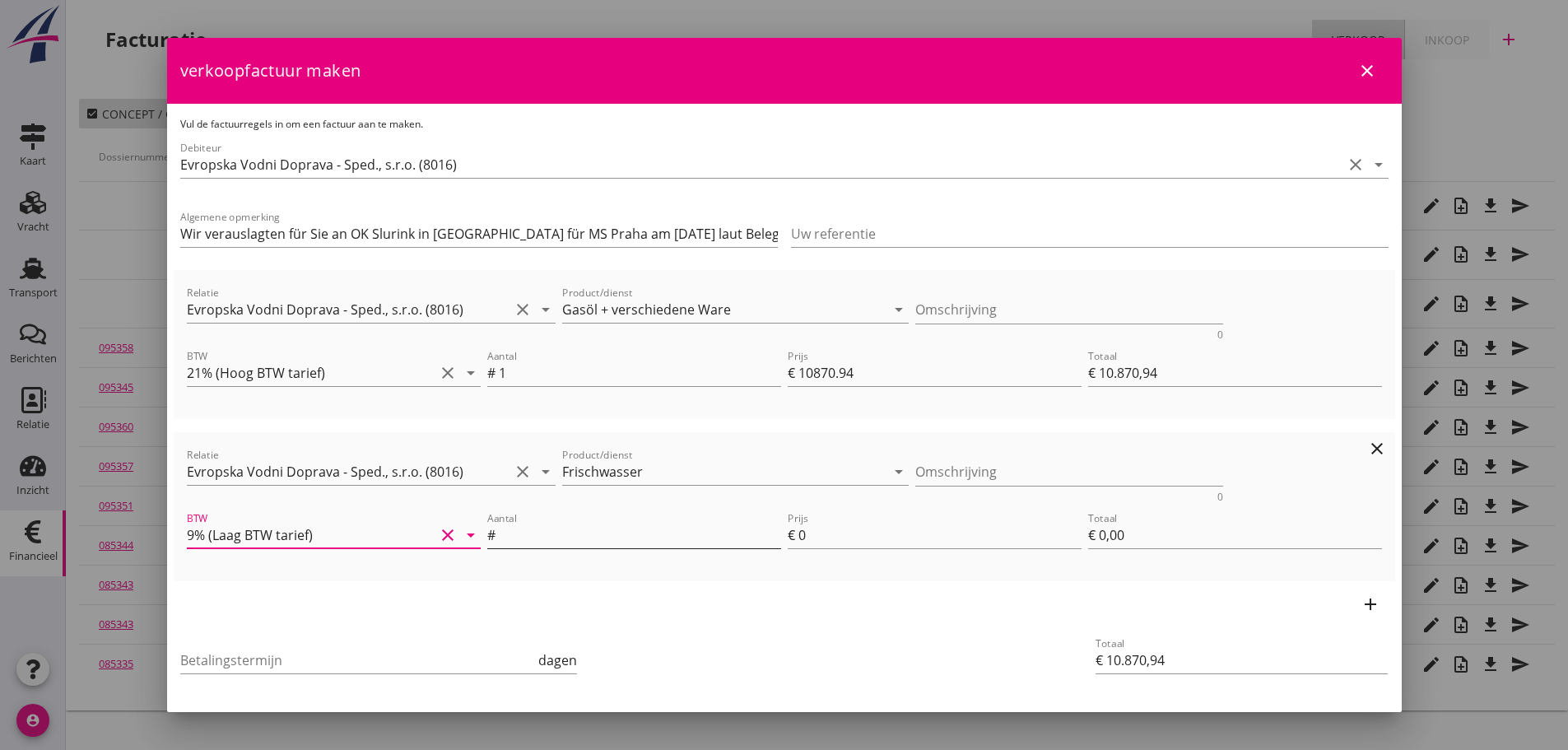
click at [597, 536] on input "Aantal" at bounding box center [640, 534] width 282 height 26
click at [363, 654] on input "Betalingstermijn" at bounding box center [358, 659] width 356 height 26
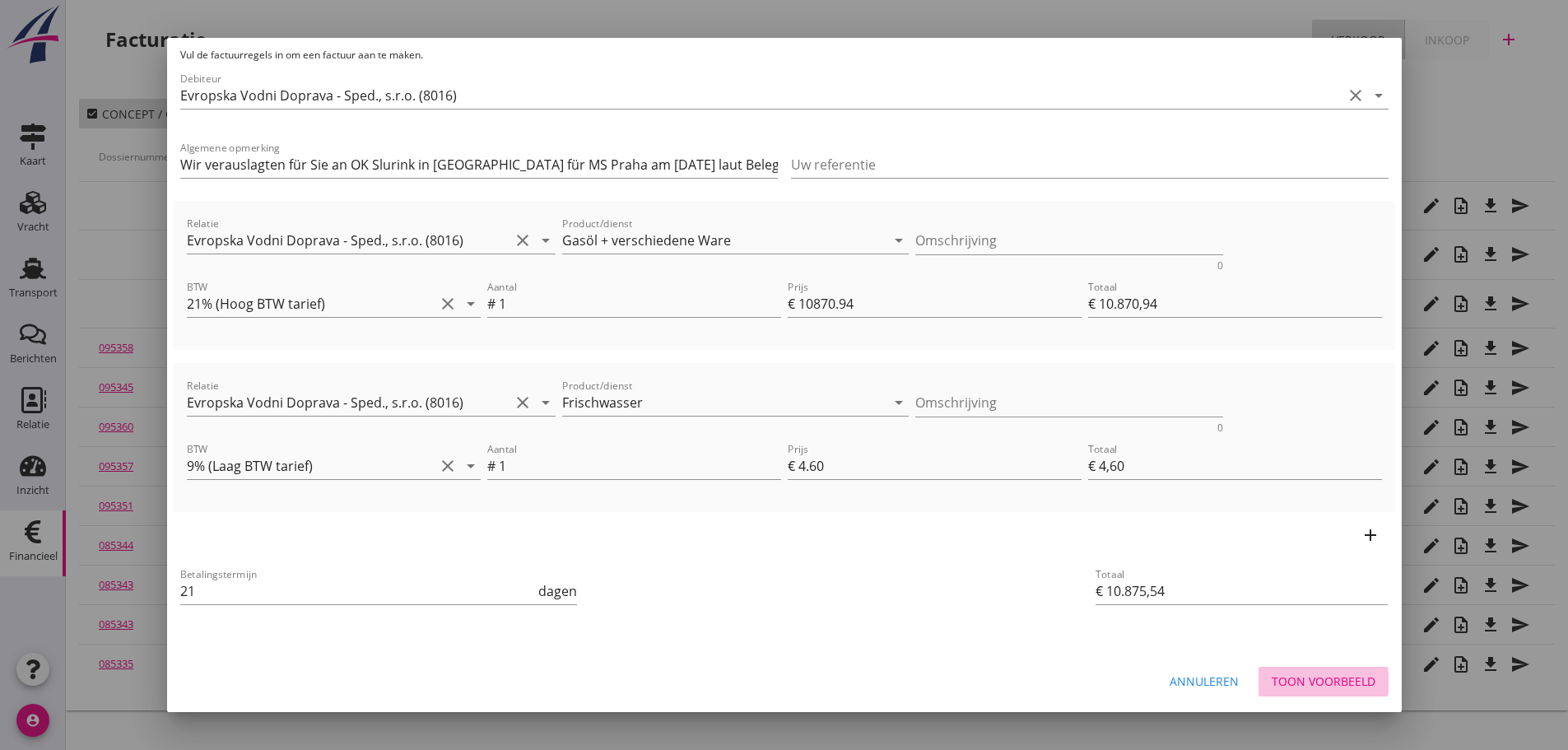
click at [1297, 680] on div "Toon voorbeeld" at bounding box center [1323, 681] width 103 height 17
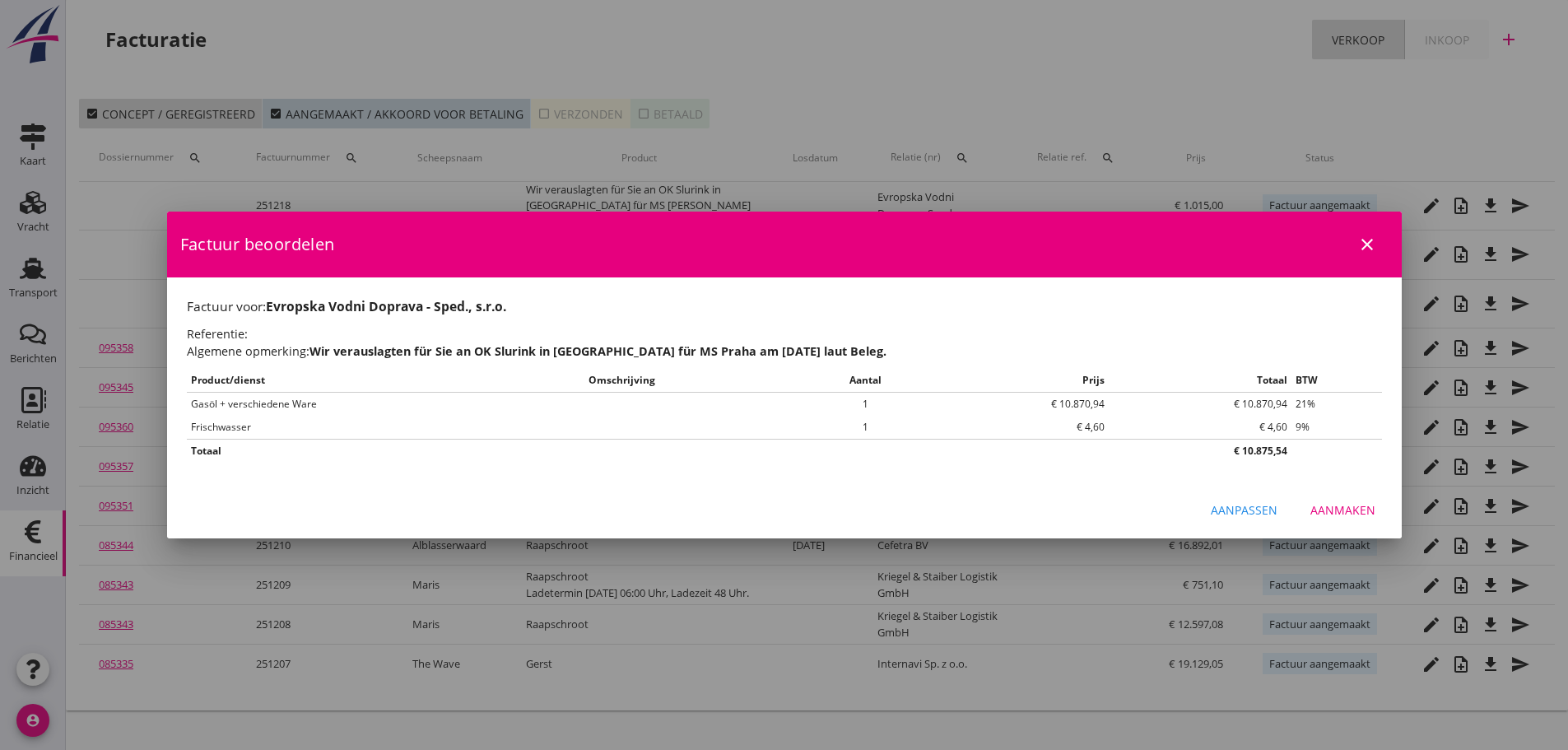
click at [1349, 503] on div "Aanmaken" at bounding box center [1342, 510] width 65 height 17
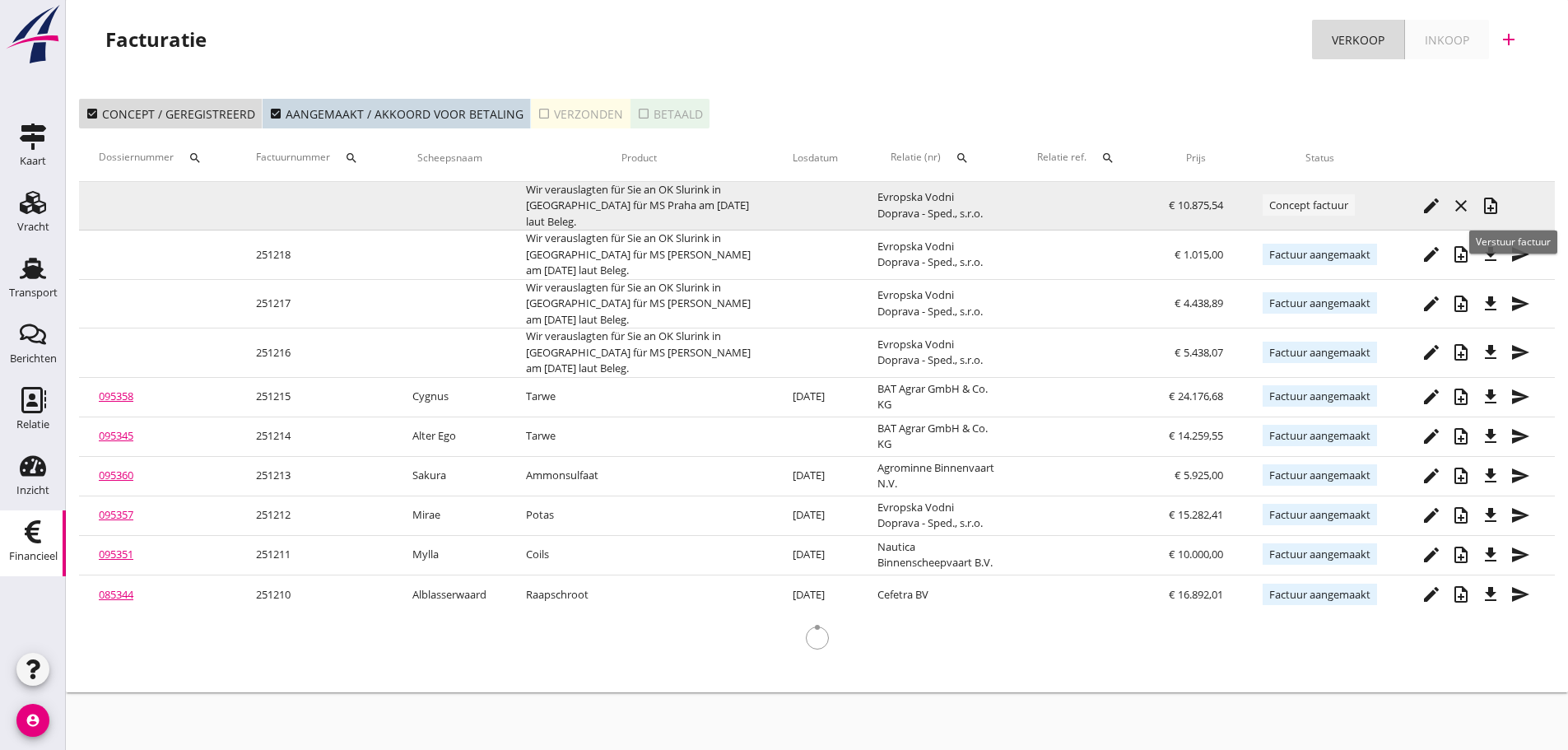
click at [1494, 216] on button "note_add" at bounding box center [1490, 206] width 30 height 30
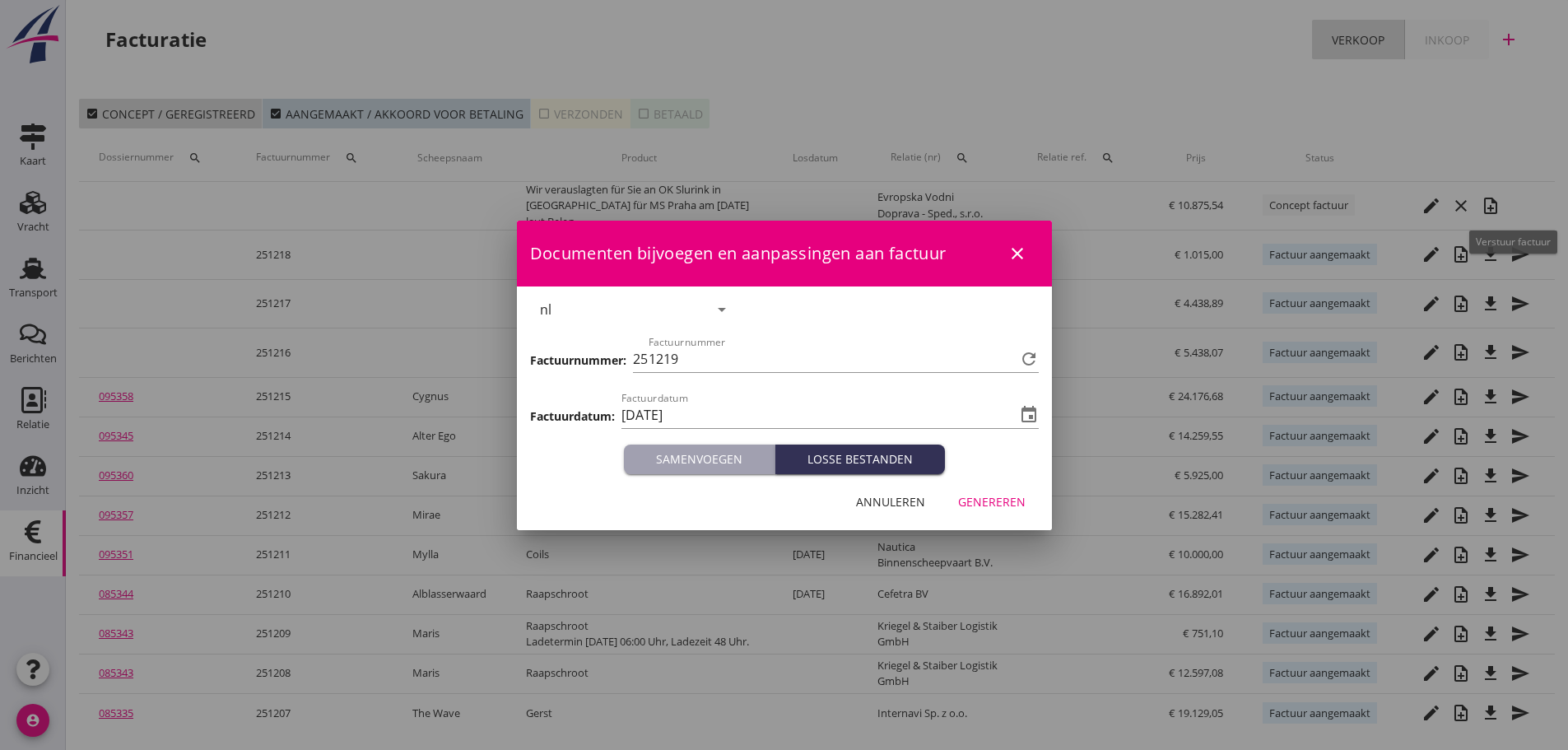
click at [997, 503] on div "Genereren" at bounding box center [991, 502] width 68 height 17
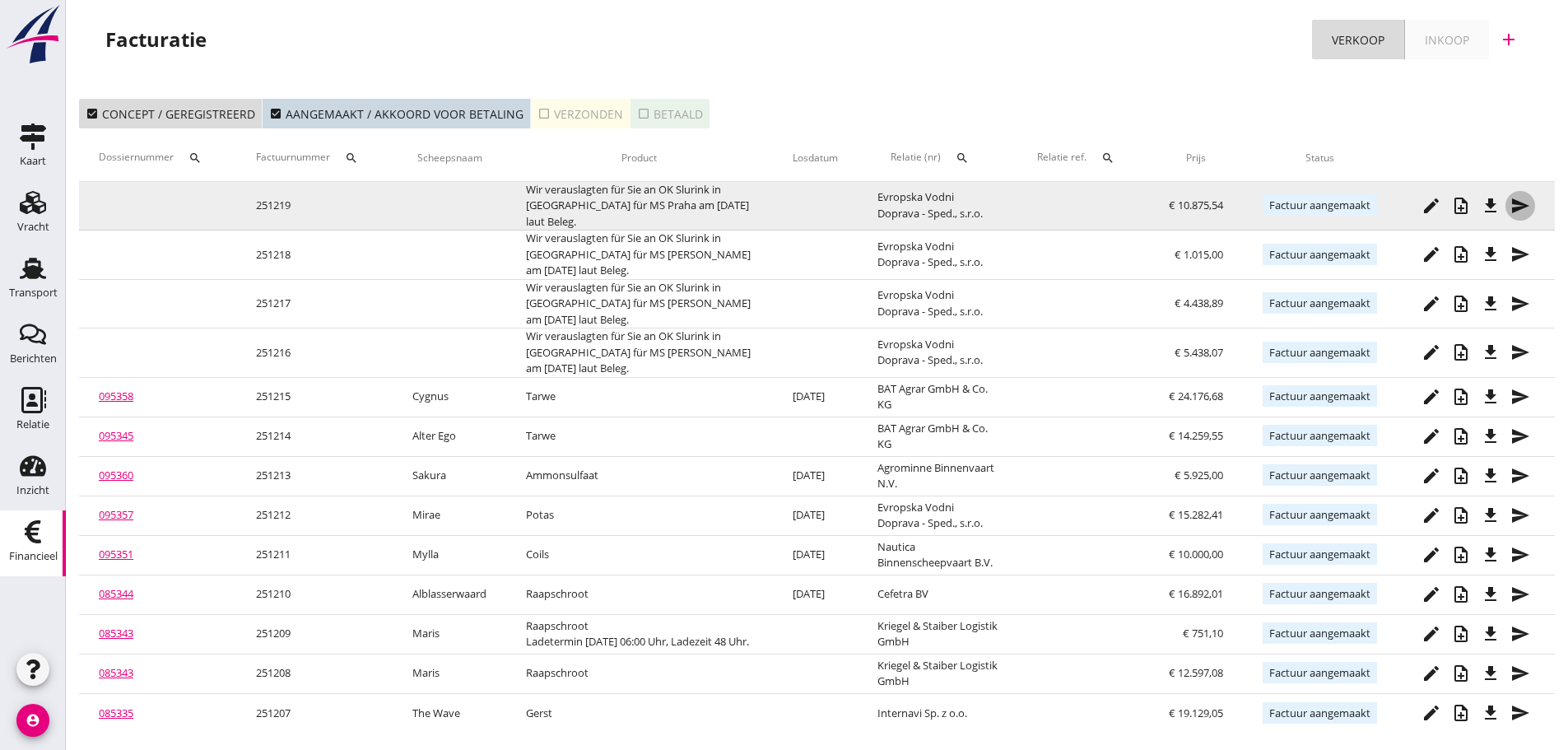
click at [1507, 208] on div "send" at bounding box center [1520, 206] width 30 height 19
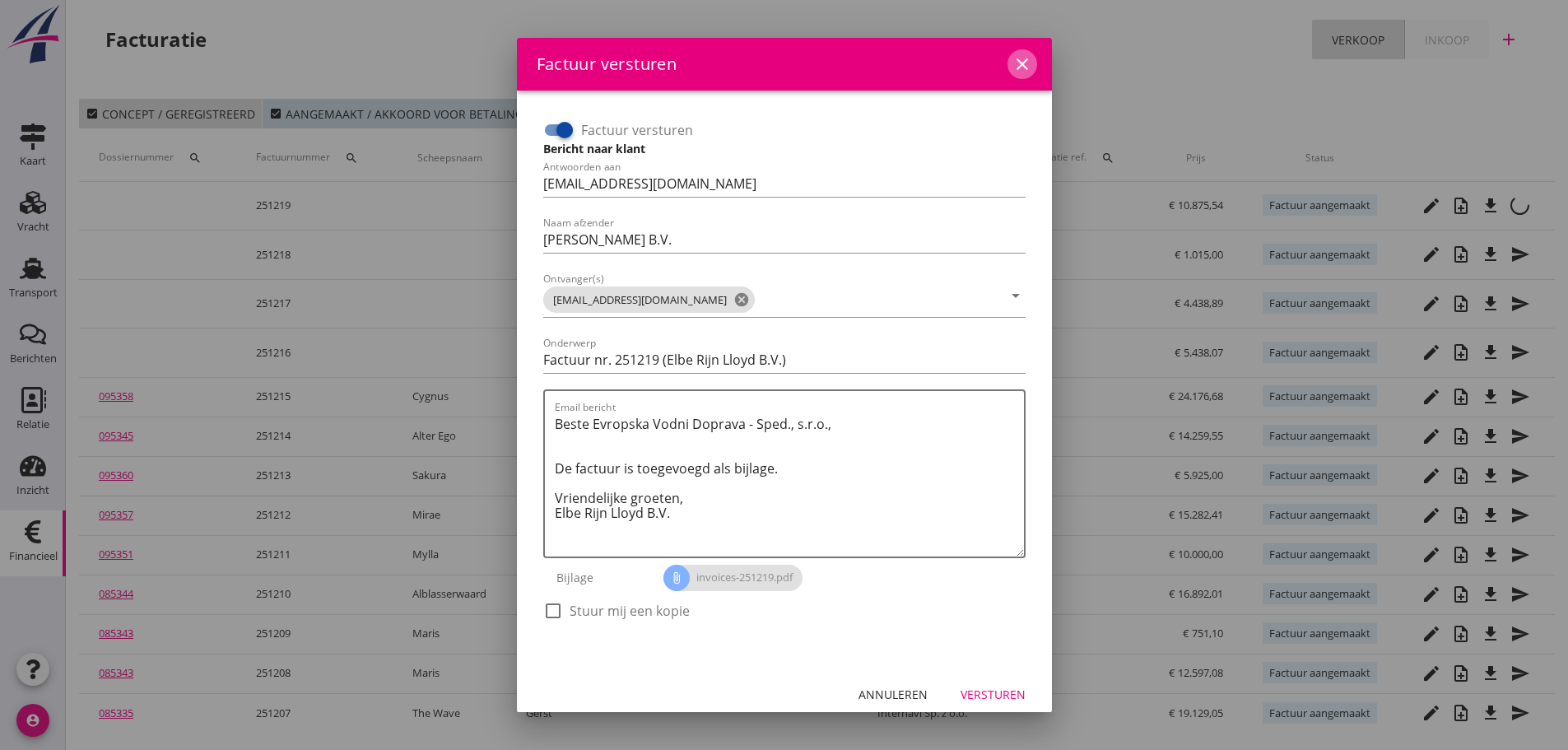
drag, startPoint x: 1011, startPoint y: 71, endPoint x: 1252, endPoint y: 122, distance: 246.3
click at [1012, 70] on icon "close" at bounding box center [1022, 64] width 19 height 19
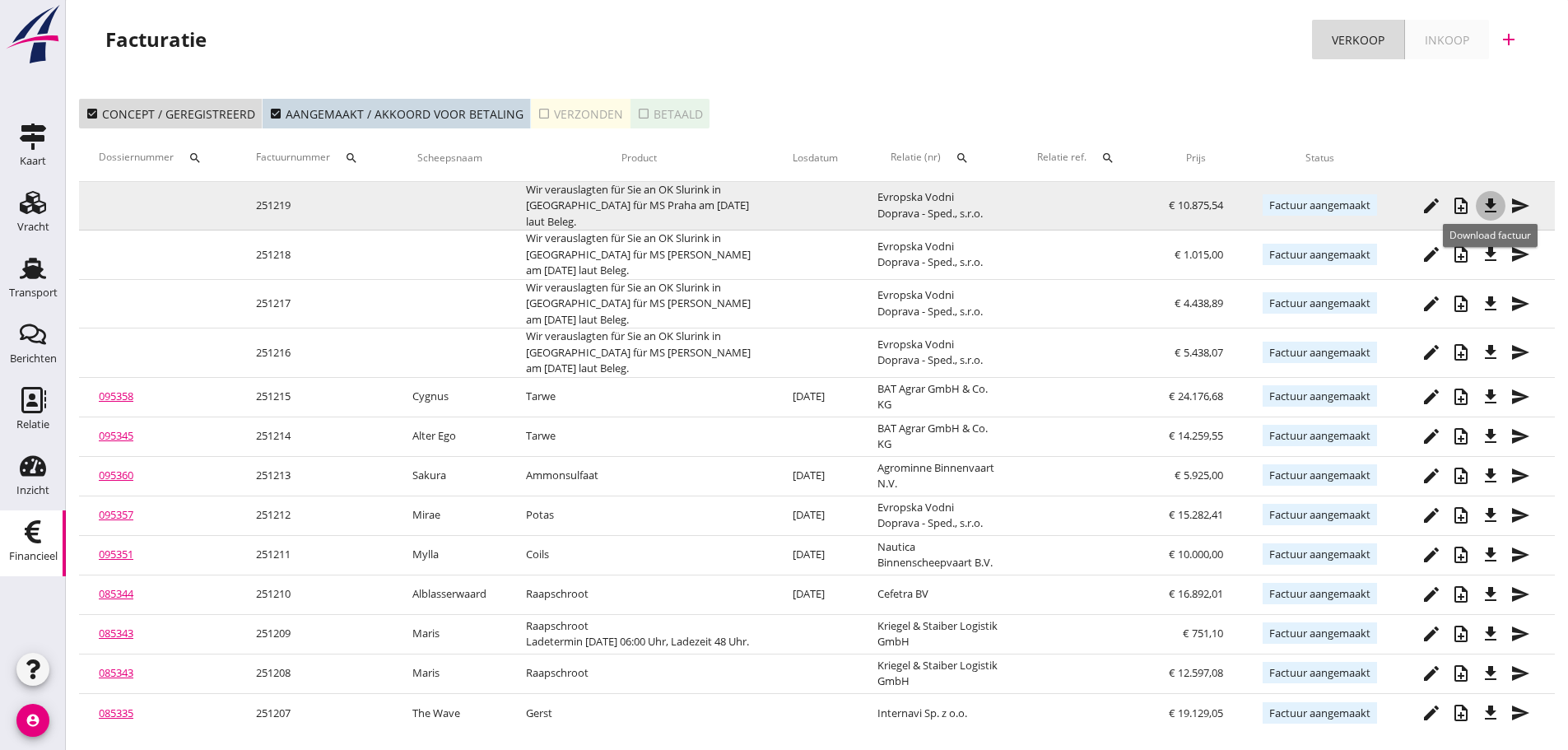
click at [1491, 206] on icon "file_download" at bounding box center [1490, 206] width 19 height 19
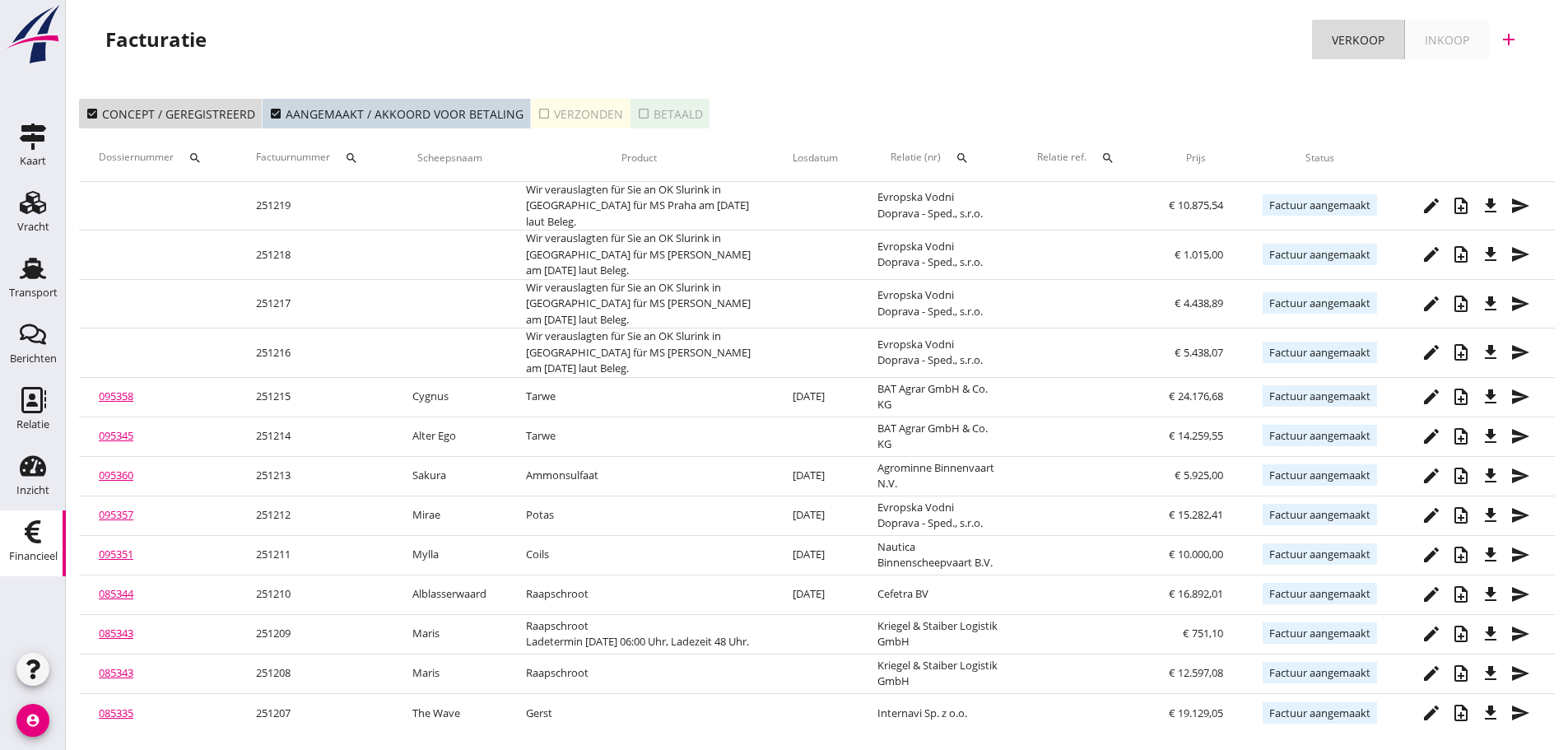
click at [855, 74] on div "Facturatie Verkoop Inkoop add" at bounding box center [816, 43] width 1501 height 86
click at [31, 286] on div "Transport" at bounding box center [33, 293] width 48 height 23
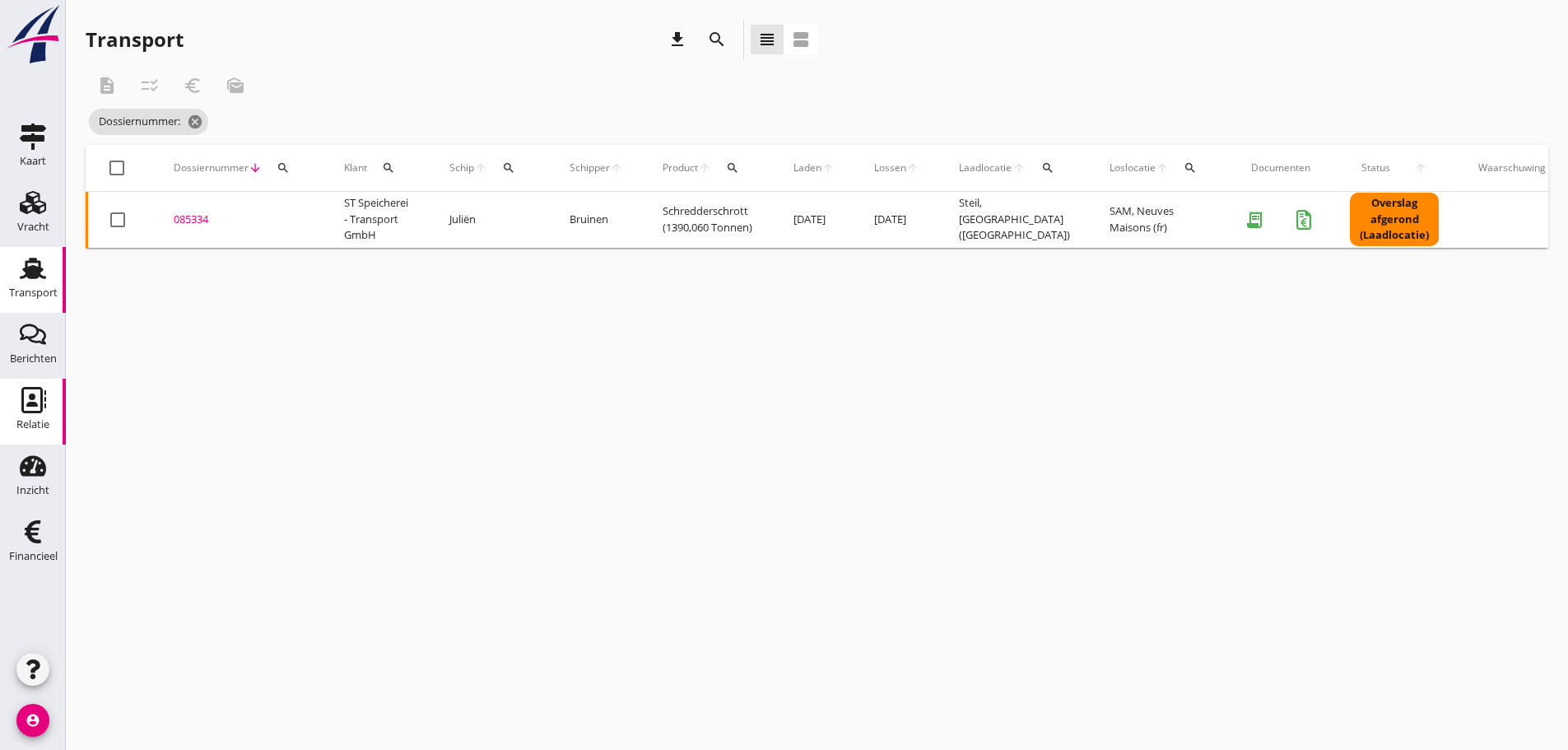
click at [43, 405] on use at bounding box center [34, 399] width 25 height 26
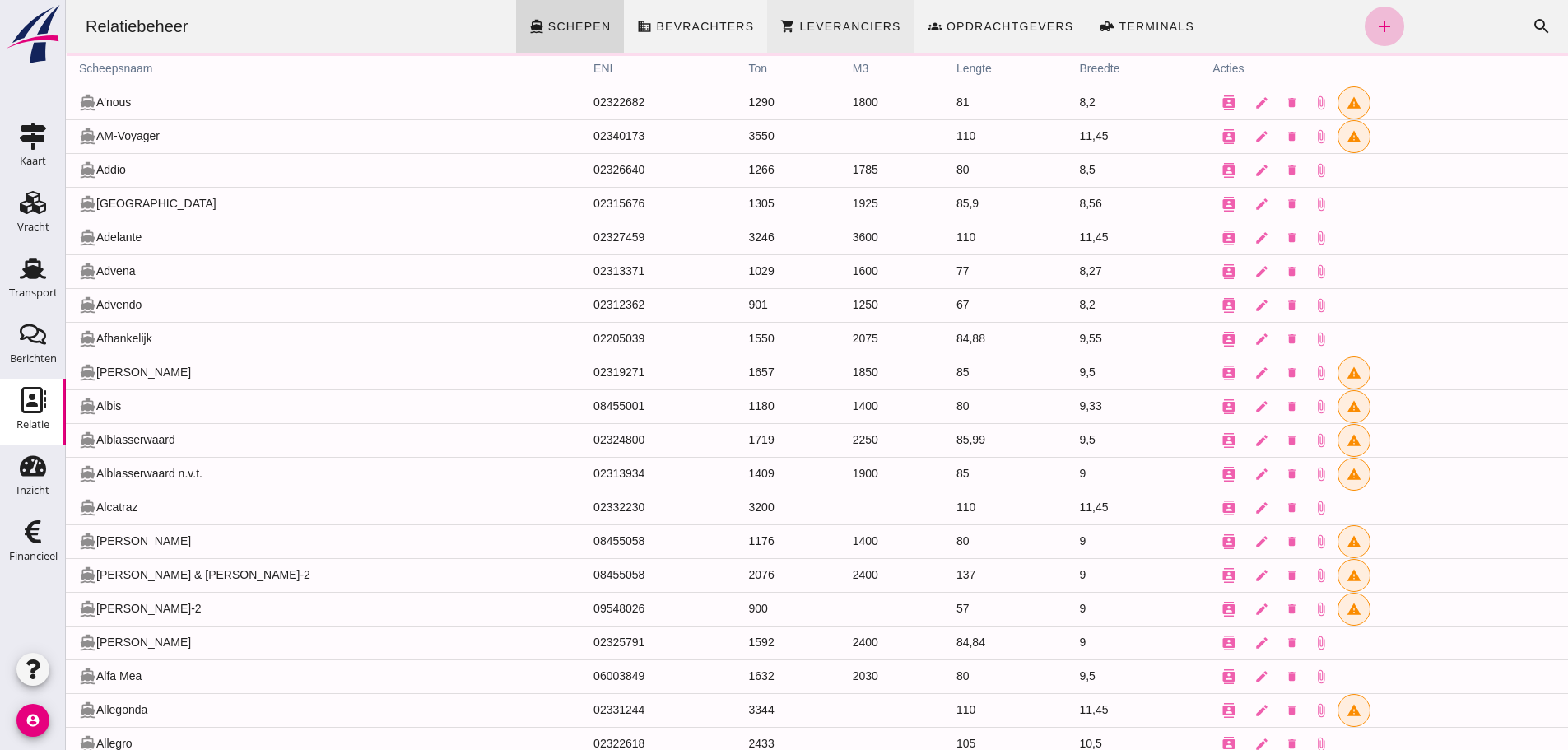
click at [705, 19] on span "business Bevrachters" at bounding box center [695, 26] width 117 height 14
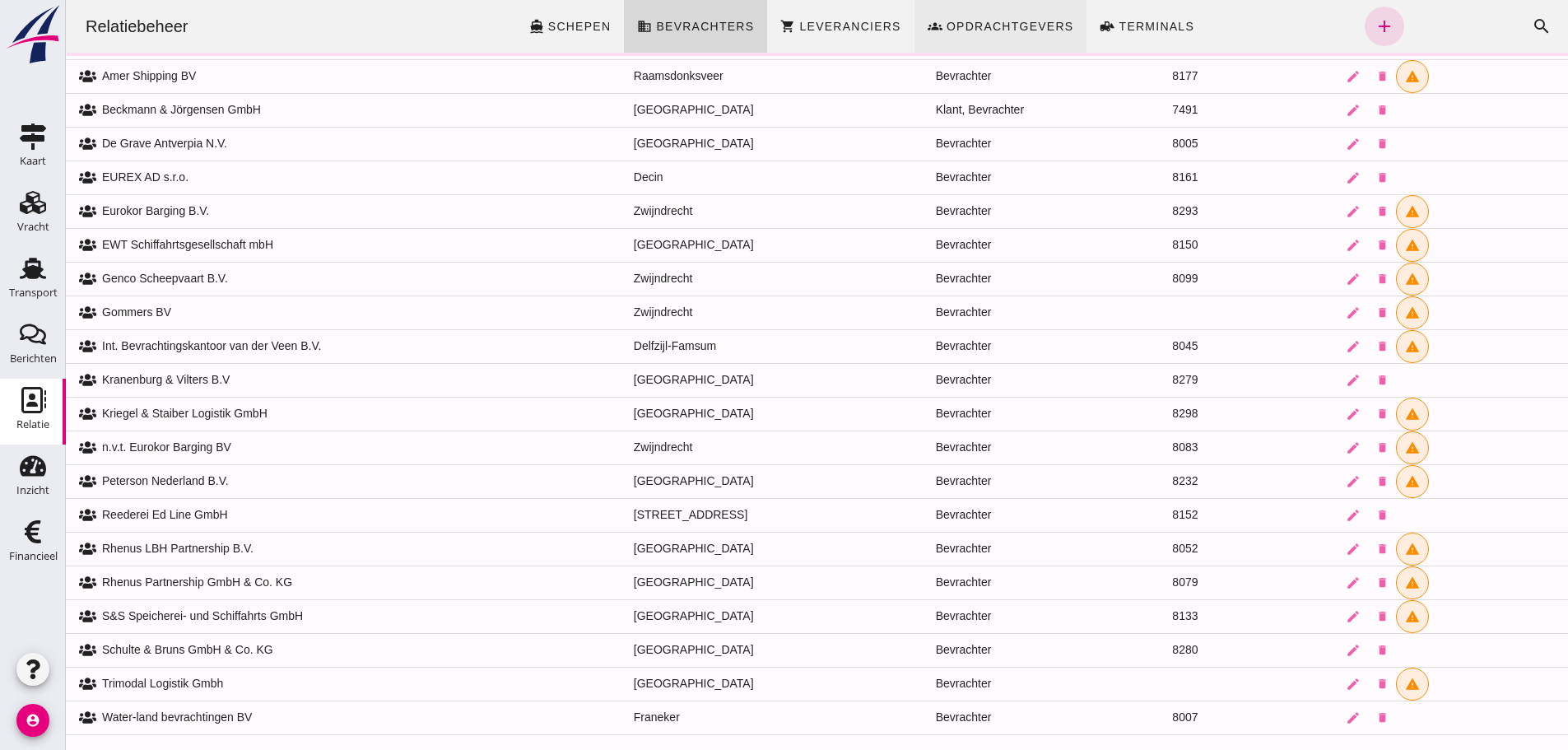
scroll to position [41, 0]
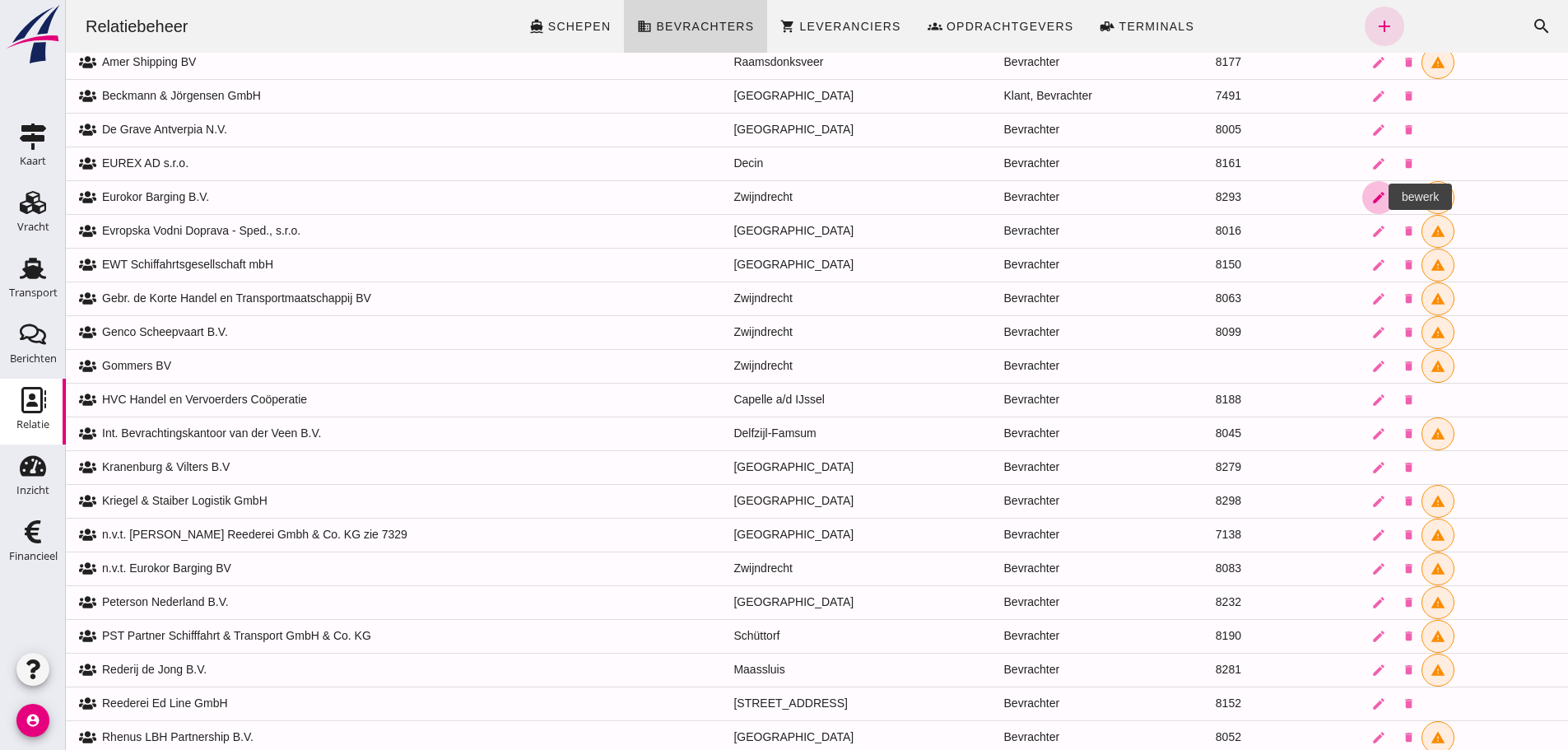
click at [1371, 196] on icon "edit" at bounding box center [1378, 197] width 14 height 14
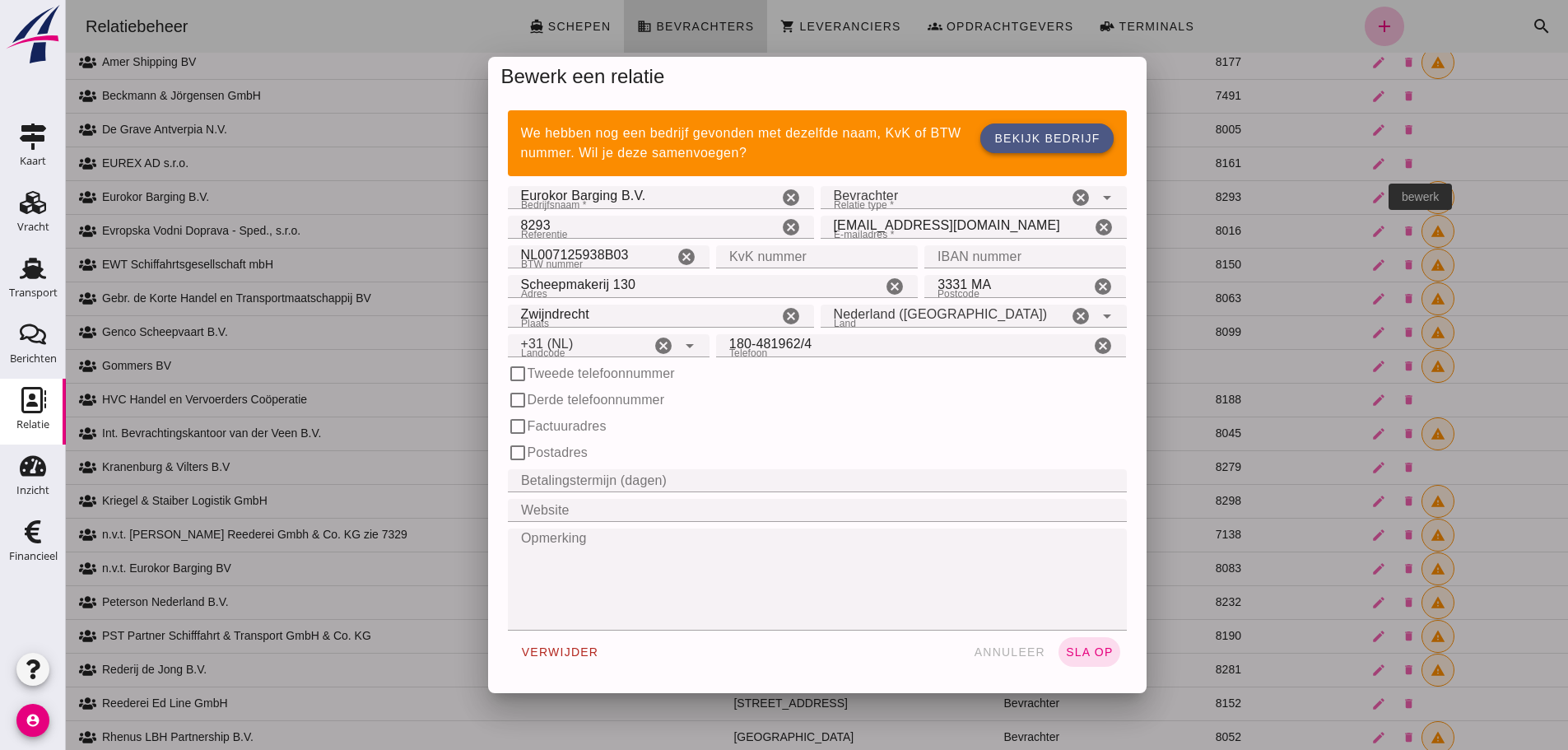
scroll to position [0, 0]
click at [662, 192] on input "Eurokor Barging B.V." at bounding box center [642, 197] width 270 height 23
click at [1090, 648] on span "sla op" at bounding box center [1089, 652] width 48 height 14
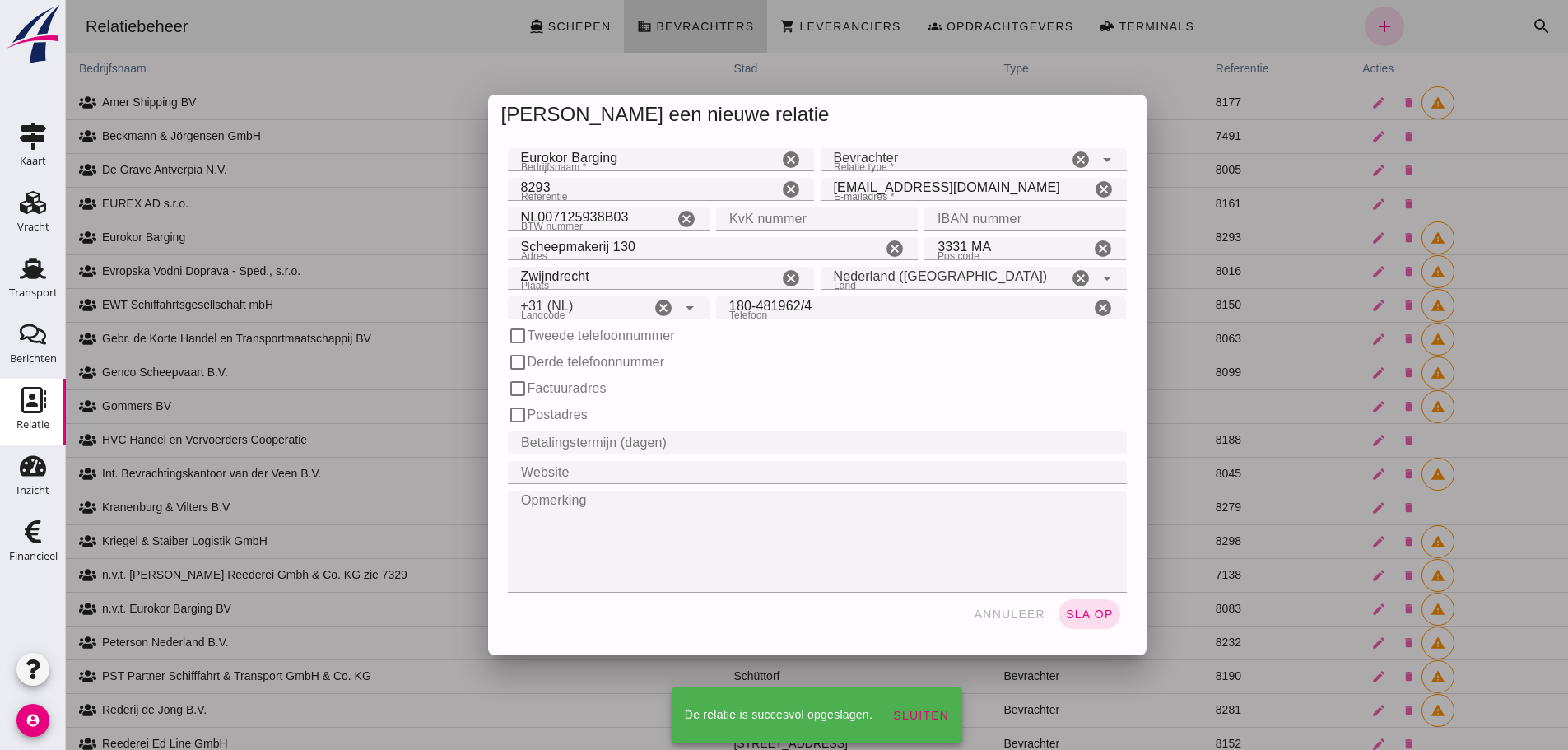
scroll to position [41, 0]
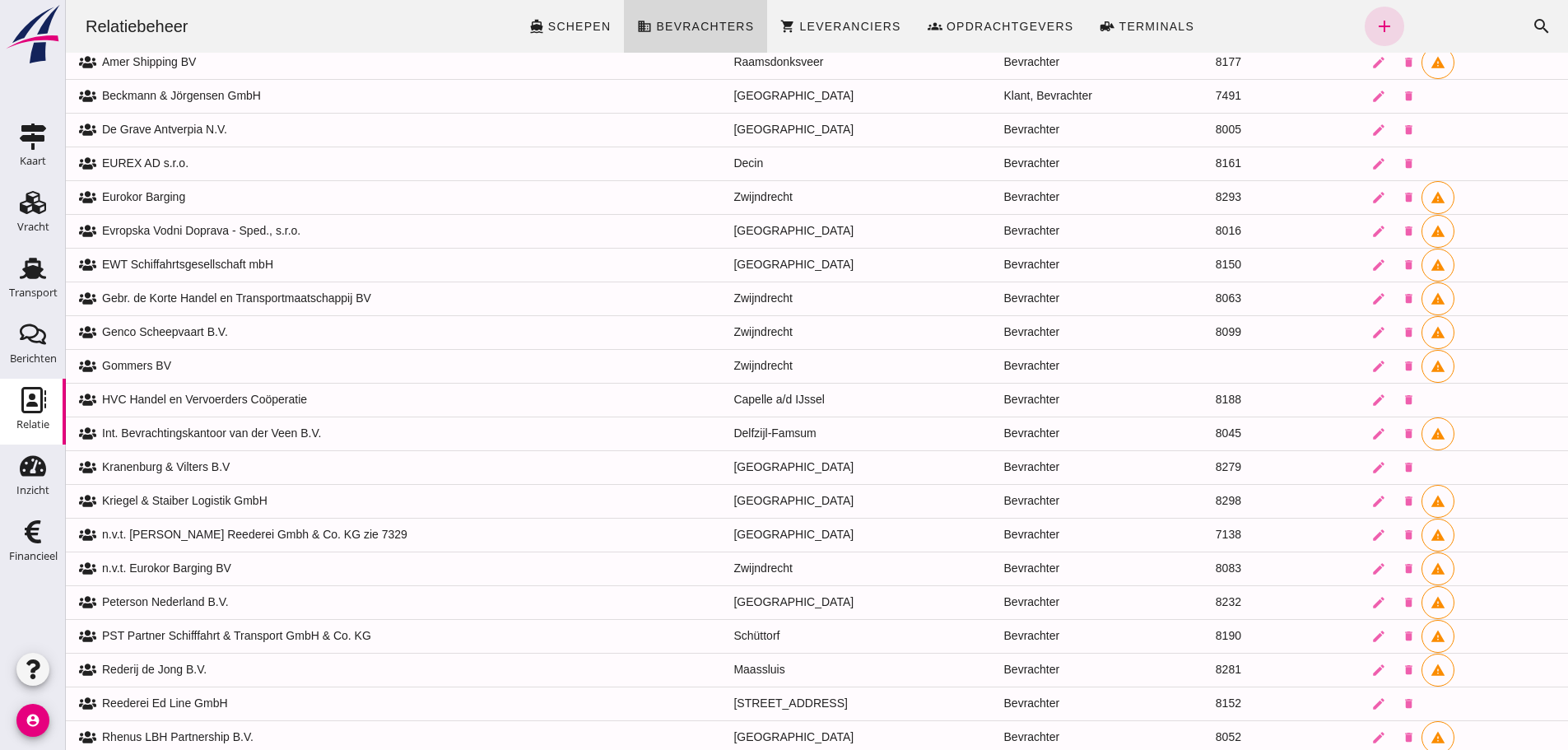
click at [1090, 652] on td "Bevrachter" at bounding box center [1097, 669] width 212 height 34
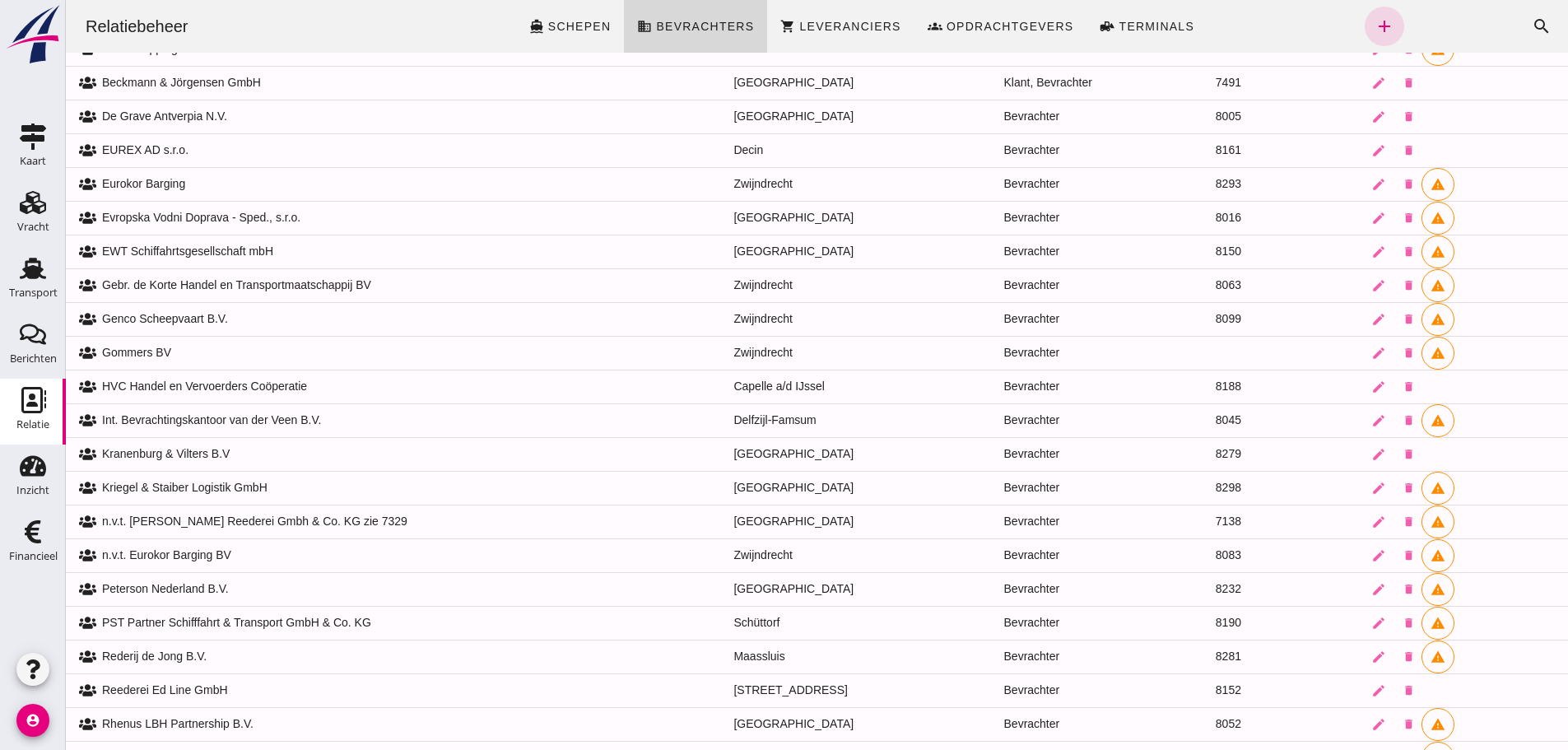
scroll to position [82, 0]
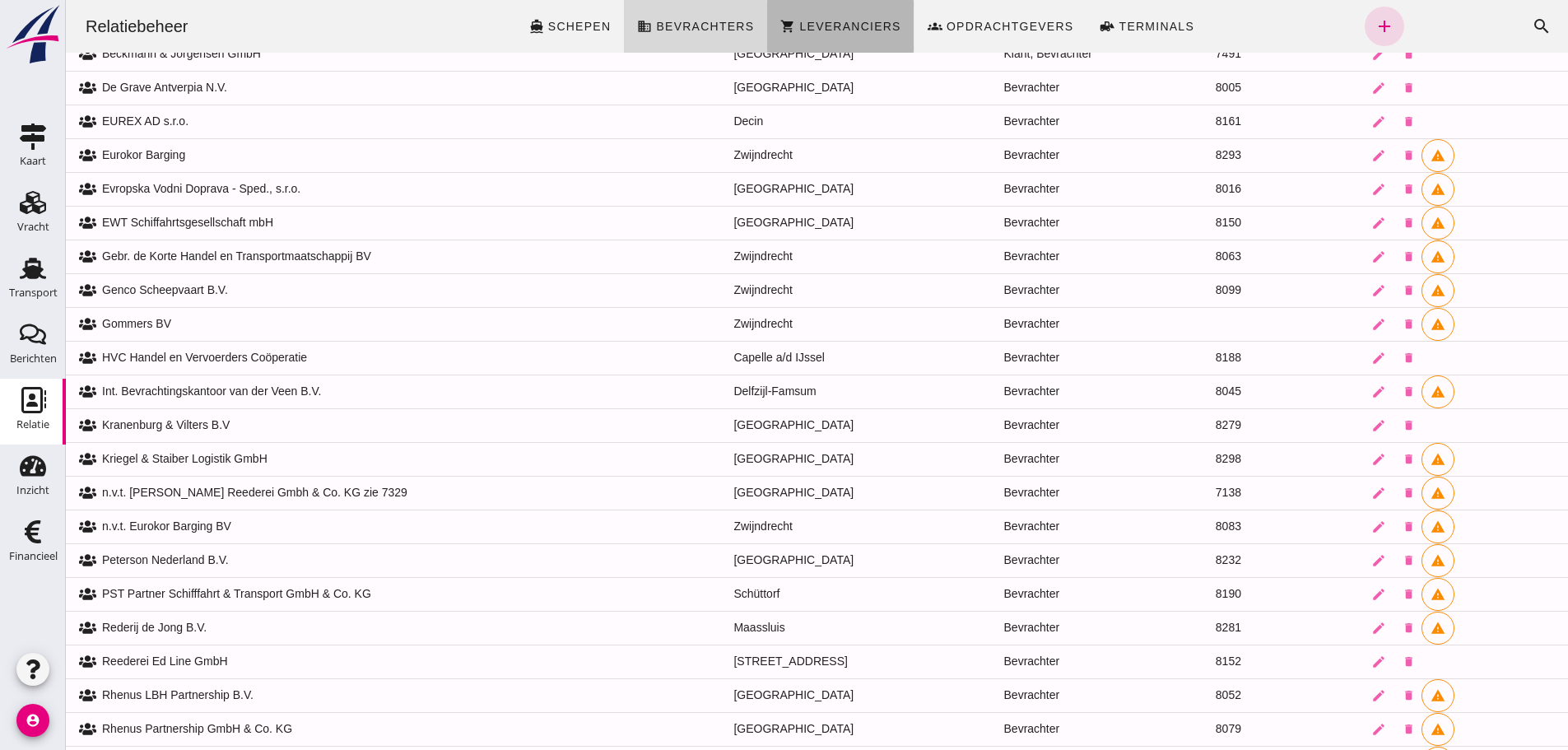
click at [829, 25] on span "Leveranciers" at bounding box center [849, 26] width 102 height 14
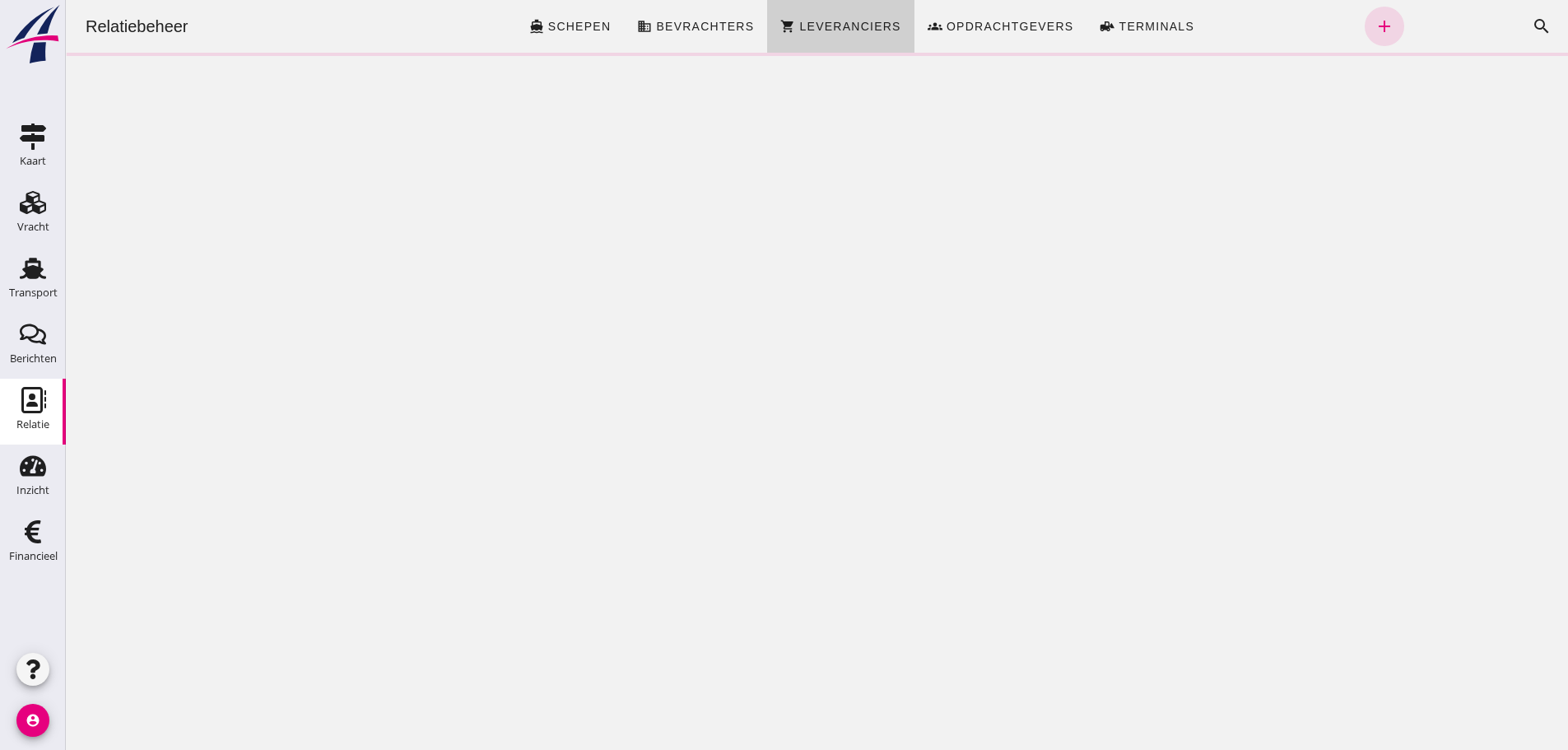
scroll to position [0, 0]
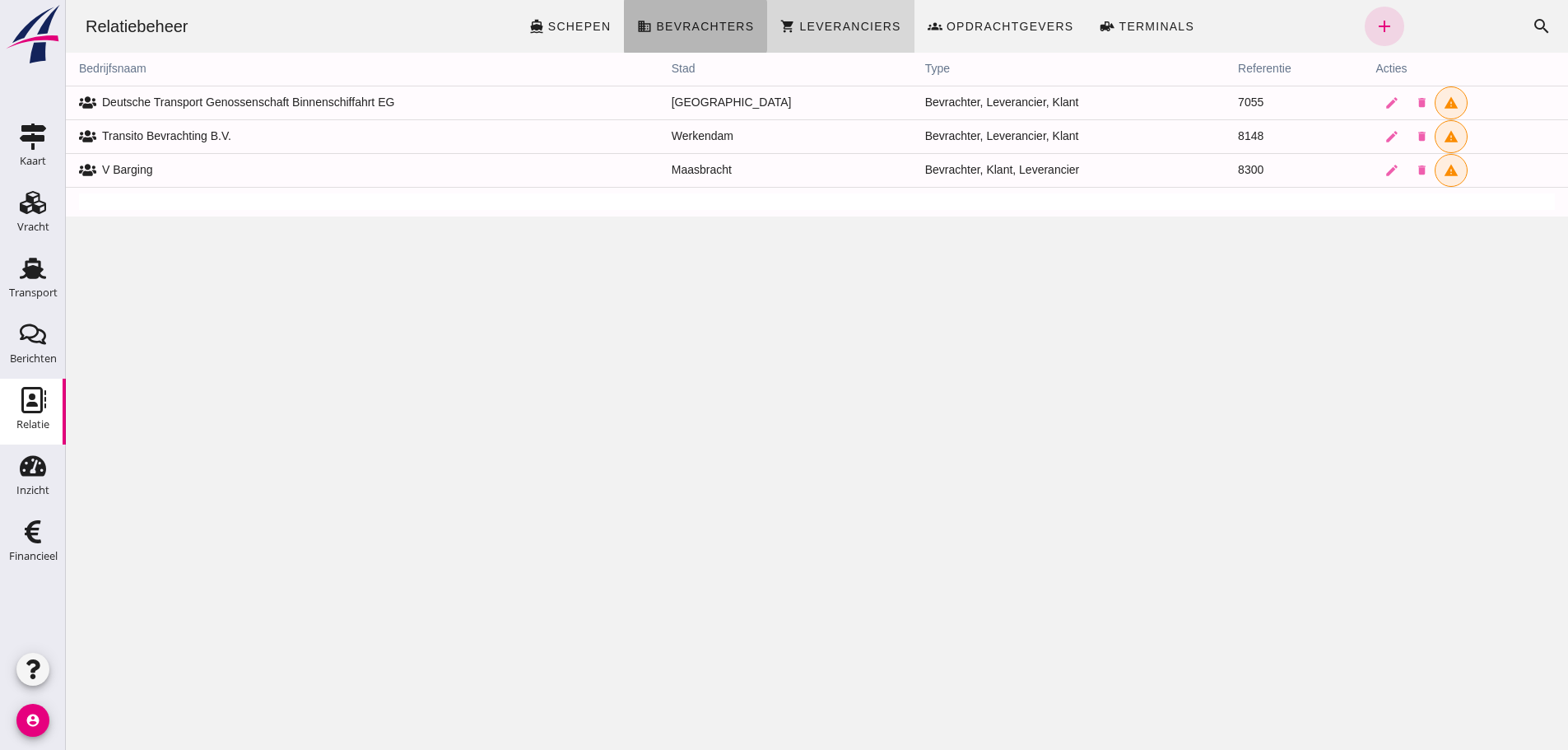
click at [695, 31] on span "Bevrachters" at bounding box center [704, 26] width 99 height 14
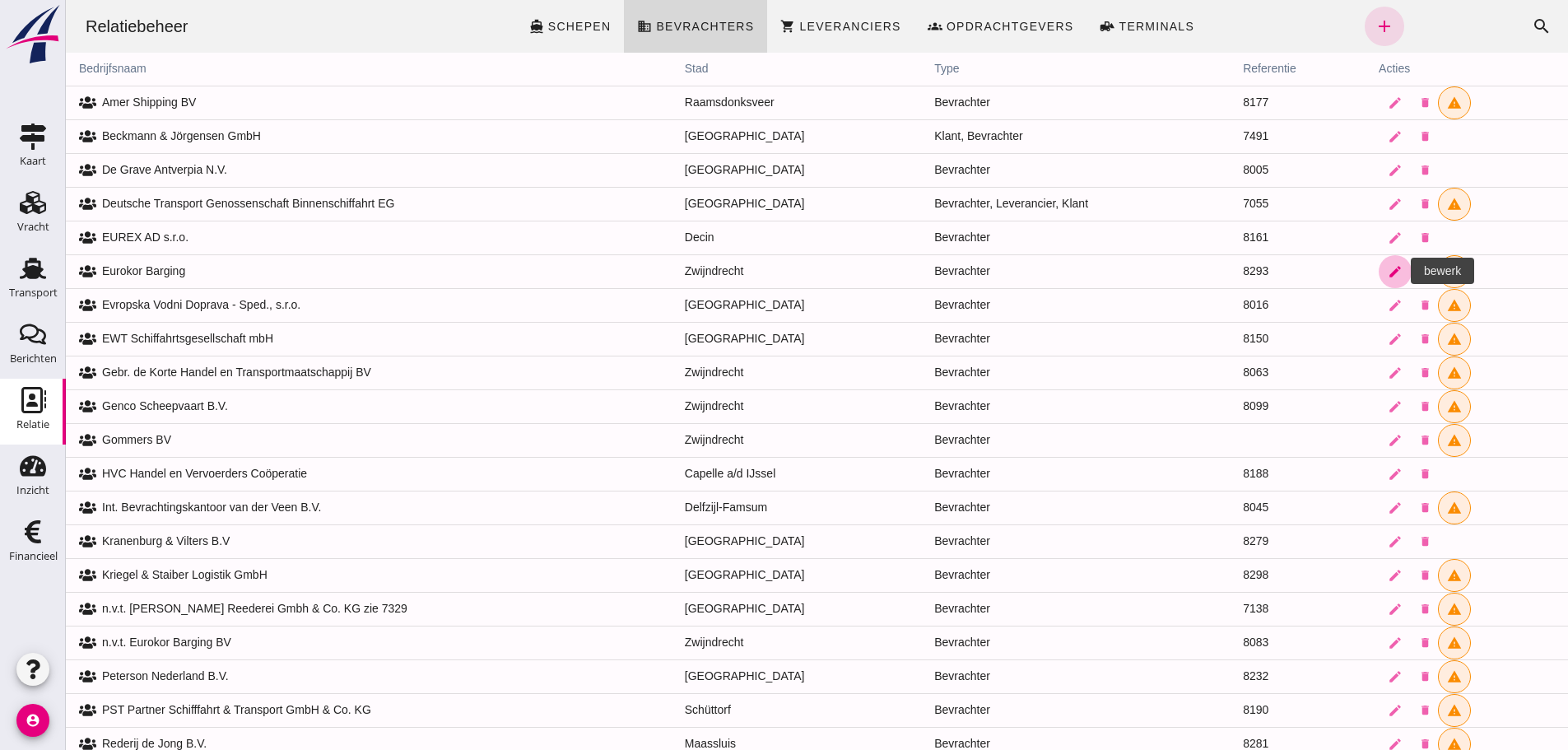
click at [1387, 272] on icon "edit" at bounding box center [1394, 271] width 14 height 14
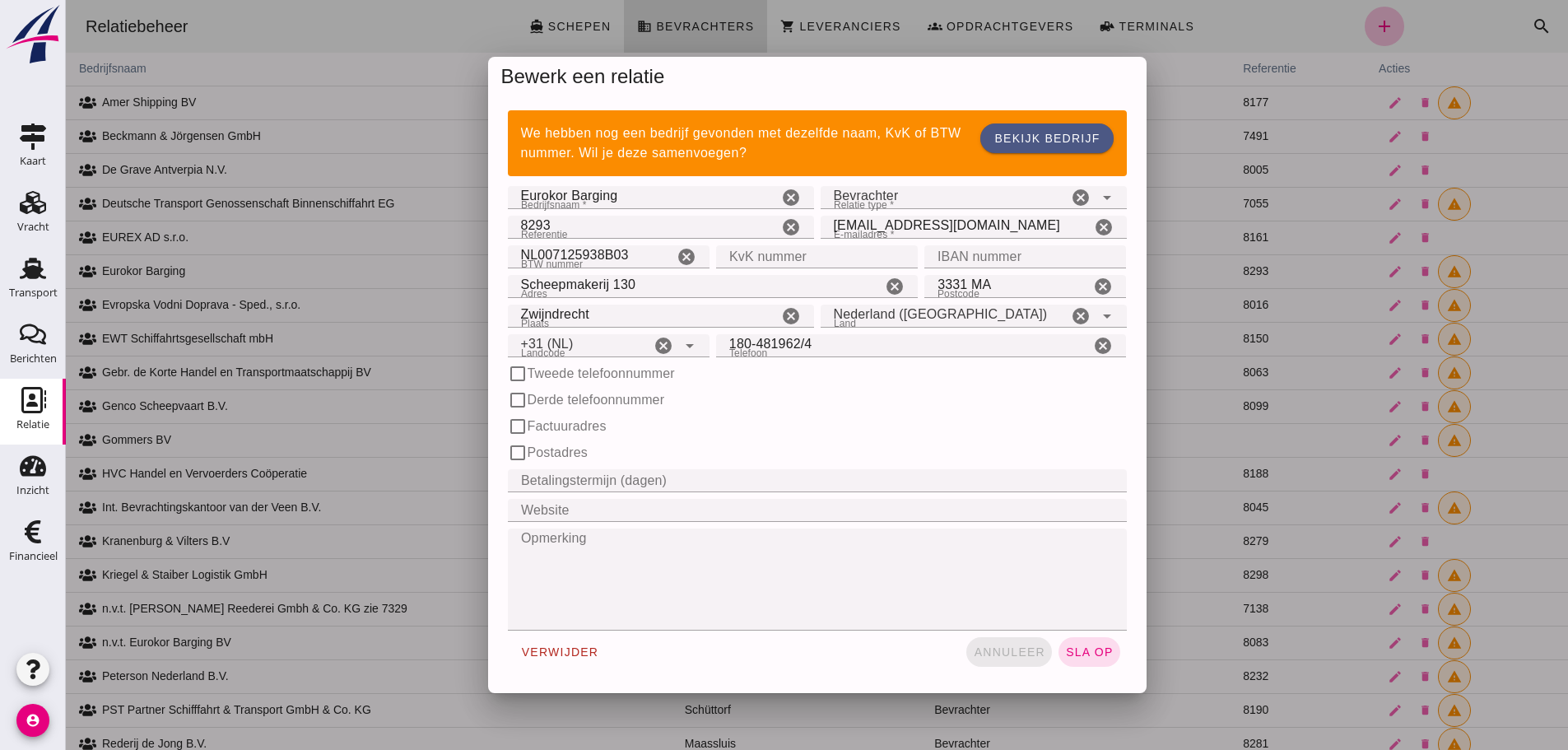
click at [1031, 652] on span "annuleer" at bounding box center [1009, 652] width 72 height 14
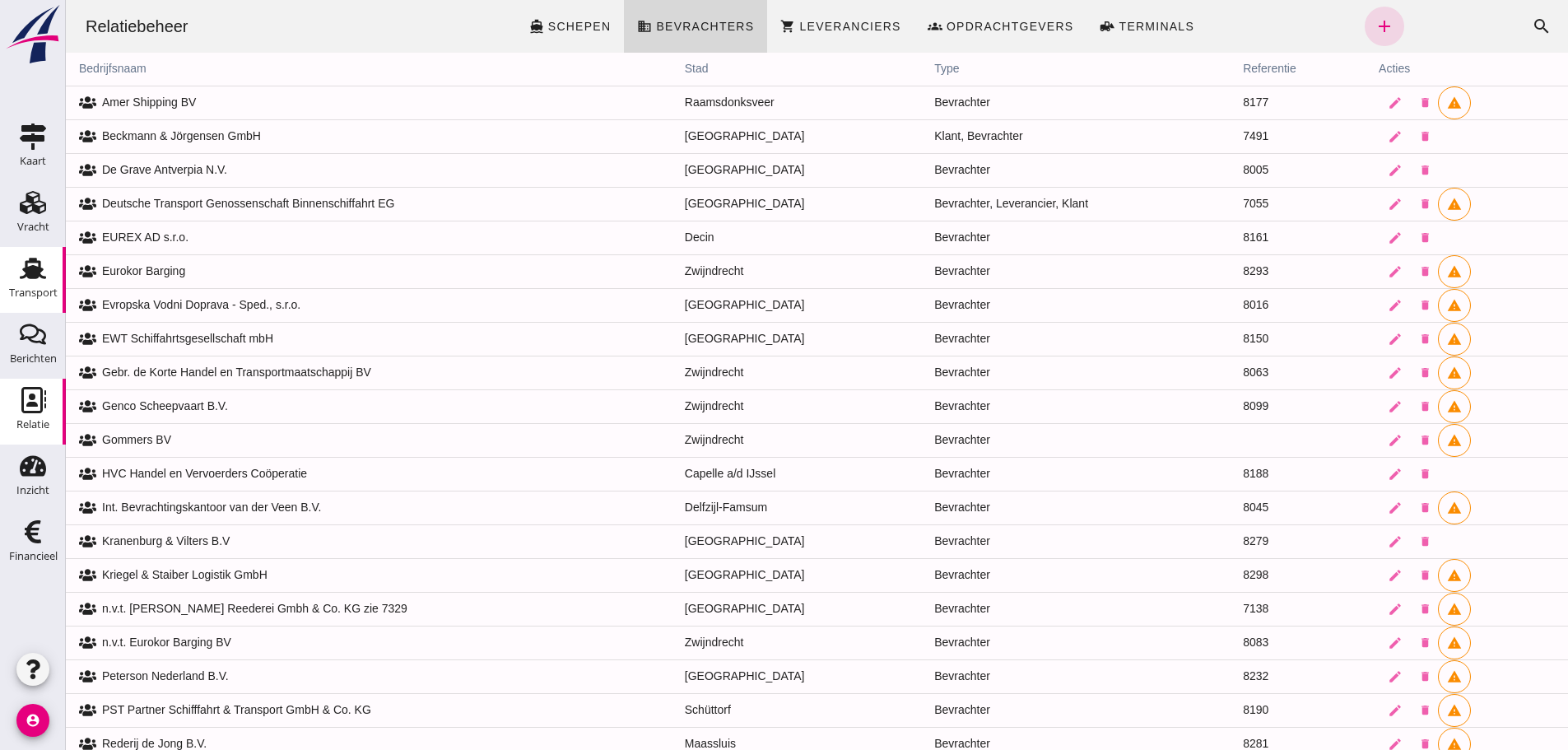
click at [26, 261] on use at bounding box center [32, 269] width 26 height 21
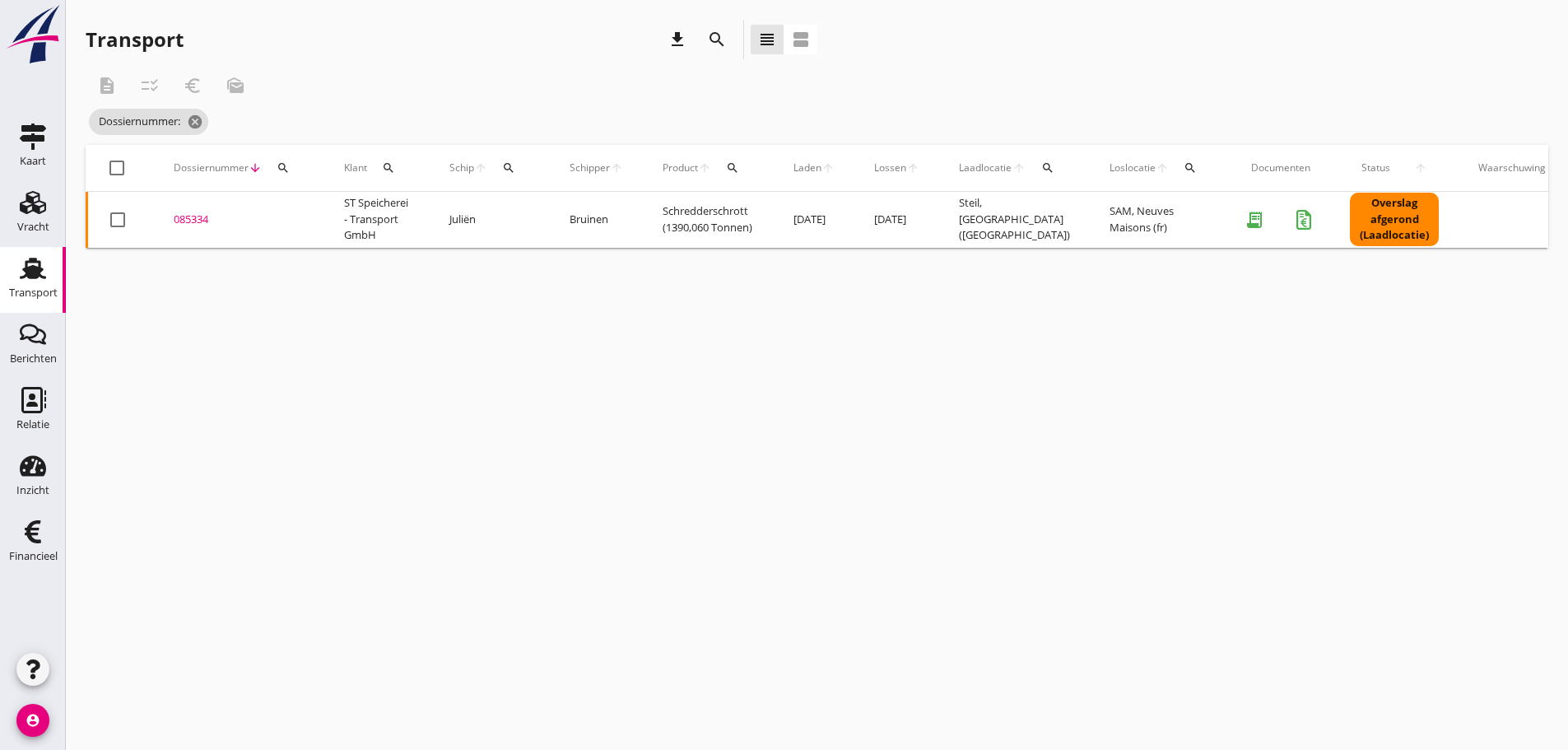
drag, startPoint x: 28, startPoint y: 536, endPoint x: 163, endPoint y: 499, distance: 140.0
click at [30, 535] on use at bounding box center [33, 532] width 16 height 23
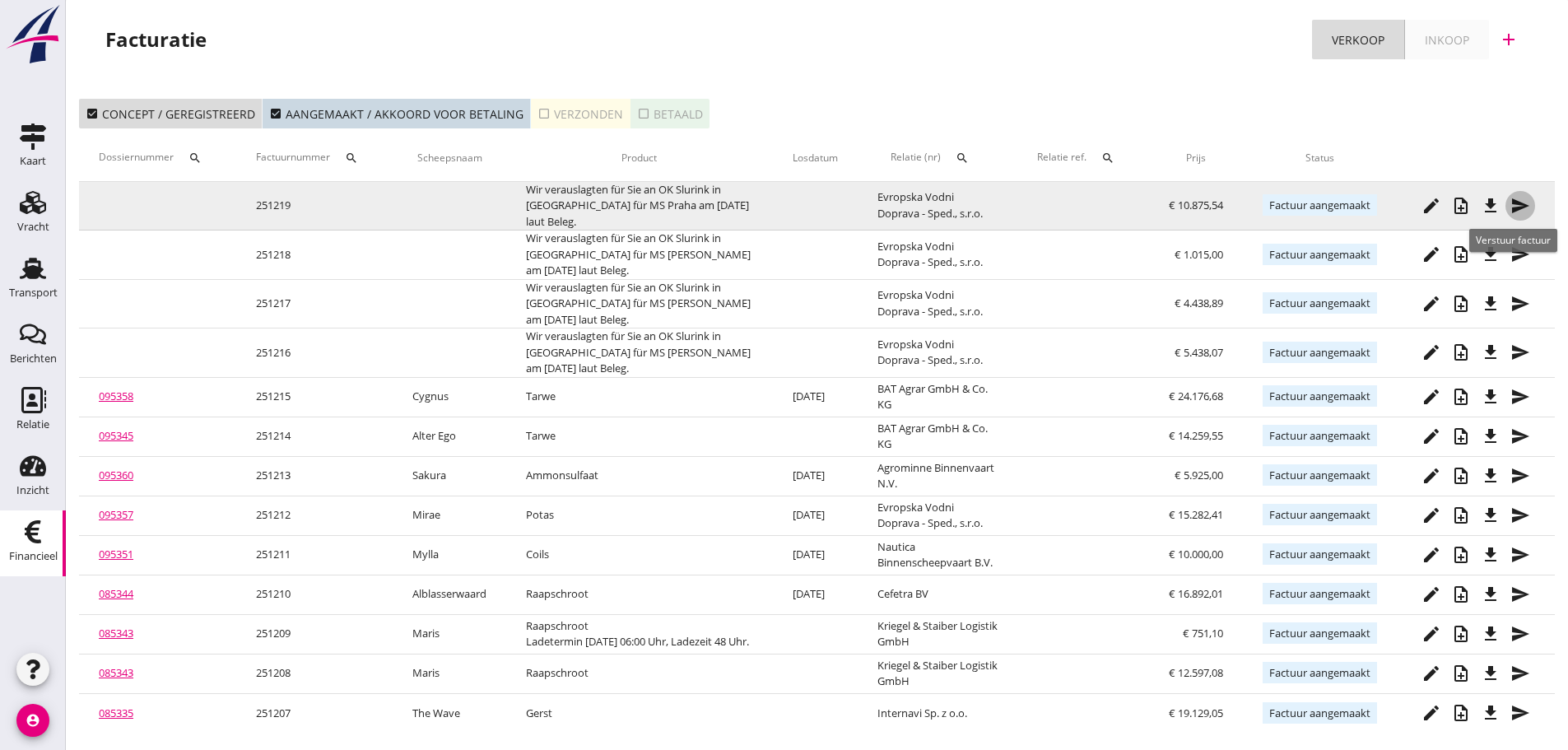
click at [1517, 205] on icon "send" at bounding box center [1520, 206] width 19 height 19
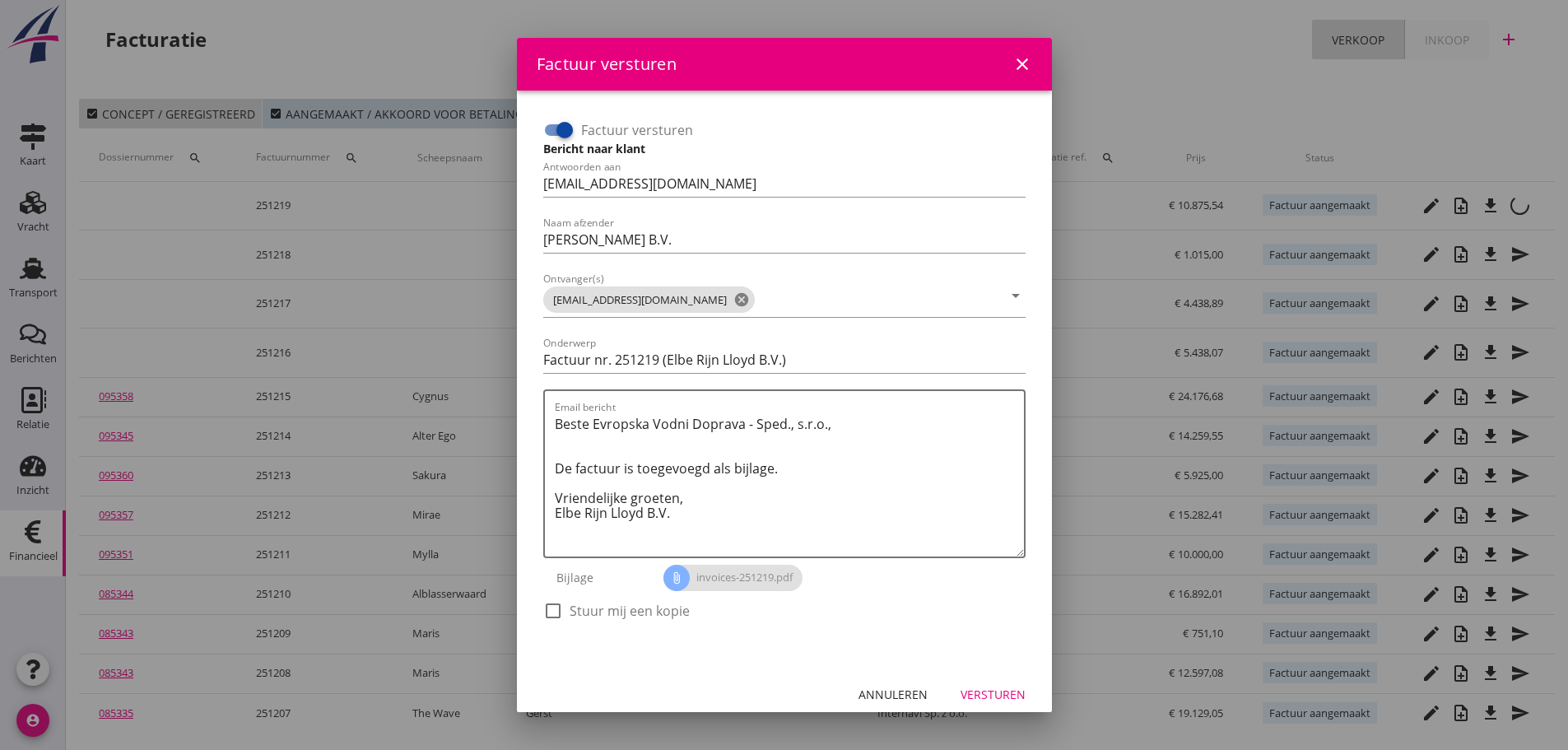
click at [553, 136] on div at bounding box center [564, 130] width 28 height 28
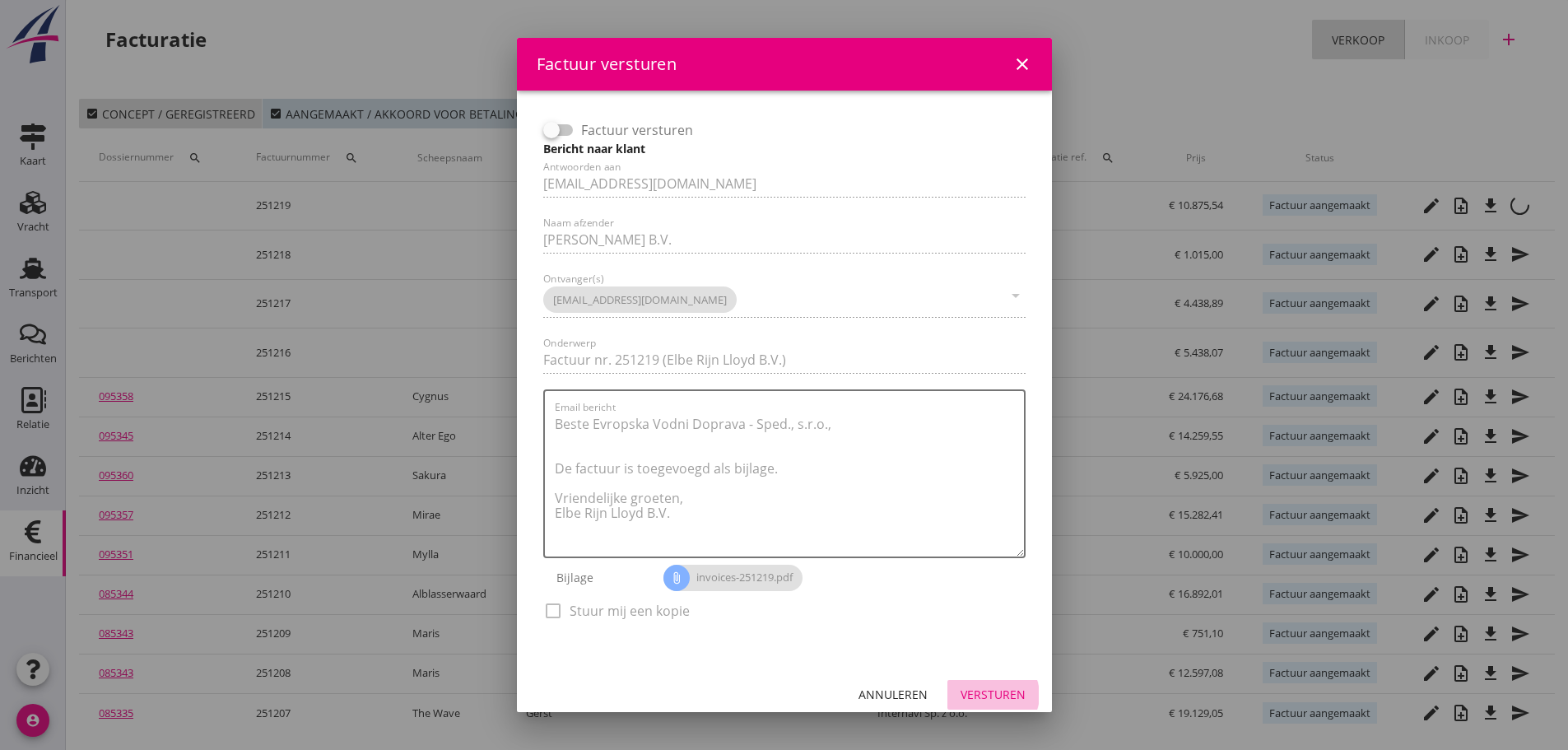
click at [991, 689] on div "Versturen" at bounding box center [992, 695] width 65 height 17
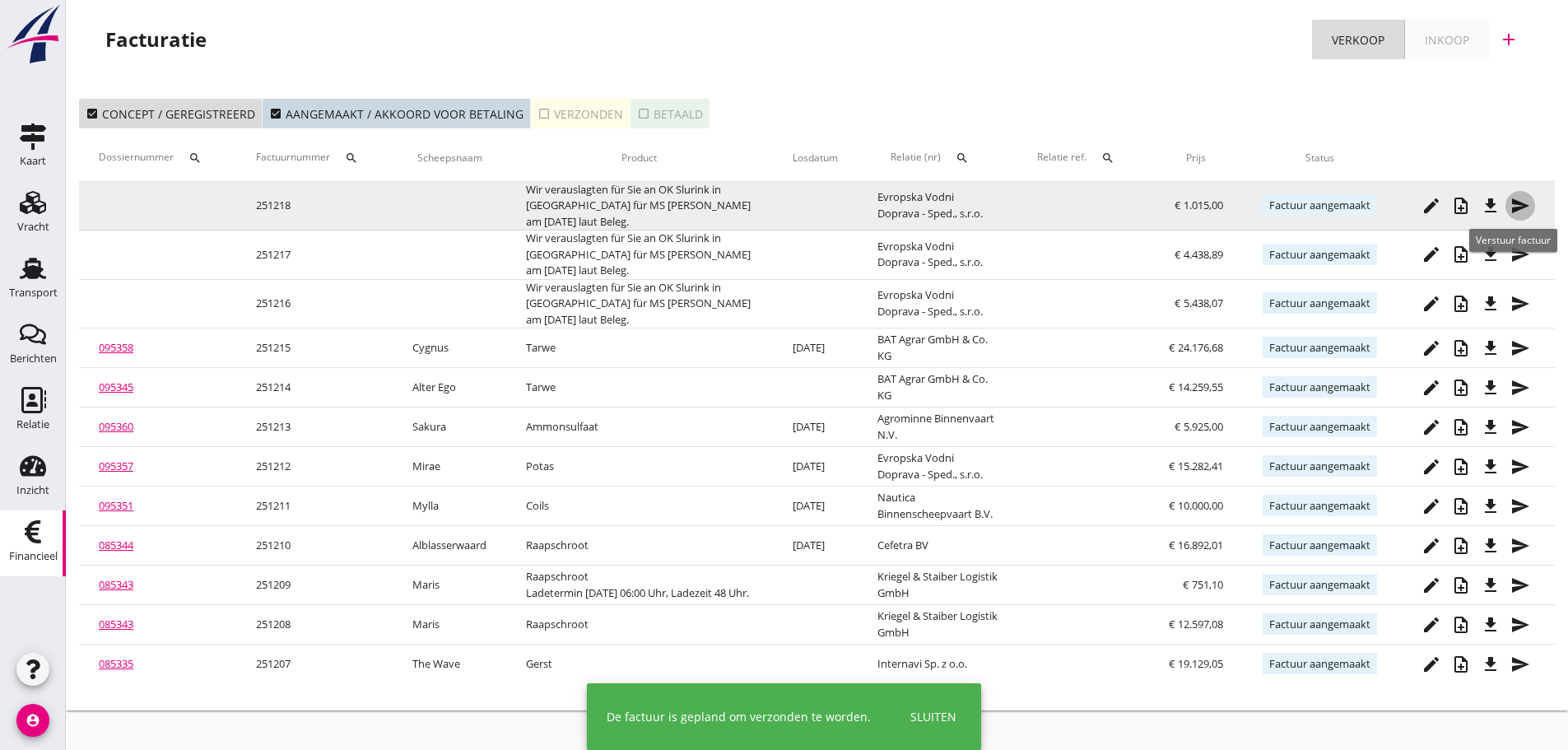
click at [1521, 211] on icon "send" at bounding box center [1520, 206] width 19 height 19
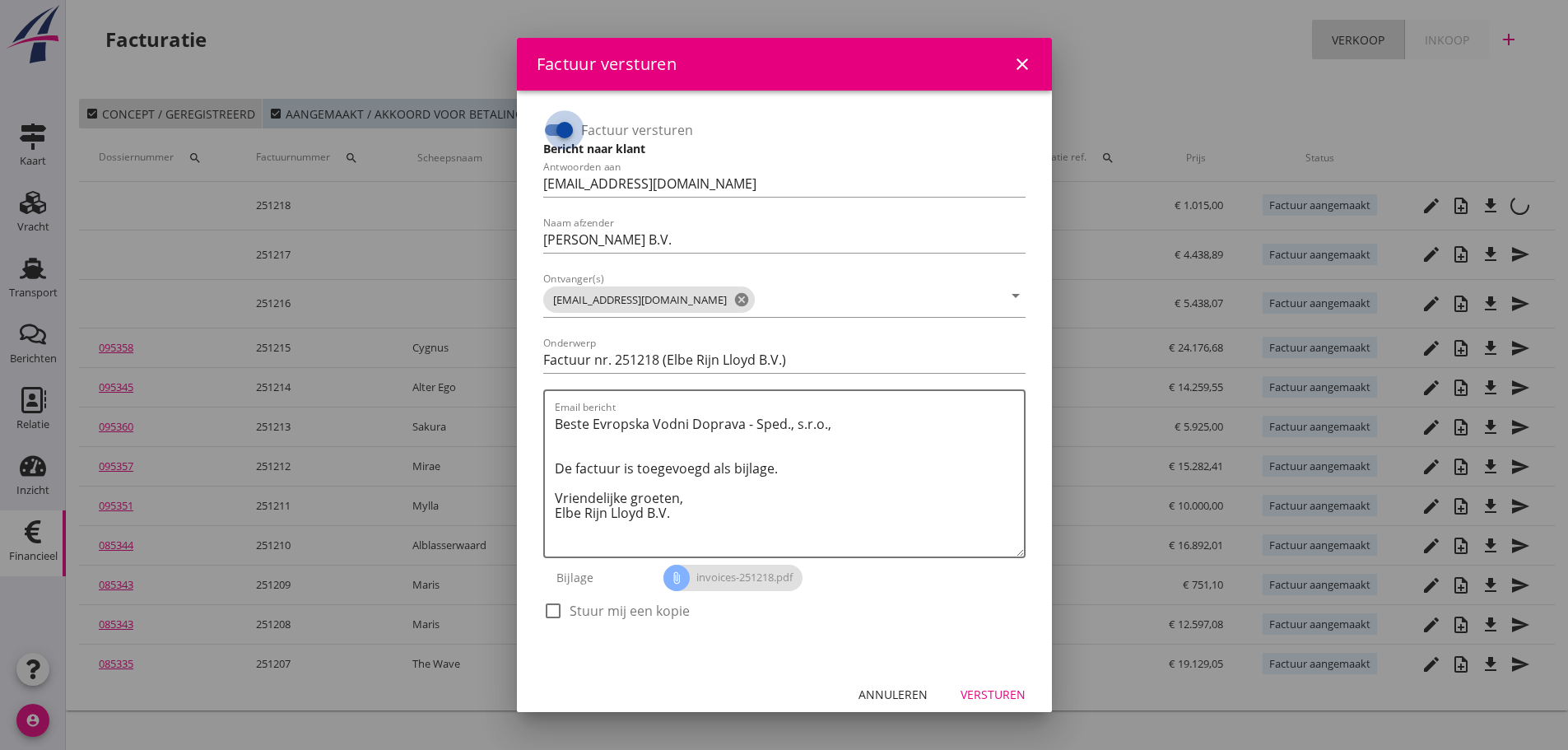
click at [551, 134] on div at bounding box center [564, 130] width 28 height 28
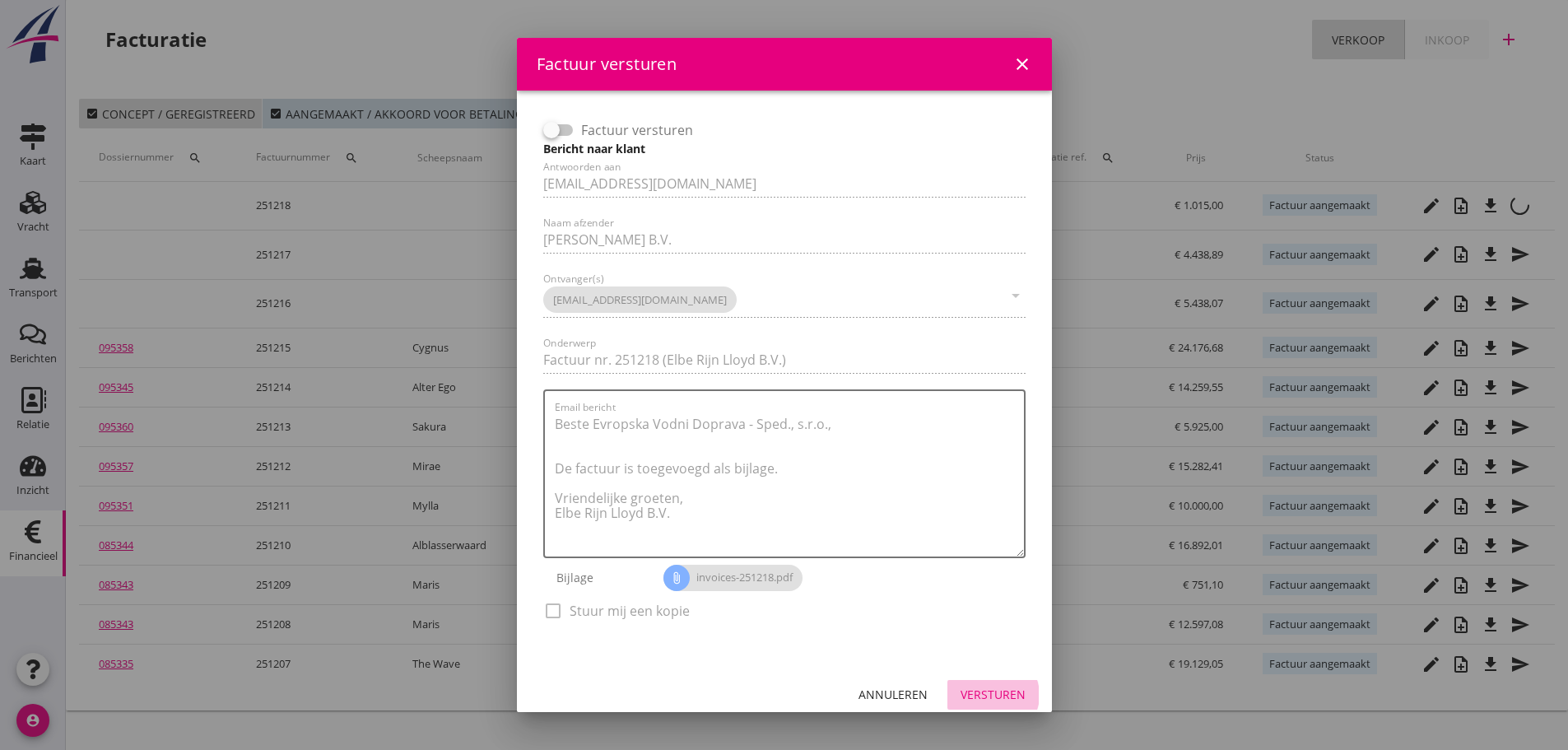
click at [986, 691] on div "Versturen" at bounding box center [992, 695] width 65 height 17
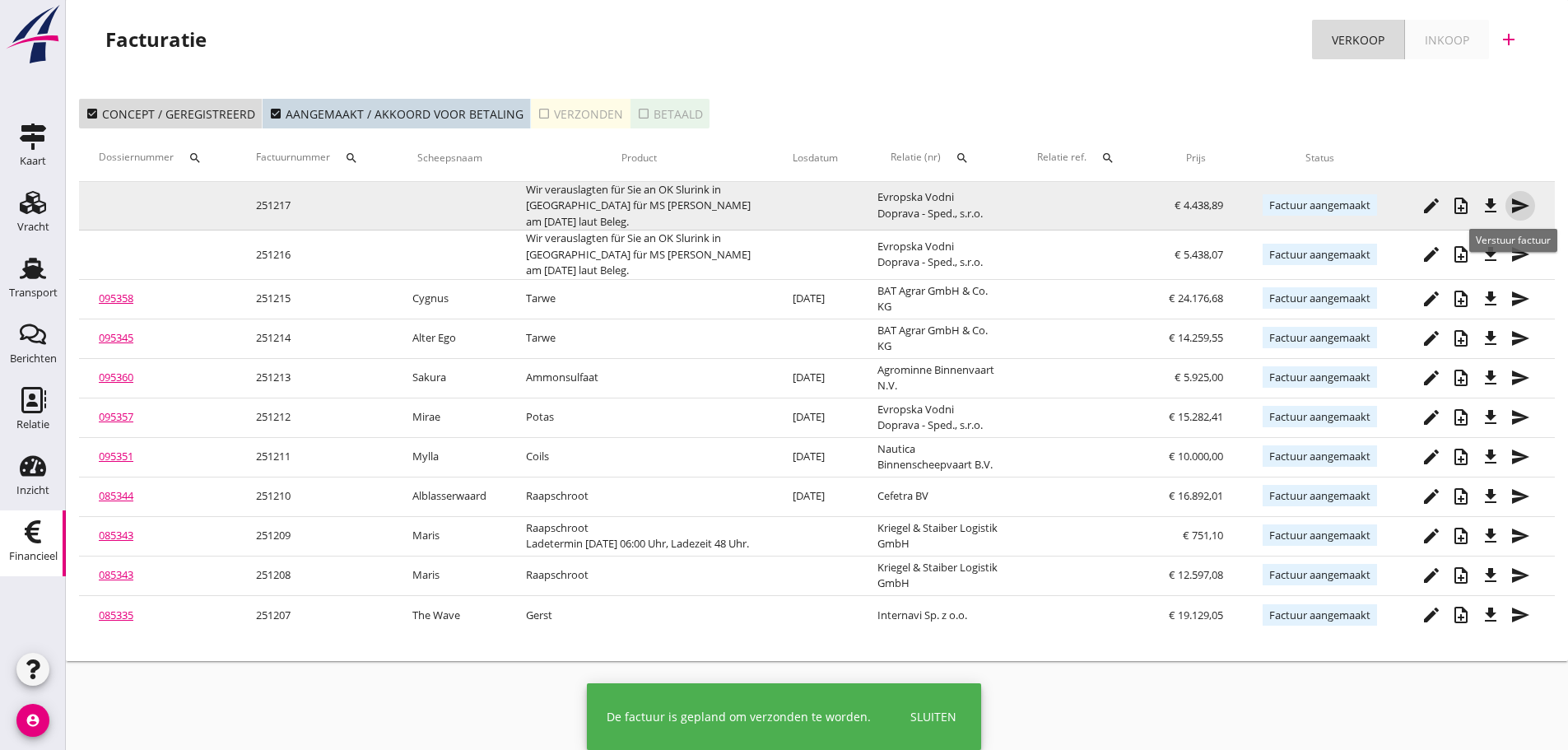
click at [1528, 208] on div "send" at bounding box center [1520, 206] width 30 height 19
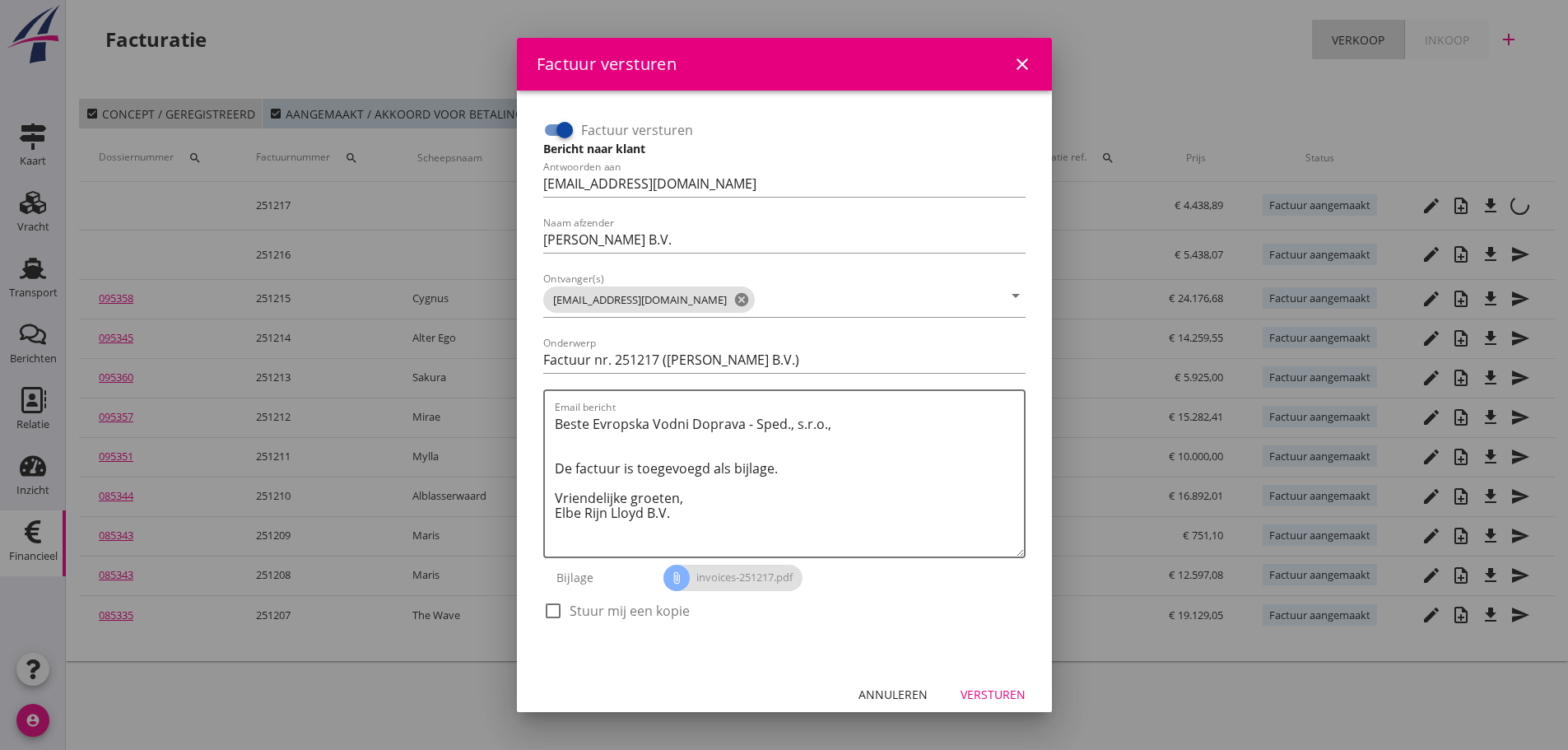
drag, startPoint x: 567, startPoint y: 134, endPoint x: 583, endPoint y: 150, distance: 22.6
click at [567, 133] on div at bounding box center [564, 130] width 28 height 28
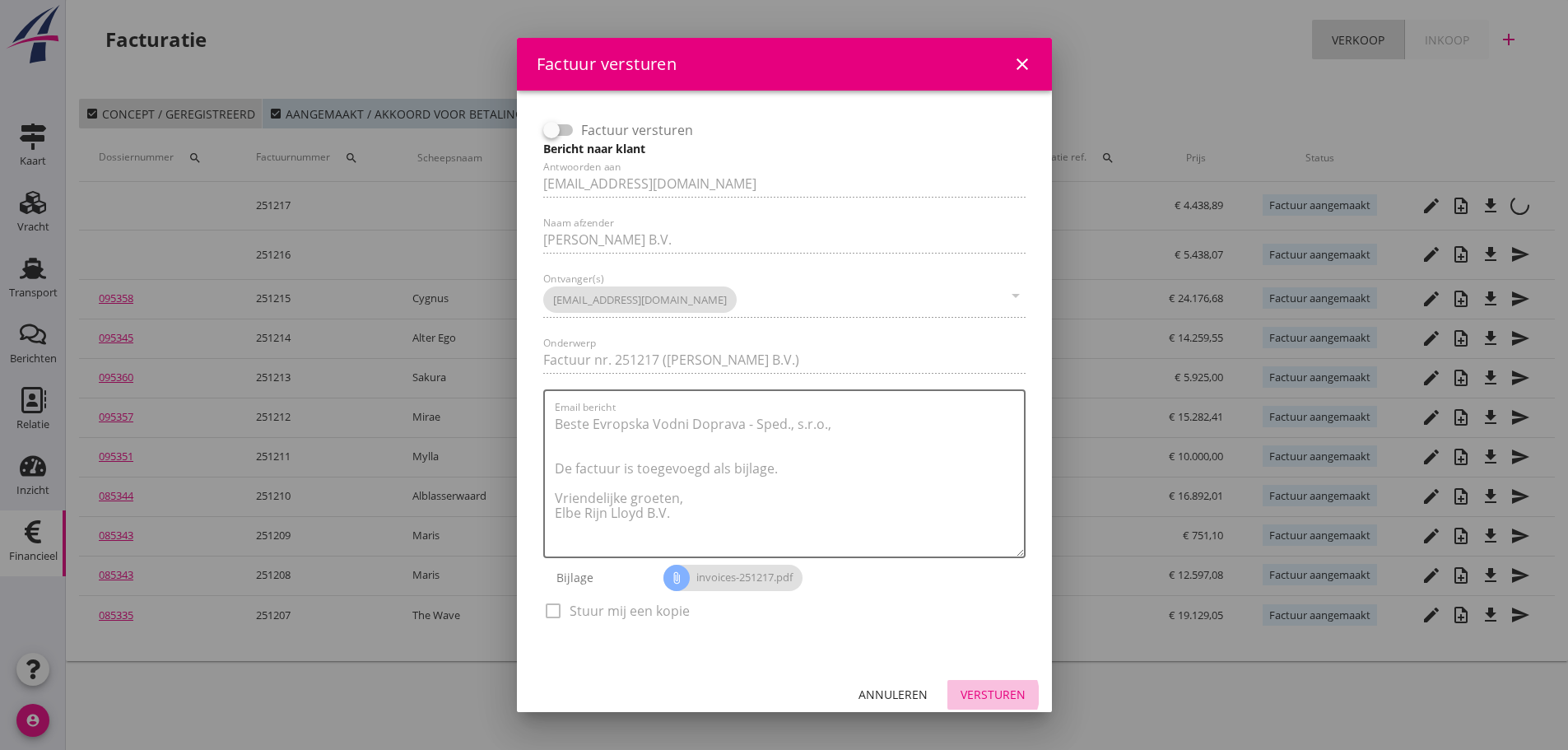
click at [976, 691] on div "Versturen" at bounding box center [992, 695] width 65 height 17
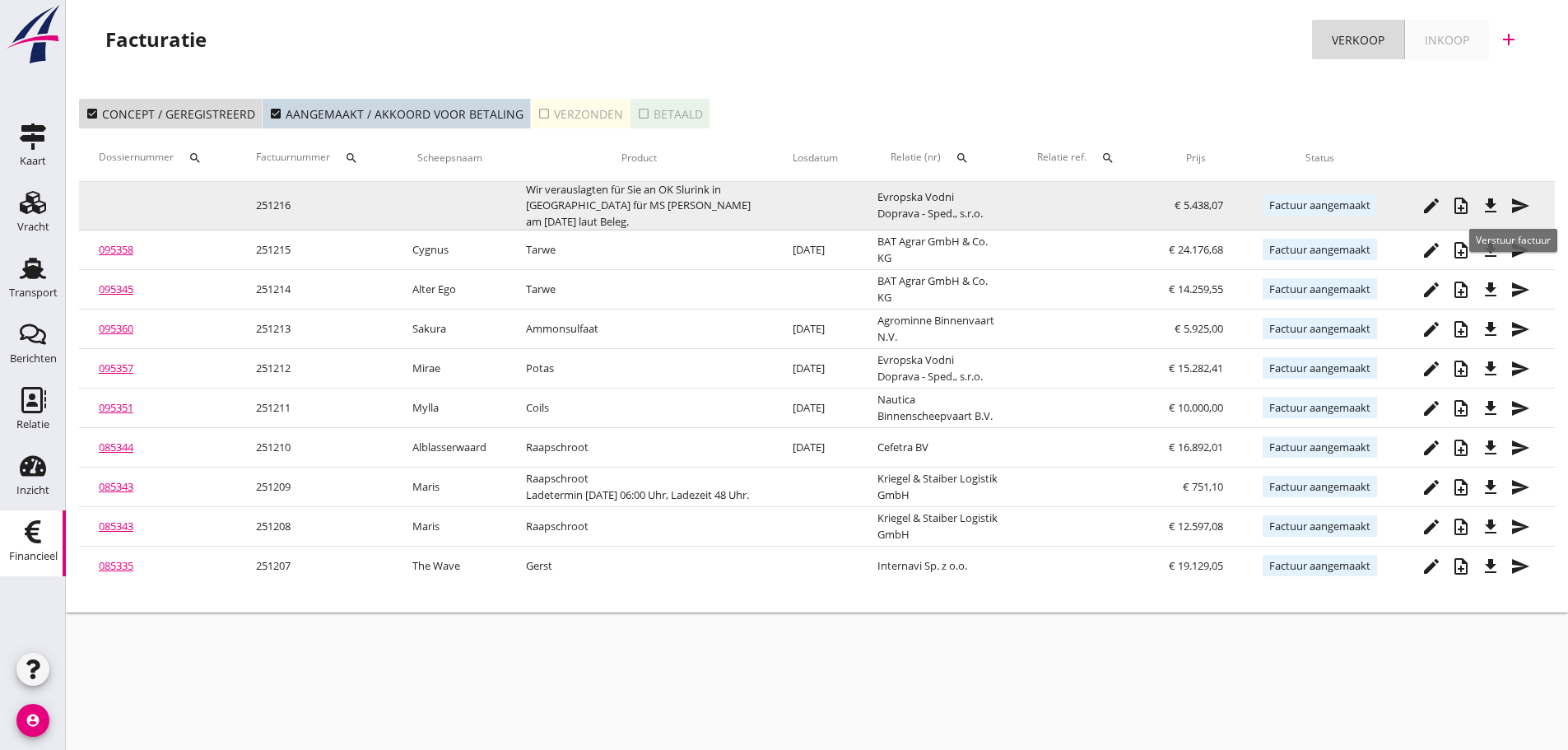
click at [1519, 209] on icon "send" at bounding box center [1520, 206] width 19 height 19
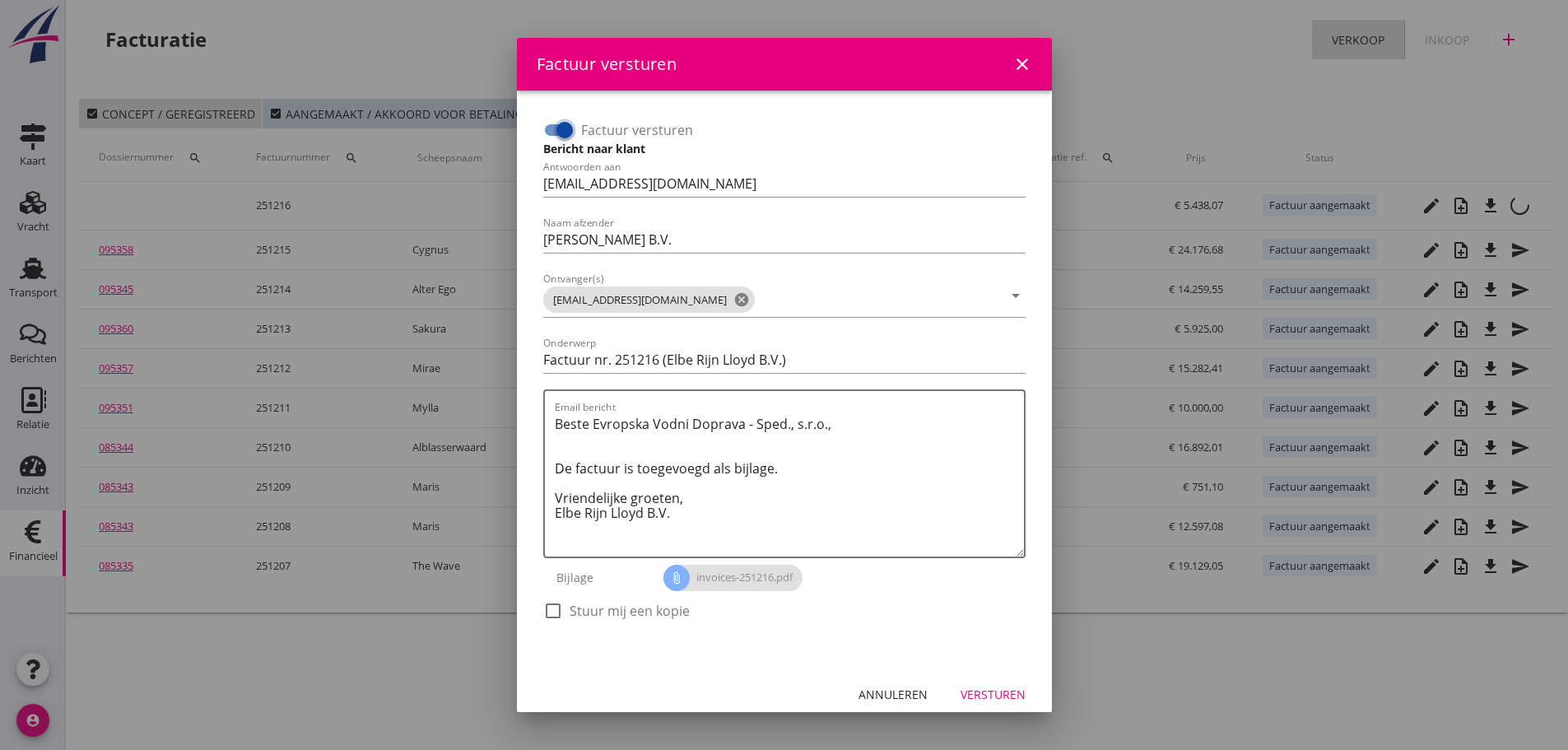
click at [549, 136] on input "Factuur versturen" at bounding box center [558, 130] width 31 height 19
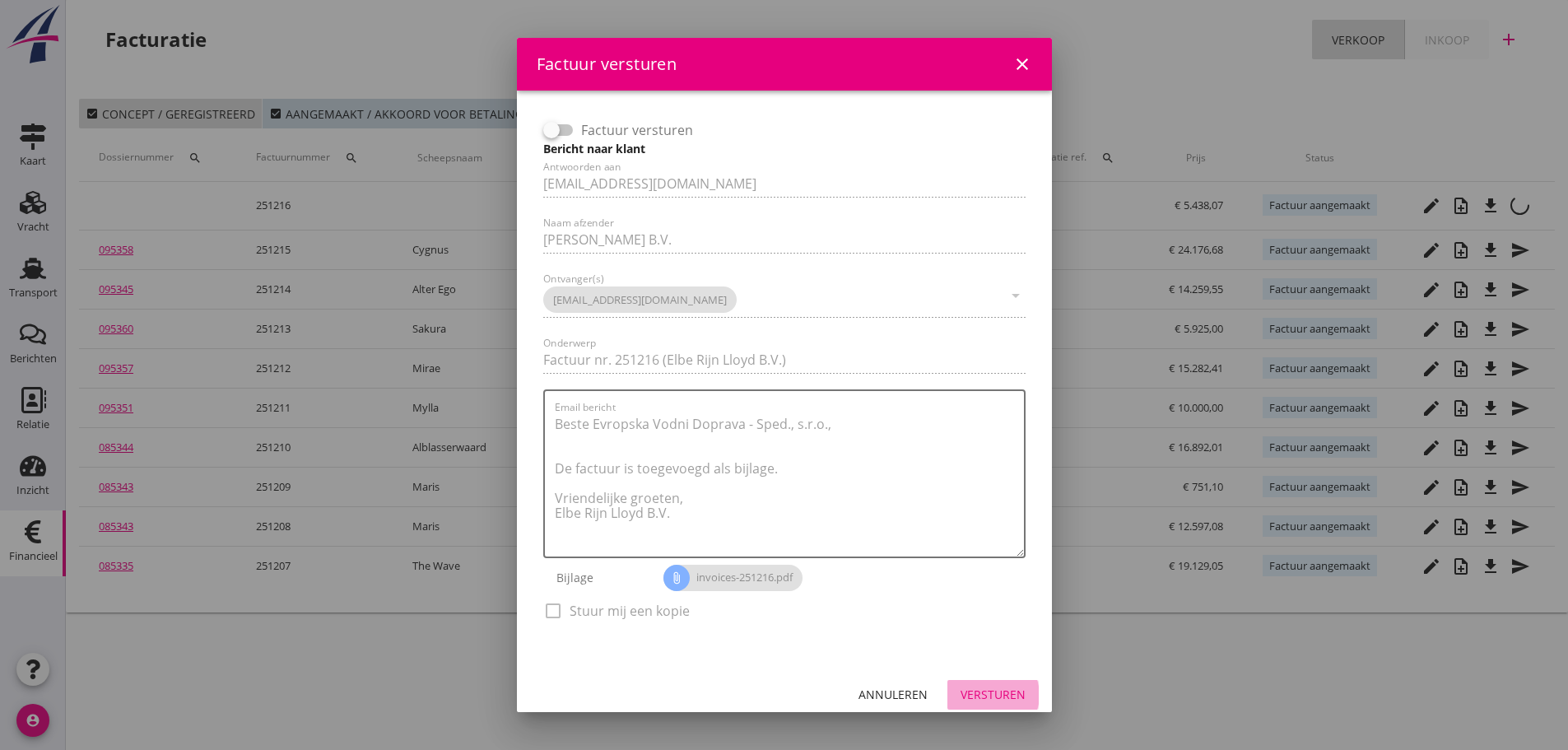
click at [996, 692] on div "Versturen" at bounding box center [992, 695] width 65 height 17
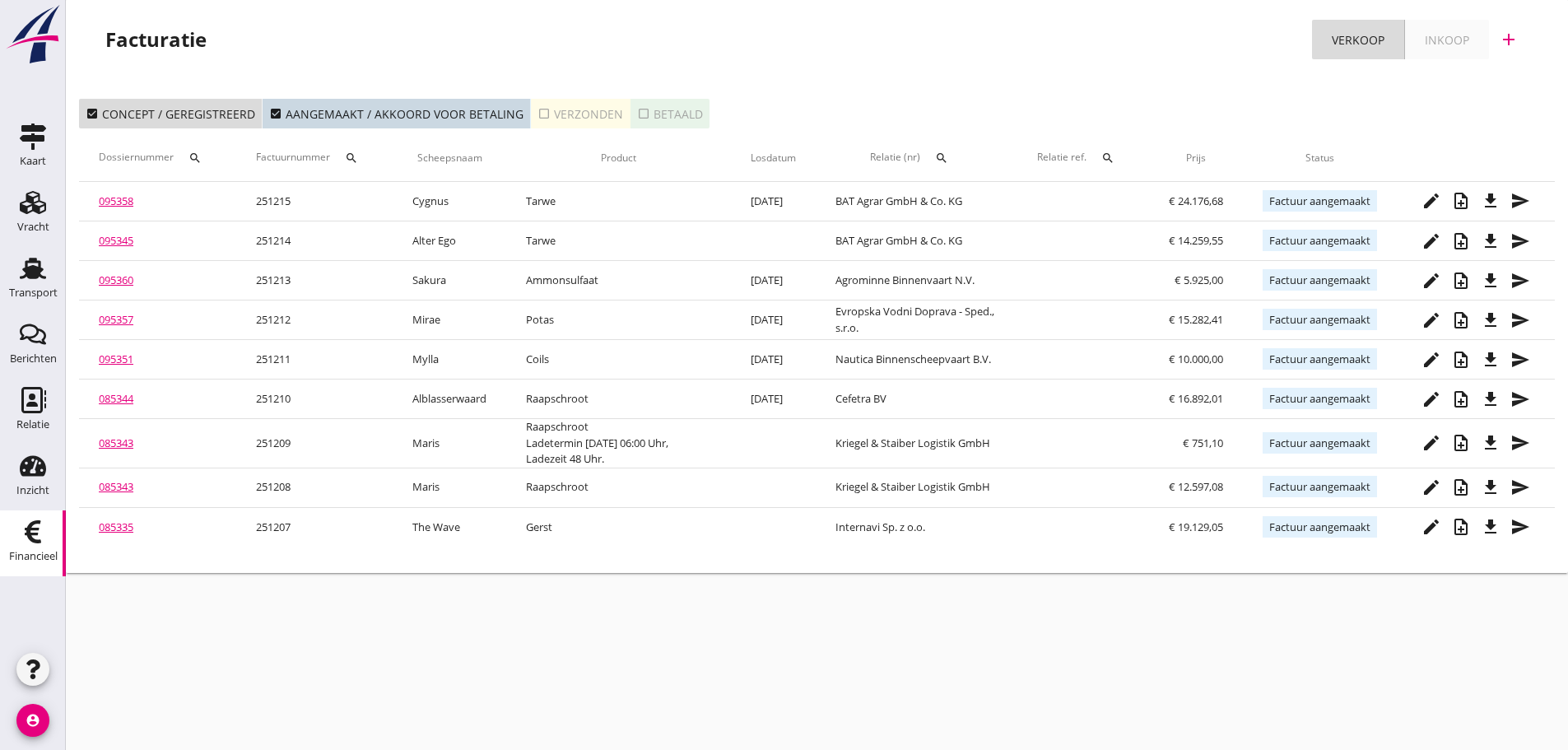
click at [1458, 42] on div "Inkoop" at bounding box center [1446, 40] width 44 height 17
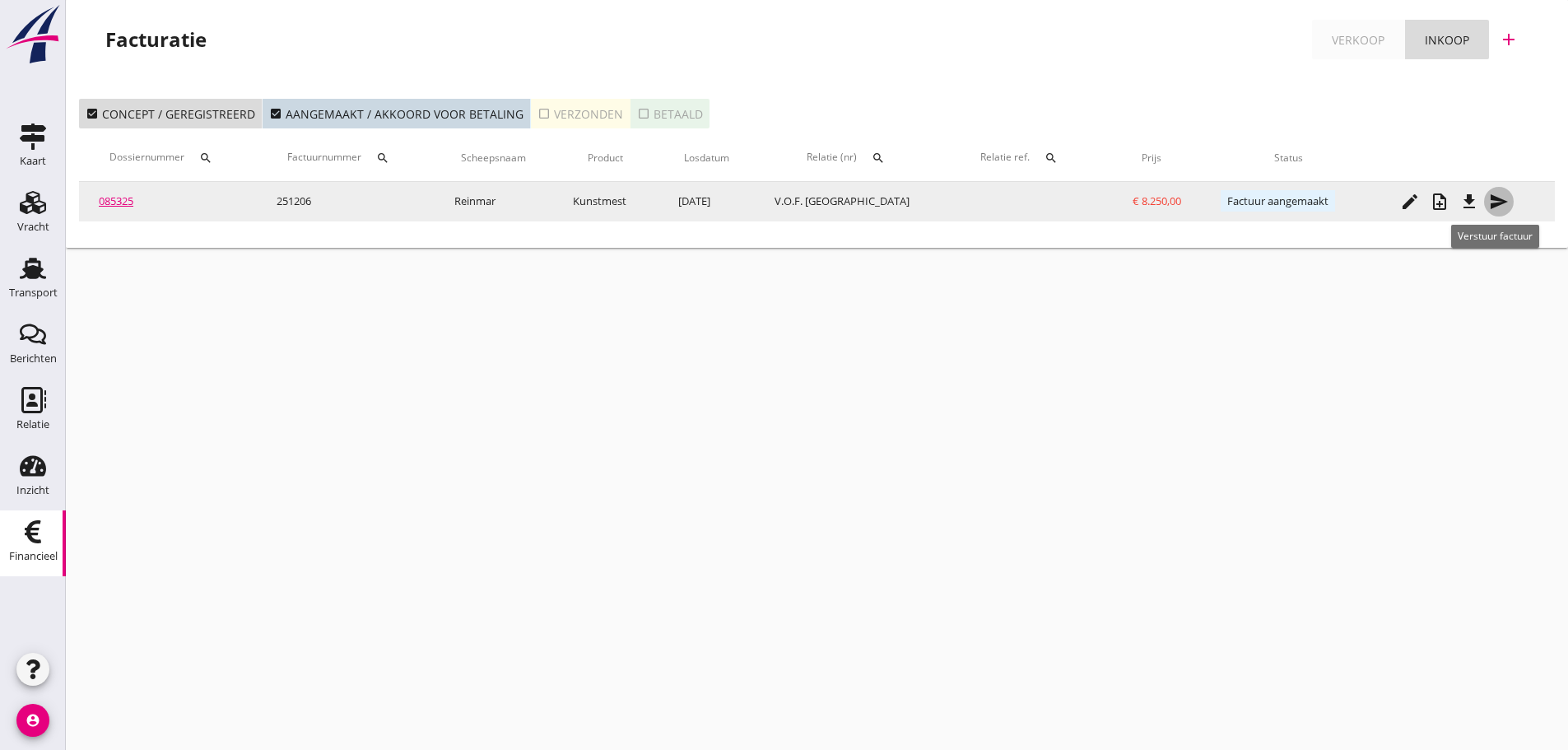
click at [1490, 206] on icon "send" at bounding box center [1498, 201] width 19 height 19
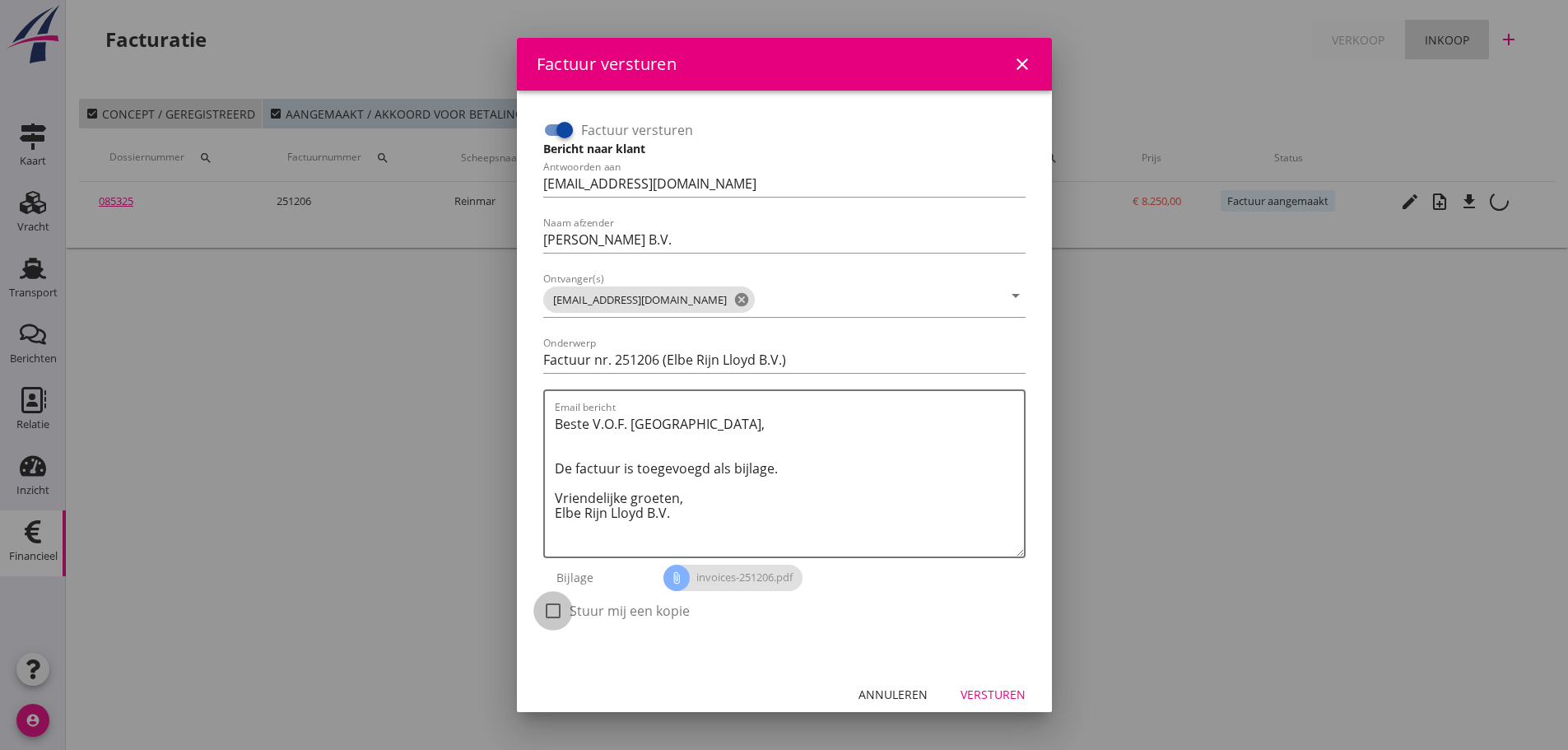
drag, startPoint x: 553, startPoint y: 614, endPoint x: 823, endPoint y: 664, distance: 274.6
click at [565, 614] on div at bounding box center [553, 611] width 28 height 28
click at [983, 689] on div "Versturen" at bounding box center [992, 695] width 65 height 17
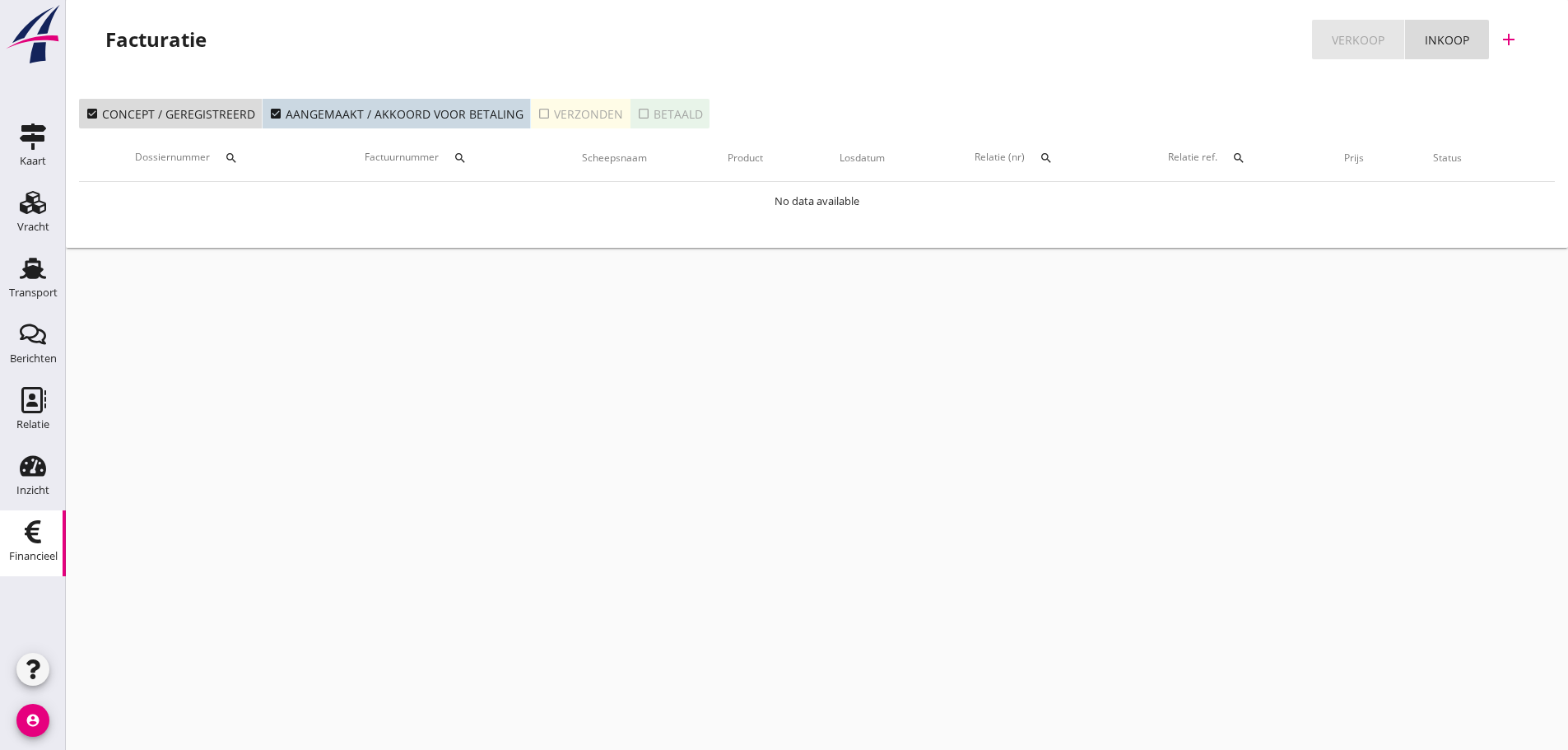
click at [1386, 44] on link "Verkoop" at bounding box center [1358, 39] width 93 height 40
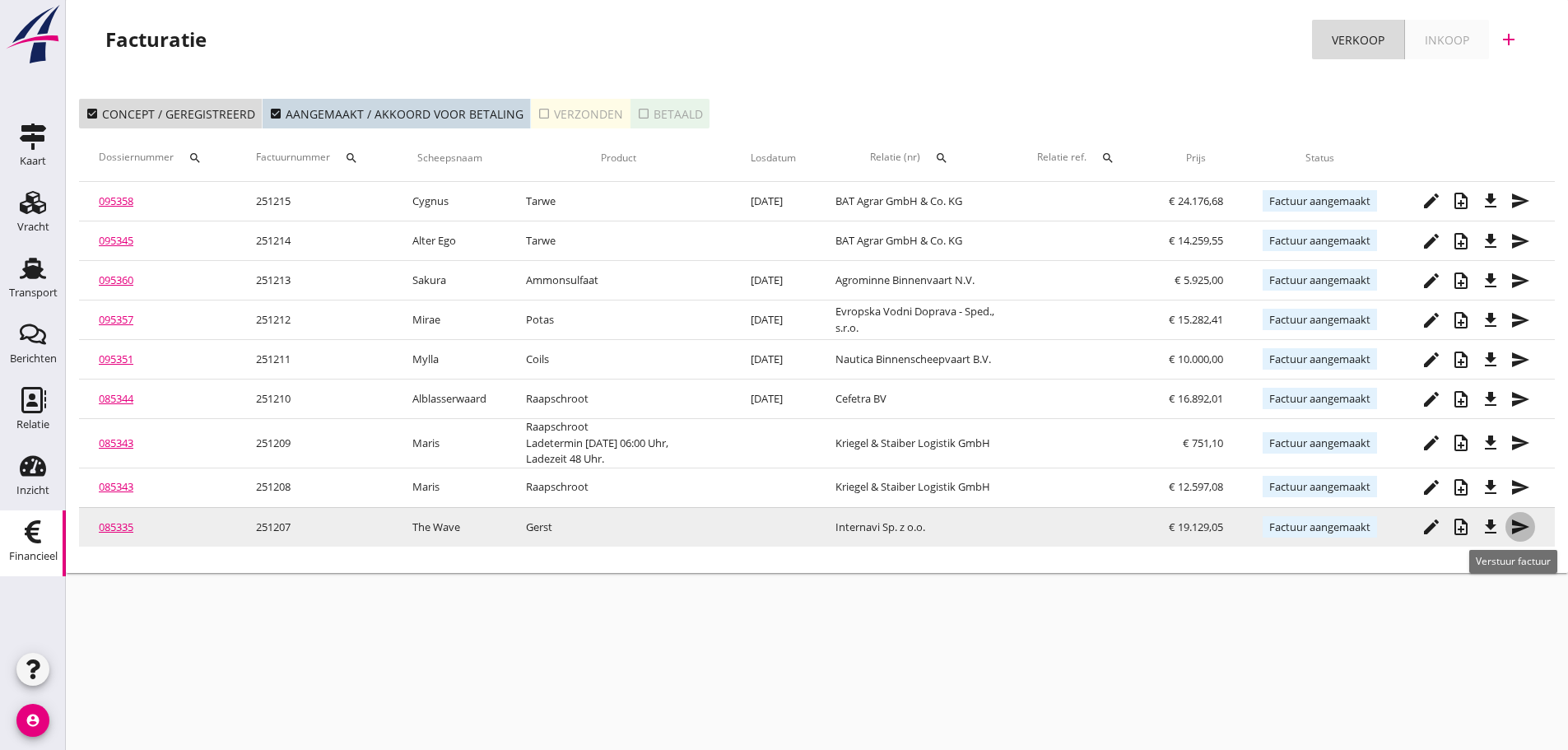
click at [1516, 529] on icon "send" at bounding box center [1520, 527] width 19 height 19
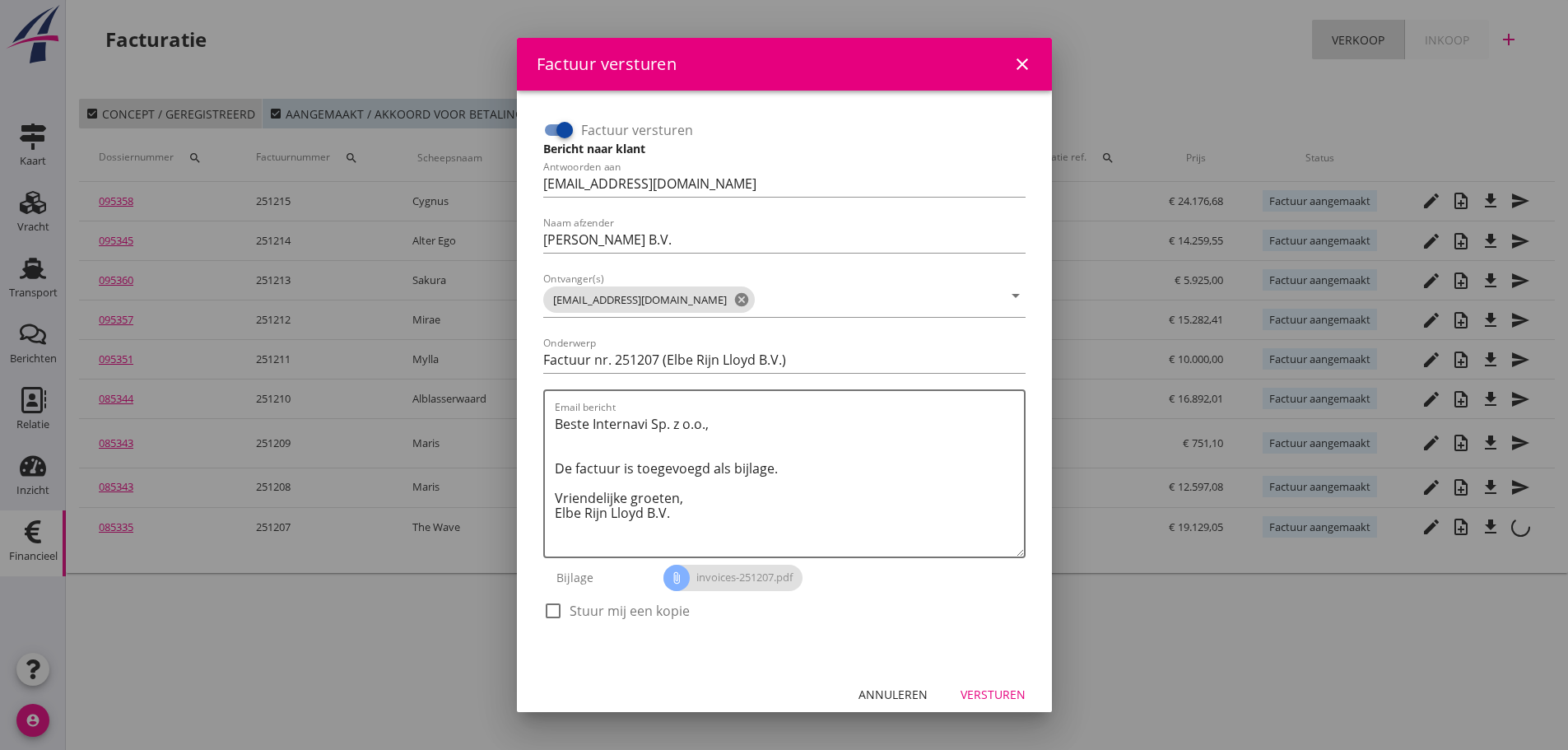
click at [557, 605] on div at bounding box center [553, 611] width 28 height 28
click at [983, 691] on div "Versturen" at bounding box center [992, 695] width 65 height 17
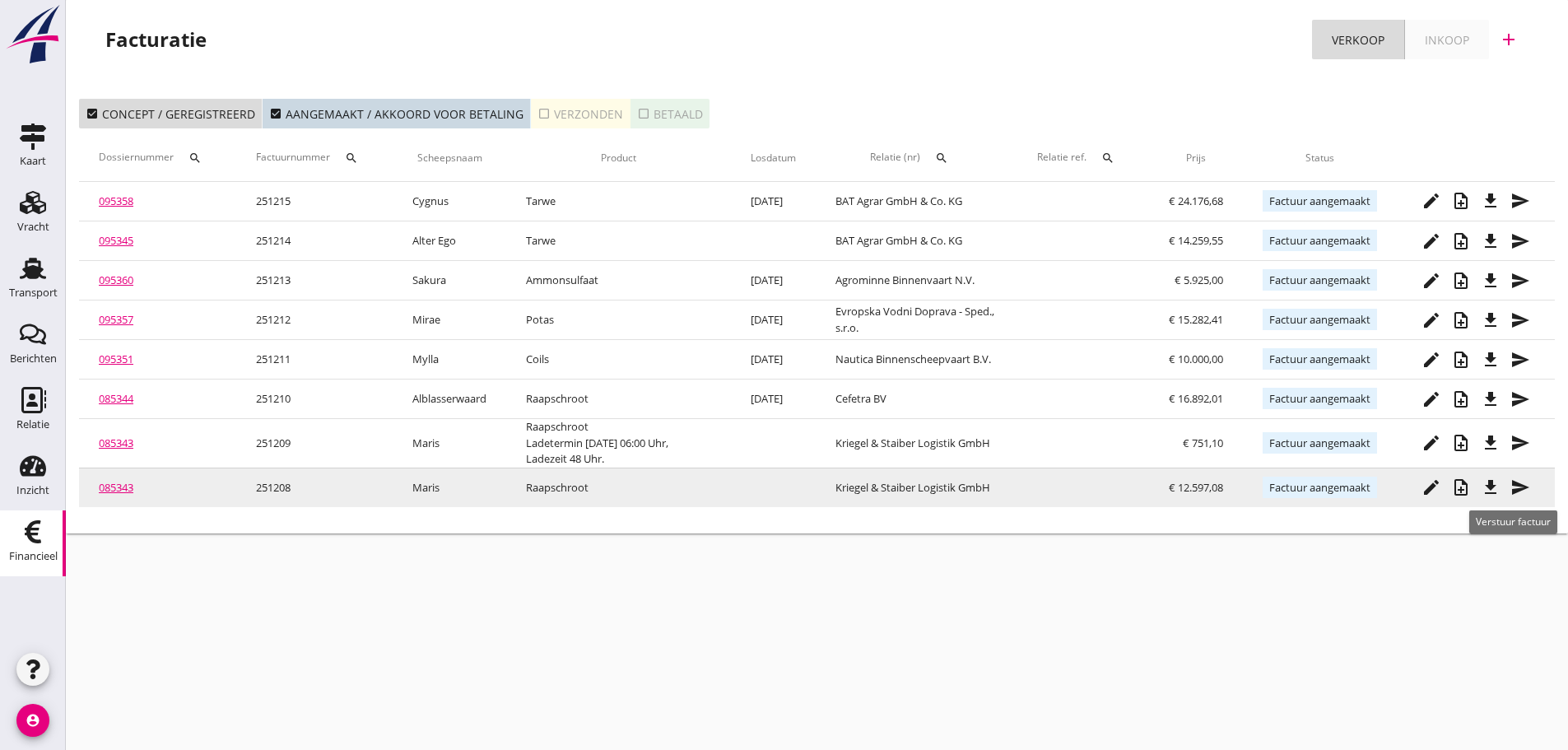
click at [1515, 487] on icon "send" at bounding box center [1520, 487] width 19 height 19
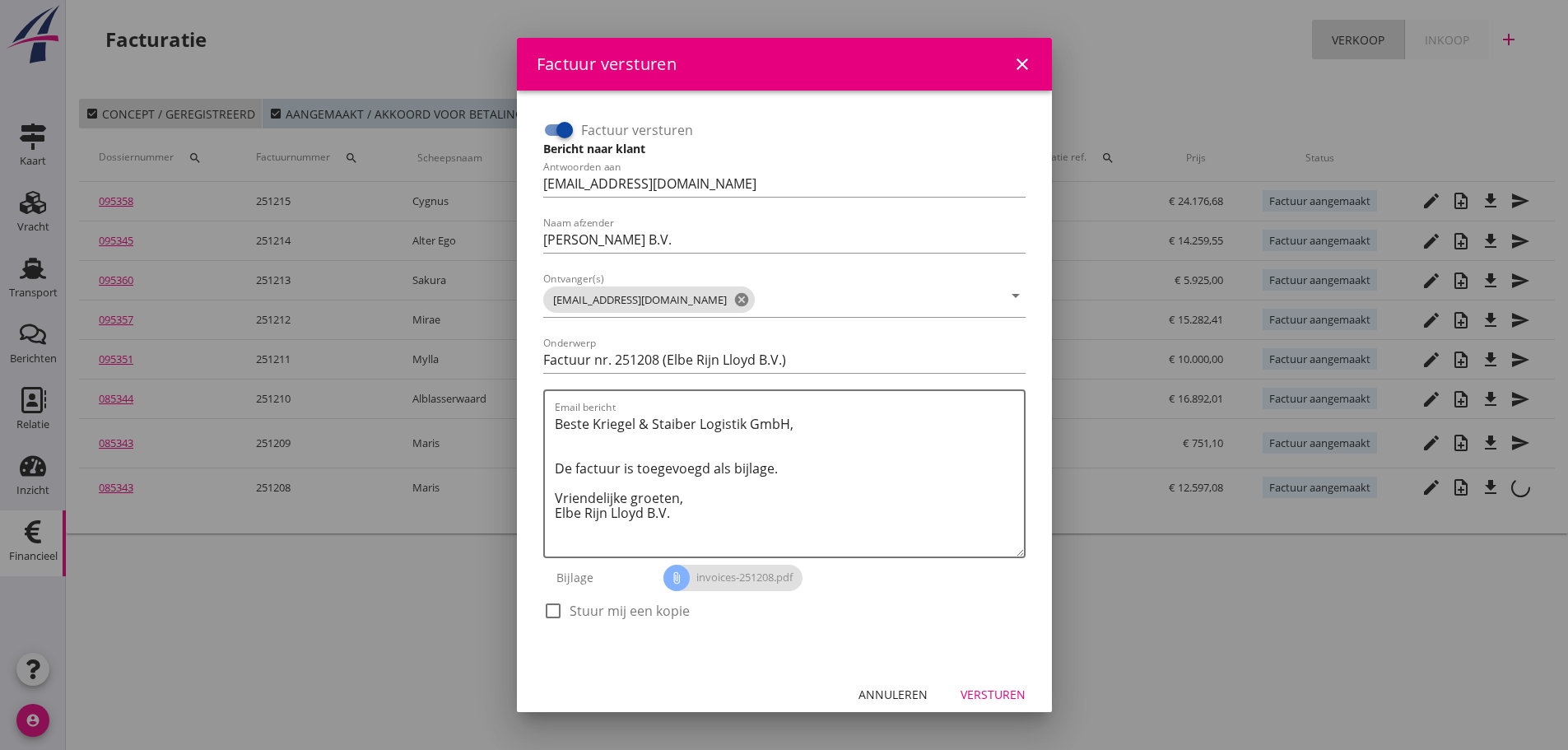
drag, startPoint x: 556, startPoint y: 606, endPoint x: 568, endPoint y: 609, distance: 12.4
click at [555, 606] on div at bounding box center [553, 611] width 28 height 28
drag, startPoint x: 1003, startPoint y: 692, endPoint x: 996, endPoint y: 688, distance: 8.1
click at [1002, 692] on div "Versturen" at bounding box center [992, 695] width 65 height 17
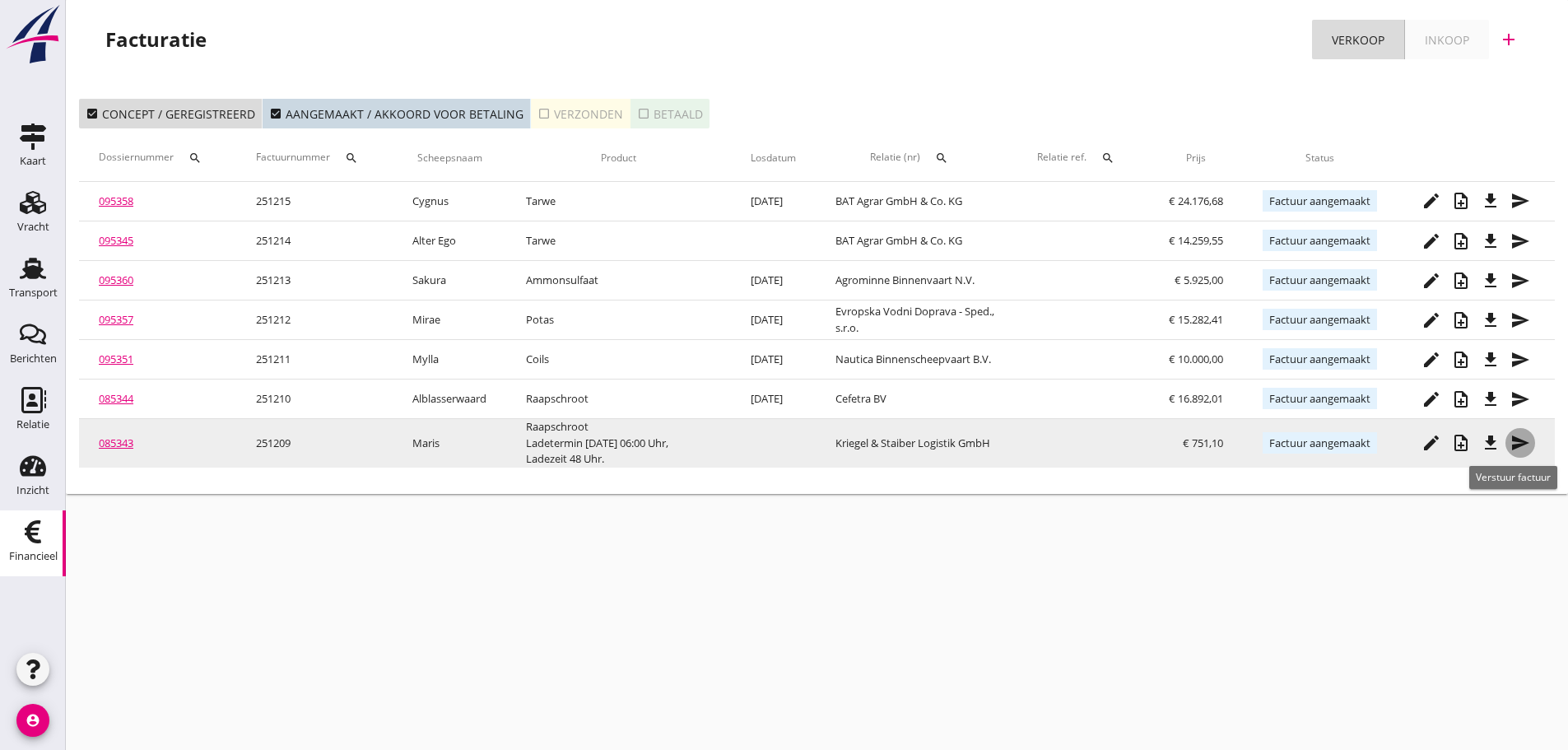
click at [1524, 452] on button "send" at bounding box center [1520, 443] width 30 height 30
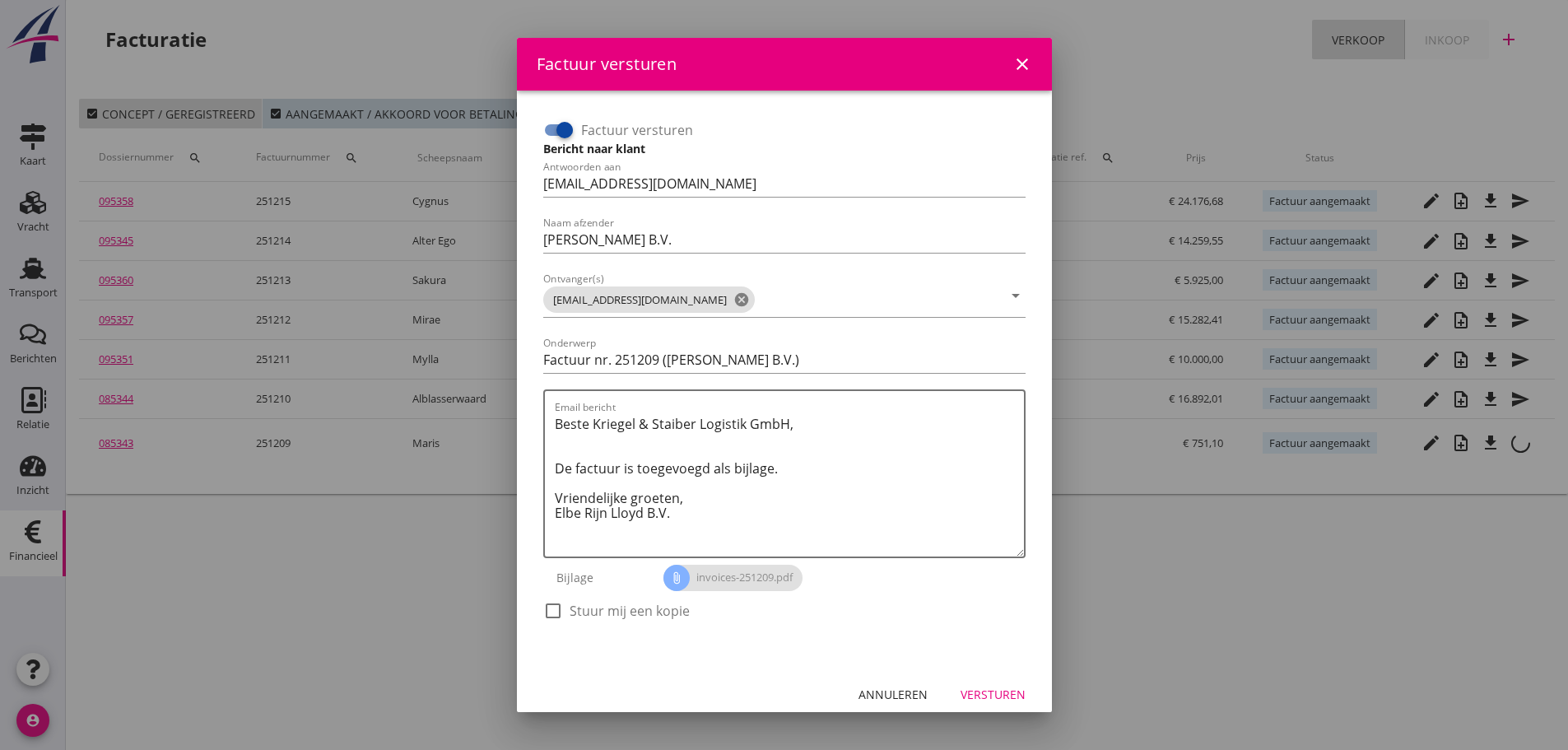
click at [569, 599] on div "check_box_outline_blank Stuur mij een kopie" at bounding box center [784, 619] width 482 height 43
drag, startPoint x: 553, startPoint y: 610, endPoint x: 805, endPoint y: 655, distance: 256.0
click at [553, 611] on div at bounding box center [553, 611] width 28 height 28
click at [963, 689] on div "Versturen" at bounding box center [992, 695] width 65 height 17
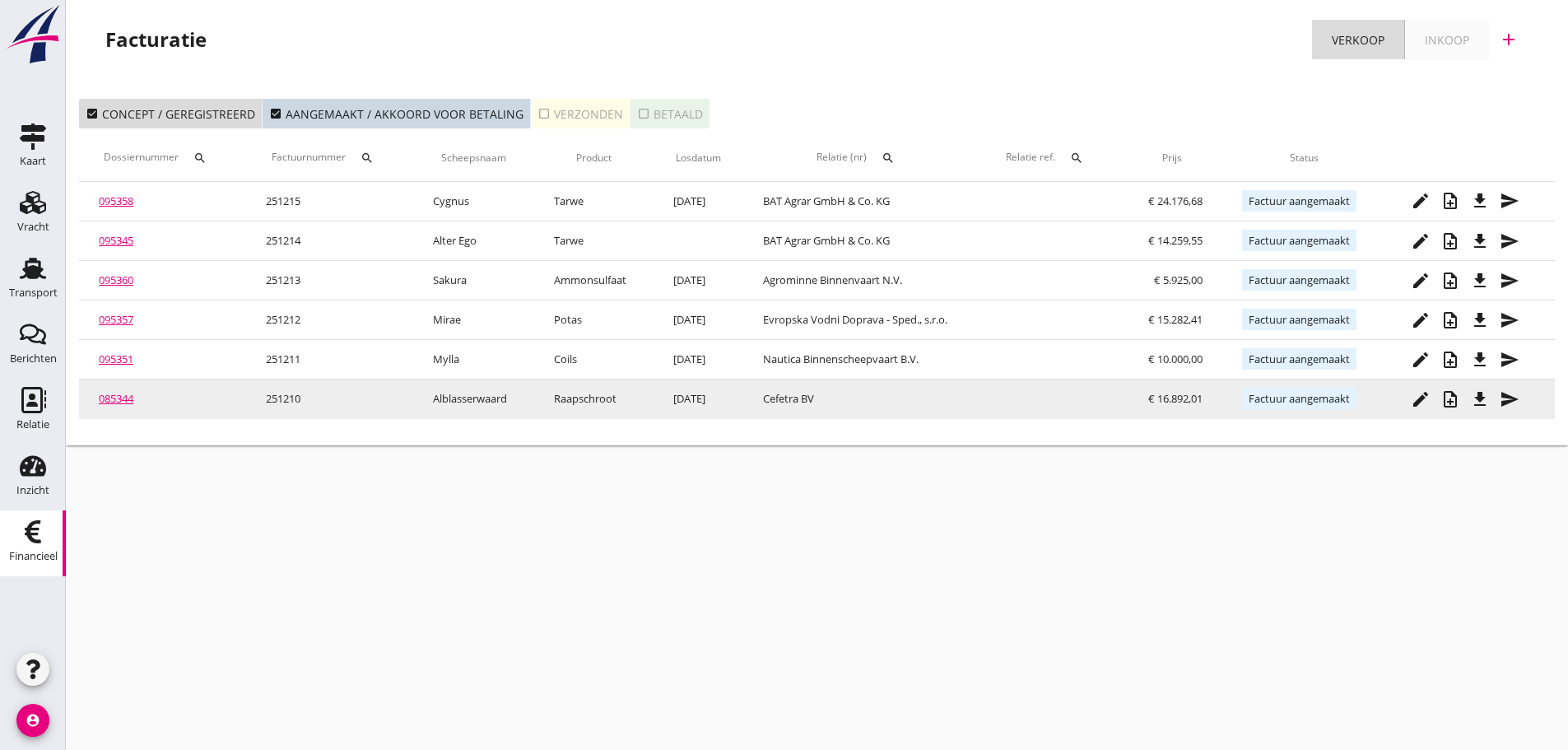
click at [1525, 396] on td "edit note_add file_download send" at bounding box center [1469, 399] width 169 height 40
click at [1506, 401] on icon "send" at bounding box center [1509, 399] width 19 height 19
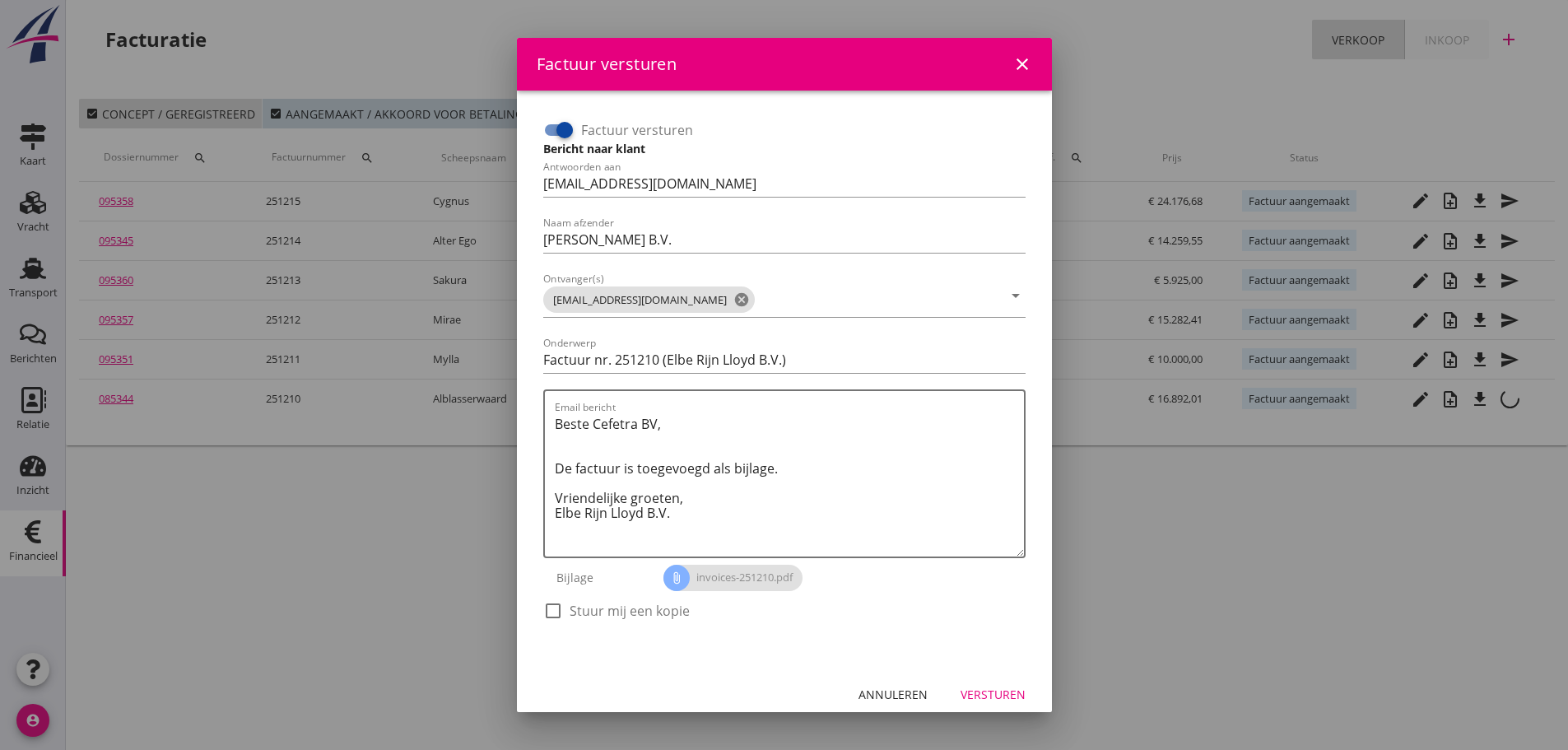
click at [569, 608] on label "Stuur mij een kopie" at bounding box center [629, 610] width 120 height 16
click at [995, 707] on button "Versturen" at bounding box center [992, 695] width 92 height 30
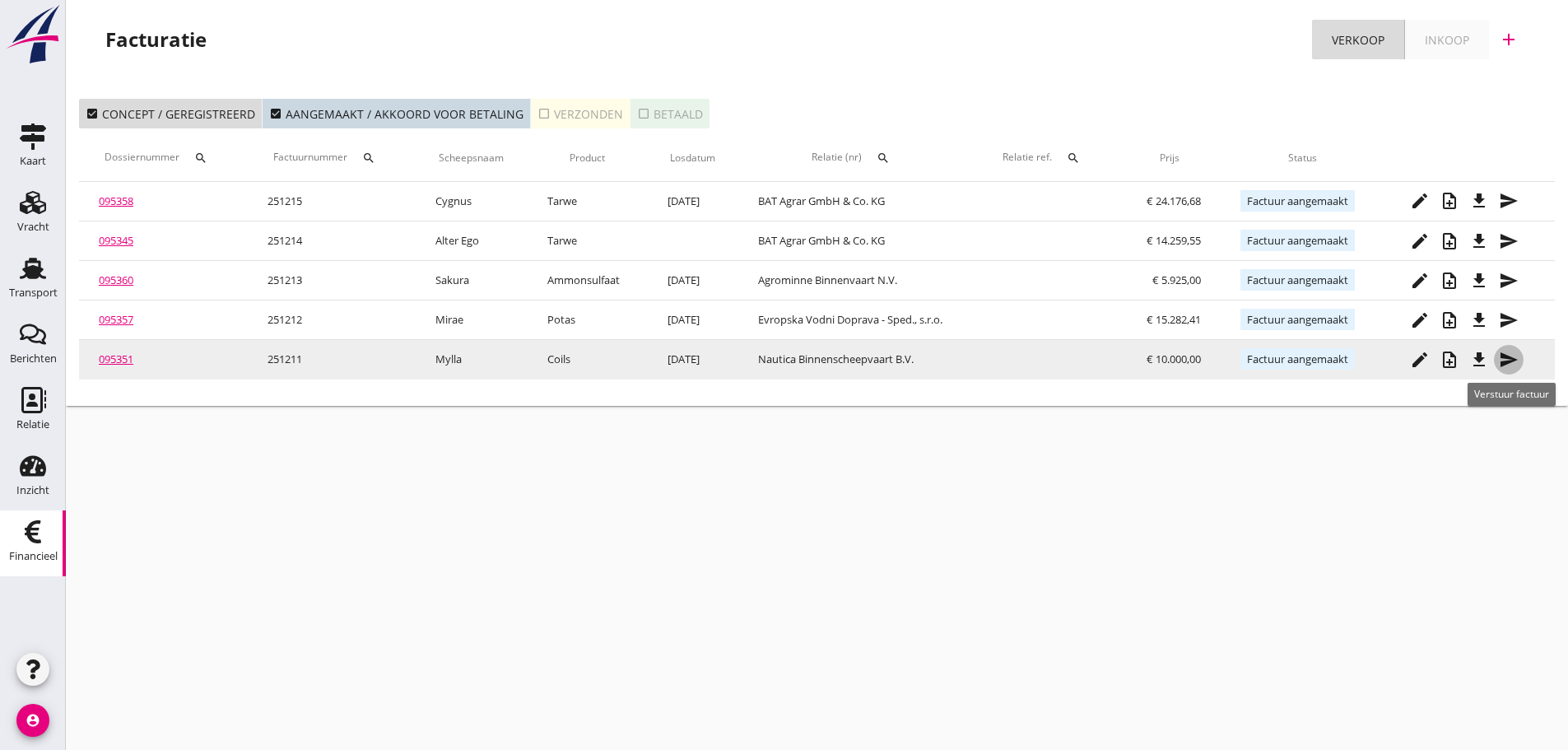
drag, startPoint x: 1511, startPoint y: 361, endPoint x: 1492, endPoint y: 361, distance: 19.0
click at [1509, 361] on icon "send" at bounding box center [1508, 360] width 19 height 19
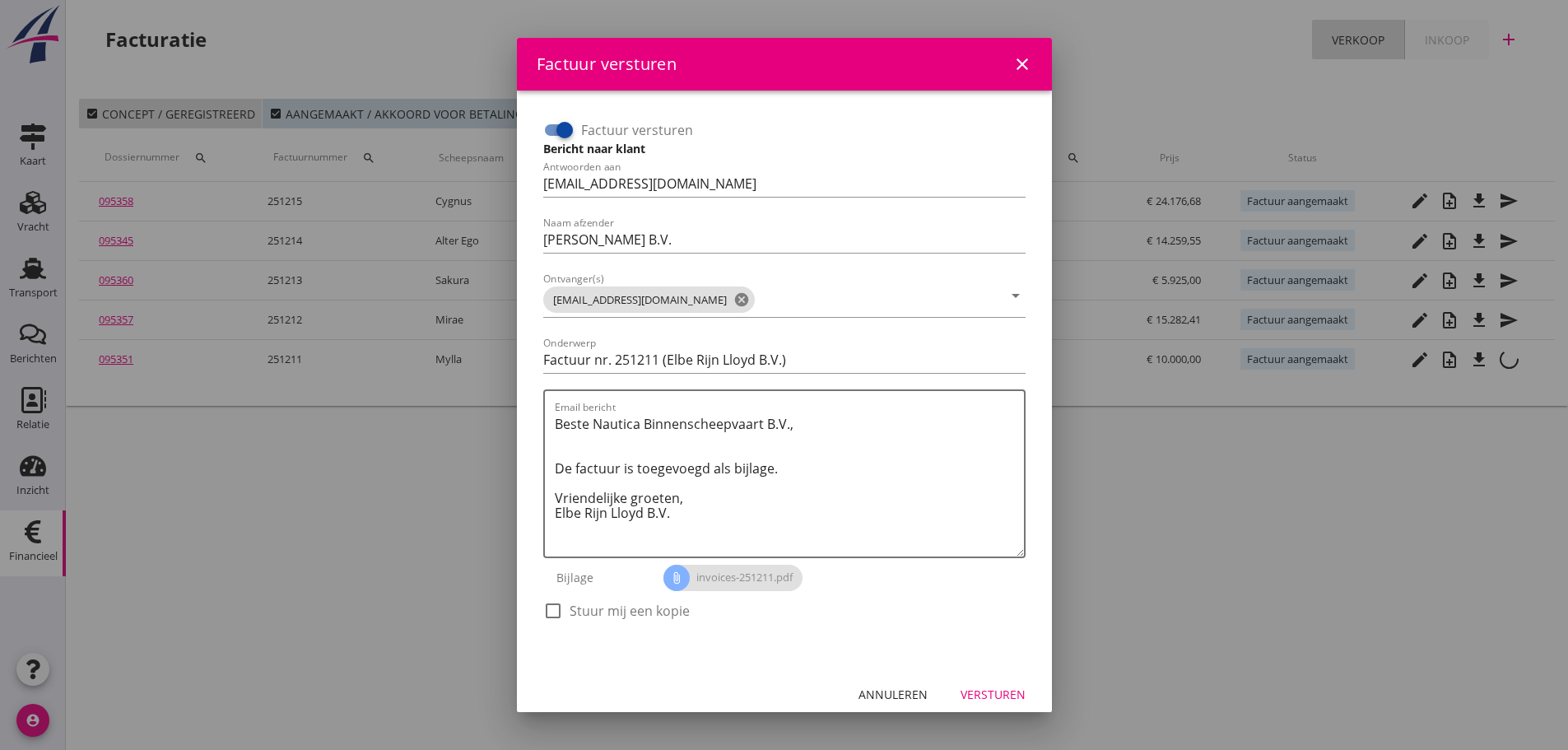
click at [557, 615] on div at bounding box center [553, 611] width 28 height 28
click at [1001, 687] on div "Versturen" at bounding box center [992, 695] width 65 height 17
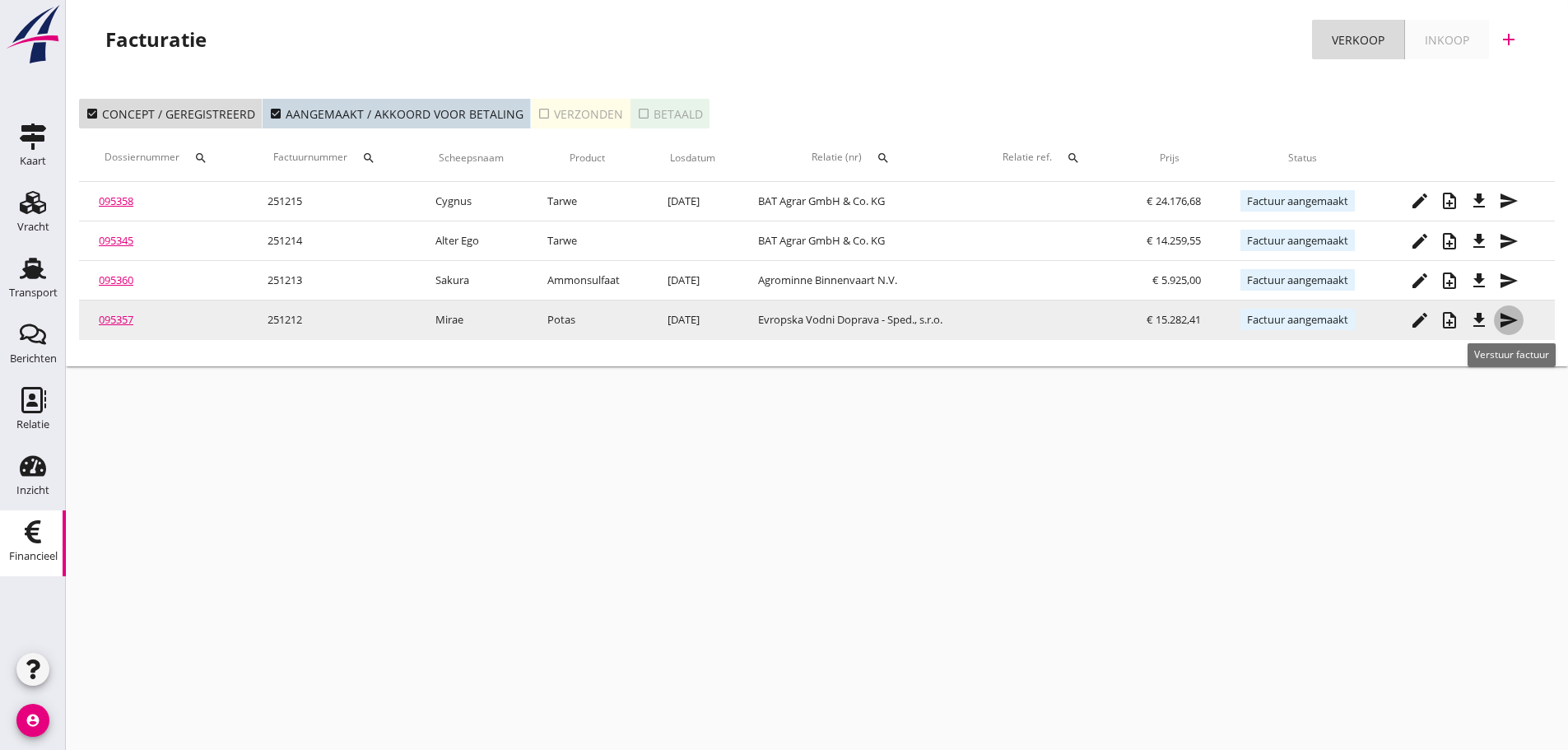
click at [1511, 319] on icon "send" at bounding box center [1508, 320] width 19 height 19
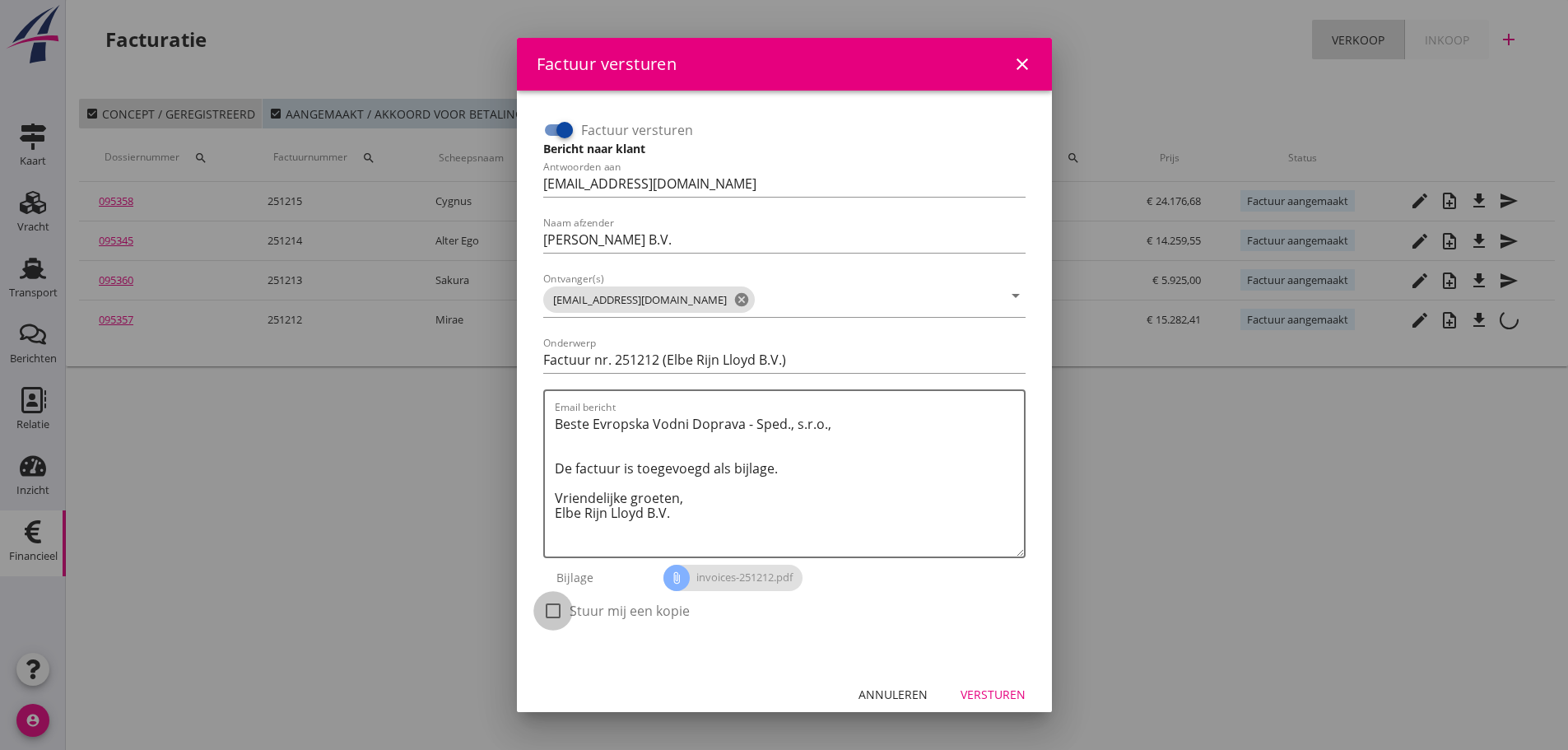
click at [553, 609] on div at bounding box center [553, 611] width 28 height 28
click at [998, 691] on div "Versturen" at bounding box center [992, 695] width 65 height 17
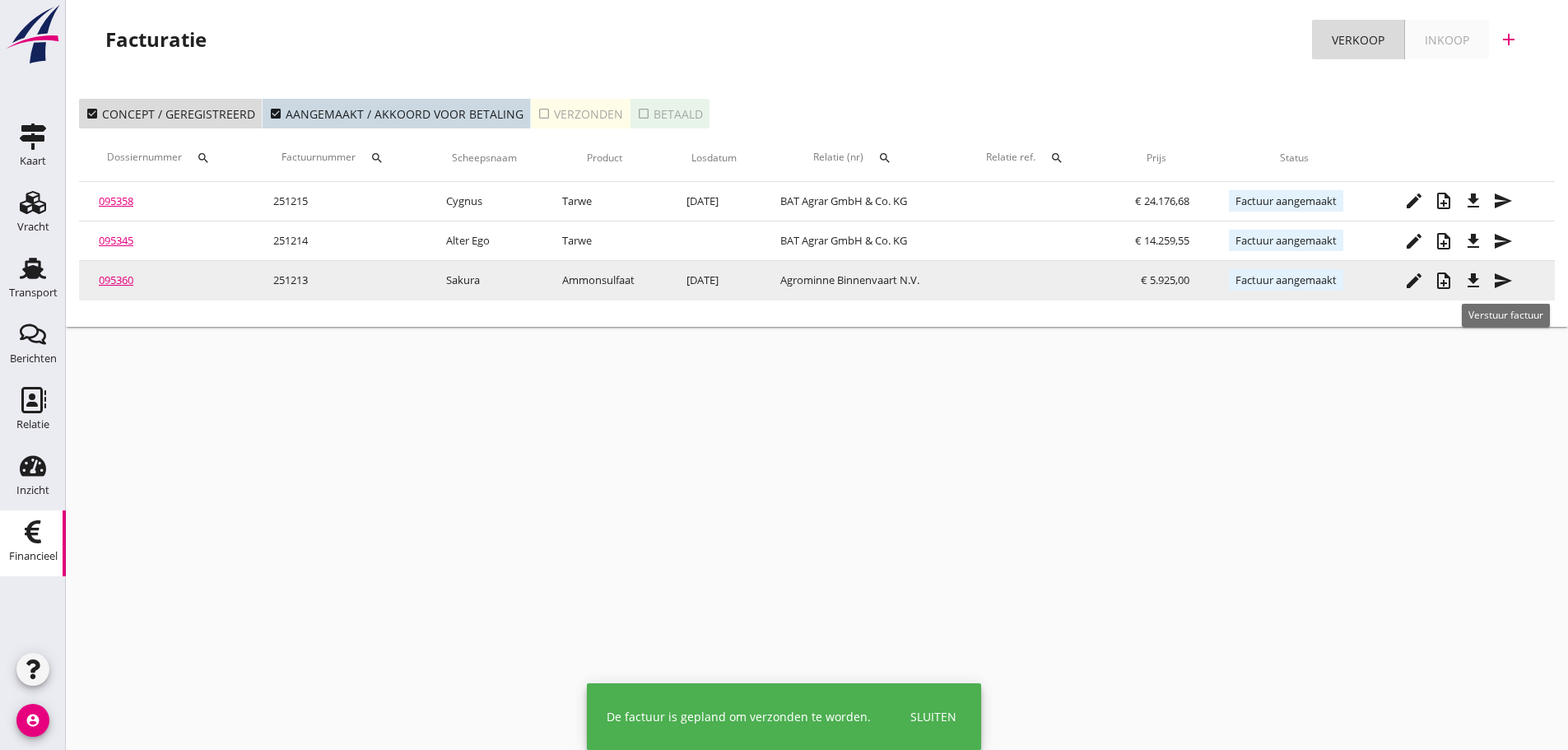
click at [1508, 280] on icon "send" at bounding box center [1502, 280] width 19 height 19
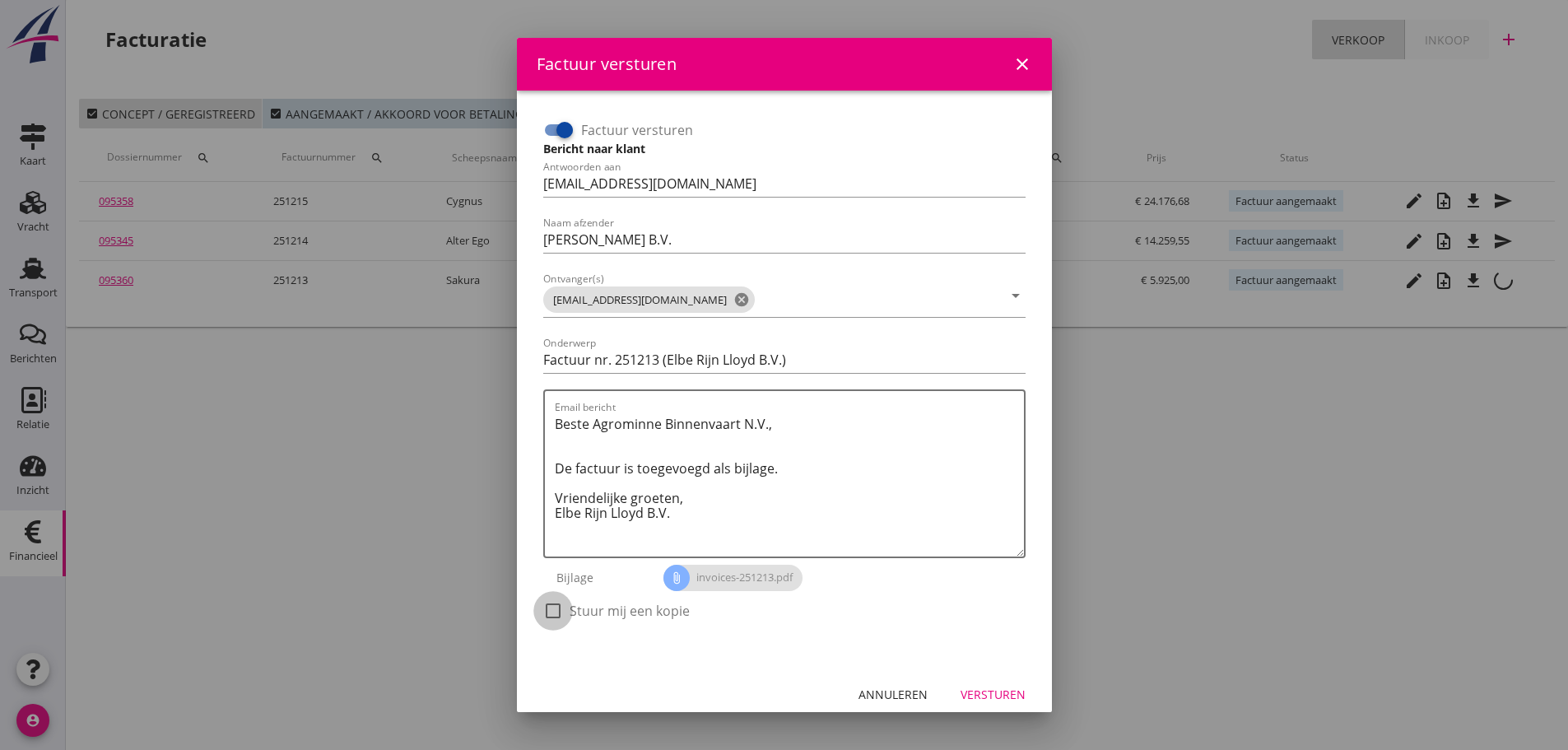
click at [557, 608] on div at bounding box center [553, 611] width 28 height 28
click at [964, 692] on div "Versturen" at bounding box center [992, 695] width 65 height 17
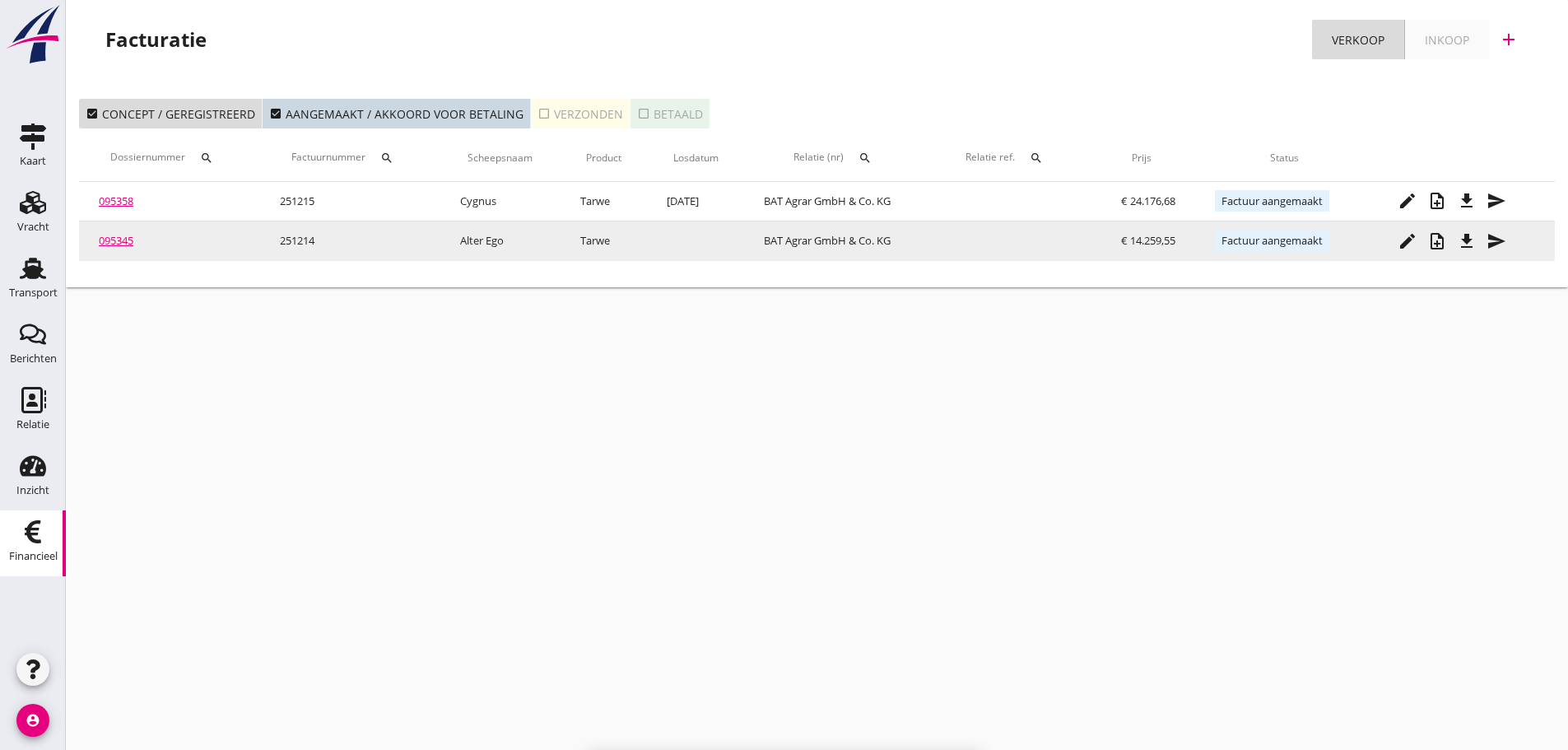
click at [1498, 234] on icon "send" at bounding box center [1496, 241] width 19 height 19
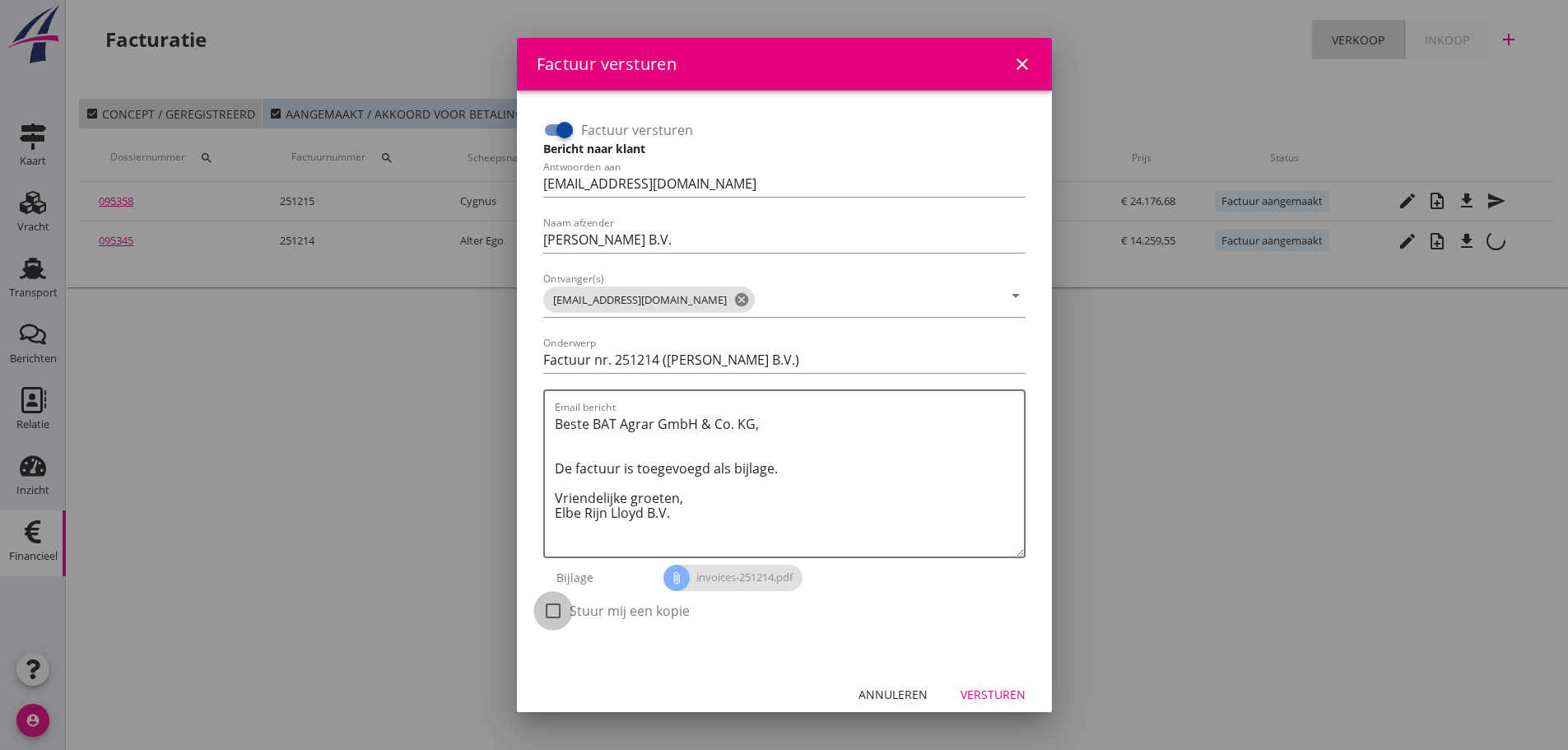
drag, startPoint x: 556, startPoint y: 610, endPoint x: 891, endPoint y: 663, distance: 339.2
click at [563, 612] on div at bounding box center [553, 611] width 28 height 28
click at [963, 691] on div "Versturen" at bounding box center [992, 695] width 65 height 17
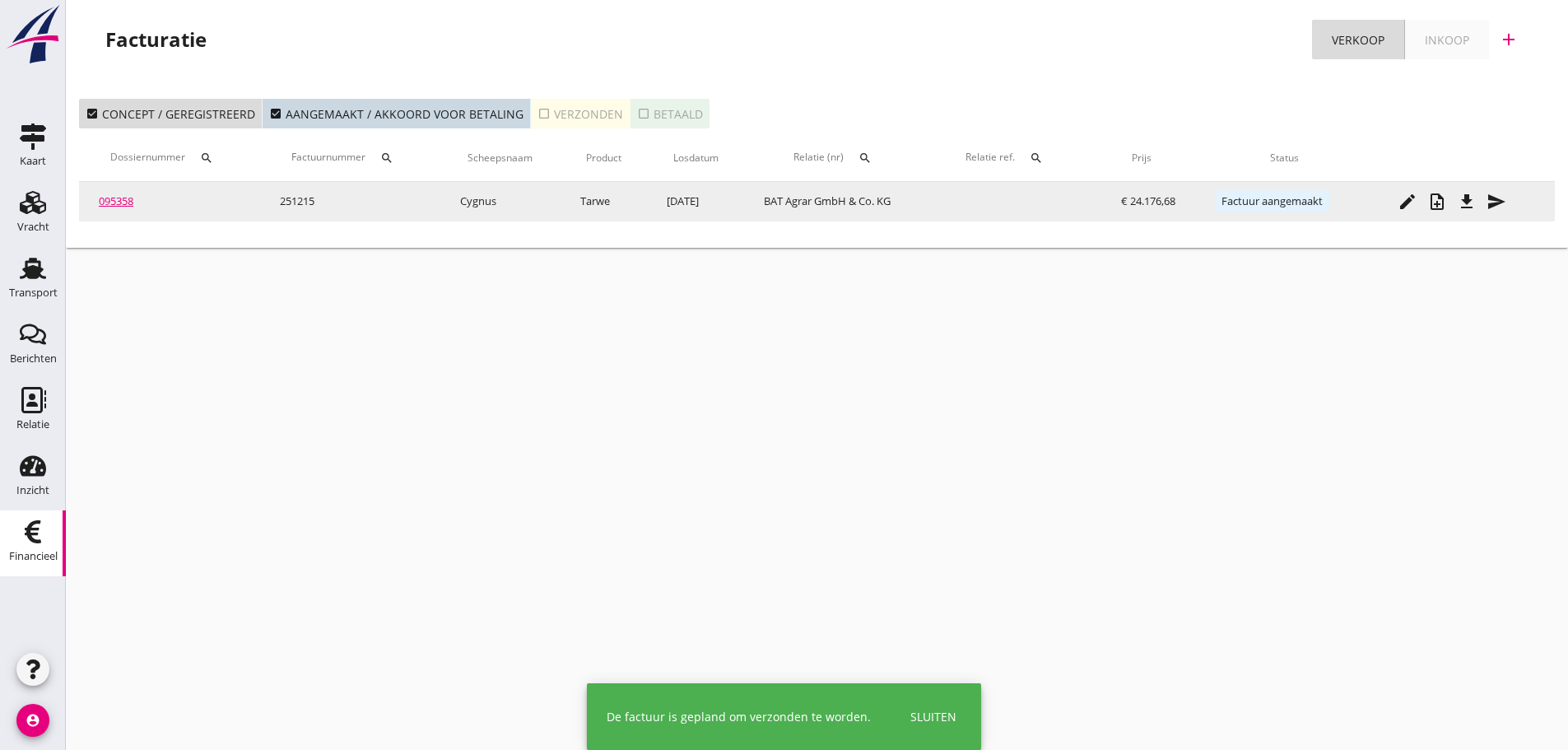
click at [1503, 204] on icon "send" at bounding box center [1496, 201] width 19 height 19
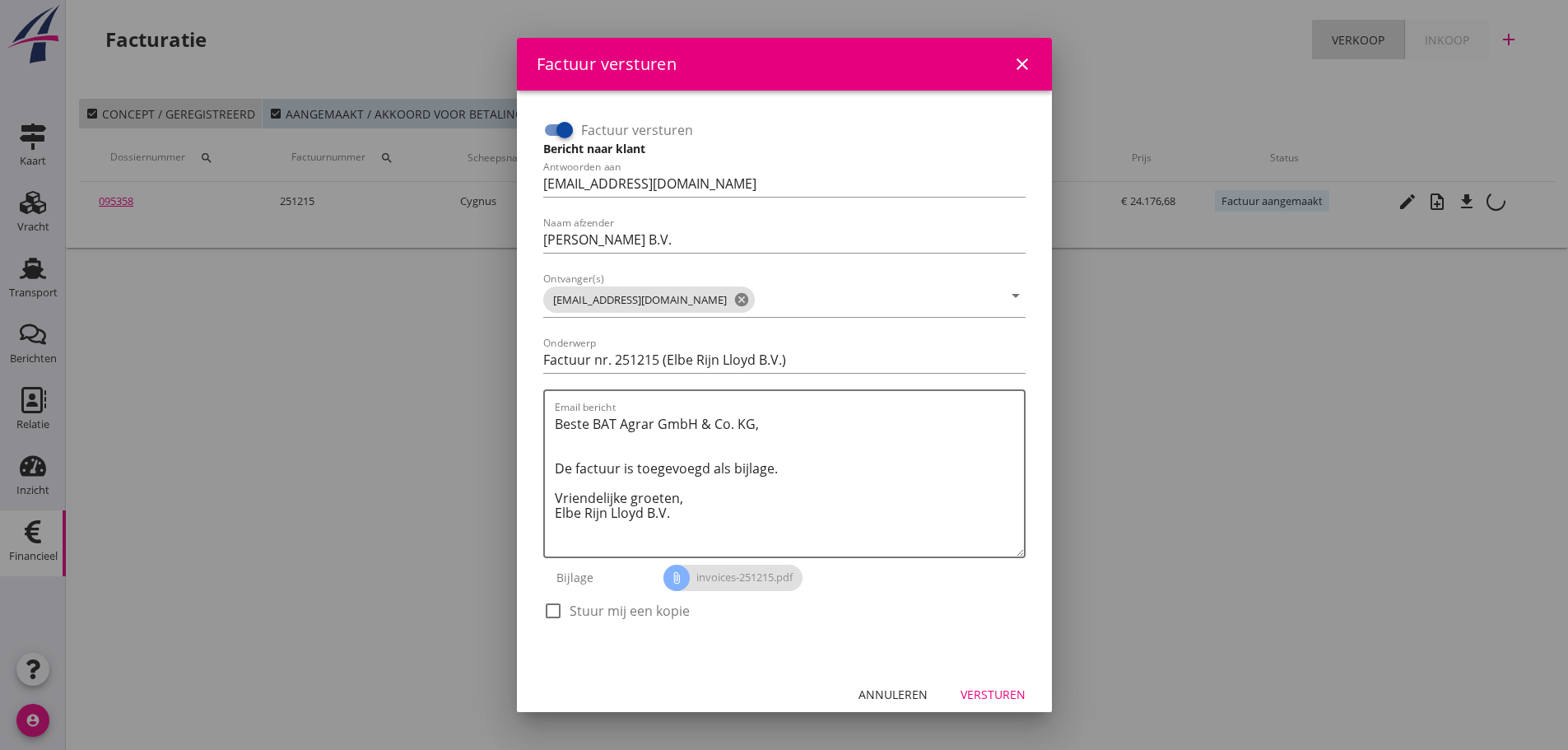
click at [577, 606] on label "Stuur mij een kopie" at bounding box center [629, 610] width 120 height 16
click at [993, 694] on div "Versturen" at bounding box center [992, 695] width 65 height 17
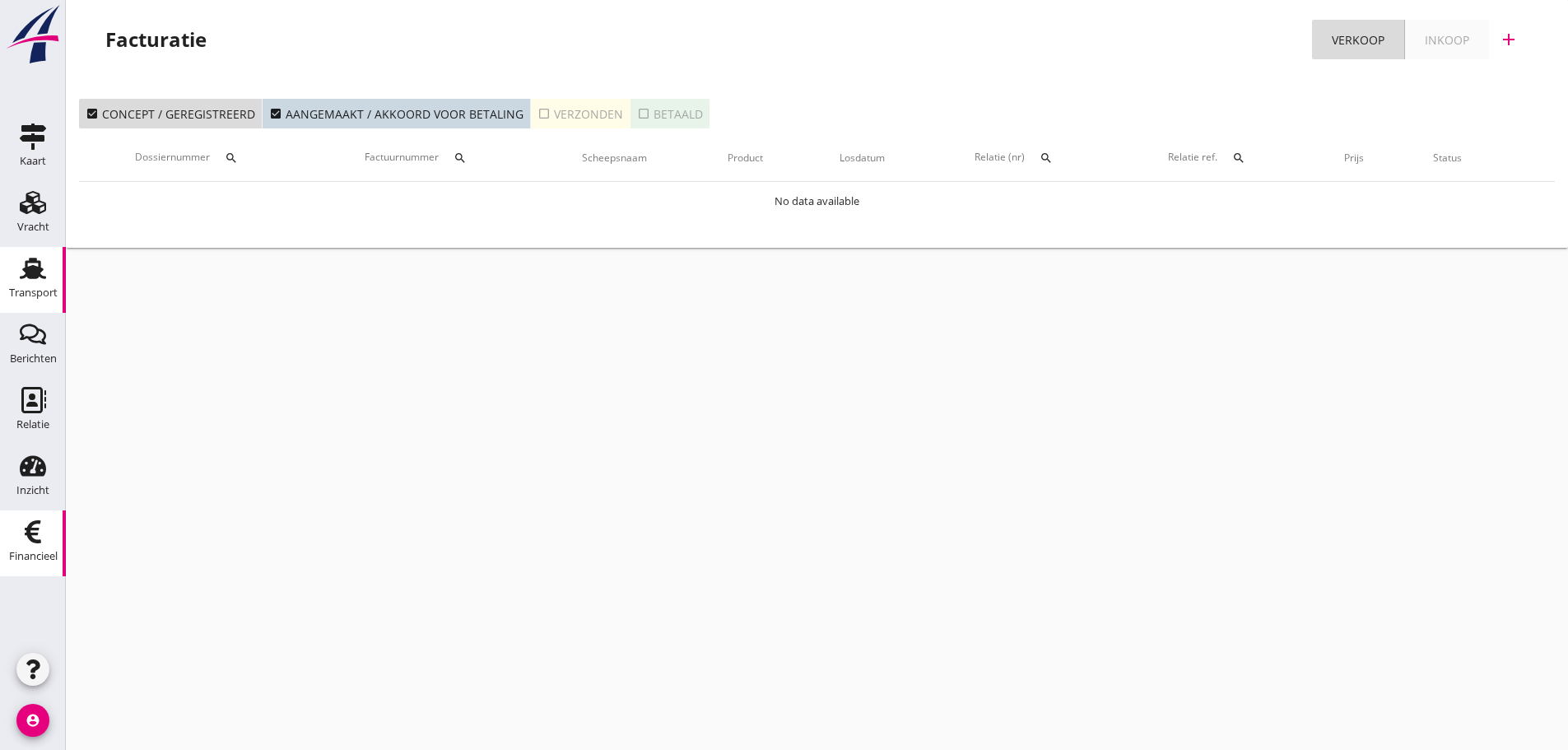
click at [40, 280] on icon "Transport" at bounding box center [32, 268] width 26 height 26
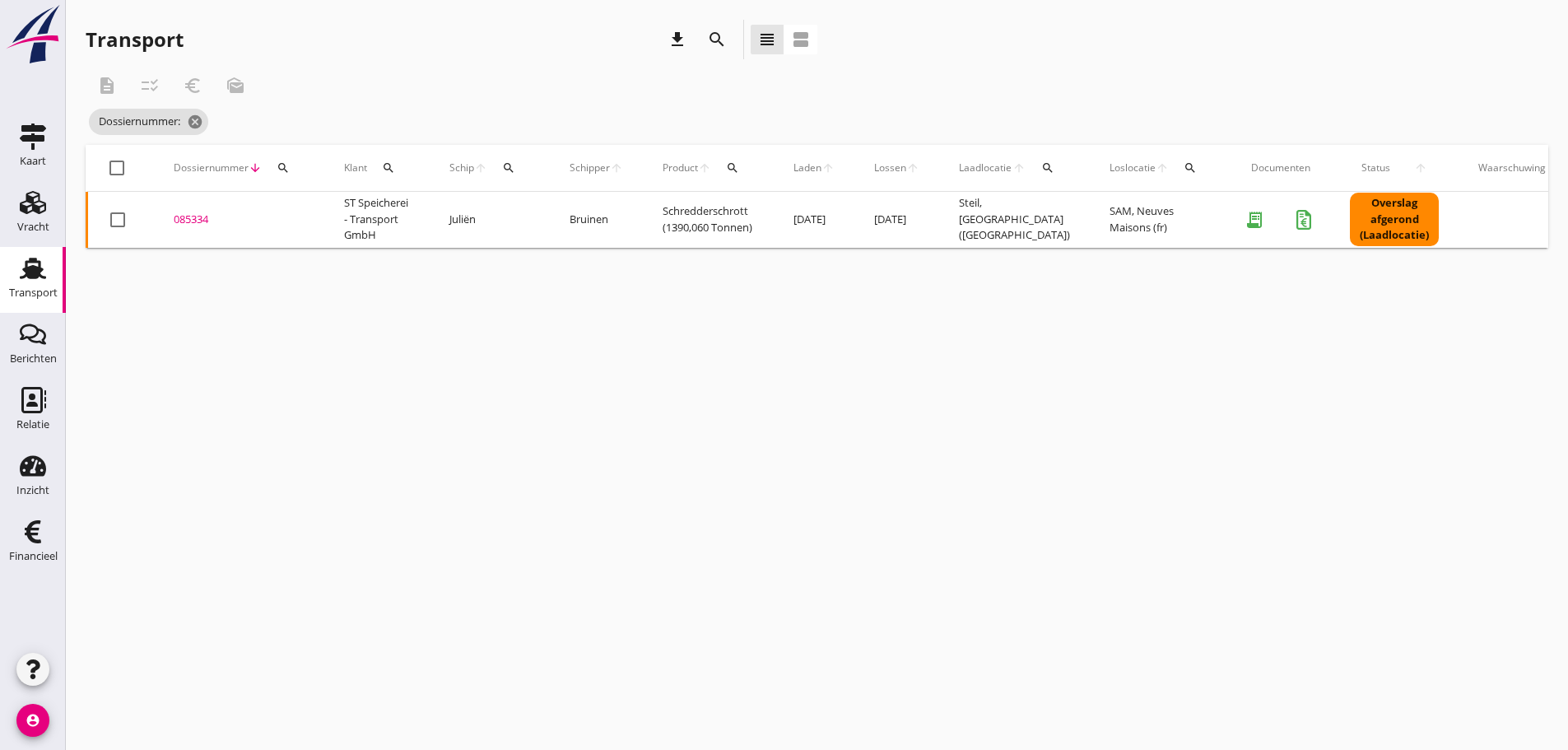
click at [286, 167] on icon "search" at bounding box center [283, 168] width 14 height 14
drag, startPoint x: 300, startPoint y: 213, endPoint x: 308, endPoint y: 219, distance: 10.0
click at [306, 217] on input "Zoeken op dossiernummer..." at bounding box center [359, 216] width 171 height 26
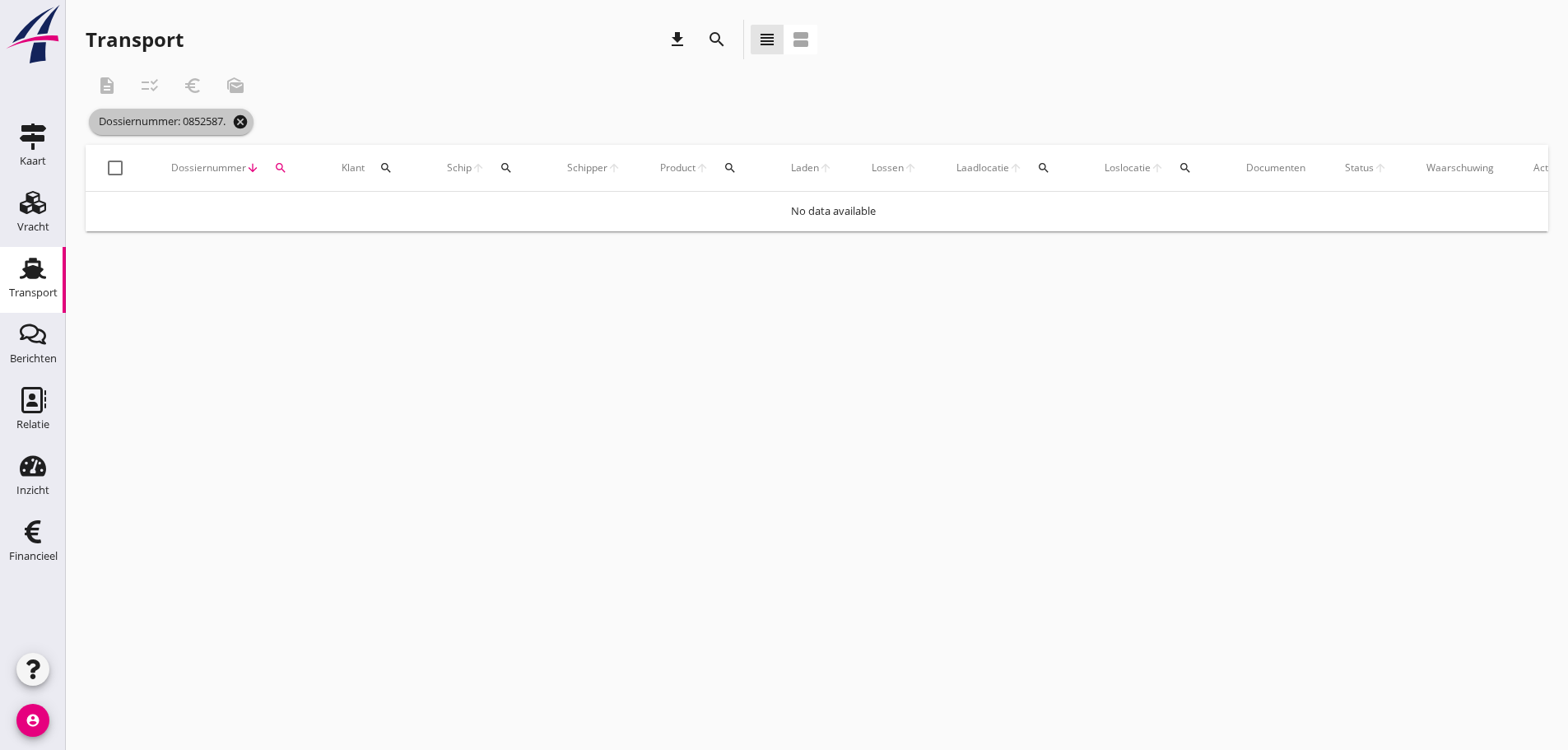
click at [242, 123] on icon "cancel" at bounding box center [240, 122] width 16 height 16
click at [280, 130] on div at bounding box center [817, 138] width 1463 height 53
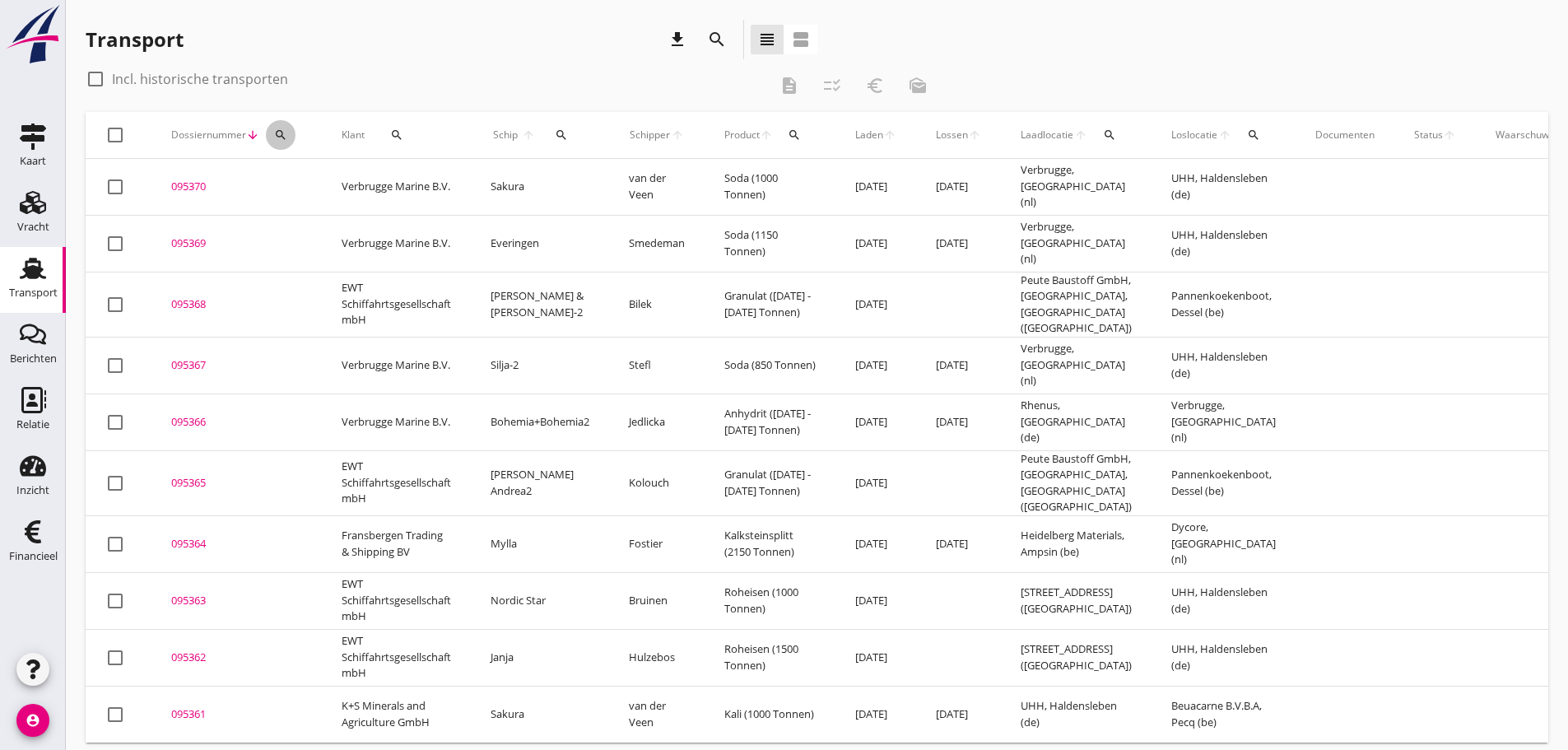
click at [285, 140] on icon "search" at bounding box center [281, 135] width 14 height 14
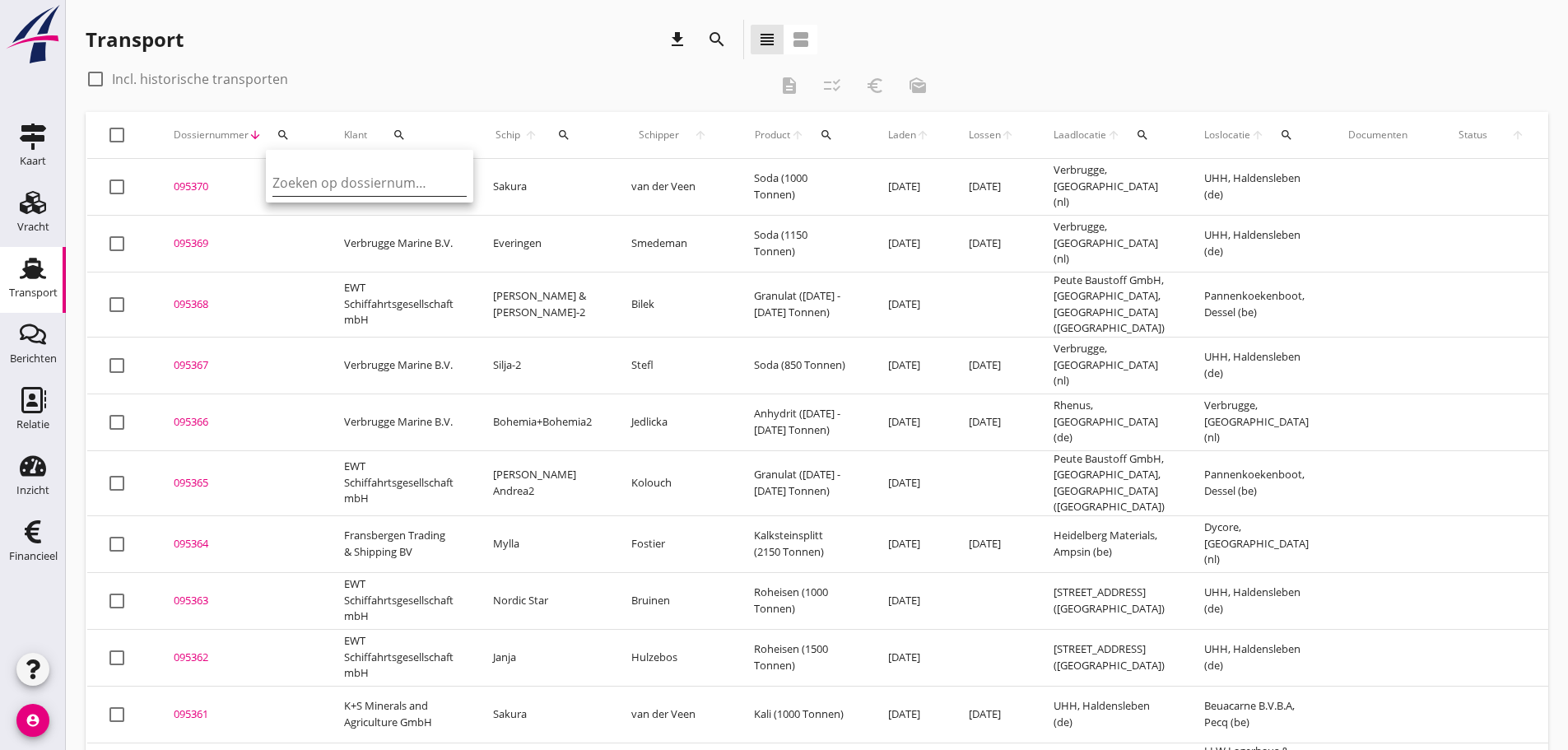
click at [299, 186] on input "Zoeken op dossiernummer..." at bounding box center [357, 182] width 171 height 26
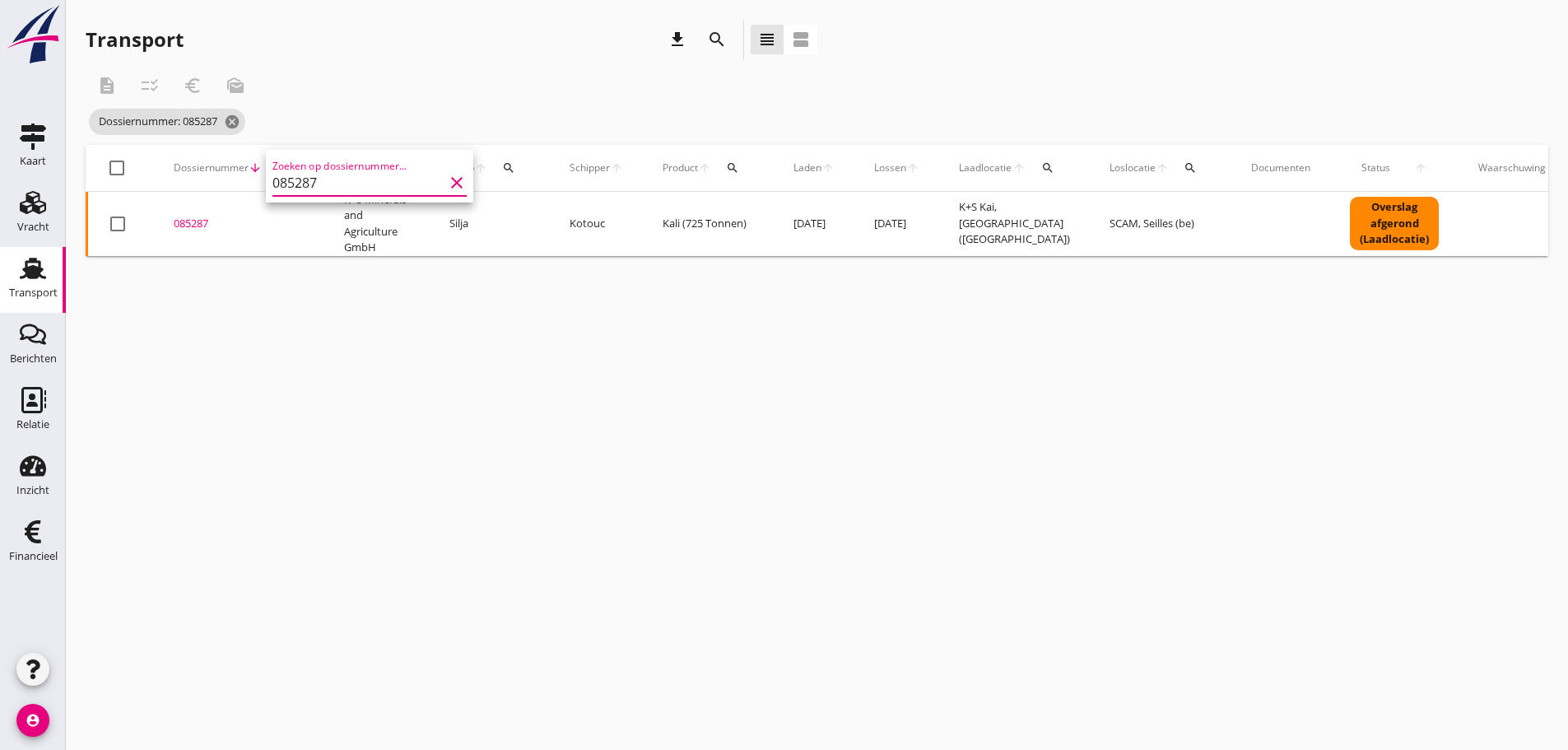
click at [202, 225] on div "085287" at bounding box center [239, 223] width 130 height 16
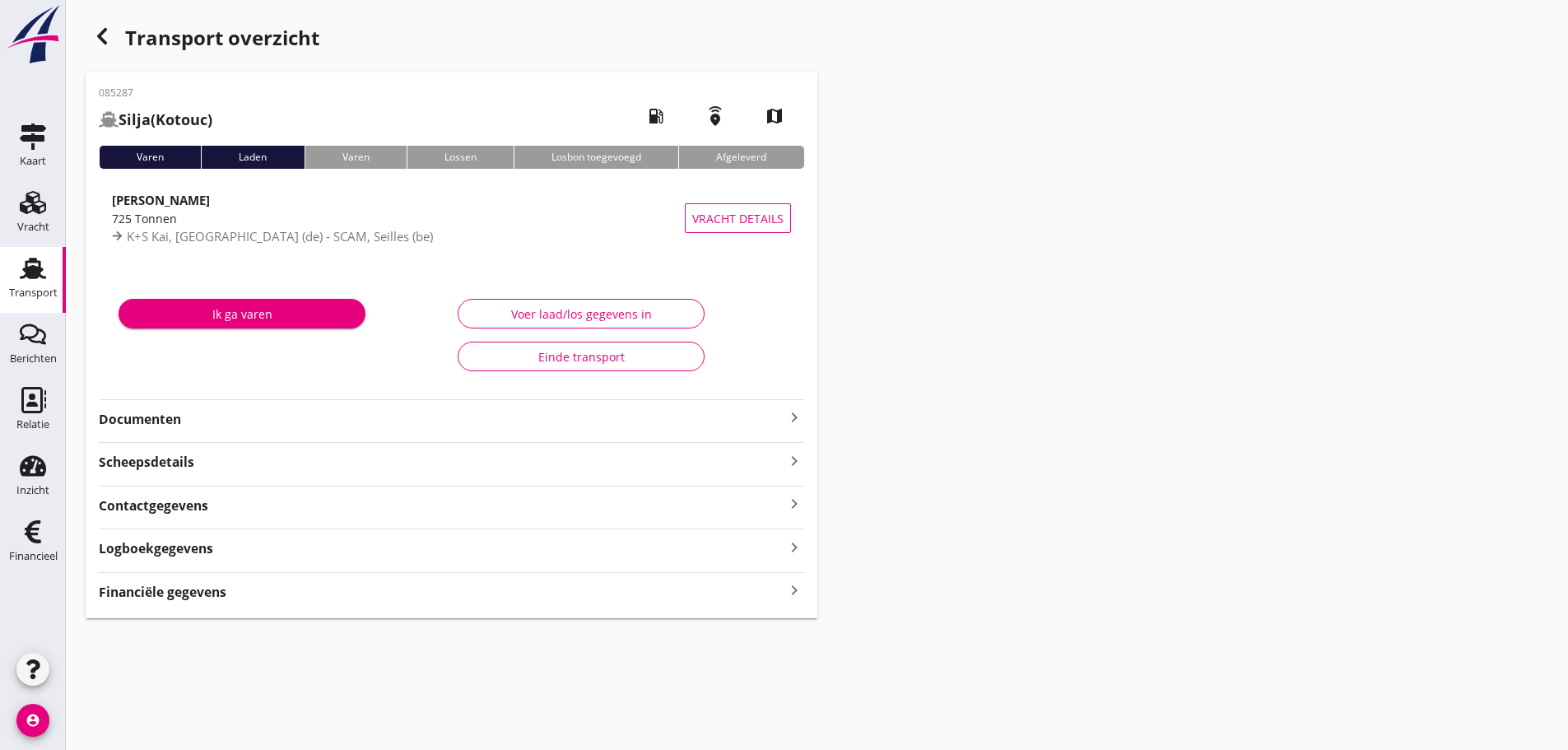
click at [190, 597] on strong "Financiële gegevens" at bounding box center [162, 592] width 128 height 19
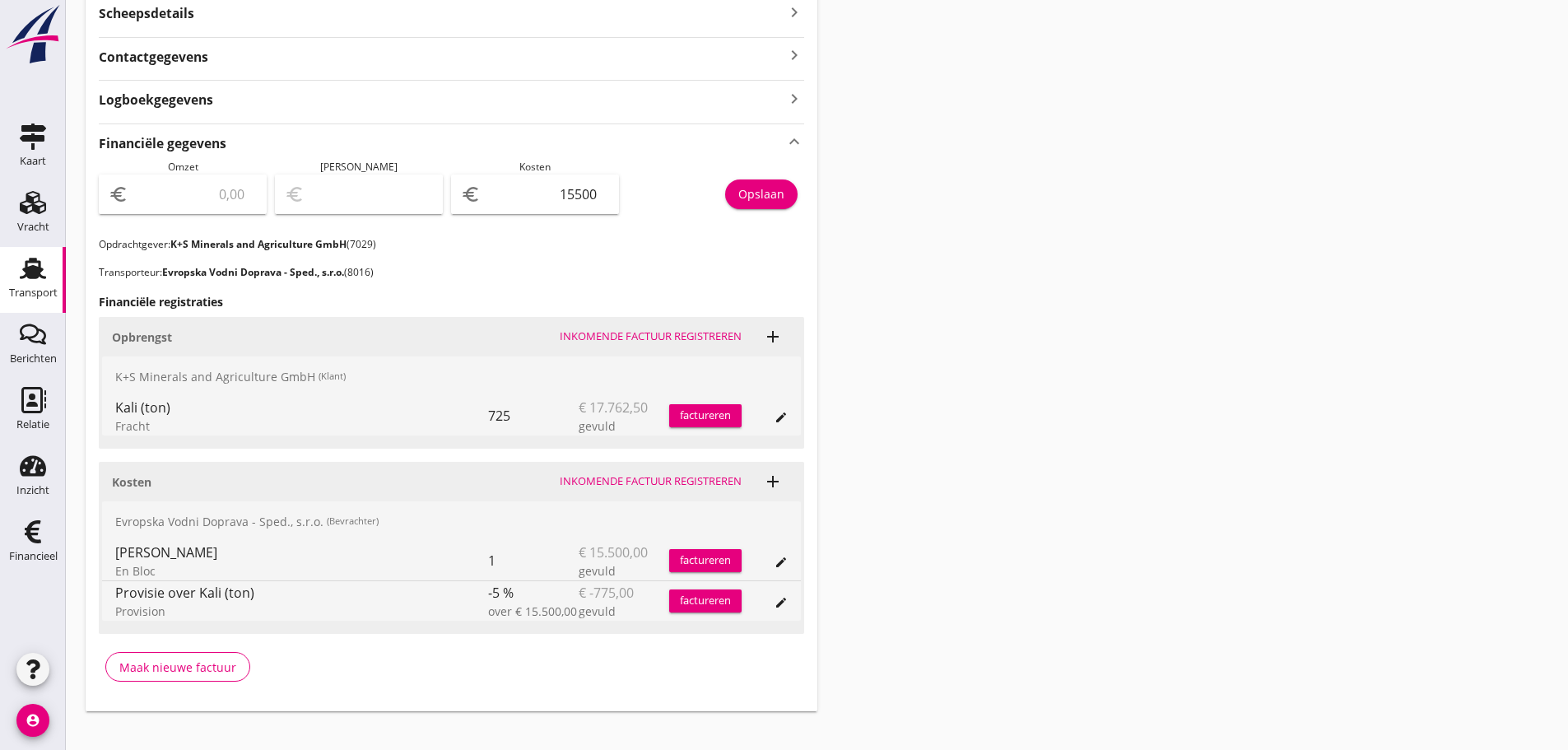
scroll to position [470, 0]
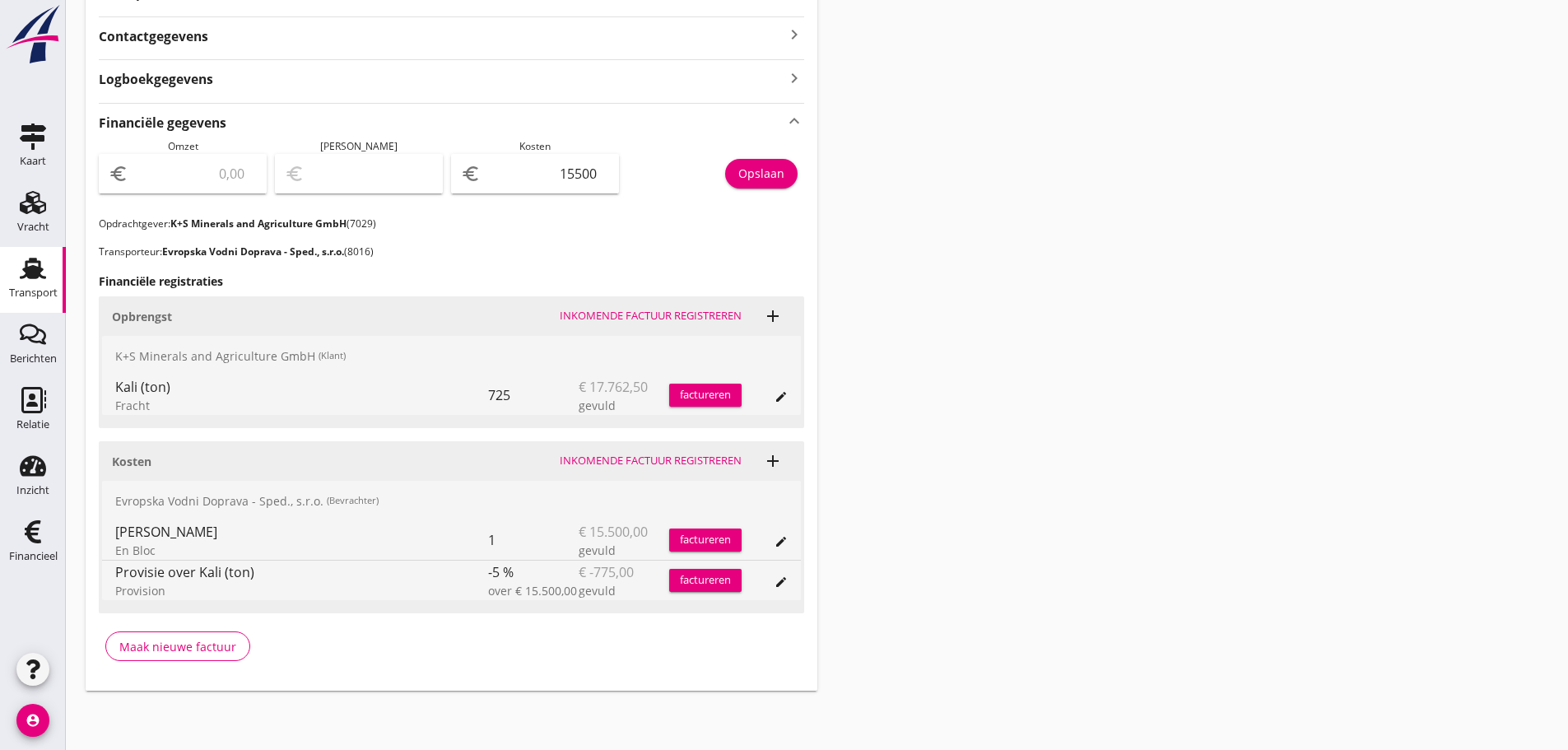
click at [197, 167] on input "number" at bounding box center [193, 173] width 125 height 26
click at [203, 182] on input "number" at bounding box center [193, 173] width 125 height 26
click at [776, 175] on div "Opslaan" at bounding box center [761, 173] width 46 height 17
click at [780, 401] on icon "edit" at bounding box center [782, 397] width 14 height 14
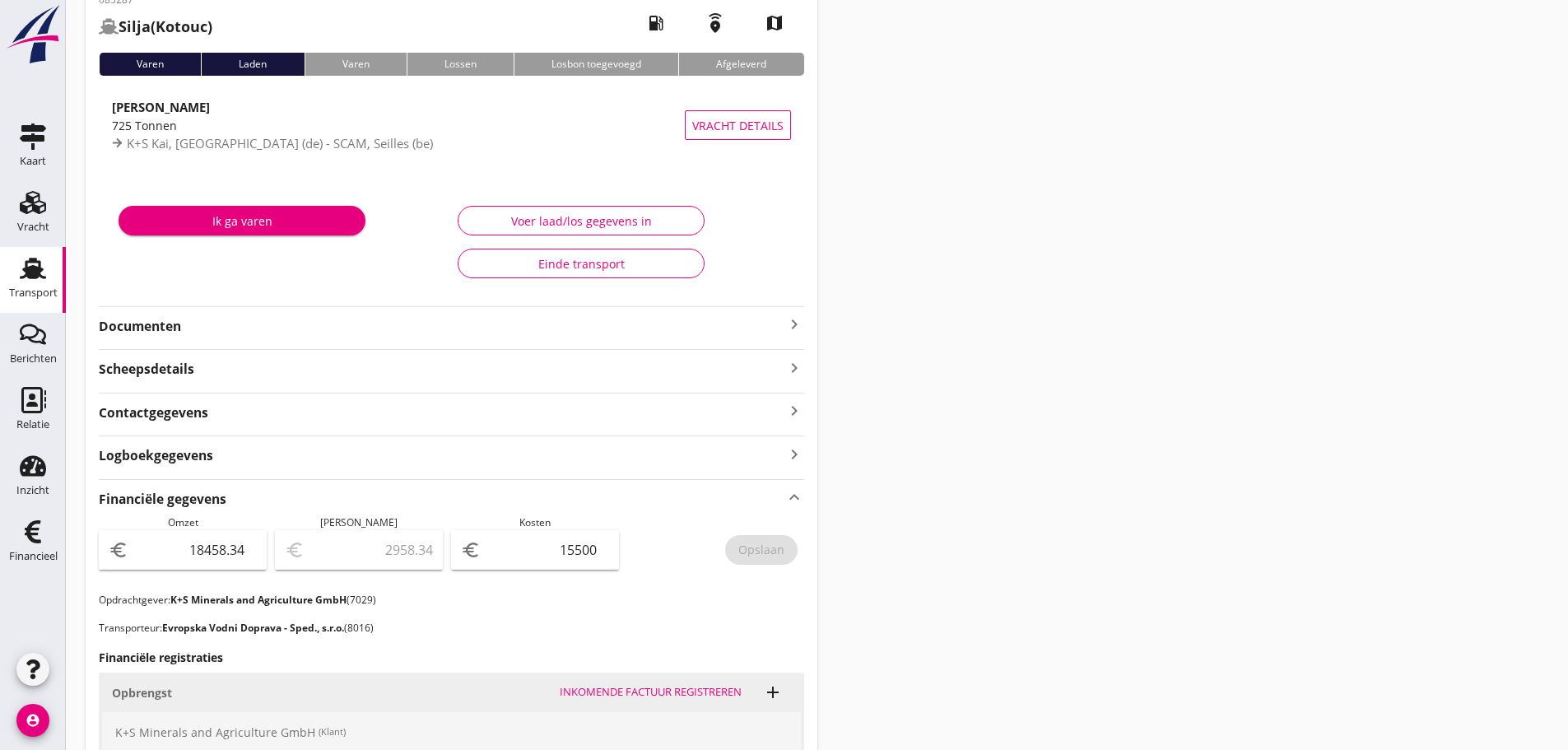
scroll to position [58, 0]
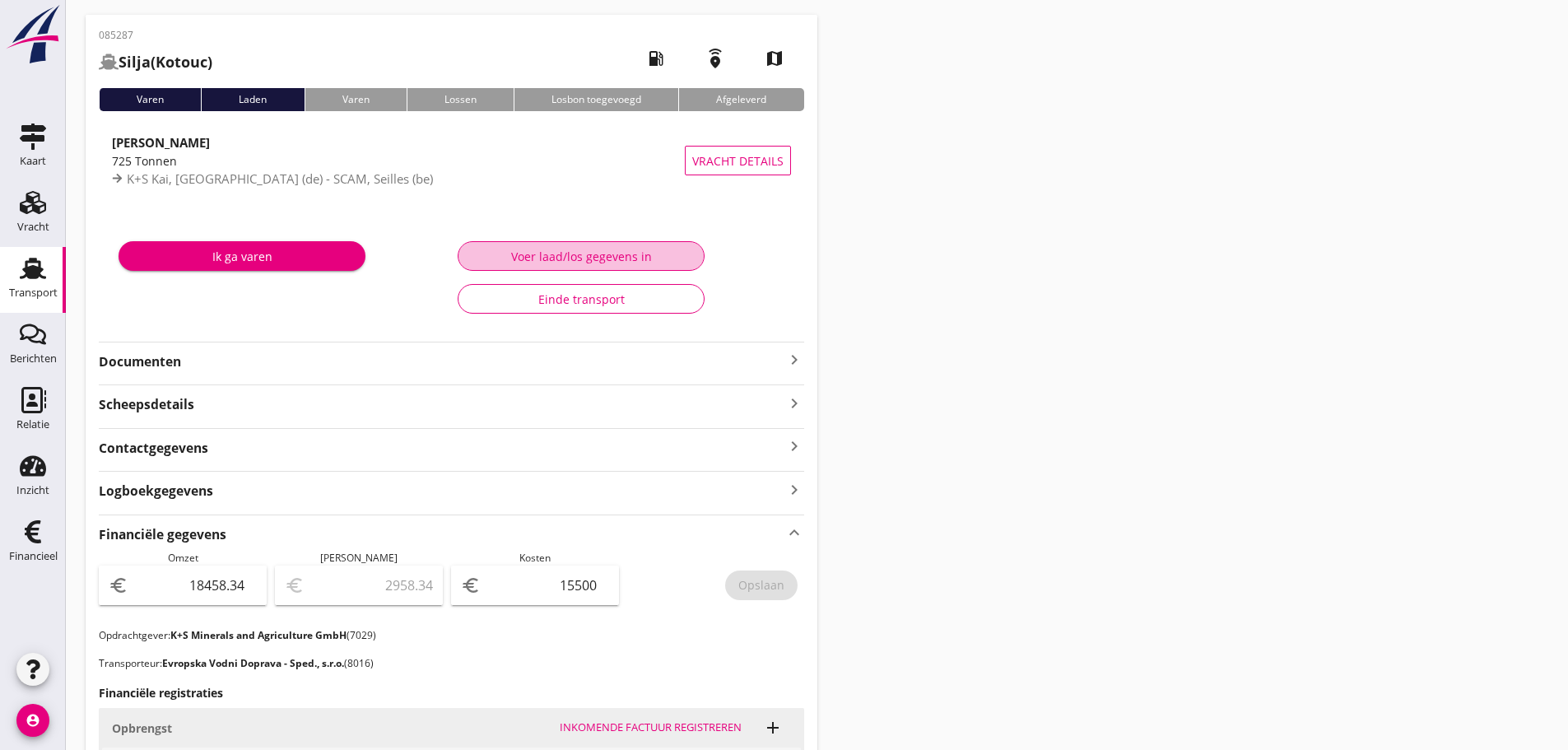
click at [613, 258] on div "Voer laad/los gegevens in" at bounding box center [581, 256] width 219 height 17
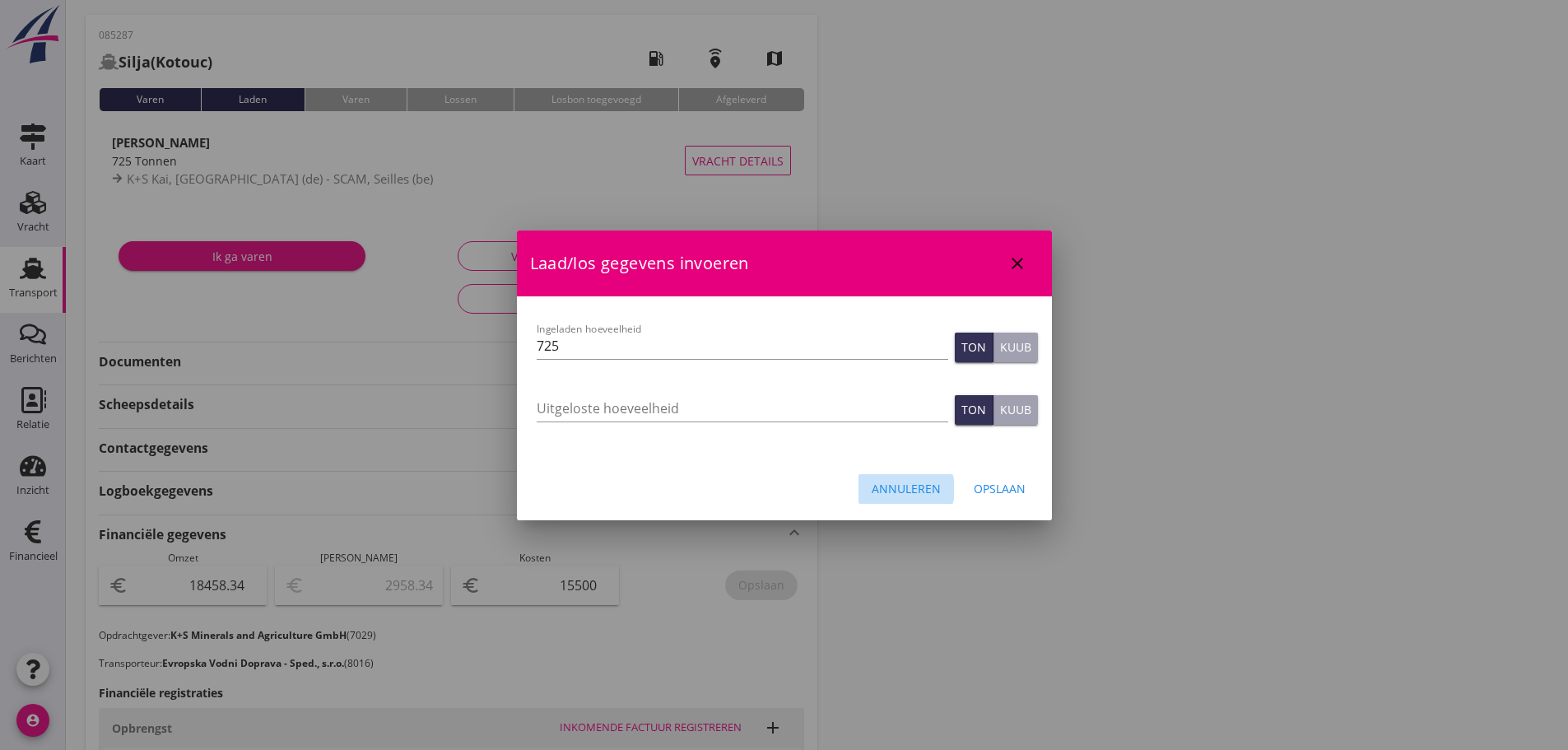
click at [899, 482] on div "Annuleren" at bounding box center [906, 489] width 70 height 17
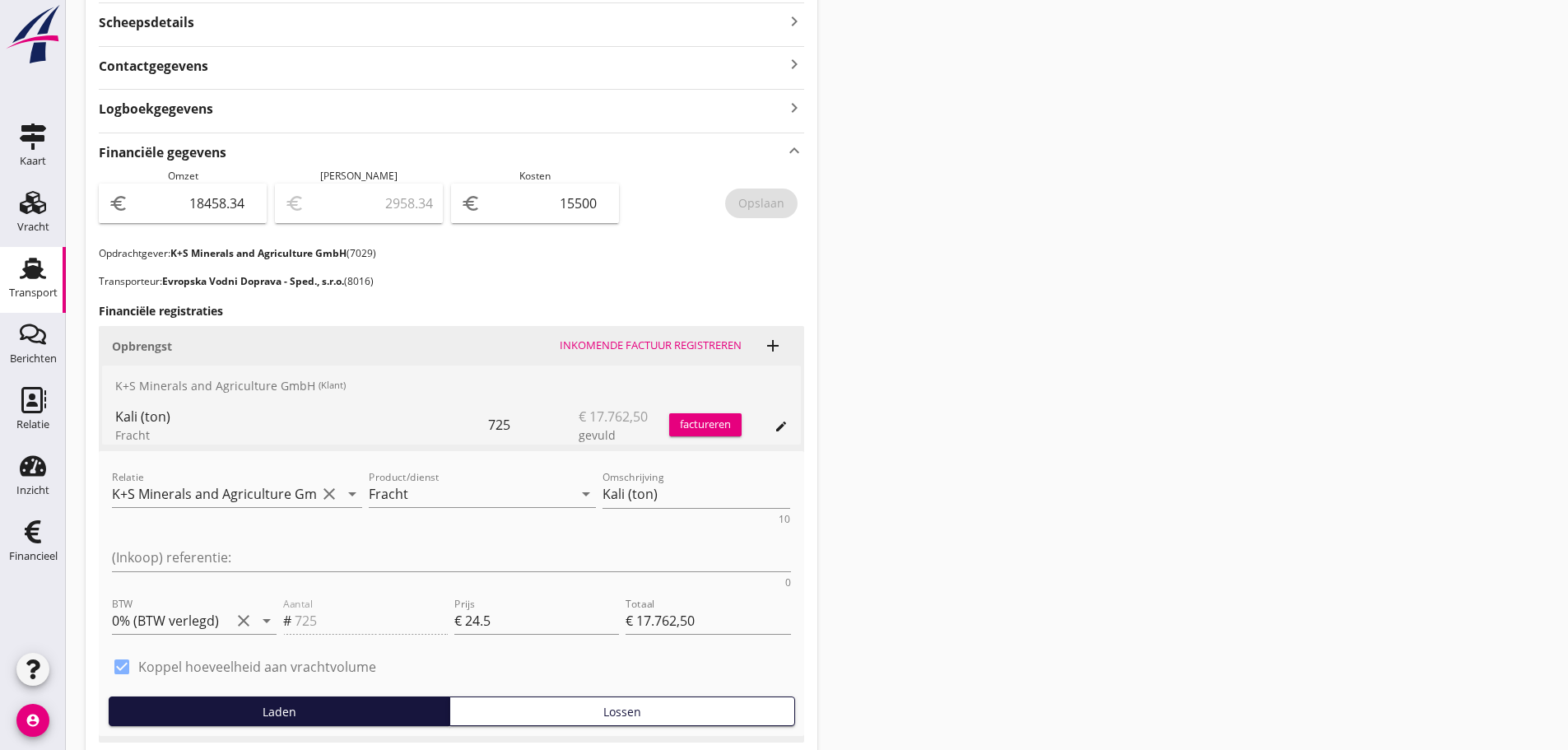
scroll to position [470, 0]
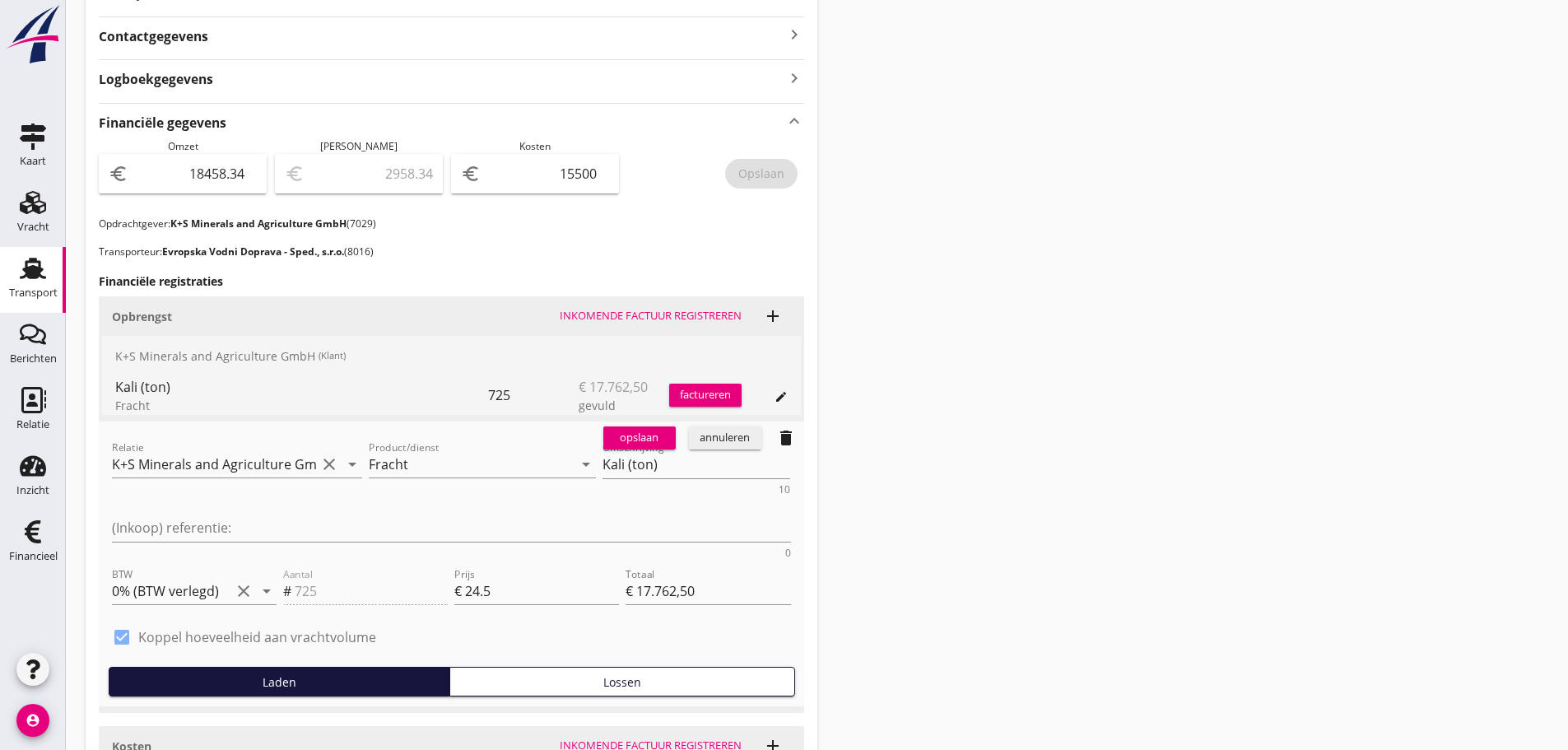
drag, startPoint x: 120, startPoint y: 569, endPoint x: 121, endPoint y: 586, distance: 17.0
click at [121, 623] on div at bounding box center [122, 637] width 28 height 28
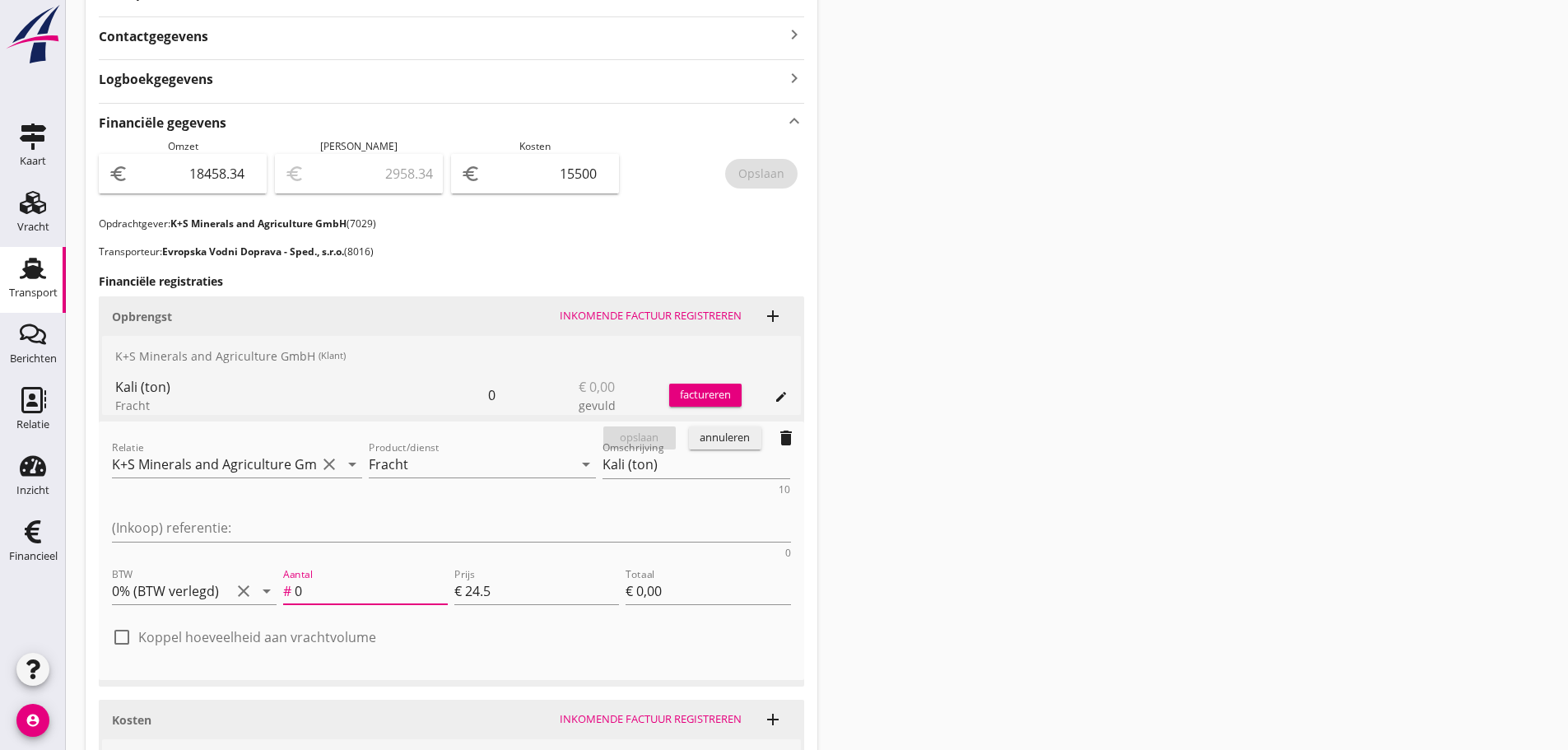
click at [342, 578] on input "0" at bounding box center [371, 591] width 153 height 26
drag, startPoint x: 497, startPoint y: 463, endPoint x: 253, endPoint y: 473, distance: 244.2
click at [247, 464] on div "Relatie K+S Minerals and Agriculture GmbH (7029) clear arrow_drop_down Product/…" at bounding box center [451, 498] width 686 height 127
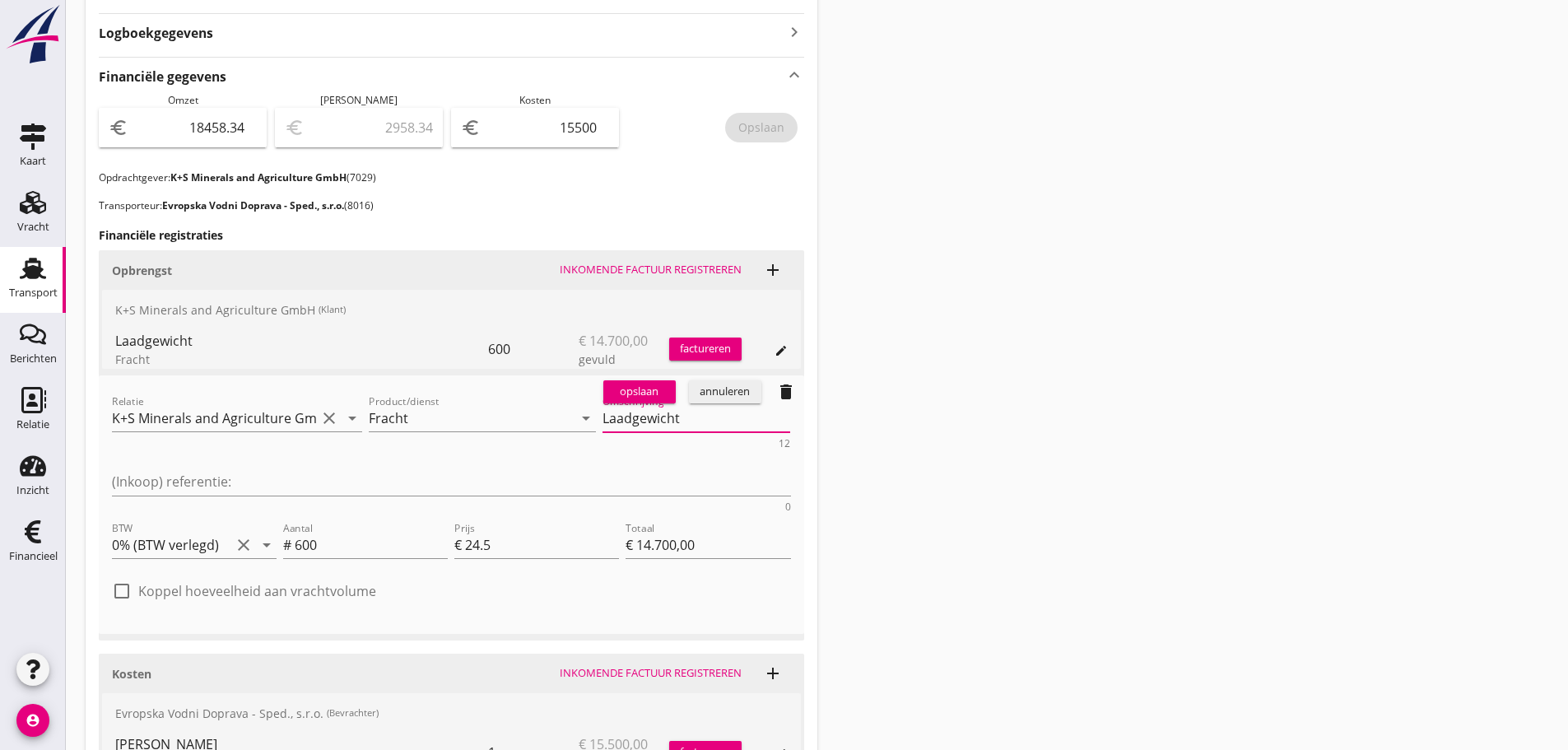
scroll to position [552, 0]
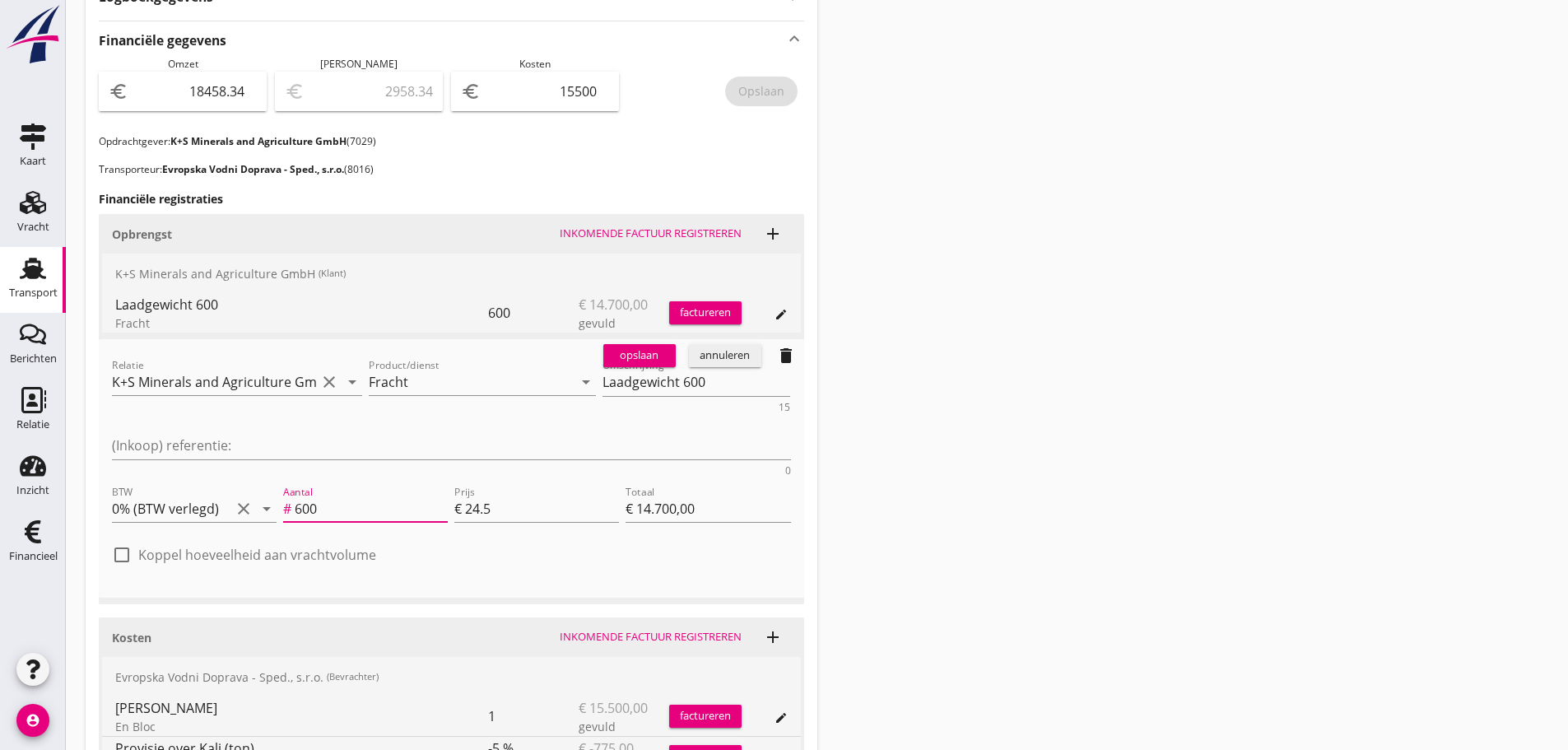
drag, startPoint x: 313, startPoint y: 446, endPoint x: 180, endPoint y: 415, distance: 136.6
click at [180, 415] on div "Relatie K+S Minerals and Agriculture GmbH (7029) clear arrow_drop_down Product/…" at bounding box center [451, 469] width 692 height 245
click at [649, 351] on div "opslaan" at bounding box center [639, 355] width 59 height 16
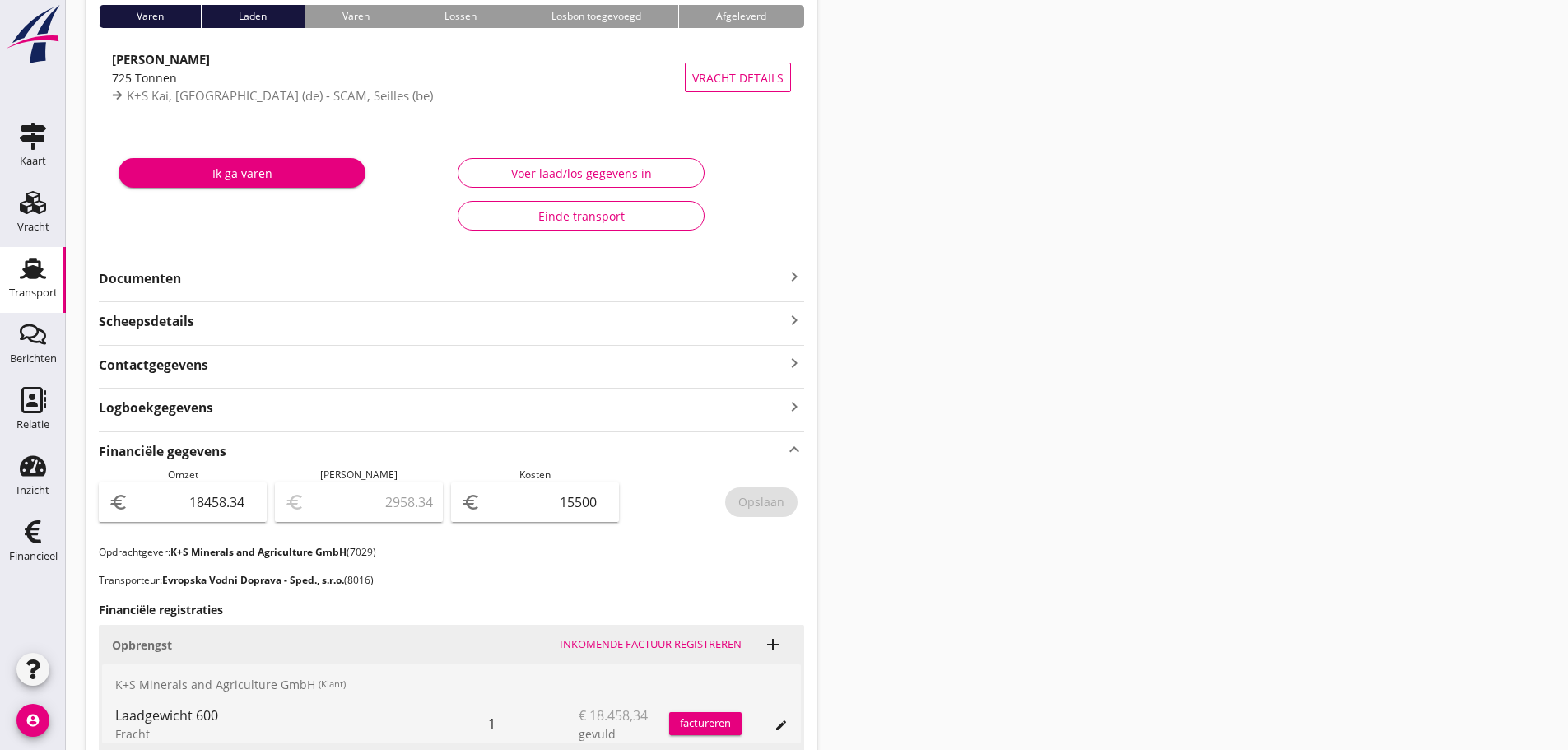
scroll to position [140, 0]
click at [591, 174] on div "Voer laad/los gegevens in" at bounding box center [581, 174] width 219 height 17
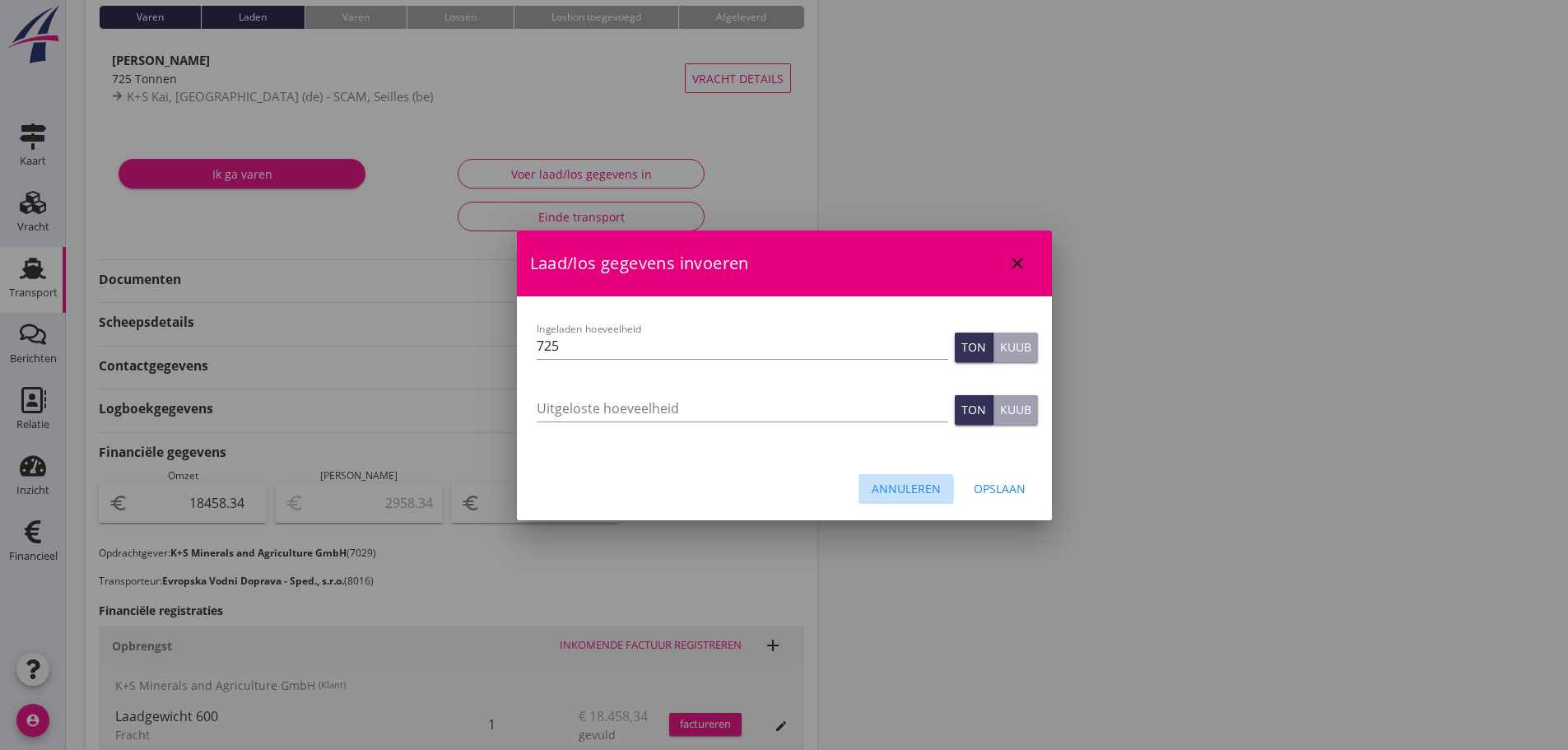
click at [920, 498] on button "Annuleren" at bounding box center [905, 489] width 96 height 30
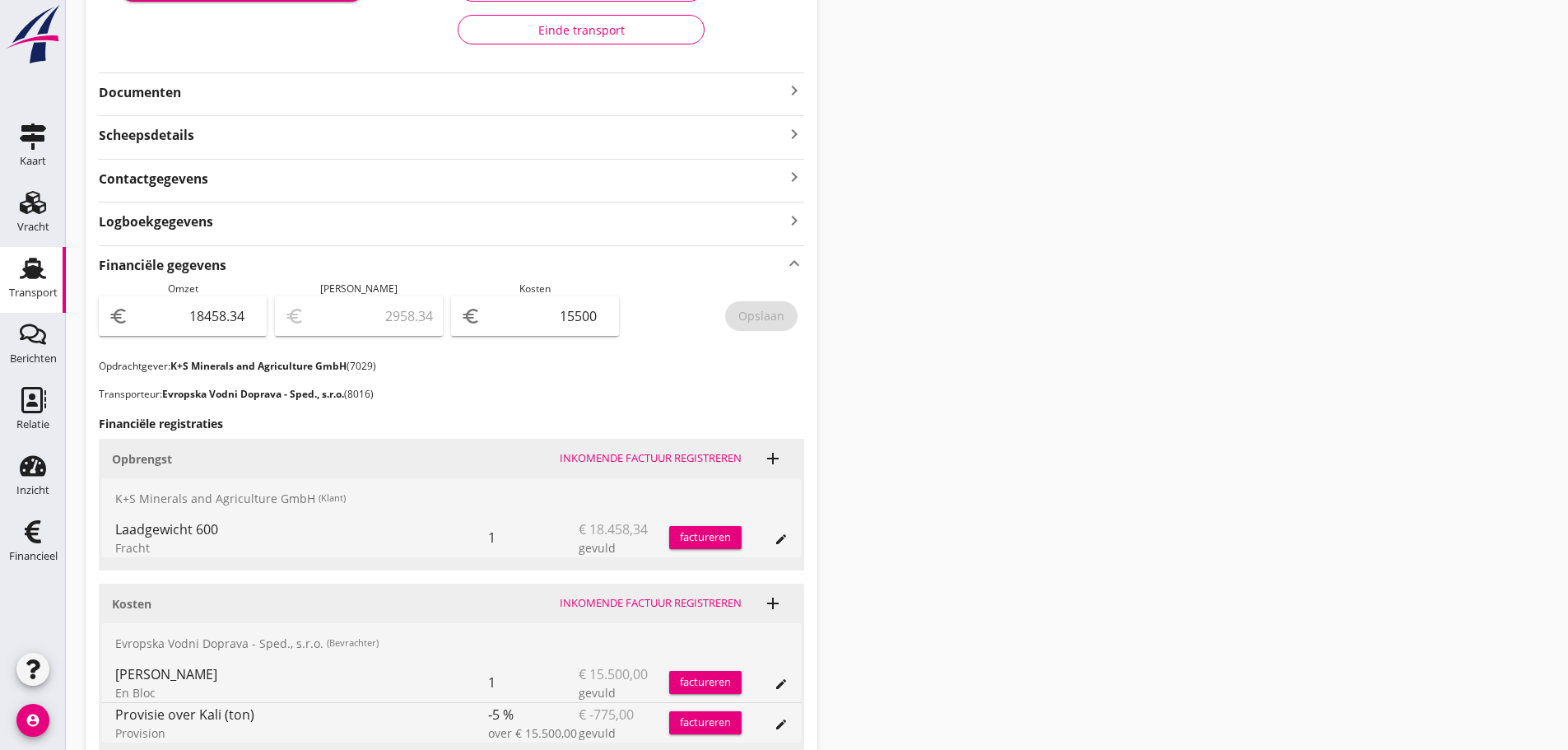
scroll to position [387, 0]
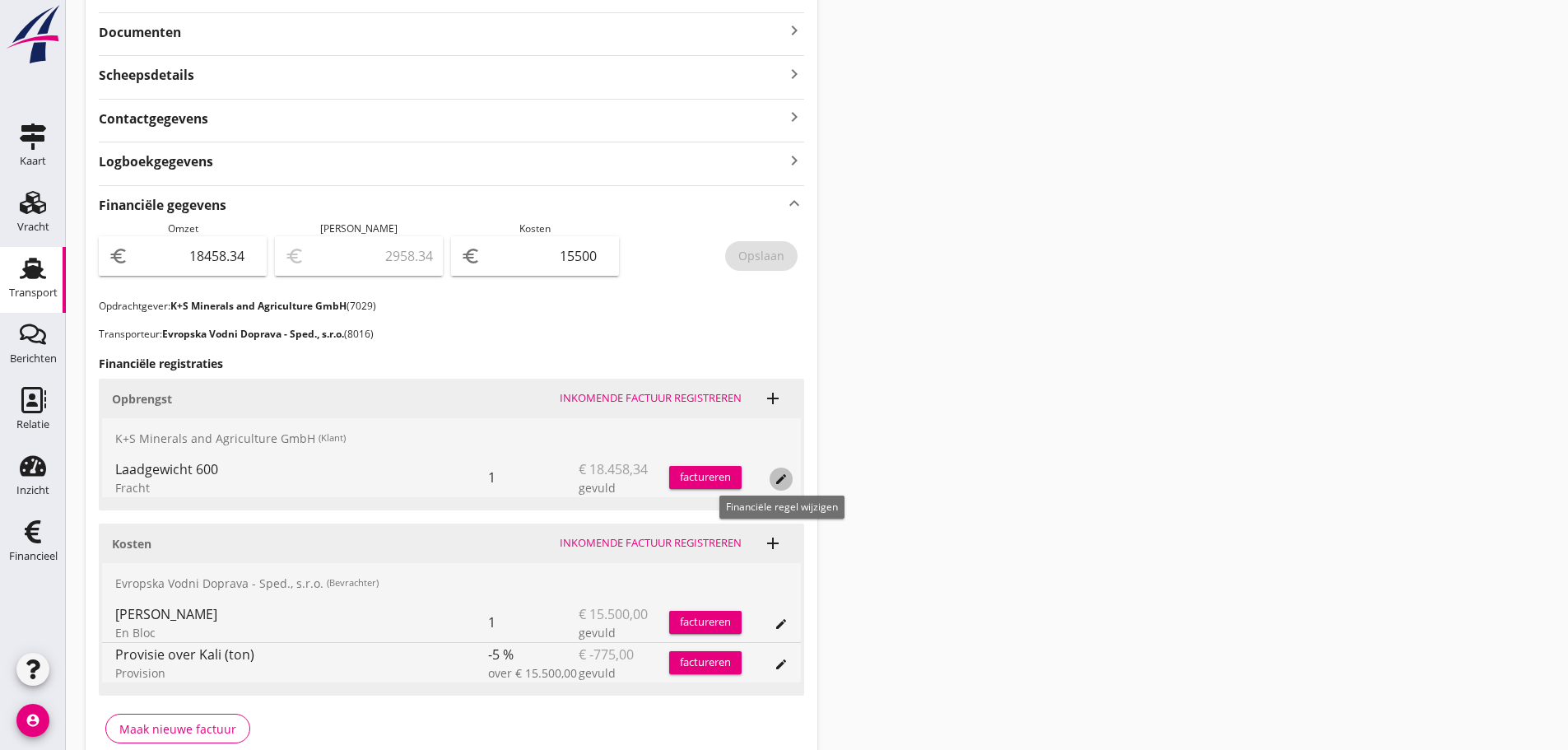
click at [783, 476] on icon "edit" at bounding box center [782, 479] width 14 height 14
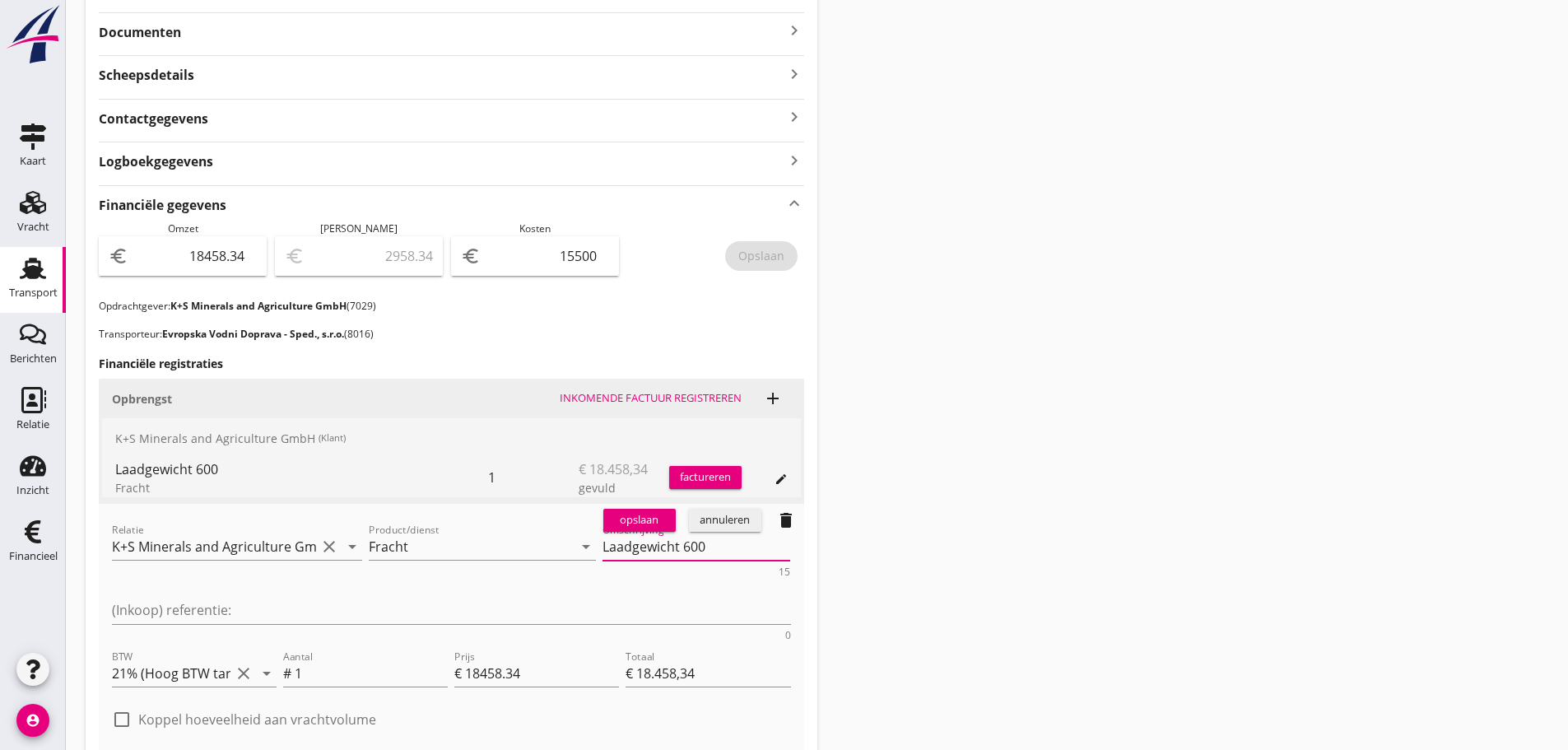
click at [622, 556] on textarea "Laadgewicht 600" at bounding box center [696, 547] width 188 height 27
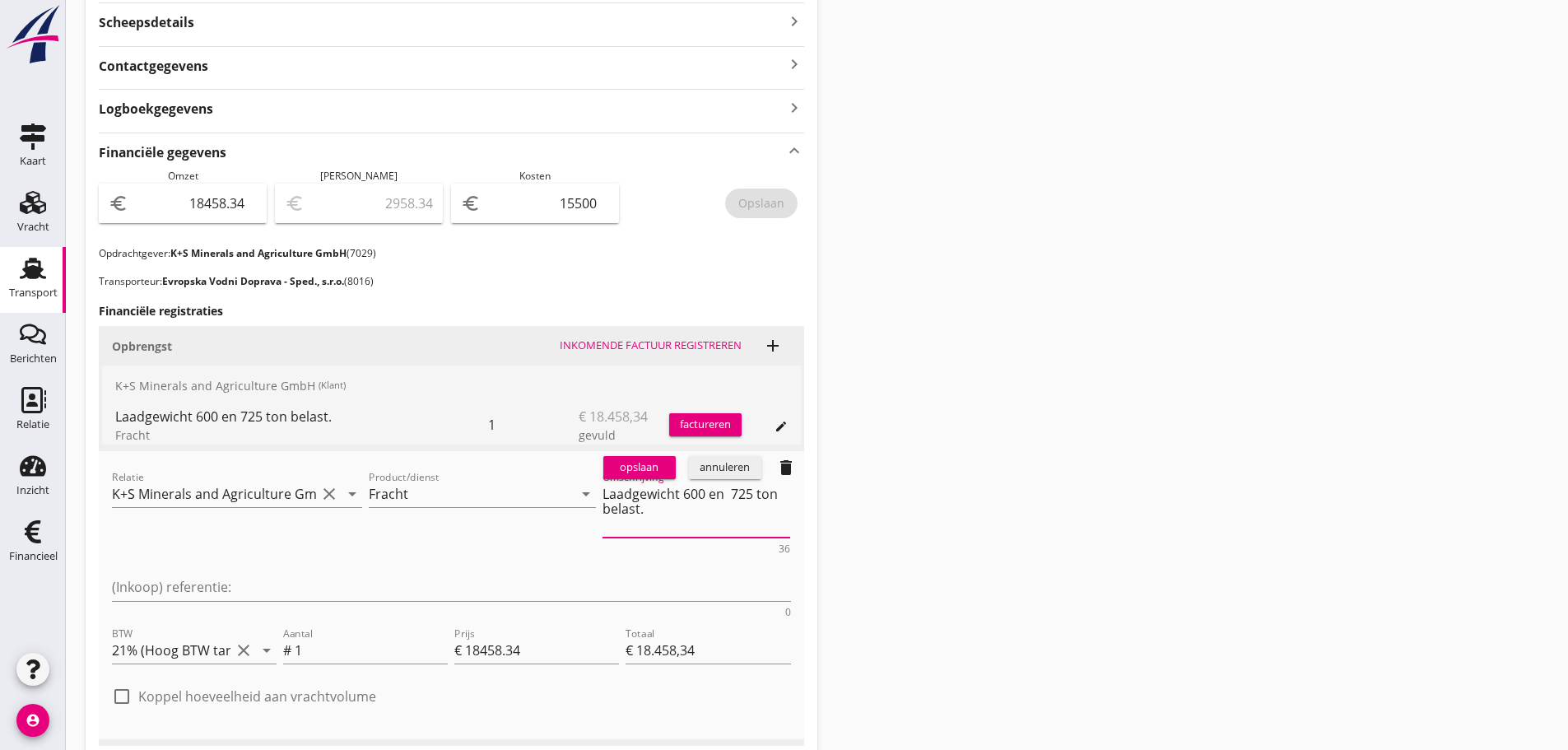
scroll to position [470, 0]
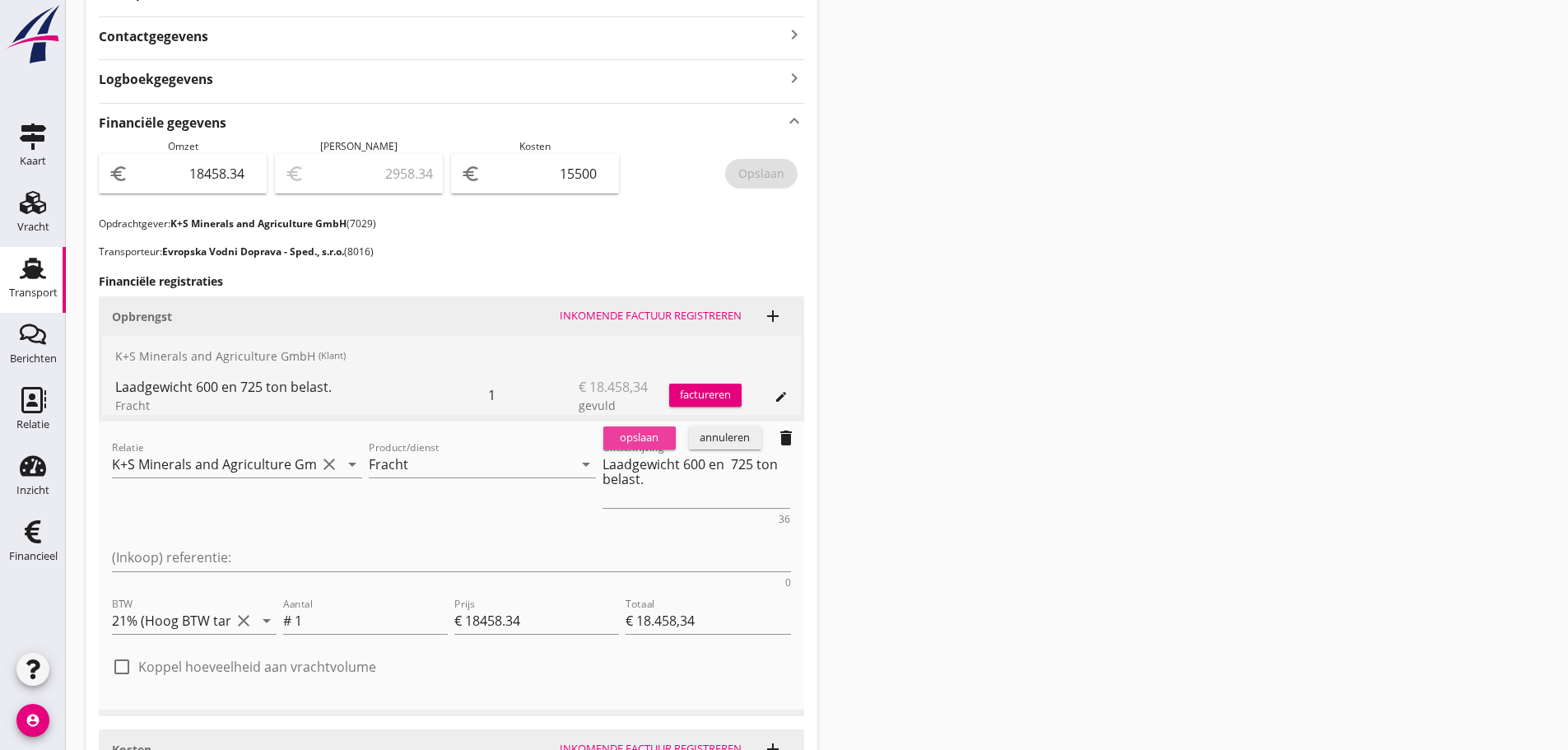
click at [658, 437] on div "opslaan" at bounding box center [639, 438] width 59 height 16
